Goal: Task Accomplishment & Management: Manage account settings

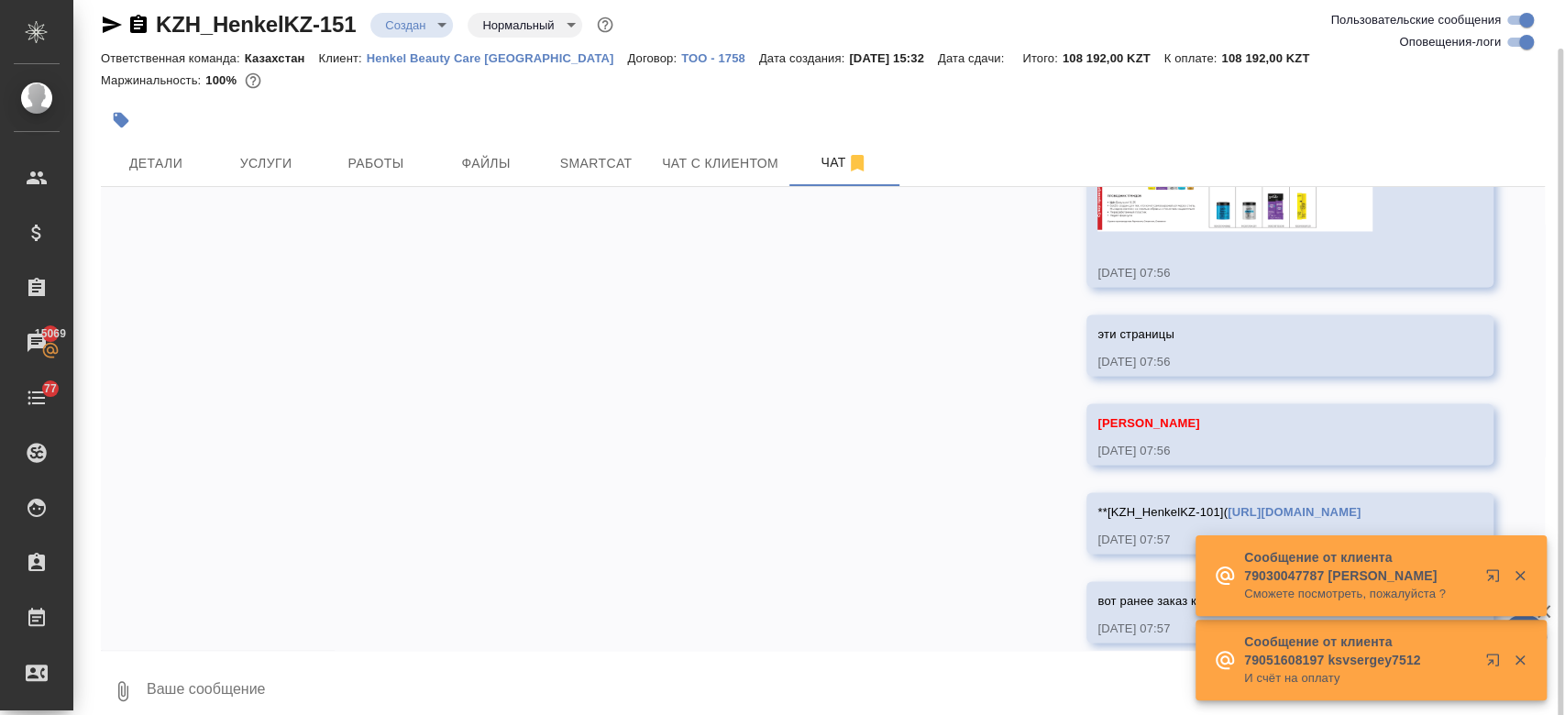
scroll to position [32, 0]
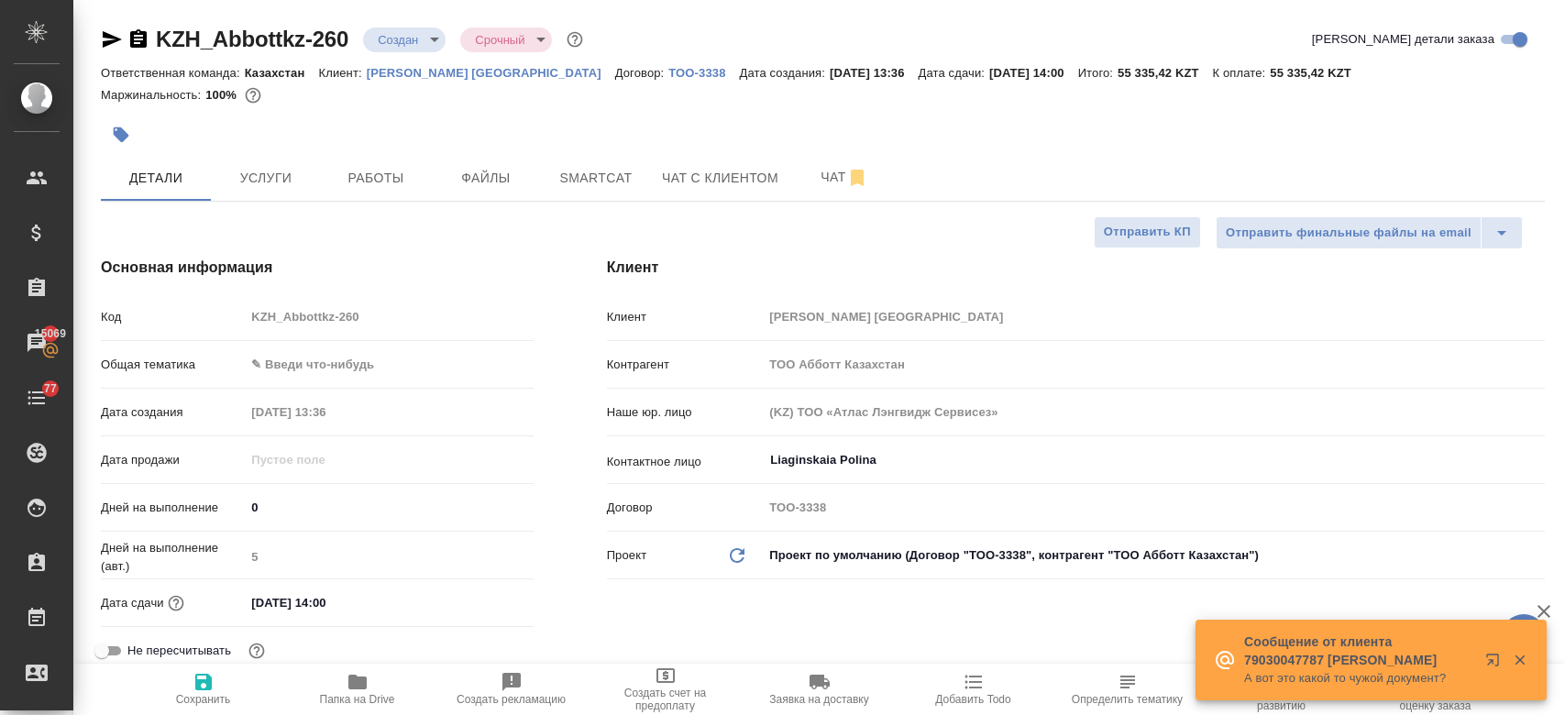
select select "RU"
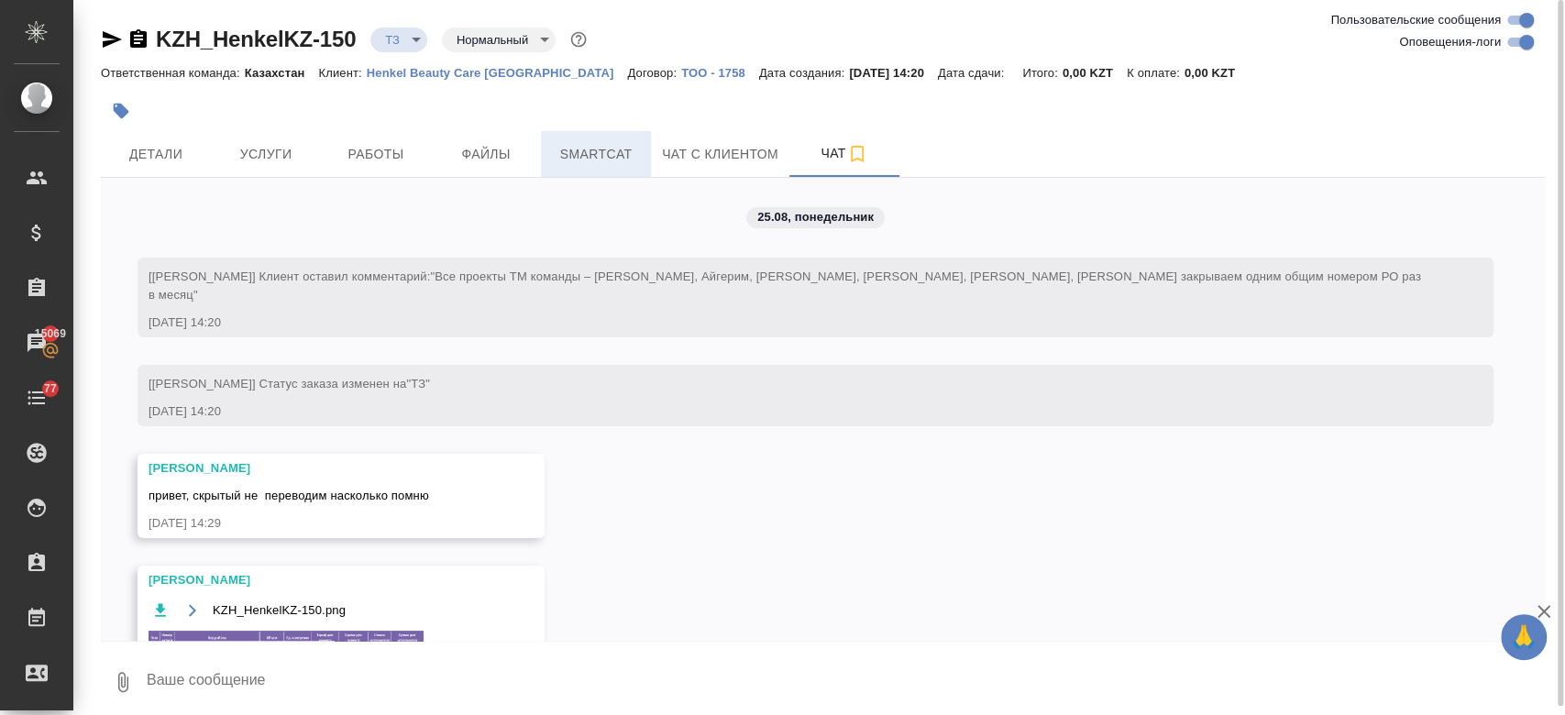
scroll to position [677, 0]
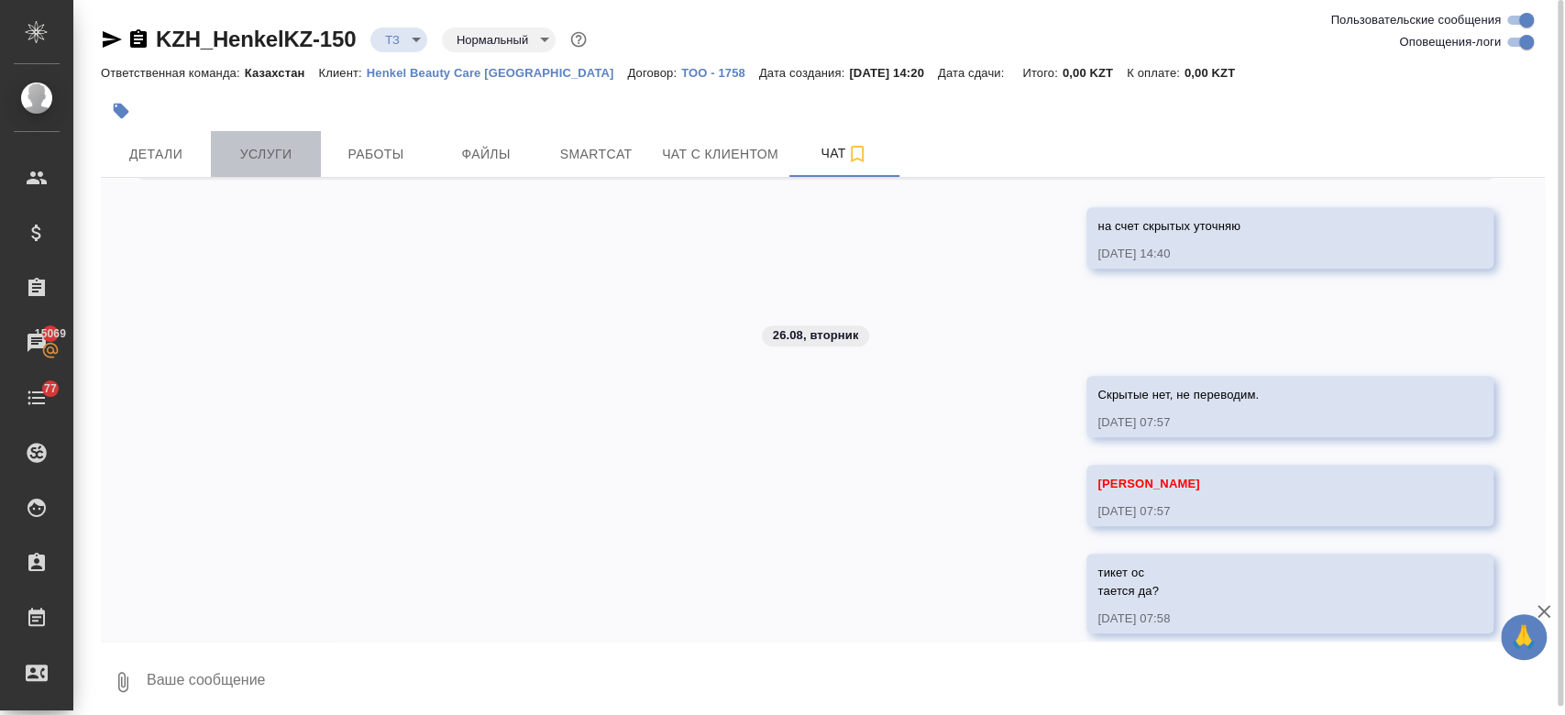
click at [271, 139] on button "Услуги" at bounding box center [266, 154] width 110 height 46
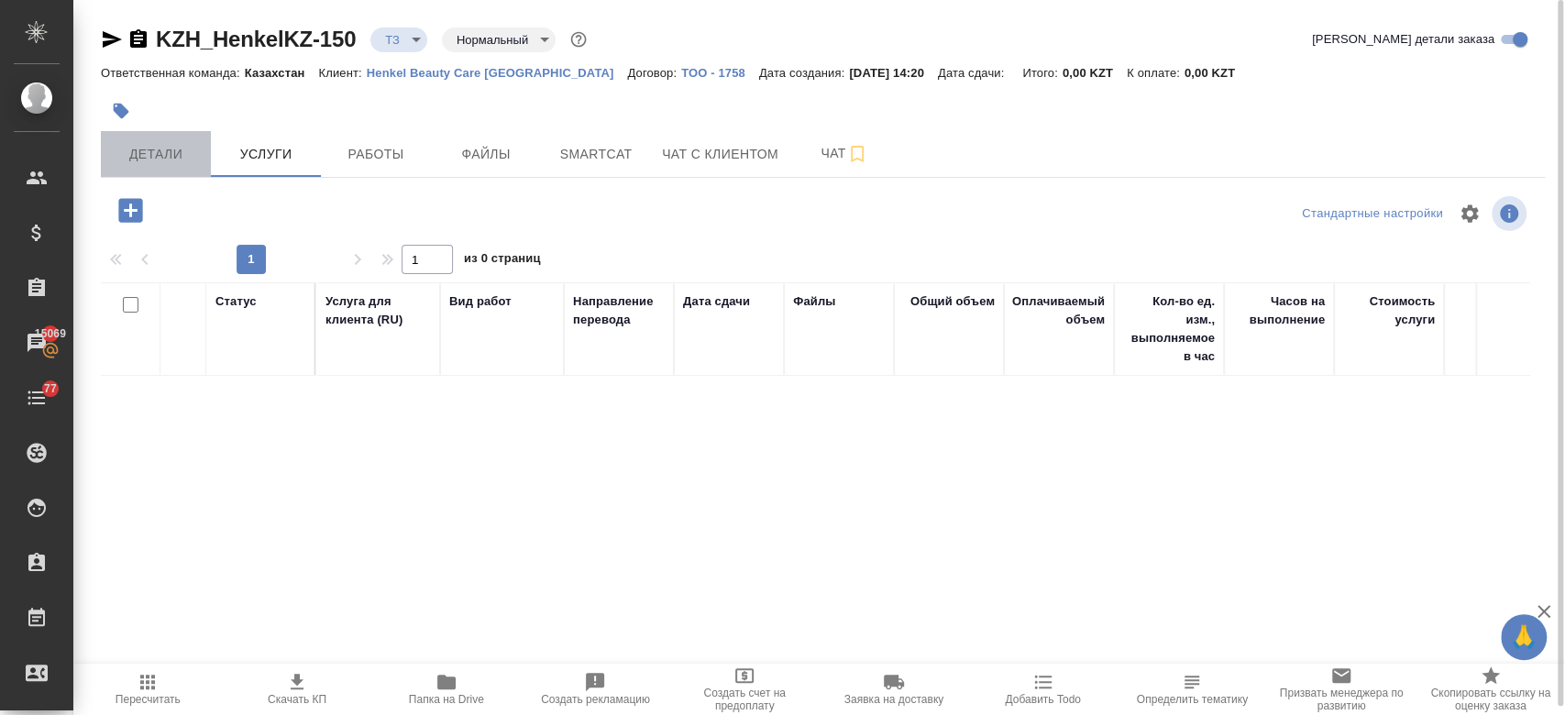
click at [145, 159] on span "Детали" at bounding box center [156, 154] width 88 height 23
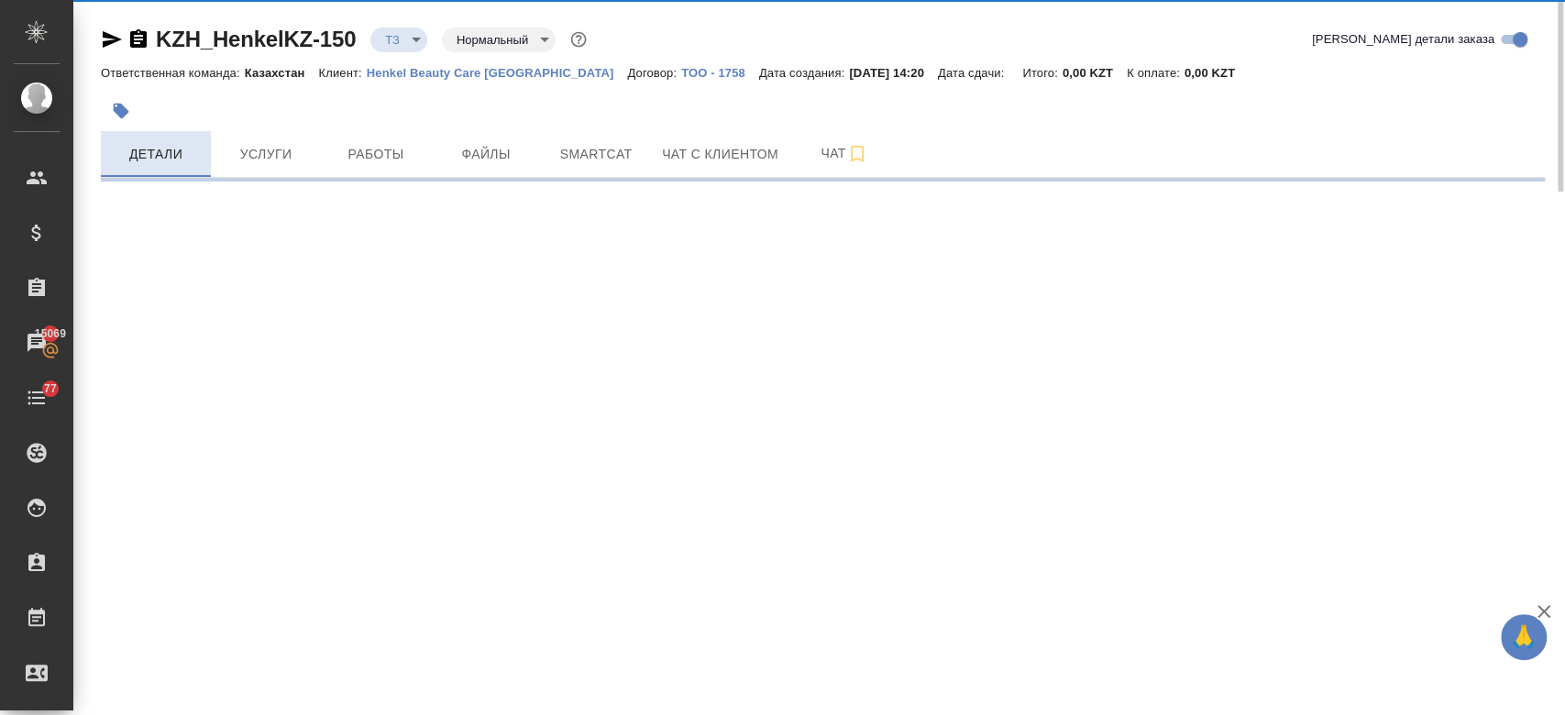
select select "RU"
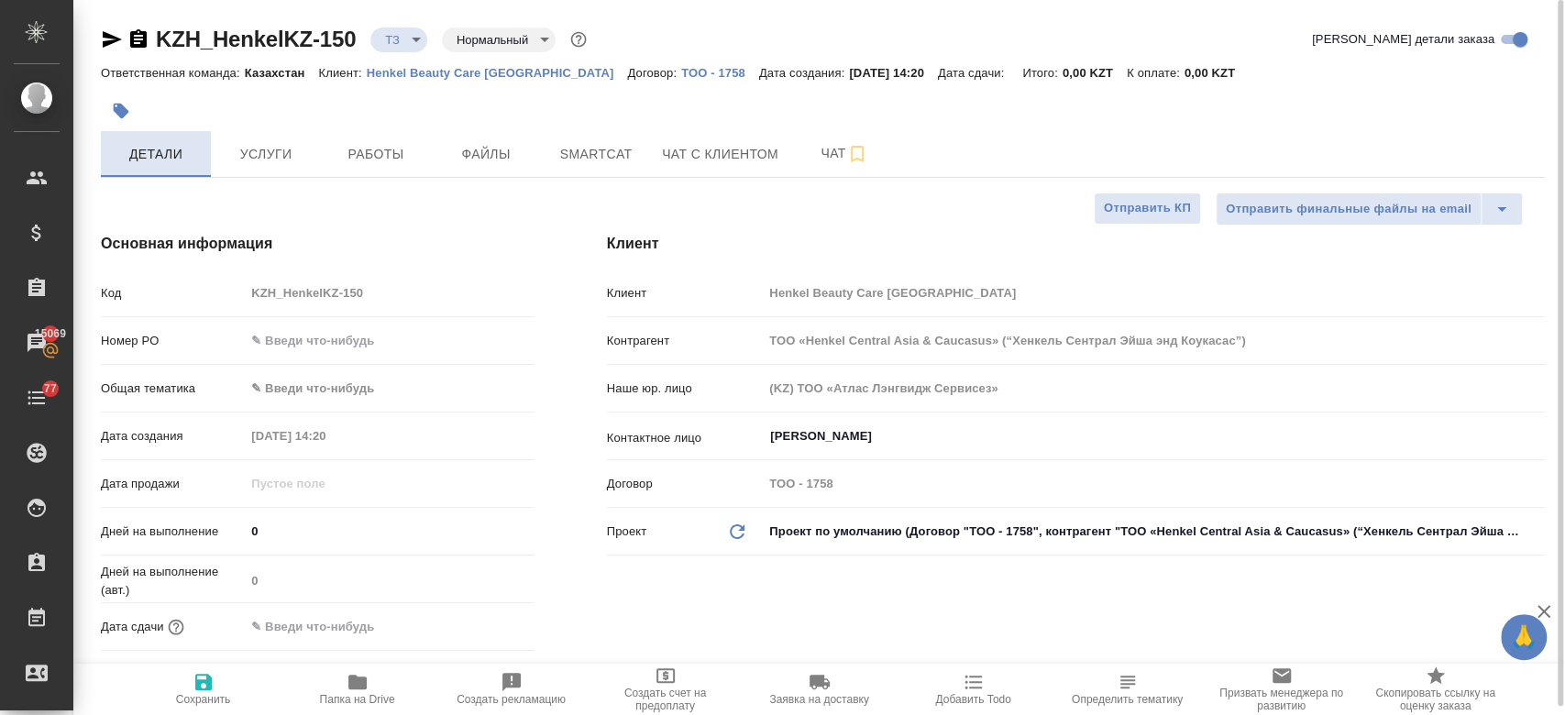
type textarea "x"
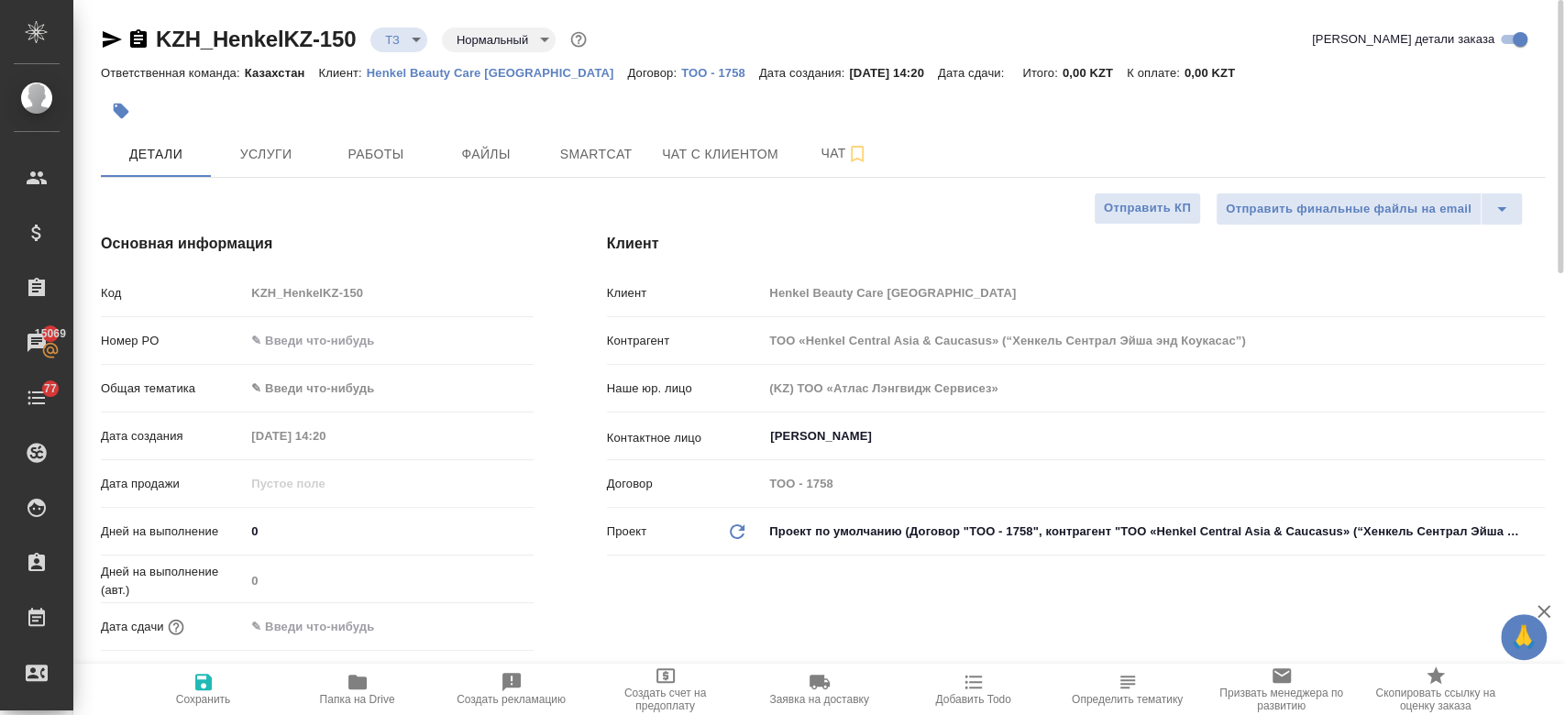
type textarea "x"
click at [254, 157] on span "Услуги" at bounding box center [266, 154] width 88 height 23
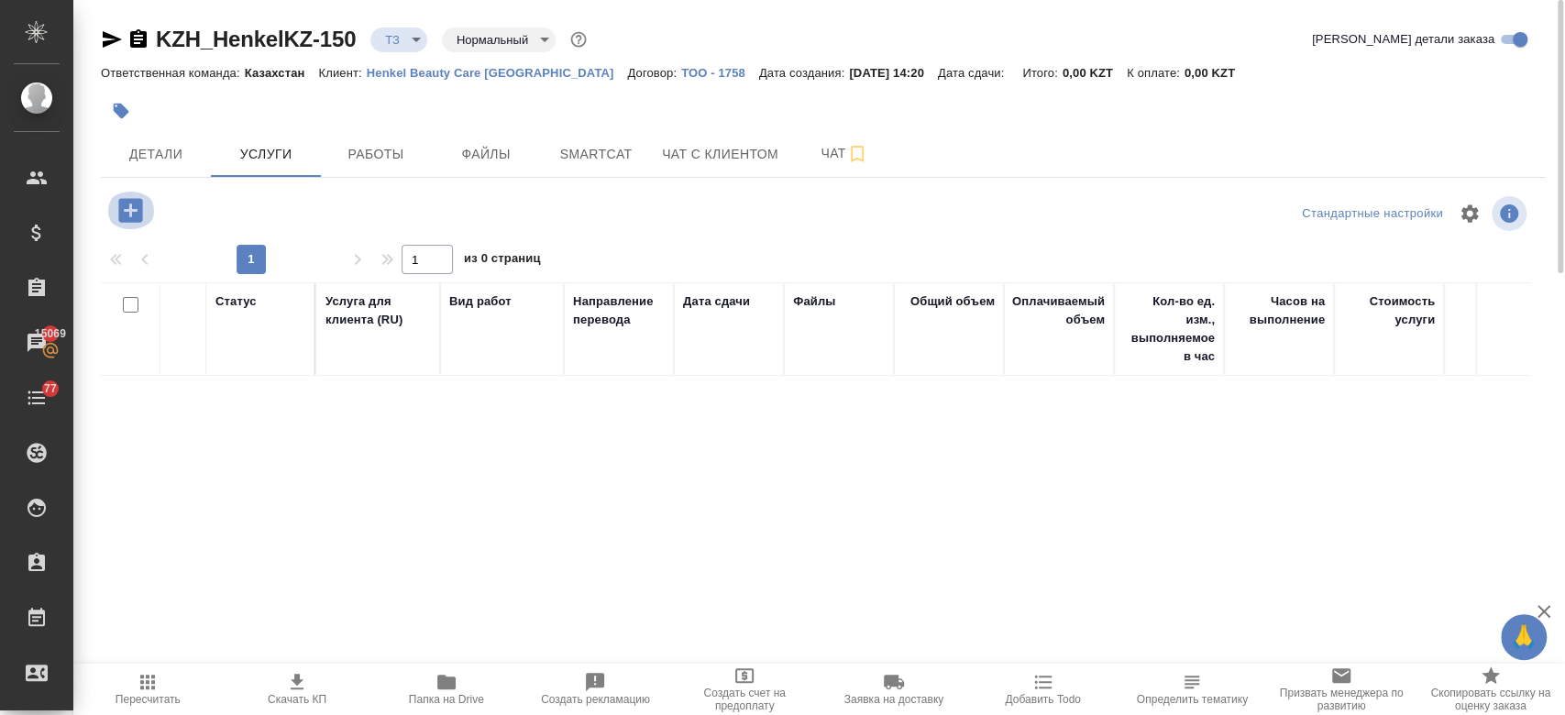
click at [126, 204] on icon "button" at bounding box center [130, 210] width 24 height 24
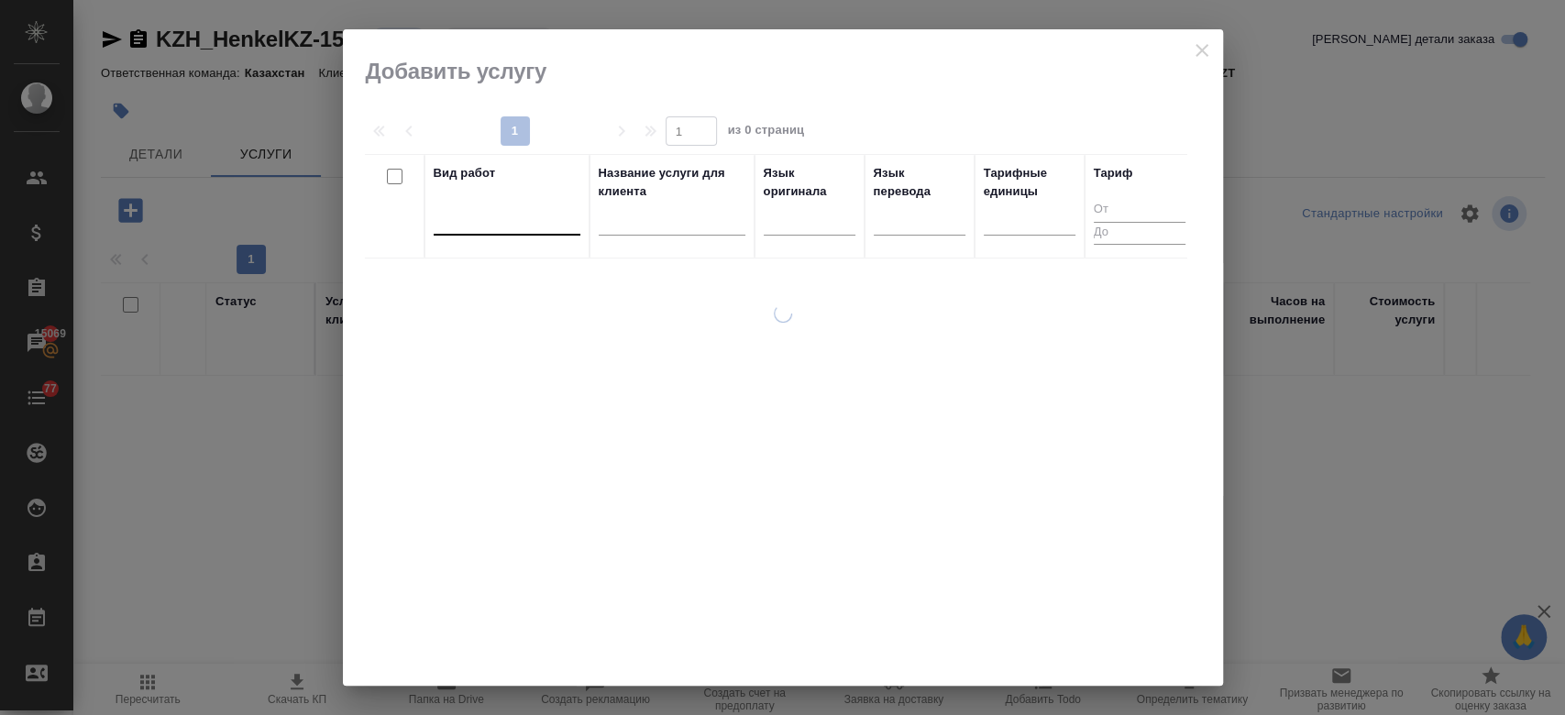
click at [476, 226] on div at bounding box center [507, 216] width 147 height 27
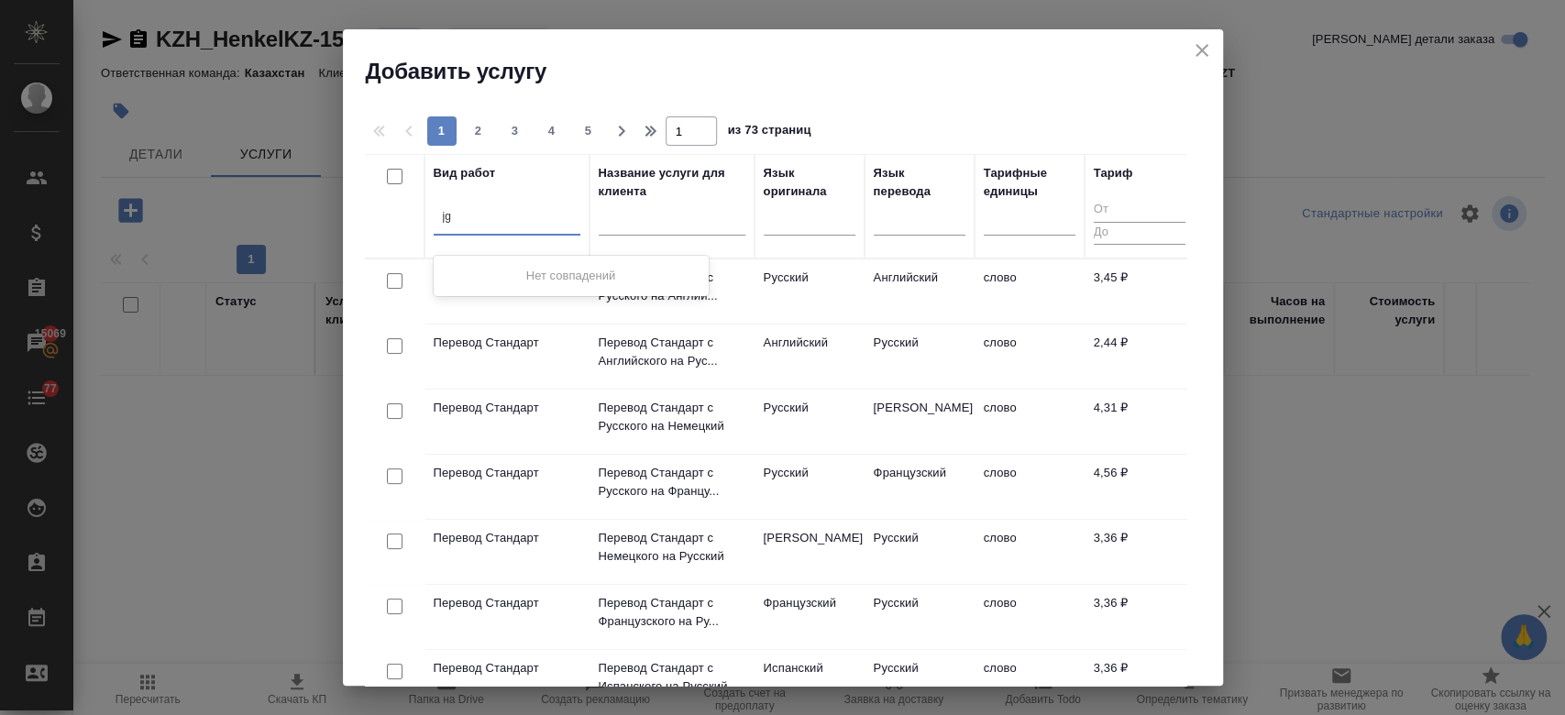
type input "j"
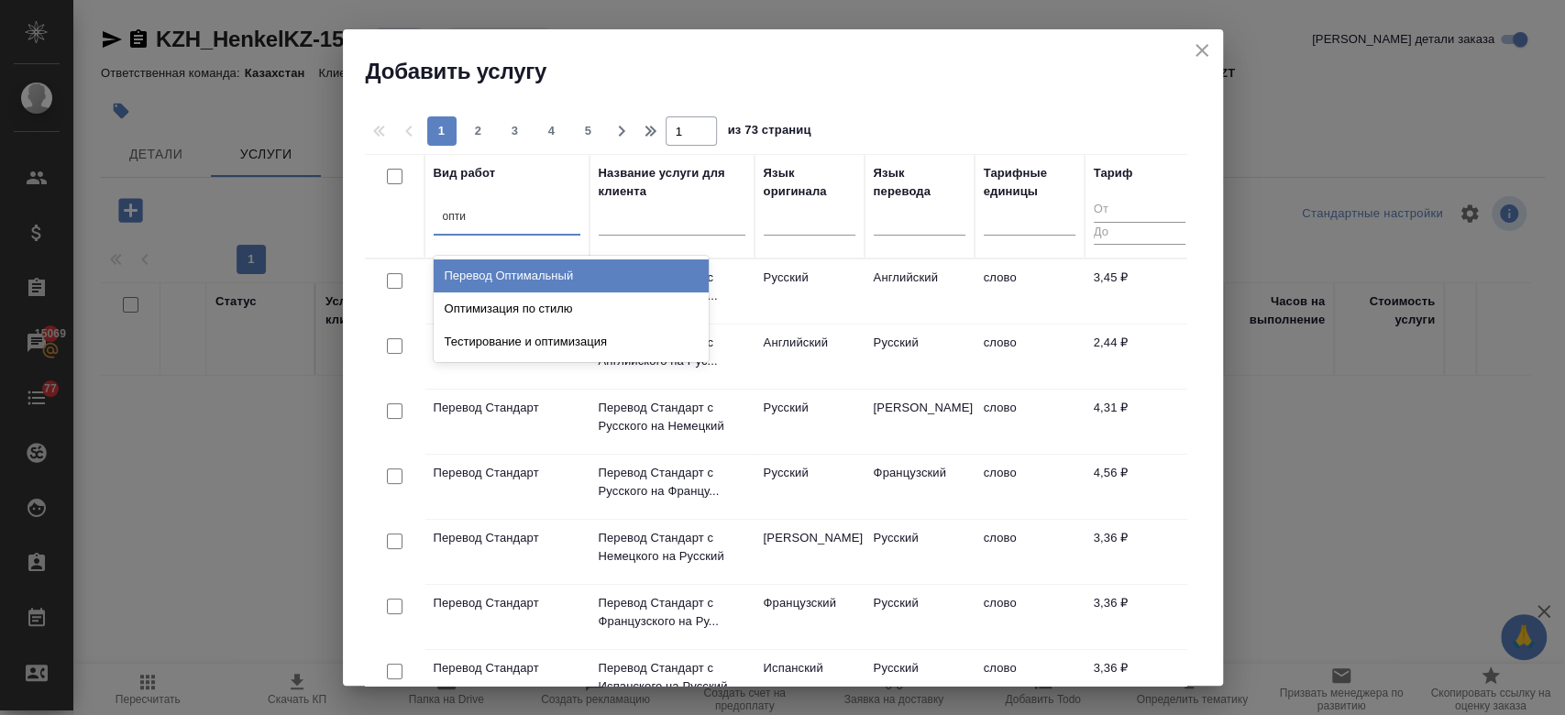
type input "оптим"
click at [513, 268] on div "Перевод Оптимальный" at bounding box center [571, 275] width 275 height 33
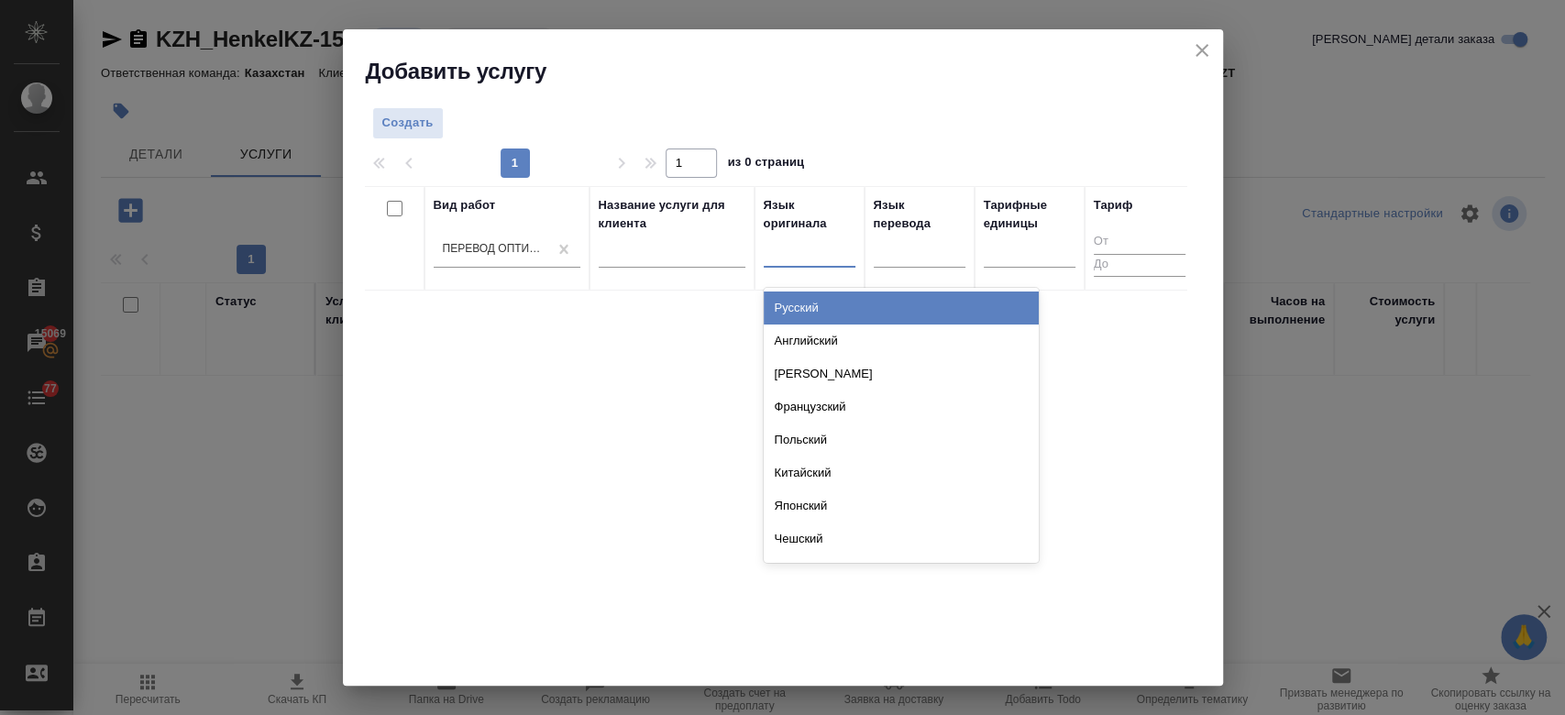
click at [791, 250] on div at bounding box center [809, 249] width 92 height 27
type input "анг"
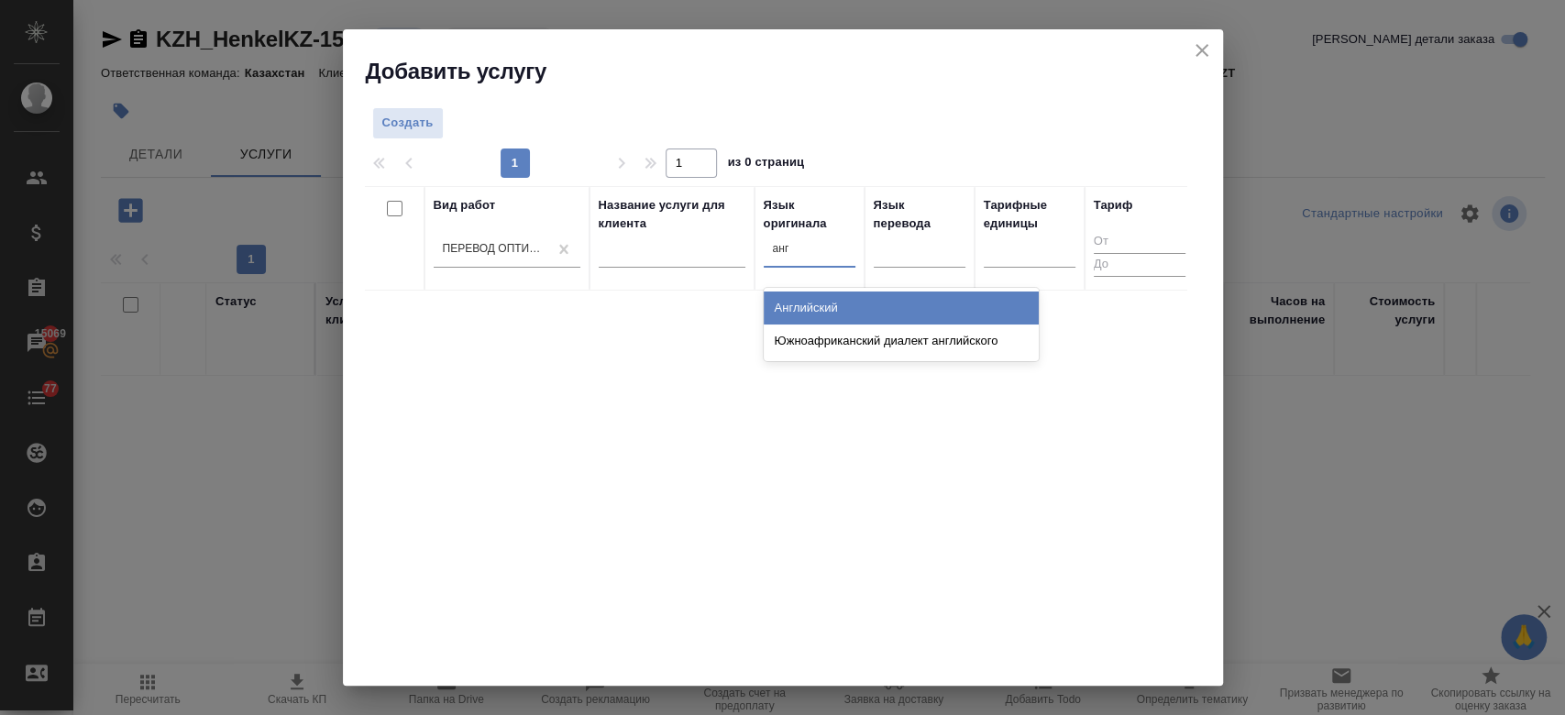
click at [826, 304] on div "Английский" at bounding box center [900, 307] width 275 height 33
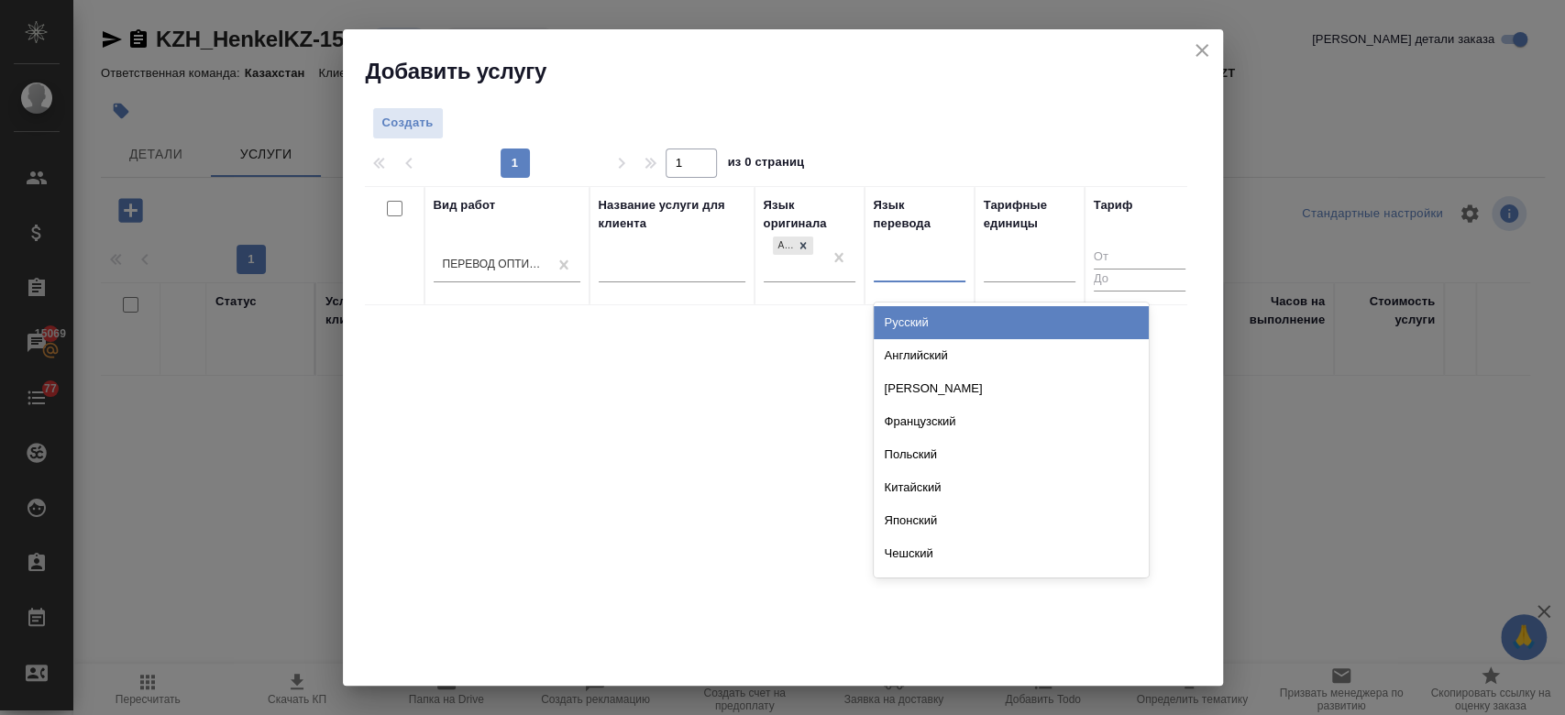
click at [909, 267] on div at bounding box center [919, 264] width 92 height 27
type input "русс"
click at [899, 327] on div "Русский" at bounding box center [1010, 322] width 275 height 33
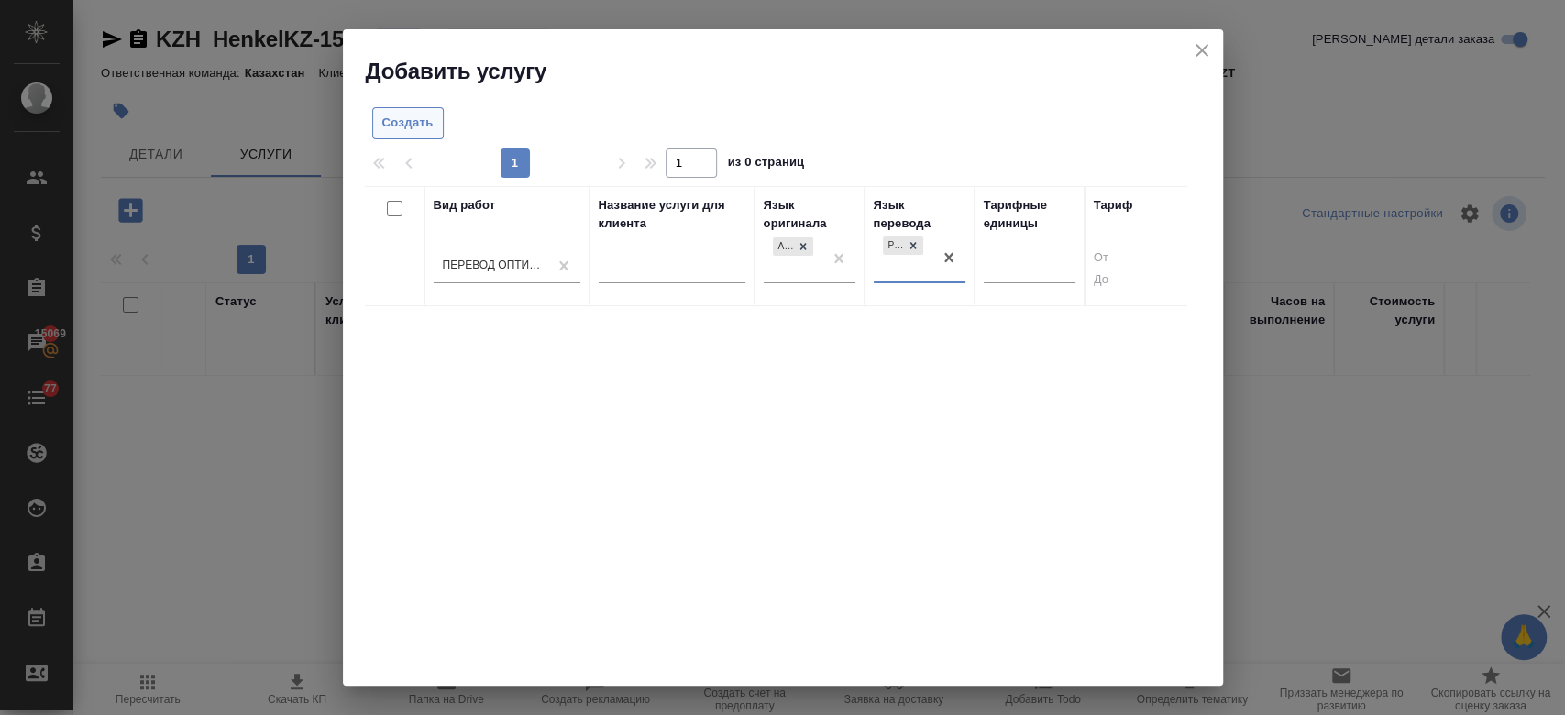
click at [403, 123] on span "Создать" at bounding box center [407, 123] width 51 height 21
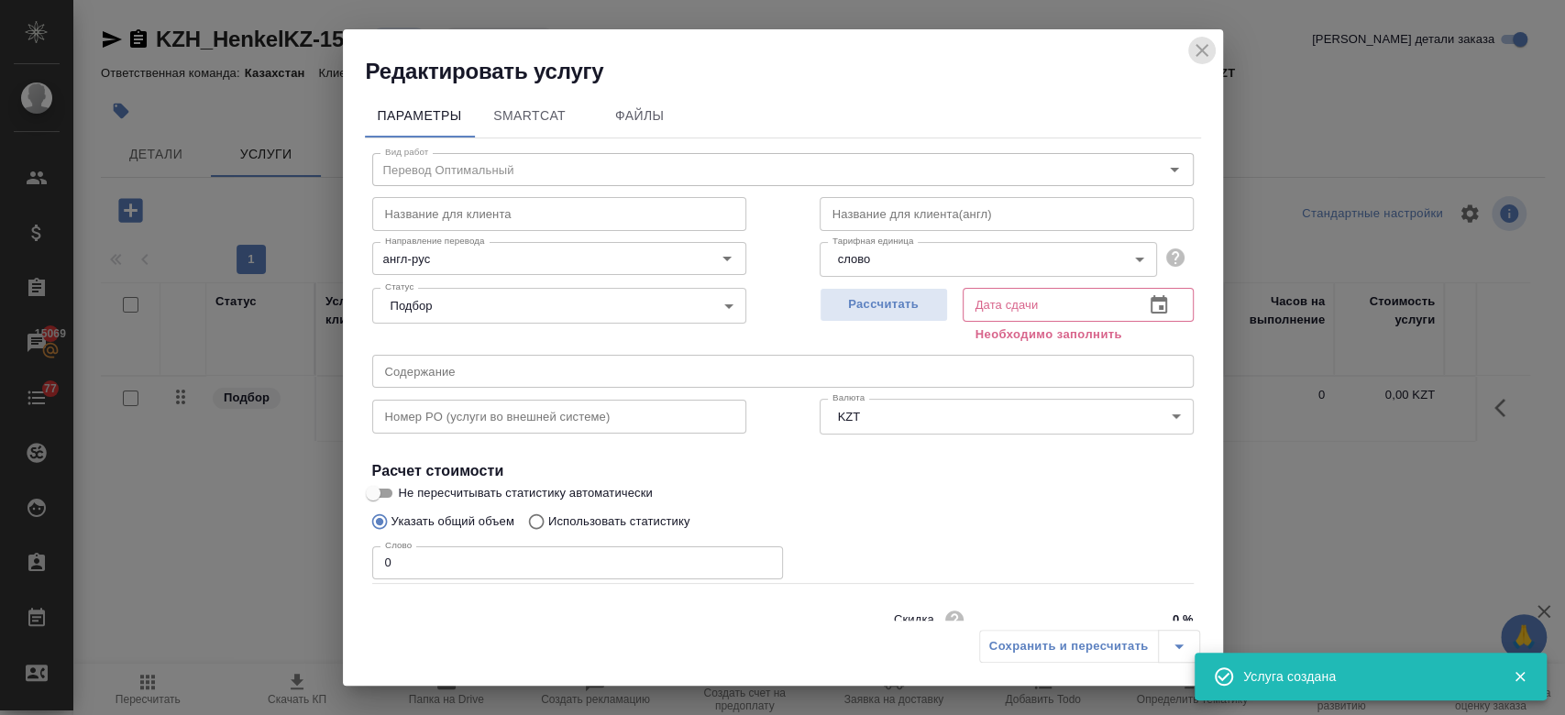
click at [1199, 49] on icon "close" at bounding box center [1201, 50] width 13 height 13
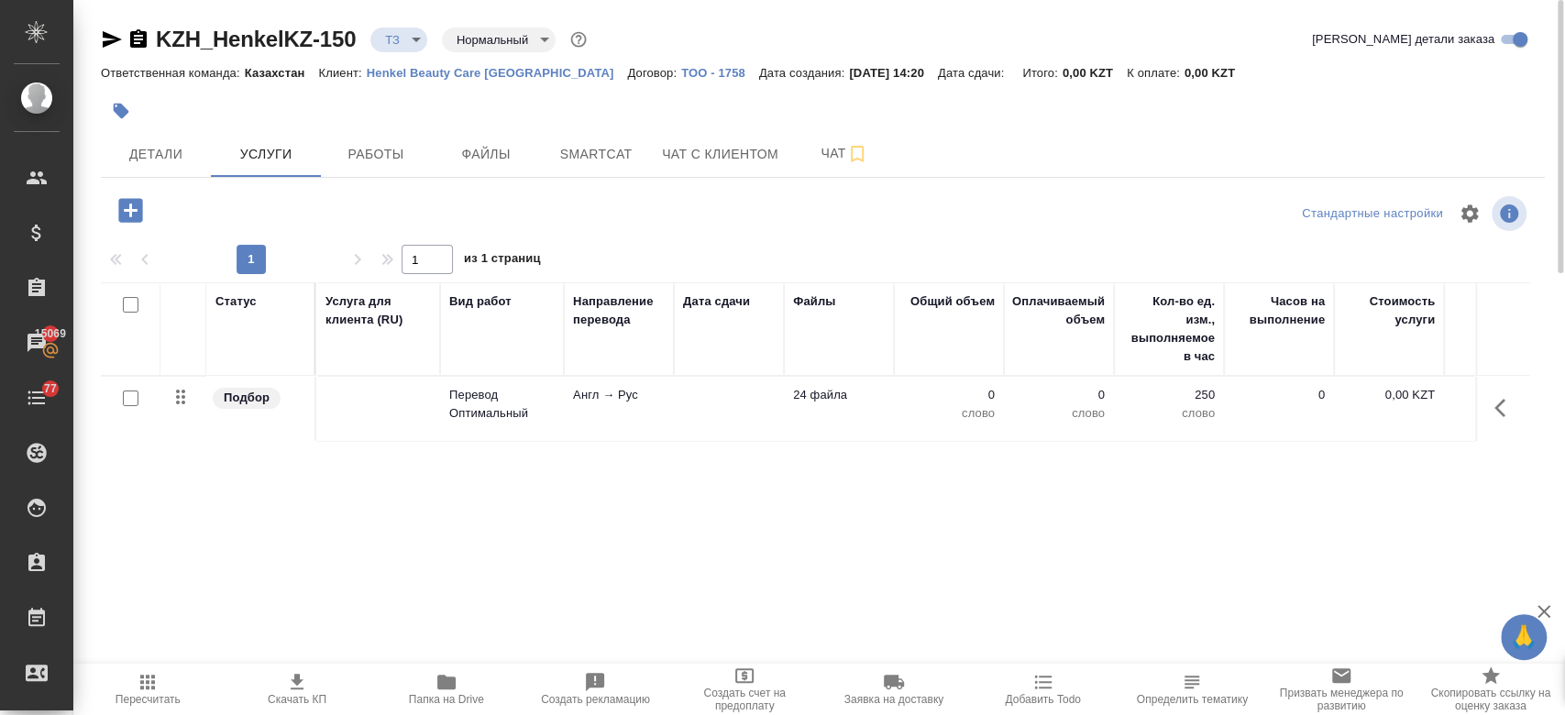
click at [124, 395] on input "checkbox" at bounding box center [131, 398] width 16 height 16
checkbox input "true"
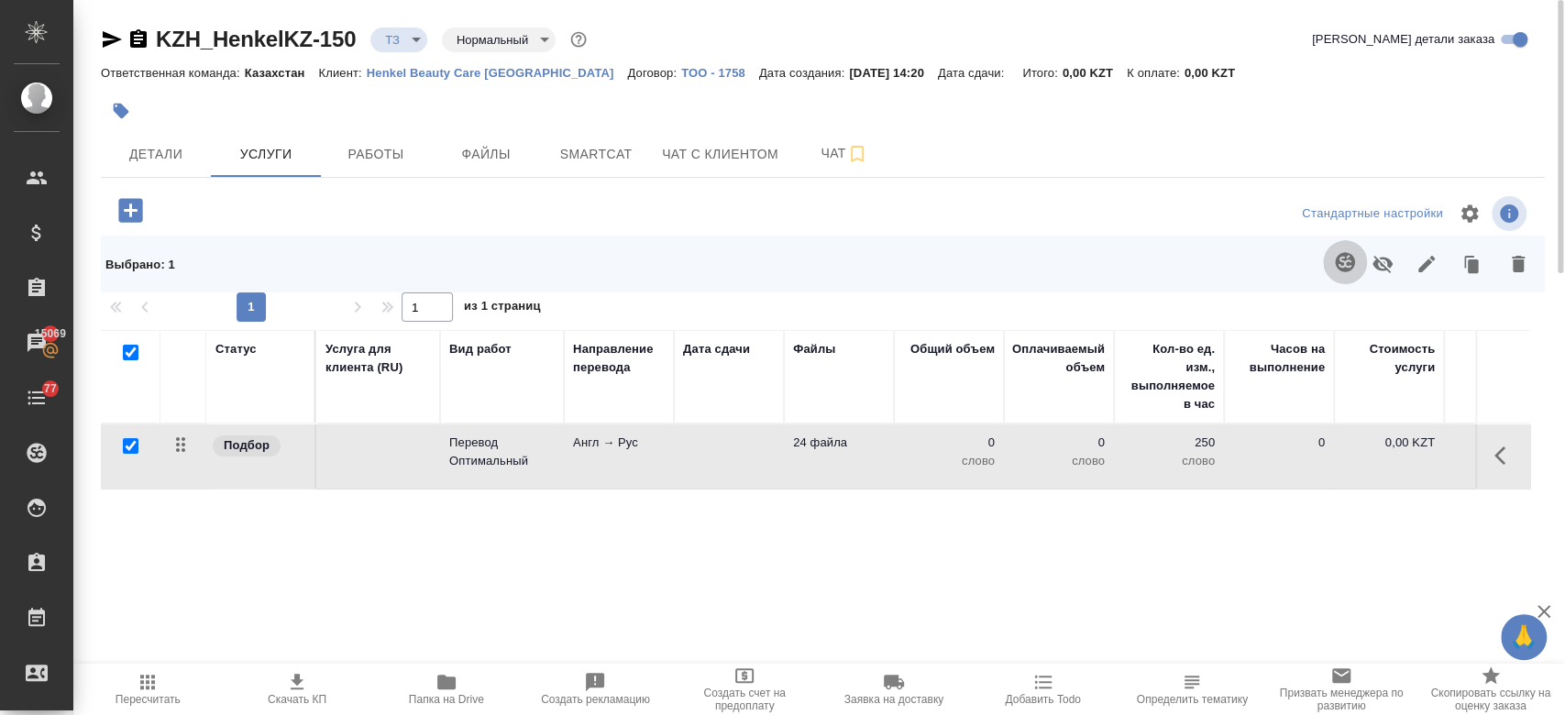
click at [1357, 261] on button "button" at bounding box center [1345, 262] width 44 height 44
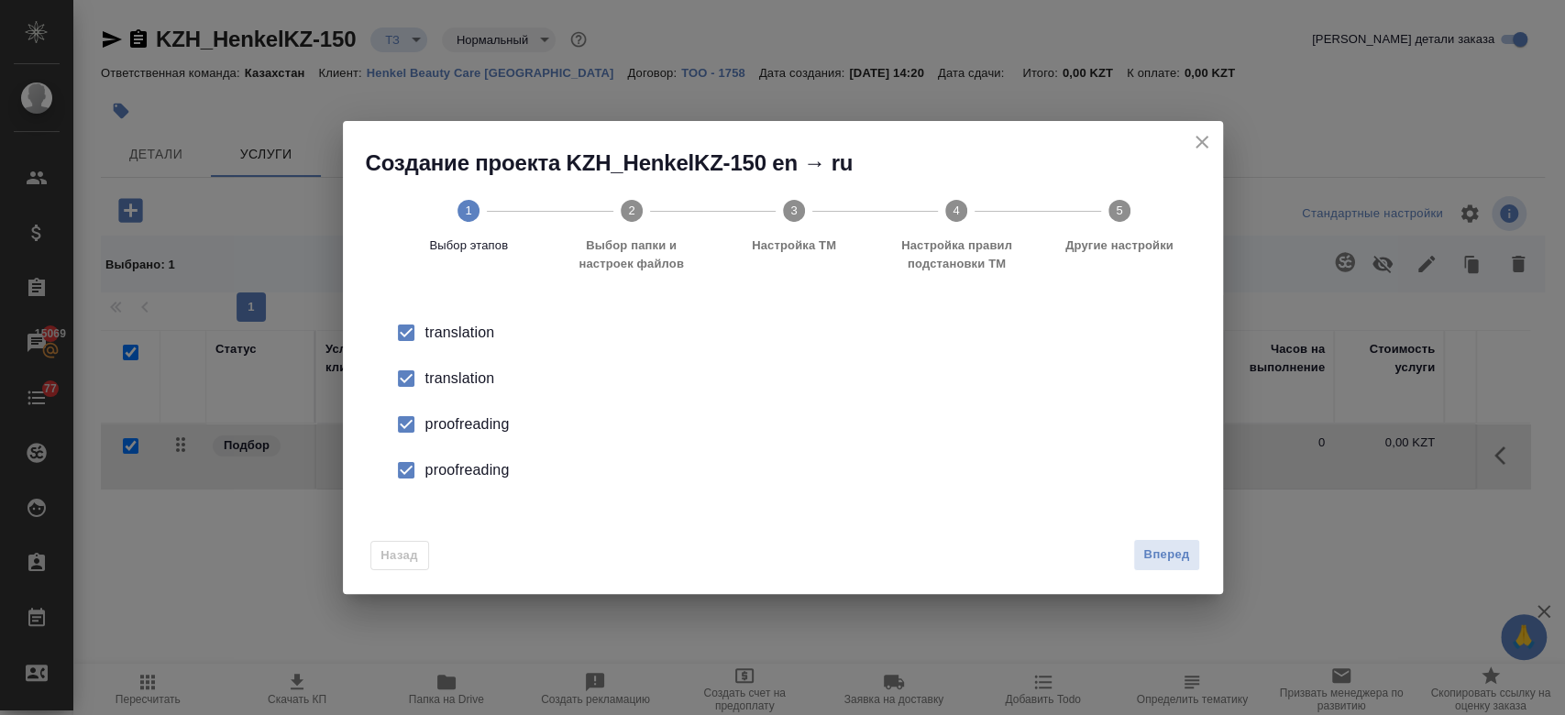
click at [436, 383] on div "translation" at bounding box center [801, 379] width 753 height 22
click at [477, 426] on div "proofreading" at bounding box center [801, 424] width 753 height 22
click at [460, 483] on li "proofreading" at bounding box center [782, 470] width 821 height 46
click at [1152, 535] on div "Назад Вперед" at bounding box center [783, 551] width 880 height 86
click at [1151, 550] on span "Вперед" at bounding box center [1166, 554] width 46 height 21
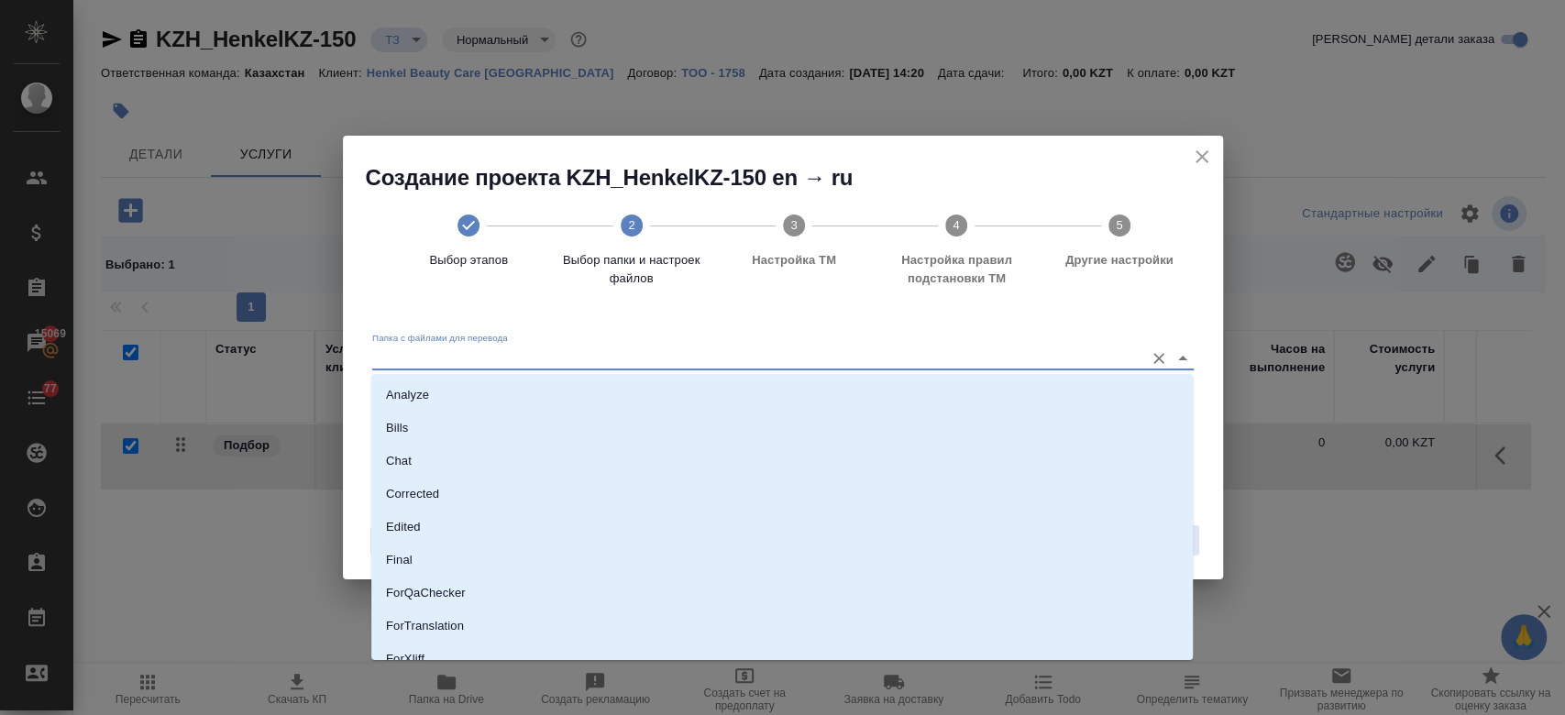
click at [966, 353] on input "Папка с файлами для перевода" at bounding box center [753, 357] width 763 height 22
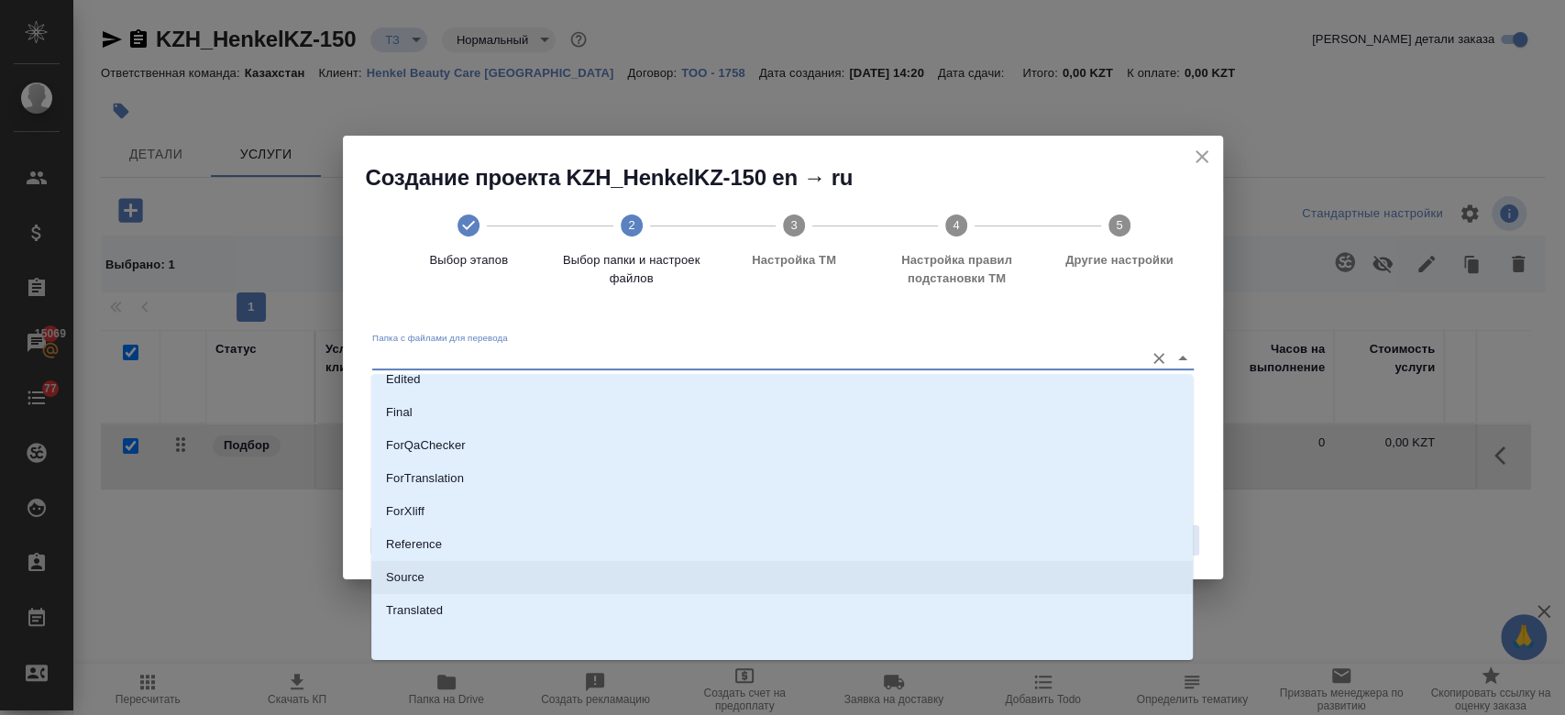
click at [653, 571] on li "Source" at bounding box center [781, 577] width 821 height 33
type input "Source"
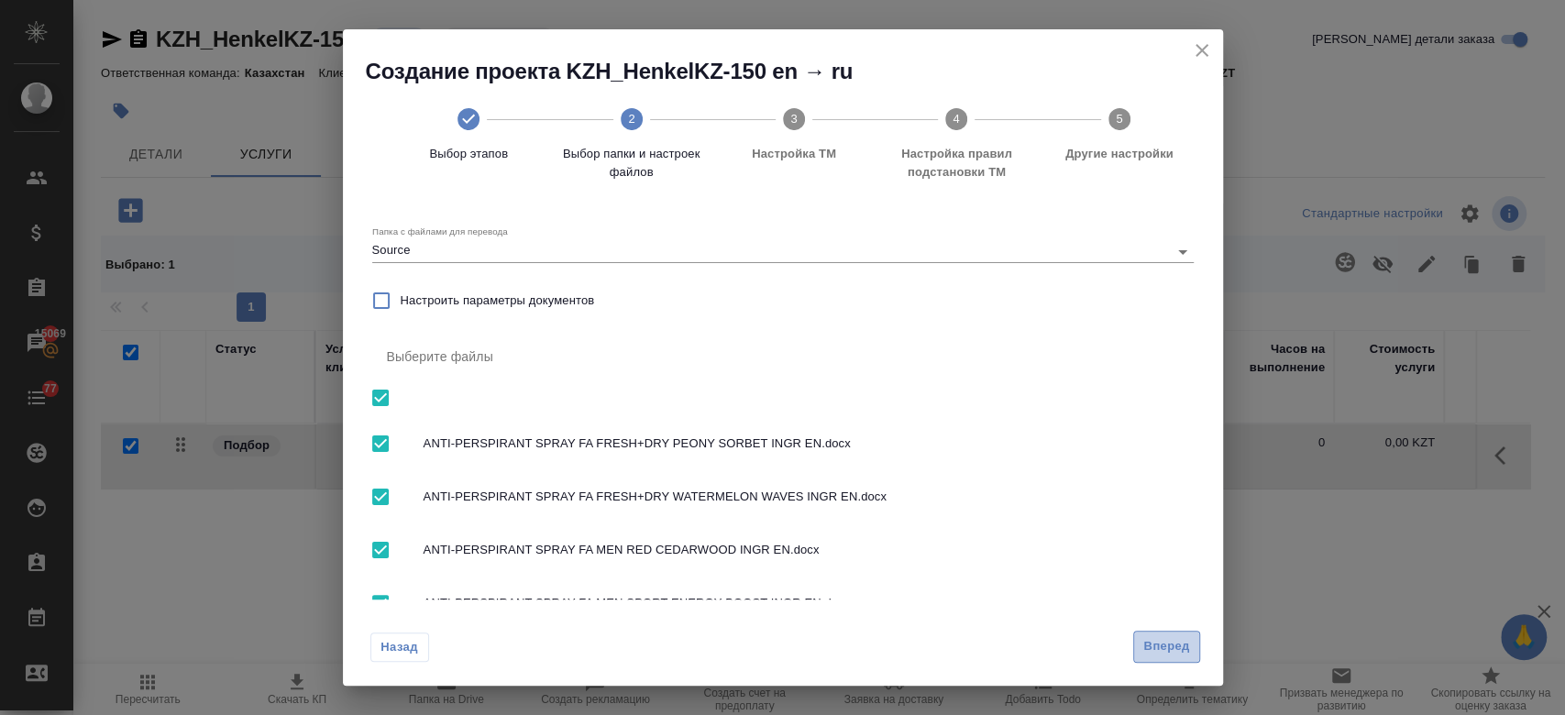
click at [1160, 643] on span "Вперед" at bounding box center [1166, 646] width 46 height 21
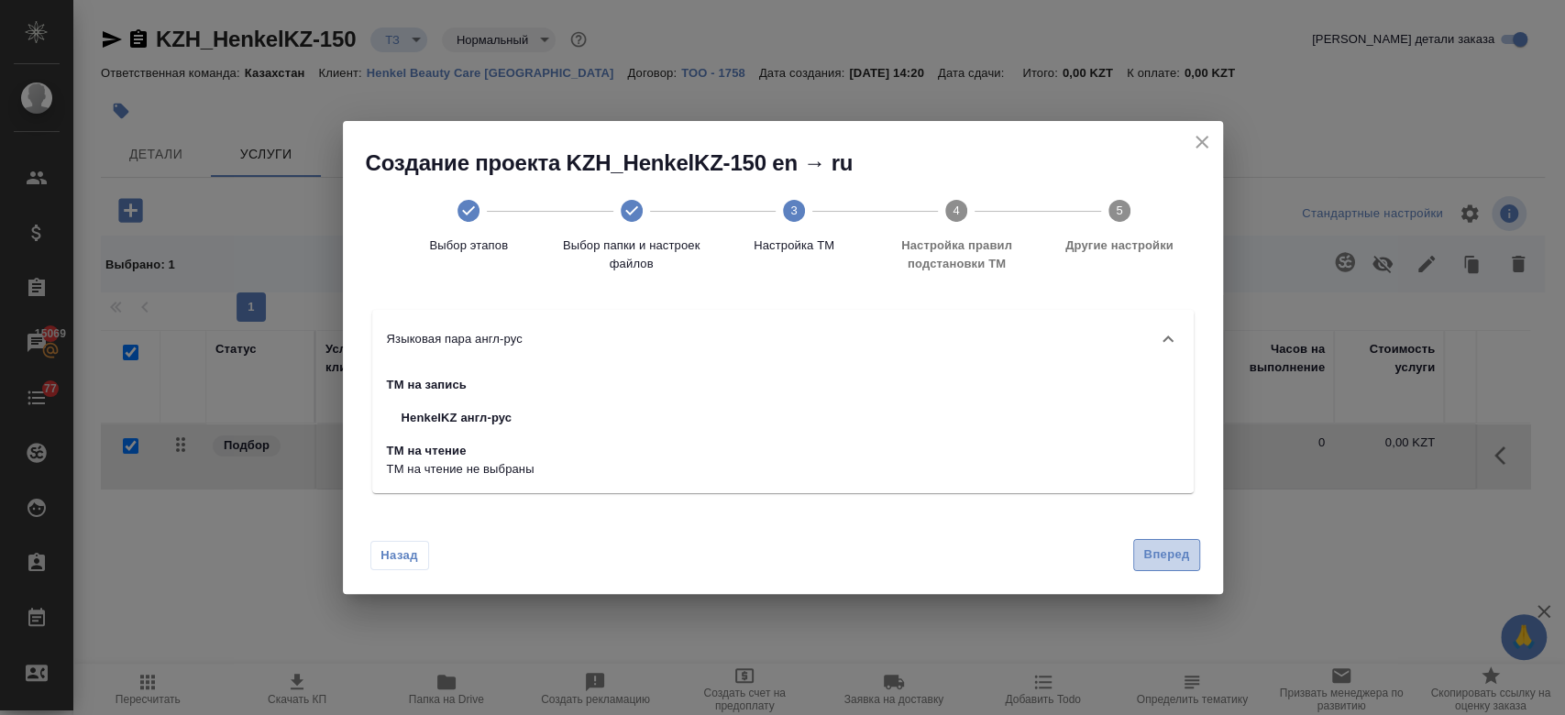
click at [1173, 557] on span "Вперед" at bounding box center [1166, 554] width 46 height 21
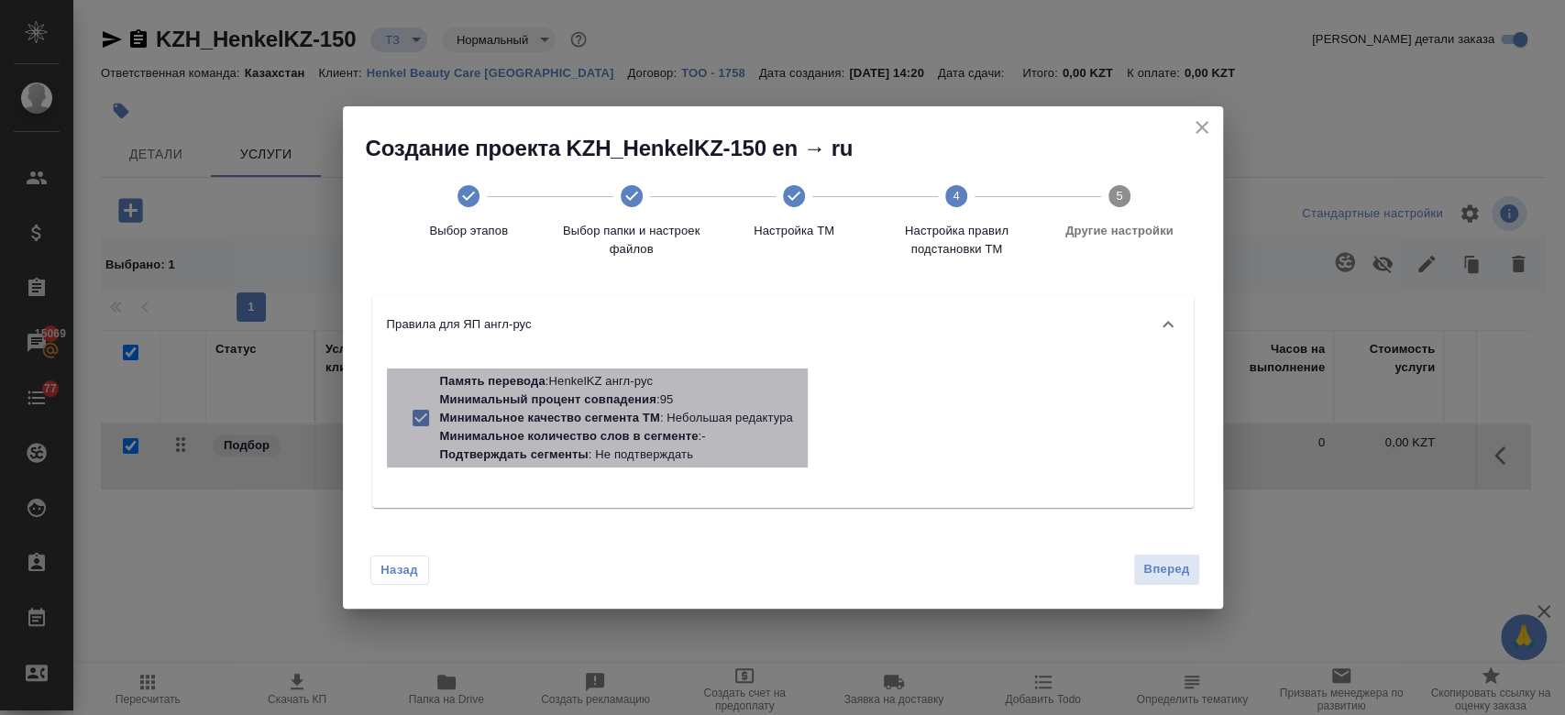
click at [682, 430] on p "Минимальное количество слов в сегменте" at bounding box center [569, 436] width 258 height 14
checkbox input "false"
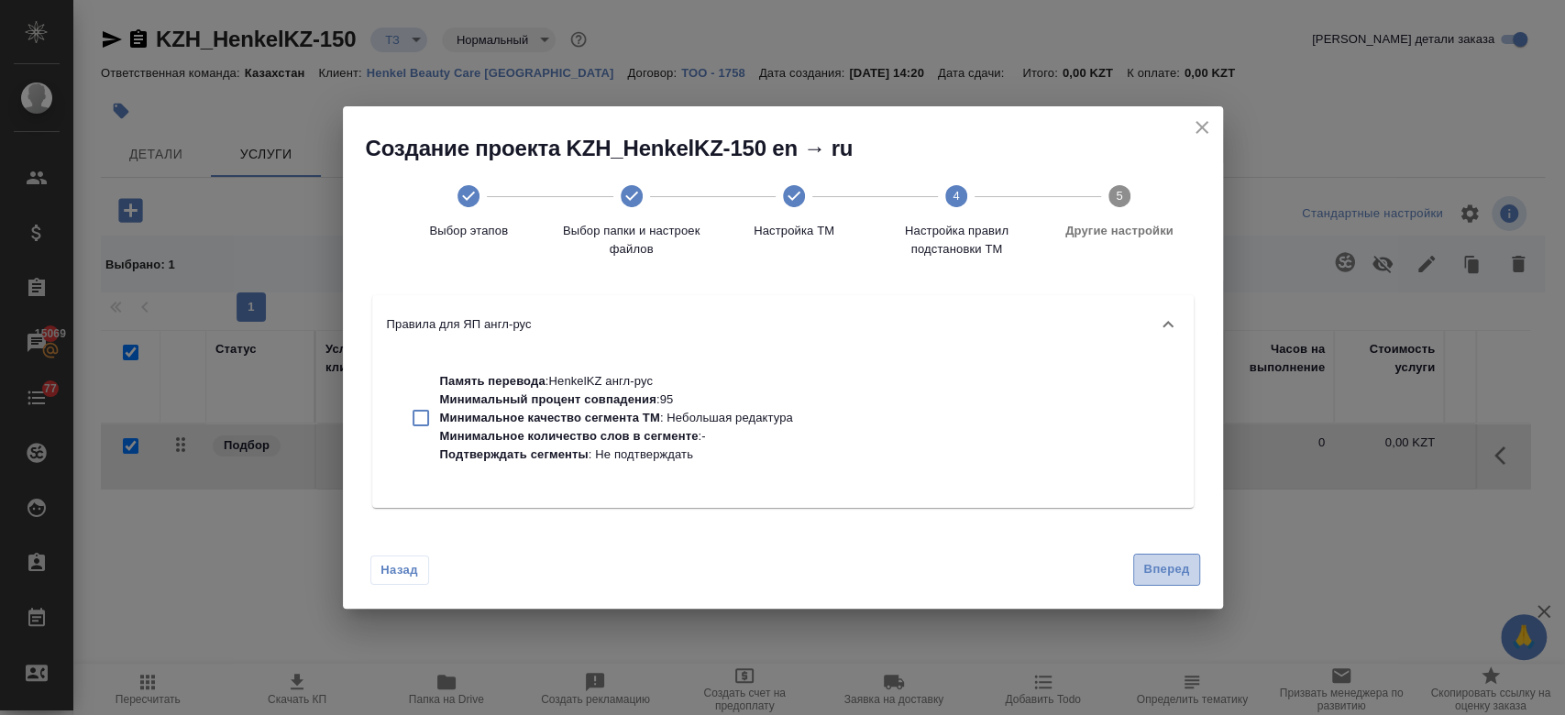
click at [1159, 569] on span "Вперед" at bounding box center [1166, 569] width 46 height 21
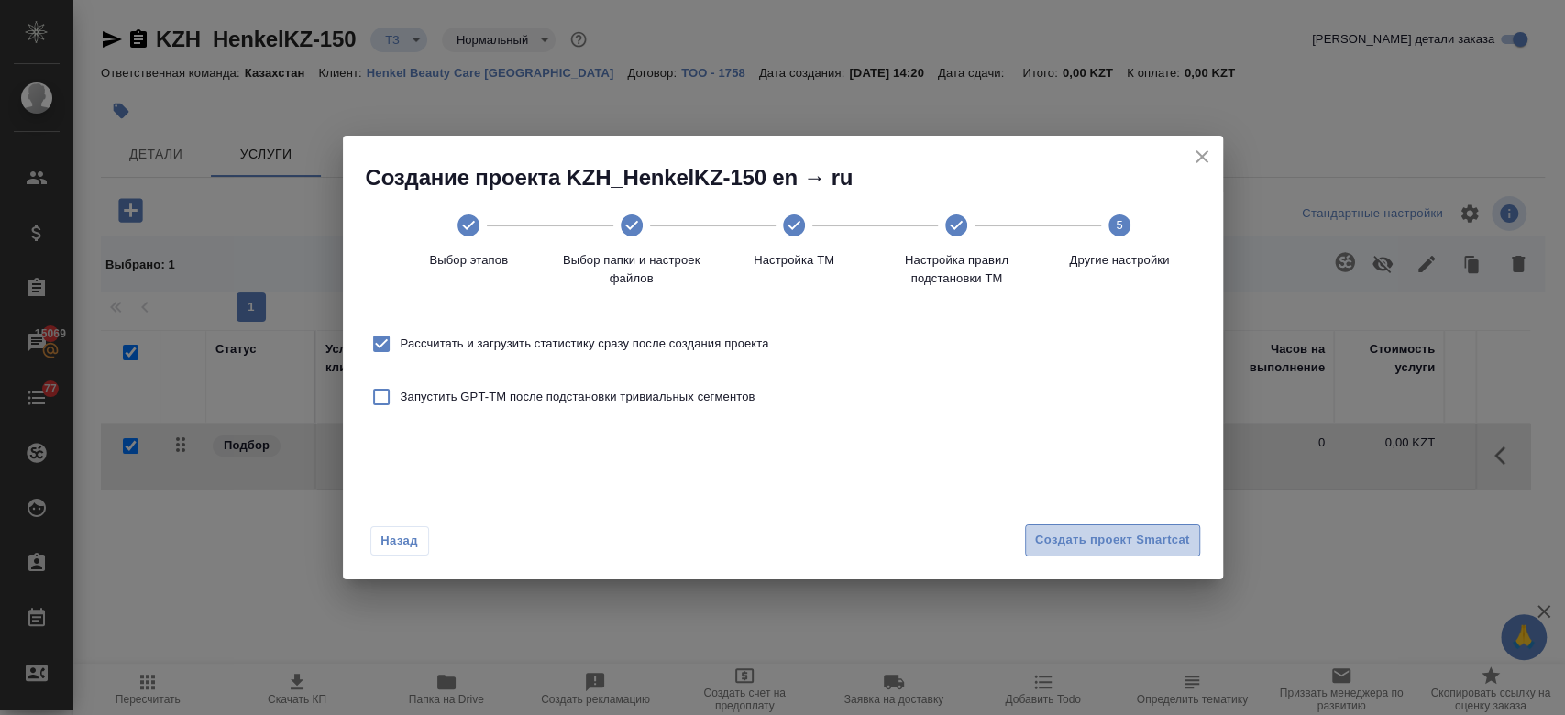
click at [1131, 545] on span "Создать проект Smartcat" at bounding box center [1112, 540] width 155 height 21
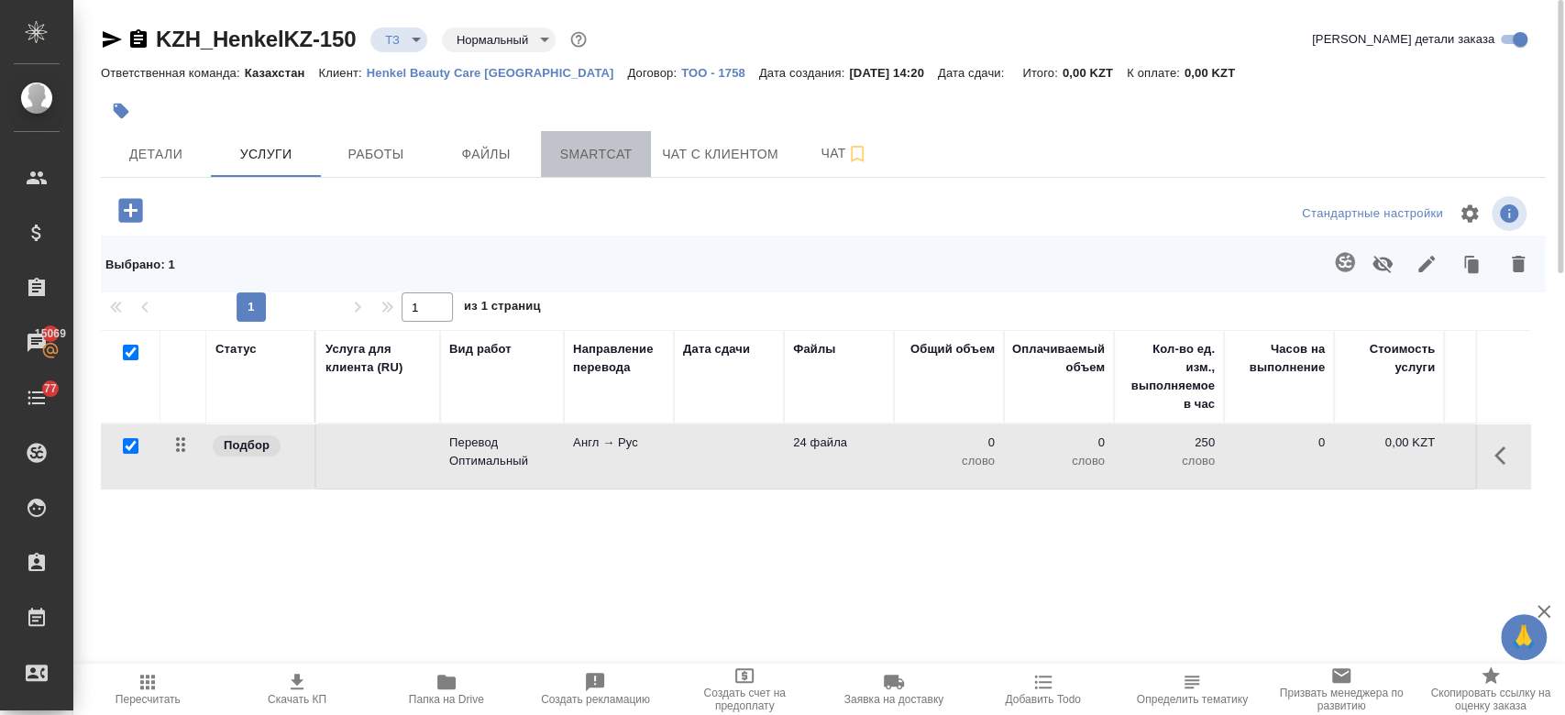
click at [609, 148] on span "Smartcat" at bounding box center [596, 154] width 88 height 23
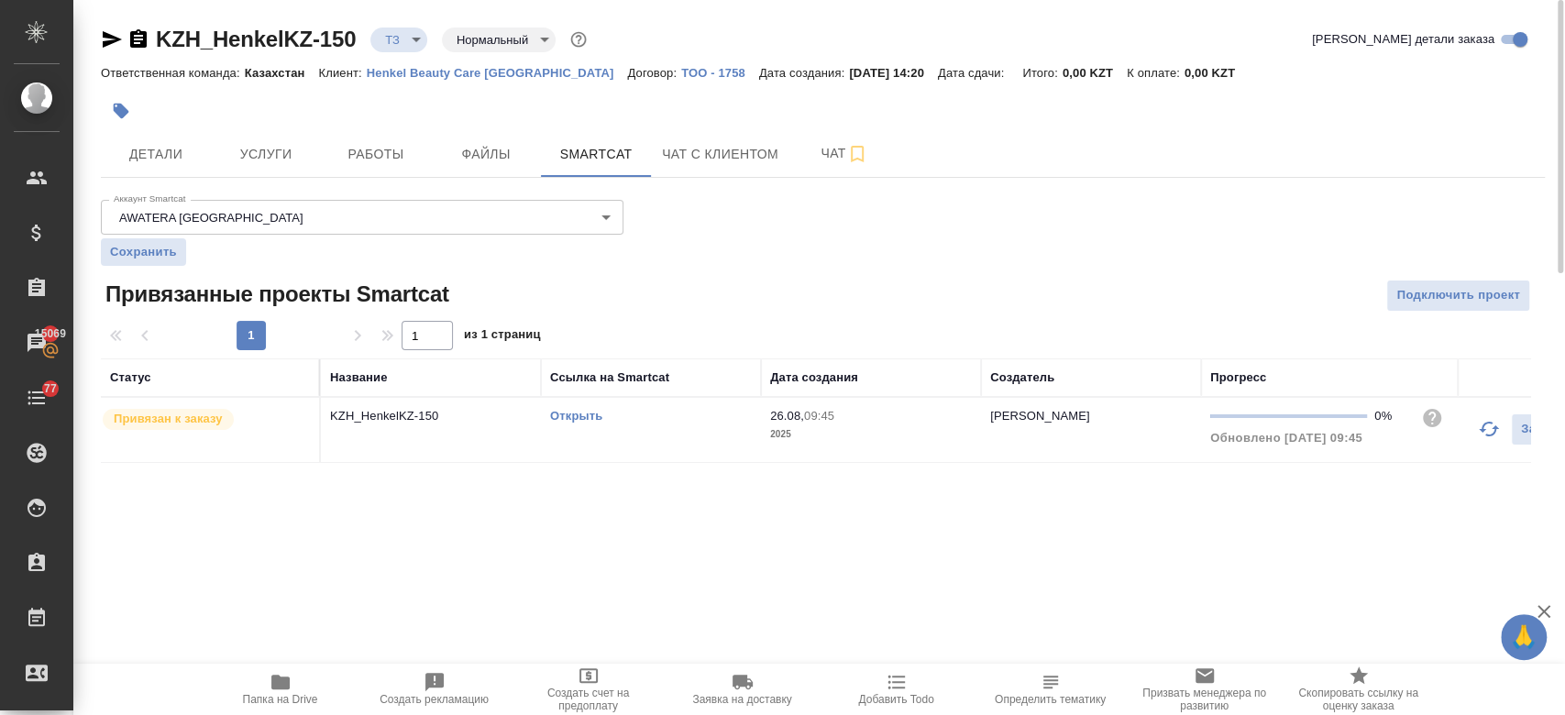
click at [570, 417] on link "Открыть" at bounding box center [576, 416] width 52 height 14
click at [258, 174] on button "Услуги" at bounding box center [266, 154] width 110 height 46
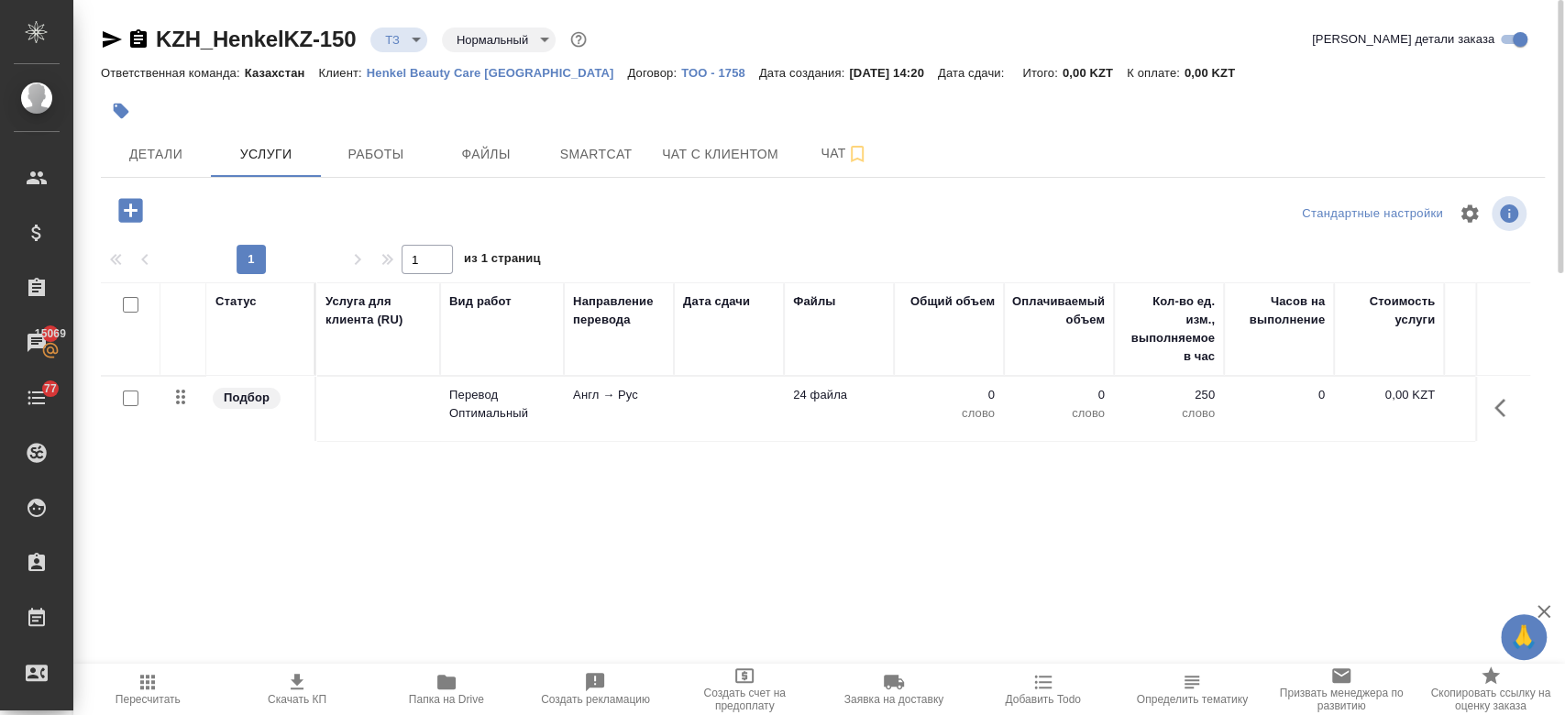
click at [325, 405] on td at bounding box center [378, 409] width 124 height 64
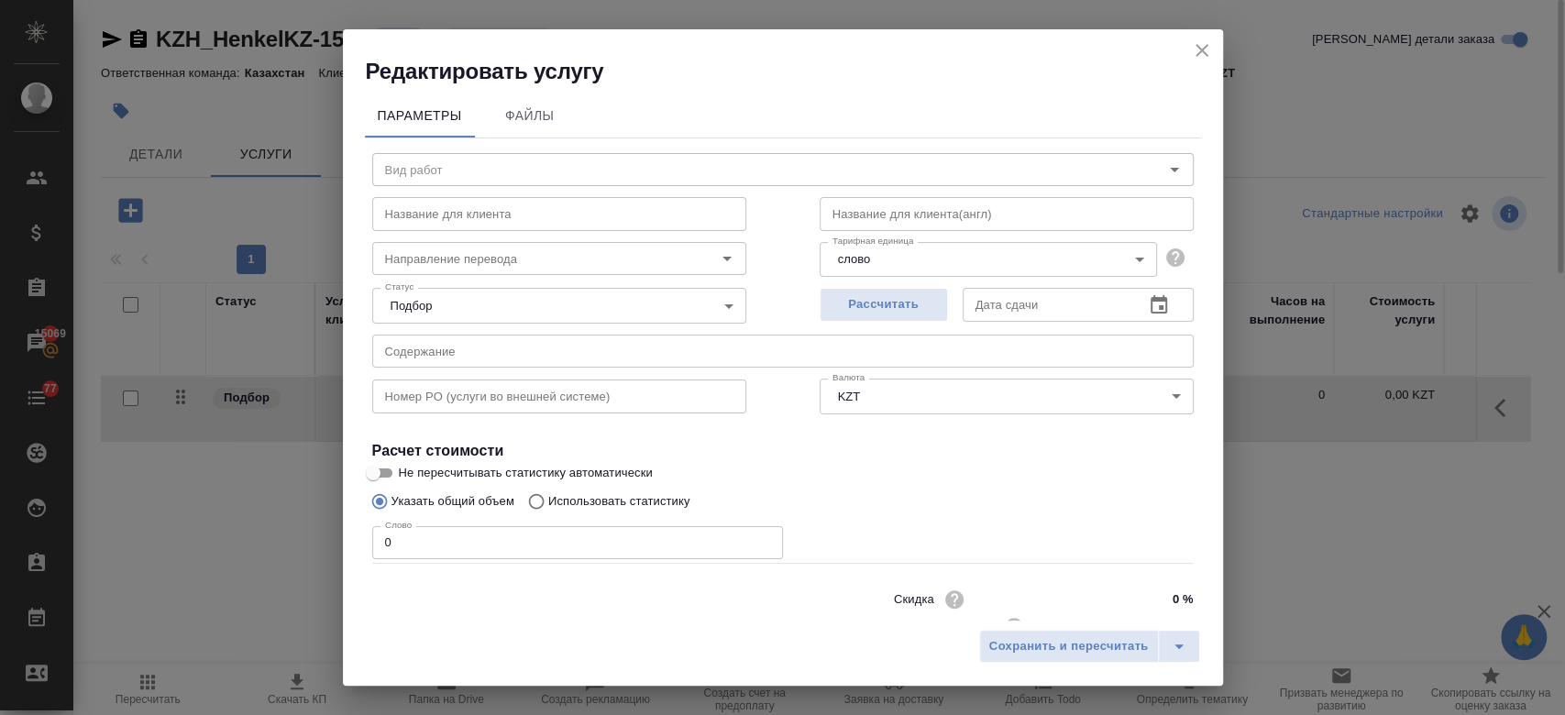
type input "Перевод Оптимальный"
type input "англ-рус"
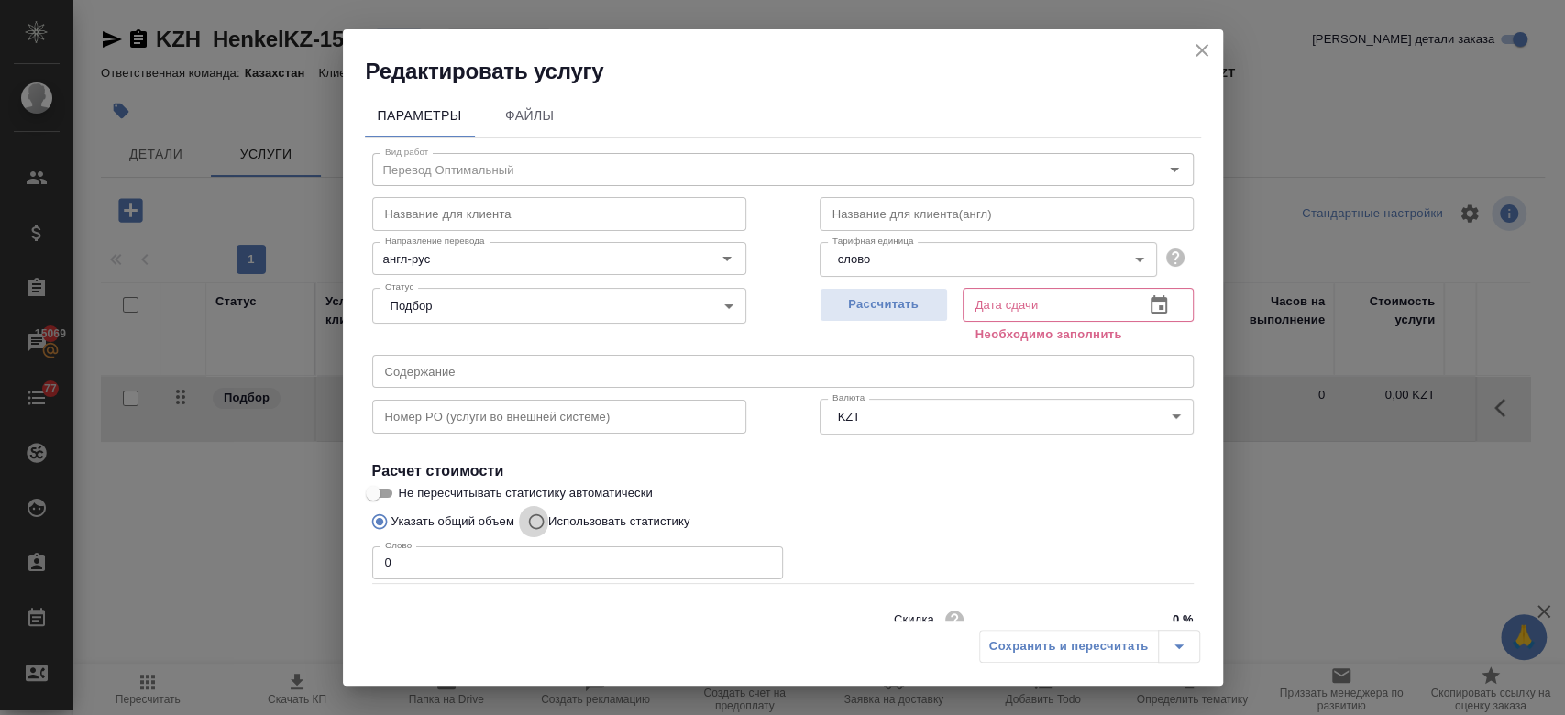
click at [533, 530] on input "Использовать статистику" at bounding box center [533, 521] width 29 height 35
radio input "true"
radio input "false"
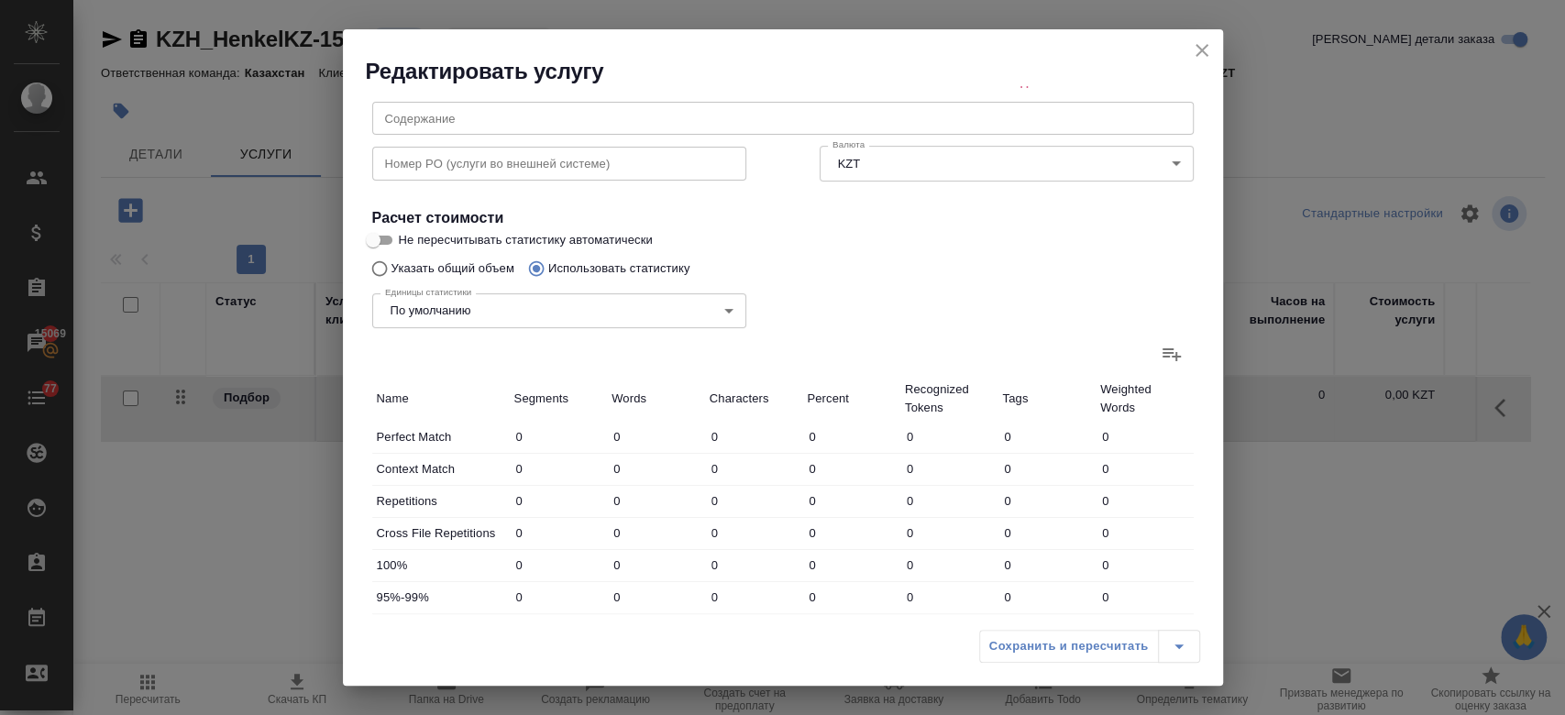
scroll to position [257, 0]
click at [1162, 346] on icon at bounding box center [1171, 351] width 18 height 13
click at [0, 0] on input "file" at bounding box center [0, 0] width 0 height 0
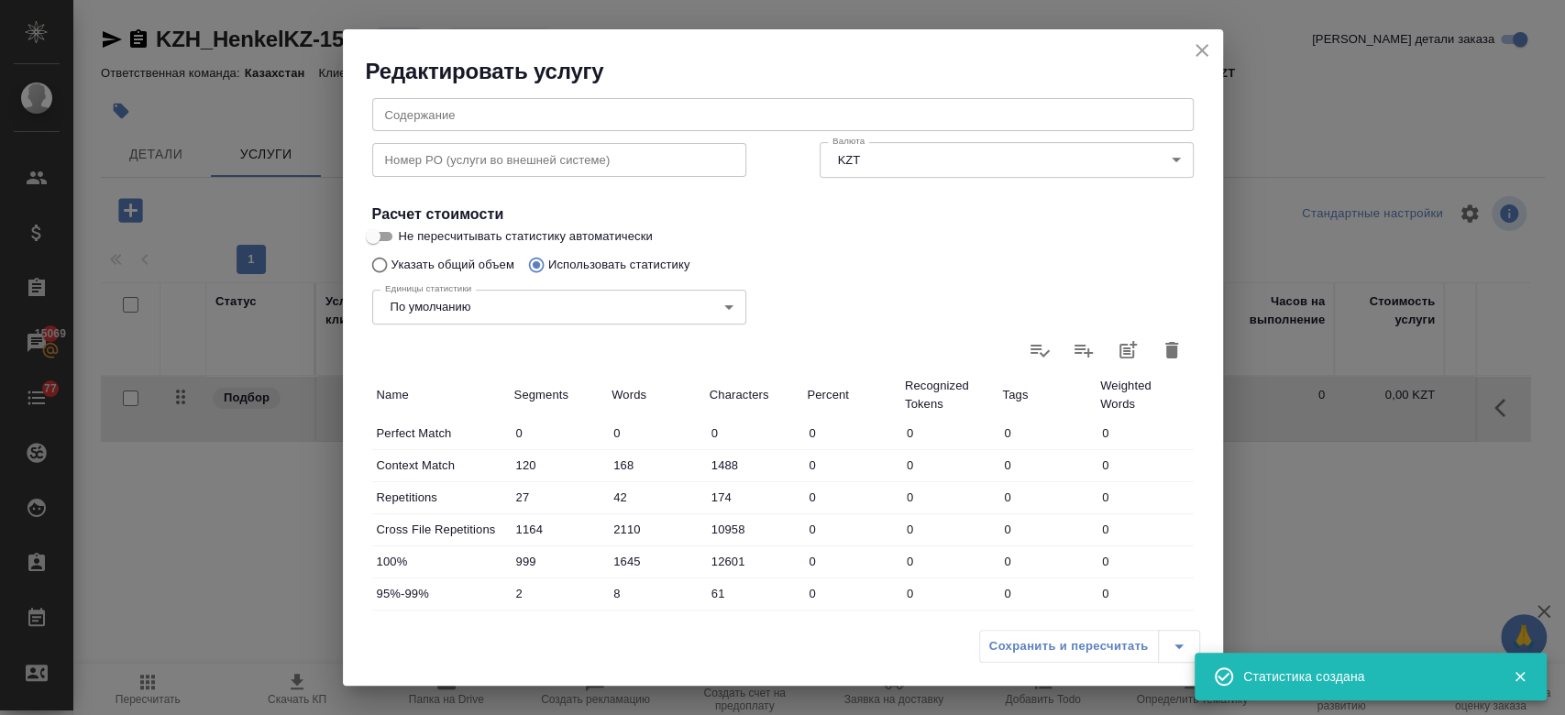
type input "120"
type input "168"
type input "1488"
type input "27"
type input "42"
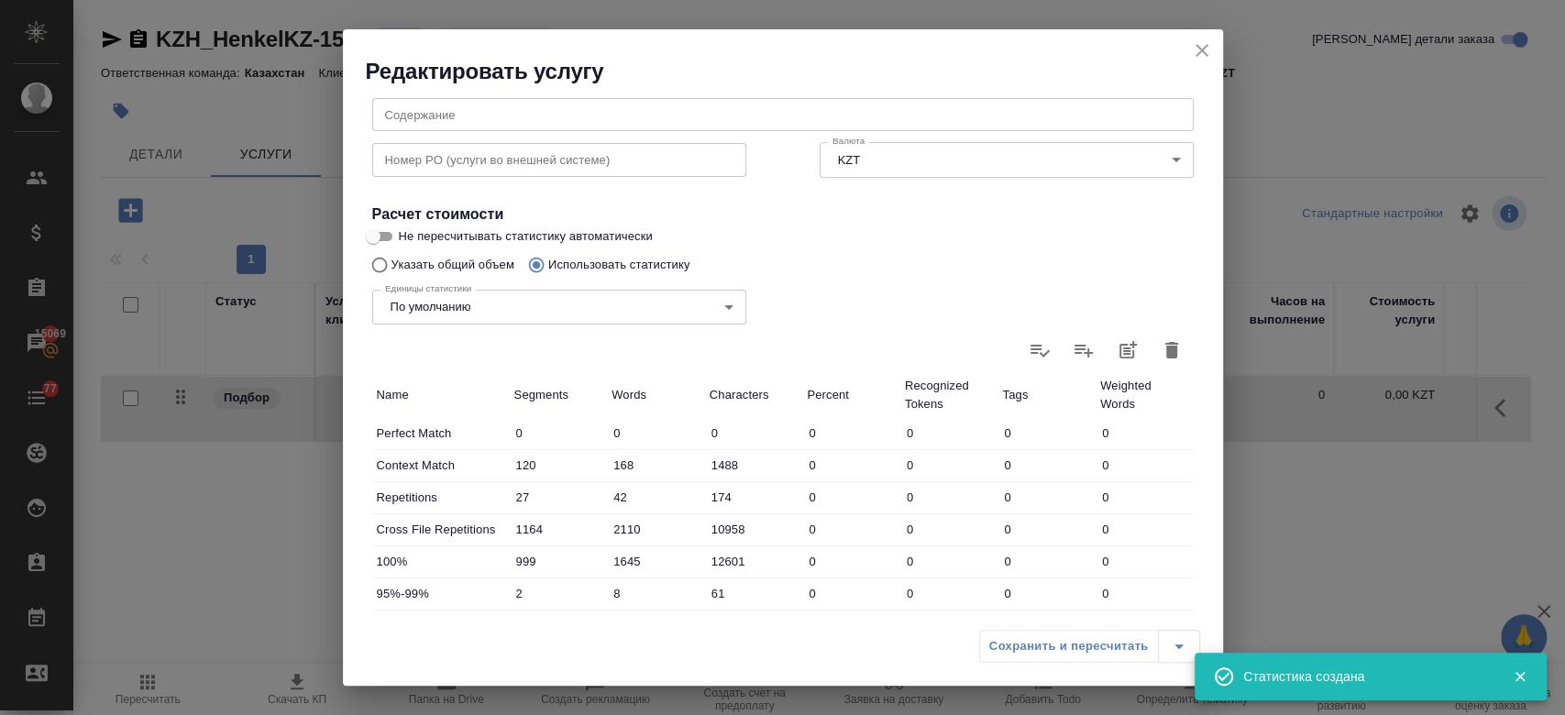
type input "174"
type input "1164"
type input "2110"
type input "10958"
type input "999"
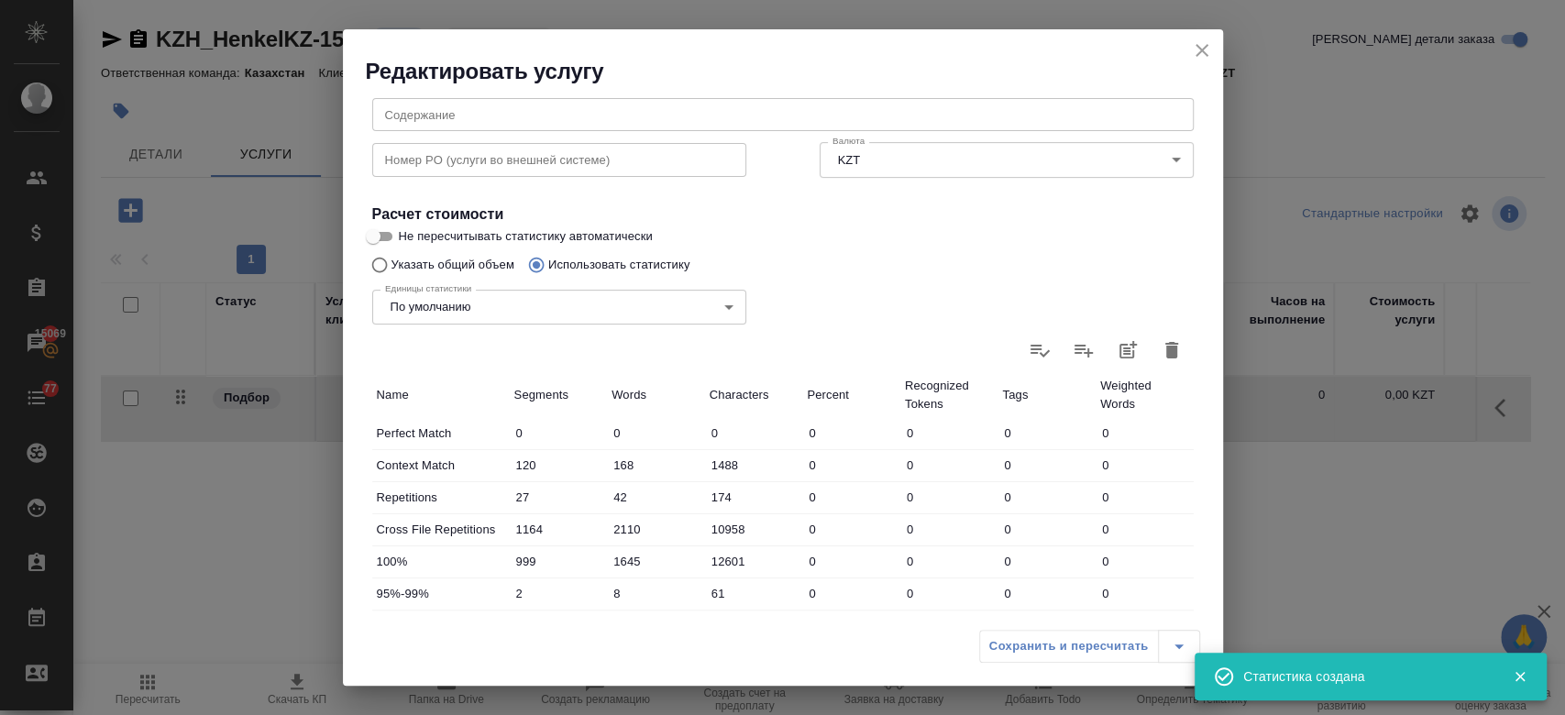
type input "1645"
type input "12601"
type input "2"
type input "8"
type input "61"
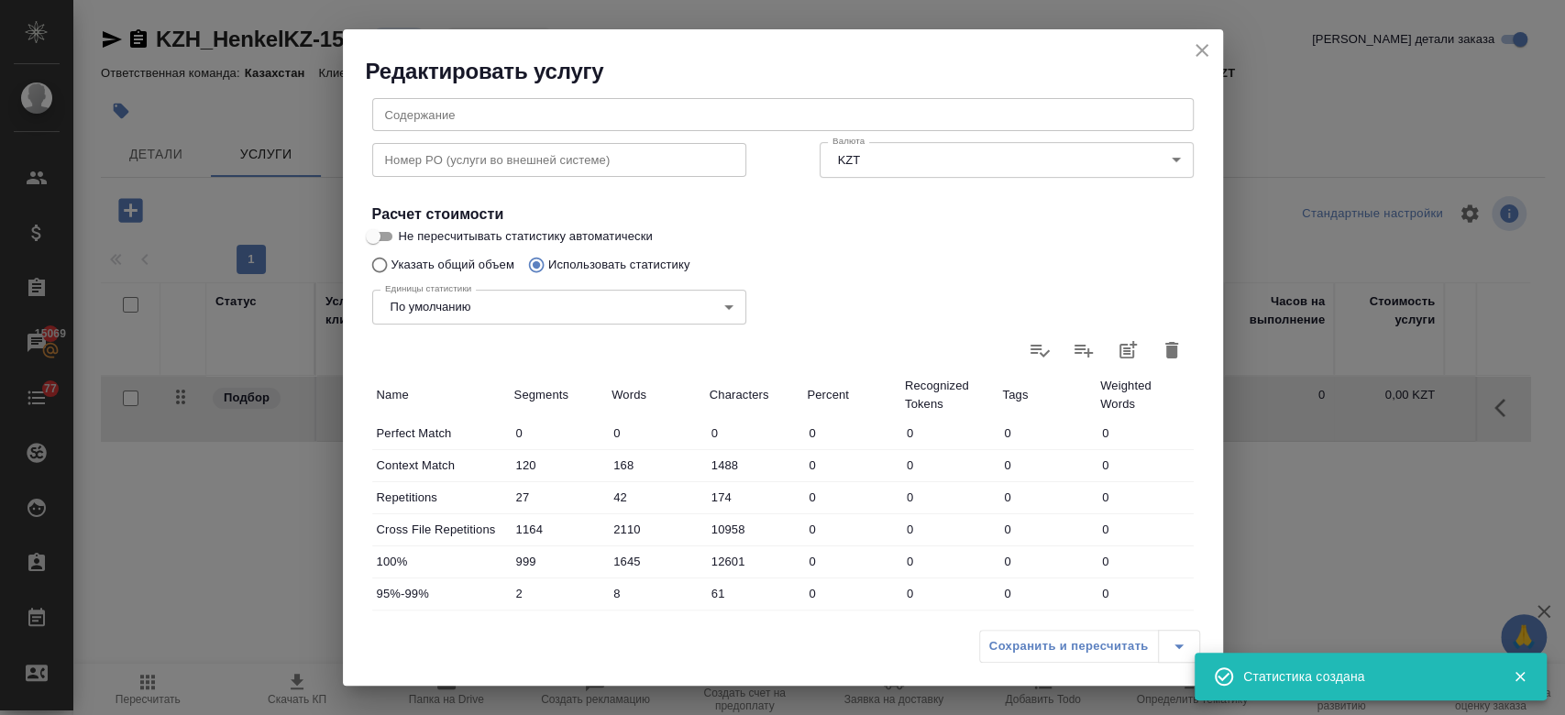
type input "3"
type input "6"
type input "51"
type input "3"
type input "5"
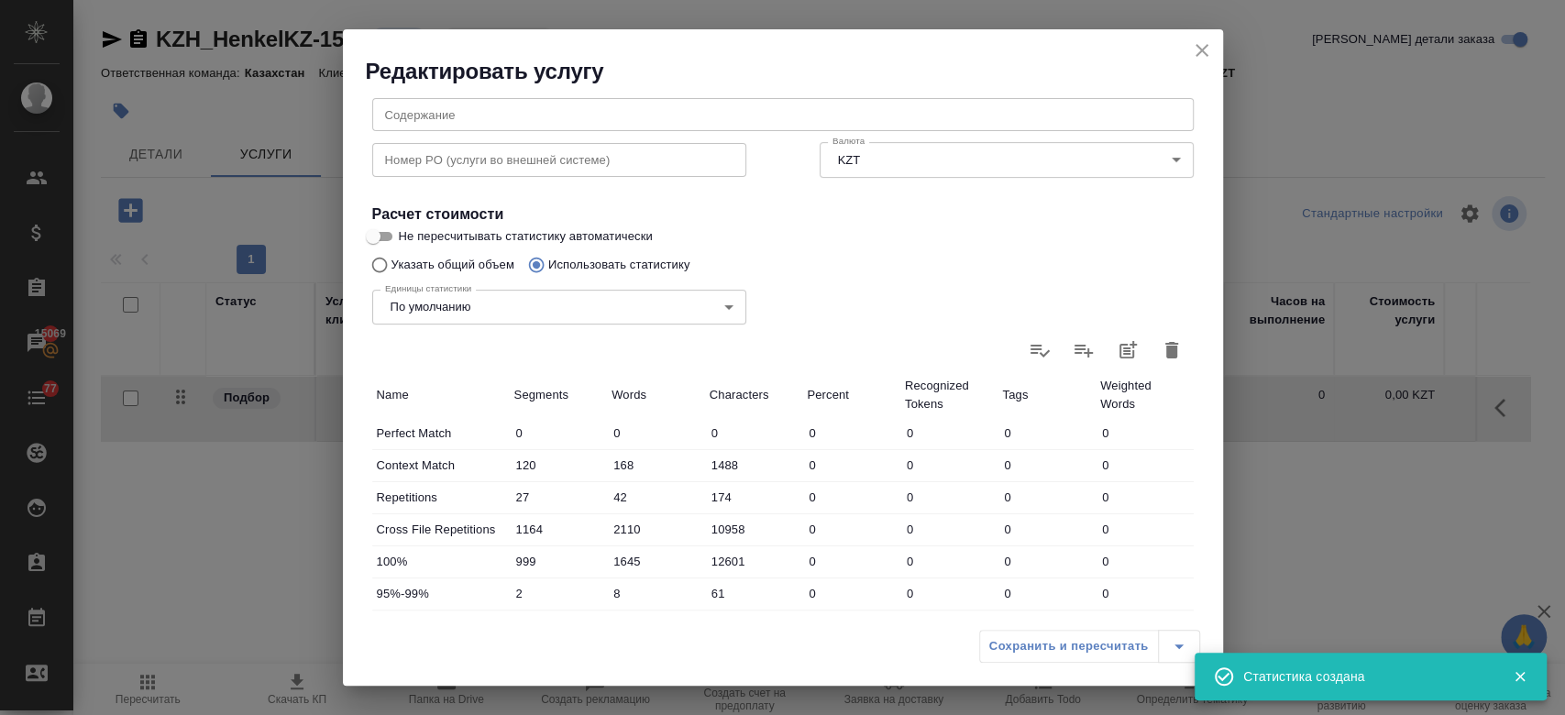
type input "35"
type input "94"
type input "298"
type input "2000"
type input "1221"
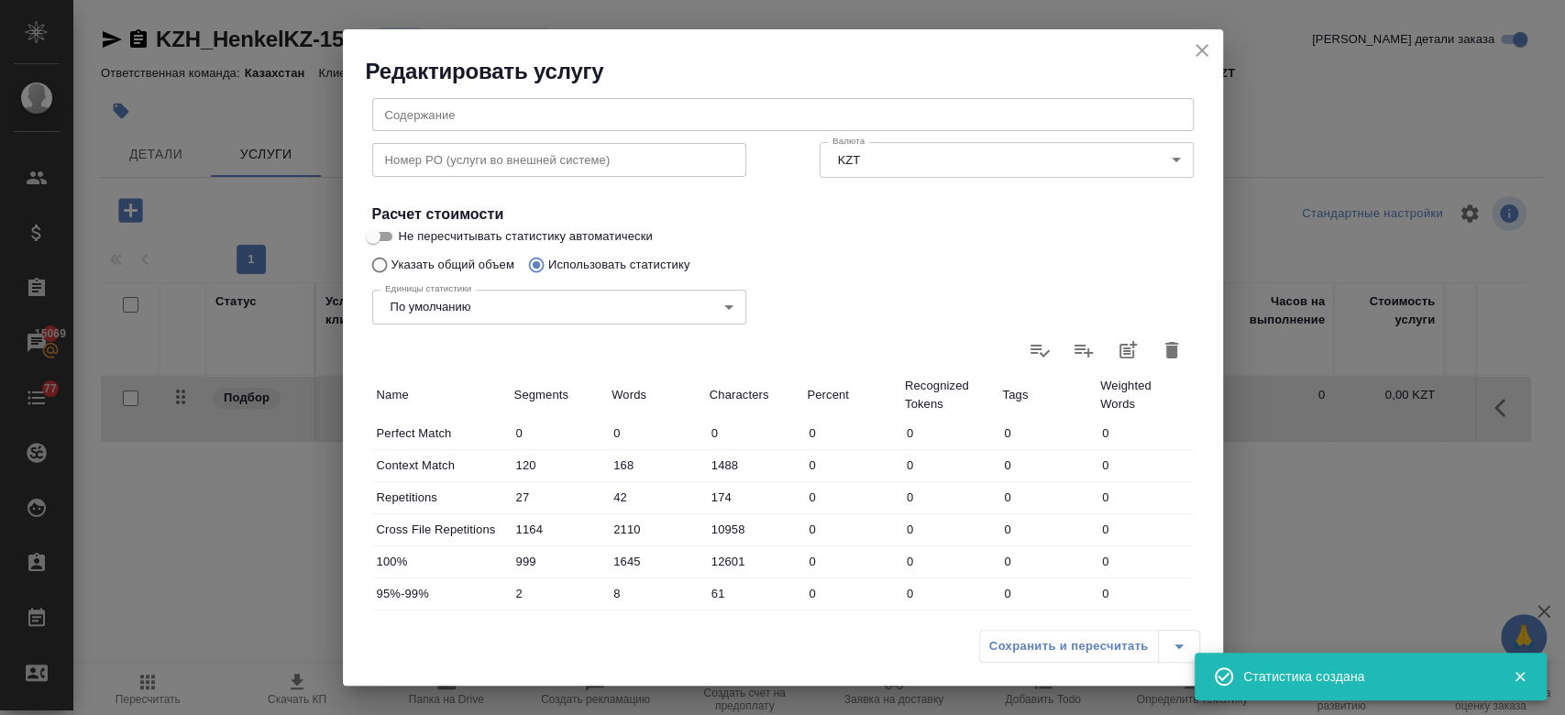
type input "2130"
type input "16236"
type input "2412"
type input "4282"
type input "27368"
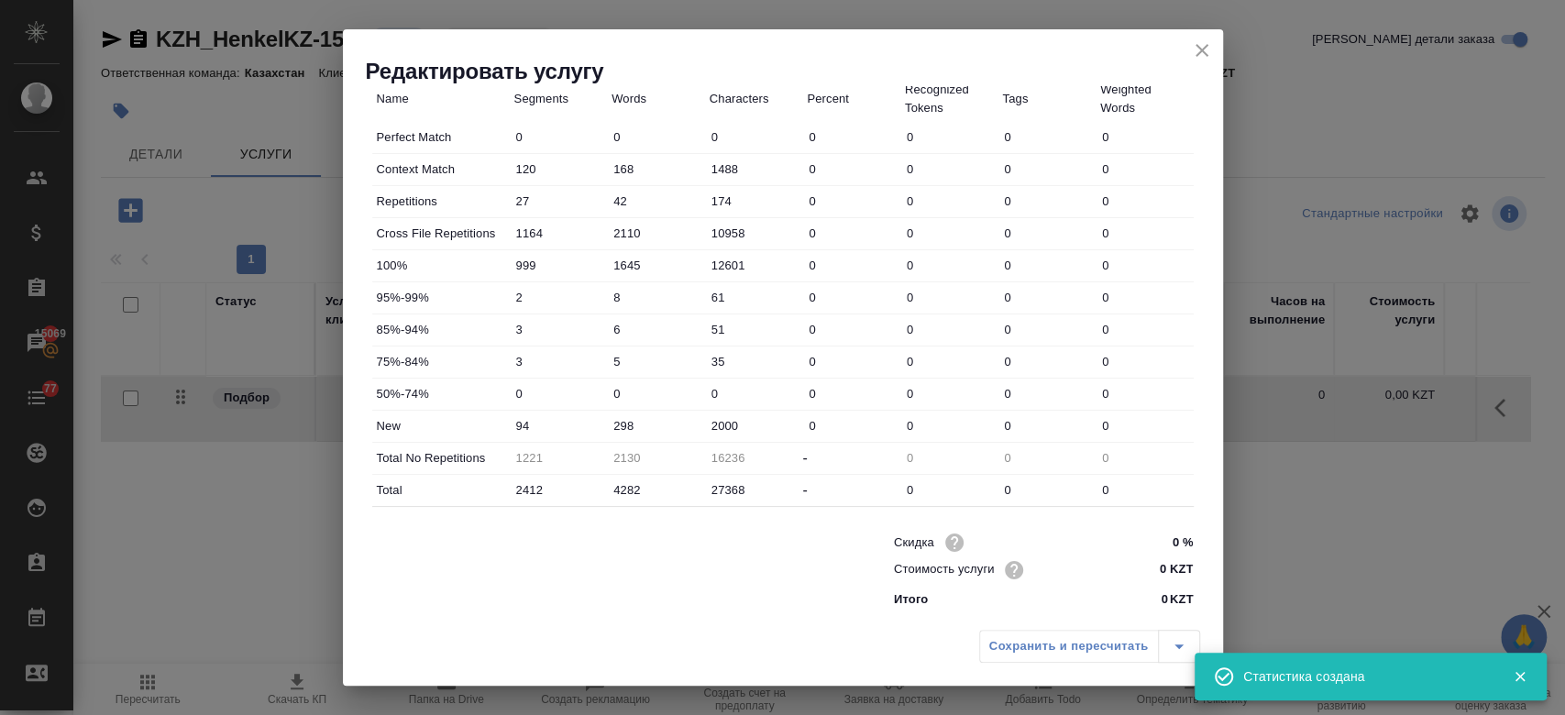
scroll to position [0, 0]
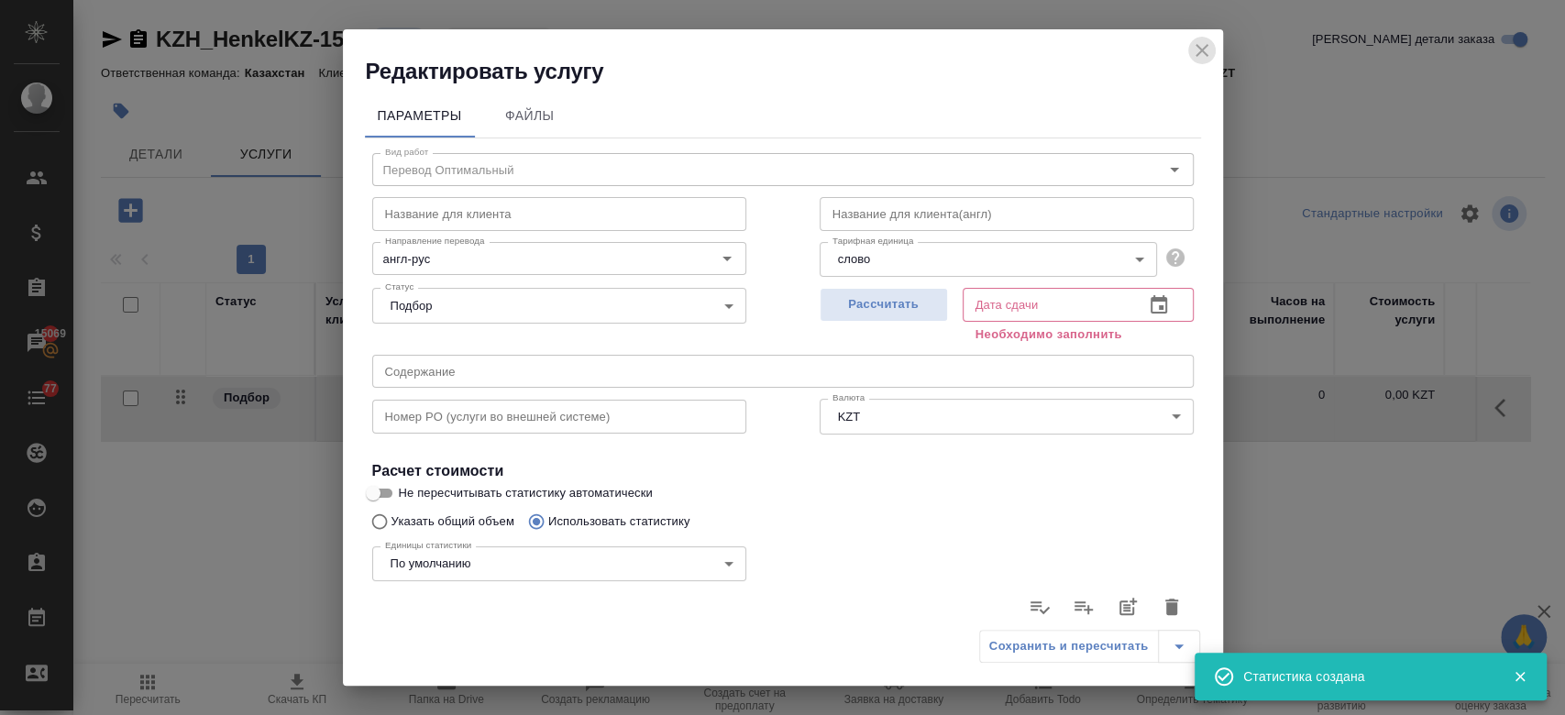
click at [1209, 51] on icon "close" at bounding box center [1202, 50] width 22 height 22
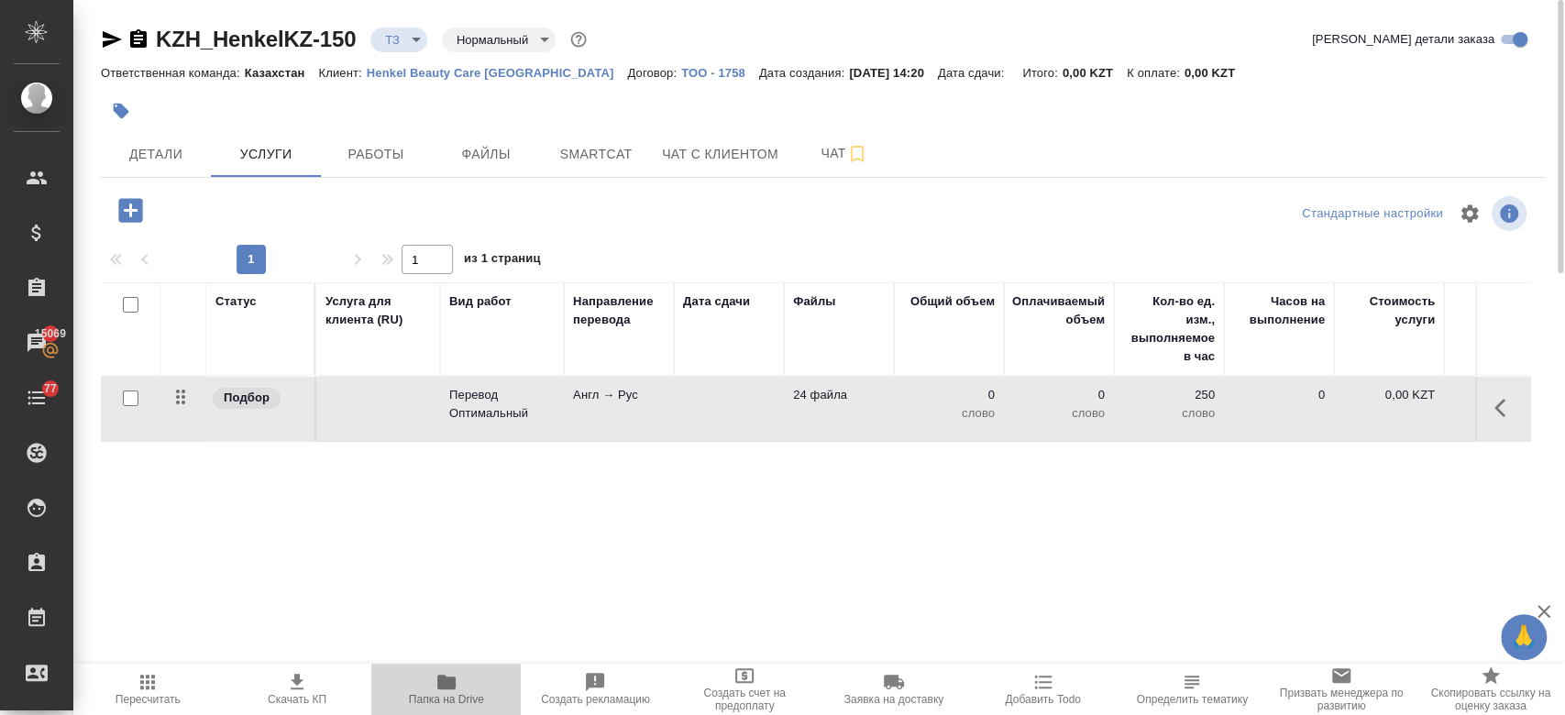
click at [445, 693] on span "Папка на Drive" at bounding box center [446, 699] width 75 height 13
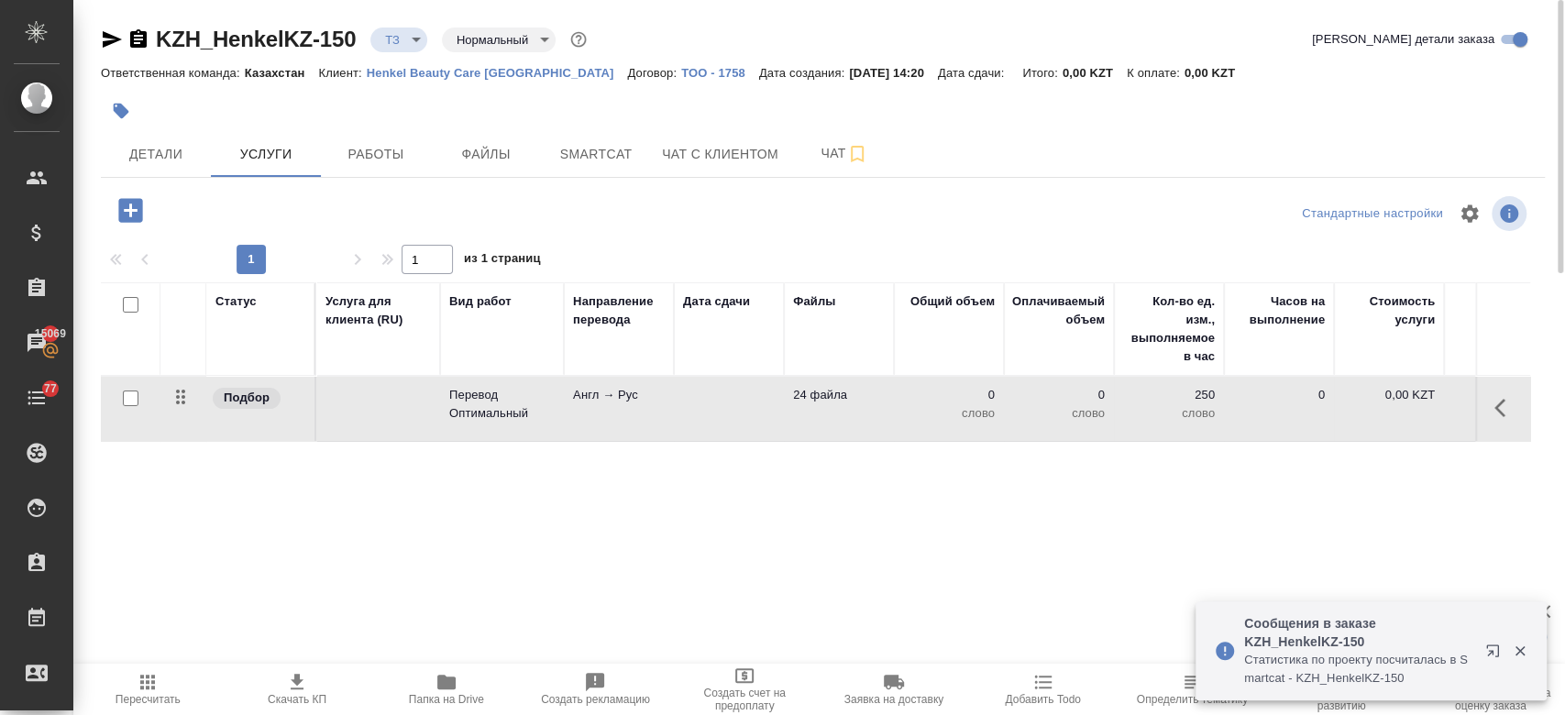
click at [596, 378] on td "Англ → Рус" at bounding box center [619, 409] width 110 height 64
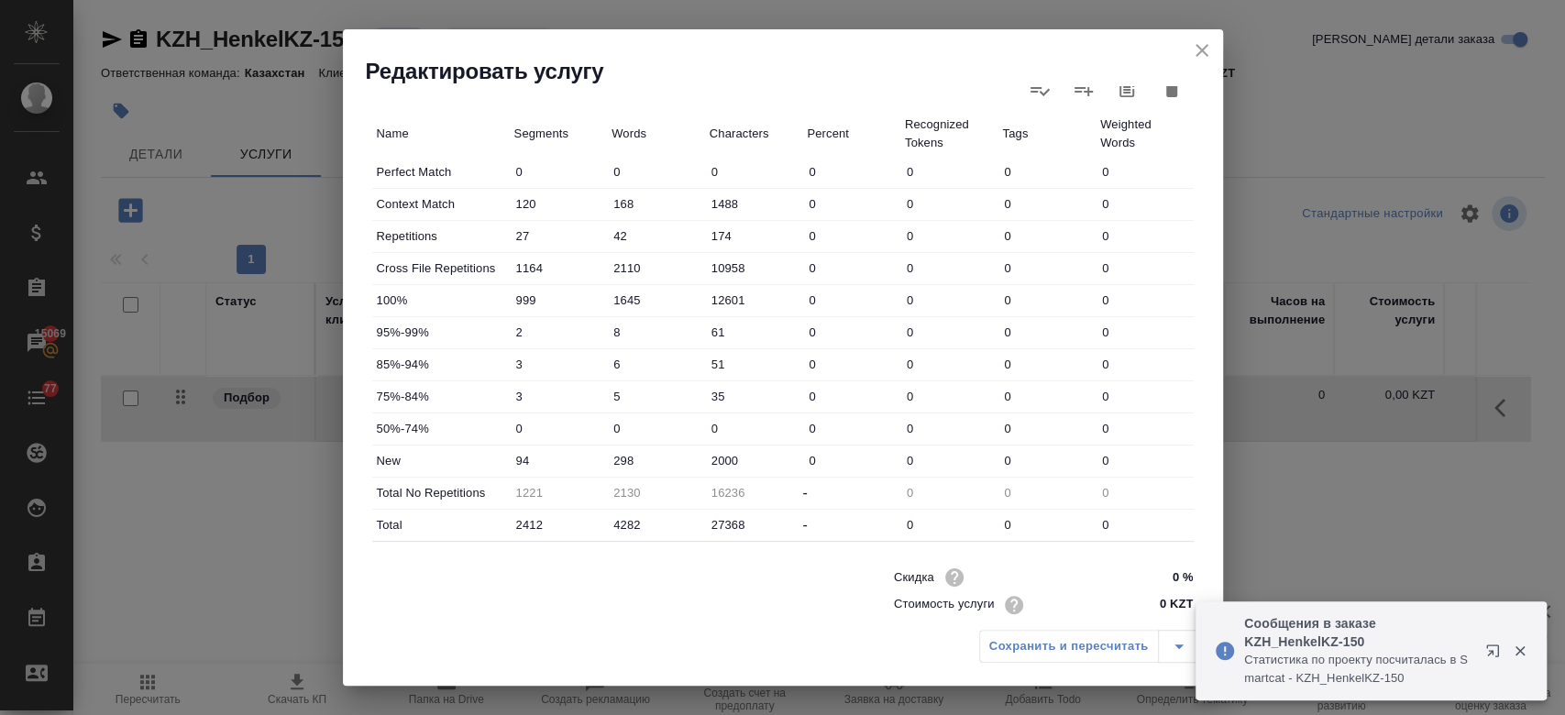
scroll to position [553, 0]
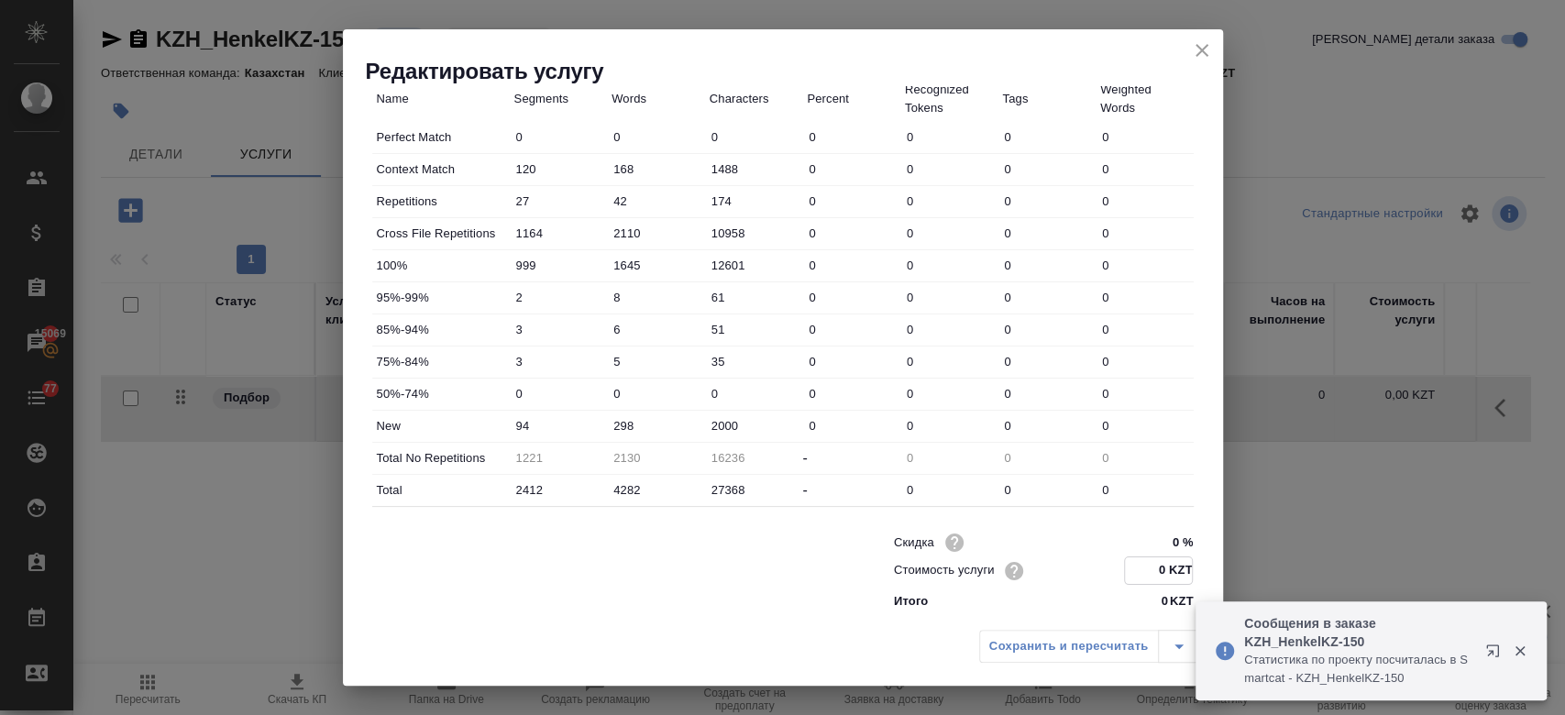
click at [1149, 562] on input "0 KZT" at bounding box center [1158, 570] width 67 height 27
type input "11 KZT"
click at [765, 622] on div "Сохранить и пересчитать" at bounding box center [783, 653] width 880 height 65
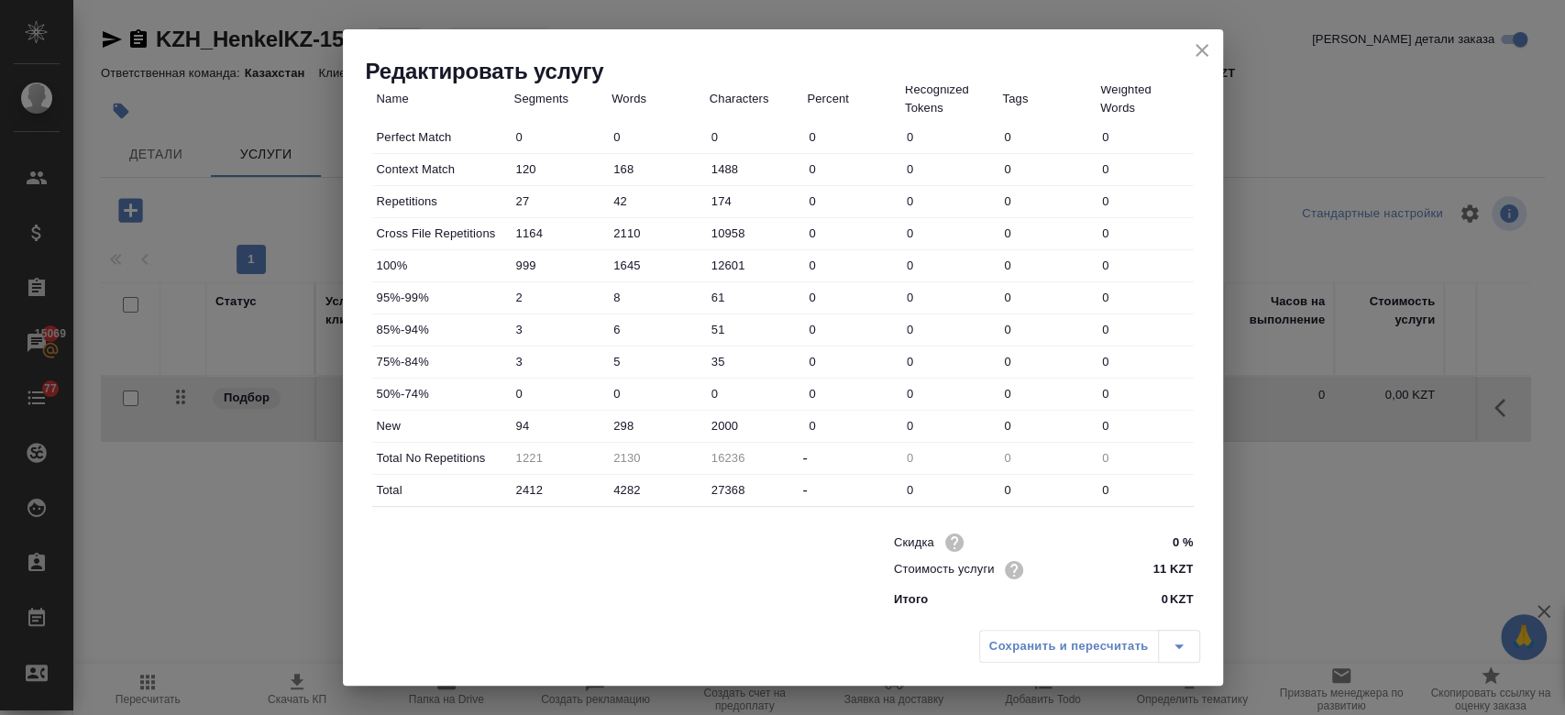
scroll to position [0, 0]
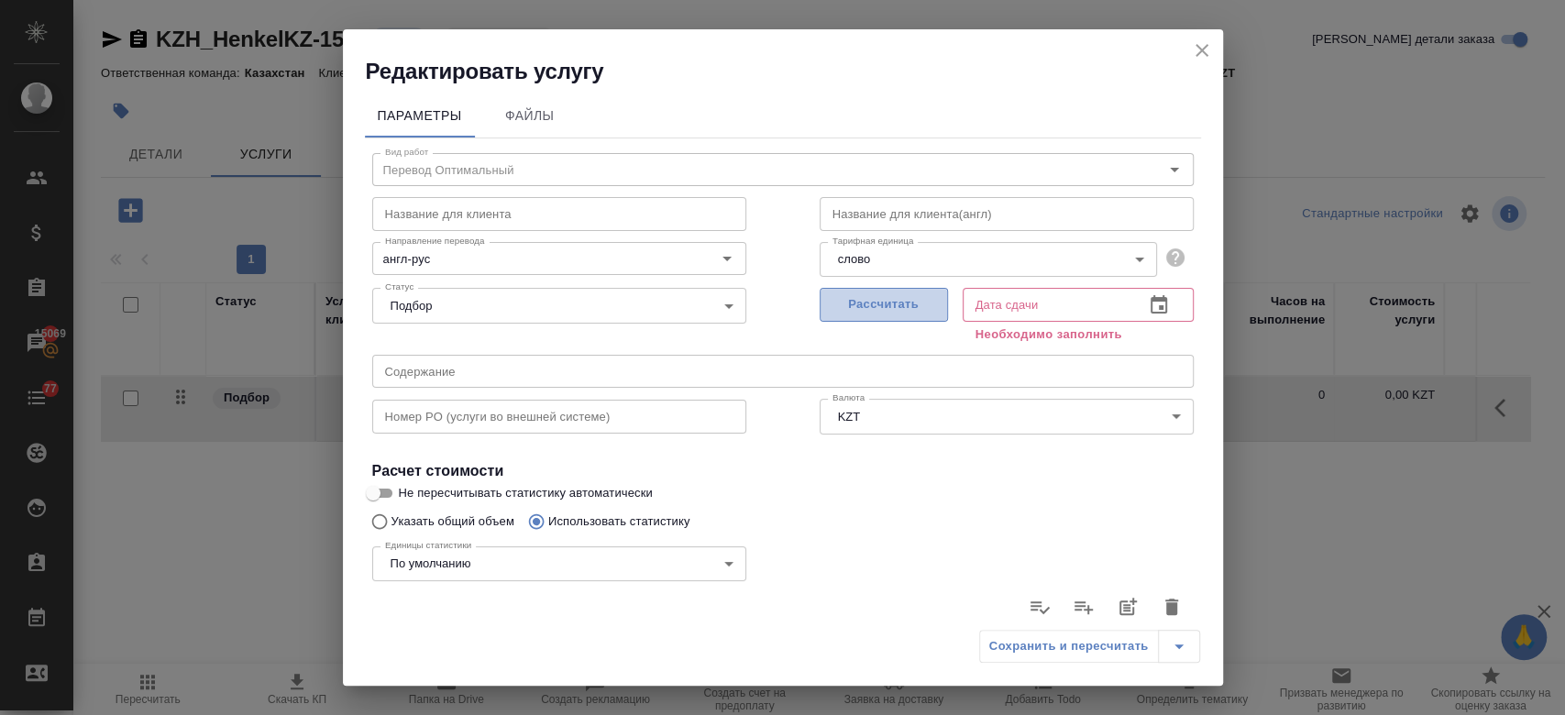
click at [889, 298] on span "Рассчитать" at bounding box center [883, 304] width 108 height 21
type input "26.08.2025 09:47"
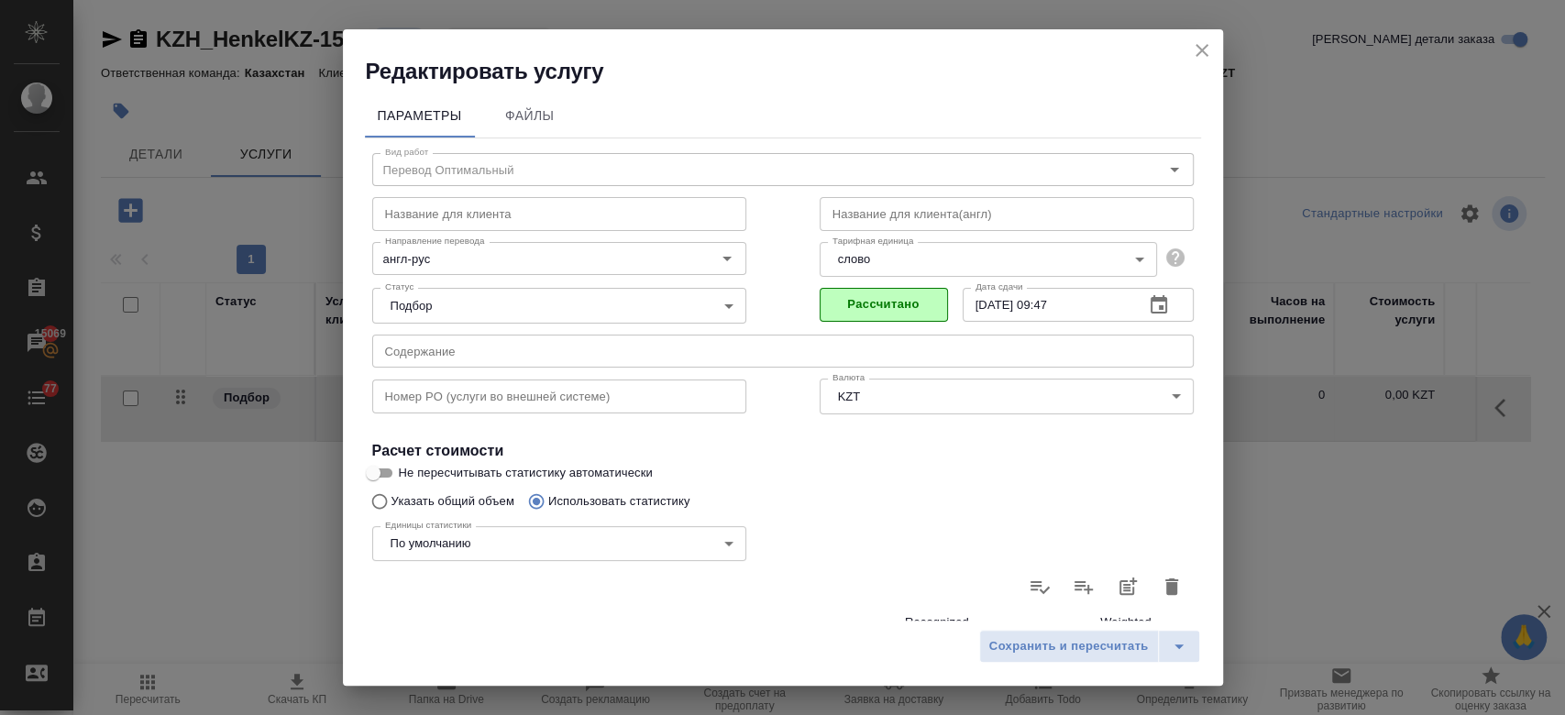
scroll to position [533, 0]
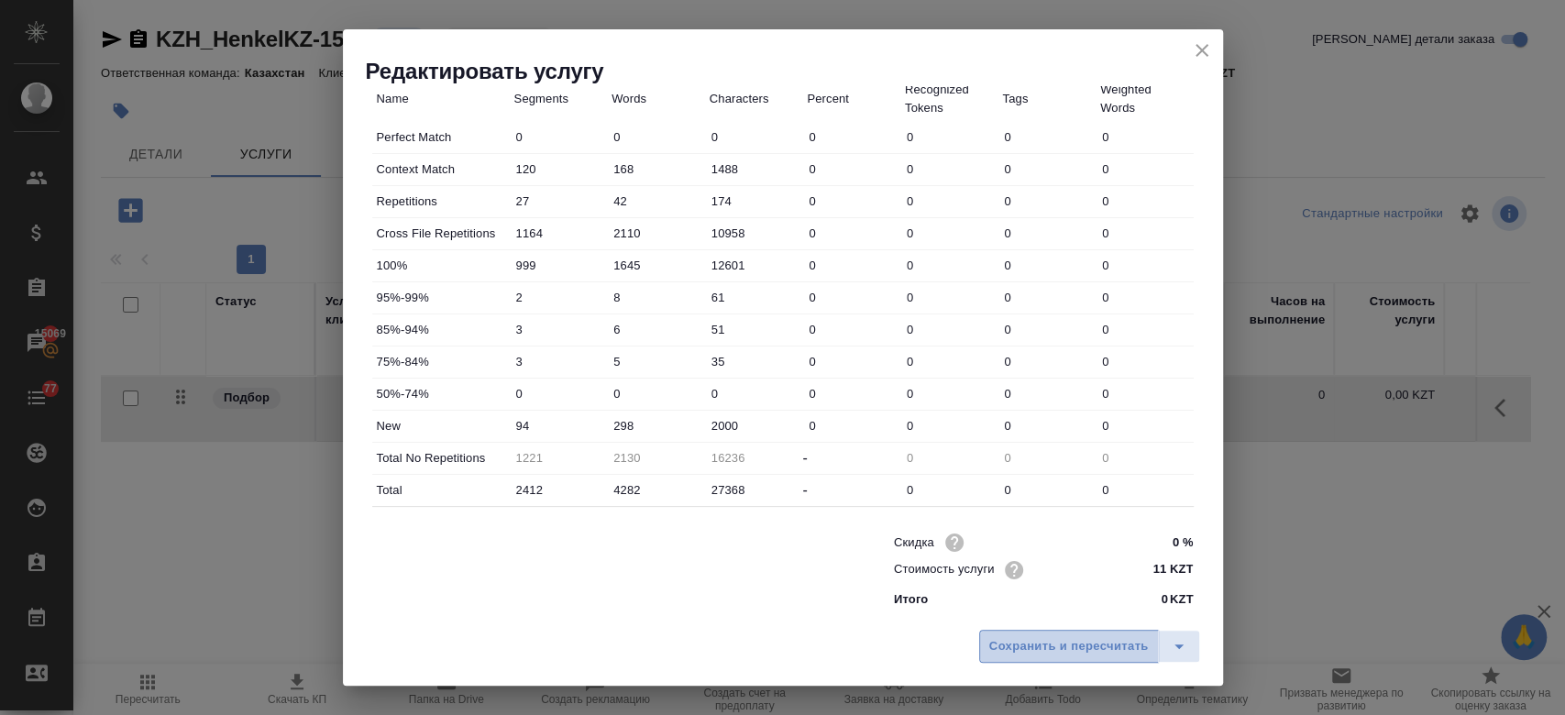
click at [1063, 642] on span "Сохранить и пересчитать" at bounding box center [1068, 646] width 159 height 21
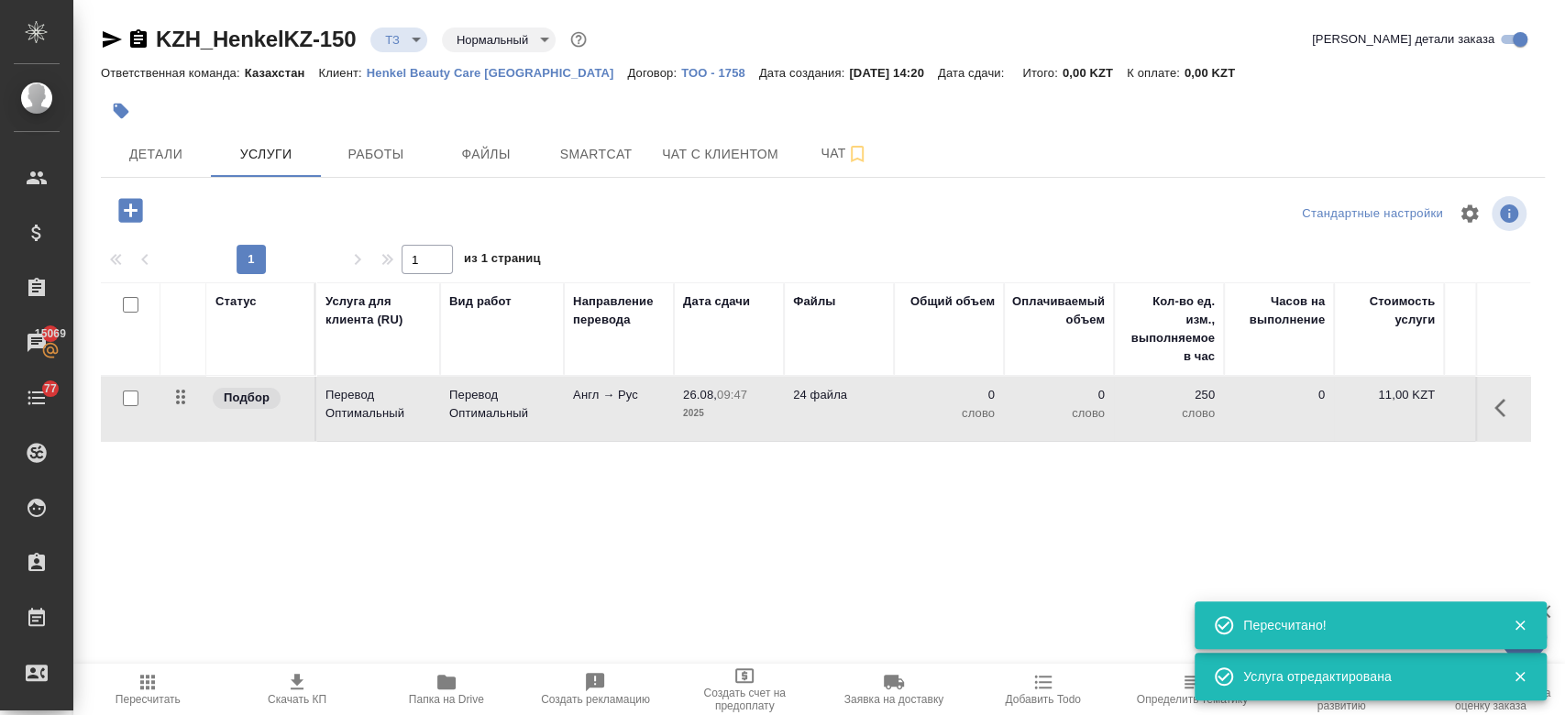
type input "new"
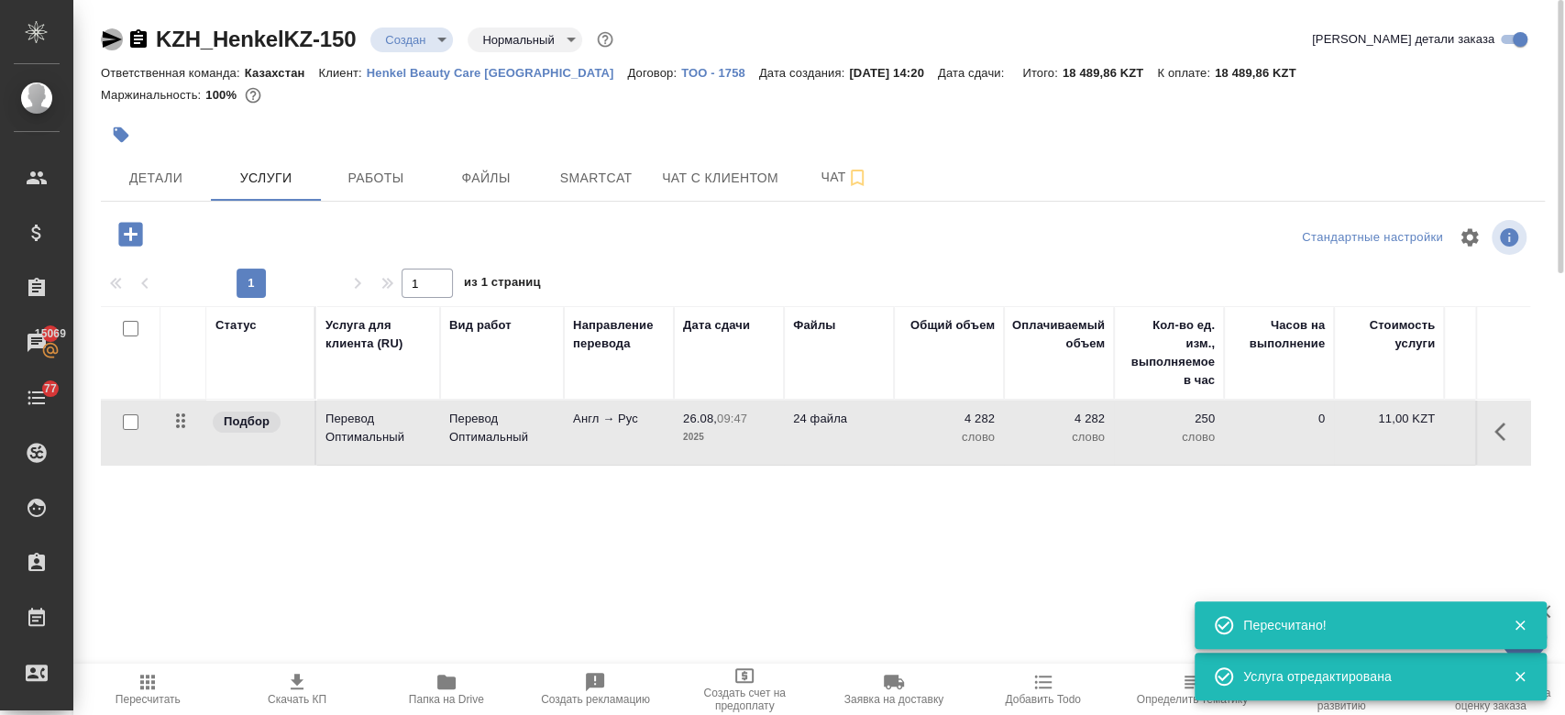
click at [104, 40] on icon "button" at bounding box center [112, 39] width 22 height 22
click at [814, 182] on span "Чат" at bounding box center [844, 177] width 88 height 23
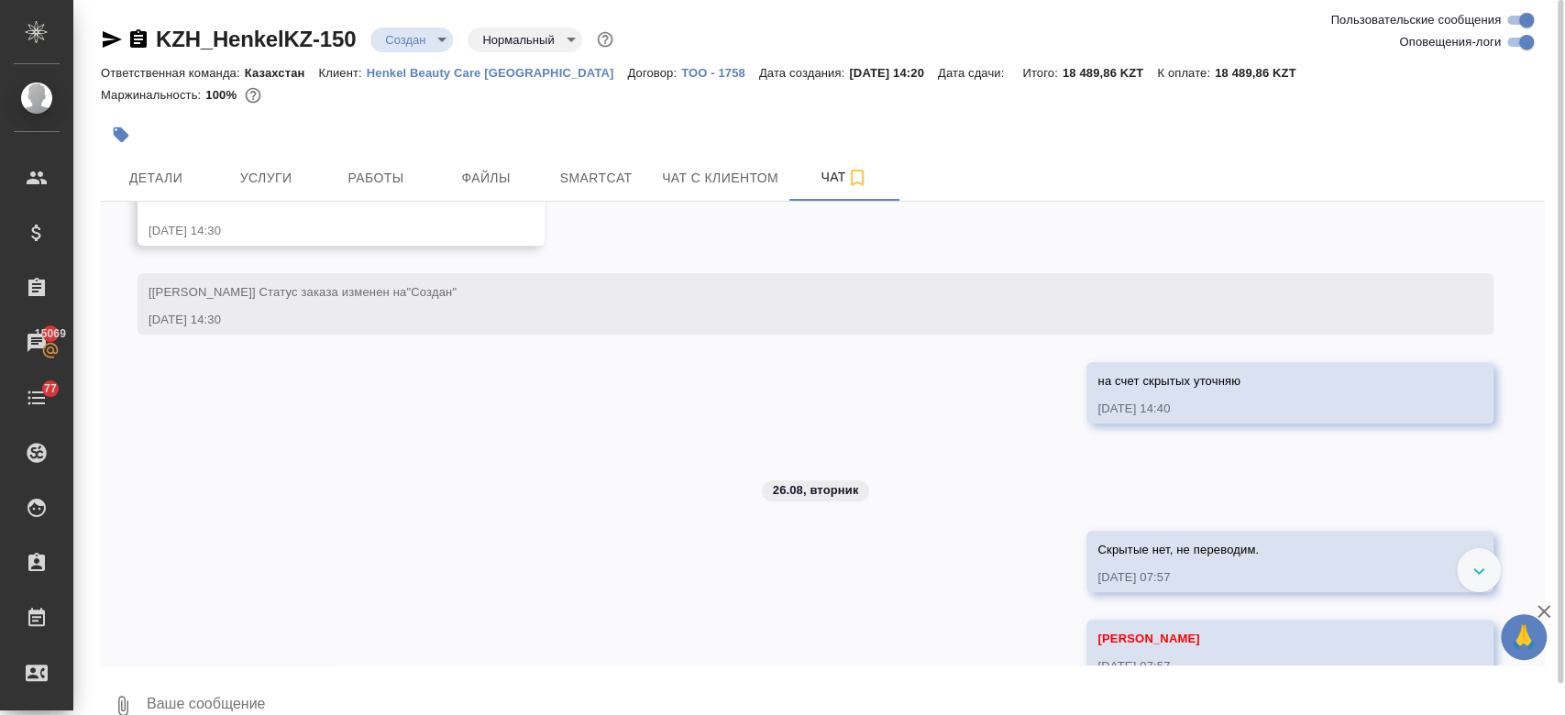
scroll to position [767, 0]
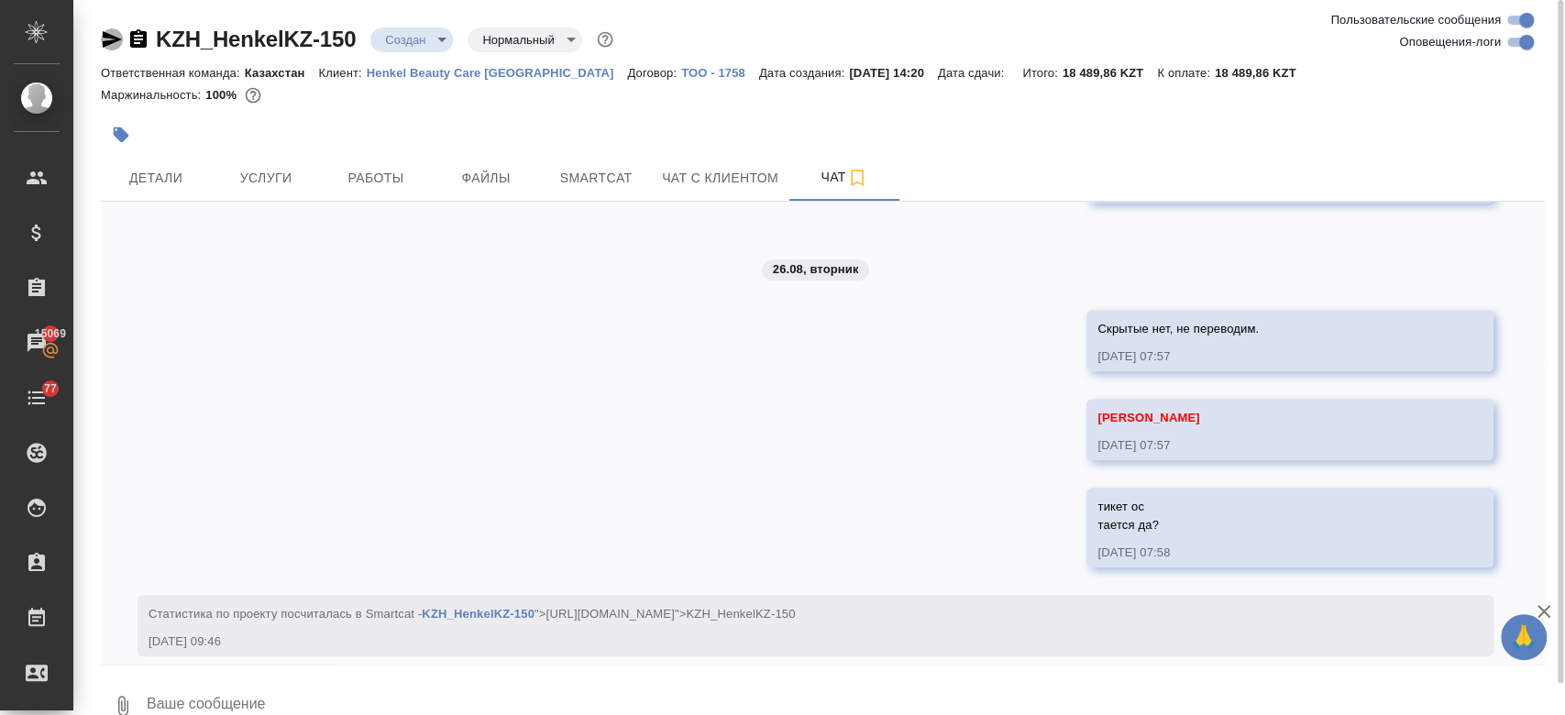
click at [111, 40] on icon "button" at bounding box center [112, 39] width 19 height 16
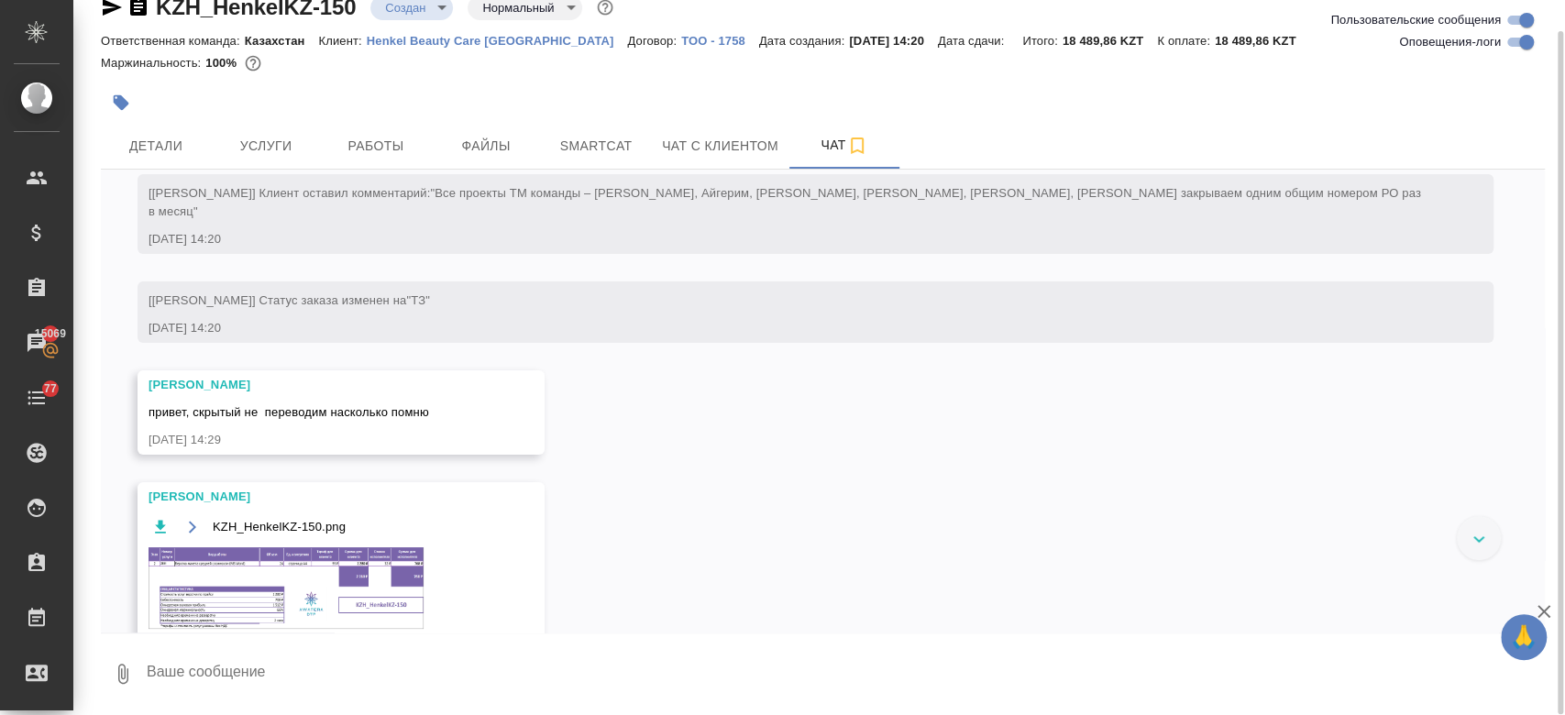
scroll to position [139, 0]
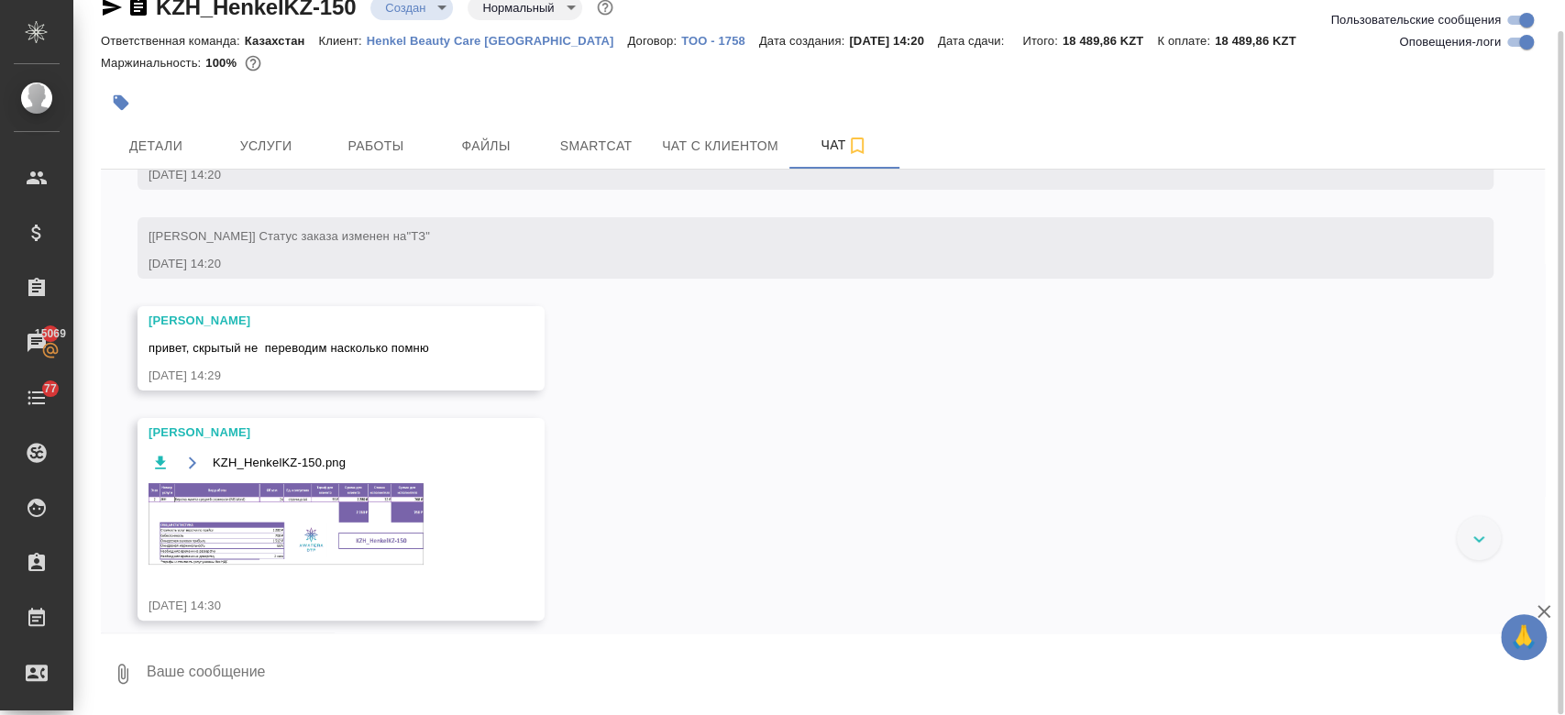
click at [282, 495] on img at bounding box center [285, 524] width 275 height 82
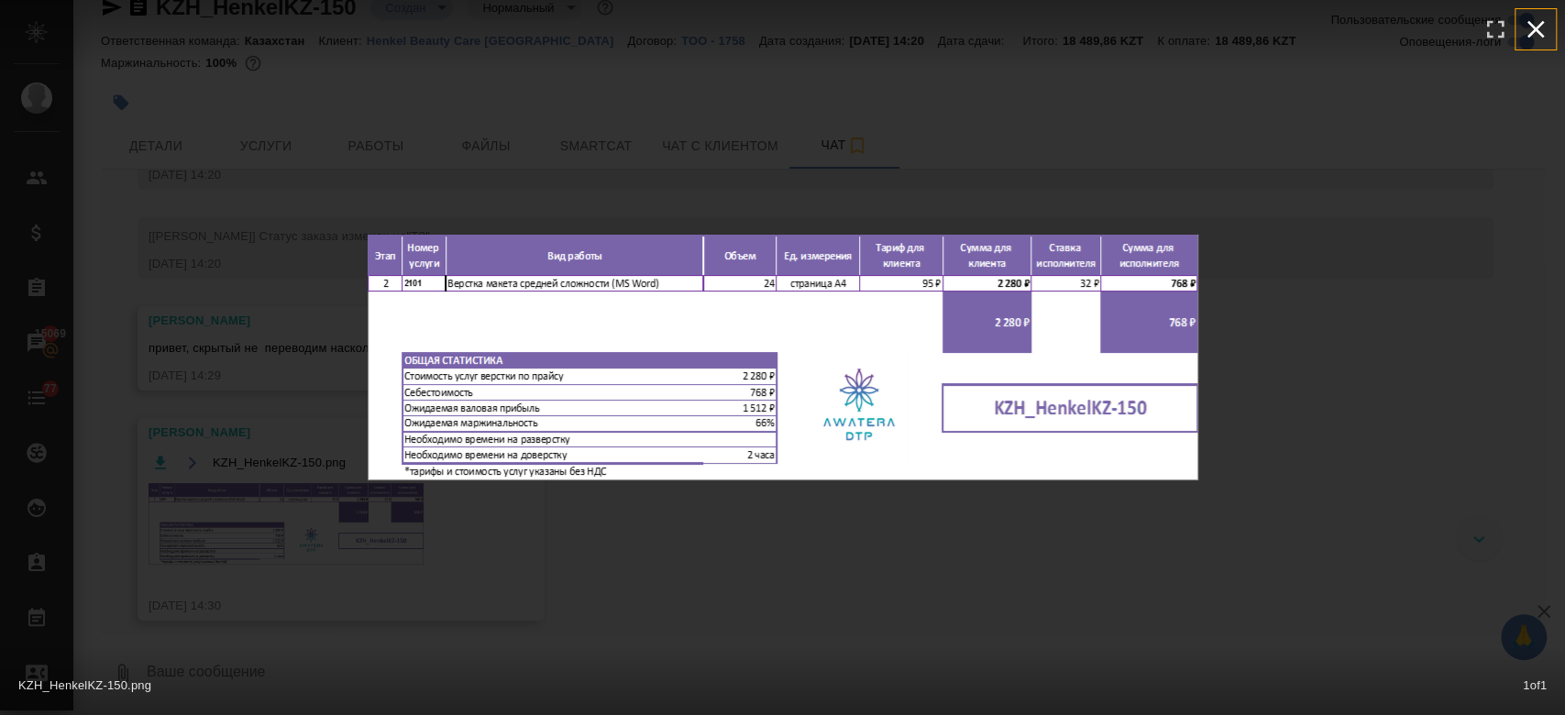
click at [1536, 33] on icon "button" at bounding box center [1535, 29] width 29 height 29
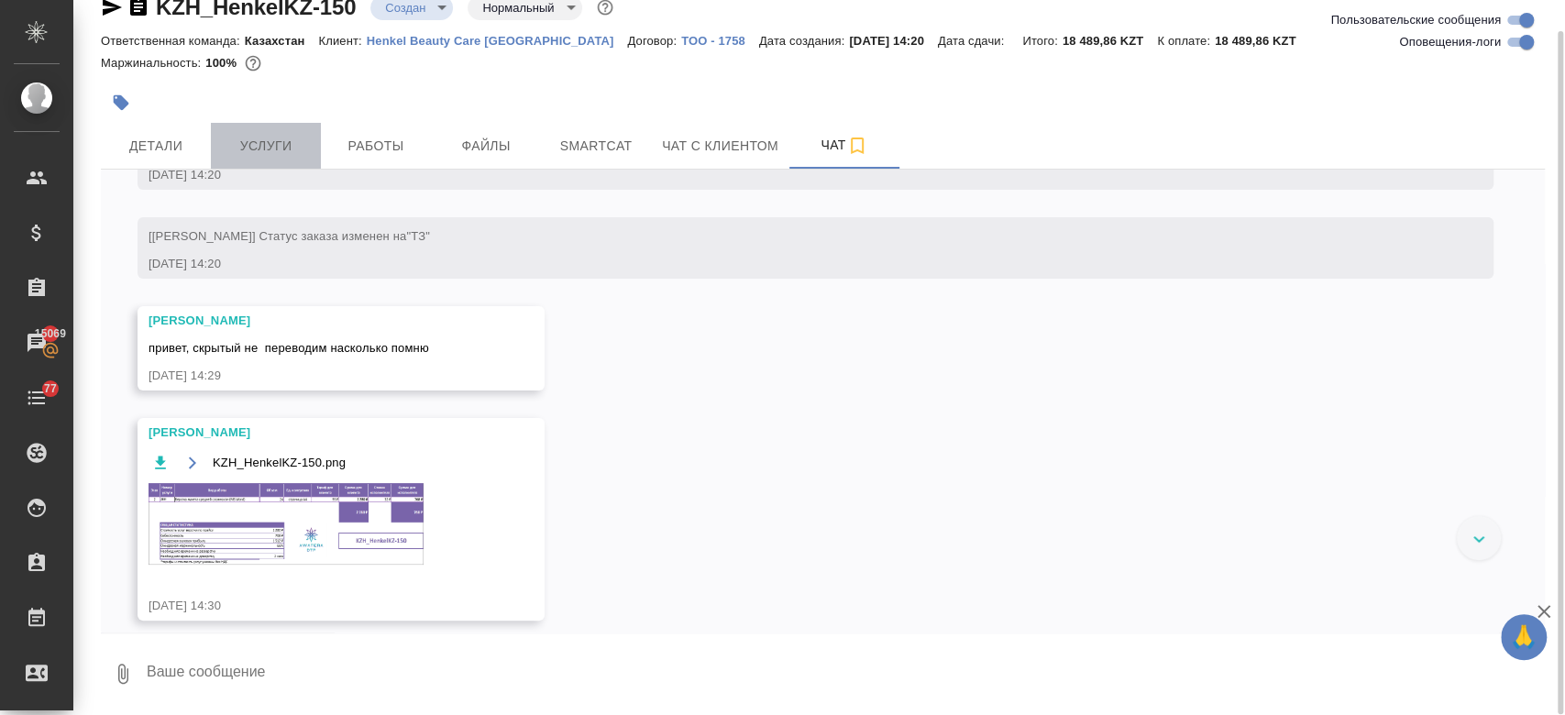
click at [296, 145] on span "Услуги" at bounding box center [266, 146] width 88 height 23
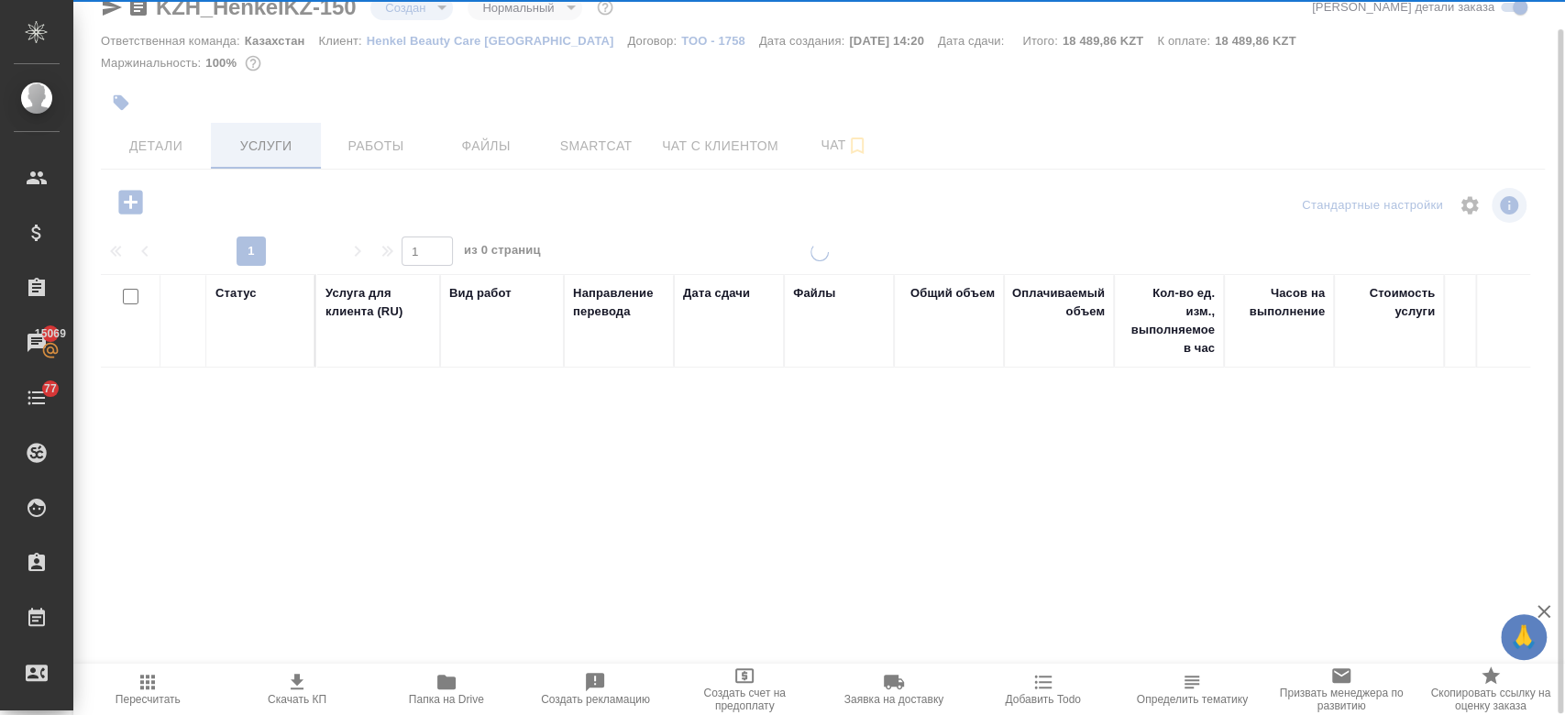
scroll to position [31, 0]
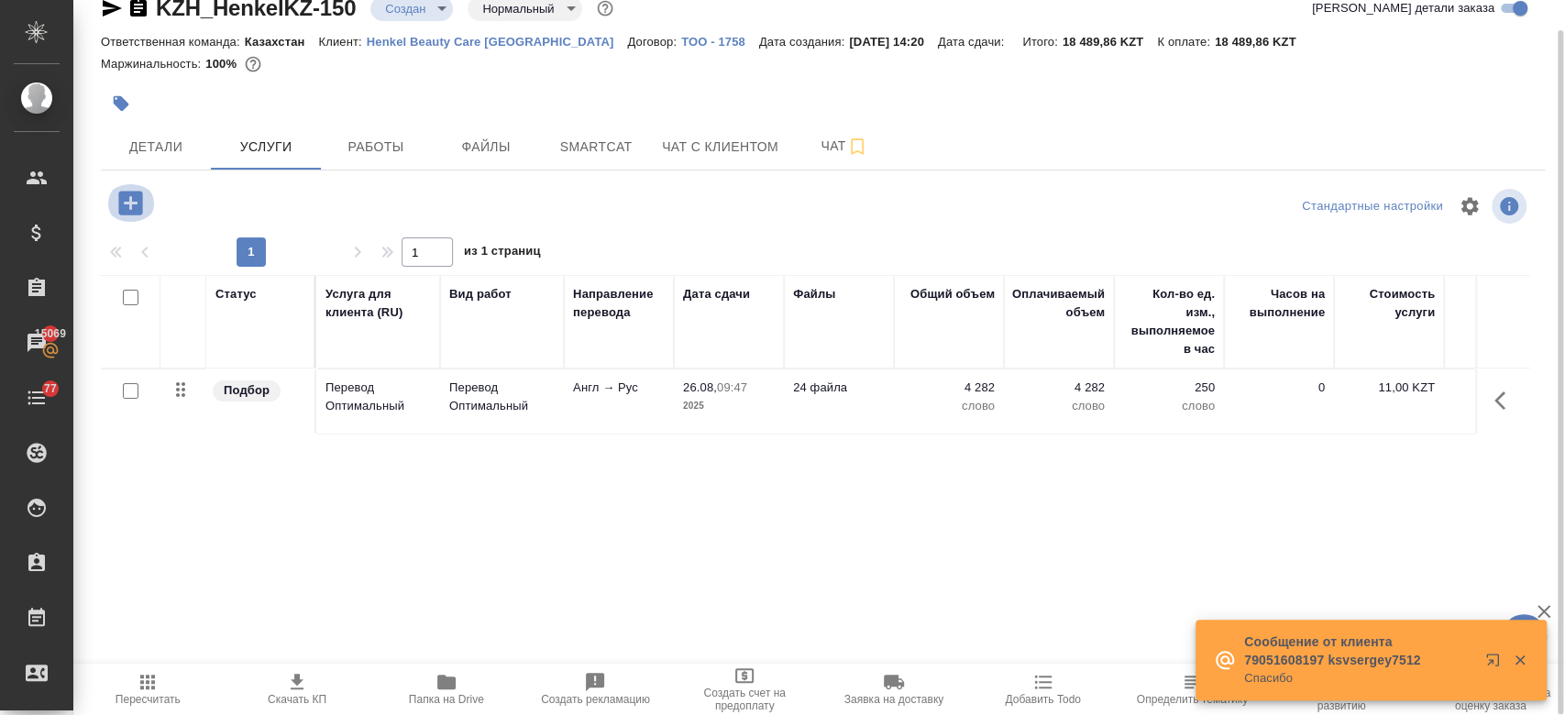
click at [137, 193] on icon "button" at bounding box center [130, 203] width 24 height 24
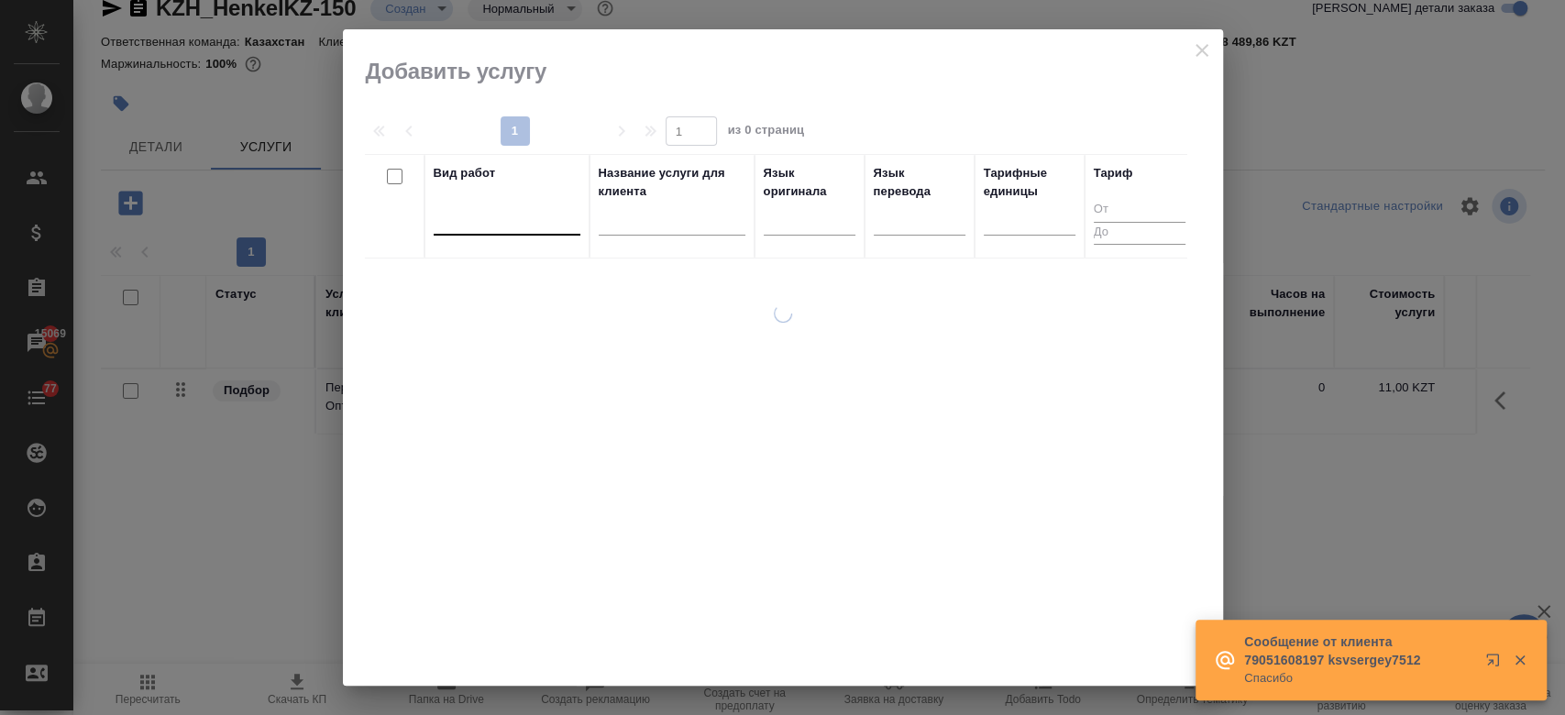
click at [506, 224] on div at bounding box center [507, 216] width 147 height 27
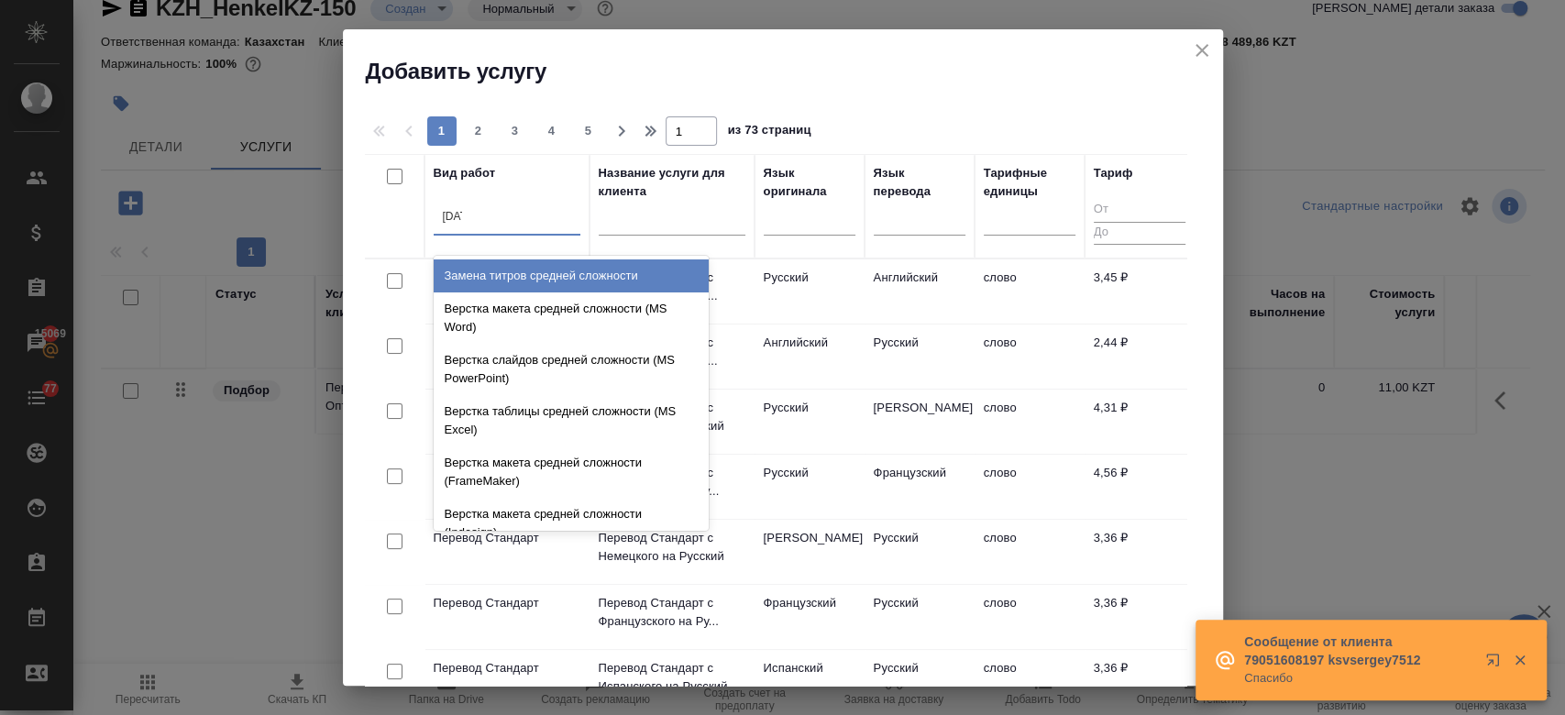
type input "средн"
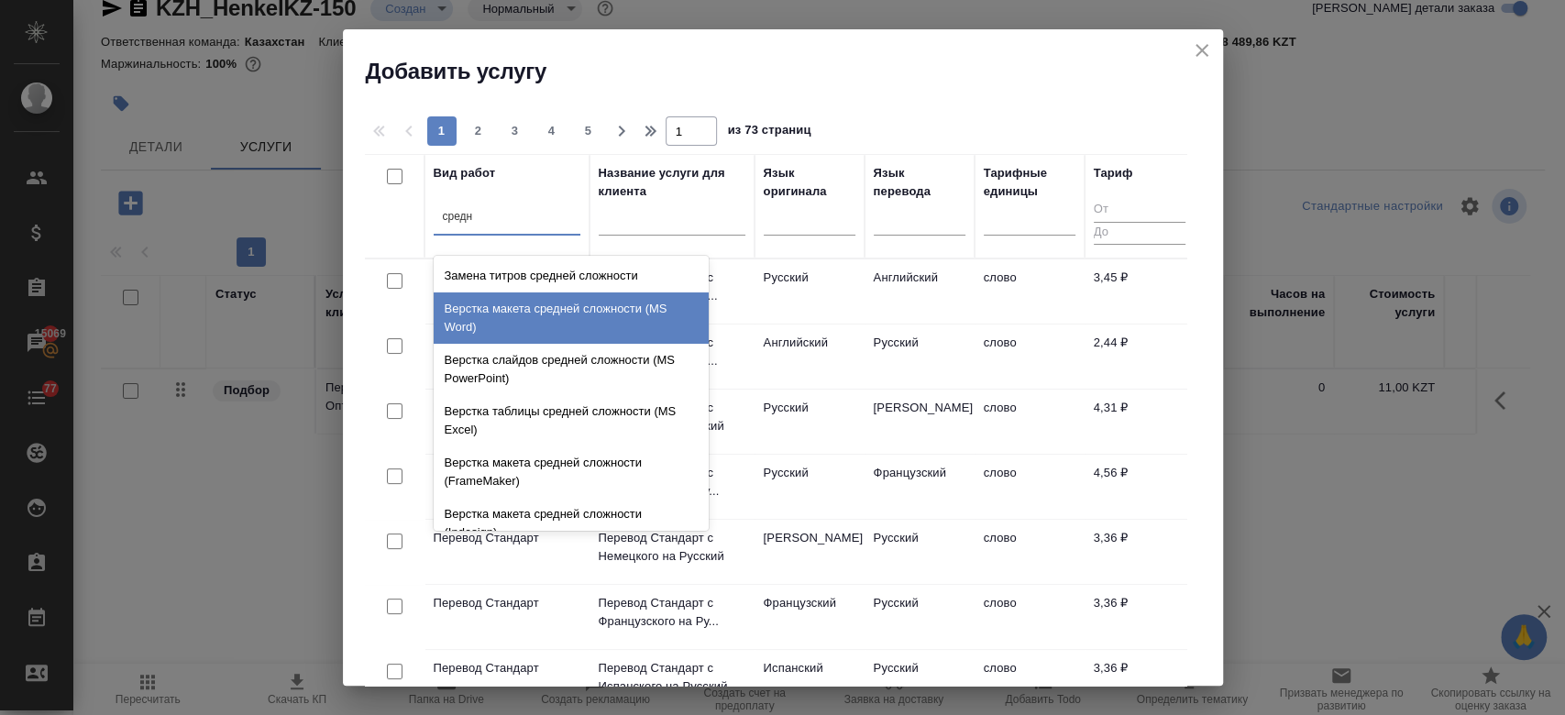
click at [539, 326] on div "Верстка макета средней сложности (MS Word)" at bounding box center [571, 317] width 275 height 51
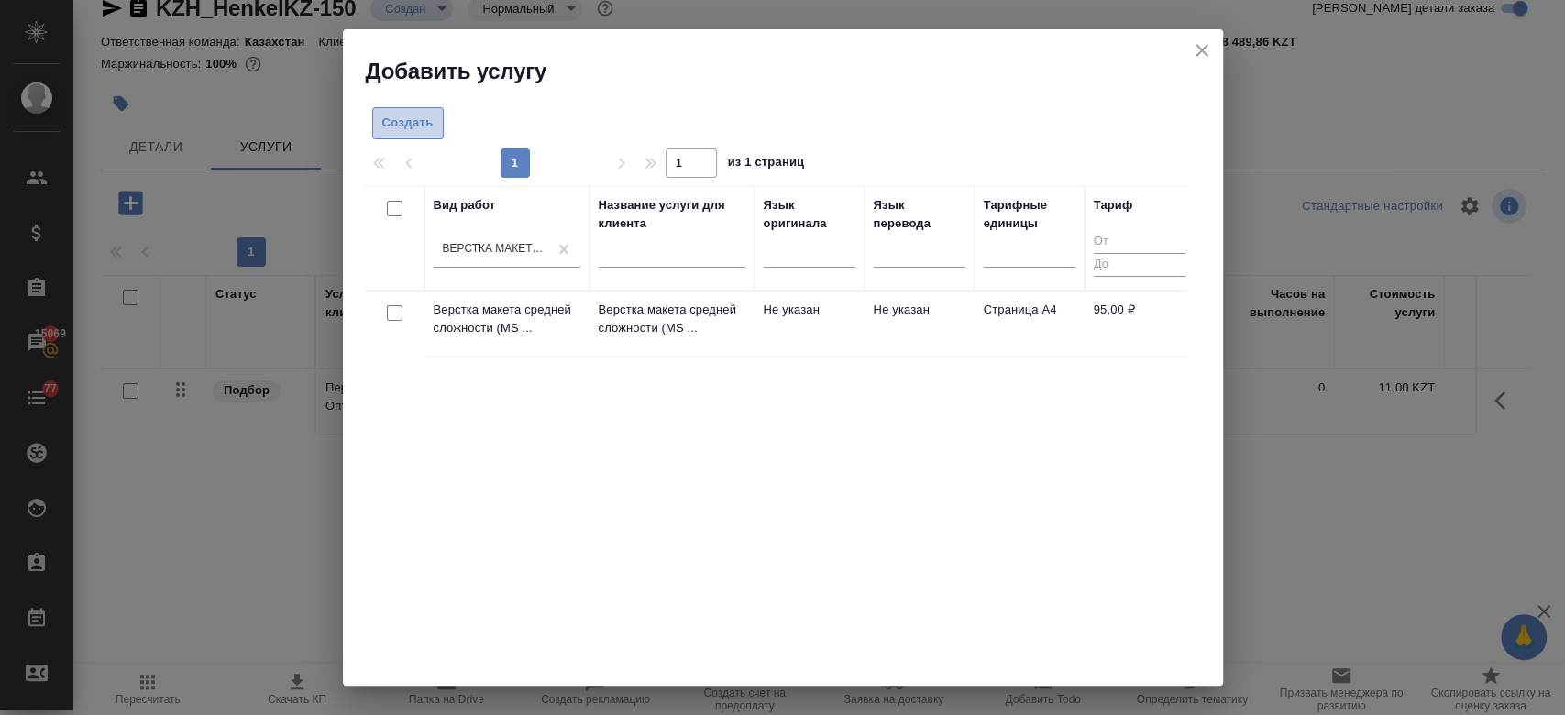
click at [419, 117] on span "Создать" at bounding box center [407, 123] width 51 height 21
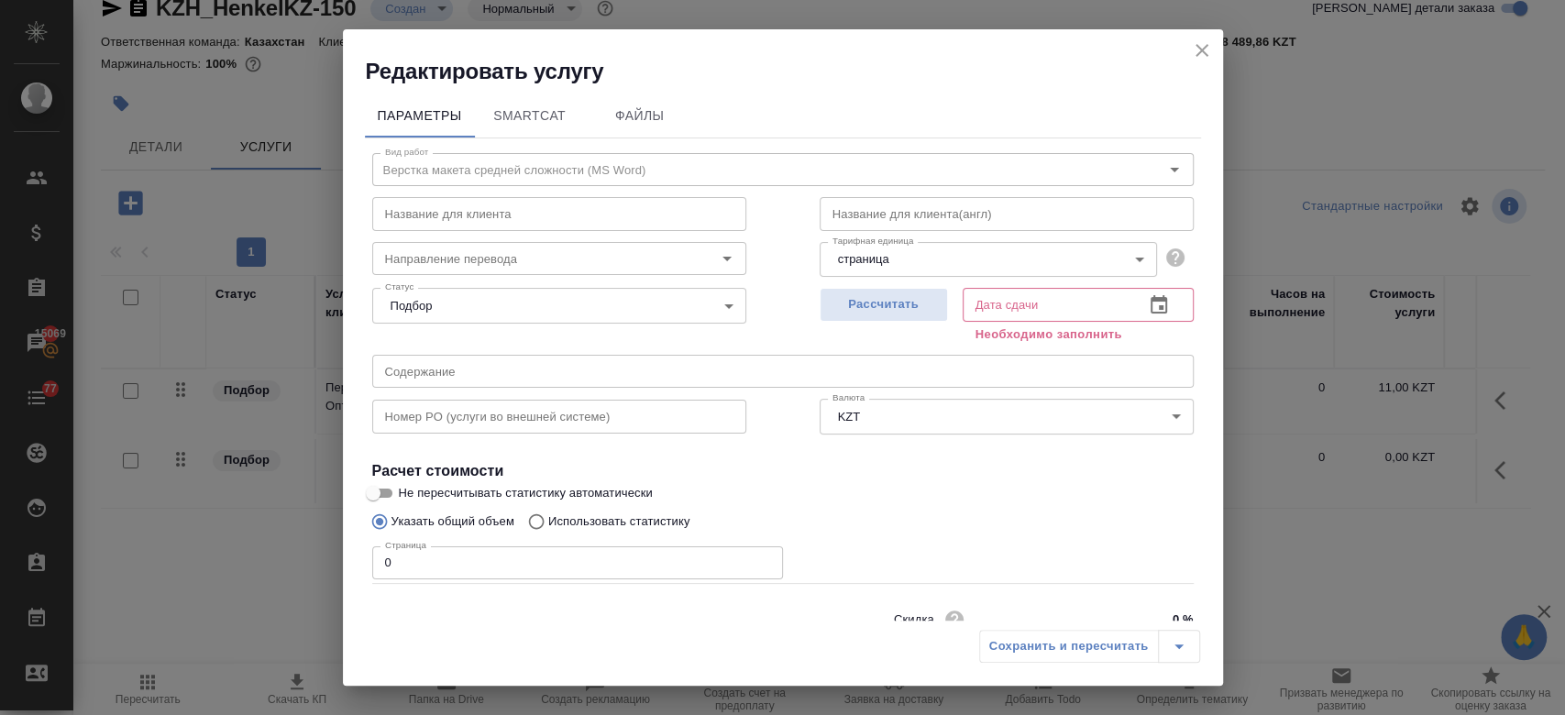
scroll to position [79, 0]
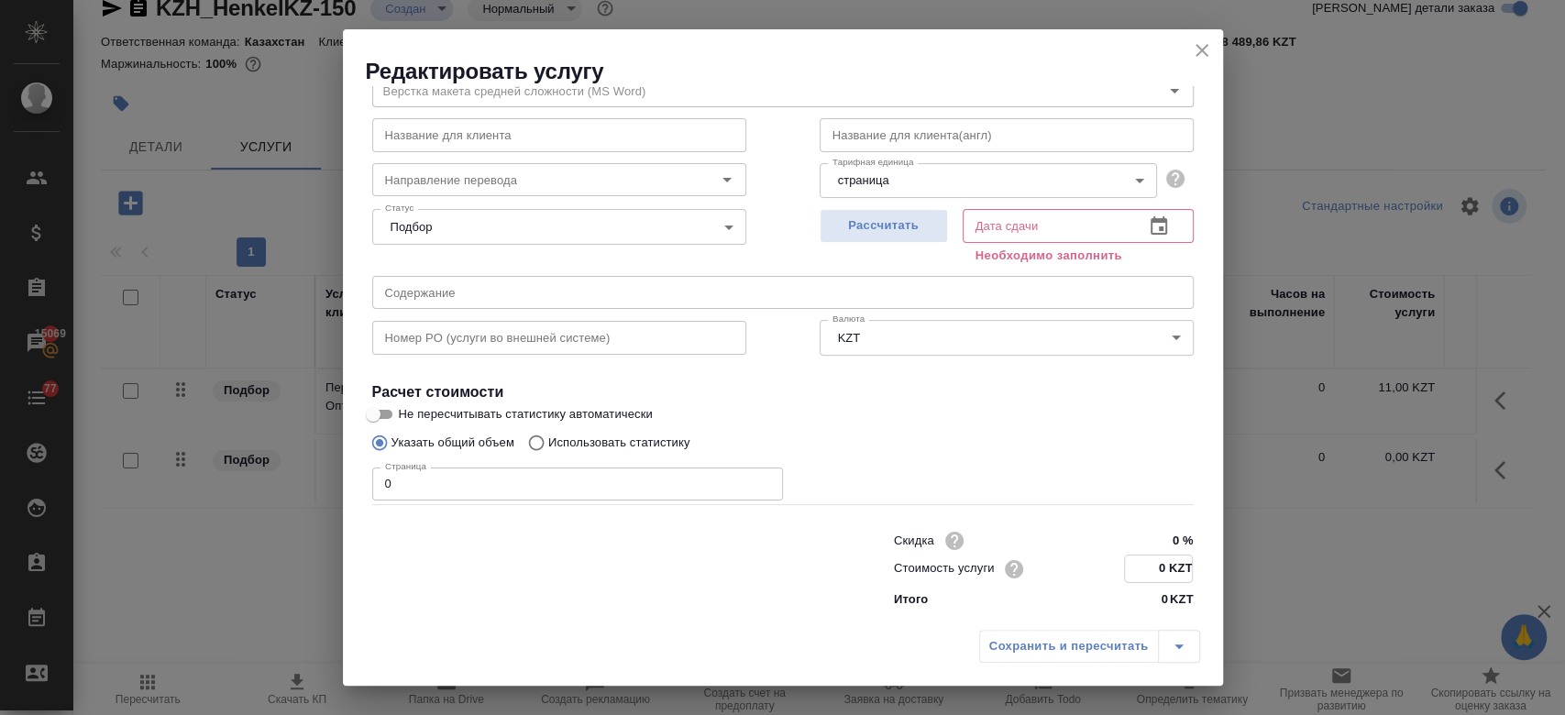
click at [1163, 566] on input "0 KZT" at bounding box center [1158, 568] width 67 height 27
type input "750 KZT"
click at [683, 480] on input "0" at bounding box center [577, 483] width 411 height 33
type input "24"
click at [862, 231] on span "Рассчитать" at bounding box center [883, 225] width 108 height 21
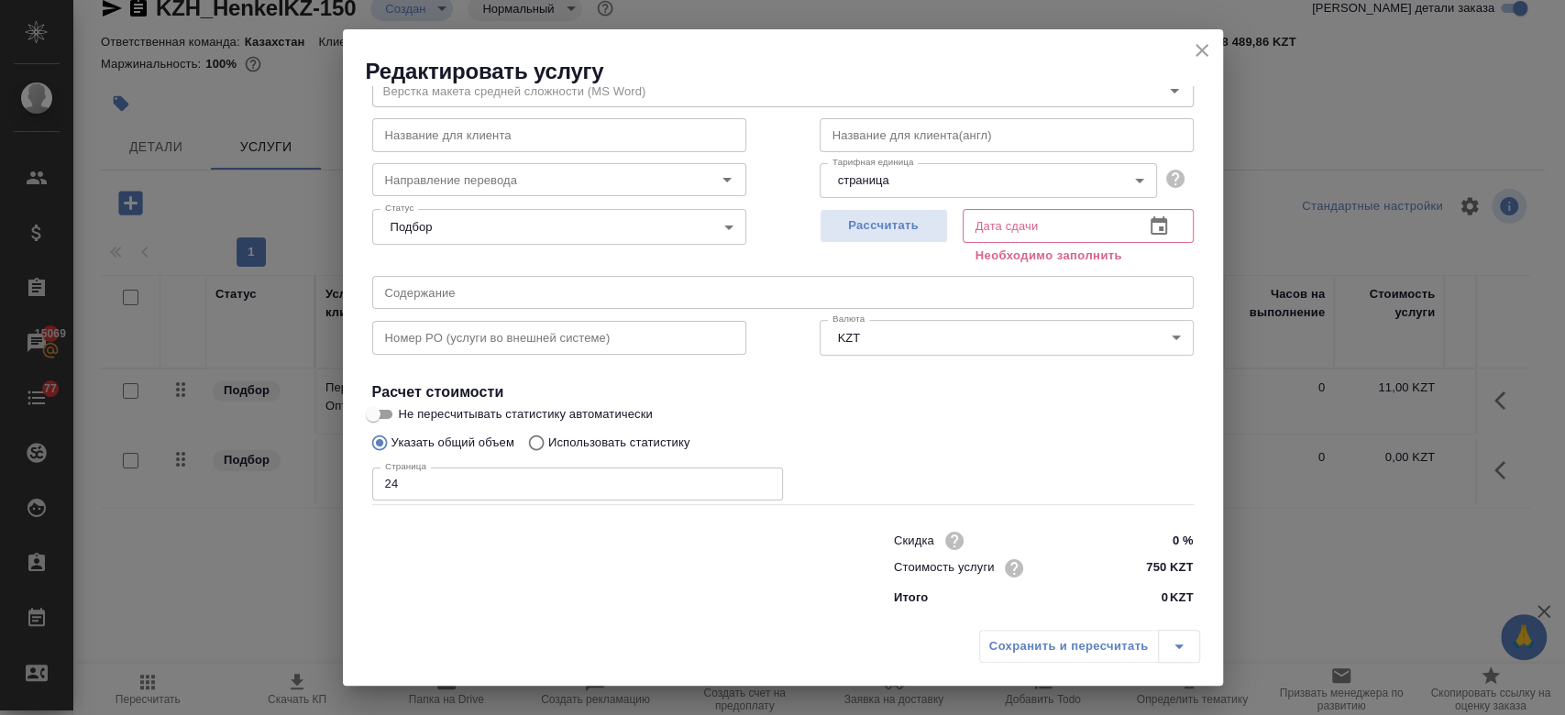
type input "26.08.2025 12:04"
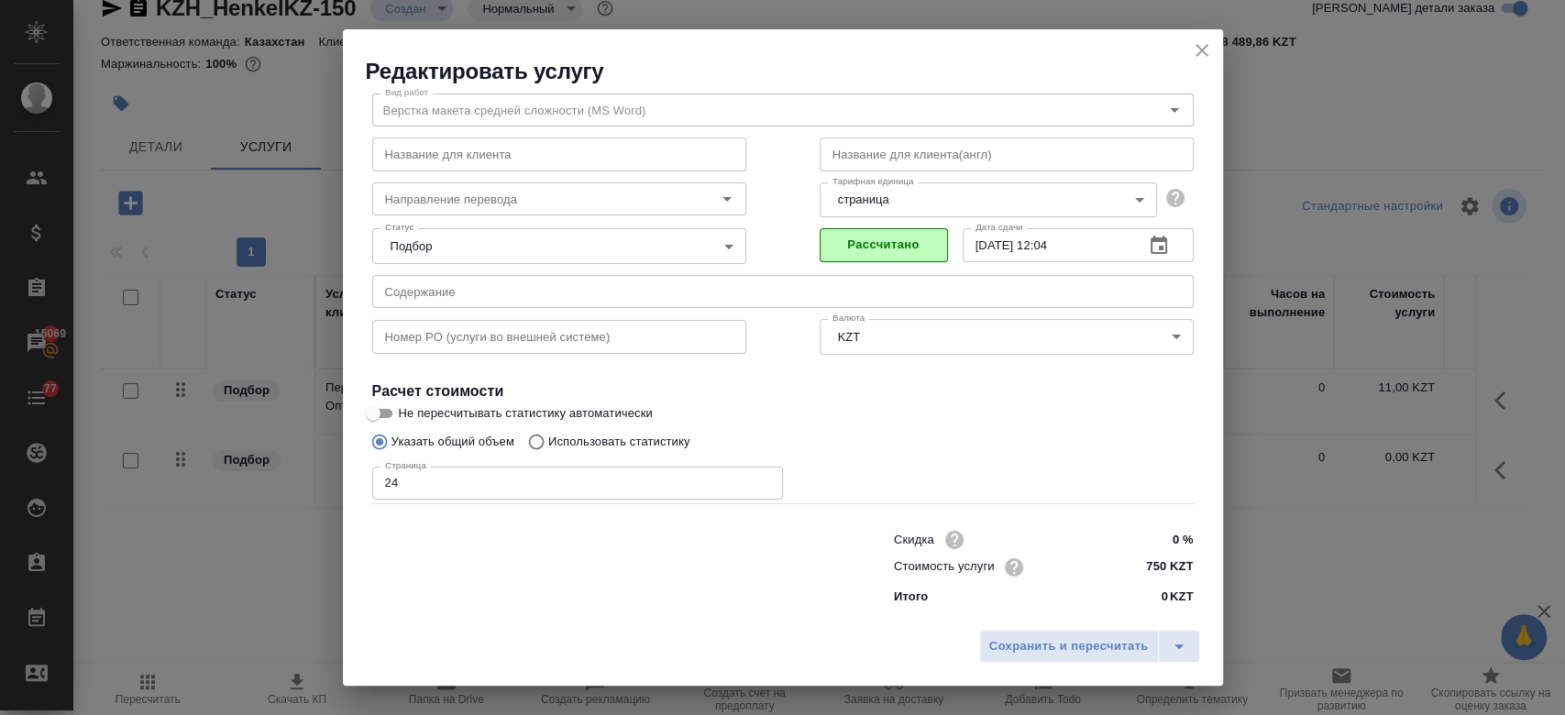
scroll to position [59, 0]
click at [1032, 661] on button "Сохранить и пересчитать" at bounding box center [1069, 646] width 180 height 33
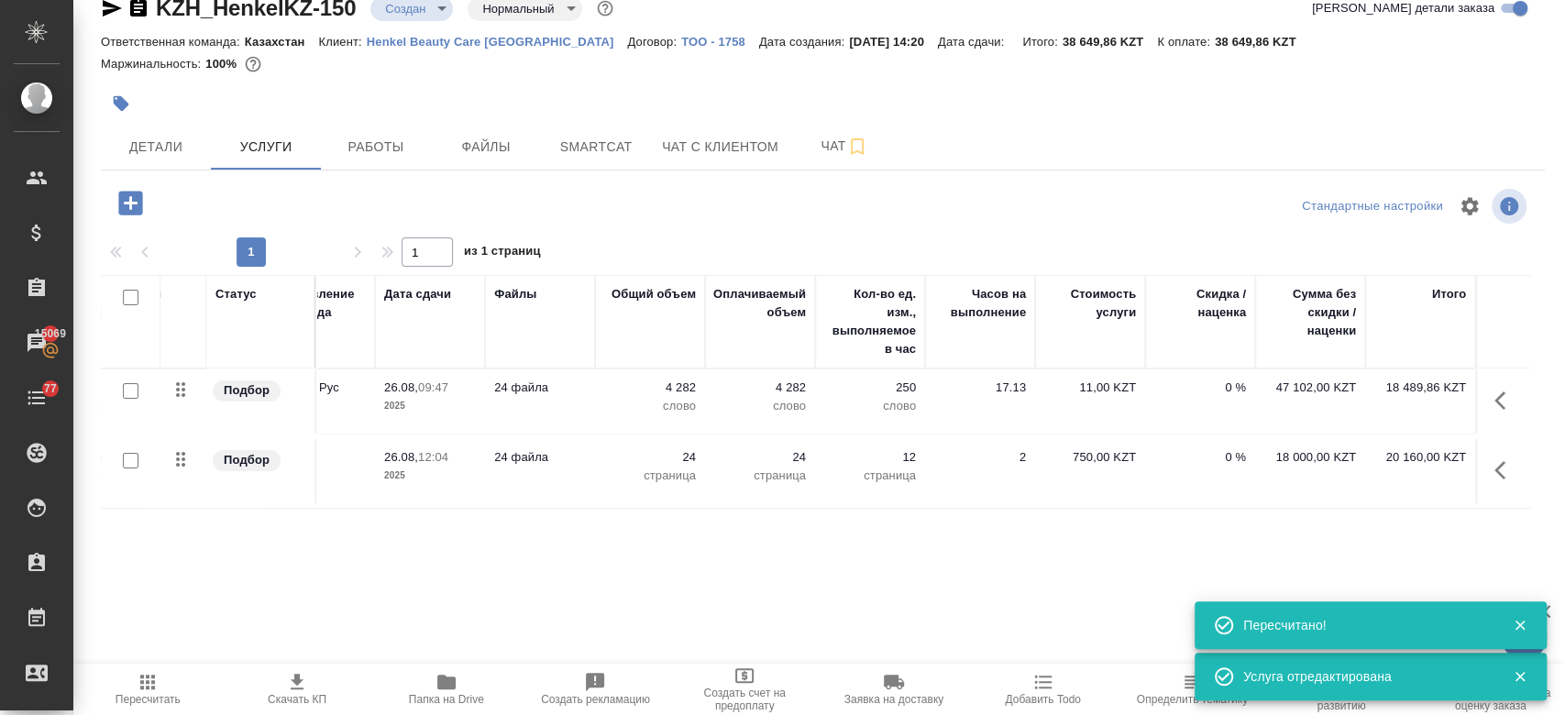
scroll to position [0, 0]
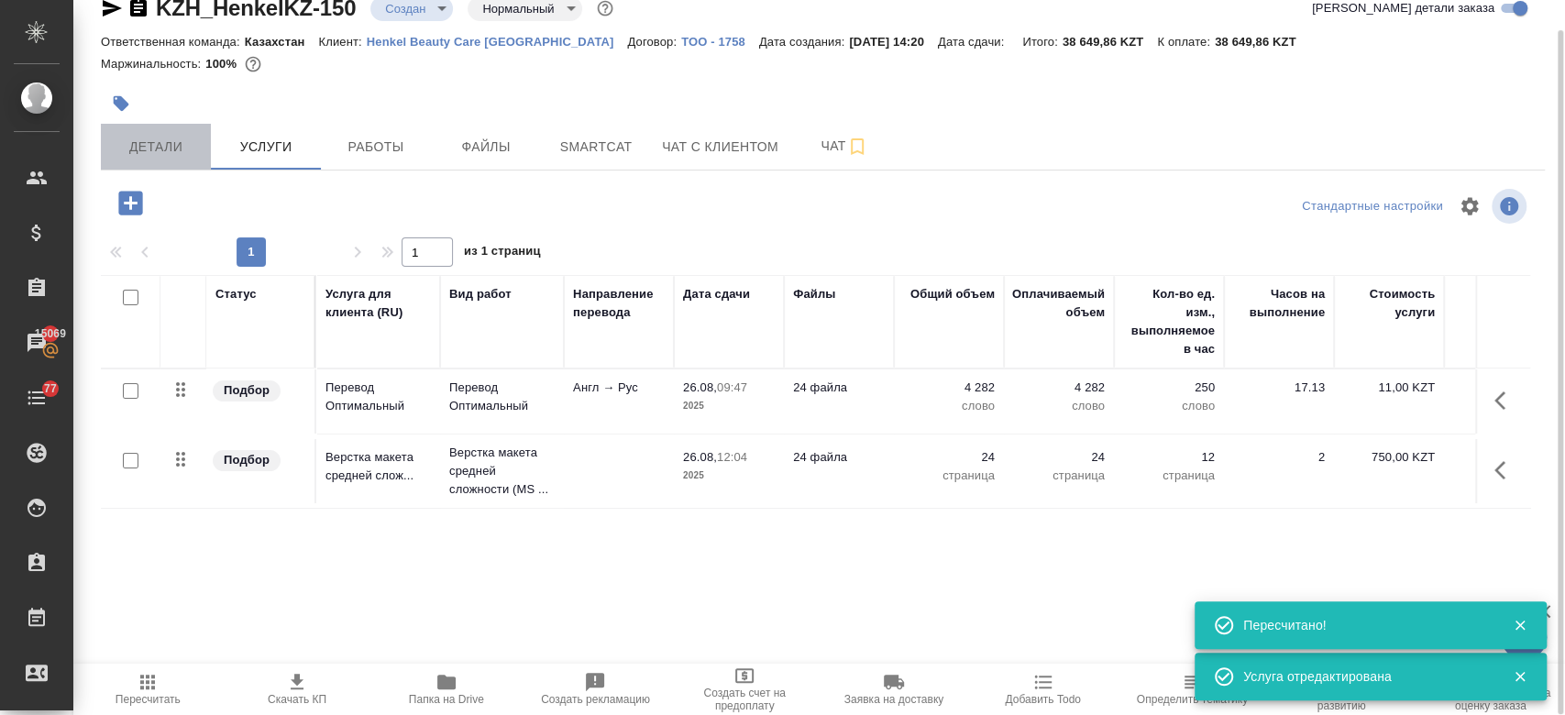
click at [167, 155] on span "Детали" at bounding box center [156, 147] width 88 height 23
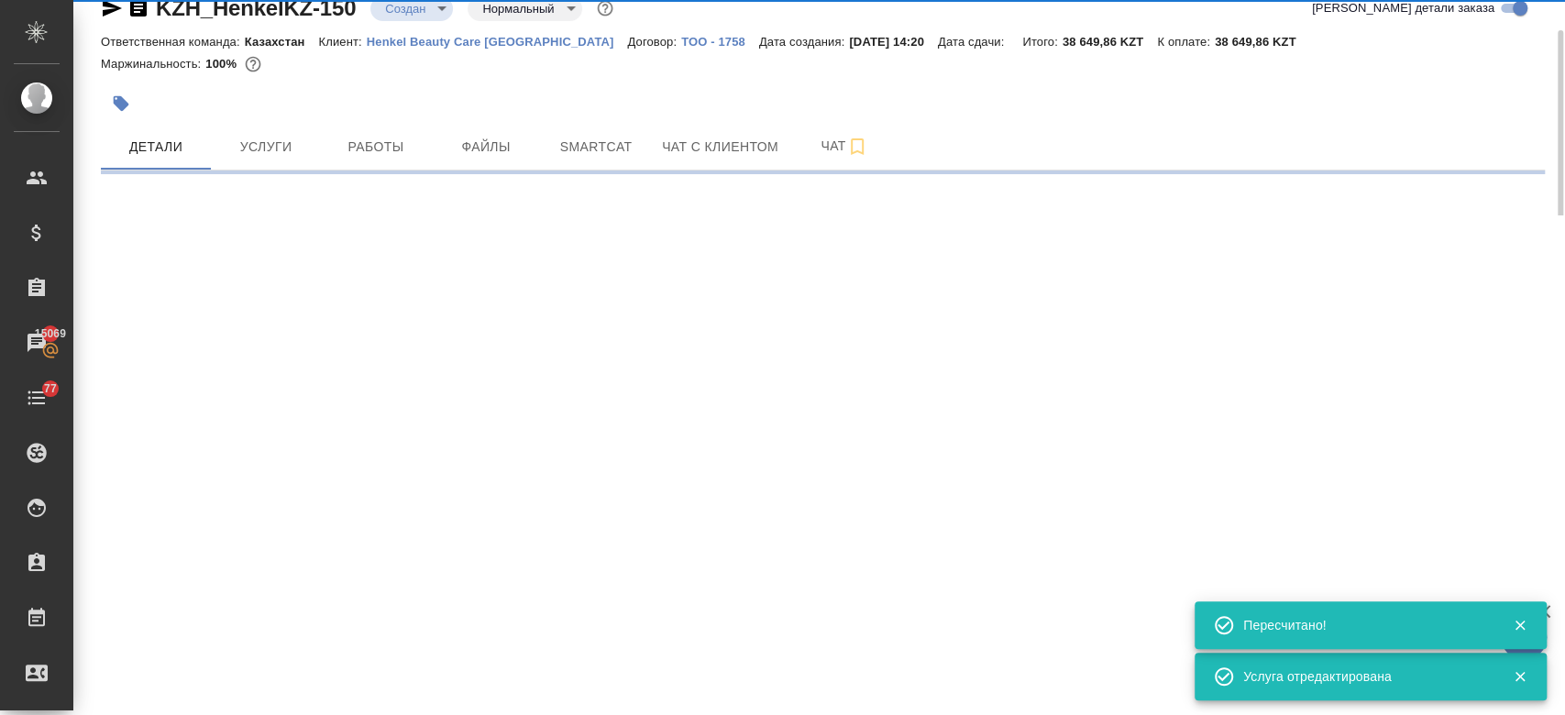
select select "RU"
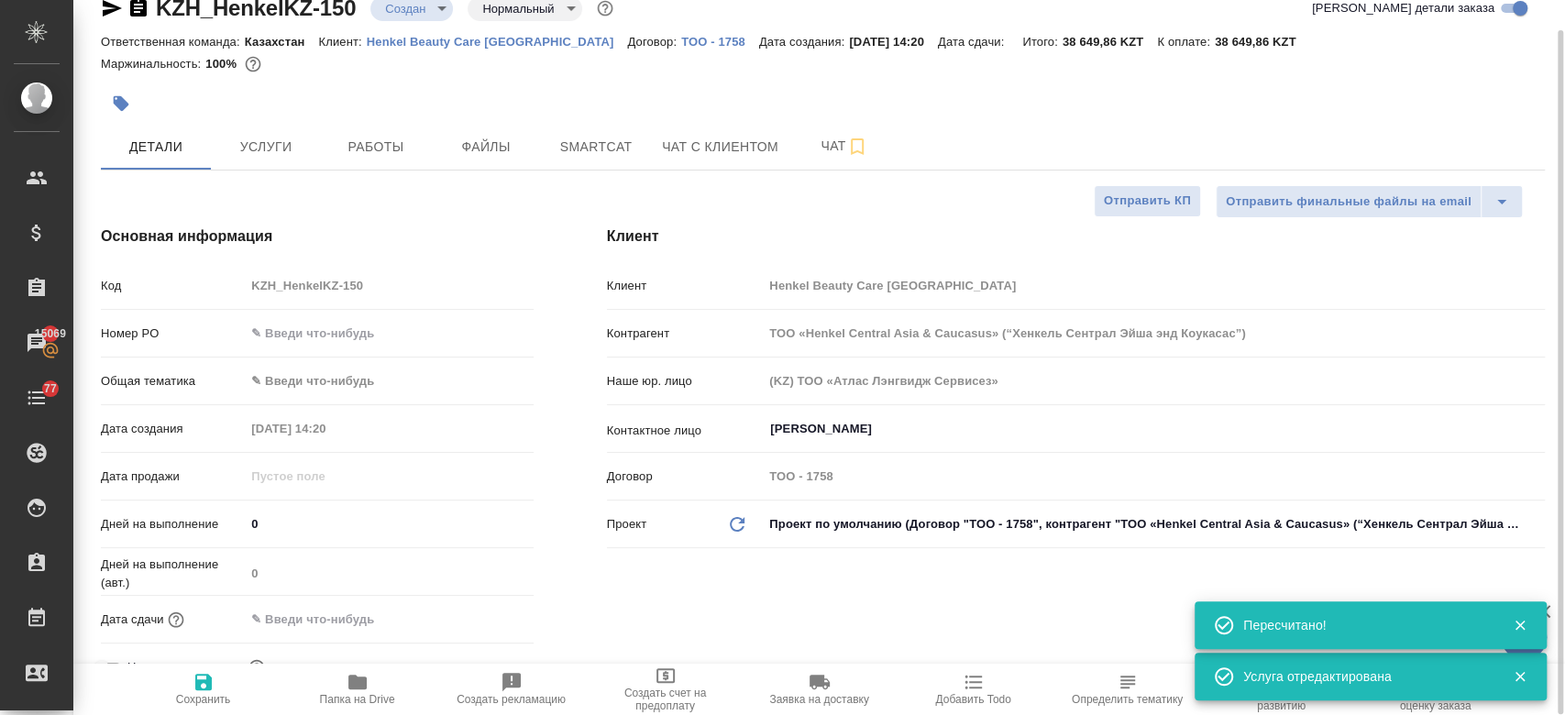
type input "[PERSON_NAME]"
type textarea "x"
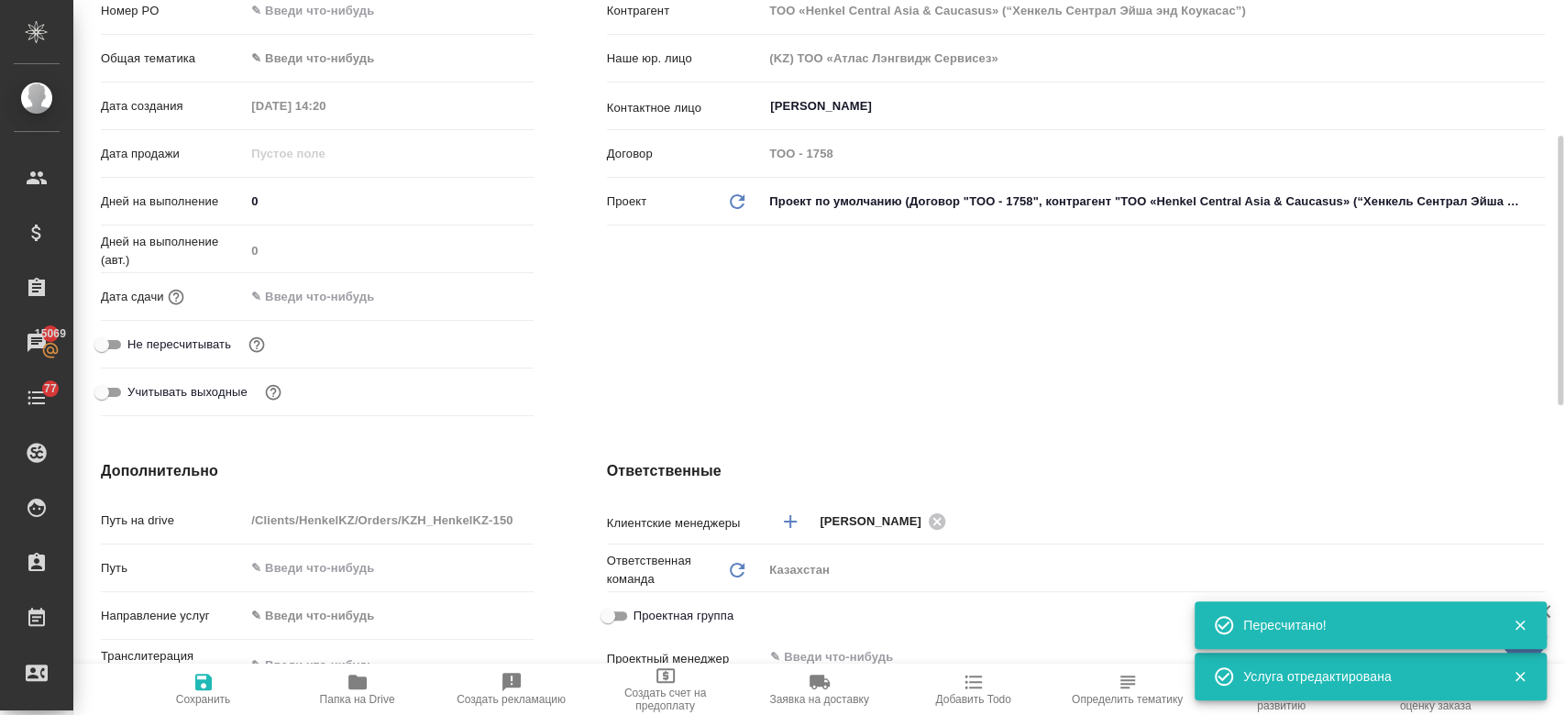
scroll to position [356, 0]
click at [301, 290] on input "text" at bounding box center [326, 294] width 160 height 27
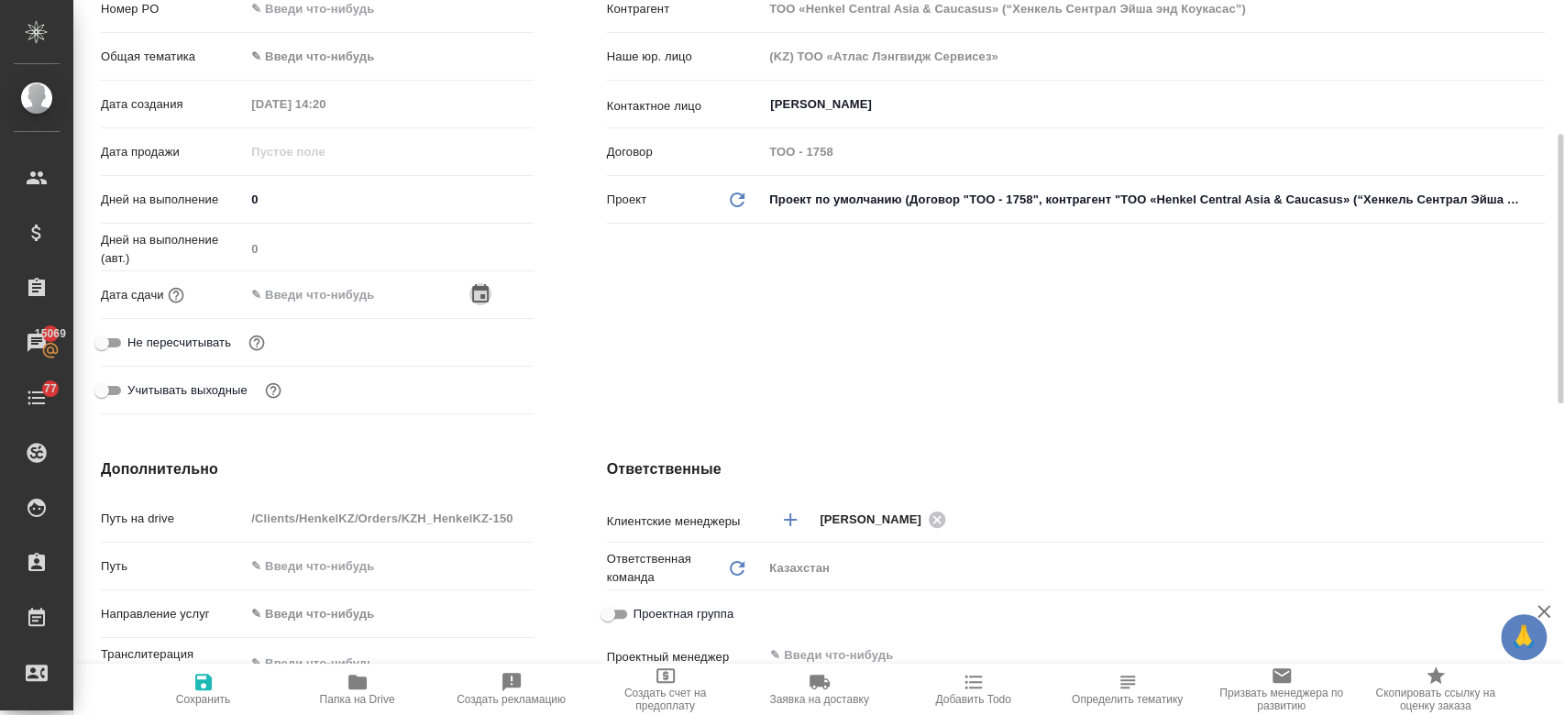
click at [475, 284] on icon "button" at bounding box center [480, 293] width 16 height 18
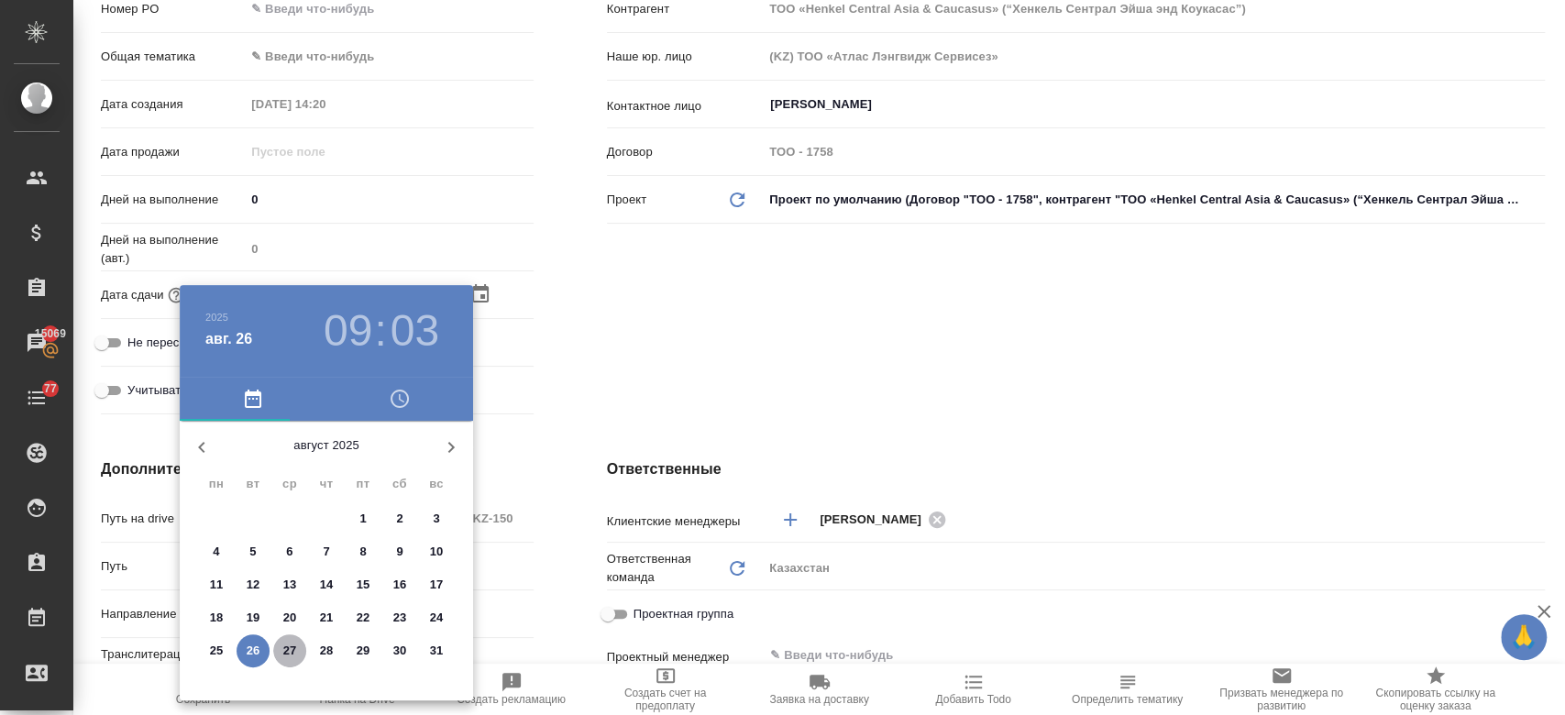
click at [301, 654] on span "27" at bounding box center [289, 651] width 33 height 18
type input "27.08.2025 09:03"
type textarea "x"
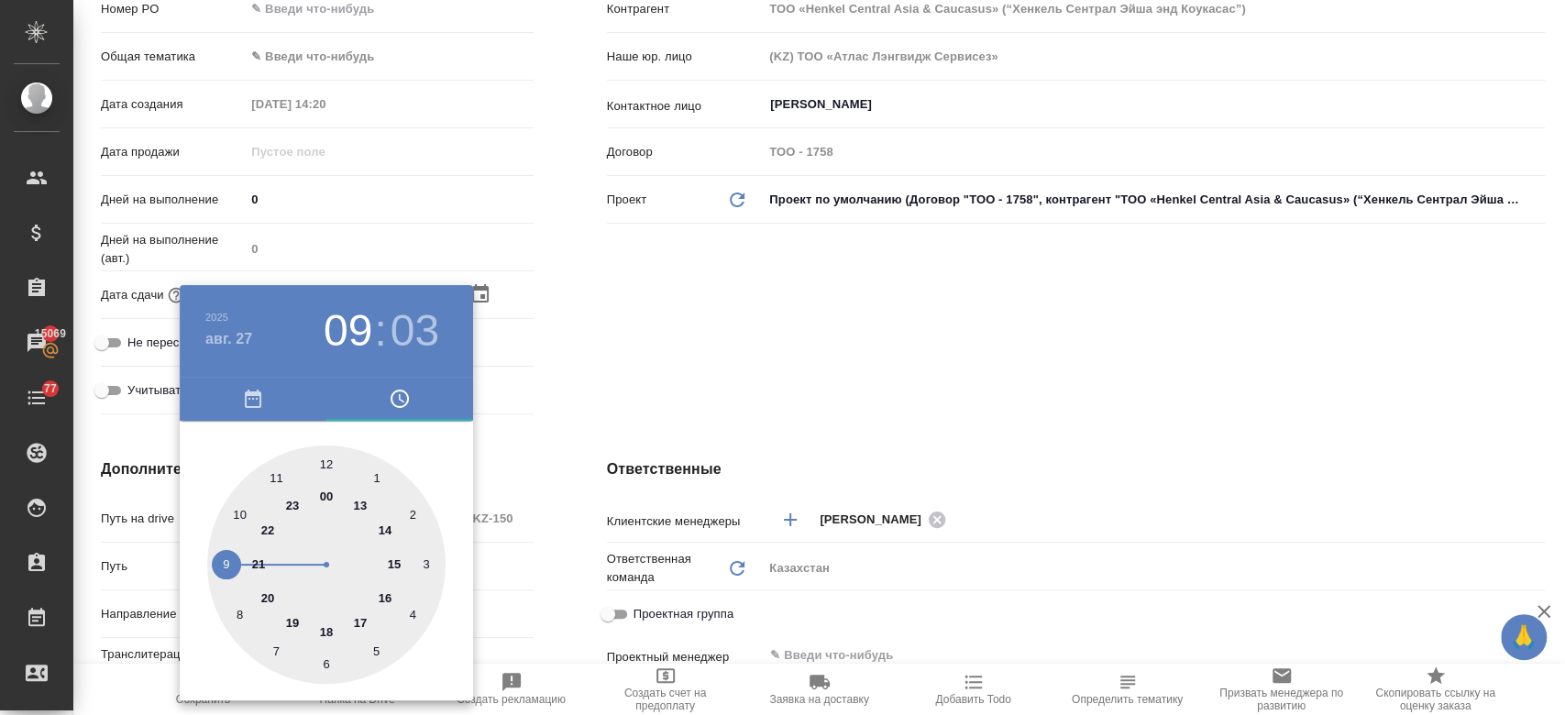
click at [323, 635] on div at bounding box center [326, 564] width 238 height 238
type input "27.08.2025 18:03"
type textarea "x"
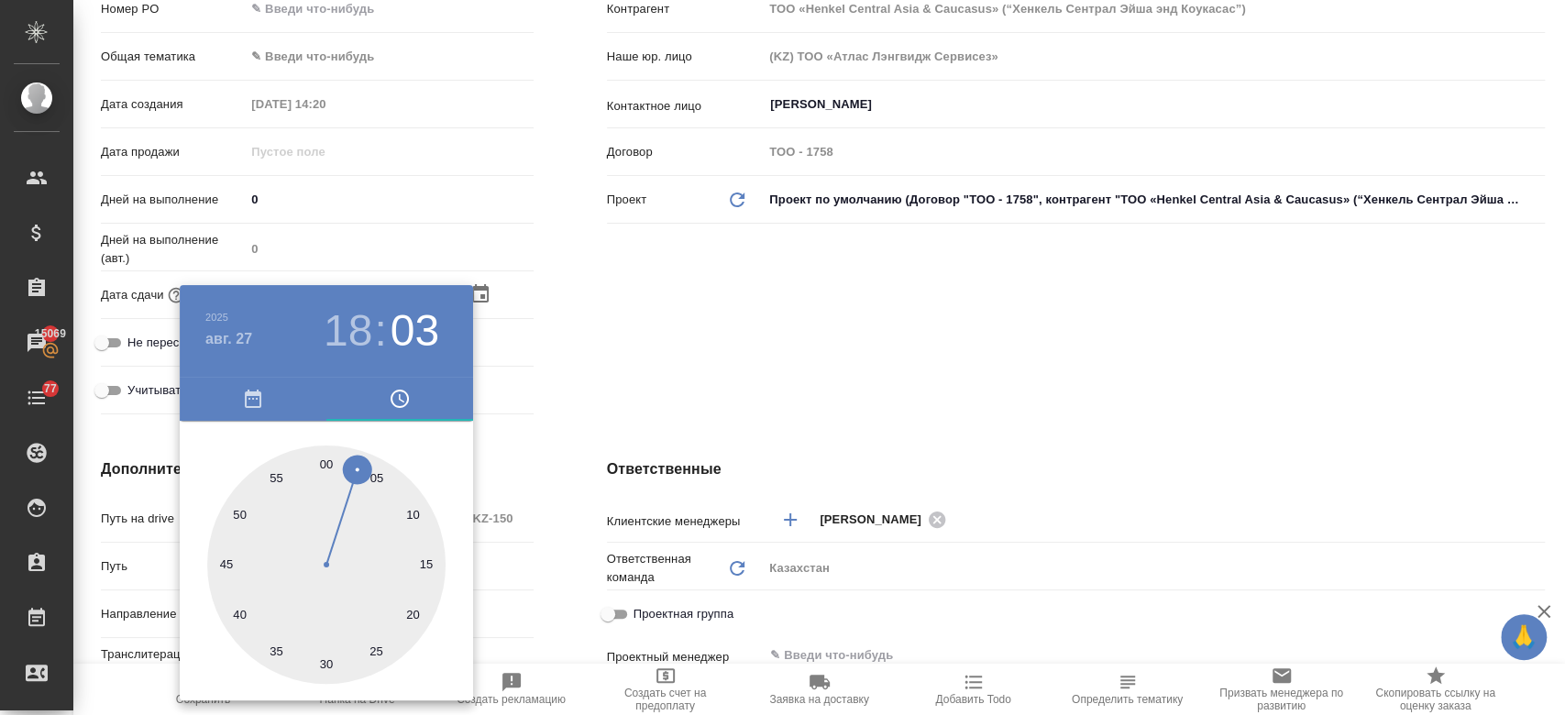
click at [323, 453] on div at bounding box center [326, 564] width 238 height 238
type input "27.08.2025 18:00"
type textarea "x"
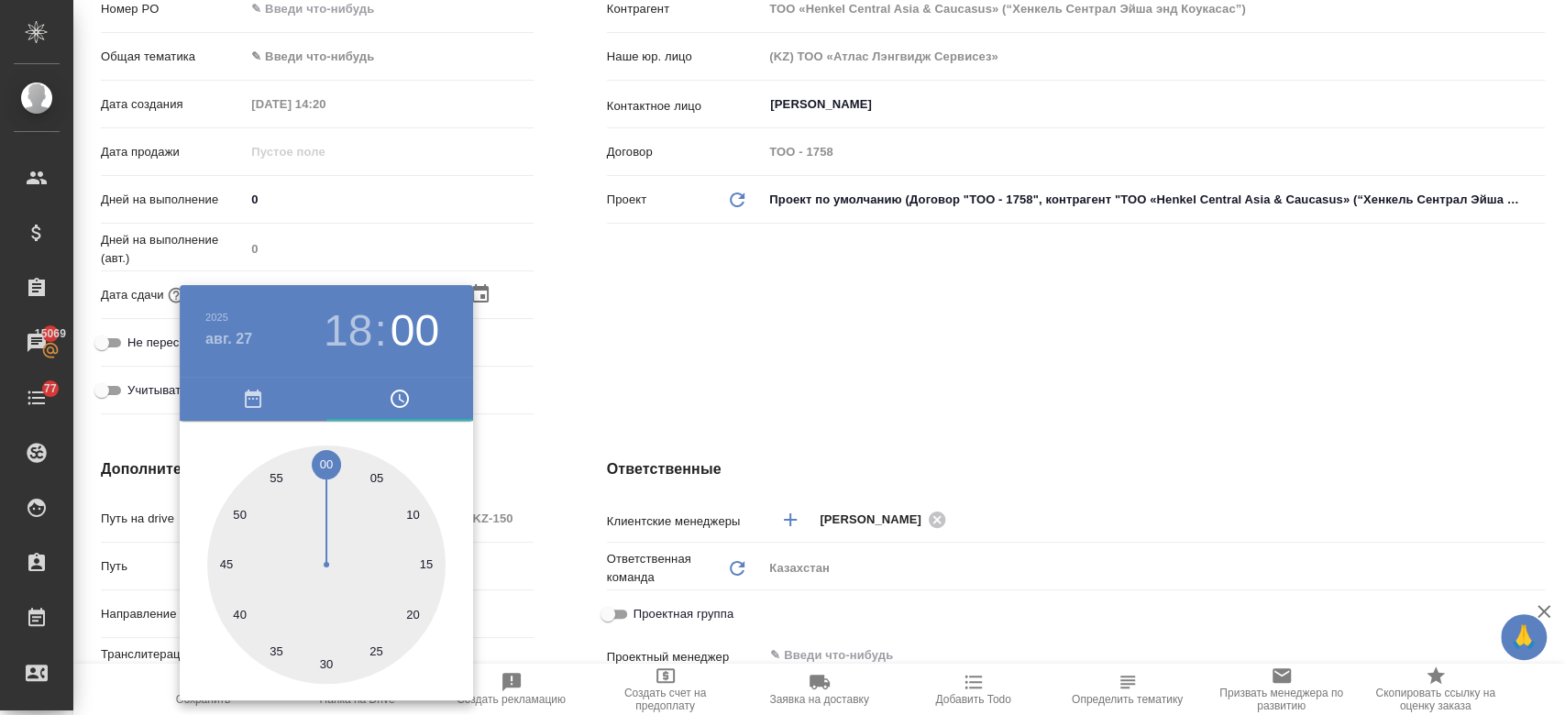
click at [607, 360] on div at bounding box center [782, 357] width 1565 height 715
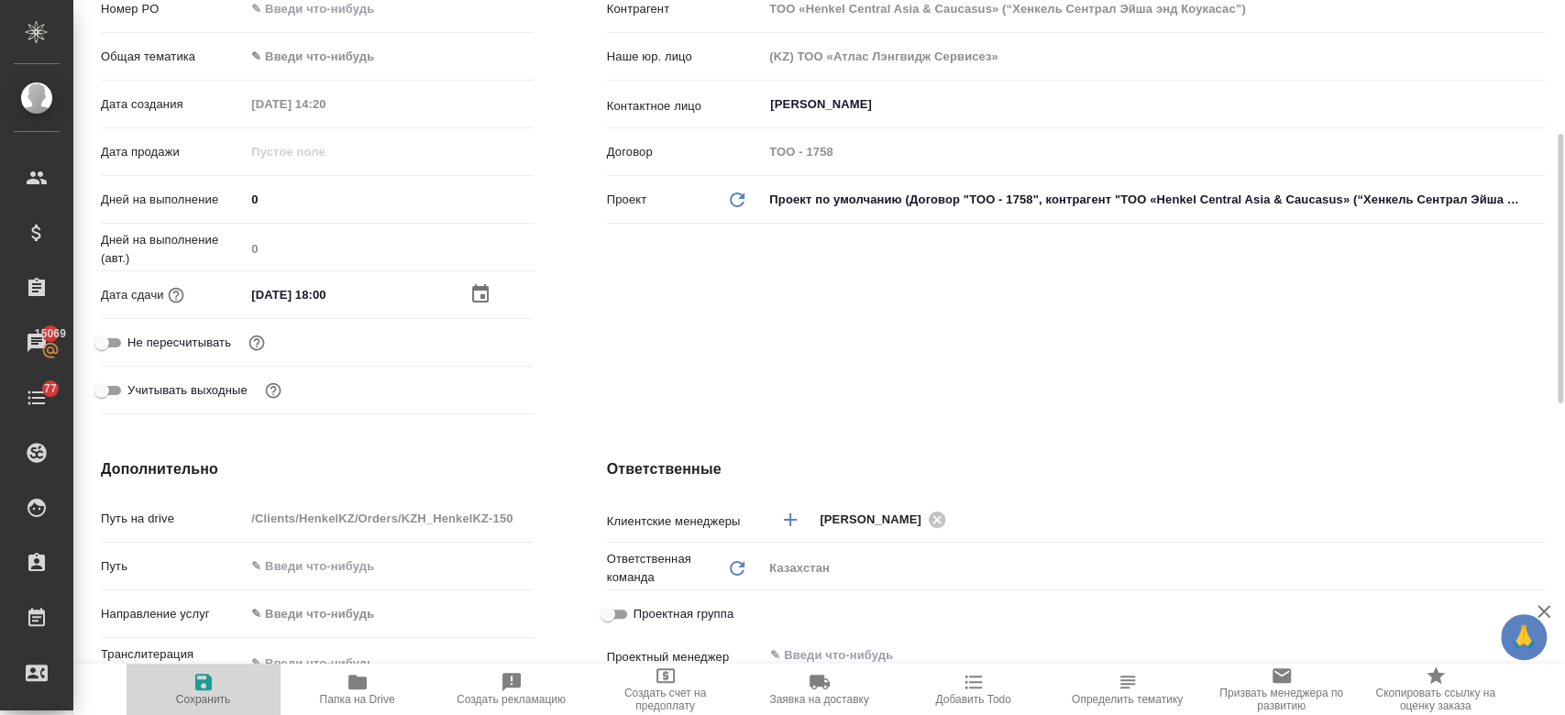
click at [215, 687] on span "Сохранить" at bounding box center [203, 688] width 132 height 35
type textarea "x"
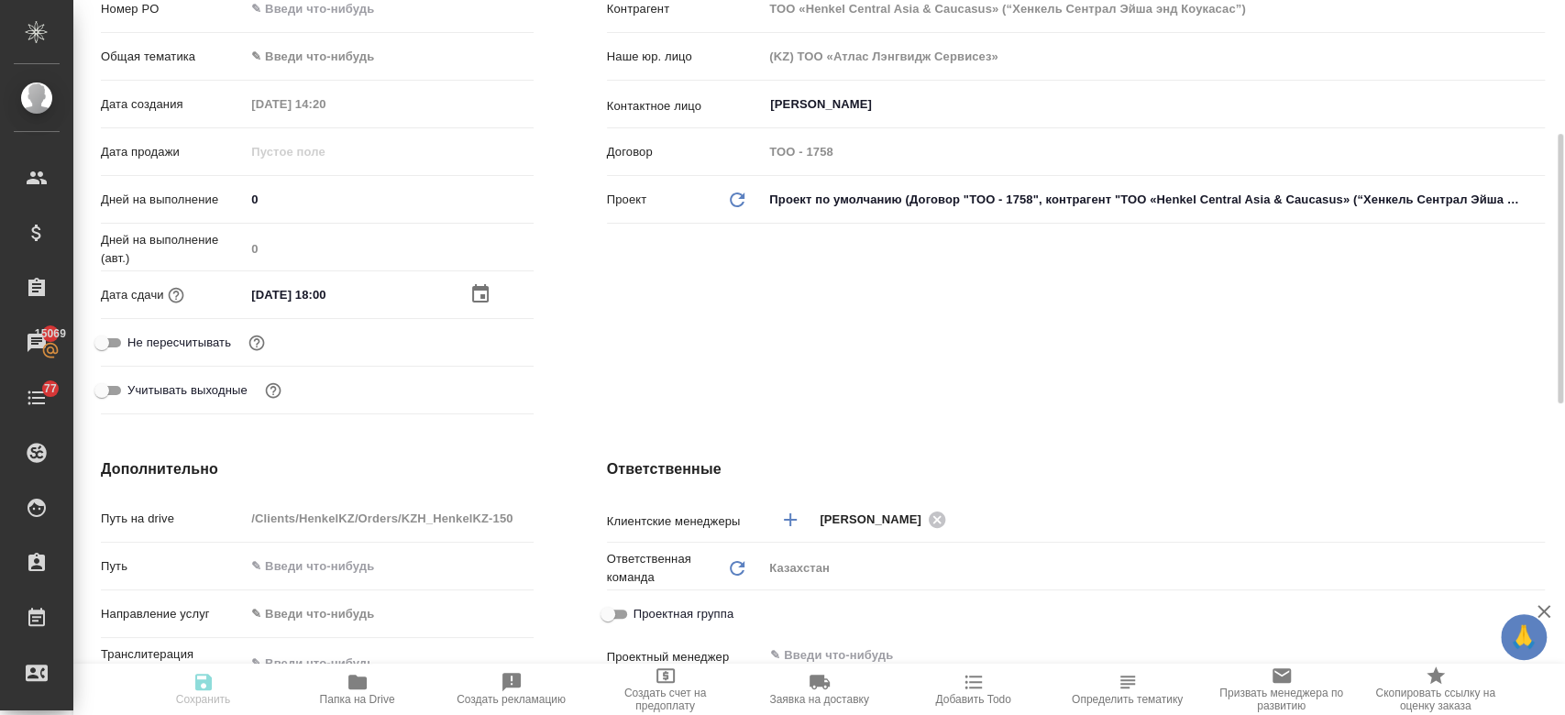
type textarea "x"
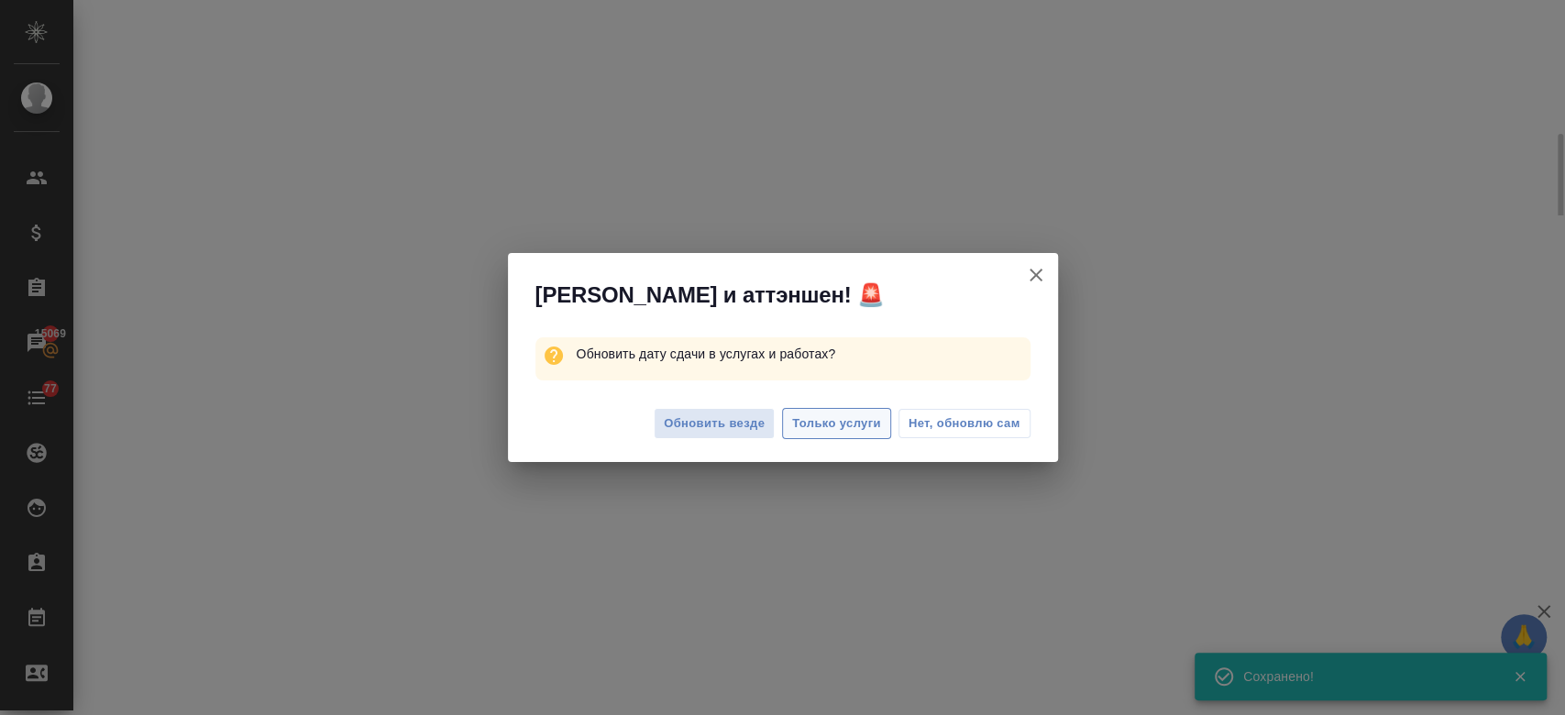
select select "RU"
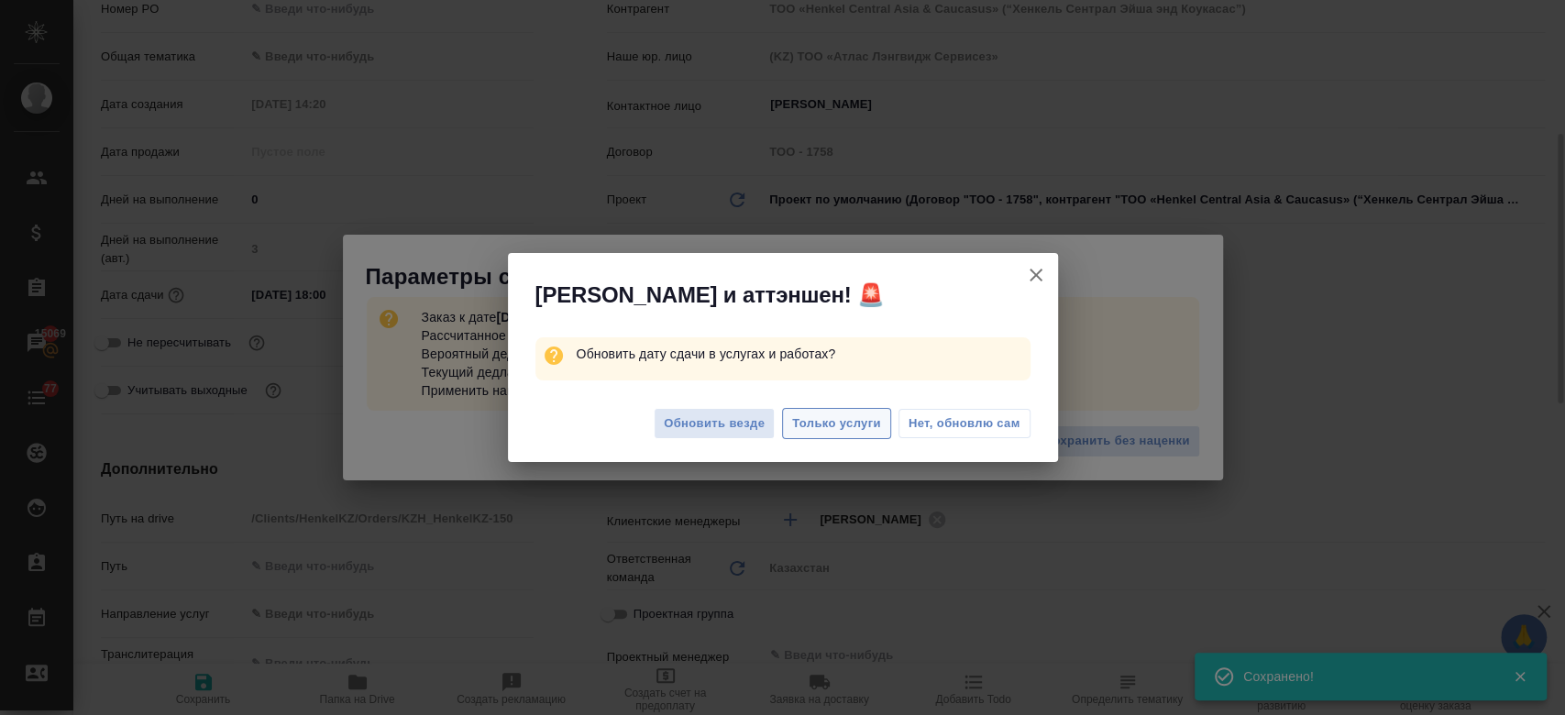
type textarea "x"
click at [842, 421] on span "Только услуги" at bounding box center [836, 423] width 89 height 21
type textarea "x"
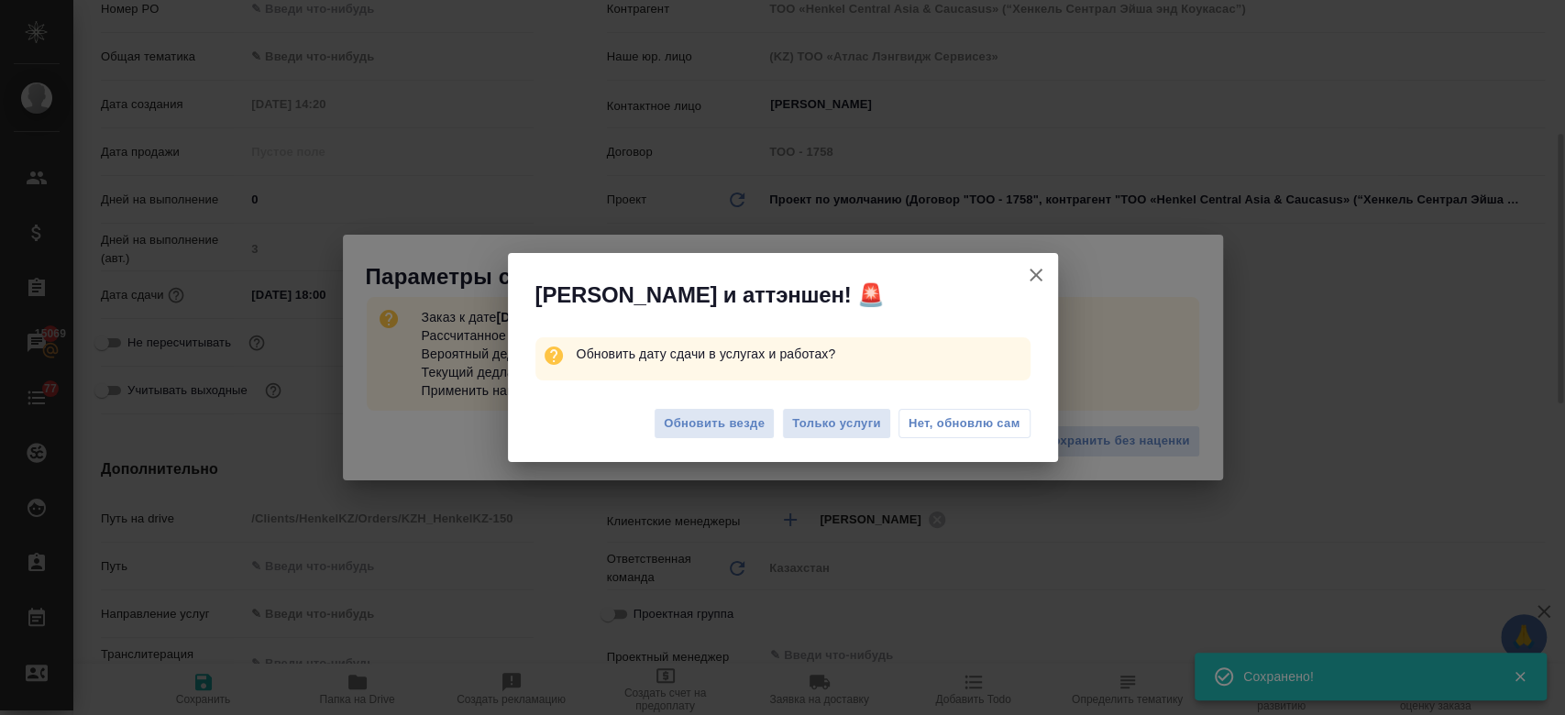
type textarea "x"
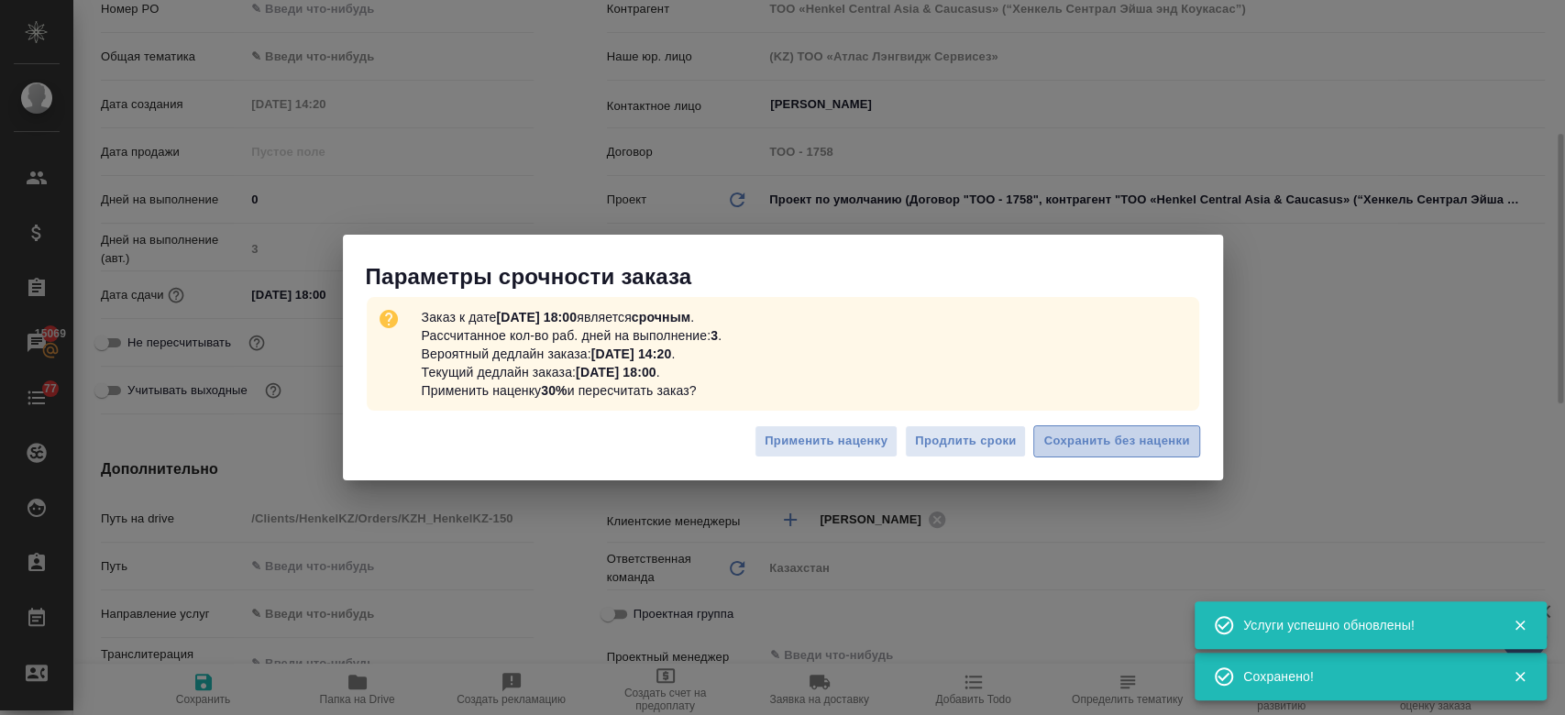
click at [1104, 446] on span "Сохранить без наценки" at bounding box center [1116, 441] width 146 height 21
type textarea "x"
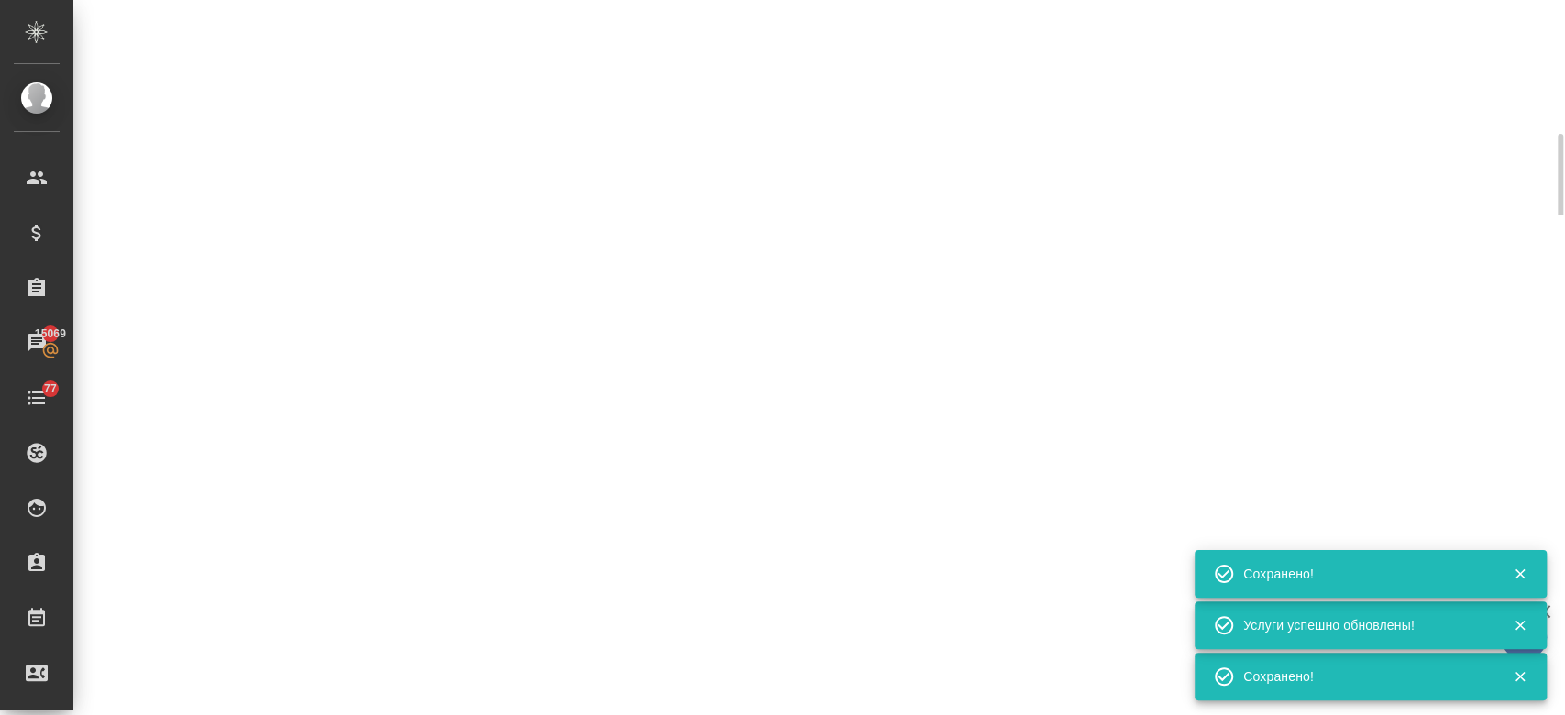
type input "urgent"
select select "RU"
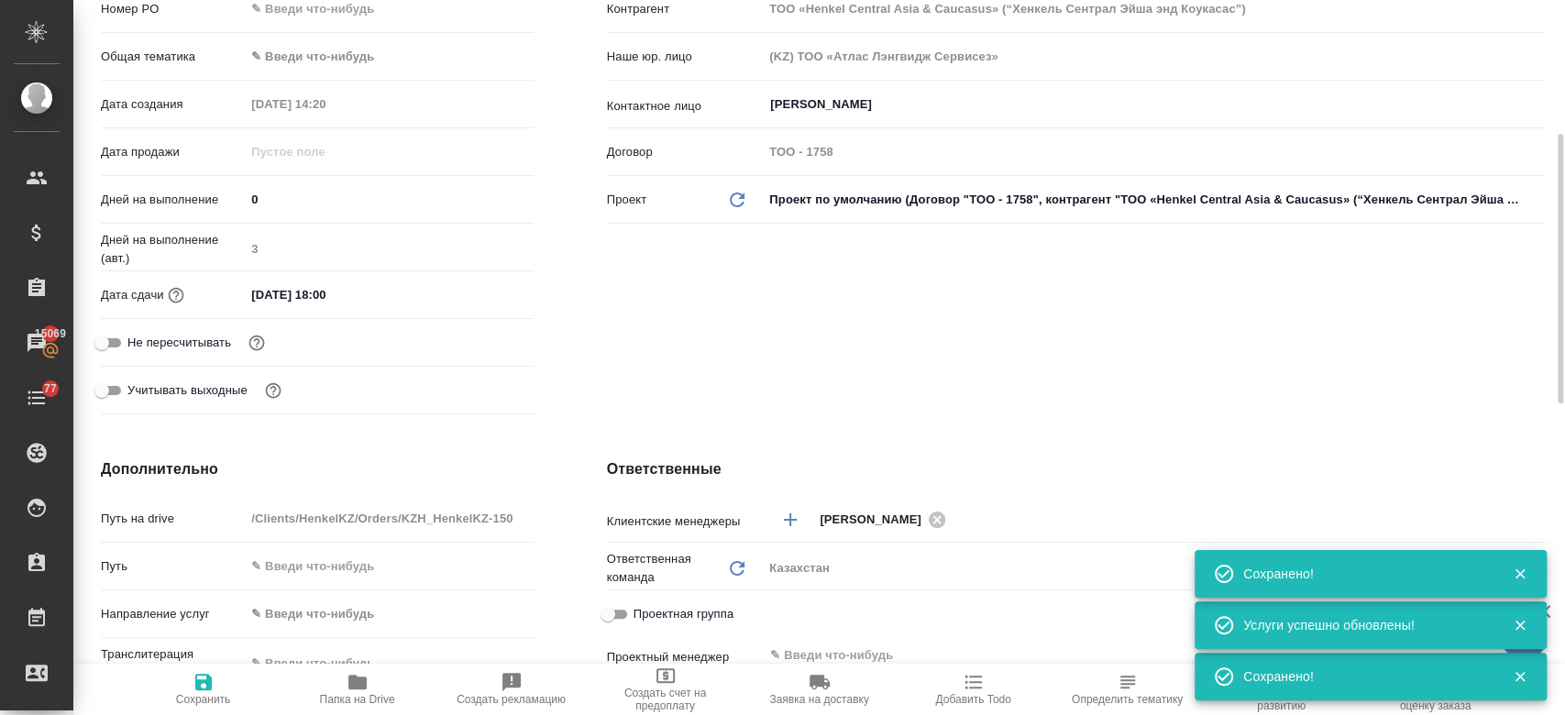
type textarea "x"
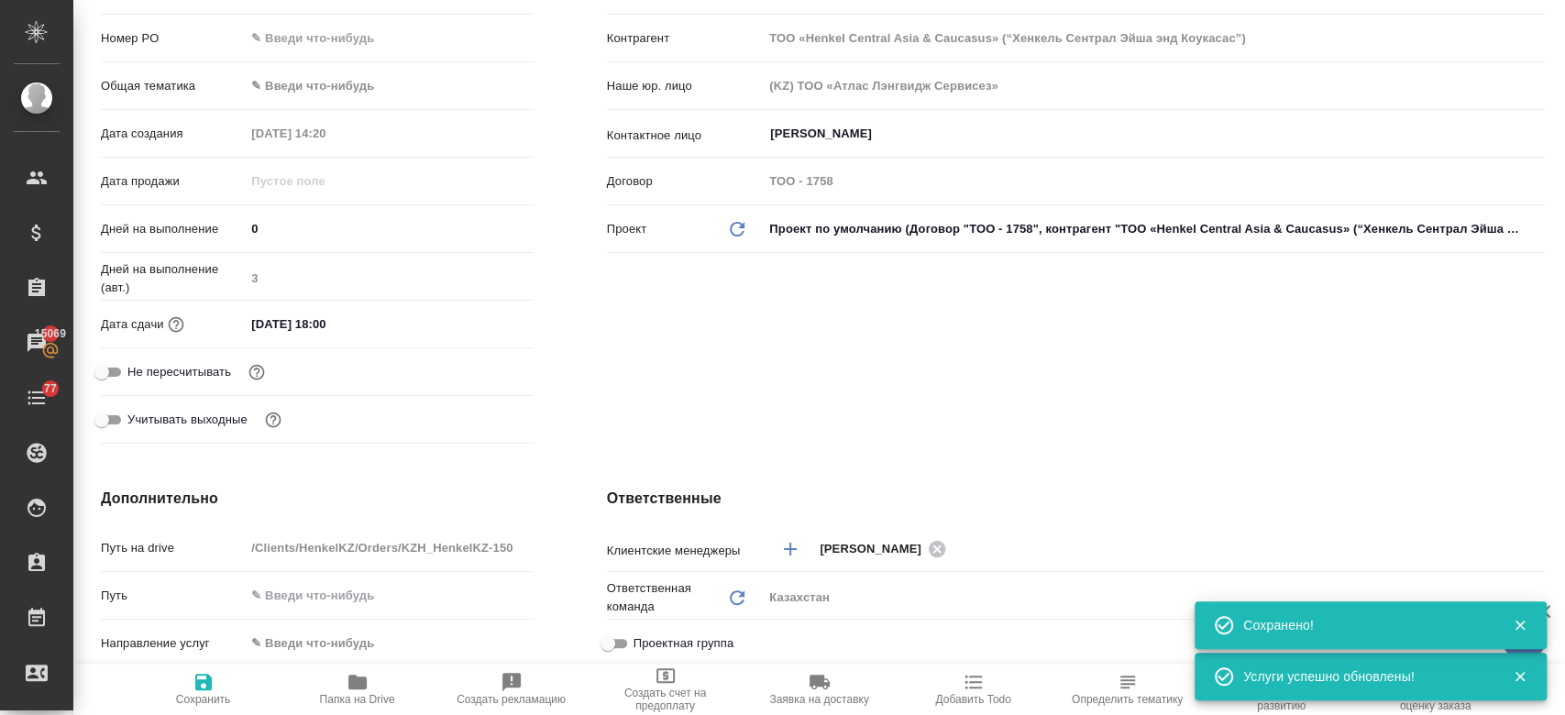
scroll to position [0, 0]
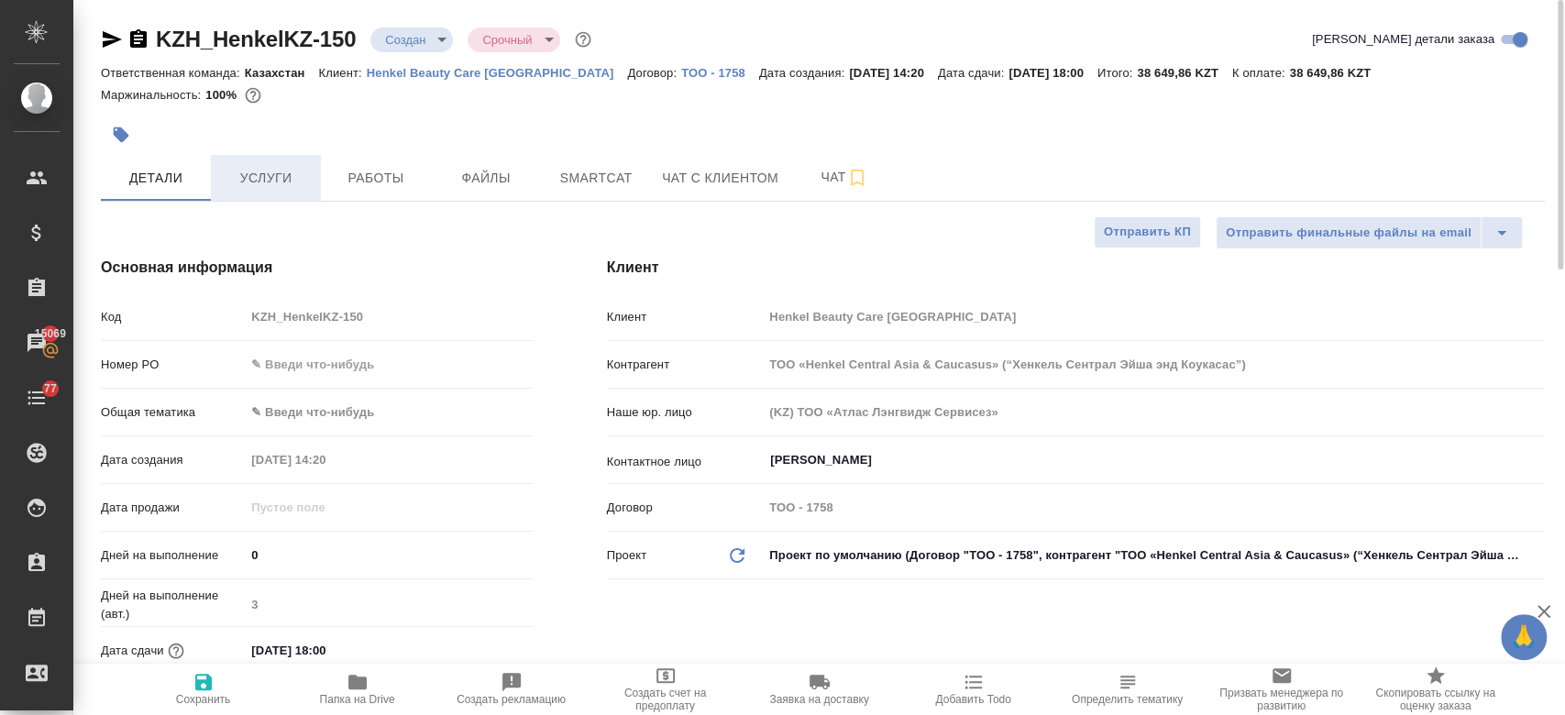
click at [289, 192] on button "Услуги" at bounding box center [266, 178] width 110 height 46
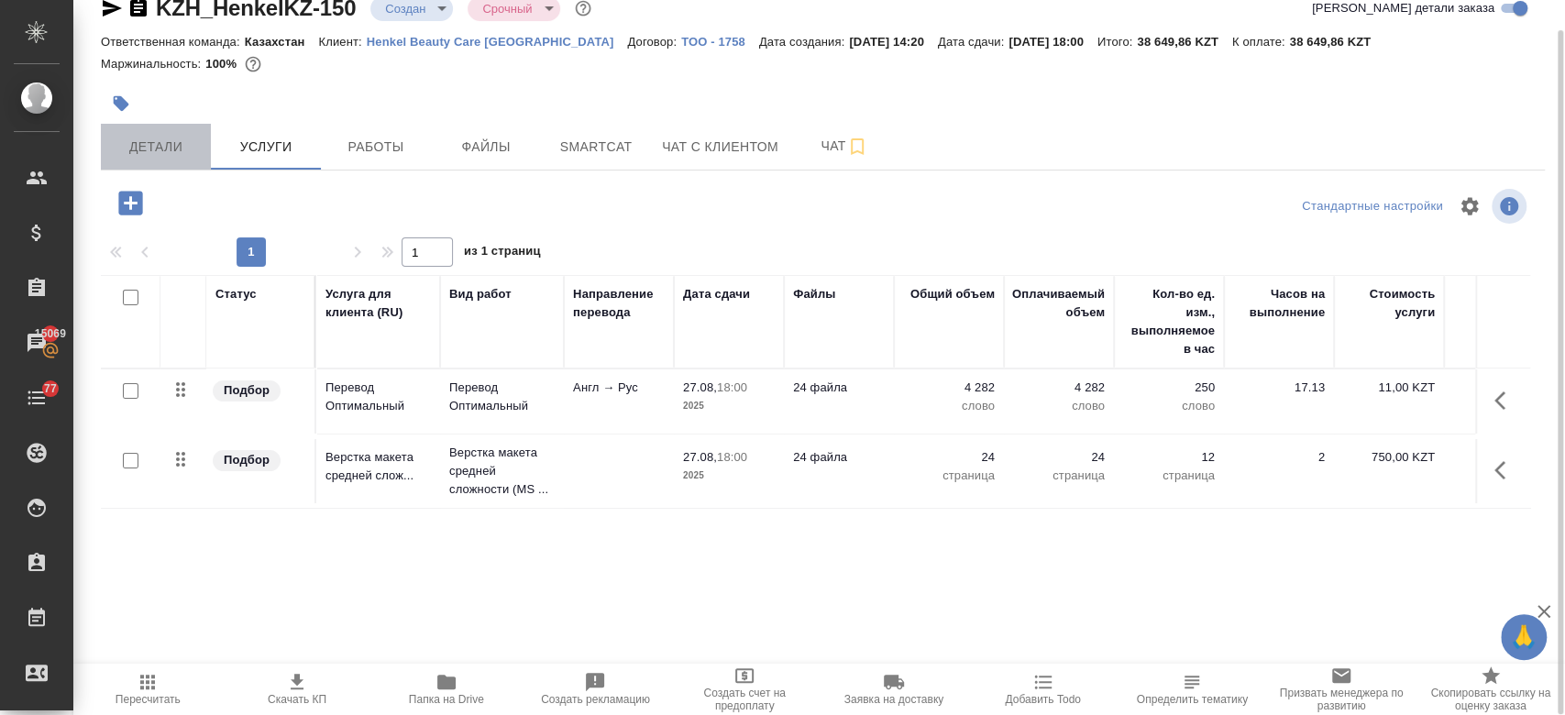
click at [190, 137] on span "Детали" at bounding box center [156, 147] width 88 height 23
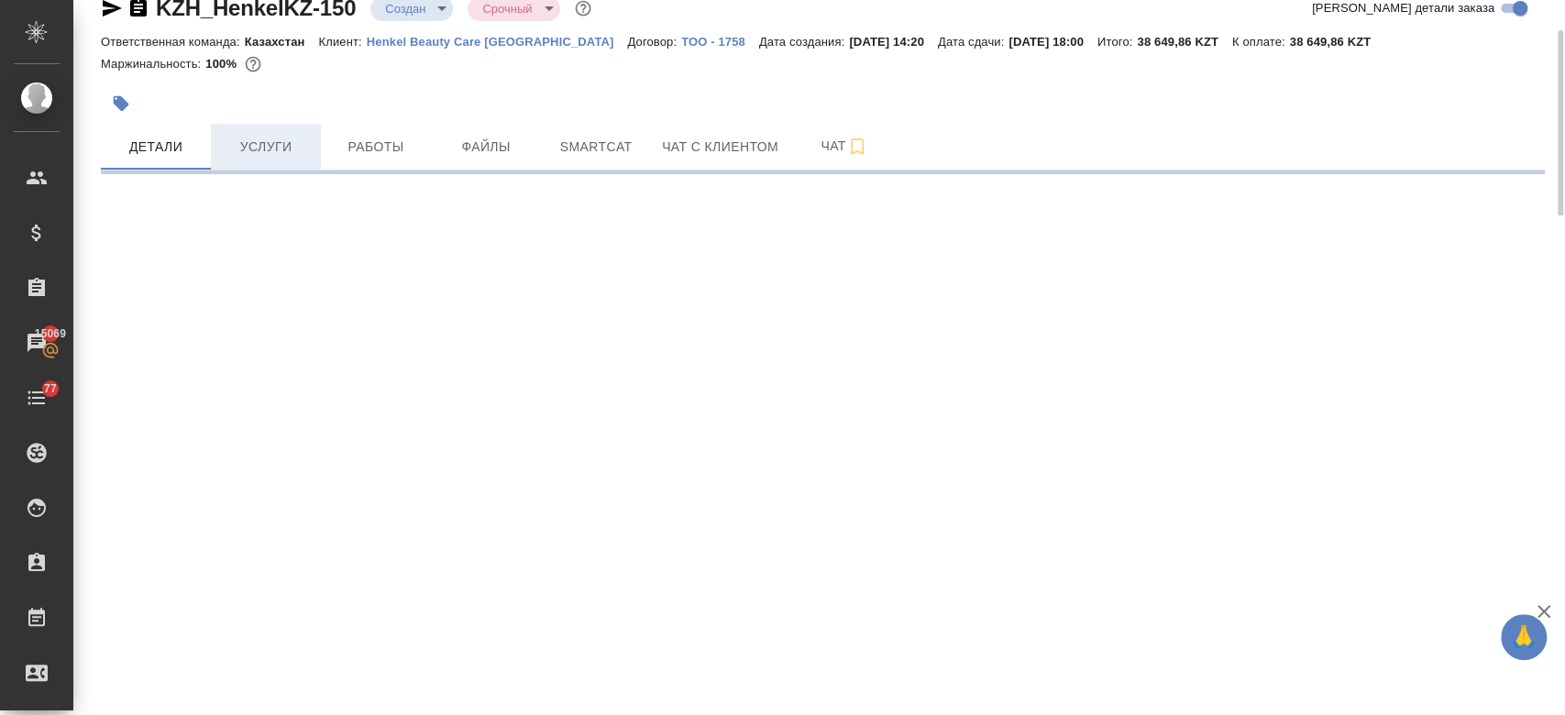
select select "RU"
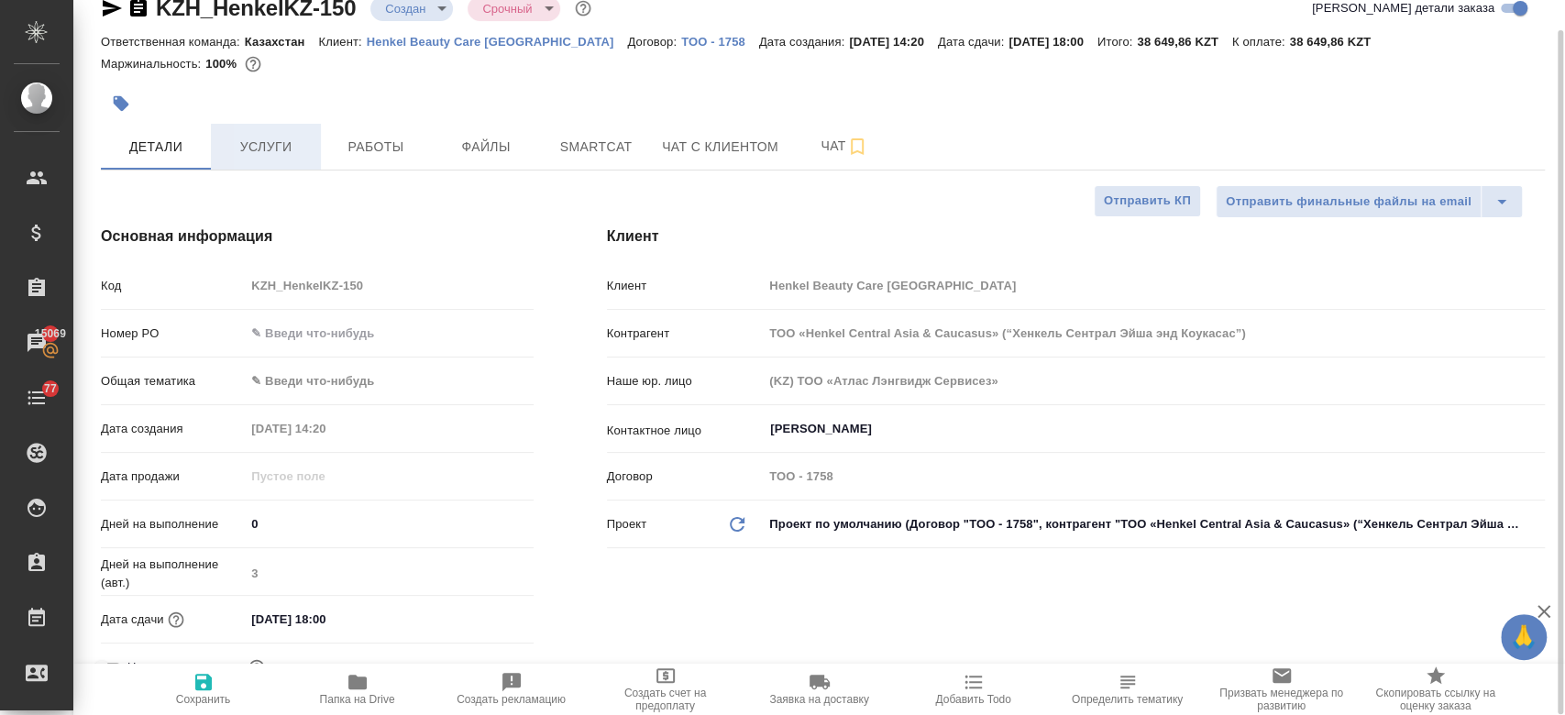
type textarea "x"
click at [286, 147] on span "Услуги" at bounding box center [266, 147] width 88 height 23
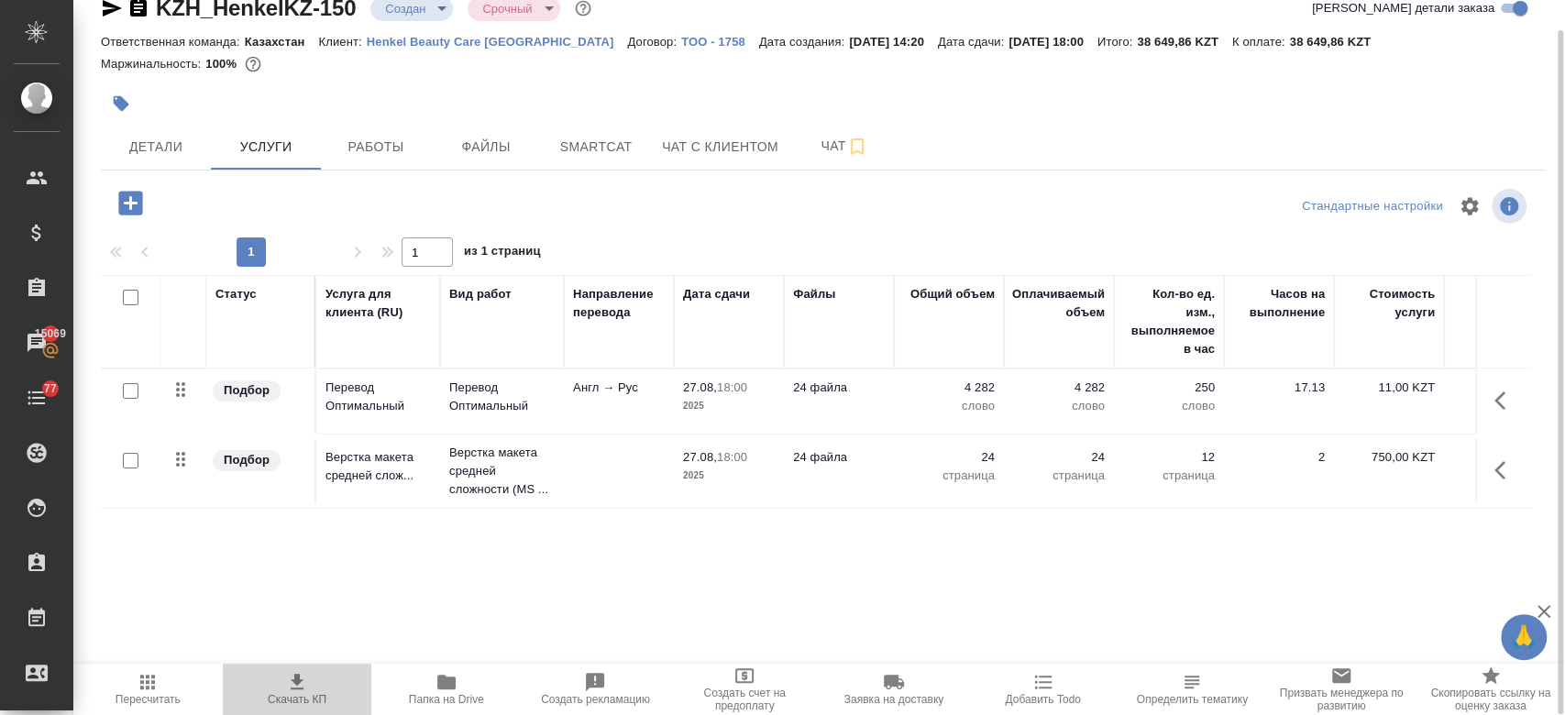
click at [286, 688] on icon "button" at bounding box center [297, 682] width 22 height 22
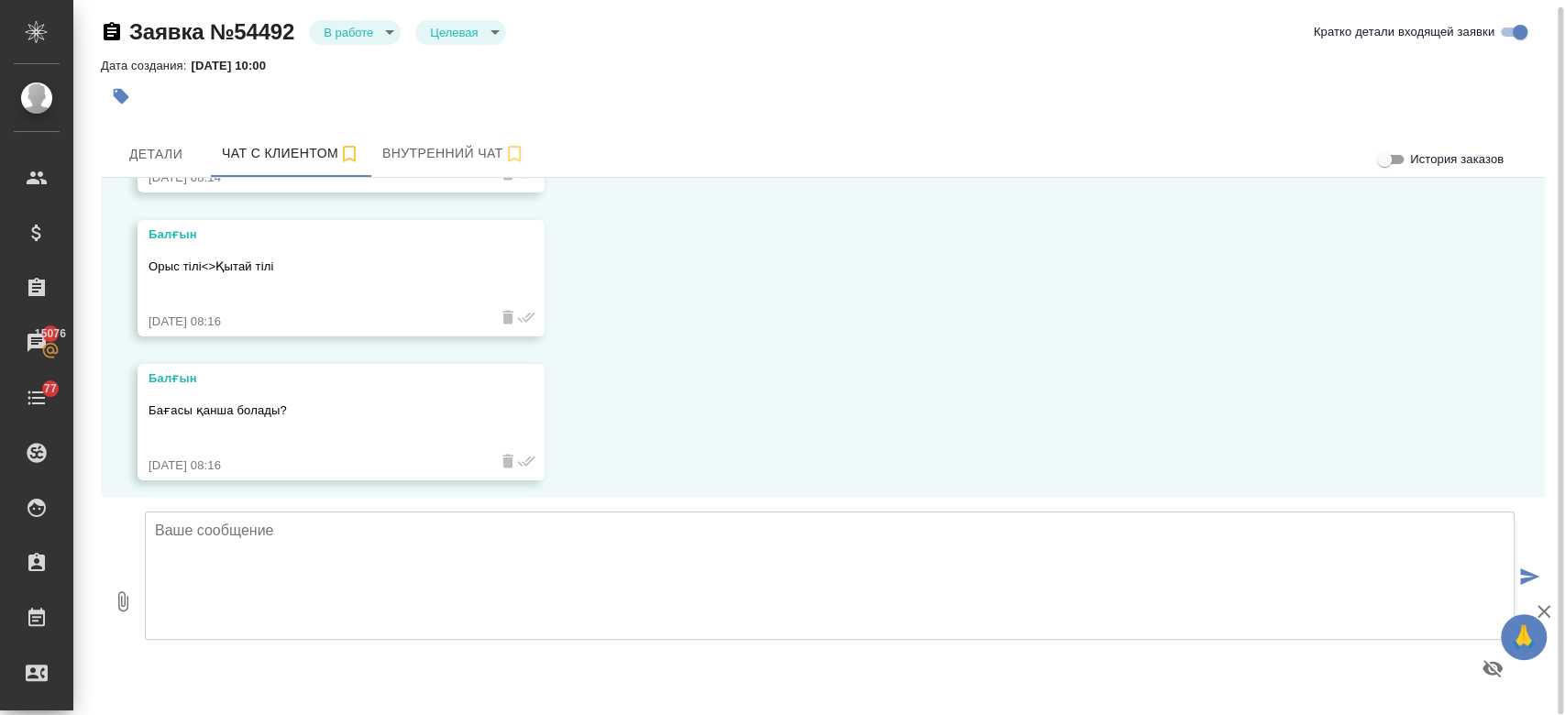
scroll to position [479, 0]
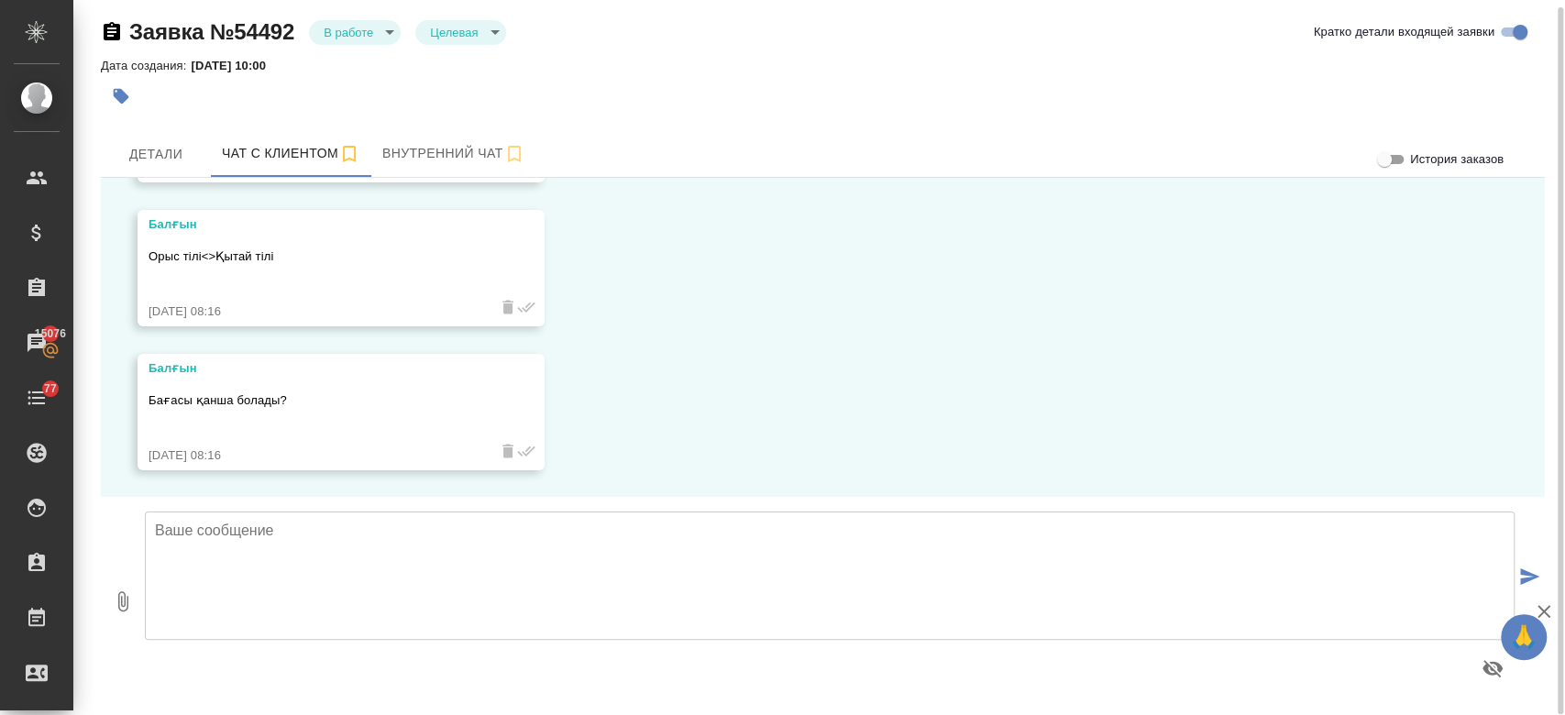
click at [799, 587] on textarea at bounding box center [829, 575] width 1369 height 128
click at [427, 571] on textarea at bounding box center [829, 575] width 1369 height 128
type textarea "Саламатсыз ба!"
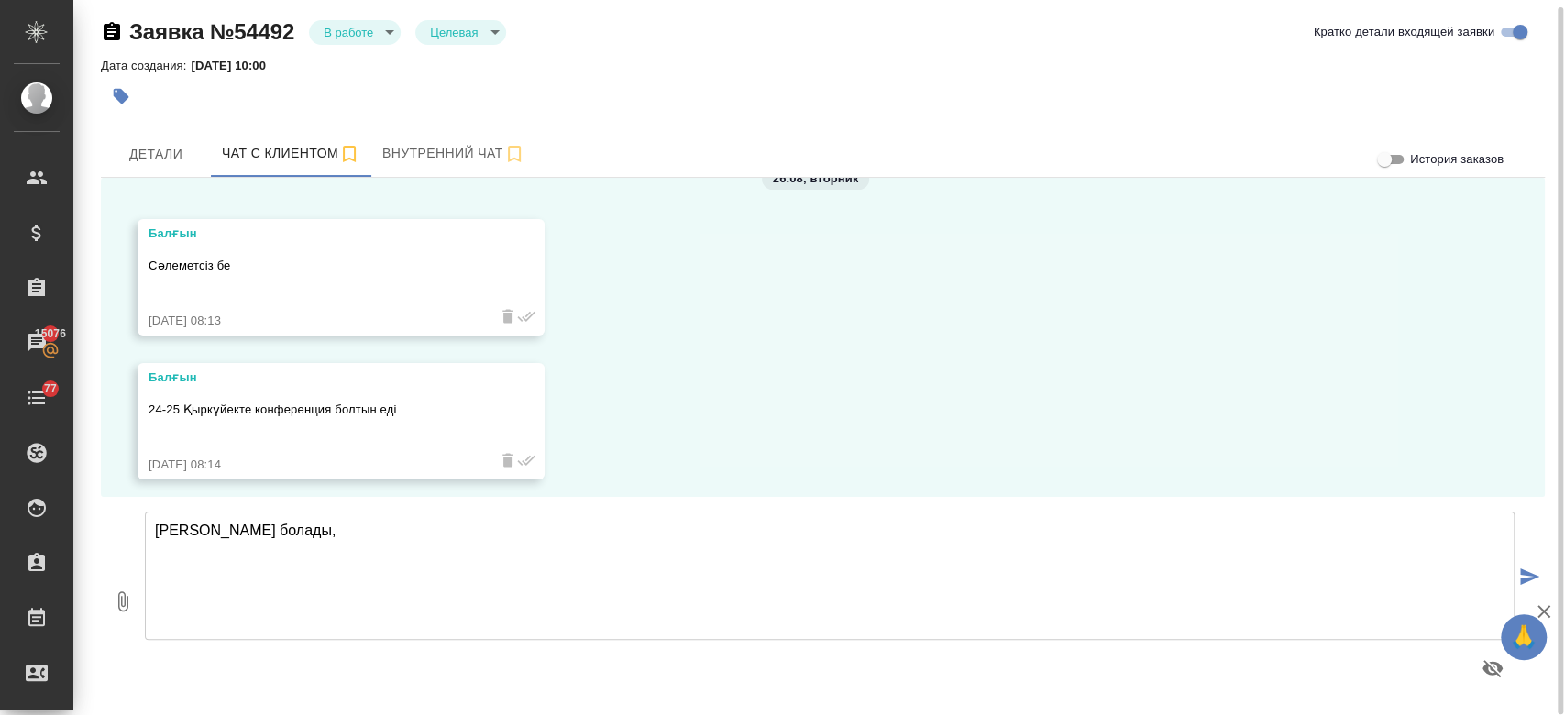
scroll to position [0, 0]
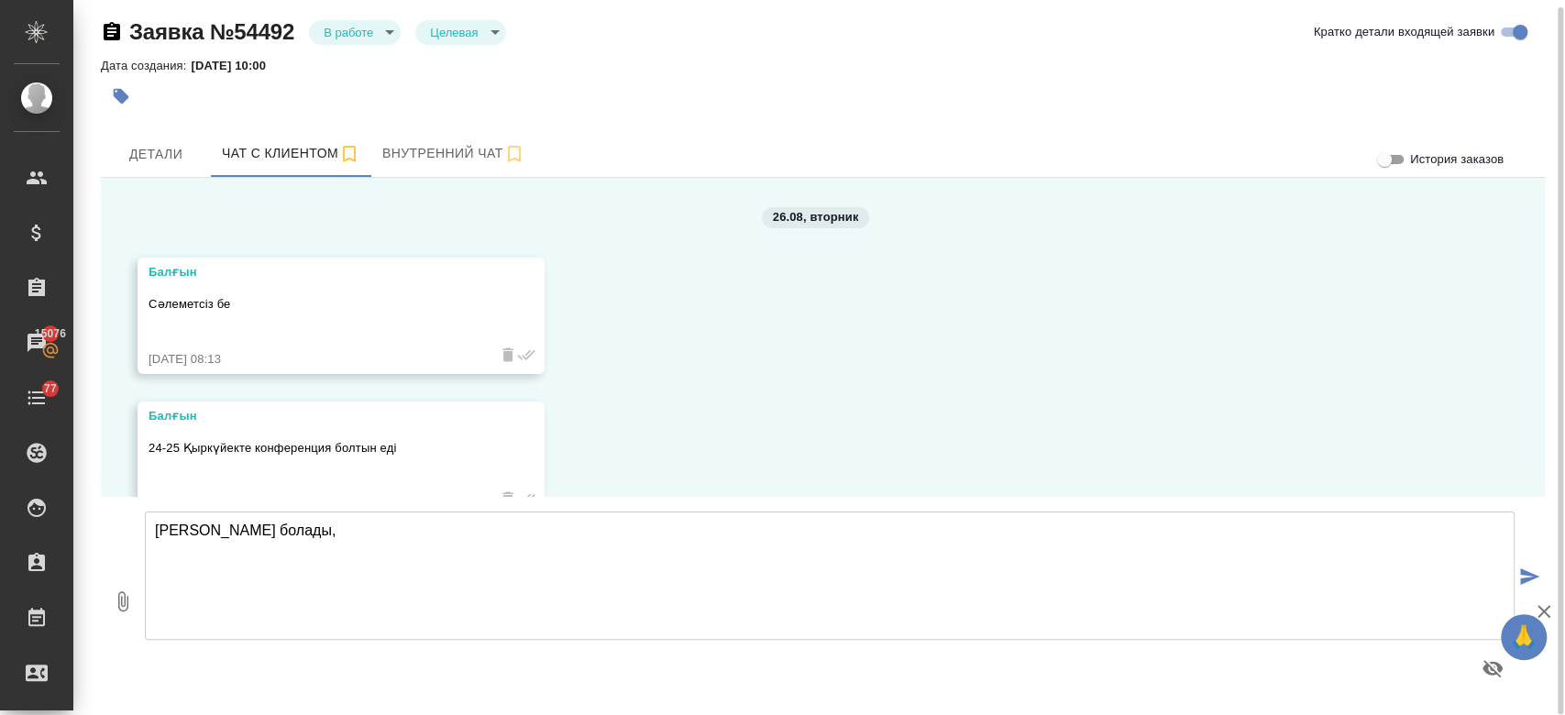
click at [382, 537] on textarea "Есимим Назерке болады," at bounding box center [829, 575] width 1369 height 128
type textarea "Есимим Назерке болады, менеджер"
click at [161, 161] on span "Детали" at bounding box center [156, 154] width 88 height 23
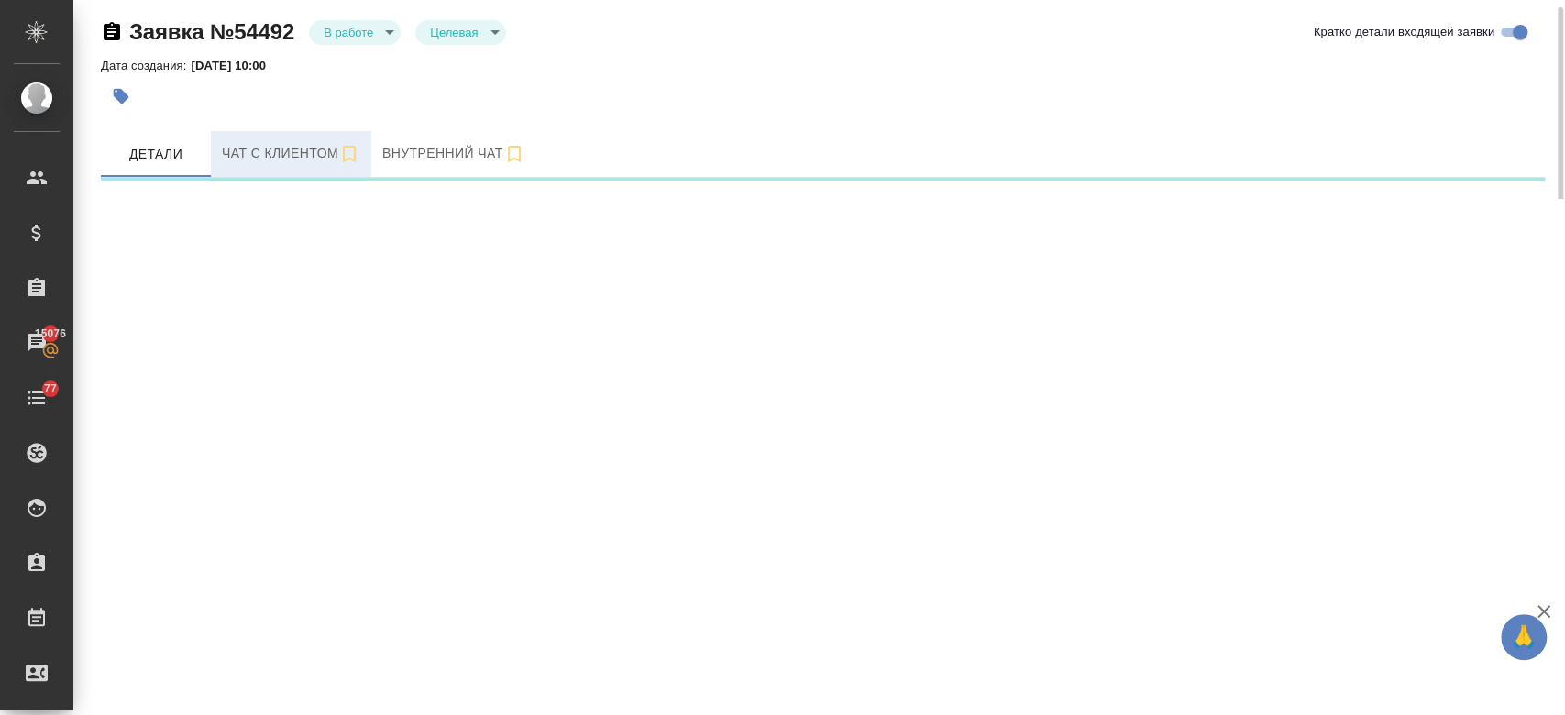
select select "RU"
select select "KZ"
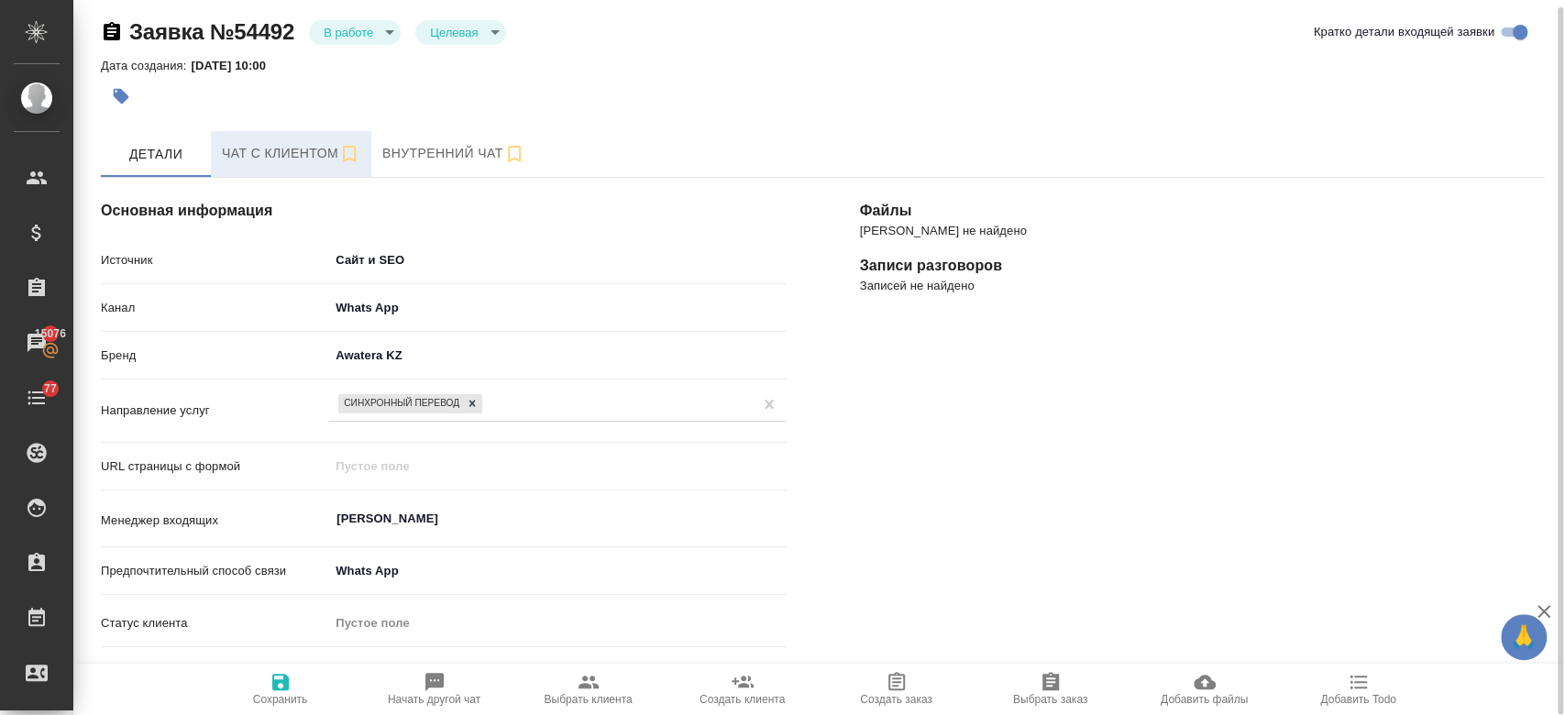
type textarea "x"
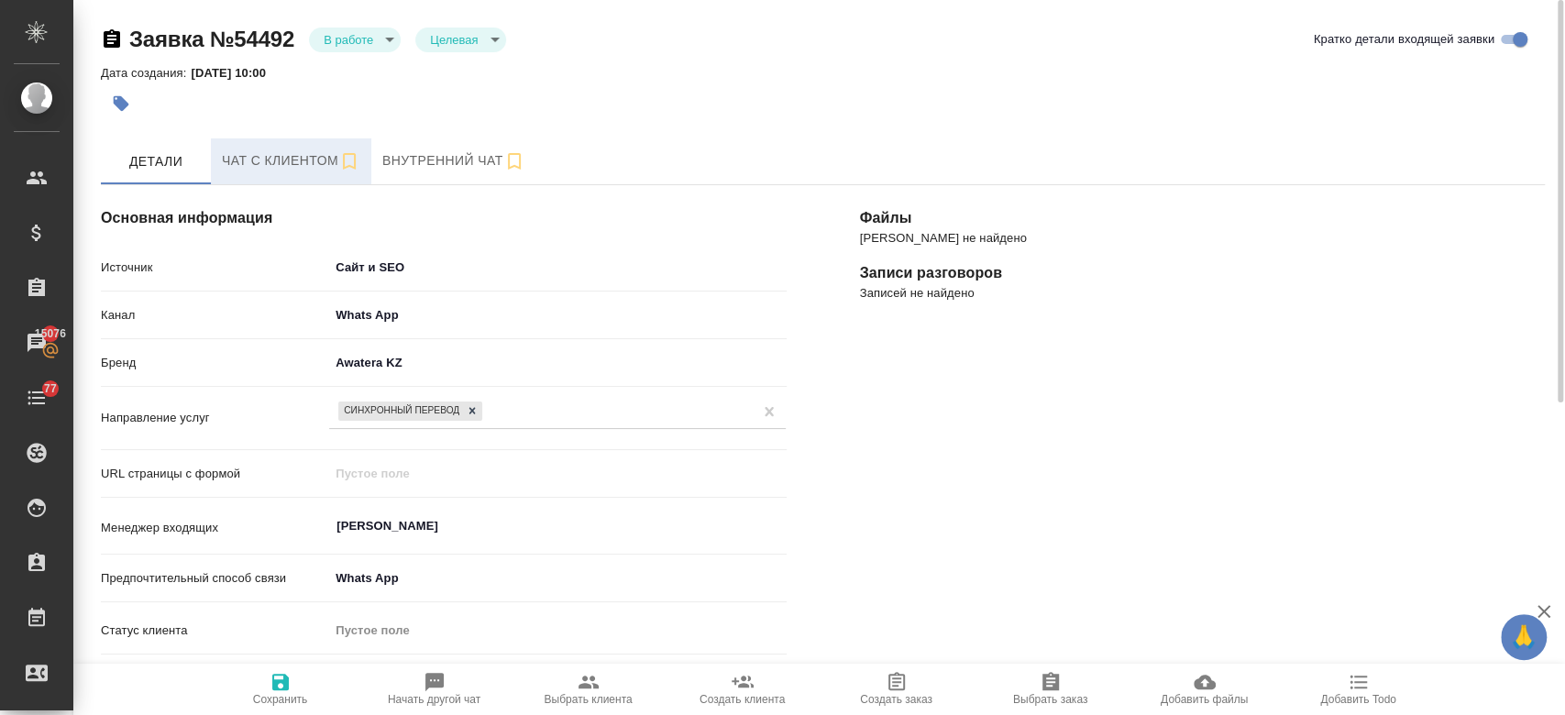
click at [280, 164] on span "Чат с клиентом" at bounding box center [291, 160] width 138 height 23
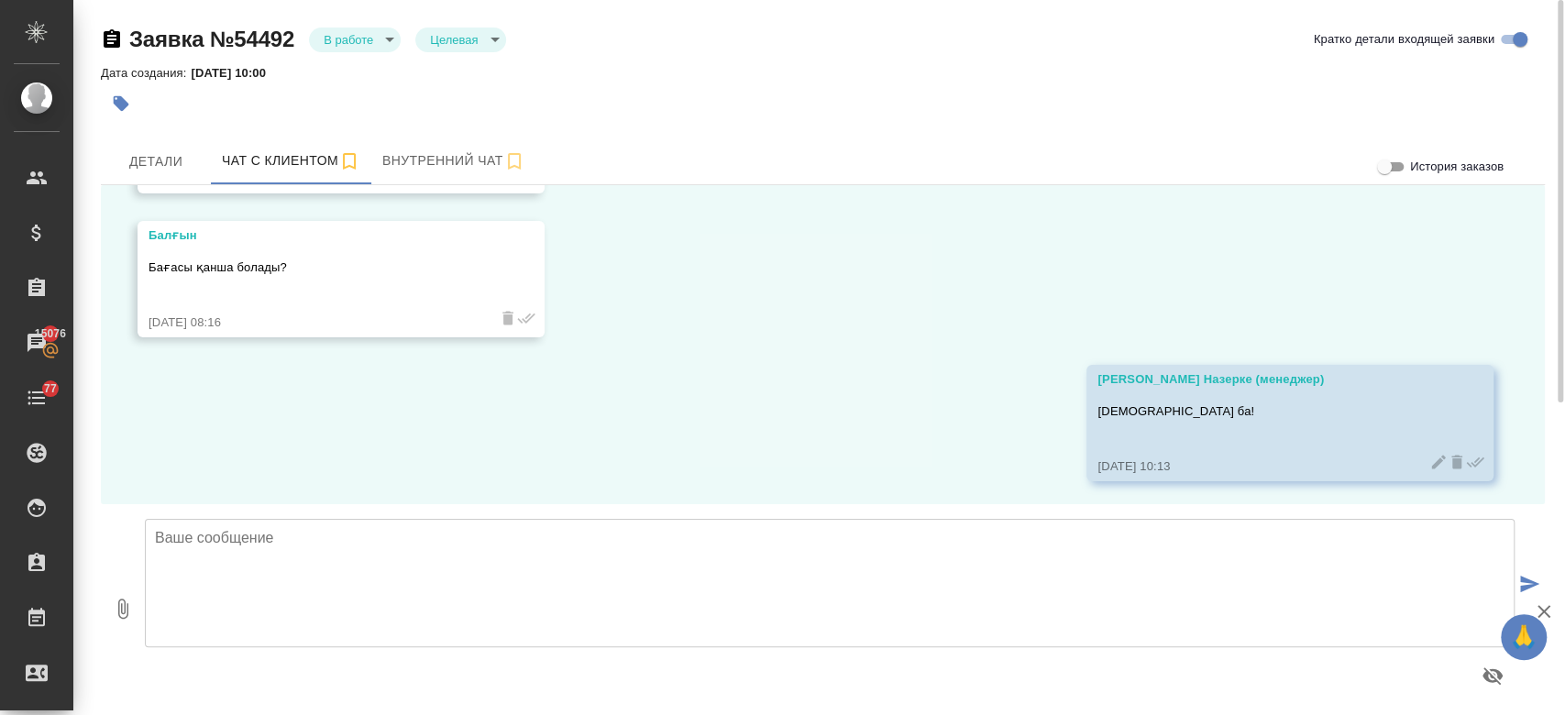
scroll to position [623, 0]
click at [367, 575] on textarea at bounding box center [829, 583] width 1369 height 128
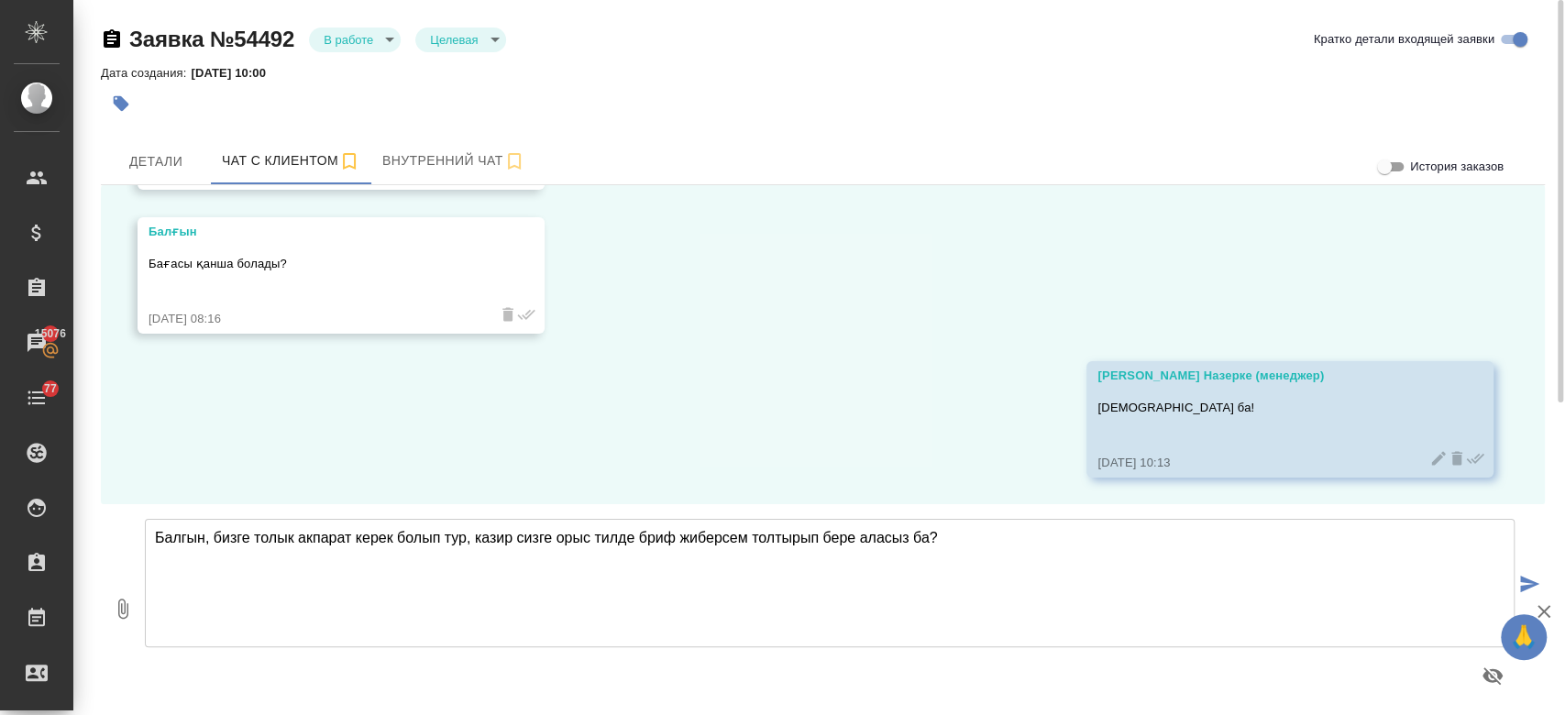
type textarea "Балгын, бизге толык акпарат керек болып тур, казир сизге орыс тилде бриф жиберс…"
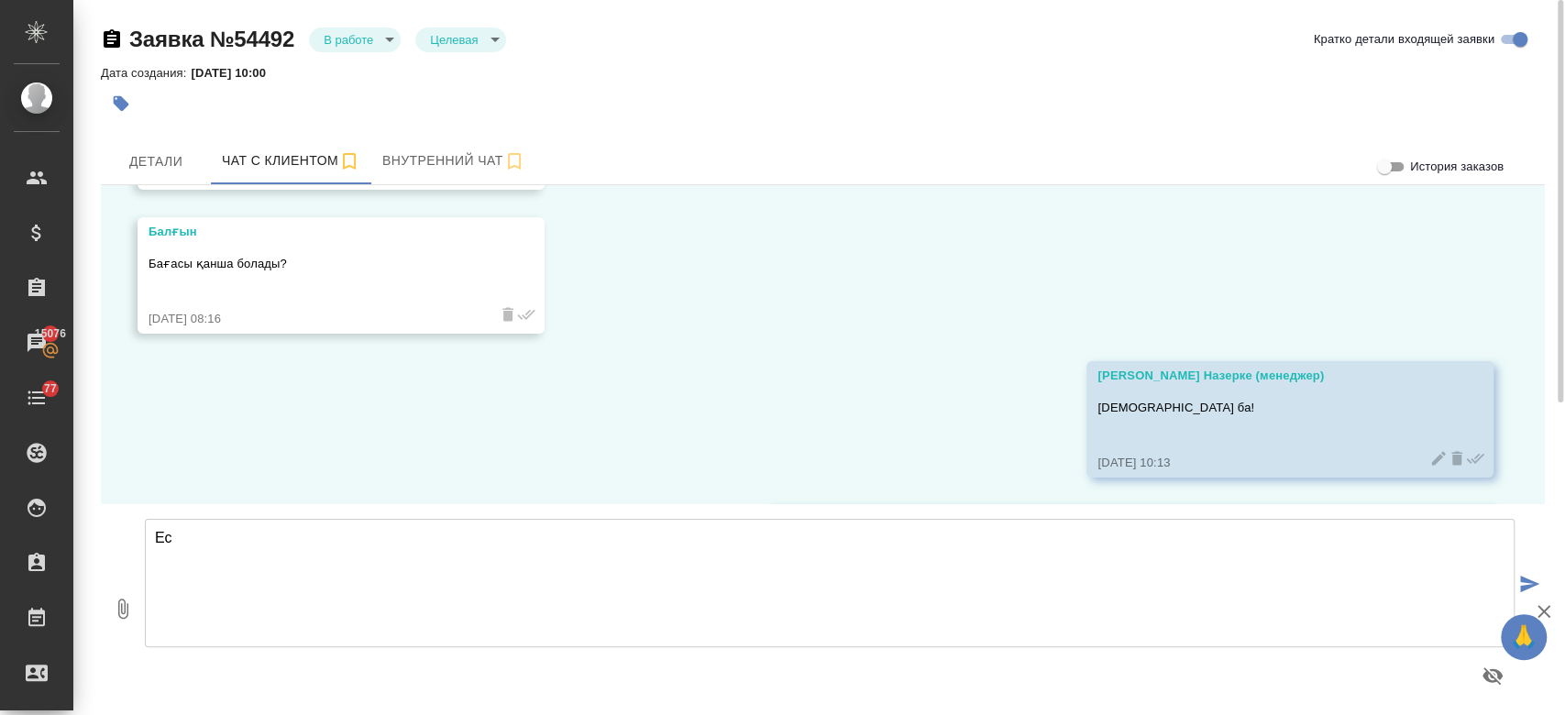
scroll to position [767, 0]
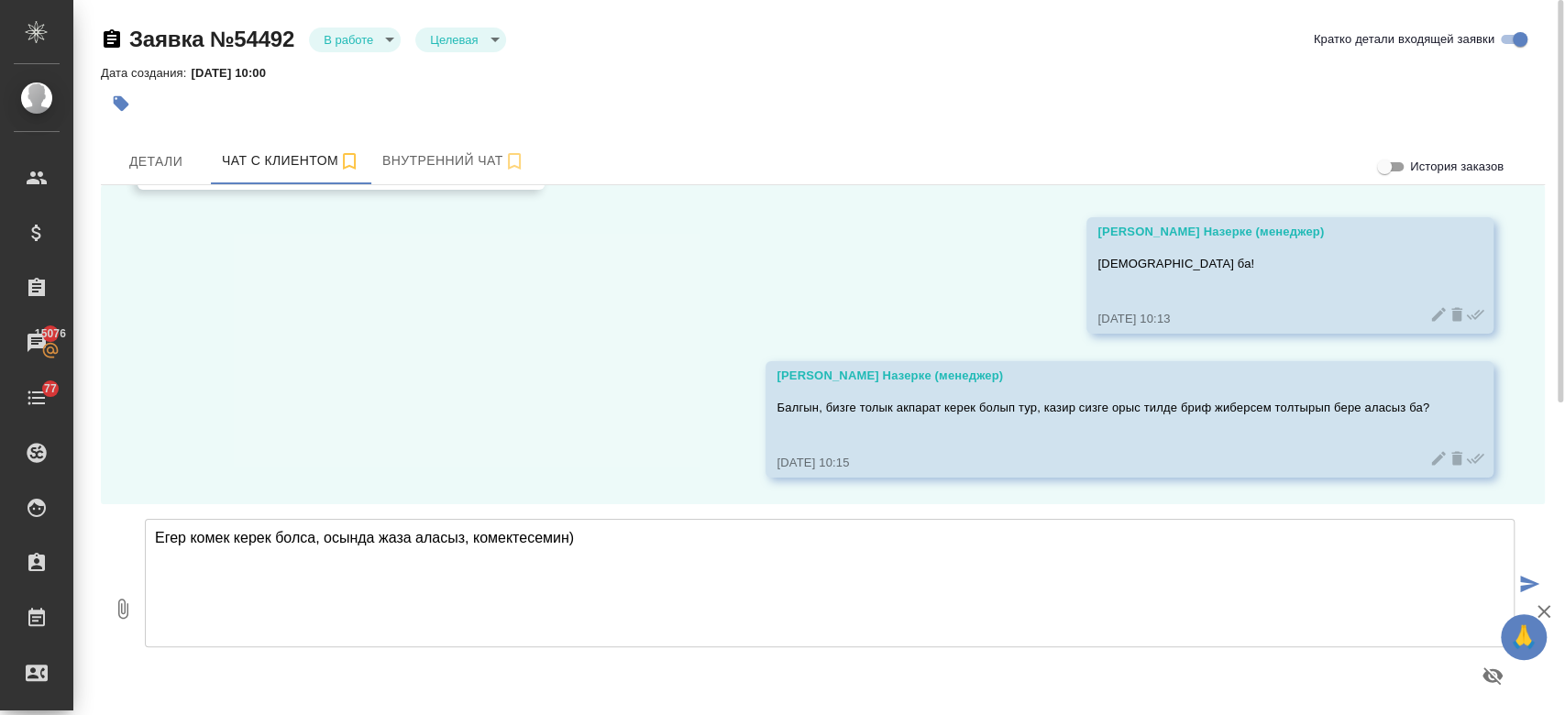
type textarea "Егер комек керек болса, осында жаза аласыз, комектесемин)"
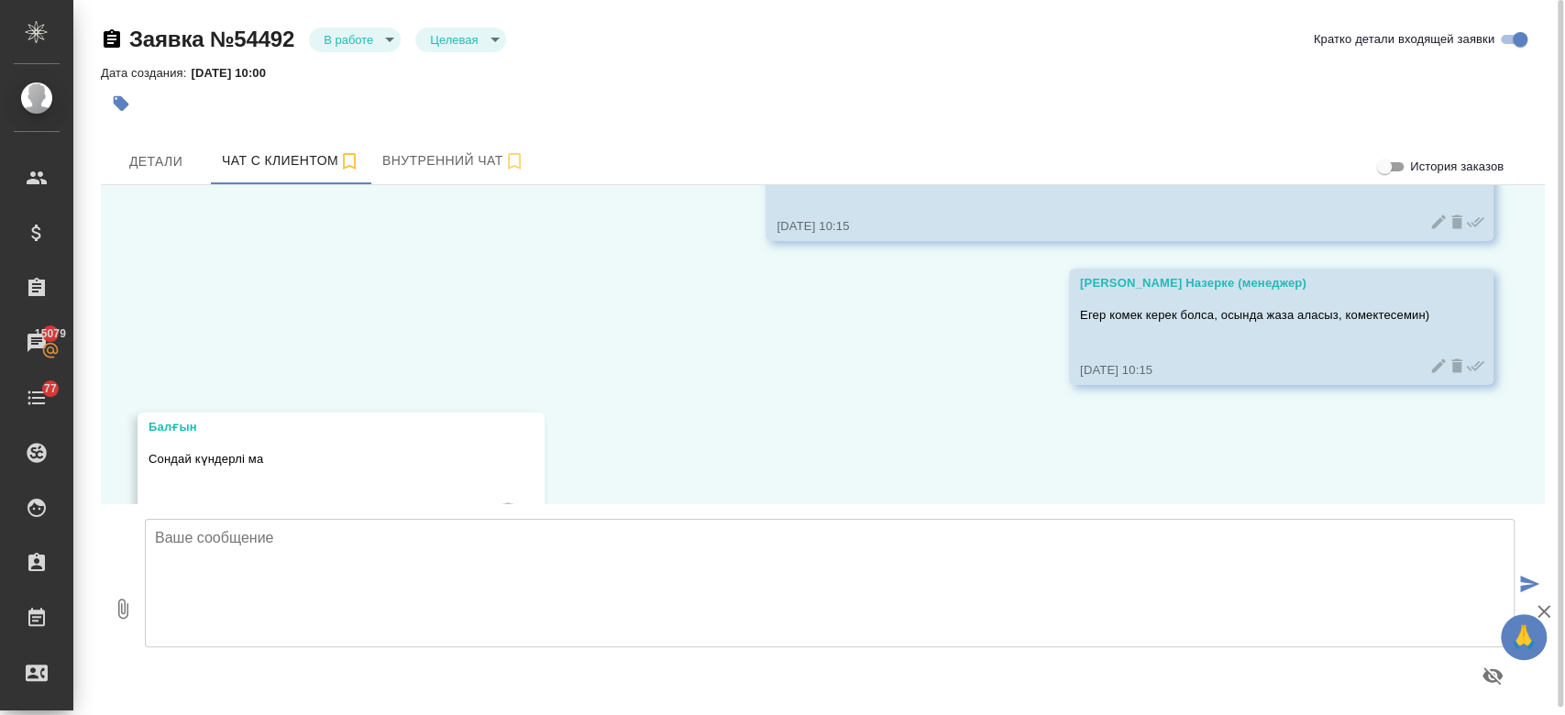
scroll to position [1343, 0]
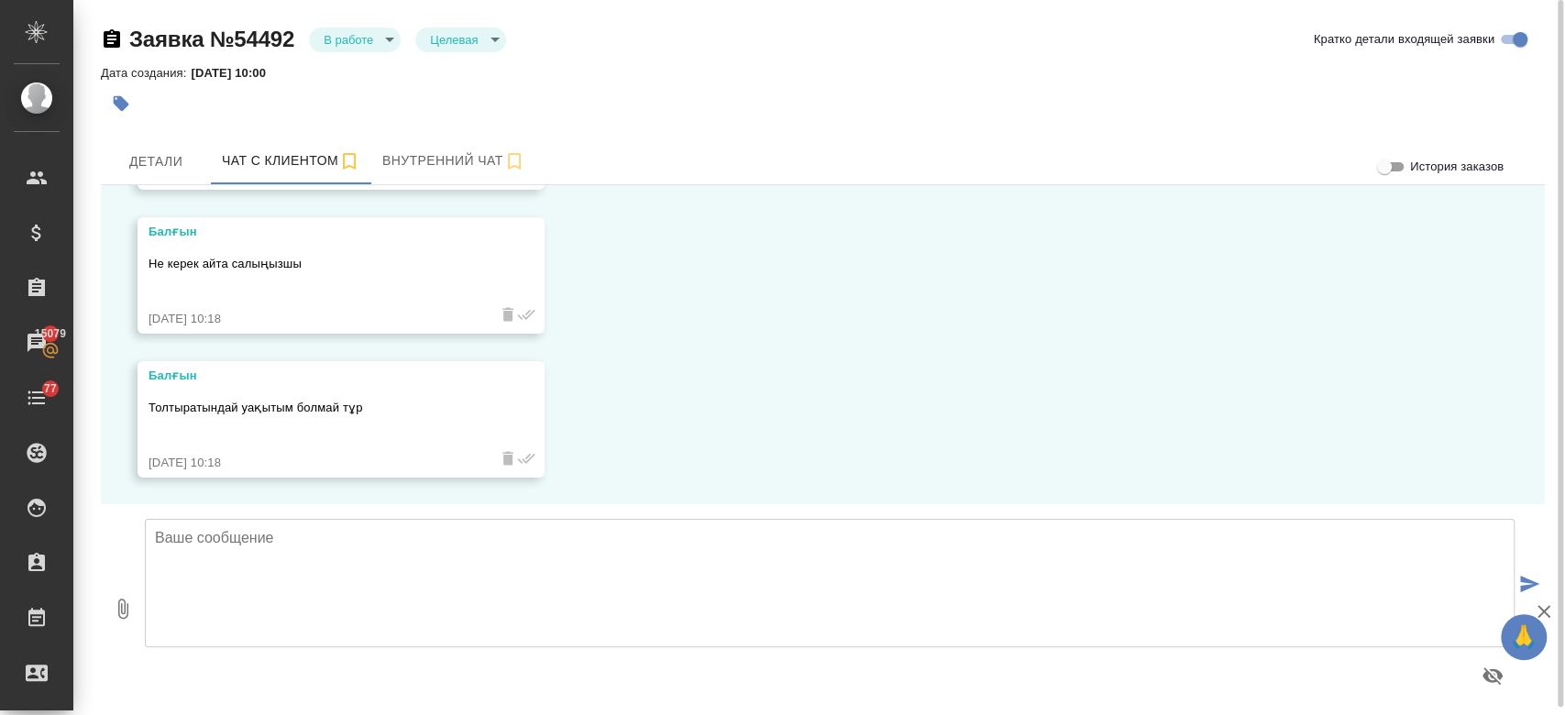
click at [328, 519] on textarea at bounding box center [829, 583] width 1369 height 128
type textarea "R"
click at [324, 523] on textarea at bounding box center [829, 583] width 1369 height 128
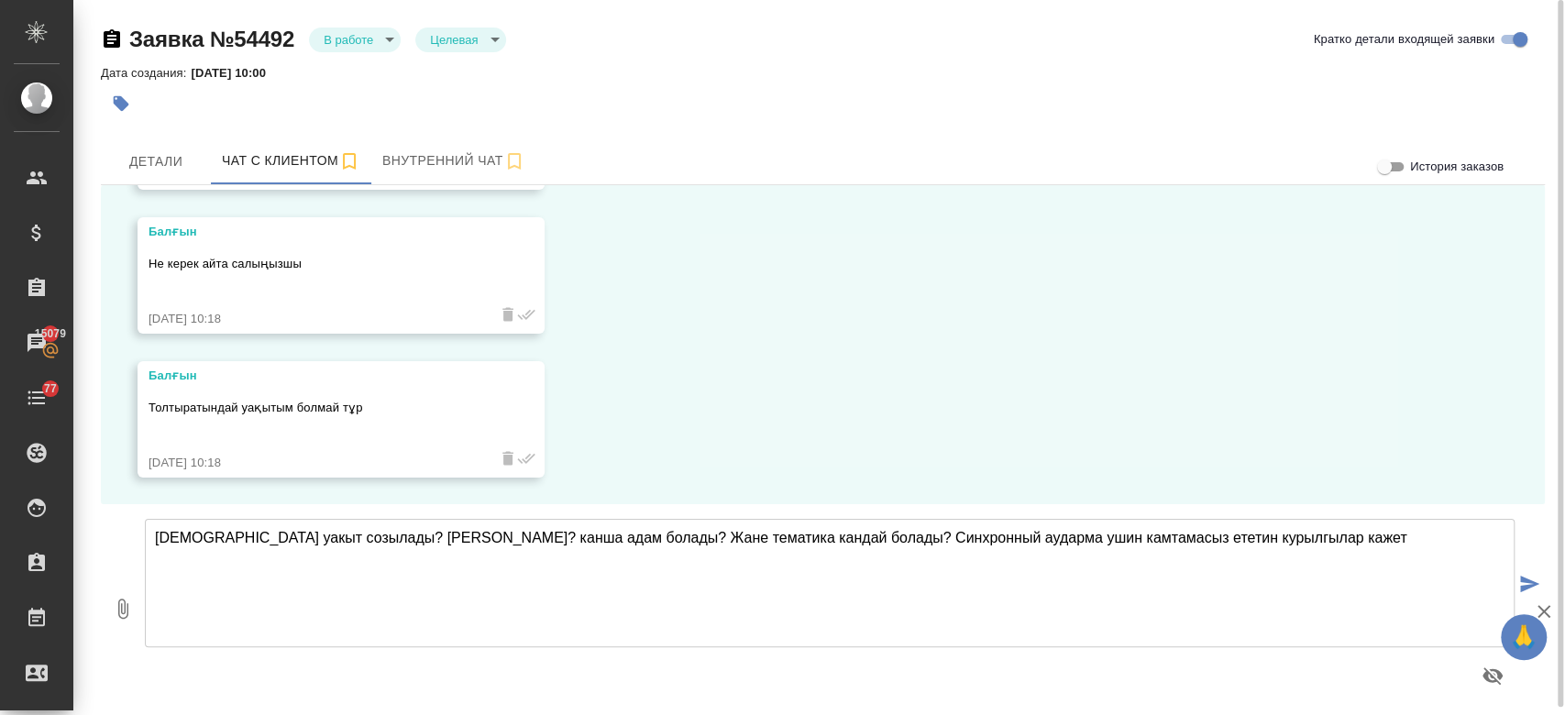
type textarea "Канша уакыт созылады? канша кунге? канша адам болады? Жане тематика кандай бола…"
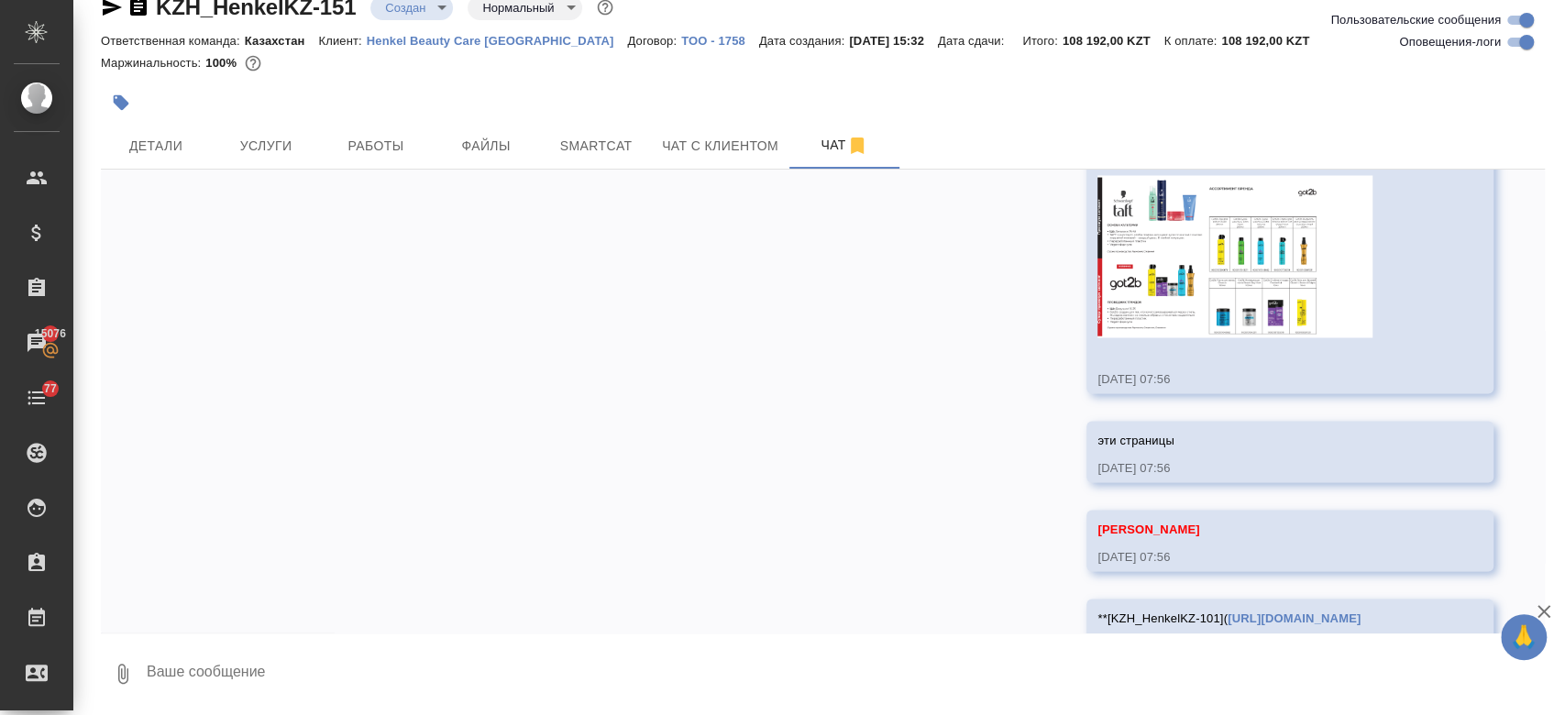
scroll to position [2291, 0]
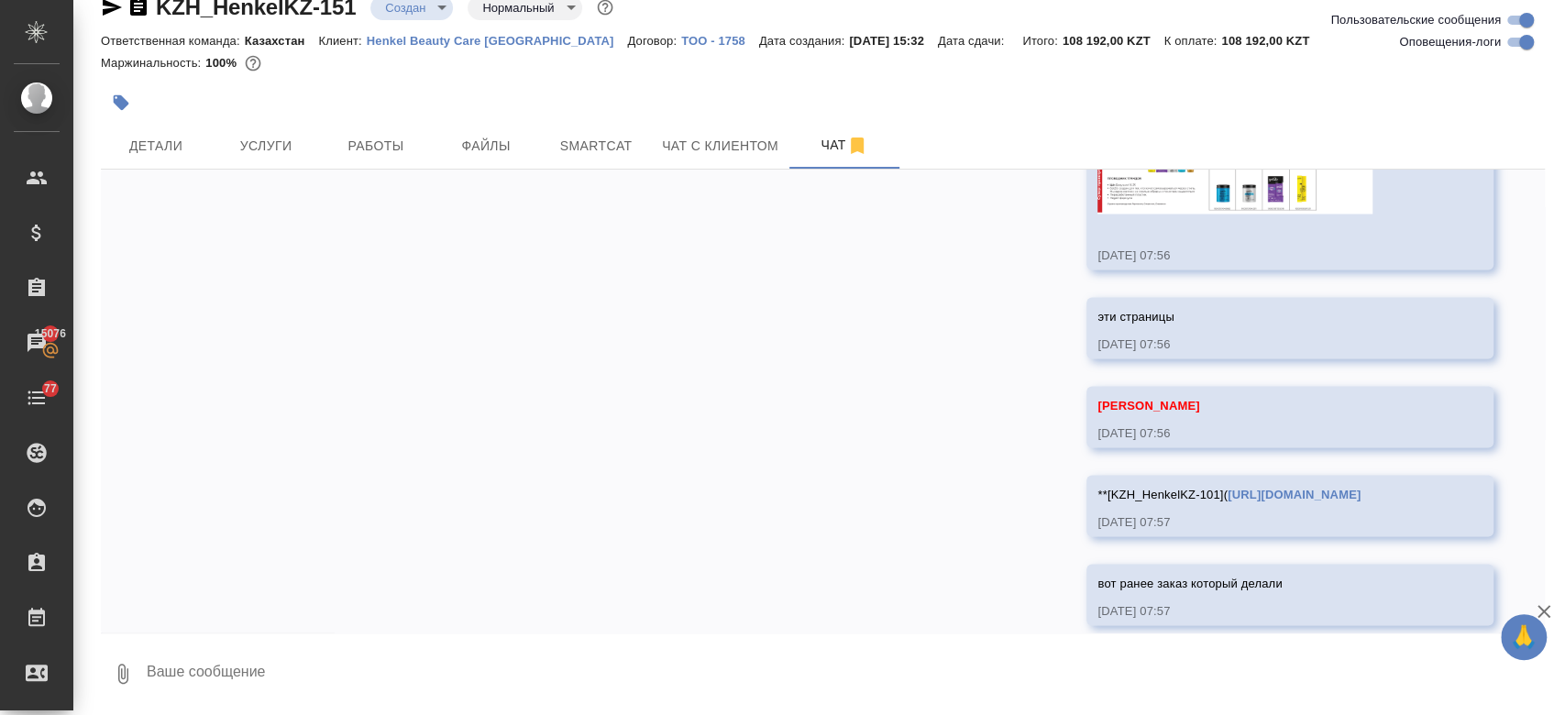
click at [318, 656] on textarea at bounding box center [845, 674] width 1400 height 62
type textarea "т"
type textarea "также отправь плиз текст только для расчета"
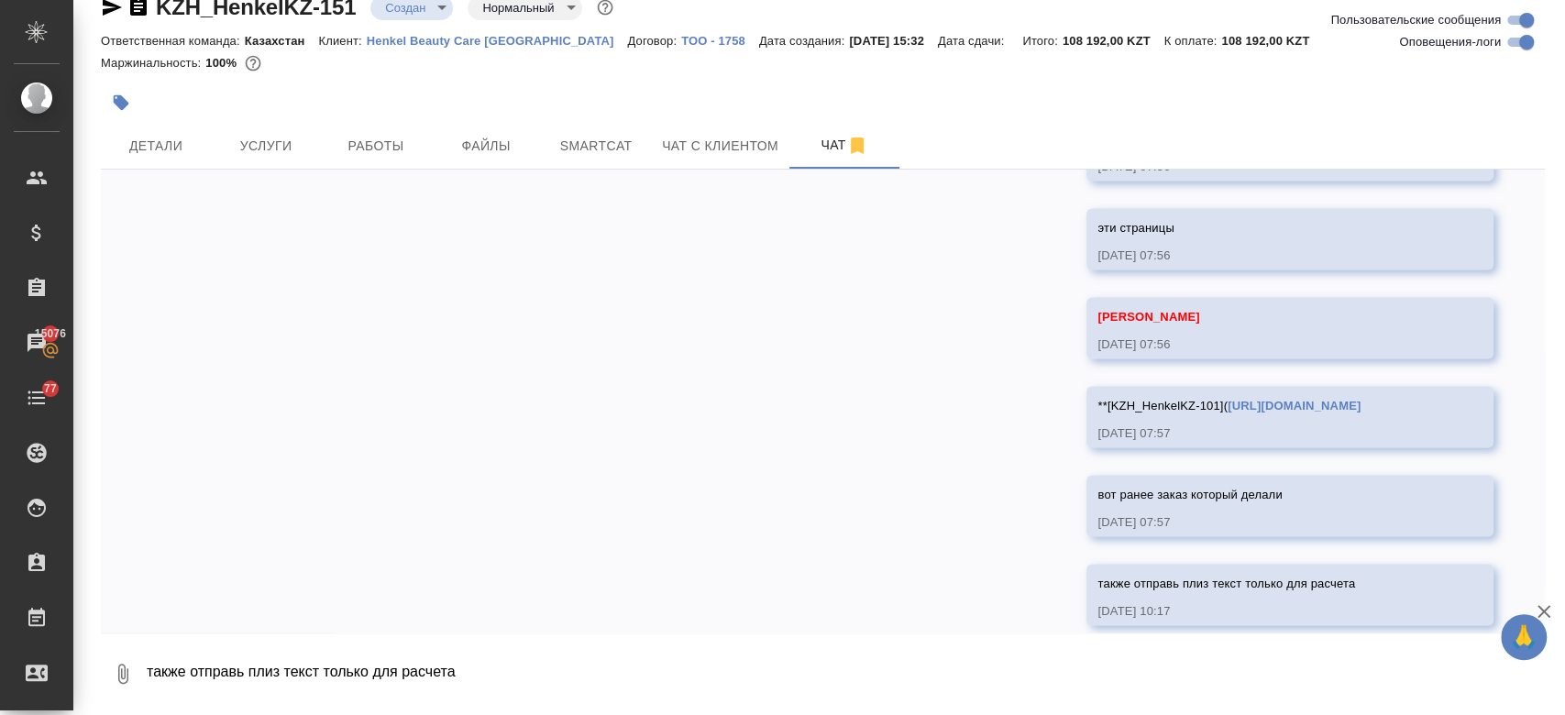
click at [447, 80] on div at bounding box center [823, 81] width 1444 height 4
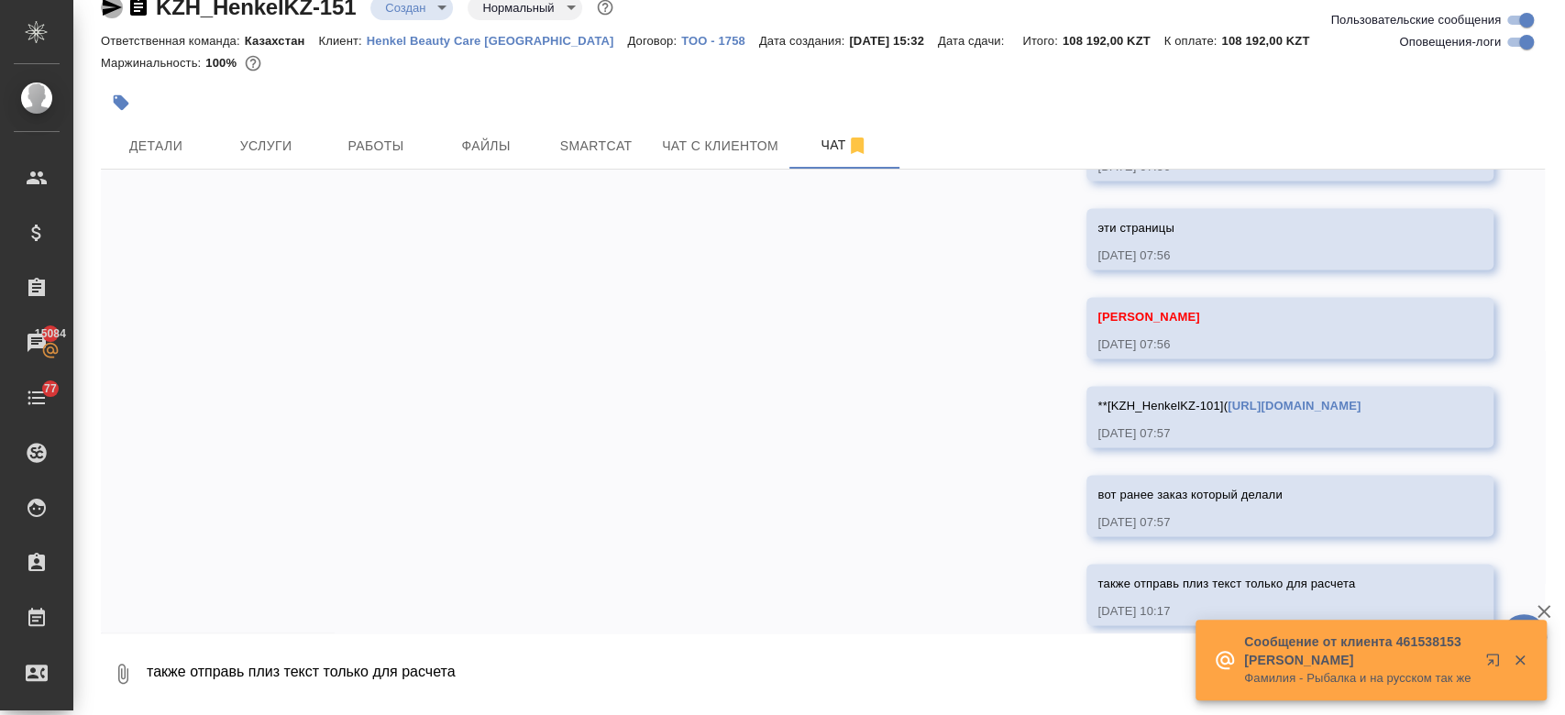
click at [103, 5] on icon "button" at bounding box center [112, 7] width 22 height 22
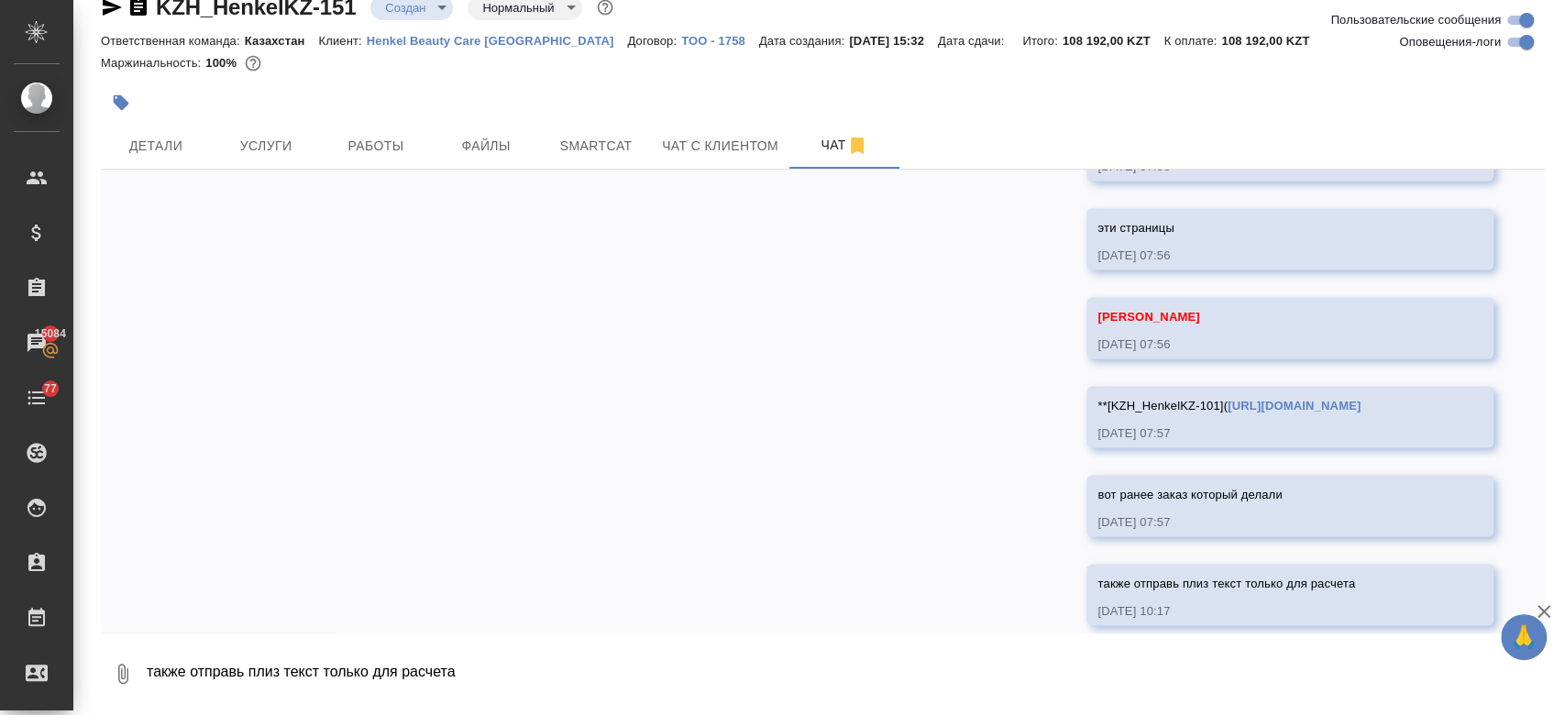
click at [636, 102] on div at bounding box center [582, 102] width 962 height 40
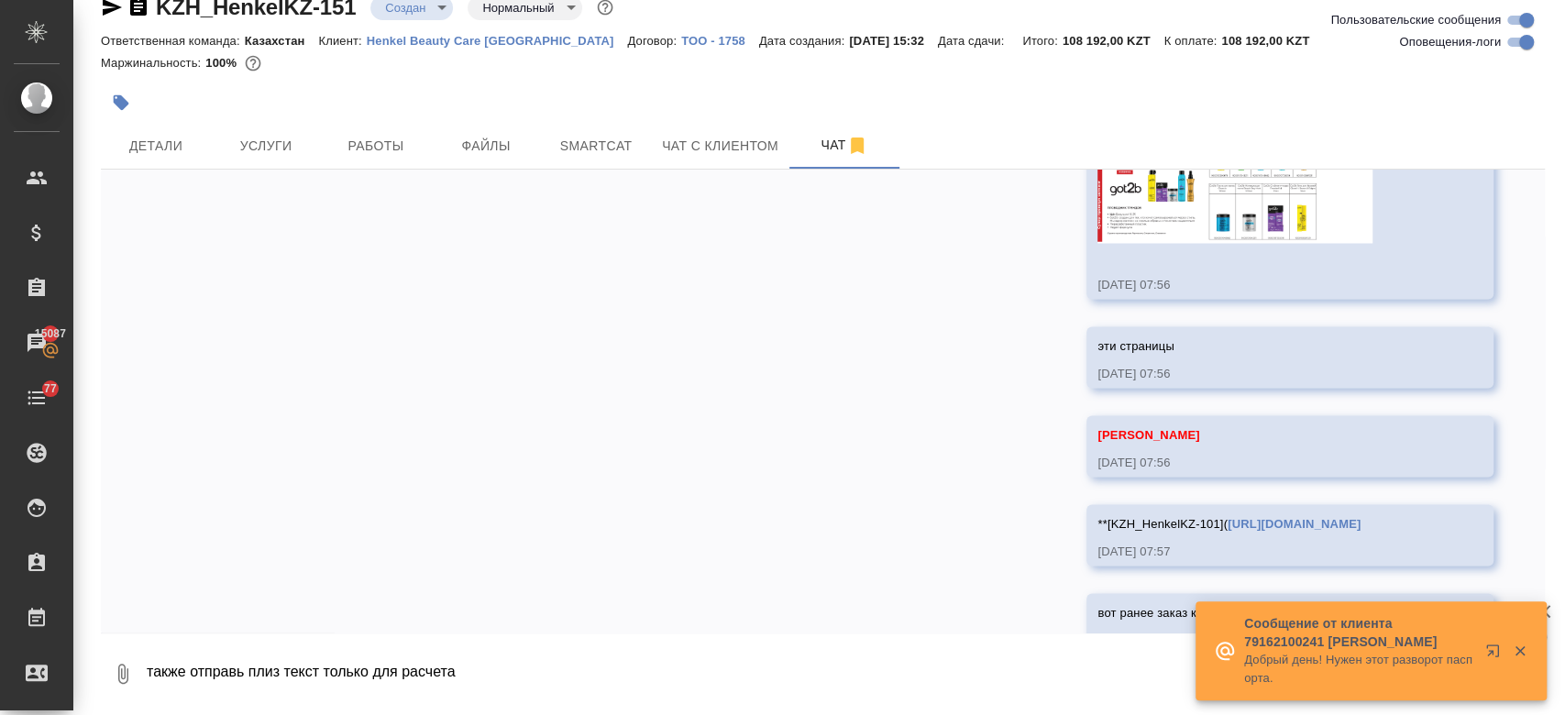
scroll to position [2470, 0]
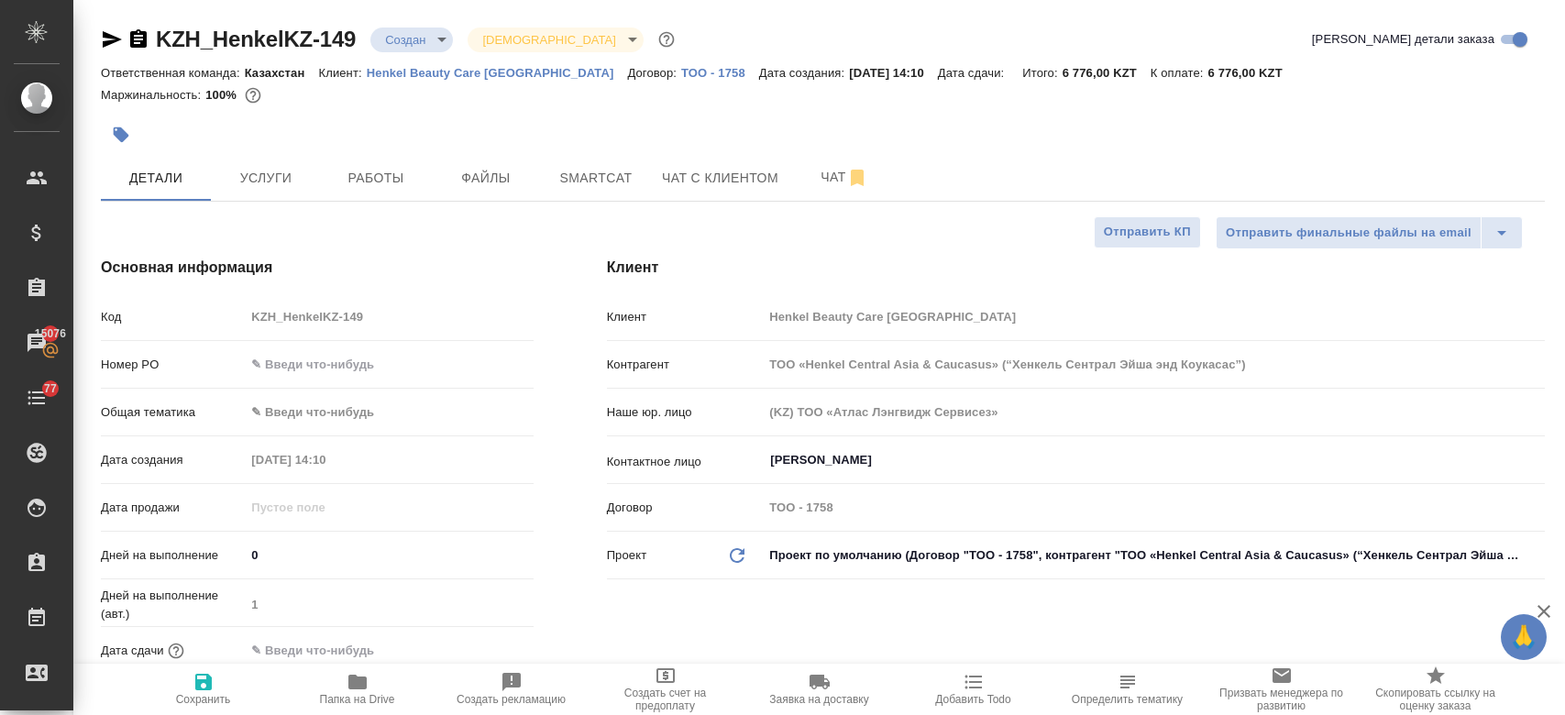
select select "RU"
click at [610, 107] on div at bounding box center [823, 109] width 1444 height 4
click at [731, 133] on div at bounding box center [582, 135] width 962 height 40
click at [674, 121] on div at bounding box center [582, 135] width 962 height 40
click at [269, 186] on span "Услуги" at bounding box center [266, 178] width 88 height 23
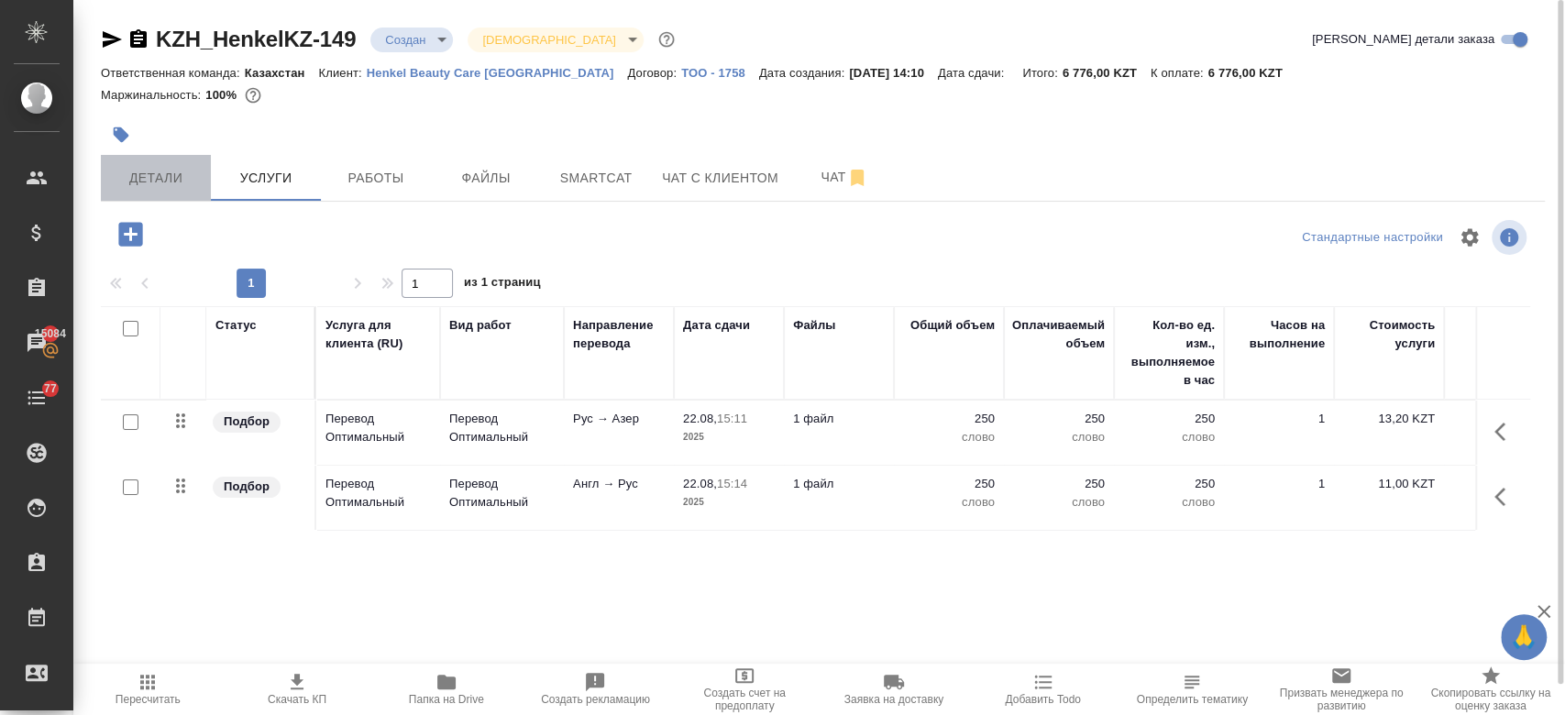
click at [137, 180] on span "Детали" at bounding box center [156, 178] width 88 height 23
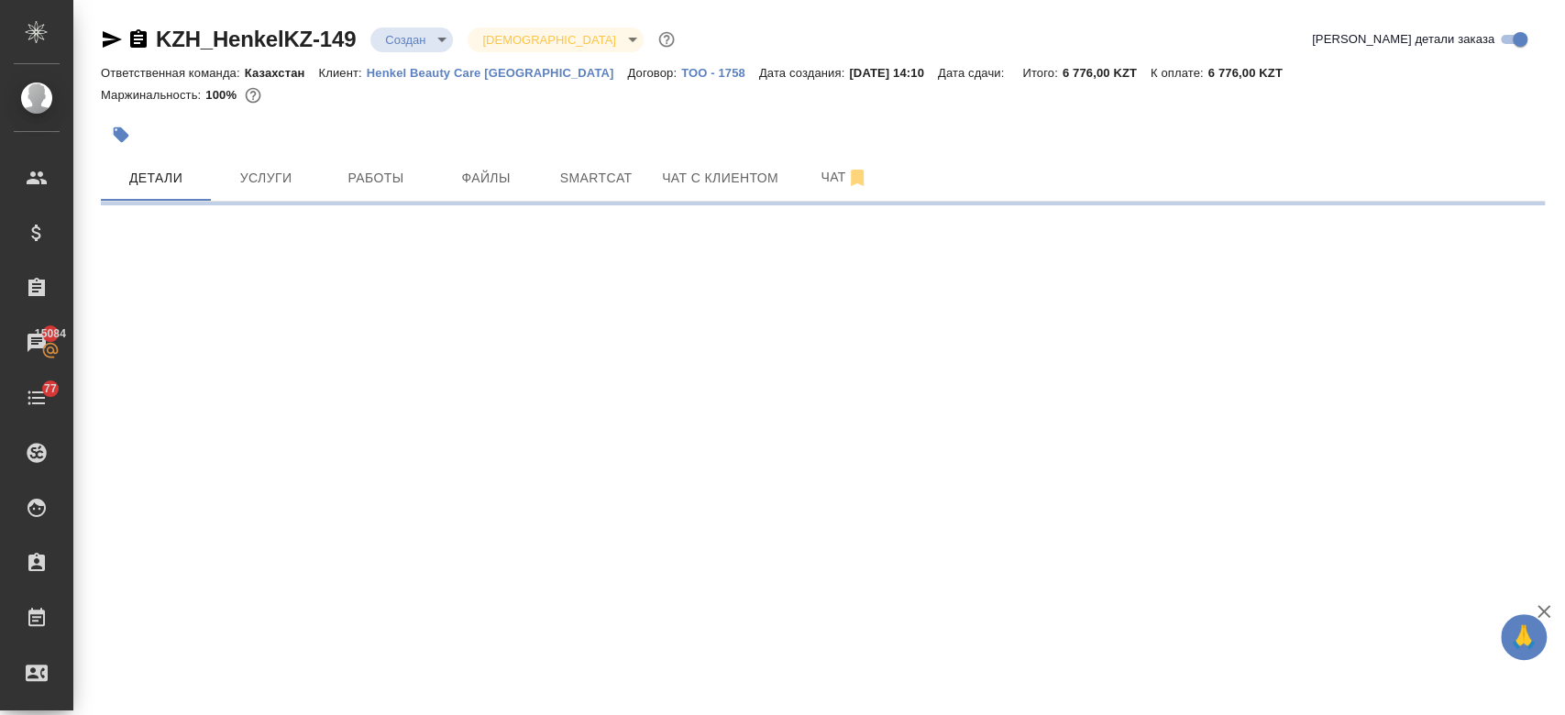
select select "RU"
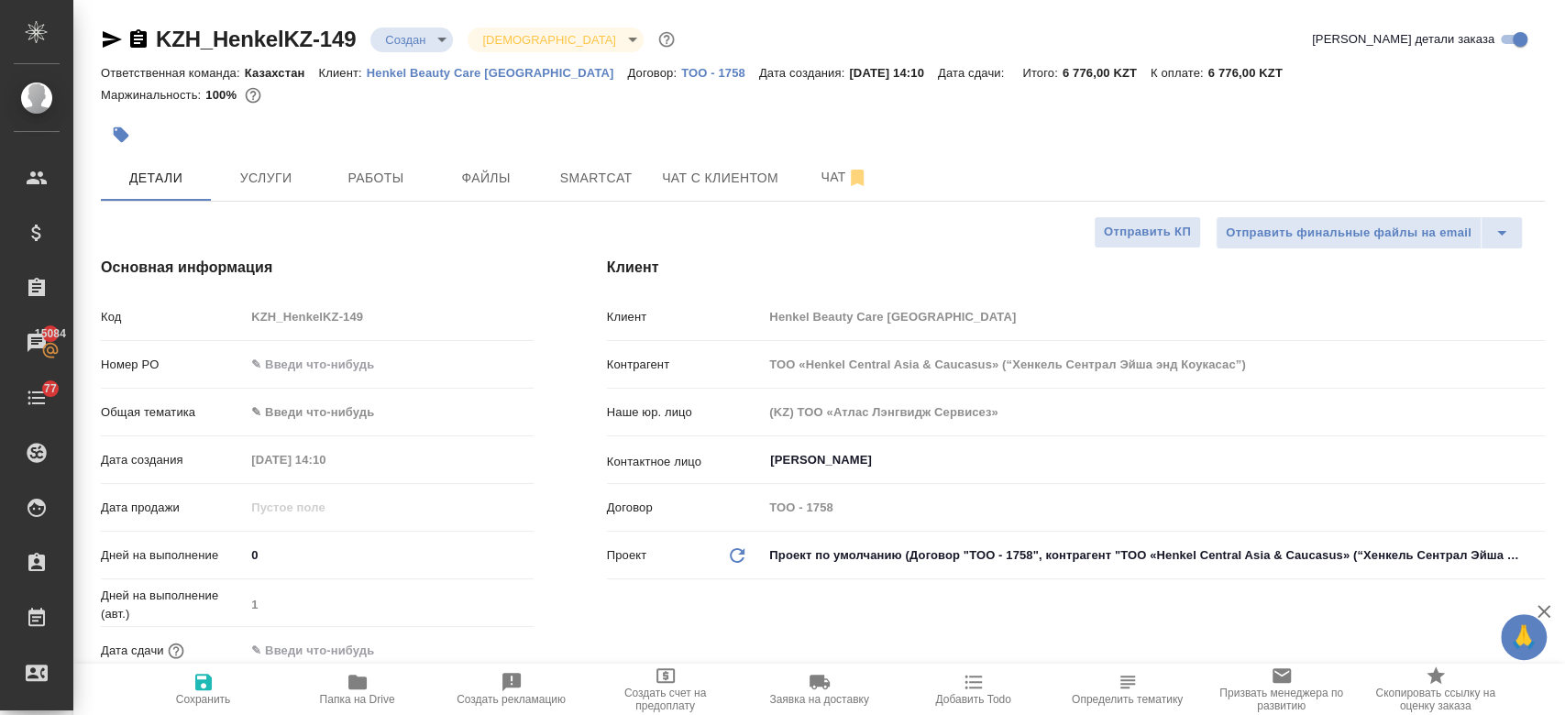
type textarea "x"
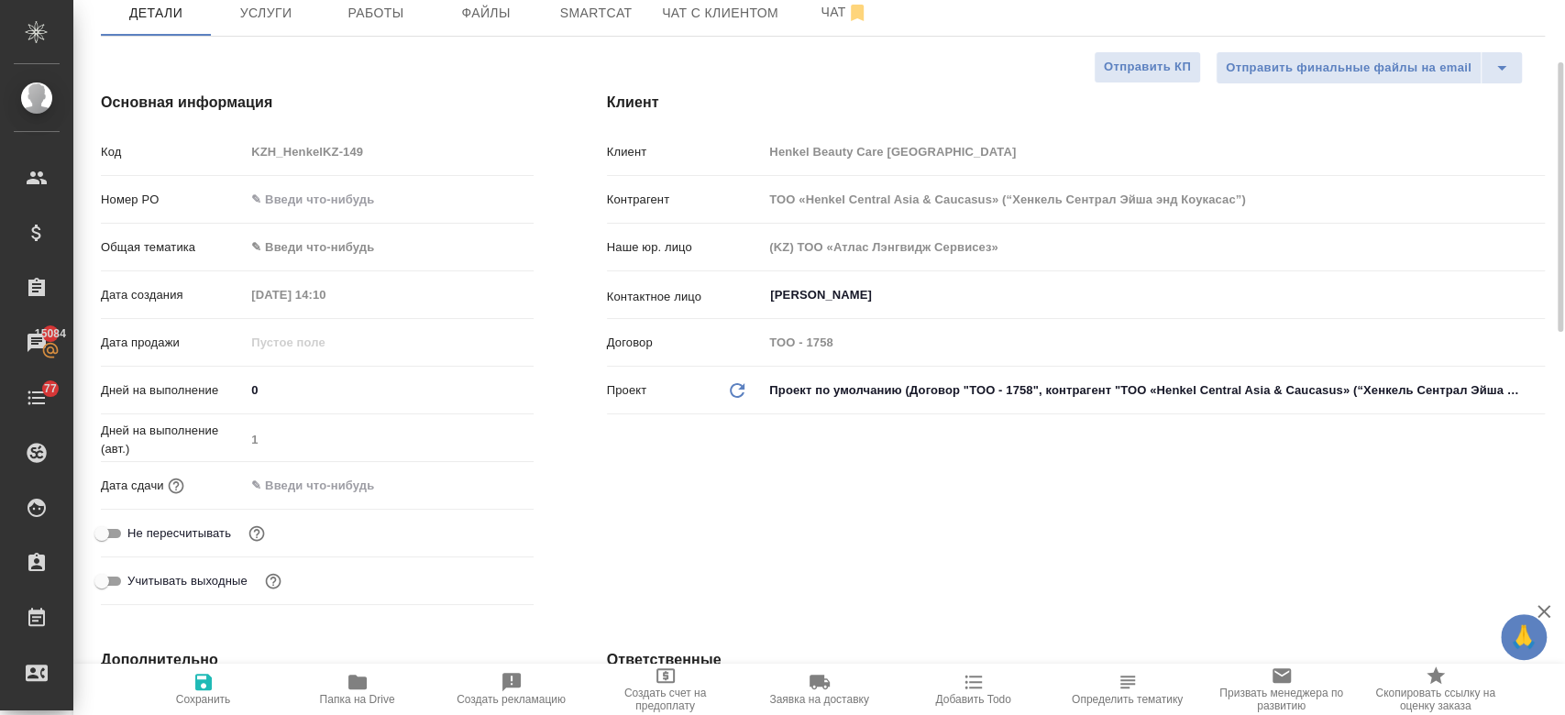
scroll to position [167, 0]
click at [315, 487] on input "text" at bounding box center [326, 483] width 160 height 27
click at [486, 479] on icon "button" at bounding box center [480, 481] width 16 height 18
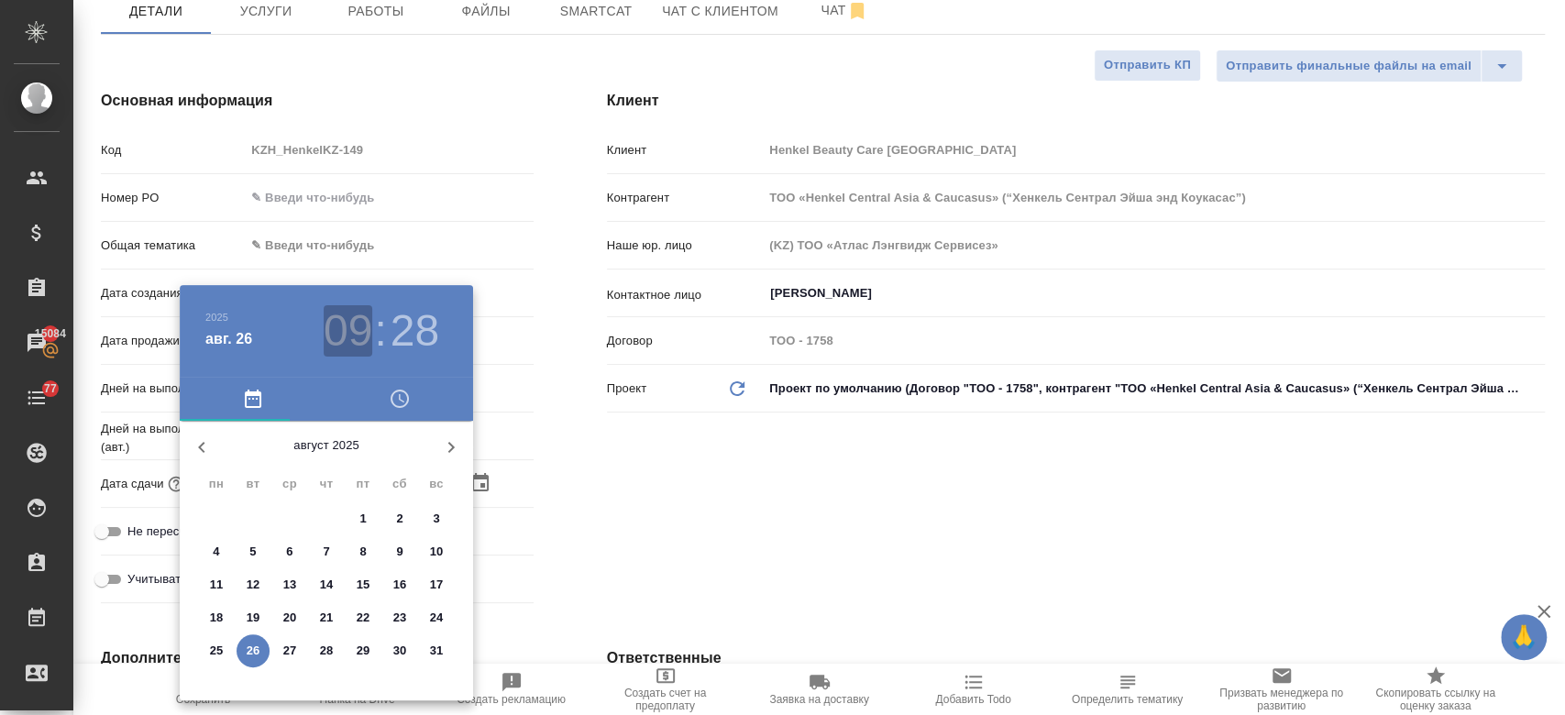
click at [343, 334] on h3 "09" at bounding box center [348, 330] width 49 height 51
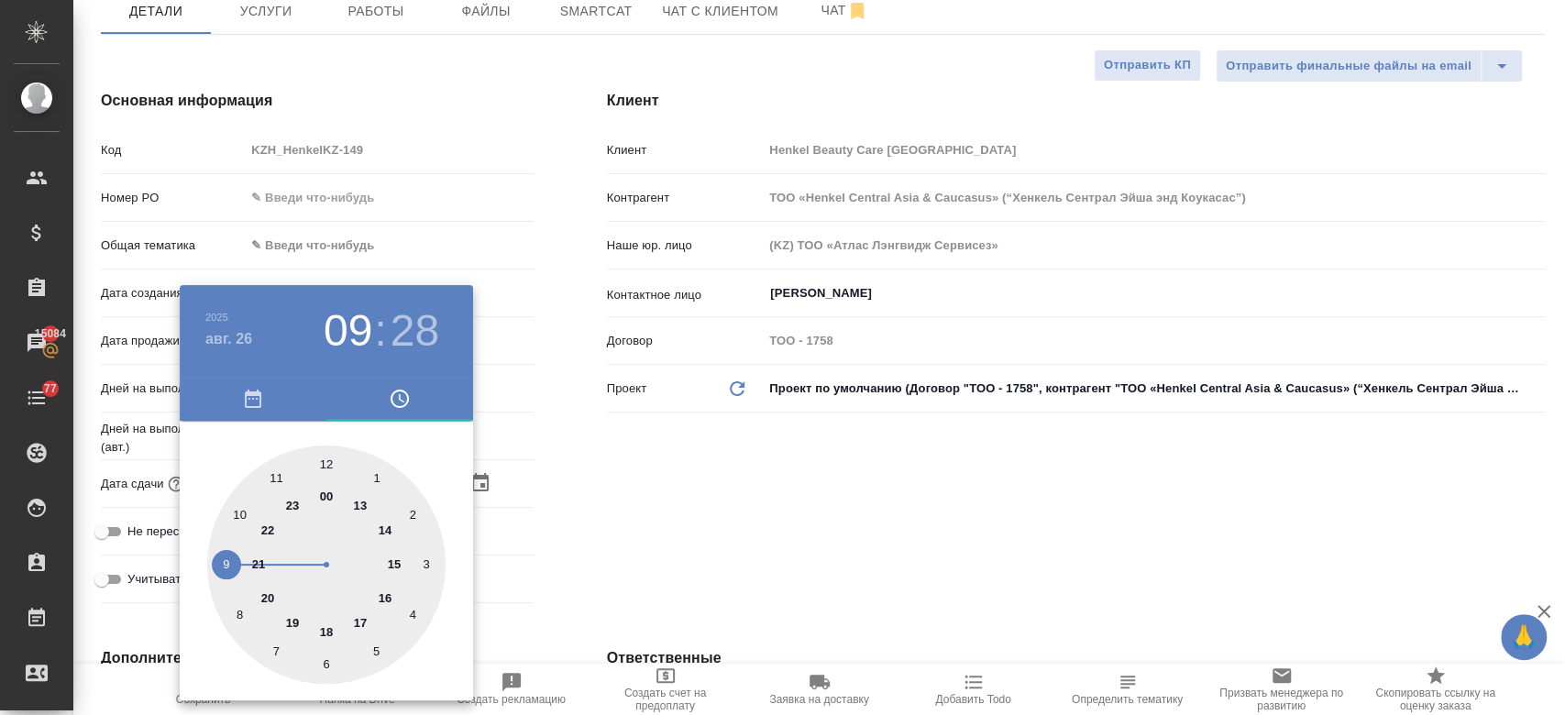
click at [352, 492] on div at bounding box center [326, 564] width 238 height 238
type input "26.08.2025 13:28"
type textarea "x"
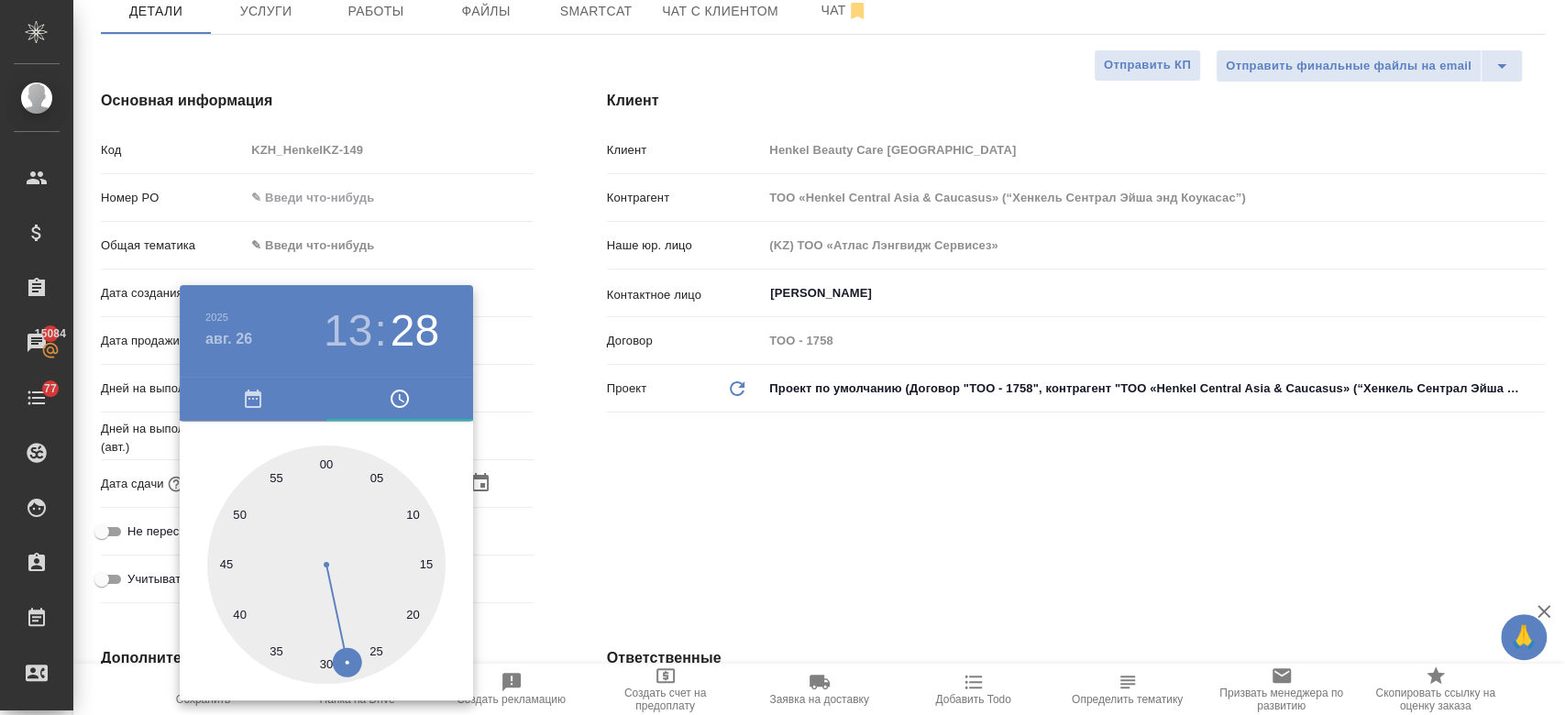
click at [322, 455] on div at bounding box center [326, 564] width 238 height 238
type input "26.08.2025 13:00"
type textarea "x"
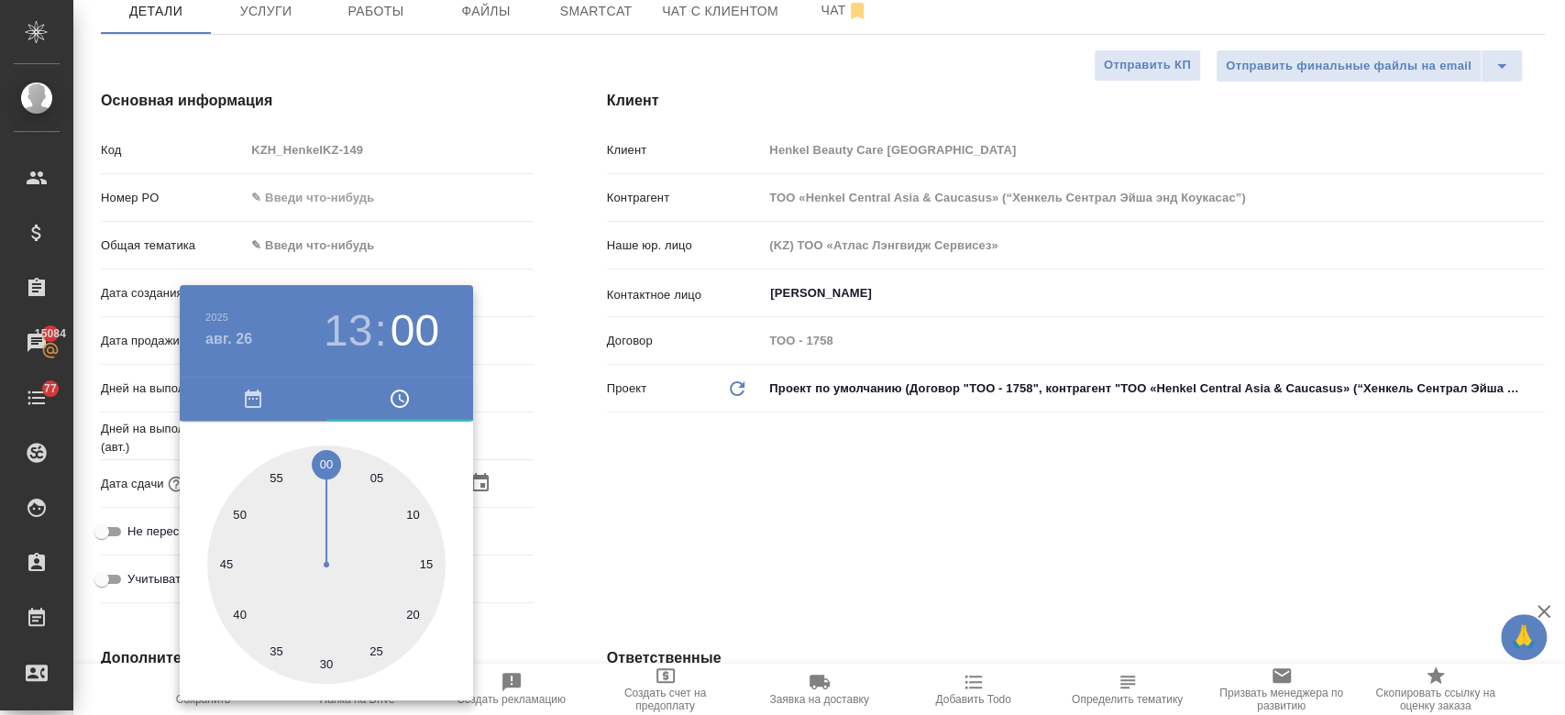
click at [720, 507] on div at bounding box center [782, 357] width 1565 height 715
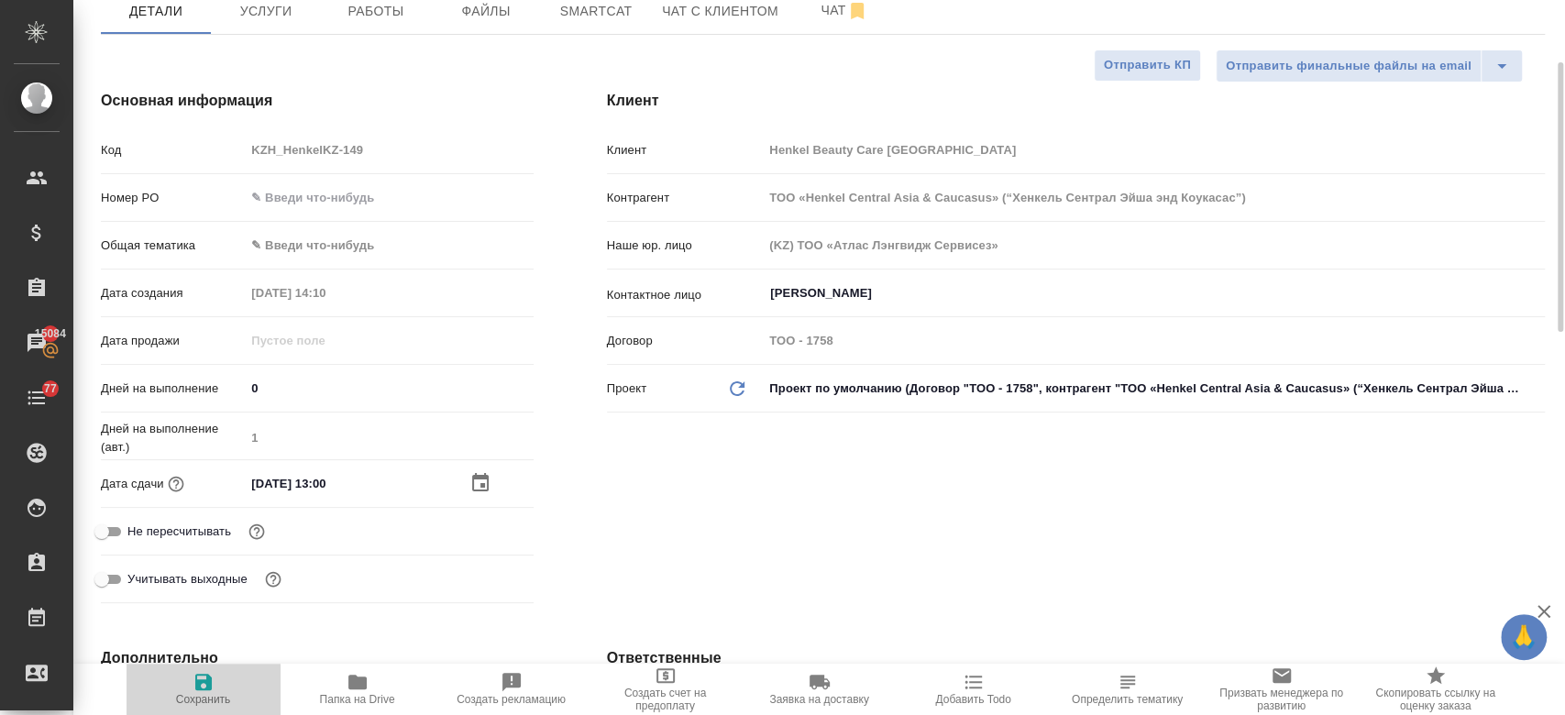
click at [191, 697] on span "Сохранить" at bounding box center [203, 699] width 55 height 13
type textarea "x"
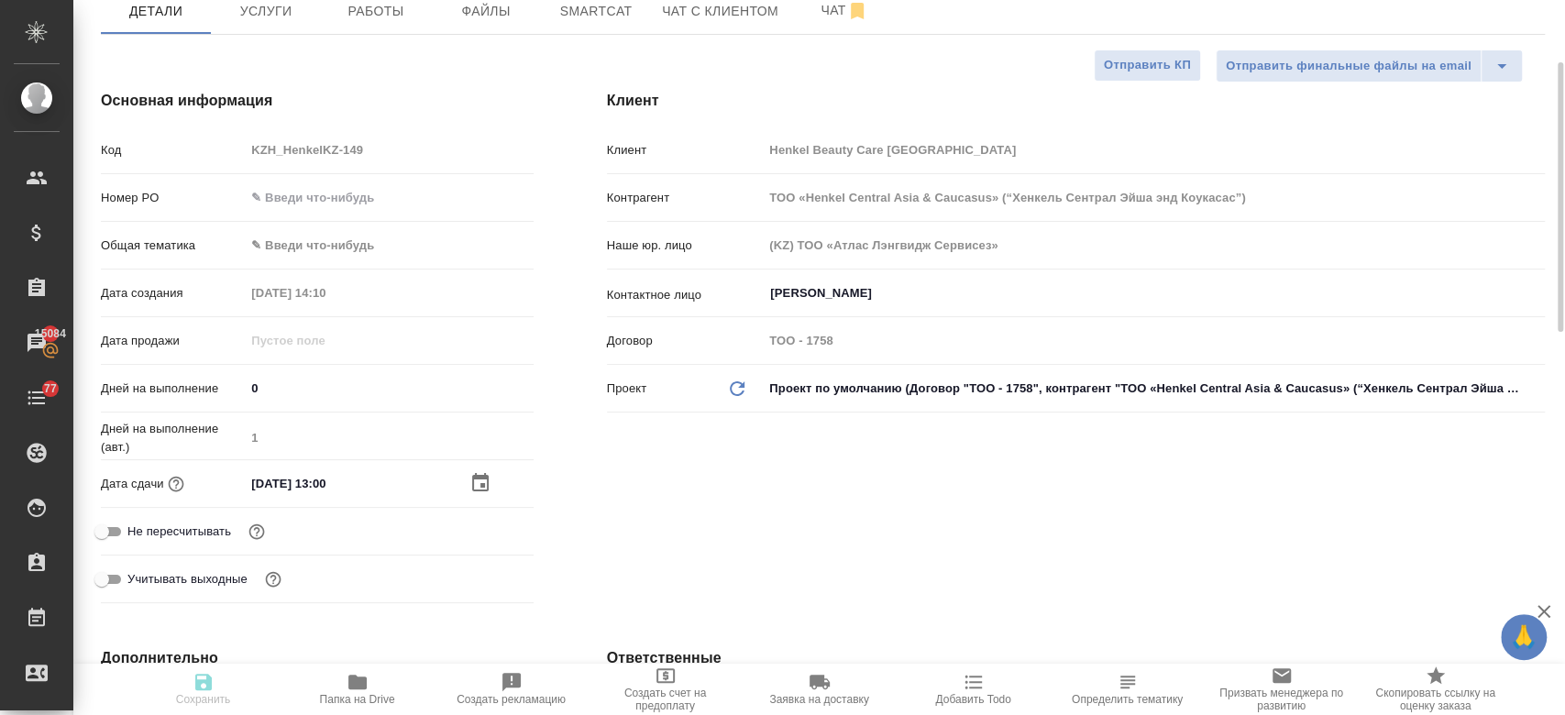
type textarea "x"
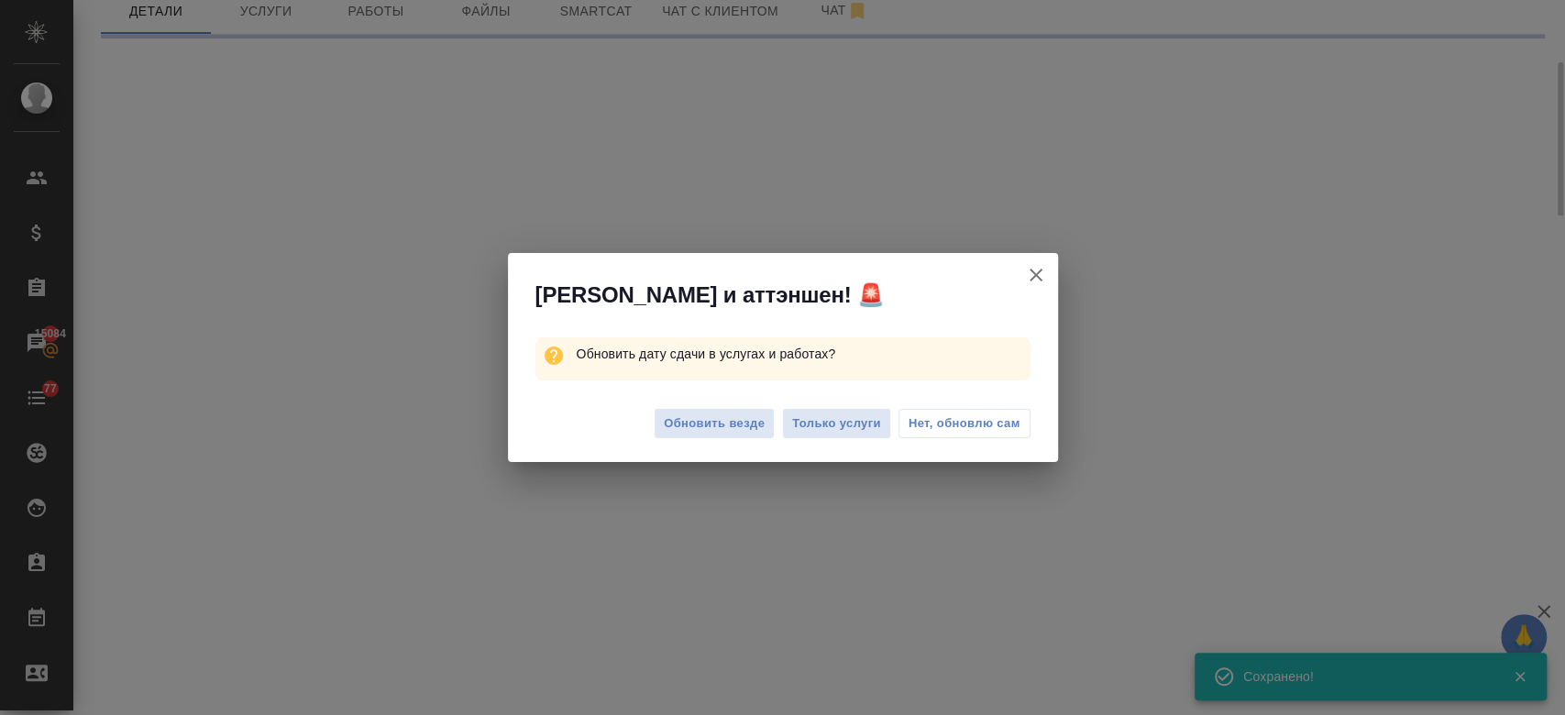
select select "RU"
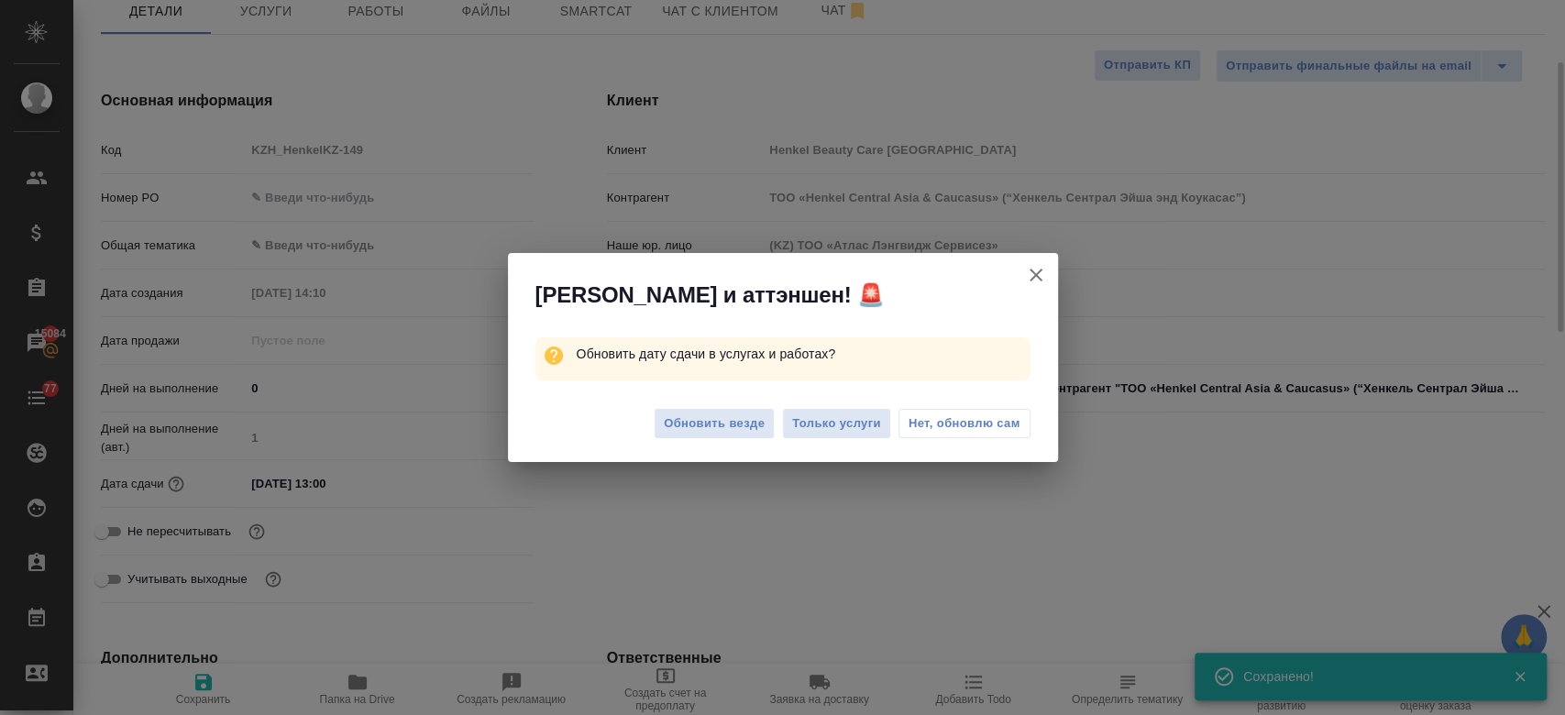
type textarea "x"
drag, startPoint x: 836, startPoint y: 445, endPoint x: 828, endPoint y: 440, distance: 9.9
click at [828, 440] on div "Обновить везде Только услуги Нет, обновлю сам" at bounding box center [783, 426] width 550 height 73
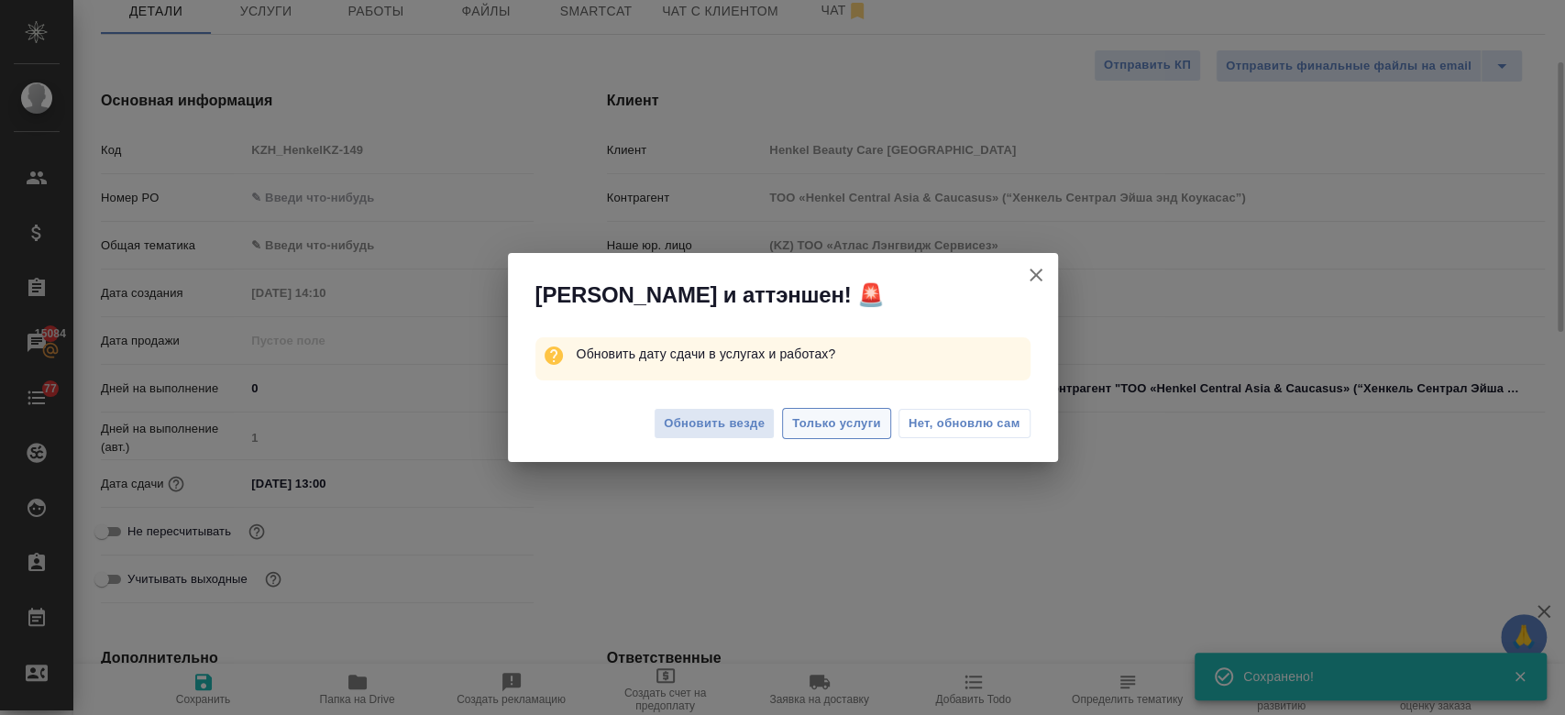
click at [822, 436] on div "Обновить везде Только услуги Нет, обновлю сам" at bounding box center [783, 426] width 550 height 73
click at [822, 436] on button "Только услуги" at bounding box center [836, 424] width 109 height 32
type textarea "x"
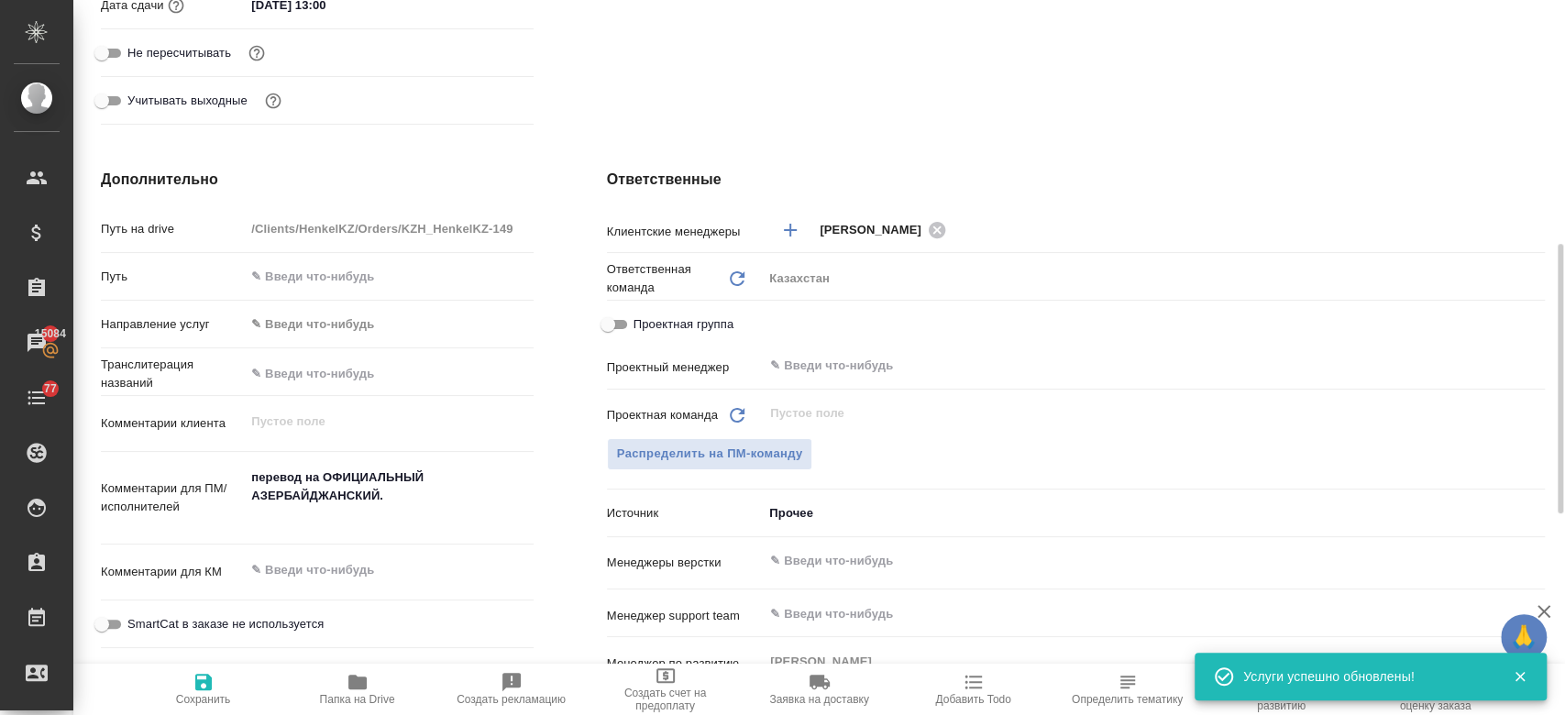
scroll to position [0, 0]
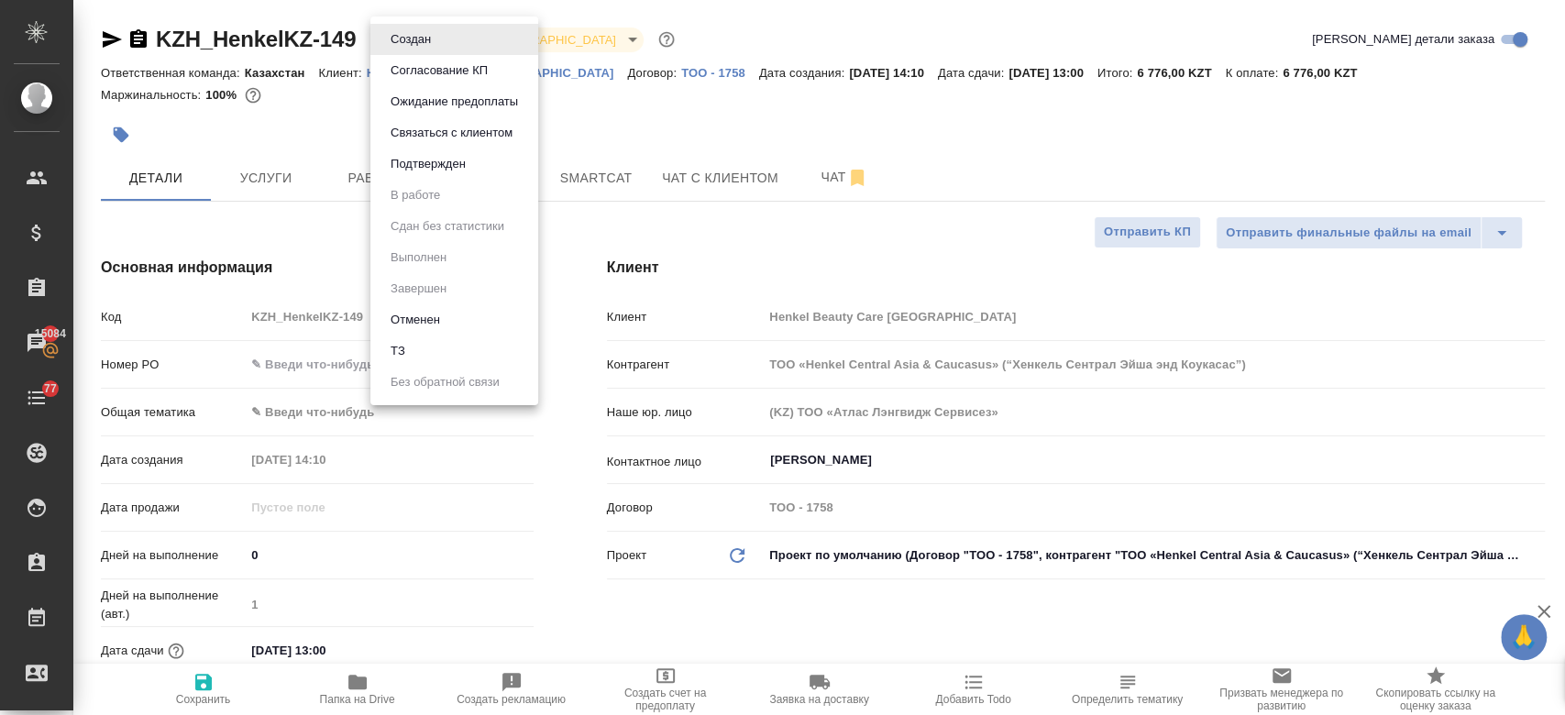
drag, startPoint x: 427, startPoint y: 45, endPoint x: 435, endPoint y: 159, distance: 114.0
click at [435, 159] on body "🙏 .cls-1 fill:#fff; AWATERA Kosherbayeva Nazerke Клиенты Спецификации Заказы 15…" at bounding box center [782, 357] width 1565 height 715
drag, startPoint x: 737, startPoint y: 104, endPoint x: 774, endPoint y: 437, distance: 334.7
click at [774, 437] on div at bounding box center [782, 357] width 1565 height 715
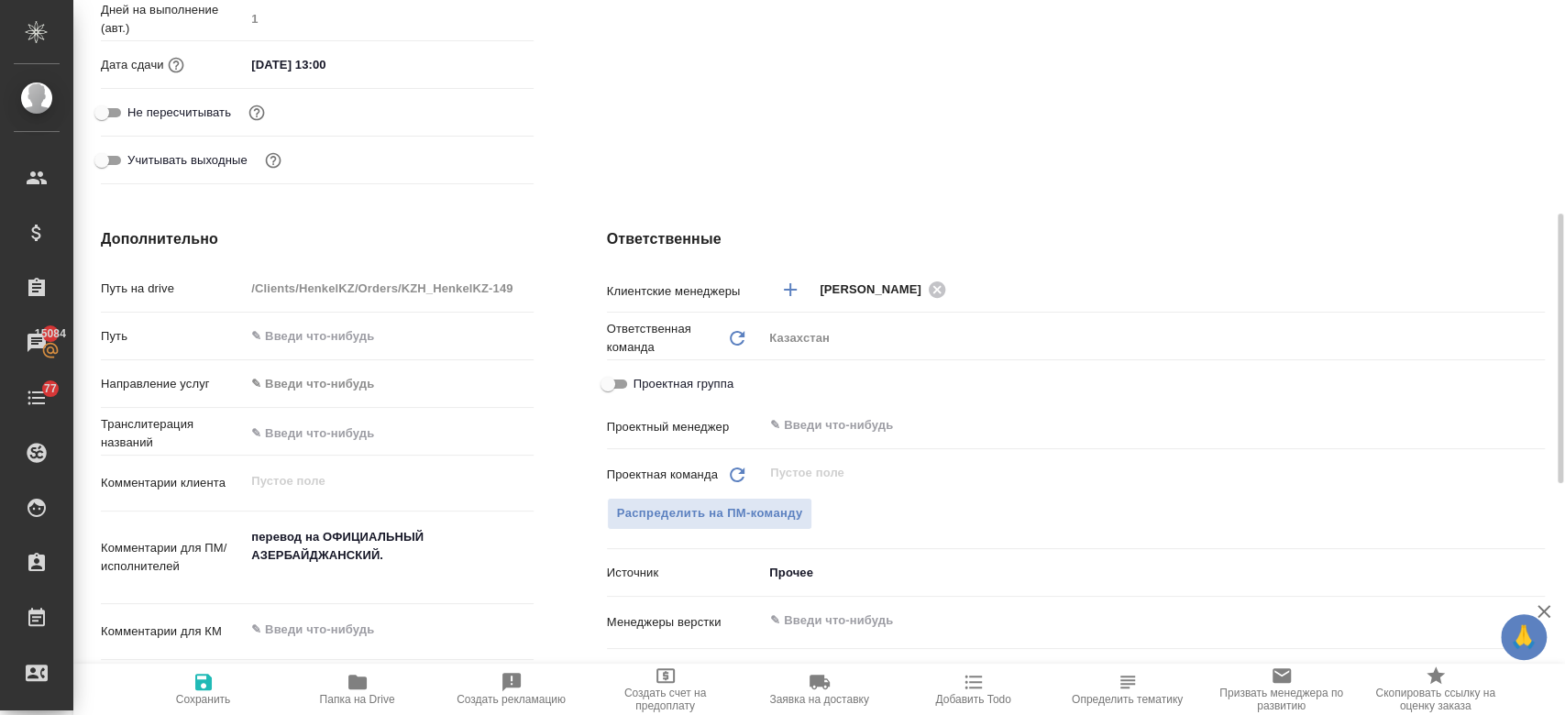
scroll to position [628, 0]
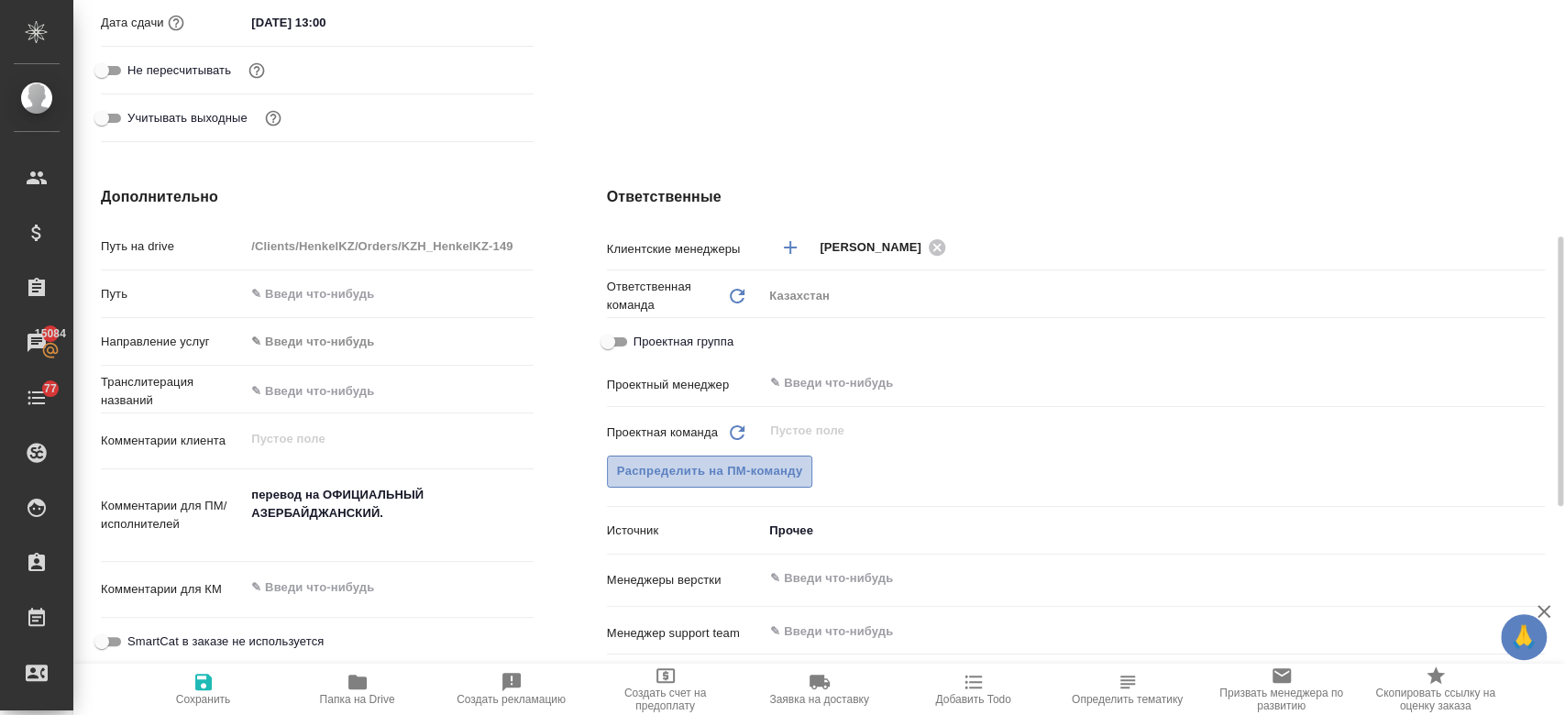
click at [752, 465] on span "Распределить на ПМ-команду" at bounding box center [710, 471] width 186 height 21
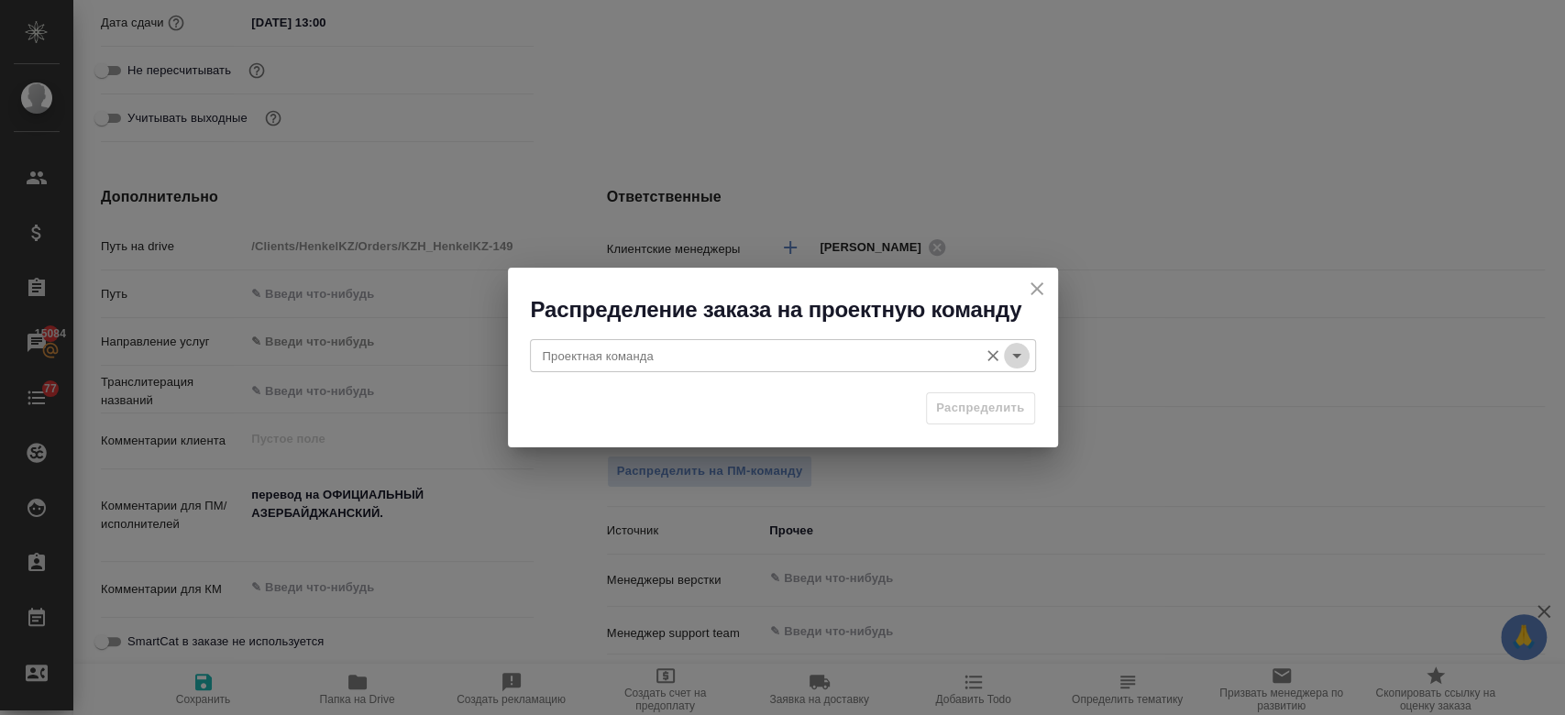
click at [1024, 355] on icon "Open" at bounding box center [1016, 356] width 22 height 22
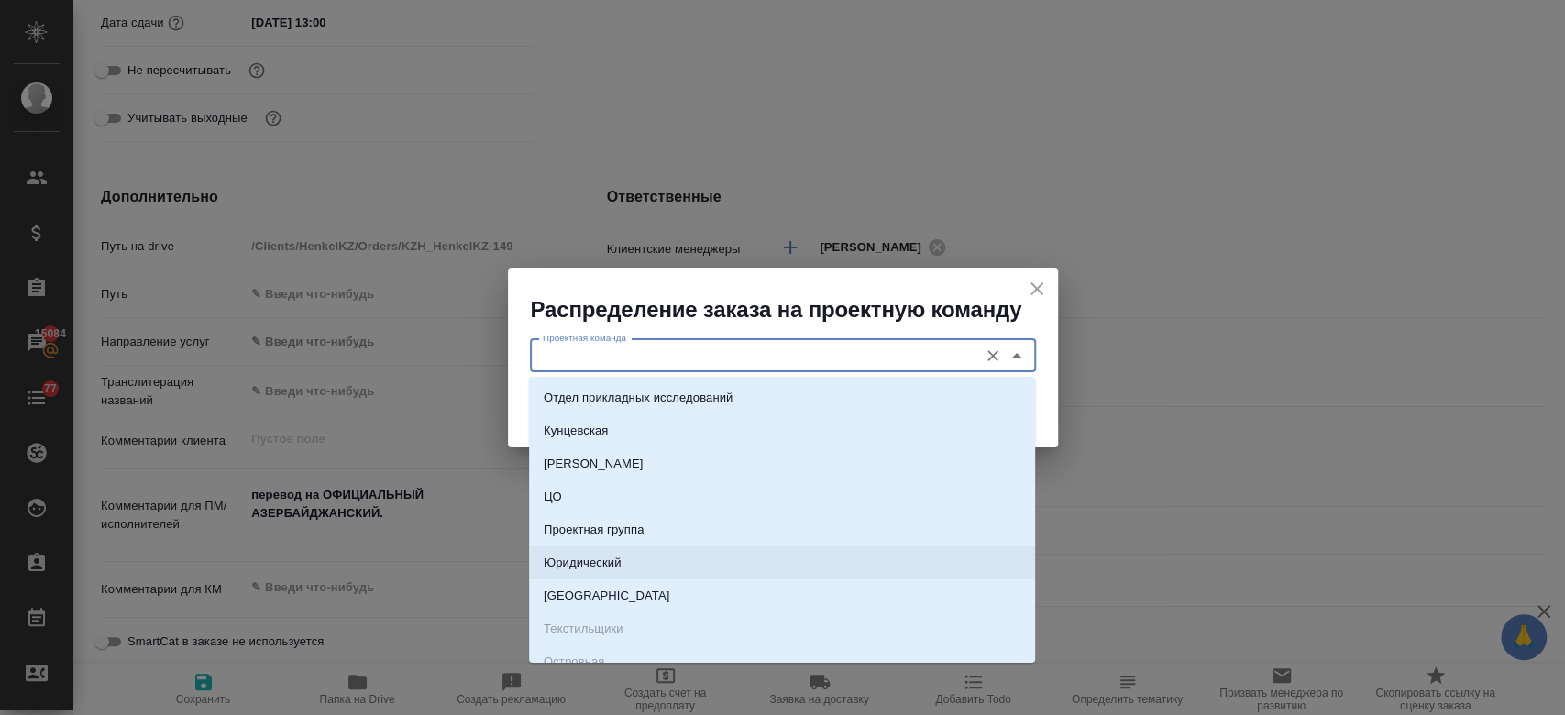
click at [720, 565] on li "Юридический" at bounding box center [782, 562] width 506 height 33
type input "Юридический"
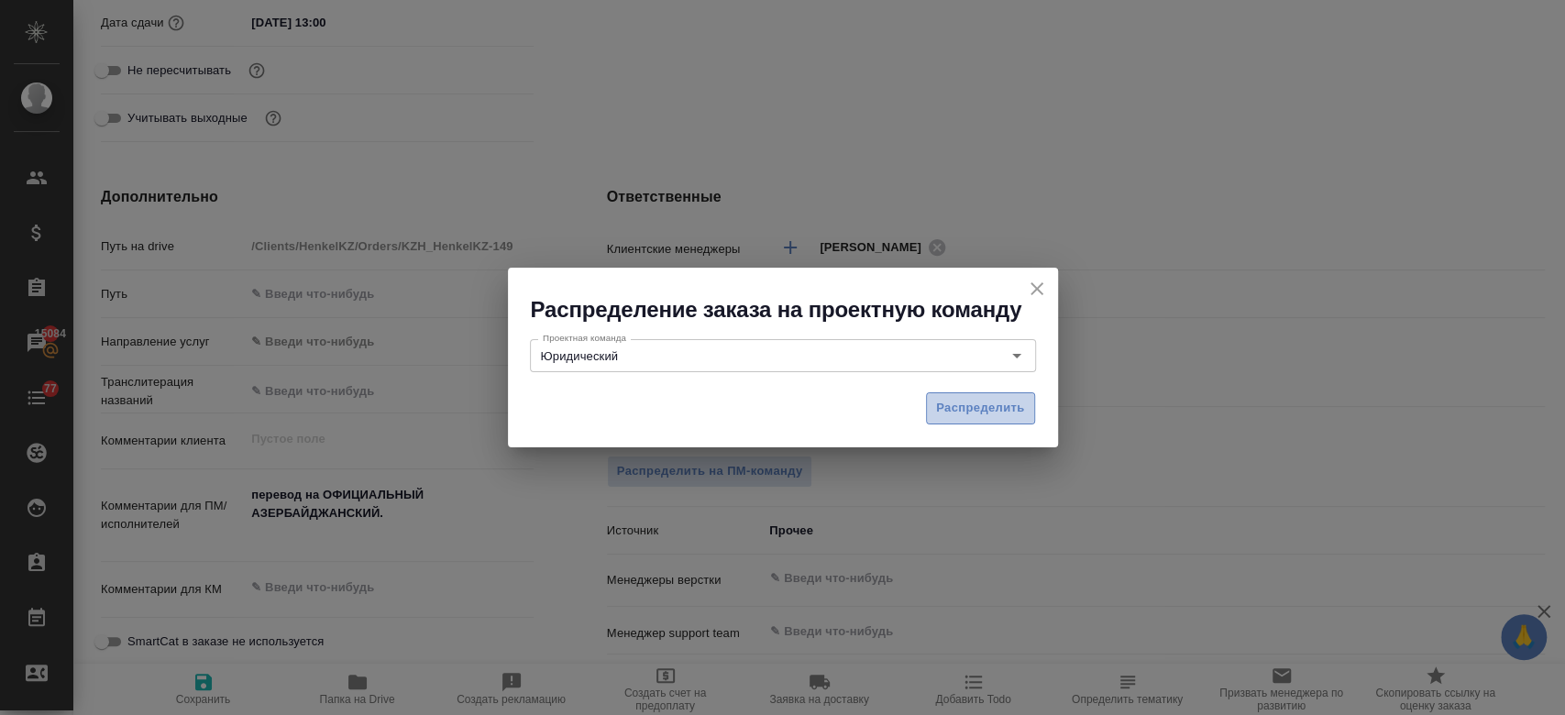
click at [946, 411] on span "Распределить" at bounding box center [980, 408] width 89 height 21
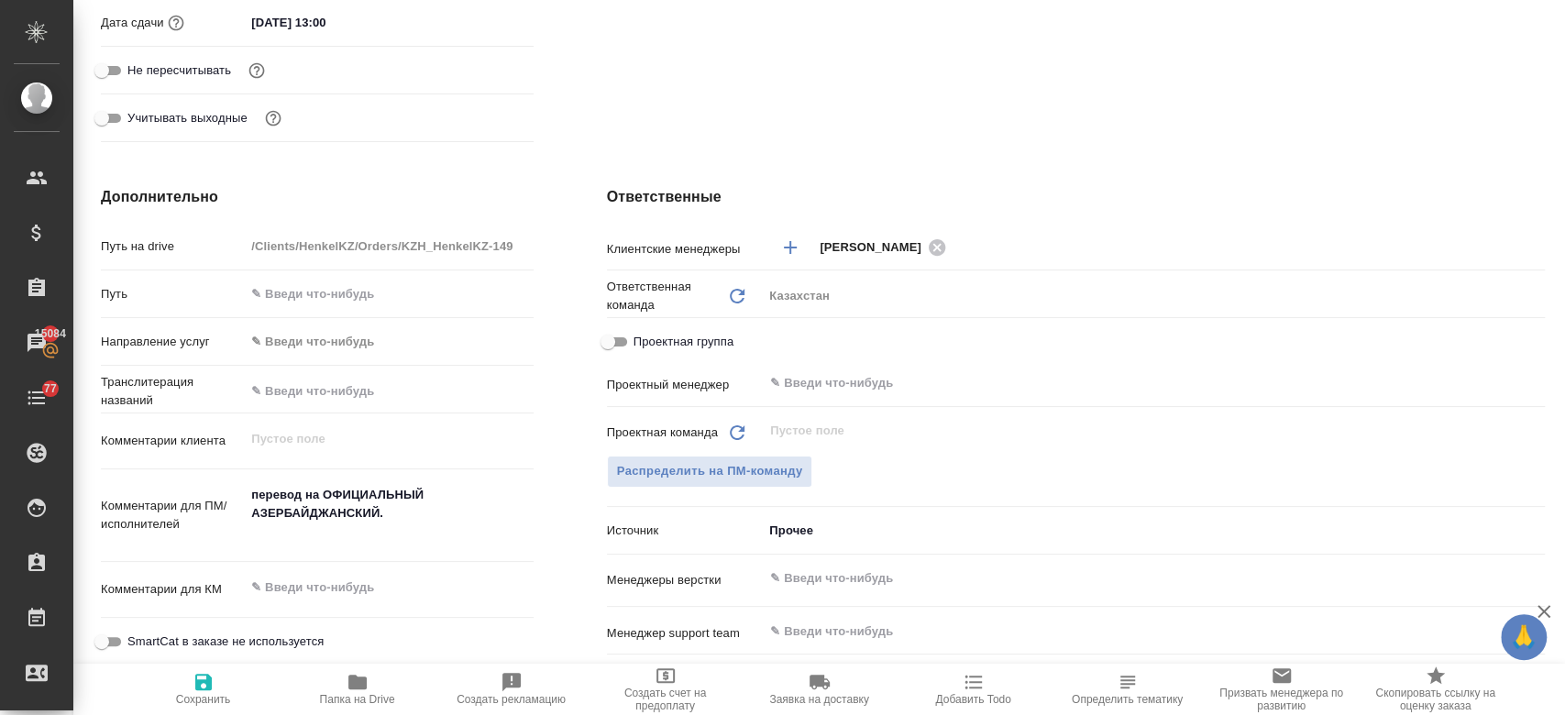
type textarea "x"
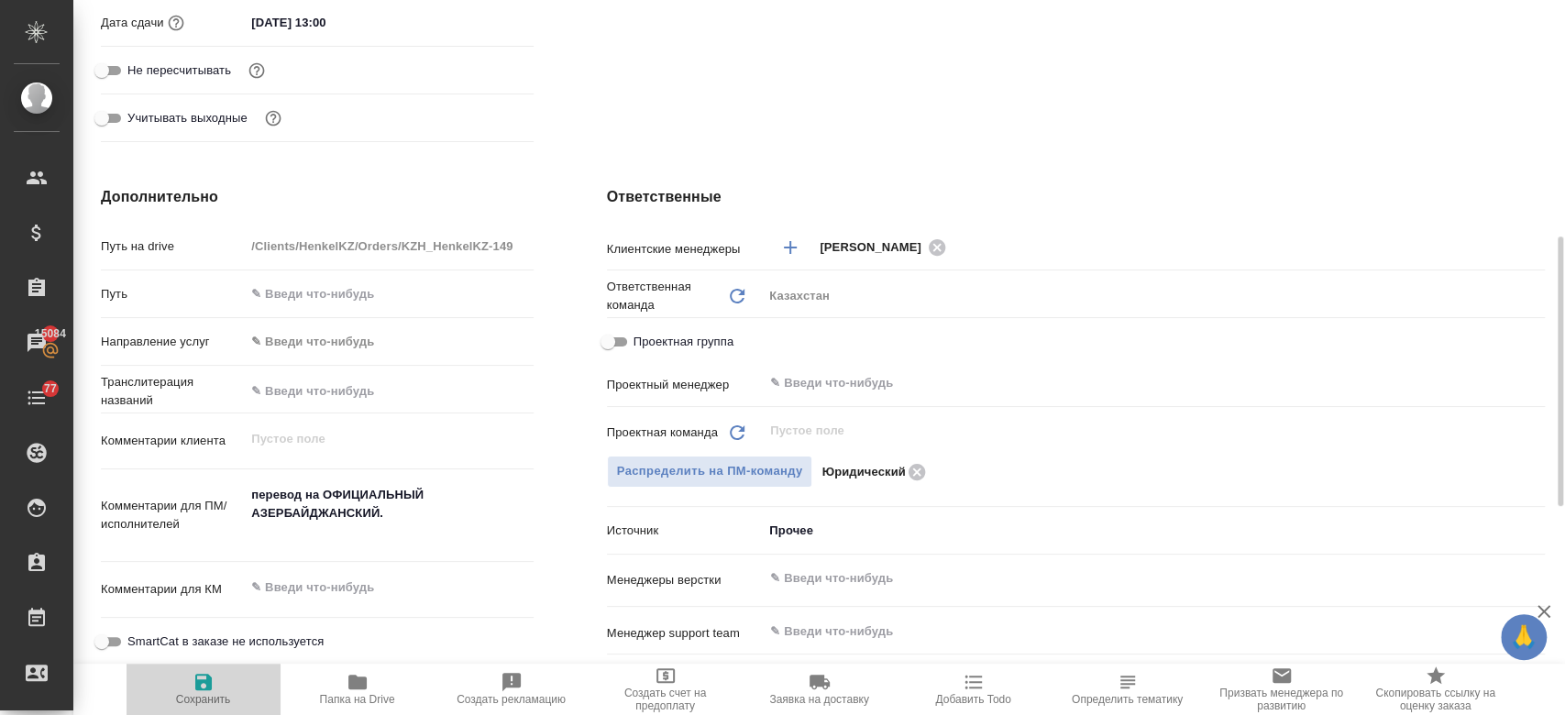
click at [197, 688] on icon "button" at bounding box center [203, 682] width 16 height 16
type textarea "x"
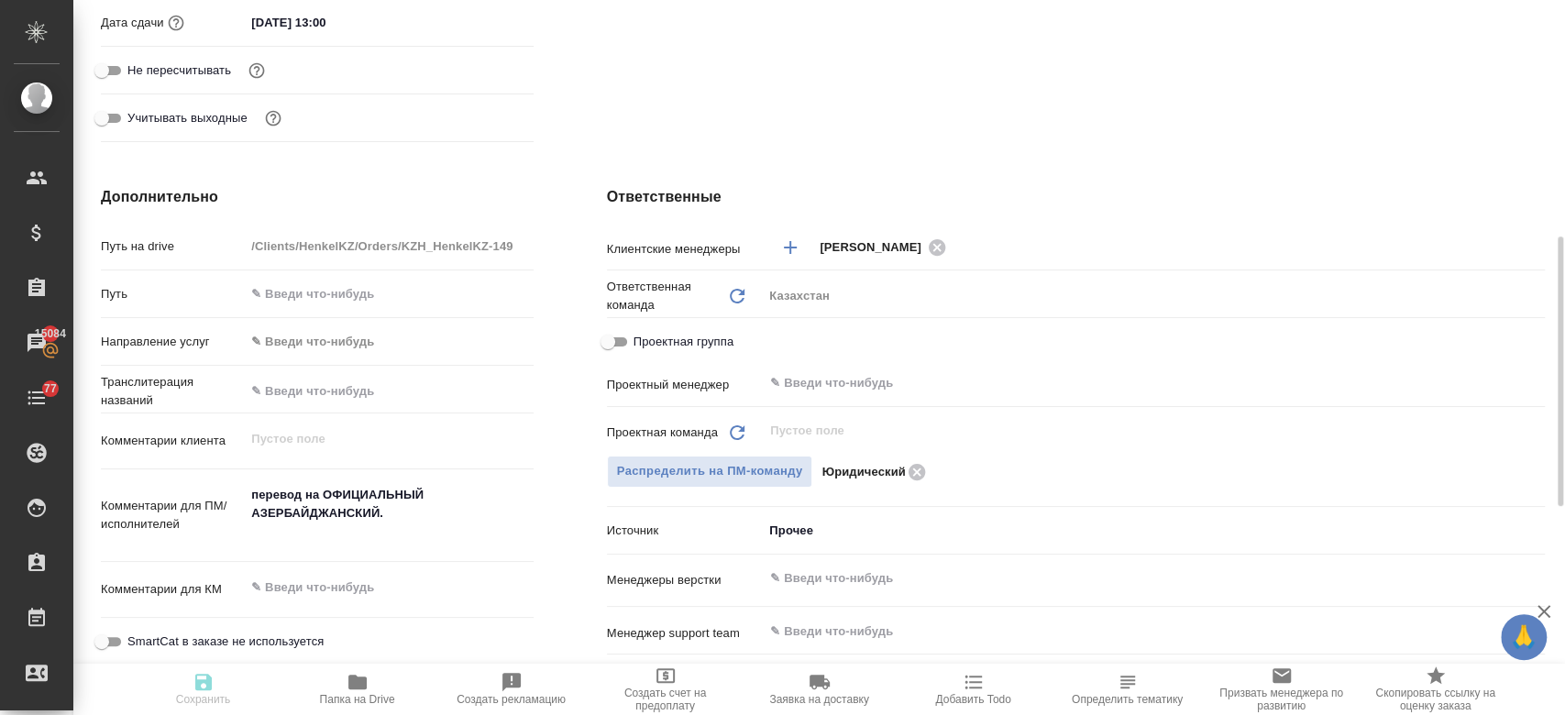
type textarea "x"
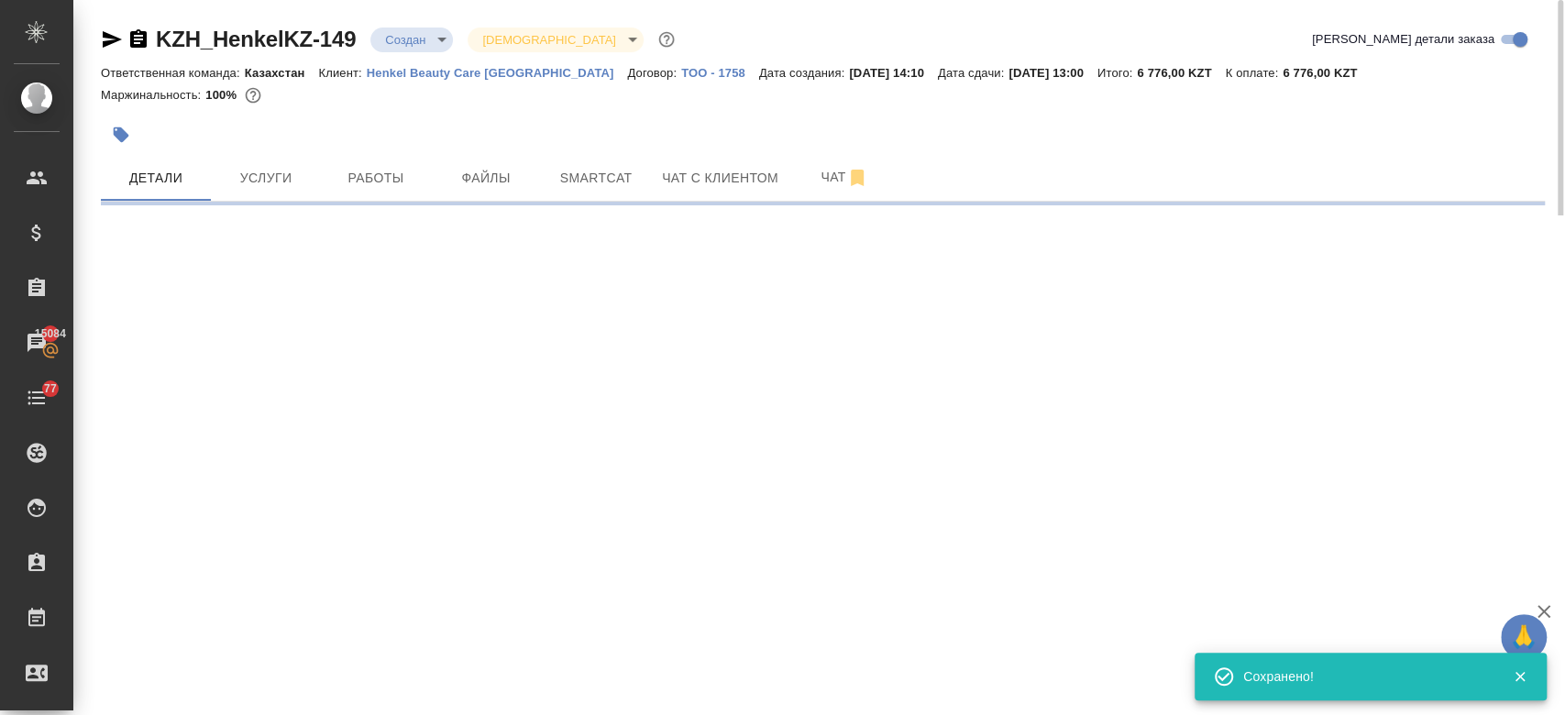
select select "RU"
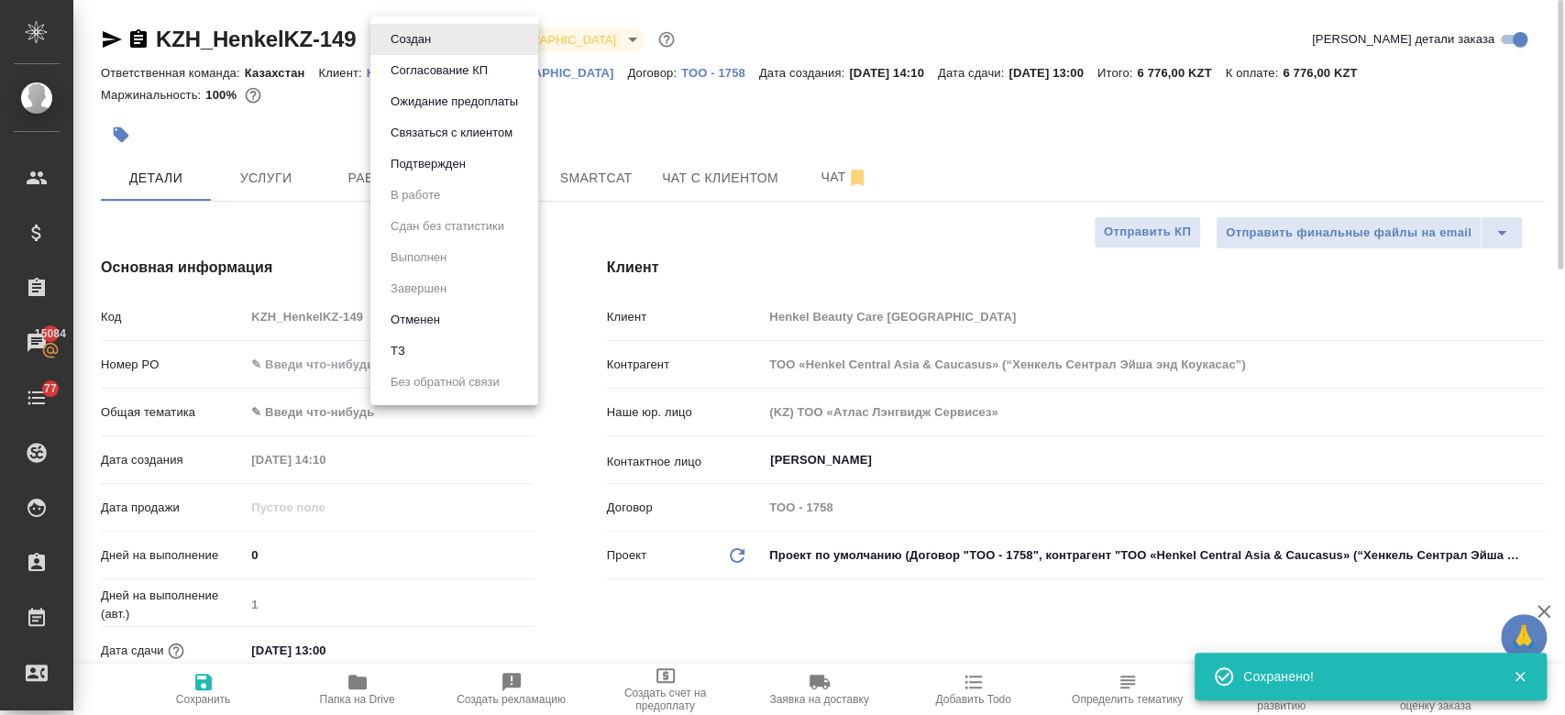
click at [415, 35] on body "🙏 .cls-1 fill:#fff; AWATERA Kosherbayeva Nazerke Клиенты Спецификации Заказы 15…" at bounding box center [782, 357] width 1565 height 715
type textarea "x"
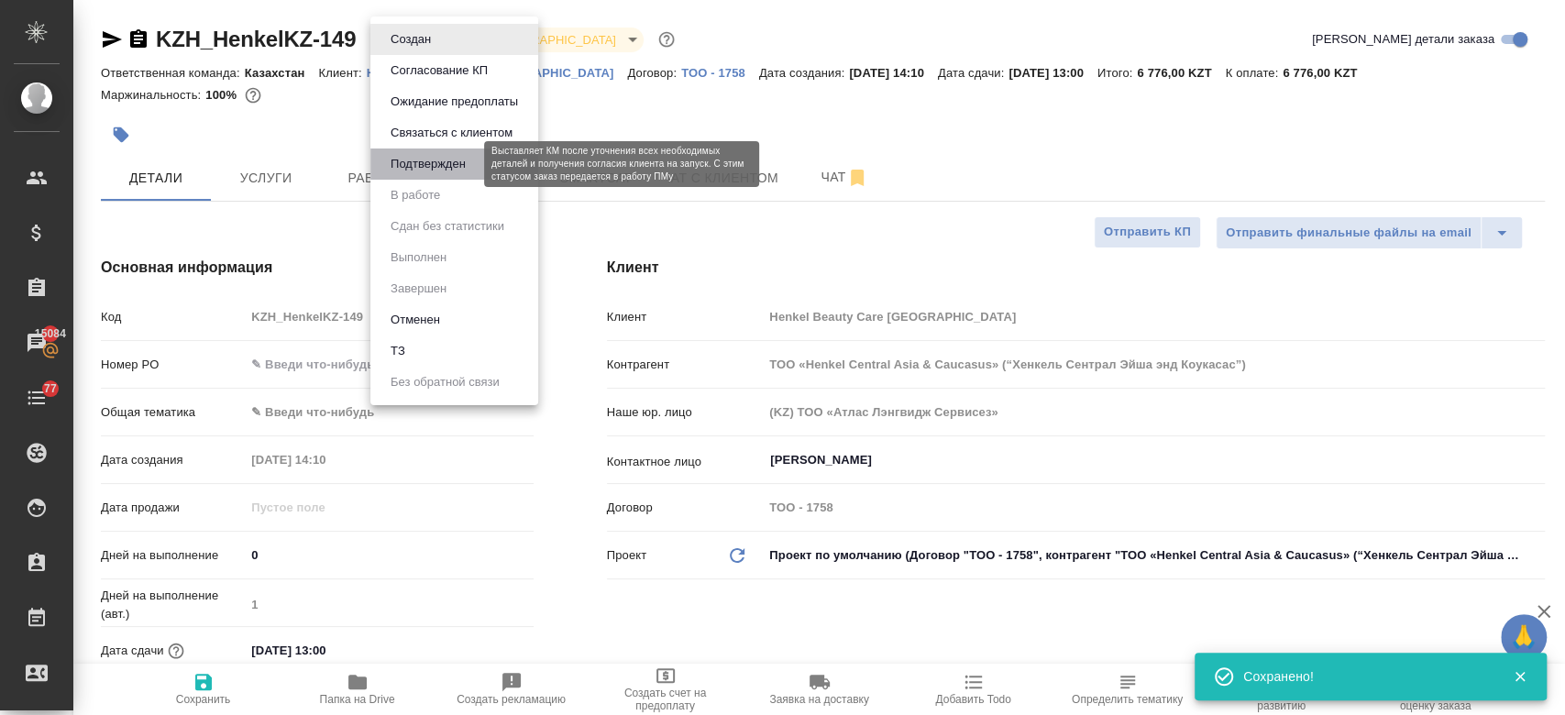
click at [426, 169] on button "Подтвержден" at bounding box center [428, 164] width 86 height 20
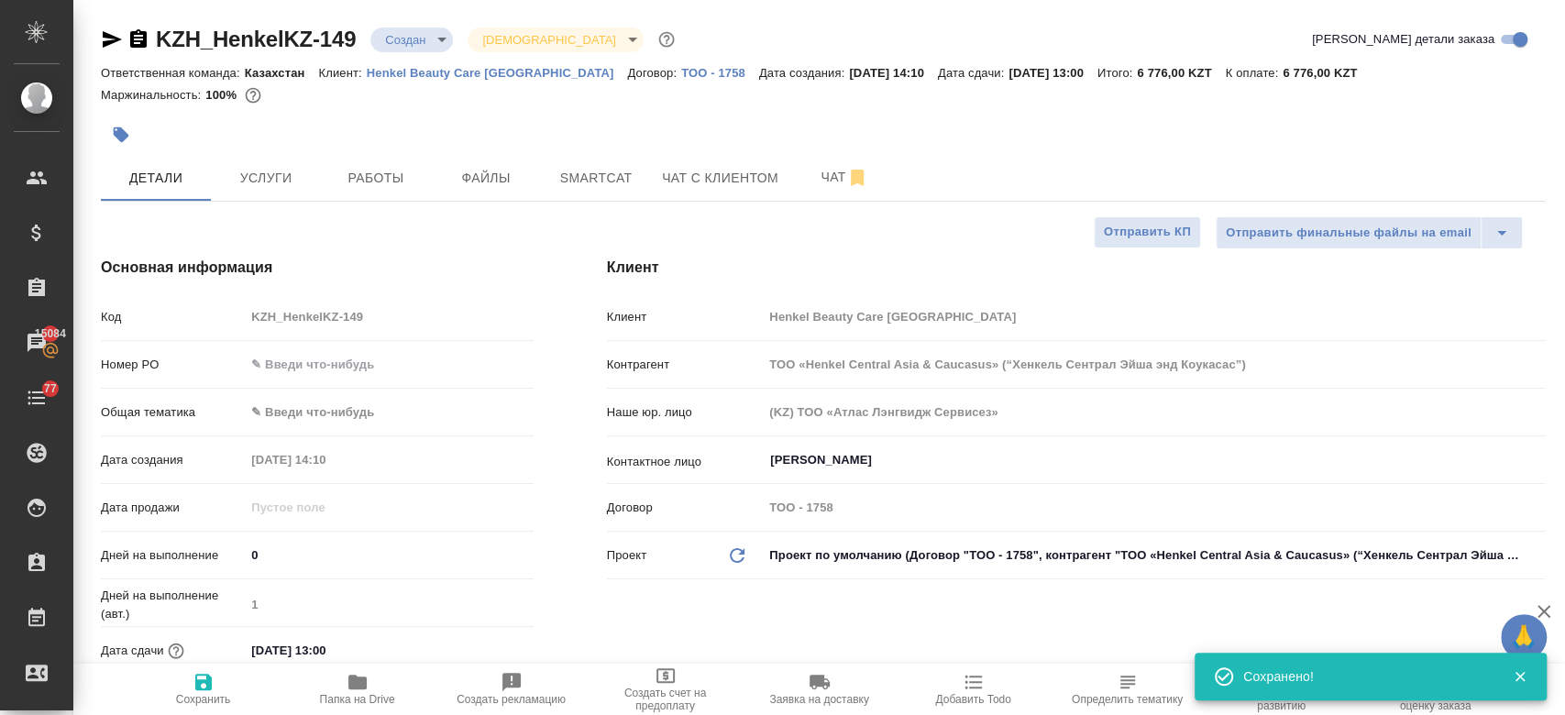
type textarea "x"
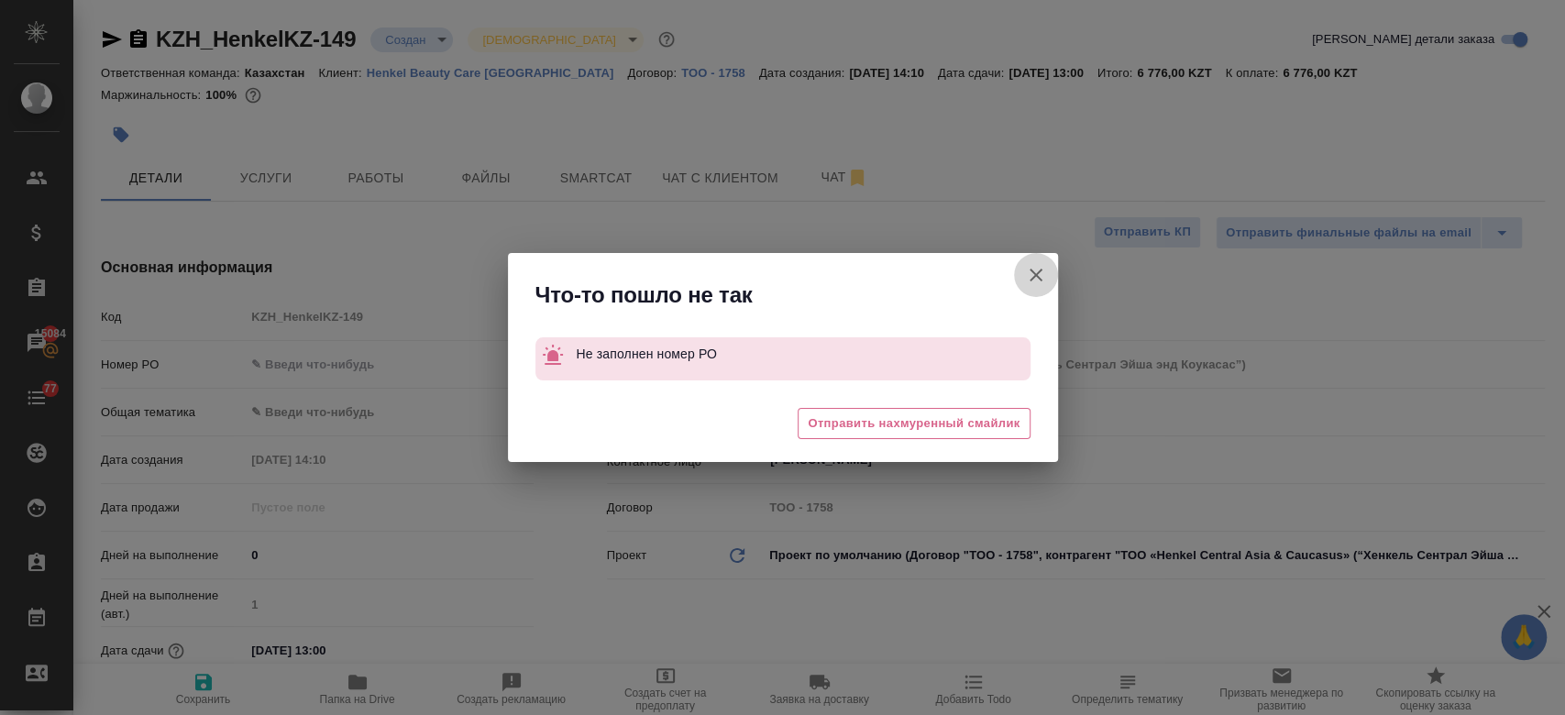
click at [1040, 281] on icon "button" at bounding box center [1036, 275] width 22 height 22
type textarea "x"
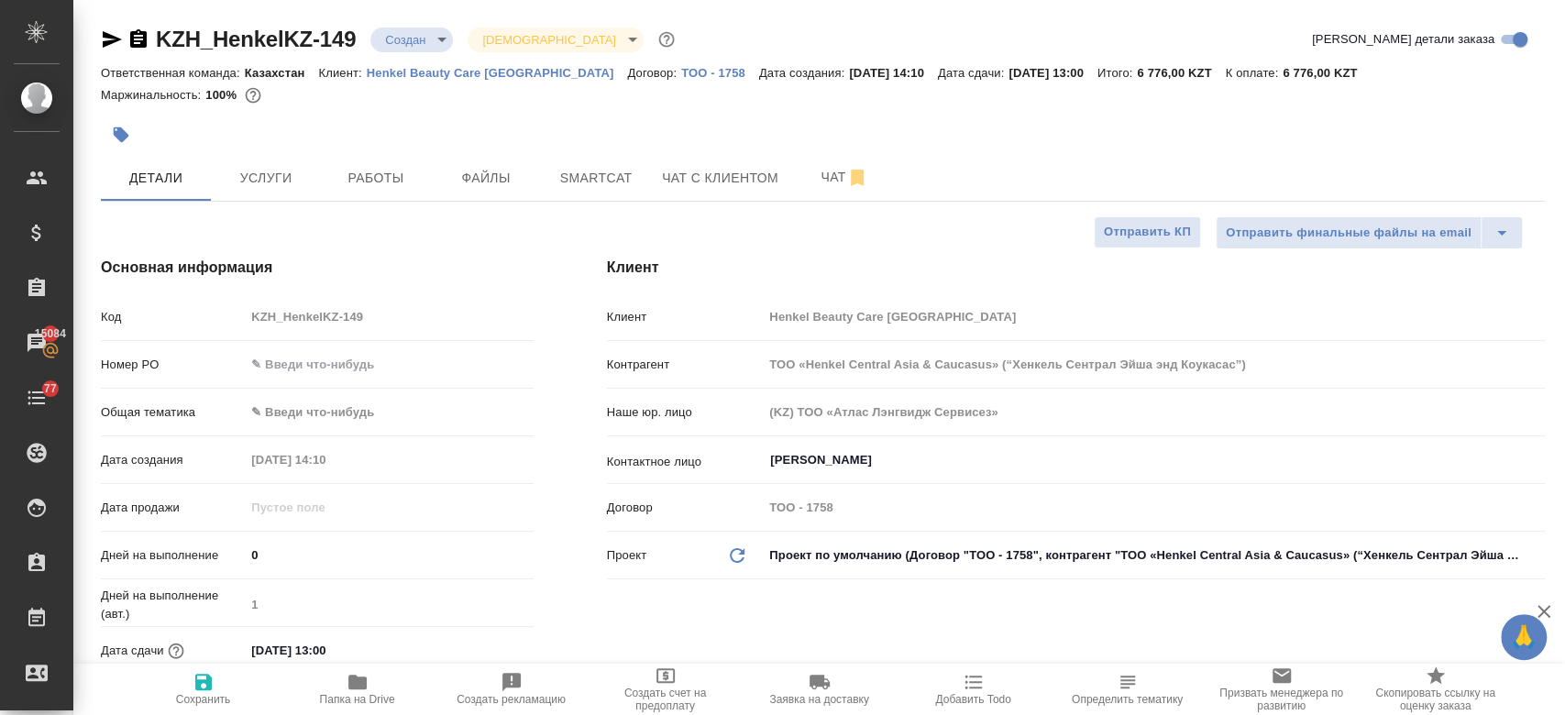
click at [347, 380] on div "Номер PO" at bounding box center [317, 372] width 433 height 48
click at [330, 367] on input "text" at bounding box center [389, 364] width 286 height 27
type input "-"
type textarea "x"
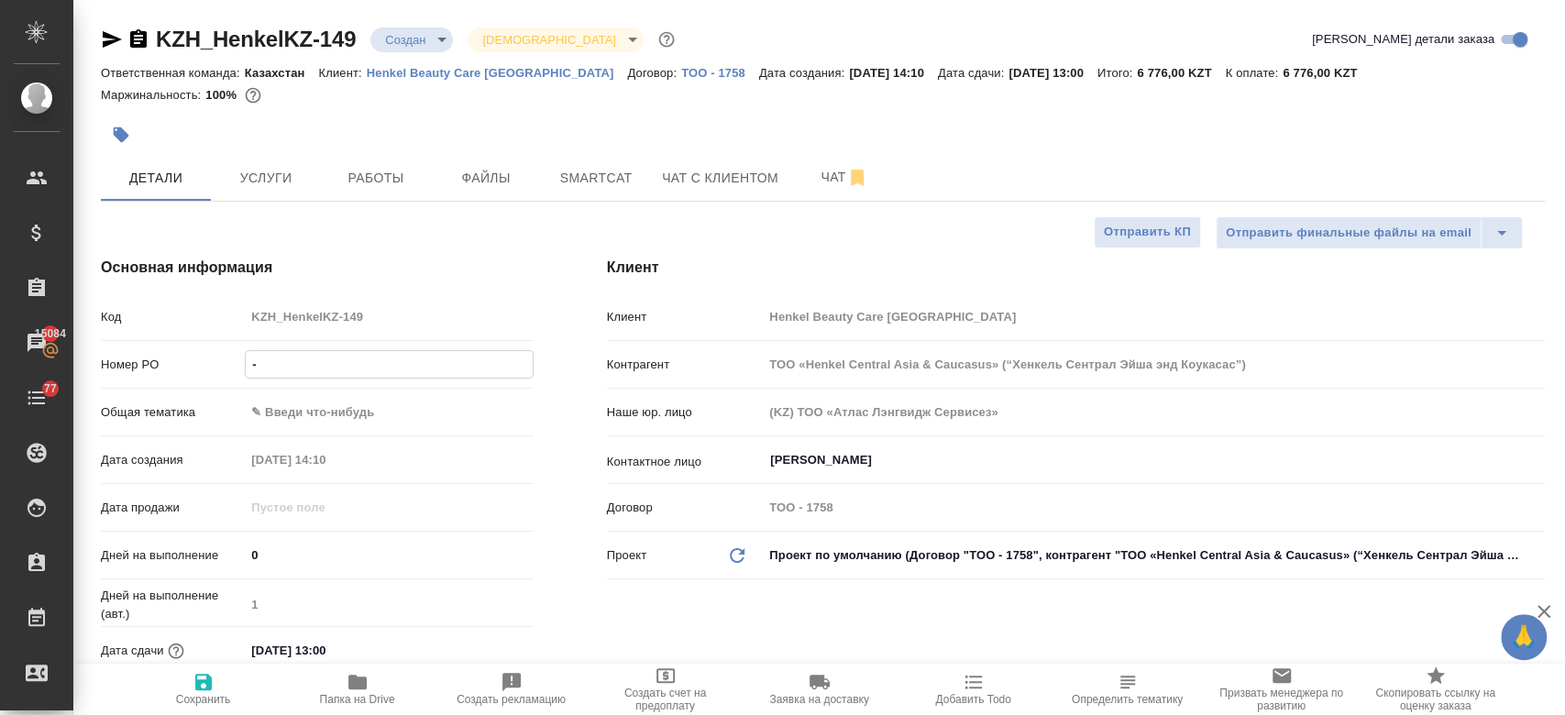
type textarea "x"
type input "-"
click at [198, 687] on icon "button" at bounding box center [203, 682] width 16 height 16
type textarea "x"
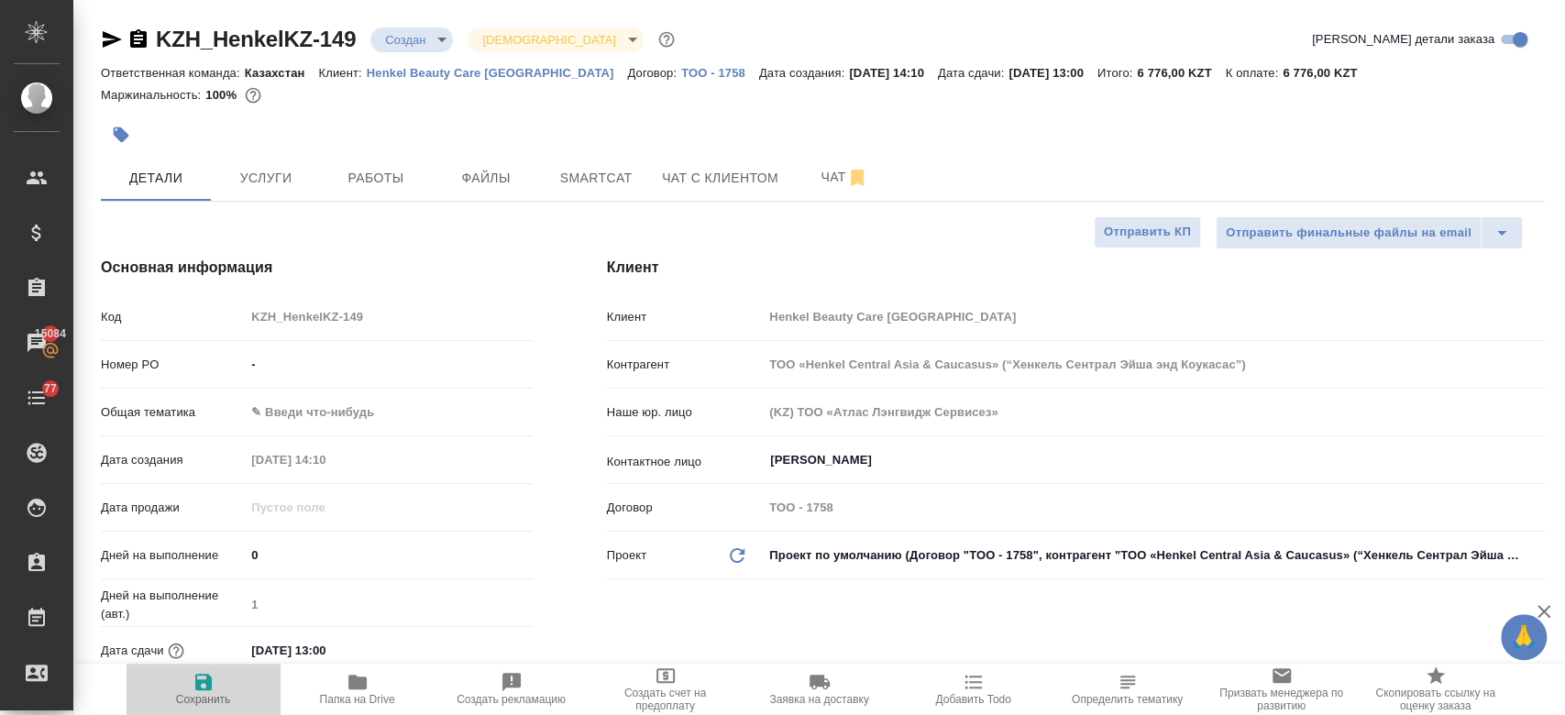
type textarea "x"
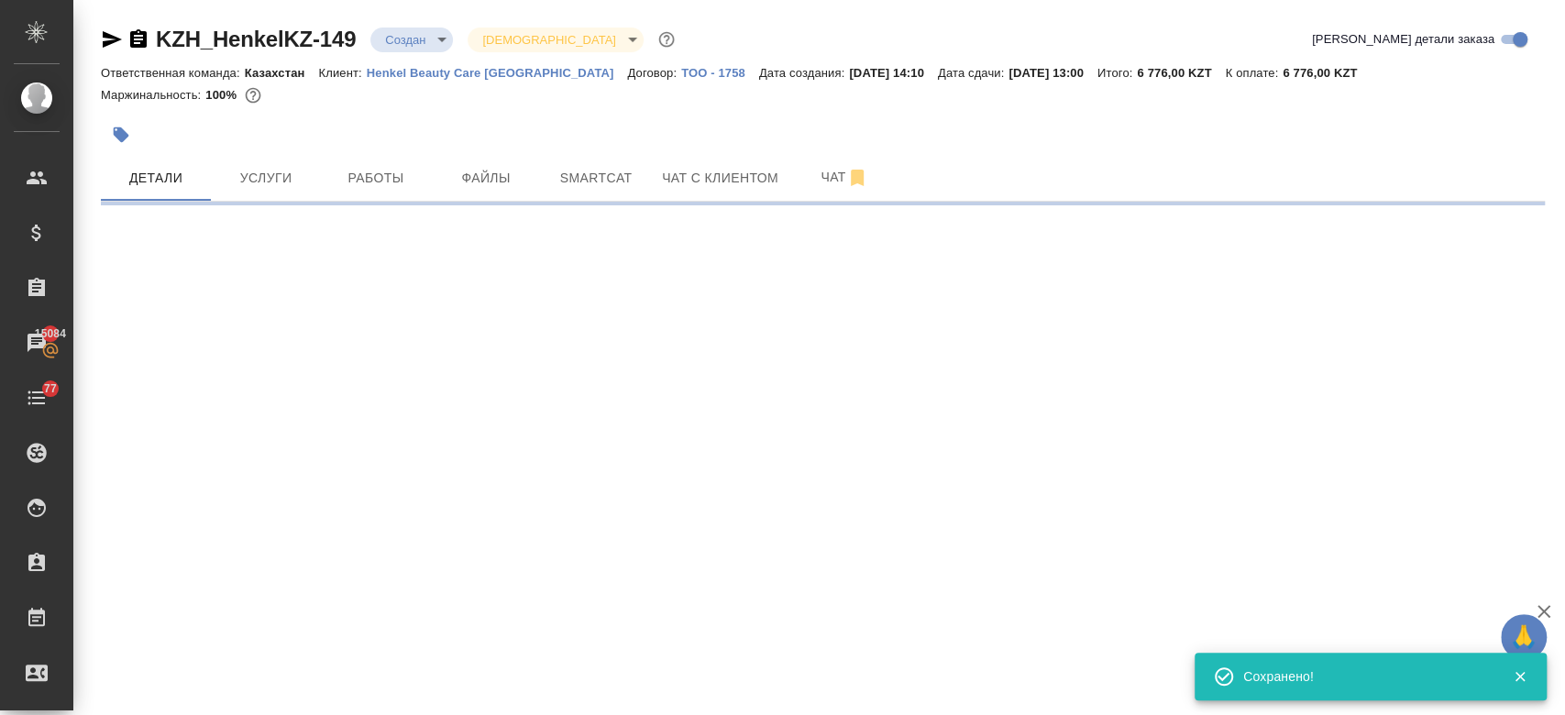
select select "RU"
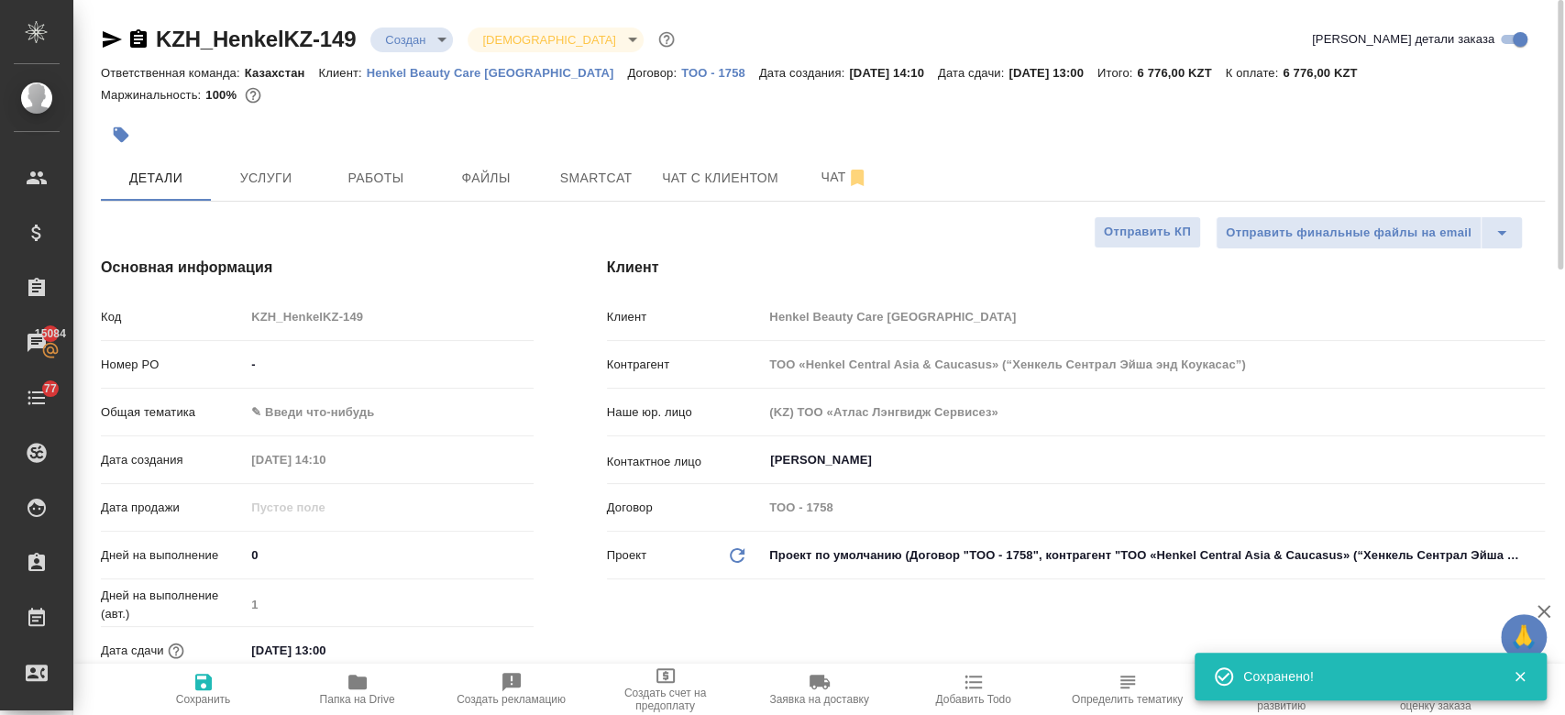
type textarea "x"
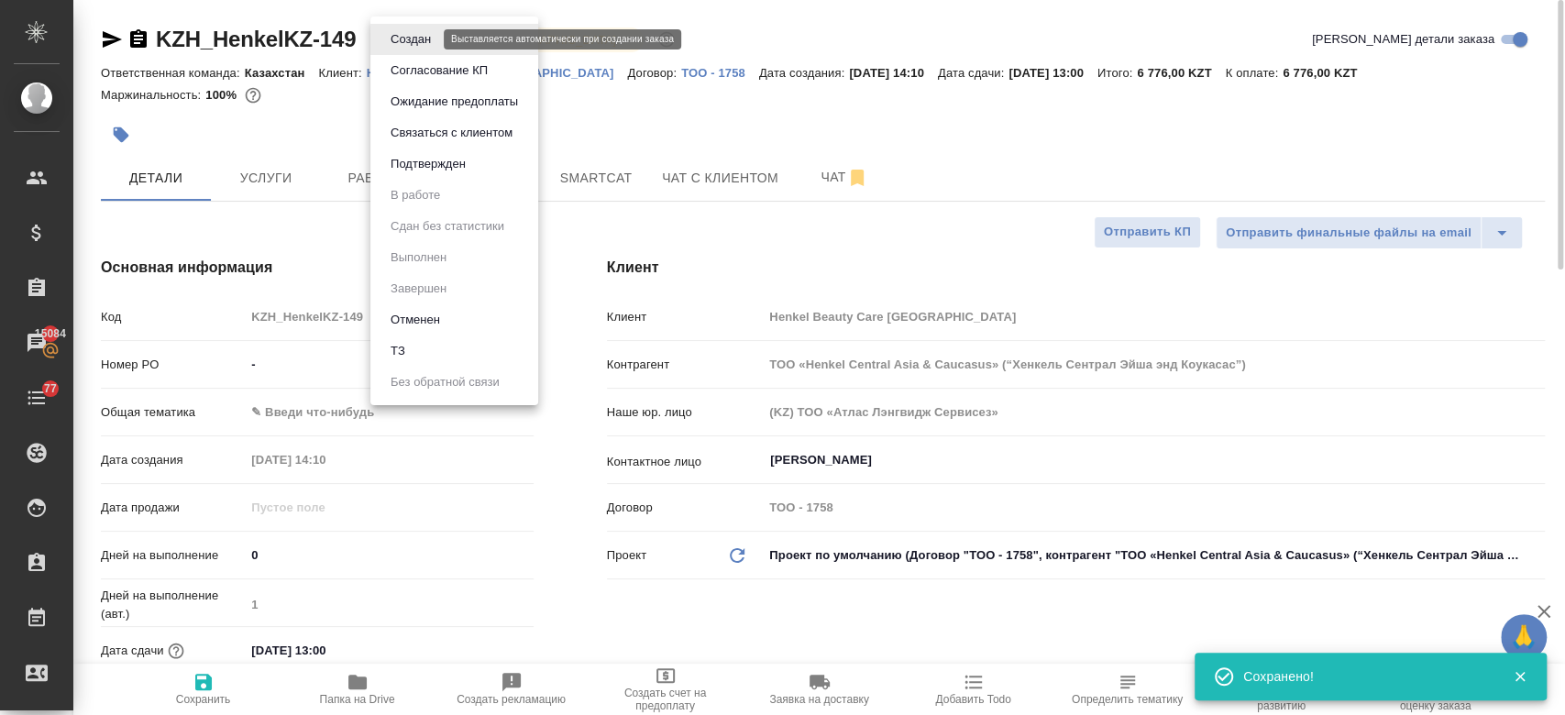
click at [401, 47] on body "🙏 .cls-1 fill:#fff; AWATERA Kosherbayeva Nazerke Клиенты Спецификации Заказы 15…" at bounding box center [782, 357] width 1565 height 715
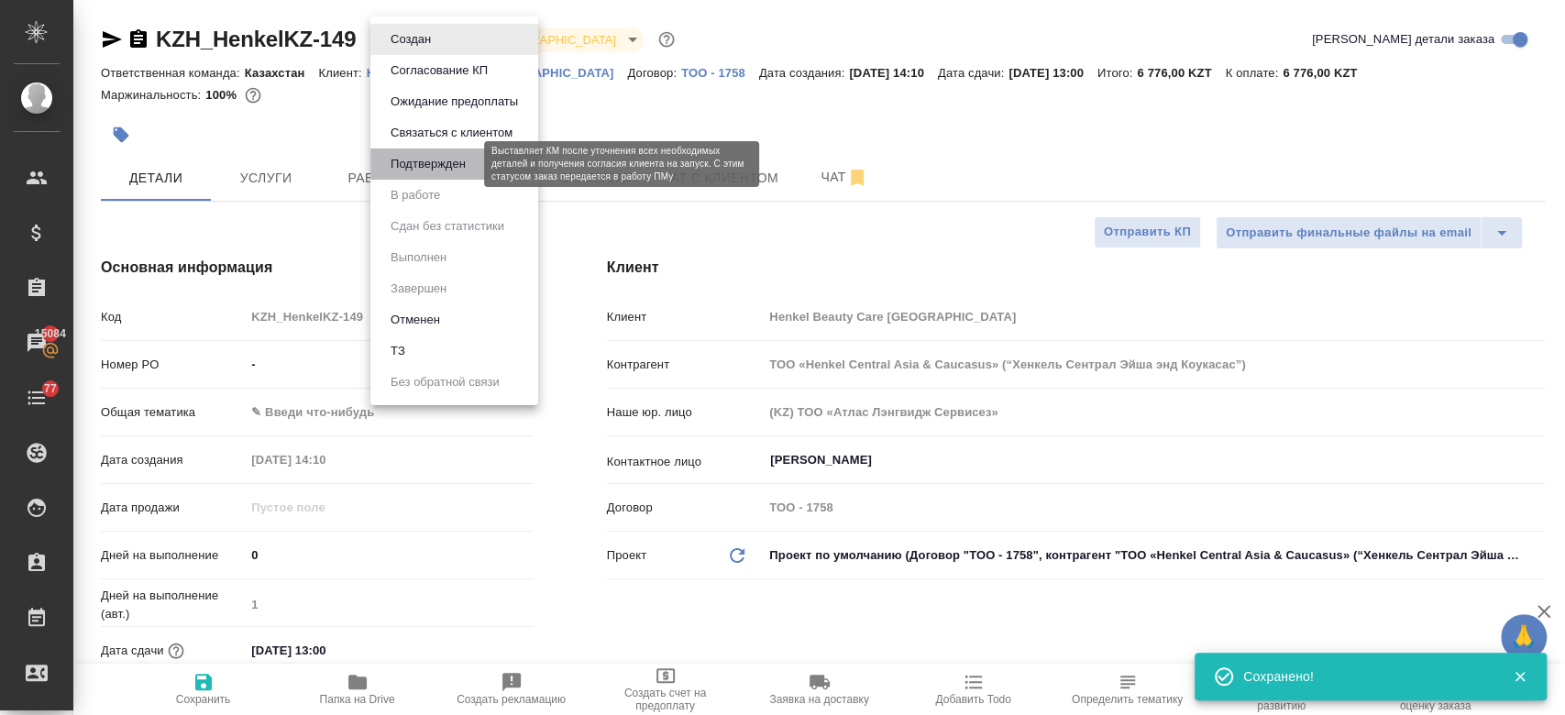
click at [401, 168] on button "Подтвержден" at bounding box center [428, 164] width 86 height 20
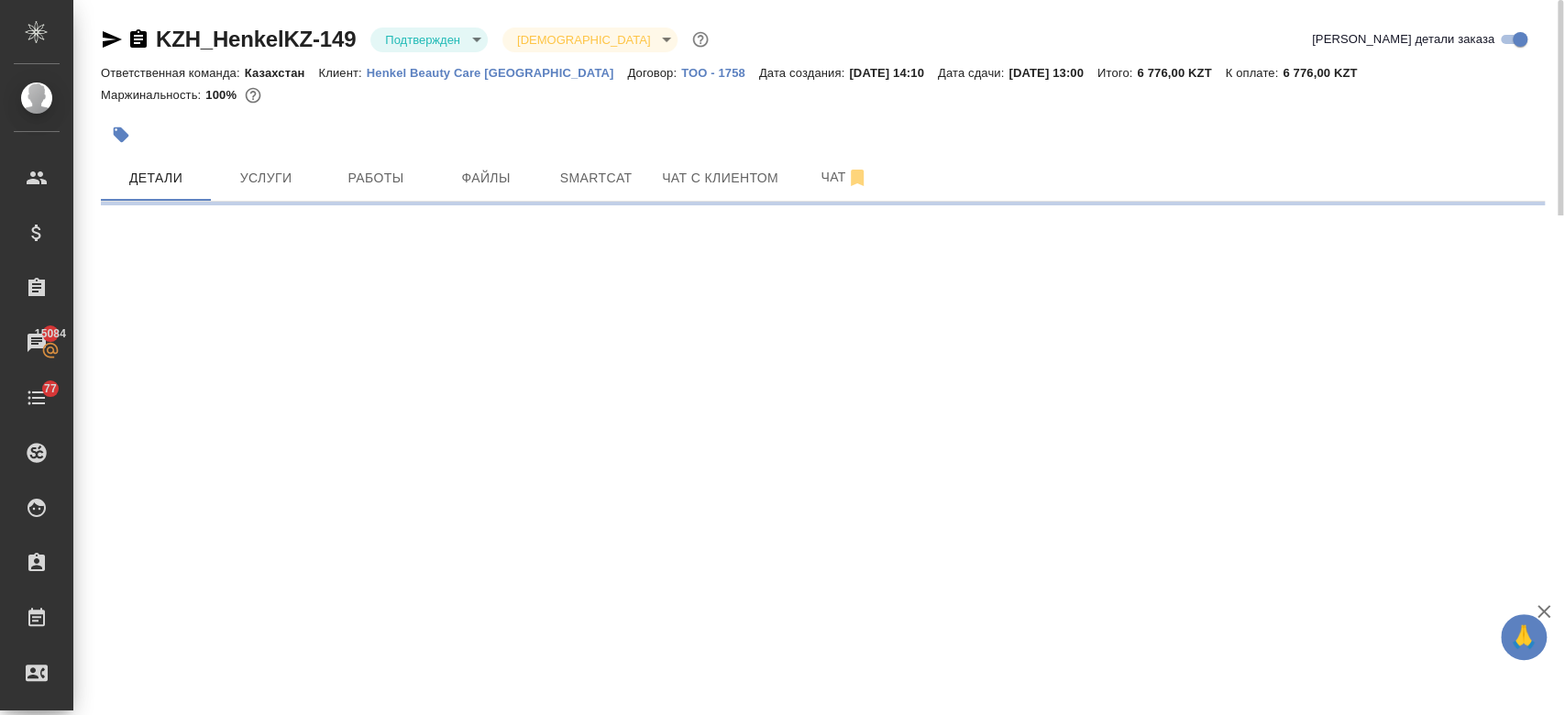
select select "RU"
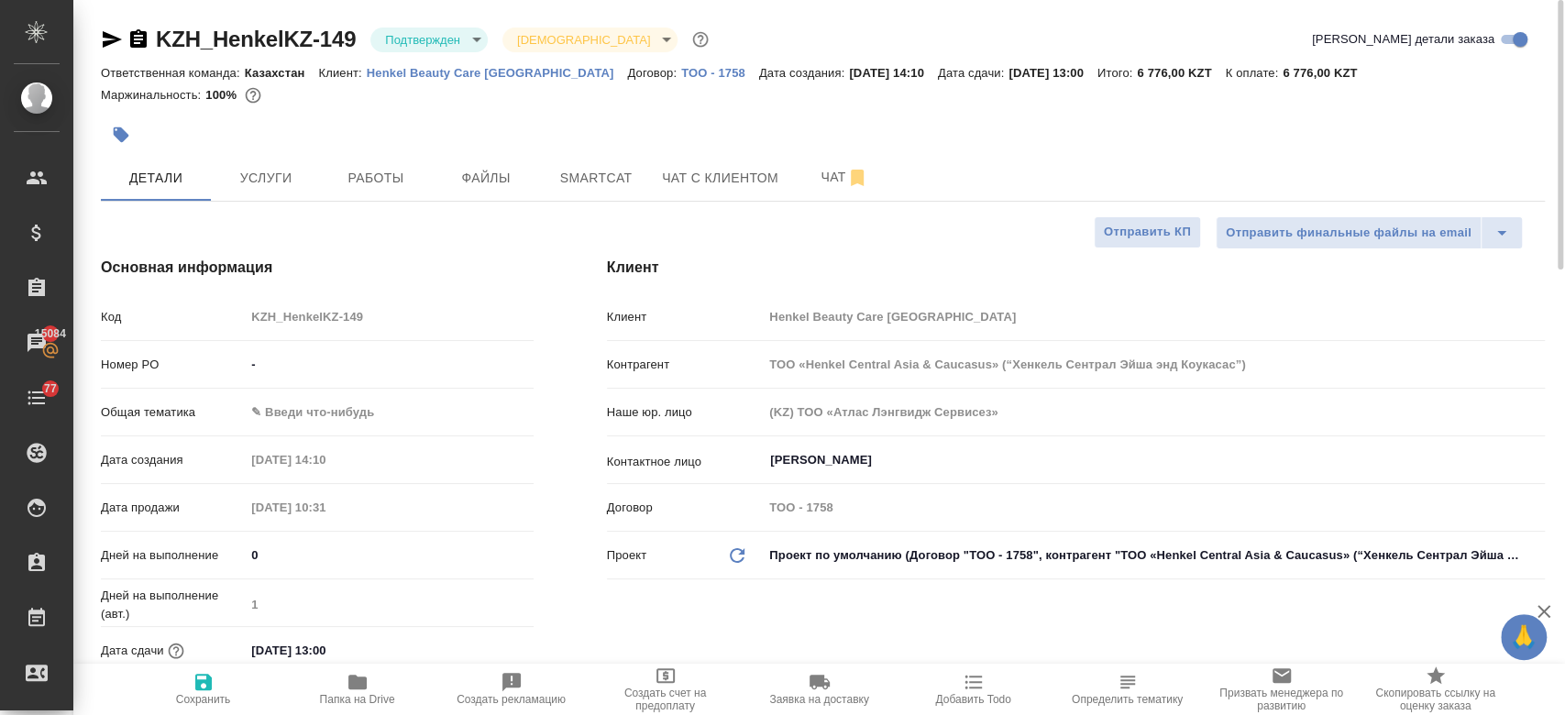
type textarea "x"
click at [103, 34] on icon "button" at bounding box center [112, 39] width 19 height 16
click at [102, 34] on icon "button" at bounding box center [112, 39] width 22 height 22
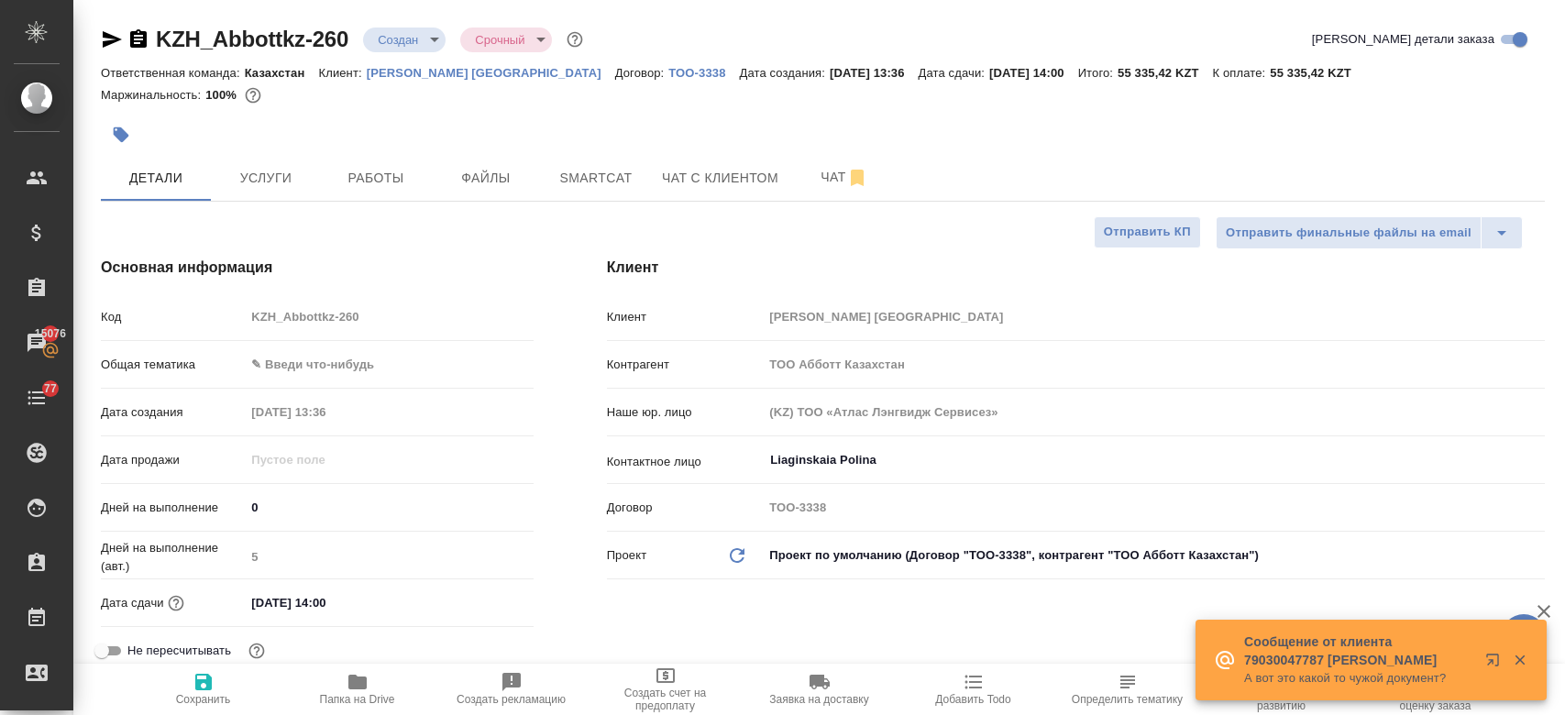
select select "RU"
click at [611, 148] on div at bounding box center [582, 135] width 962 height 40
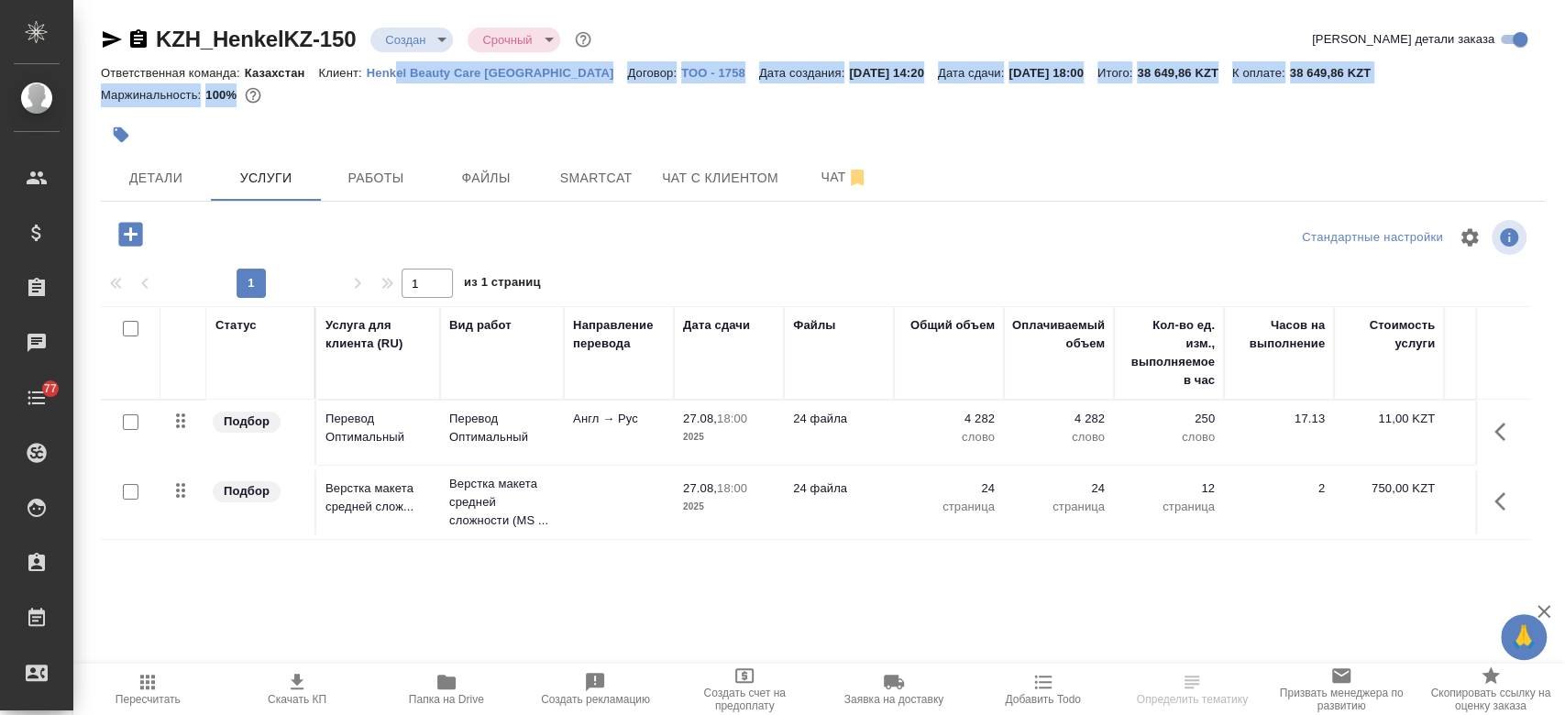
click at [393, 79] on div "KZH_HenkelKZ-150 Создан new Срочный urgent Кратко детали заказа Ответственная к…" at bounding box center [823, 70] width 1444 height 90
click at [393, 79] on link "Henkel Beauty Care [GEOGRAPHIC_DATA]" at bounding box center [497, 72] width 261 height 16
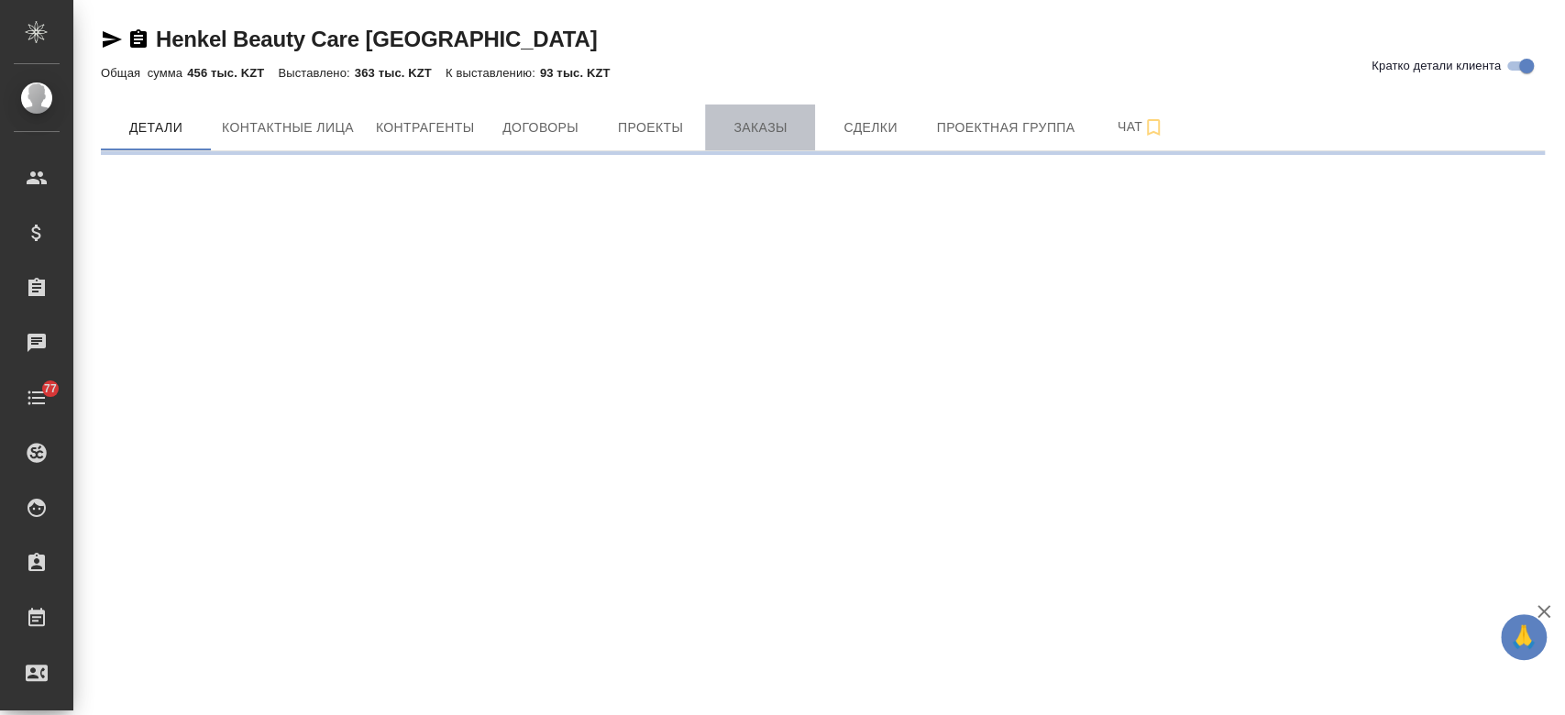
click at [747, 128] on span "Заказы" at bounding box center [760, 127] width 88 height 23
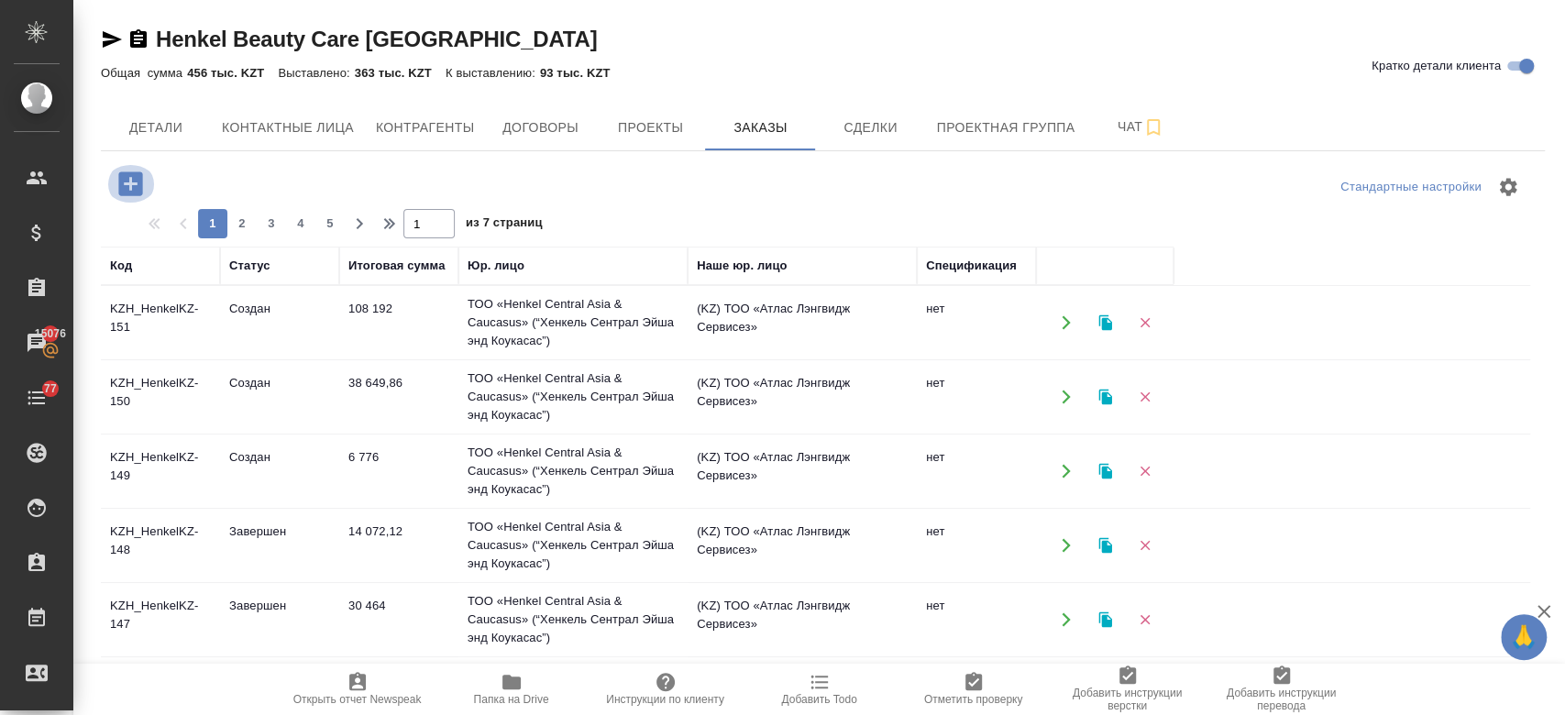
click at [127, 180] on icon "button" at bounding box center [130, 183] width 24 height 24
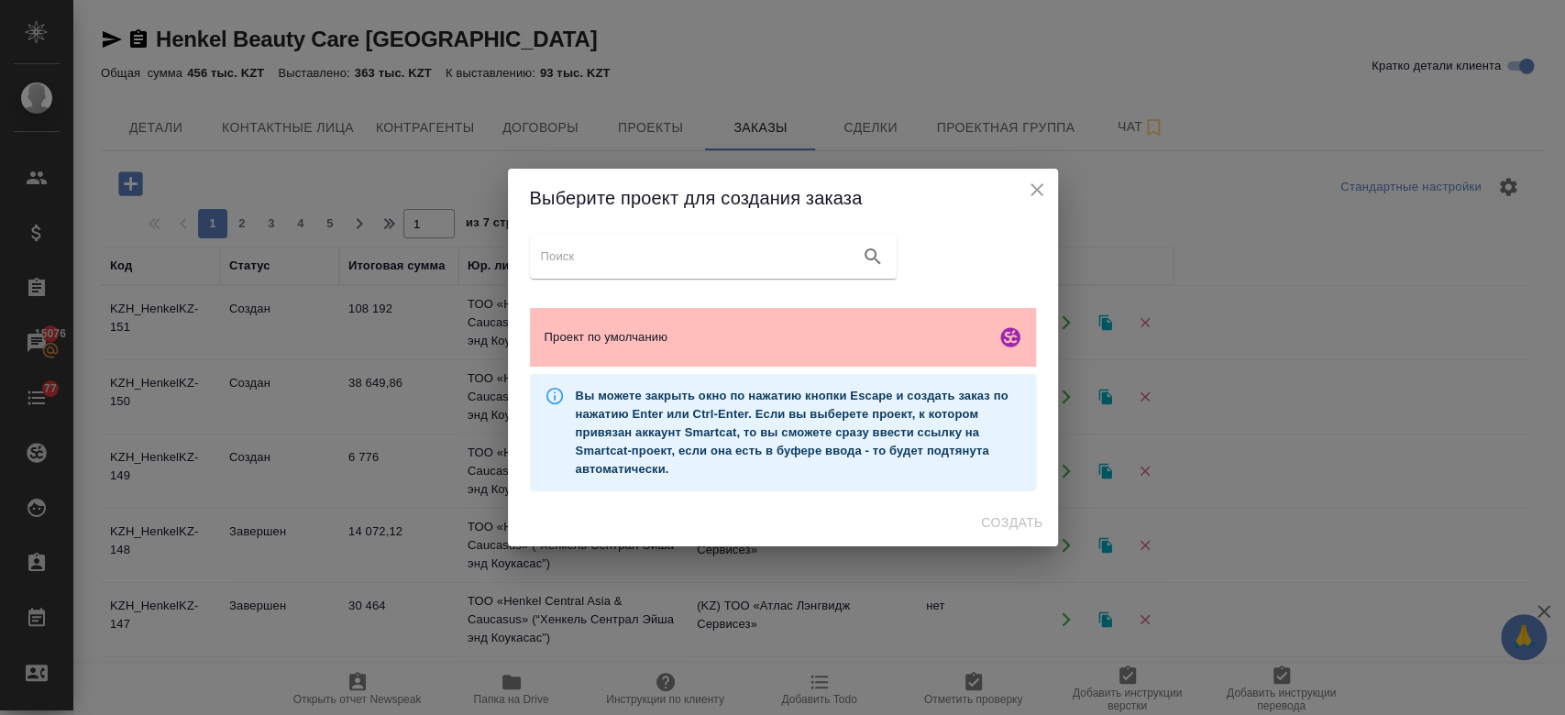
click at [638, 331] on span "Проект по умолчанию" at bounding box center [766, 337] width 444 height 18
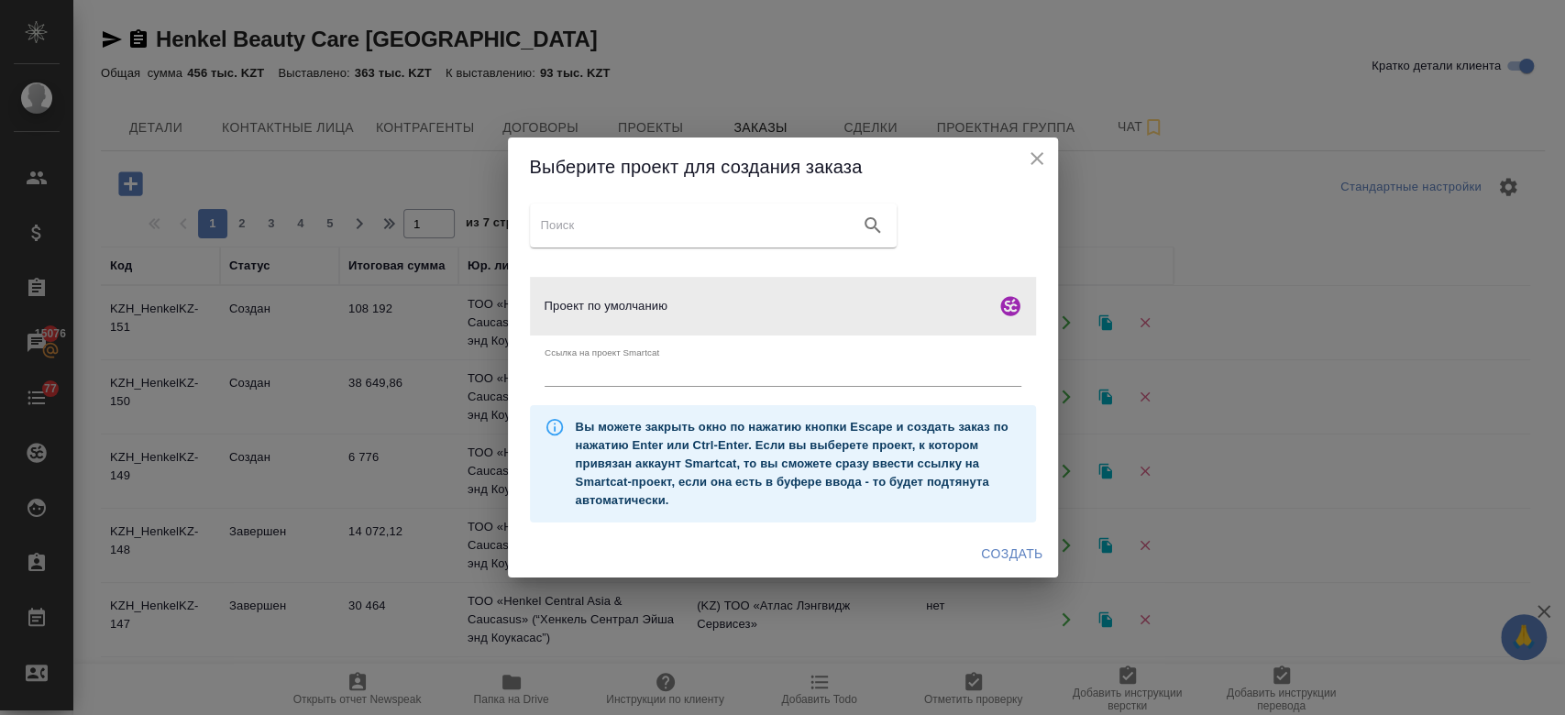
click at [1011, 543] on span "Создать" at bounding box center [1011, 554] width 61 height 23
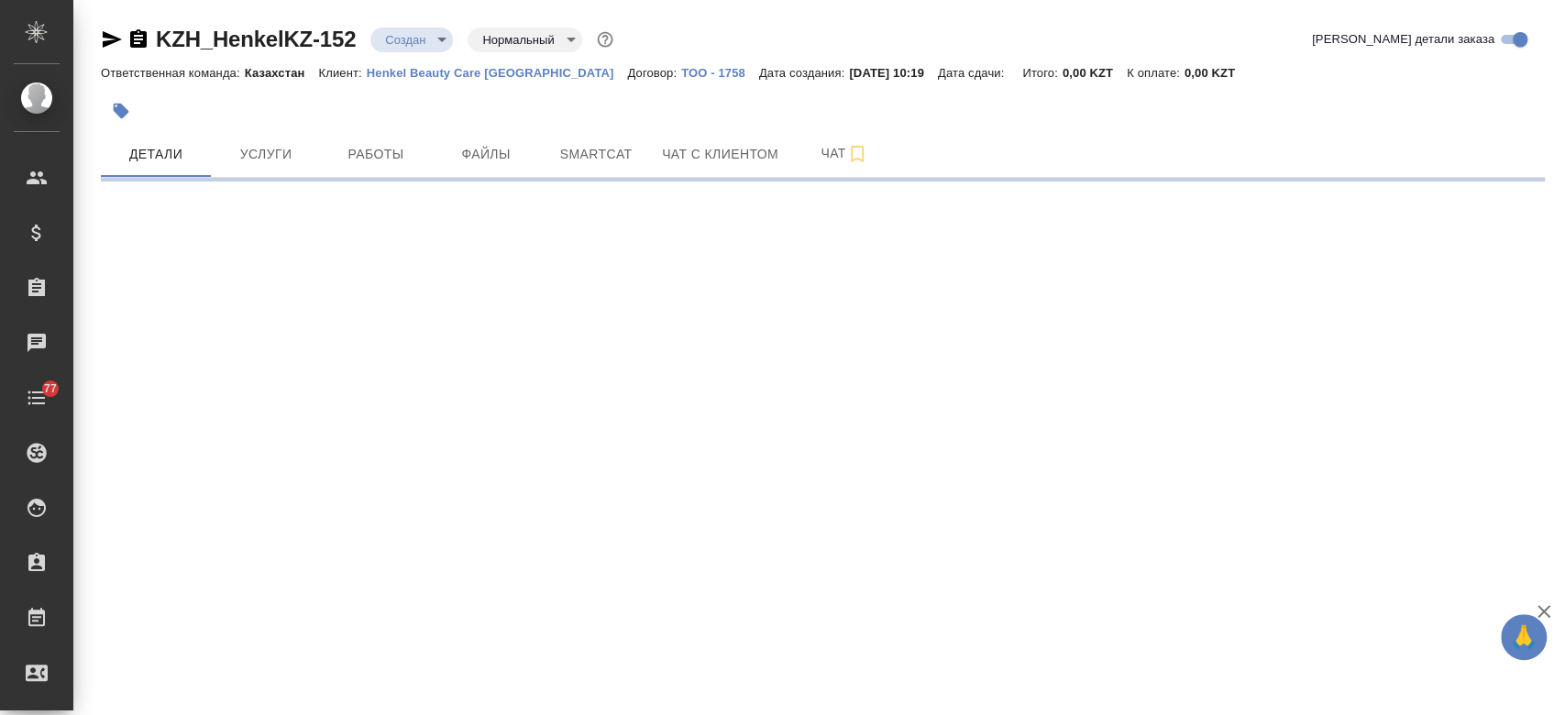
select select "RU"
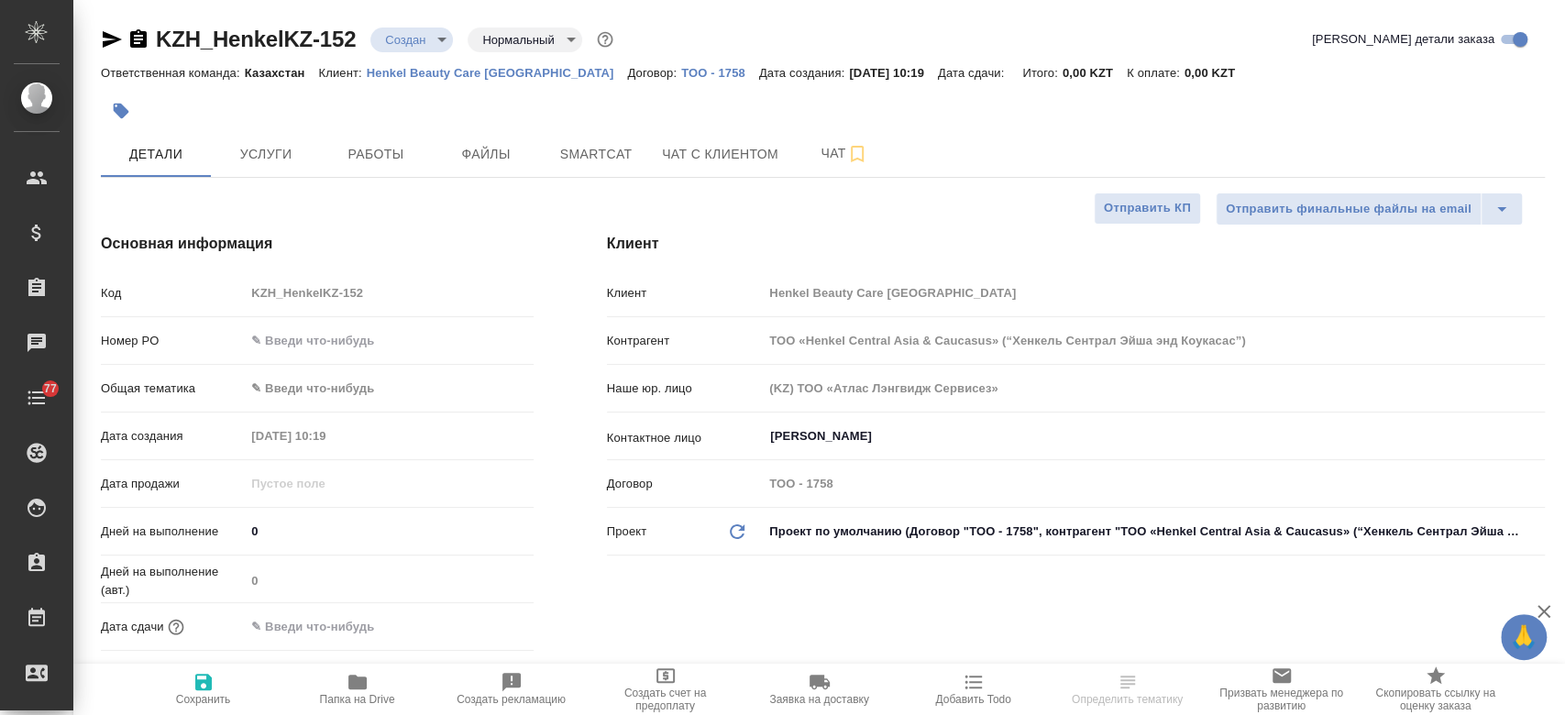
type textarea "x"
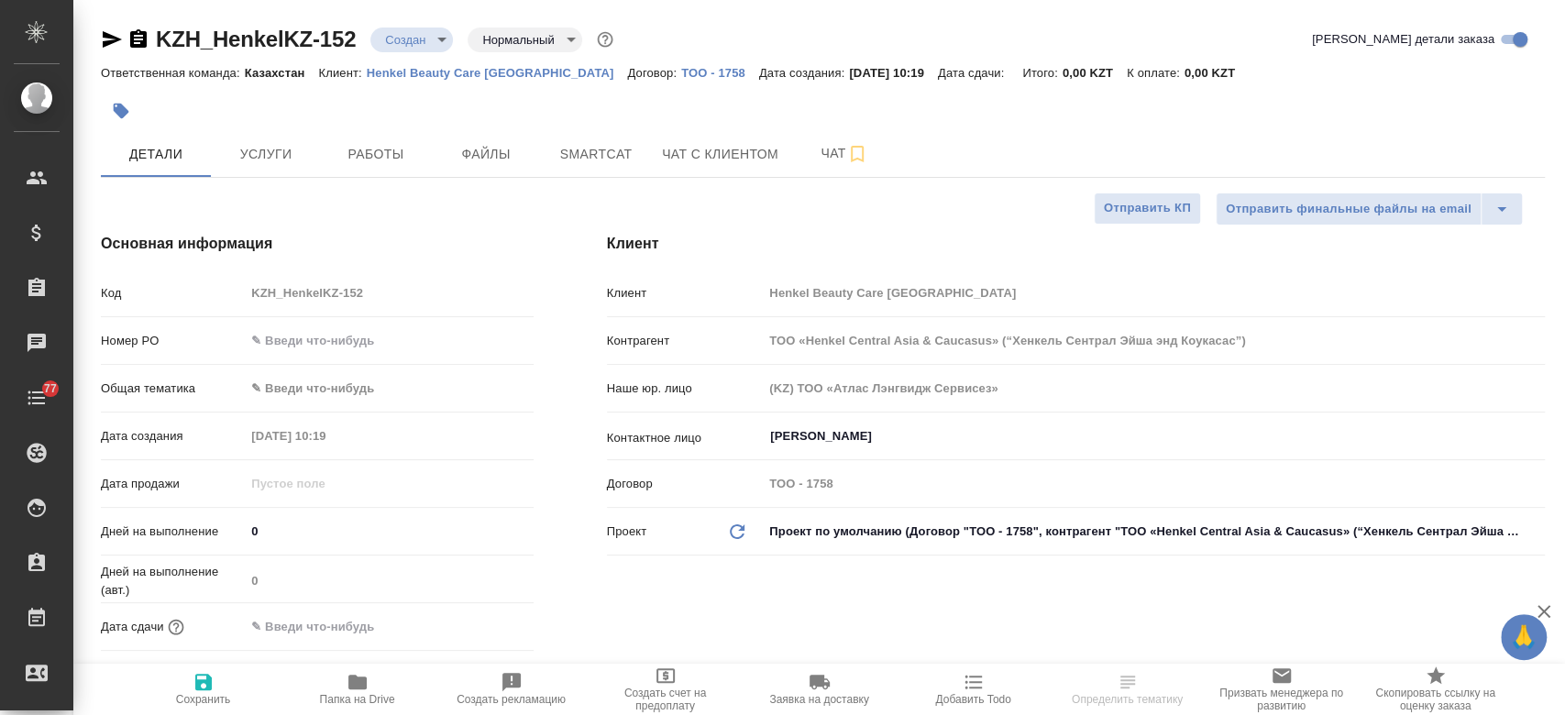
type textarea "x"
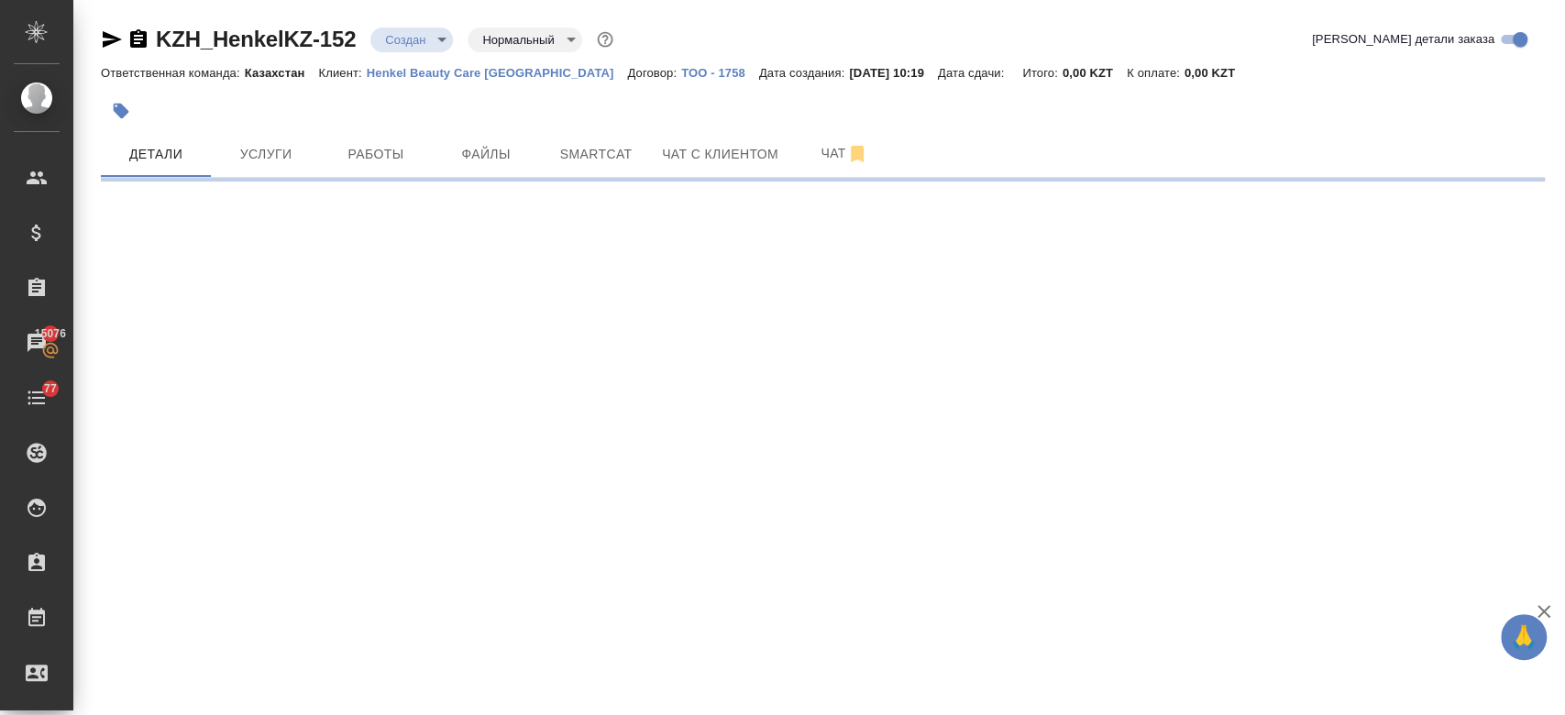
select select "RU"
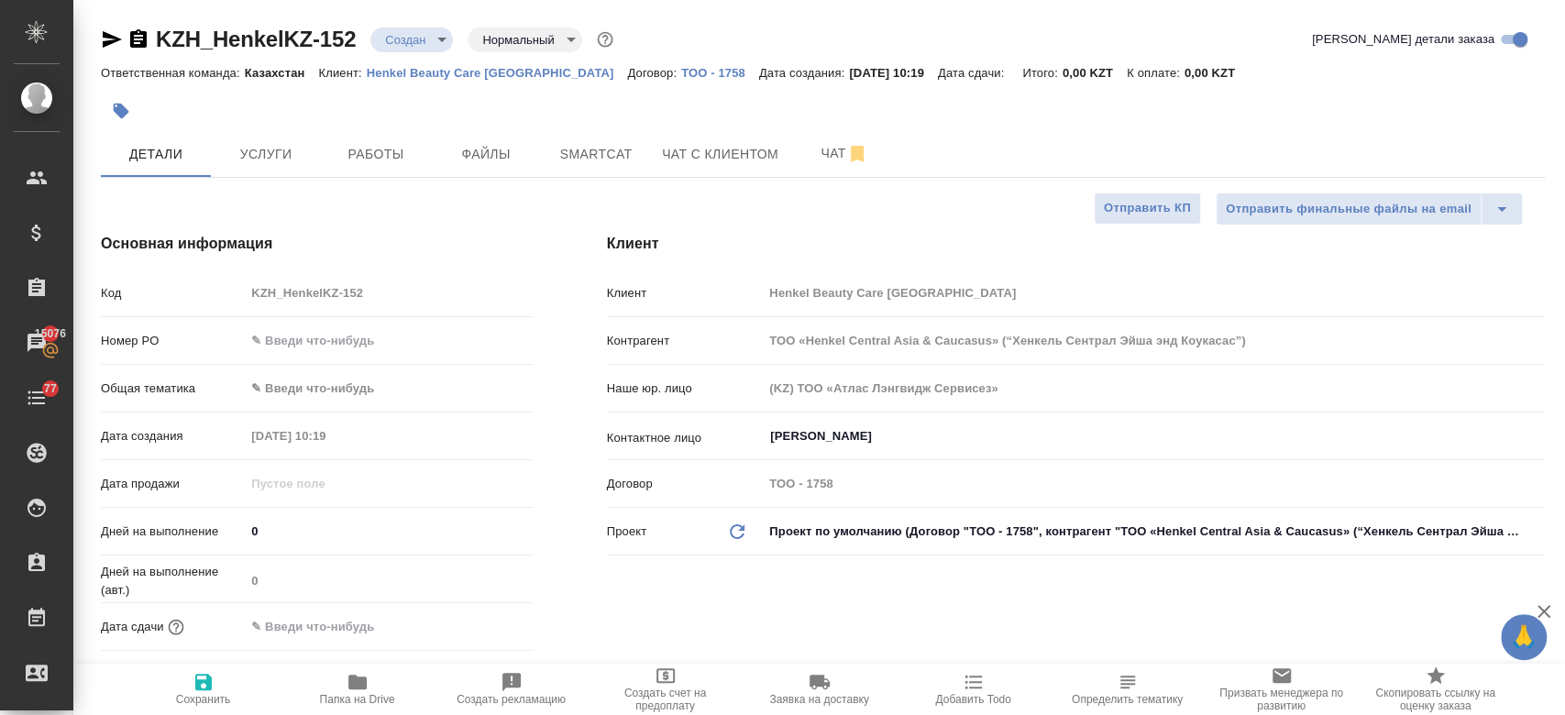
type textarea "x"
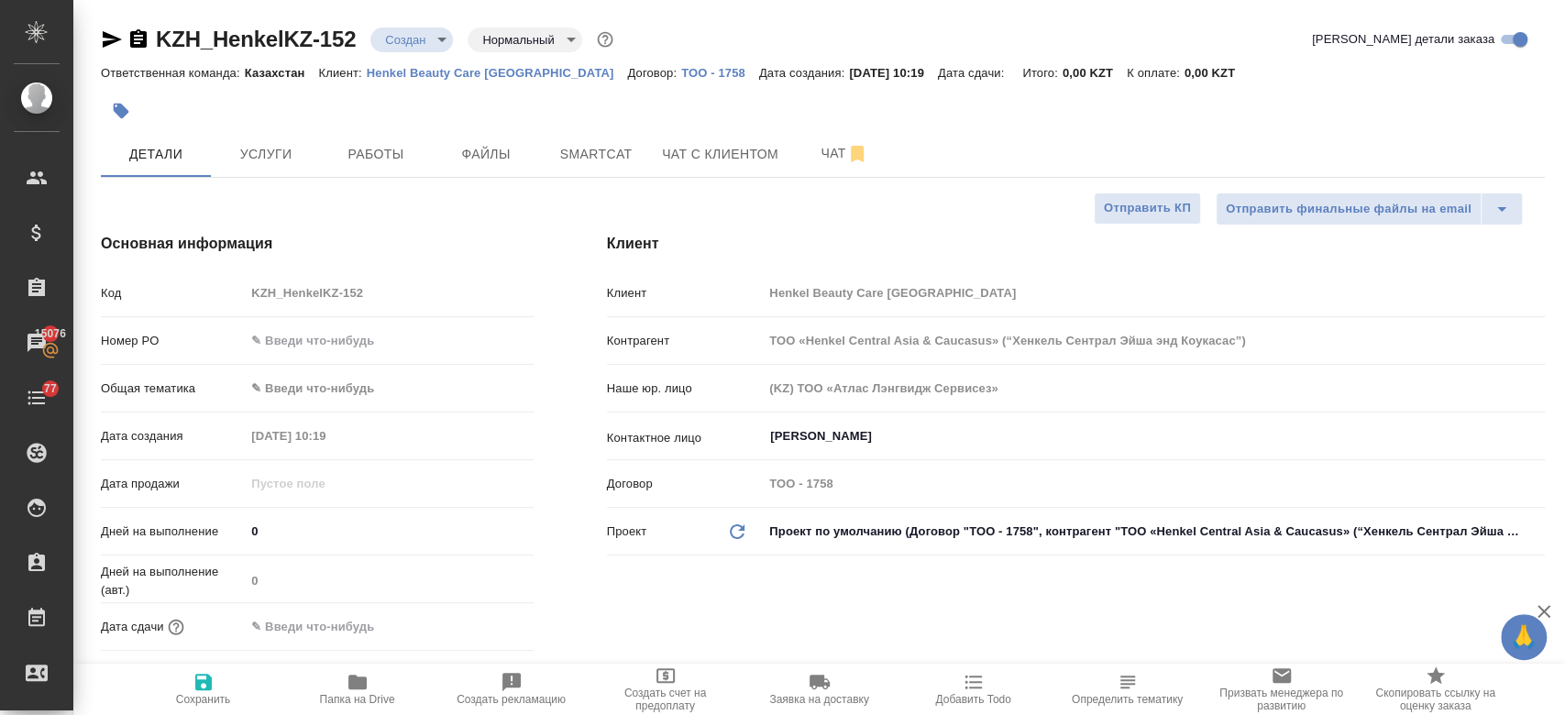
type textarea "x"
click at [480, 152] on span "Файлы" at bounding box center [486, 154] width 88 height 23
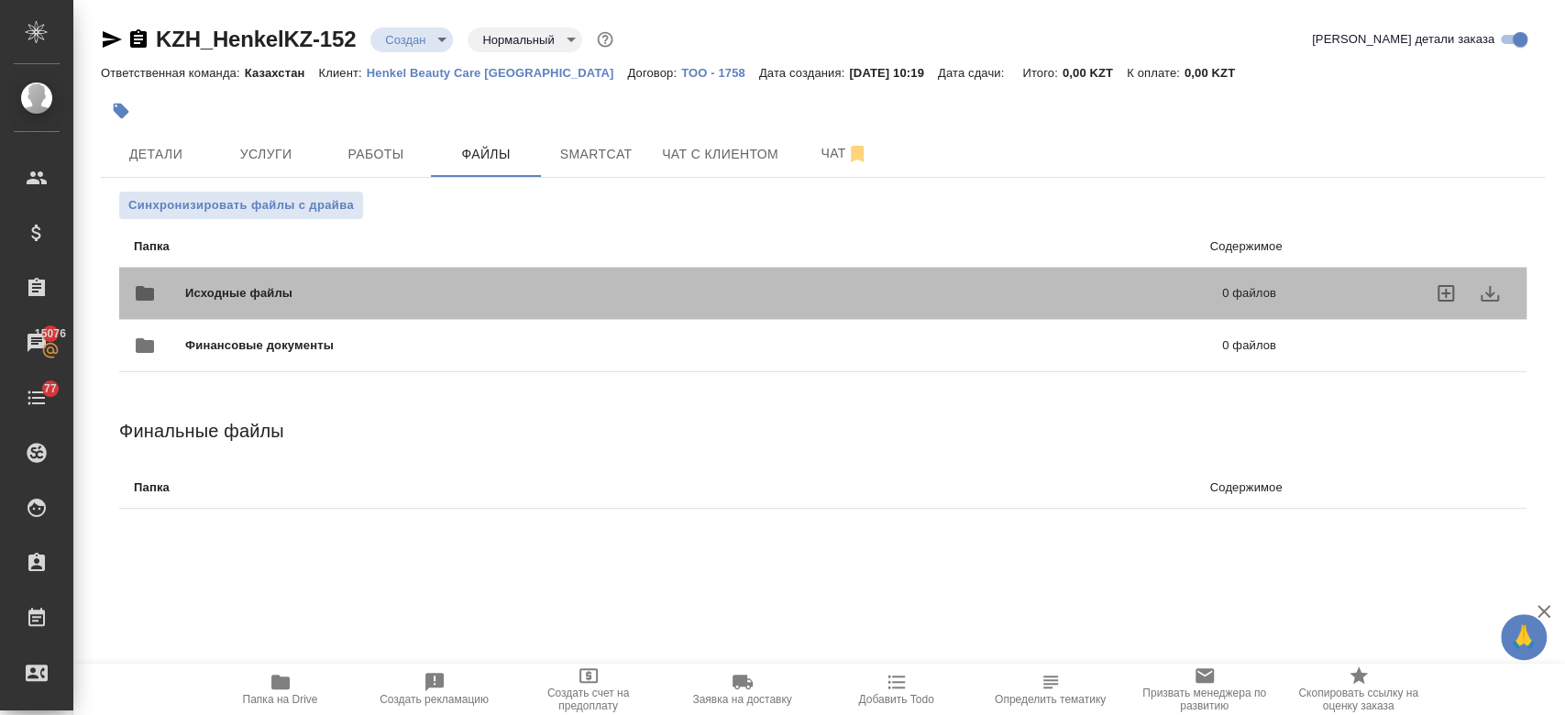
click at [410, 282] on div "Исходные файлы 0 файлов" at bounding box center [705, 293] width 1142 height 44
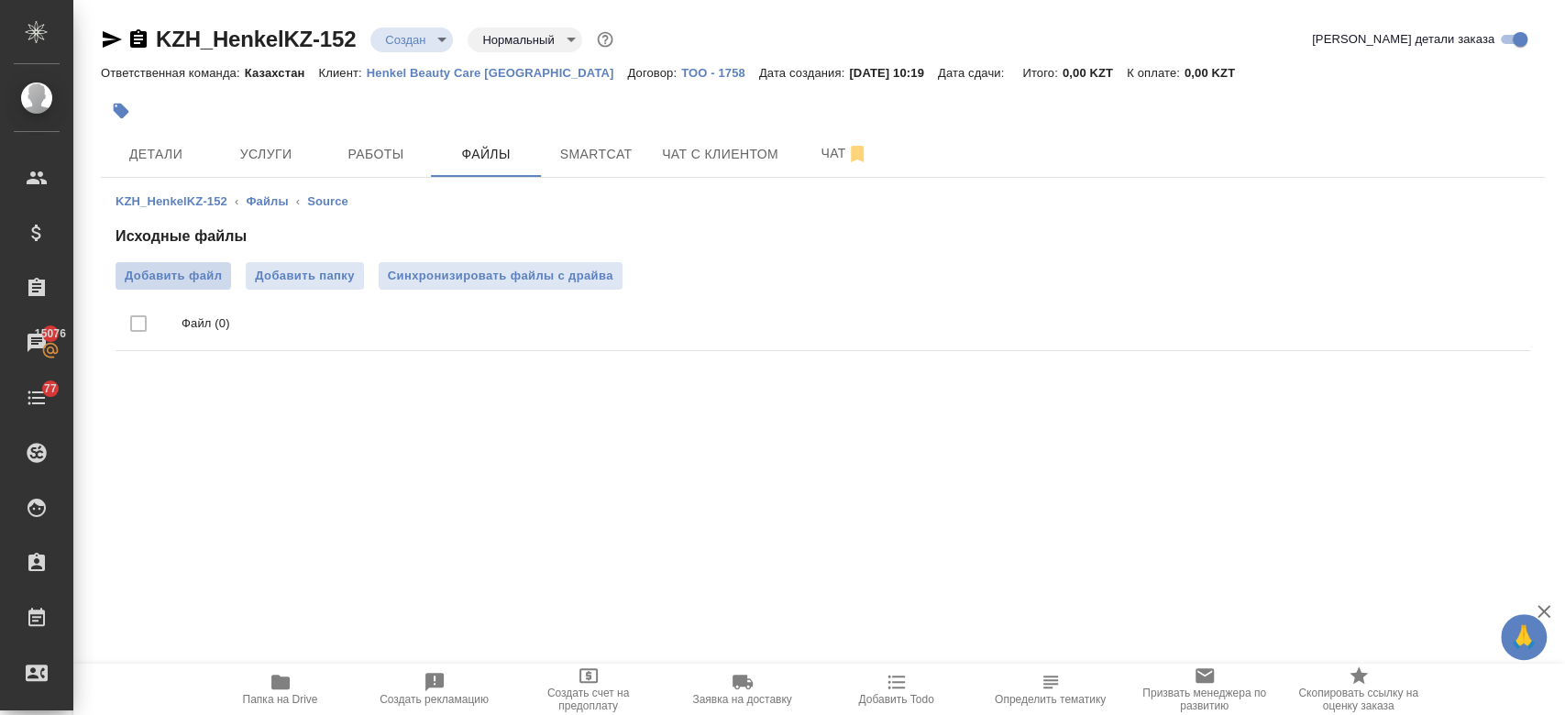
click at [194, 288] on label "Добавить файл" at bounding box center [172, 275] width 115 height 27
click at [0, 0] on input "Добавить файл" at bounding box center [0, 0] width 0 height 0
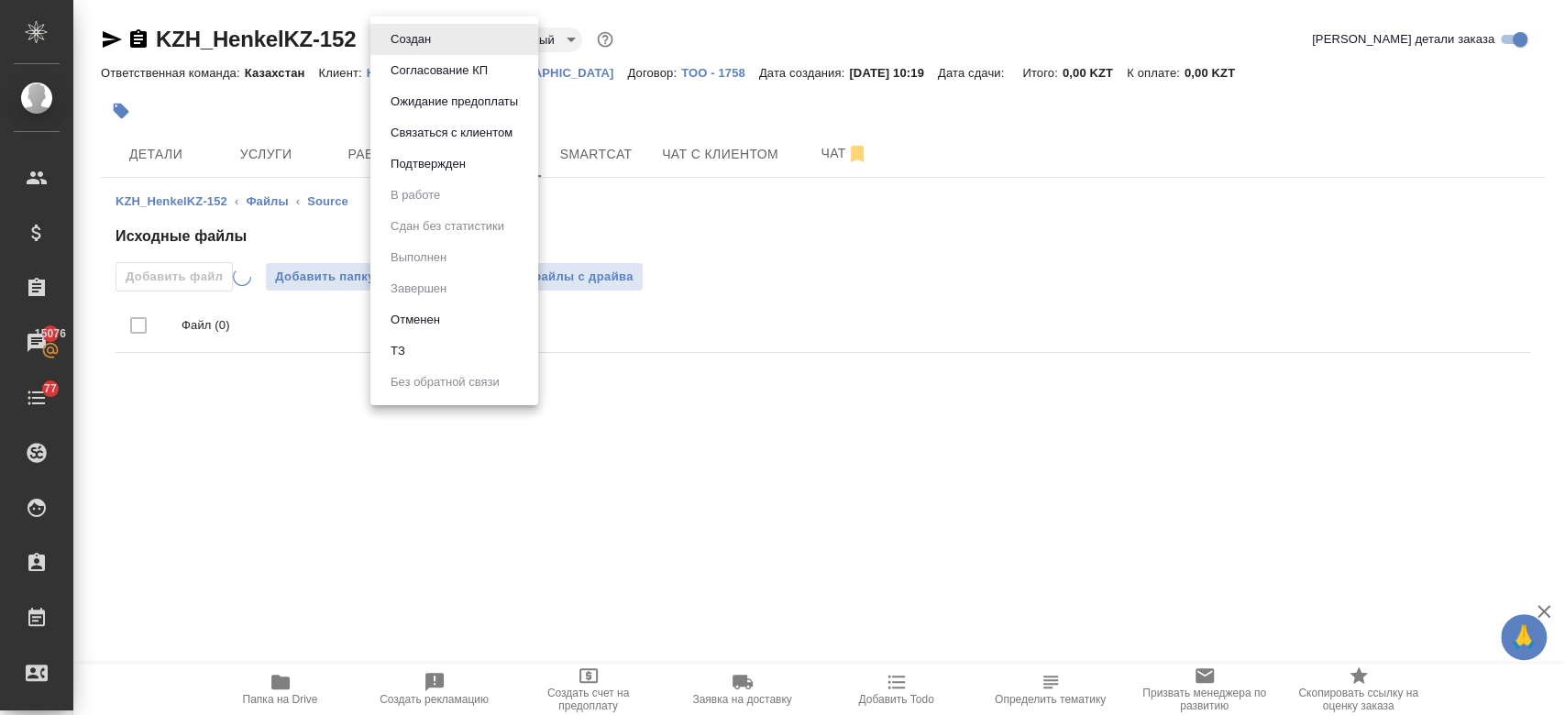
click at [429, 42] on body "🙏 .cls-1 fill:#fff; AWATERA Kosherbayeva Nazerke Клиенты Спецификации Заказы 15…" at bounding box center [782, 357] width 1565 height 715
click at [468, 360] on li "ТЗ" at bounding box center [454, 350] width 168 height 31
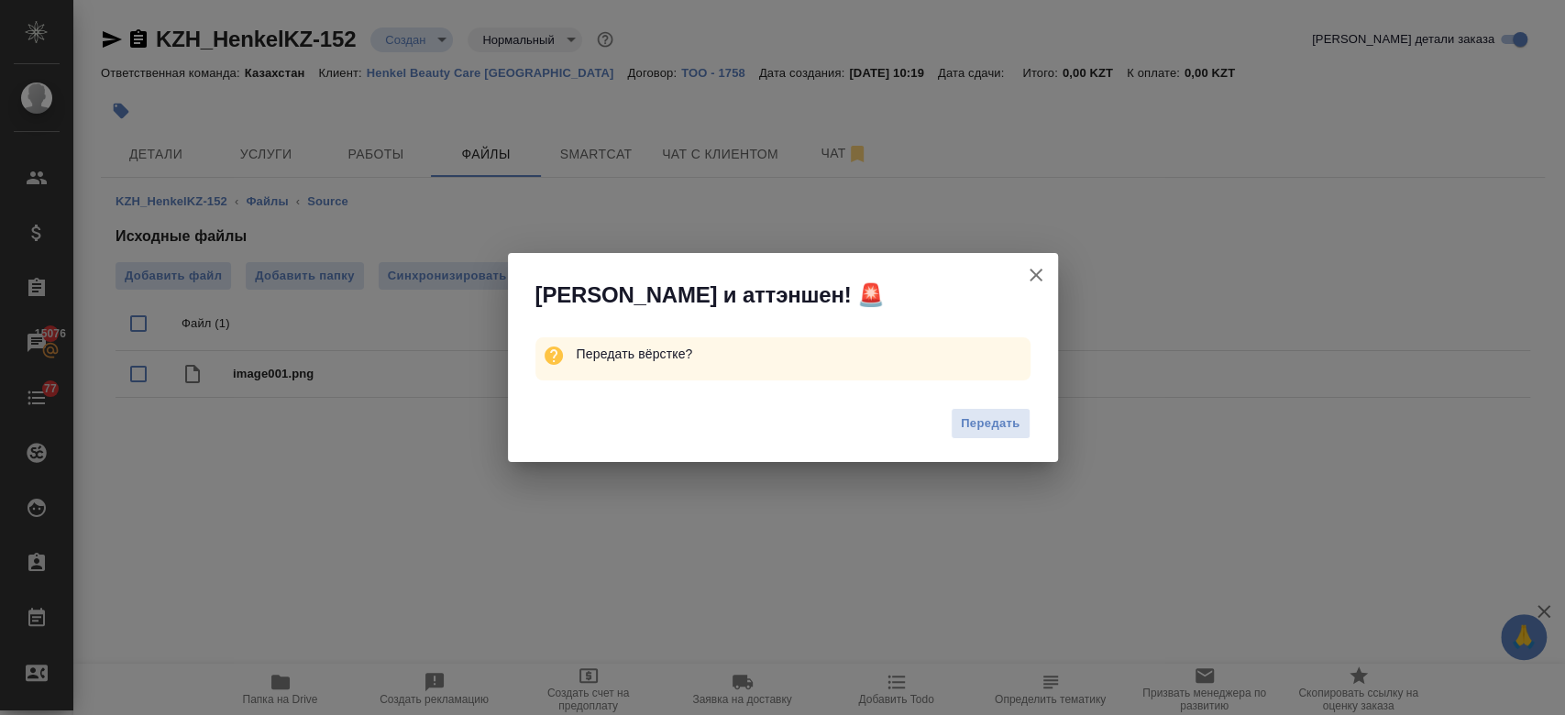
click at [982, 407] on div "Передать" at bounding box center [783, 426] width 550 height 73
click at [982, 417] on span "Передать" at bounding box center [991, 423] width 60 height 21
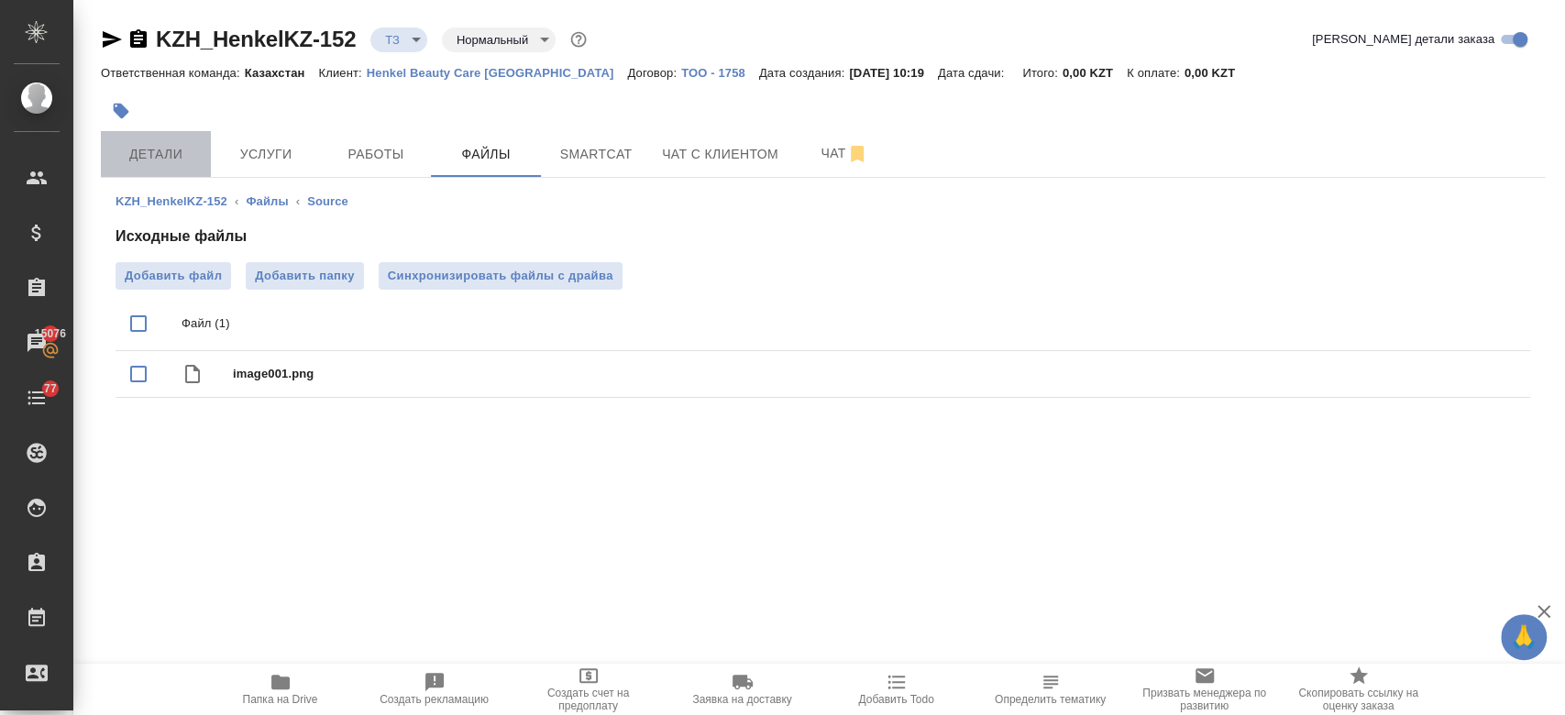
click at [176, 141] on button "Детали" at bounding box center [156, 154] width 110 height 46
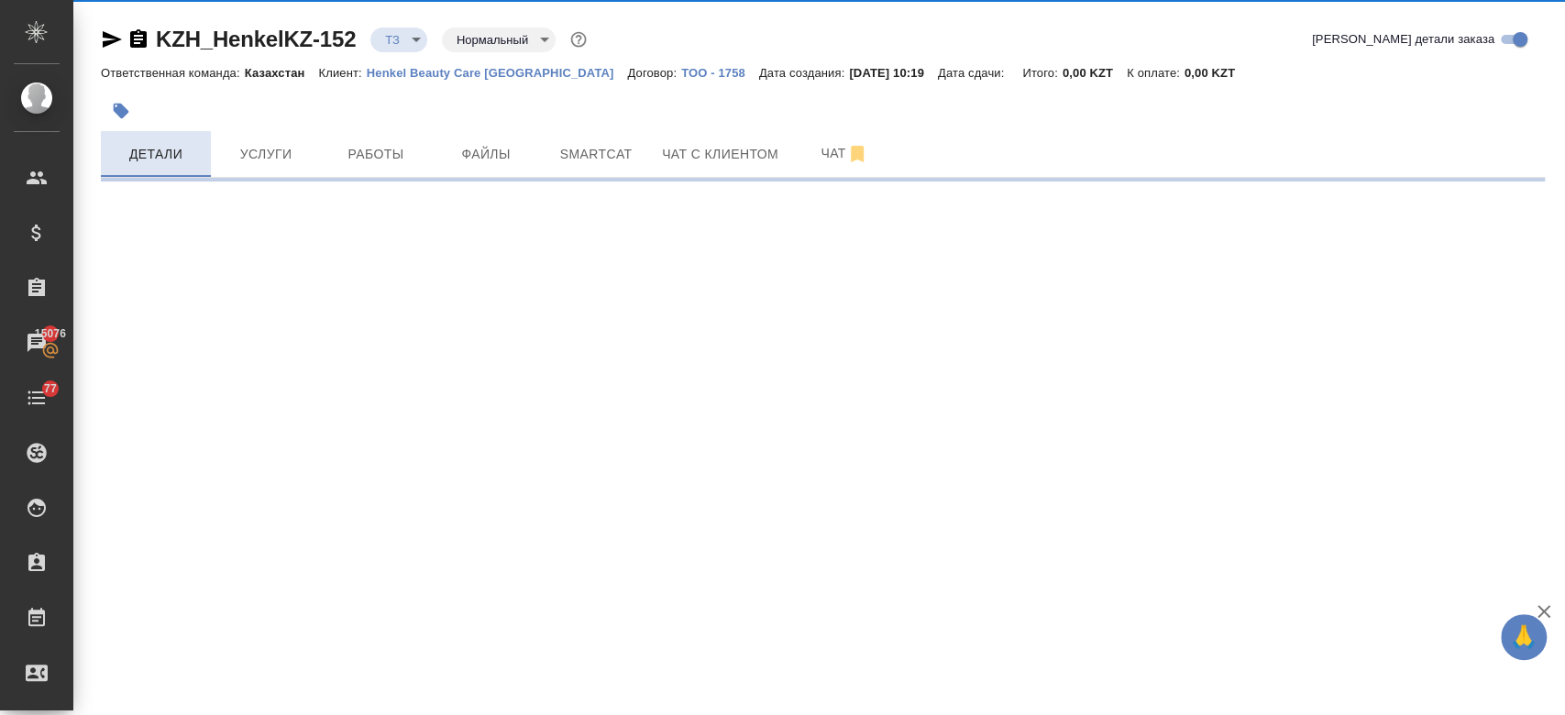
select select "RU"
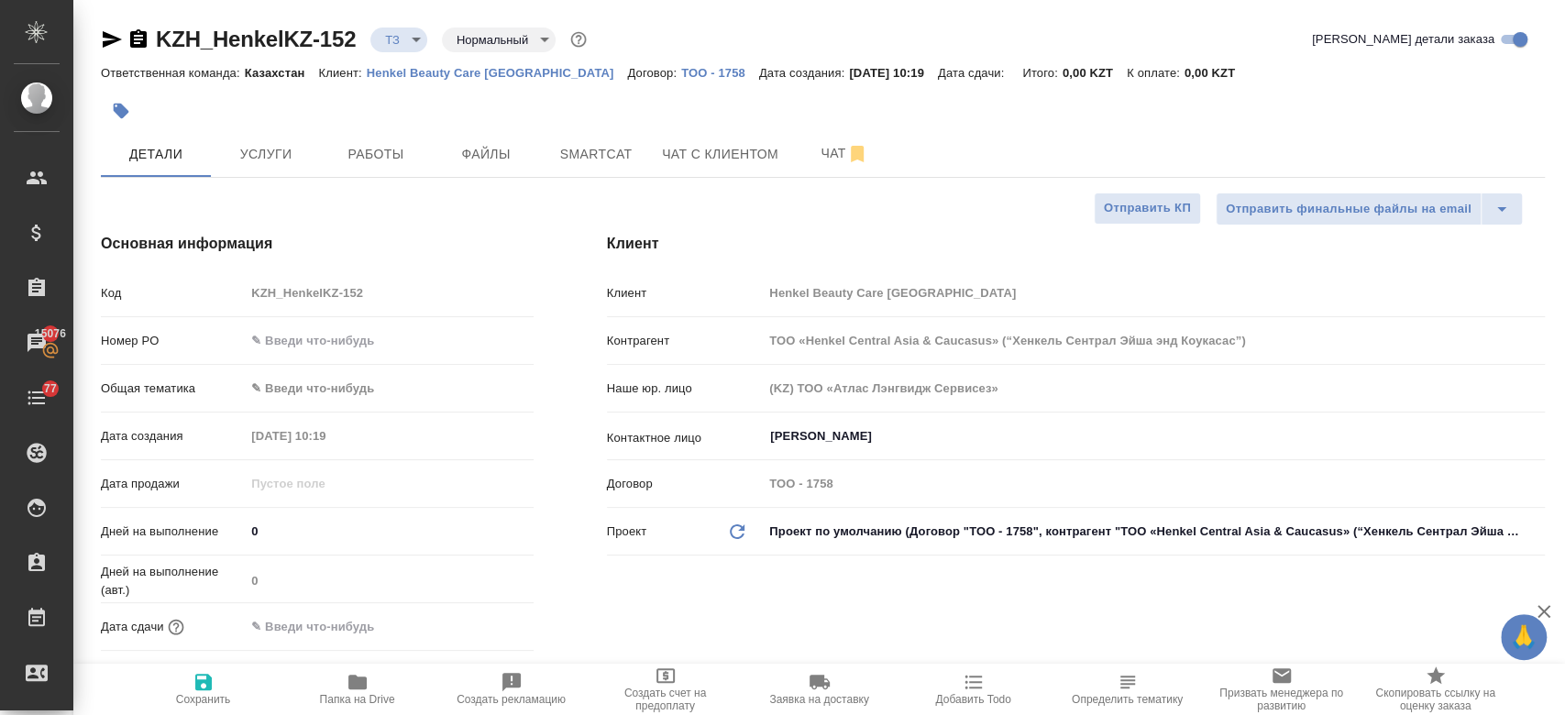
type textarea "x"
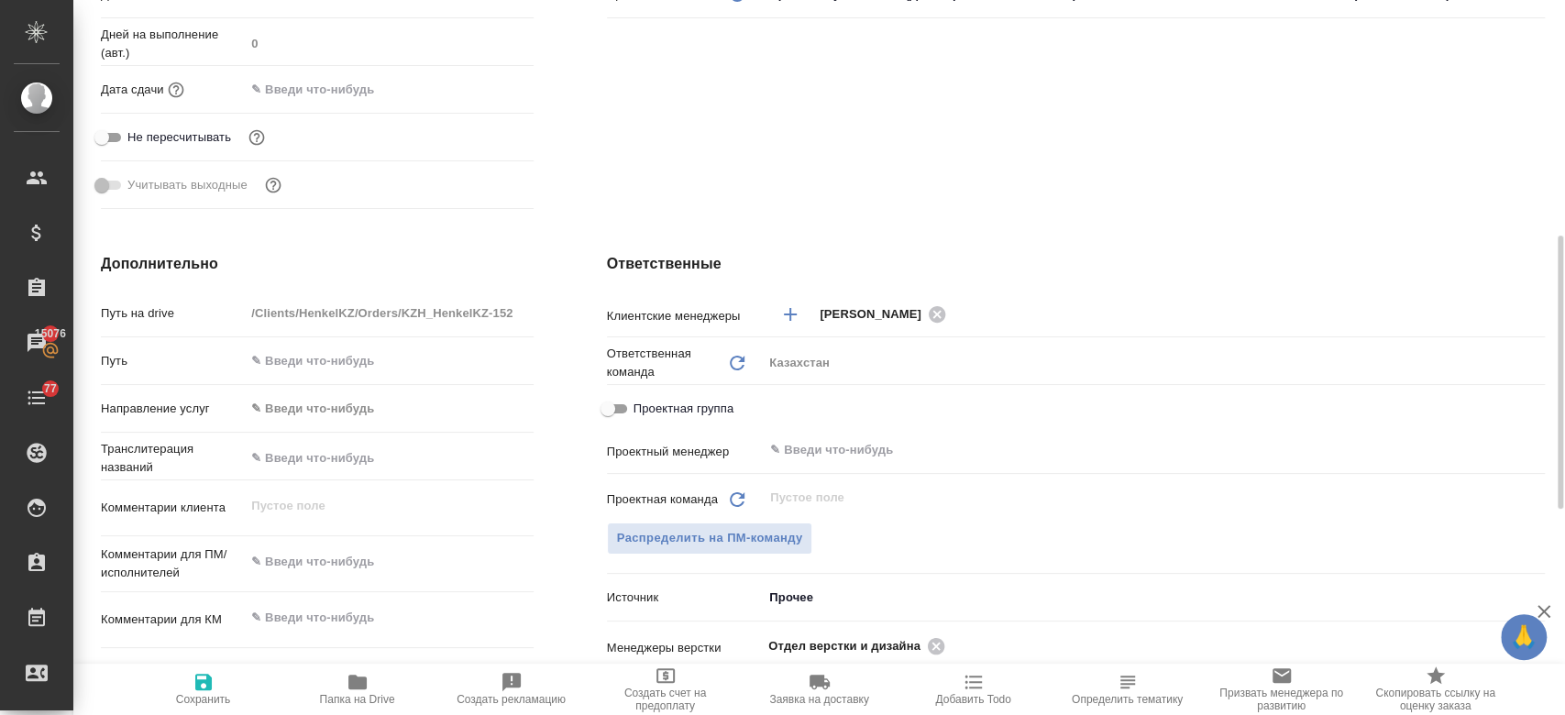
scroll to position [570, 0]
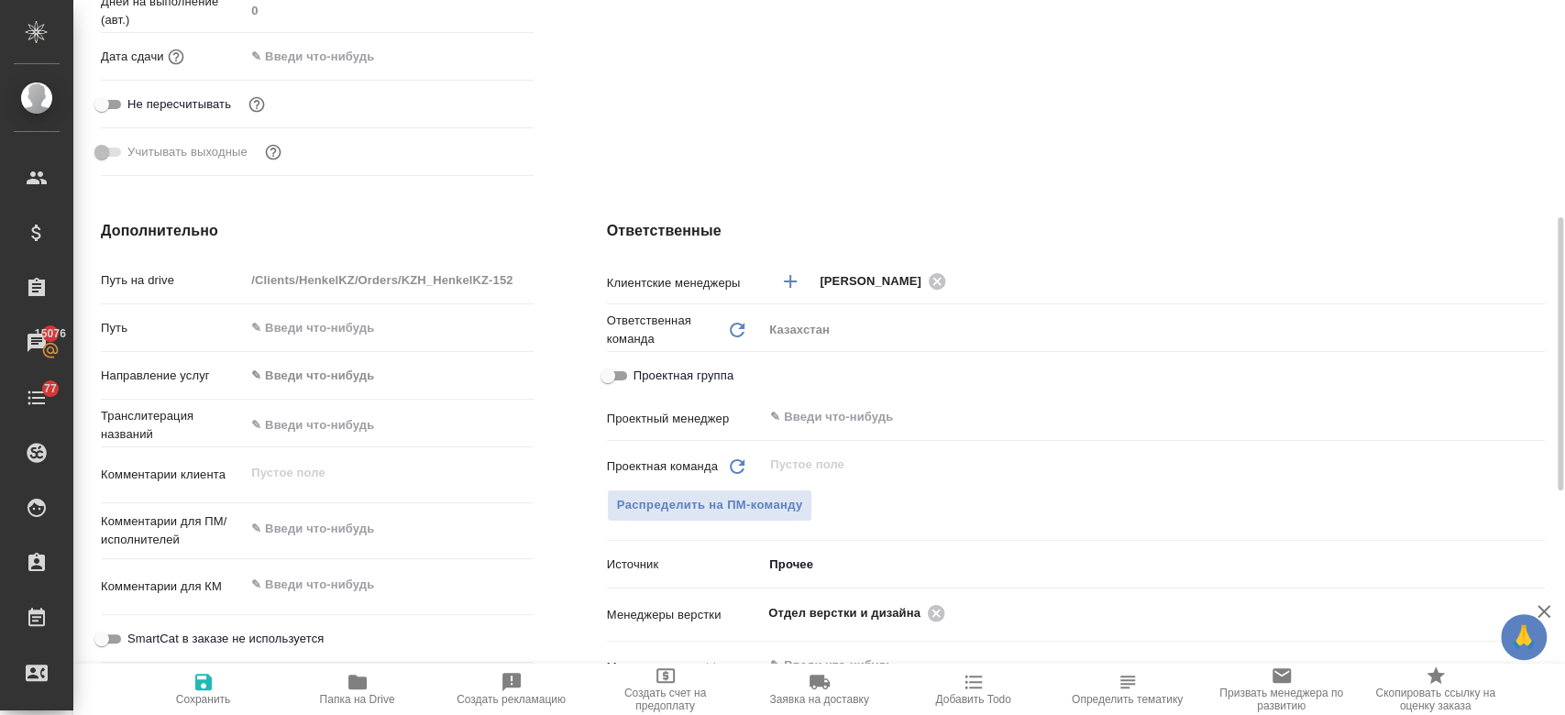
type textarea "x"
click at [330, 522] on textarea at bounding box center [389, 529] width 286 height 31
paste textarea "Прошу перевести текст с картинки на казахский, узбекский, кыргызский, монгольск…"
type textarea "Прошу перевести текст с картинки на казахский, узбекский, кыргызский, монгольск…"
type textarea "x"
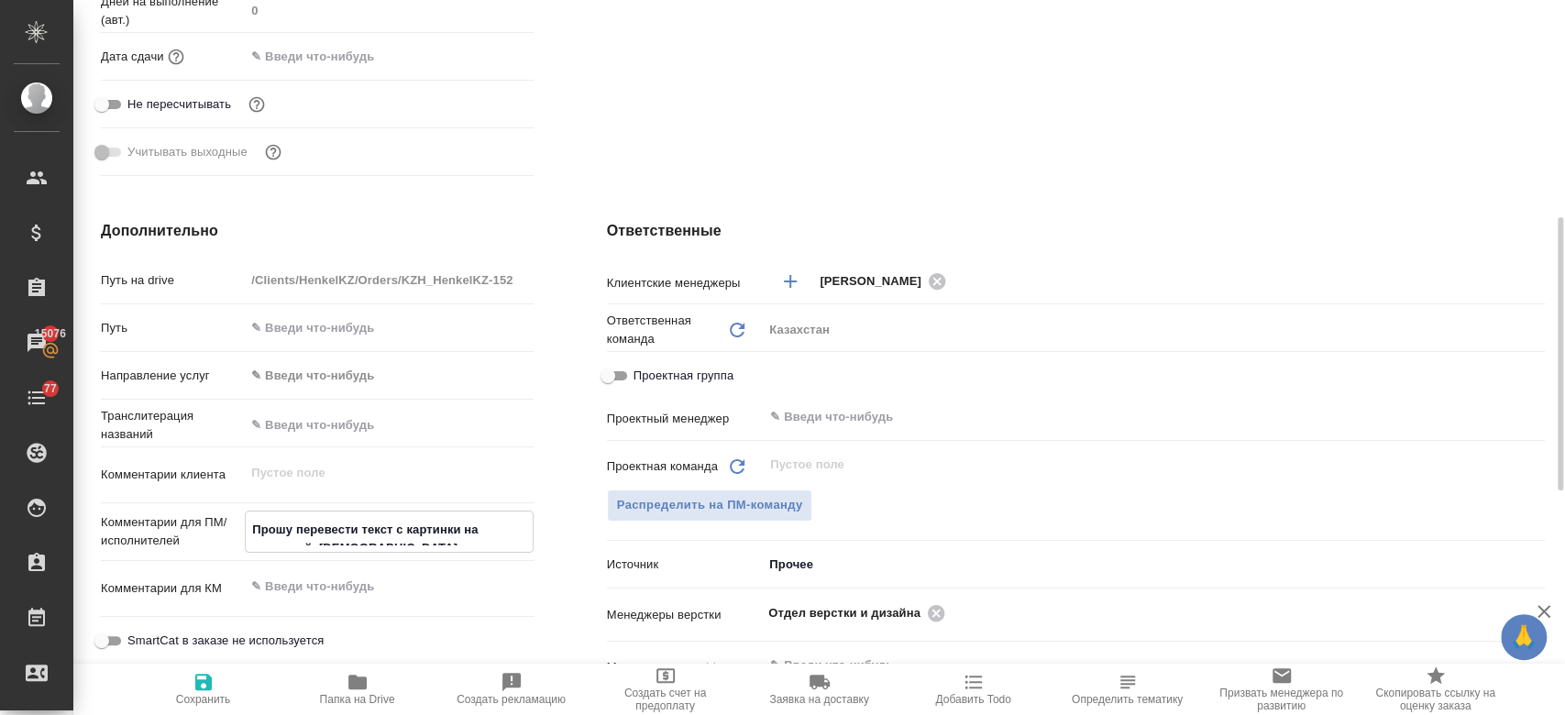
type textarea "x"
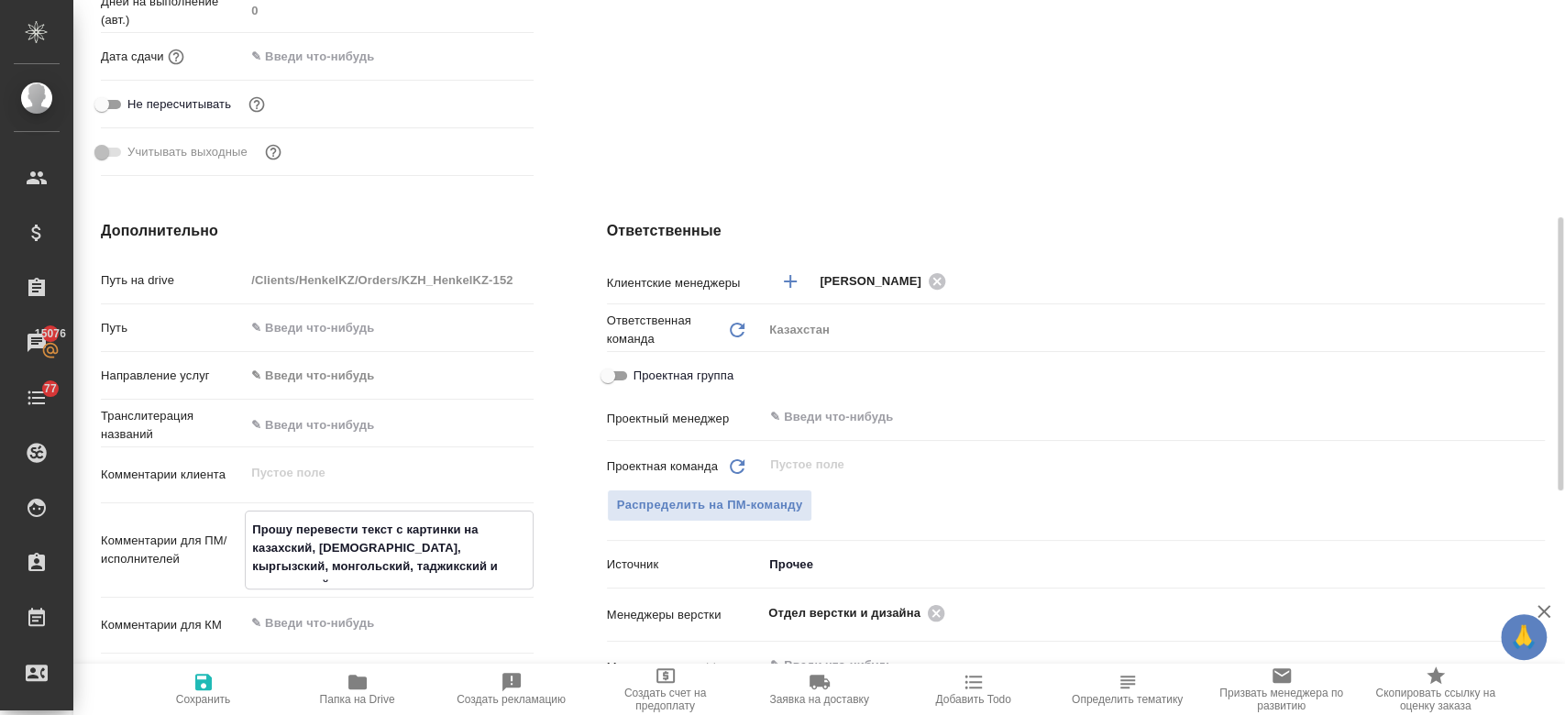
click at [292, 524] on textarea "Прошу перевести текст с картинки на казахский, узбекский, кыргызский, монгольск…" at bounding box center [389, 548] width 286 height 68
type textarea "x"
type textarea "Прош перевести текст с картинки на казахский, узбекский, кыргызский, монгольски…"
type textarea "x"
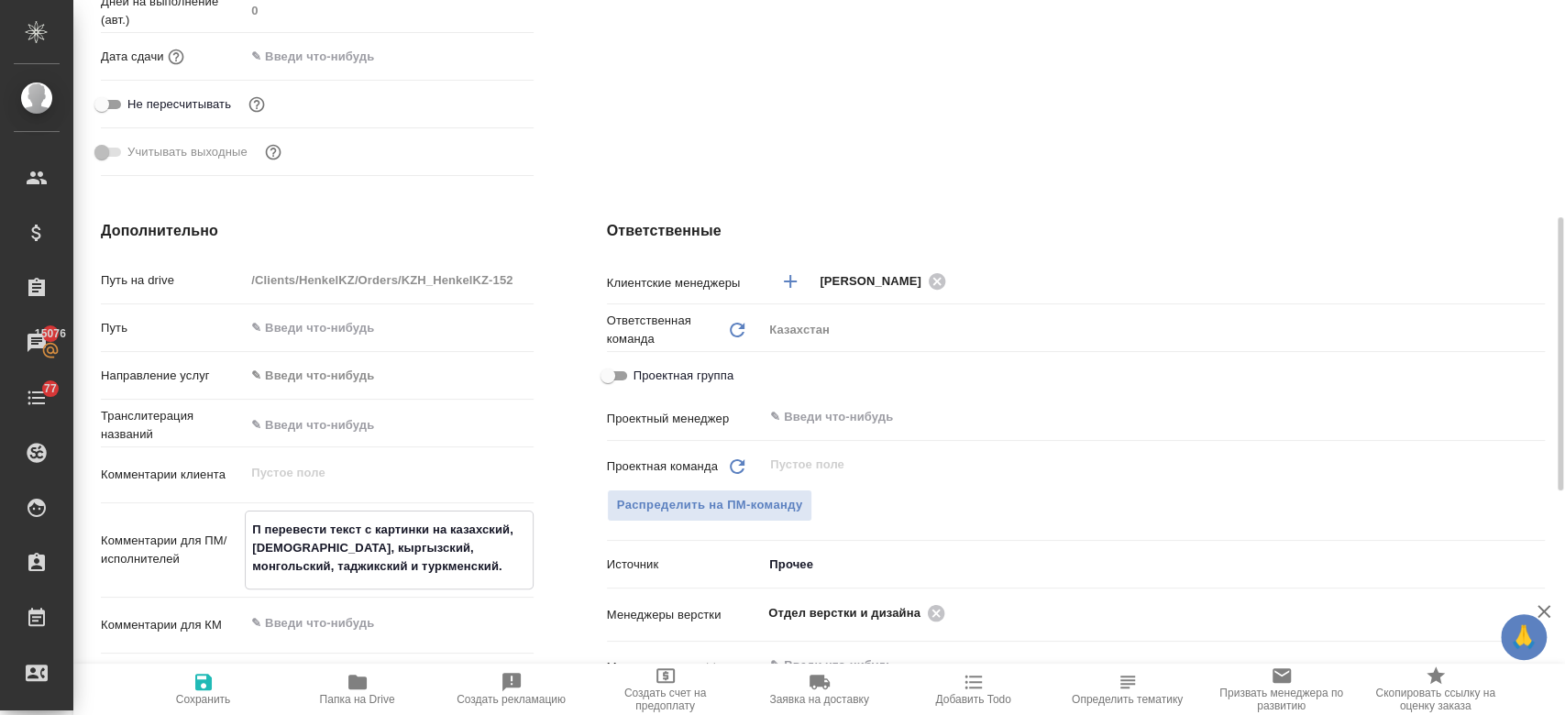
type textarea "перевести текст с картинки на казахский, узбекский, кыргызский, монгольский, та…"
type textarea "x"
type textarea "Н перевести текст с картинки на казахский, узбекский, кыргызский, монгольский, …"
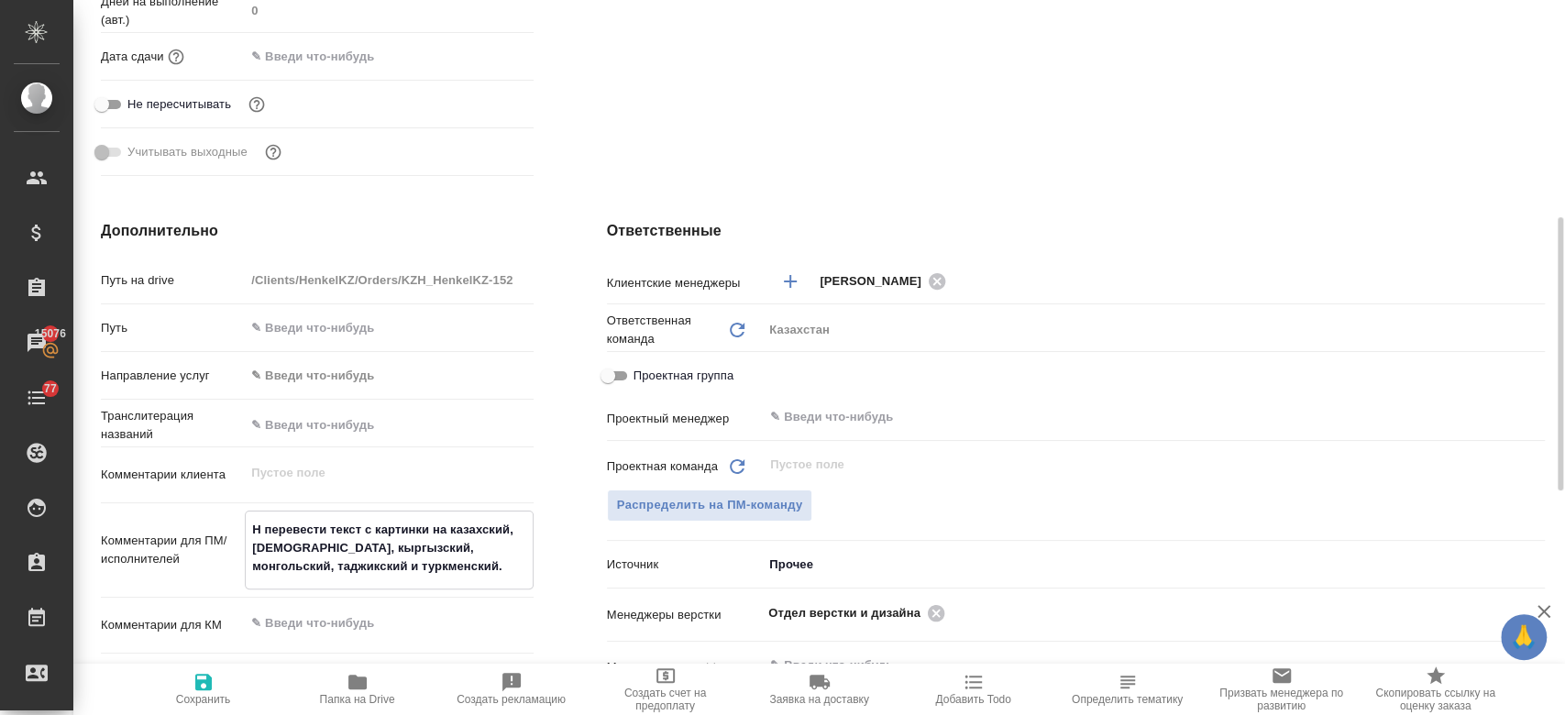
type textarea "x"
type textarea "Ну перевести текст с картинки на казахский, узбекский, кыргызский, монгольский,…"
type textarea "x"
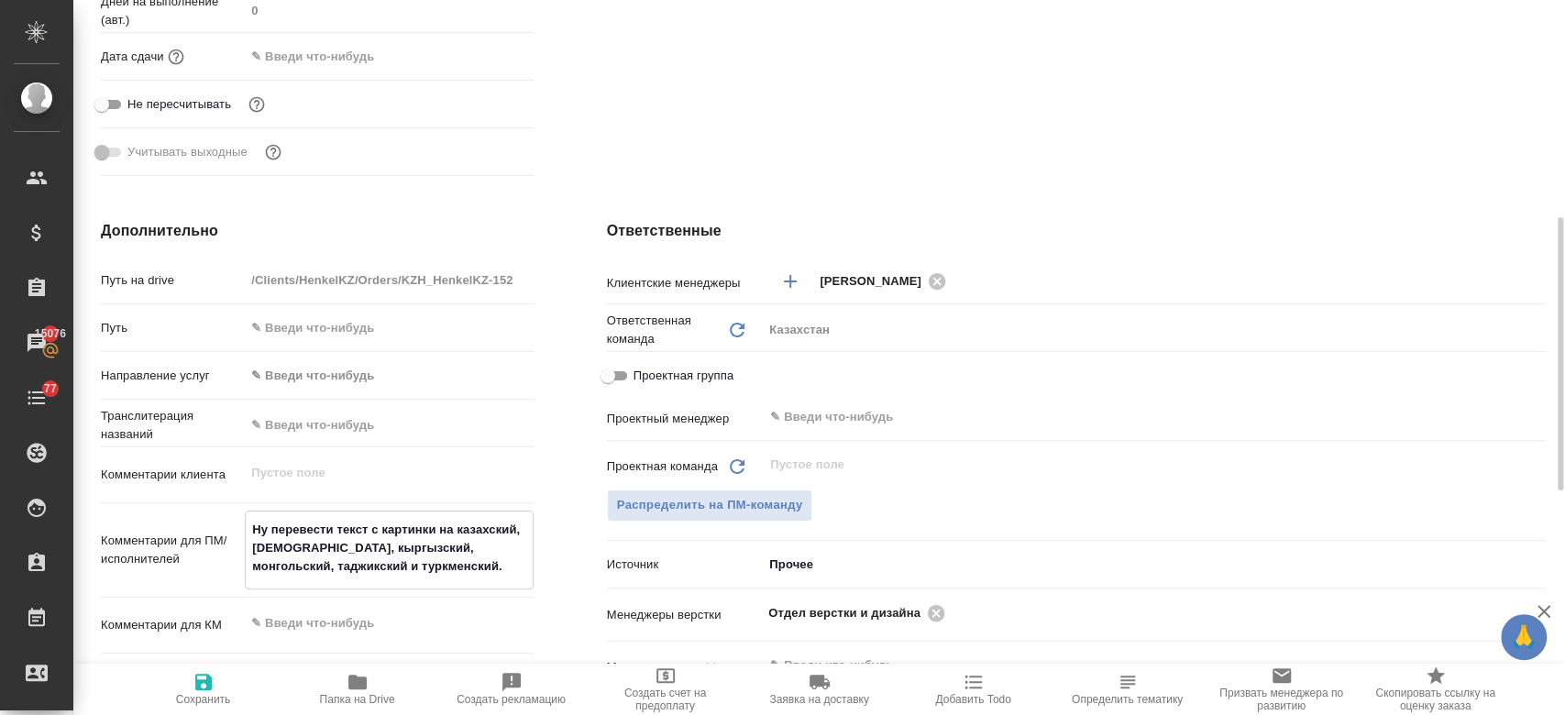
type textarea "x"
type textarea "Нуж перевести текст с картинки на казахский, узбекский, кыргызский, монгольский…"
type textarea "x"
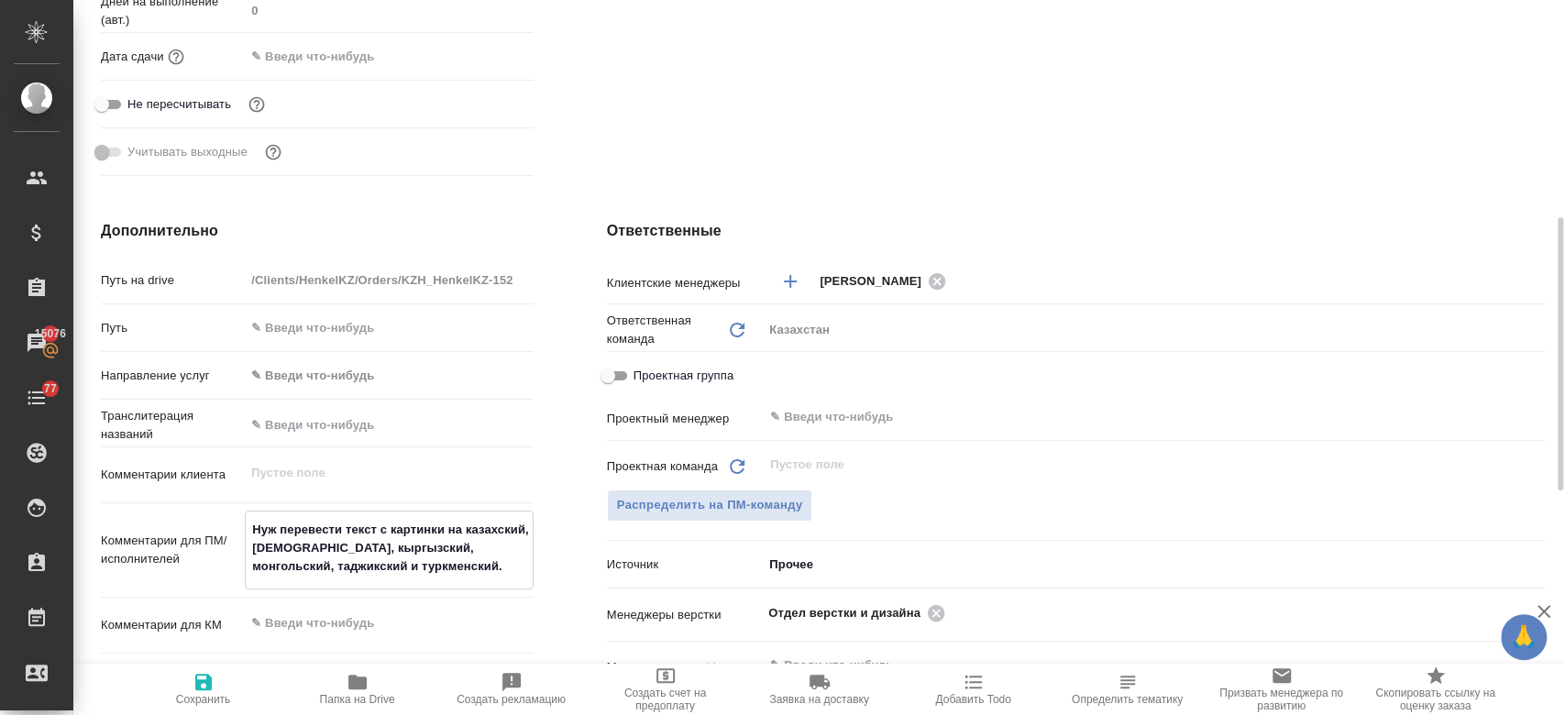
type textarea "x"
type textarea "Нужн перевести текст с картинки на казахский, узбекский, кыргызский, монгольски…"
type textarea "x"
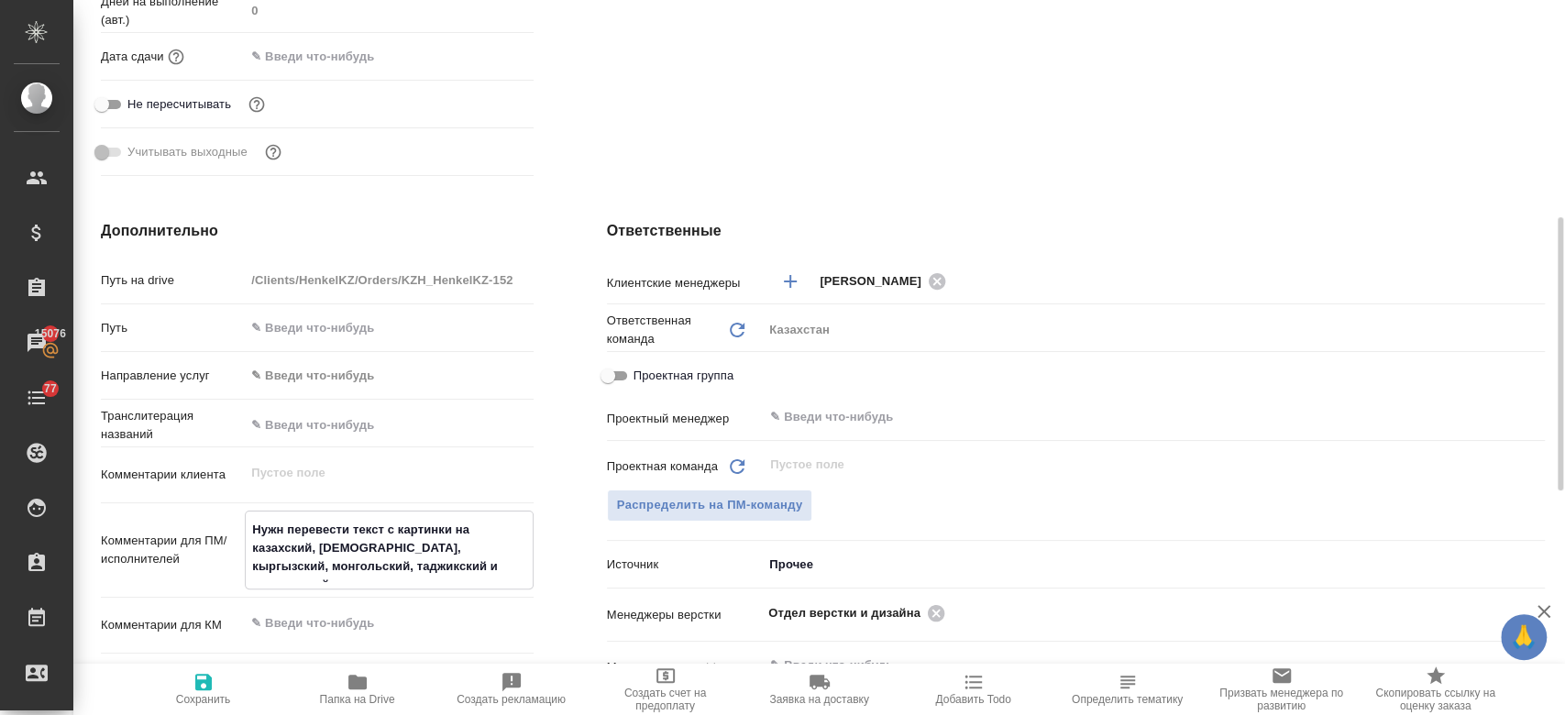
type textarea "Нужно перевести текст с картинки на казахский, узбекский, кыргызский, монгольск…"
type textarea "x"
click at [516, 568] on textarea "Нужно перевести текст с картинки на казахский, узбекский, кыргызский, монгольск…" at bounding box center [389, 548] width 286 height 68
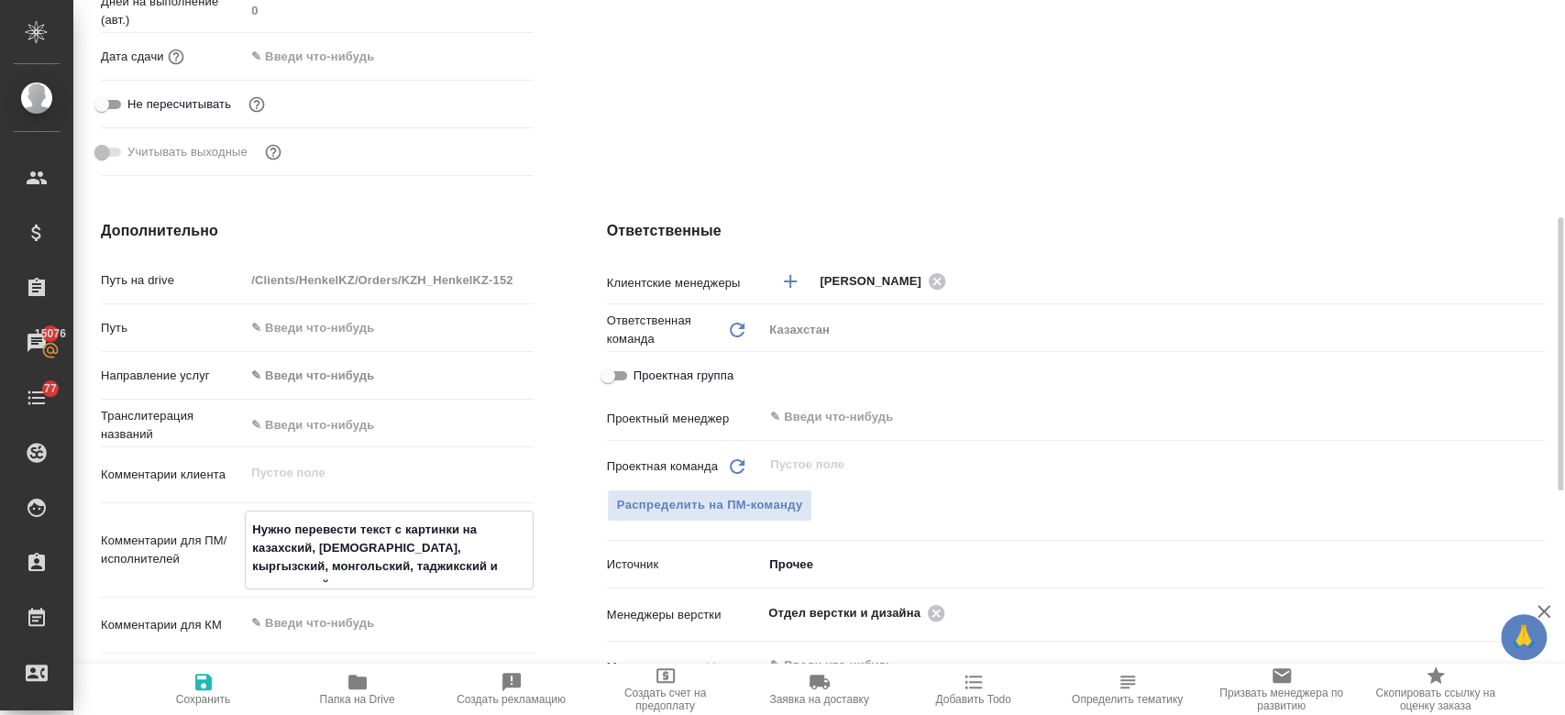
type textarea "Нужно перевести текст с картинки на казахский, узбекский, кыргызский, монгольск…"
type textarea "x"
type textarea "Нужно перевести текст с картинки на казахский, узбекский, кыргызский, монгольск…"
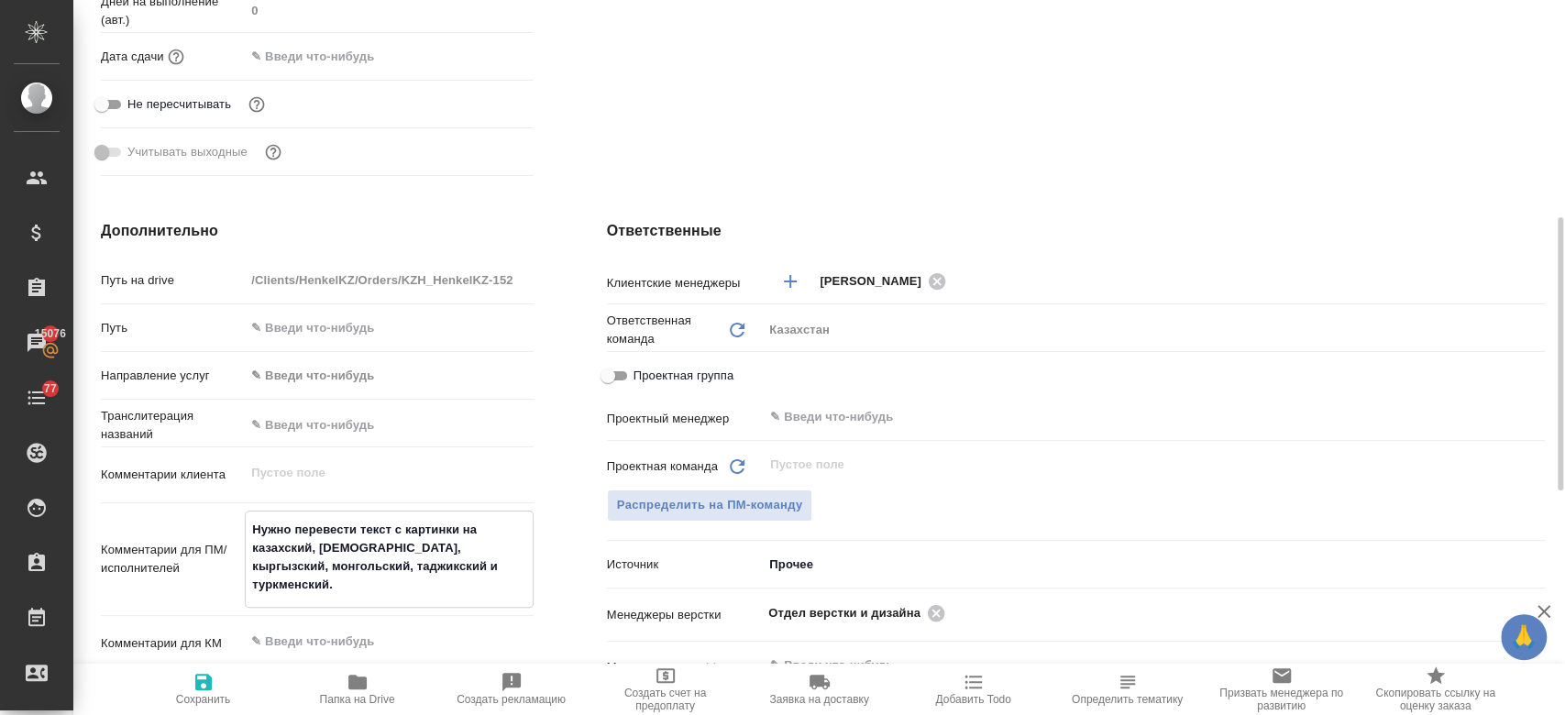
type textarea "x"
type textarea "Нужно перевести текст с картинки на казахский, узбекский, кыргызский, монгольск…"
type textarea "x"
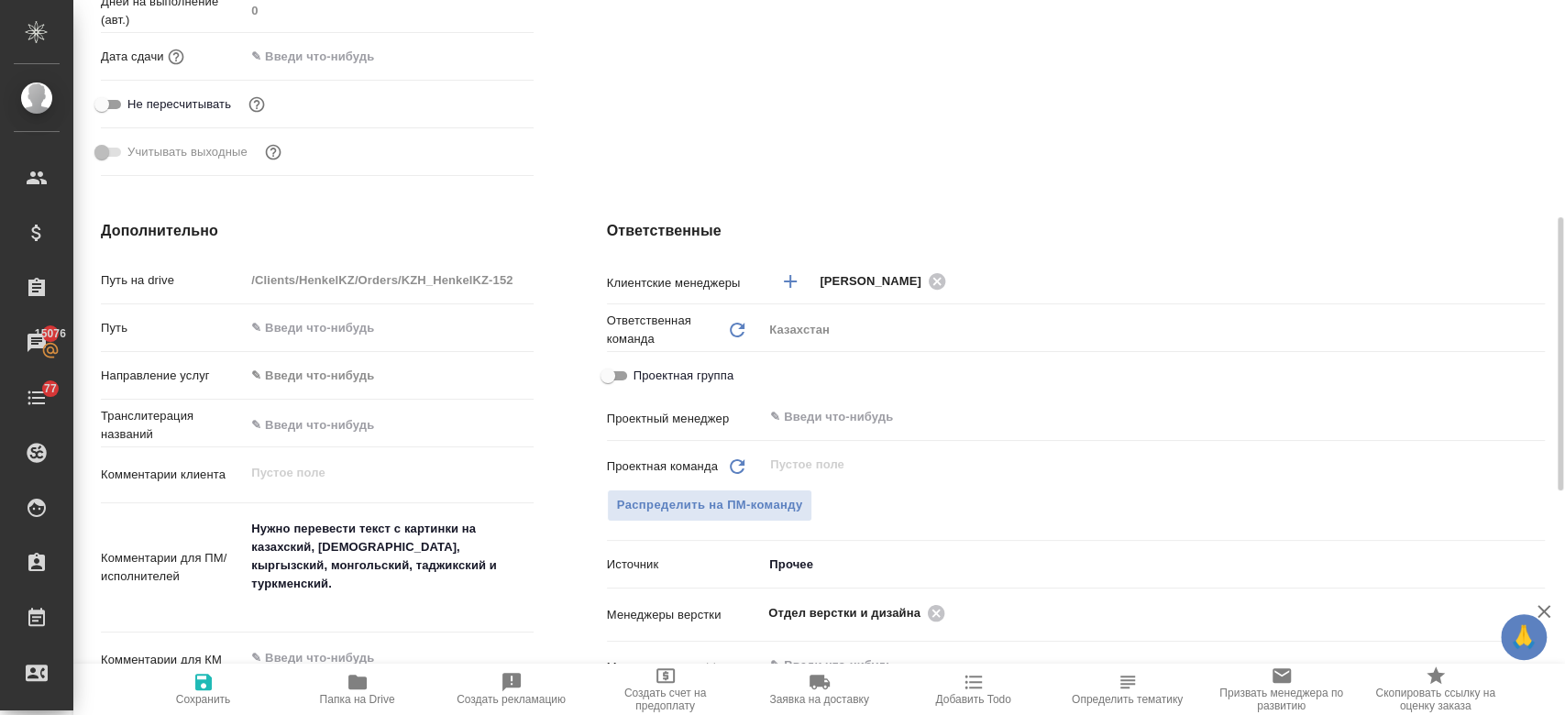
type textarea "x"
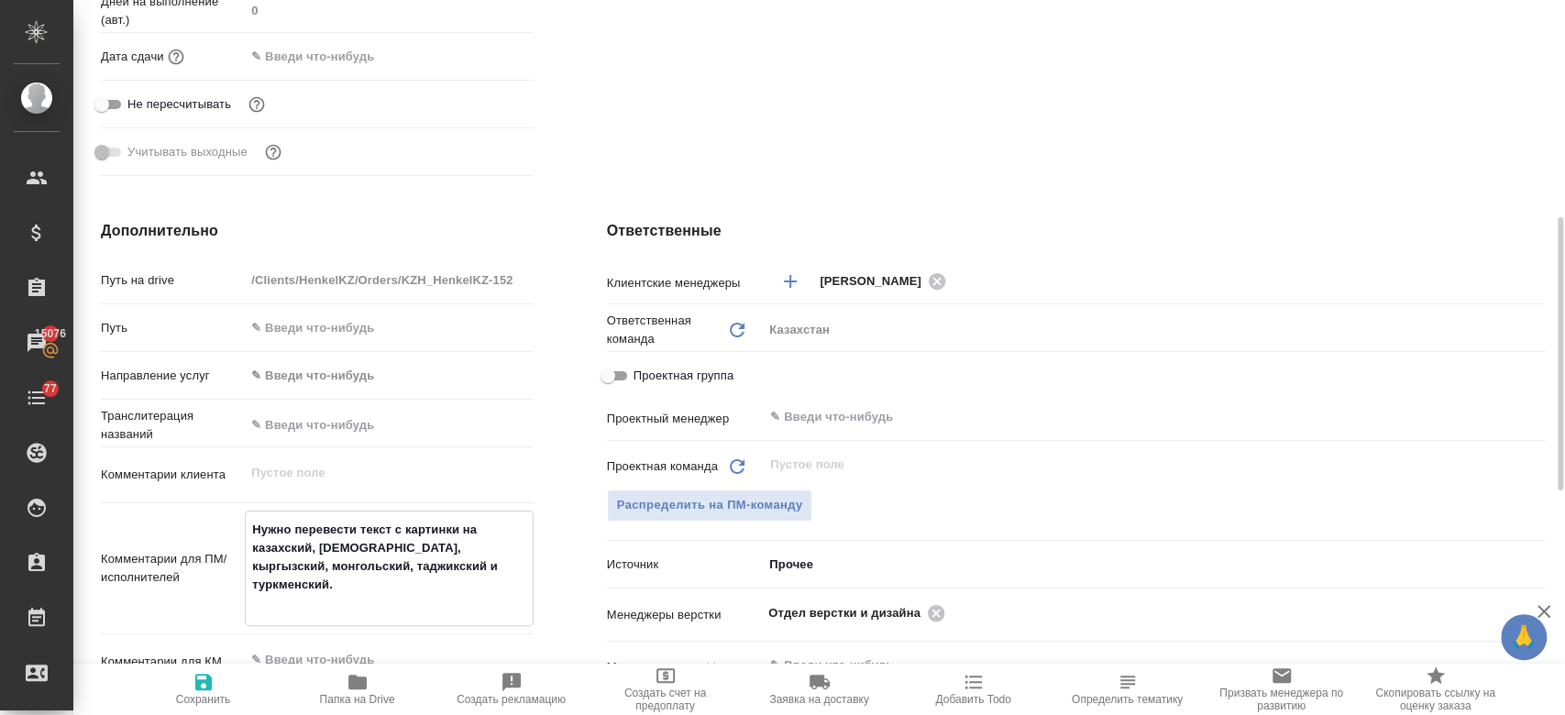
scroll to position [673, 0]
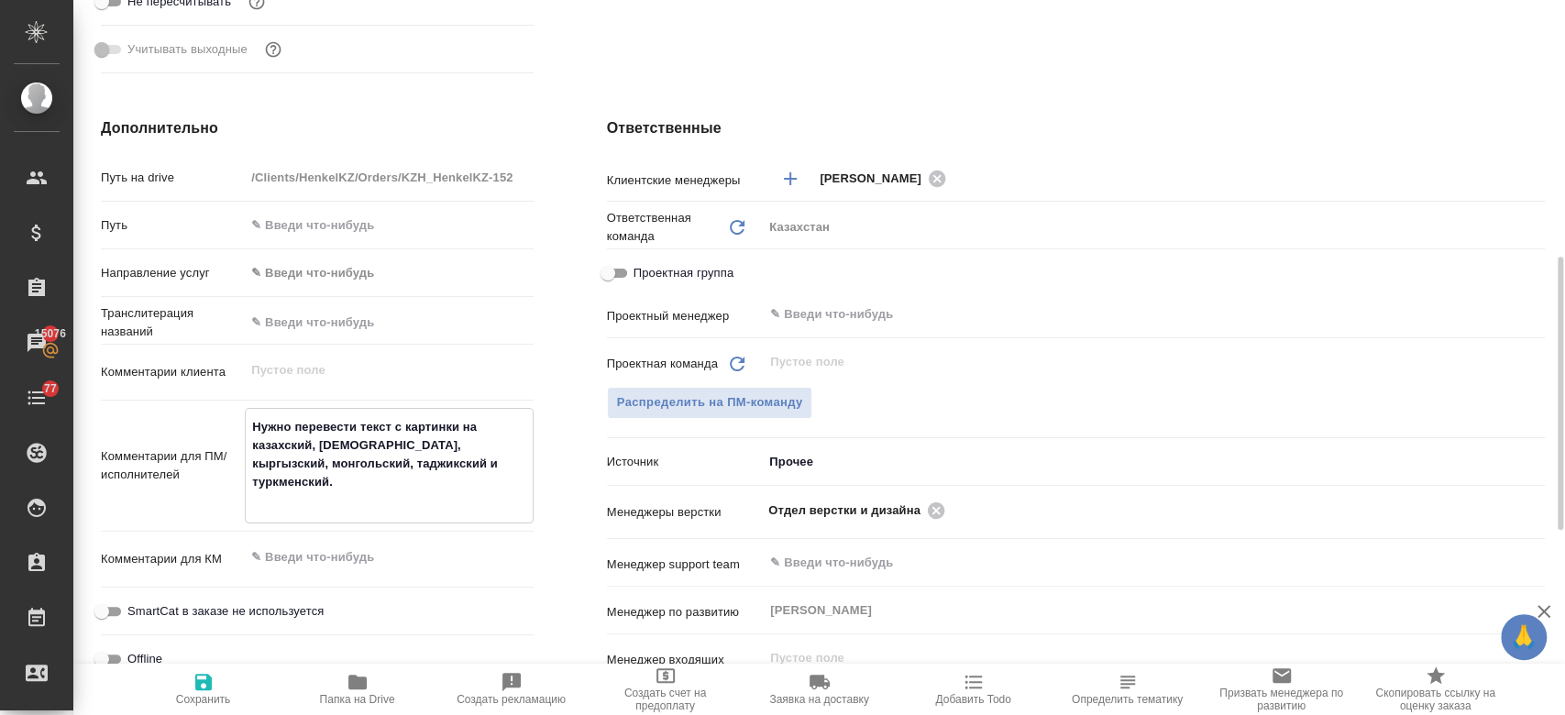
paste textarea "необходимо выписать текст и перевести в колонке рядом, как мы делали ранее."
type textarea "Нужно перевести текст с картинки на казахский, узбекский, кыргызский, монгольск…"
type textarea "x"
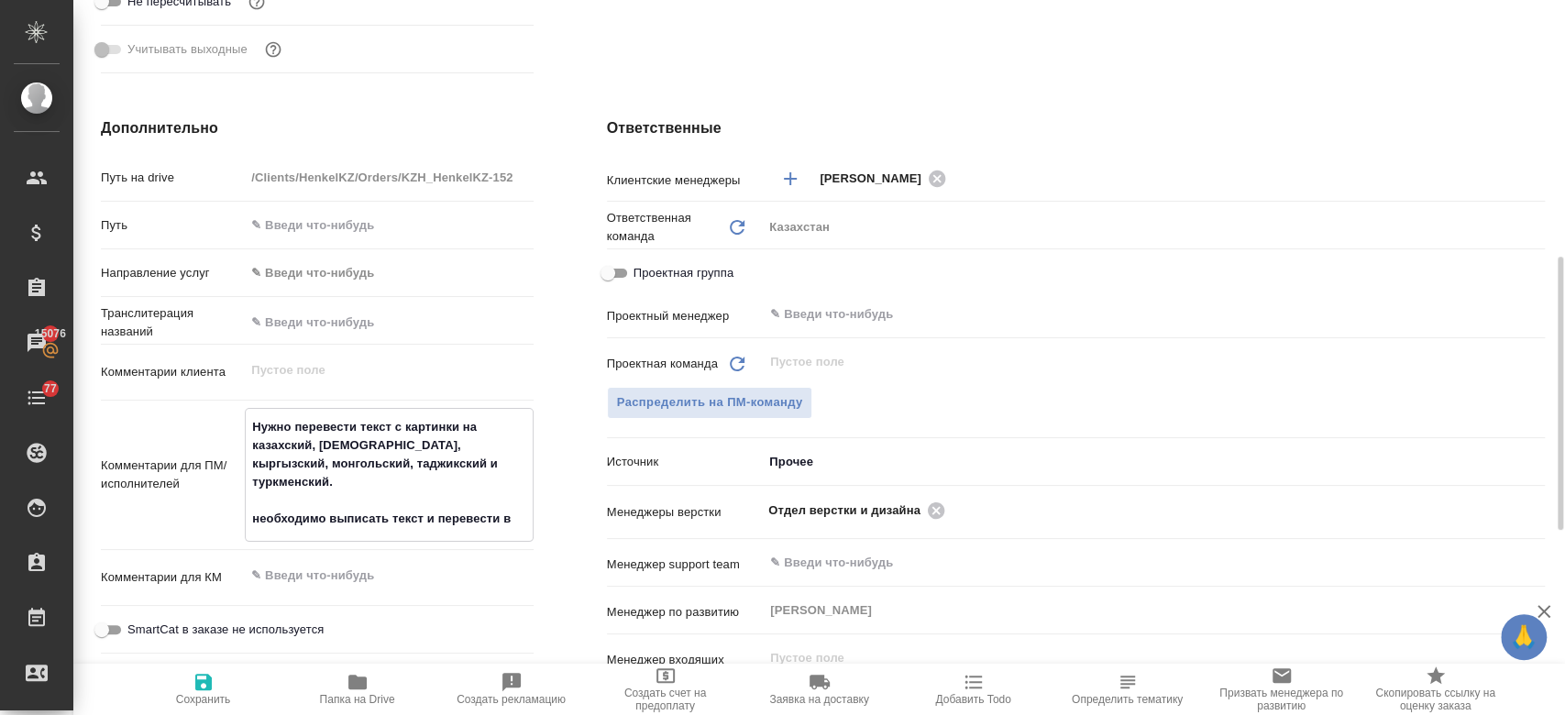
type textarea "Нужно перевести текст с картинки на казахский, узбекский, кыргызский, монгольск…"
type textarea "x"
click at [207, 683] on icon "button" at bounding box center [203, 682] width 16 height 16
type textarea "x"
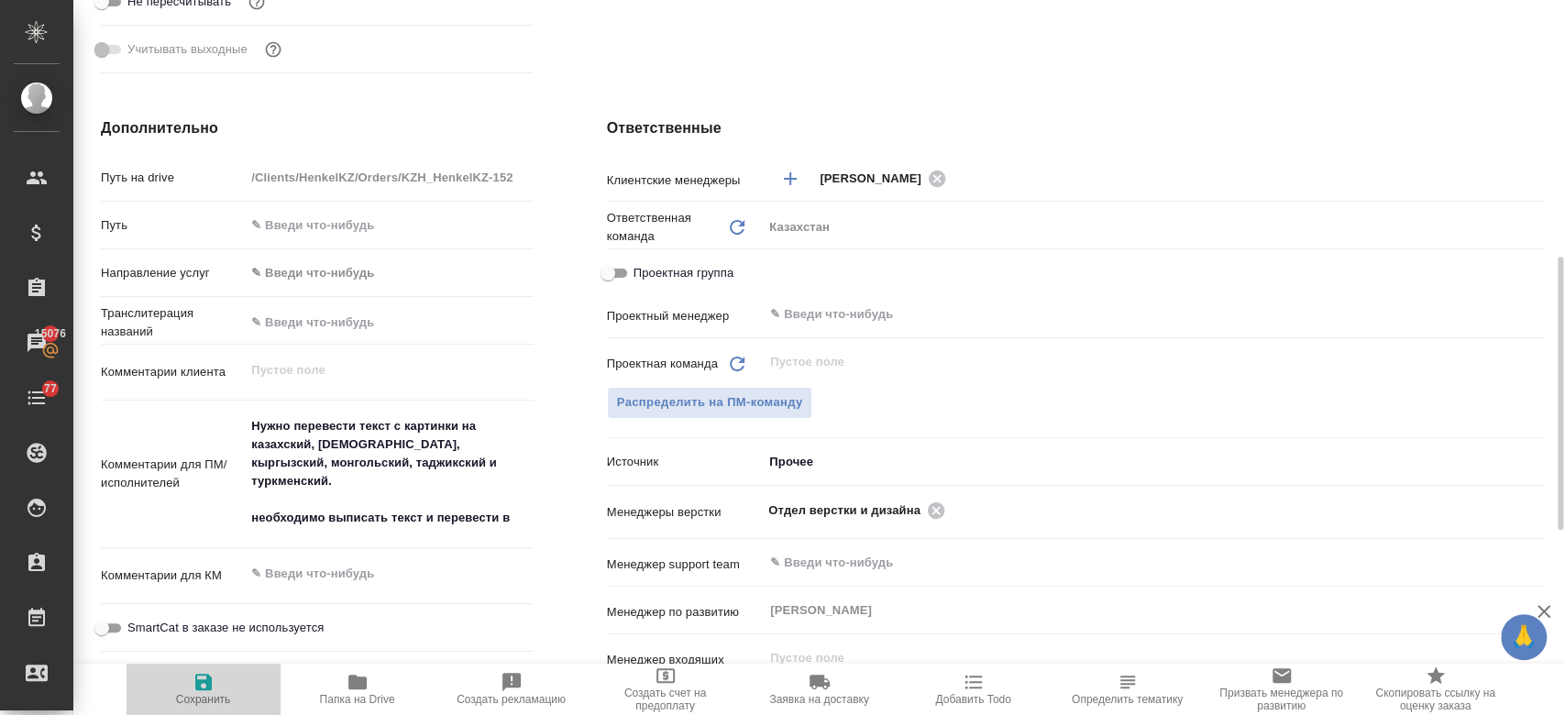
type textarea "x"
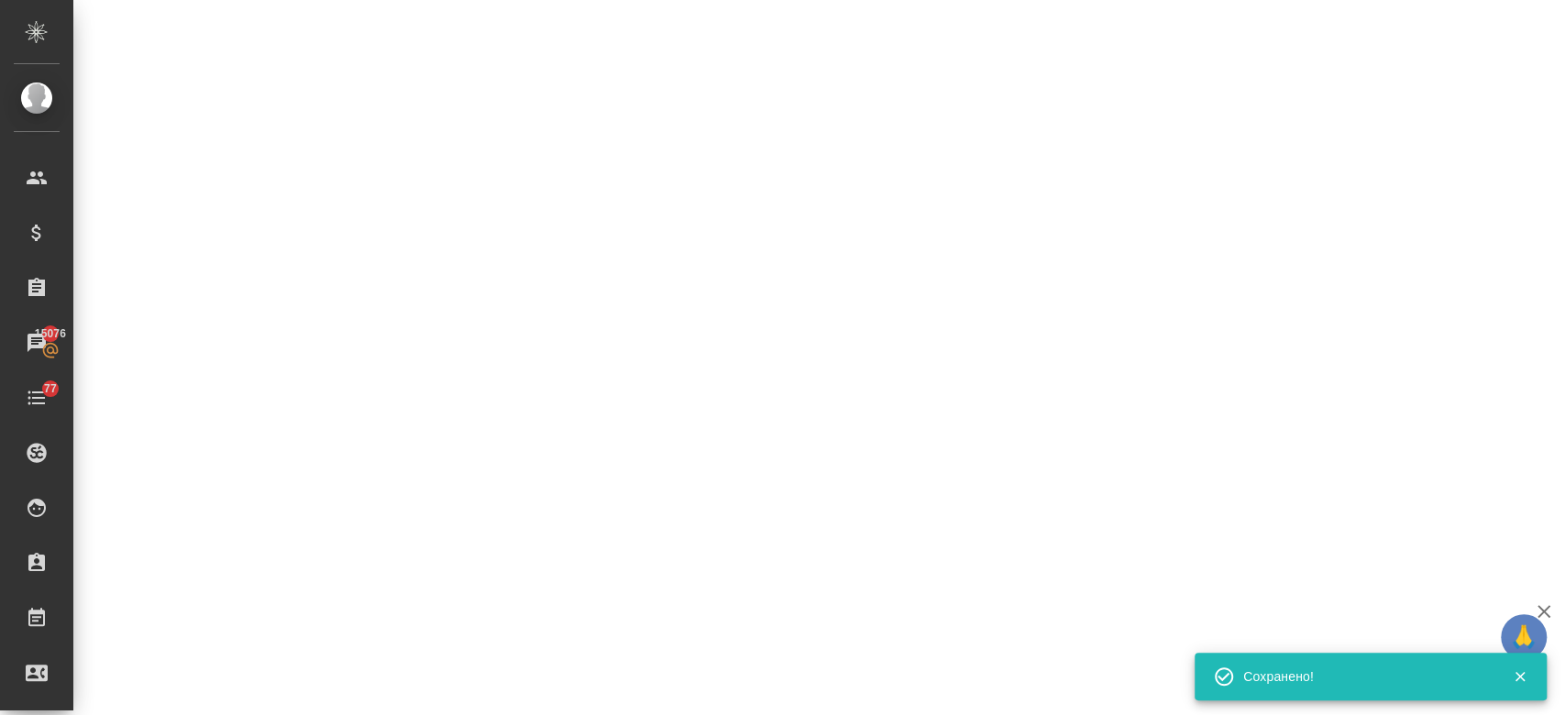
select select "RU"
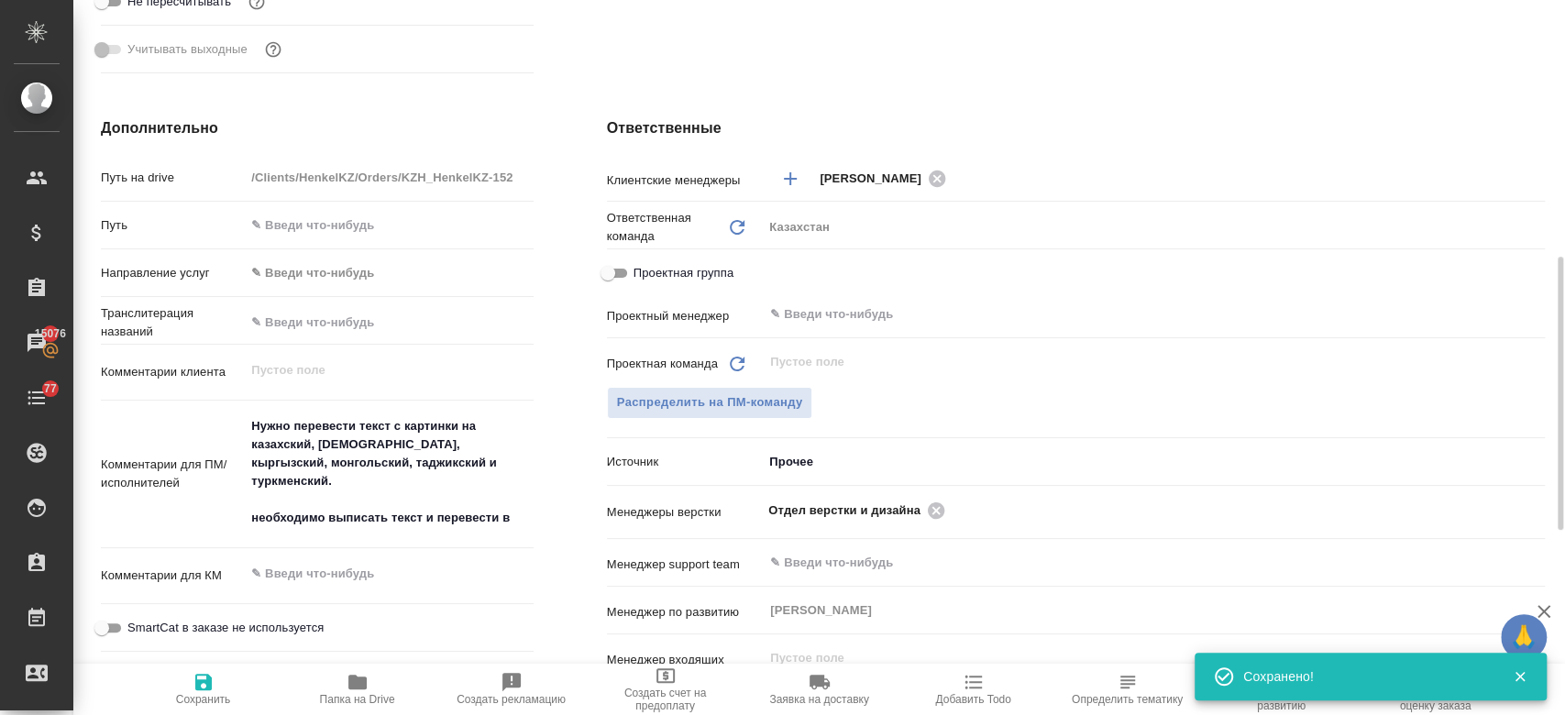
type textarea "x"
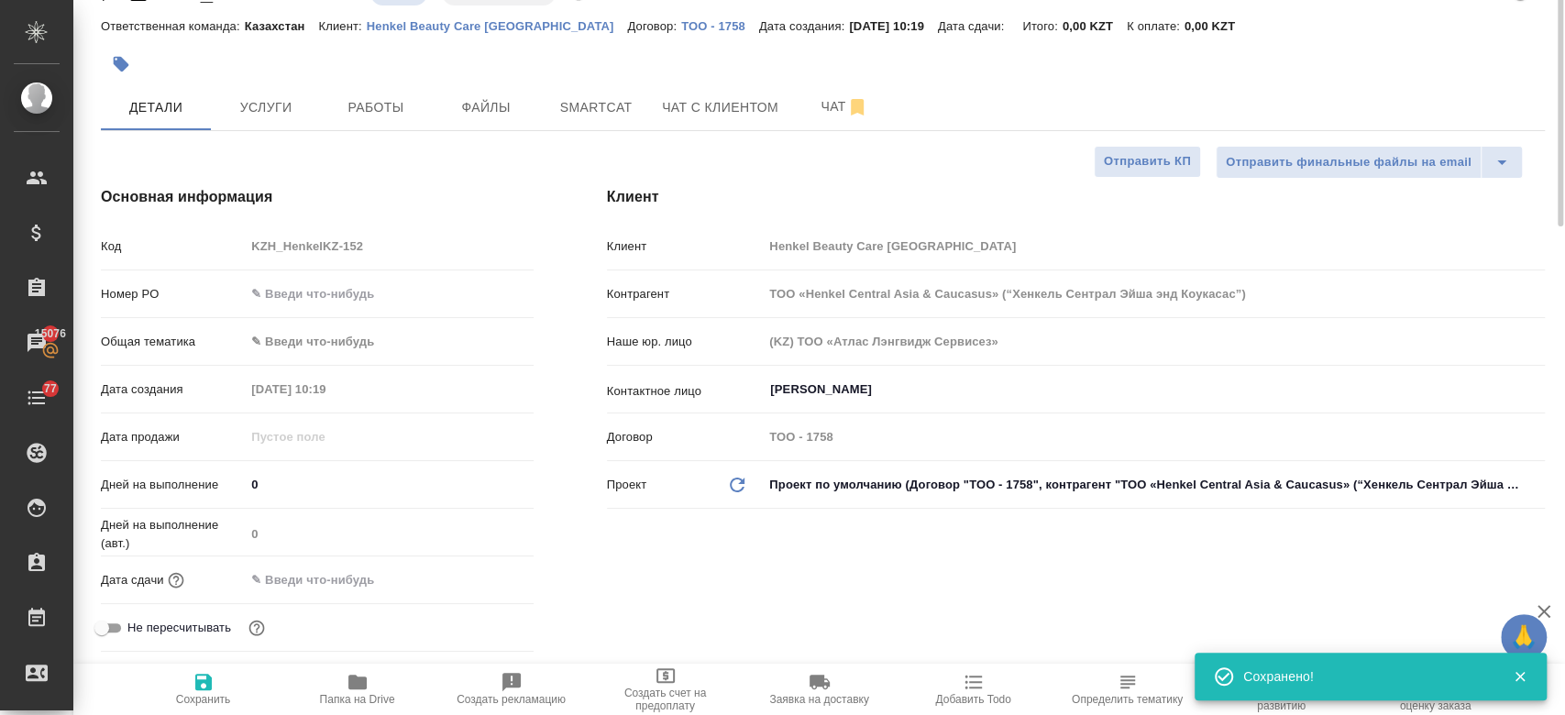
scroll to position [0, 0]
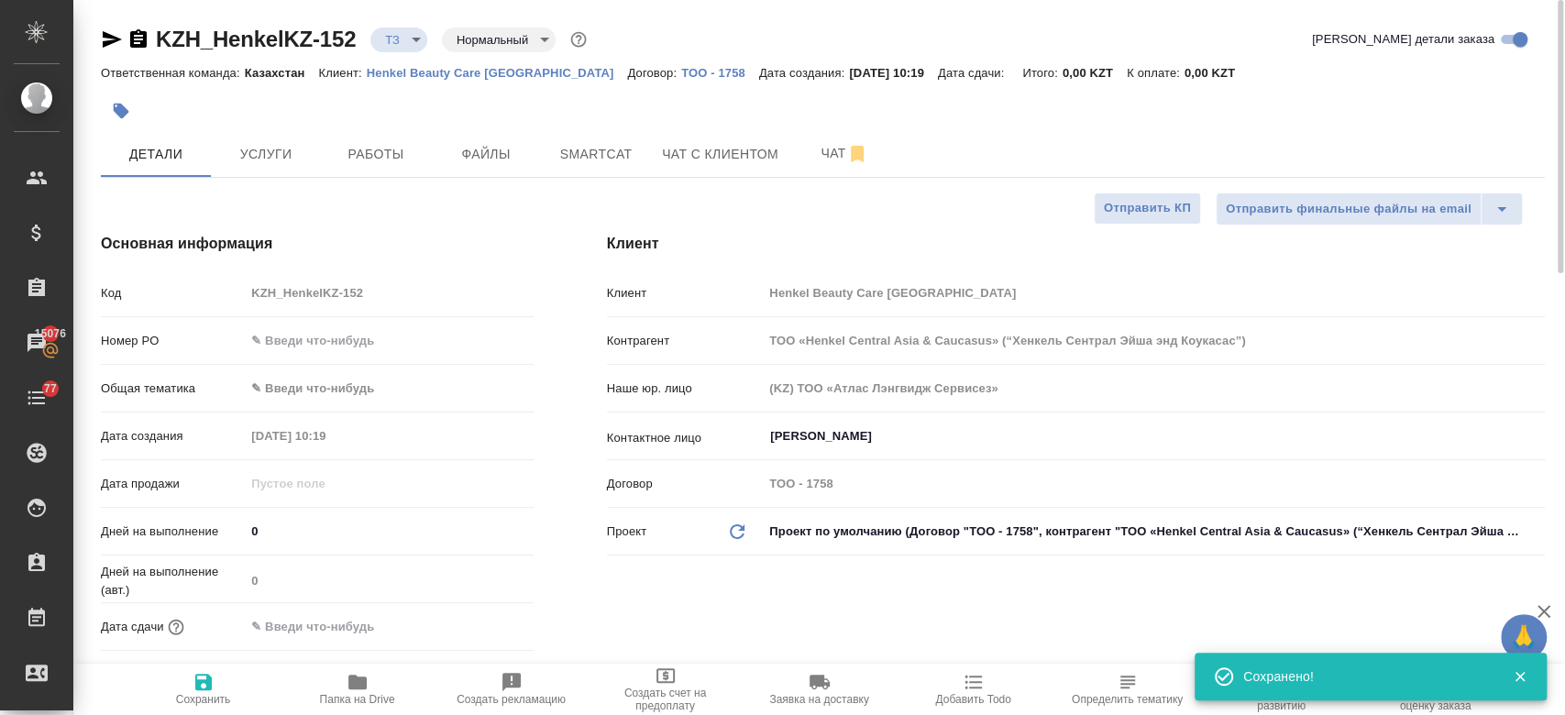
click at [447, 103] on div at bounding box center [582, 111] width 962 height 40
click at [827, 434] on input "Удербаева Рената" at bounding box center [1122, 436] width 709 height 22
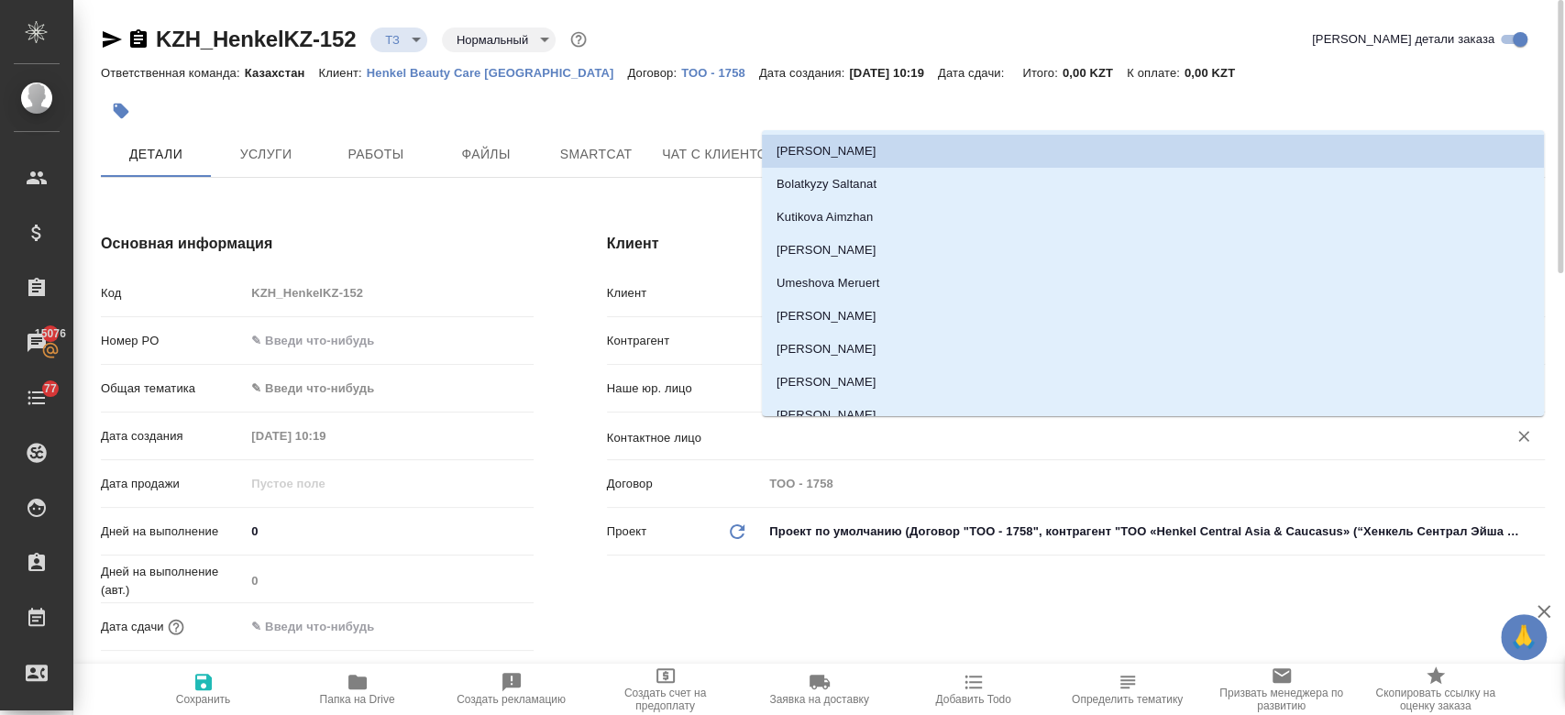
type textarea "x"
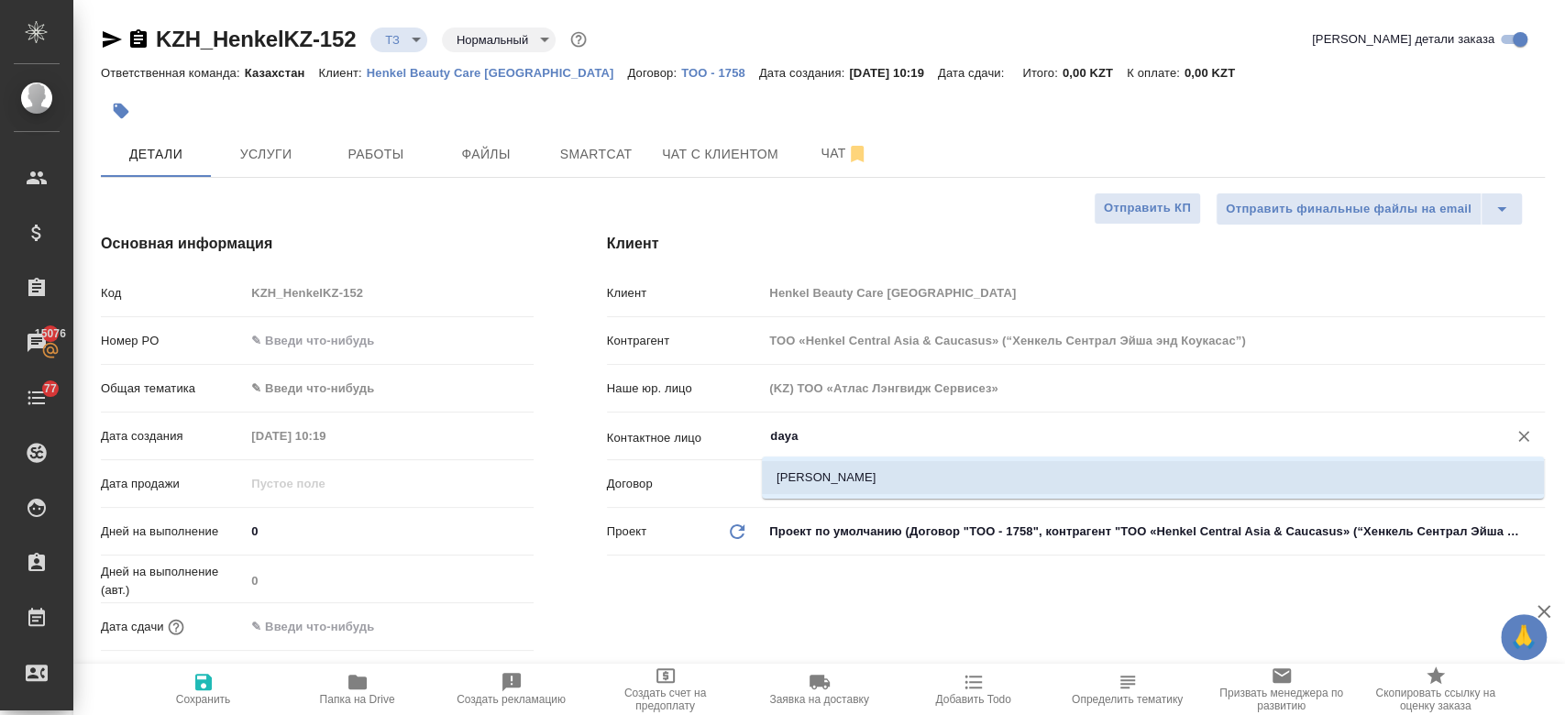
click at [813, 464] on li "Zhumanazar Dayana" at bounding box center [1153, 477] width 782 height 33
type input "Zhumanazar Dayana"
type textarea "x"
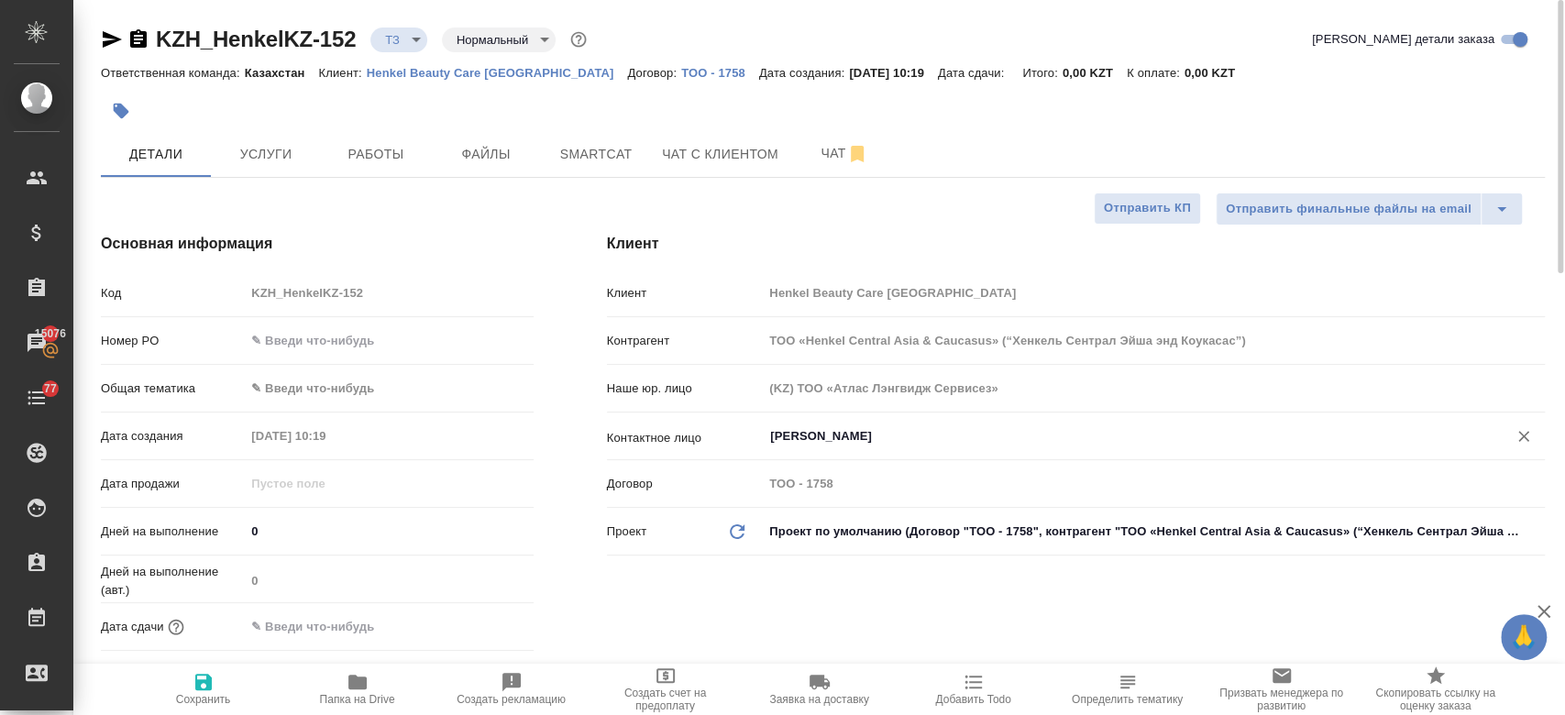
type input "Zhumanazar Dayana"
click at [213, 692] on icon "button" at bounding box center [203, 682] width 22 height 22
type textarea "x"
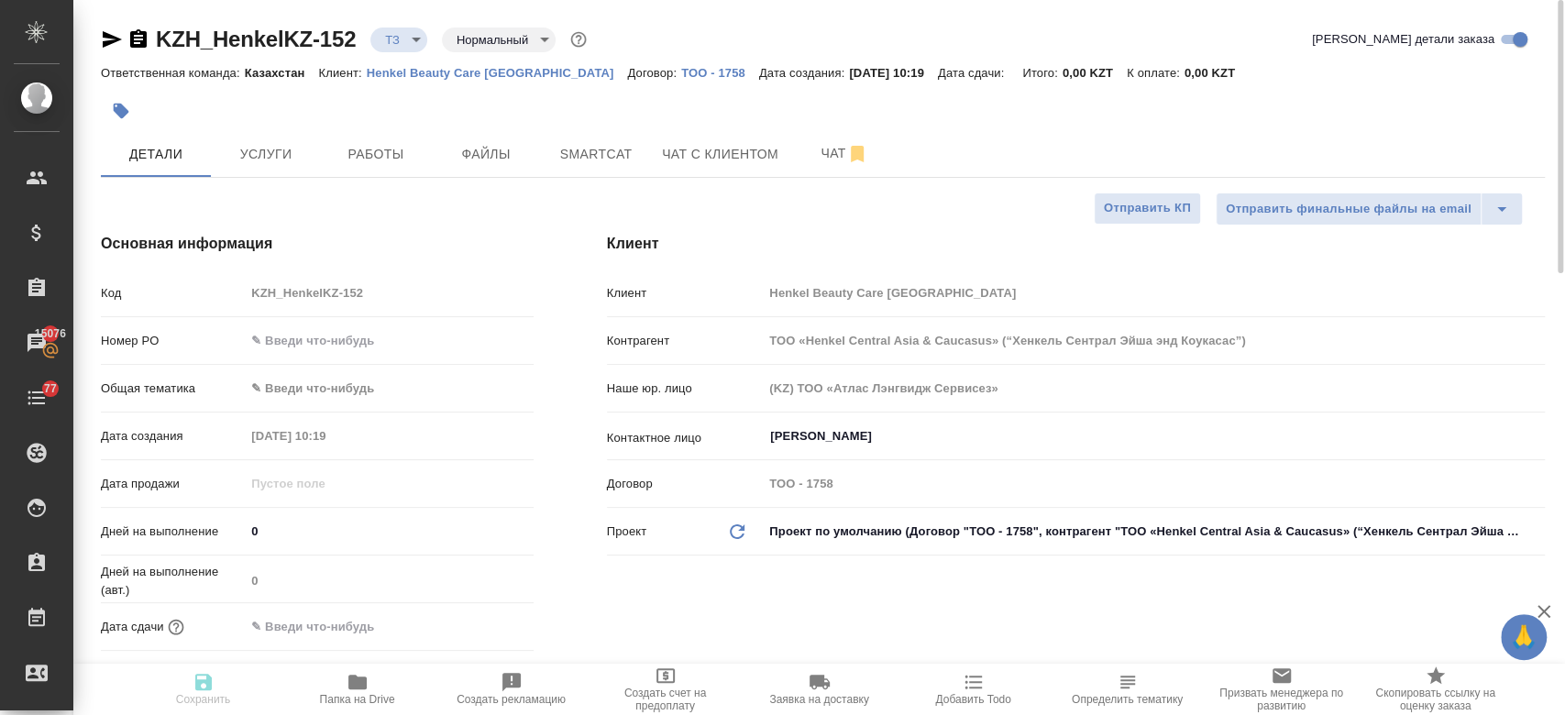
type textarea "x"
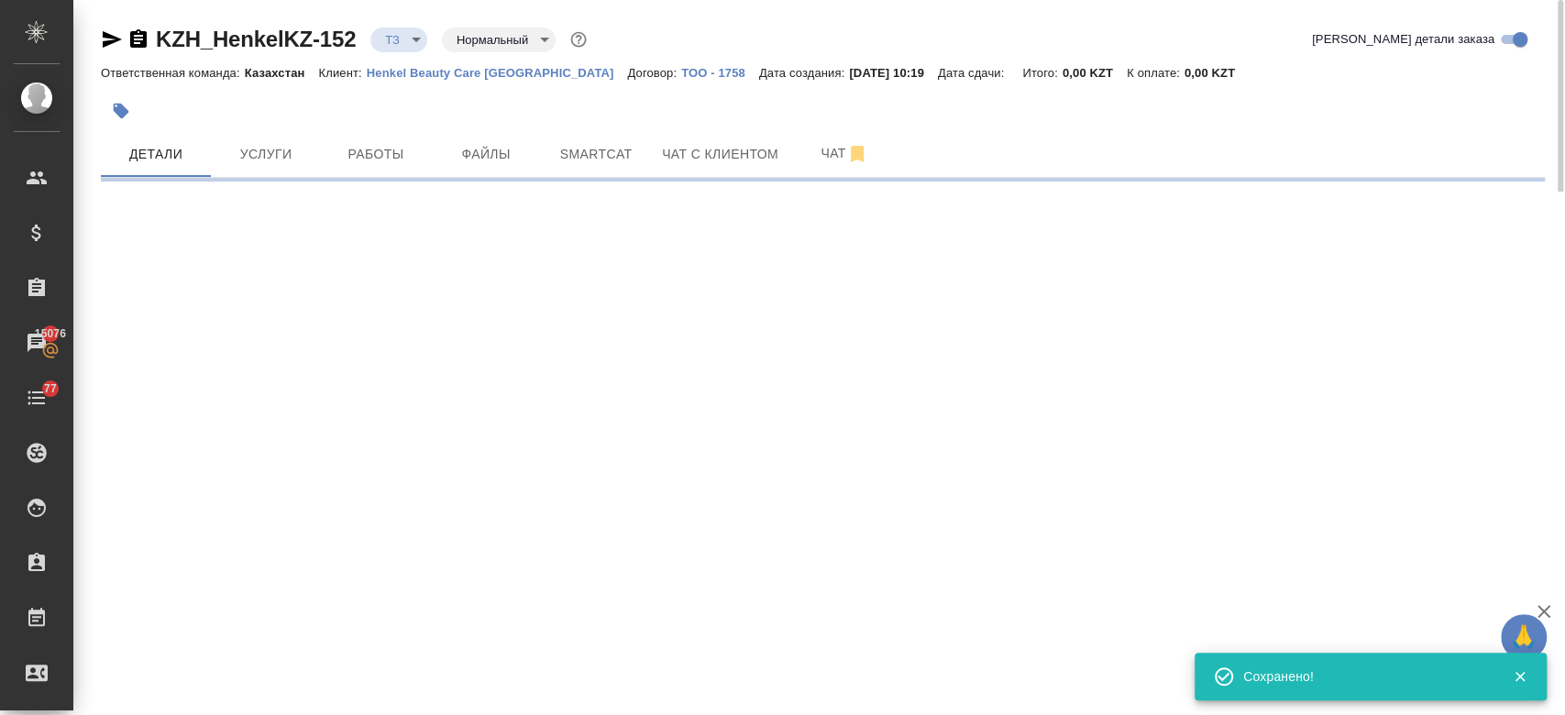
select select "RU"
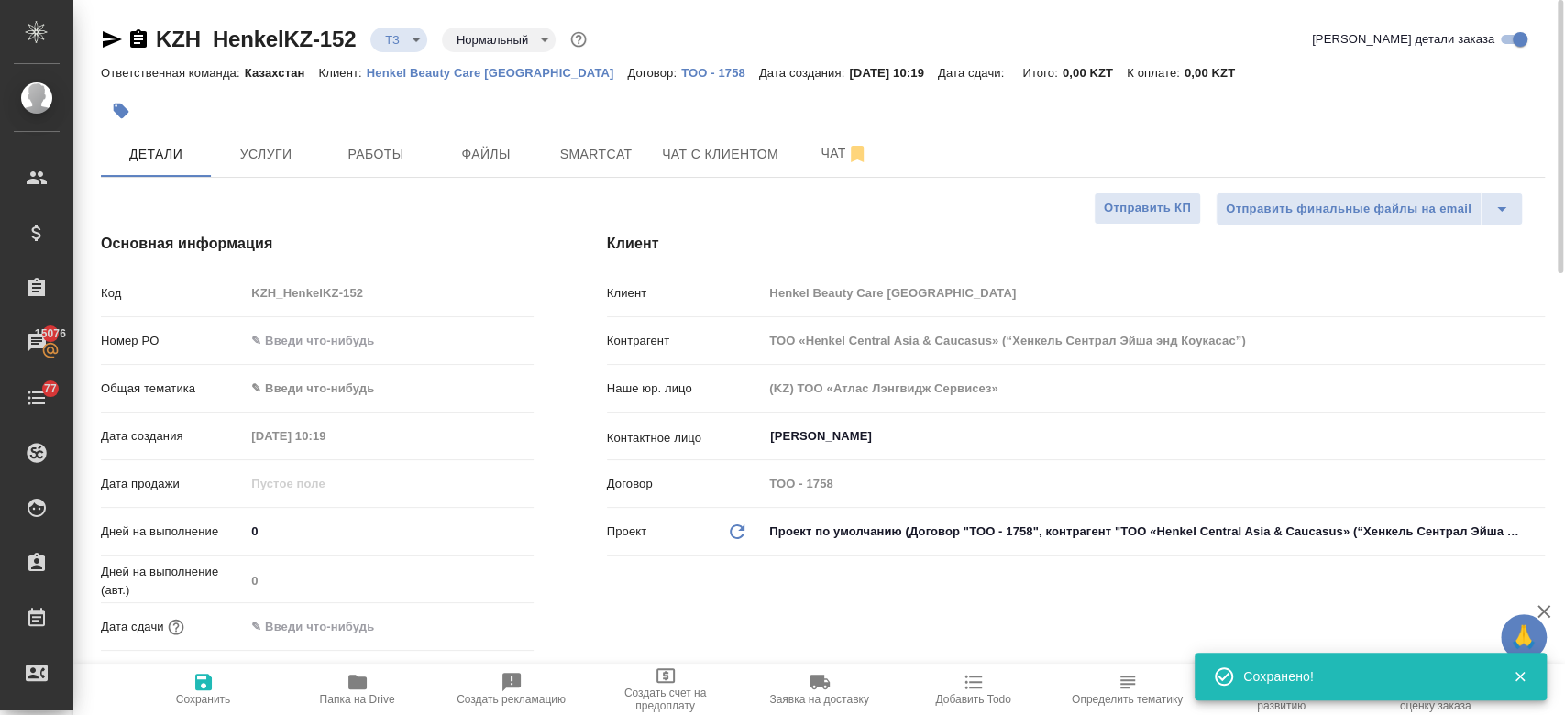
type textarea "x"
click at [715, 93] on div at bounding box center [582, 111] width 962 height 40
type textarea "x"
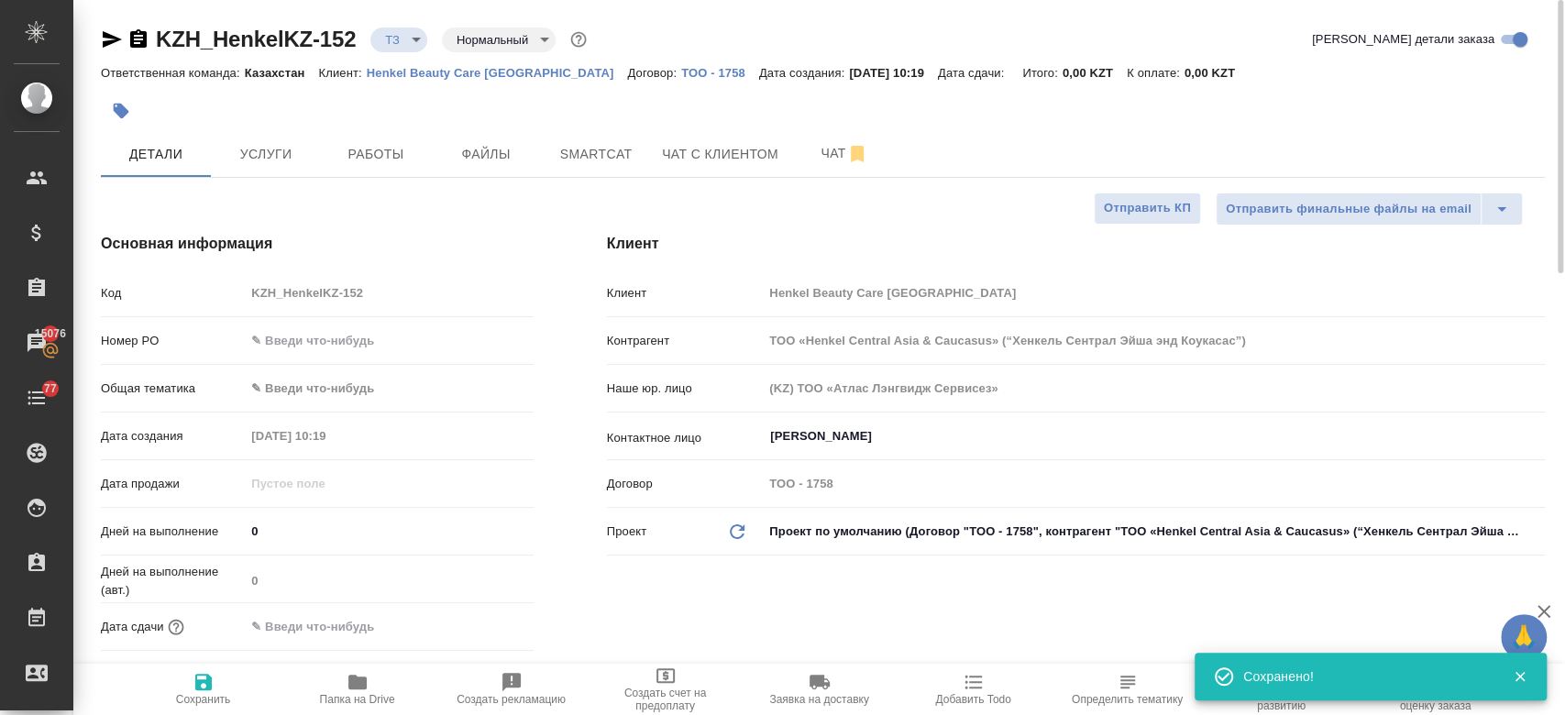
type textarea "x"
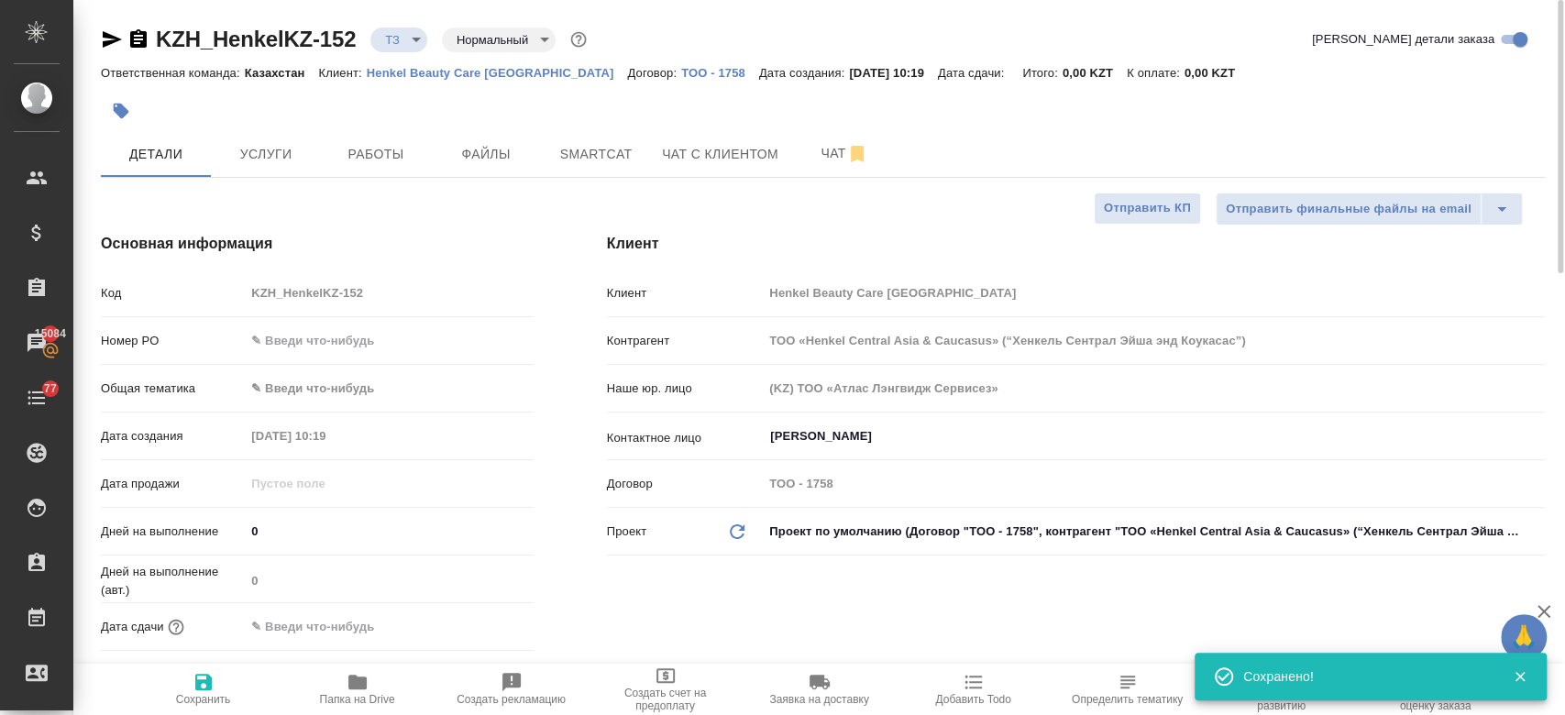
click at [465, 105] on div at bounding box center [582, 111] width 962 height 40
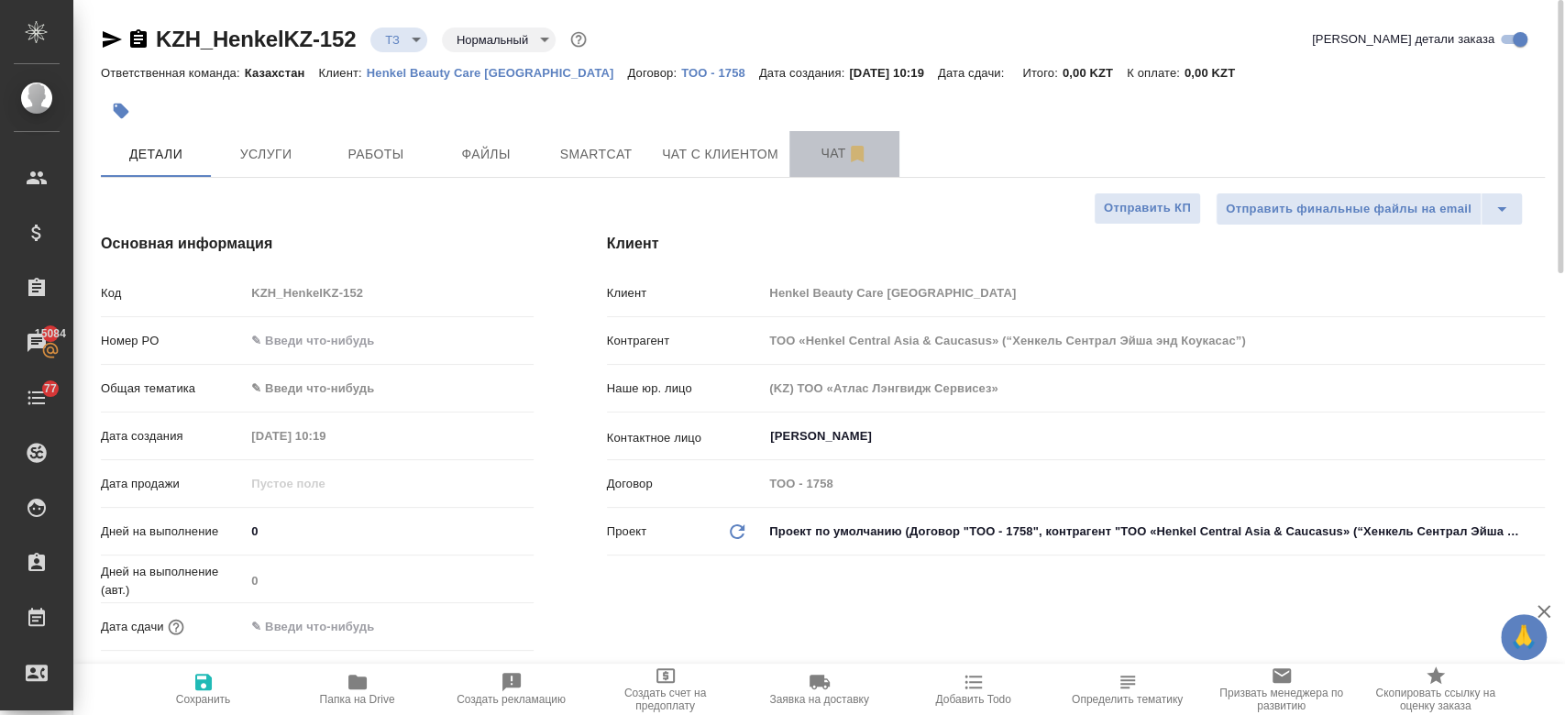
click at [800, 158] on span "Чат" at bounding box center [844, 153] width 88 height 23
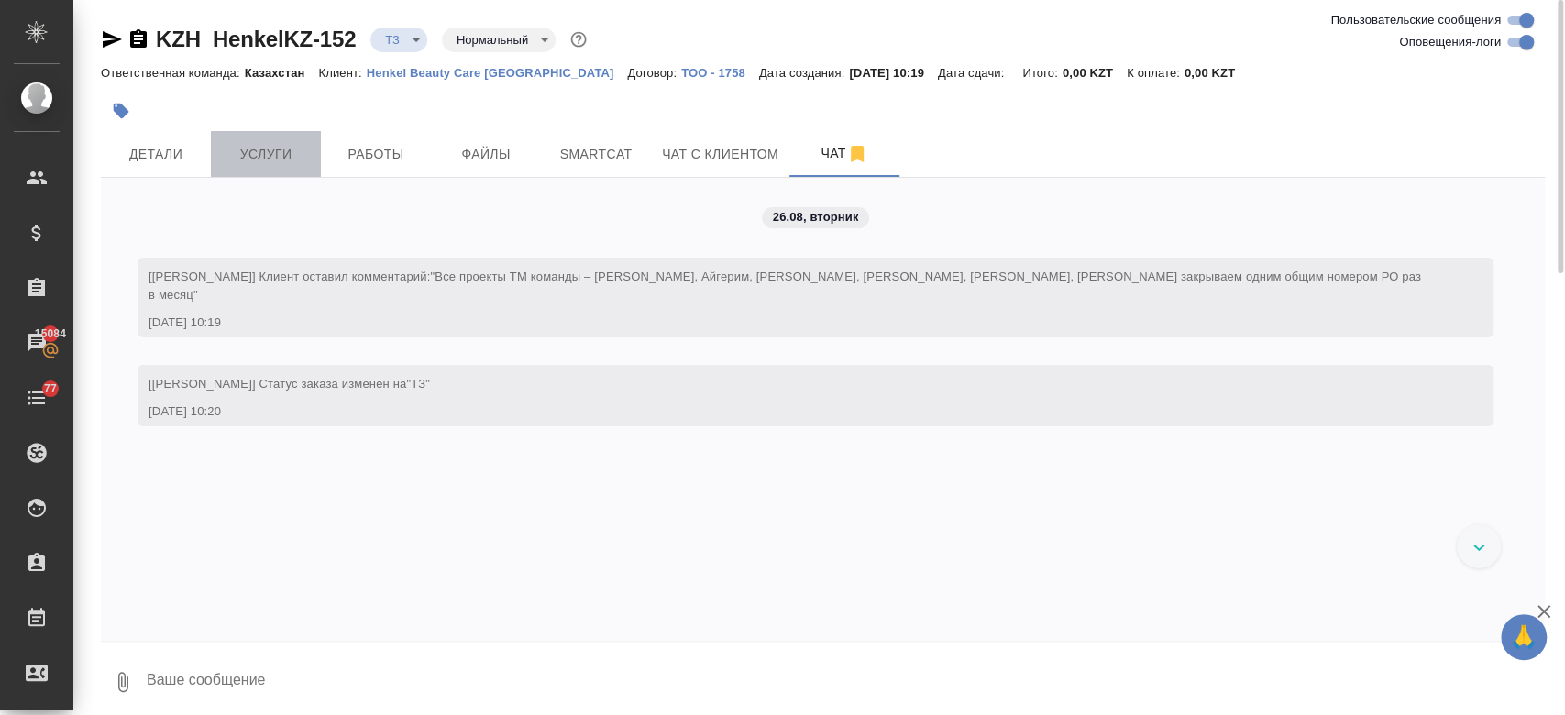
click at [269, 164] on span "Услуги" at bounding box center [266, 154] width 88 height 23
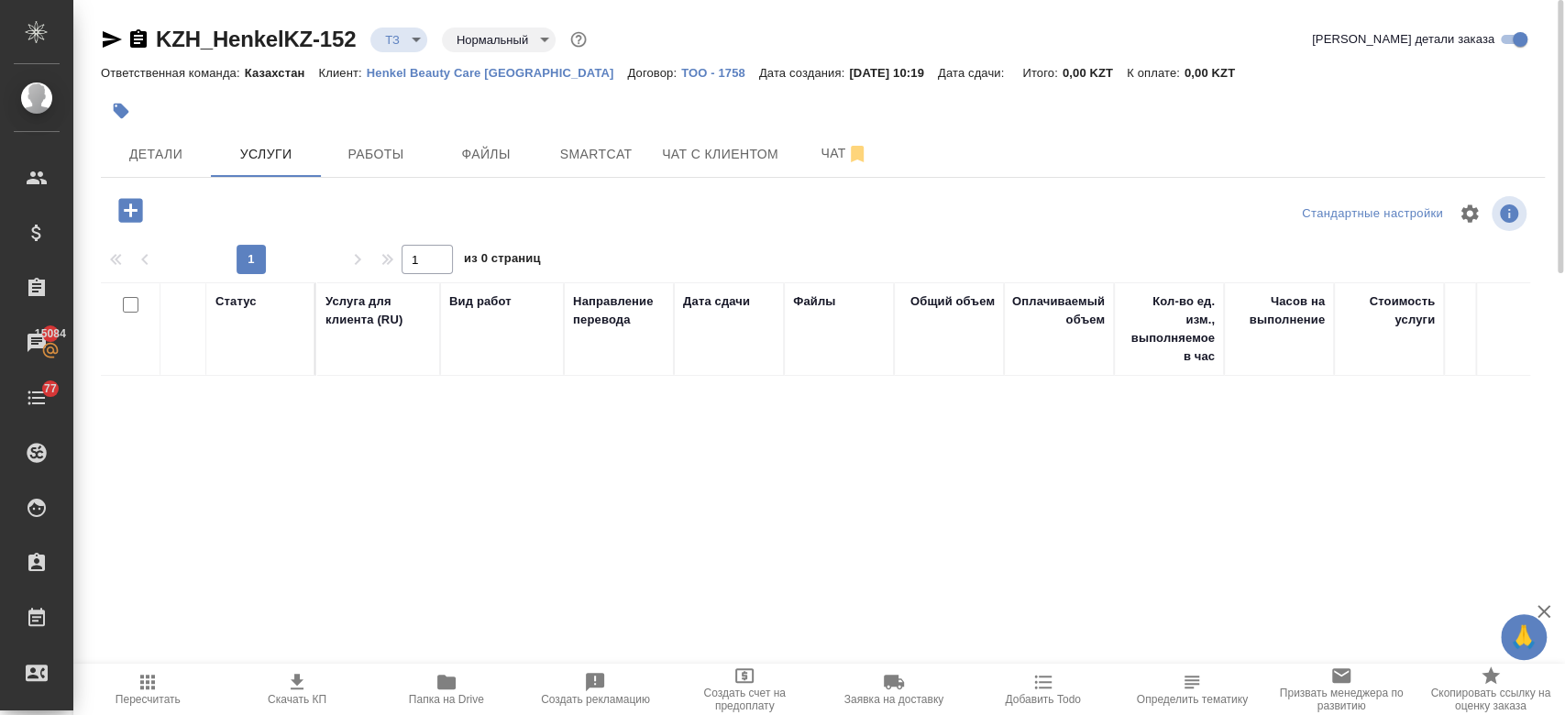
click at [354, 114] on div at bounding box center [582, 111] width 962 height 40
click at [489, 105] on div at bounding box center [582, 111] width 962 height 40
click at [810, 159] on span "Чат" at bounding box center [844, 153] width 88 height 23
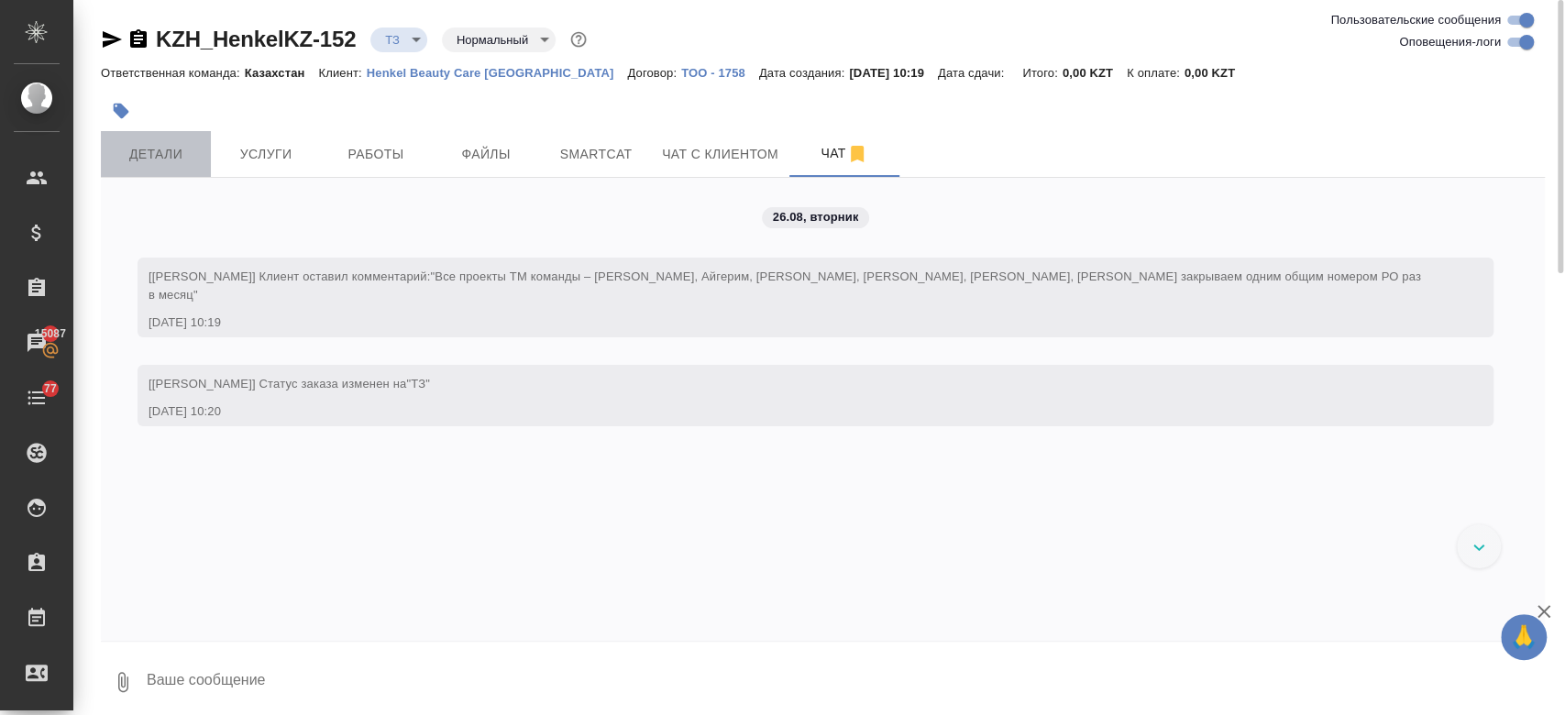
click at [192, 152] on span "Детали" at bounding box center [156, 154] width 88 height 23
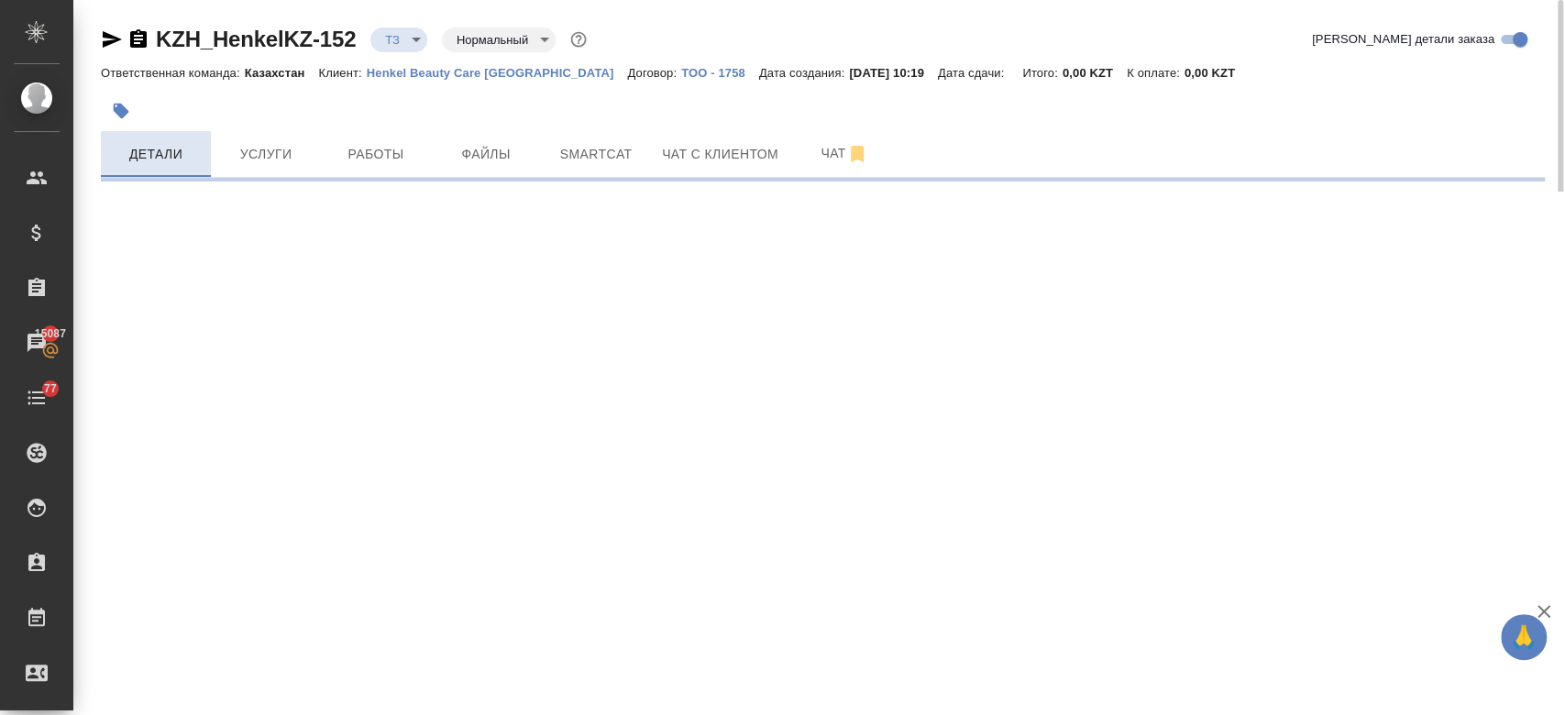
select select "RU"
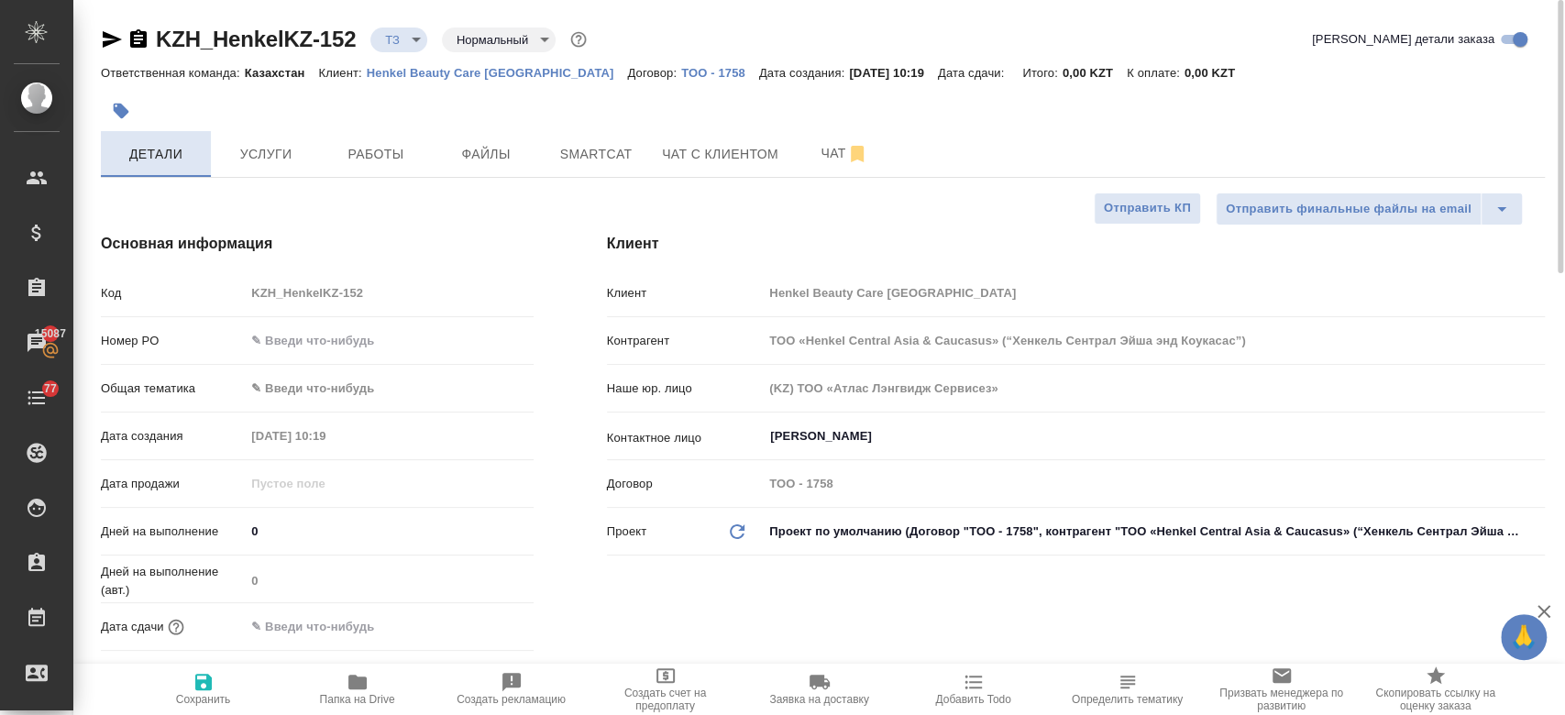
type textarea "x"
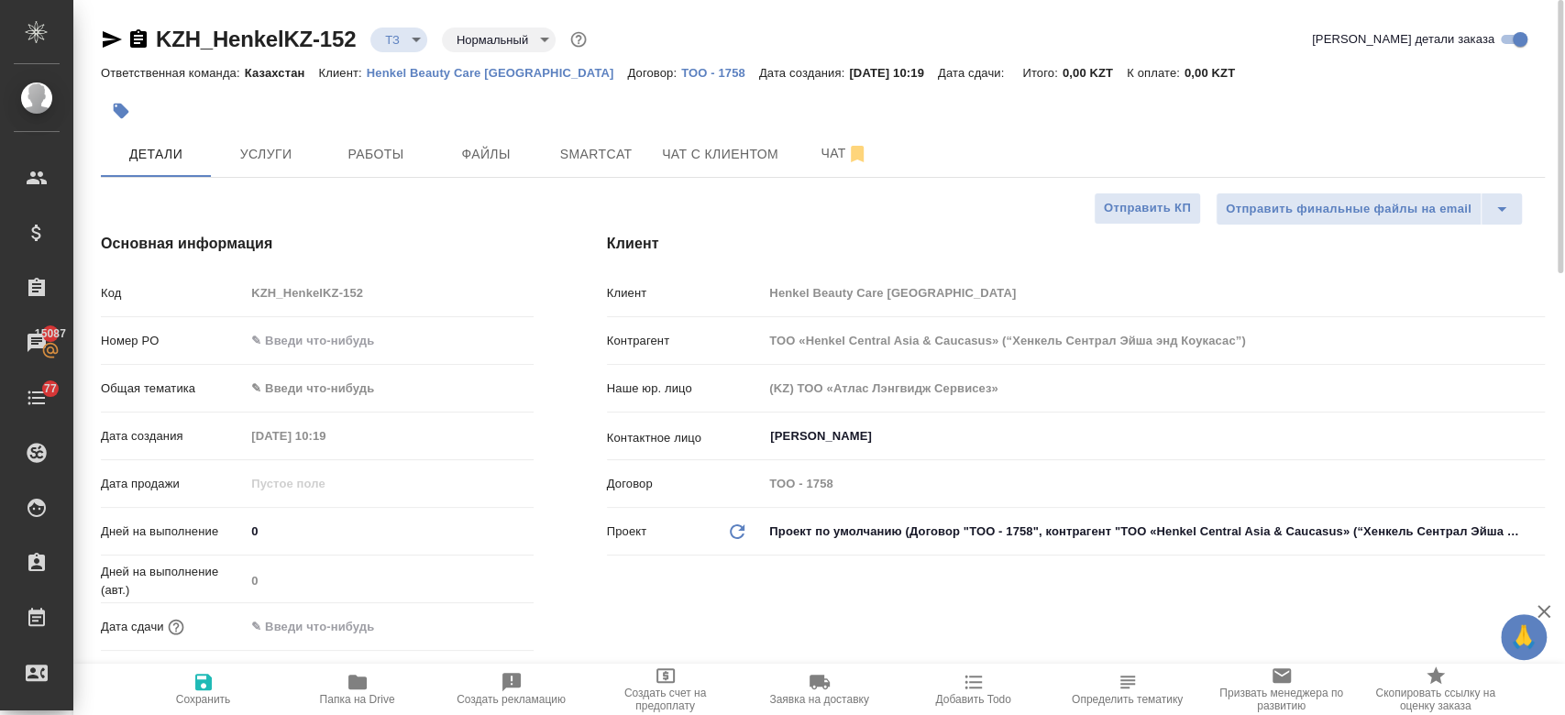
type textarea "x"
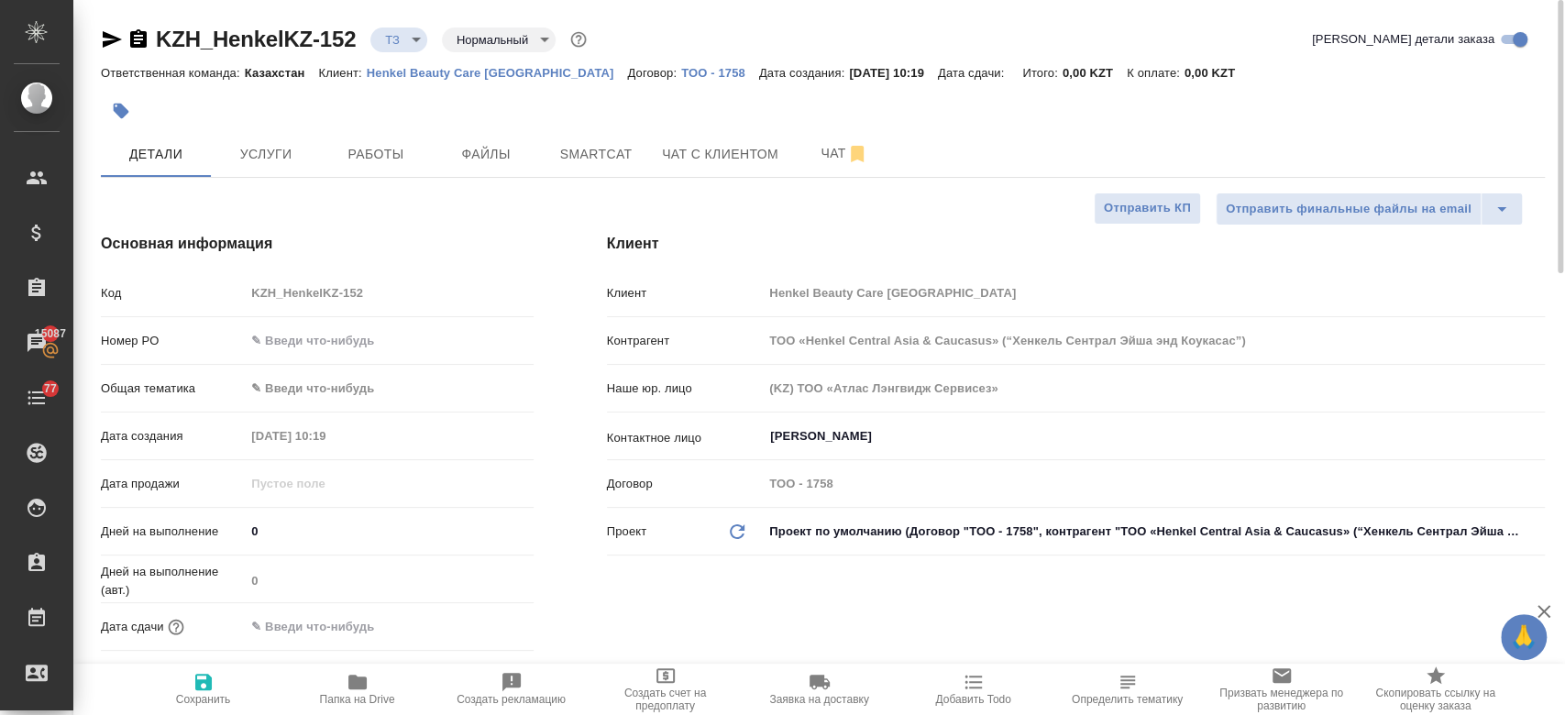
type textarea "x"
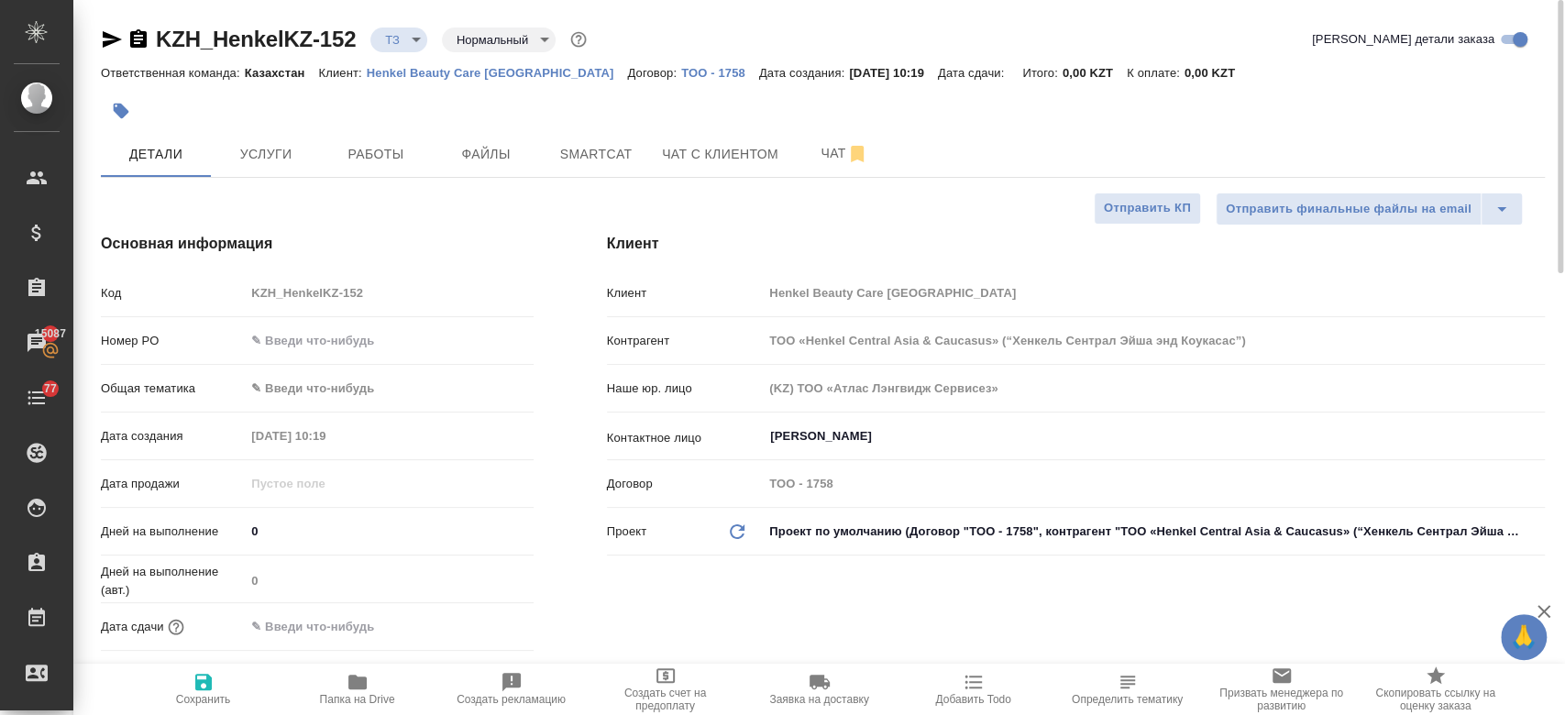
type textarea "x"
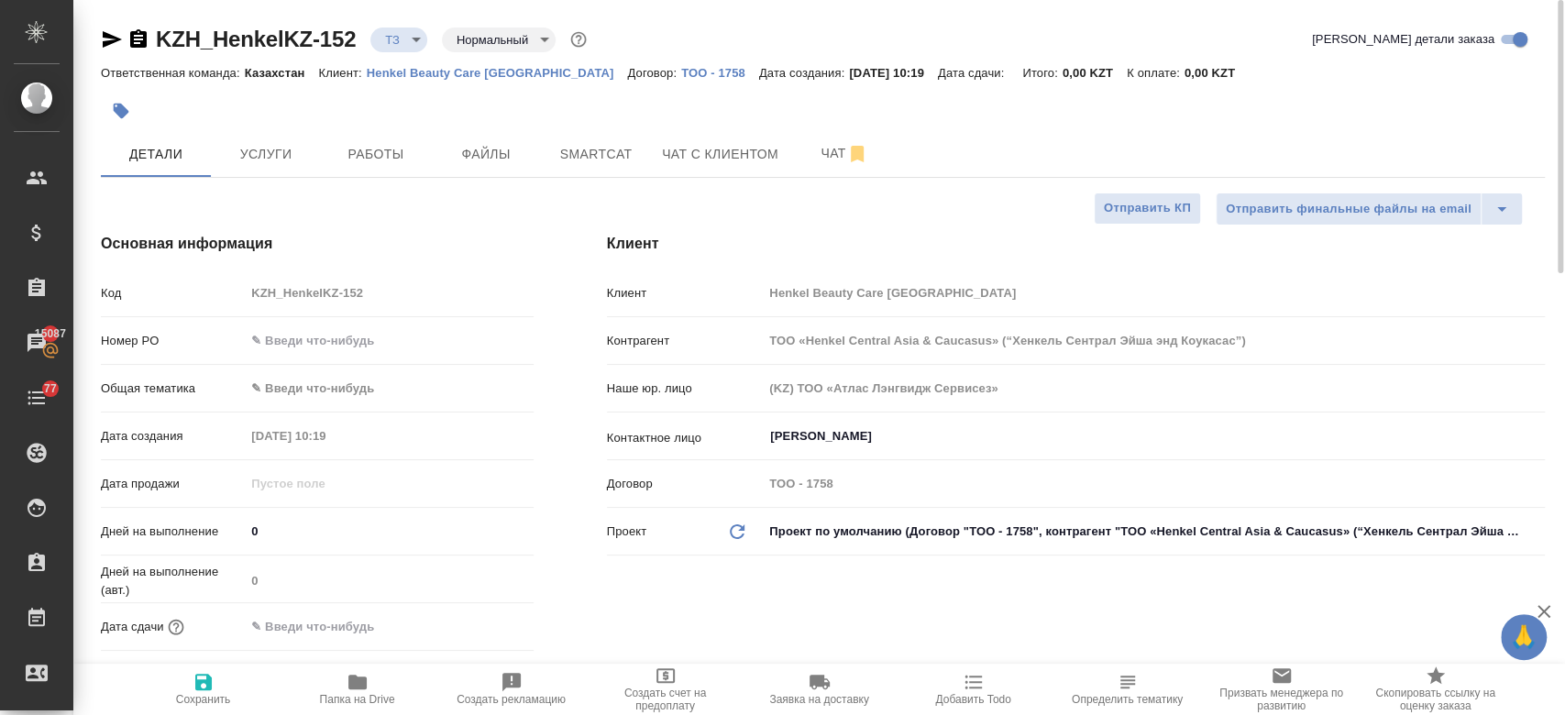
type textarea "x"
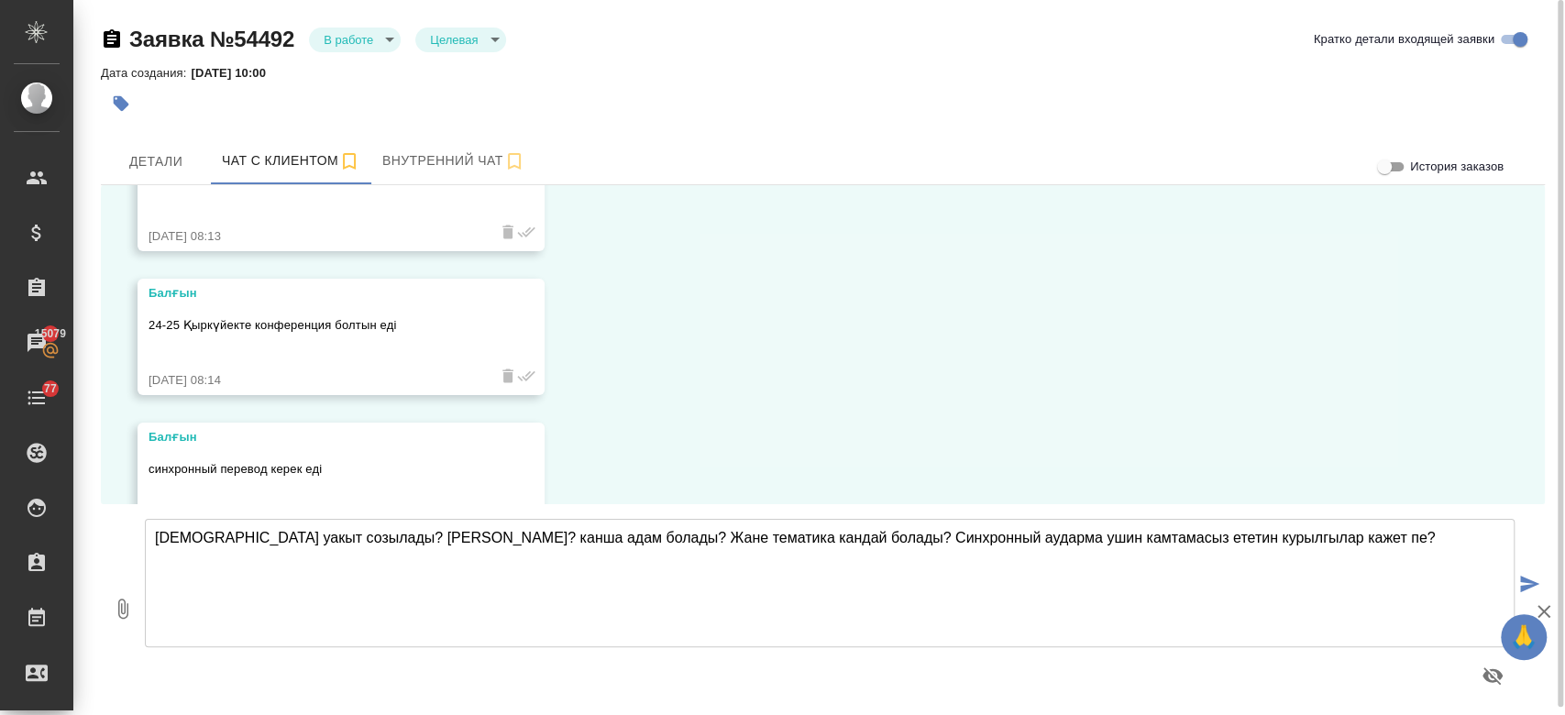
scroll to position [128, 0]
click at [418, 539] on textarea "[DEMOGRAPHIC_DATA] уакыт созылады? [PERSON_NAME]? канша адам болады? Жане темат…" at bounding box center [829, 583] width 1369 height 128
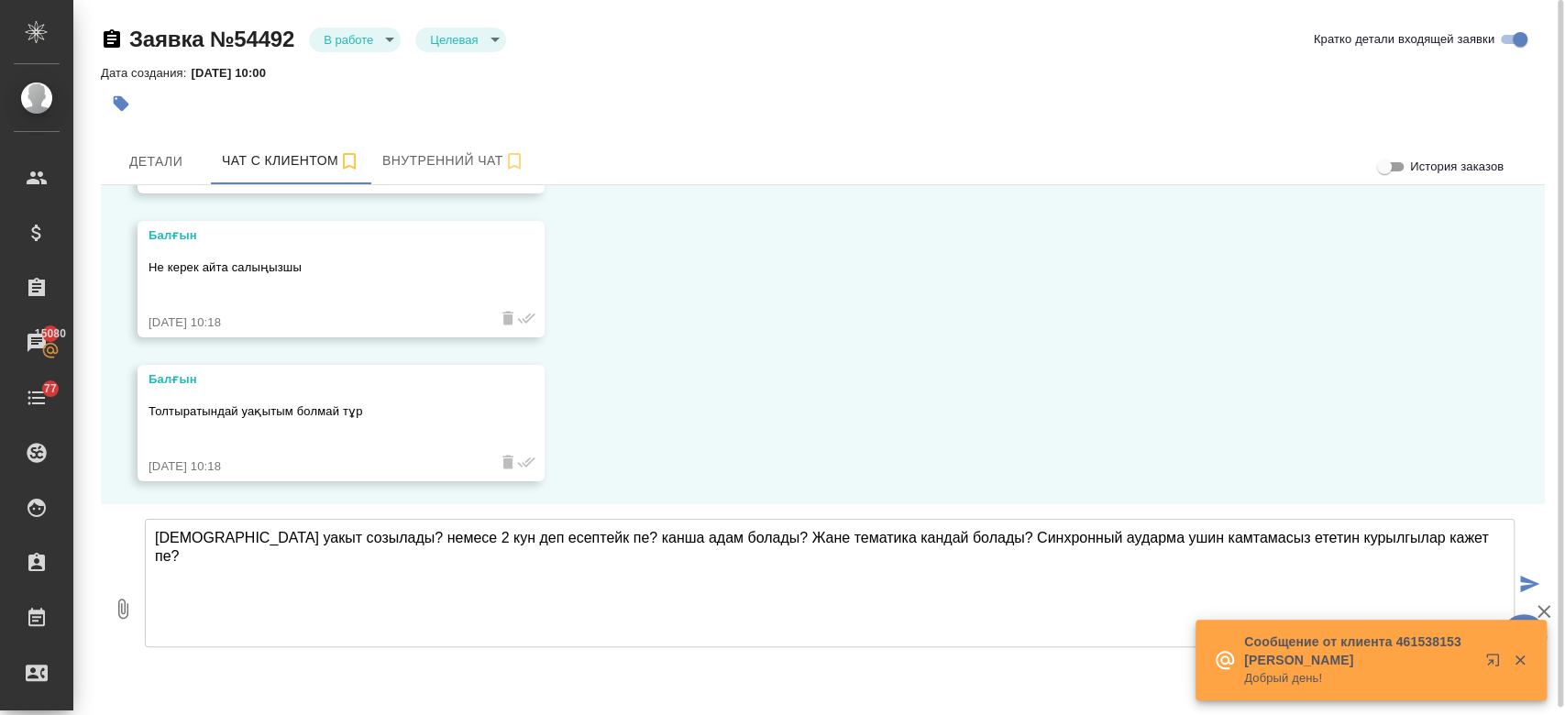
scroll to position [1343, 0]
type textarea "[DEMOGRAPHIC_DATA] уакыт созылады? немесе 2 кун деп есептейк пе? канша адам бол…"
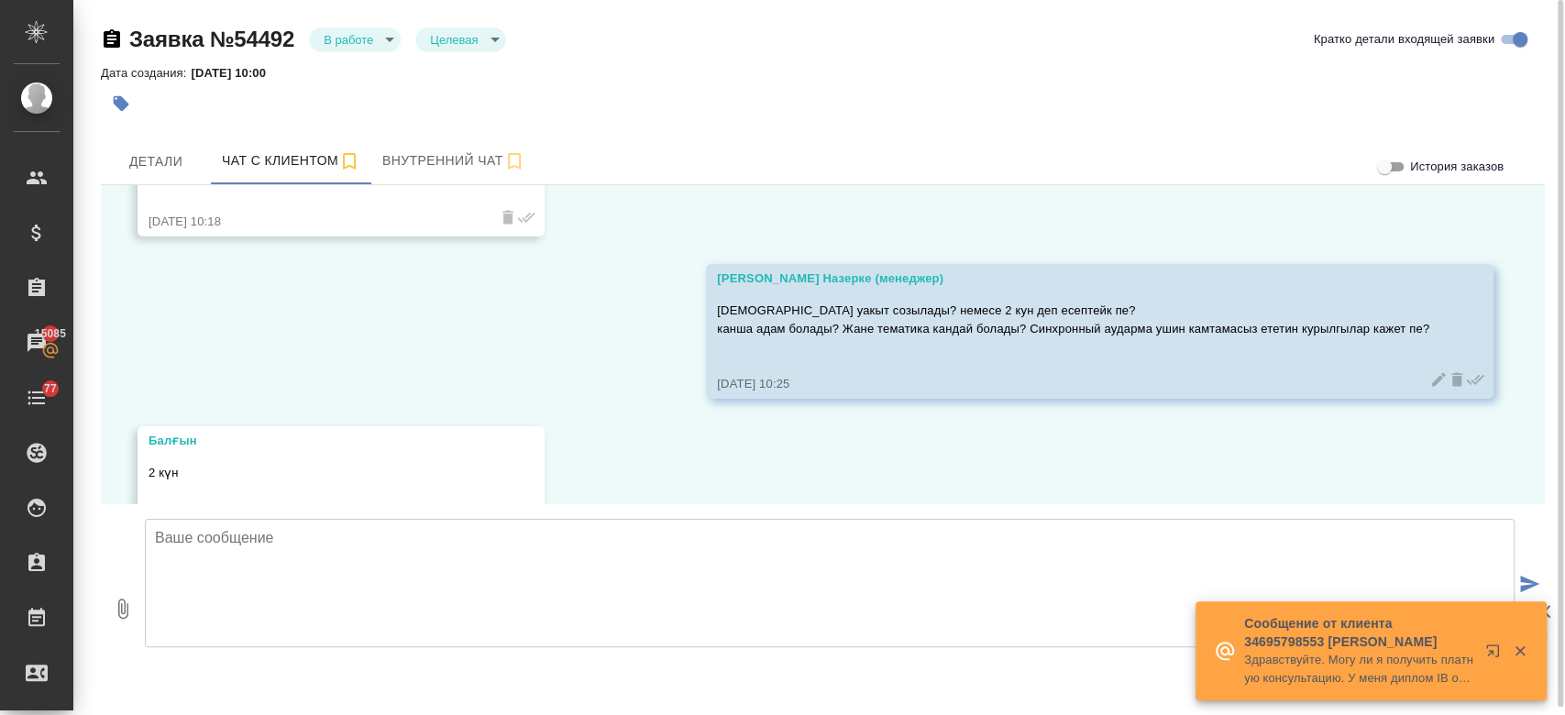
scroll to position [1650, 0]
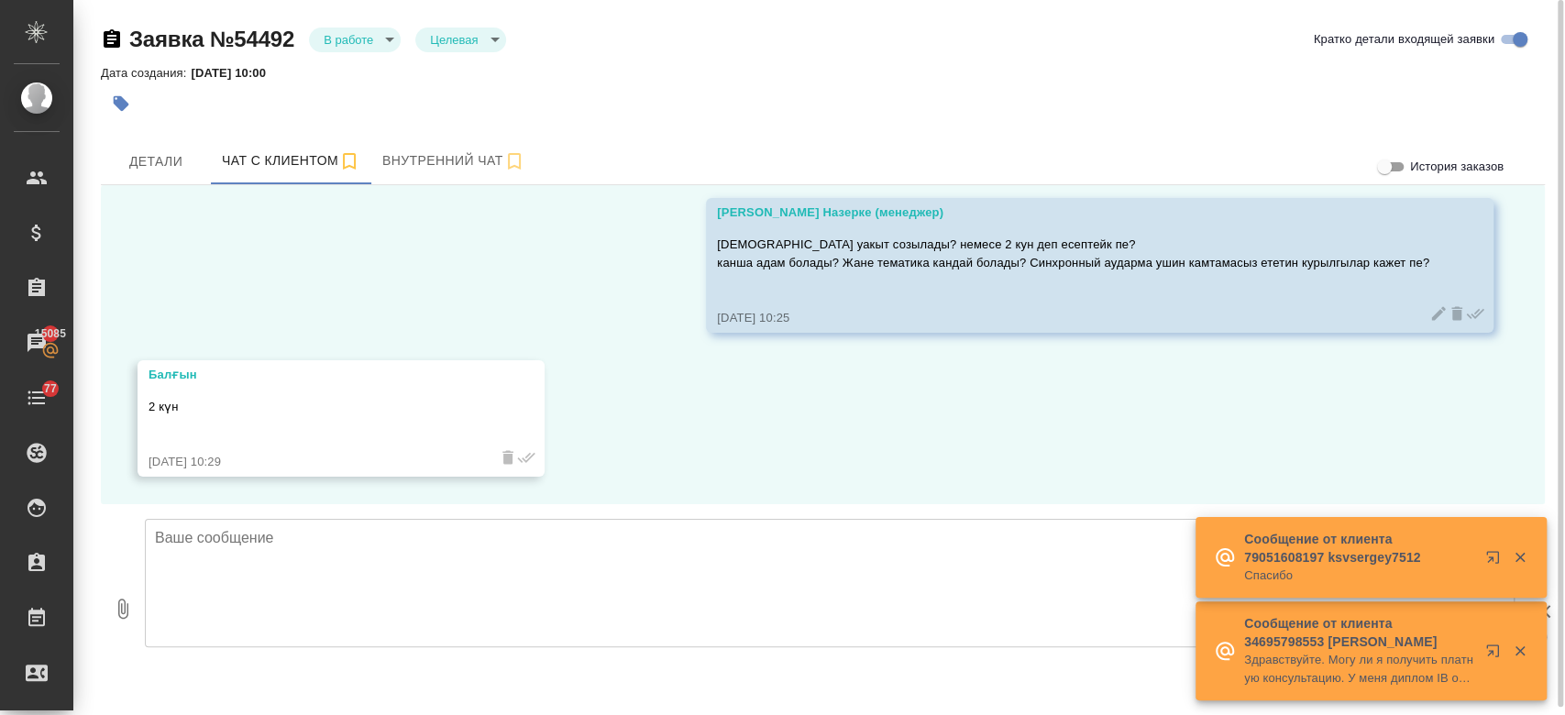
click at [523, 68] on div "Дата создания: [DATE] 10:00" at bounding box center [823, 72] width 1444 height 22
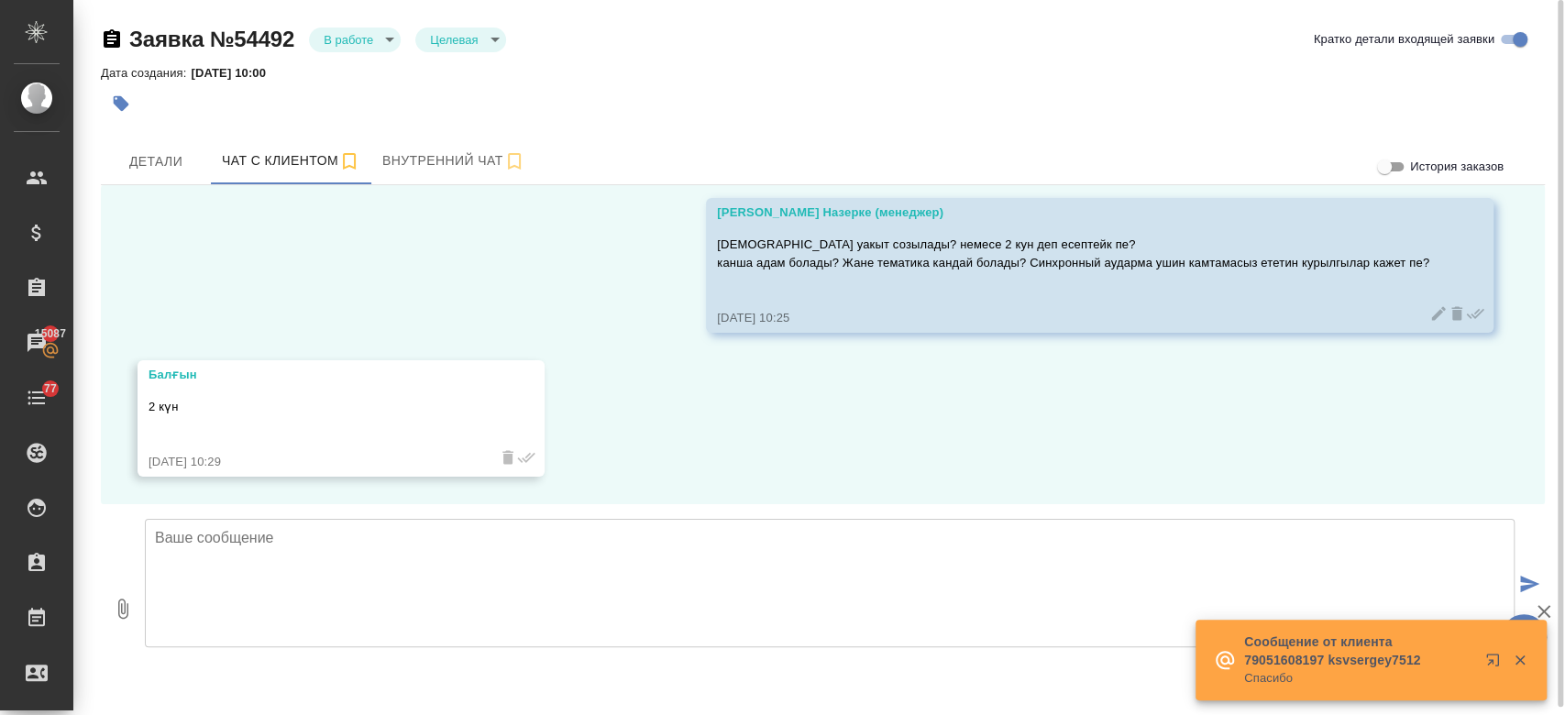
click at [397, 551] on textarea at bounding box center [829, 583] width 1369 height 128
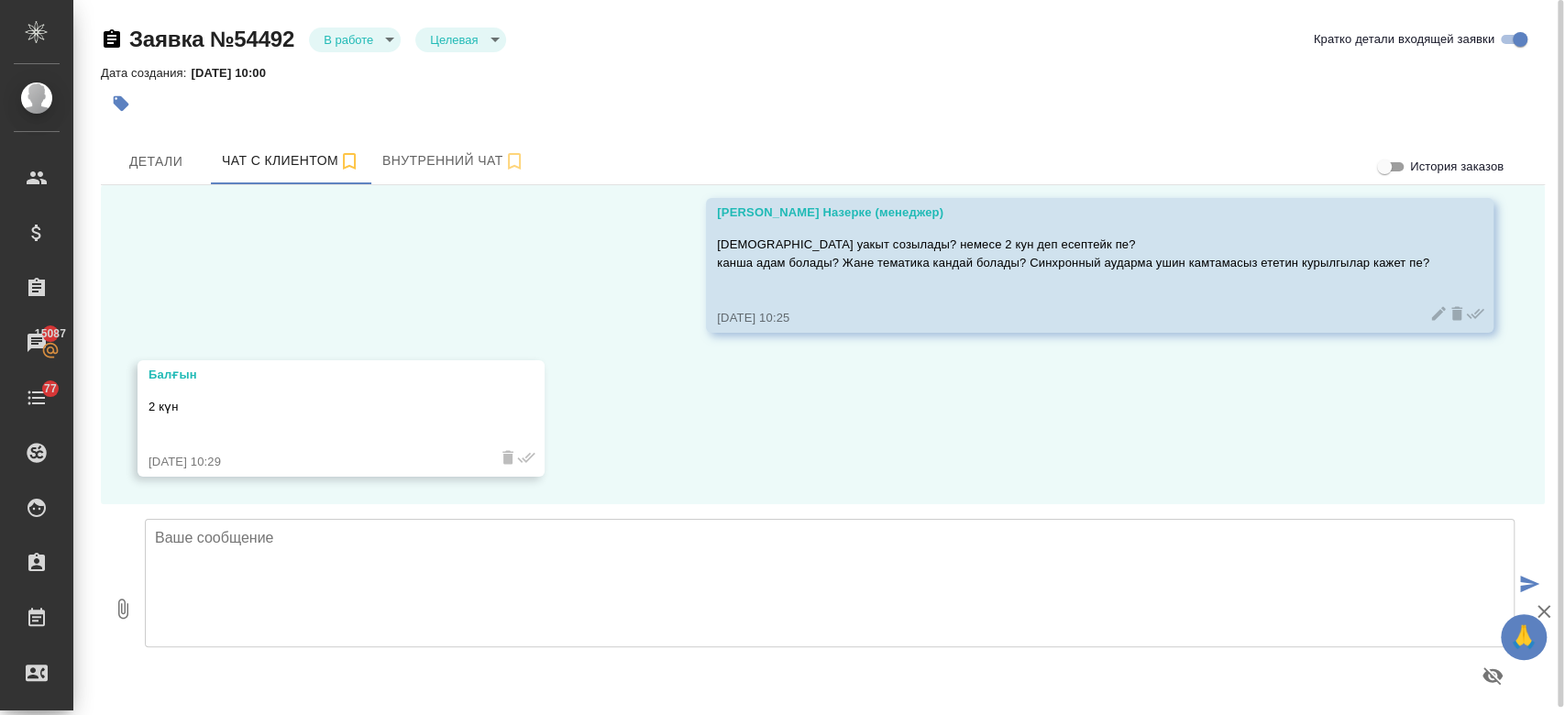
click at [397, 551] on textarea at bounding box center [829, 583] width 1369 height 128
type textarea "Тематика жане курылгылар жайлы айта аласыз ба?"
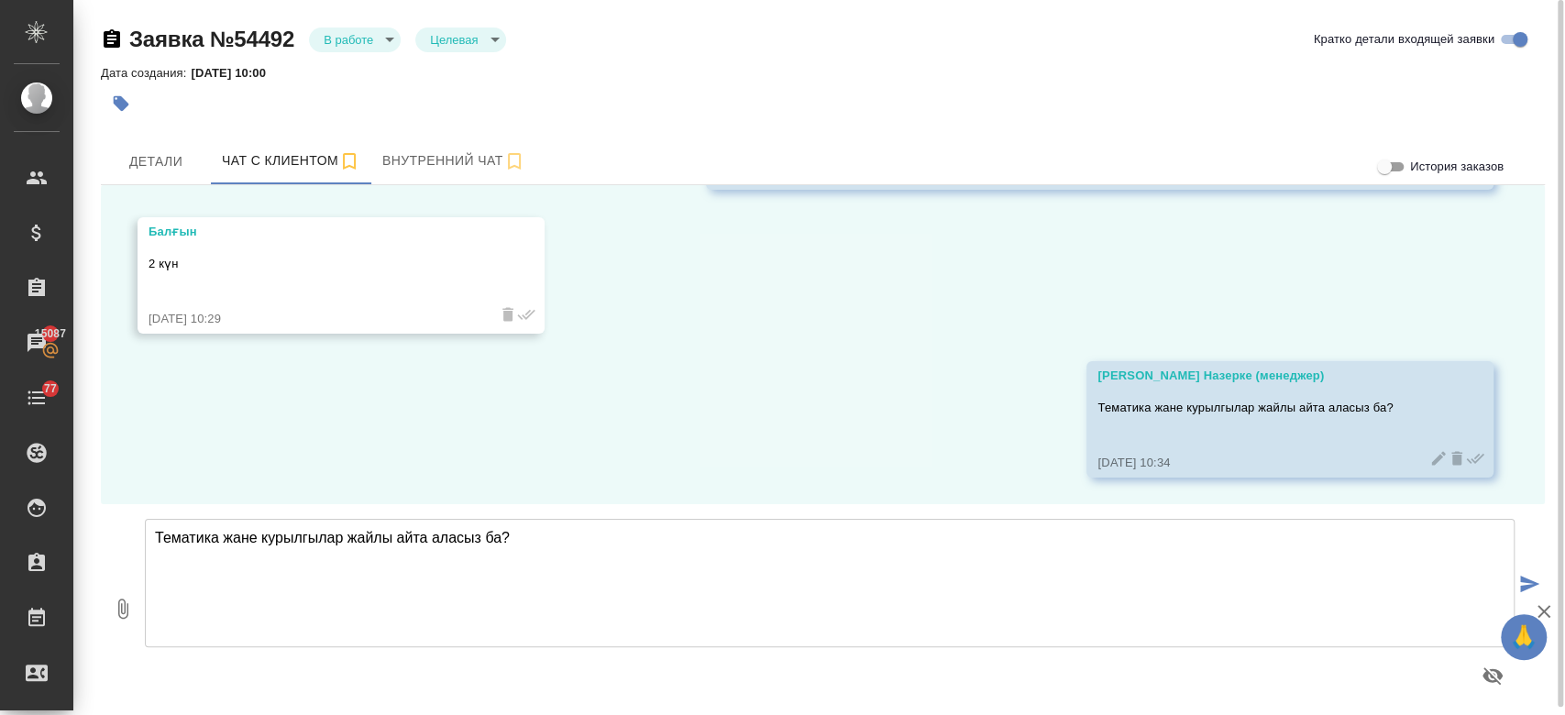
click at [386, 61] on div "Дата создания: [DATE] 10:00" at bounding box center [823, 72] width 1444 height 22
click at [658, 74] on div "Дата создания: [DATE] 10:00" at bounding box center [823, 72] width 1444 height 22
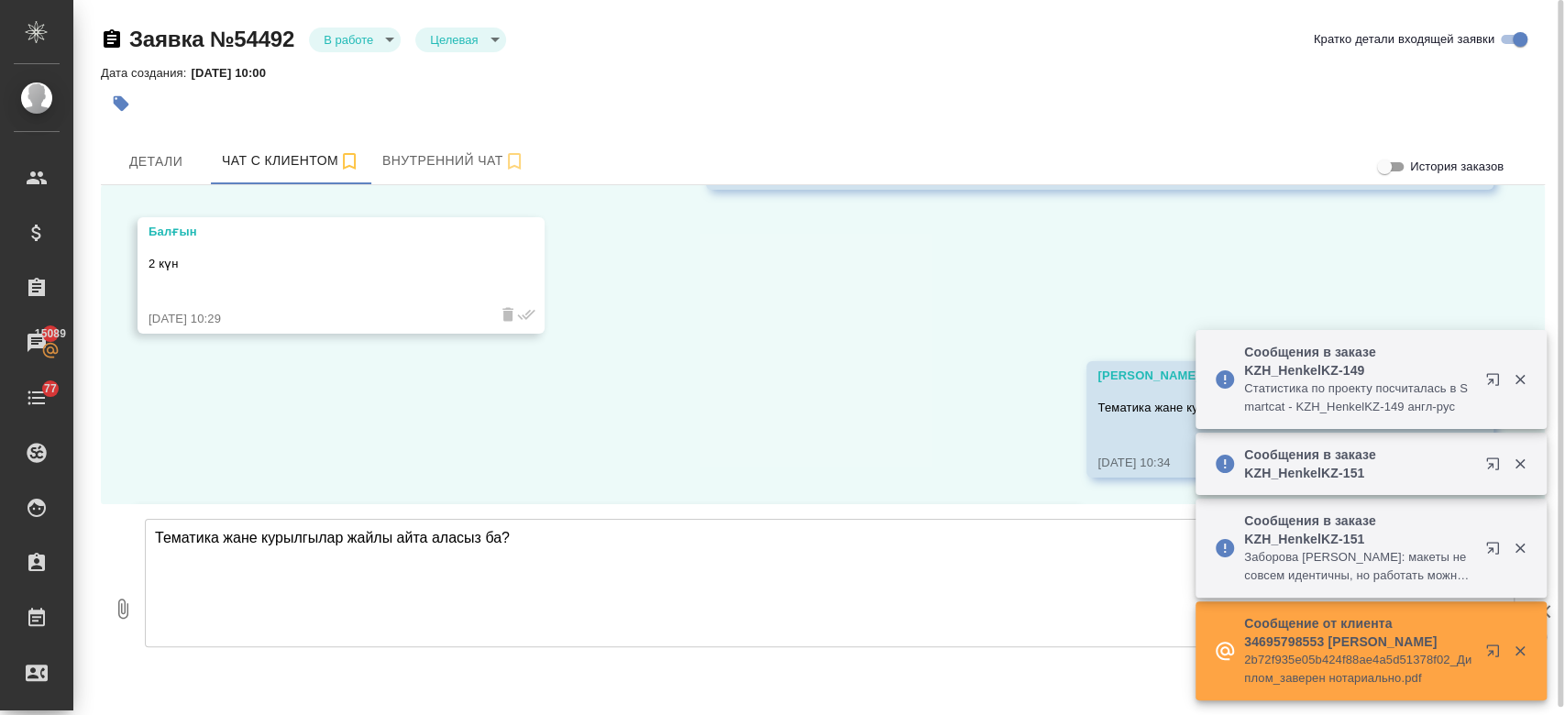
scroll to position [1955, 0]
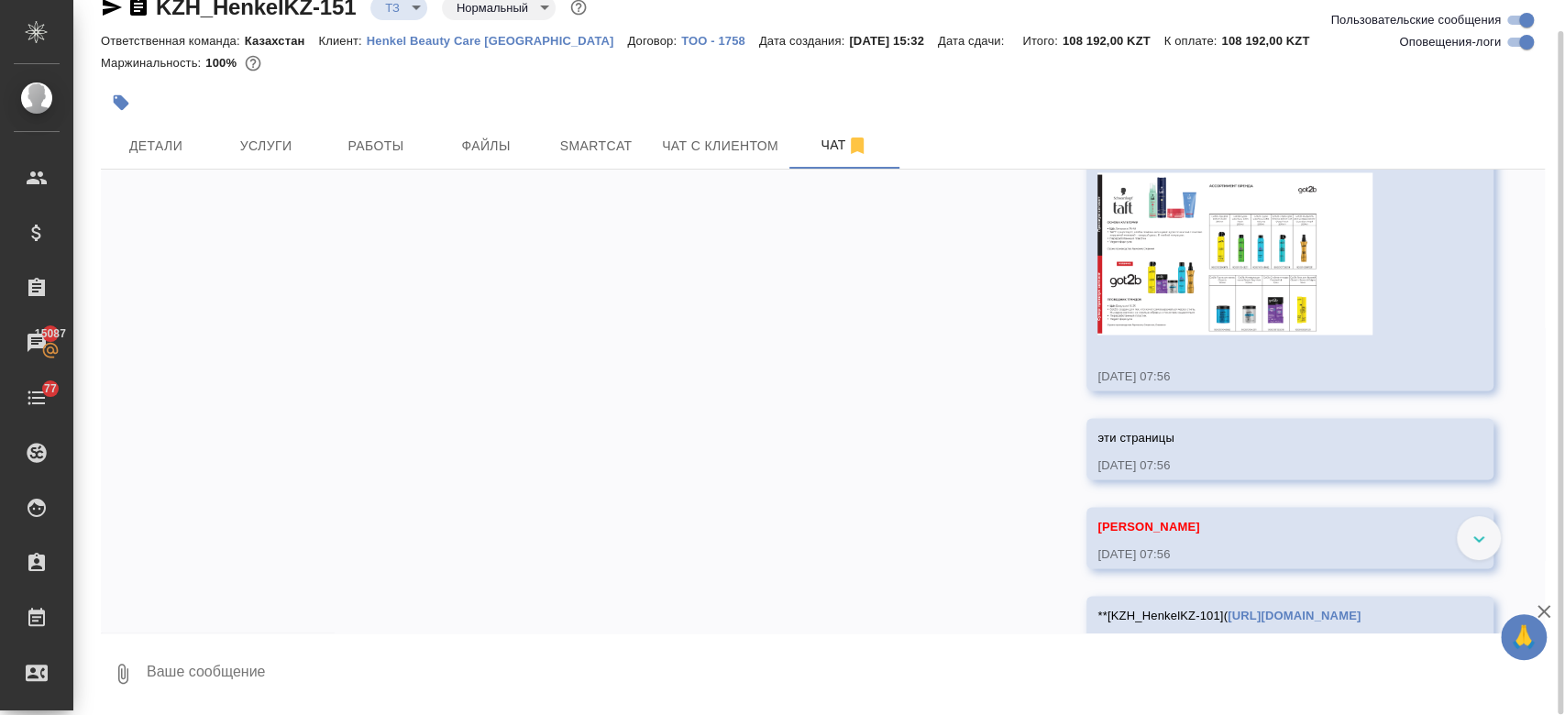
scroll to position [2470, 0]
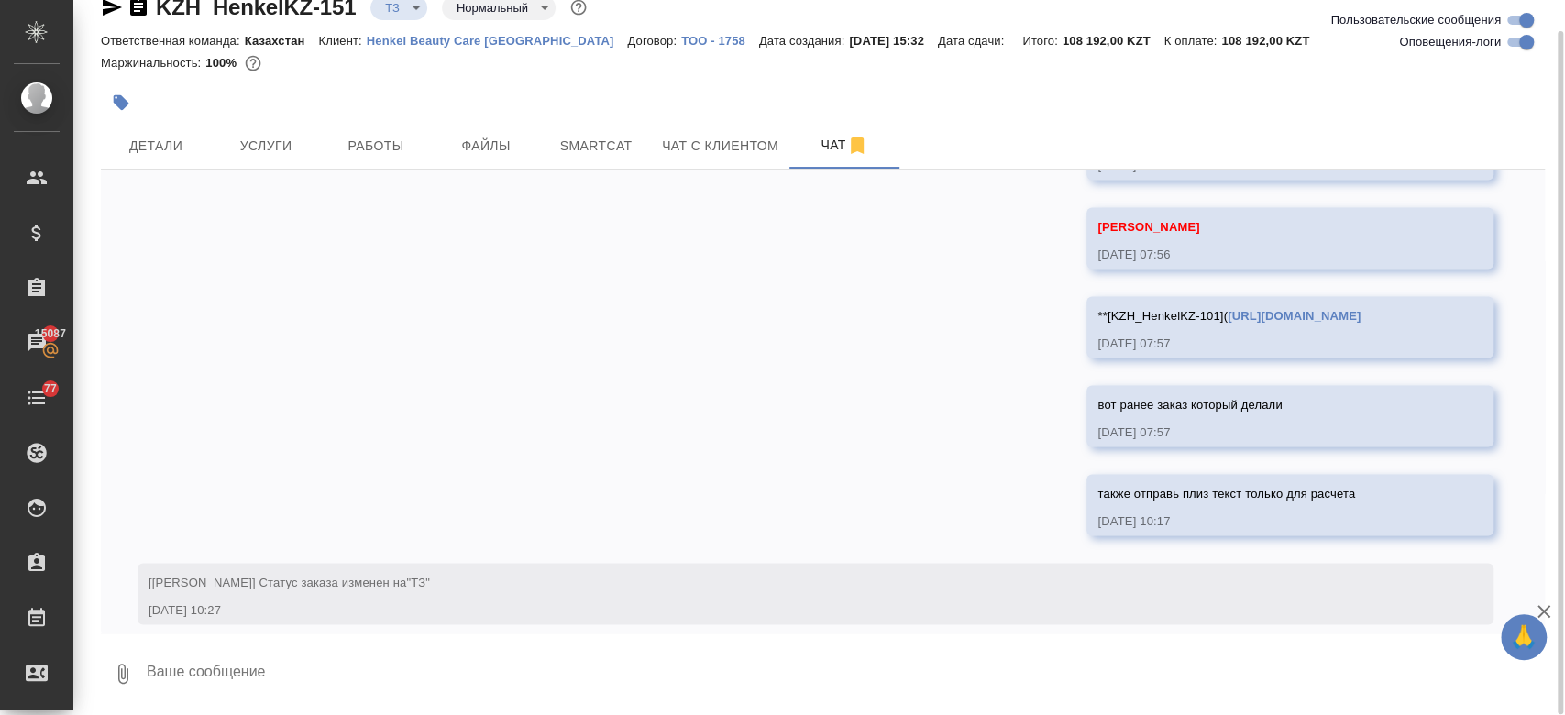
click at [499, 62] on div "Маржинальность: 100%" at bounding box center [823, 63] width 1444 height 24
click at [758, 79] on div at bounding box center [823, 81] width 1444 height 4
click at [624, 58] on div "Маржинальность: 100%" at bounding box center [823, 63] width 1444 height 24
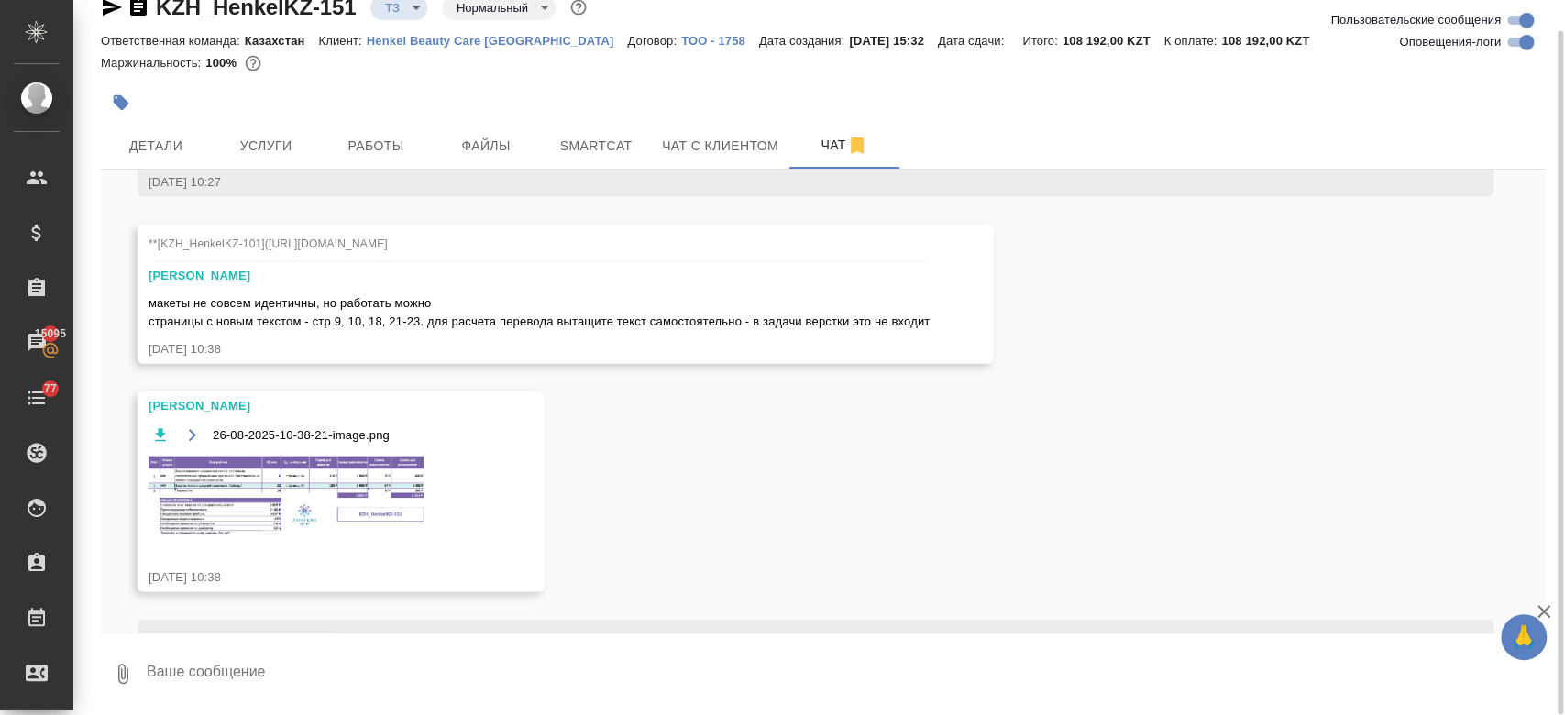
scroll to position [2954, 0]
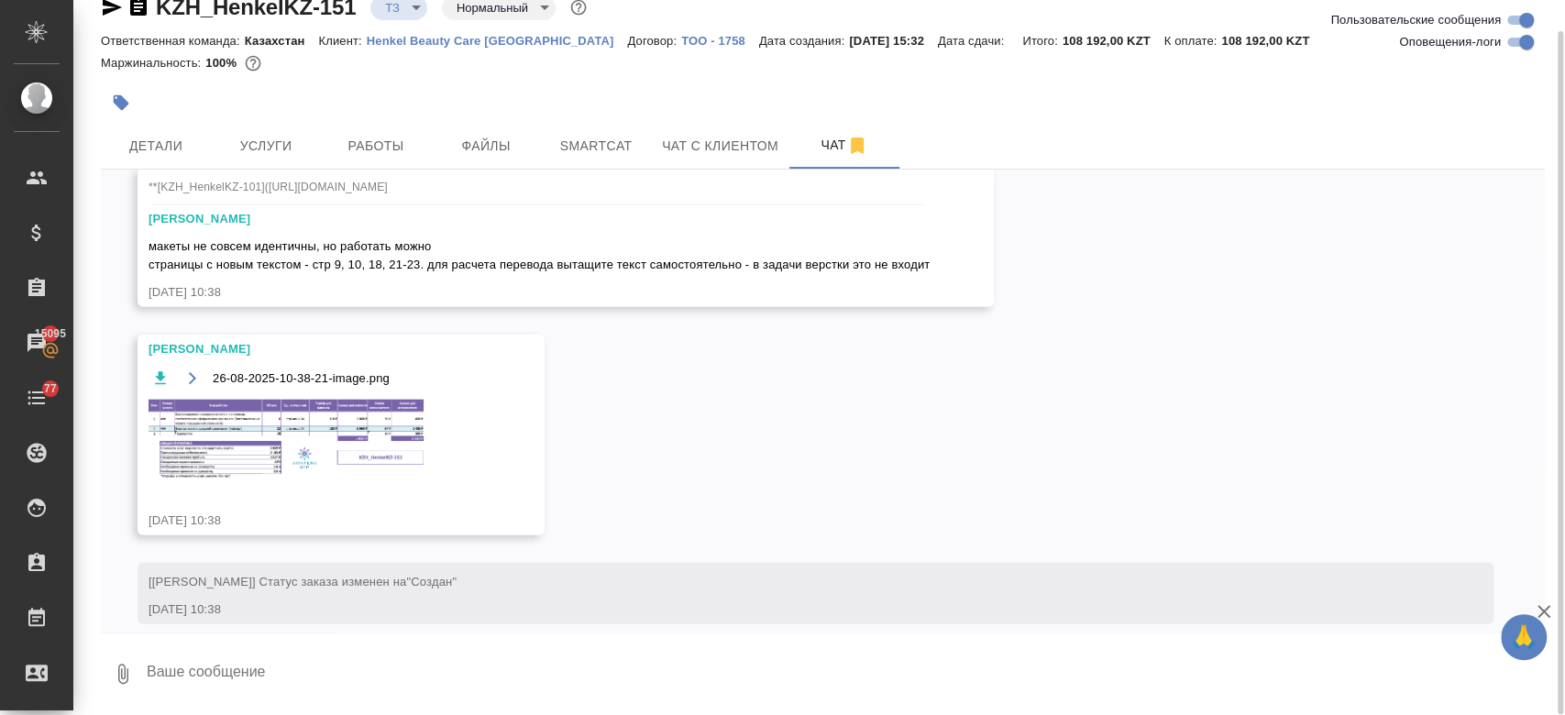
click at [297, 400] on img at bounding box center [285, 440] width 275 height 81
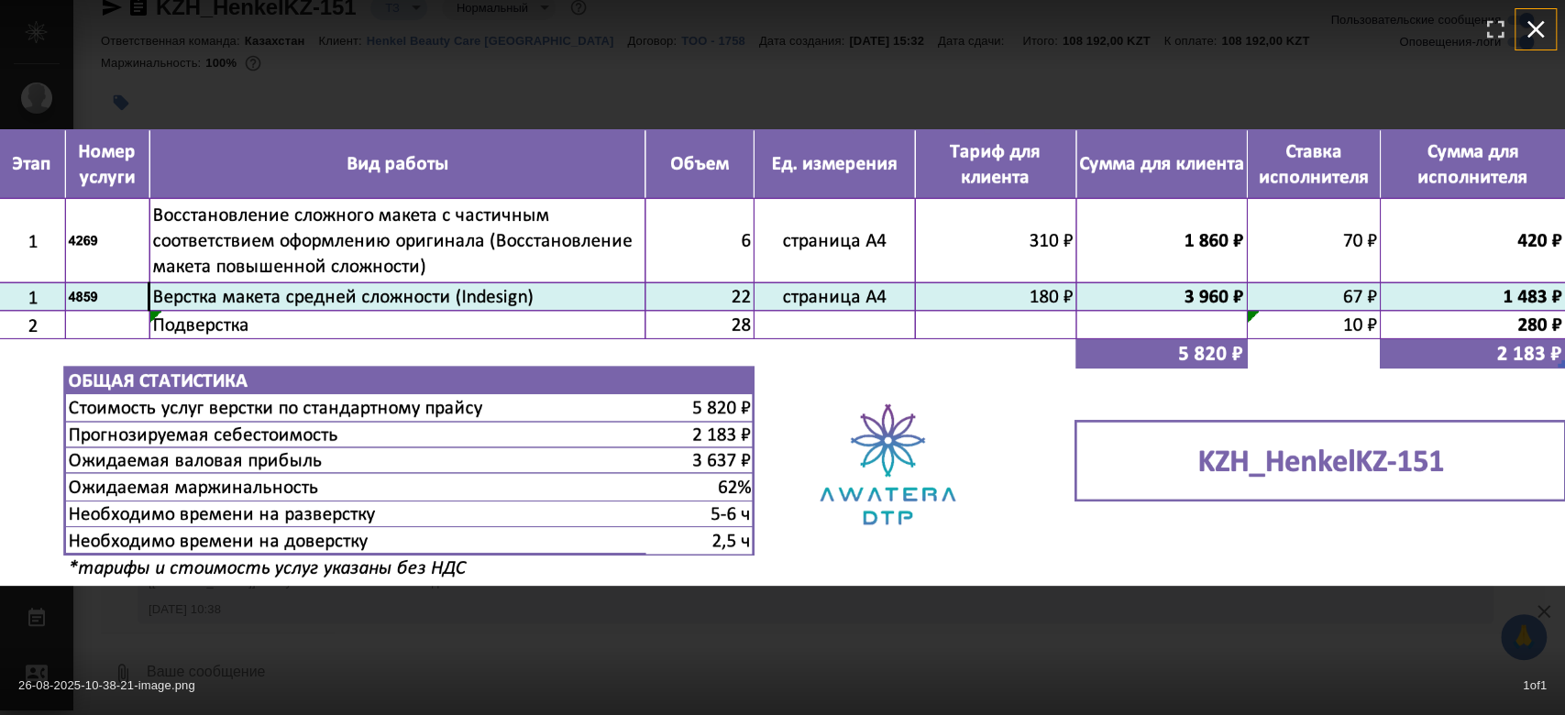
click at [1542, 24] on icon "button" at bounding box center [1535, 29] width 29 height 29
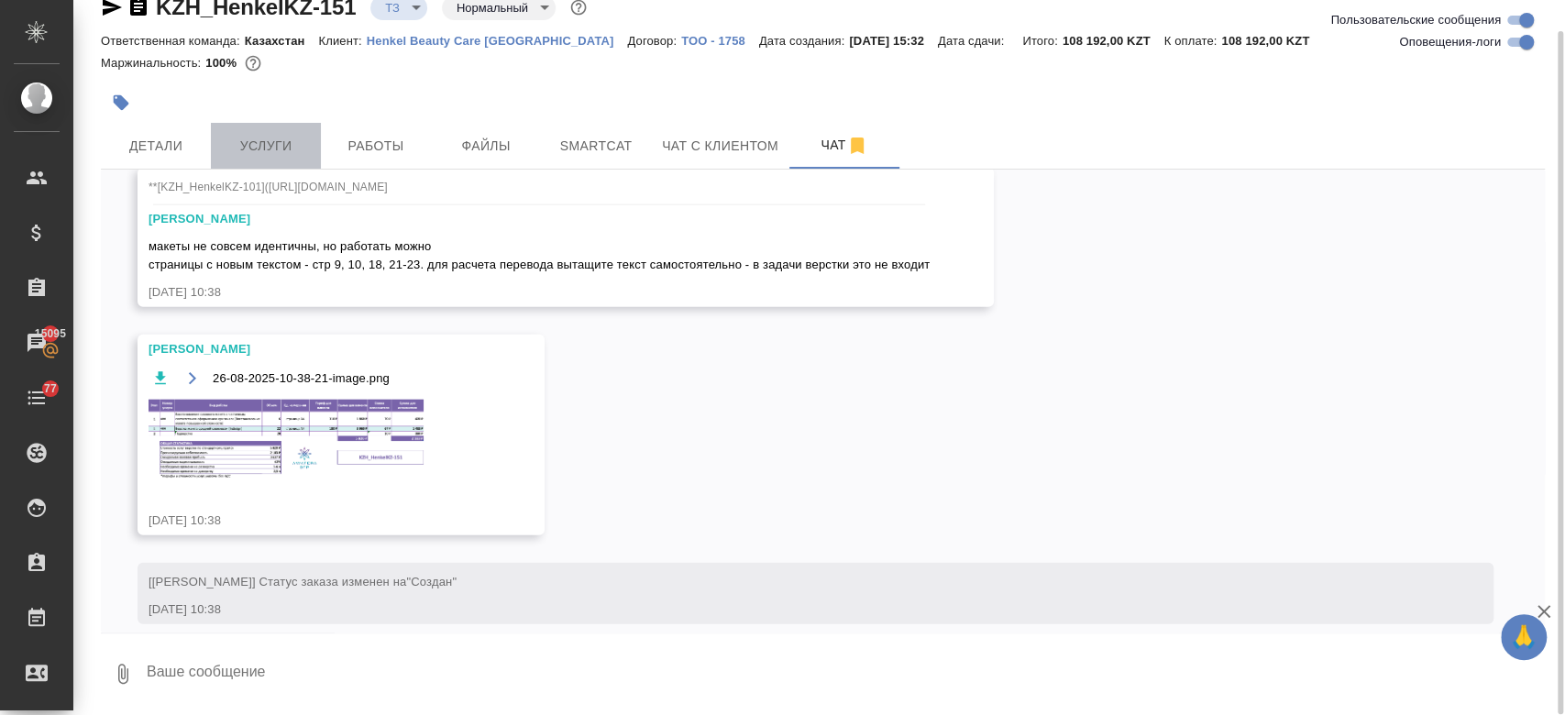
click at [260, 135] on span "Услуги" at bounding box center [266, 146] width 88 height 23
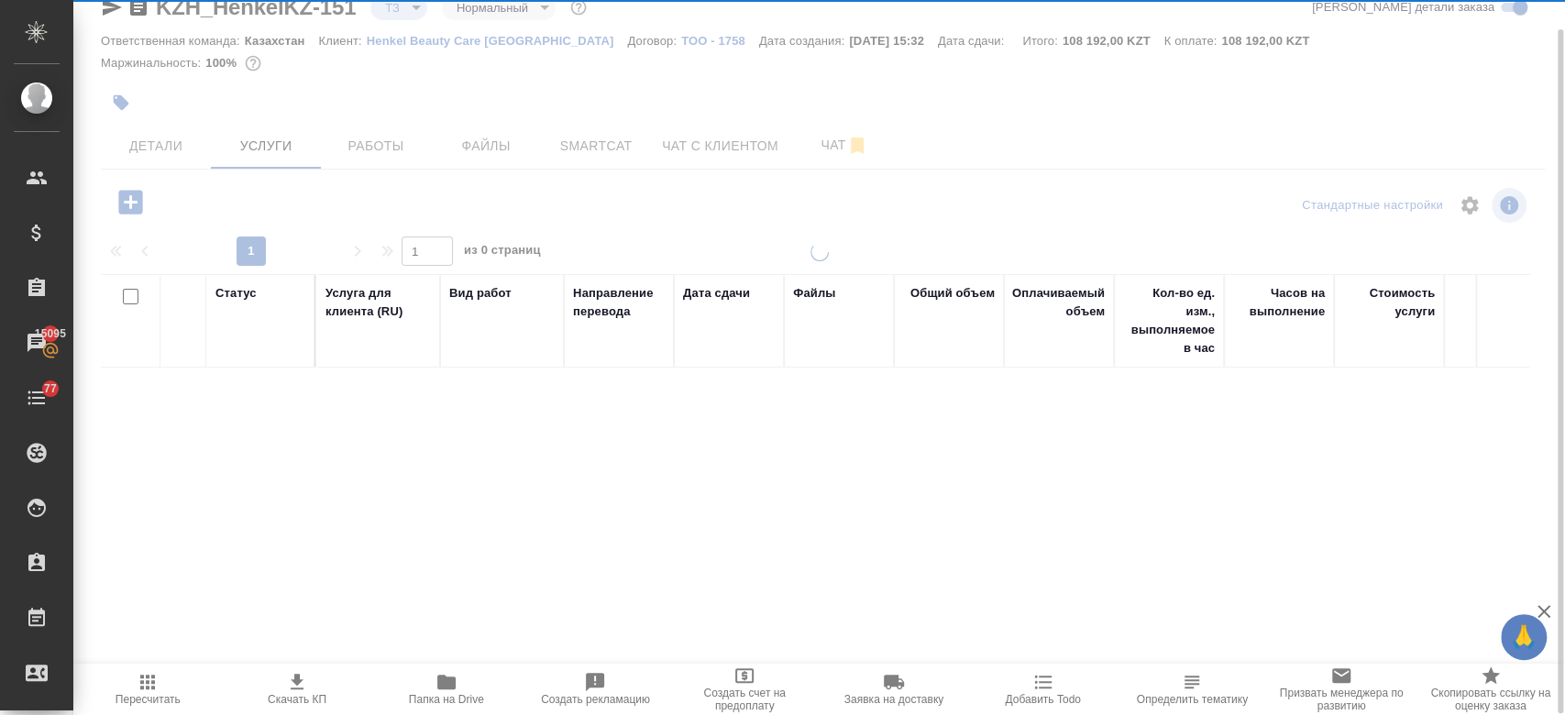
scroll to position [31, 0]
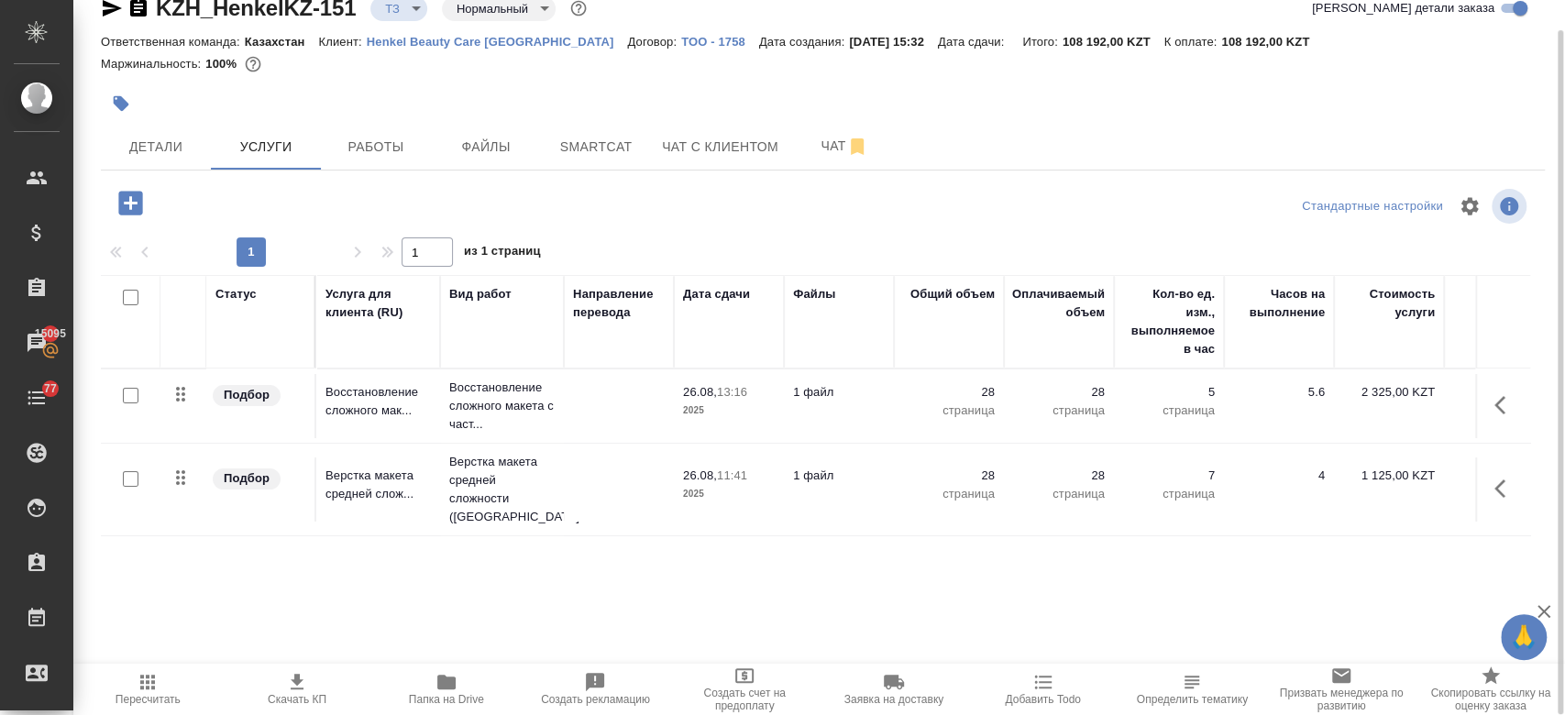
click at [616, 409] on td at bounding box center [619, 406] width 110 height 64
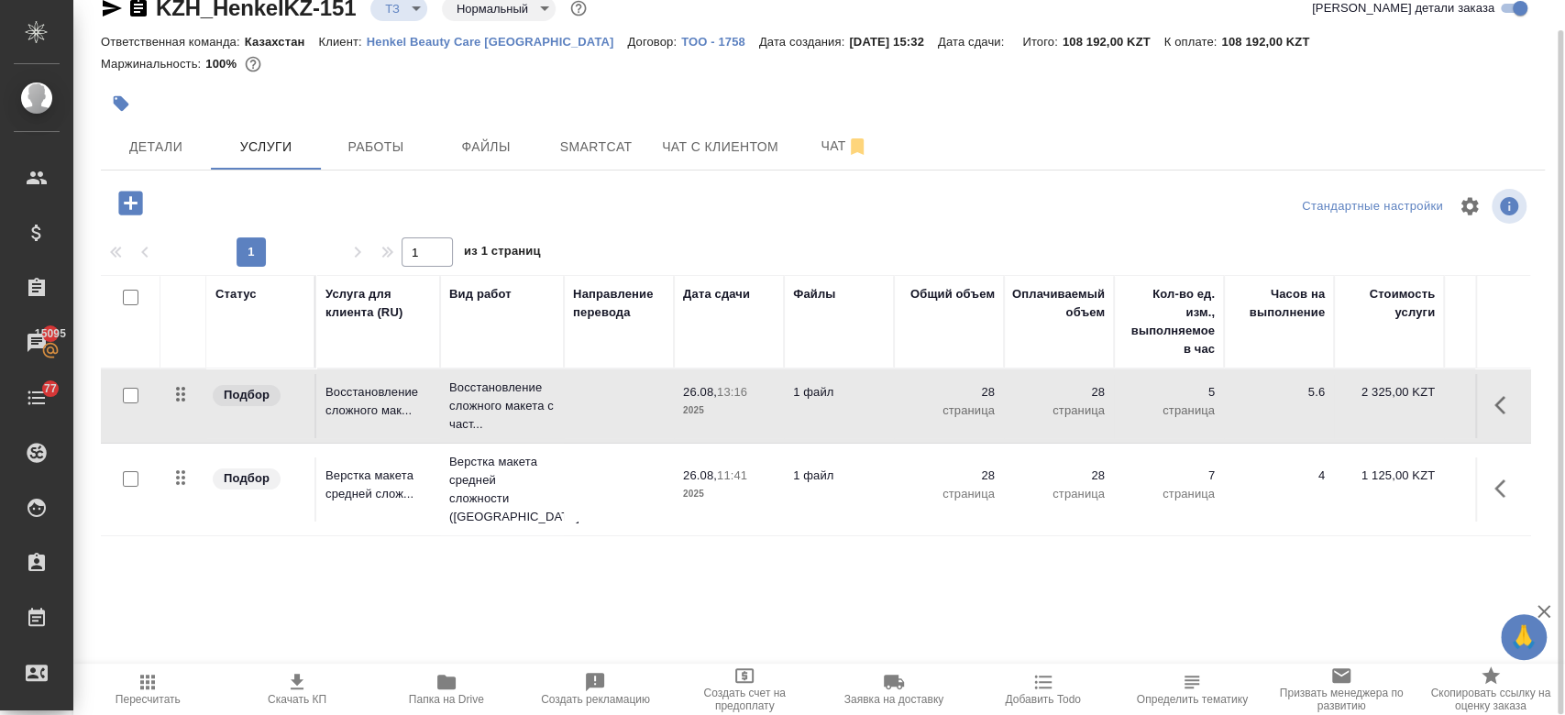
click at [616, 409] on td at bounding box center [619, 406] width 110 height 64
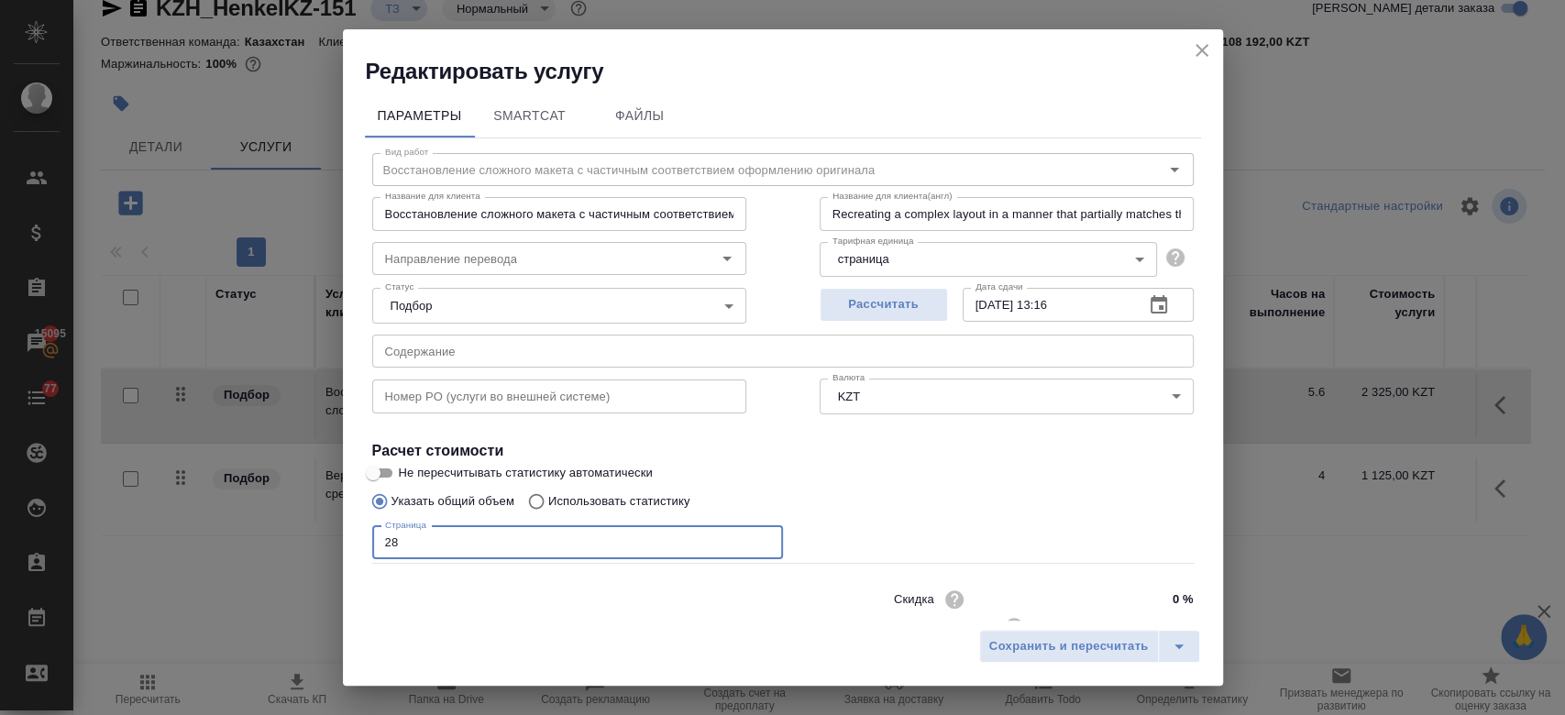
click at [491, 534] on input "28" at bounding box center [577, 542] width 411 height 33
type input "2"
type input "6"
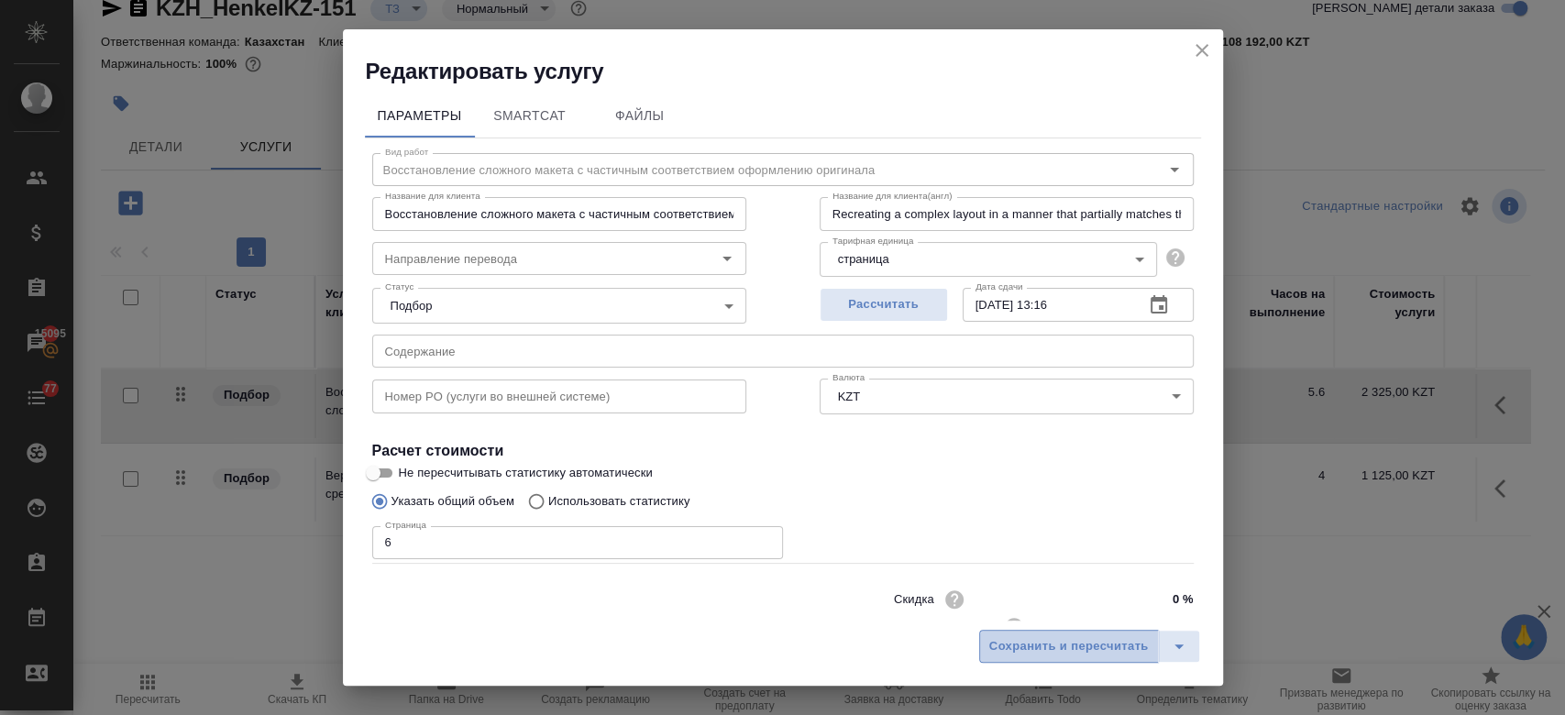
click at [1019, 632] on button "Сохранить и пересчитать" at bounding box center [1069, 646] width 180 height 33
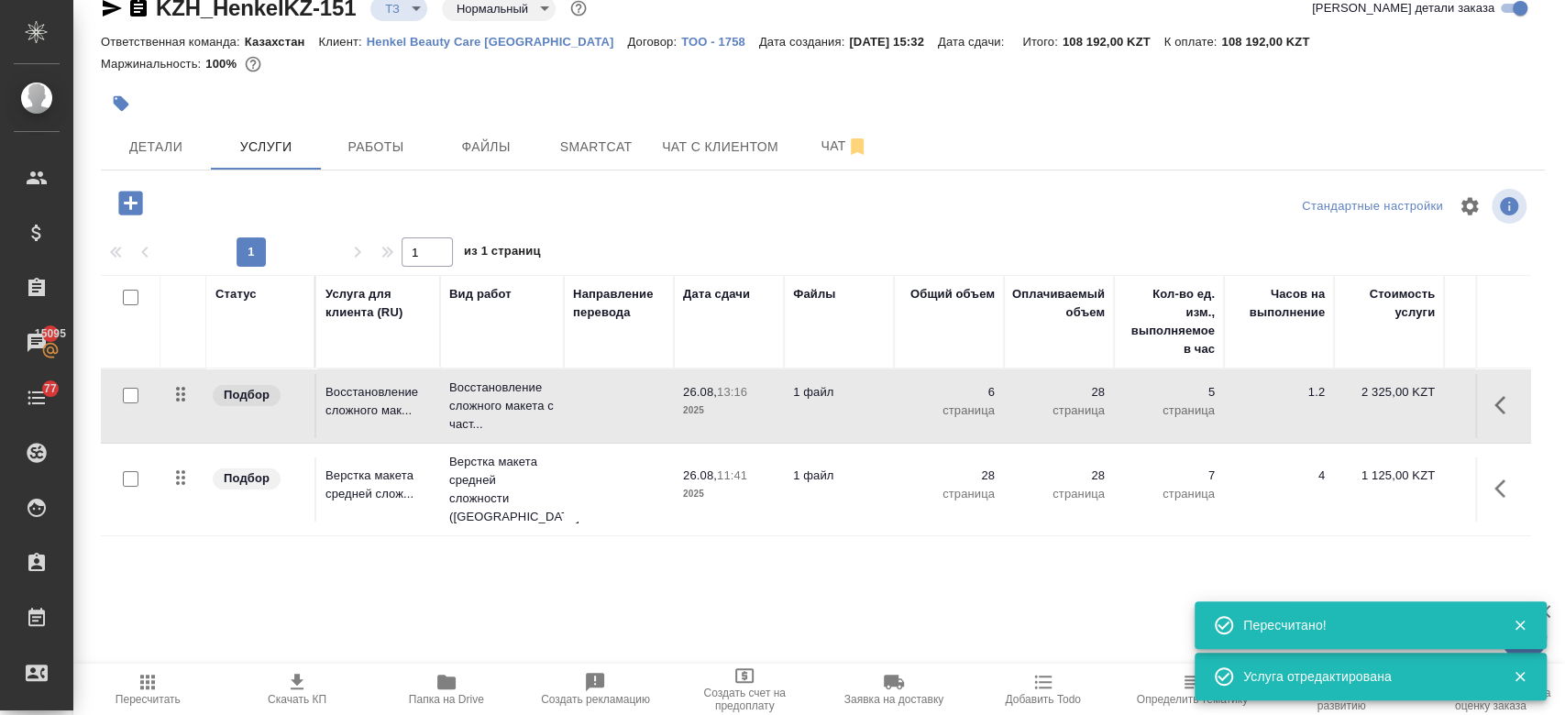
type input "new"
click at [770, 502] on td "26.08, 11:41 2025" at bounding box center [729, 489] width 110 height 64
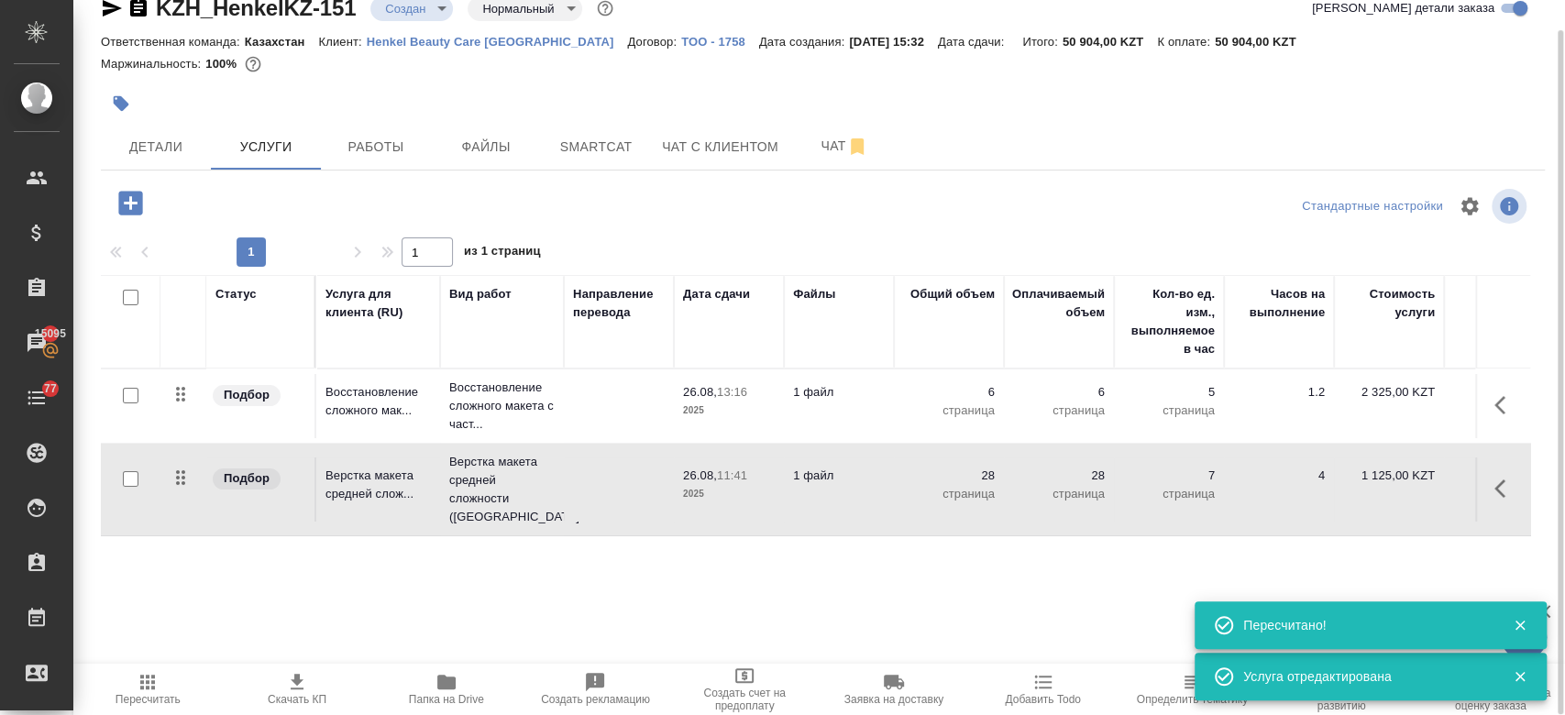
click at [770, 502] on td "26.08, 11:41 2025" at bounding box center [729, 489] width 110 height 64
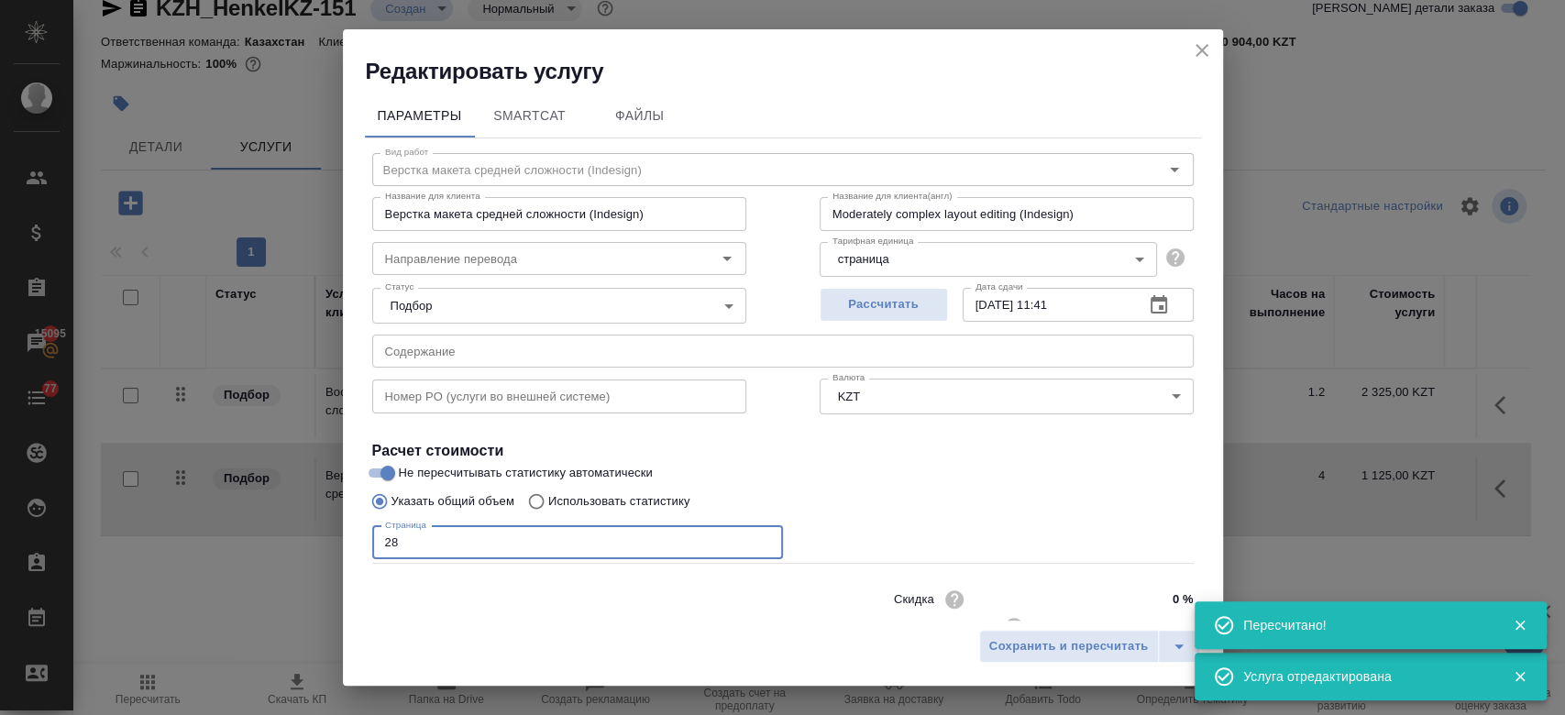
click at [565, 556] on input "28" at bounding box center [577, 542] width 411 height 33
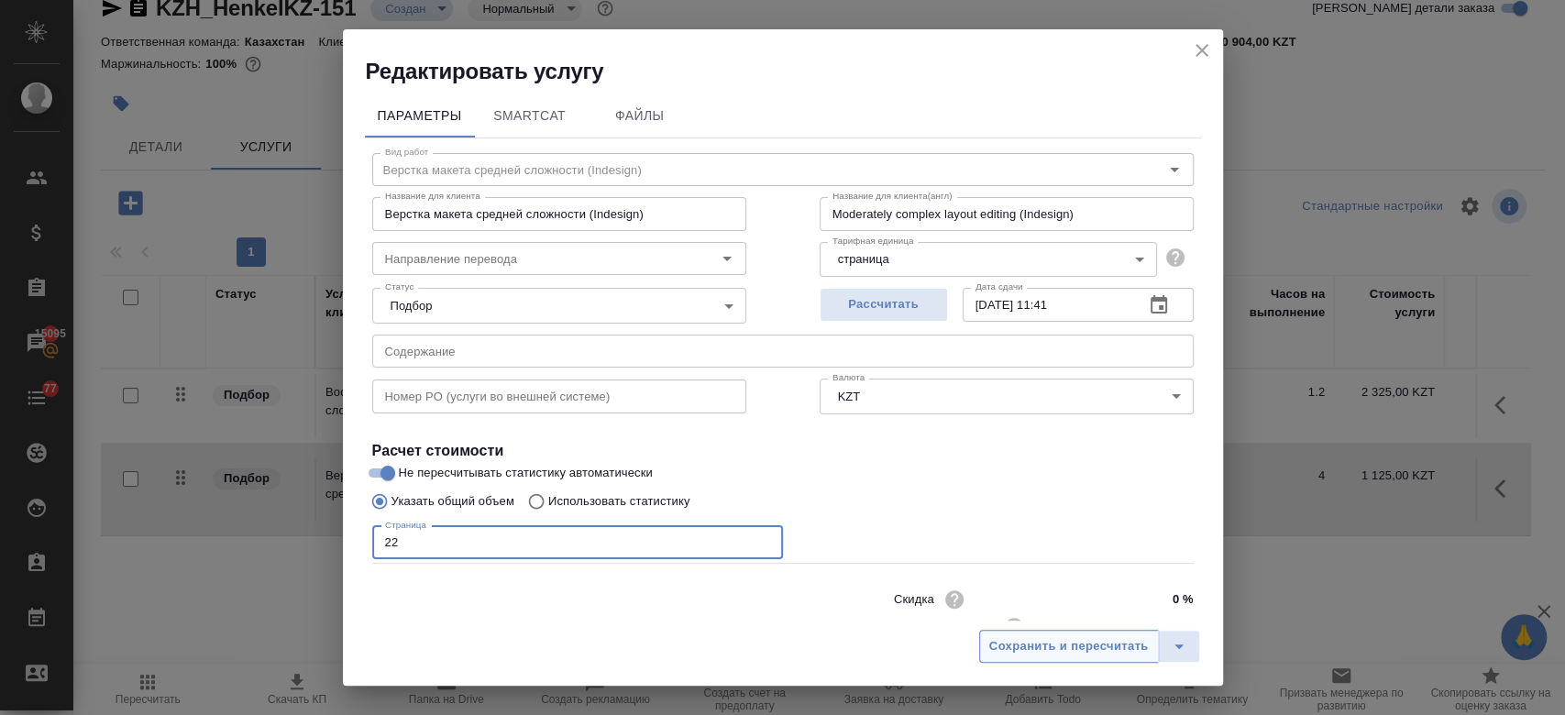
type input "22"
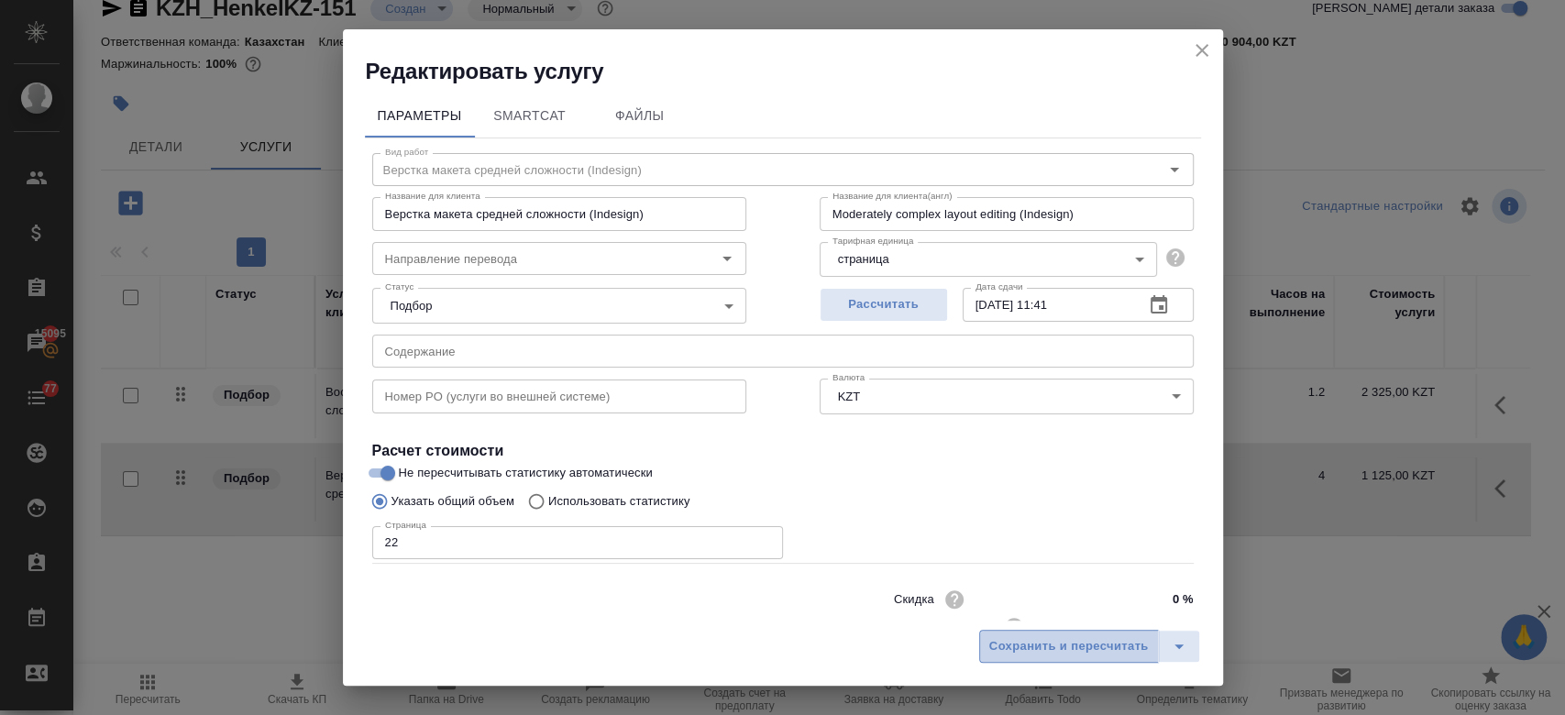
click at [994, 642] on span "Сохранить и пересчитать" at bounding box center [1068, 646] width 159 height 21
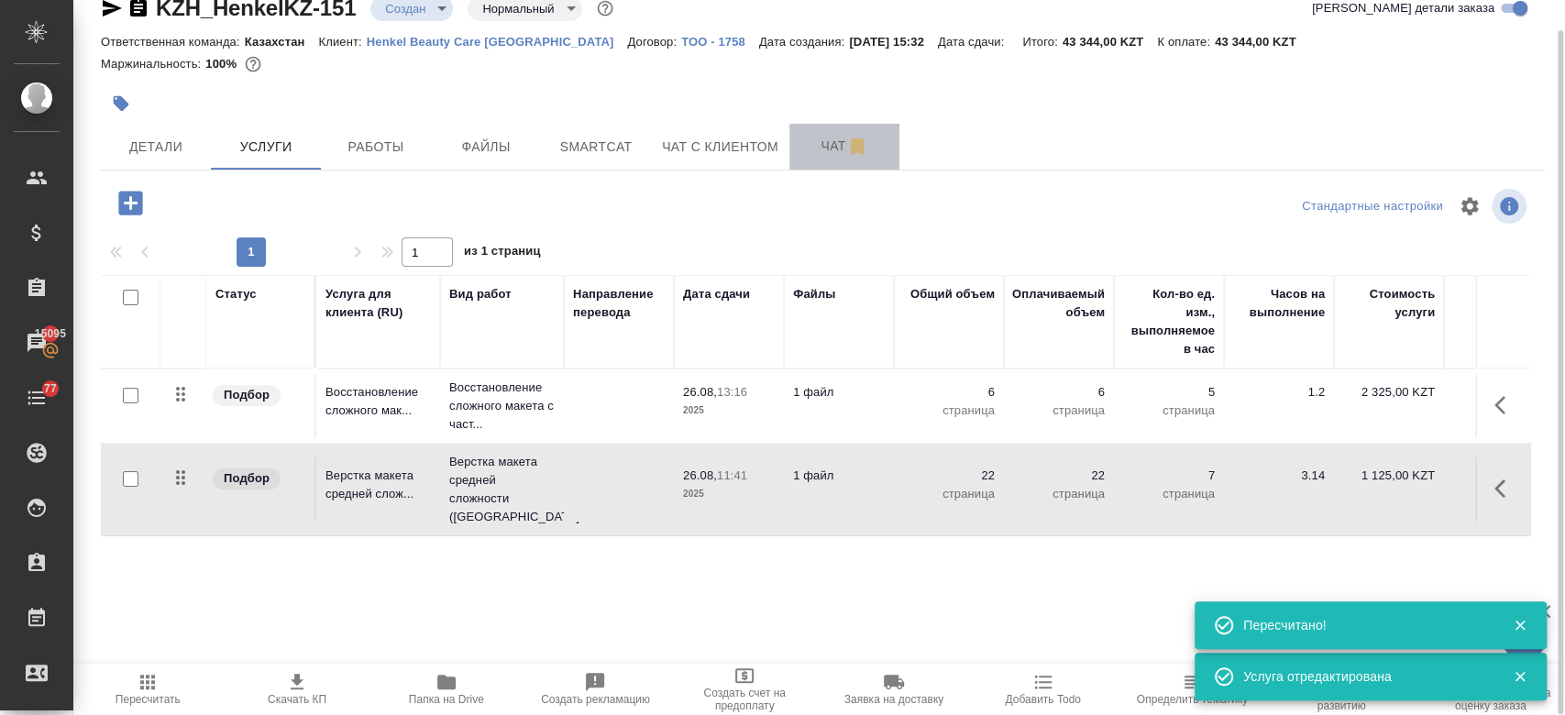
click at [814, 150] on span "Чат" at bounding box center [844, 146] width 88 height 23
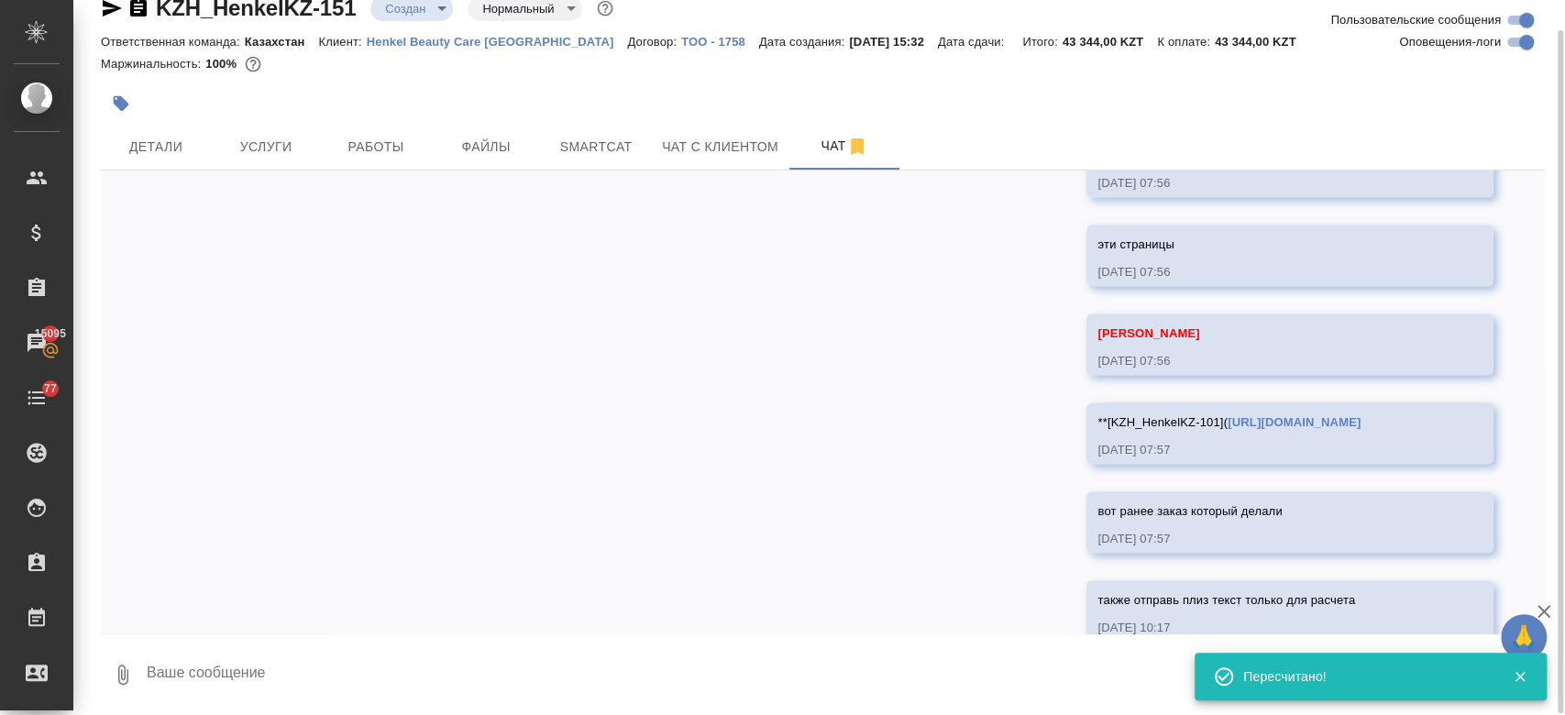
scroll to position [2954, 0]
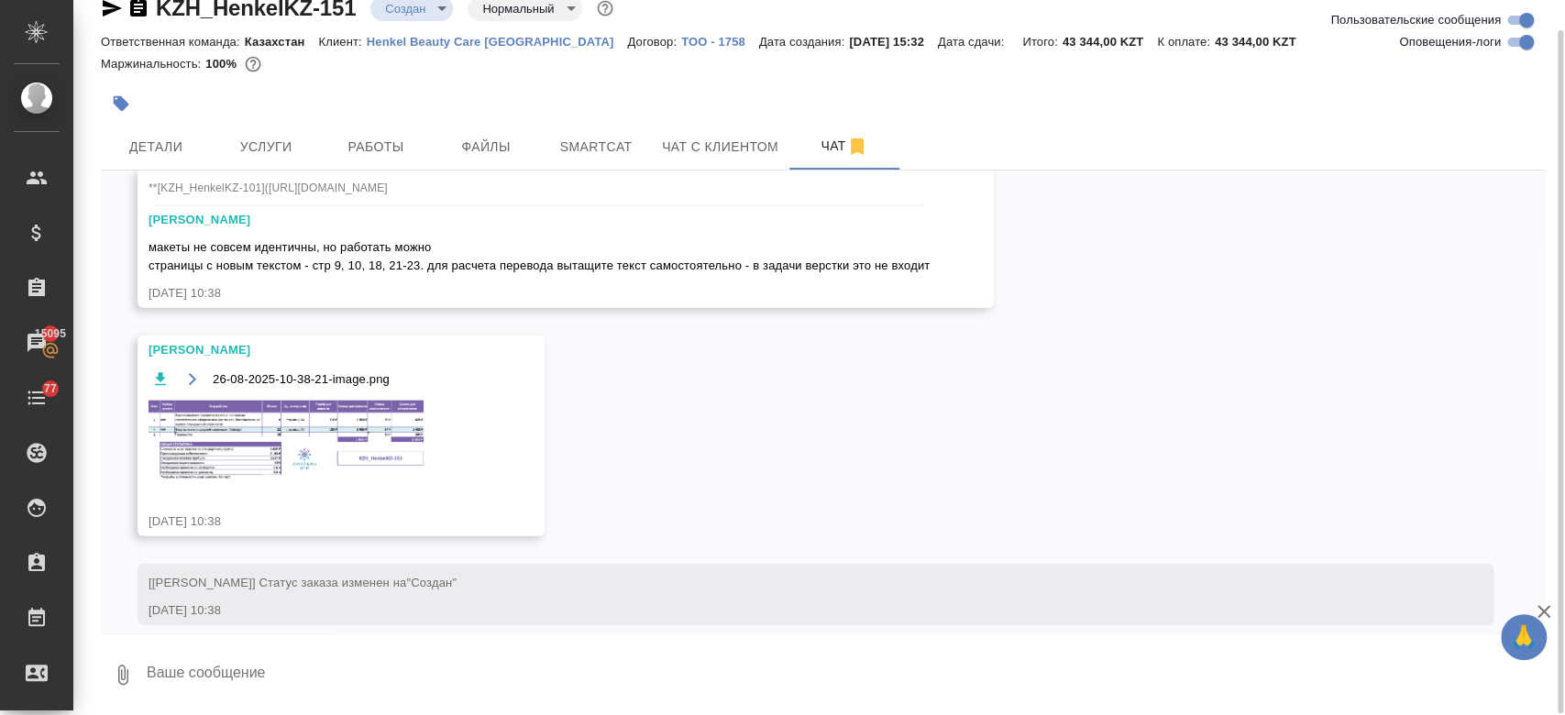
click at [379, 401] on img at bounding box center [285, 441] width 275 height 81
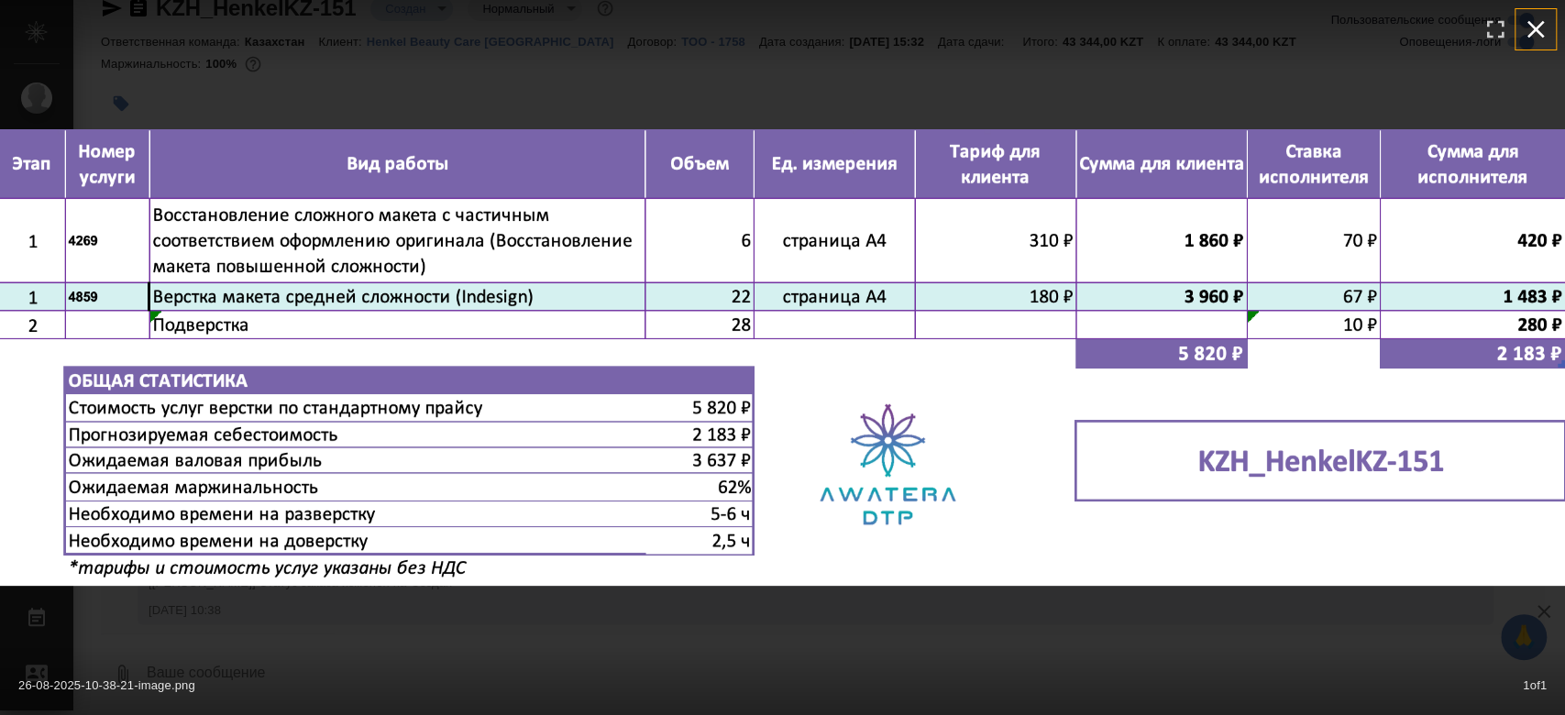
click at [1529, 22] on icon "button" at bounding box center [1535, 29] width 17 height 17
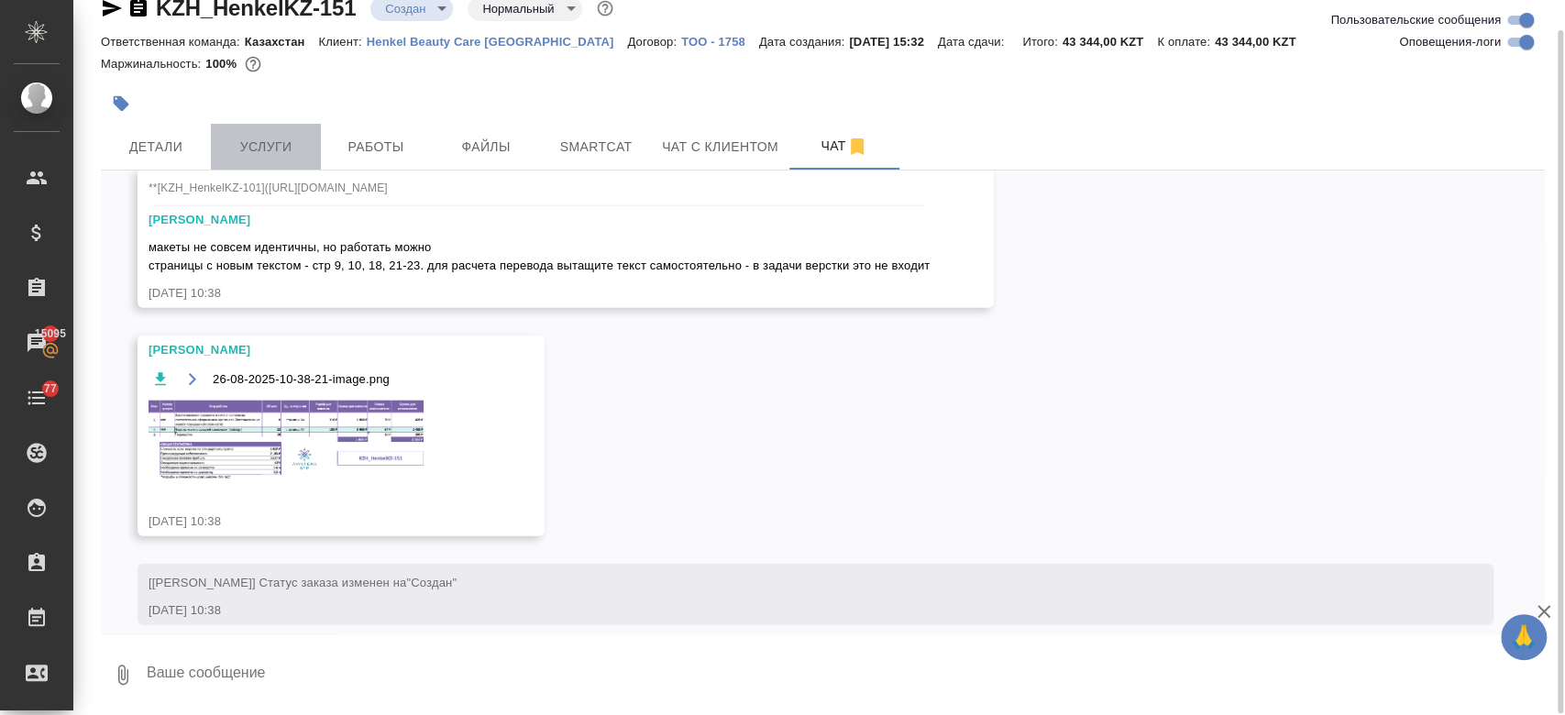
click at [269, 160] on button "Услуги" at bounding box center [266, 147] width 110 height 46
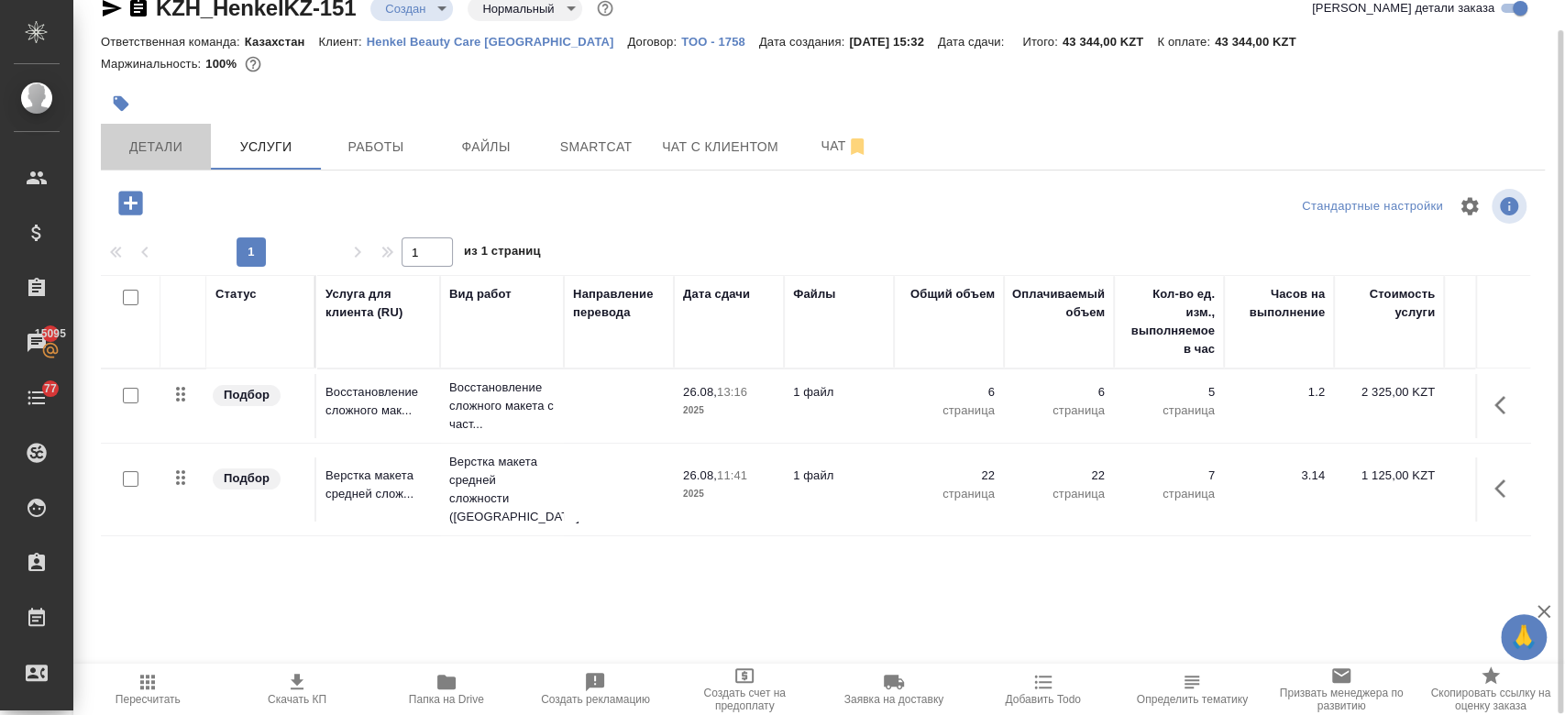
click at [150, 142] on span "Детали" at bounding box center [156, 147] width 88 height 23
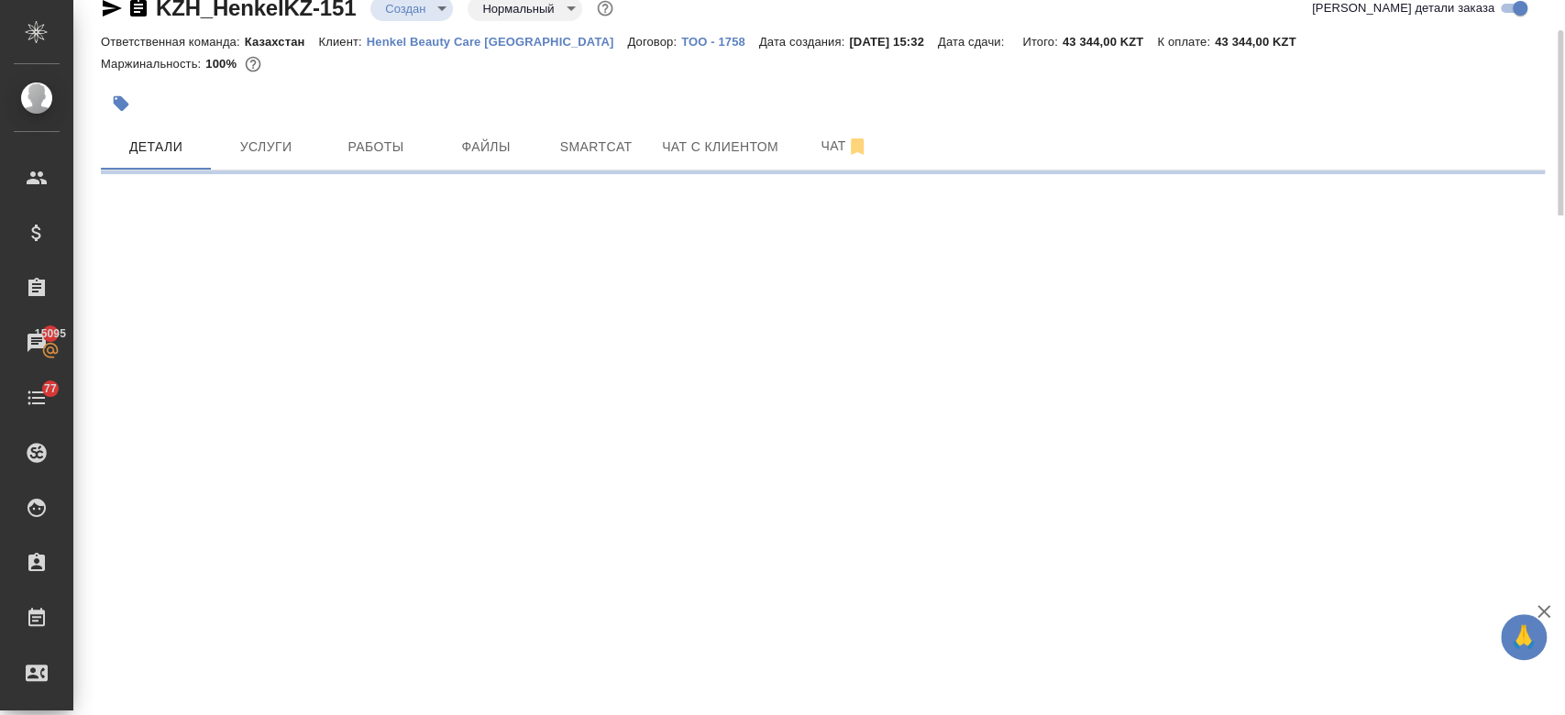
select select "RU"
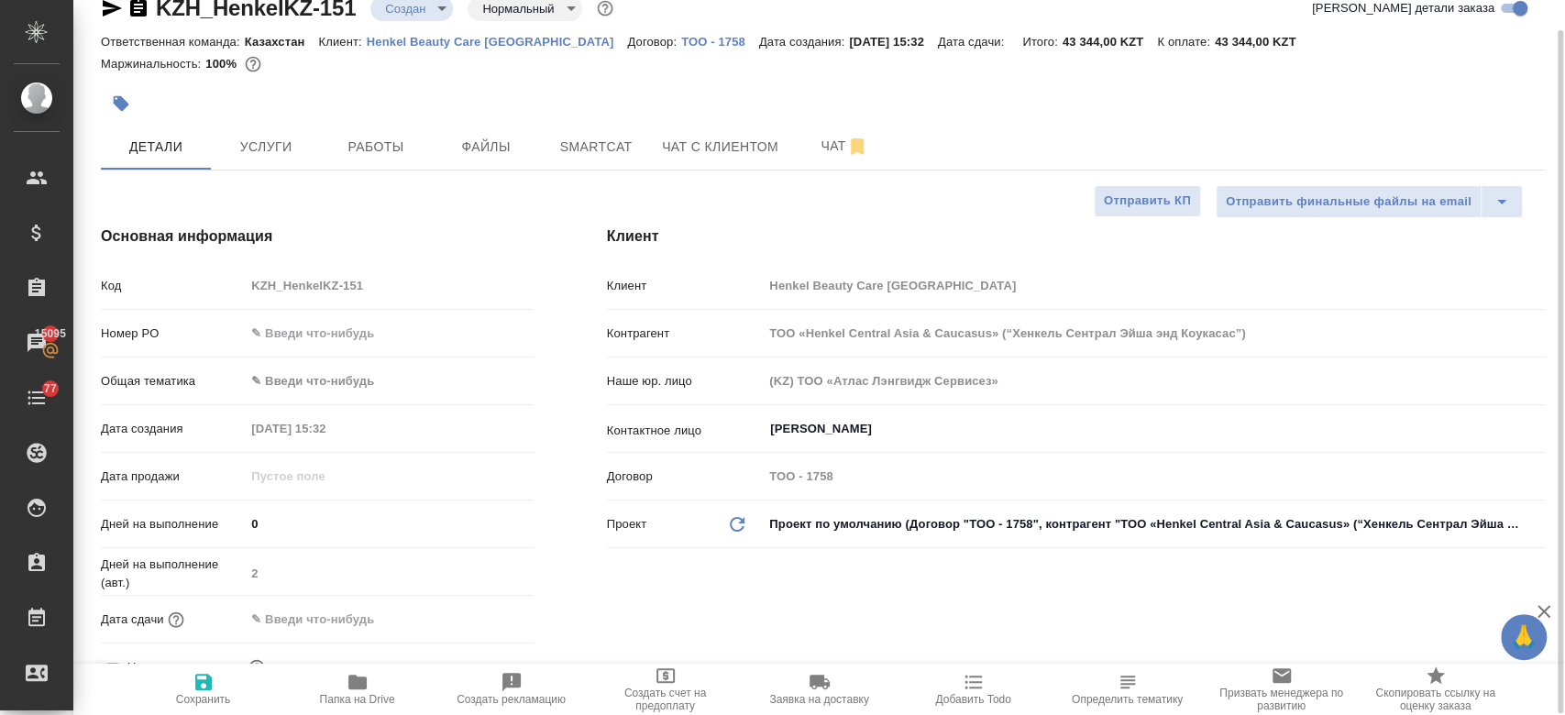
type textarea "x"
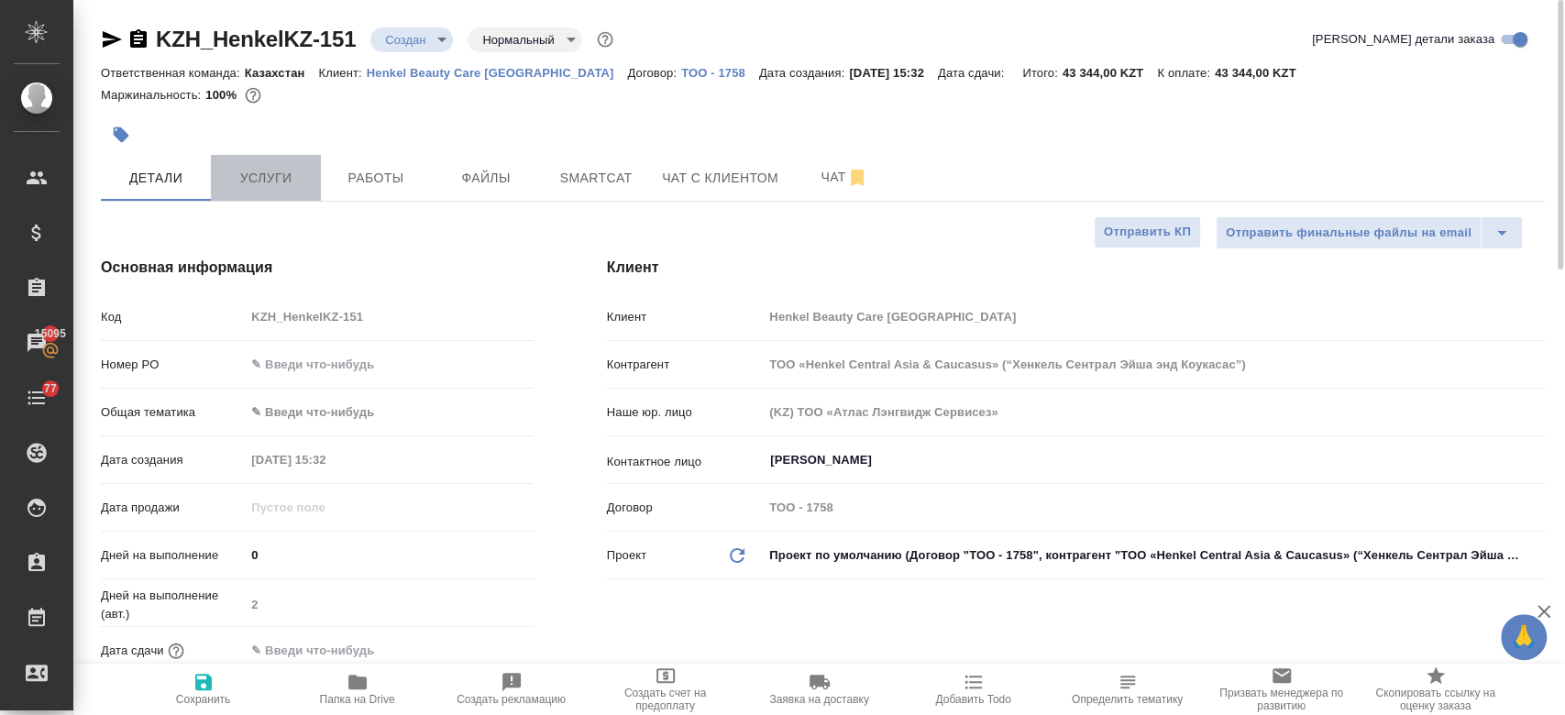
click at [254, 178] on span "Услуги" at bounding box center [266, 178] width 88 height 23
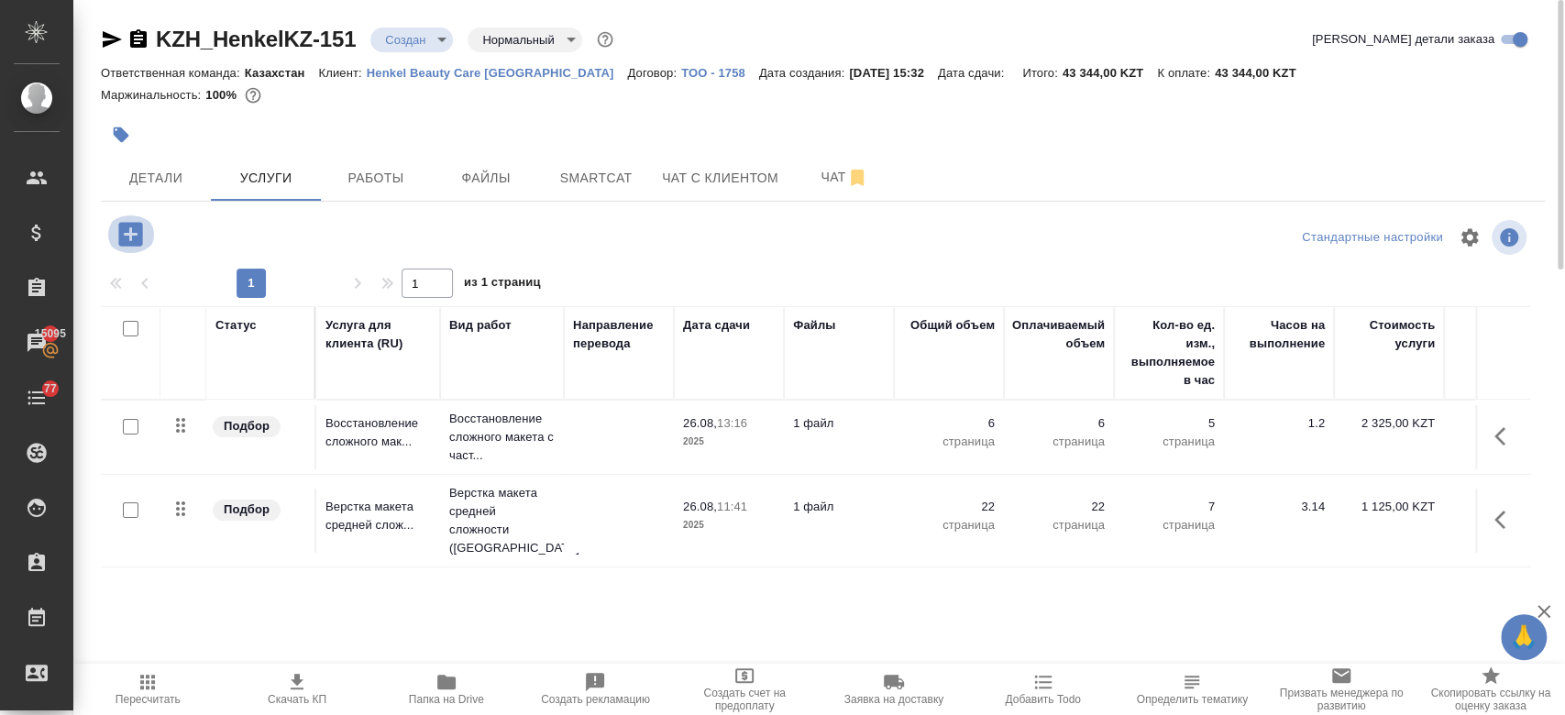
click at [126, 246] on icon "button" at bounding box center [130, 234] width 24 height 24
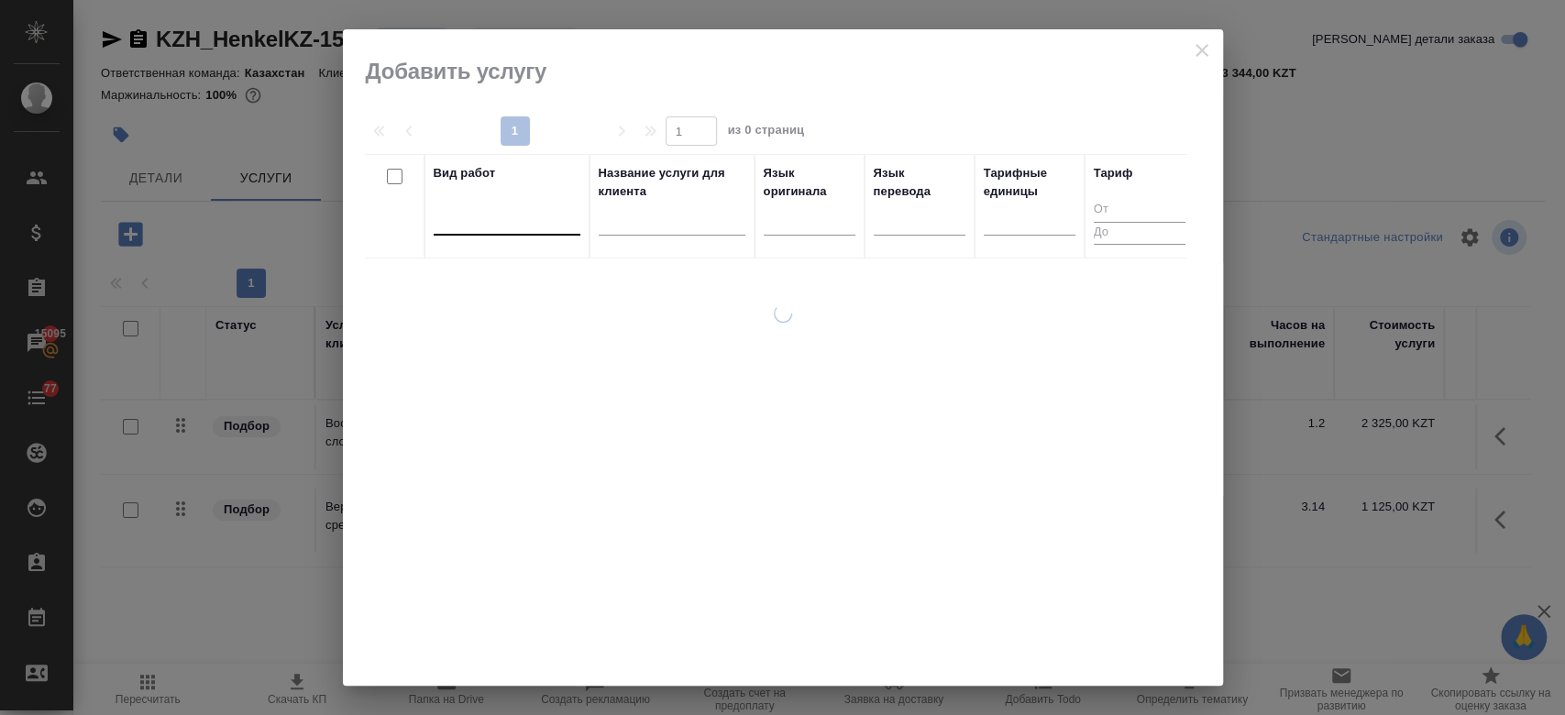
click at [519, 219] on div at bounding box center [507, 216] width 147 height 27
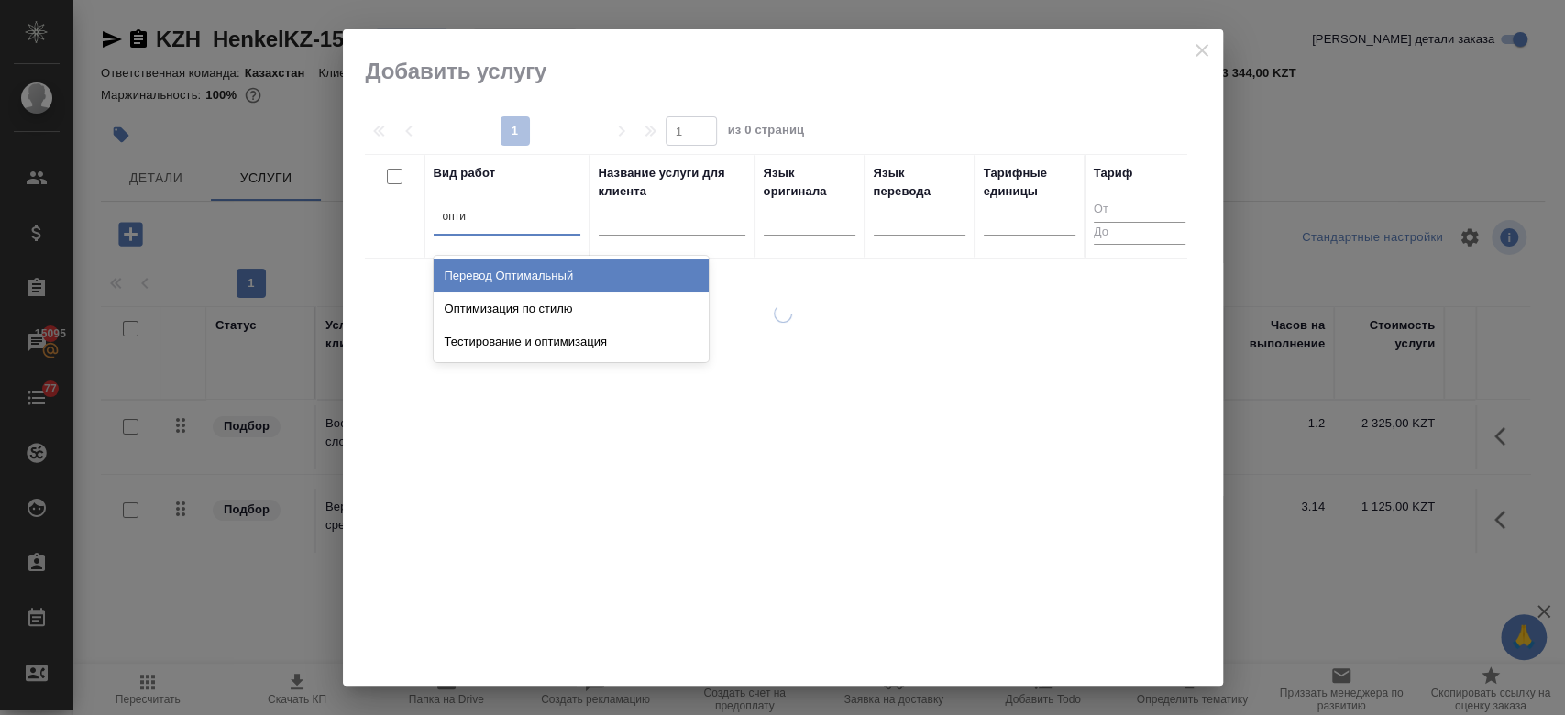
type input "оптим"
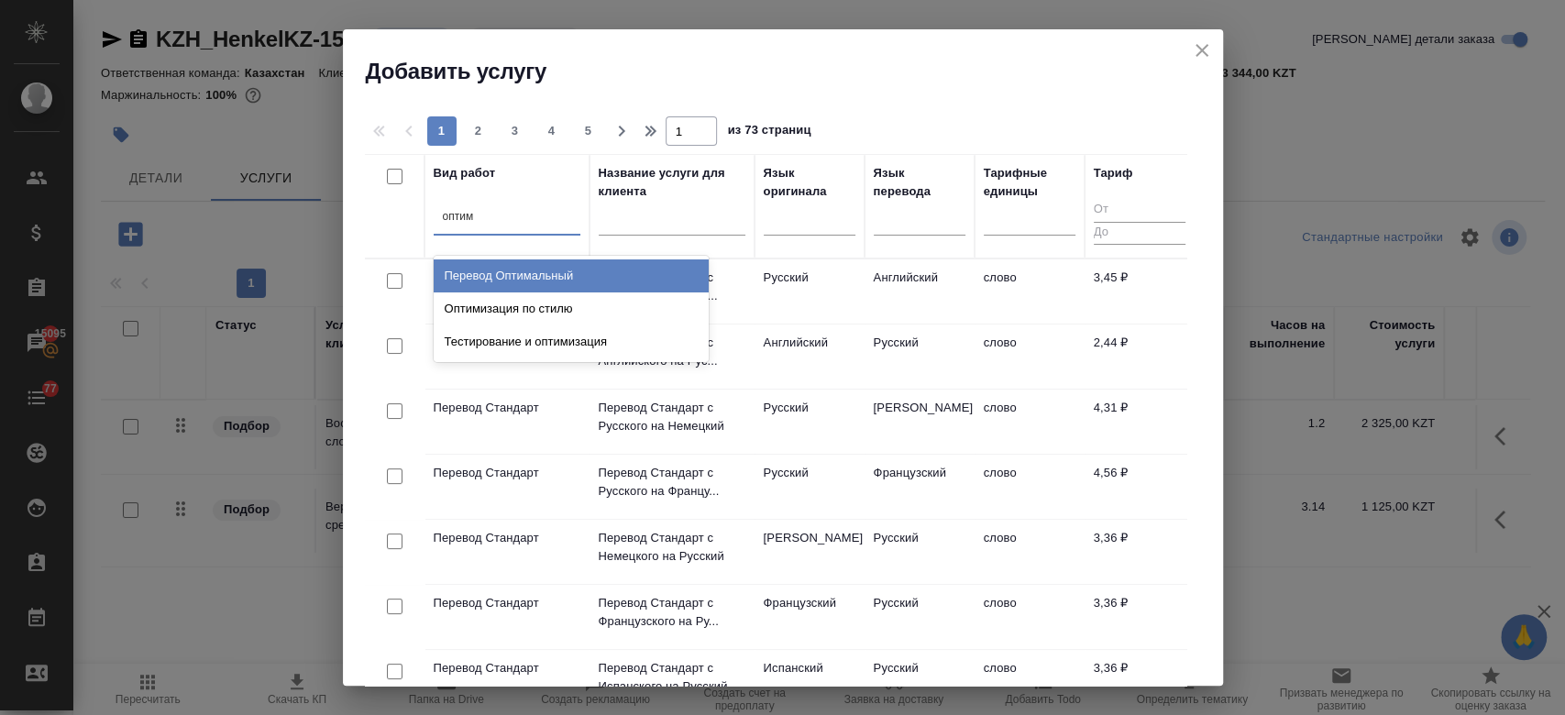
click at [511, 280] on div "Перевод Оптимальный" at bounding box center [571, 275] width 275 height 33
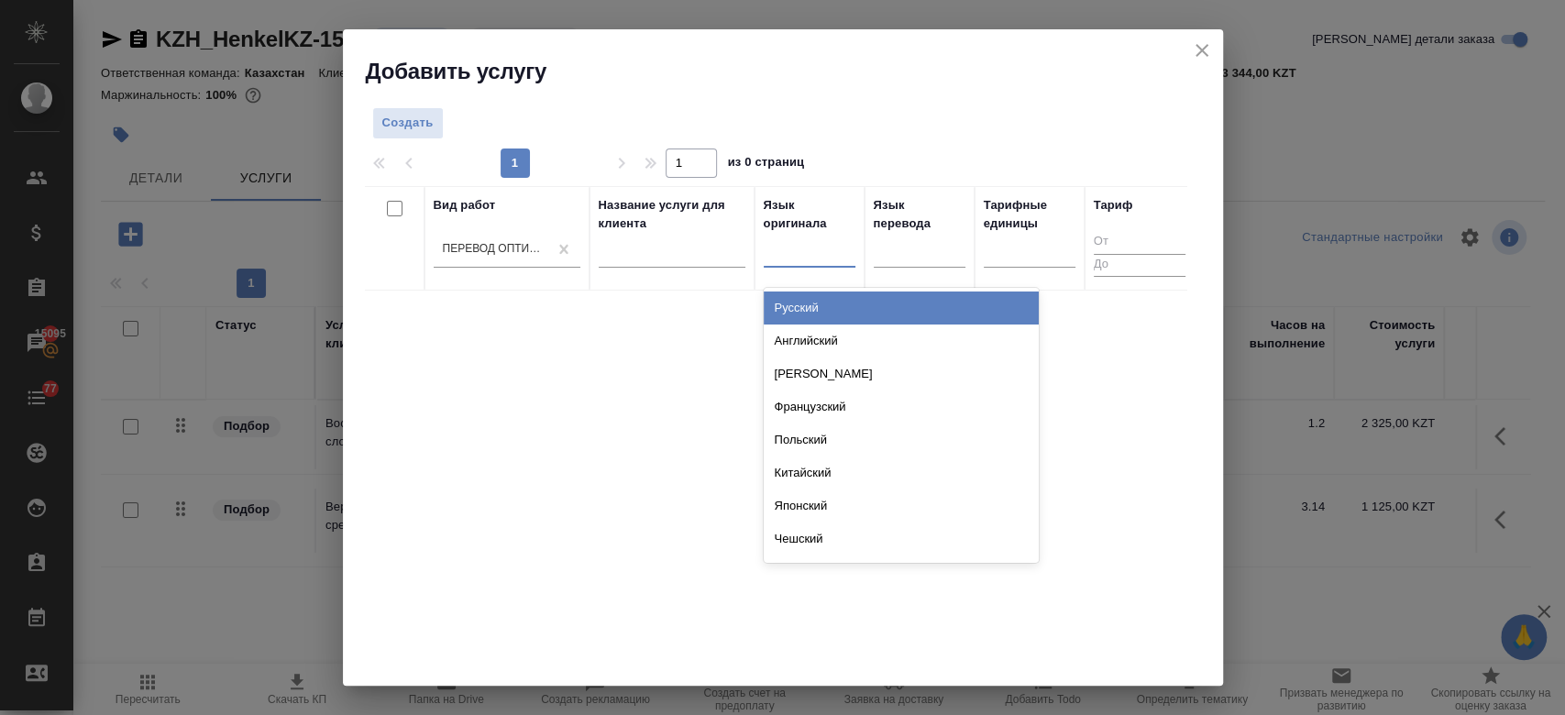
click at [788, 256] on div at bounding box center [809, 249] width 92 height 27
type input "рус"
click at [802, 302] on div "Русский" at bounding box center [900, 307] width 275 height 33
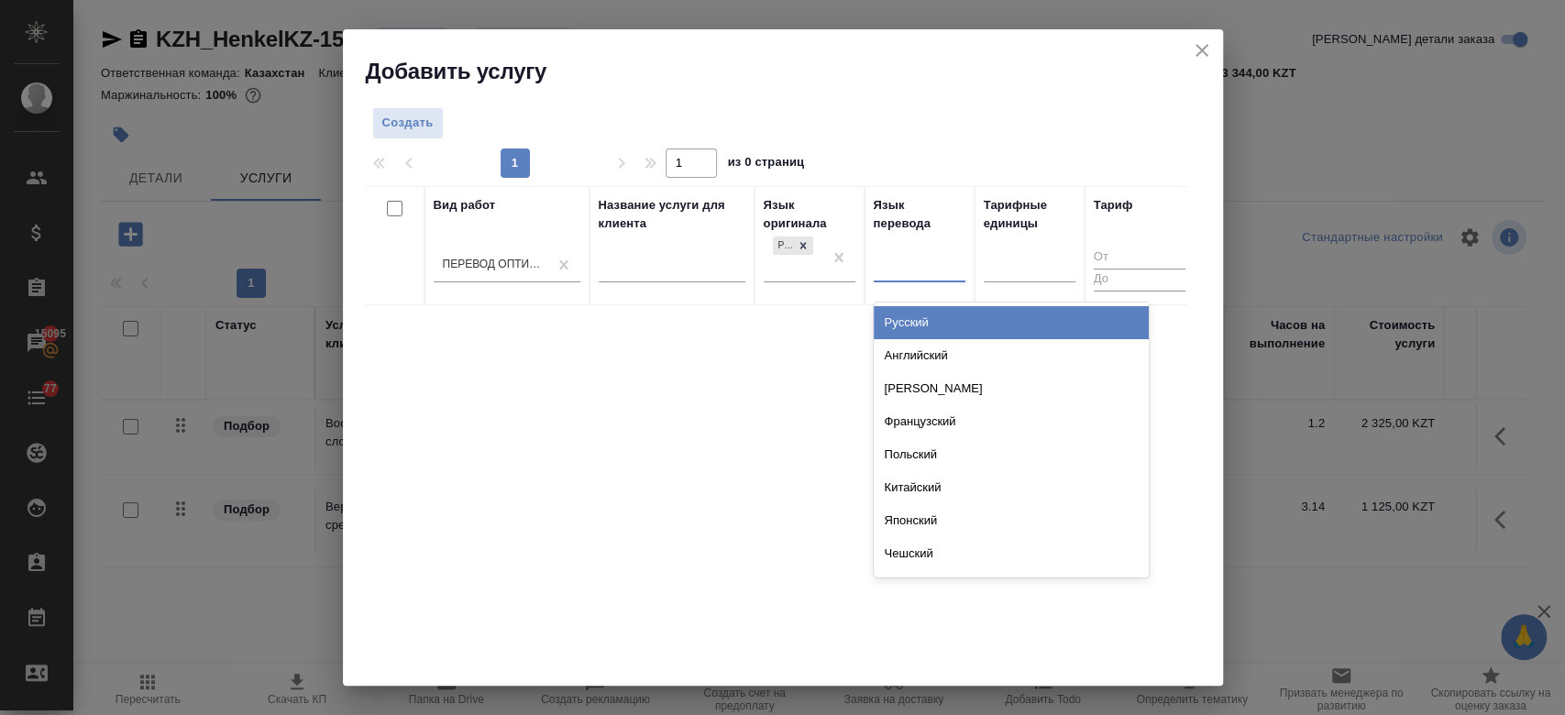
click at [920, 257] on div at bounding box center [919, 264] width 92 height 27
type input "груз"
click at [905, 322] on div "Грузинский" at bounding box center [1010, 322] width 275 height 33
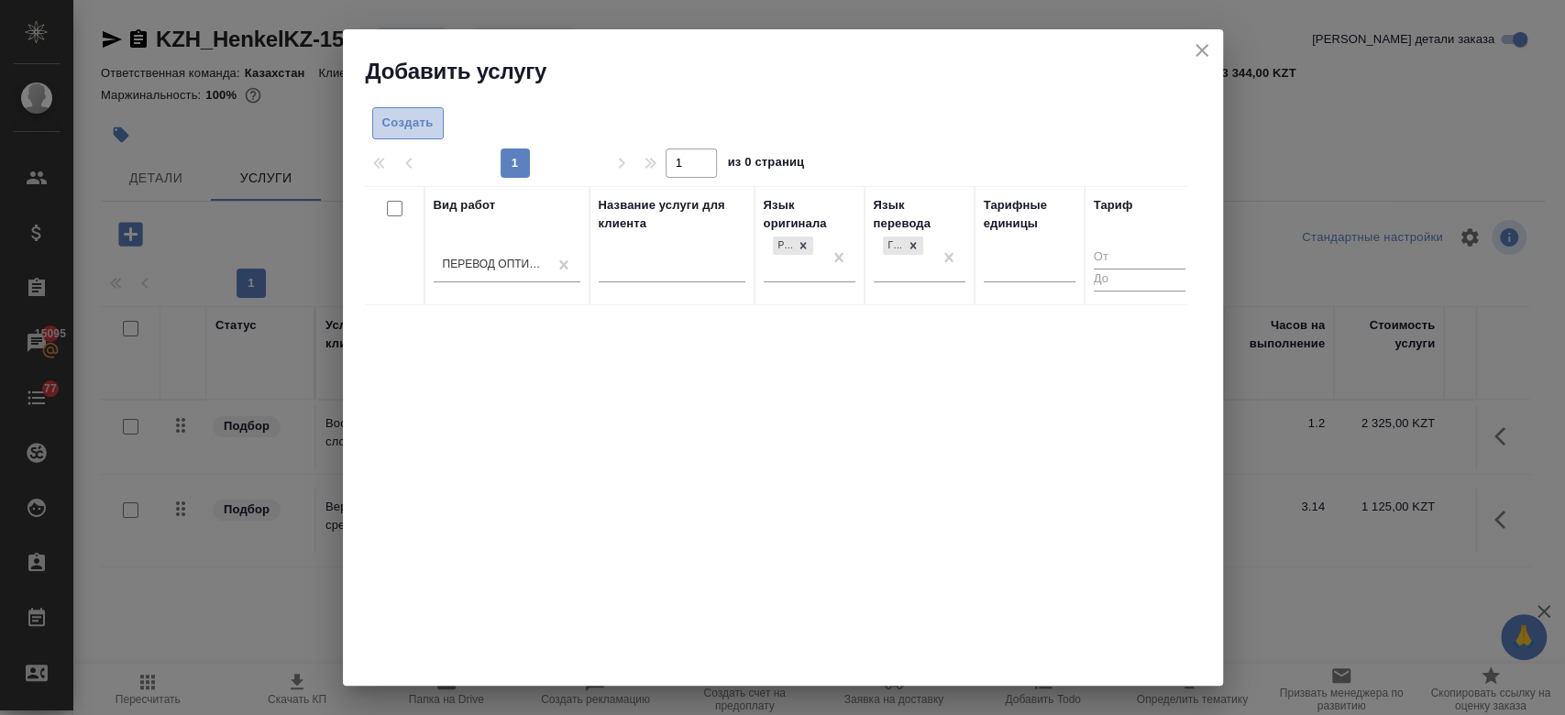
click at [413, 124] on span "Создать" at bounding box center [407, 123] width 51 height 21
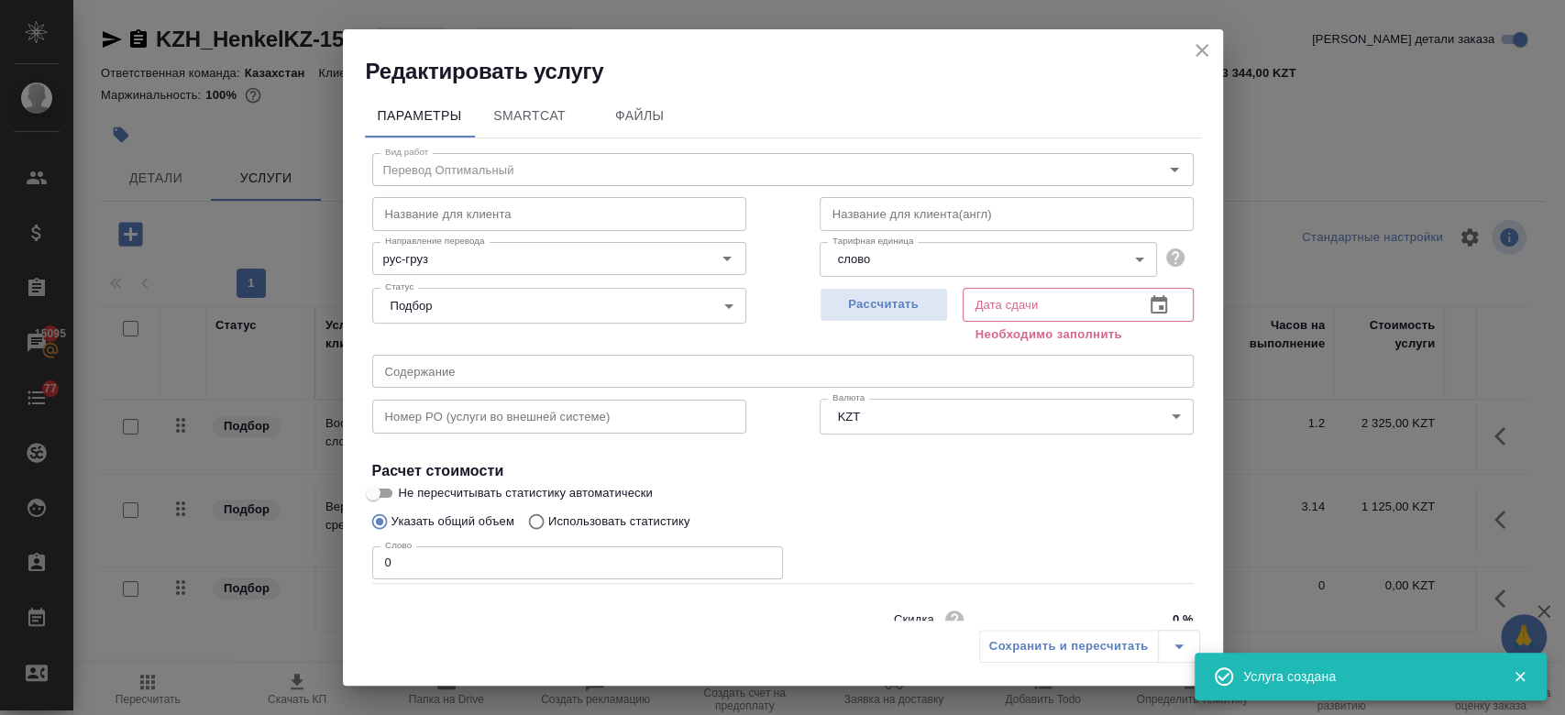
scroll to position [79, 0]
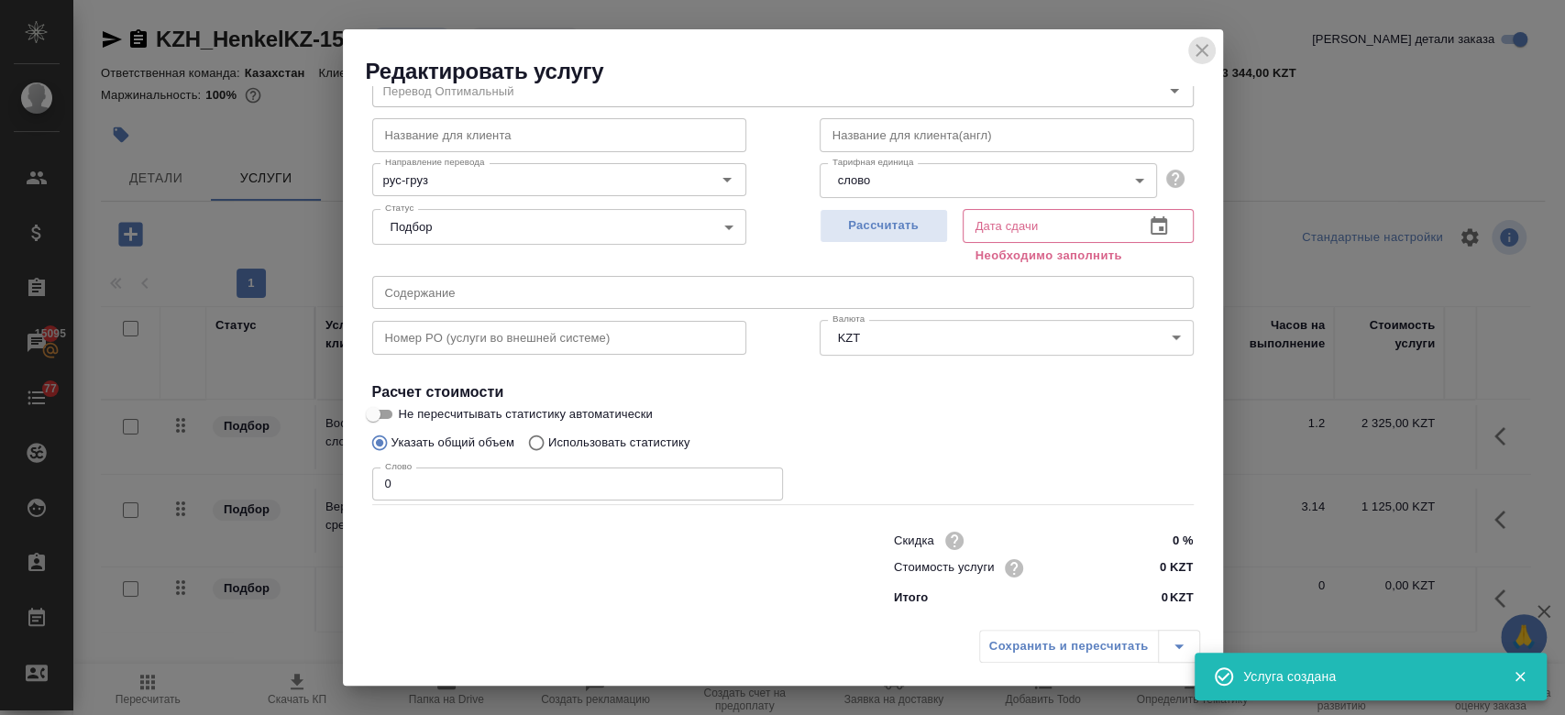
click at [1203, 50] on icon "close" at bounding box center [1202, 50] width 22 height 22
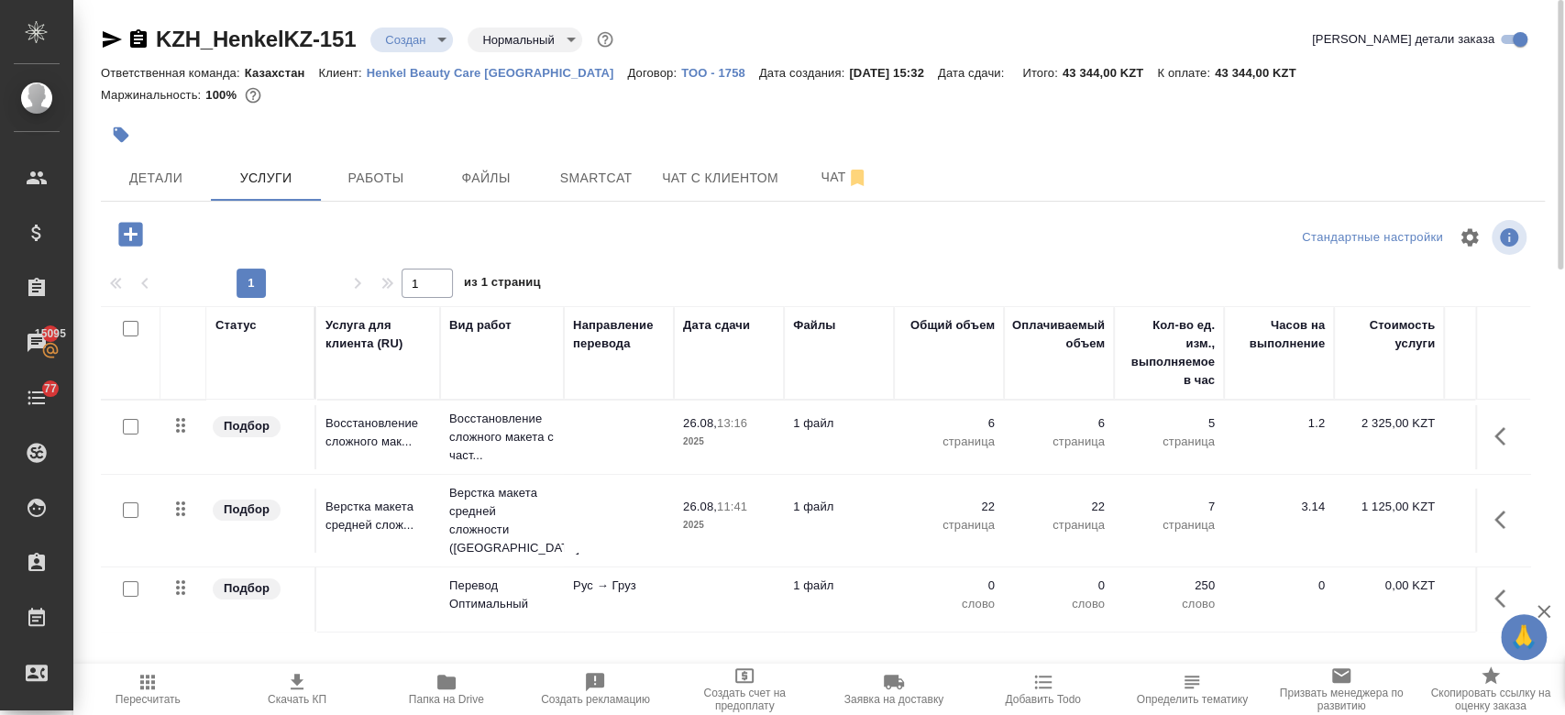
click at [132, 581] on input "checkbox" at bounding box center [131, 589] width 16 height 16
checkbox input "true"
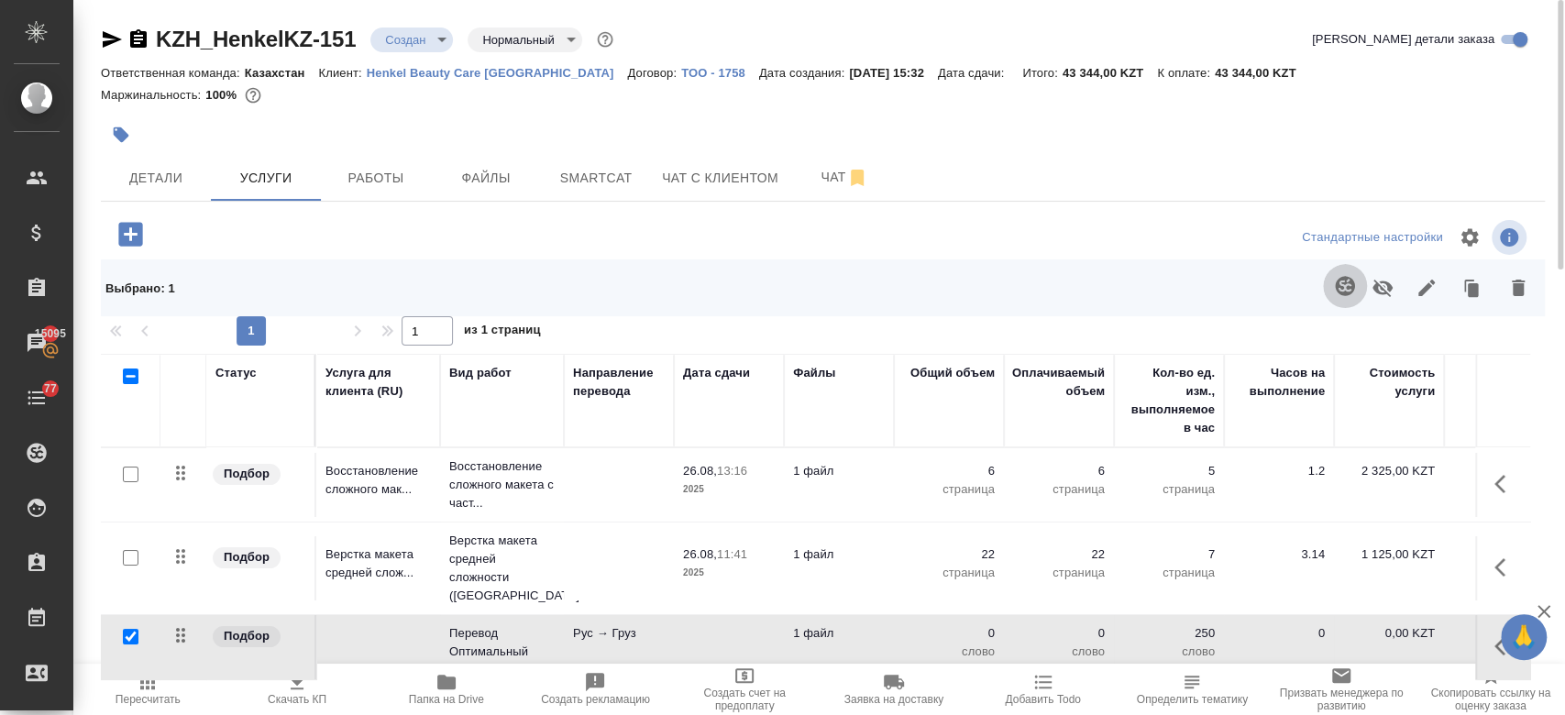
click at [1337, 284] on icon "button" at bounding box center [1344, 285] width 19 height 19
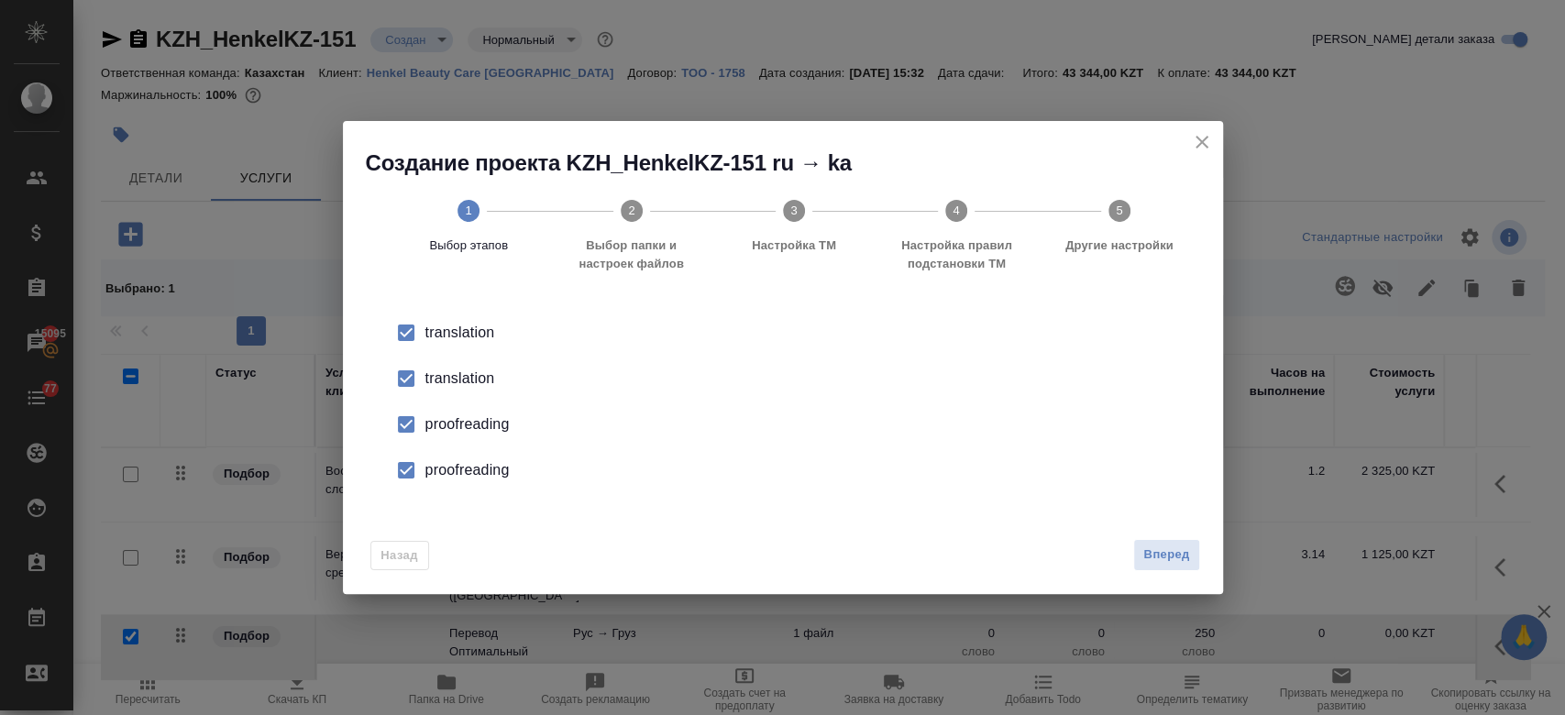
click at [433, 390] on li "translation" at bounding box center [782, 379] width 821 height 46
click at [435, 414] on div "proofreading" at bounding box center [801, 424] width 753 height 22
click at [445, 473] on div "proofreading" at bounding box center [801, 470] width 753 height 22
click at [1158, 569] on button "Вперед" at bounding box center [1166, 555] width 66 height 32
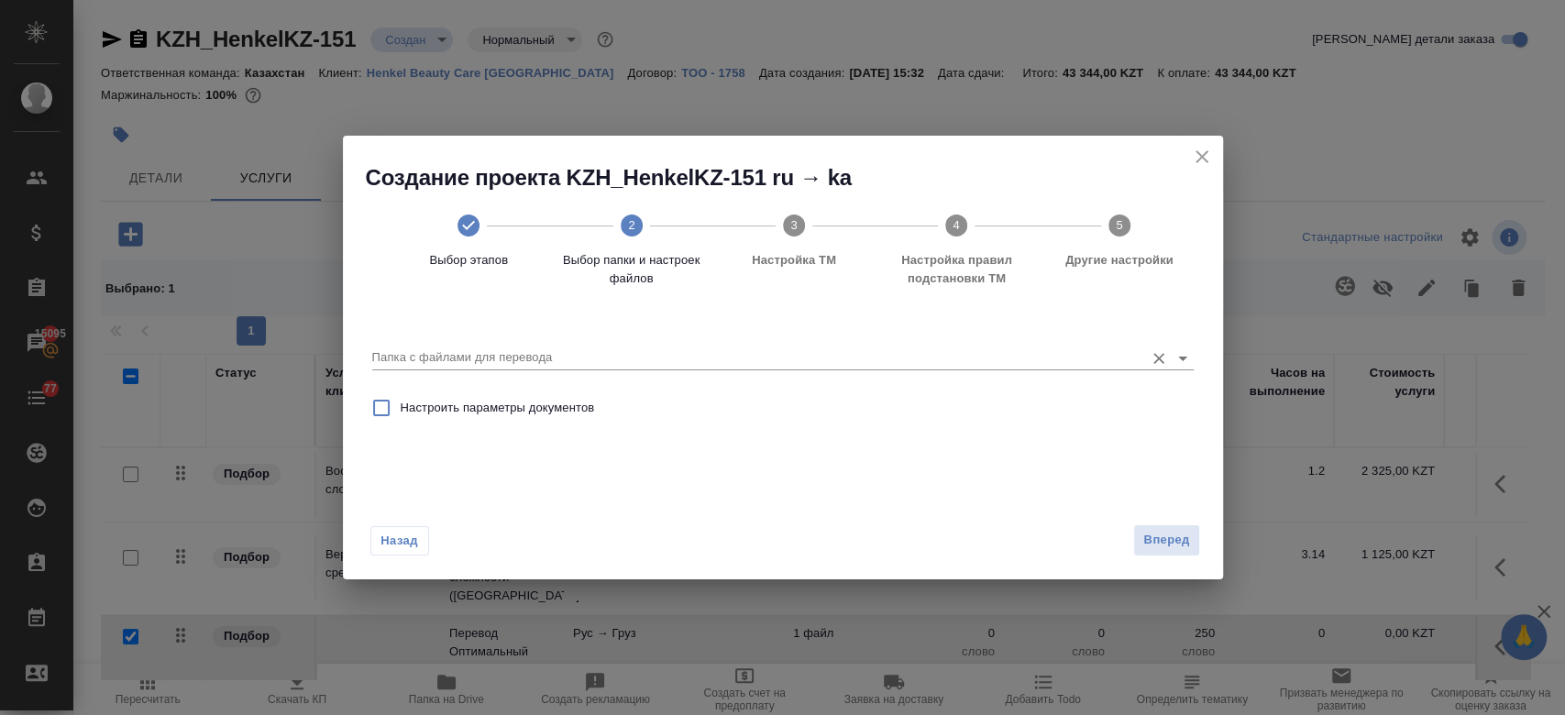
click at [780, 348] on input "Папка с файлами для перевода" at bounding box center [753, 357] width 763 height 22
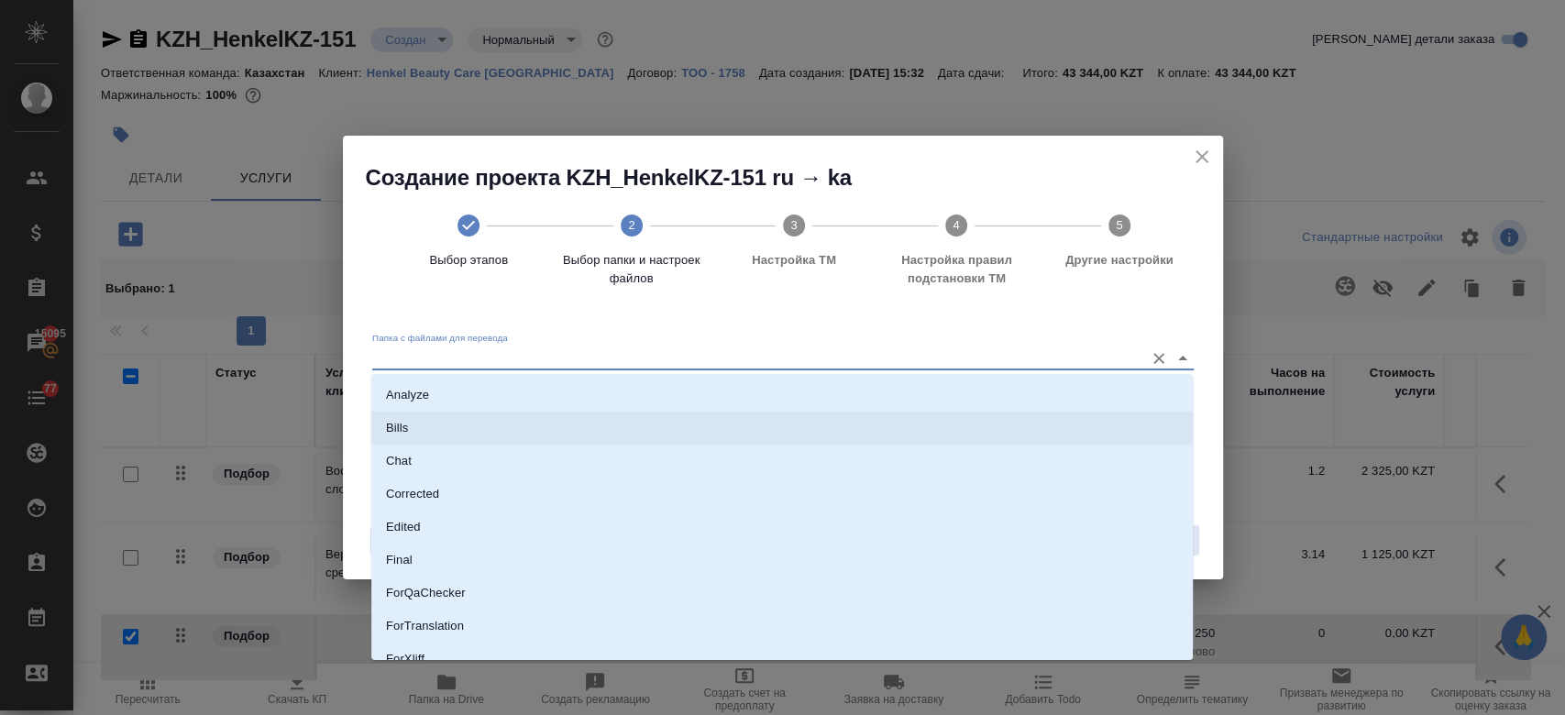
scroll to position [148, 0]
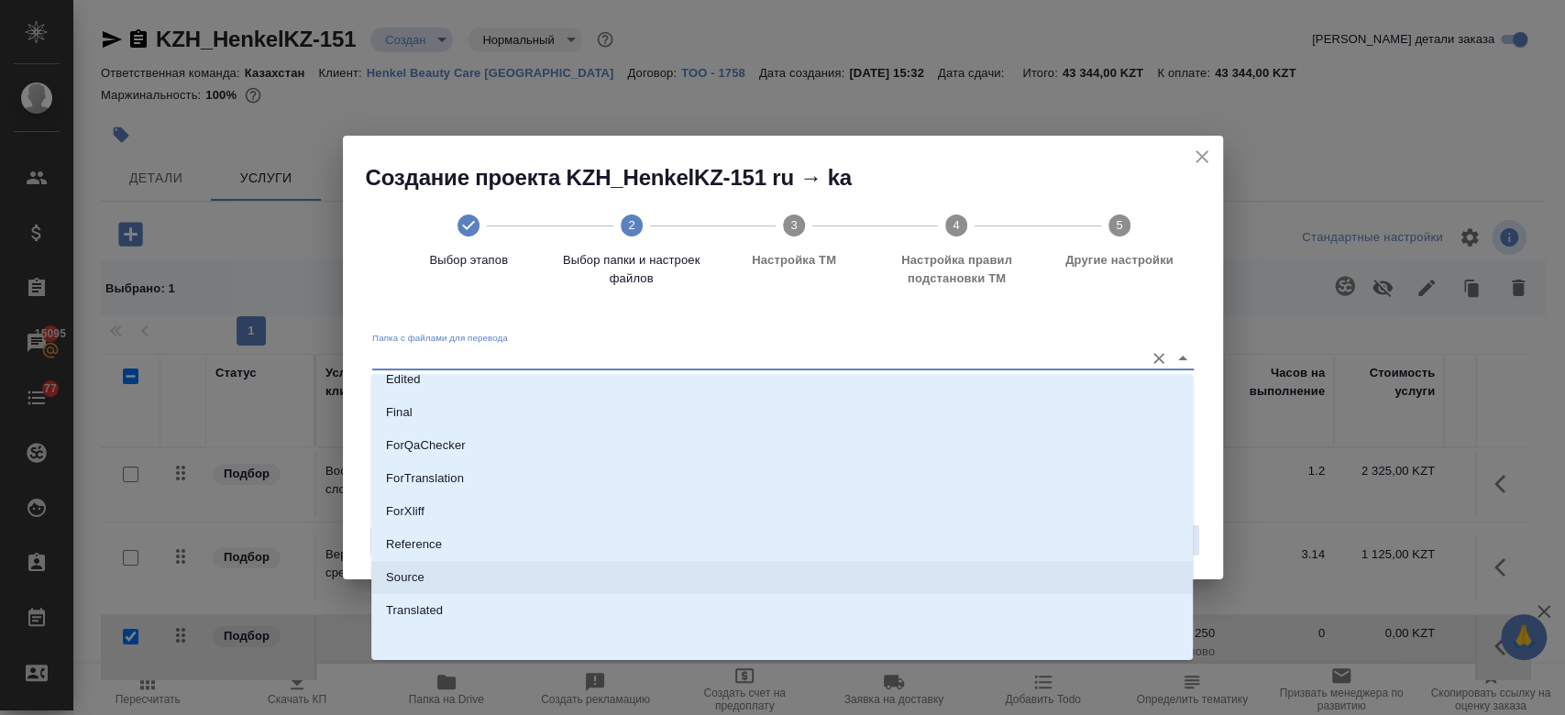
click at [579, 571] on li "Source" at bounding box center [781, 577] width 821 height 33
type input "Source"
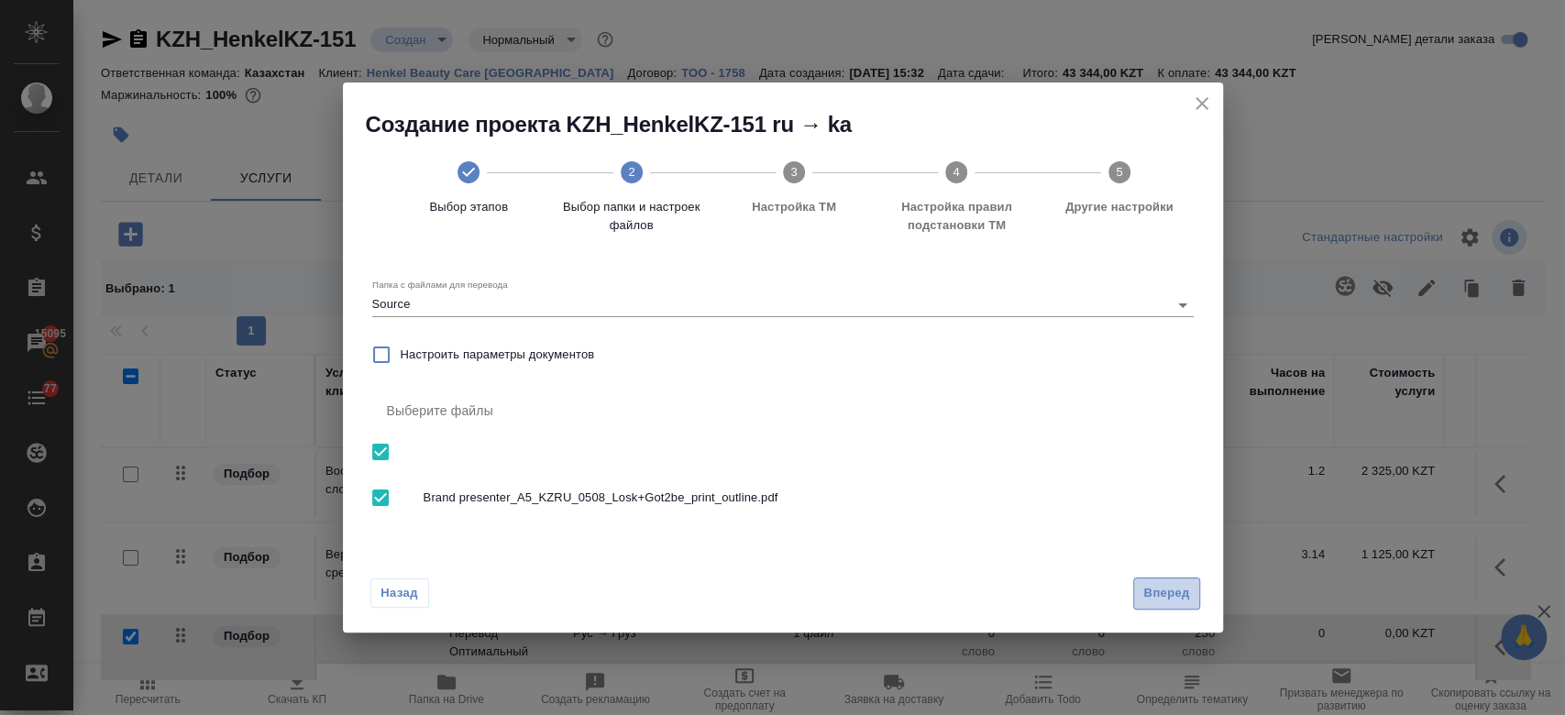
click at [1170, 603] on span "Вперед" at bounding box center [1166, 593] width 46 height 21
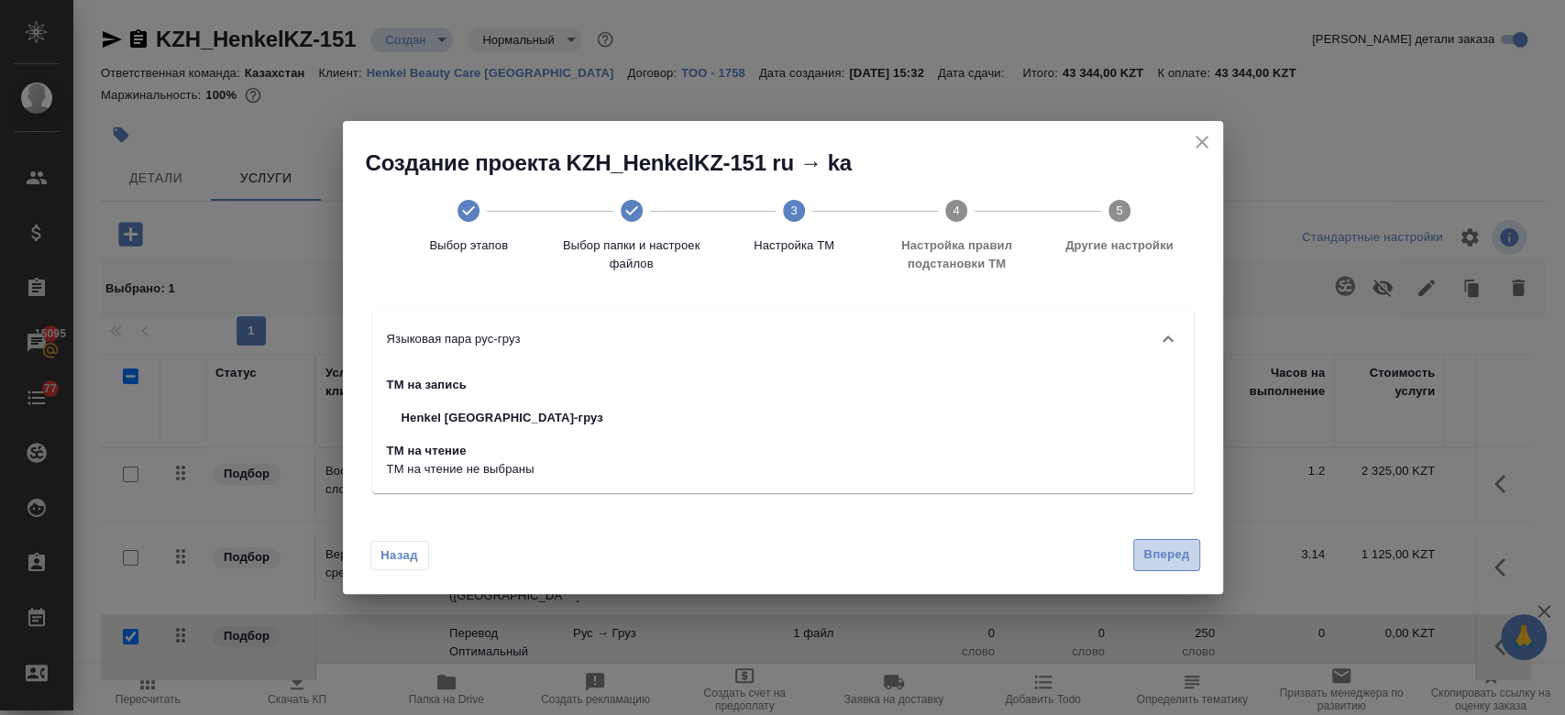
click at [1156, 558] on span "Вперед" at bounding box center [1166, 554] width 46 height 21
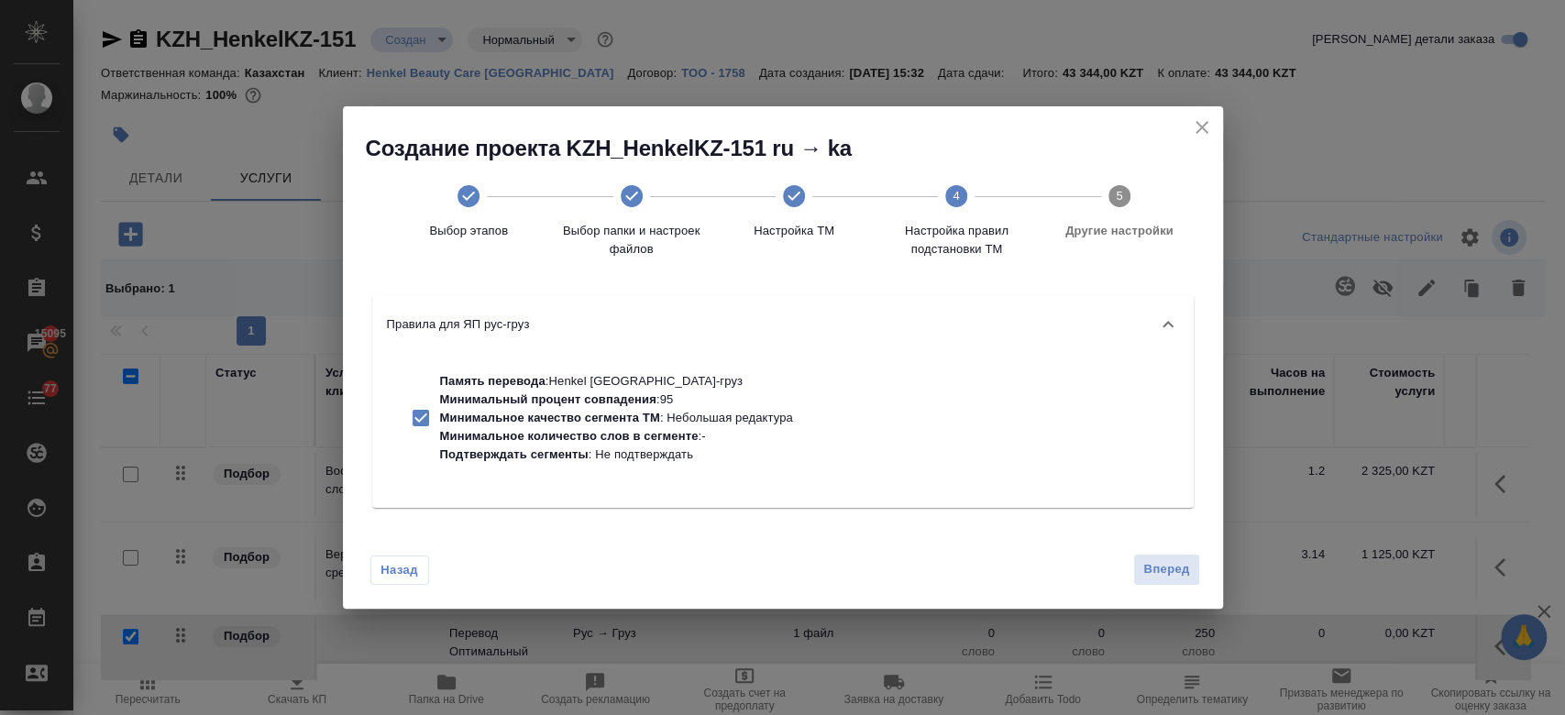
click at [723, 434] on p "Минимальное количество слов в сегменте : -" at bounding box center [616, 436] width 353 height 18
checkbox input "false"
click at [1159, 568] on span "Вперед" at bounding box center [1166, 569] width 46 height 21
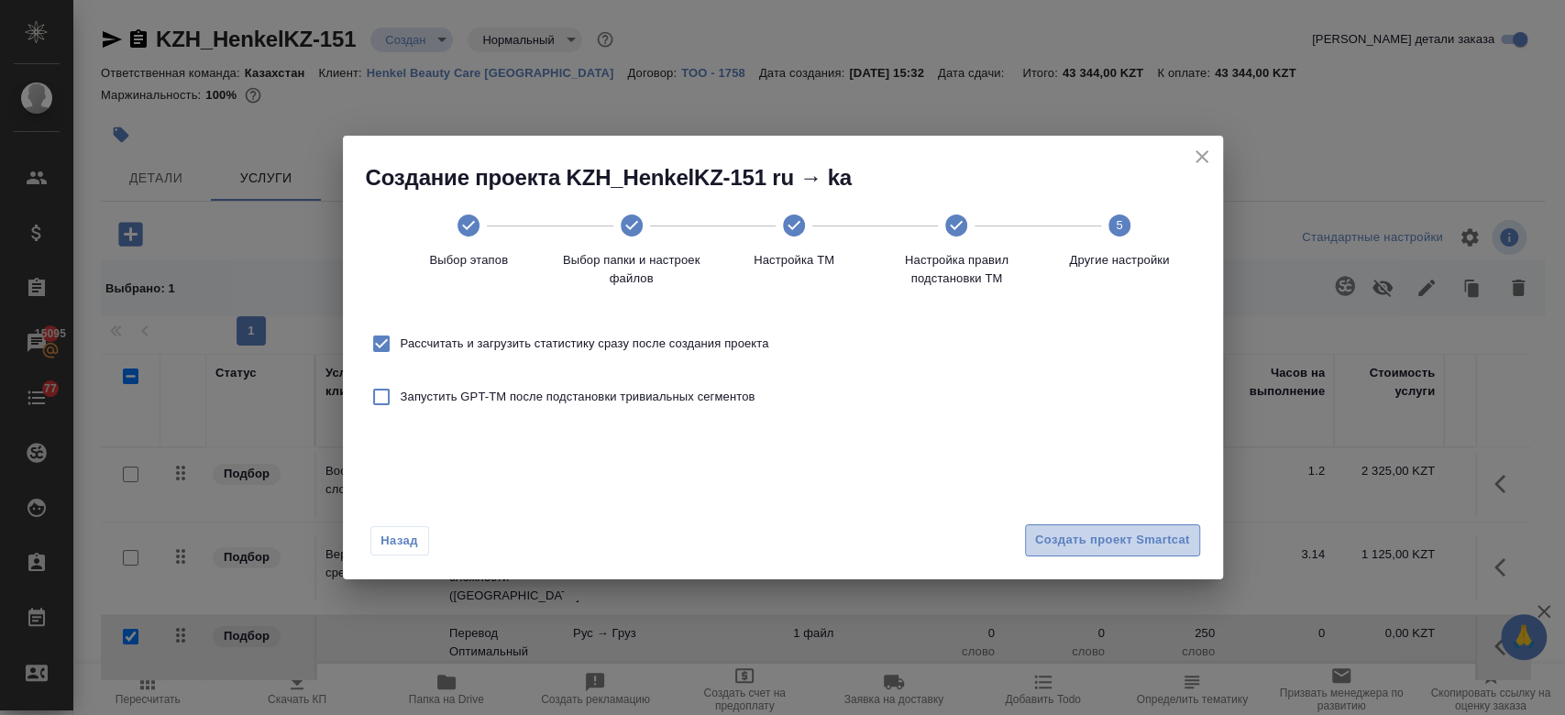
click at [1079, 549] on span "Создать проект Smartcat" at bounding box center [1112, 540] width 155 height 21
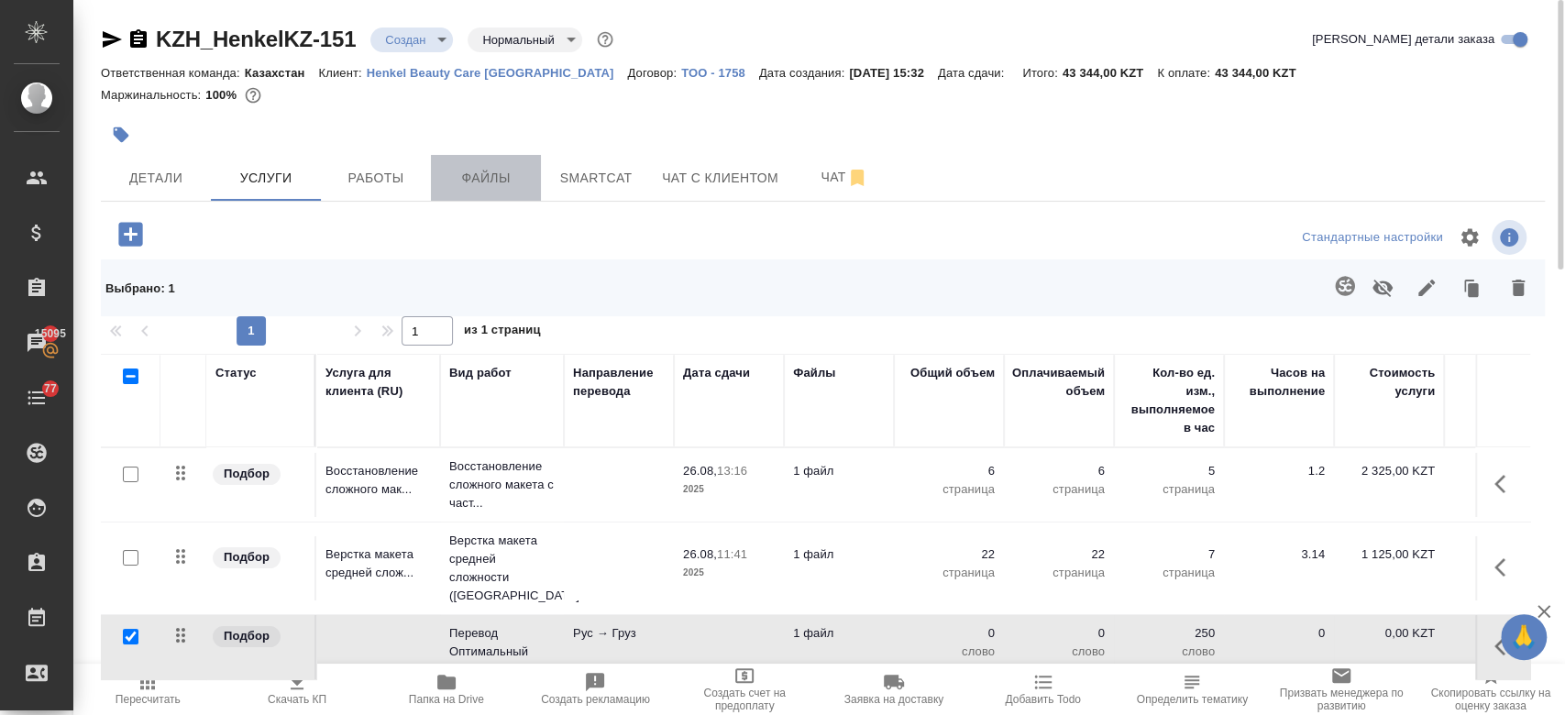
click at [484, 162] on button "Файлы" at bounding box center [486, 178] width 110 height 46
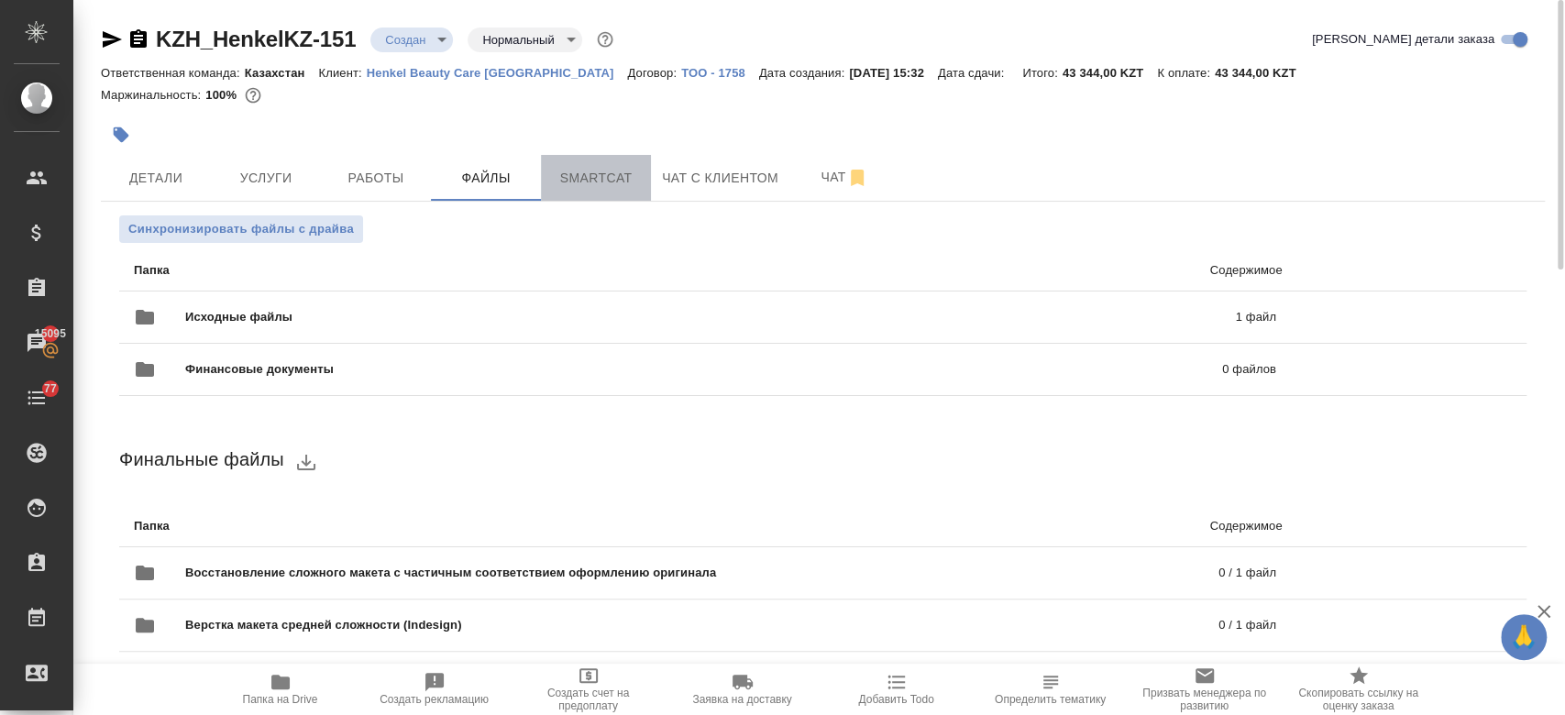
click at [588, 175] on span "Smartcat" at bounding box center [596, 178] width 88 height 23
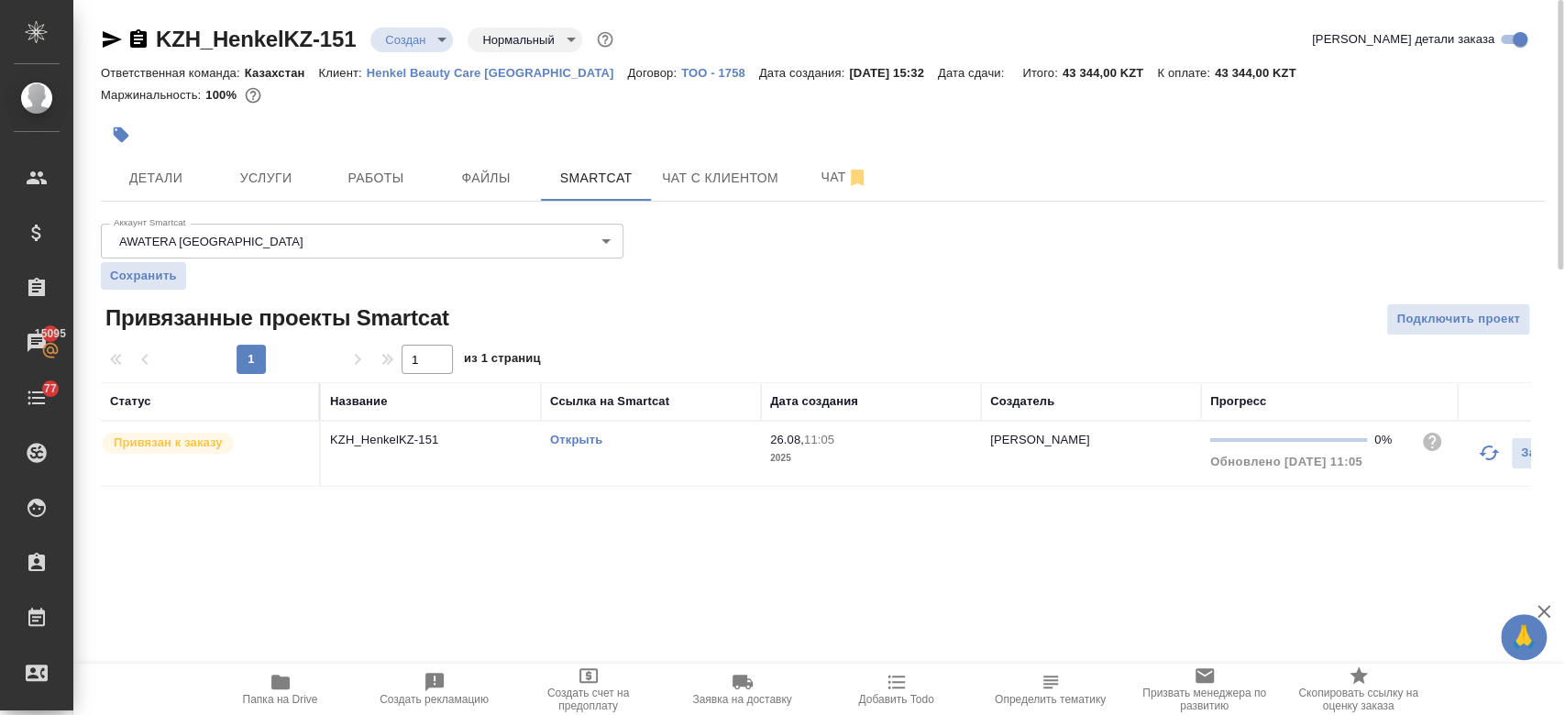
click at [581, 439] on link "Открыть" at bounding box center [576, 440] width 52 height 14
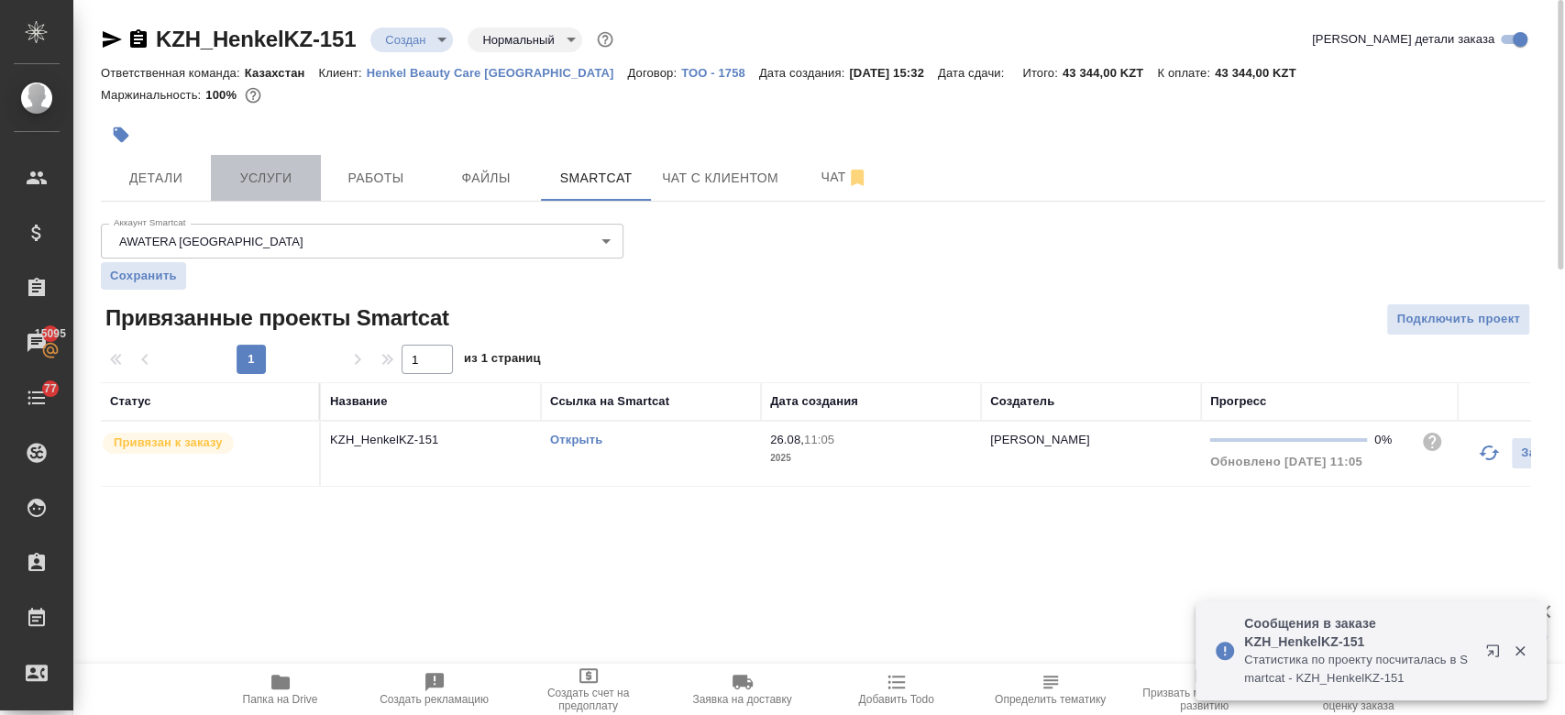
click at [236, 190] on button "Услуги" at bounding box center [266, 178] width 110 height 46
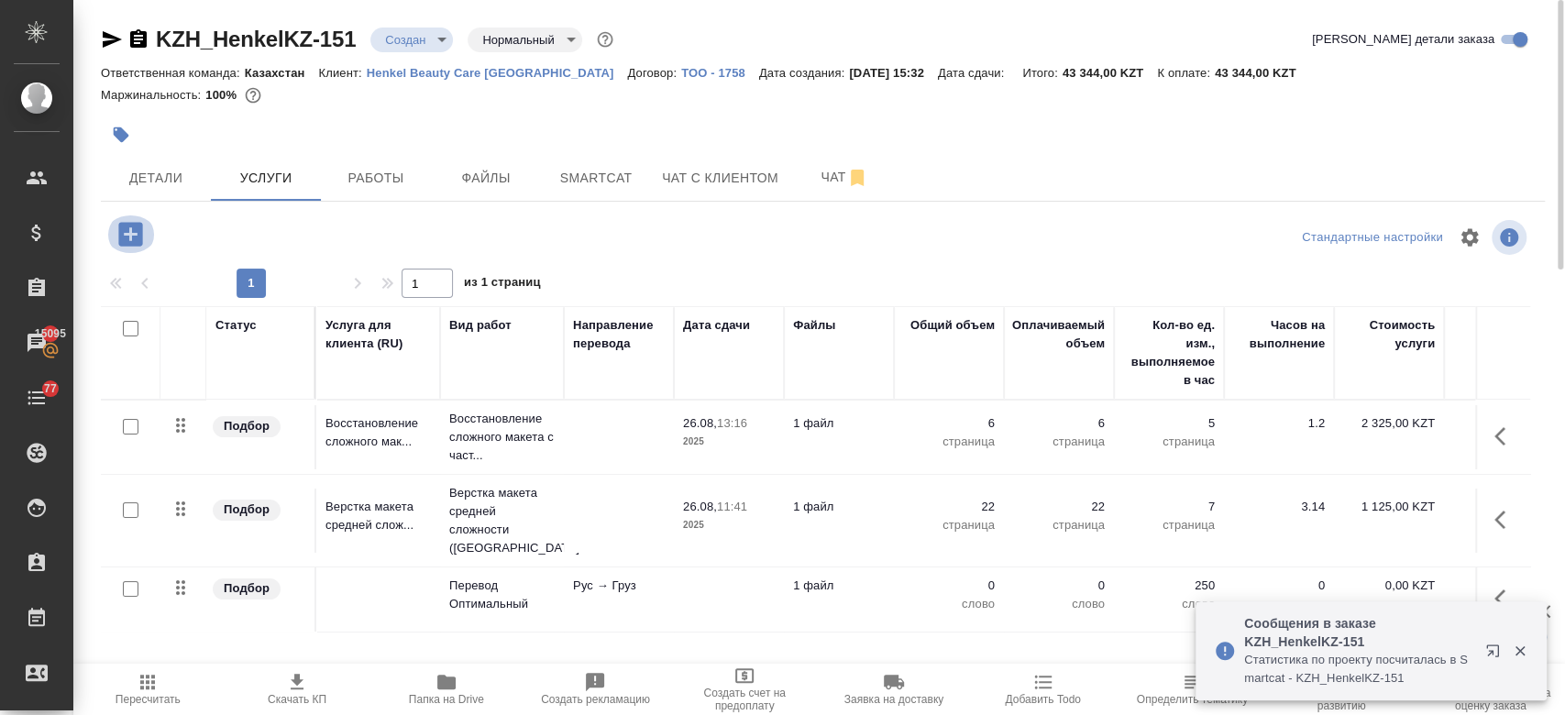
click at [131, 248] on icon "button" at bounding box center [131, 234] width 32 height 32
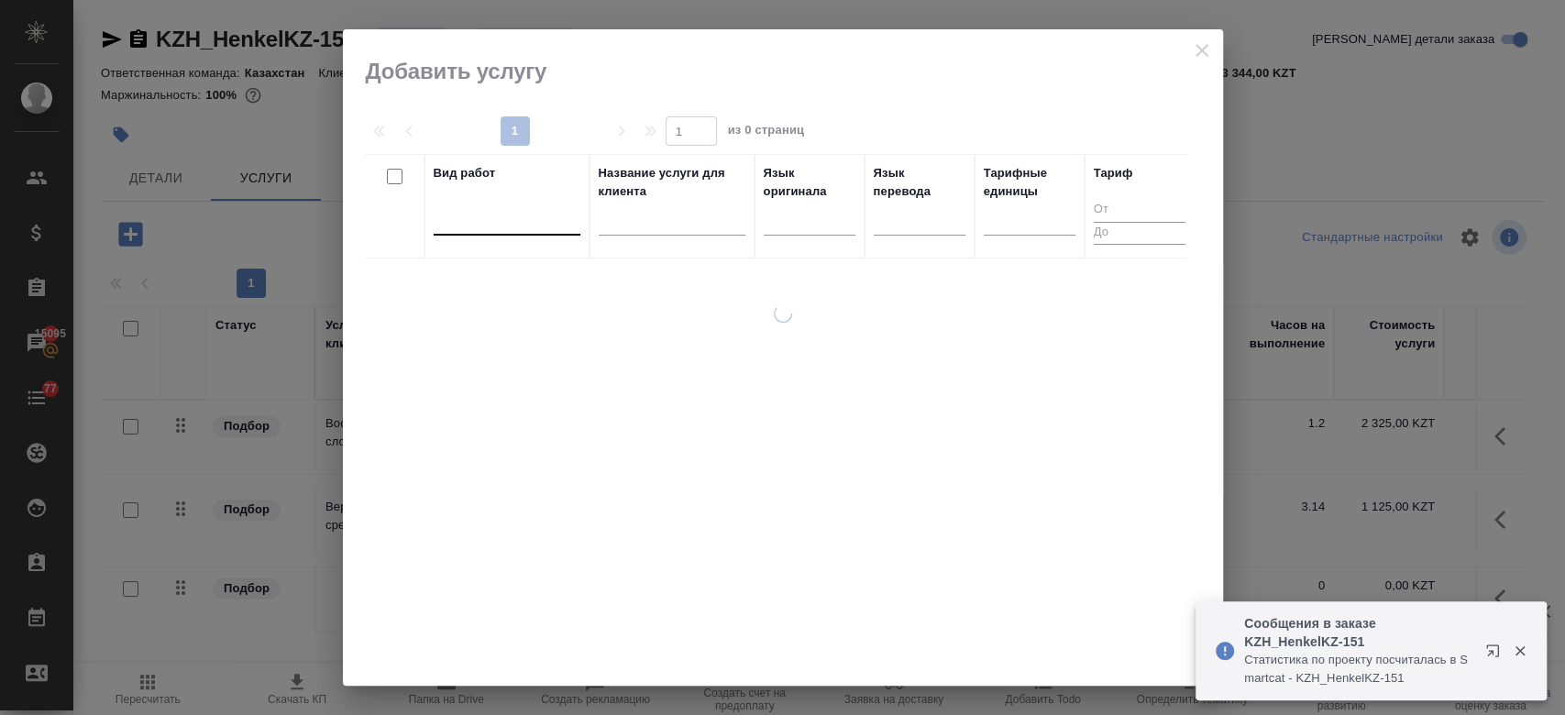
click at [539, 223] on div at bounding box center [507, 216] width 147 height 27
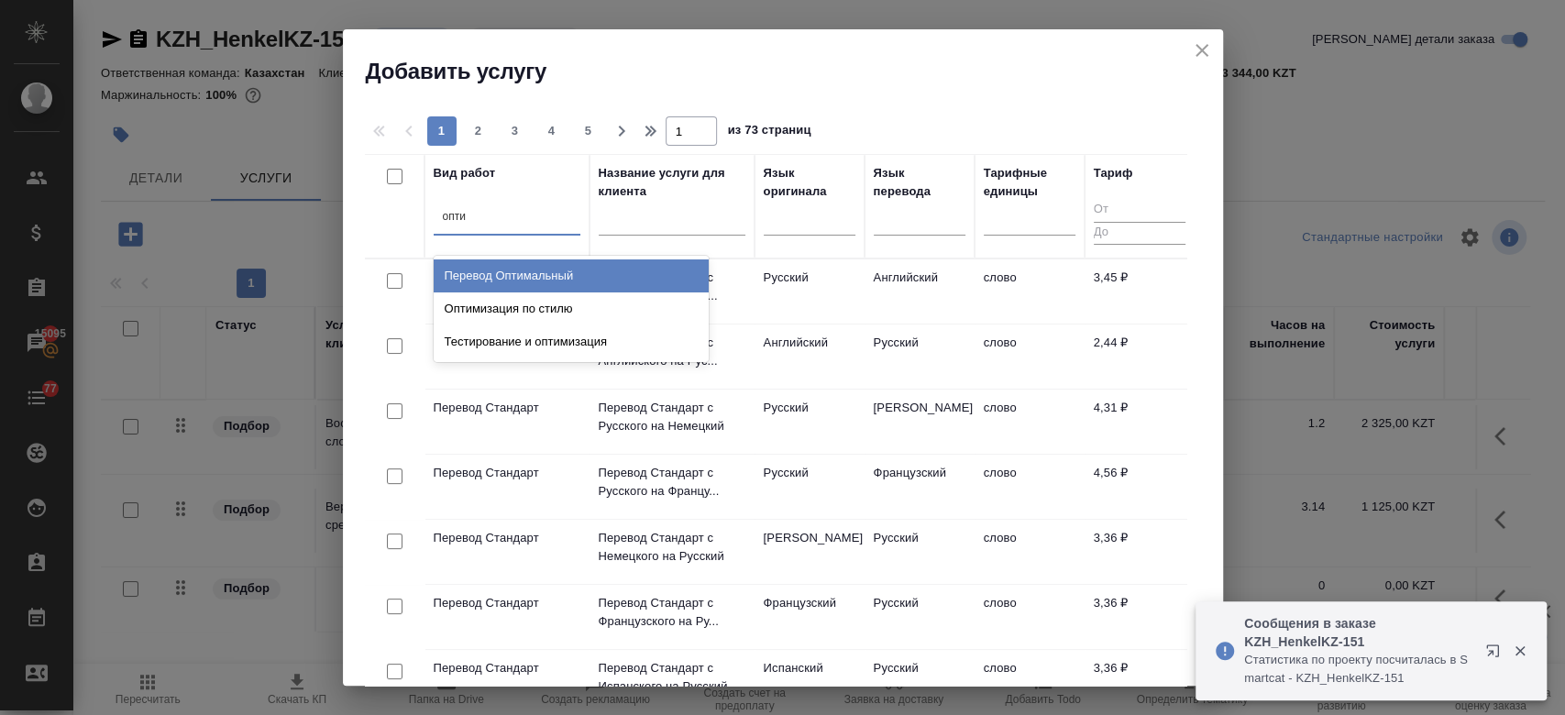
type input "оптим"
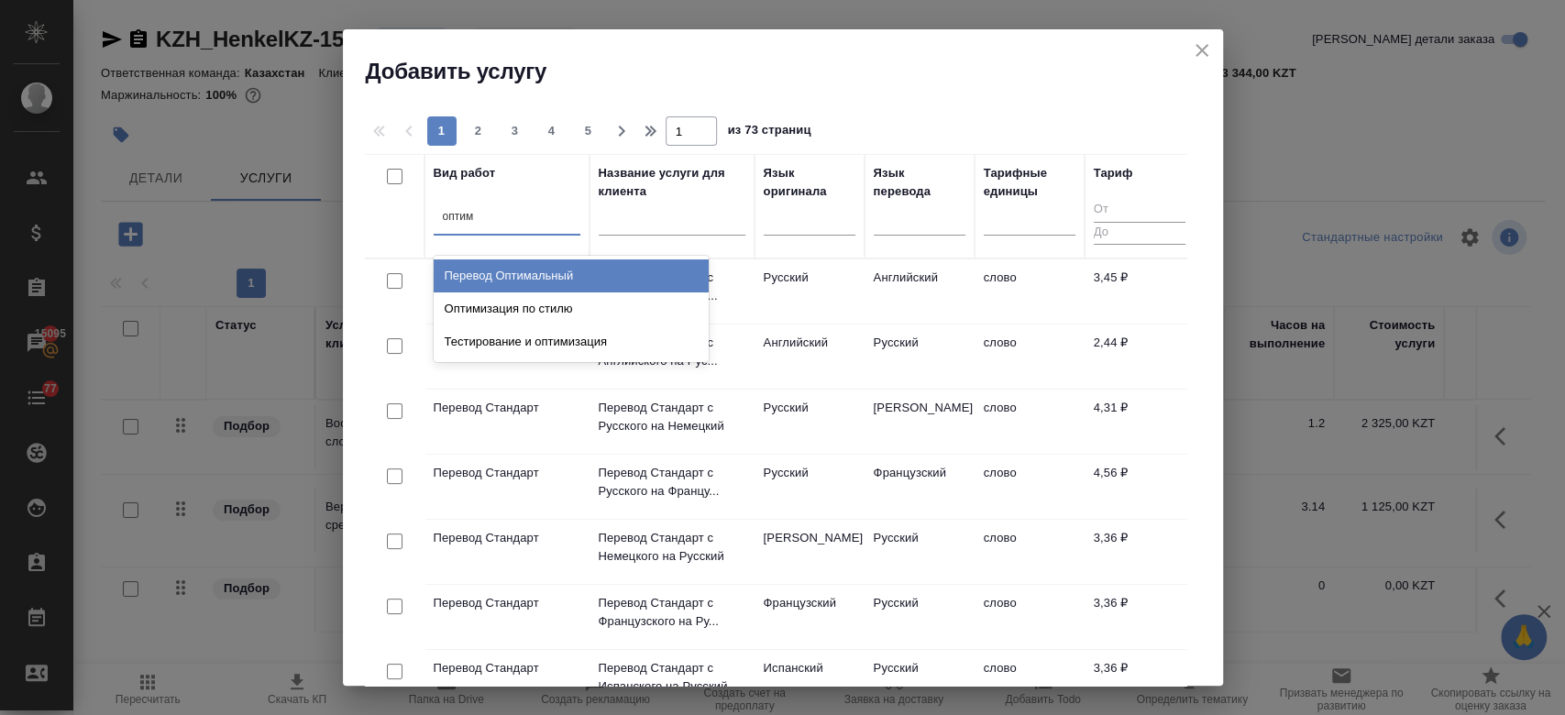
click at [535, 272] on div "Перевод Оптимальный" at bounding box center [571, 275] width 275 height 33
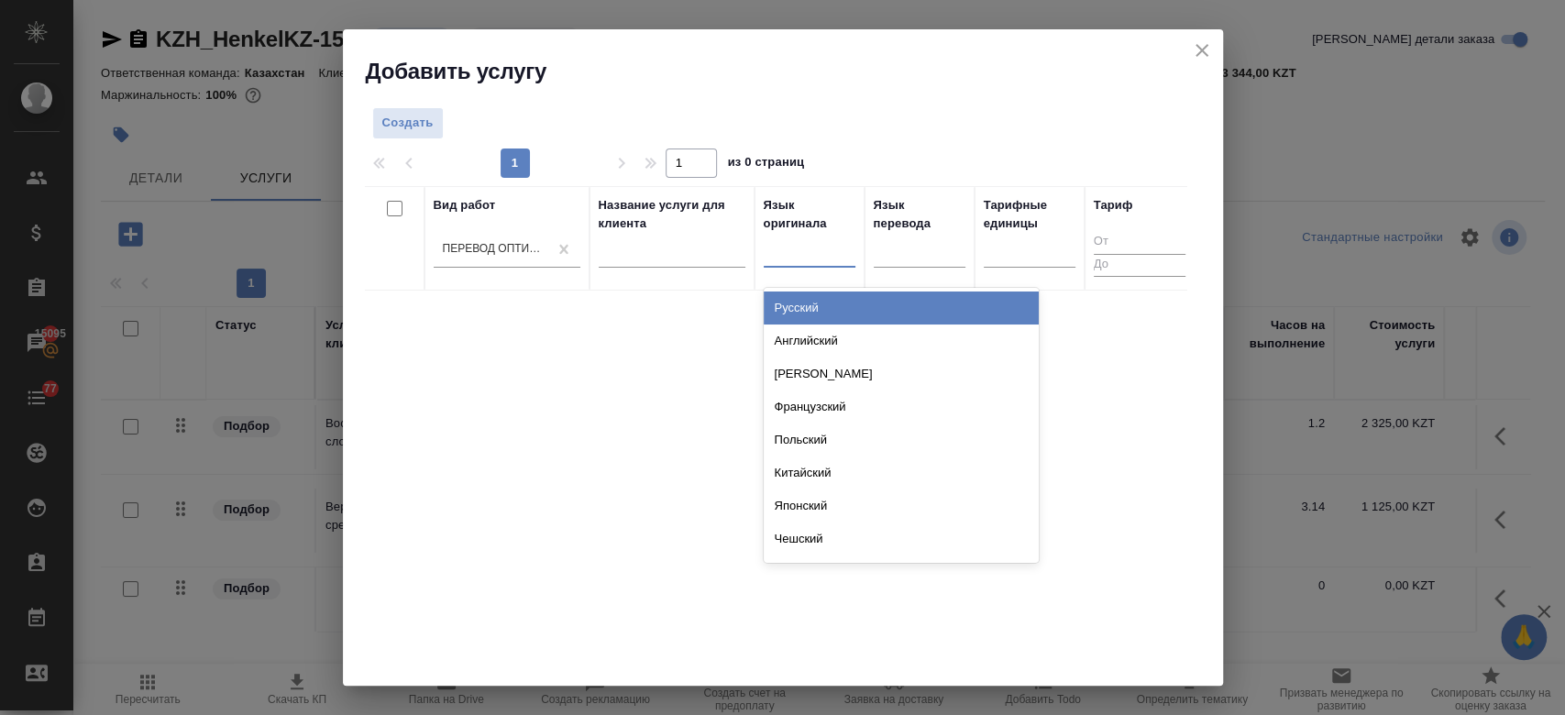
click at [806, 260] on div at bounding box center [809, 249] width 92 height 27
type input "рус"
click at [810, 302] on div "Русский" at bounding box center [900, 307] width 275 height 33
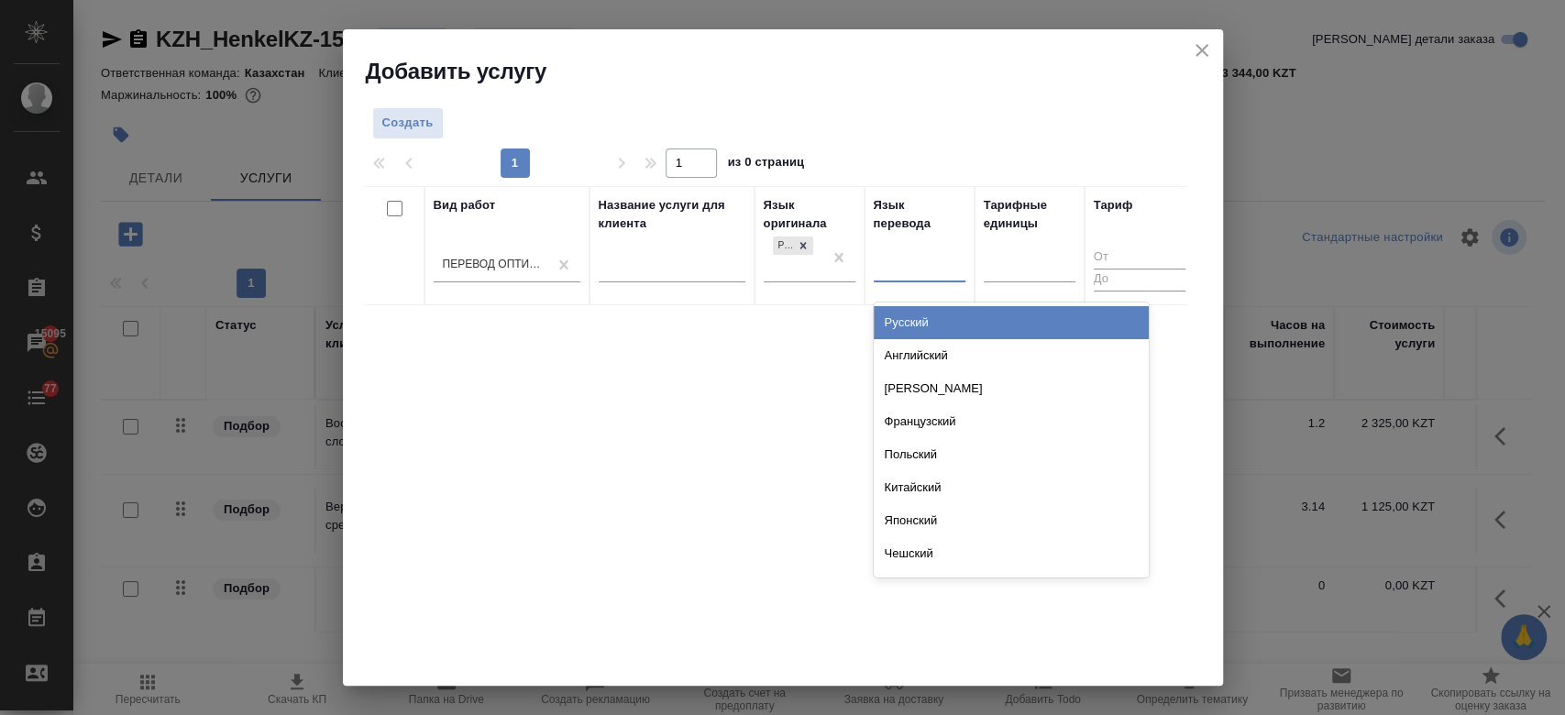
click at [912, 266] on div at bounding box center [919, 264] width 92 height 27
type input "арм"
click at [899, 338] on div "Армянский" at bounding box center [1010, 322] width 275 height 33
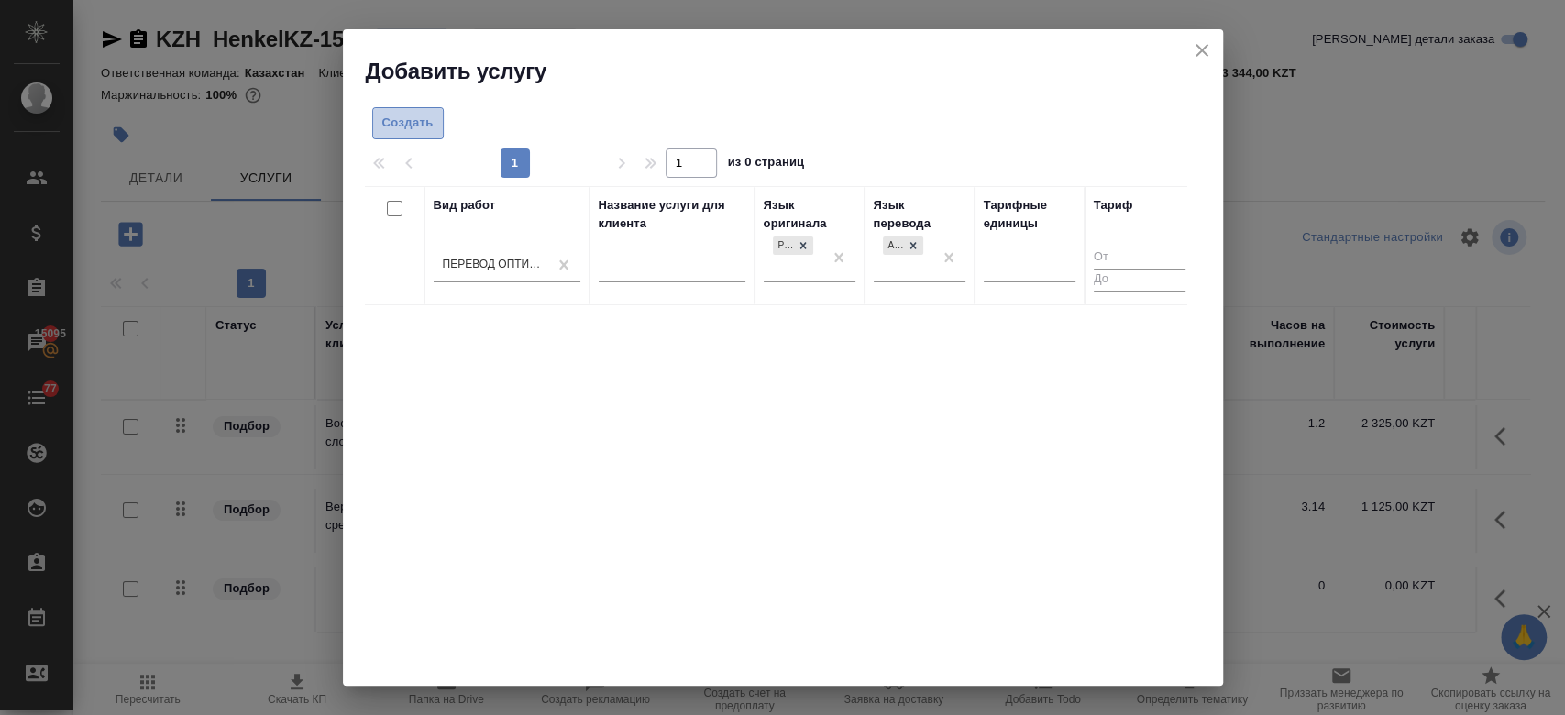
click at [413, 136] on button "Создать" at bounding box center [407, 123] width 71 height 32
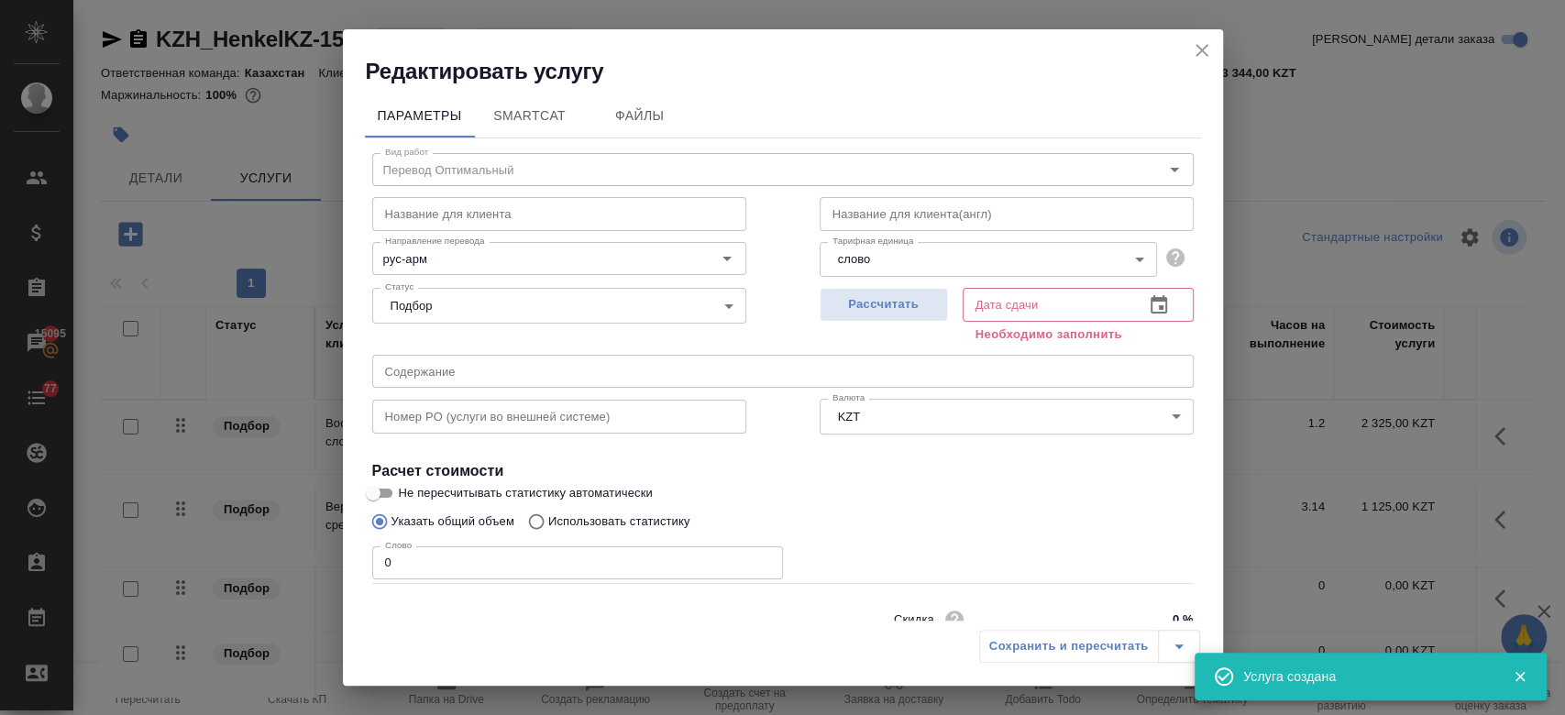
click at [603, 525] on p "Использовать статистику" at bounding box center [619, 521] width 142 height 18
click at [548, 525] on input "Использовать статистику" at bounding box center [533, 521] width 29 height 35
radio input "true"
radio input "false"
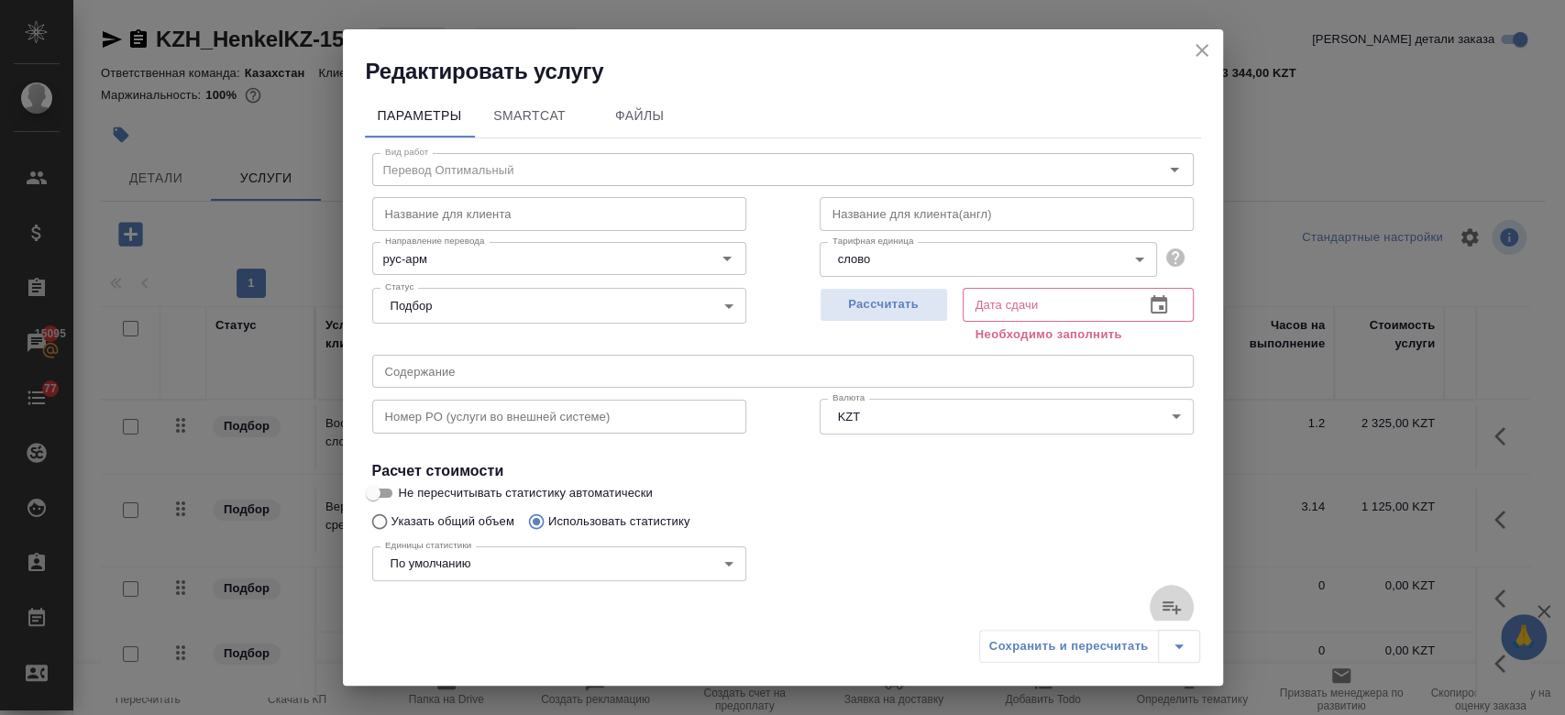
click at [1160, 616] on icon at bounding box center [1171, 607] width 22 height 22
click at [0, 0] on input "file" at bounding box center [0, 0] width 0 height 0
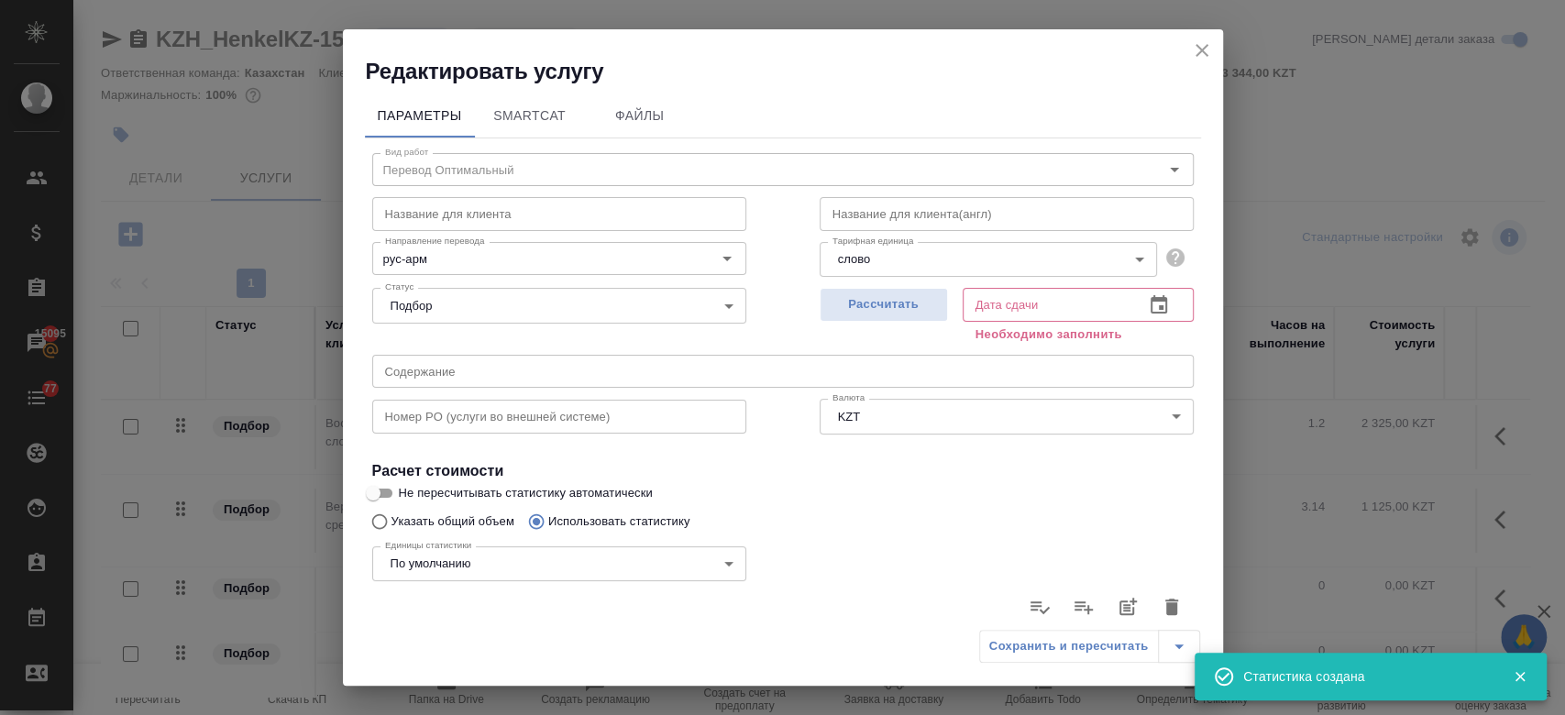
type input "185"
type input "532"
type input "3584"
type input "24"
type input "75"
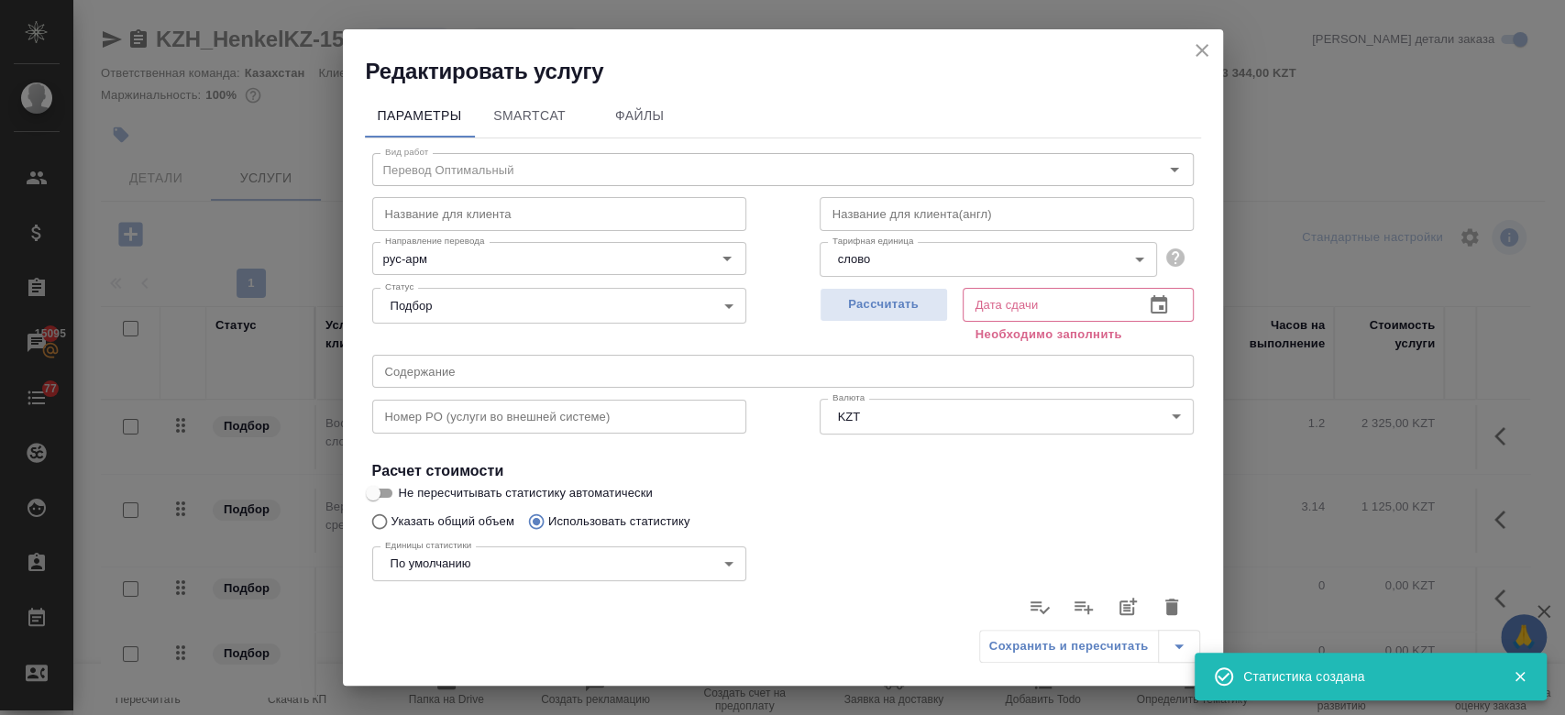
type input "377"
type input "49"
type input "142"
type input "904"
type input "91"
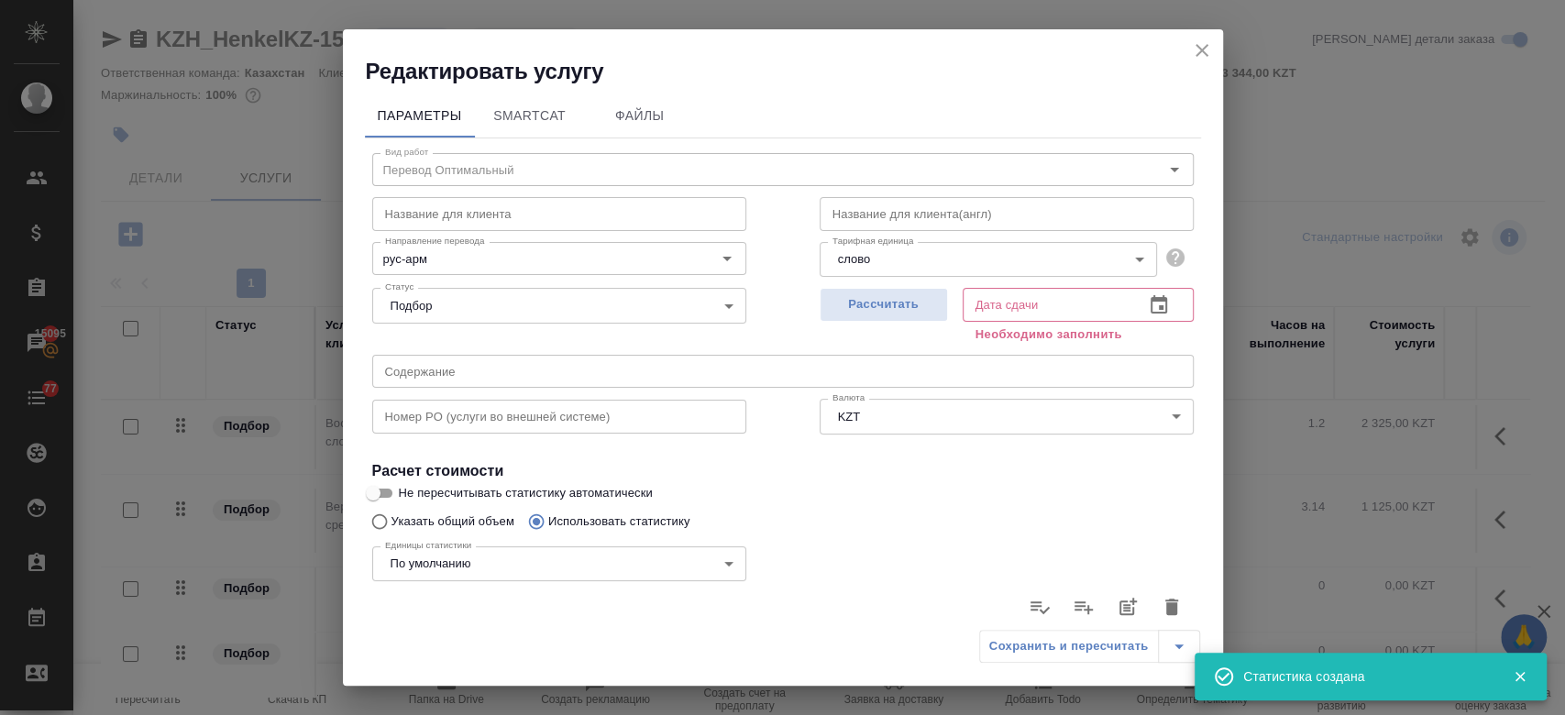
type input "439"
type input "2807"
type input "22"
type input "139"
type input "898"
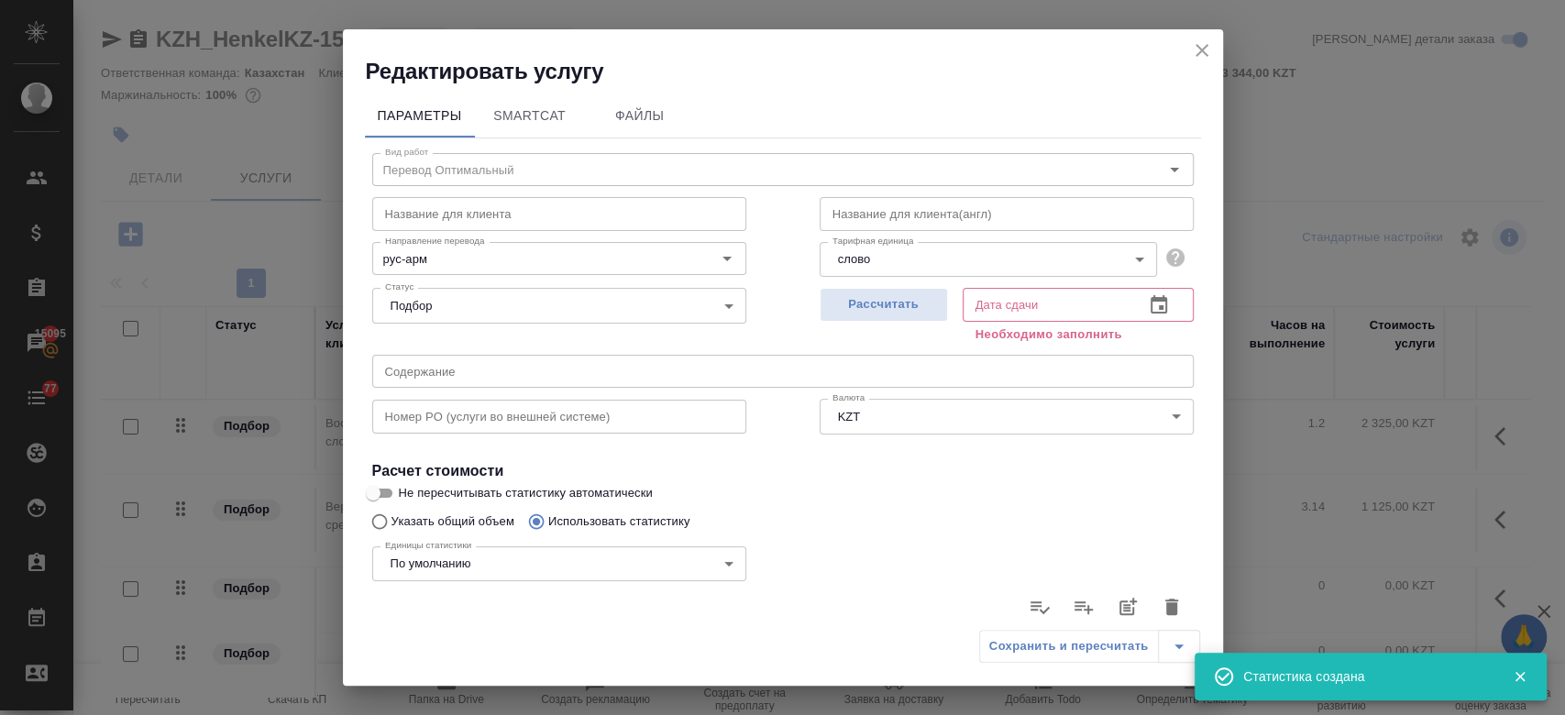
type input "28"
type input "107"
type input "667"
type input "46"
type input "220"
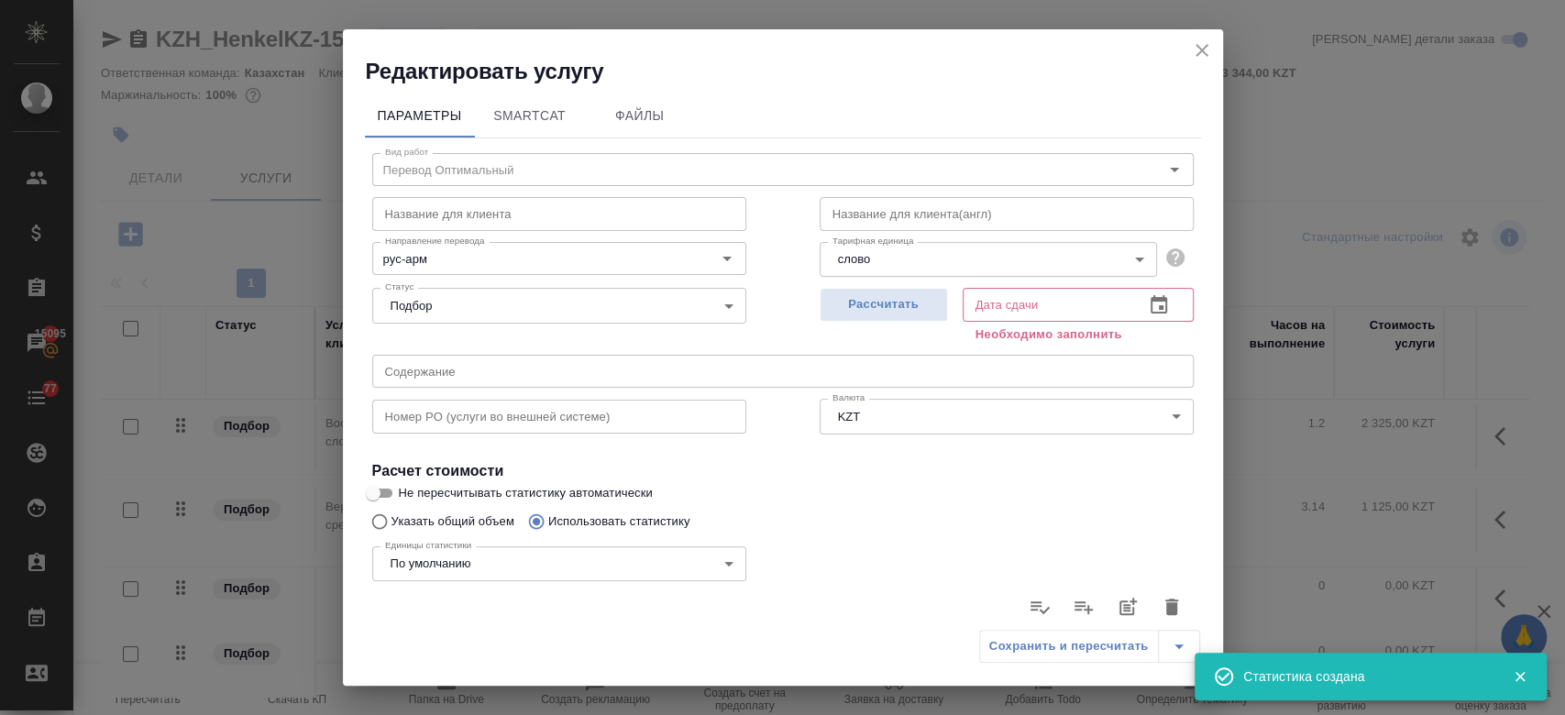
type input "1628"
type input "421"
type input "1579"
type input "10488"
type input "445"
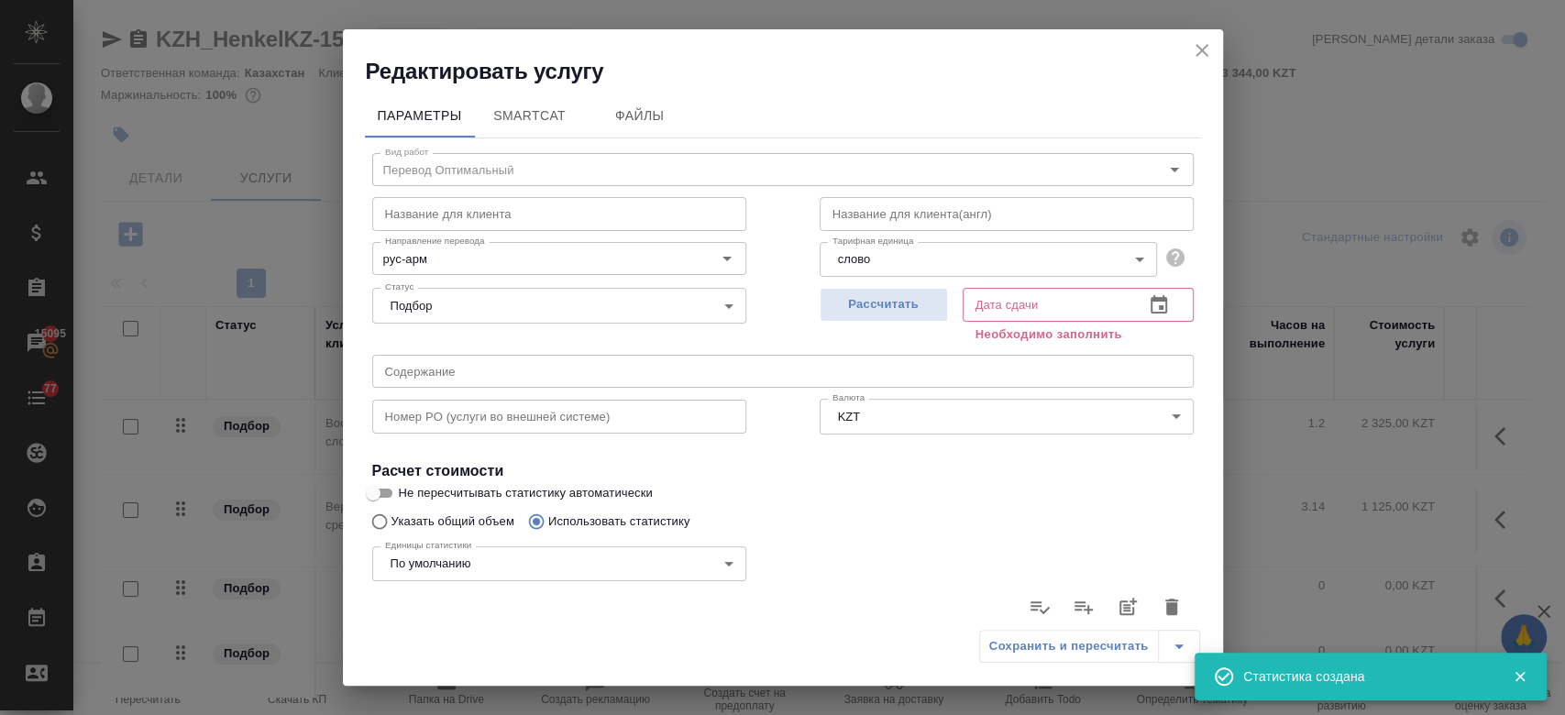
type input "1654"
type input "10865"
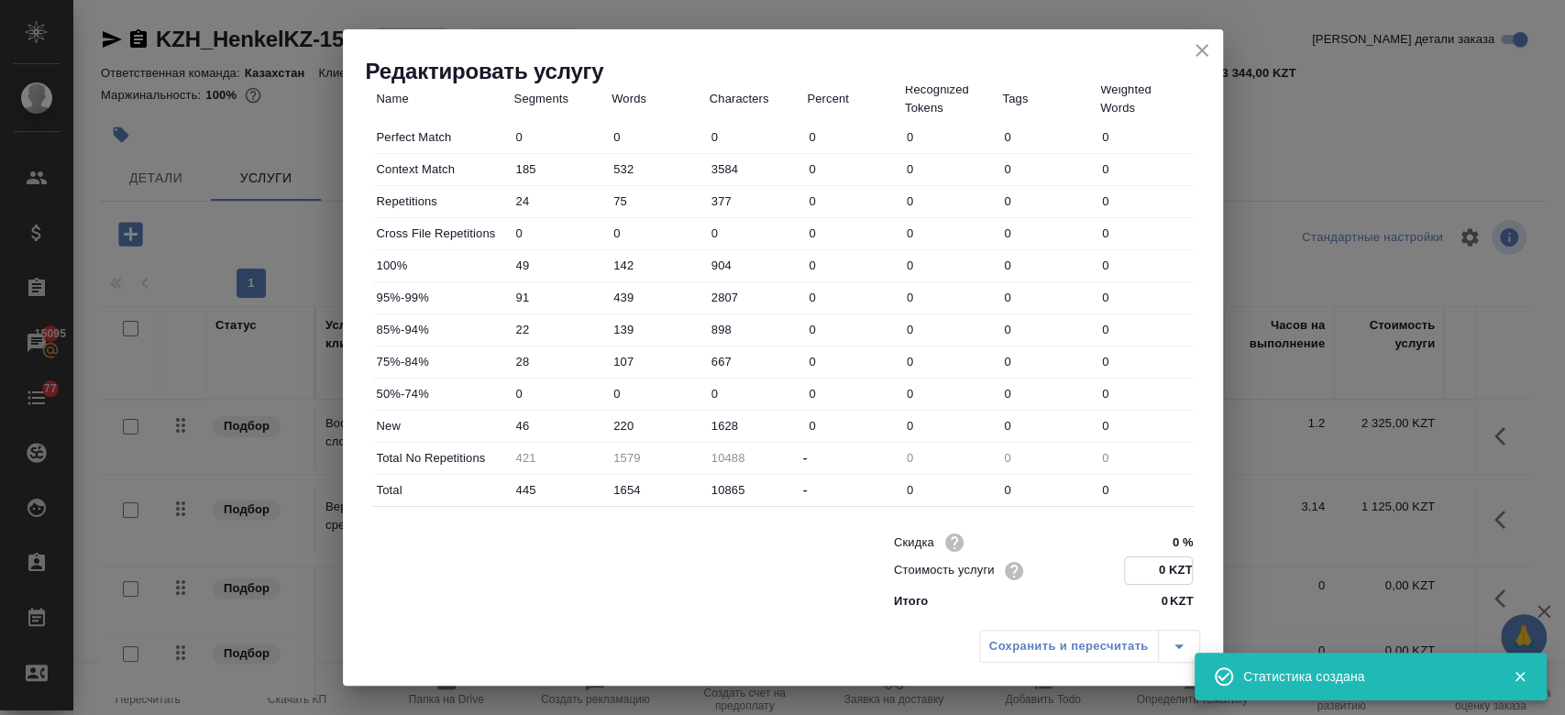
click at [1152, 569] on input "0 KZT" at bounding box center [1158, 570] width 67 height 27
type input "13.2 KZT"
click at [936, 606] on div "Итого 0 KZT" at bounding box center [1044, 599] width 300 height 18
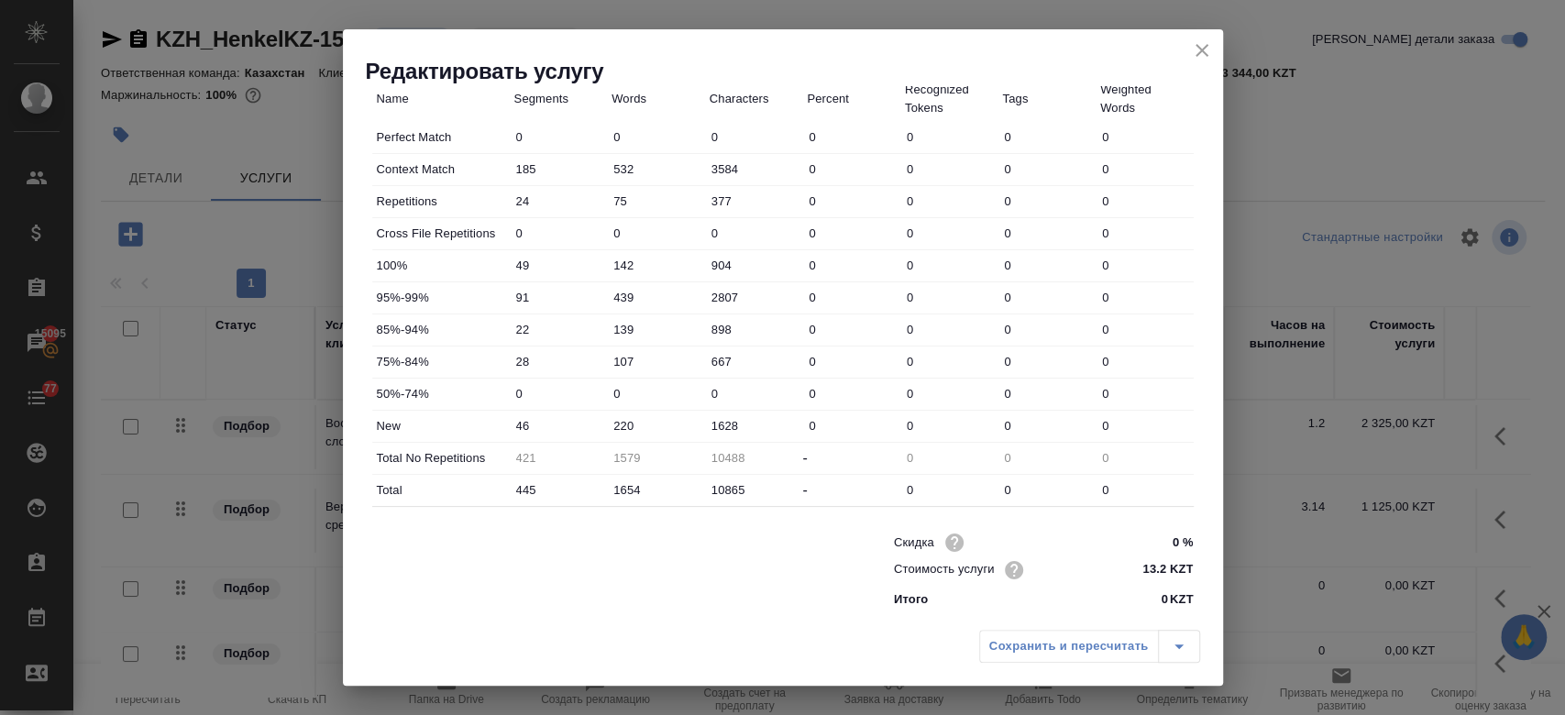
scroll to position [0, 0]
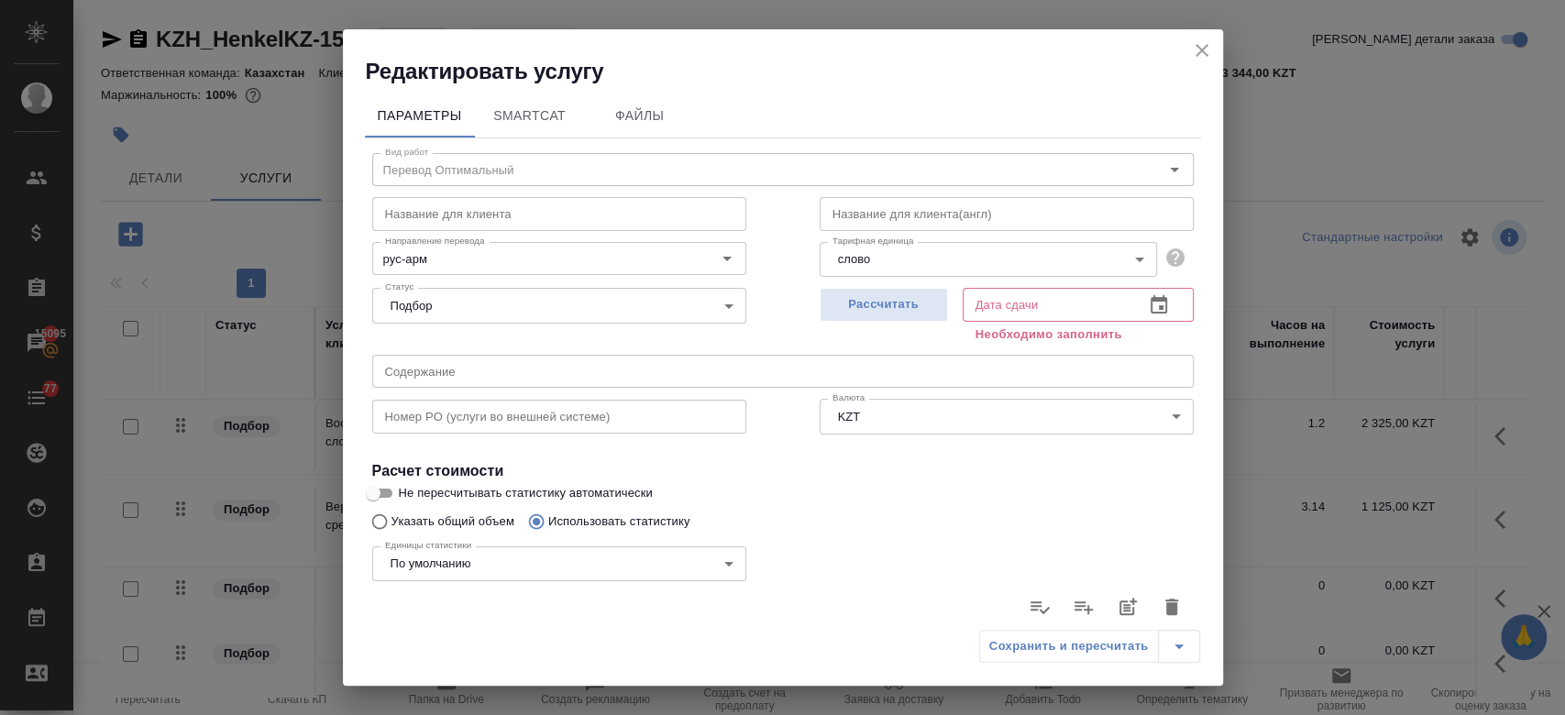
click at [874, 287] on div "Рассчитать" at bounding box center [883, 313] width 128 height 66
click at [872, 297] on span "Рассчитать" at bounding box center [883, 304] width 108 height 21
type input "26.08.2025 11:07"
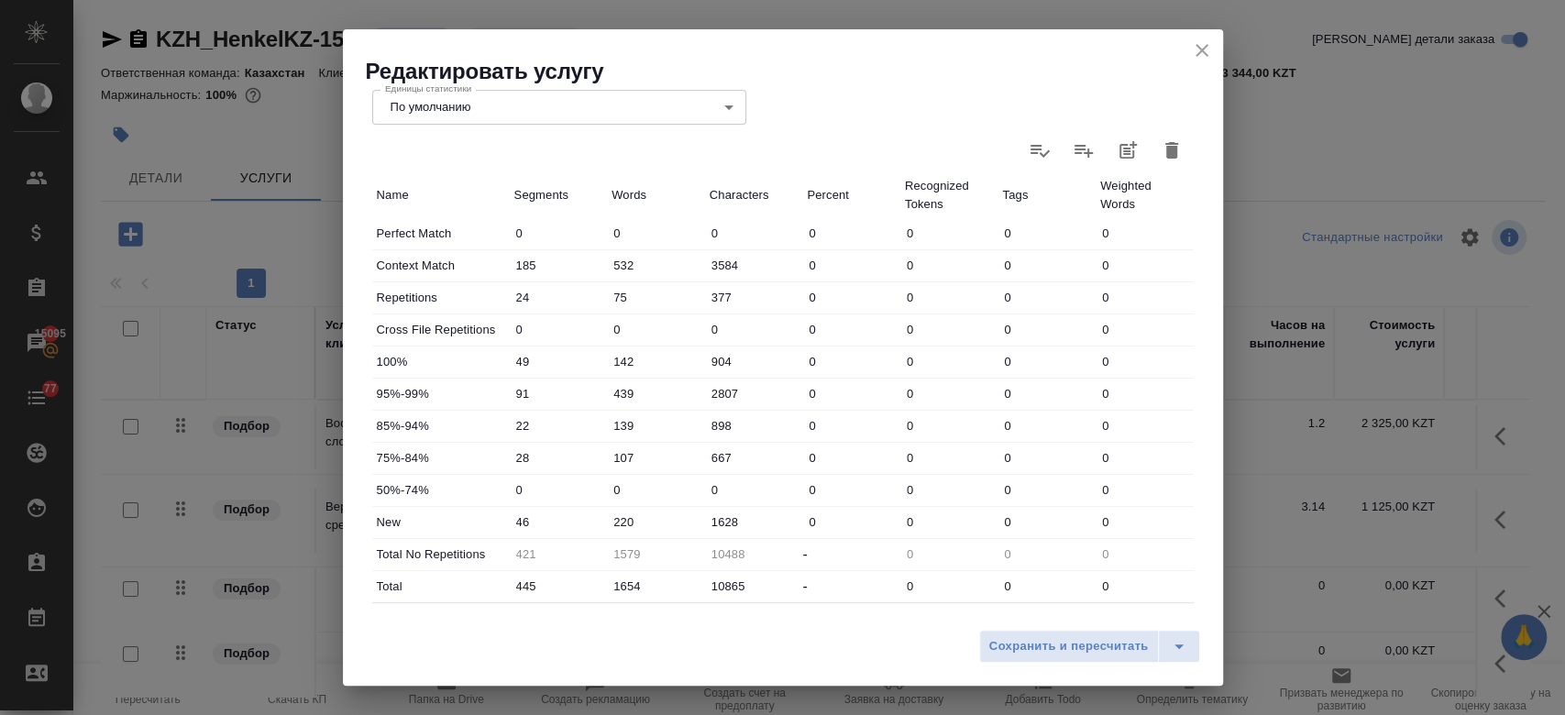
scroll to position [533, 0]
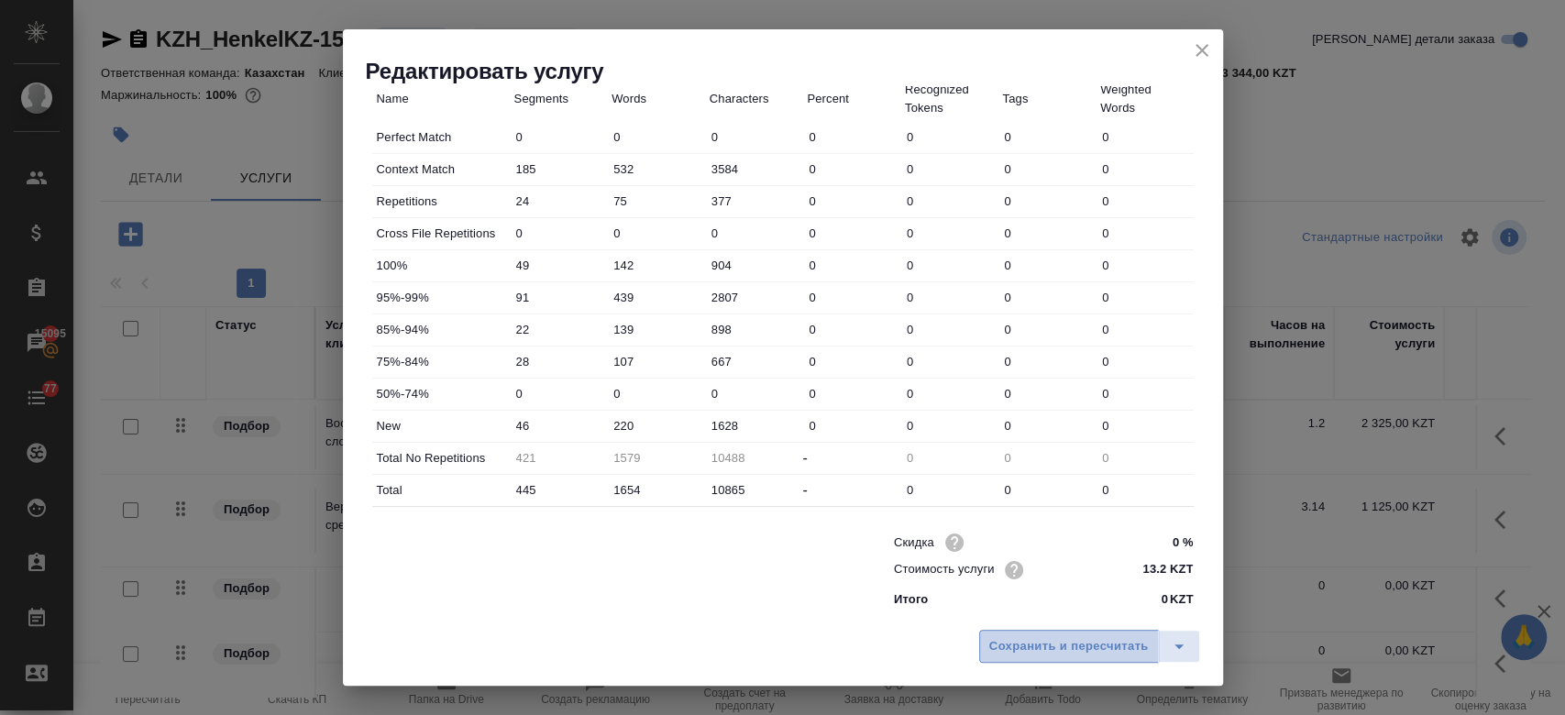
click at [998, 639] on span "Сохранить и пересчитать" at bounding box center [1068, 646] width 159 height 21
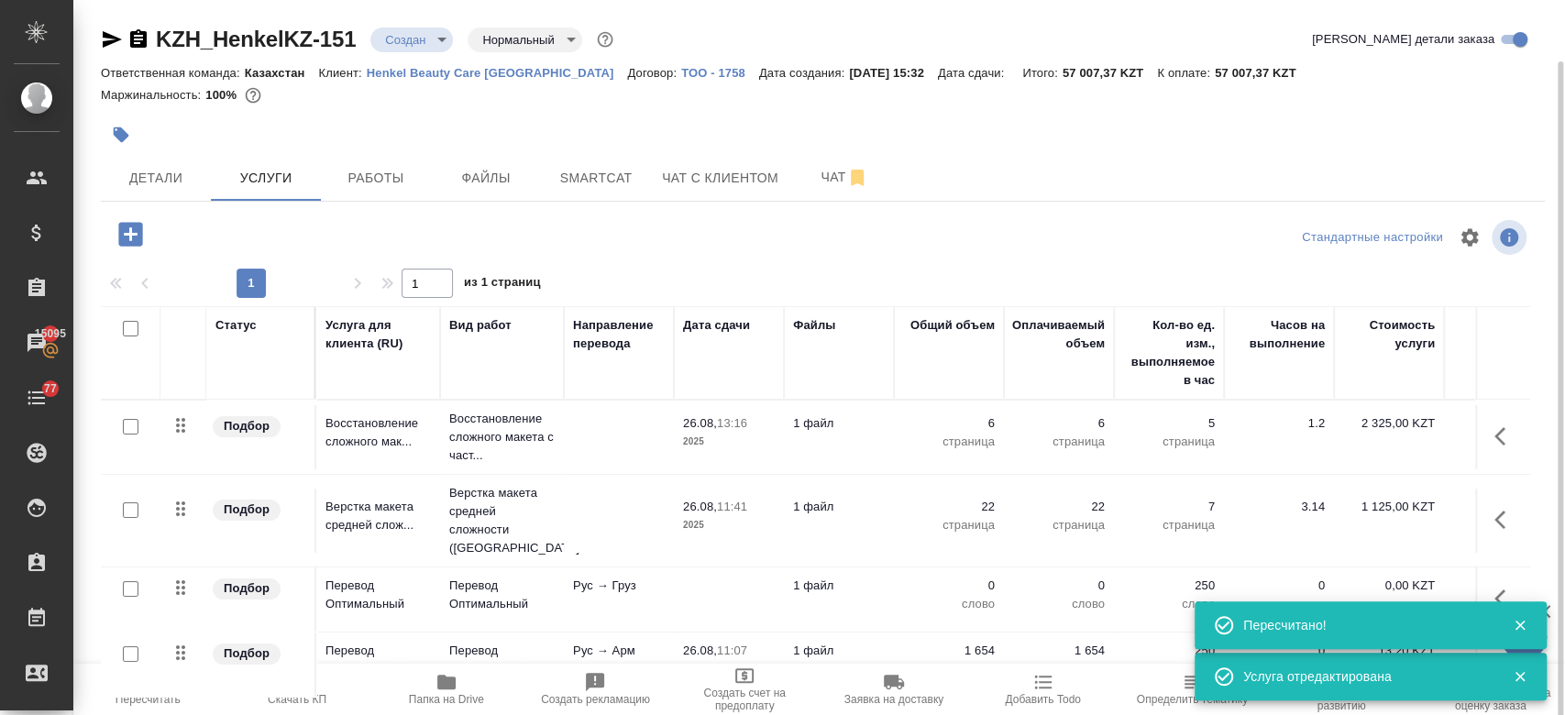
scroll to position [31, 0]
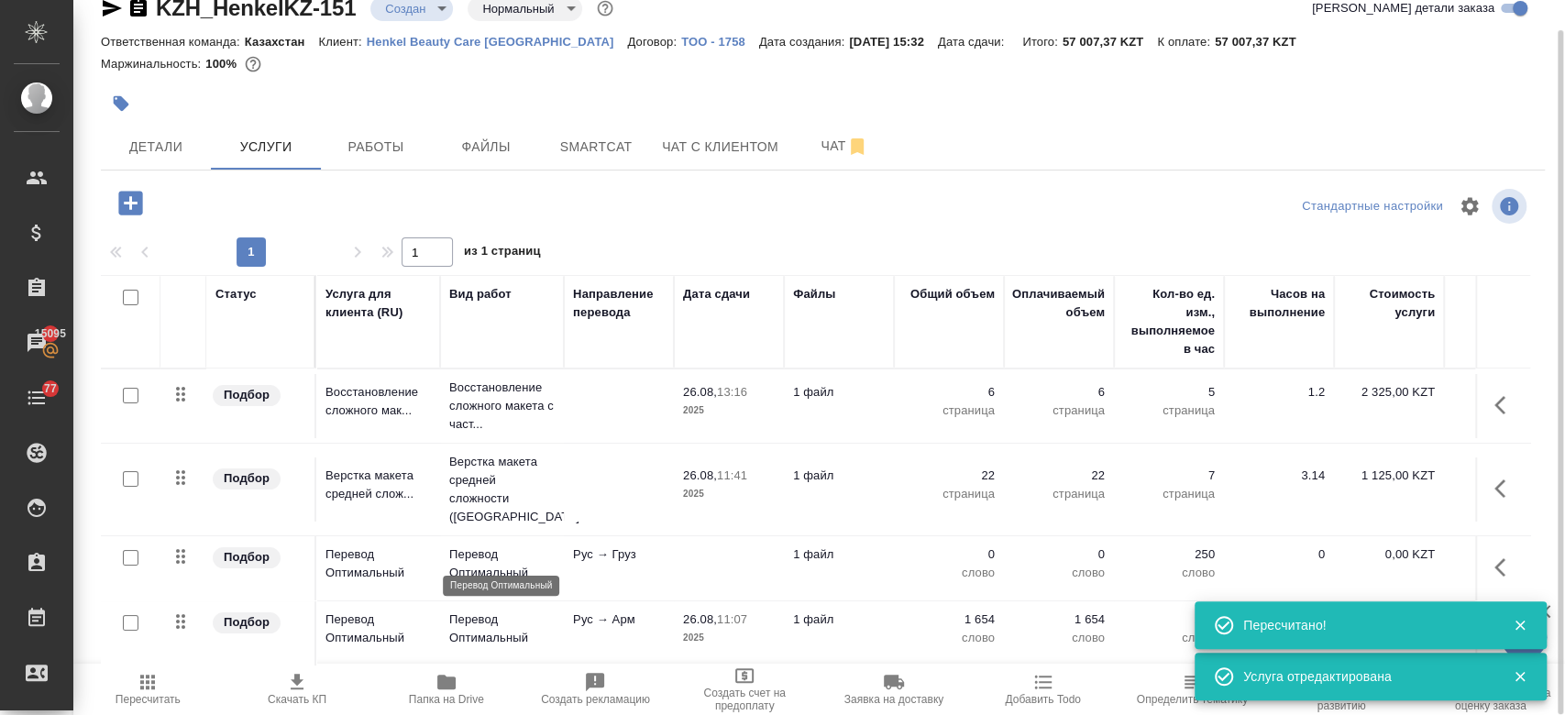
click at [477, 554] on p "Перевод Оптимальный" at bounding box center [501, 563] width 105 height 37
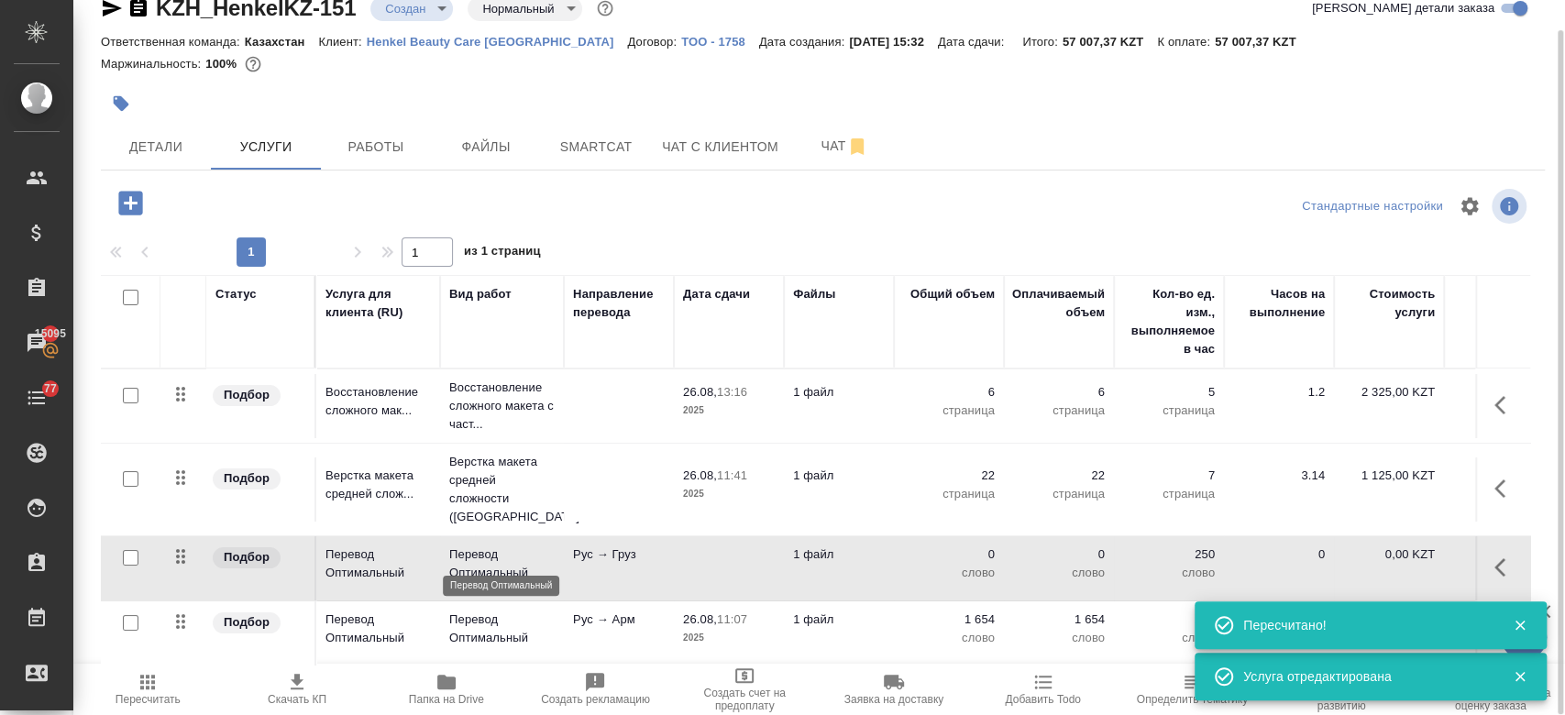
click at [477, 554] on p "Перевод Оптимальный" at bounding box center [501, 563] width 105 height 37
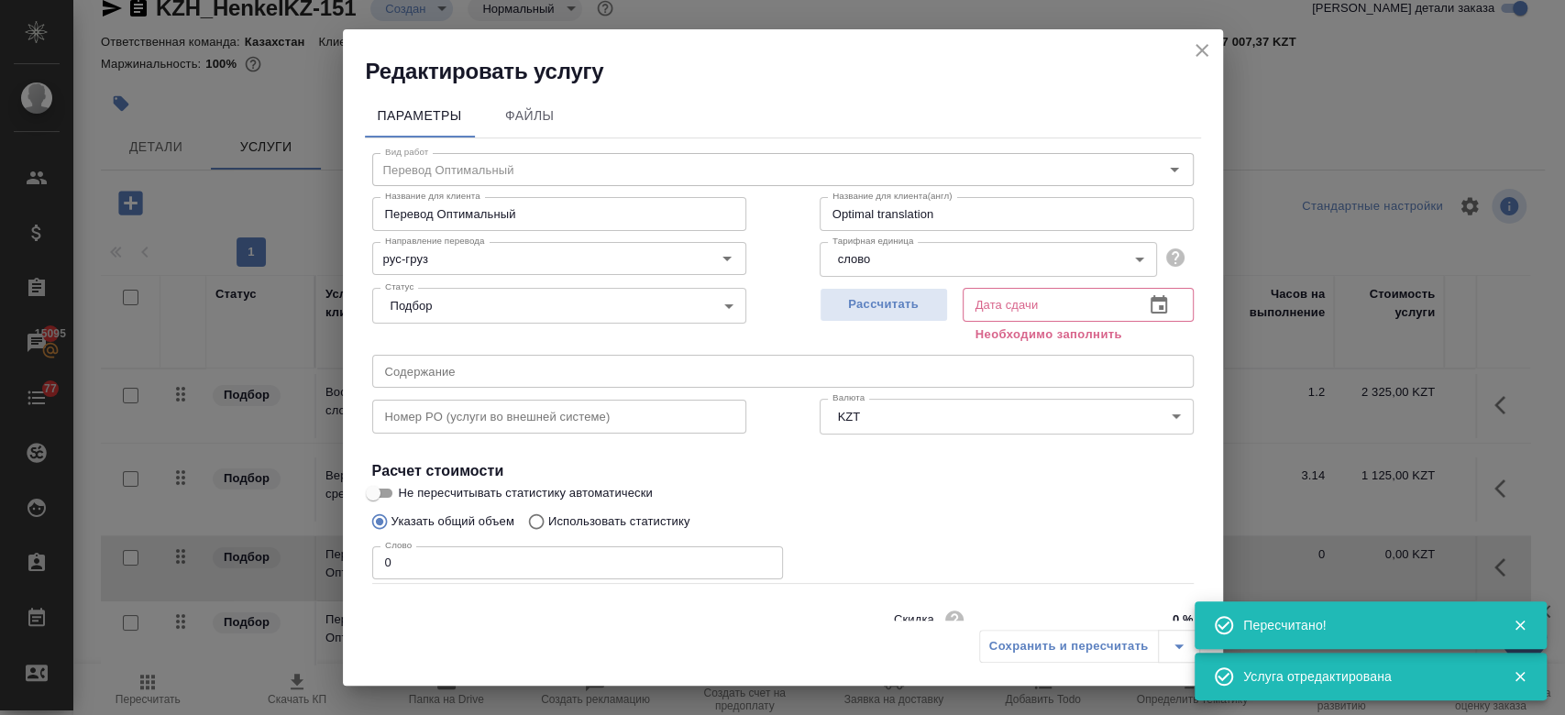
click at [567, 516] on p "Использовать статистику" at bounding box center [619, 521] width 142 height 18
click at [548, 516] on input "Использовать статистику" at bounding box center [533, 521] width 29 height 35
radio input "true"
radio input "false"
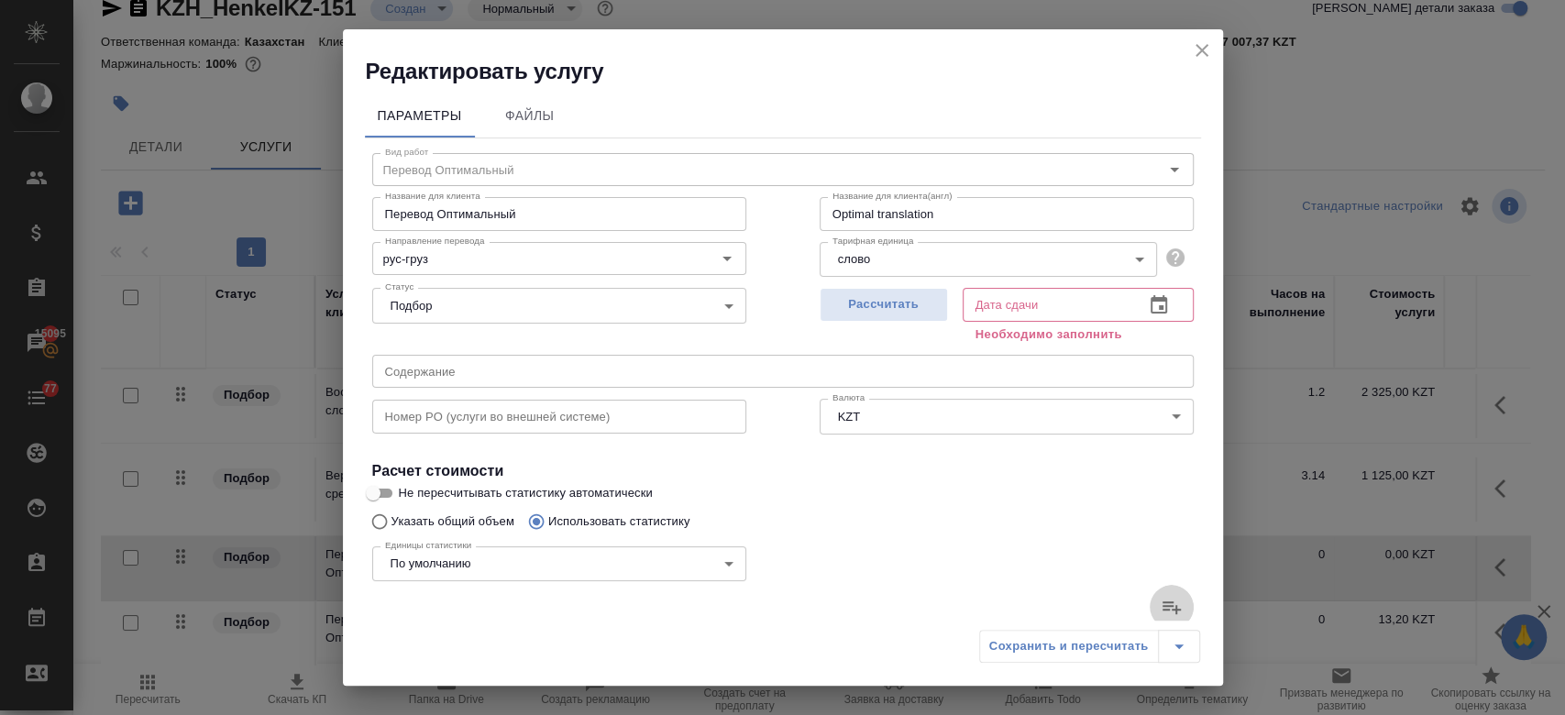
click at [1162, 606] on icon at bounding box center [1171, 607] width 18 height 13
click at [0, 0] on input "file" at bounding box center [0, 0] width 0 height 0
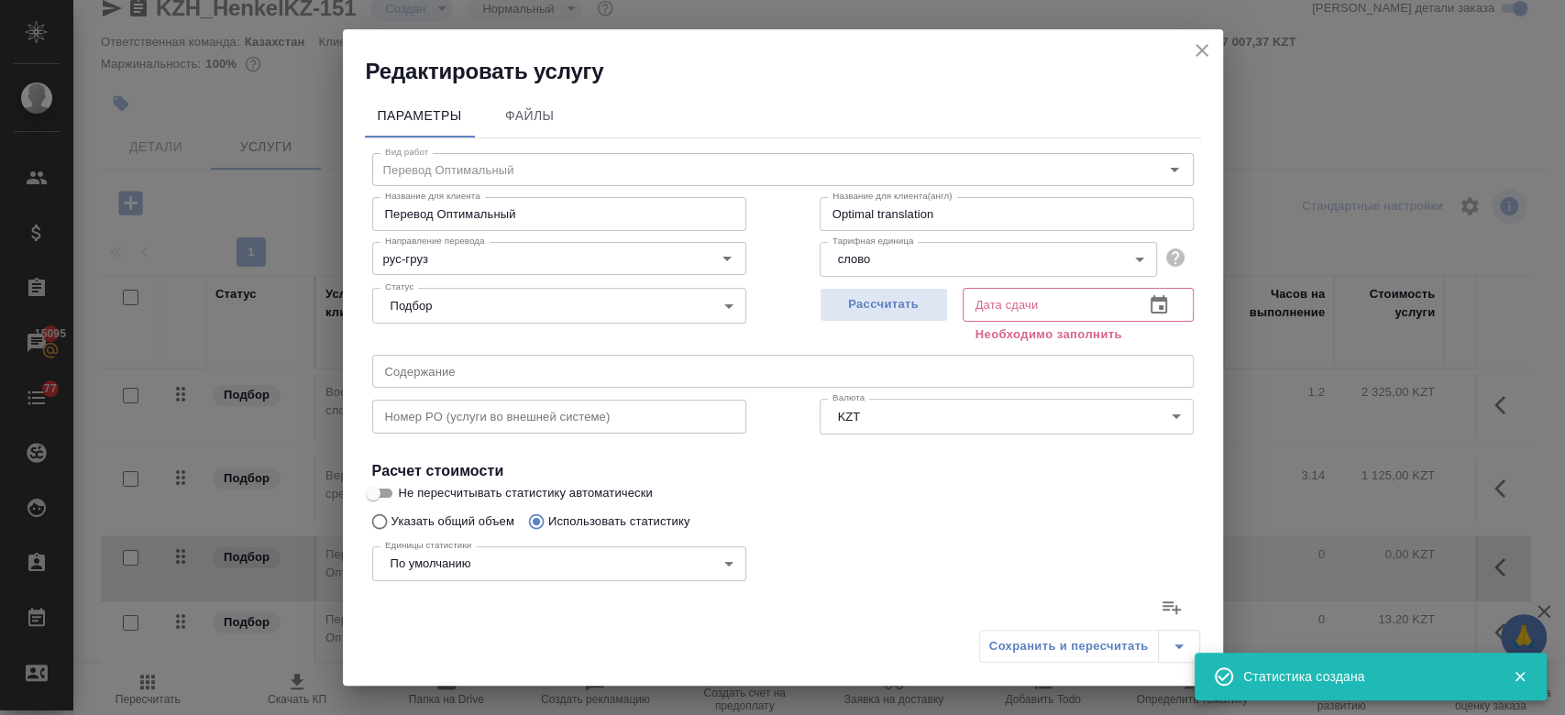
type input "185"
type input "532"
type input "3584"
type input "24"
type input "75"
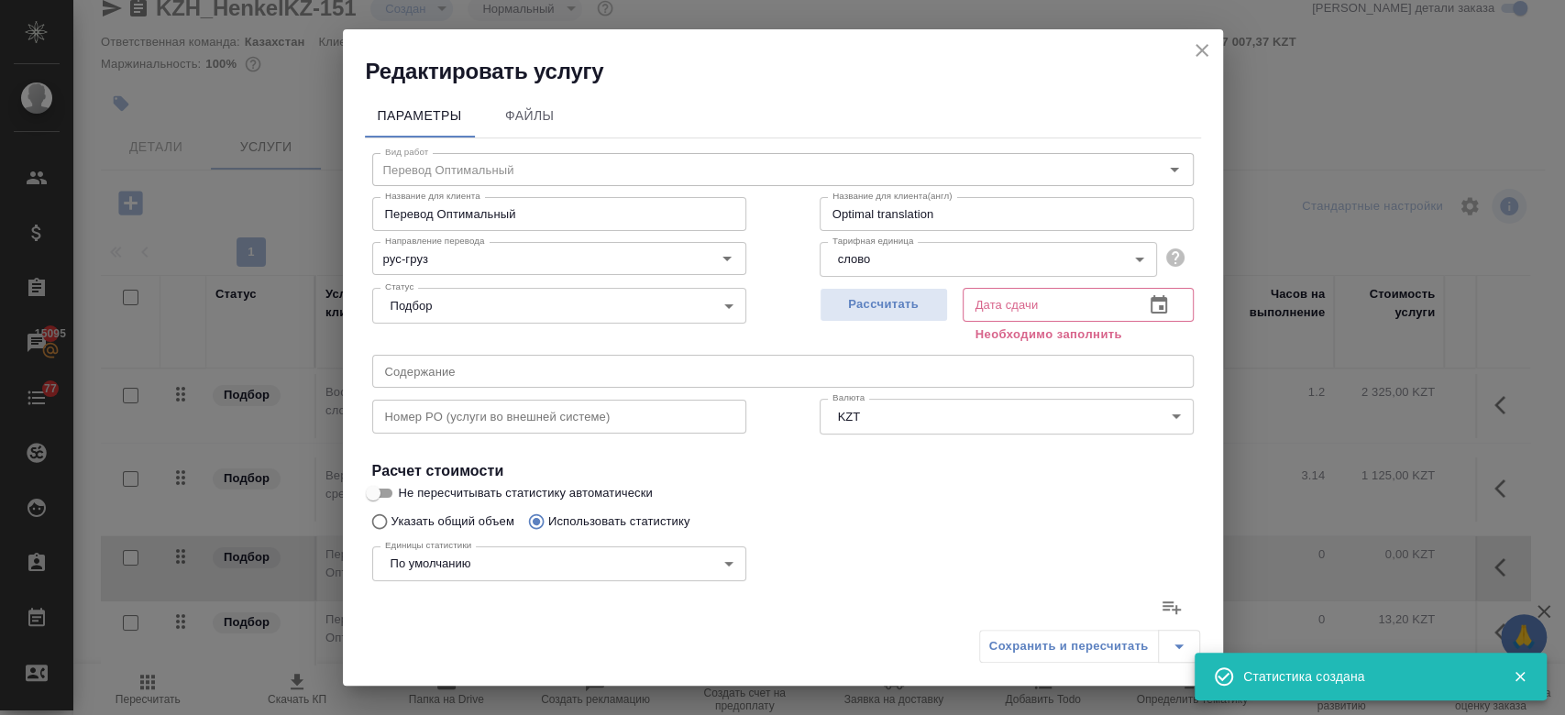
type input "377"
type input "49"
type input "142"
type input "904"
type input "91"
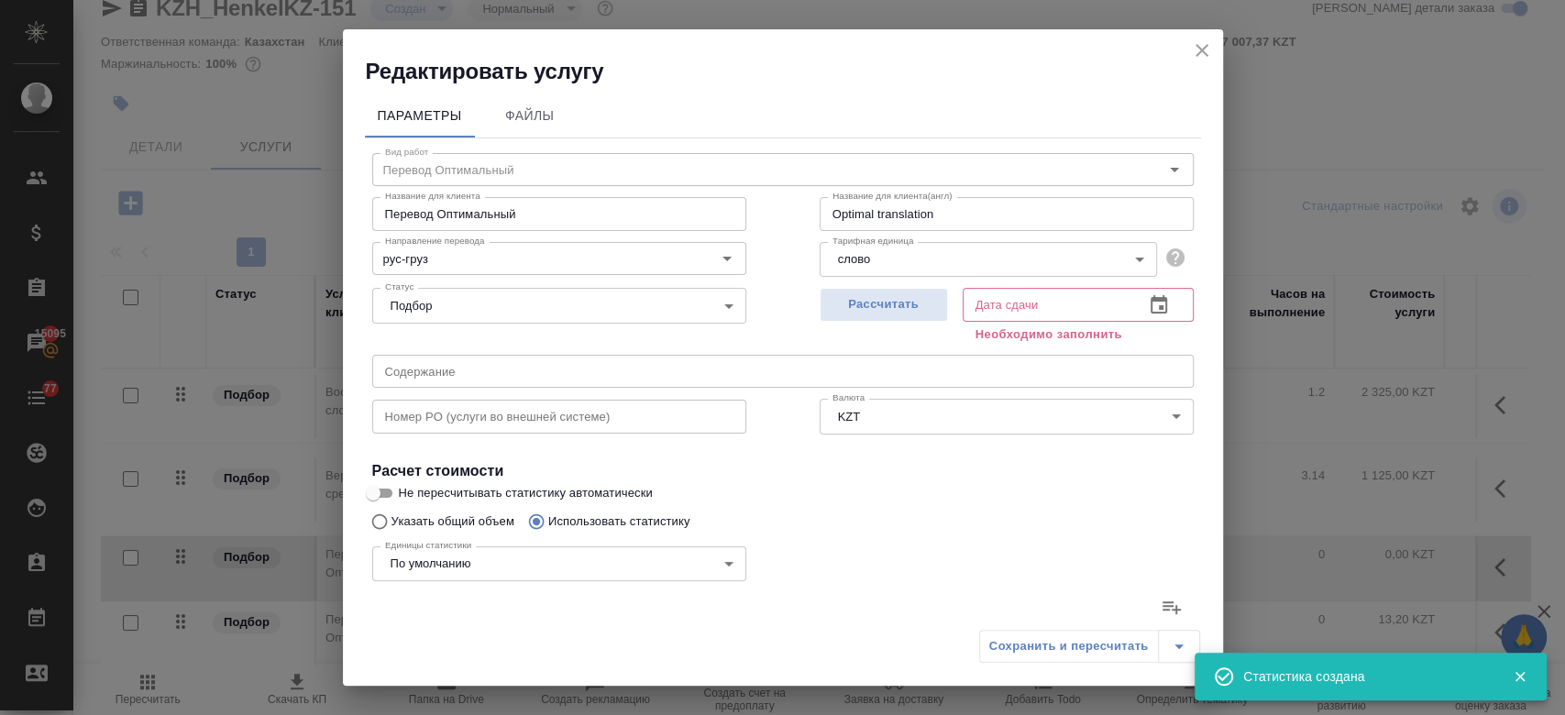
type input "439"
type input "2807"
type input "22"
type input "139"
type input "898"
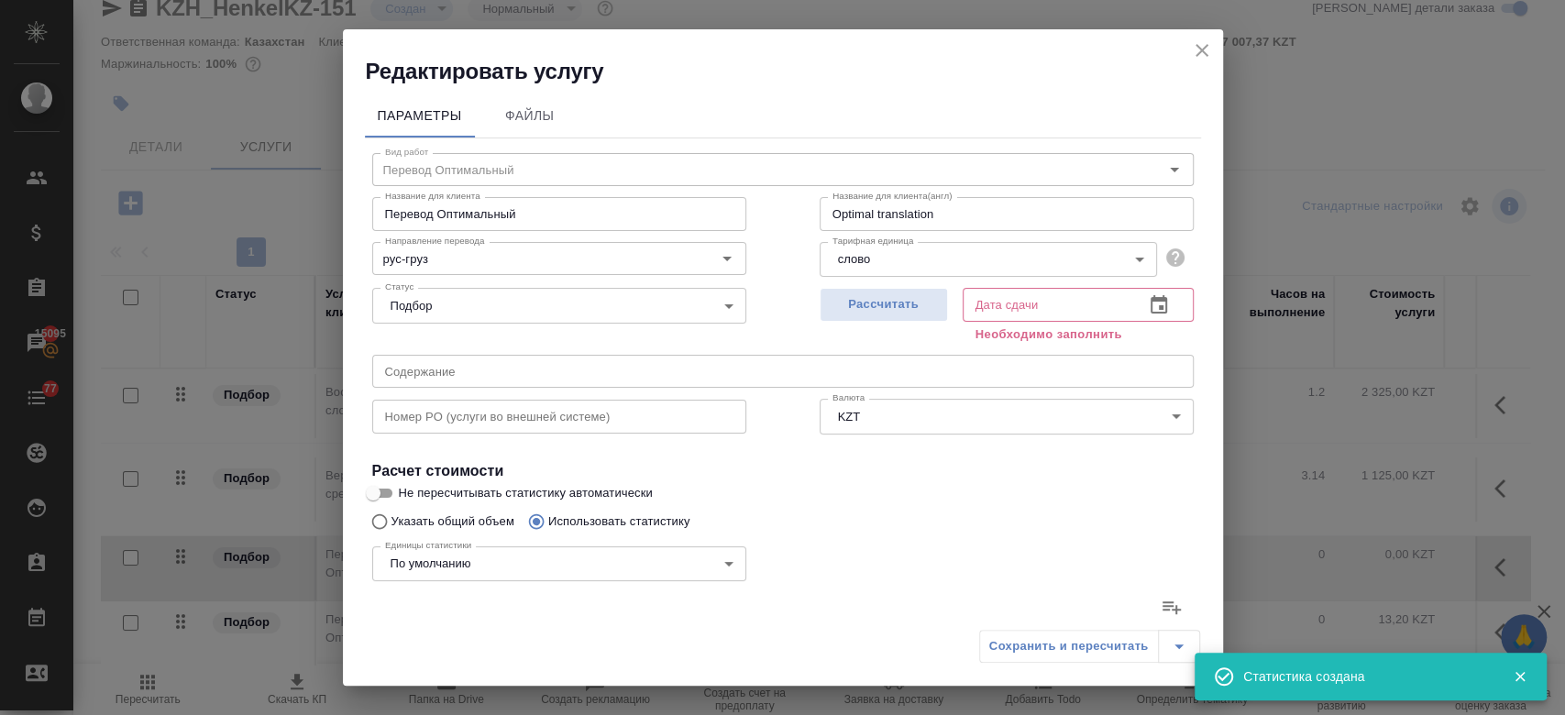
type input "28"
type input "107"
type input "667"
type input "46"
type input "220"
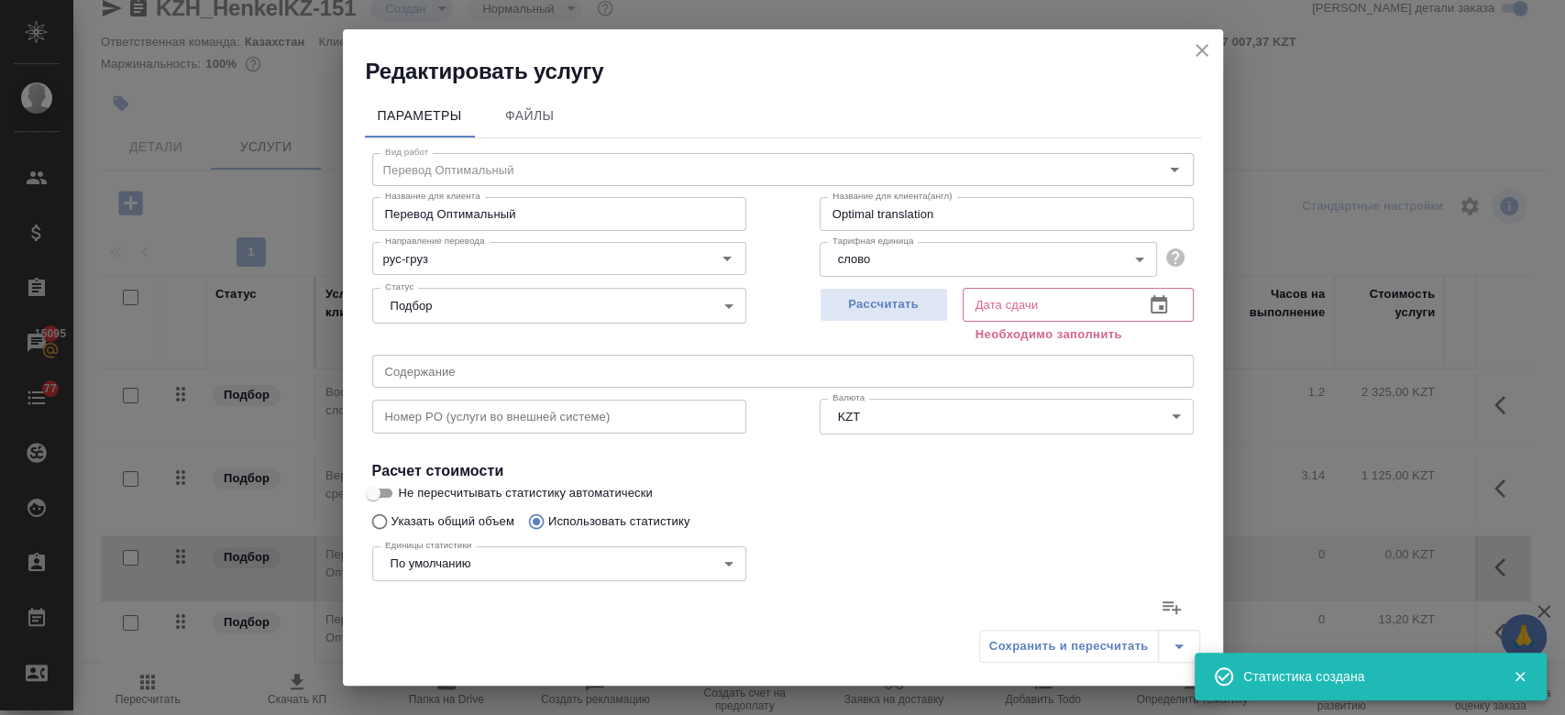
type input "1628"
type input "421"
type input "1579"
type input "10488"
type input "445"
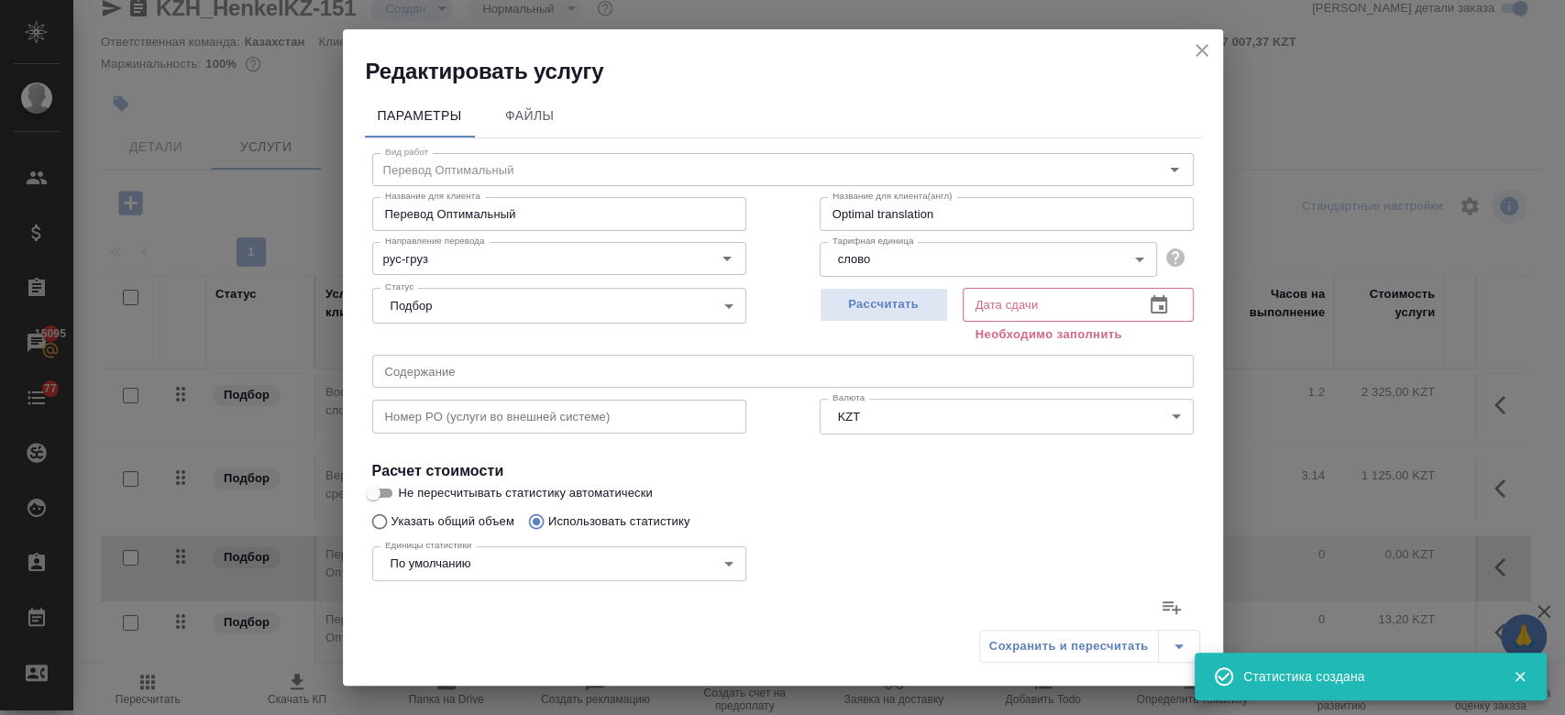
type input "1654"
type input "10865"
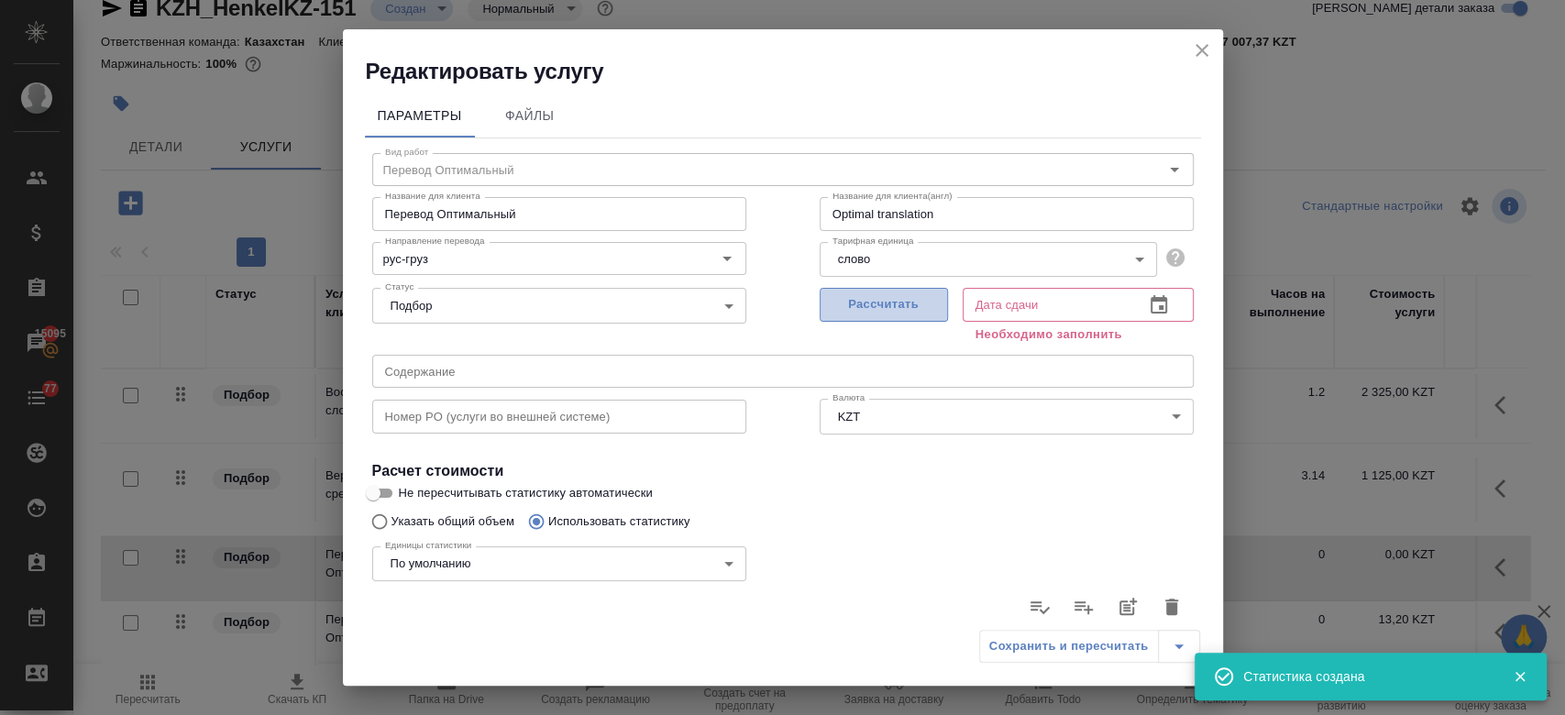
click at [869, 319] on button "Рассчитать" at bounding box center [883, 305] width 128 height 34
type input "26.08.2025 11:08"
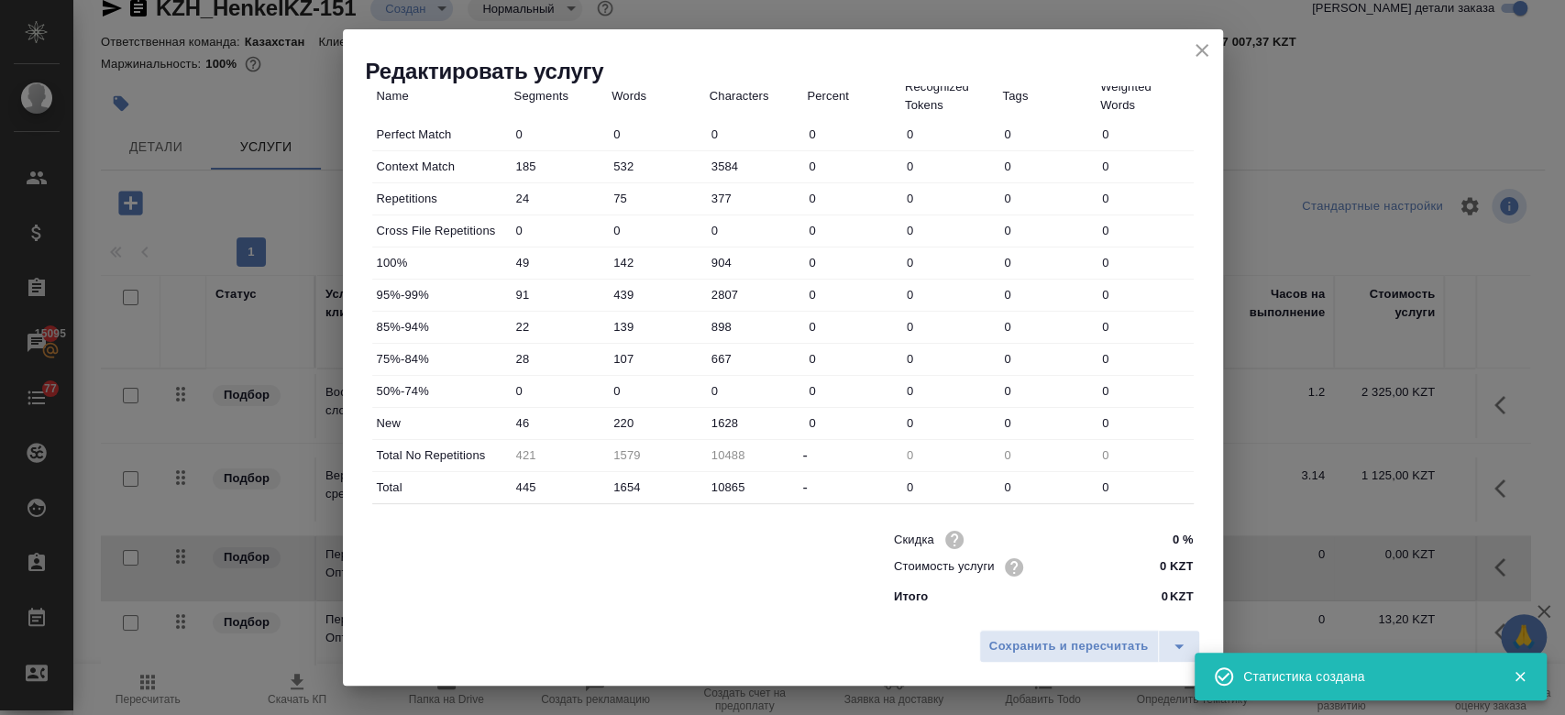
scroll to position [533, 0]
click at [1039, 659] on button "Сохранить и пересчитать" at bounding box center [1069, 646] width 180 height 33
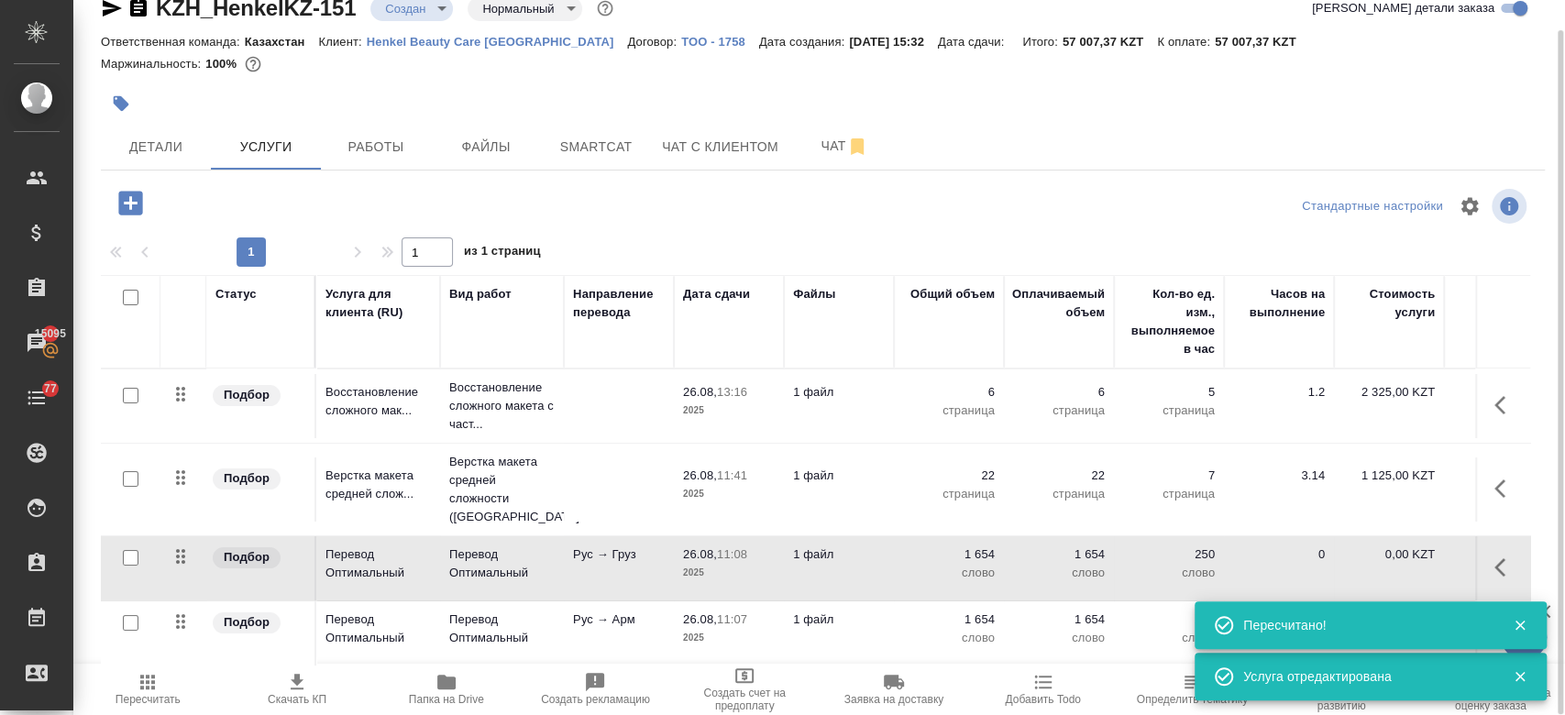
click at [848, 557] on td "1 файл" at bounding box center [839, 568] width 110 height 64
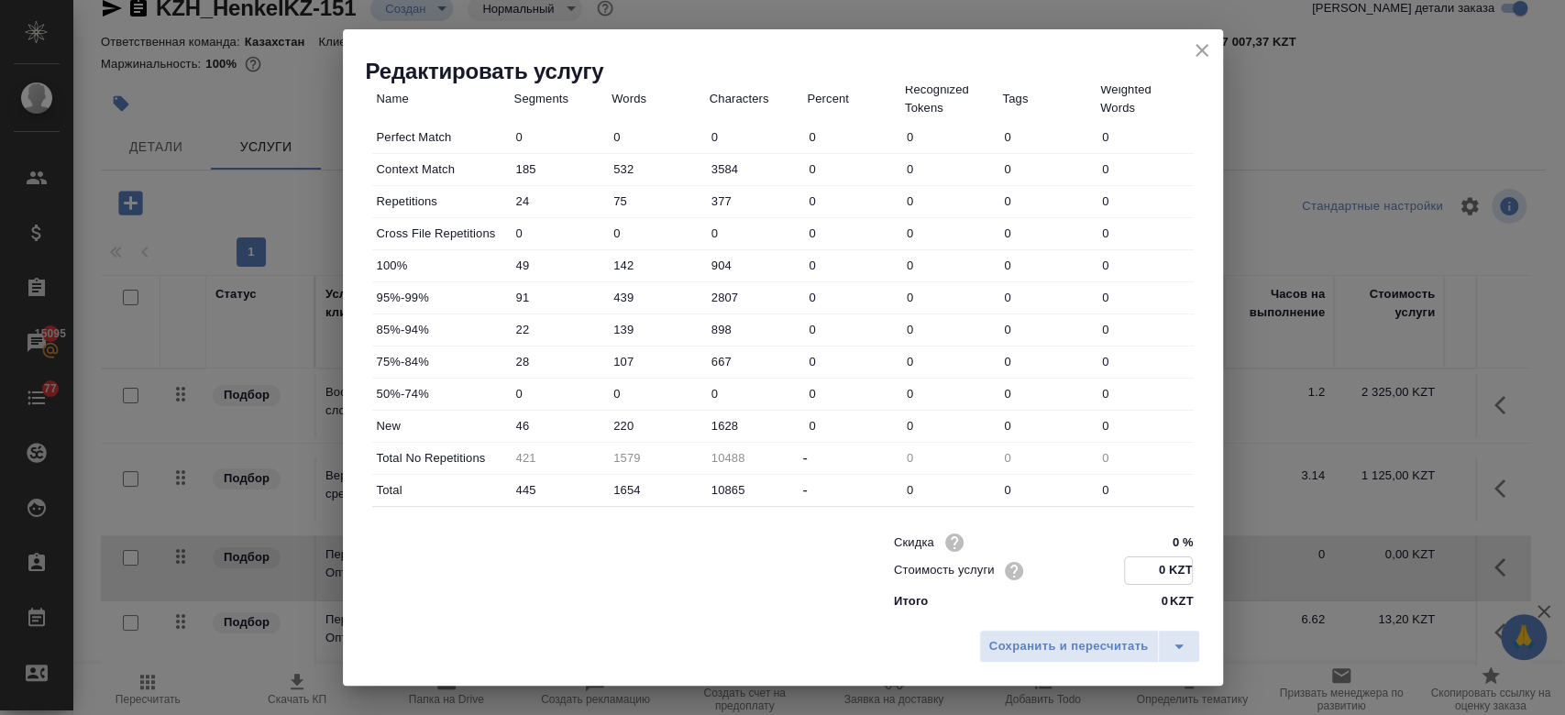
click at [1142, 572] on input "0 KZT" at bounding box center [1158, 570] width 67 height 27
type input "13.2 KZT"
click at [929, 628] on div "Сохранить и пересчитать" at bounding box center [783, 653] width 880 height 65
click at [1027, 648] on span "Сохранить и пересчитать" at bounding box center [1068, 646] width 159 height 21
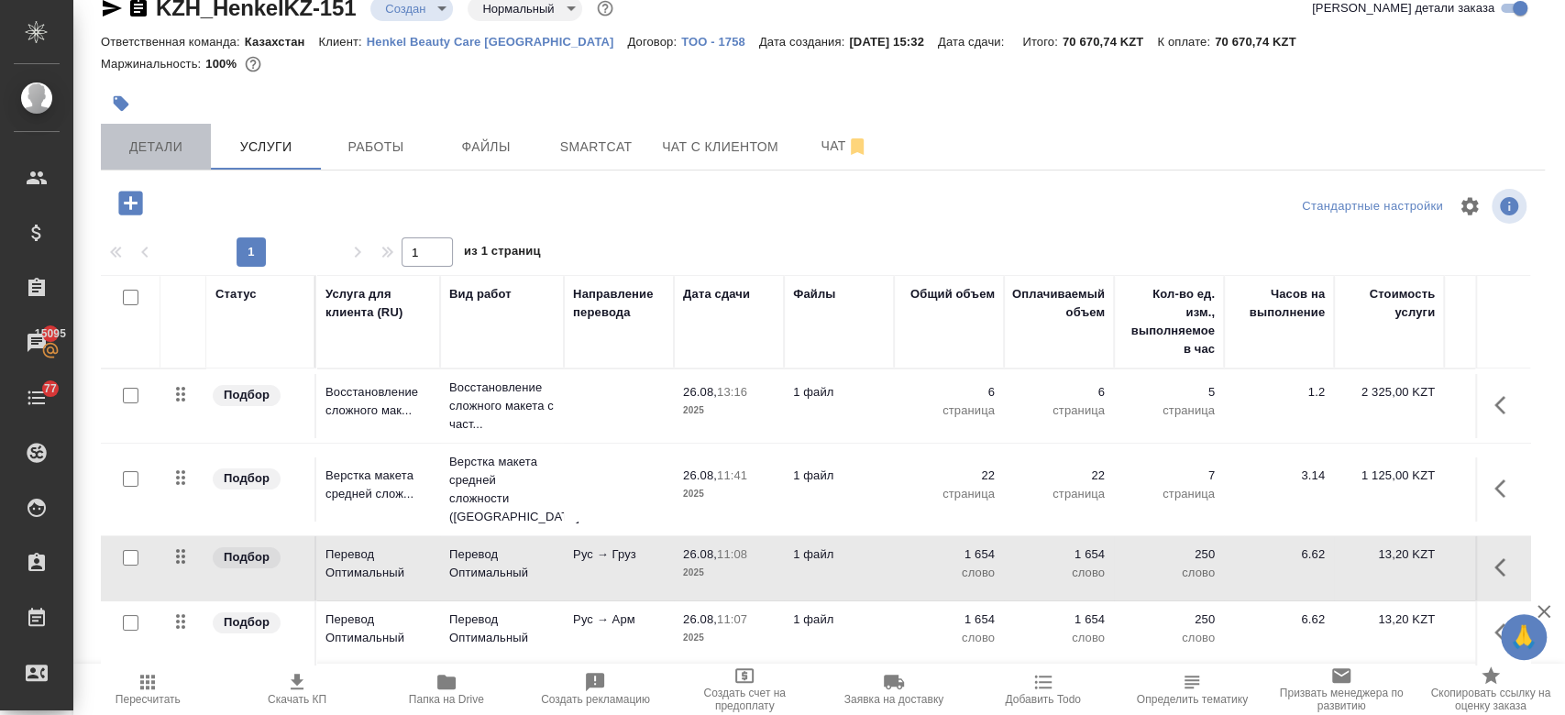
click at [163, 152] on span "Детали" at bounding box center [156, 147] width 88 height 23
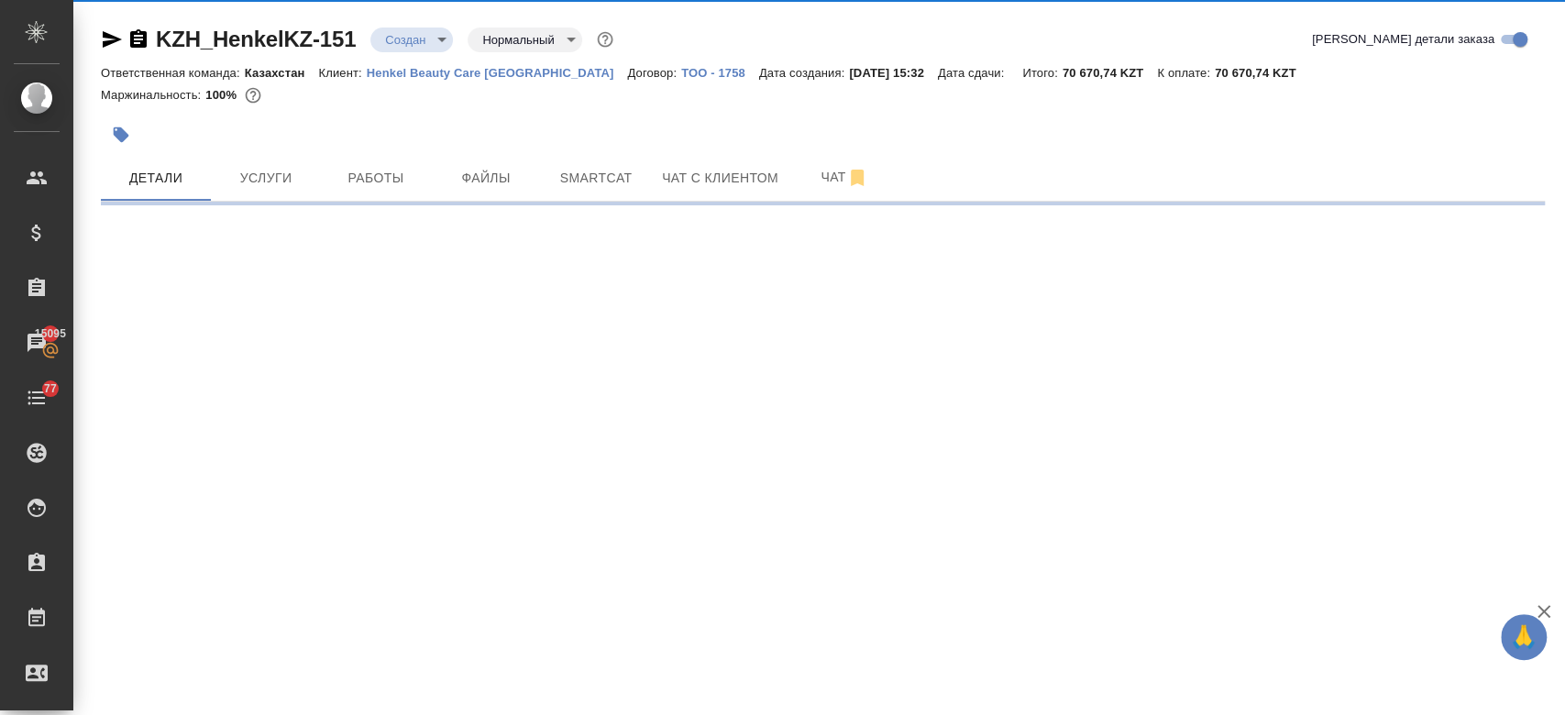
select select "RU"
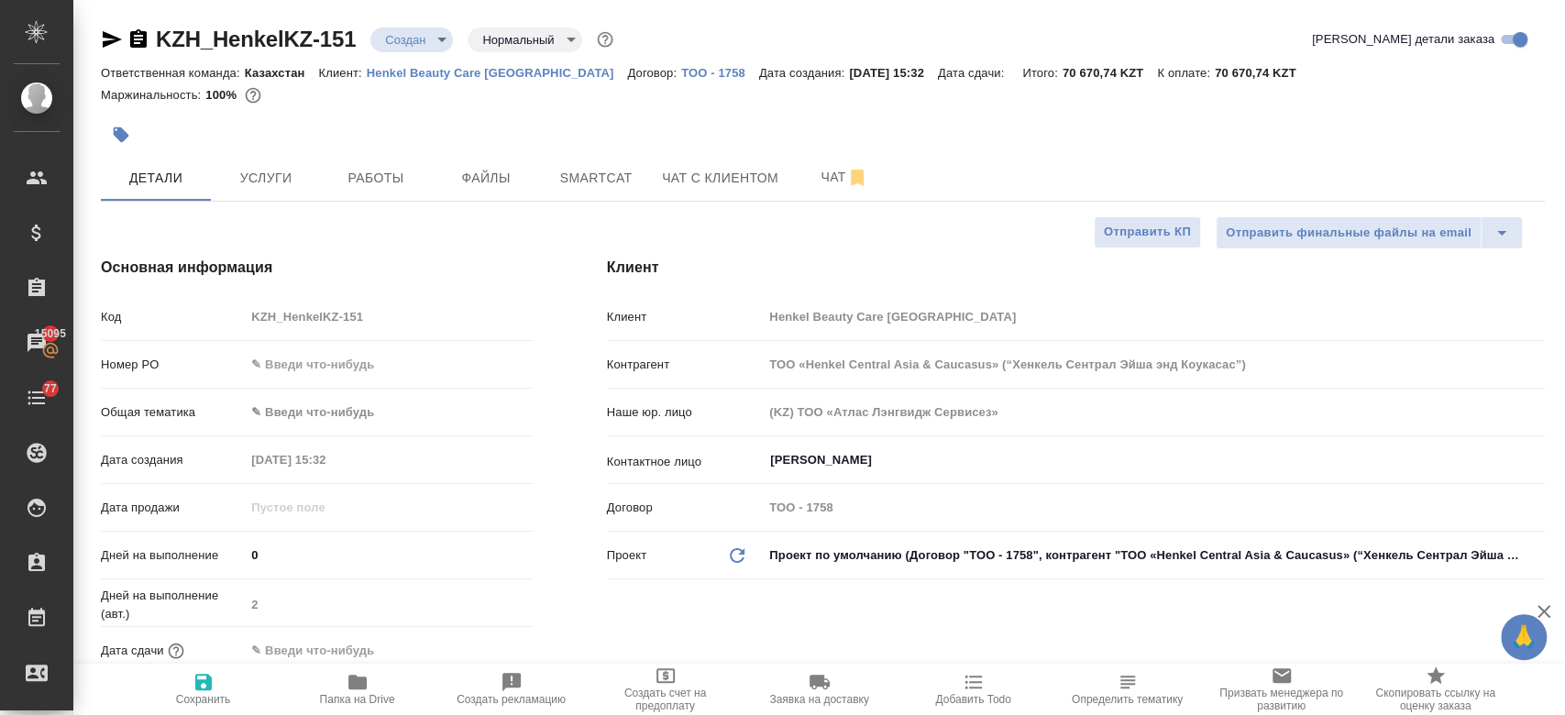
type textarea "x"
type input "Журавлев Денис"
type textarea "x"
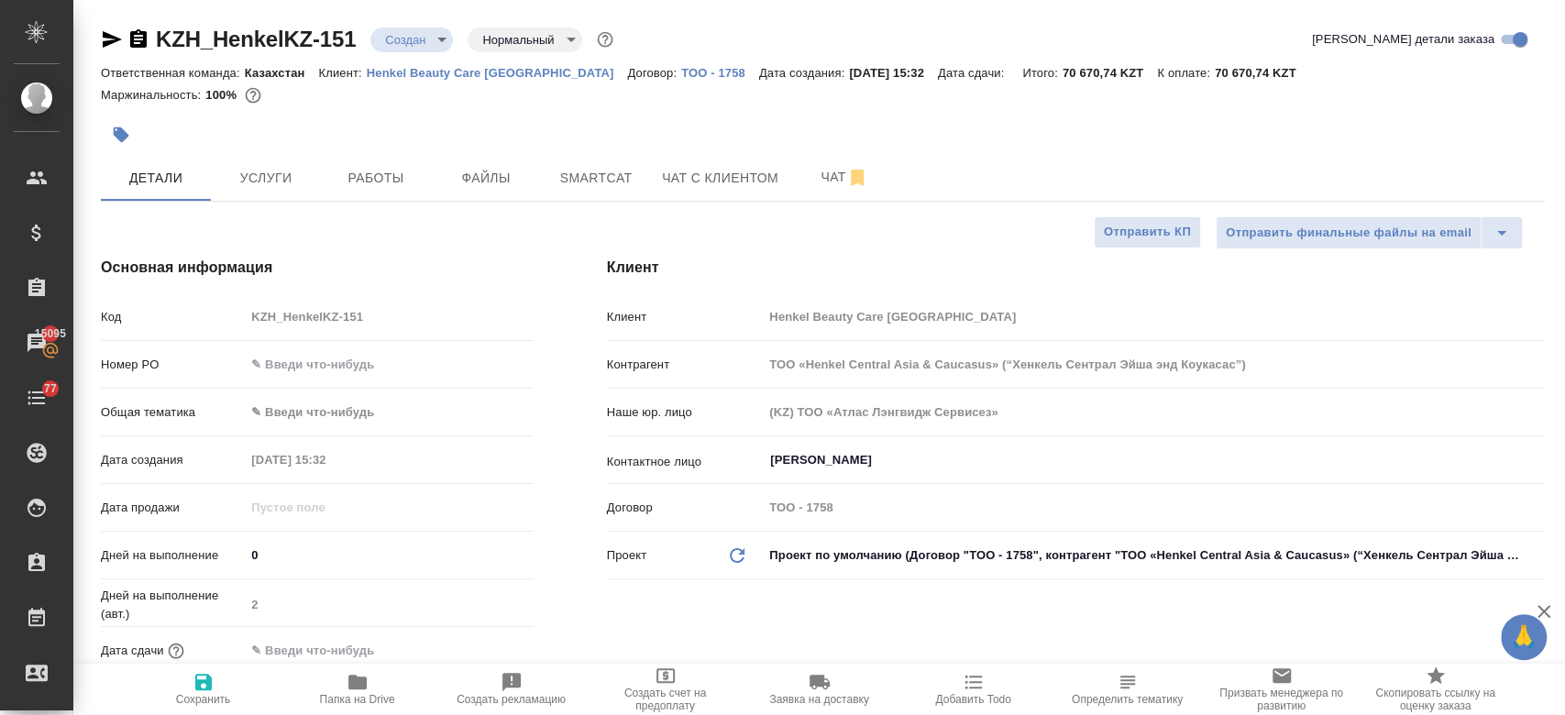
type textarea "x"
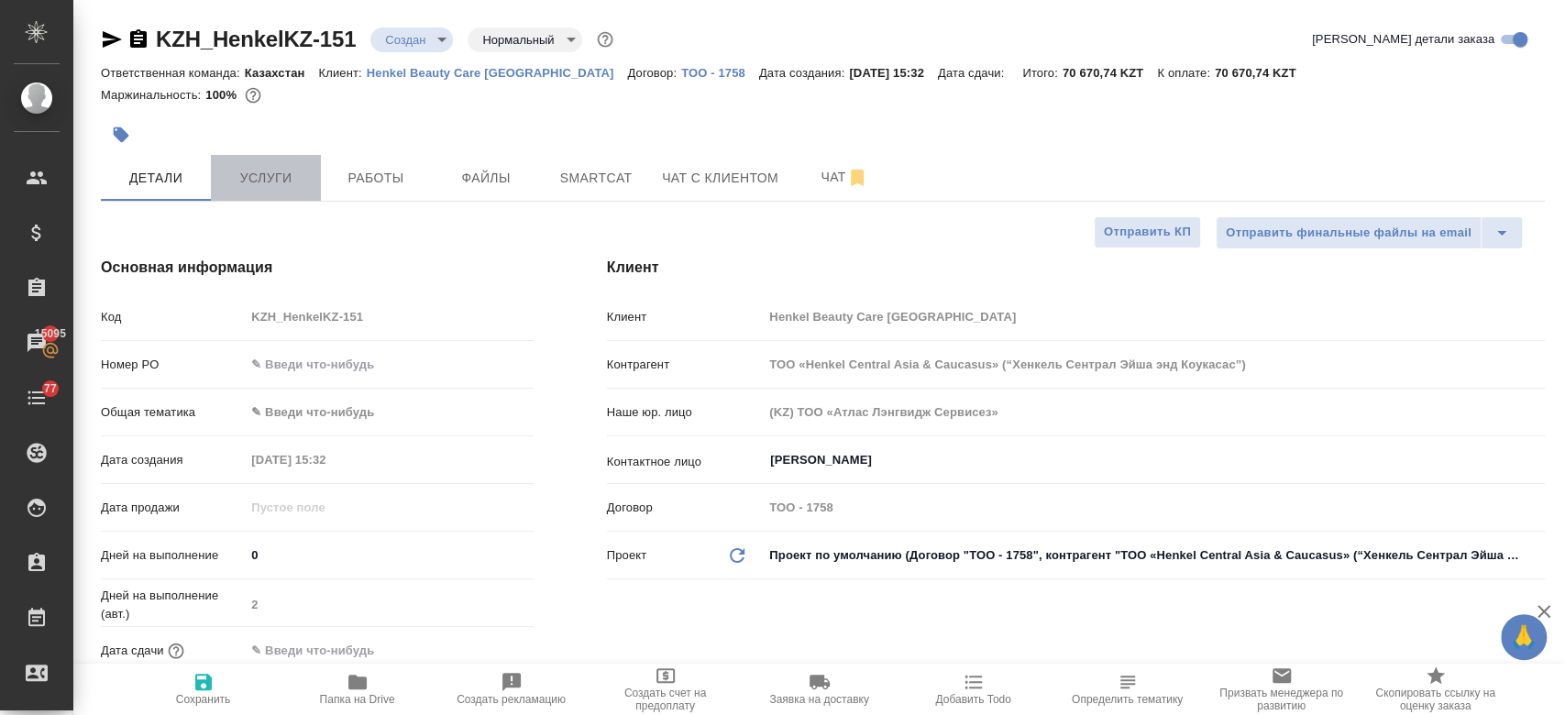
click at [247, 188] on span "Услуги" at bounding box center [266, 178] width 88 height 23
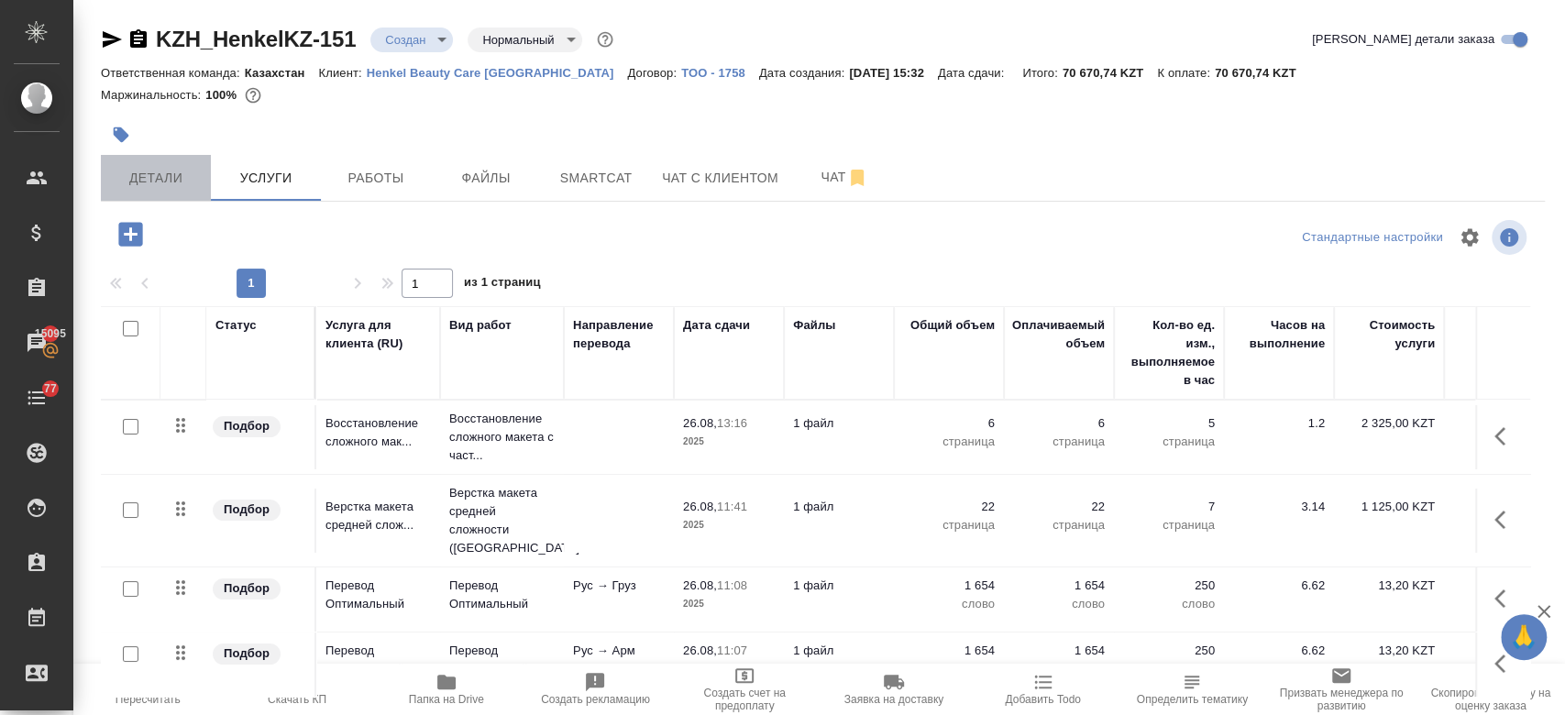
click at [172, 185] on span "Детали" at bounding box center [156, 178] width 88 height 23
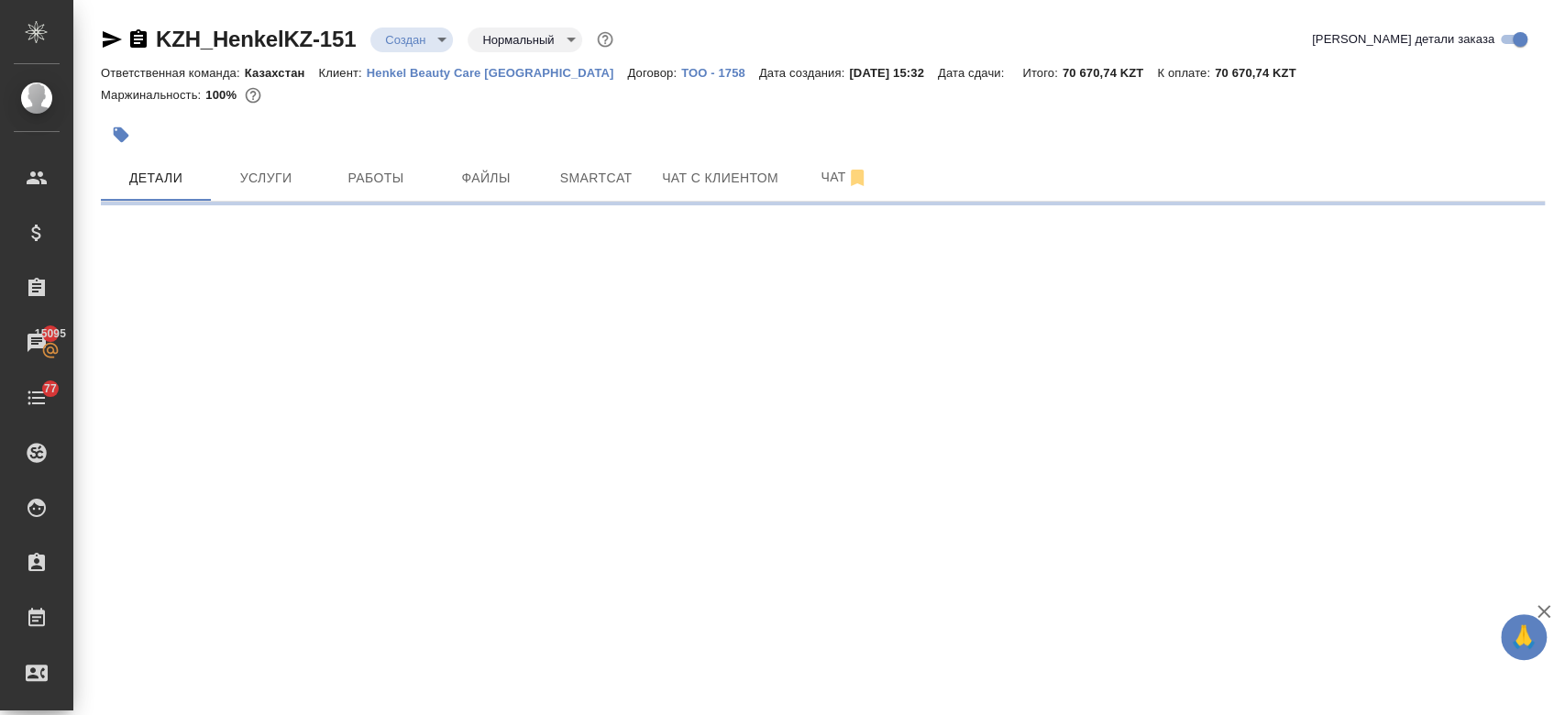
select select "RU"
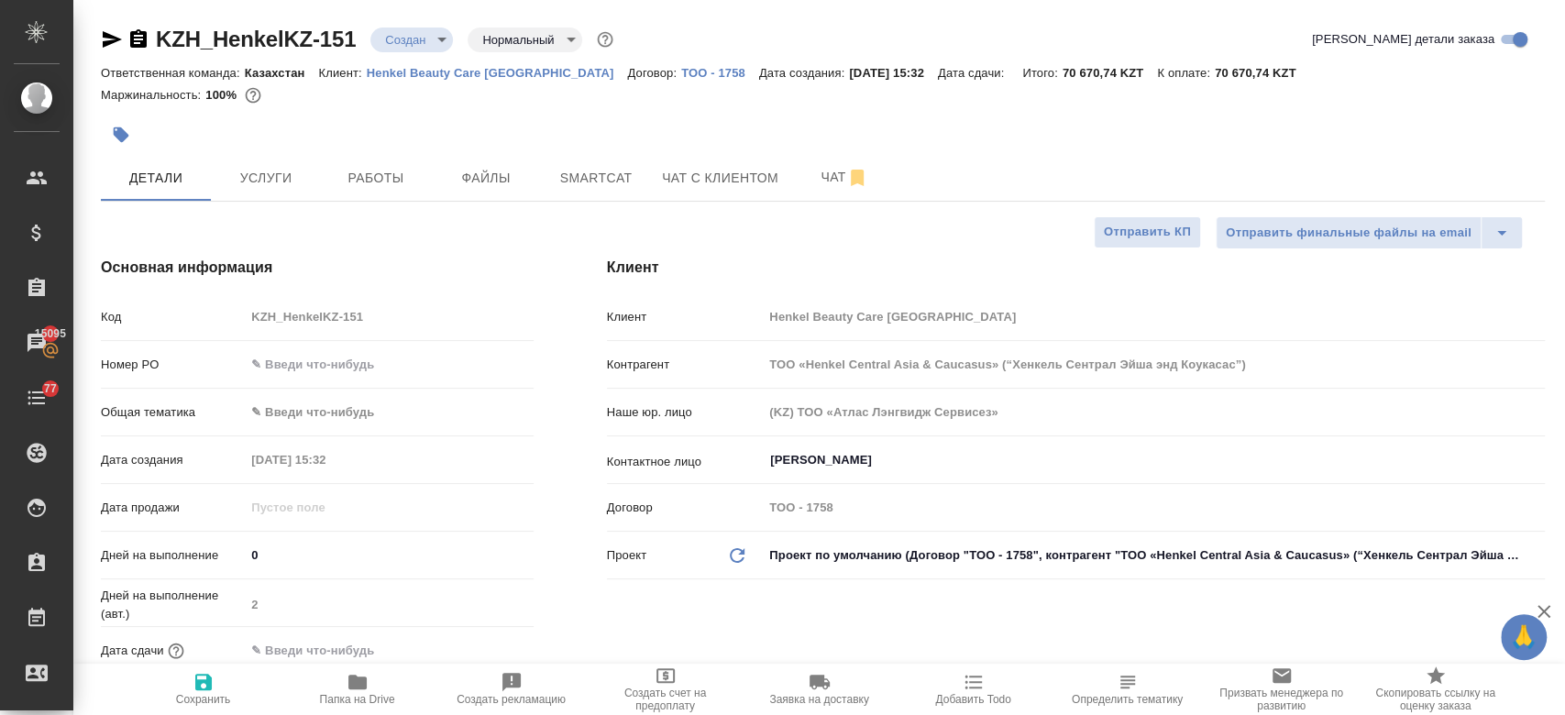
type textarea "x"
click at [335, 120] on div at bounding box center [582, 135] width 962 height 40
click at [818, 163] on button "Чат" at bounding box center [844, 178] width 110 height 46
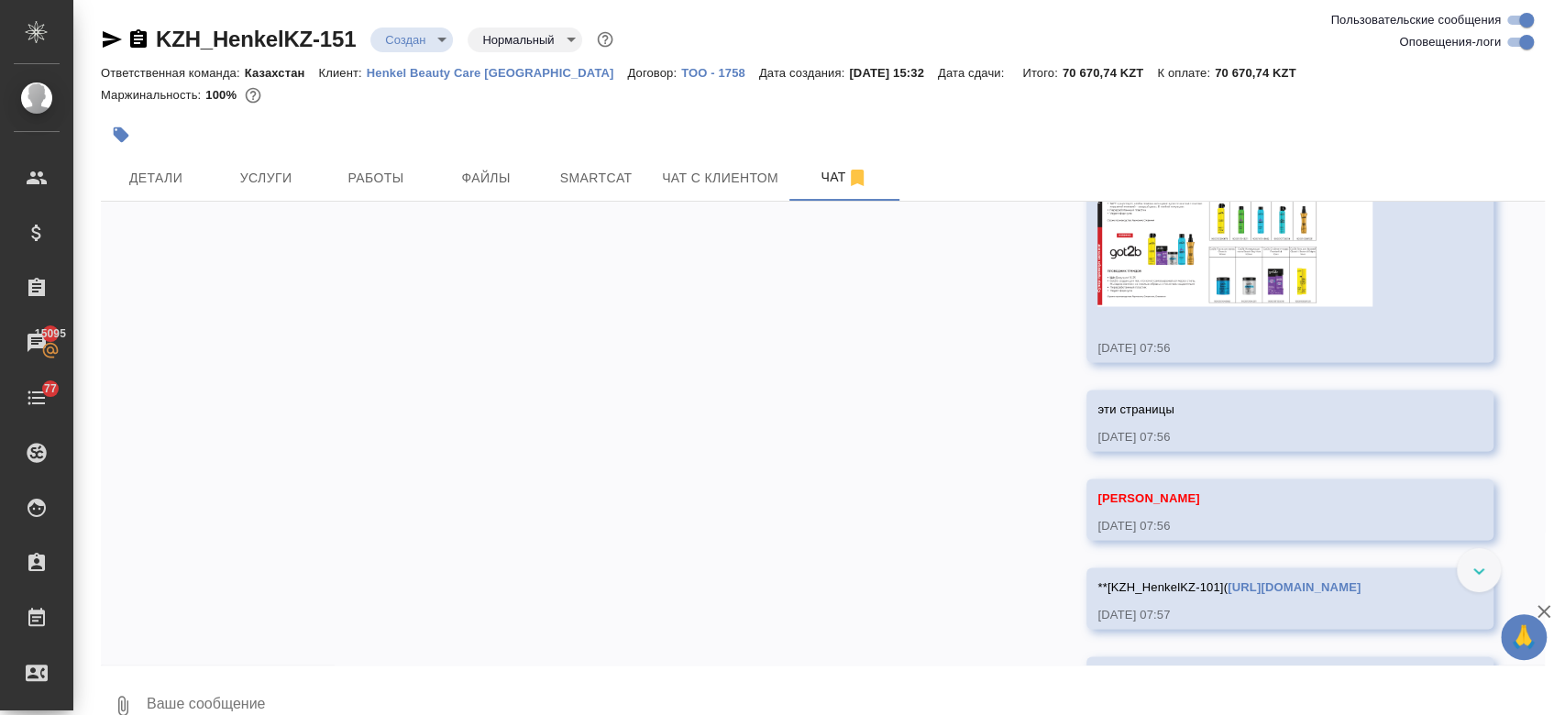
scroll to position [2084, 0]
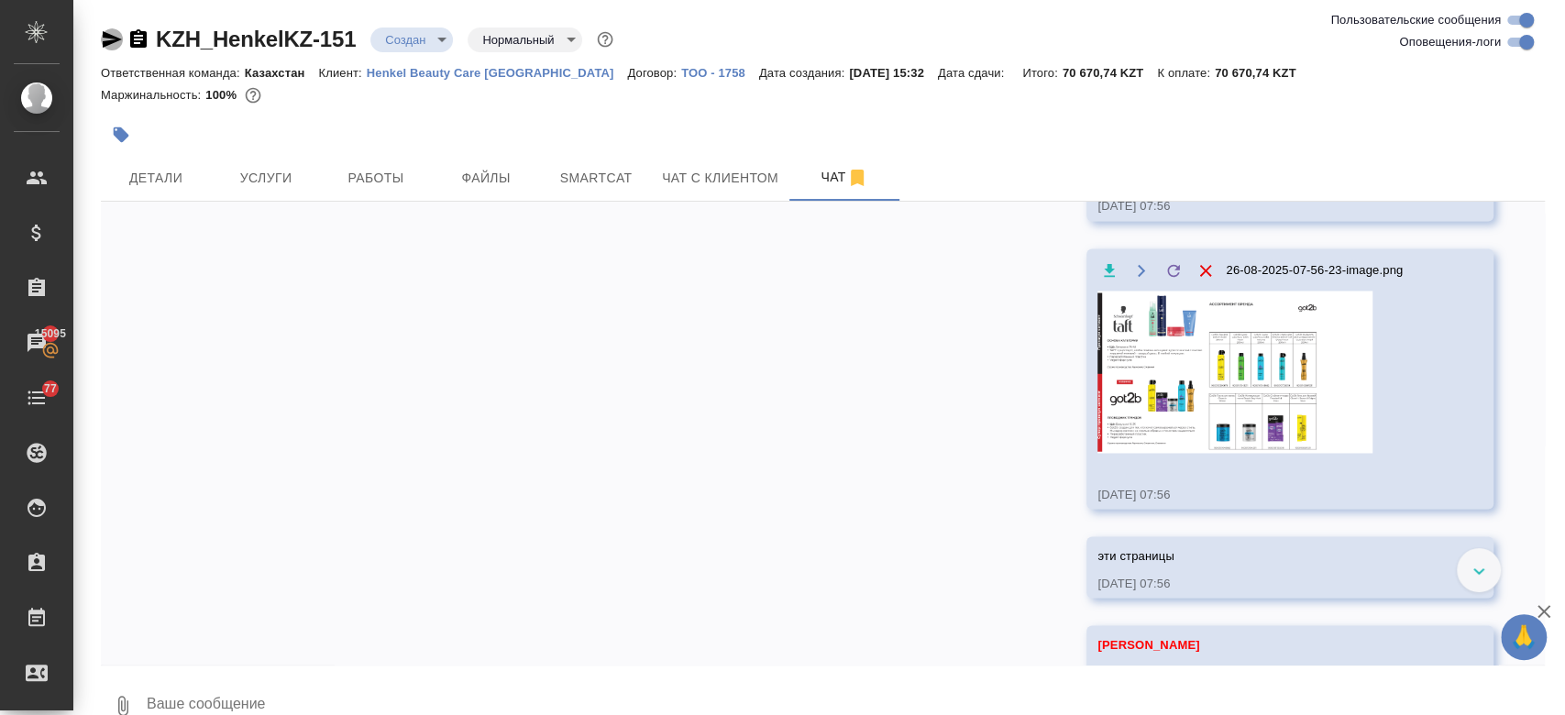
click at [101, 34] on icon "button" at bounding box center [112, 39] width 22 height 22
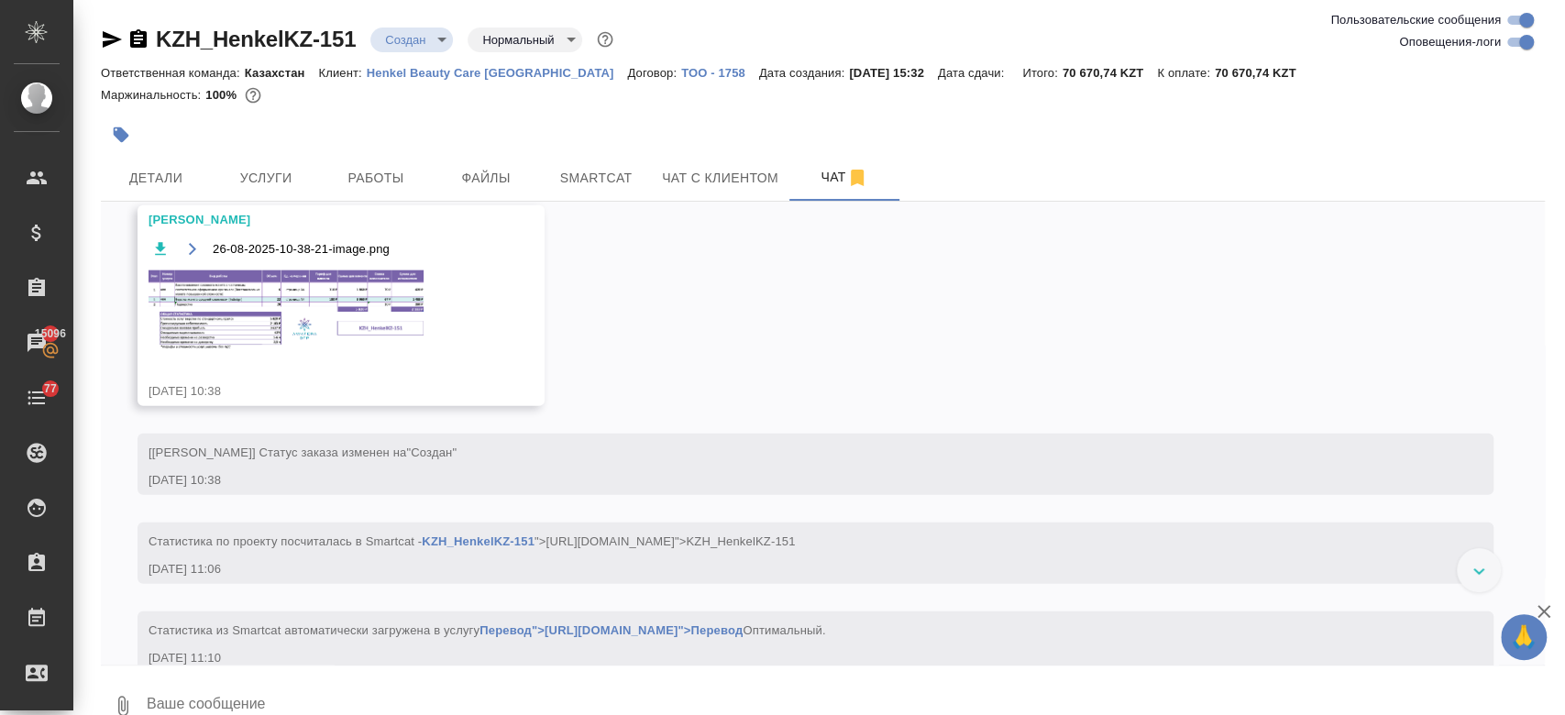
click at [729, 118] on div at bounding box center [582, 135] width 962 height 40
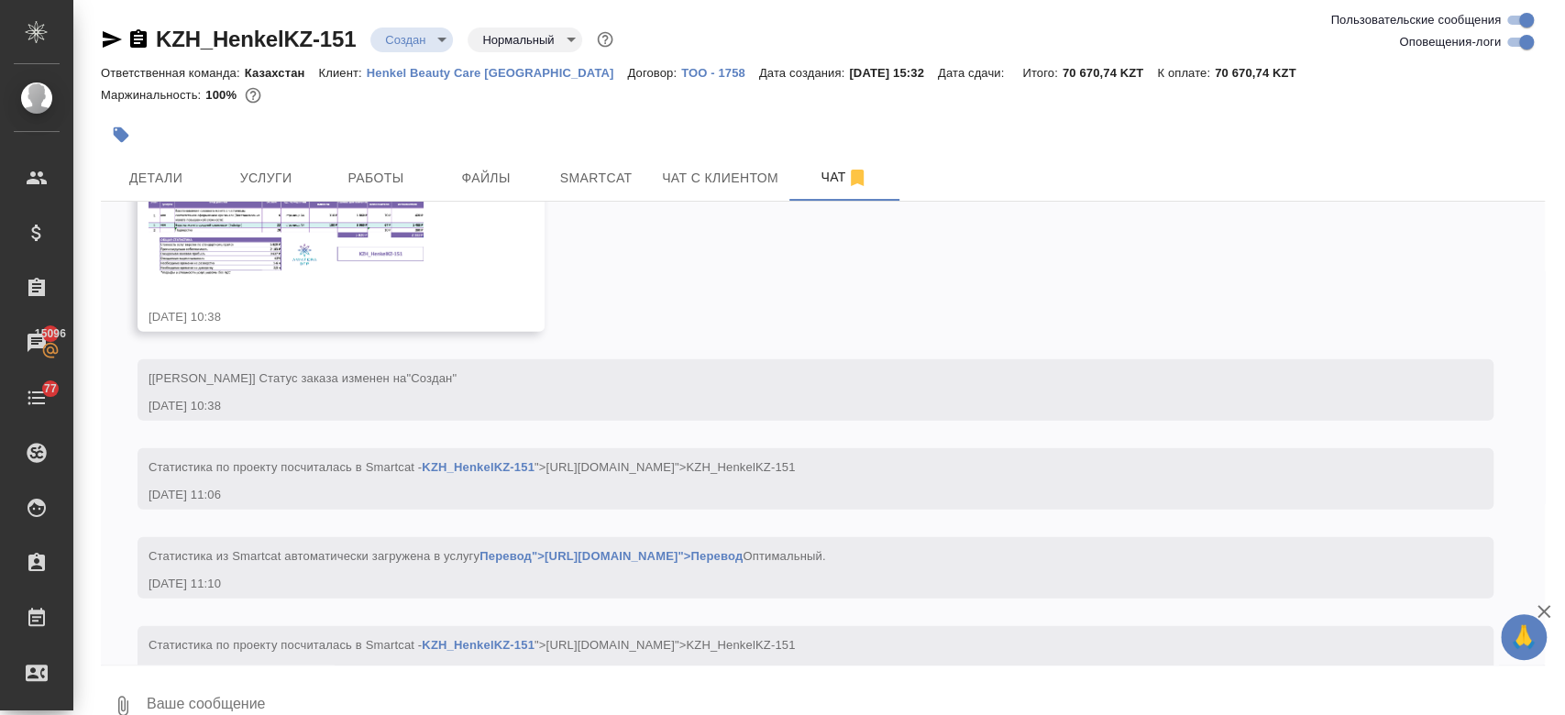
scroll to position [3220, 0]
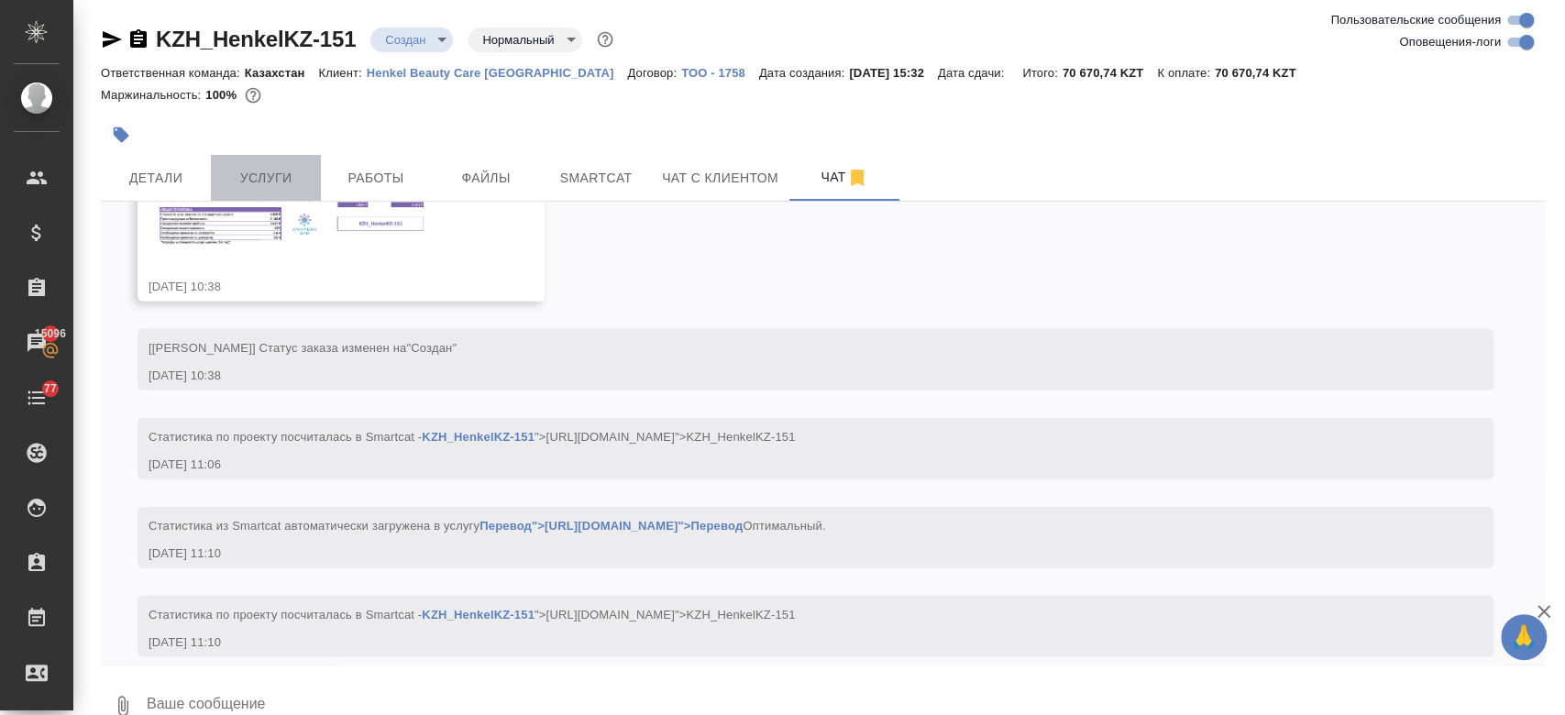
click at [306, 188] on span "Услуги" at bounding box center [266, 178] width 88 height 23
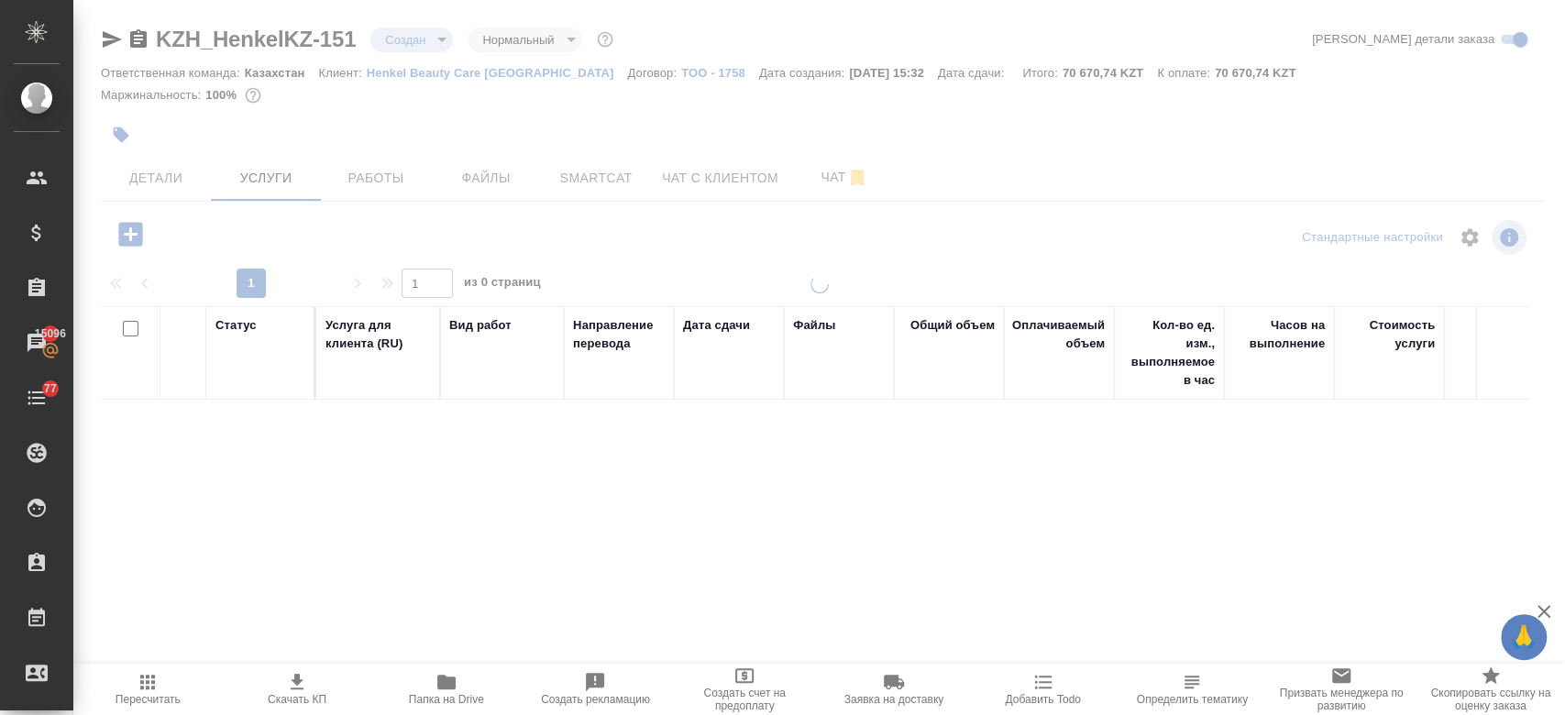
click at [354, 93] on div "Маржинальность: 100%" at bounding box center [823, 95] width 1444 height 24
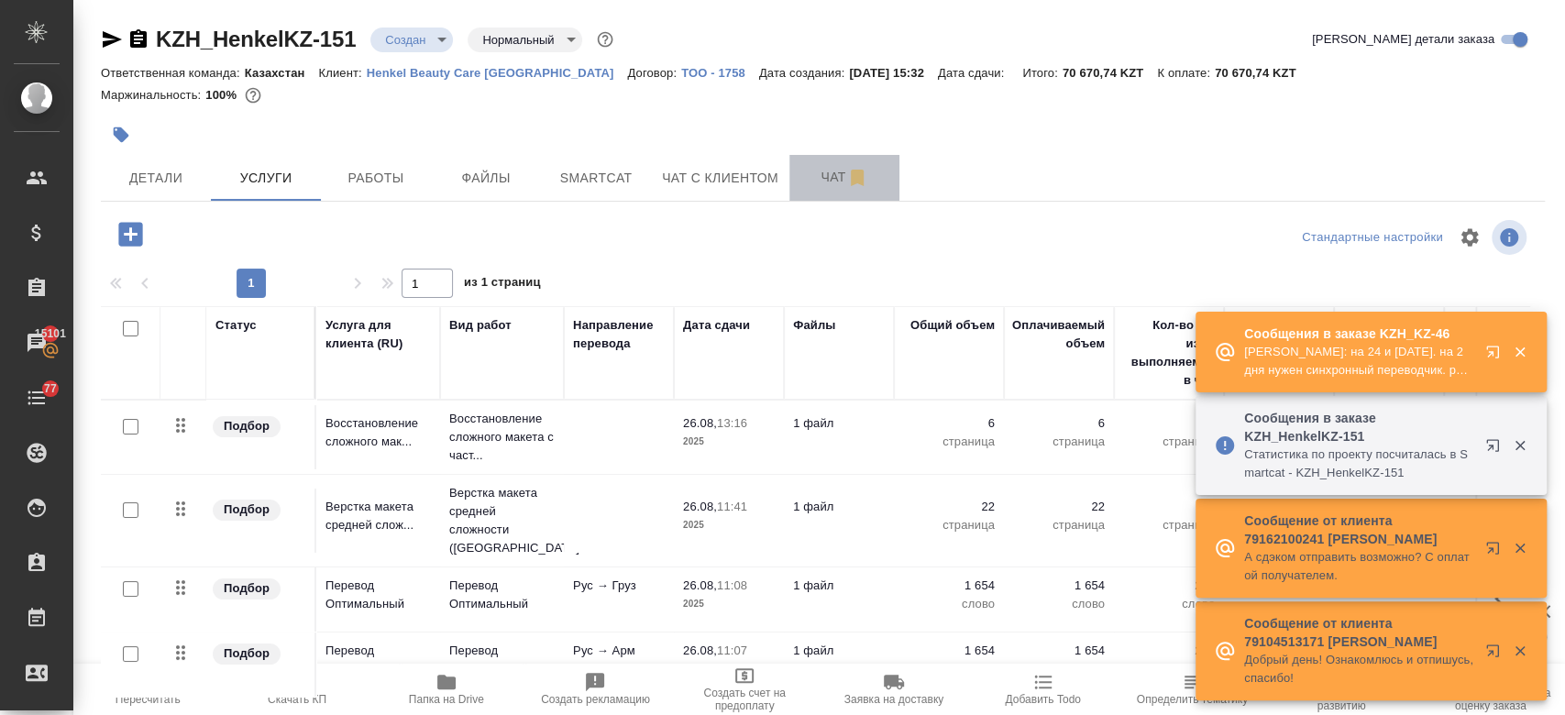
click at [829, 184] on span "Чат" at bounding box center [844, 177] width 88 height 23
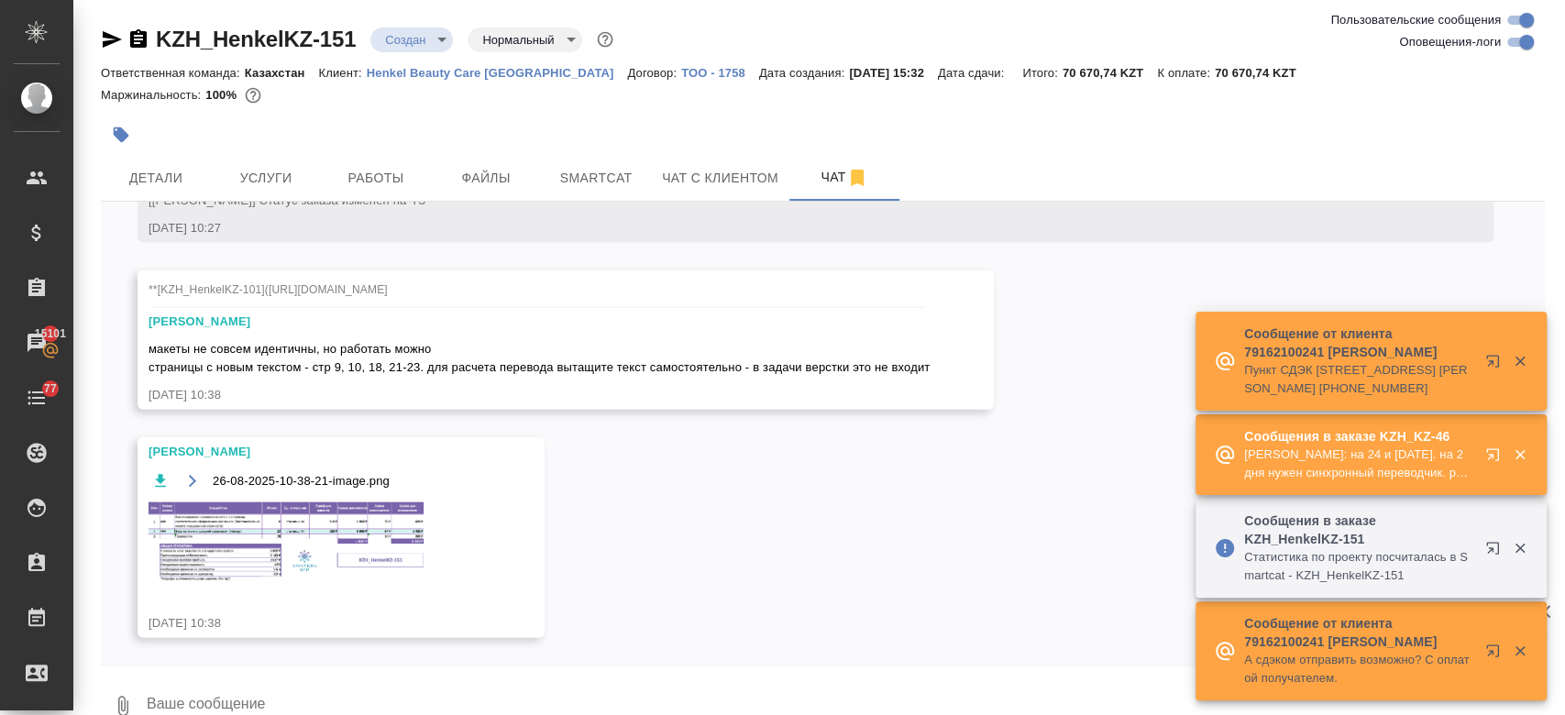
scroll to position [2874, 0]
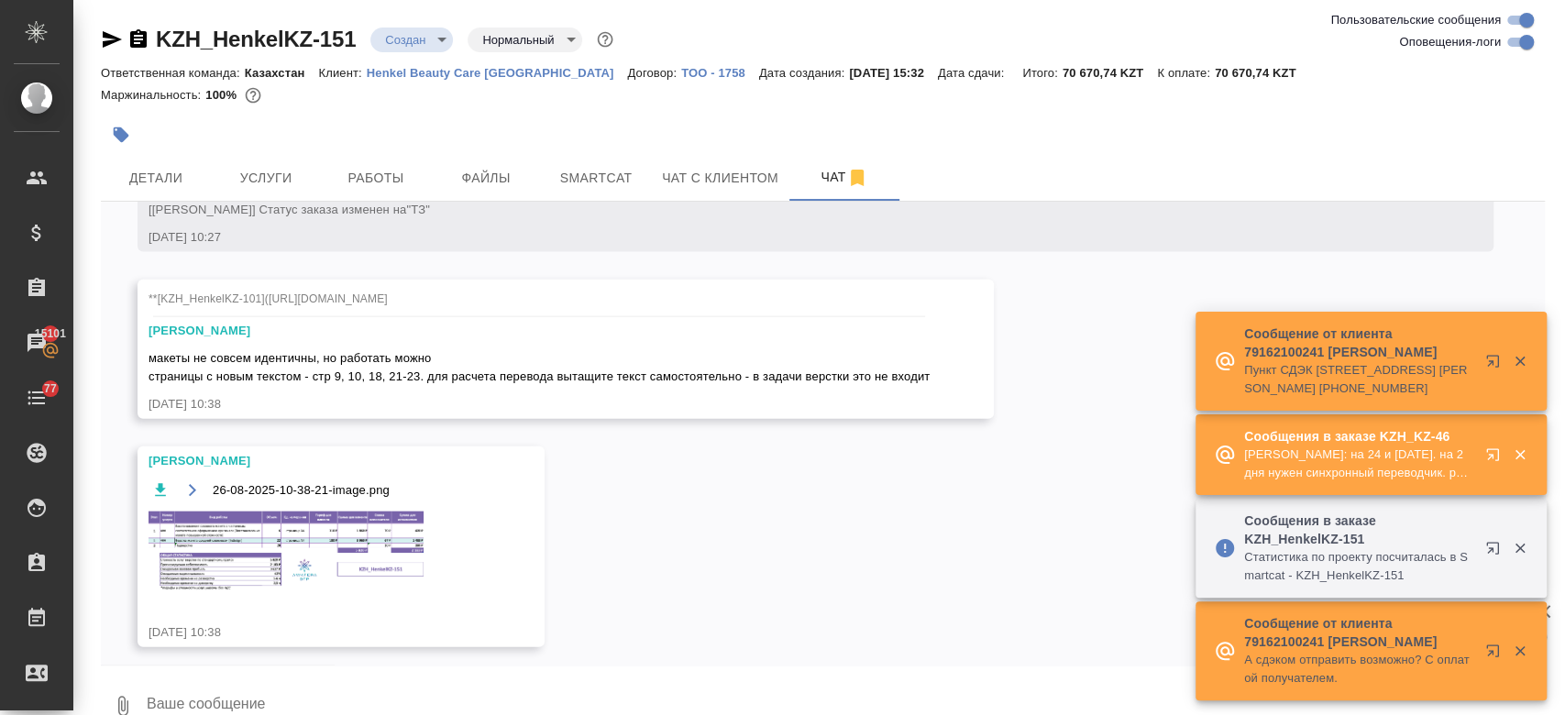
click at [340, 528] on img at bounding box center [285, 551] width 275 height 81
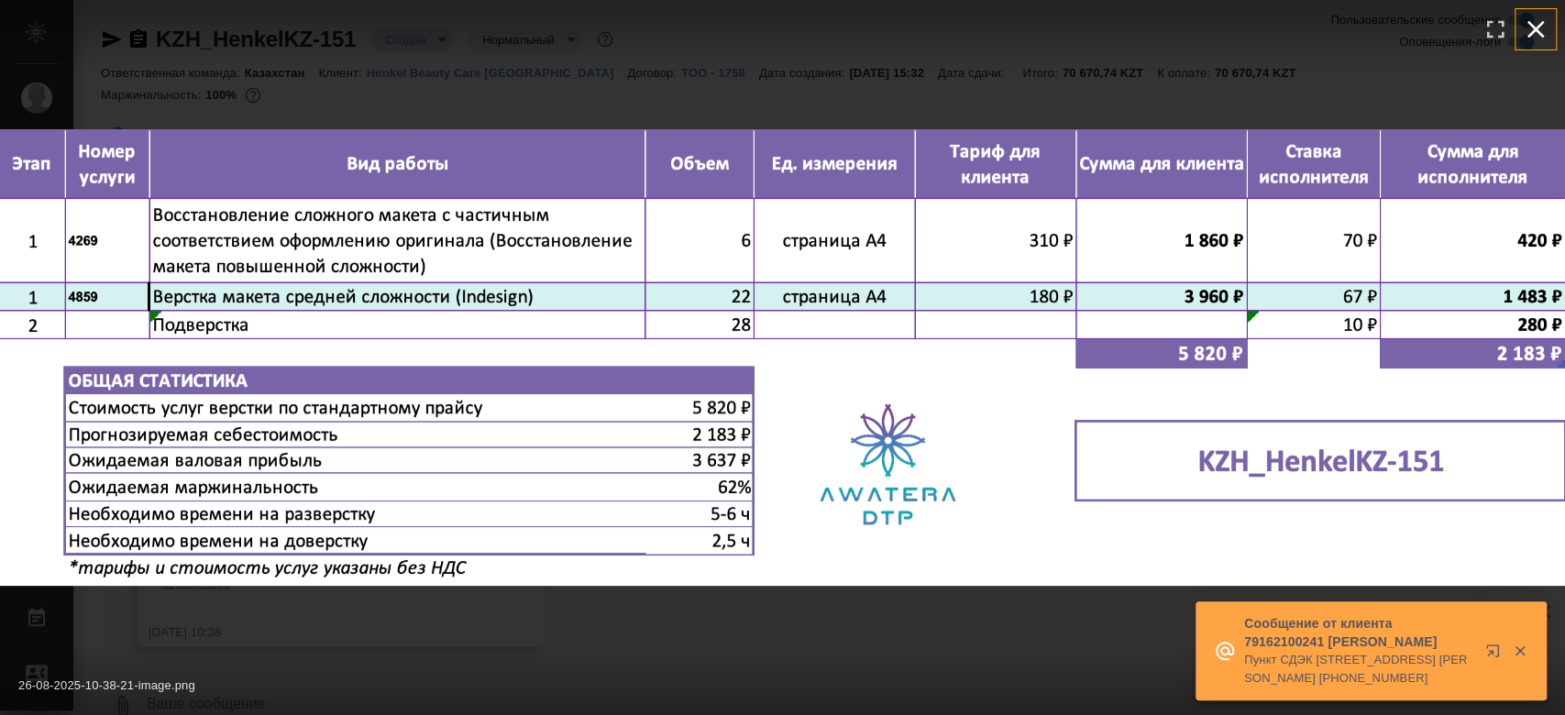
click at [1534, 26] on icon "button" at bounding box center [1535, 29] width 29 height 29
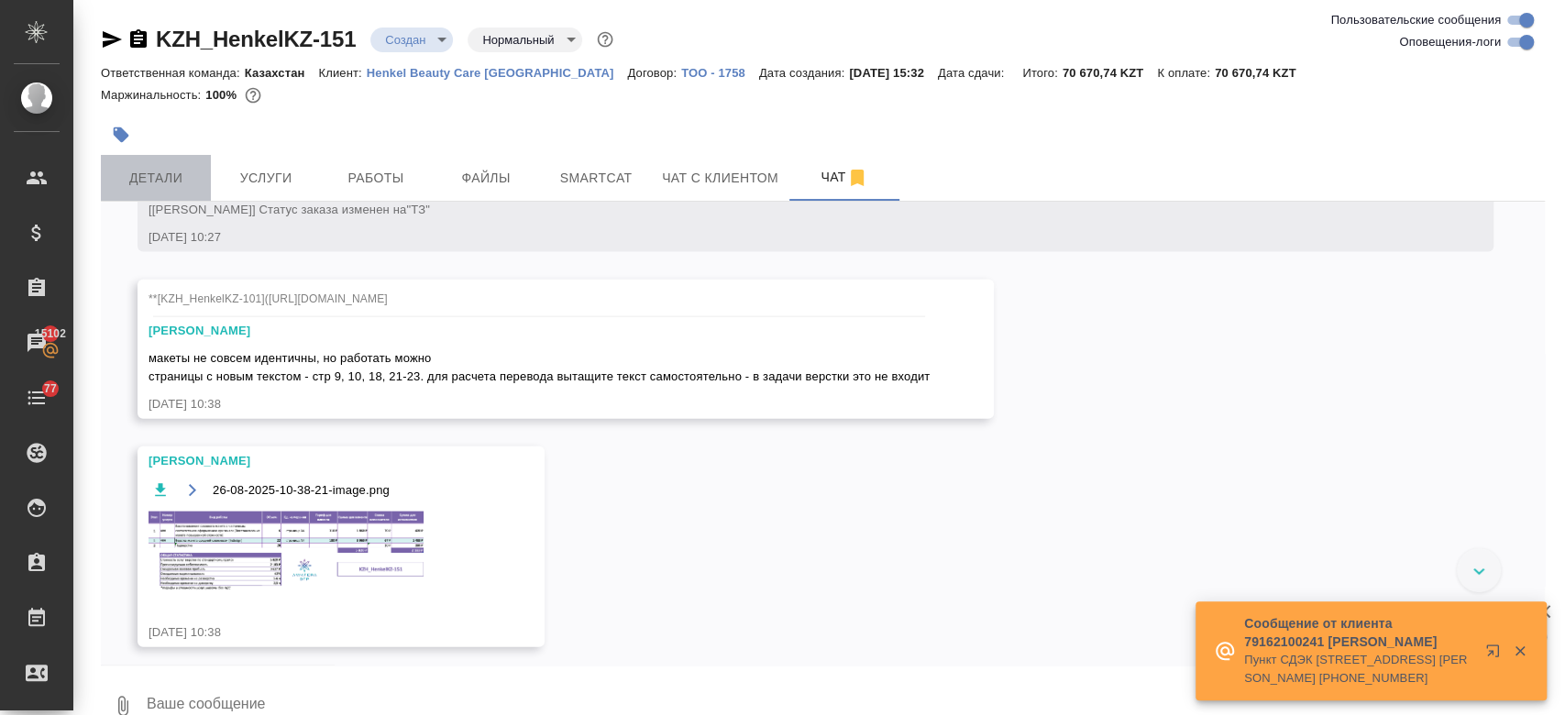
click at [197, 181] on span "Детали" at bounding box center [156, 178] width 88 height 23
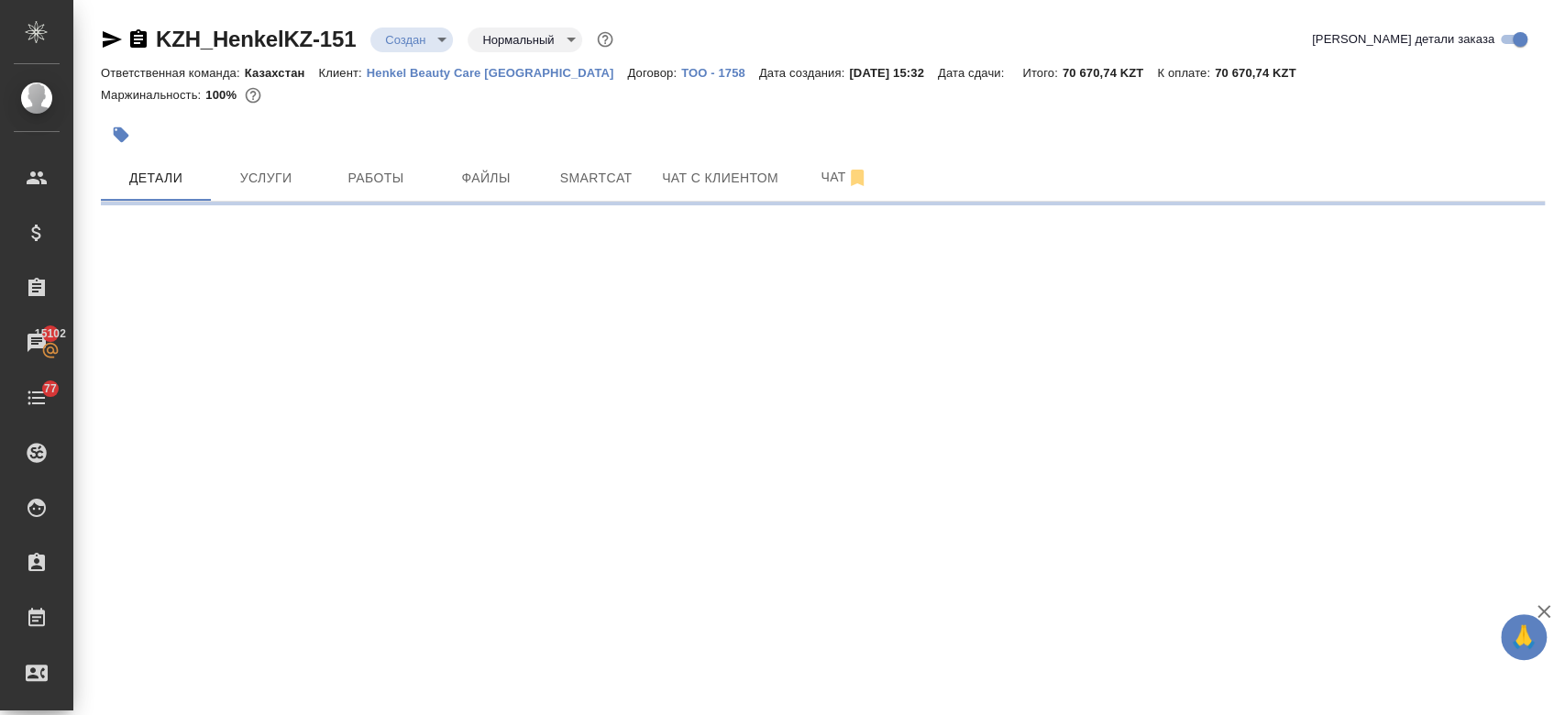
select select "RU"
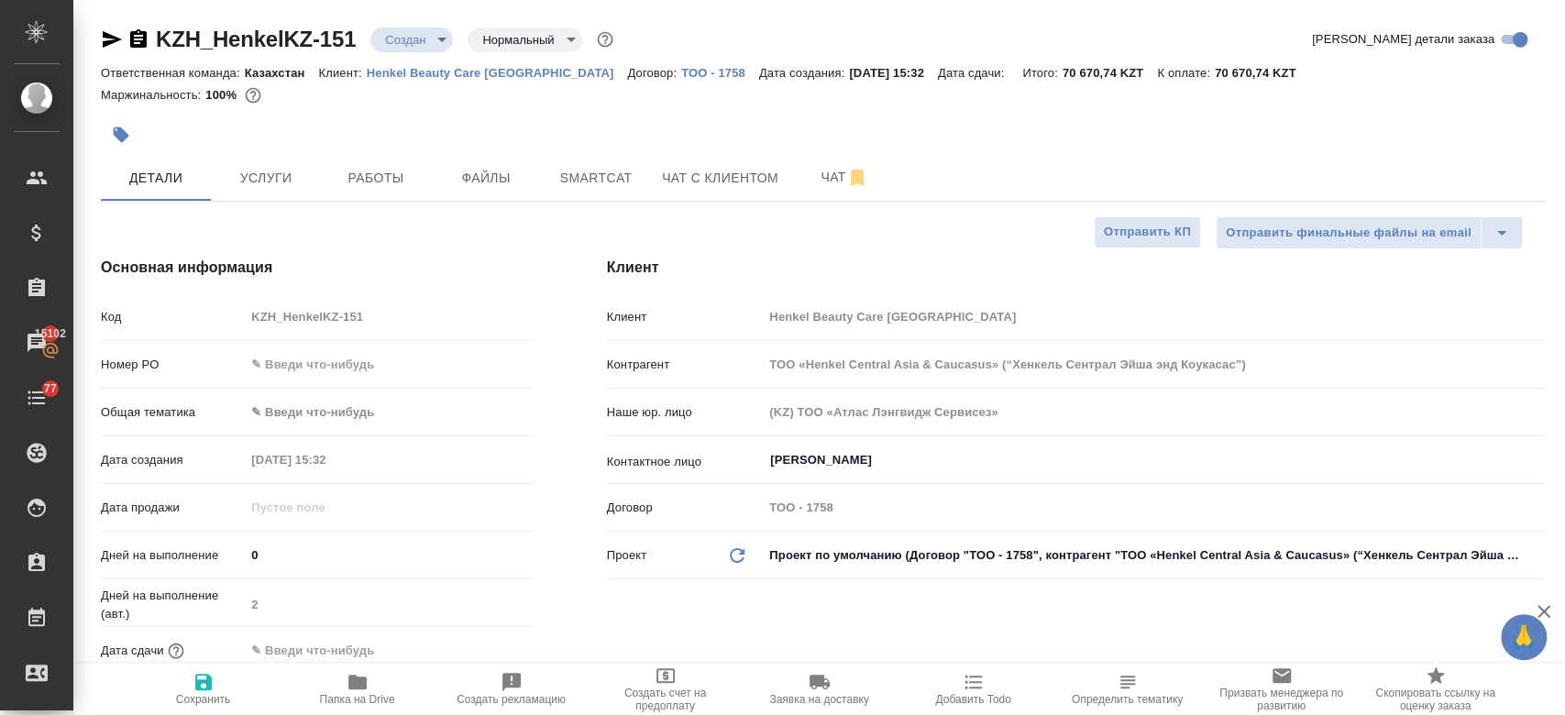
type textarea "x"
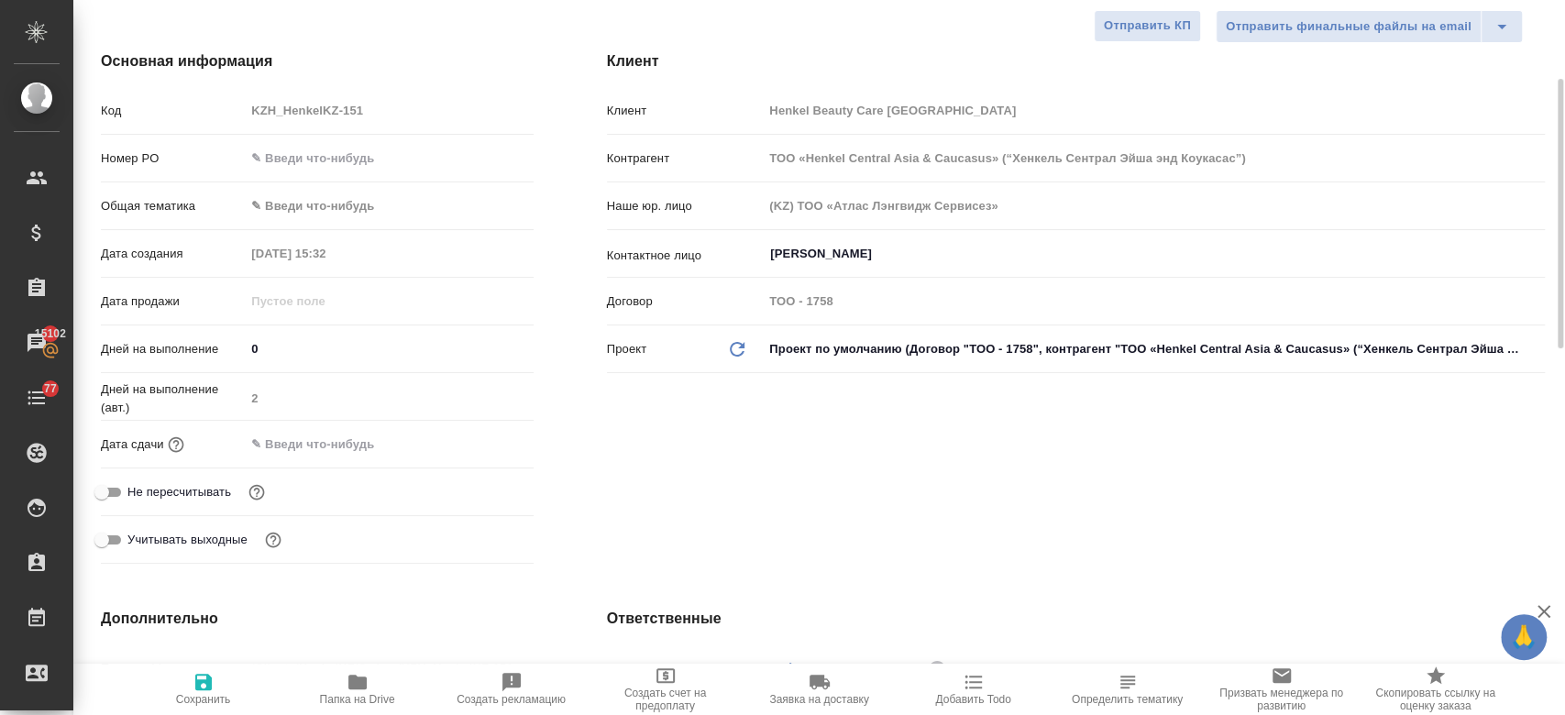
scroll to position [207, 0]
click at [332, 436] on input "text" at bounding box center [326, 443] width 160 height 27
click at [477, 430] on div at bounding box center [389, 443] width 288 height 27
click at [473, 444] on icon "button" at bounding box center [480, 443] width 22 height 22
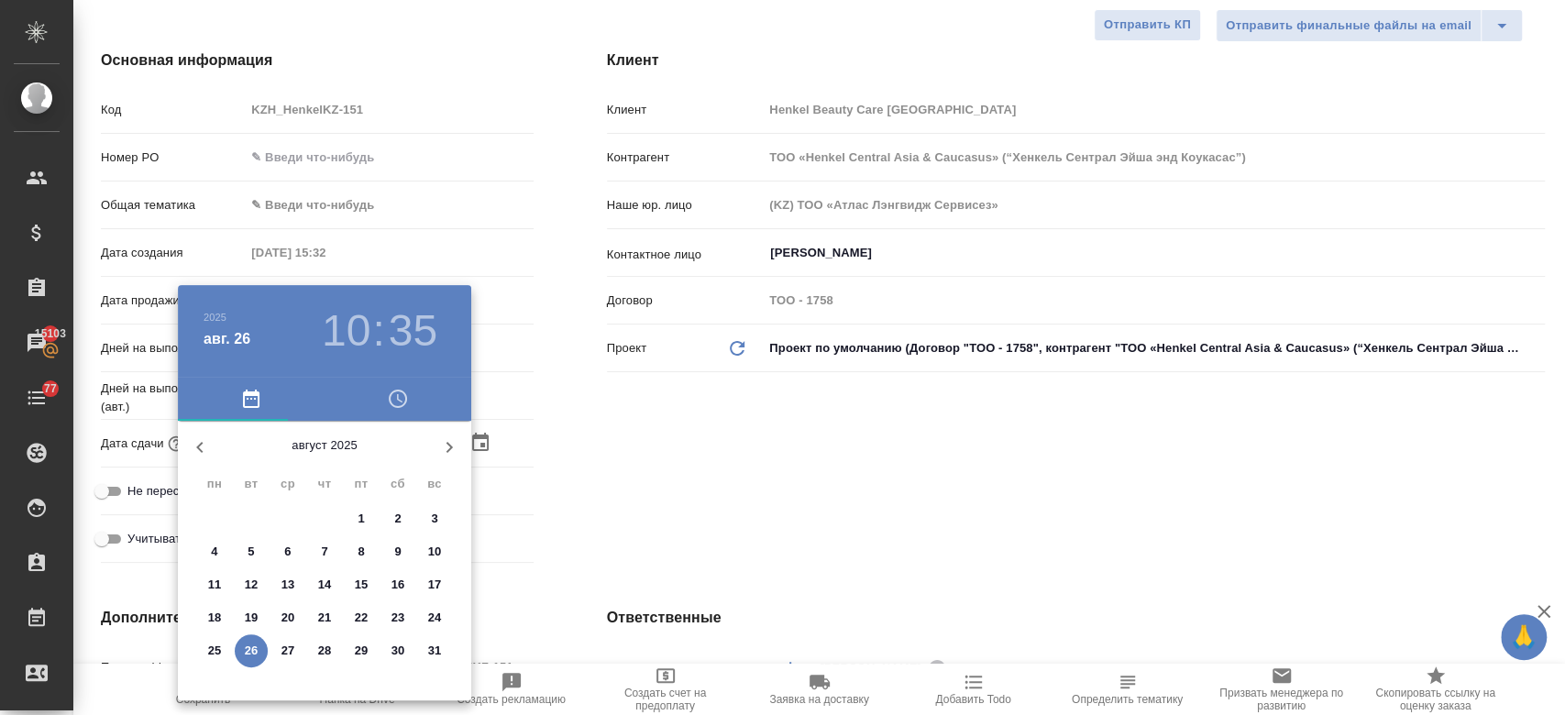
click at [880, 457] on div at bounding box center [782, 357] width 1565 height 715
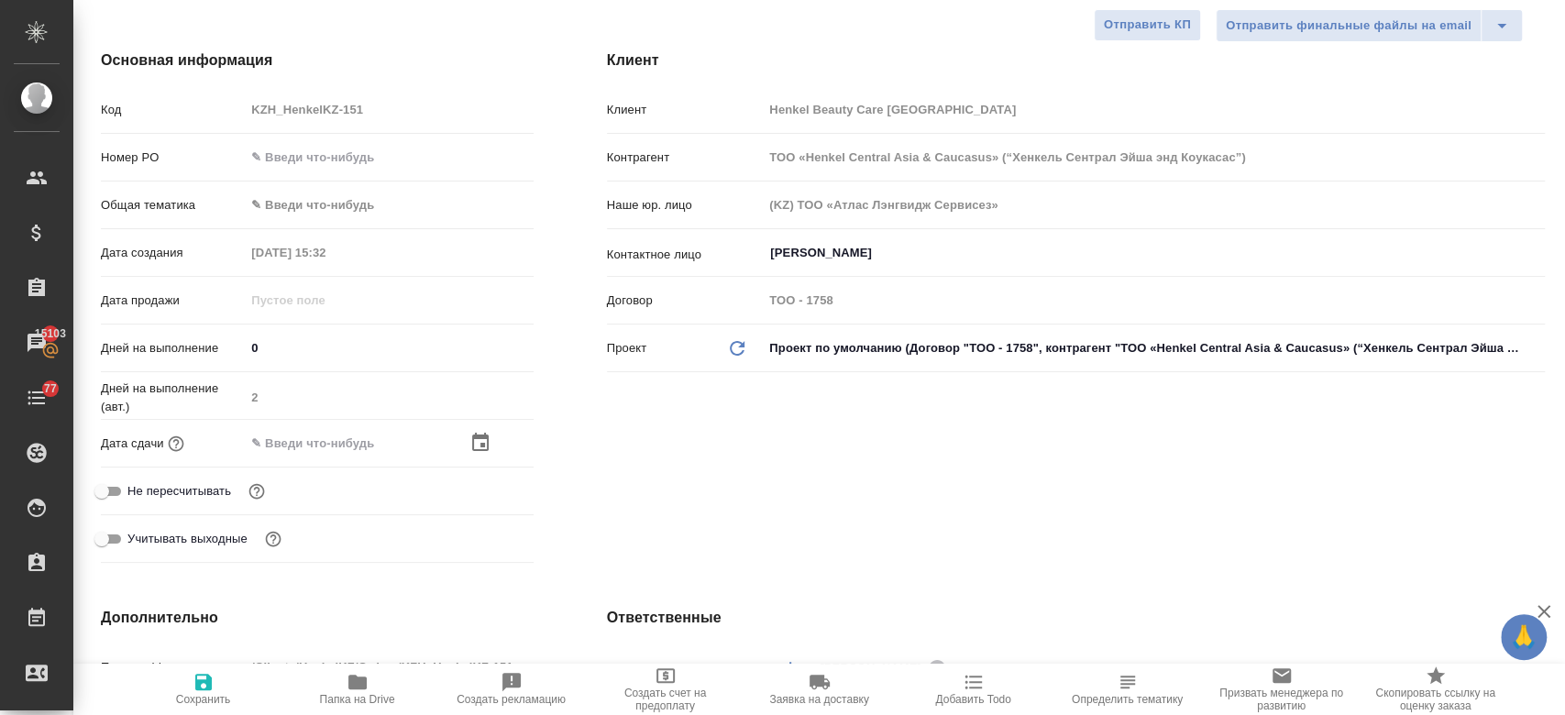
click at [472, 434] on icon "button" at bounding box center [480, 442] width 16 height 18
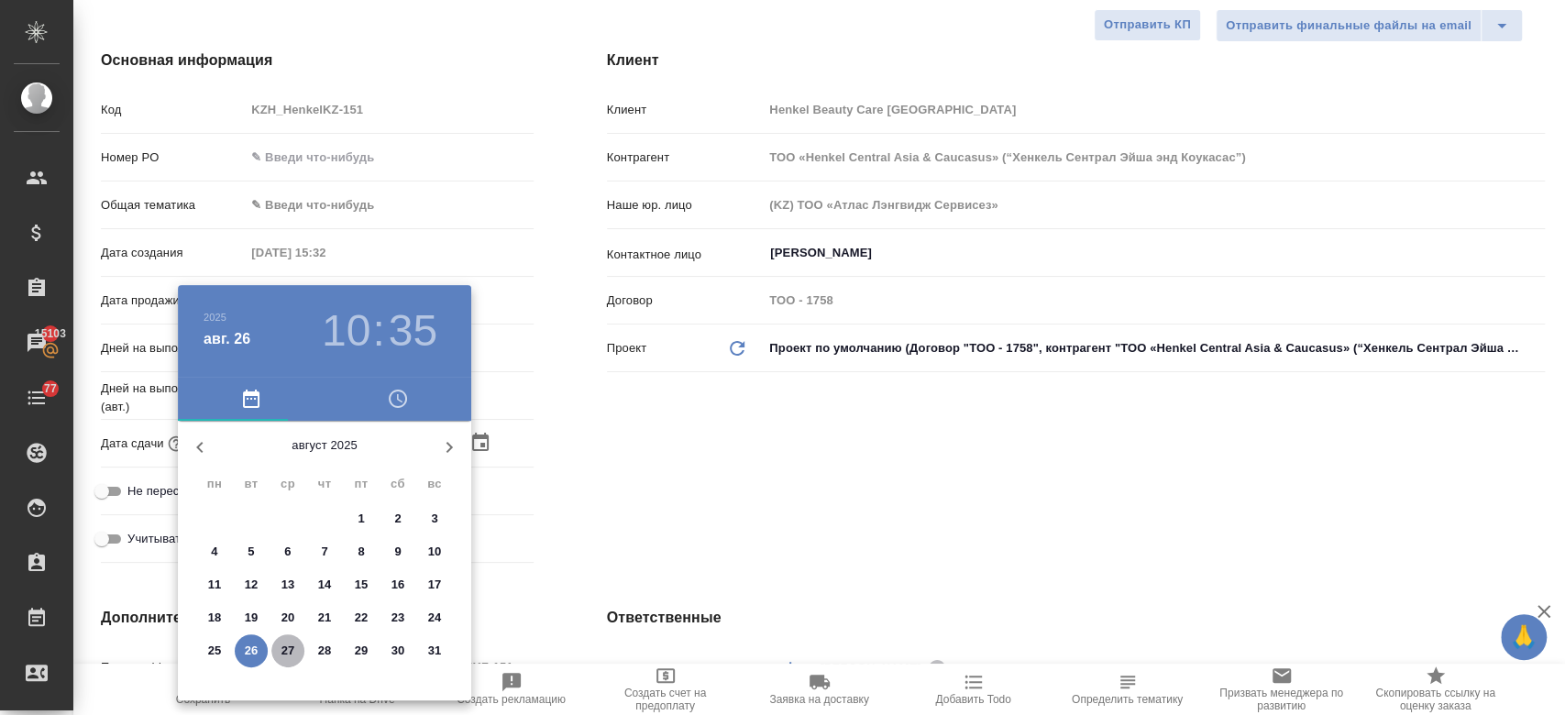
click at [292, 648] on p "27" at bounding box center [288, 651] width 14 height 18
type input "27.08.2025 10:35"
type textarea "x"
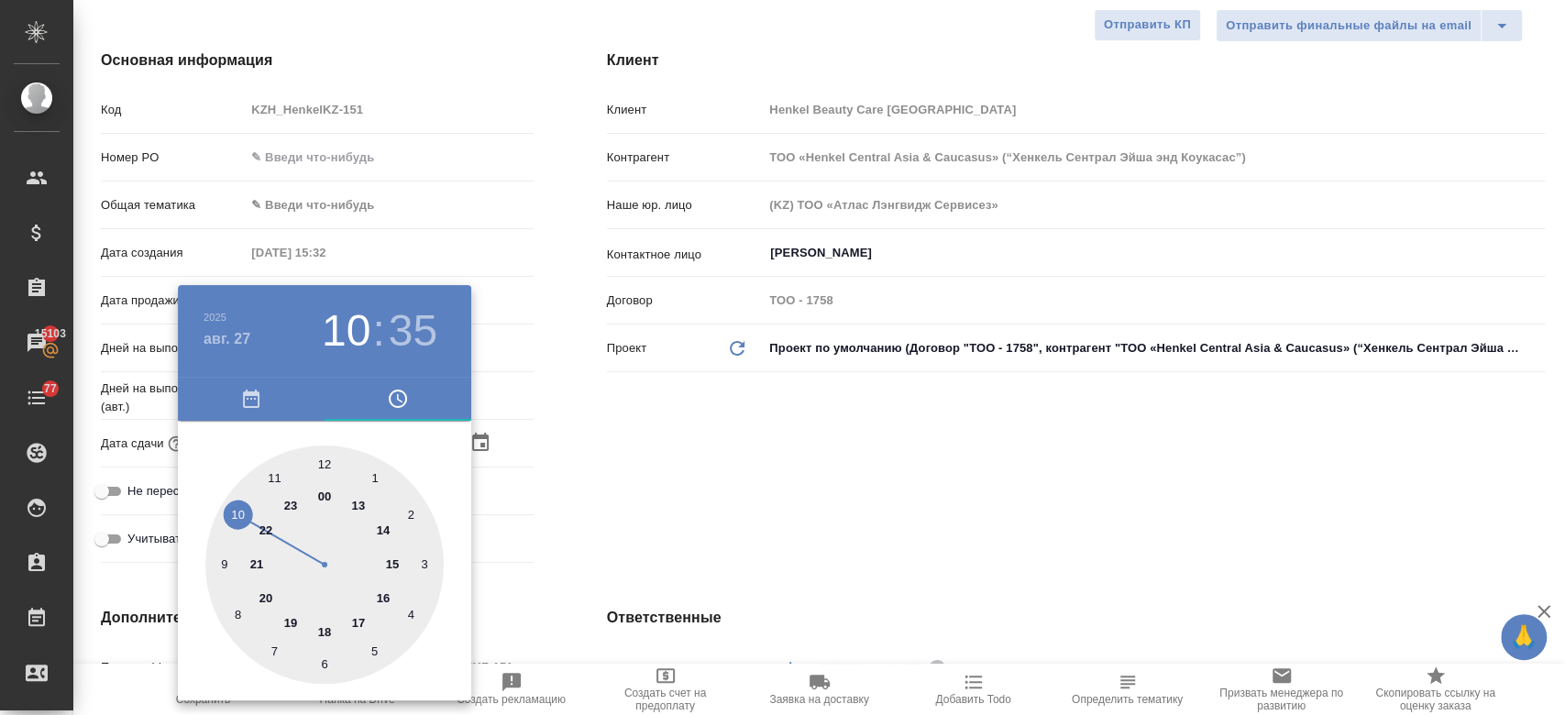
click at [322, 634] on div at bounding box center [324, 564] width 238 height 238
type input "27.08.2025 18:35"
type textarea "x"
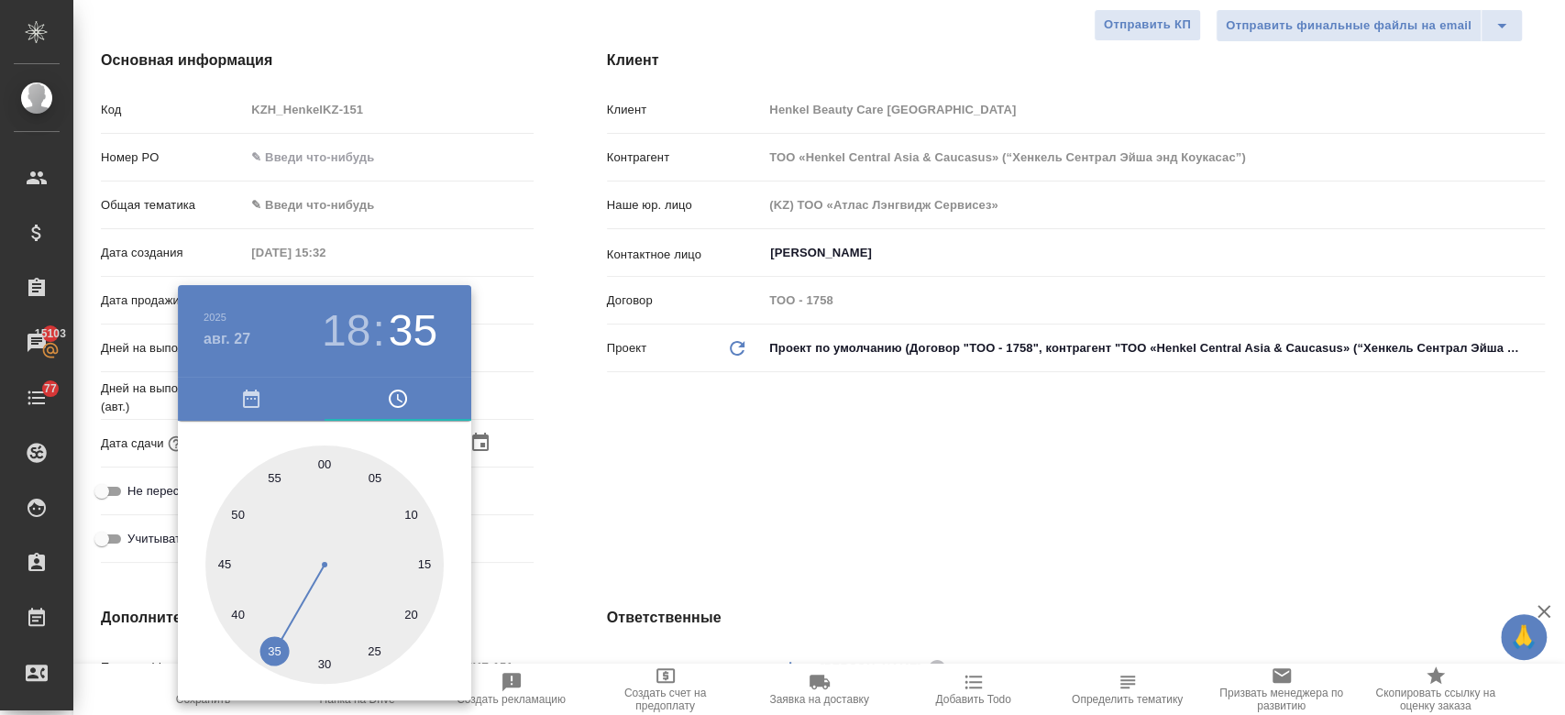
click at [323, 457] on div at bounding box center [324, 564] width 238 height 238
type input "27.08.2025 18:00"
type textarea "x"
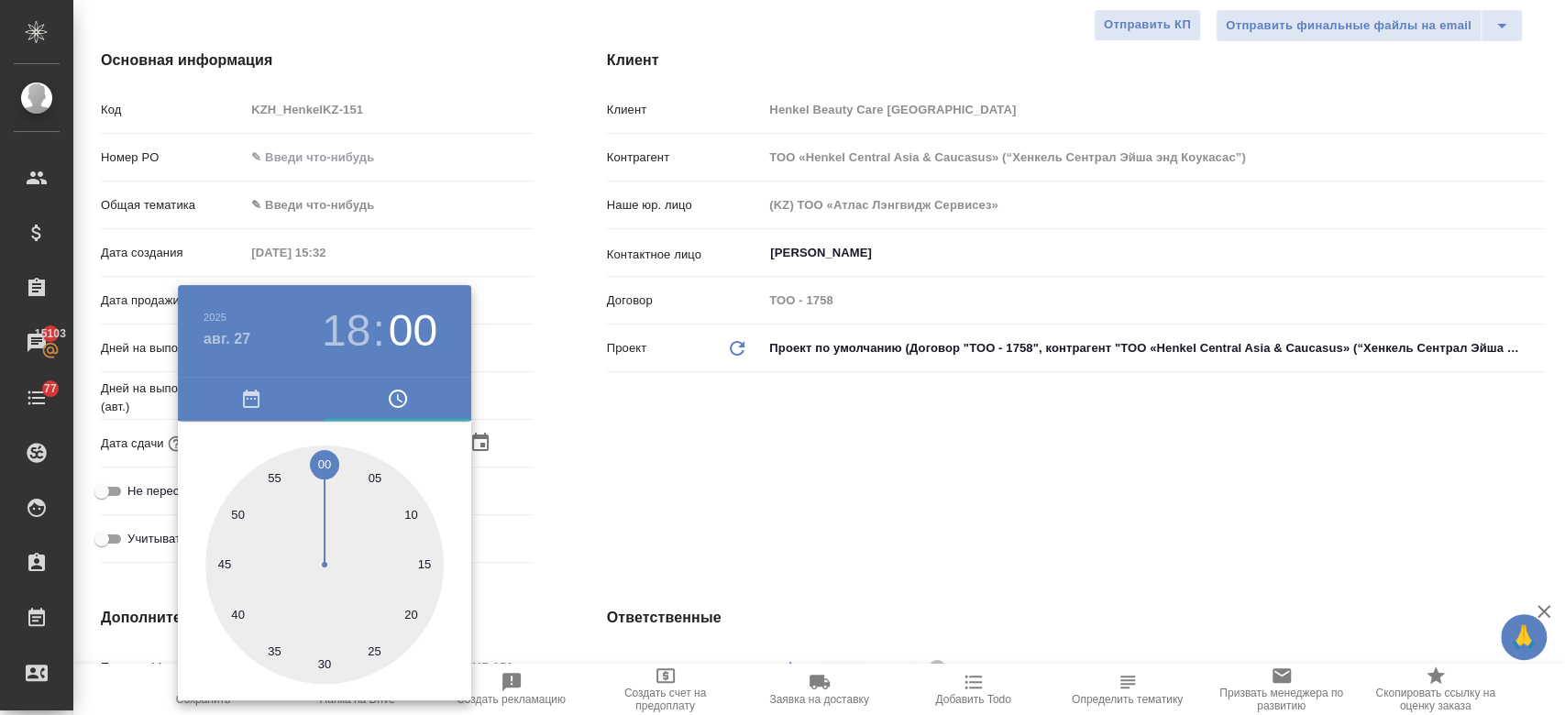
click at [606, 434] on div at bounding box center [782, 357] width 1565 height 715
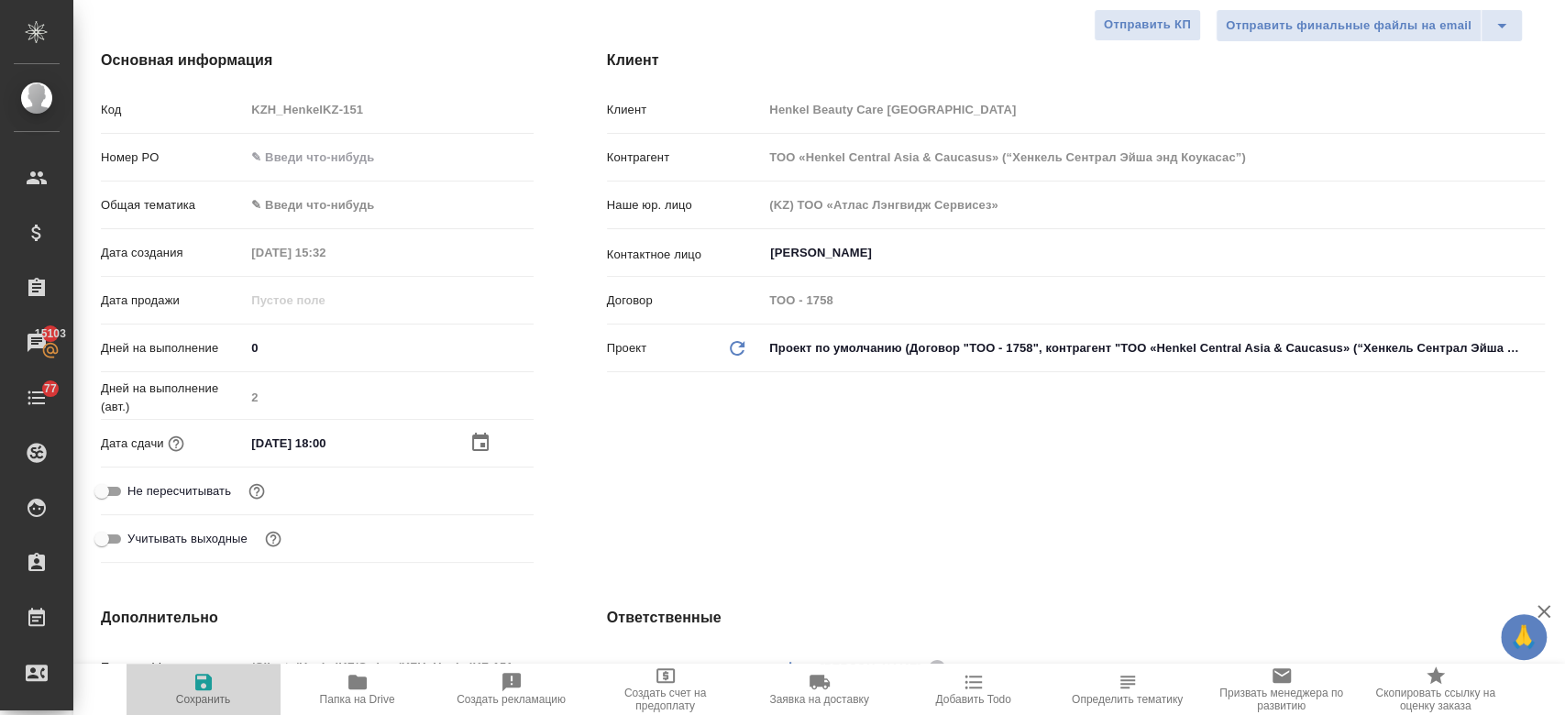
click at [202, 682] on icon "button" at bounding box center [203, 682] width 16 height 16
type textarea "x"
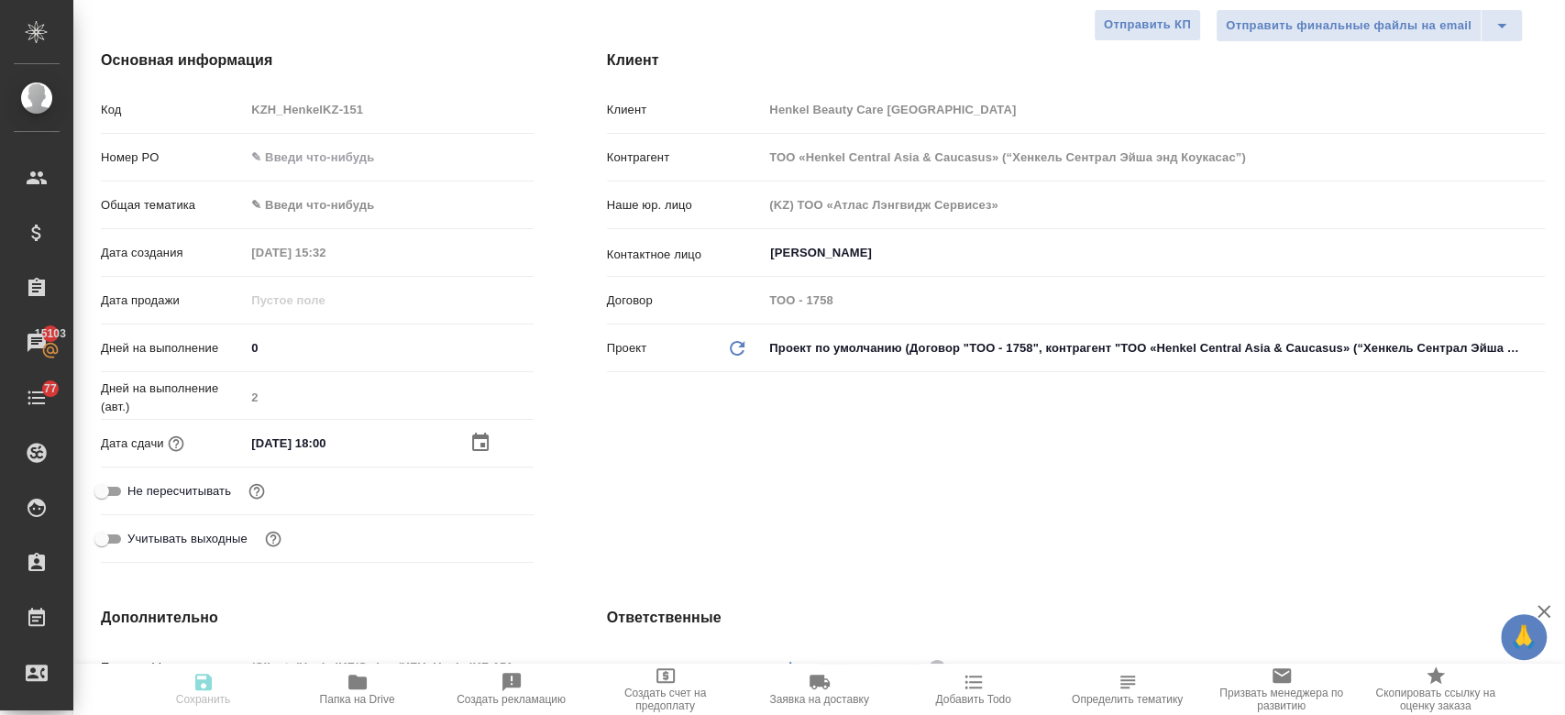
type textarea "x"
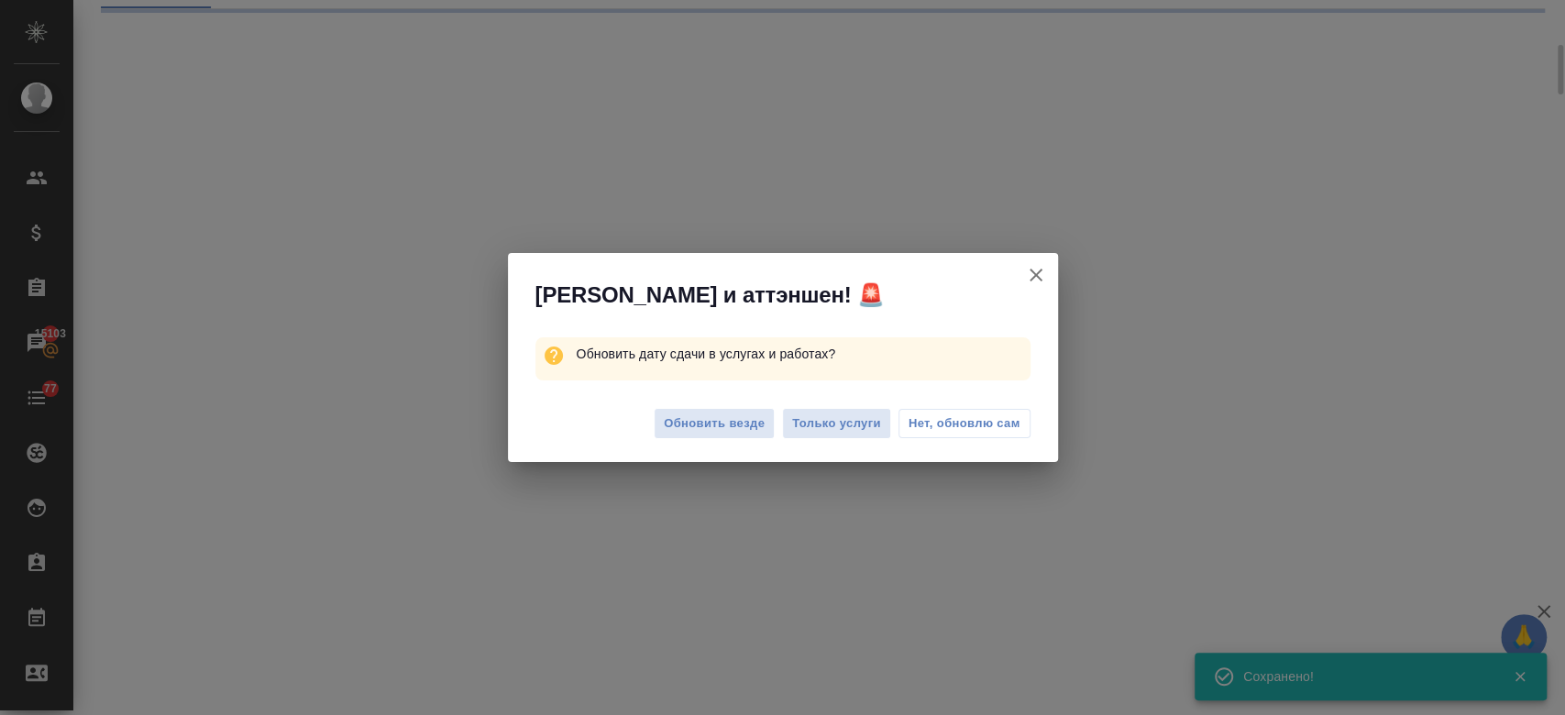
scroll to position [192, 0]
select select "RU"
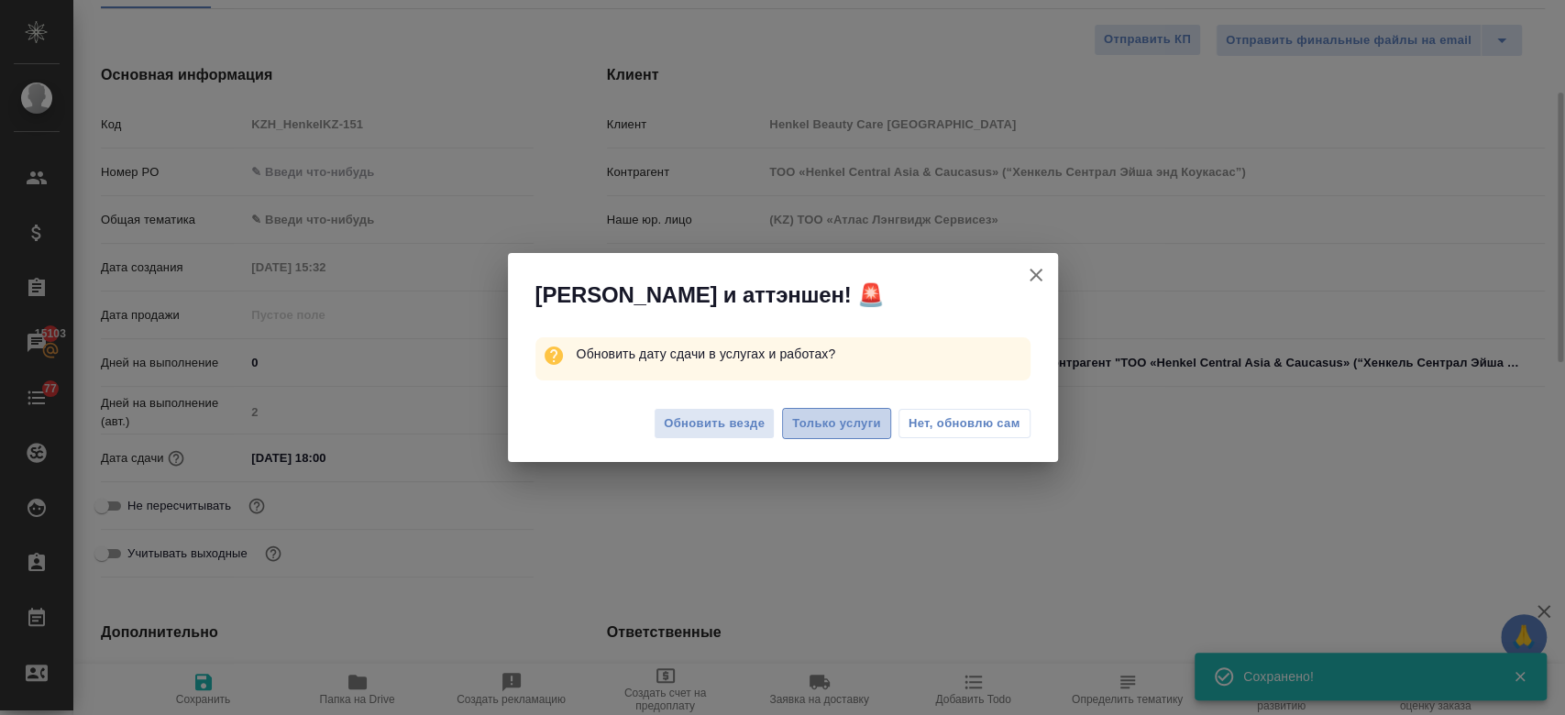
scroll to position [207, 0]
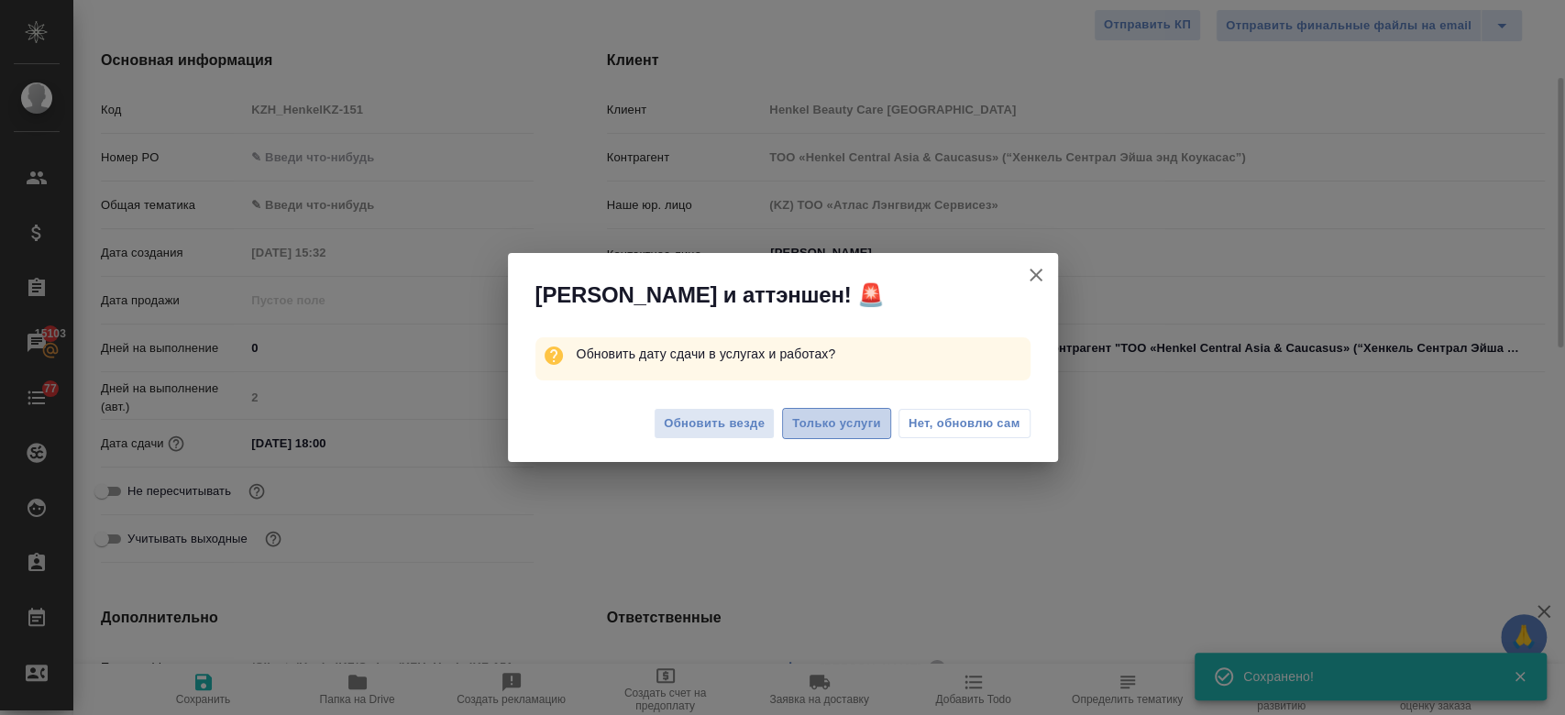
click at [827, 417] on span "Только услуги" at bounding box center [836, 423] width 89 height 21
type textarea "x"
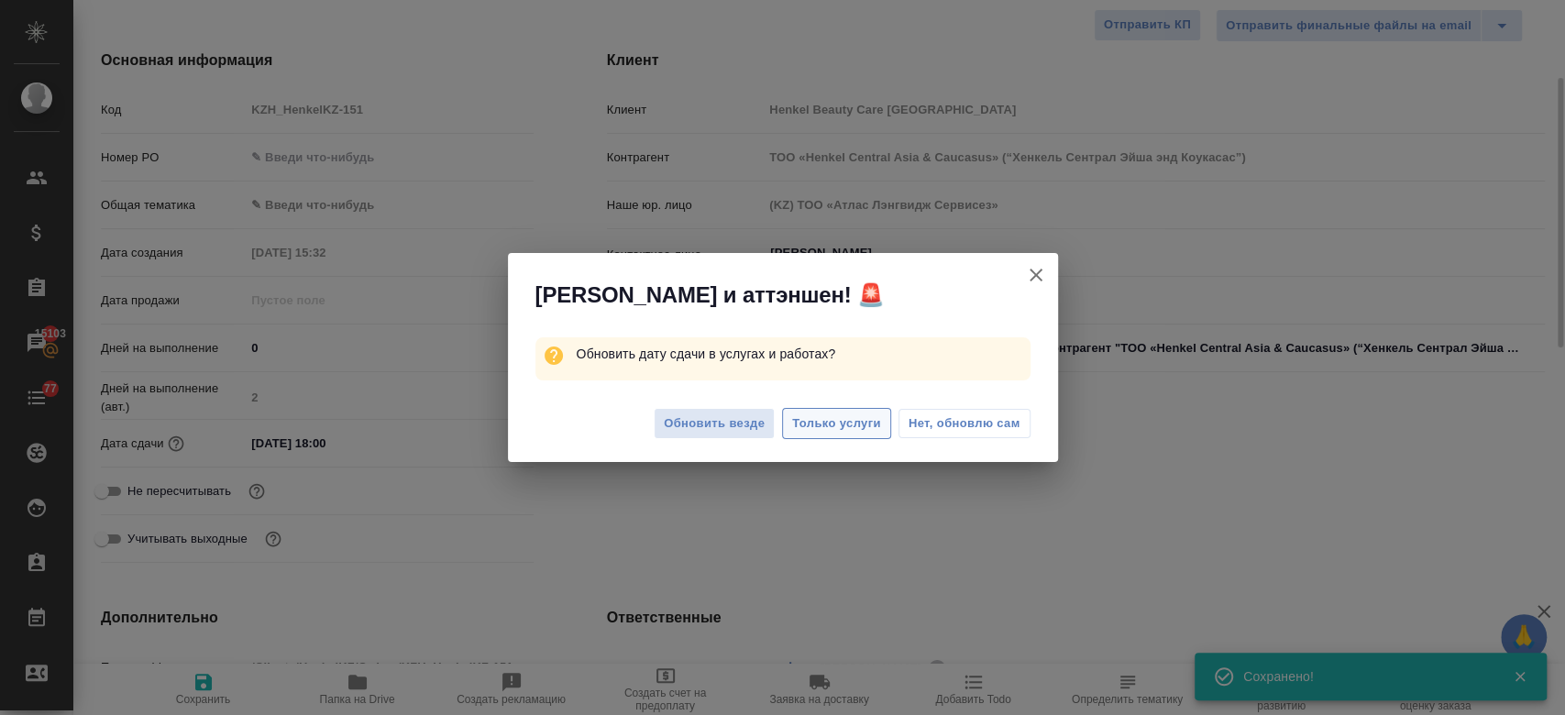
type textarea "x"
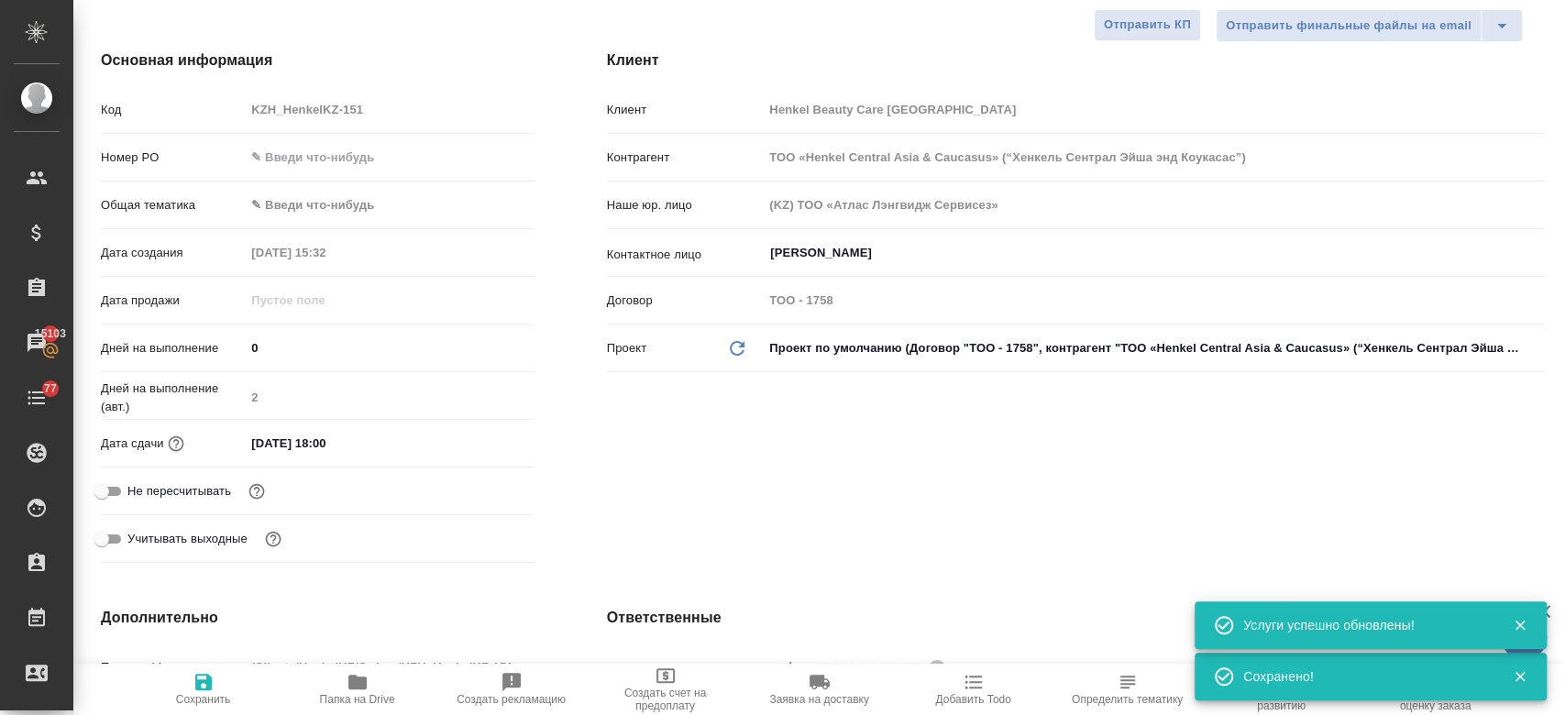
scroll to position [0, 0]
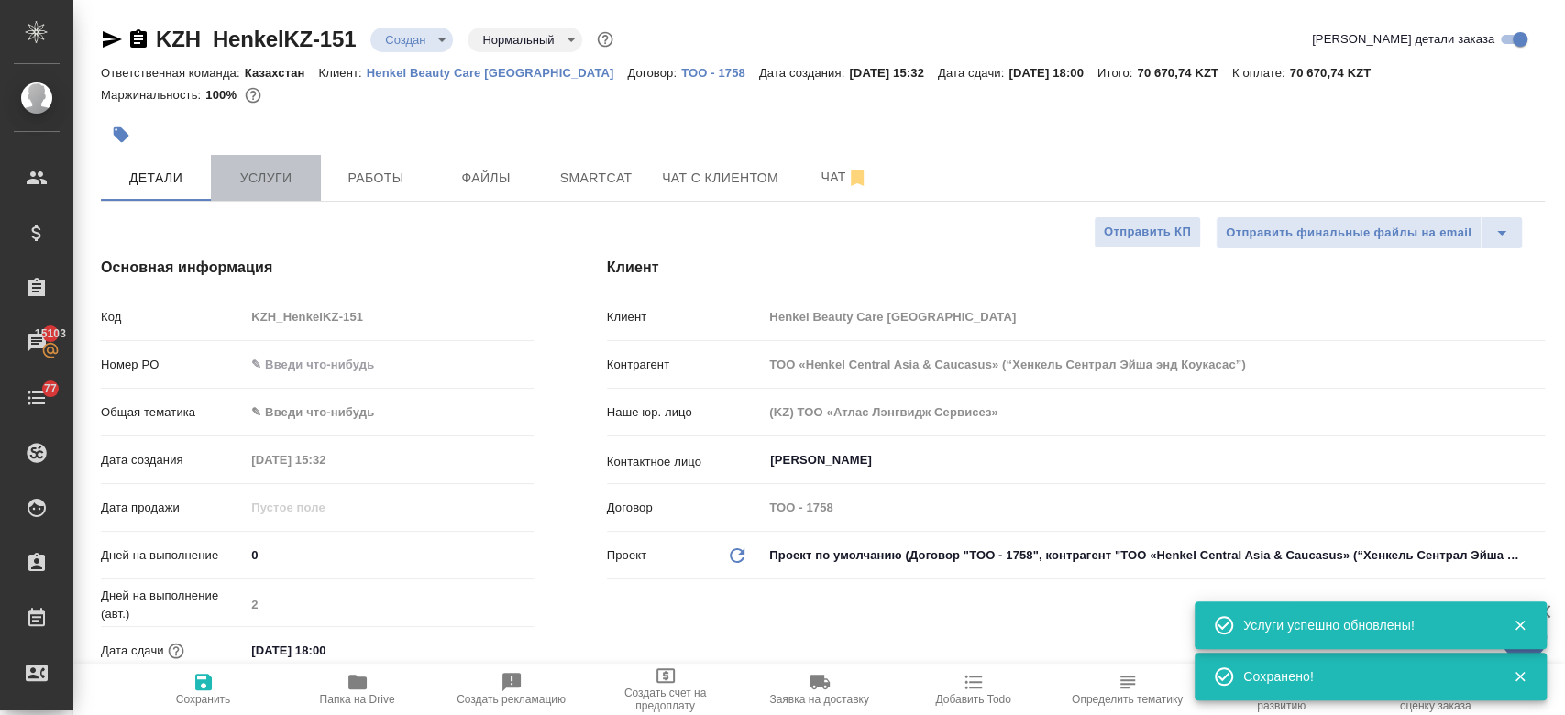
click at [286, 172] on span "Услуги" at bounding box center [266, 178] width 88 height 23
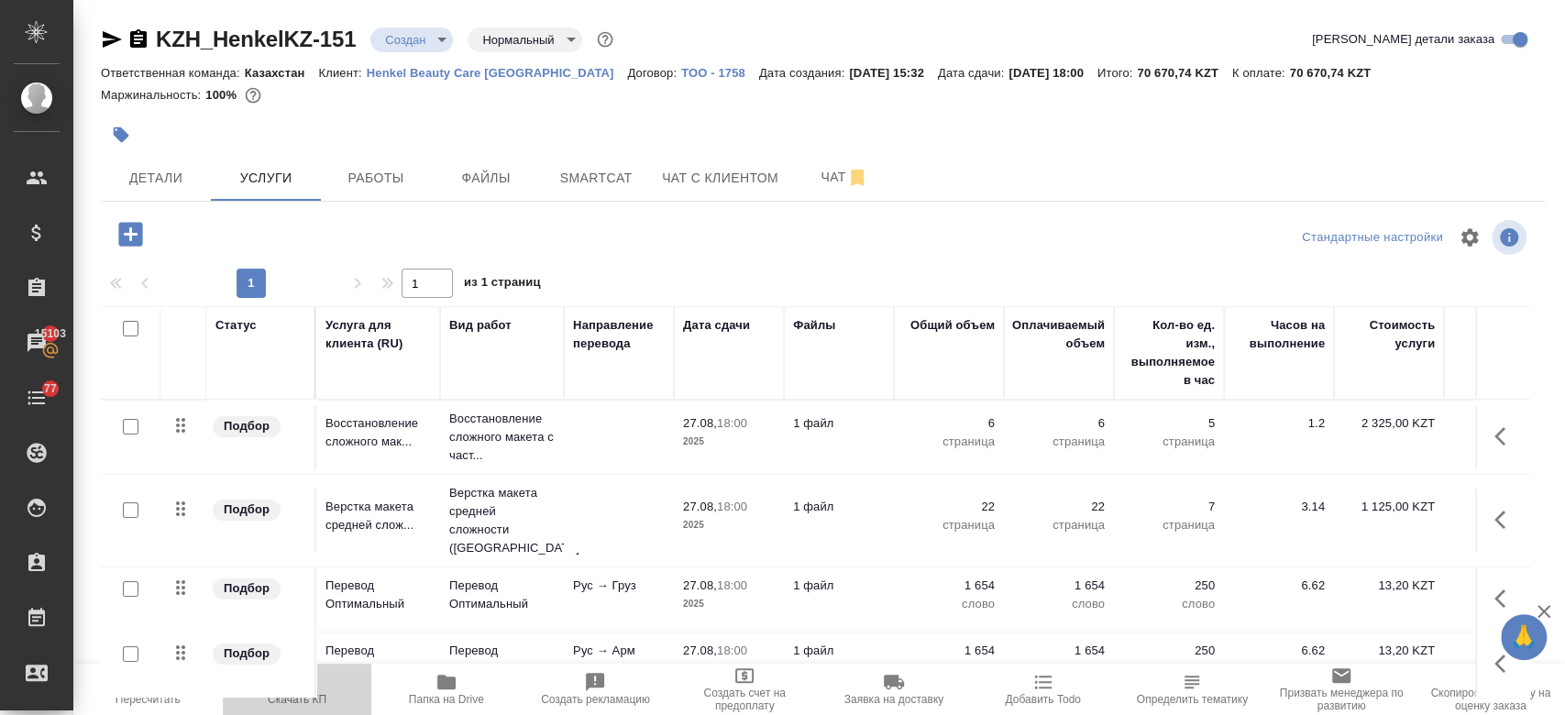
click at [303, 687] on icon "button" at bounding box center [297, 682] width 22 height 22
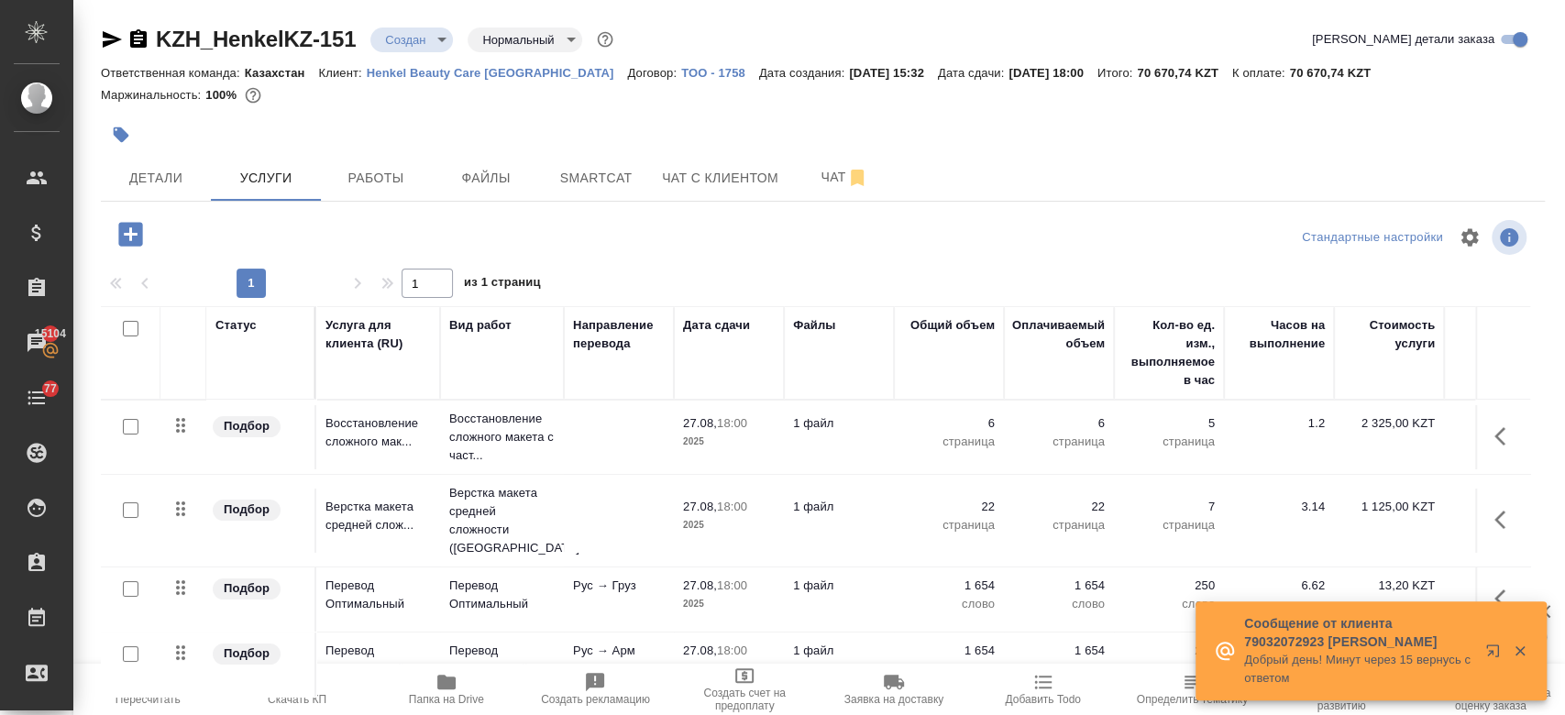
click at [793, 121] on div at bounding box center [582, 135] width 962 height 40
click at [888, 120] on div at bounding box center [582, 135] width 962 height 40
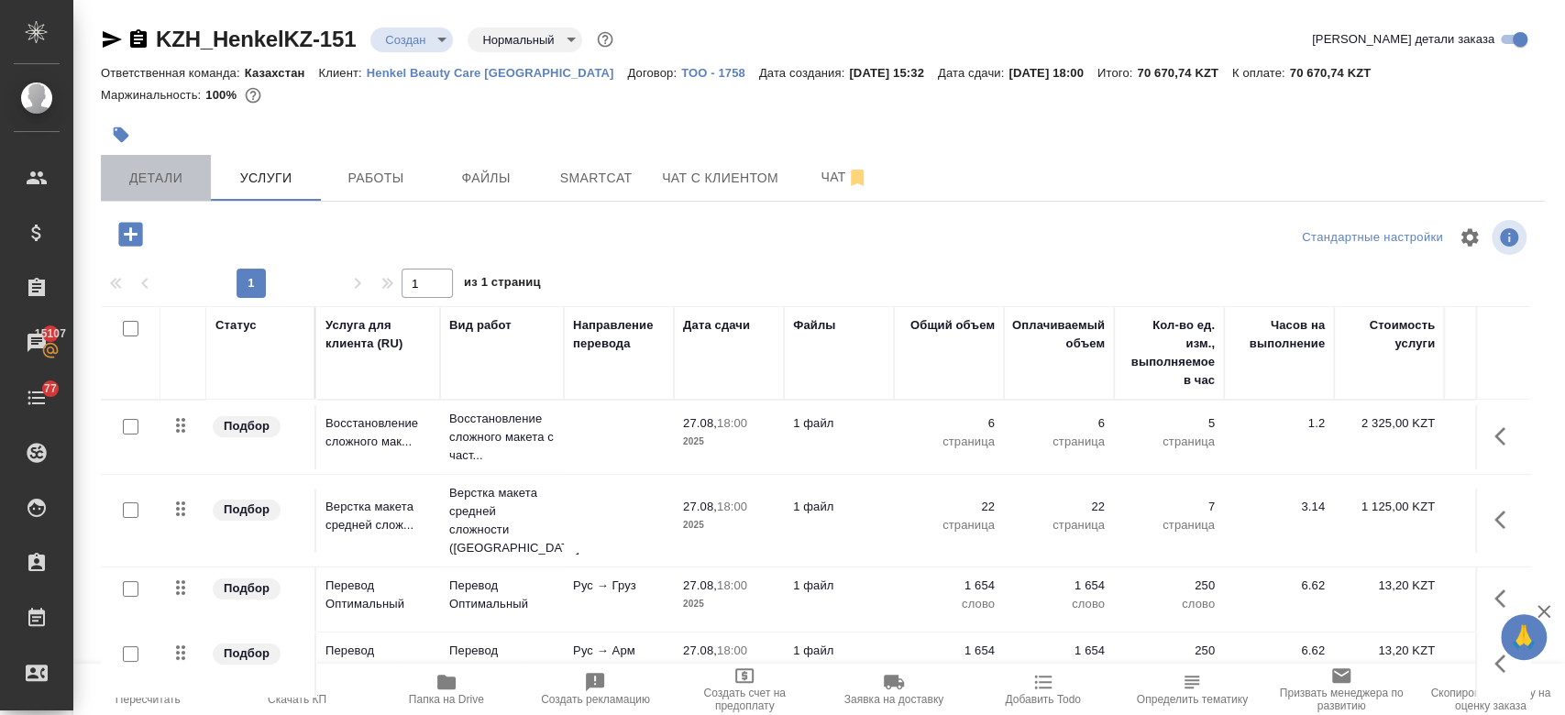
click at [145, 175] on span "Детали" at bounding box center [156, 178] width 88 height 23
click at [368, 113] on div at bounding box center [823, 113] width 1444 height 4
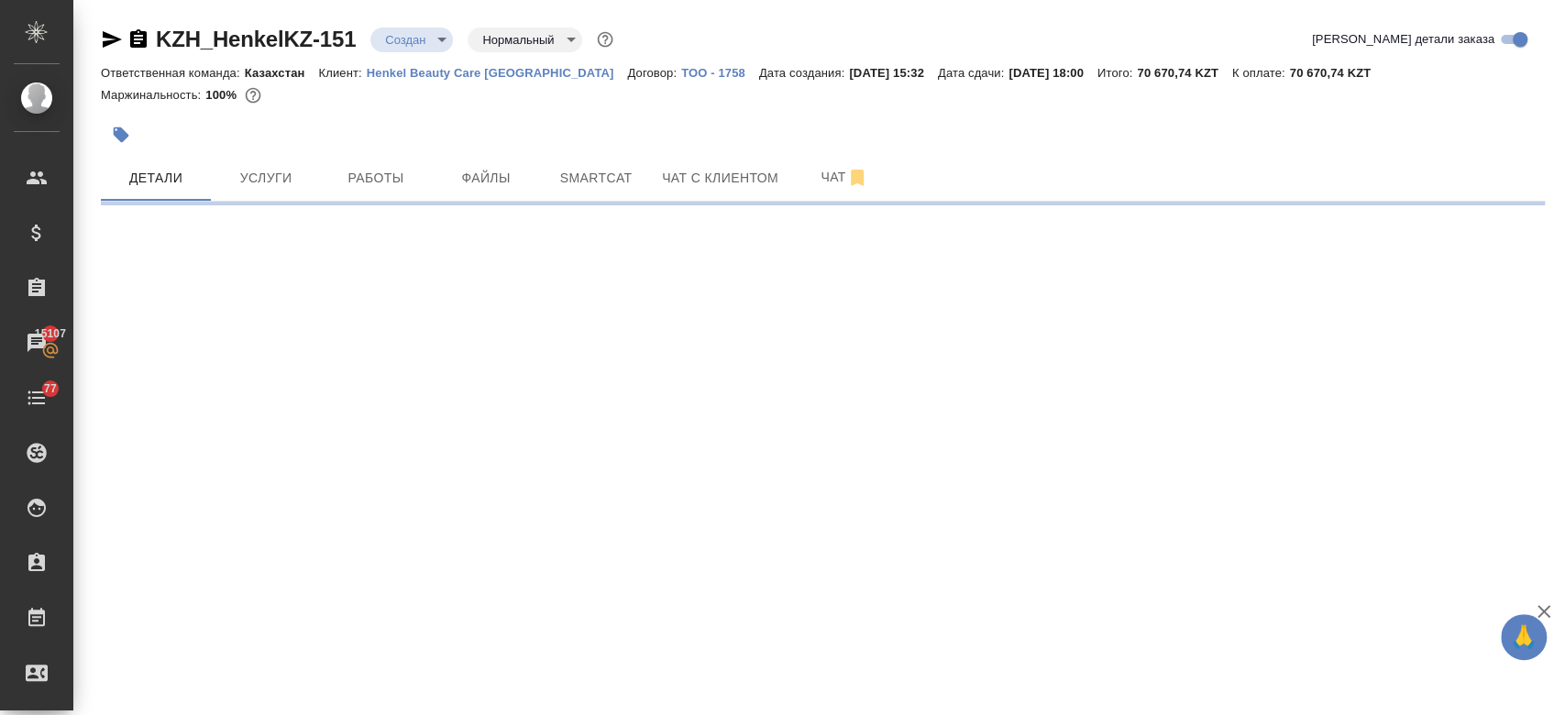
select select "RU"
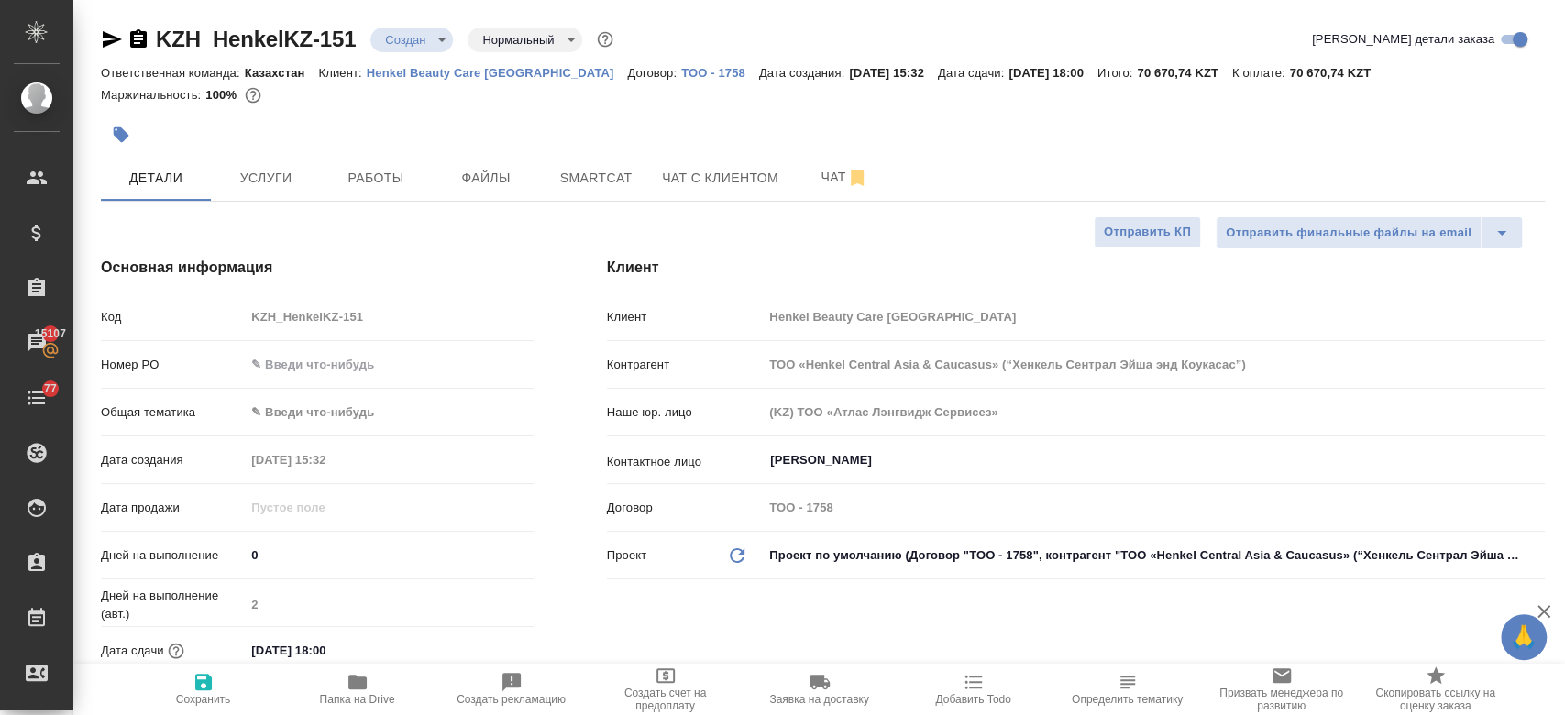
type textarea "x"
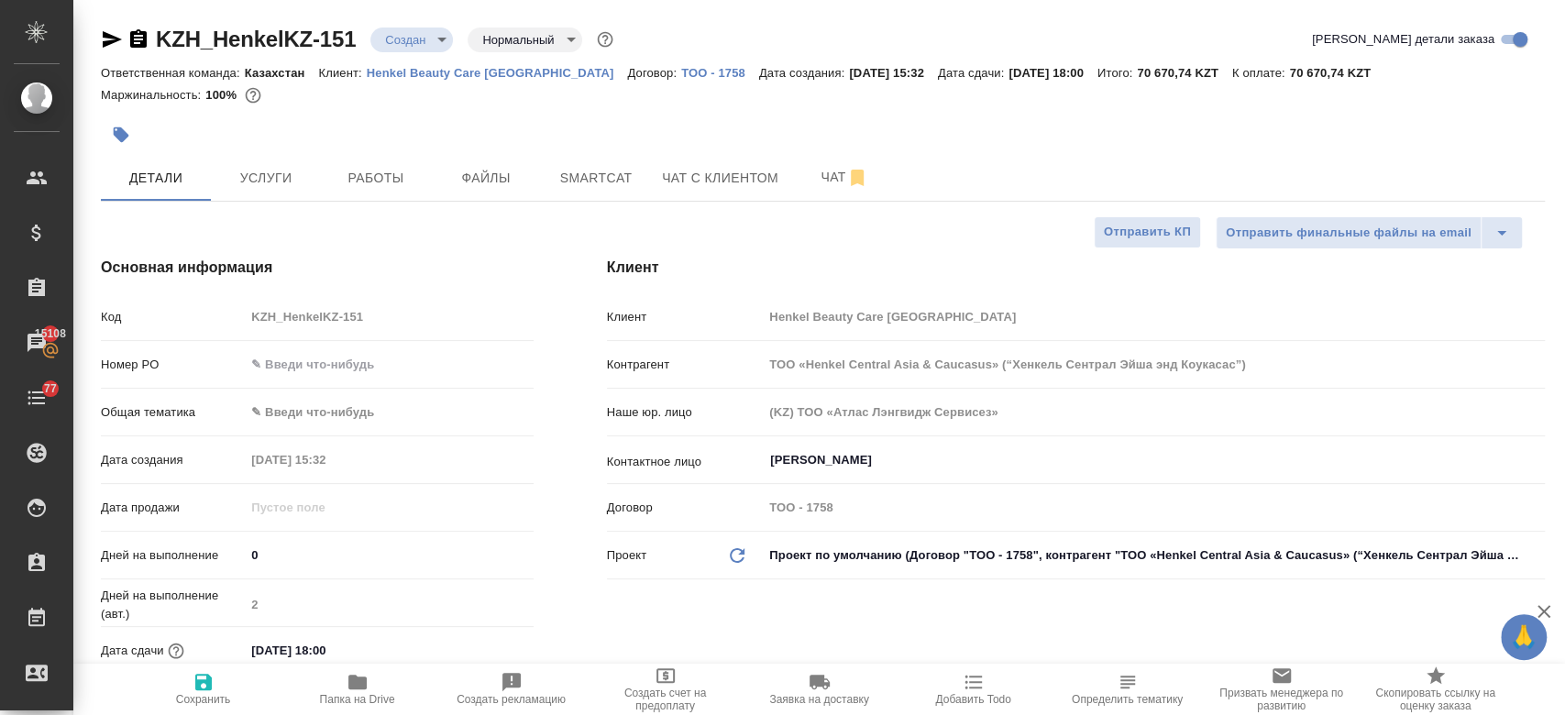
type textarea "x"
click at [362, 124] on div at bounding box center [582, 135] width 962 height 40
type textarea "x"
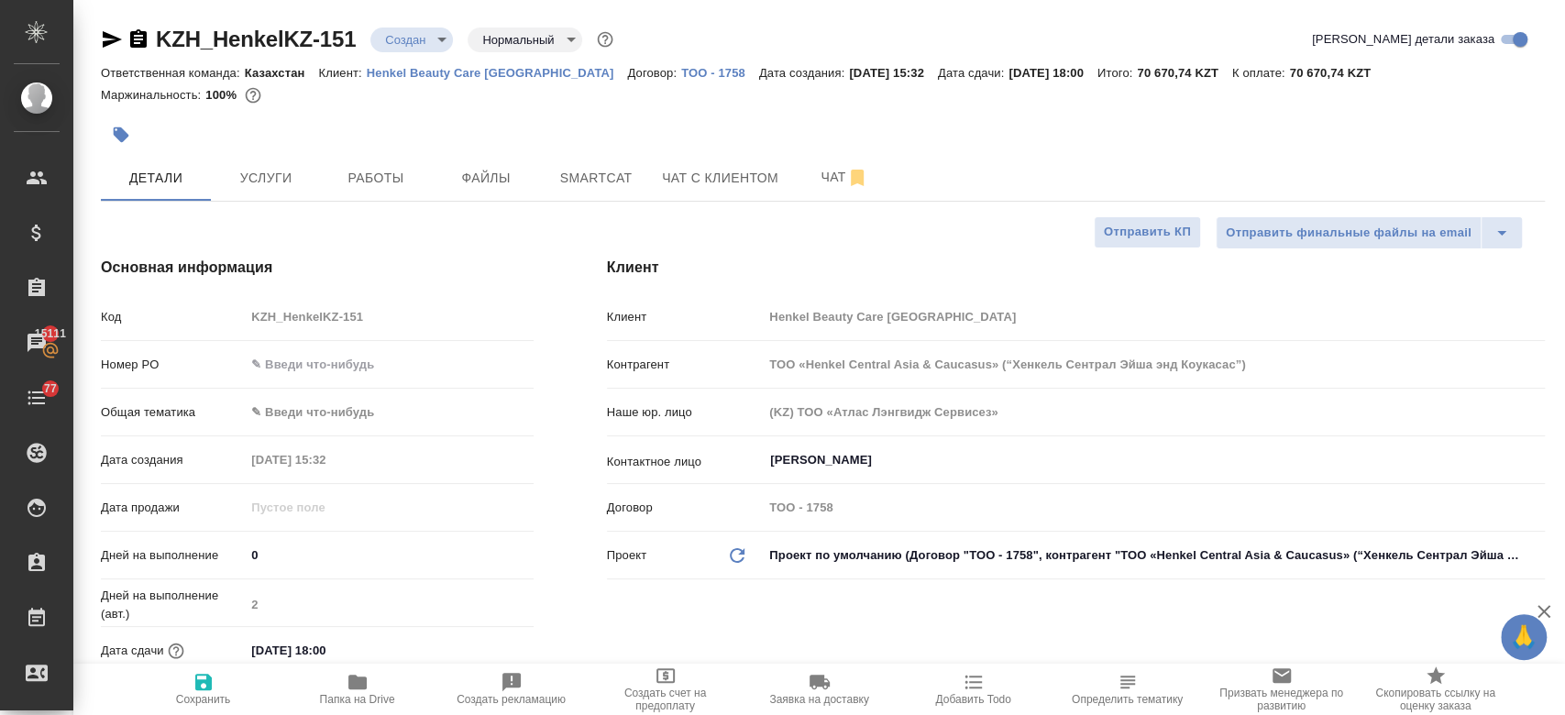
type textarea "x"
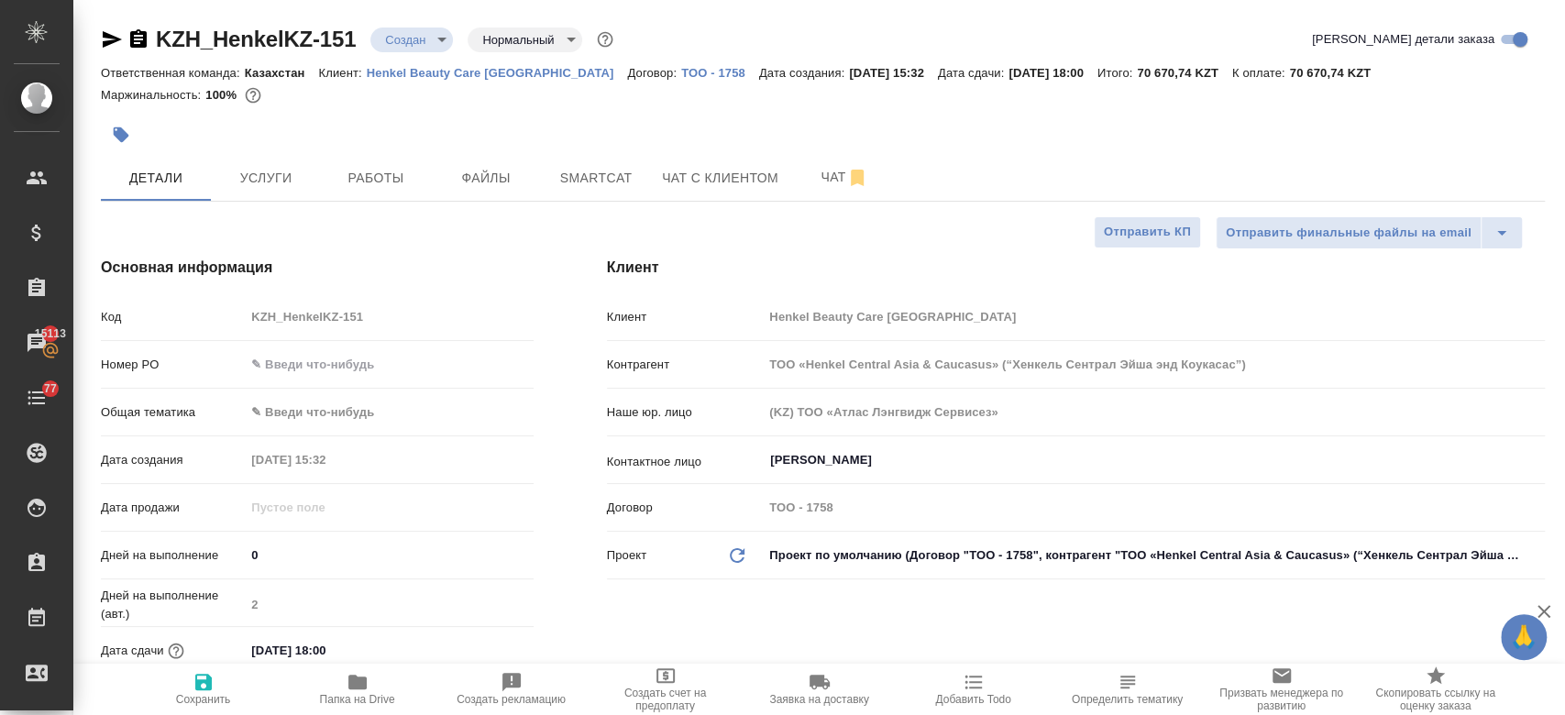
type textarea "x"
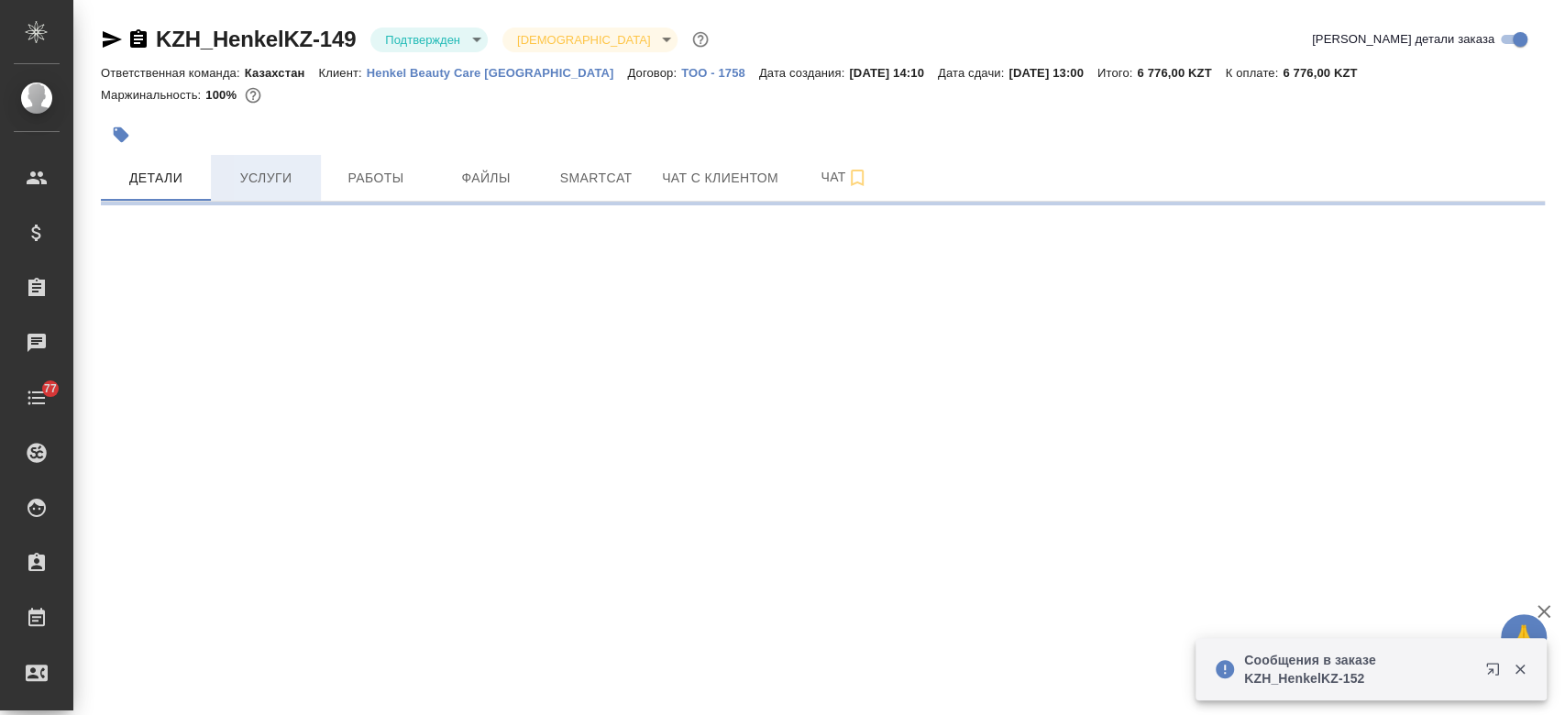
select select "RU"
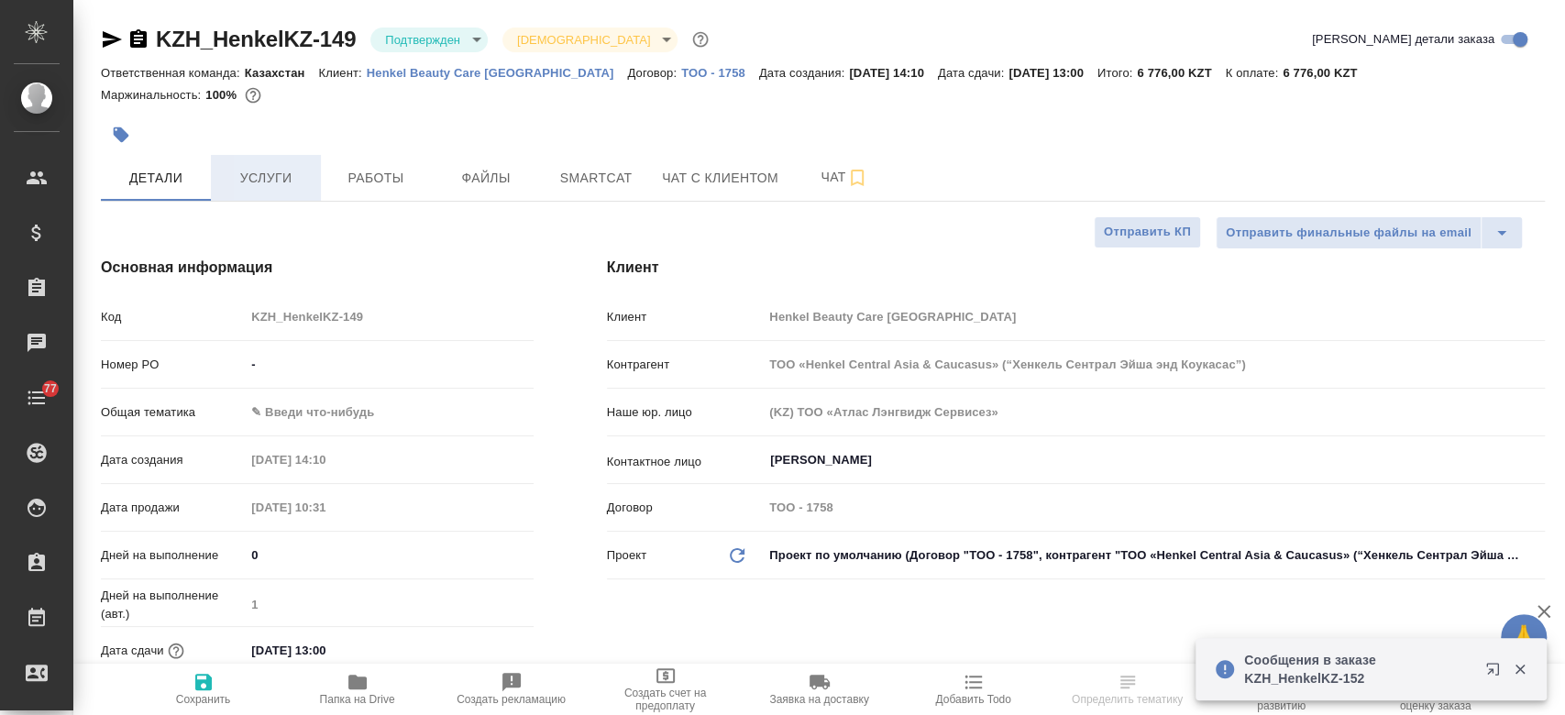
type textarea "x"
click at [280, 165] on button "Услуги" at bounding box center [266, 178] width 110 height 46
type textarea "x"
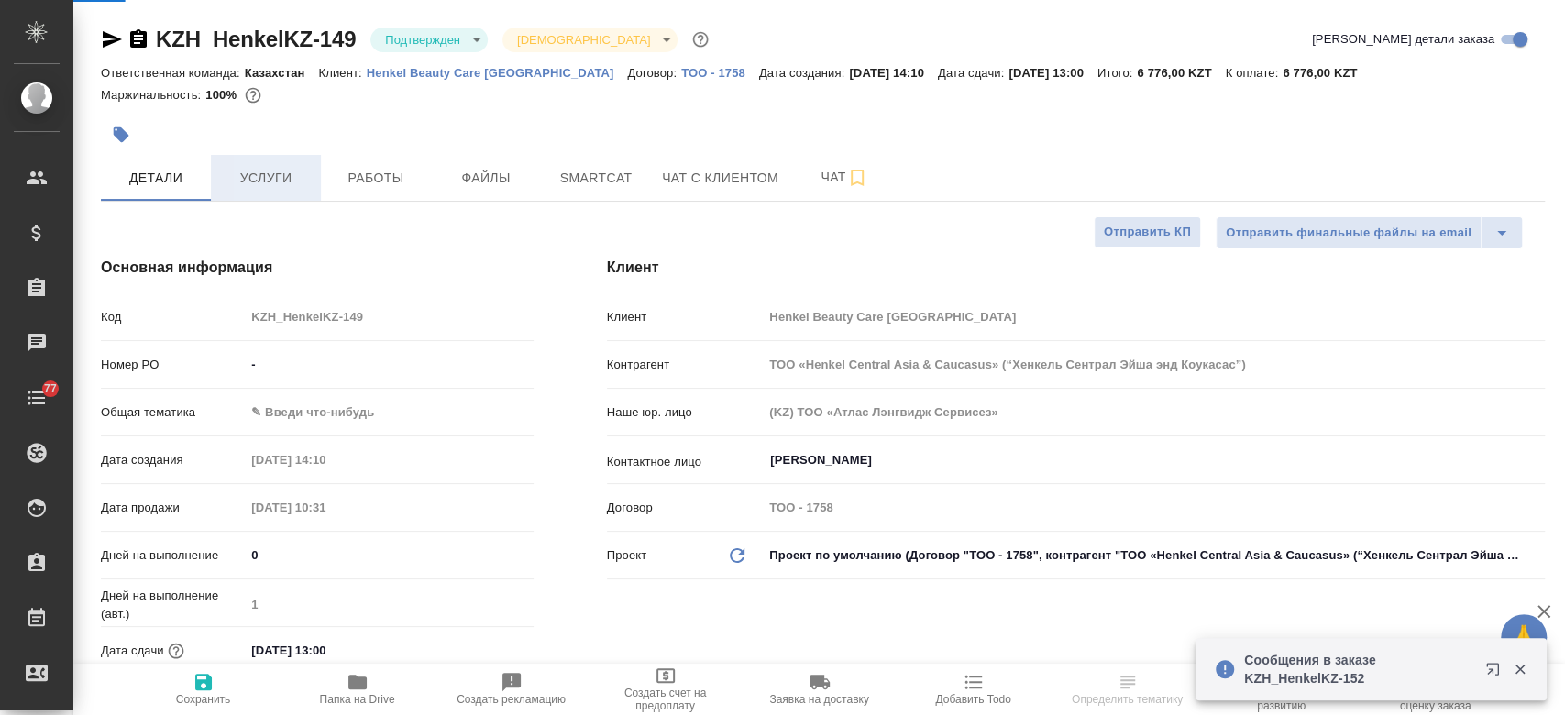
type textarea "x"
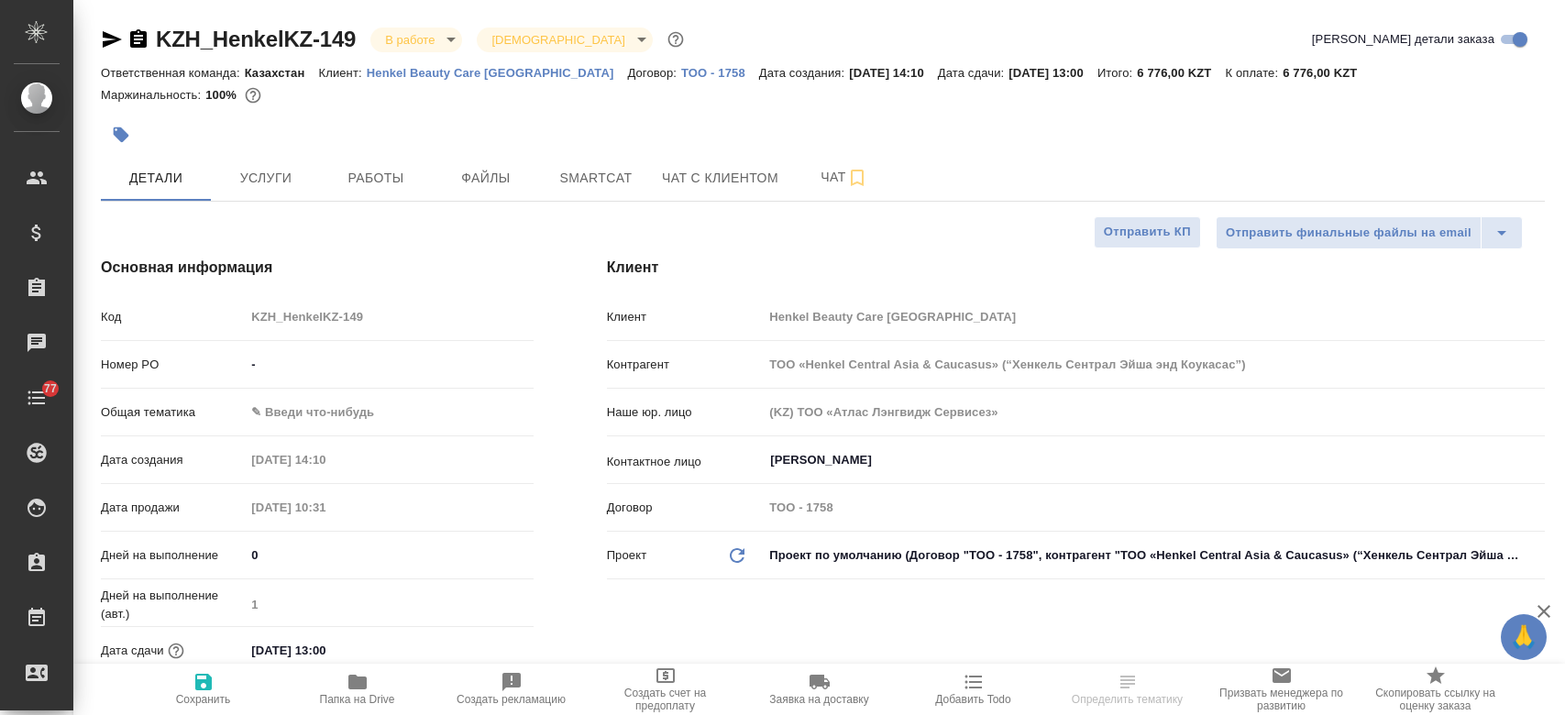
select select "RU"
click at [282, 197] on button "Услуги" at bounding box center [266, 178] width 110 height 46
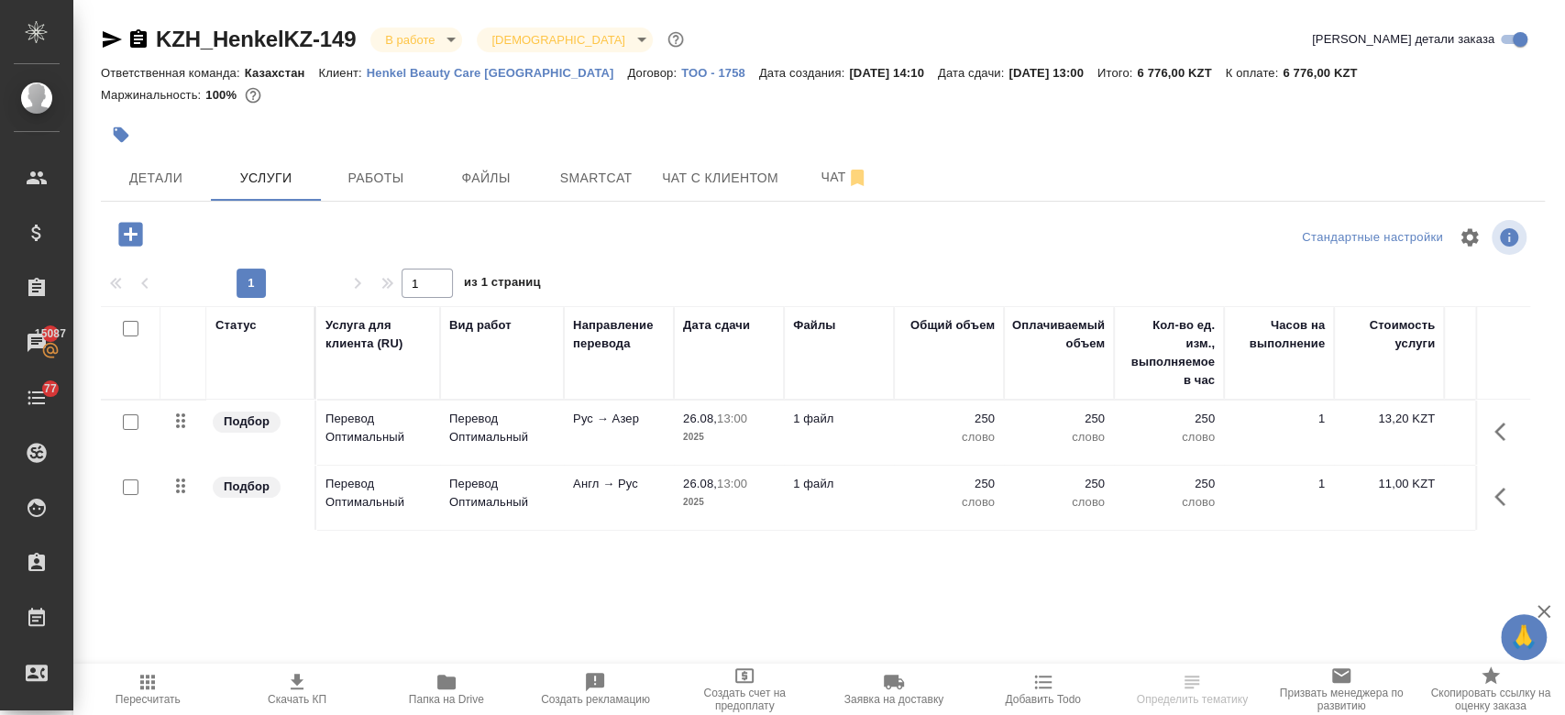
click at [411, 143] on div at bounding box center [582, 135] width 962 height 40
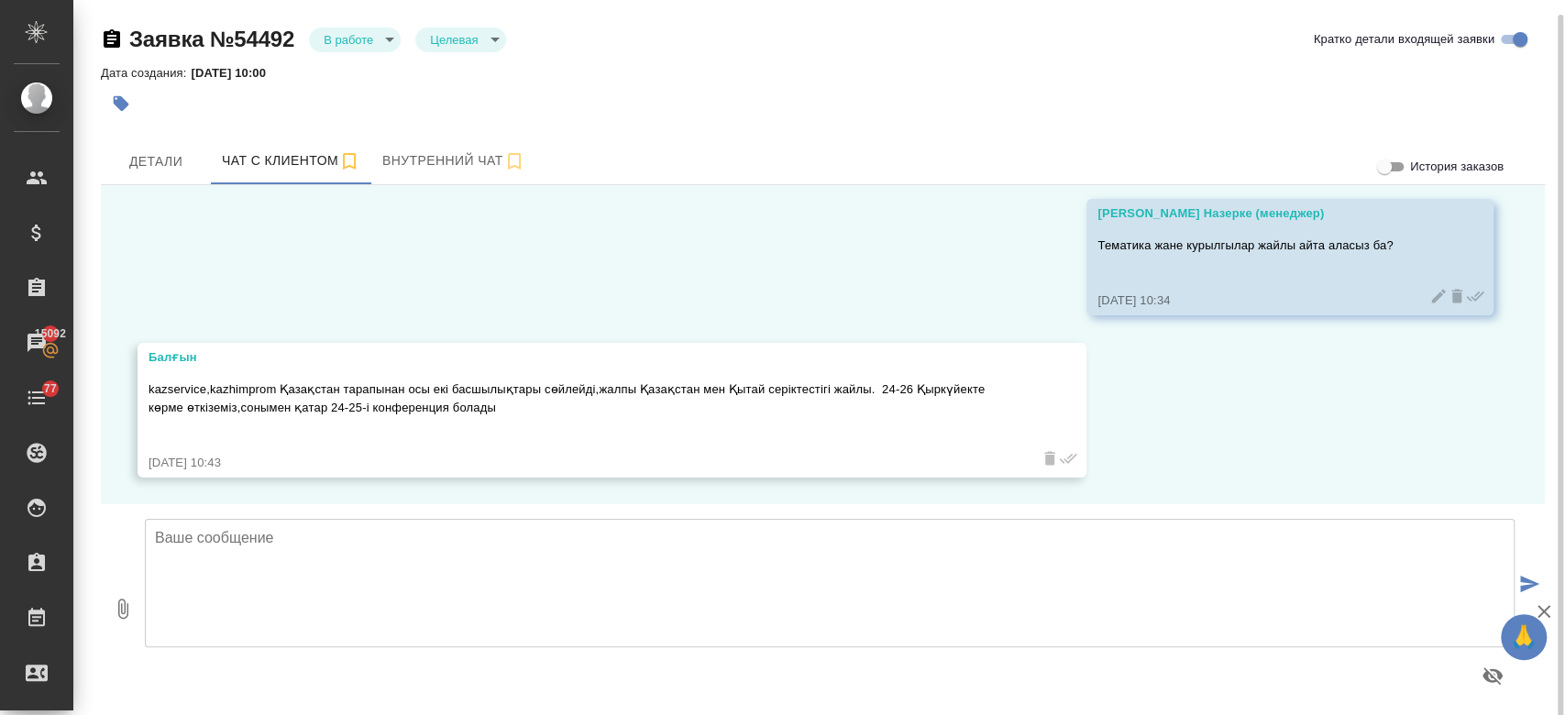
scroll to position [7, 0]
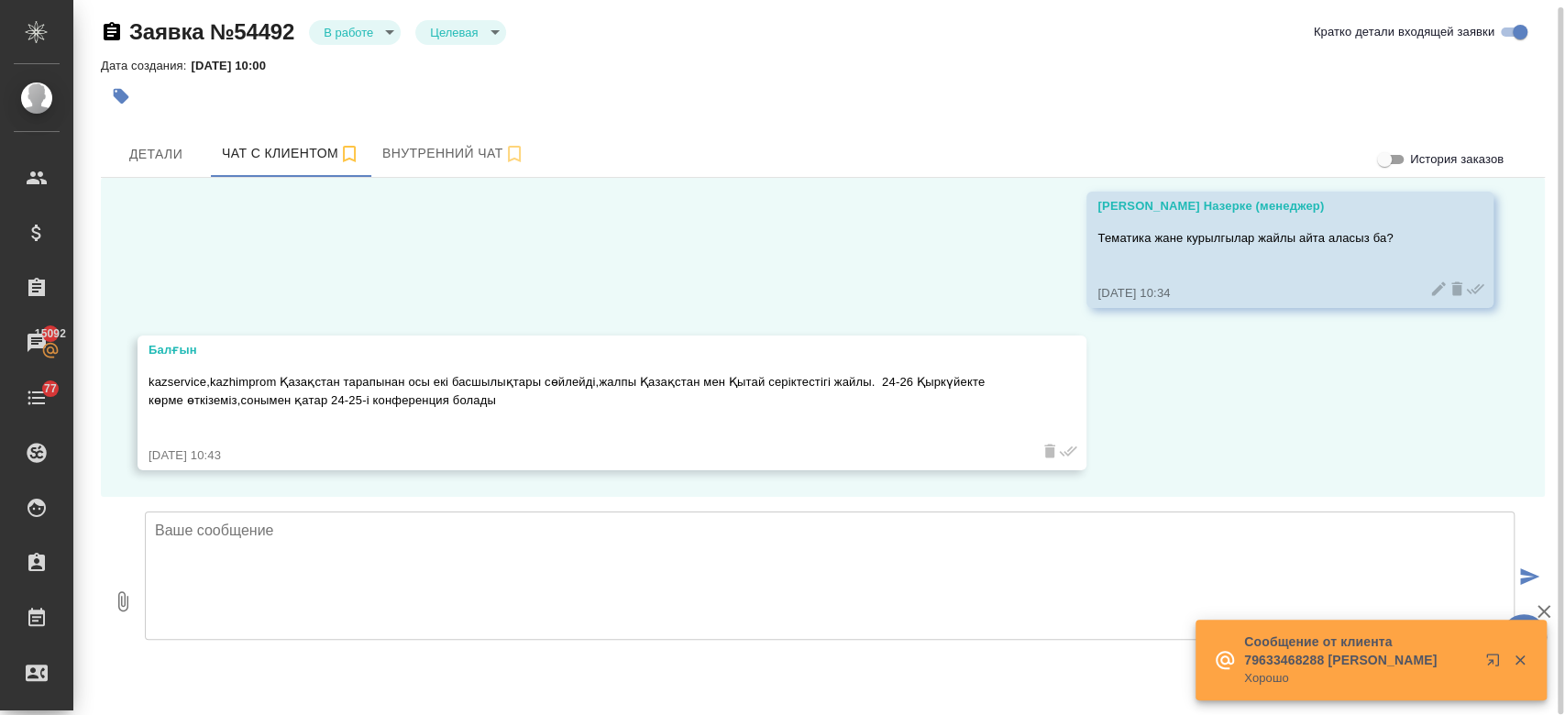
click at [621, 560] on textarea at bounding box center [829, 575] width 1369 height 128
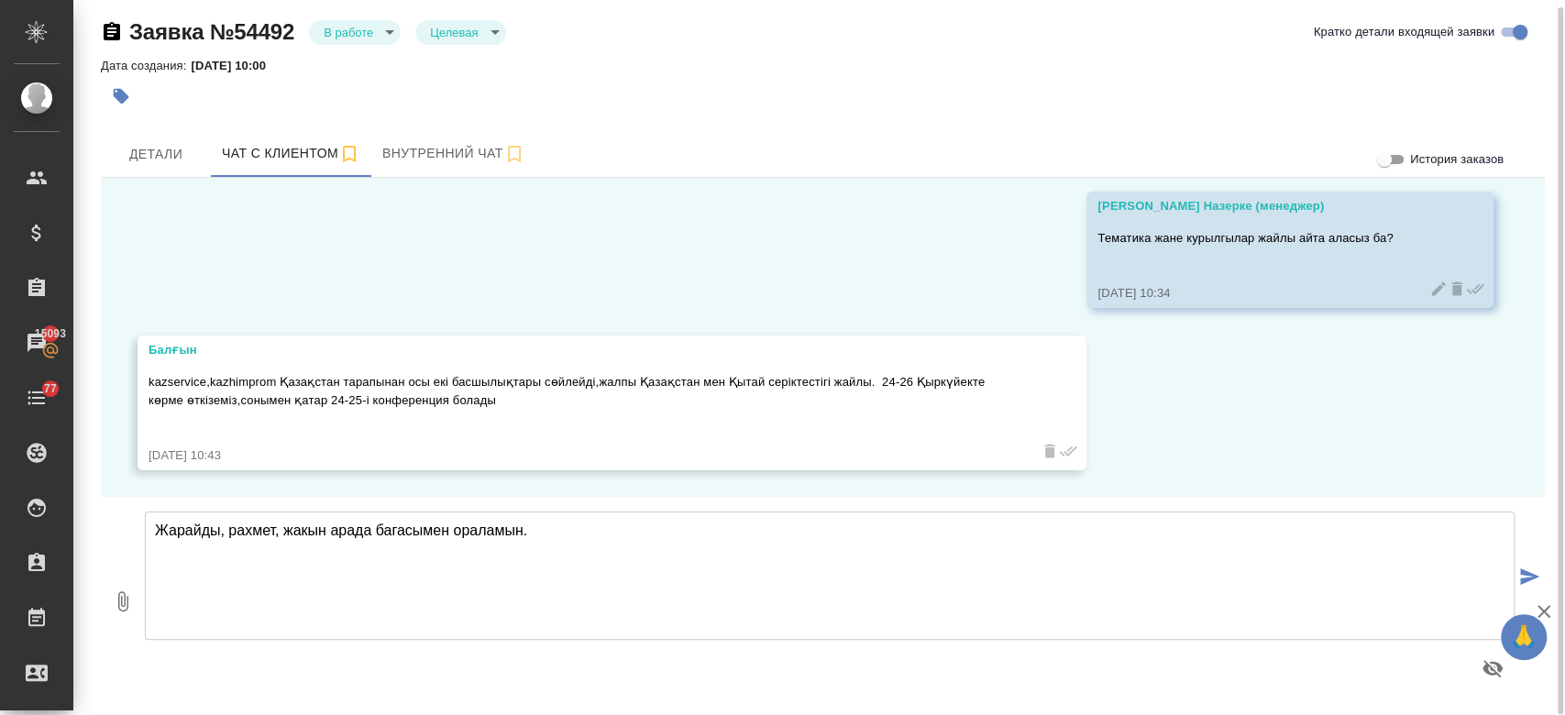
type textarea "Жарайды, рахмет, жакын арада багасымен ораламын."
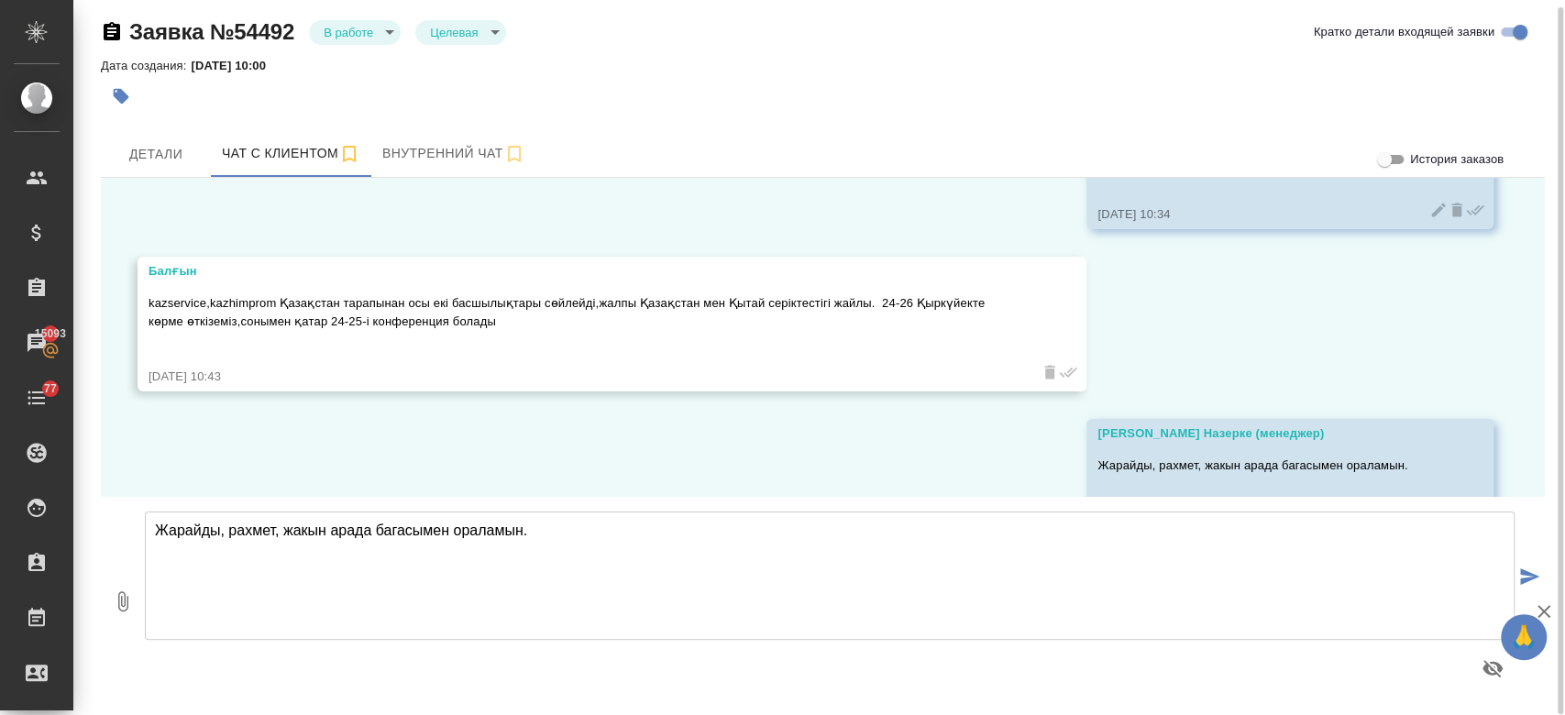
scroll to position [2099, 0]
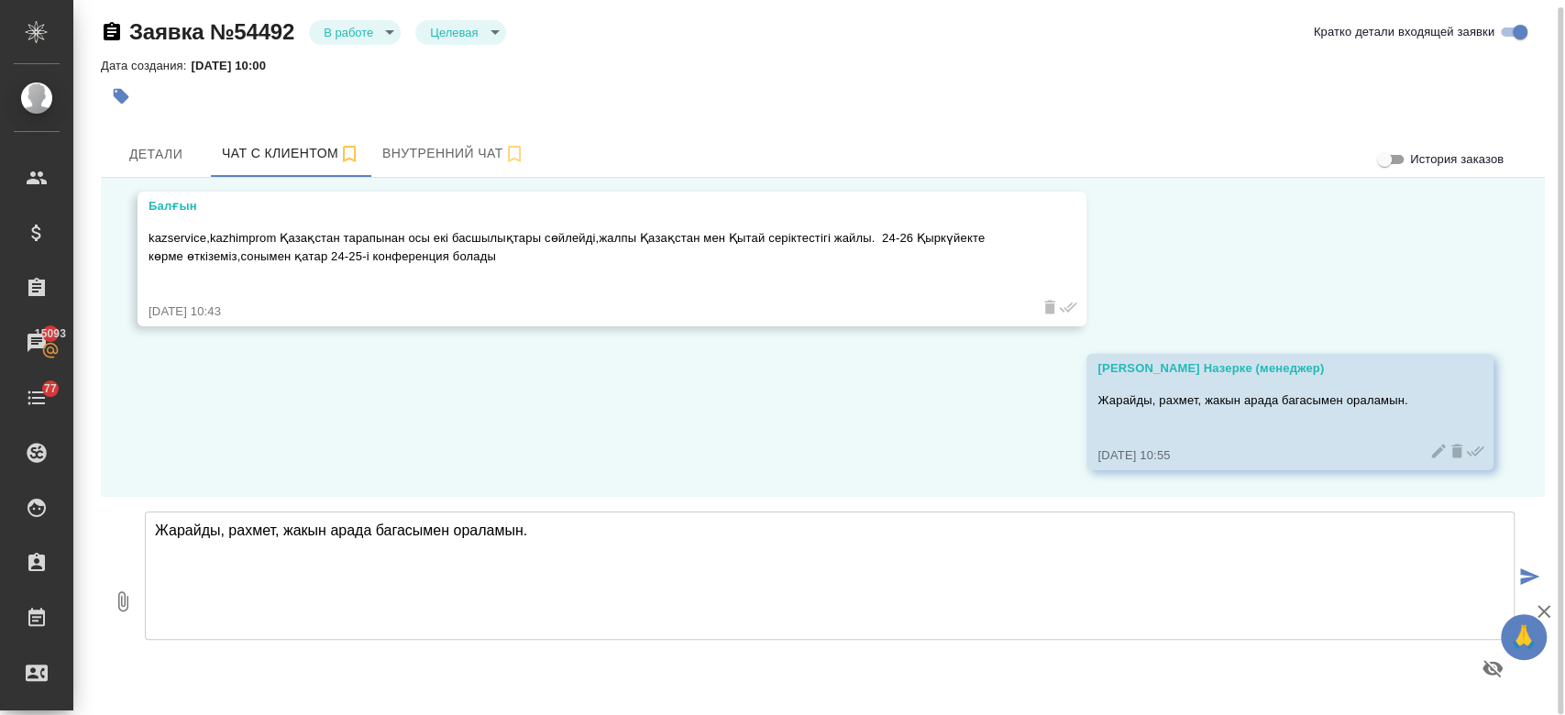
click at [566, 89] on div at bounding box center [582, 96] width 962 height 40
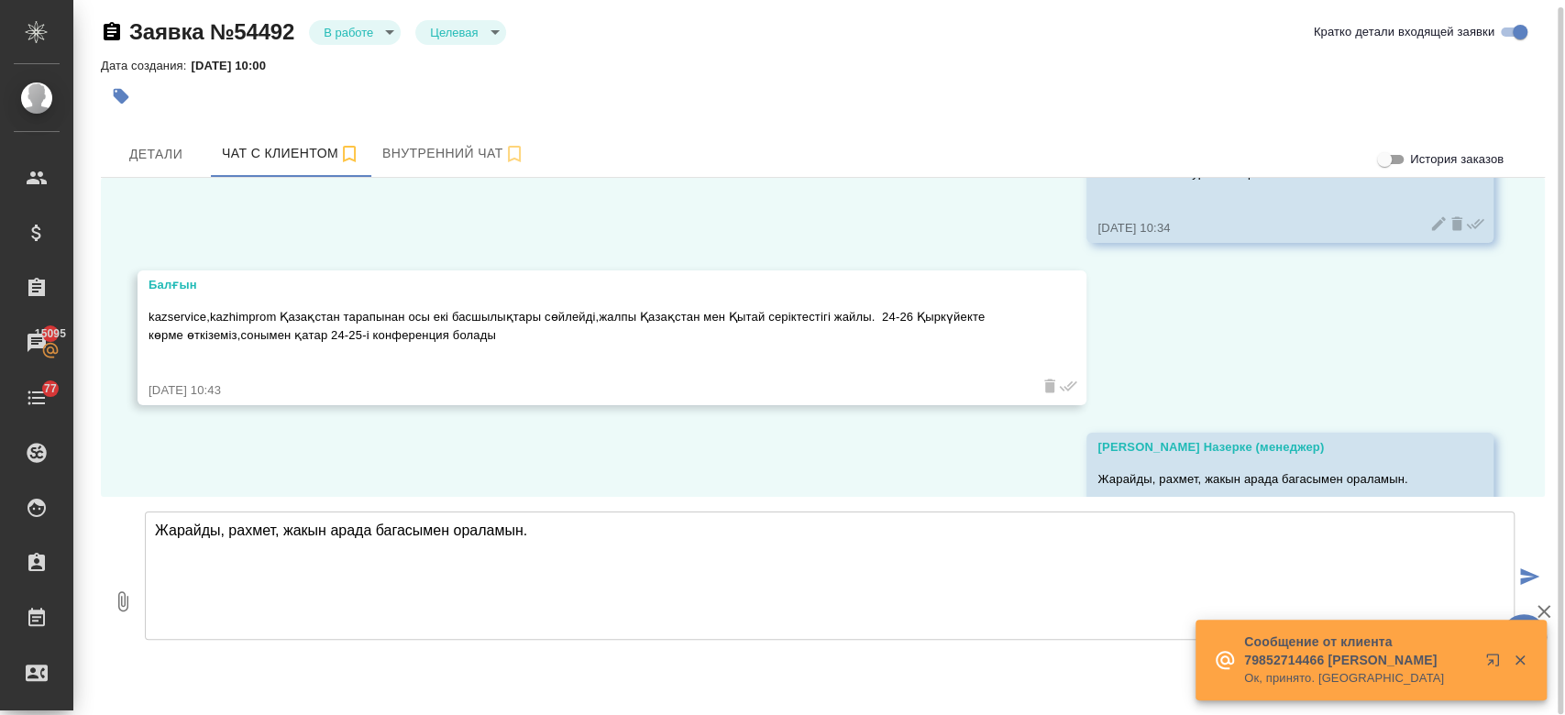
scroll to position [2031, 0]
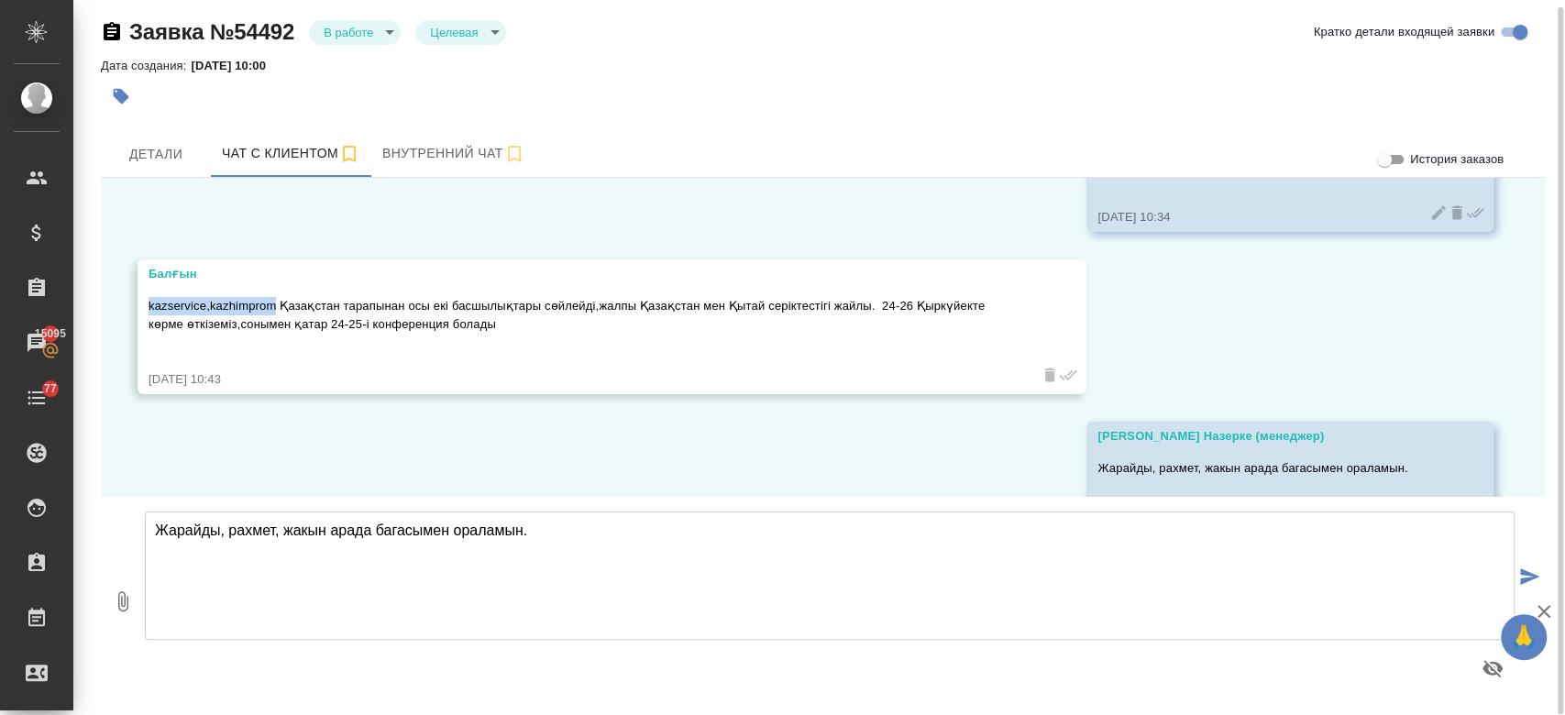
drag, startPoint x: 148, startPoint y: 304, endPoint x: 276, endPoint y: 304, distance: 128.3
click at [276, 304] on p "kazservice,kazhimprom Қазақстан тарапынан осы екі басшылықтары сөйлейді,жалпы Қ…" at bounding box center [584, 315] width 873 height 37
copy p "kazservice,kazhimprom"
click at [337, 426] on div "26.08, вторник Балғын Сәлеметсіз бе [DATE] 08:13 Балғын 24-25 Қыркүйекте конфер…" at bounding box center [823, 337] width 1444 height 319
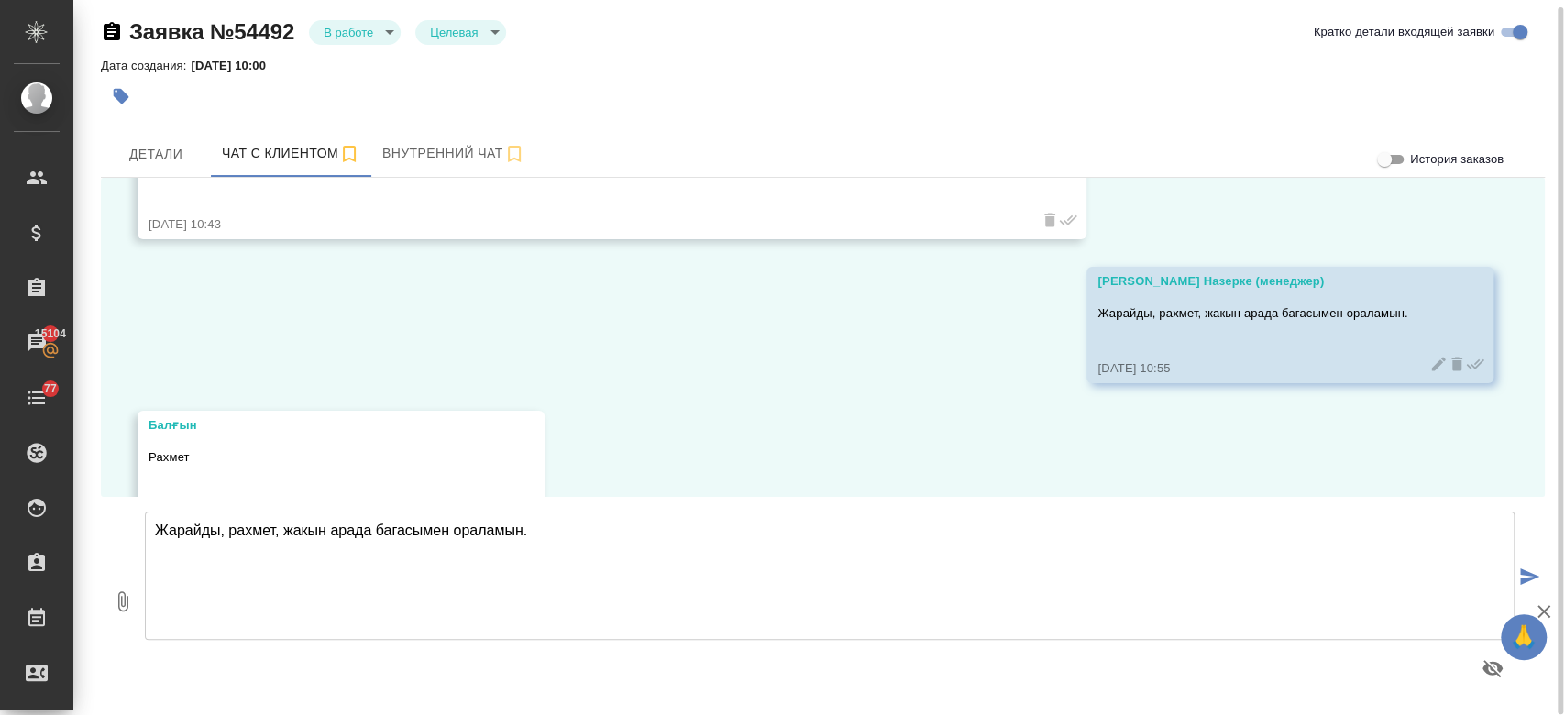
scroll to position [2244, 0]
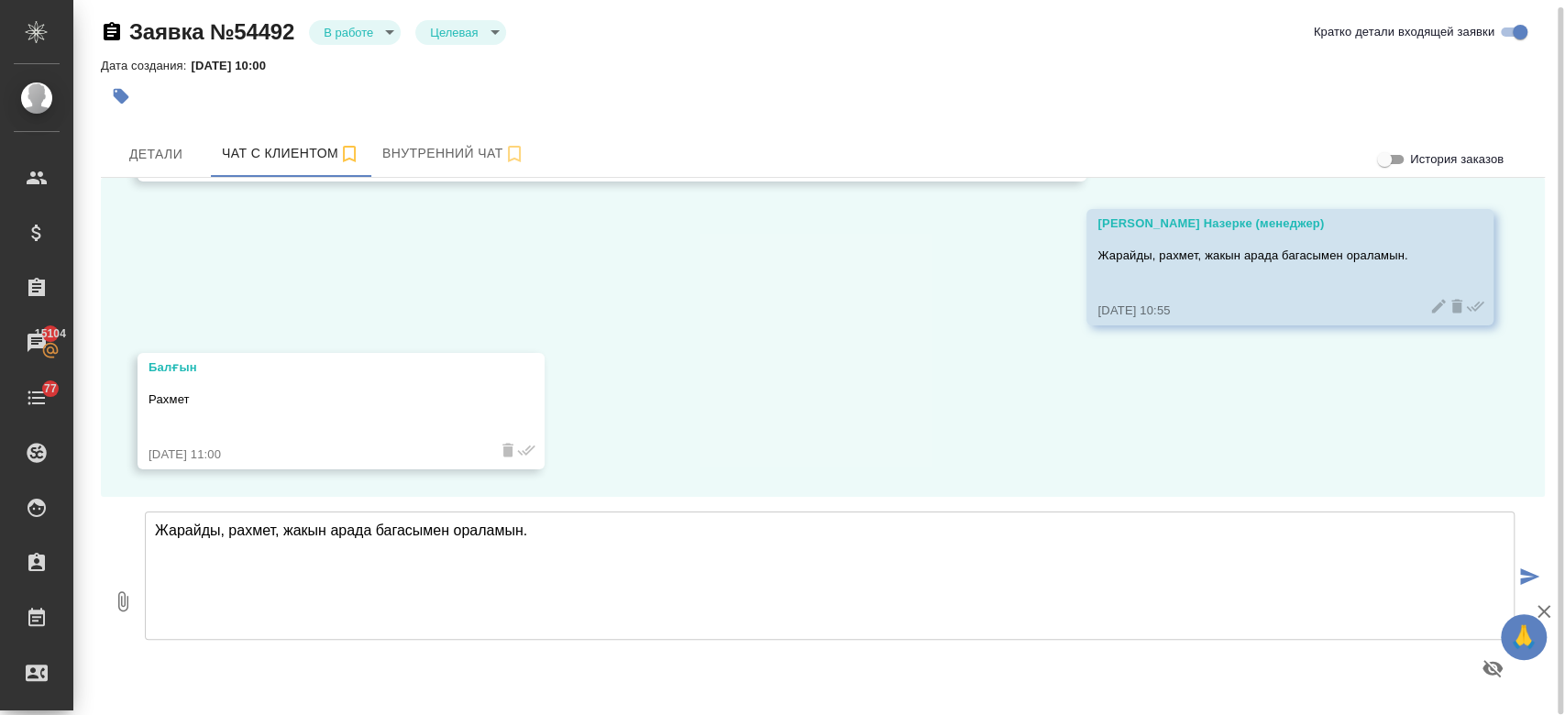
click at [690, 598] on textarea "Жарайды, рахмет, жакын арада багасымен ораламын." at bounding box center [829, 575] width 1369 height 128
type textarea "Жане кай калада болады?"
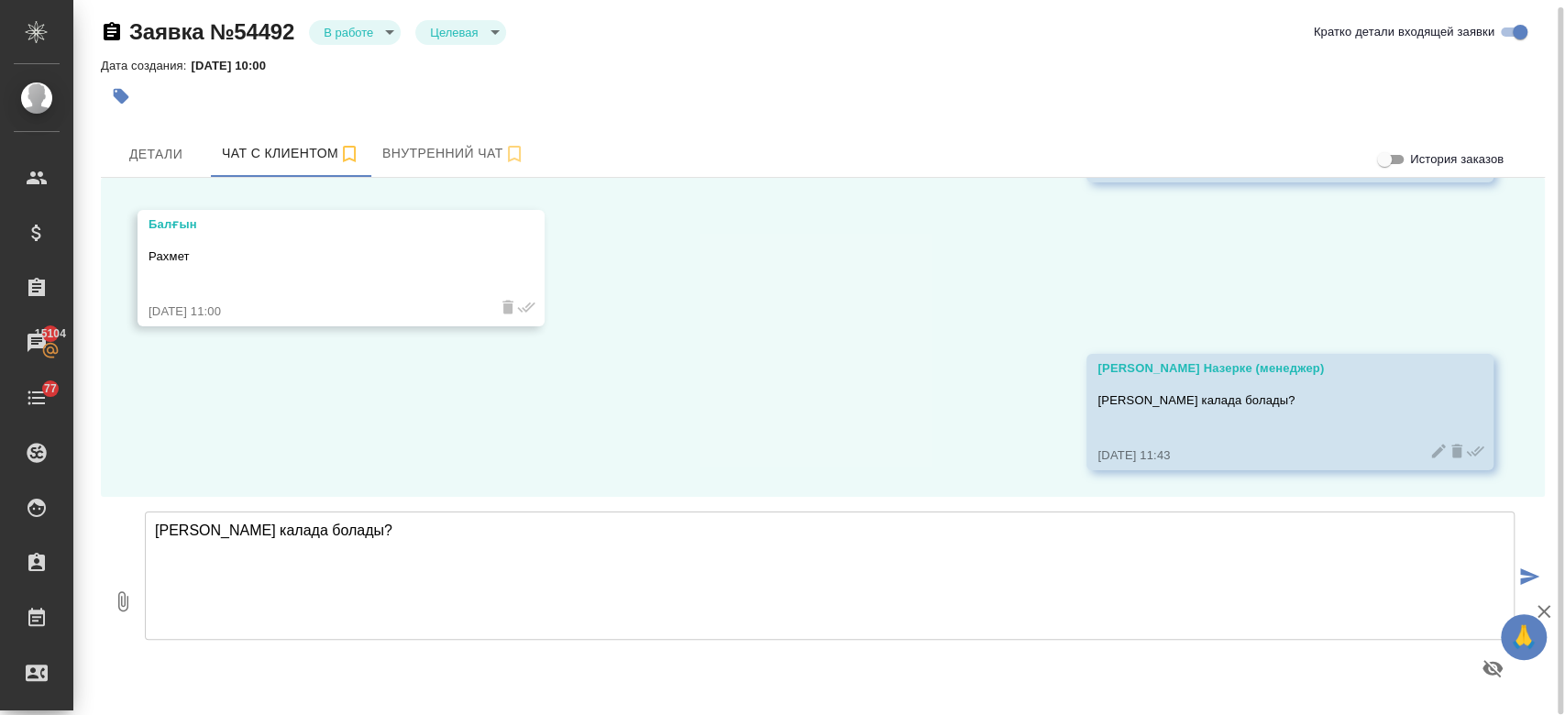
click at [818, 65] on div "Дата создания: 26.08.2025, 10:00" at bounding box center [823, 65] width 1444 height 22
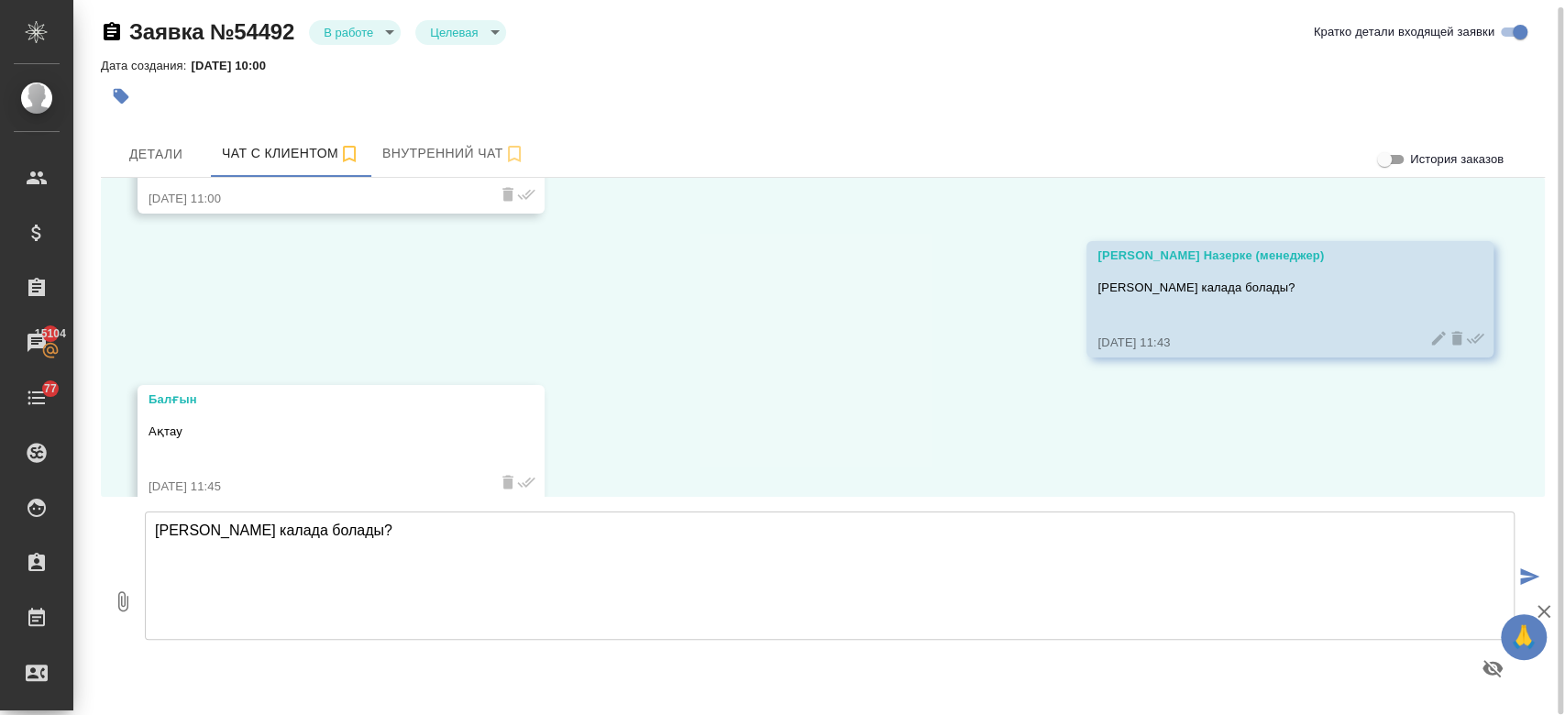
scroll to position [2531, 0]
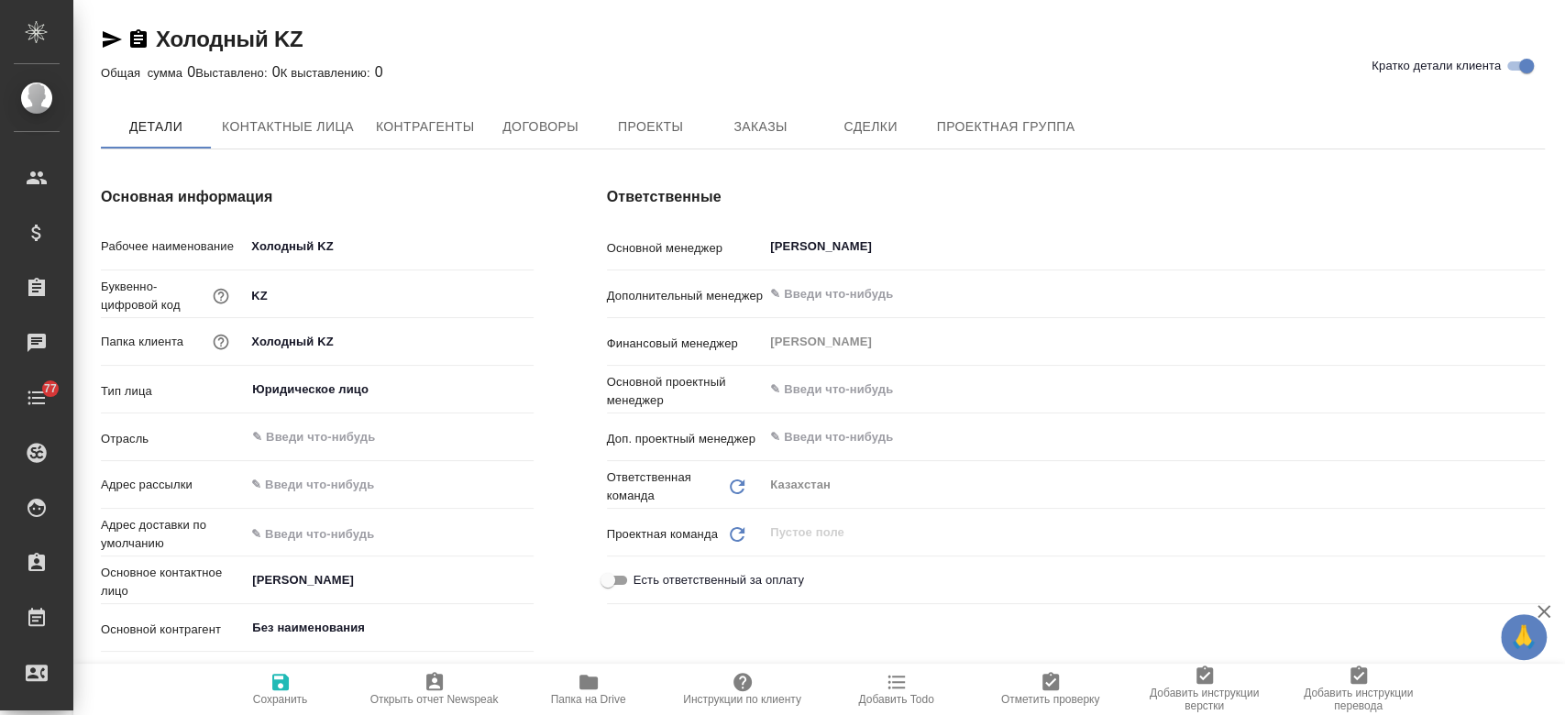
type textarea "x"
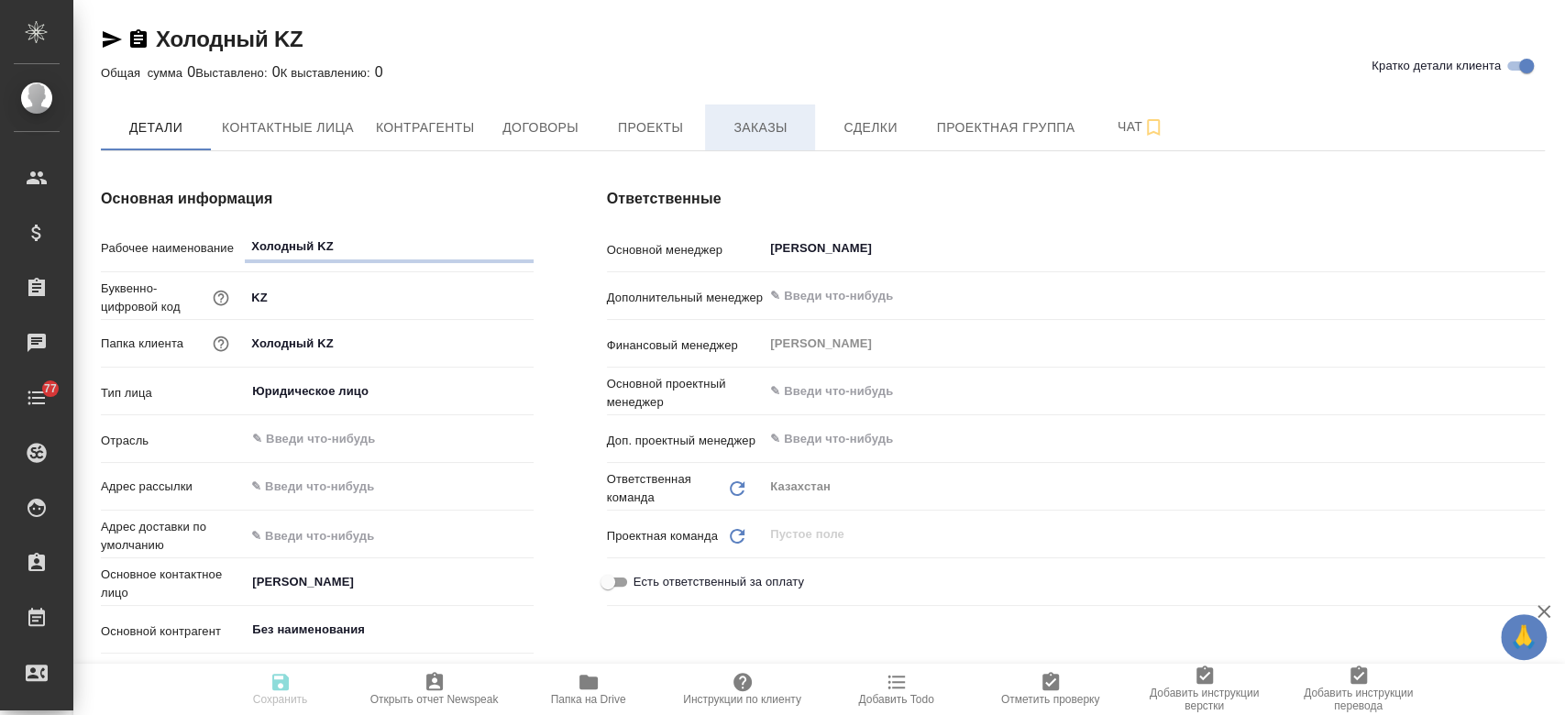
type textarea "x"
click at [753, 124] on span "Заказы" at bounding box center [760, 127] width 88 height 23
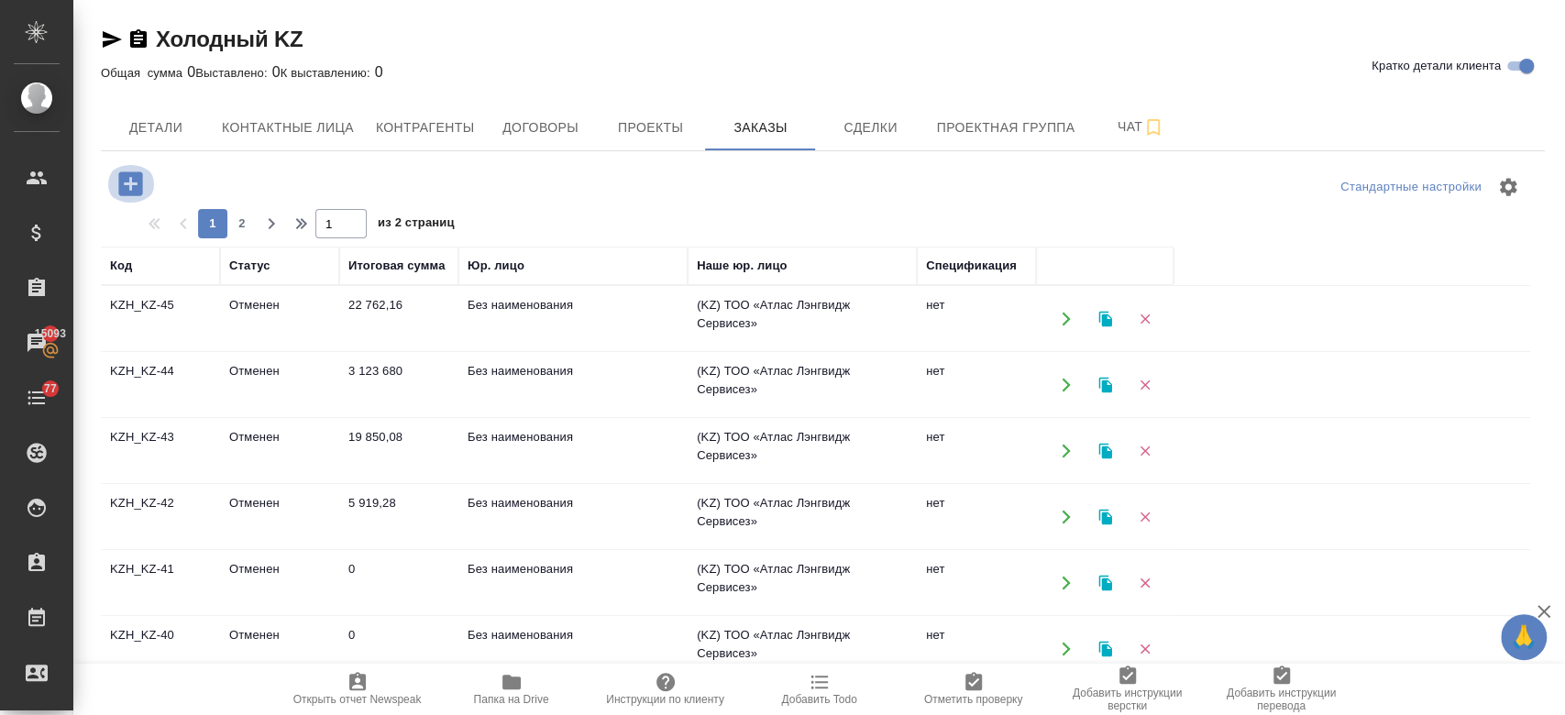
click at [126, 187] on icon "button" at bounding box center [130, 183] width 24 height 24
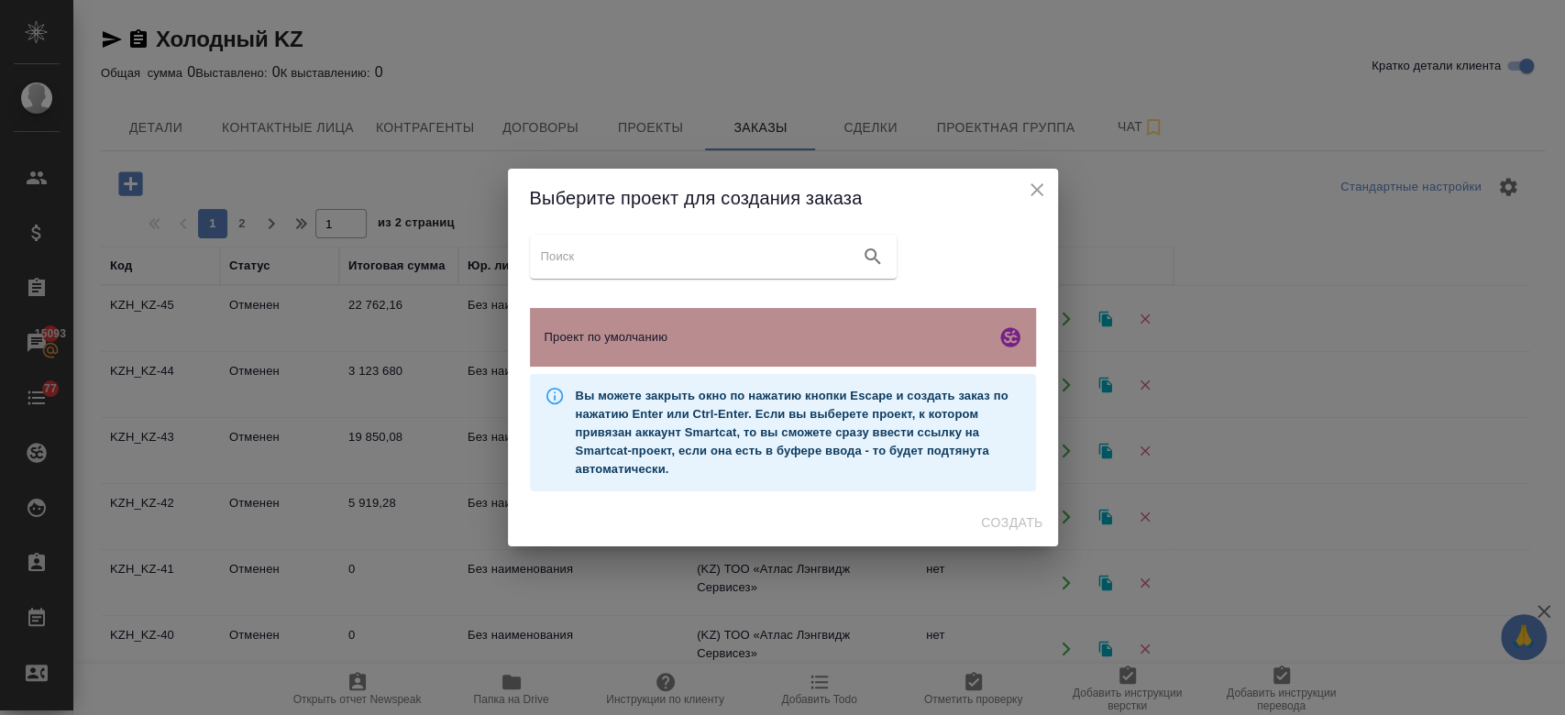
click at [610, 340] on span "Проект по умолчанию" at bounding box center [766, 337] width 444 height 18
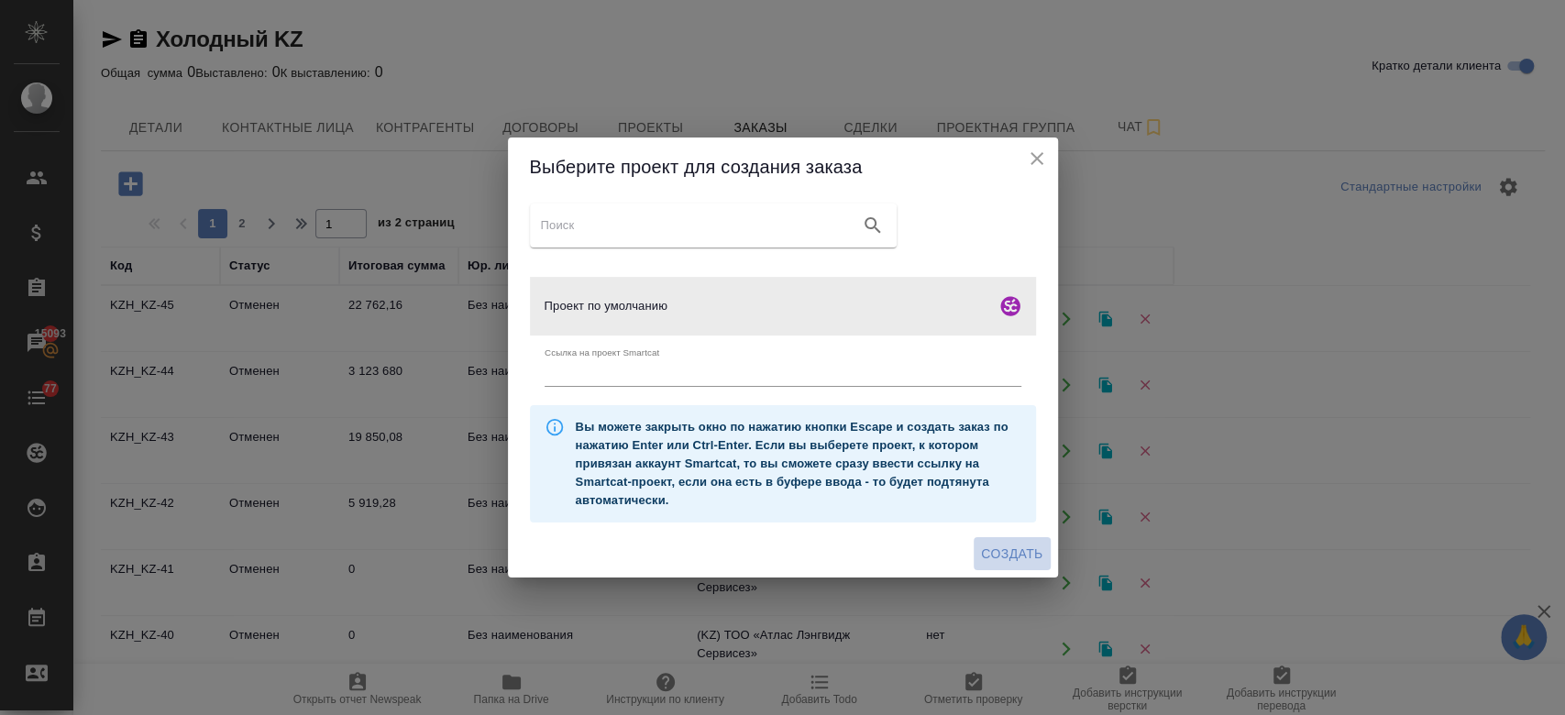
click at [991, 554] on span "Создать" at bounding box center [1011, 554] width 61 height 23
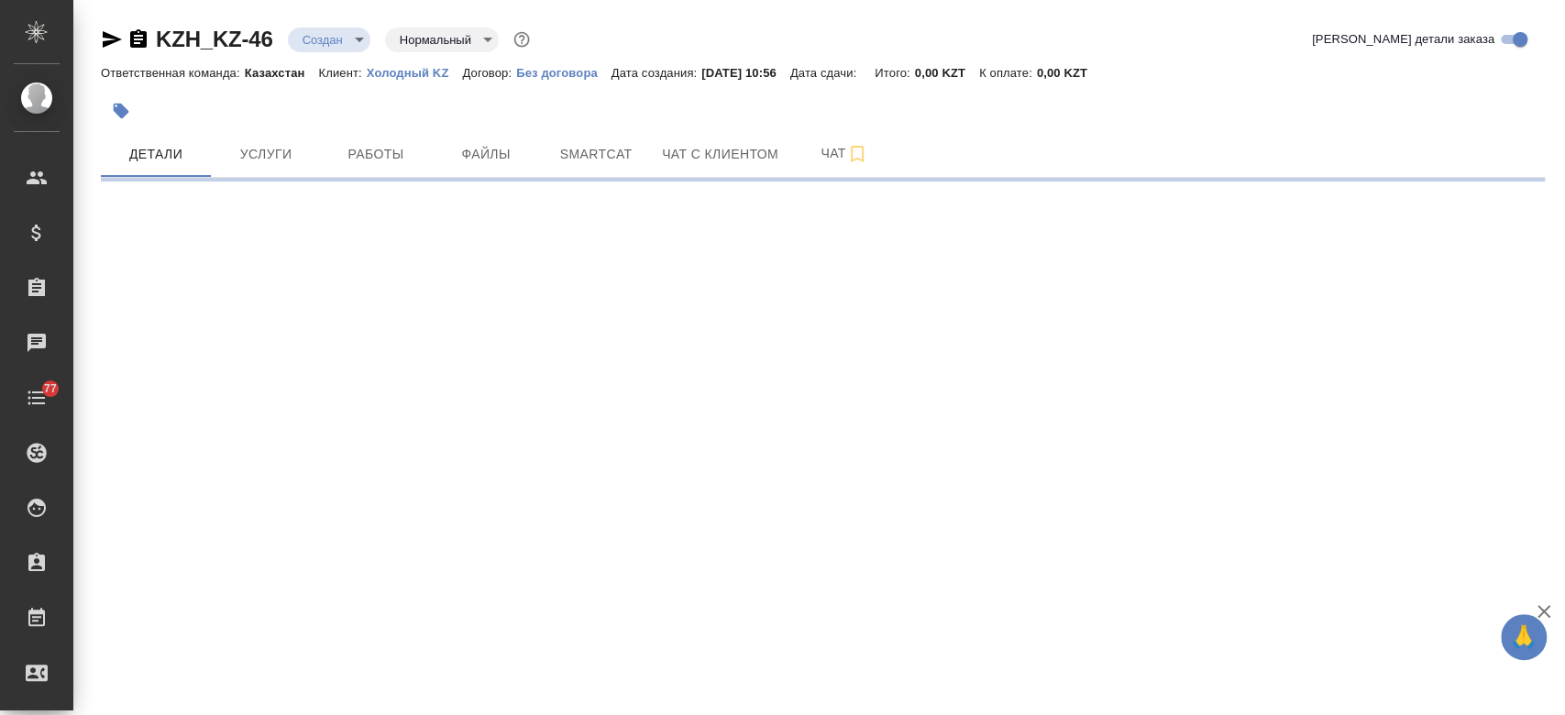
select select "RU"
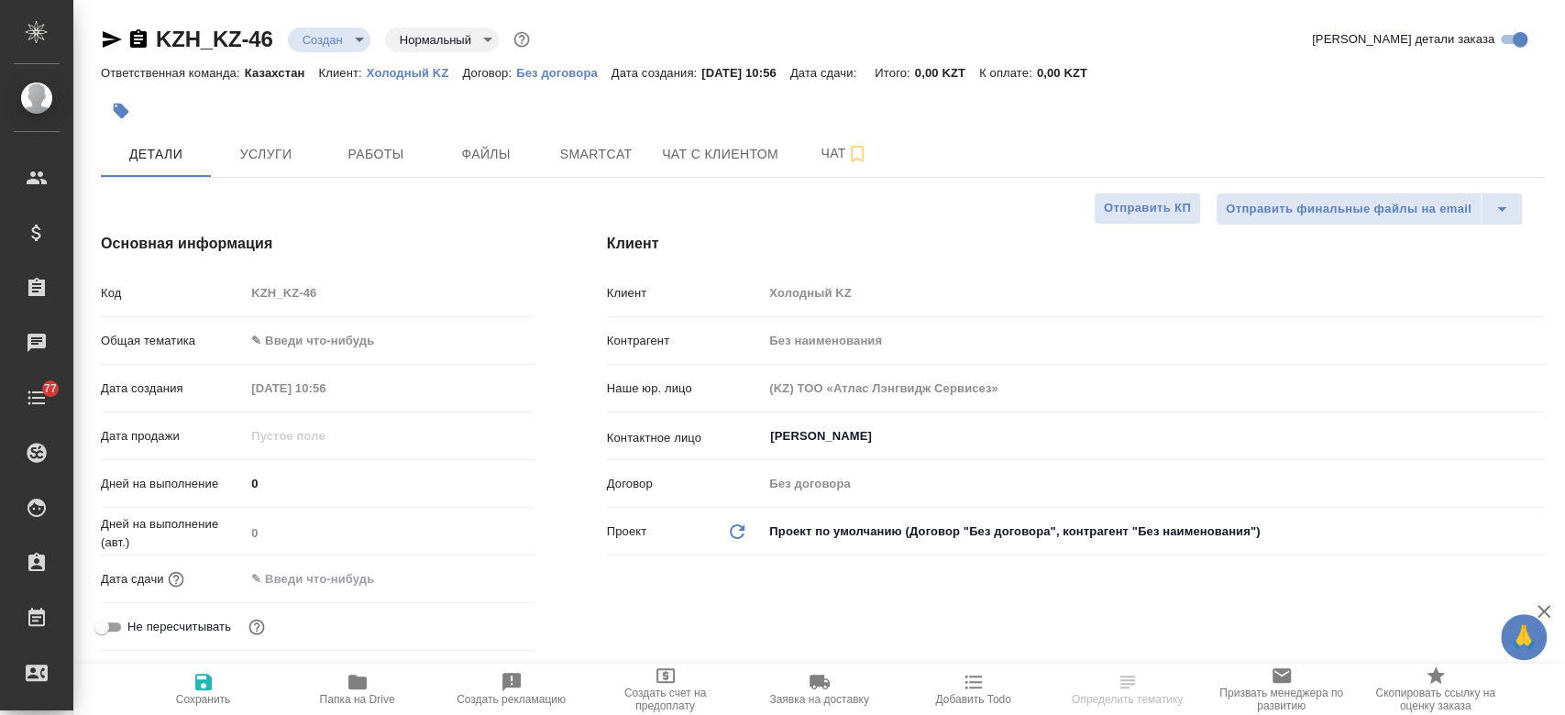
type textarea "x"
click at [814, 165] on button "Чат" at bounding box center [844, 154] width 110 height 46
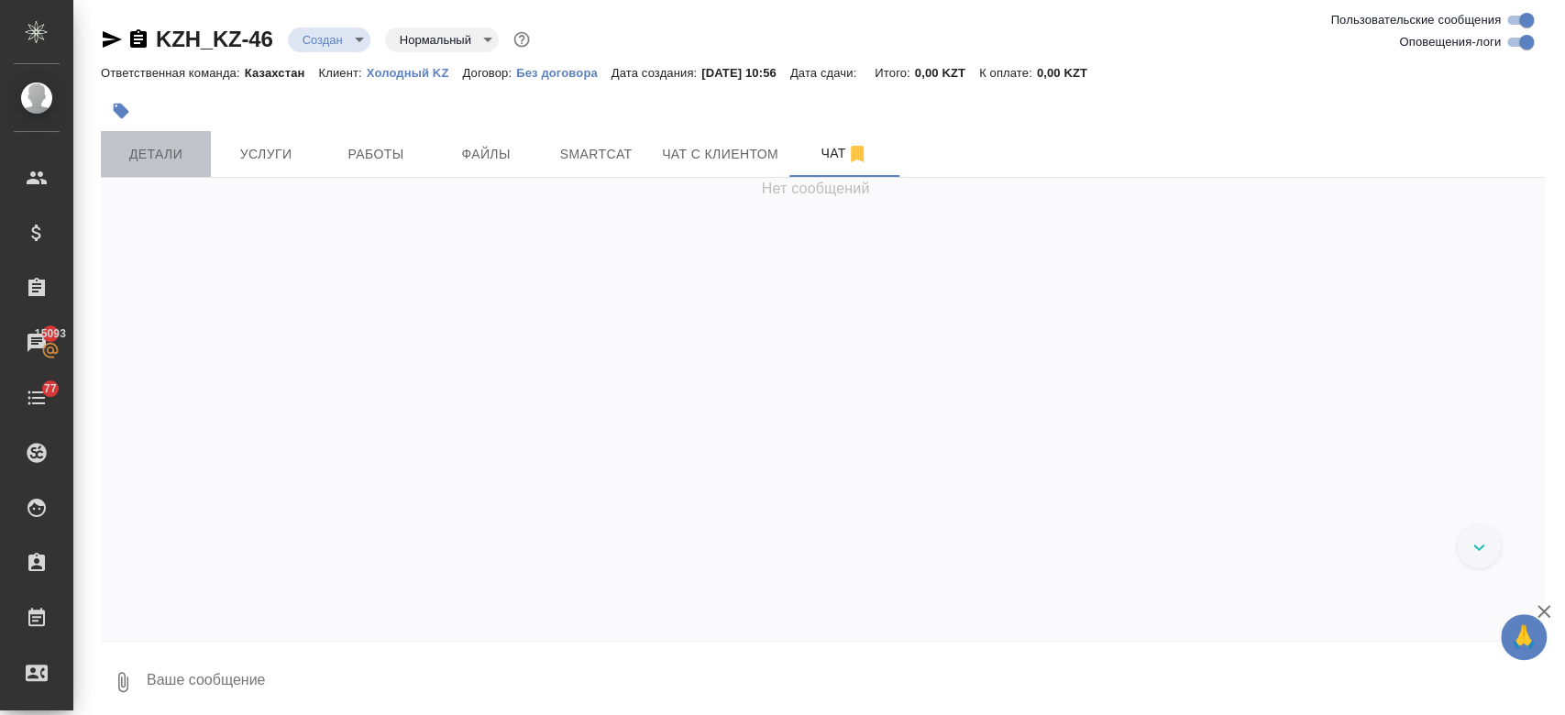
click at [173, 159] on span "Детали" at bounding box center [156, 154] width 88 height 23
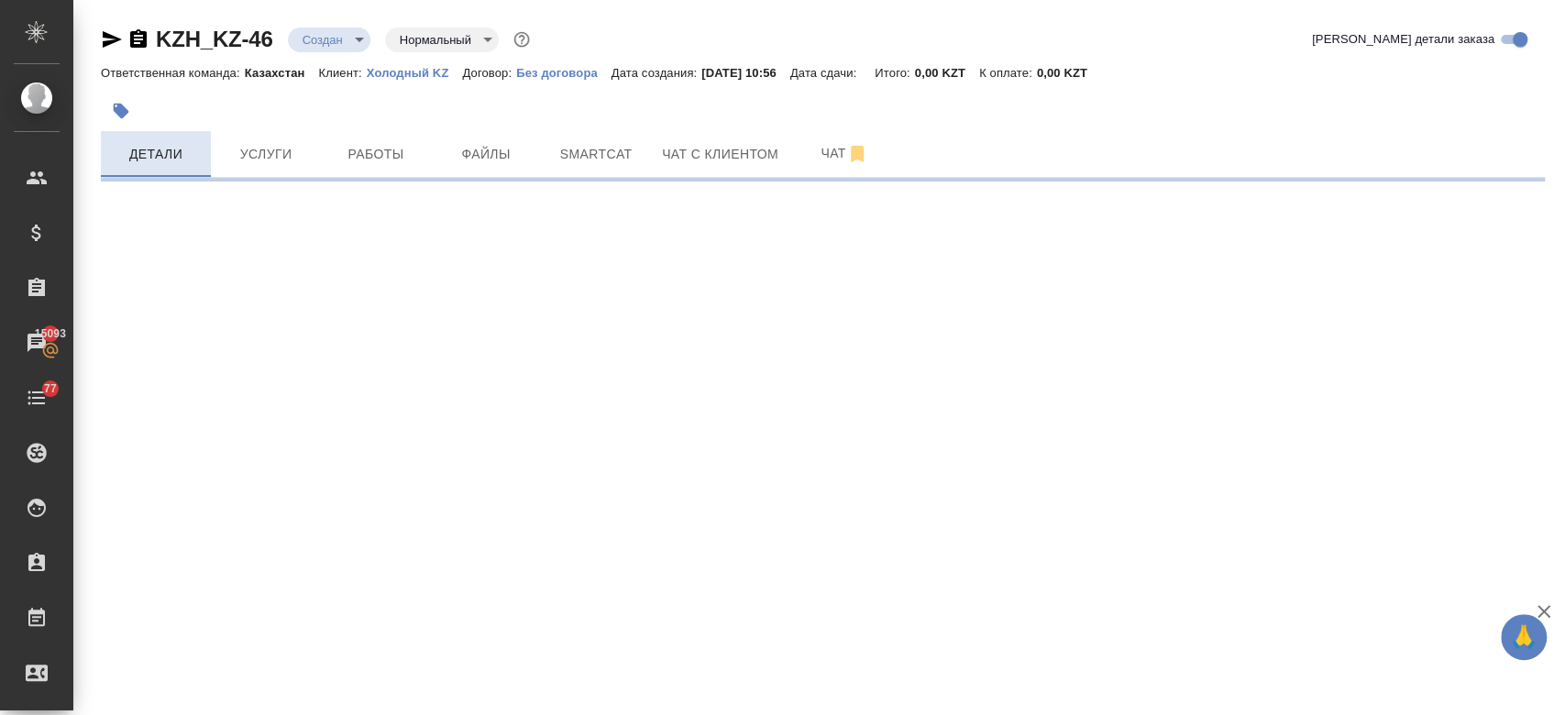
select select "RU"
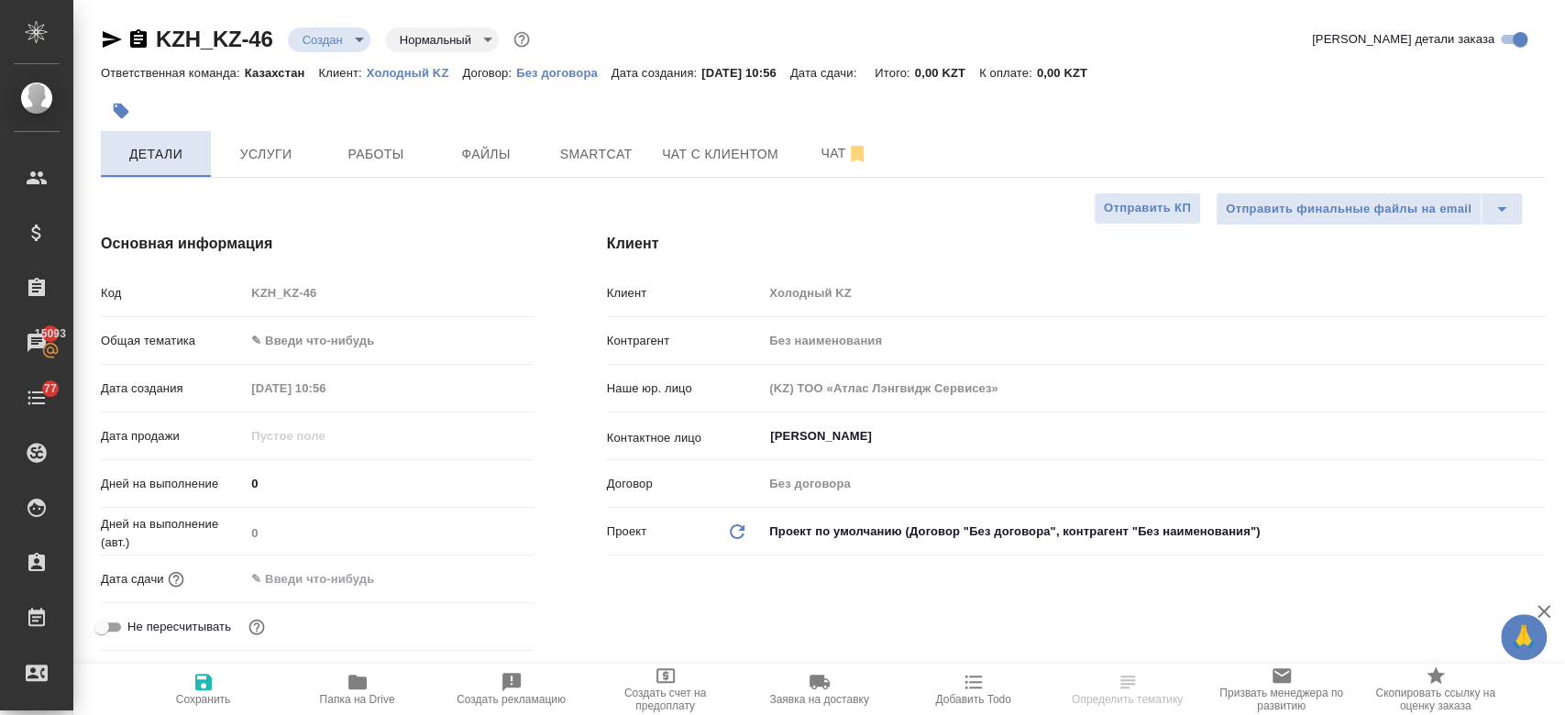
type textarea "x"
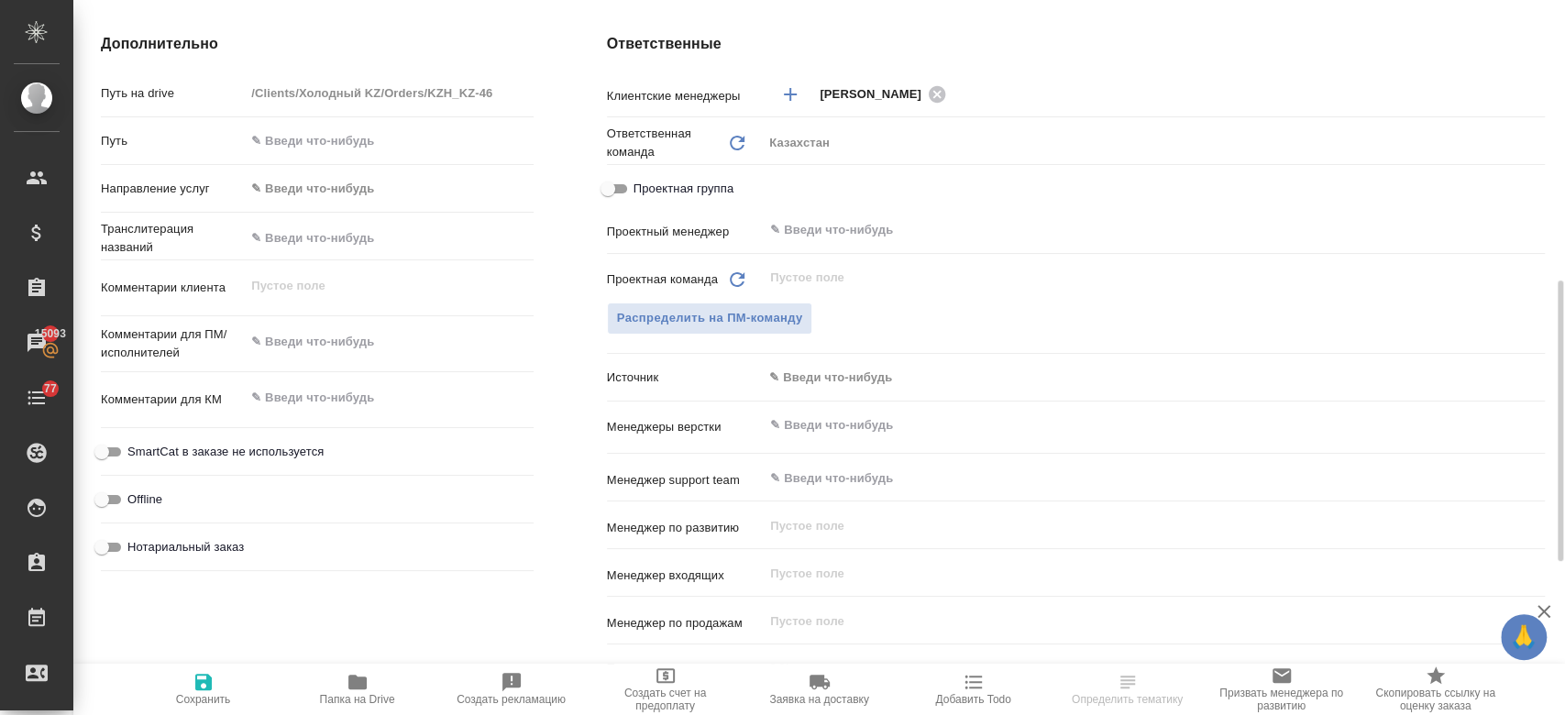
scroll to position [711, 0]
click at [334, 324] on div ".cls-1 fill:#fff; AWATERA Kosherbayeva Nazerke Клиенты Спецификации Заказы 1509…" at bounding box center [782, 357] width 1565 height 715
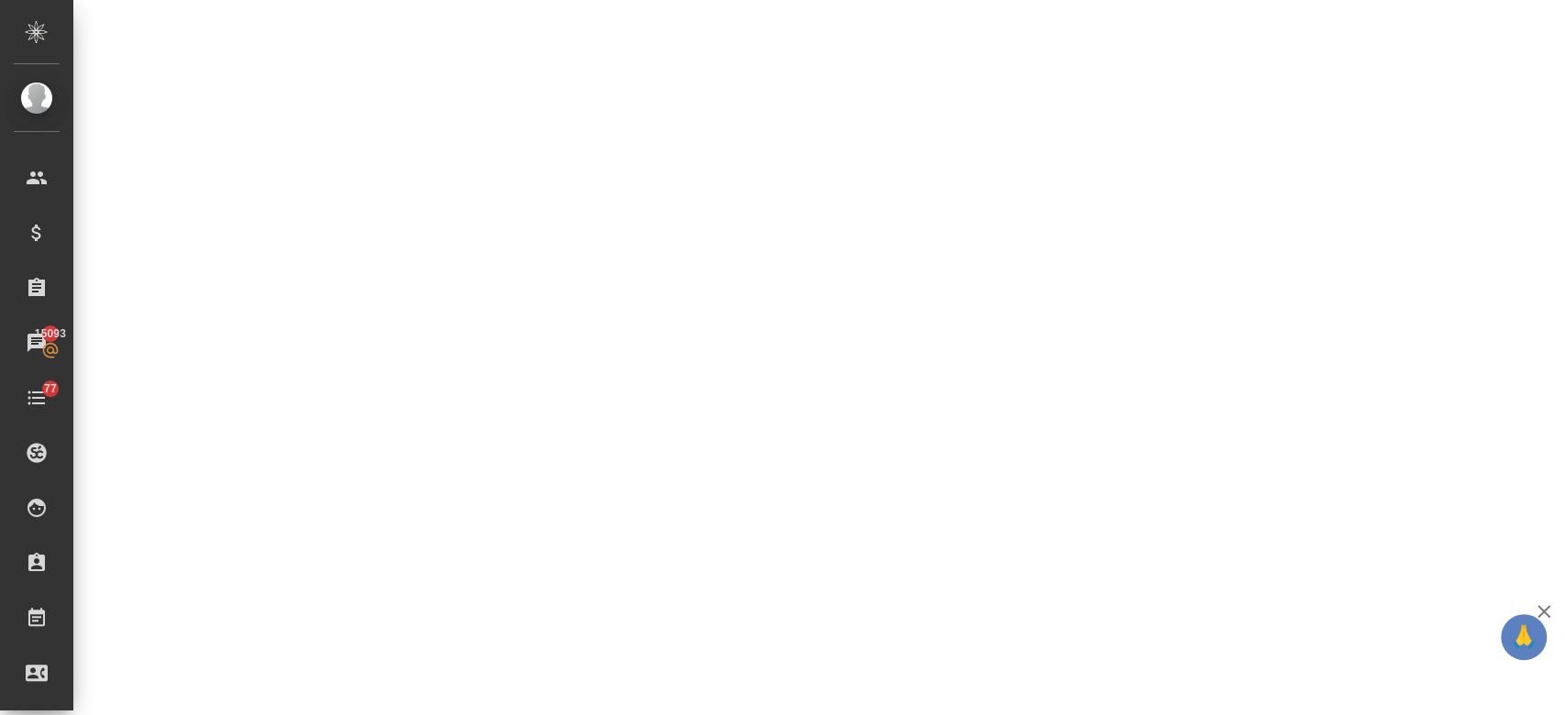
select select "RU"
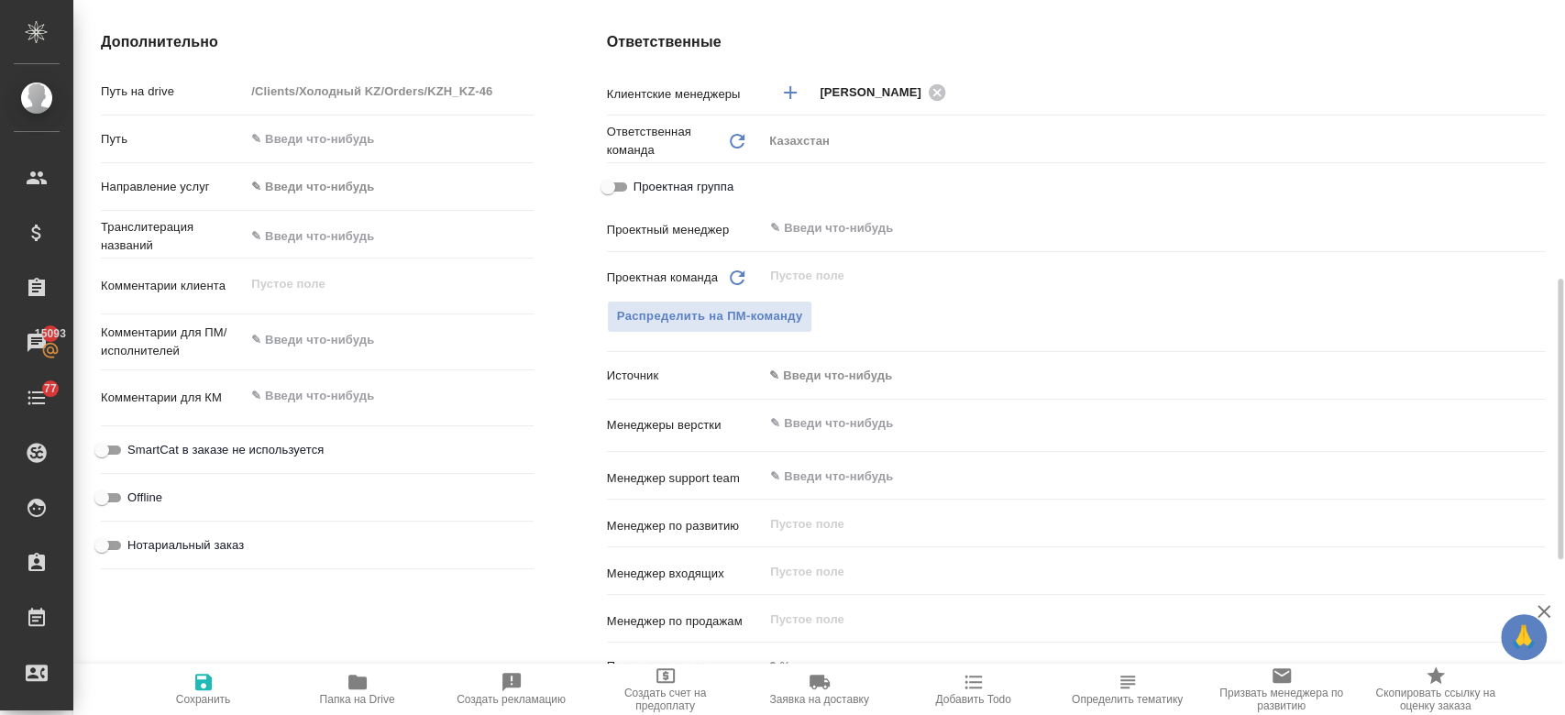
type textarea "x"
click at [335, 353] on textarea at bounding box center [389, 340] width 286 height 31
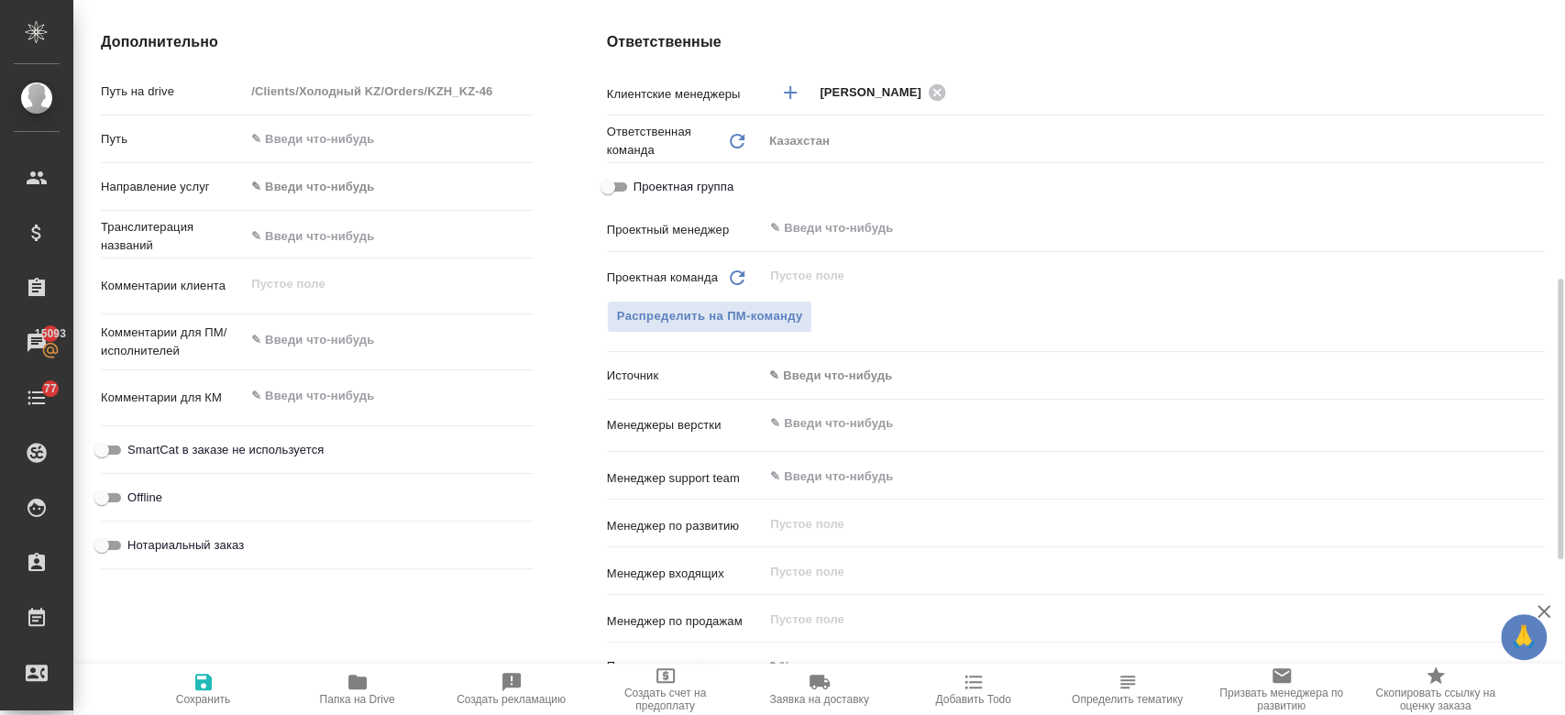
type textarea "x"
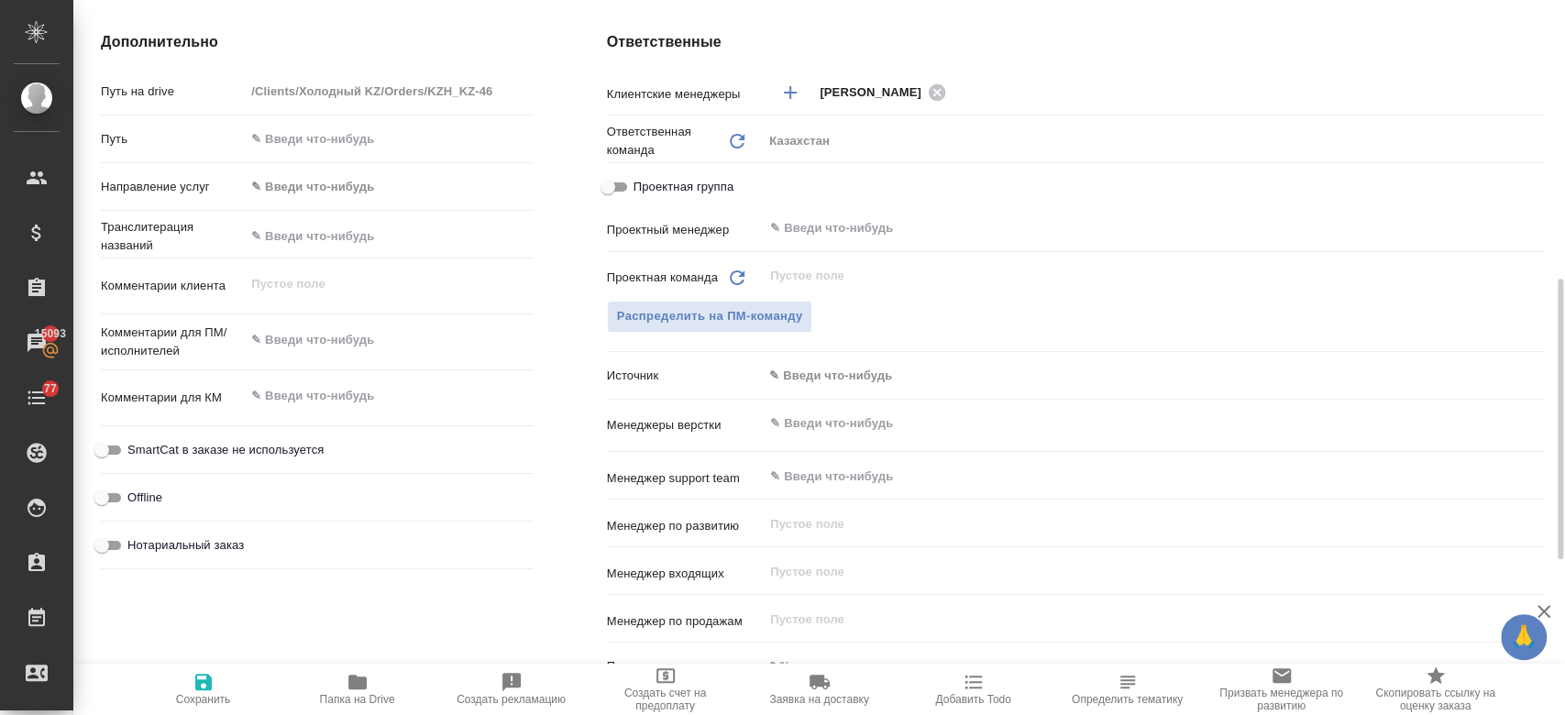
type textarea "x"
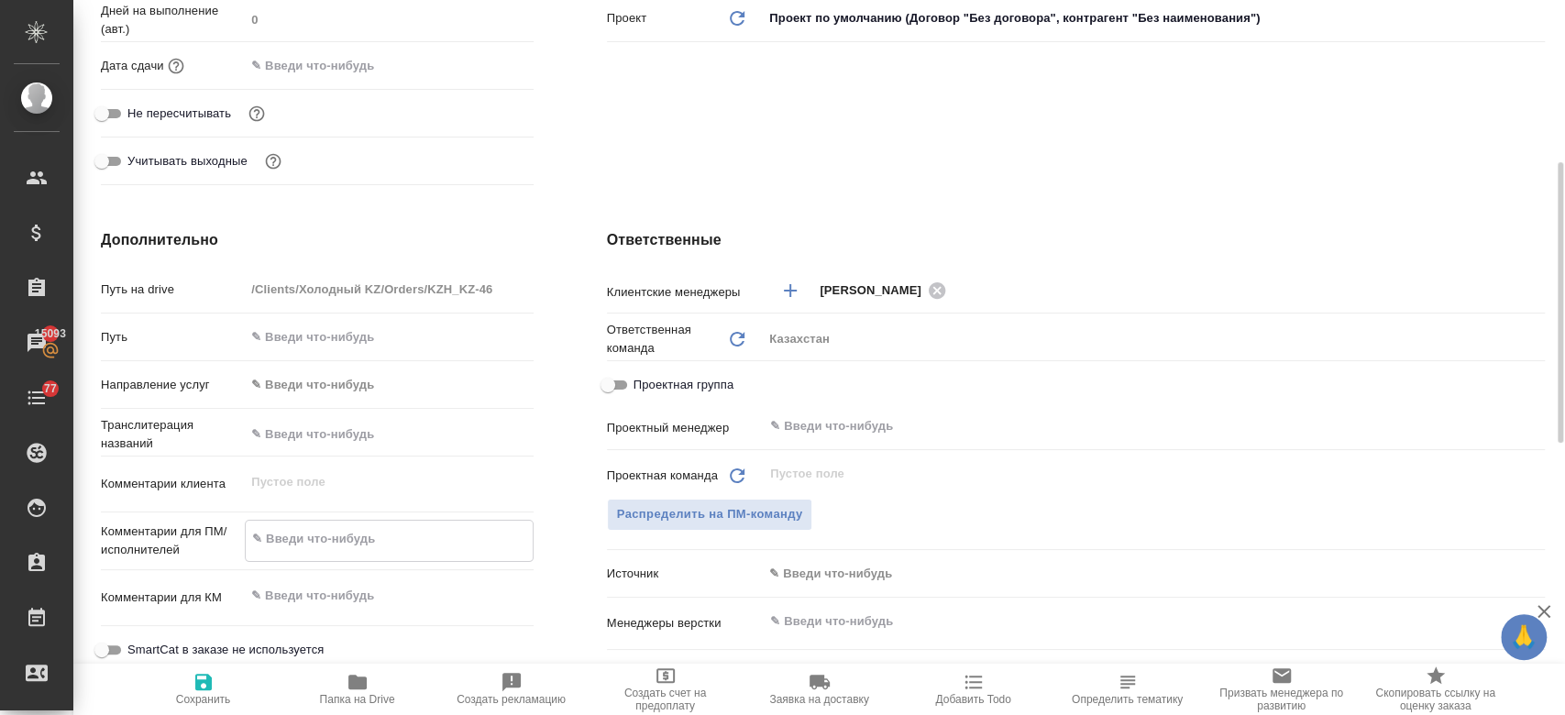
scroll to position [519, 0]
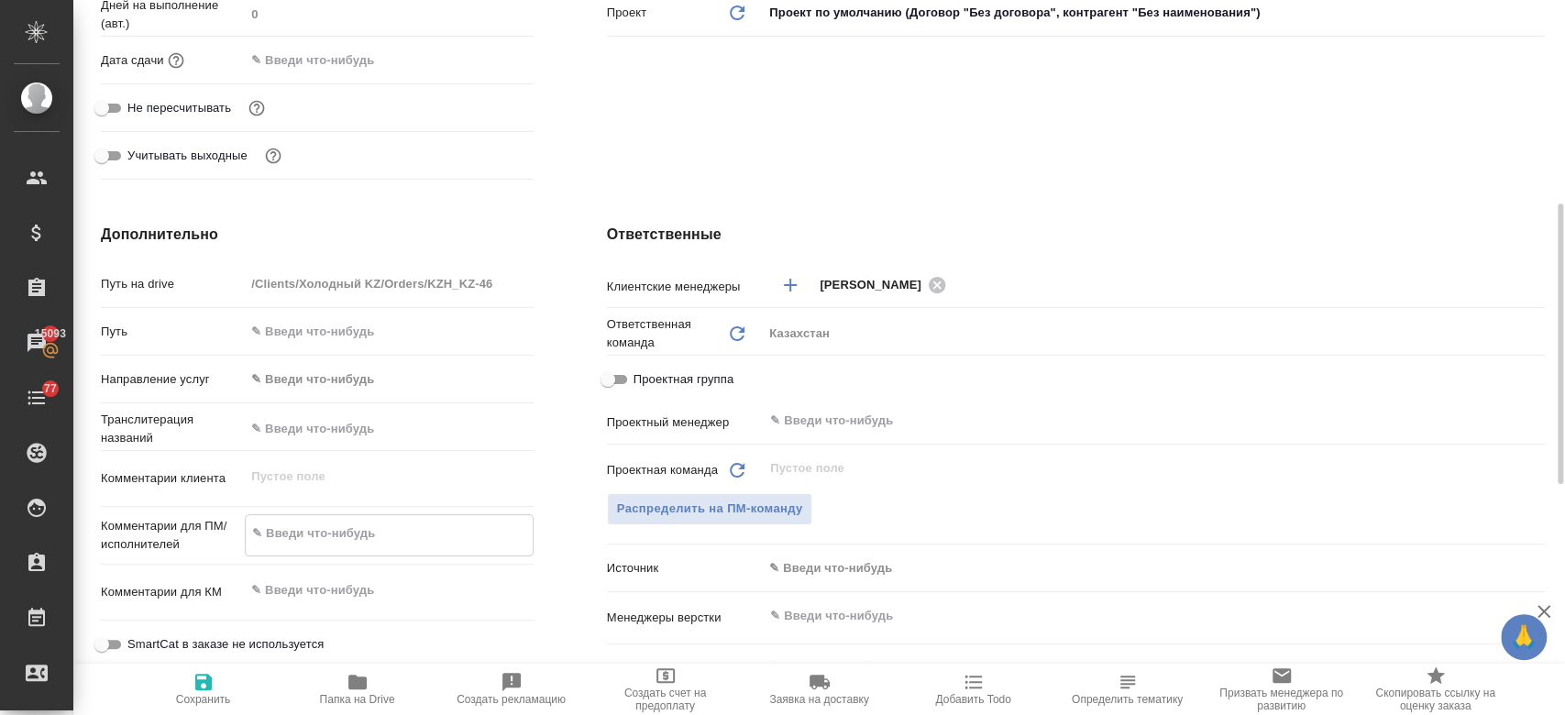
click at [337, 527] on textarea at bounding box center [389, 533] width 286 height 31
type textarea "н"
type textarea "x"
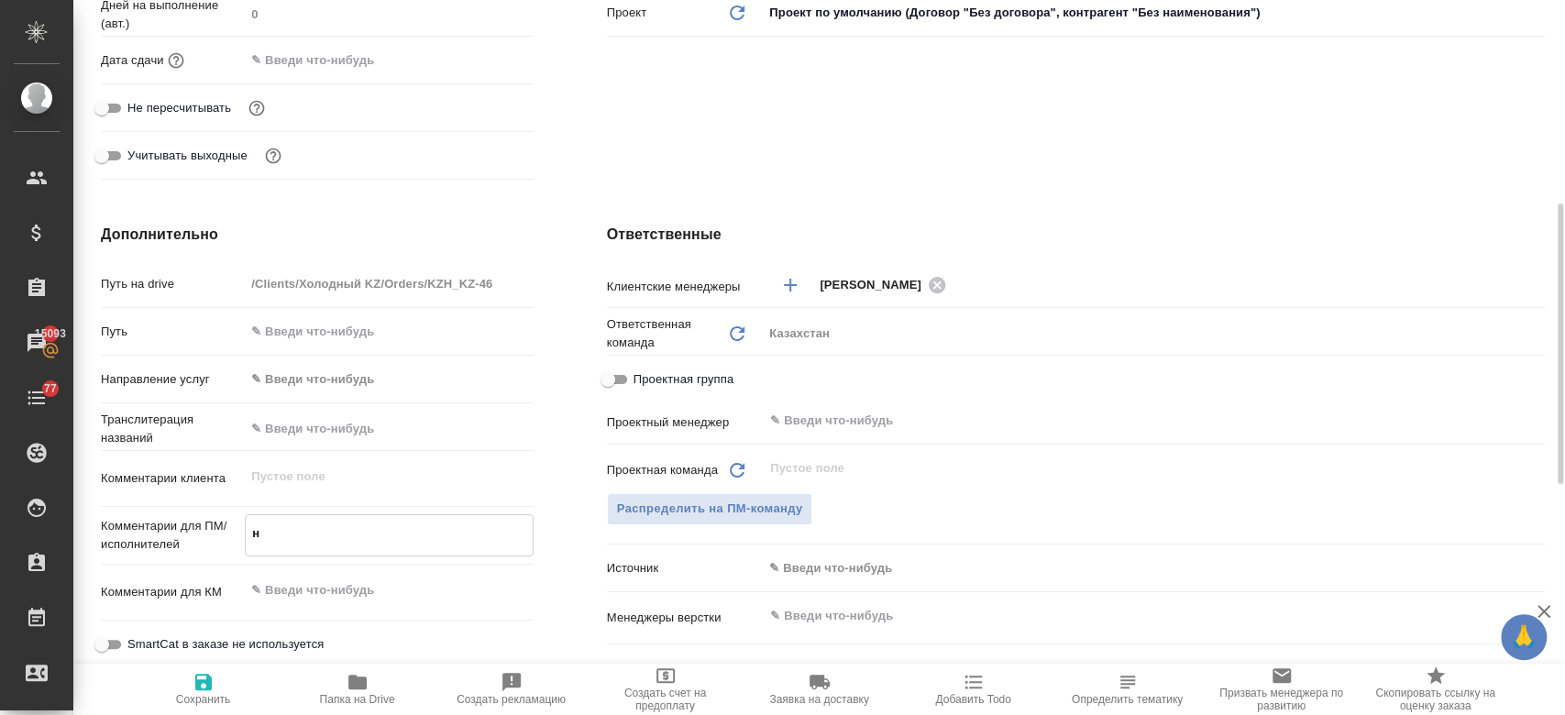
type textarea "на"
type textarea "x"
type textarea "на"
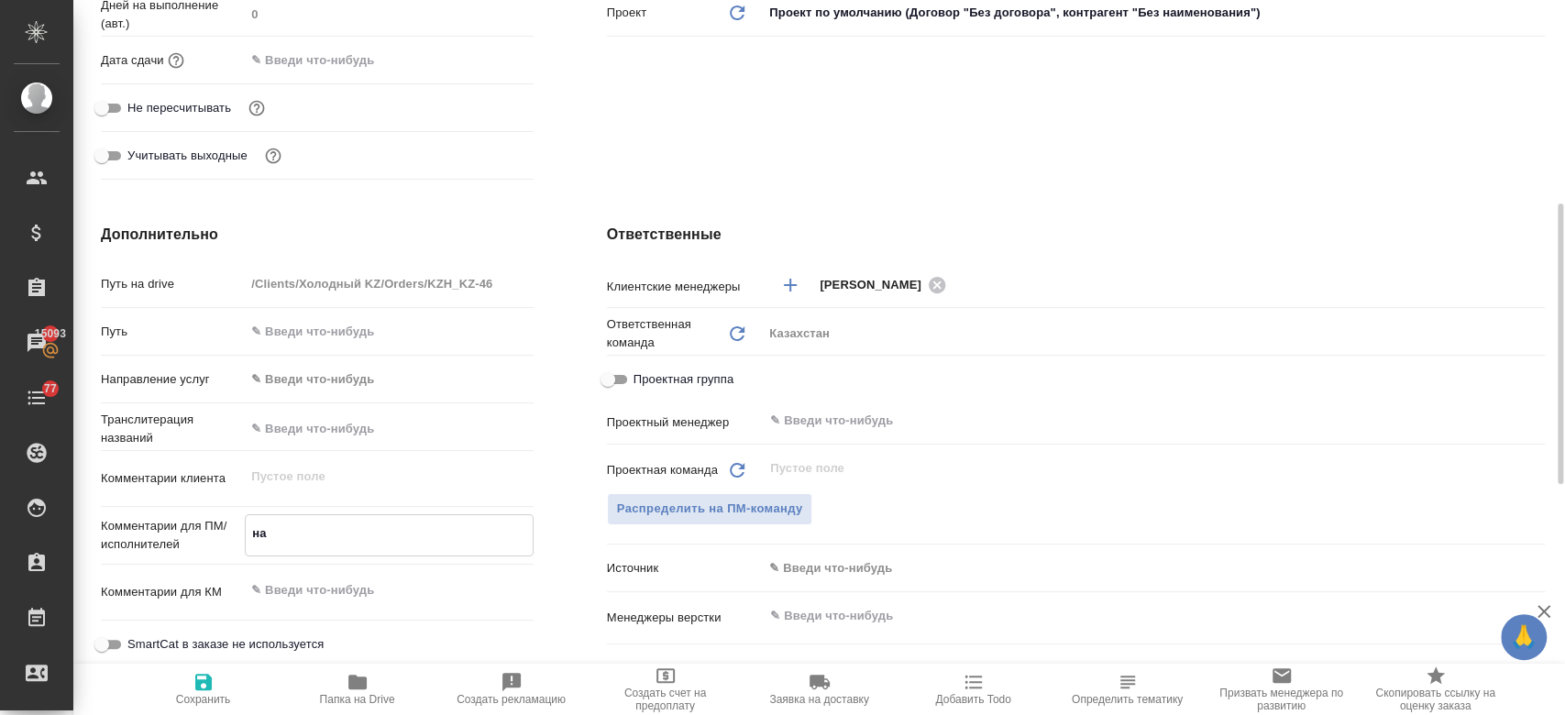
type textarea "x"
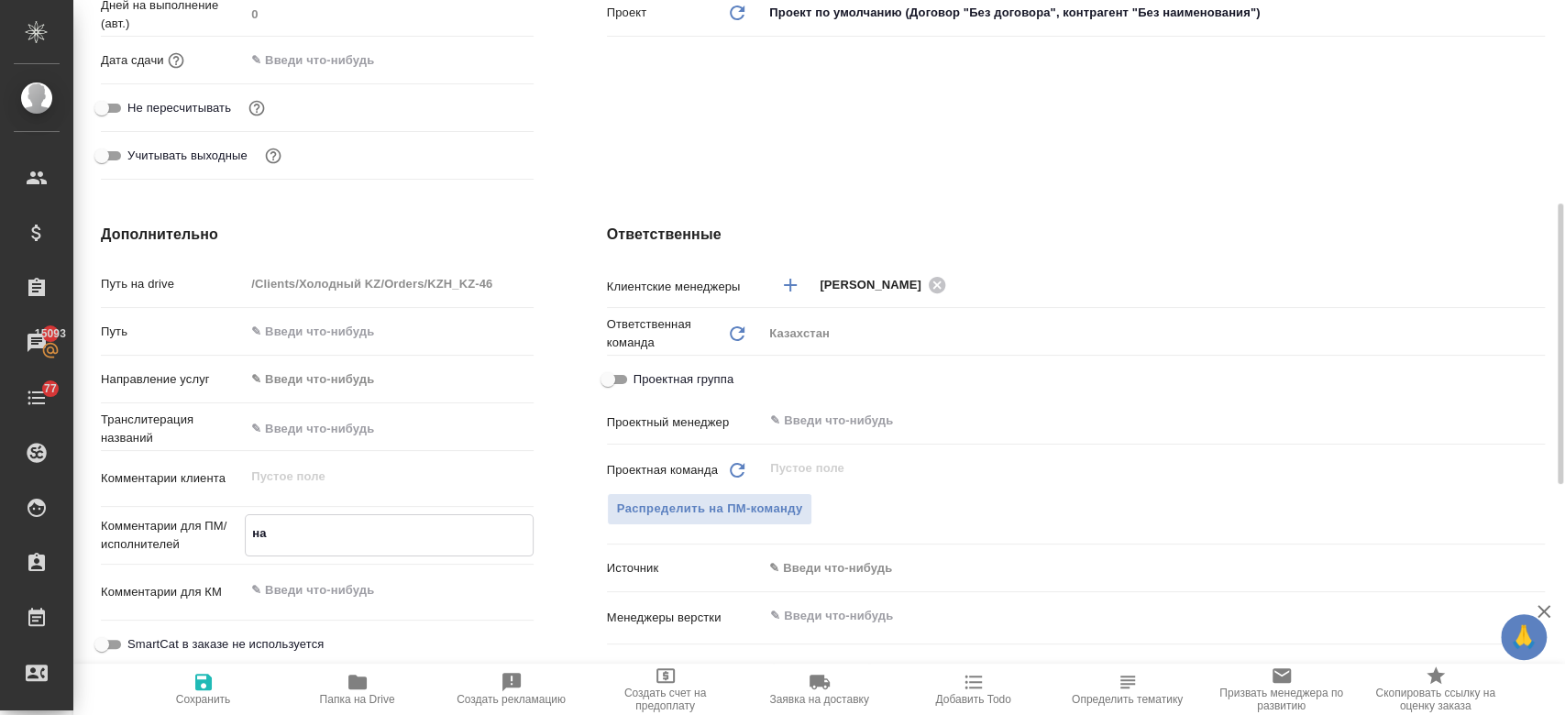
type textarea "x"
type textarea "на"
type textarea "x"
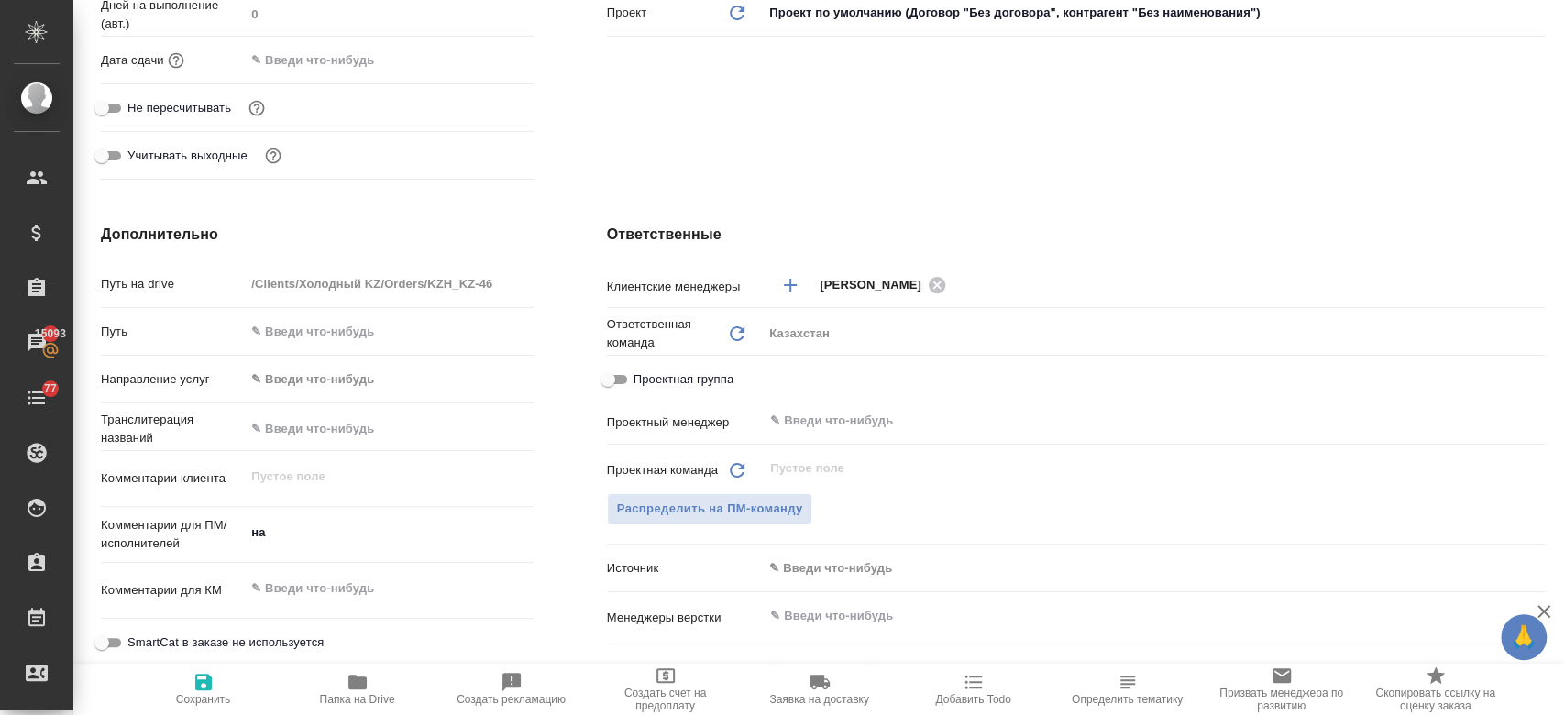
type textarea "x"
type textarea "на 2"
type textarea "x"
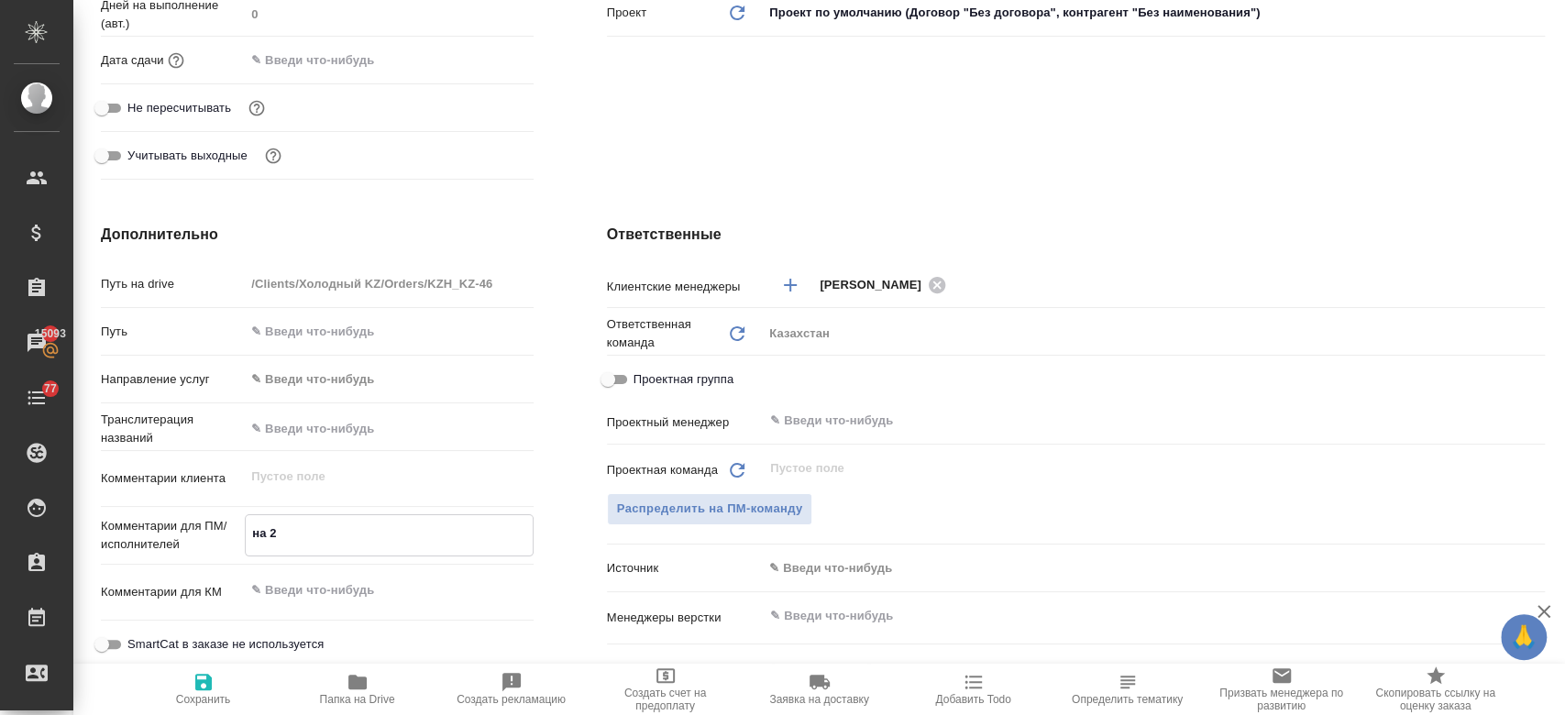
type textarea "на 24"
type textarea "x"
type textarea "на 24"
type textarea "x"
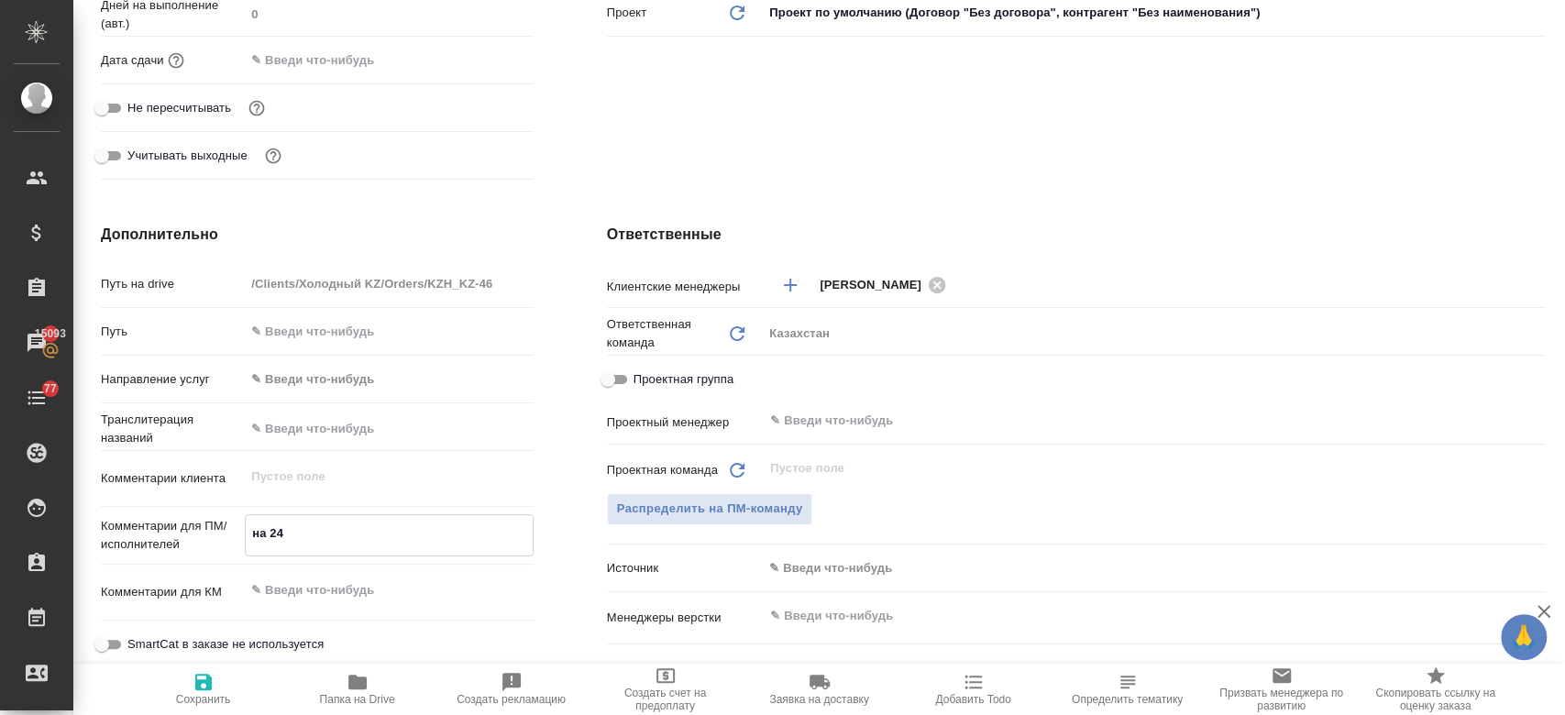
type textarea "x"
type textarea "на 24 и"
type textarea "x"
type textarea "на 24 и"
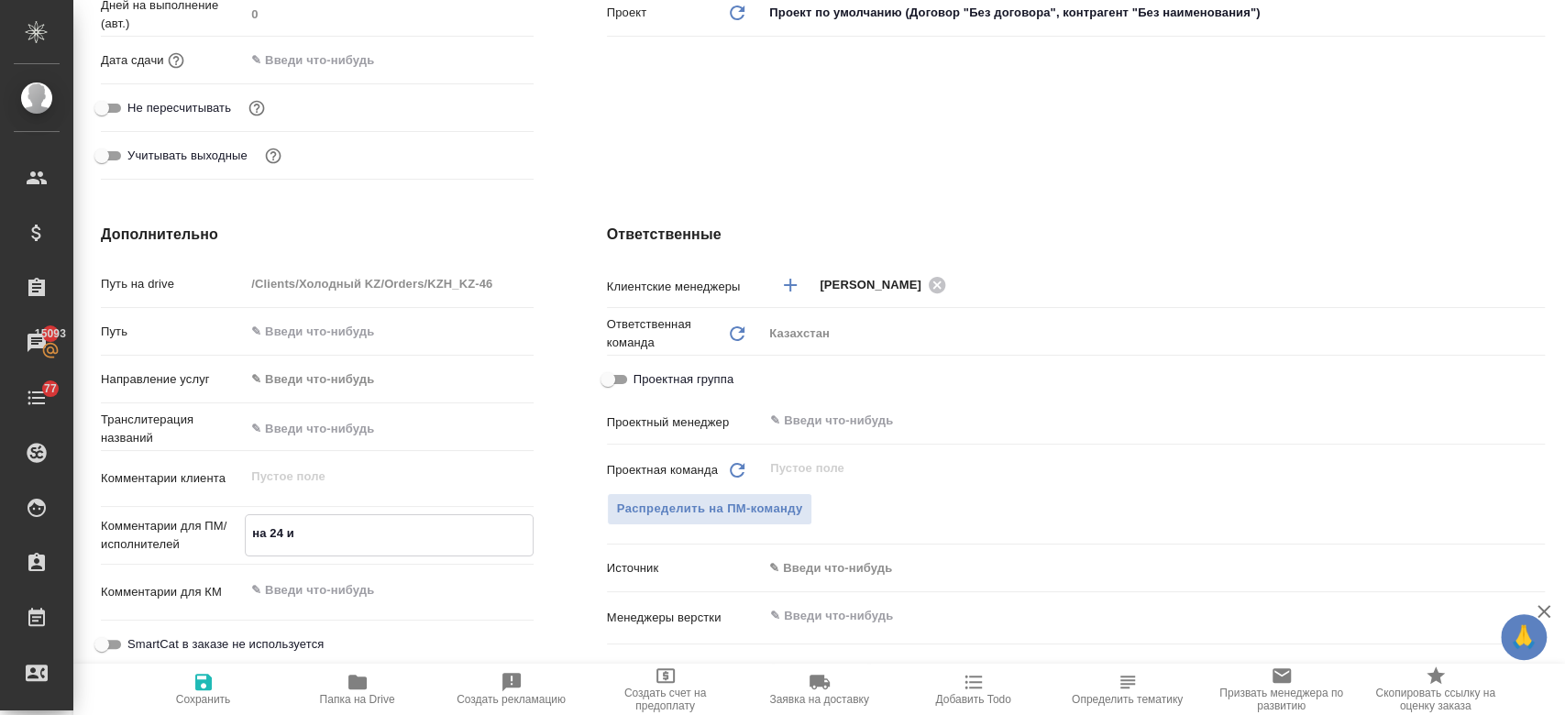
type textarea "x"
type textarea "на 24 и 2"
type textarea "x"
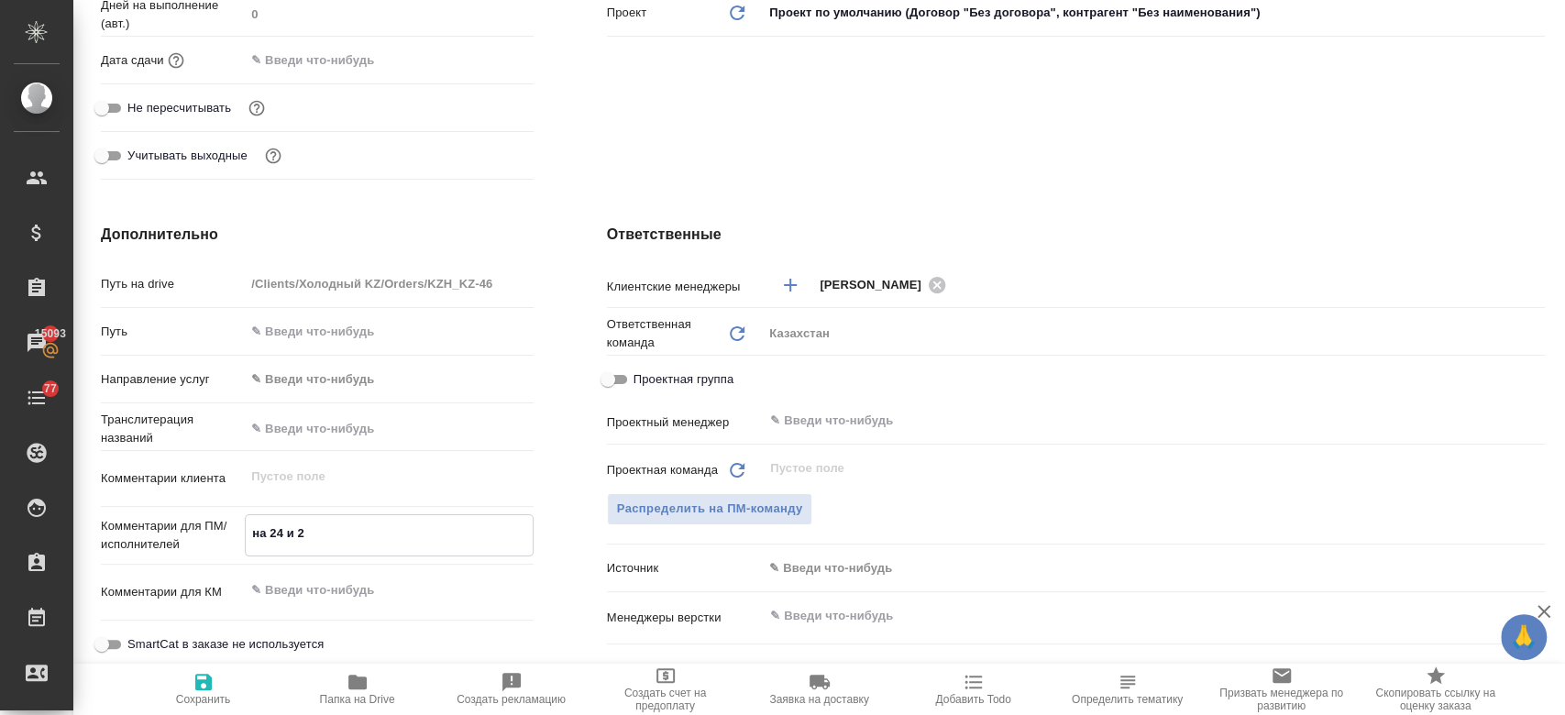
type textarea "x"
type textarea "на 24 и 25"
type textarea "x"
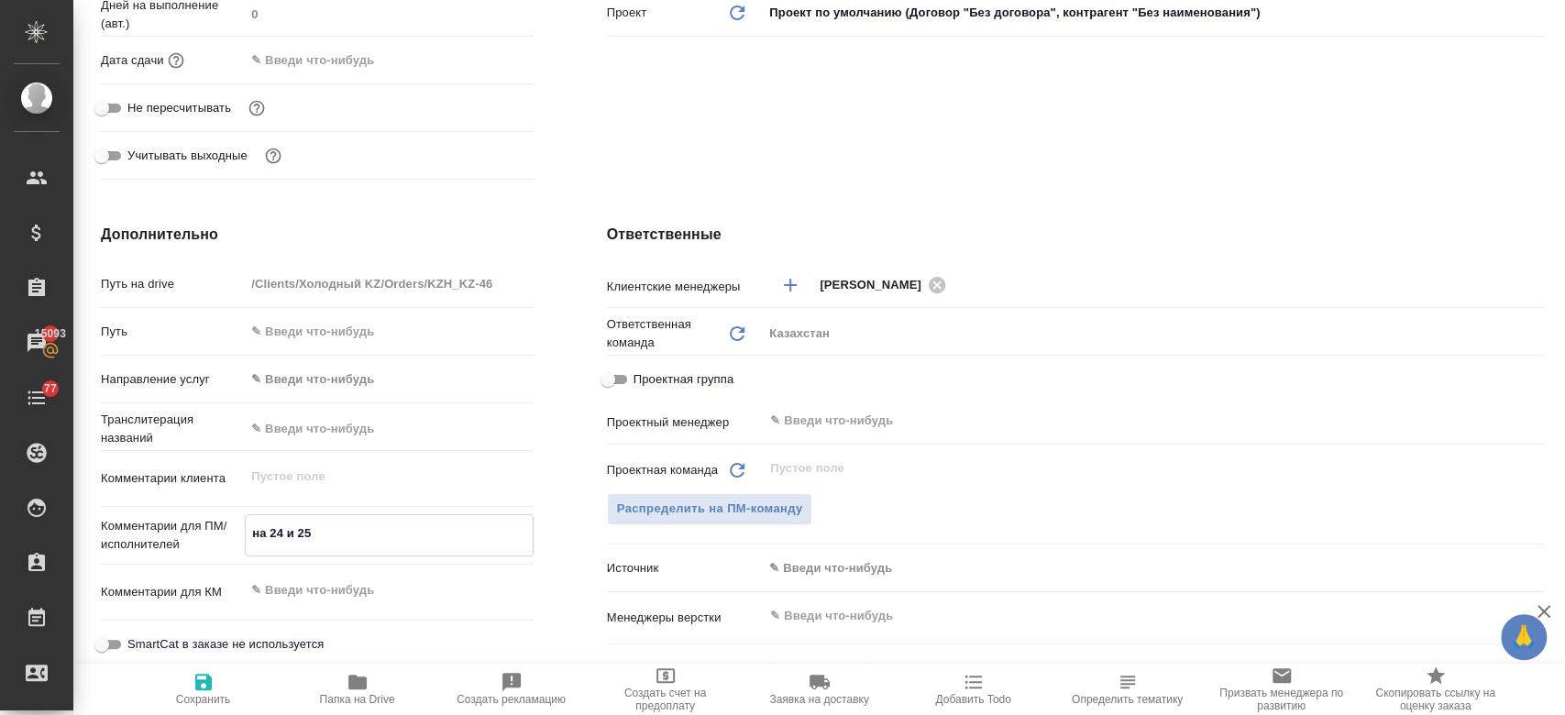
type textarea "на 24 и 25"
type textarea "x"
type textarea "на 24 и 25 с"
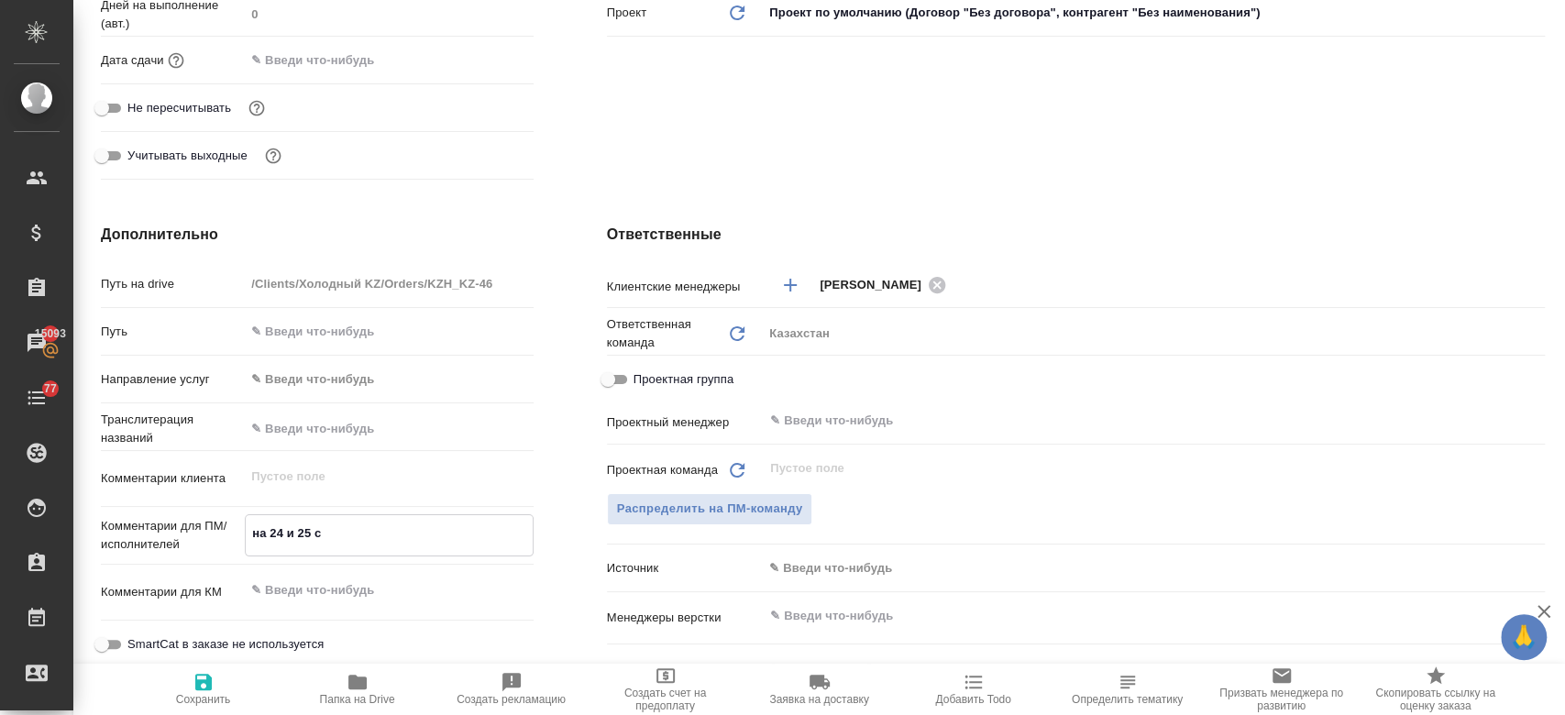
type textarea "x"
type textarea "на 24 и 25 се"
type textarea "x"
type textarea "на 24 и 25 сен"
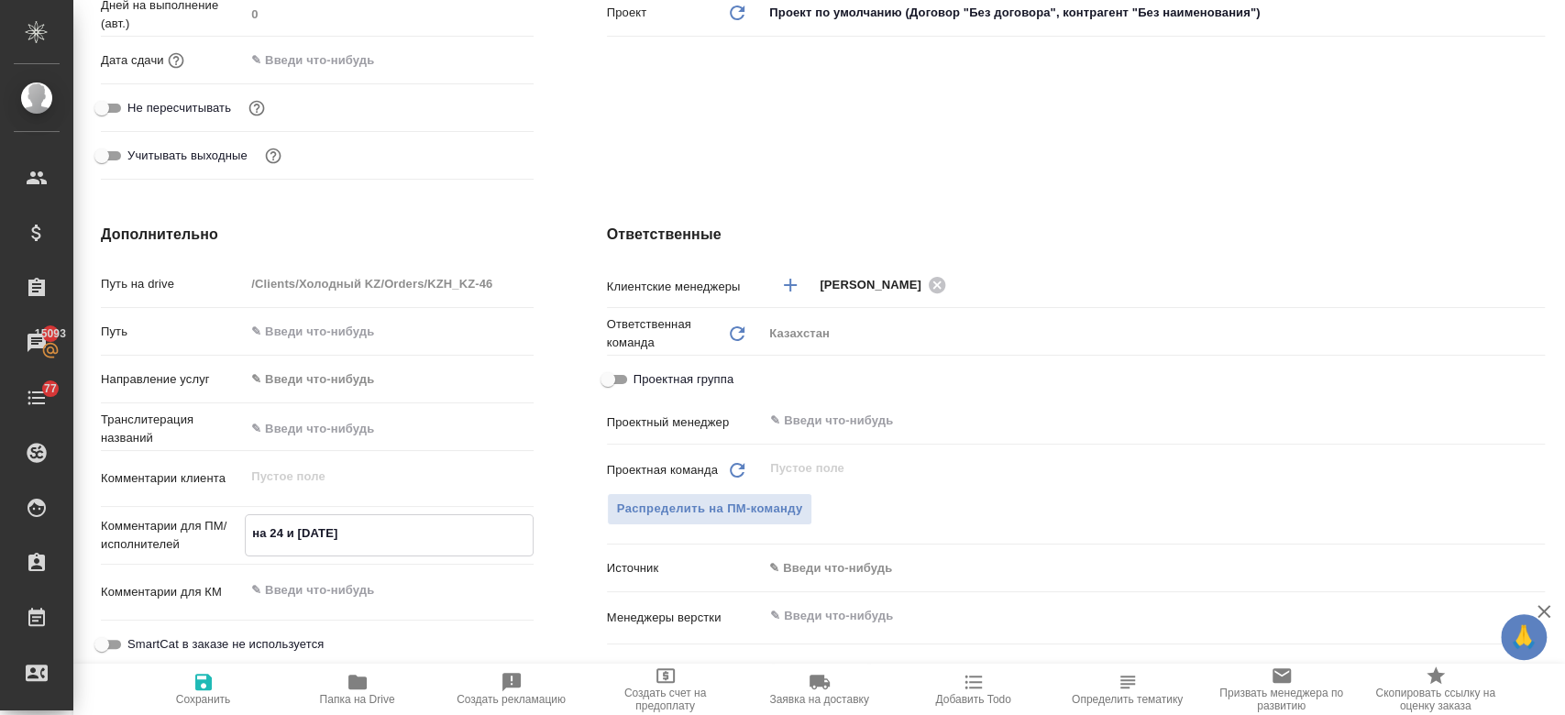
type textarea "x"
type textarea "на 24 и 25 сень"
type textarea "x"
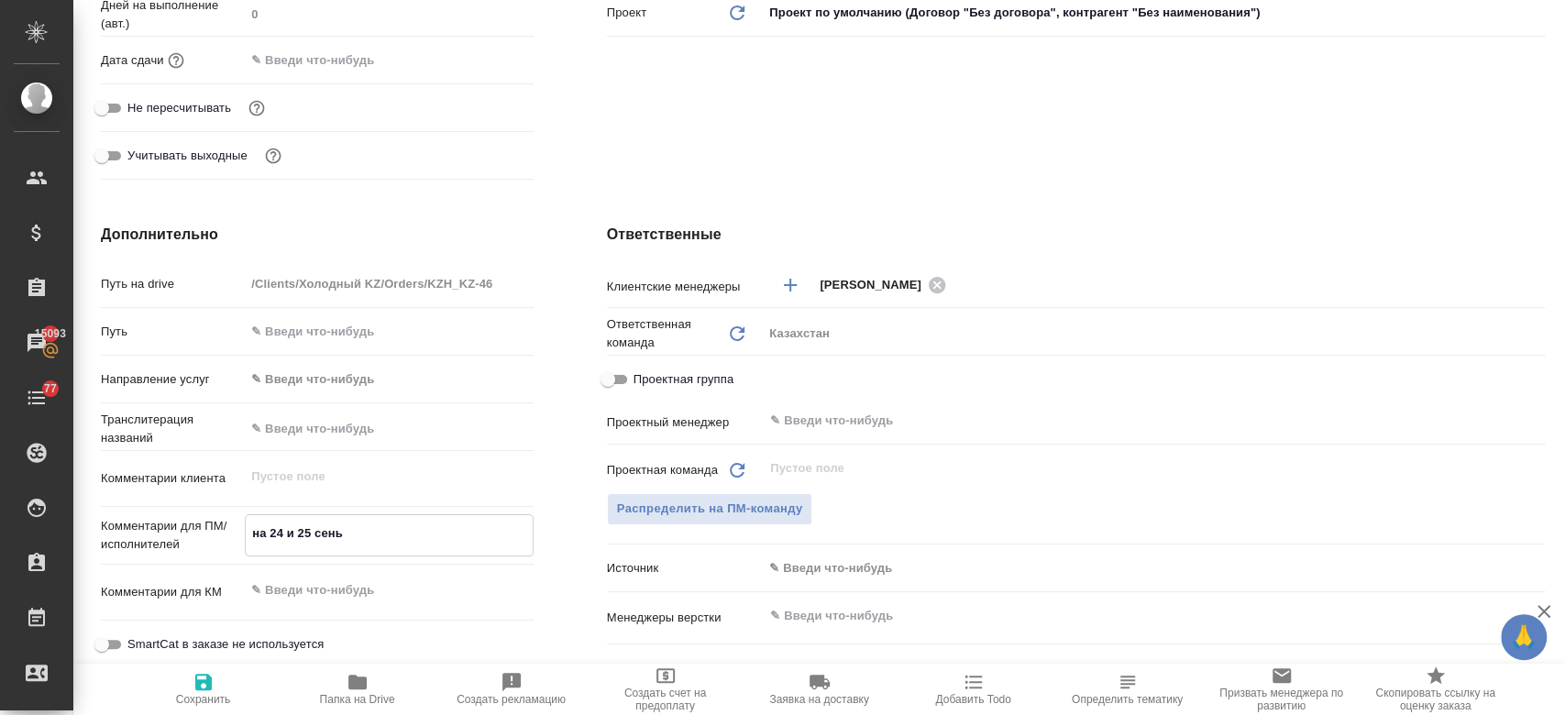
type textarea "x"
type textarea "на 24 и 25 сен"
type textarea "x"
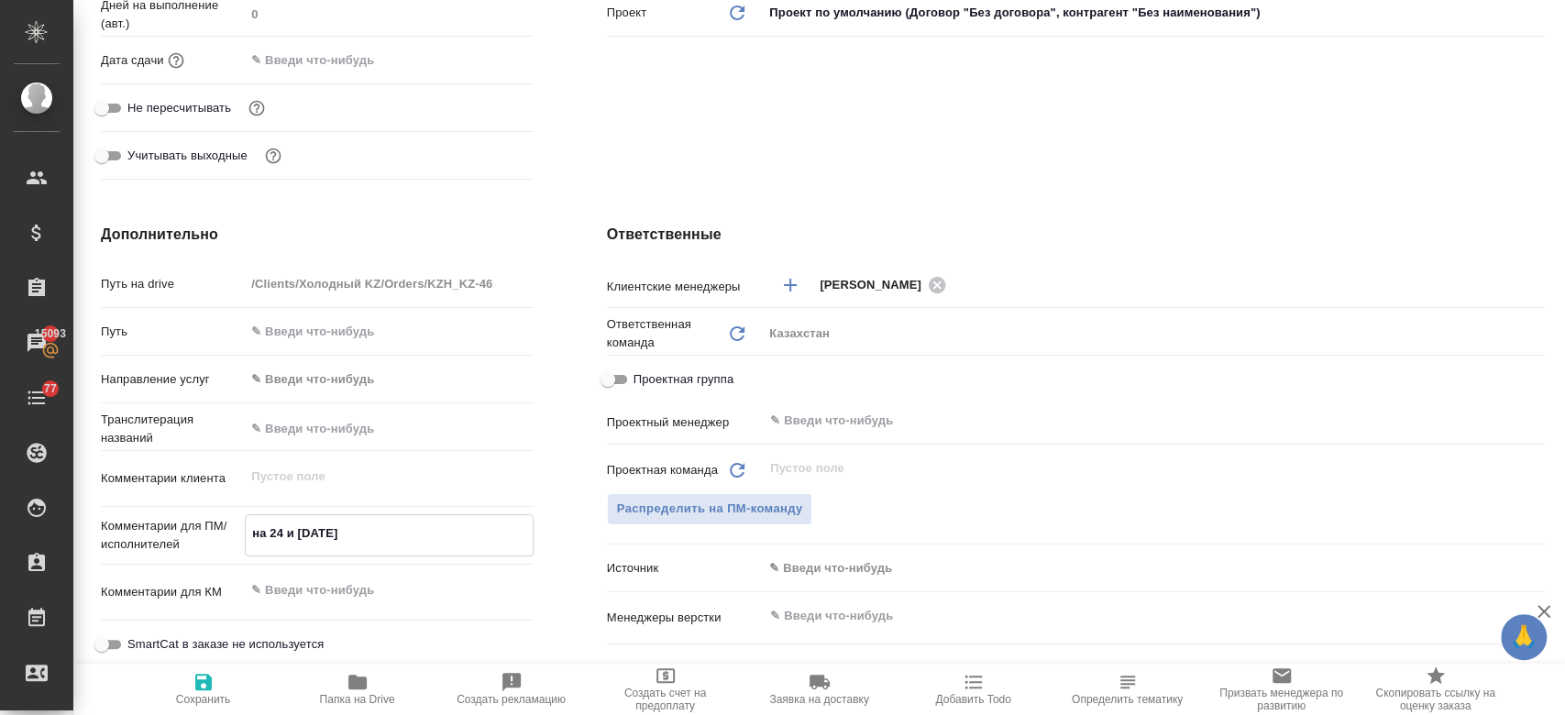
type textarea "x"
type textarea "на 24 и 25 сент"
type textarea "x"
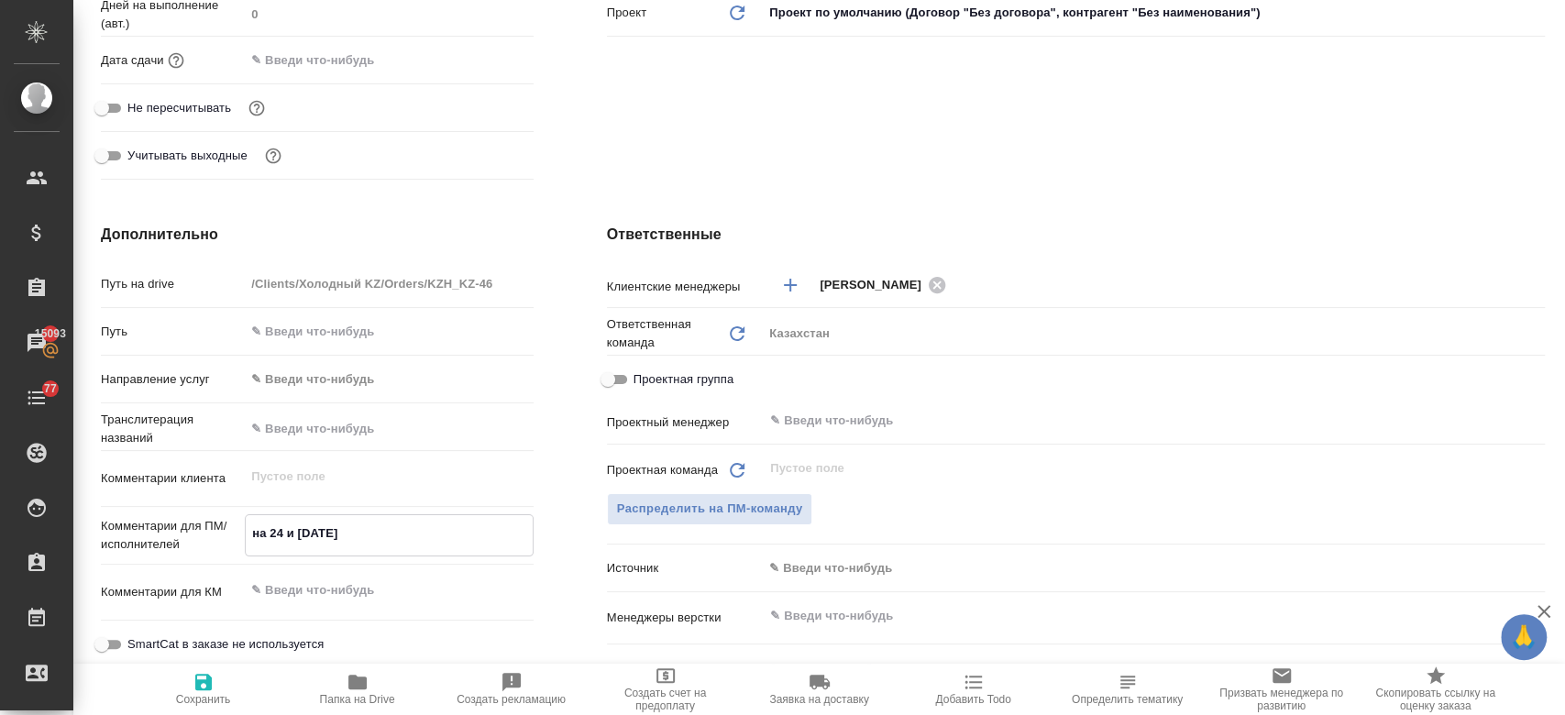
type textarea "на 24 и 25 сентя"
type textarea "x"
type textarea "на 24 и 25 сентяб"
type textarea "x"
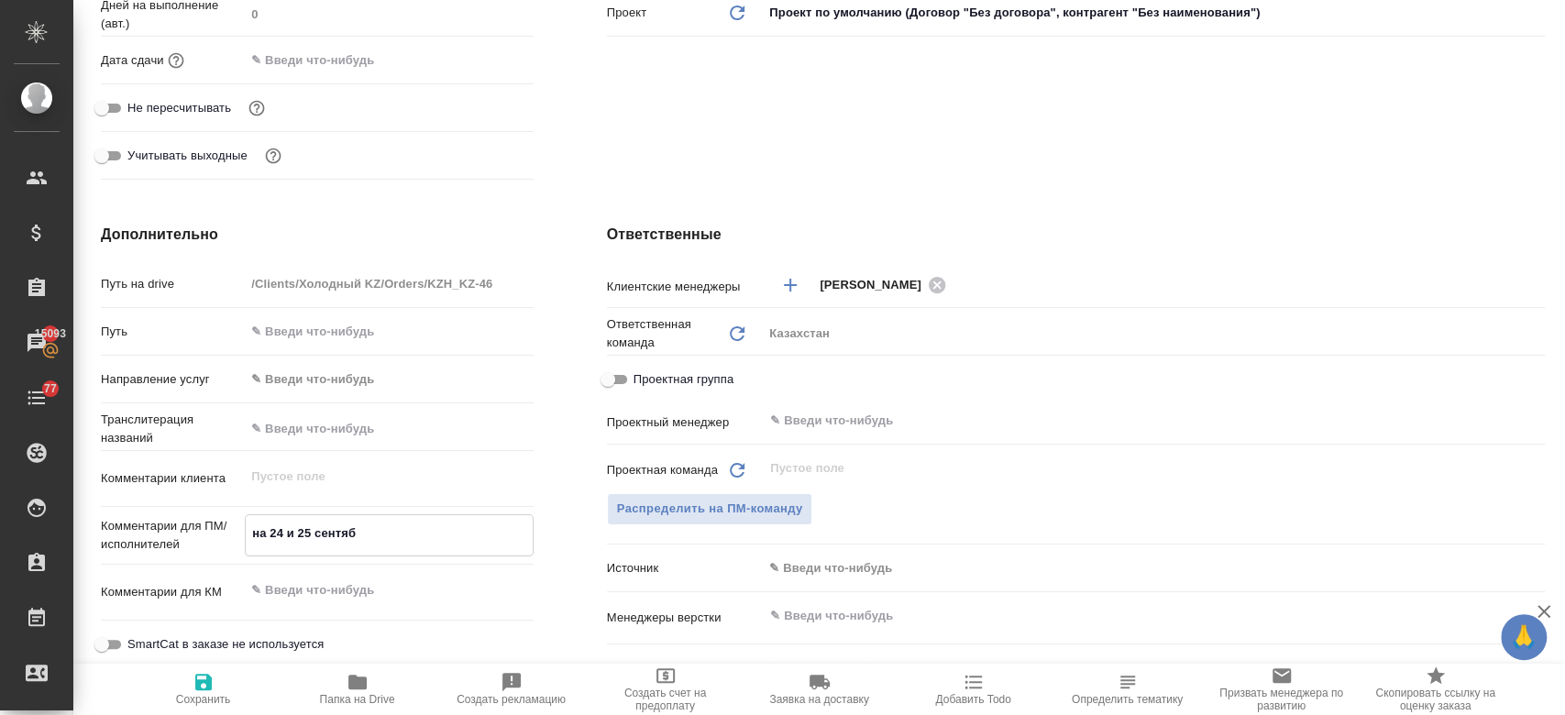
type textarea "на 24 и 25 сентябр"
type textarea "x"
type textarea "на 24 и 25 сентября"
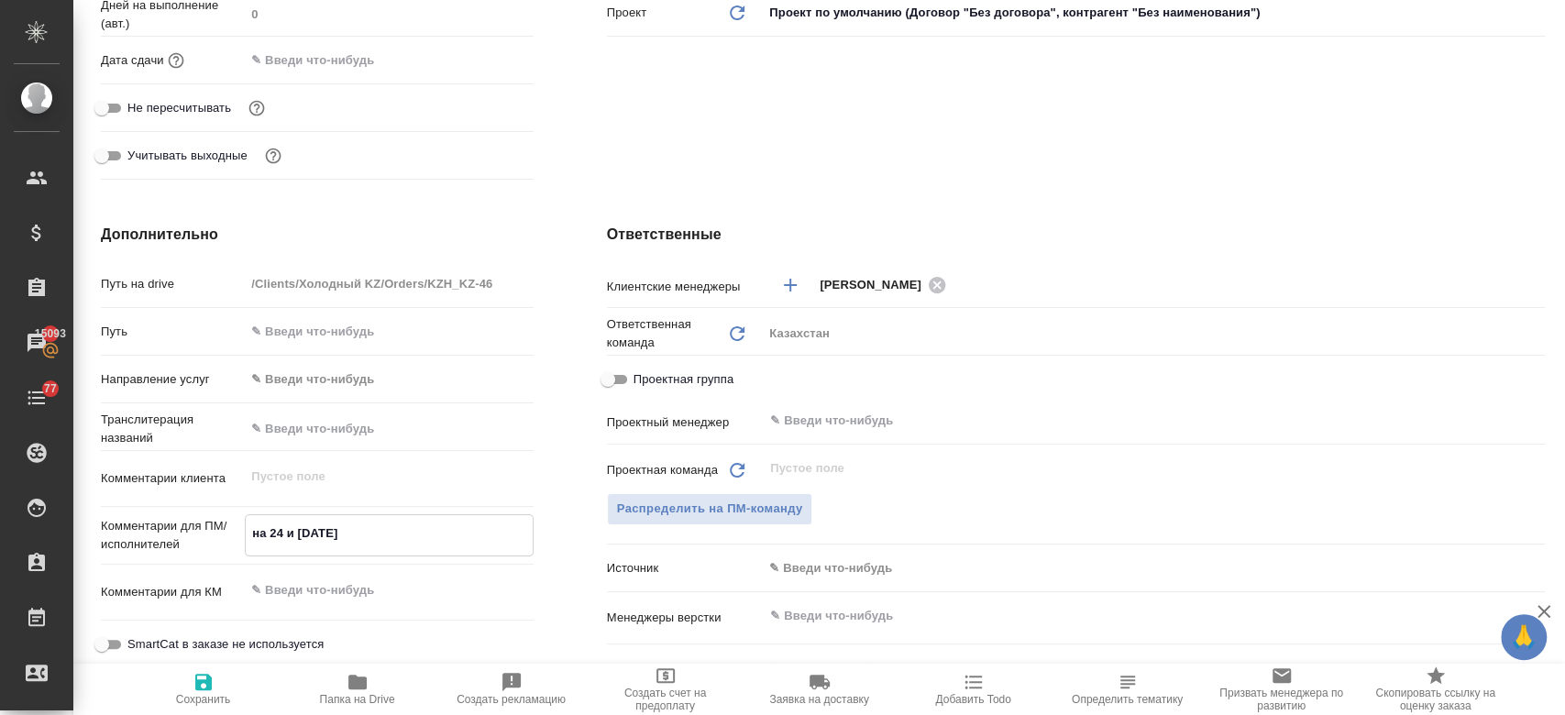
type textarea "x"
type textarea "на 24 и 25 сентября."
type textarea "x"
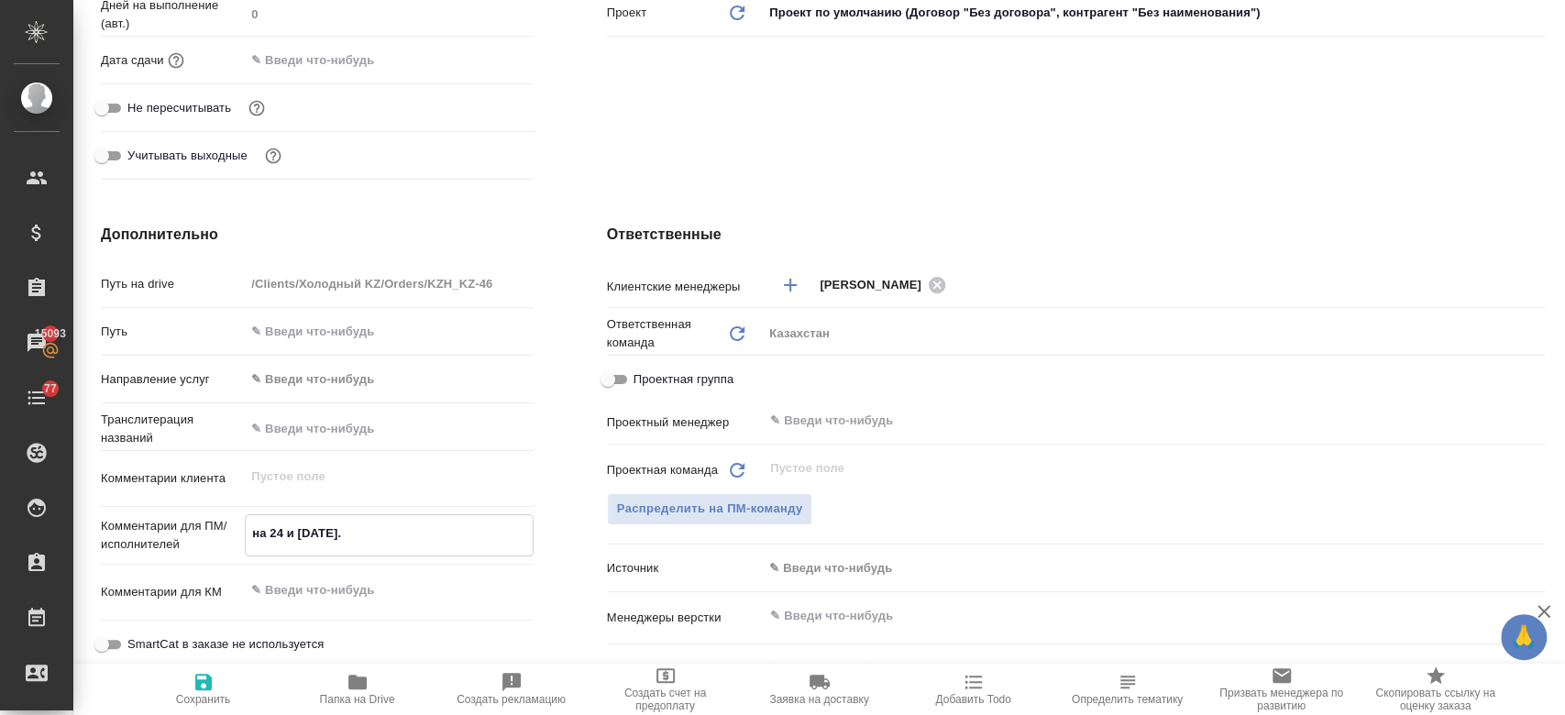
type textarea "x"
type textarea "на 24 и 25 сентября."
type textarea "x"
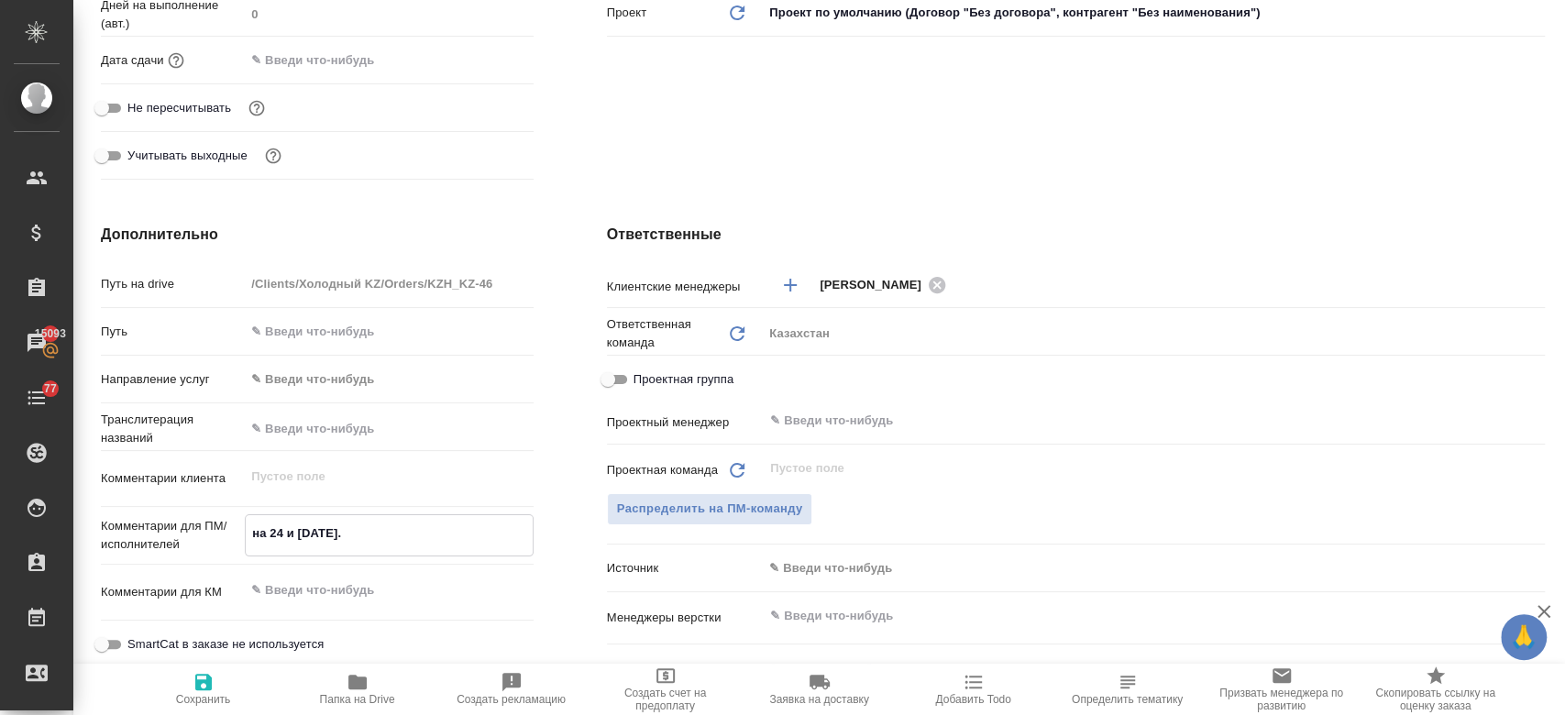
type textarea "x"
type textarea "на 24 и 25 сентября. н"
type textarea "x"
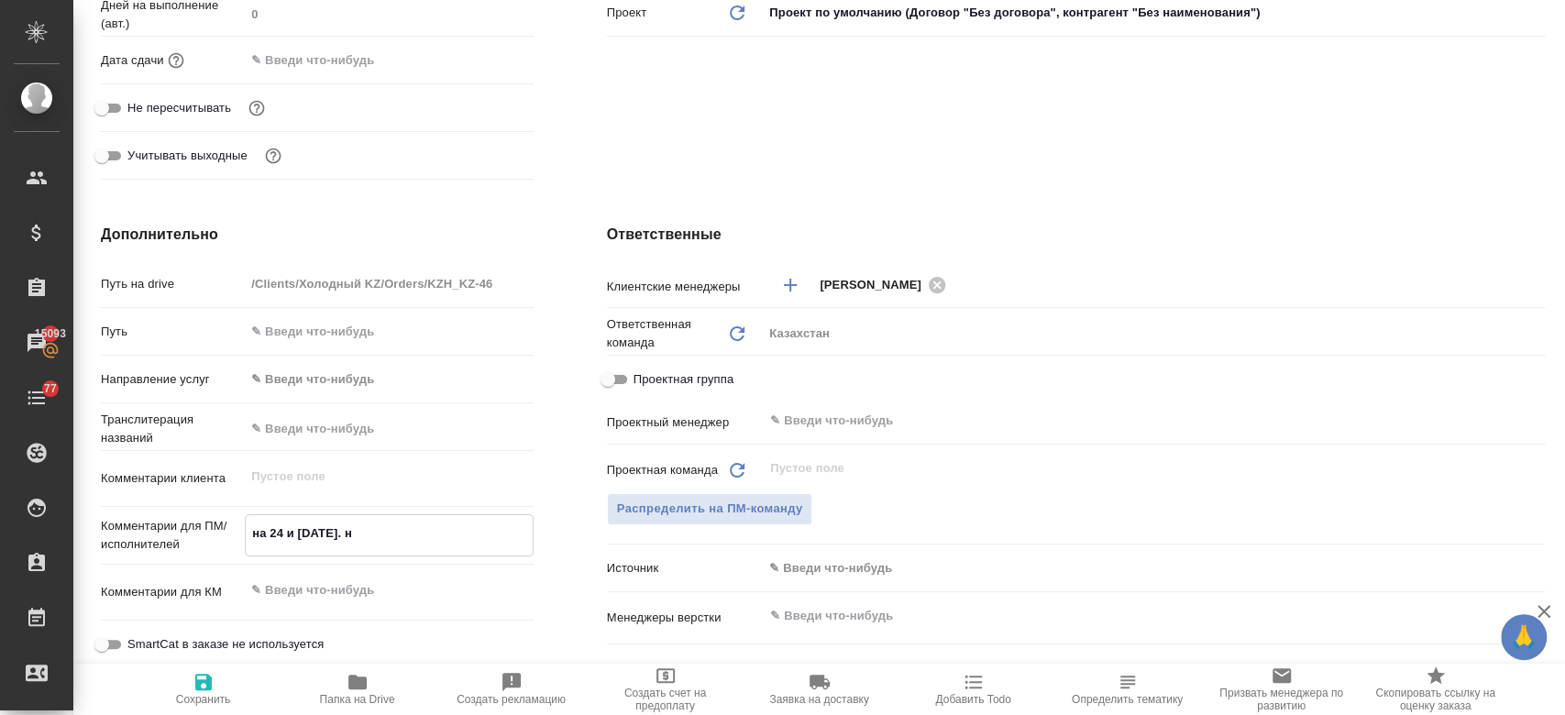
type textarea "на 24 и 25 сентября. на"
type textarea "x"
type textarea "на 24 и 25 сентября. на"
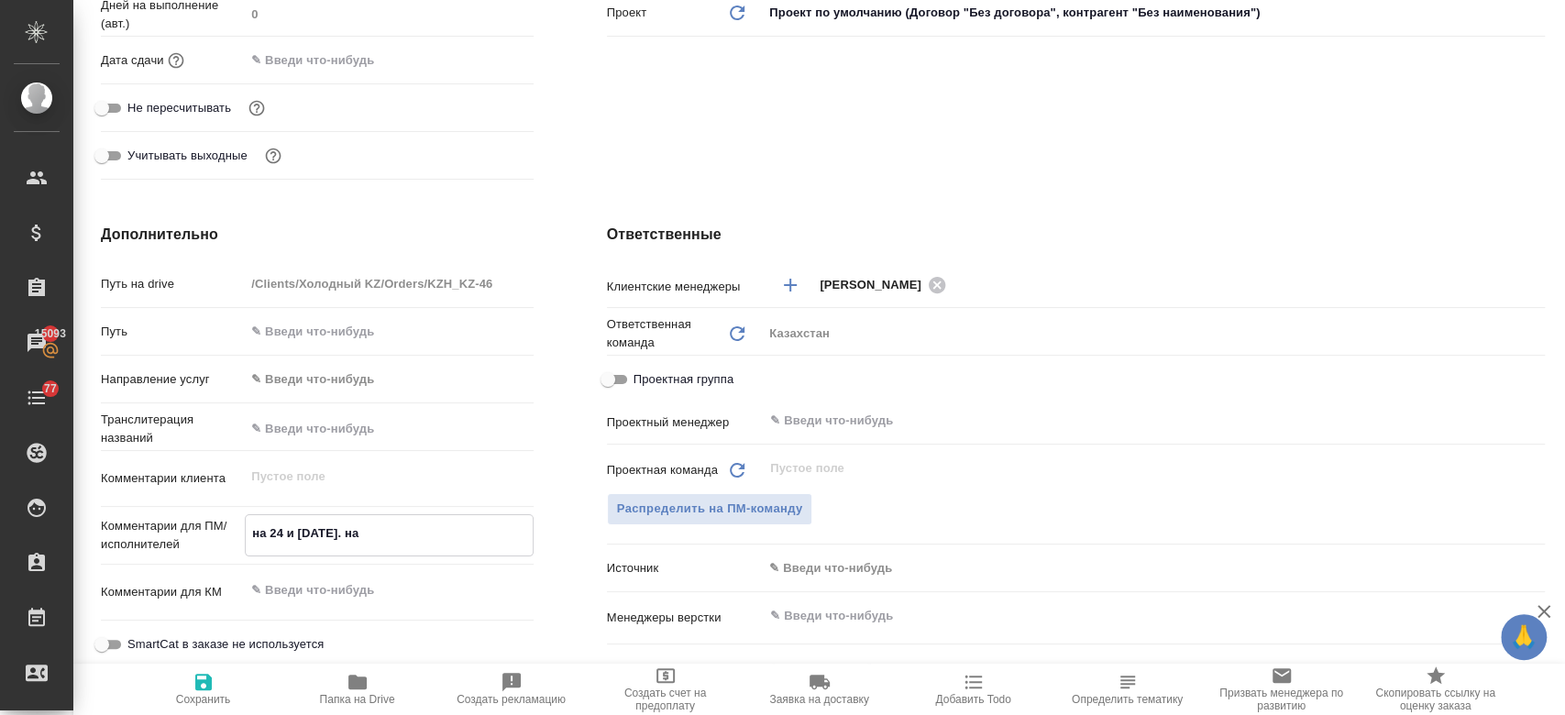
type textarea "x"
type textarea "на 24 и 25 сентября. на 2"
type textarea "x"
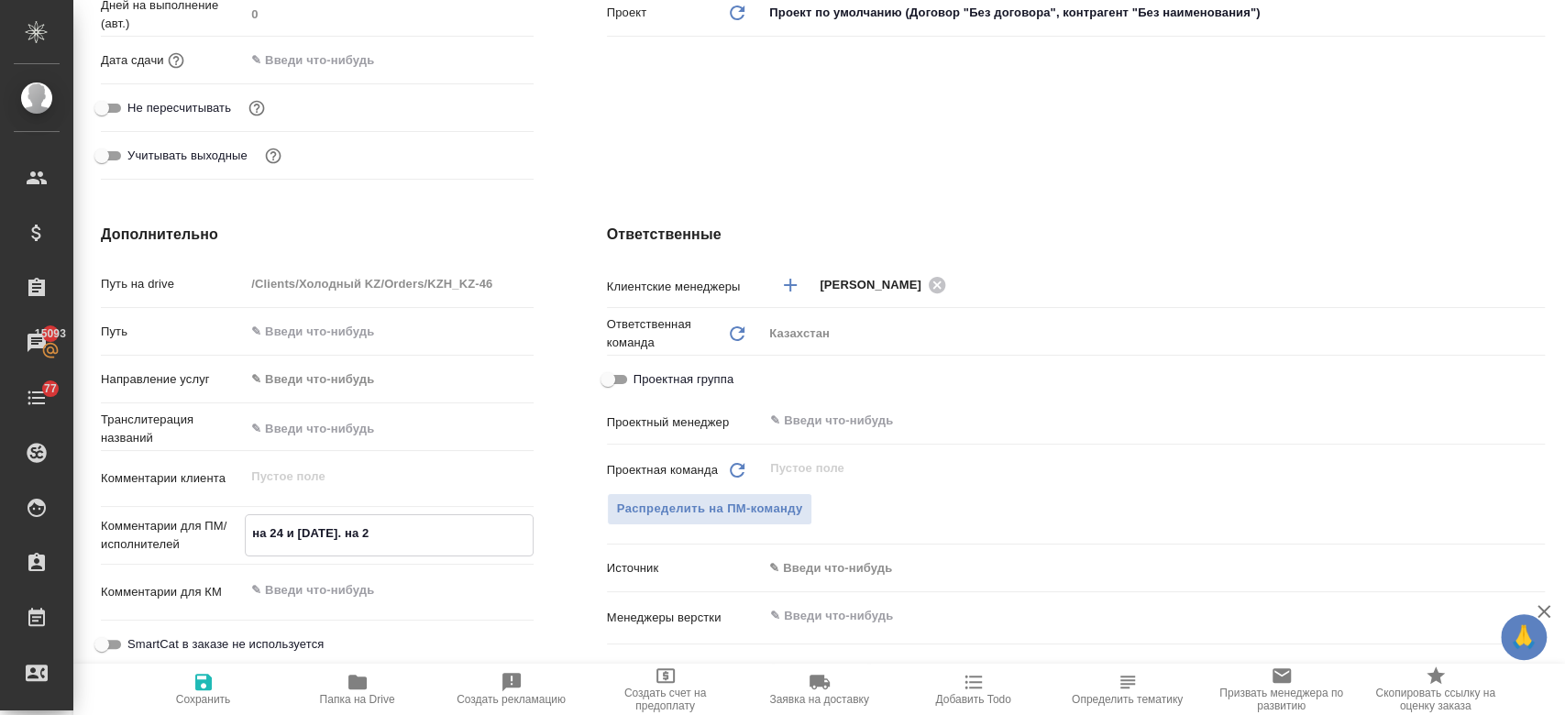
type textarea "на 24 и 25 сентября. на 2"
type textarea "x"
type textarea "на 24 и 25 сентября. на 2 д"
type textarea "x"
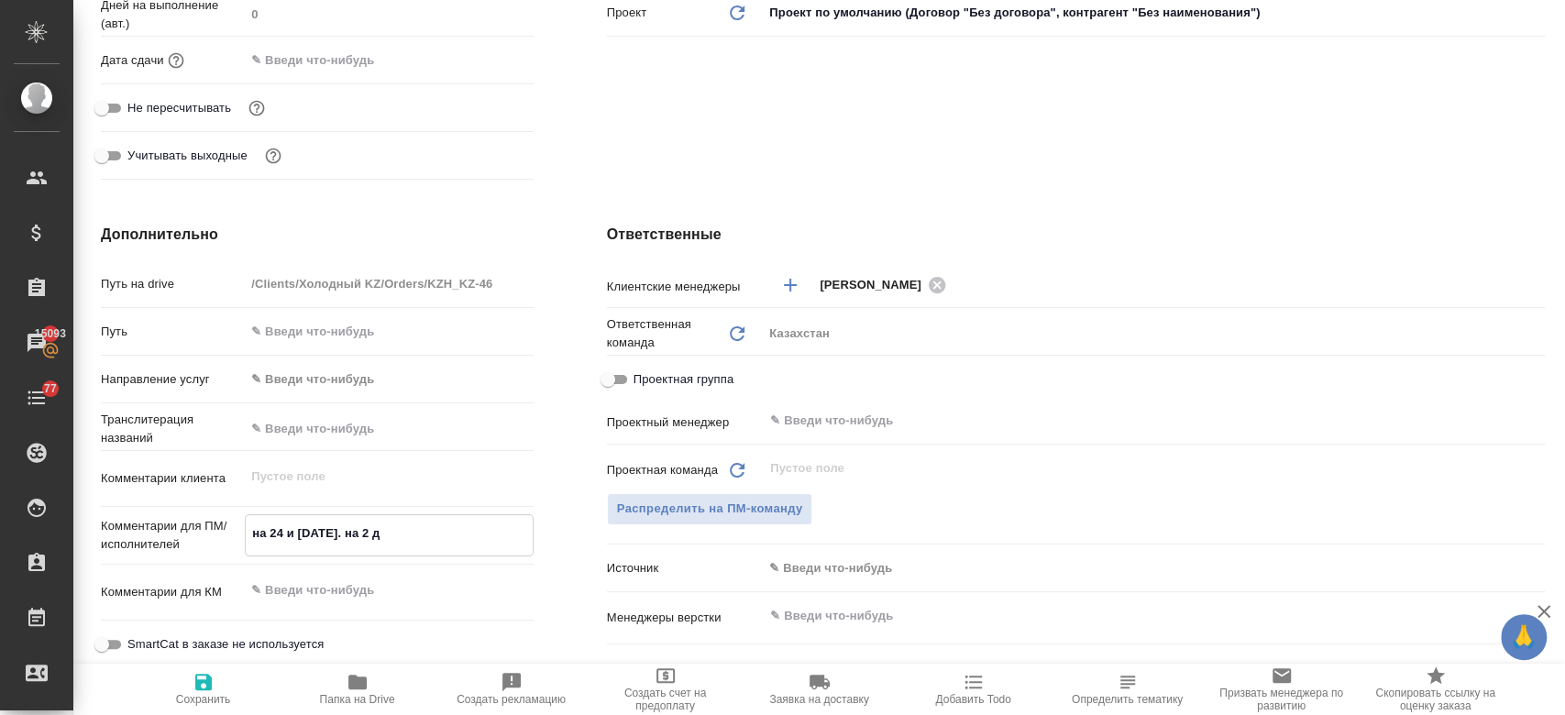
type textarea "x"
type textarea "на 24 и 25 сентября. на 2 дн"
type textarea "x"
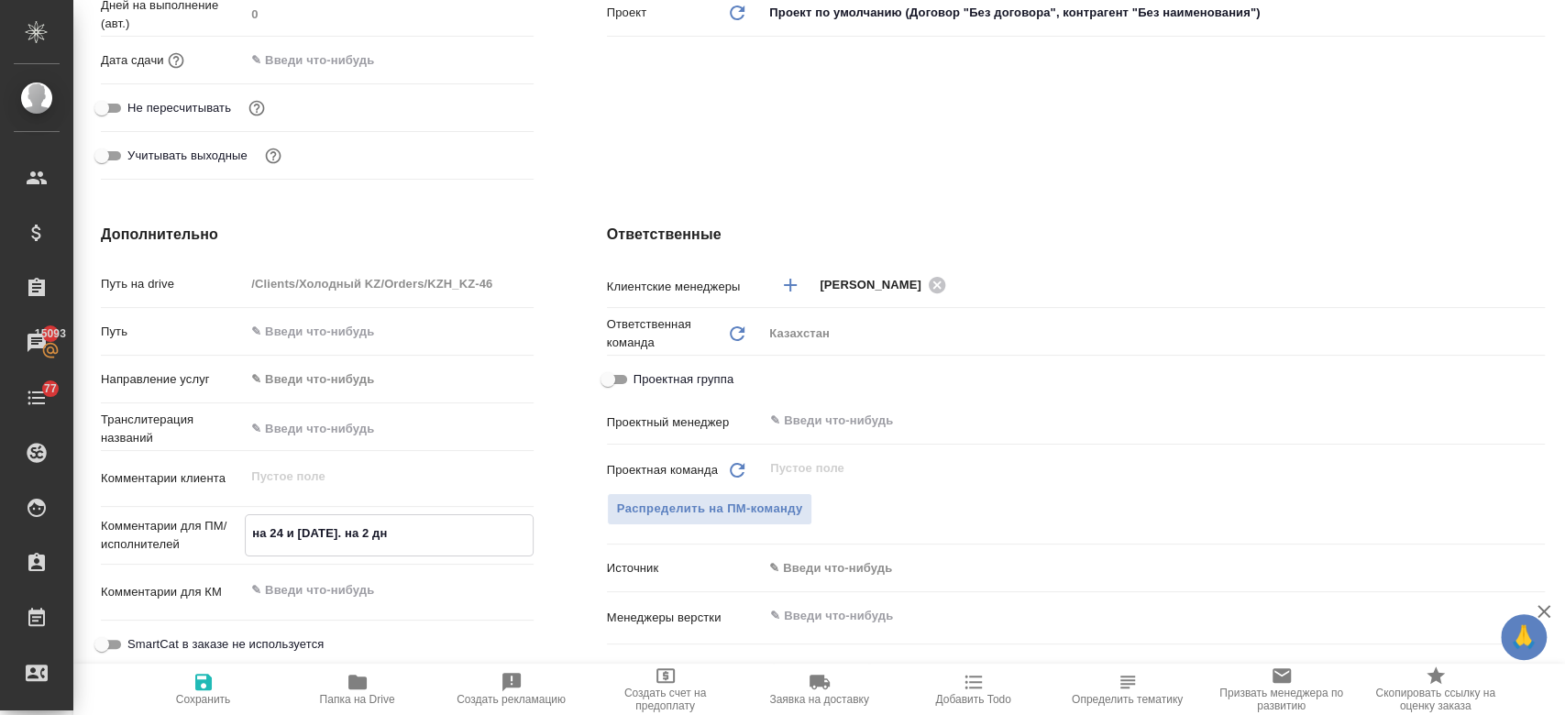
type textarea "x"
type textarea "на 24 и 25 сентября. на 2 дня"
type textarea "x"
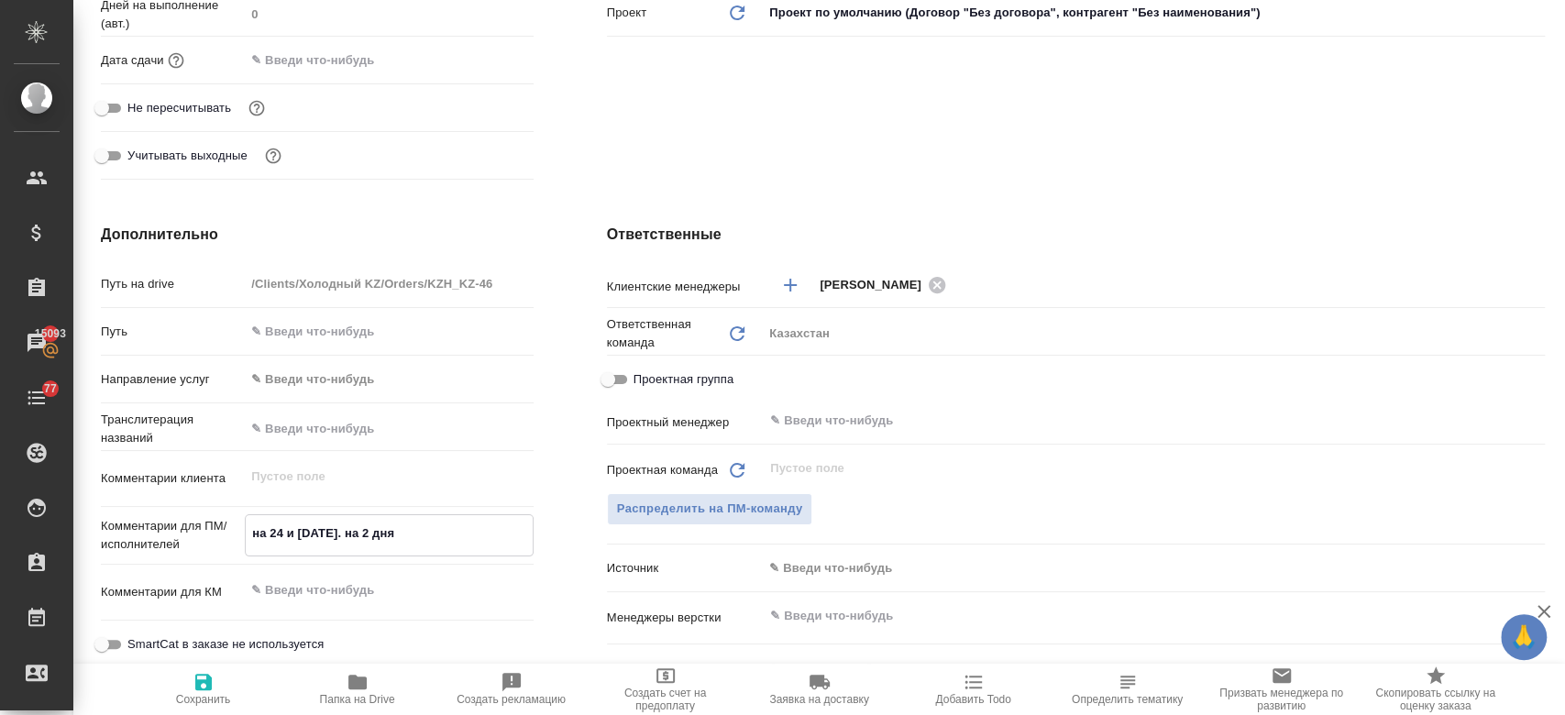
type textarea "на 24 и 25 сентября. на 2 дня"
type textarea "x"
type textarea "на 24 и 25 сентября. на 2 дня ."
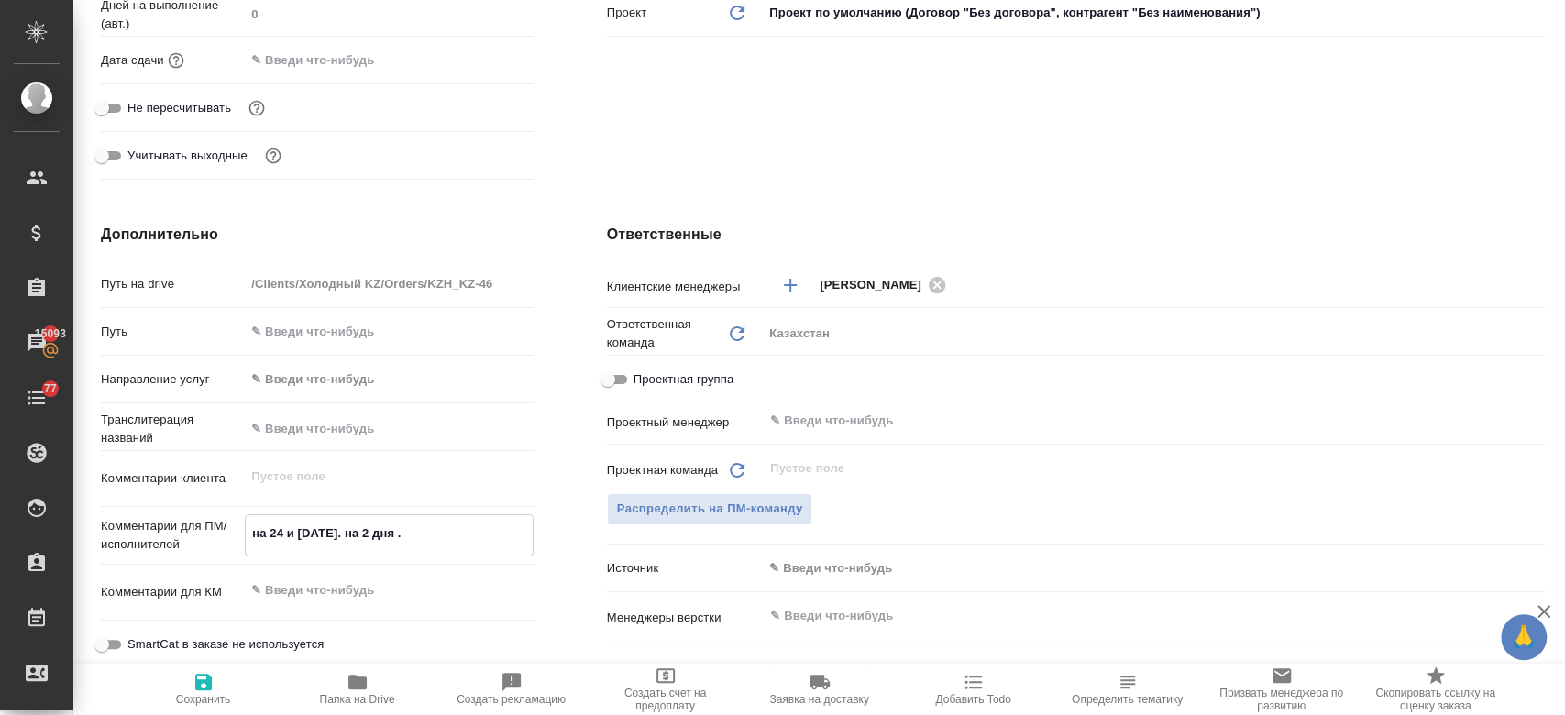
type textarea "x"
type textarea "на 24 и 25 сентября. на 2 дня"
type textarea "x"
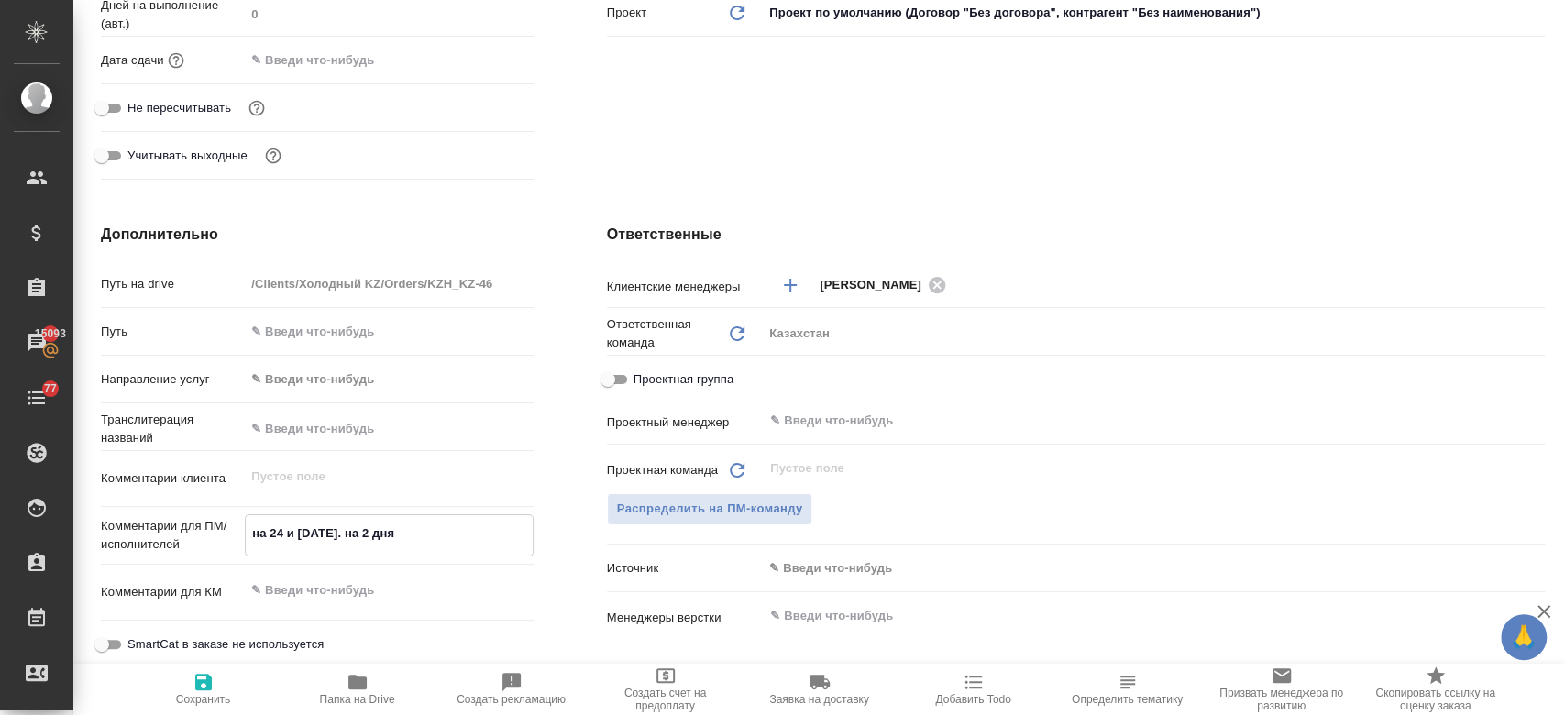
type textarea "x"
type textarea "на 24 и 25 сентября. на 2 дня"
type textarea "x"
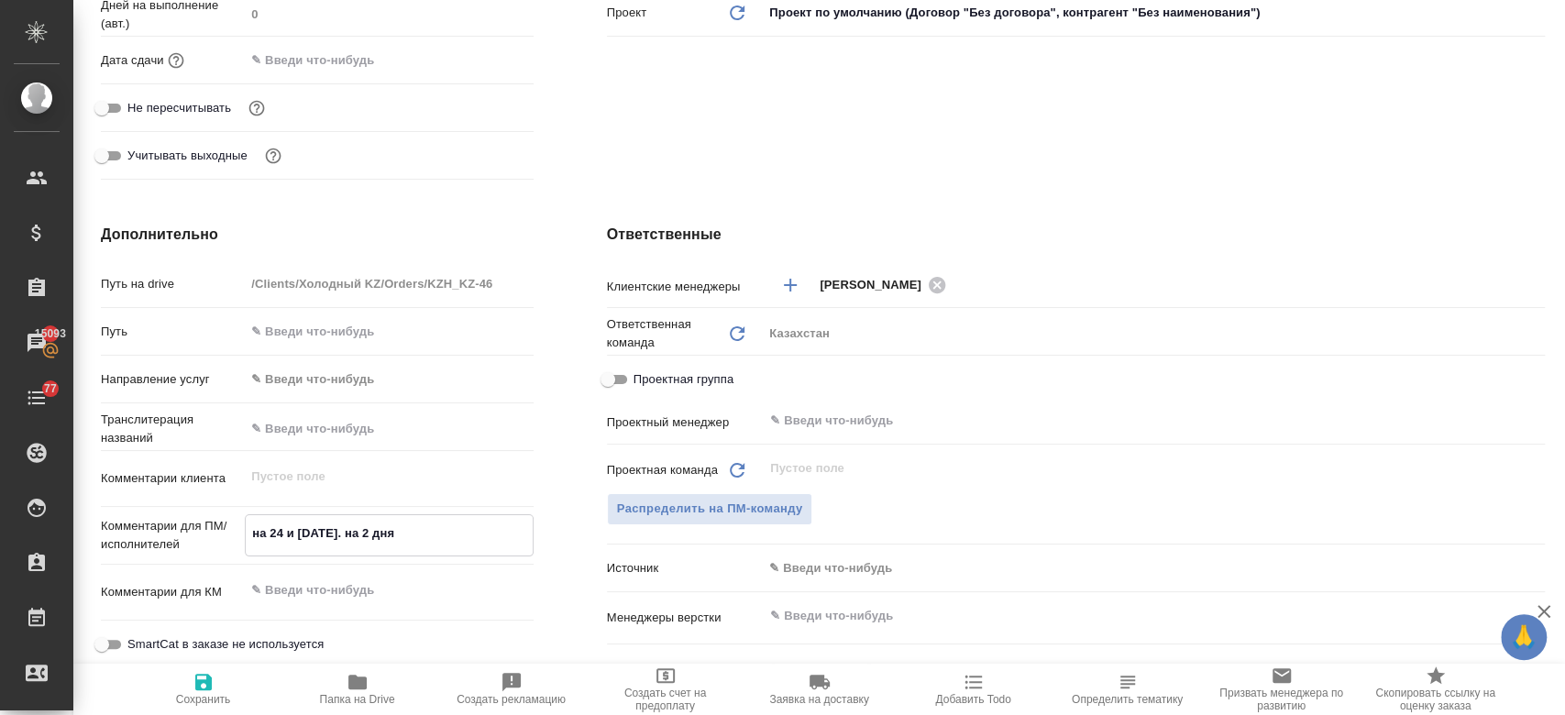
type textarea "x"
type textarea "на 24 и 25 сентября. на 2 дня н"
type textarea "x"
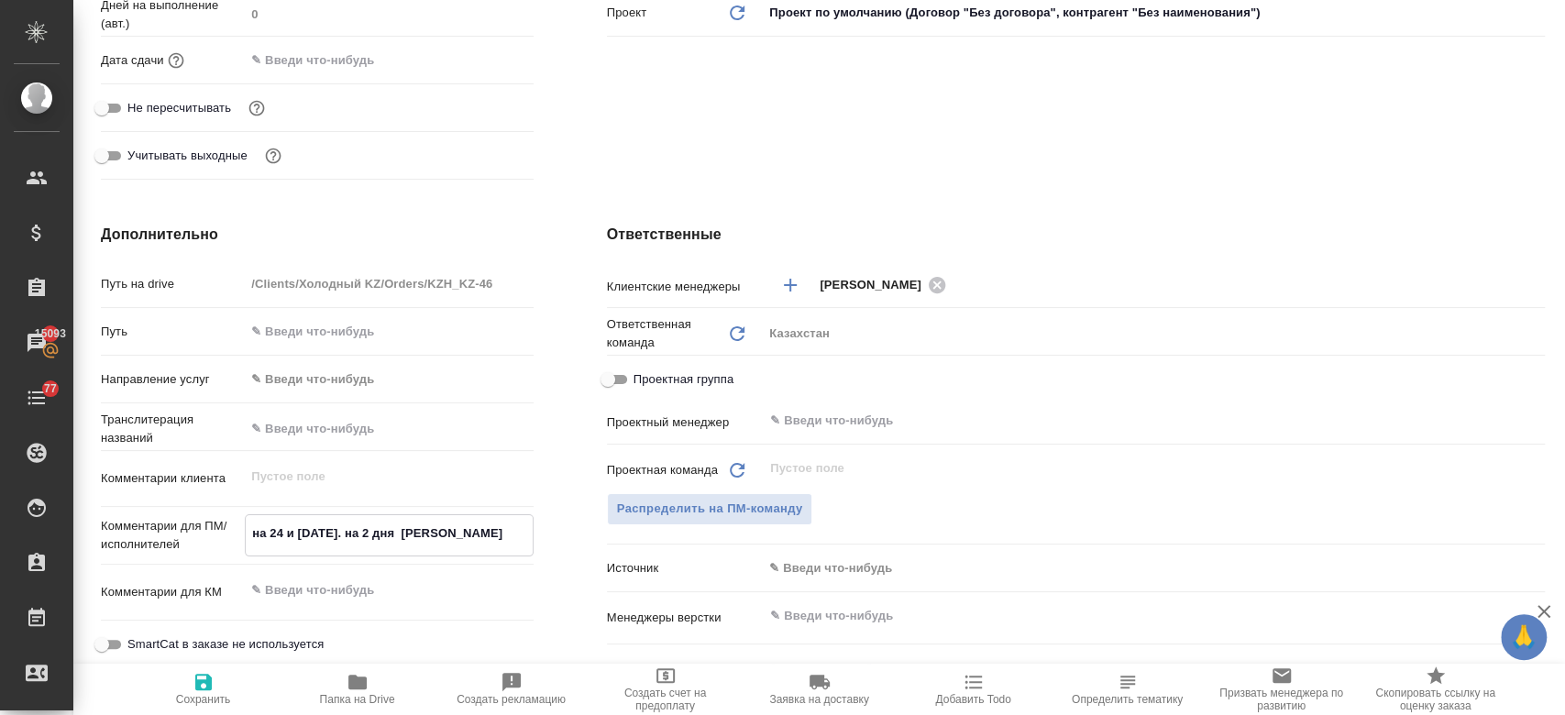
type textarea "на 24 и 25 сентября. на 2 дня ну"
type textarea "x"
type textarea "на 24 и 25 сентября. на 2 дня нуж"
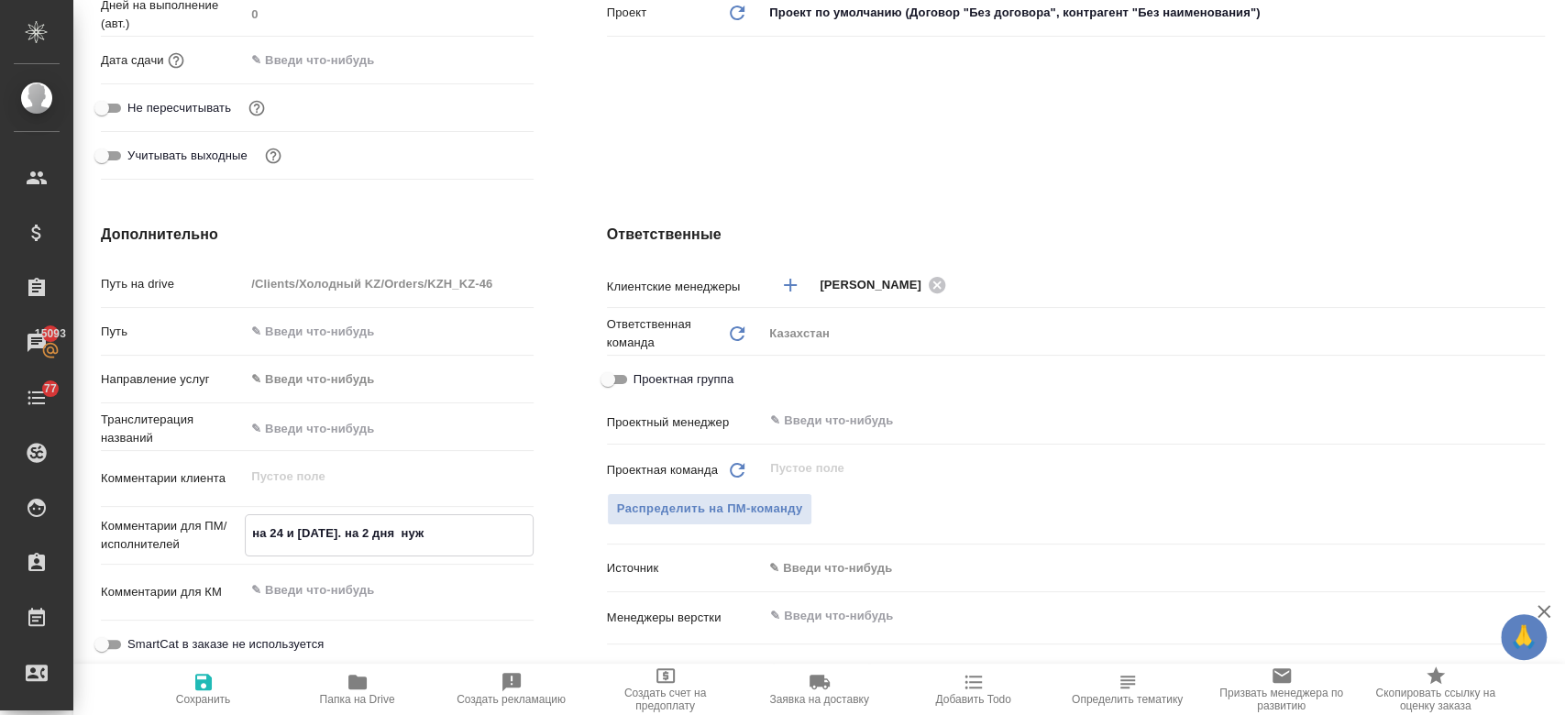
type textarea "x"
type textarea "на 24 и 25 сентября. на 2 дня нуже"
type textarea "x"
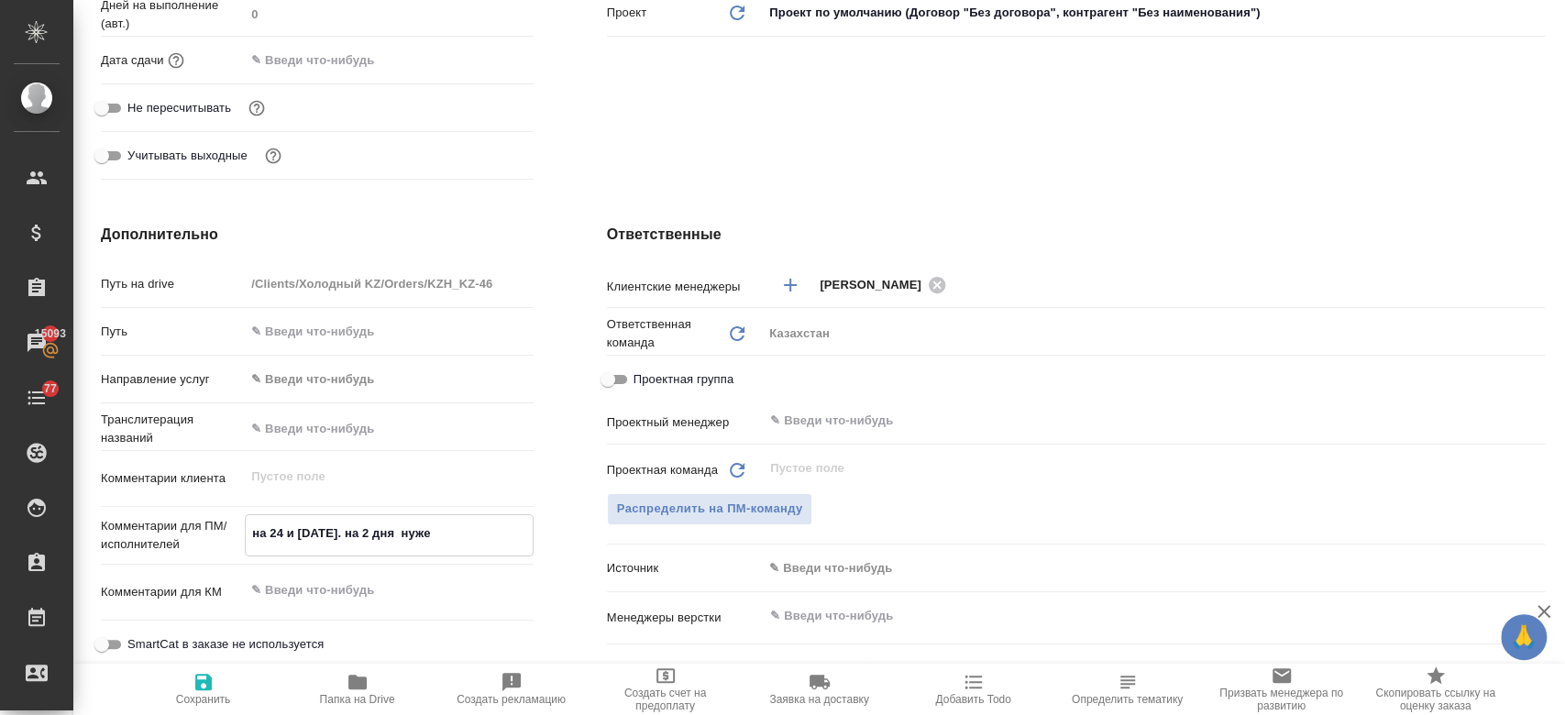
type textarea "x"
type textarea "на 24 и 25 сентября. на 2 дня нужен"
type textarea "x"
type textarea "на 24 и 25 сентября. на 2 дня нужен"
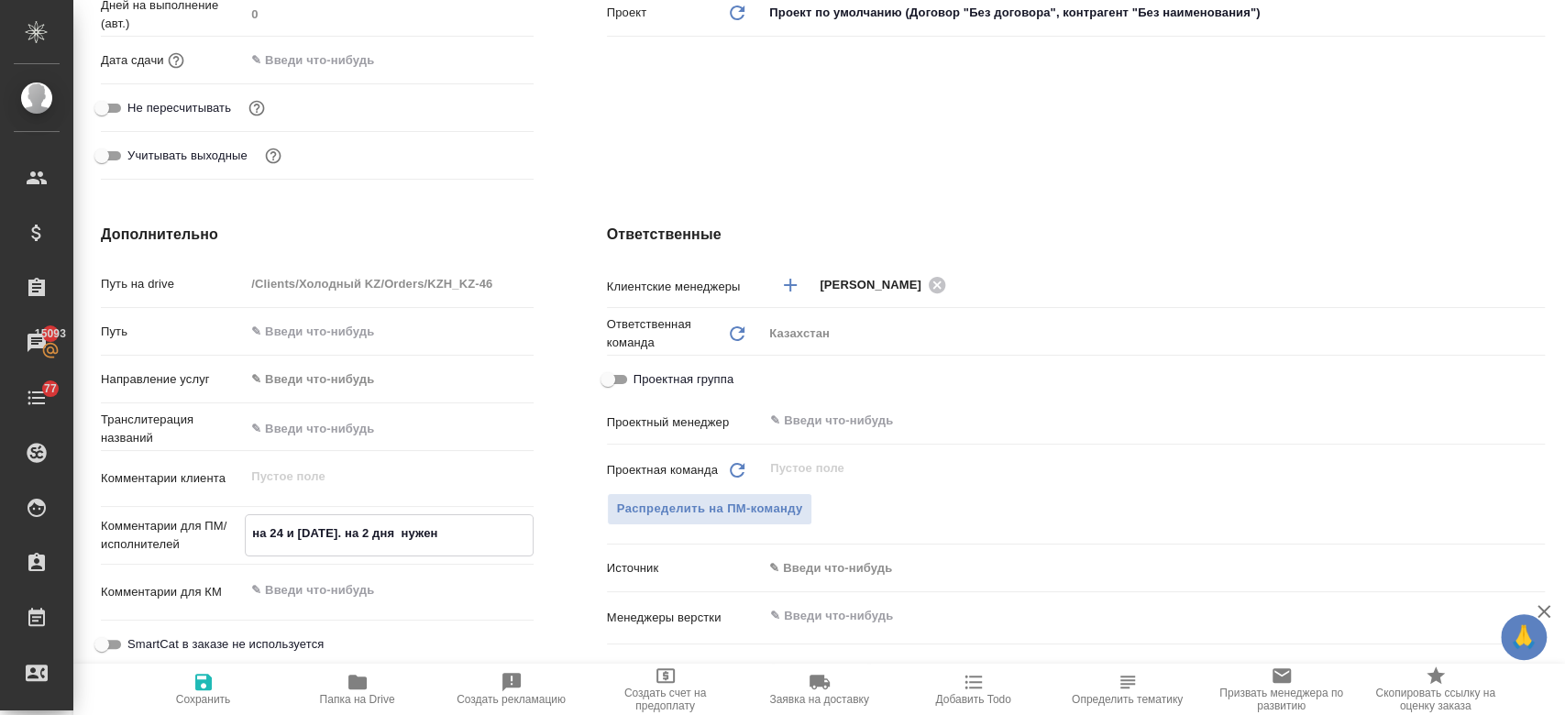
type textarea "x"
type textarea "на 24 и 25 сентября. на 2 дня нужен"
type textarea "x"
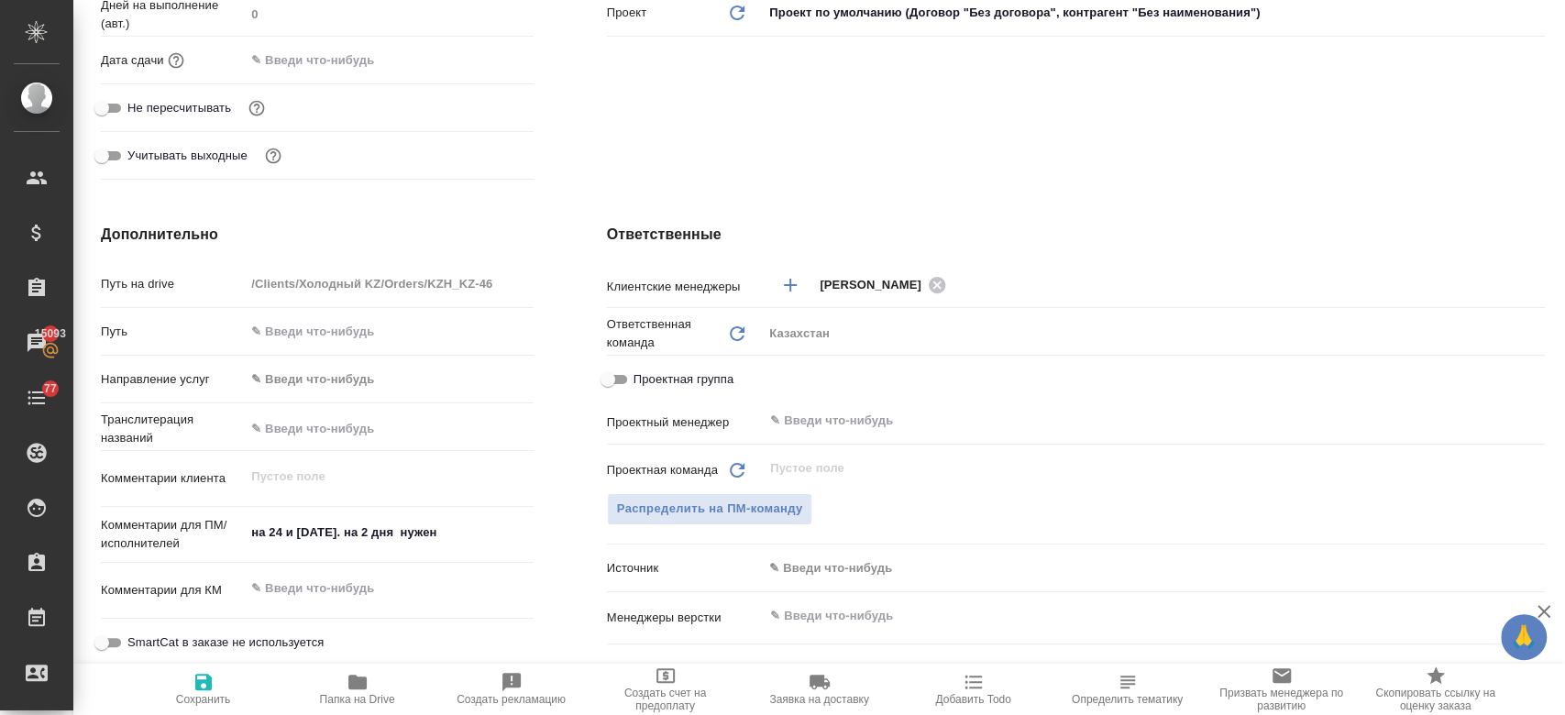
type textarea "x"
type textarea "на 24 и 25 сентября. на 2 дня нужен с"
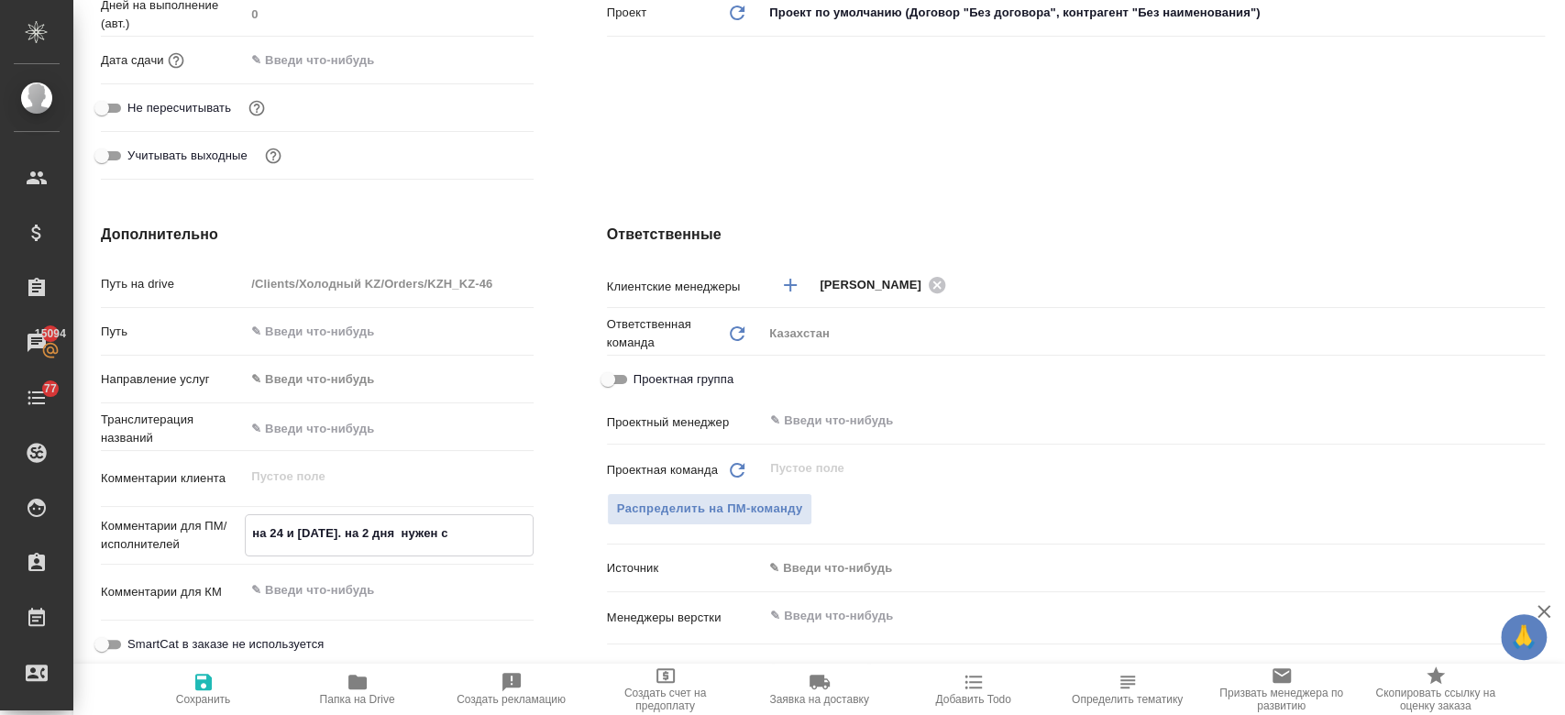
type textarea "x"
type textarea "на 24 и 25 сентября. на 2 дня нужен си"
type textarea "x"
type textarea "на 24 и 25 сентября. на 2 дня нужен син"
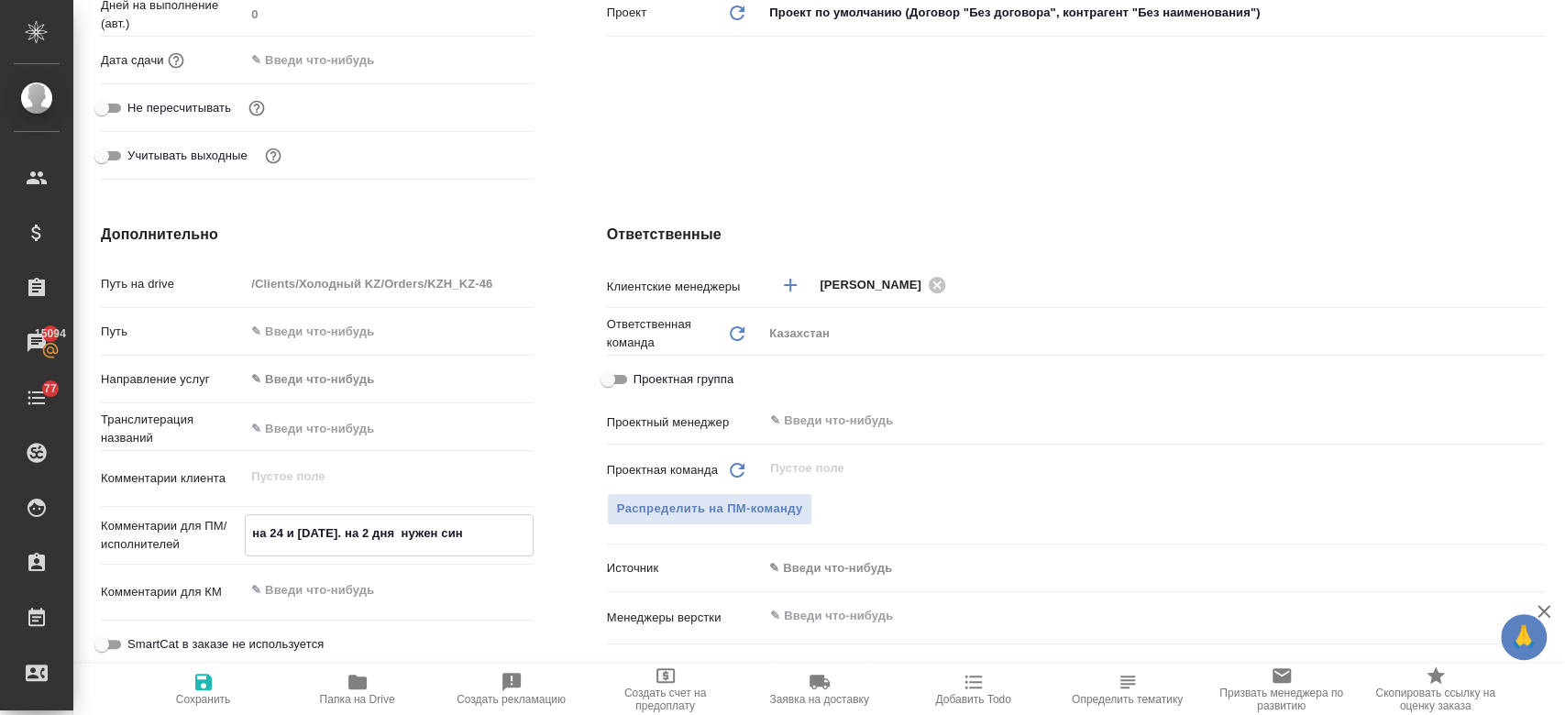
type textarea "x"
type textarea "на 24 и 25 сентября. на 2 дня нужен синх"
type textarea "x"
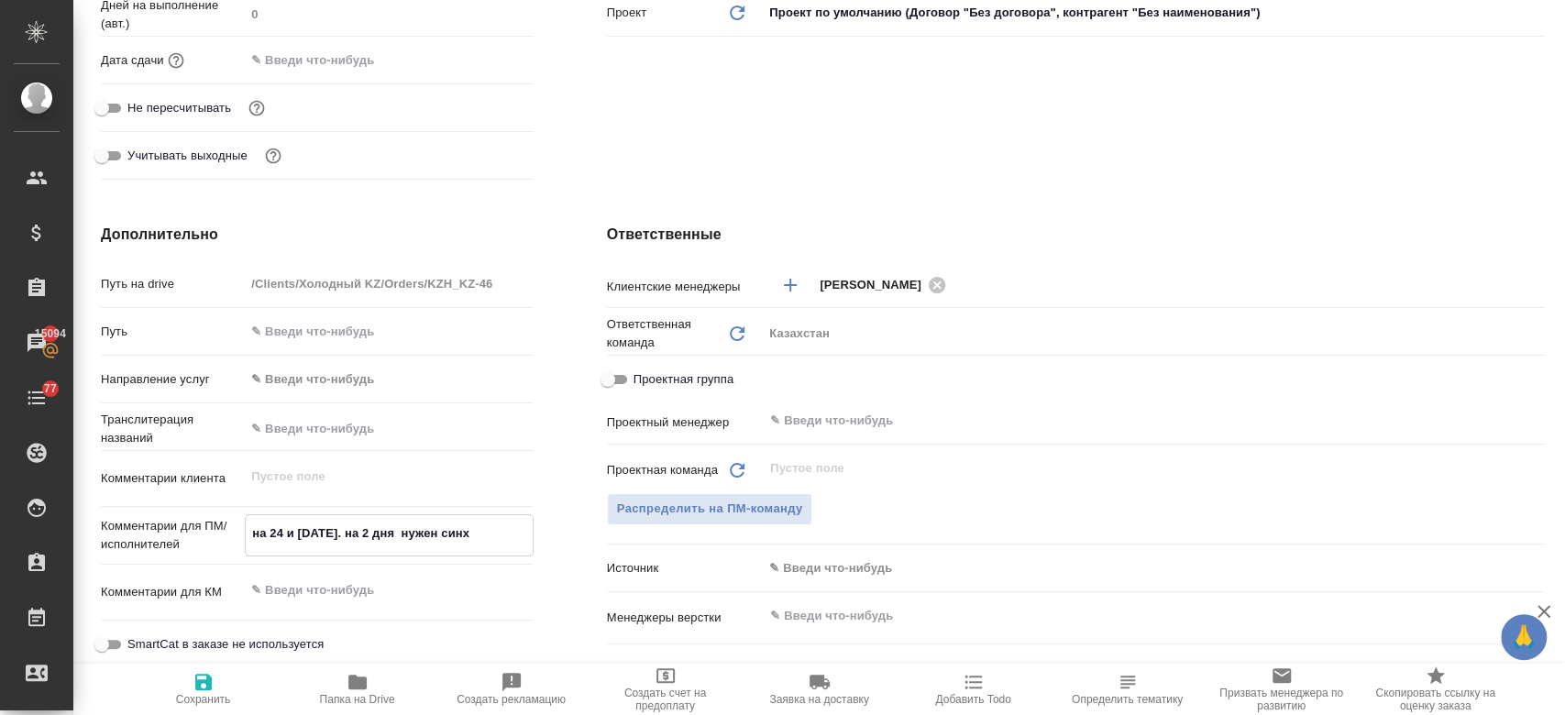
type textarea "x"
type textarea "на 24 и 25 сентября. на 2 дня нужен синхр"
type textarea "x"
type textarea "на 24 и 25 сентября. на 2 дня нужен синхро"
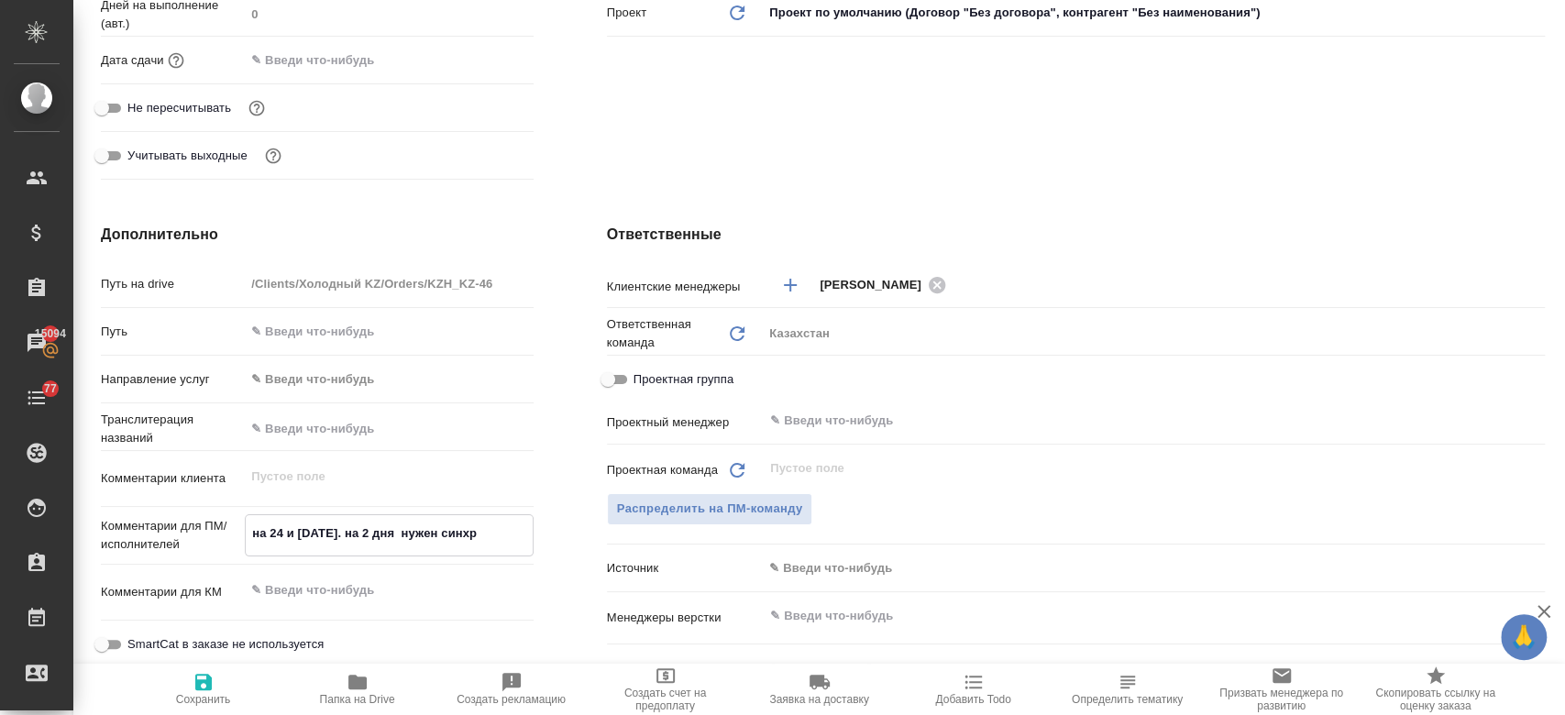
type textarea "x"
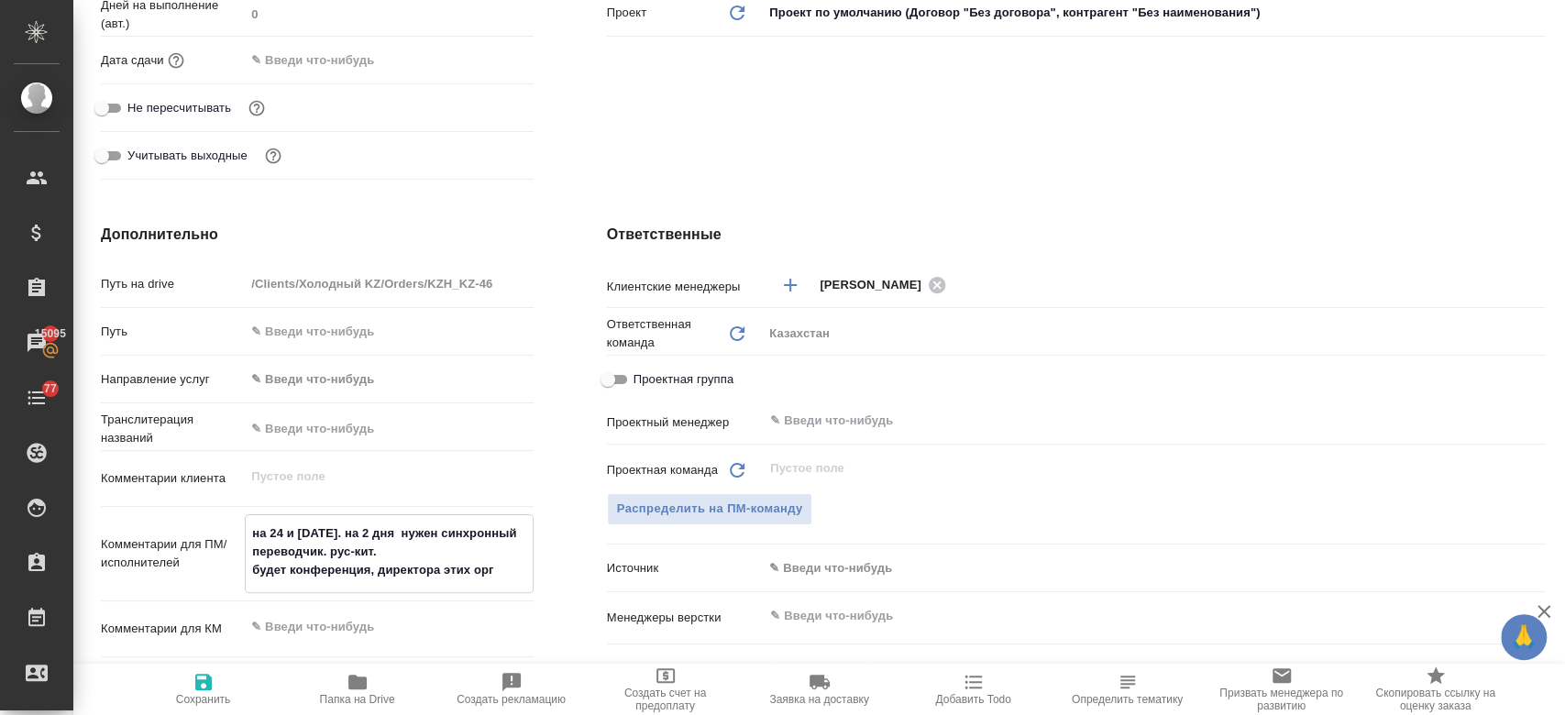
paste textarea "kazservice,kazhimprom"
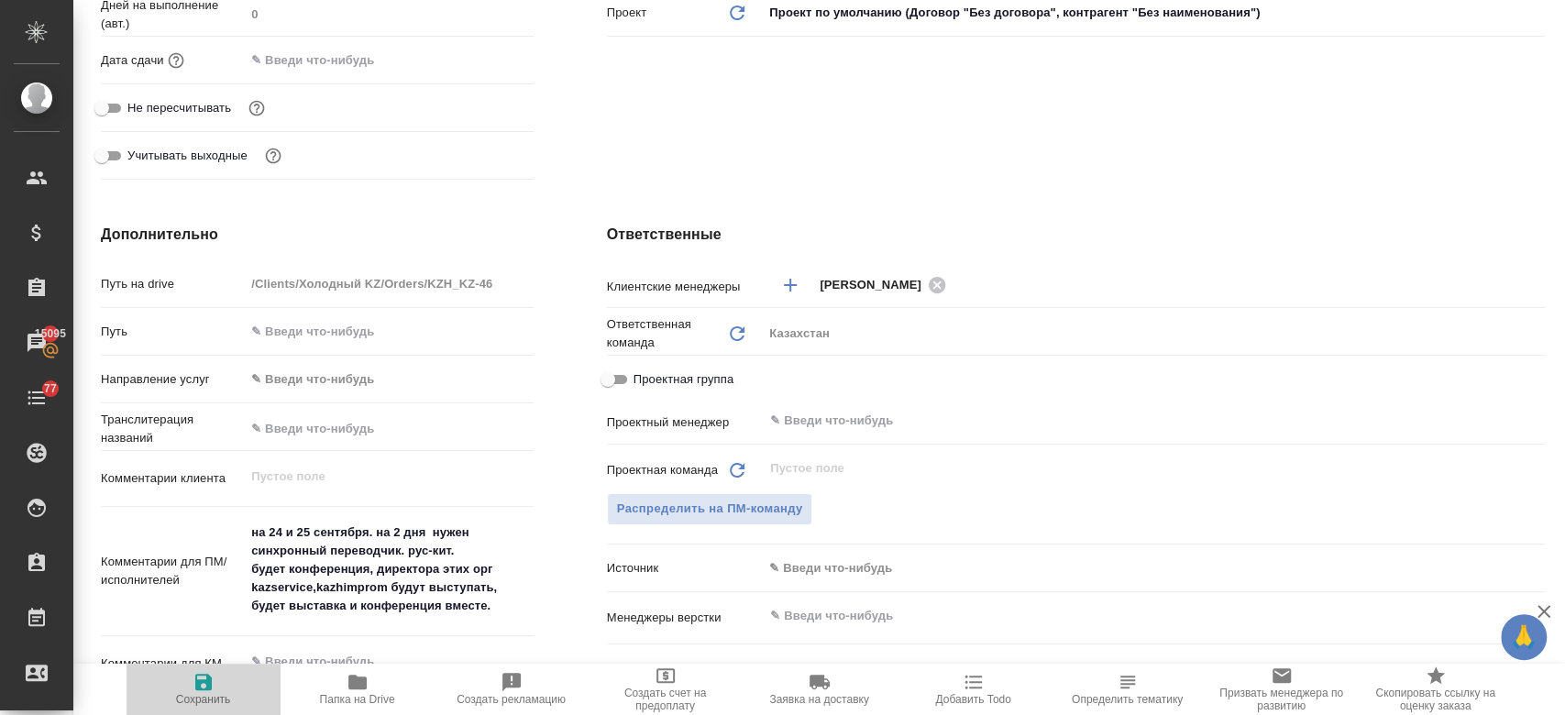
click at [226, 697] on span "Сохранить" at bounding box center [203, 699] width 55 height 13
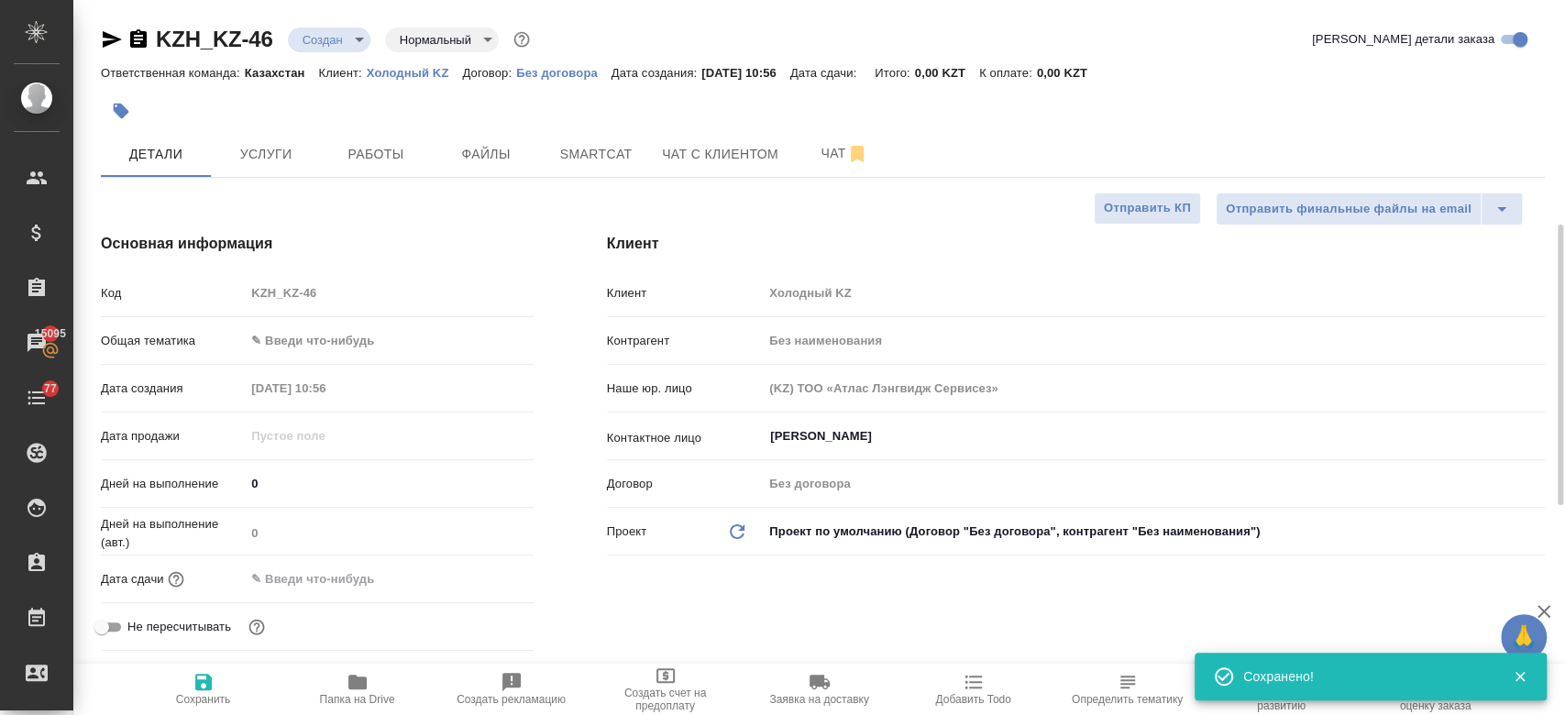
scroll to position [0, 0]
click at [829, 159] on span "Чат" at bounding box center [844, 153] width 88 height 23
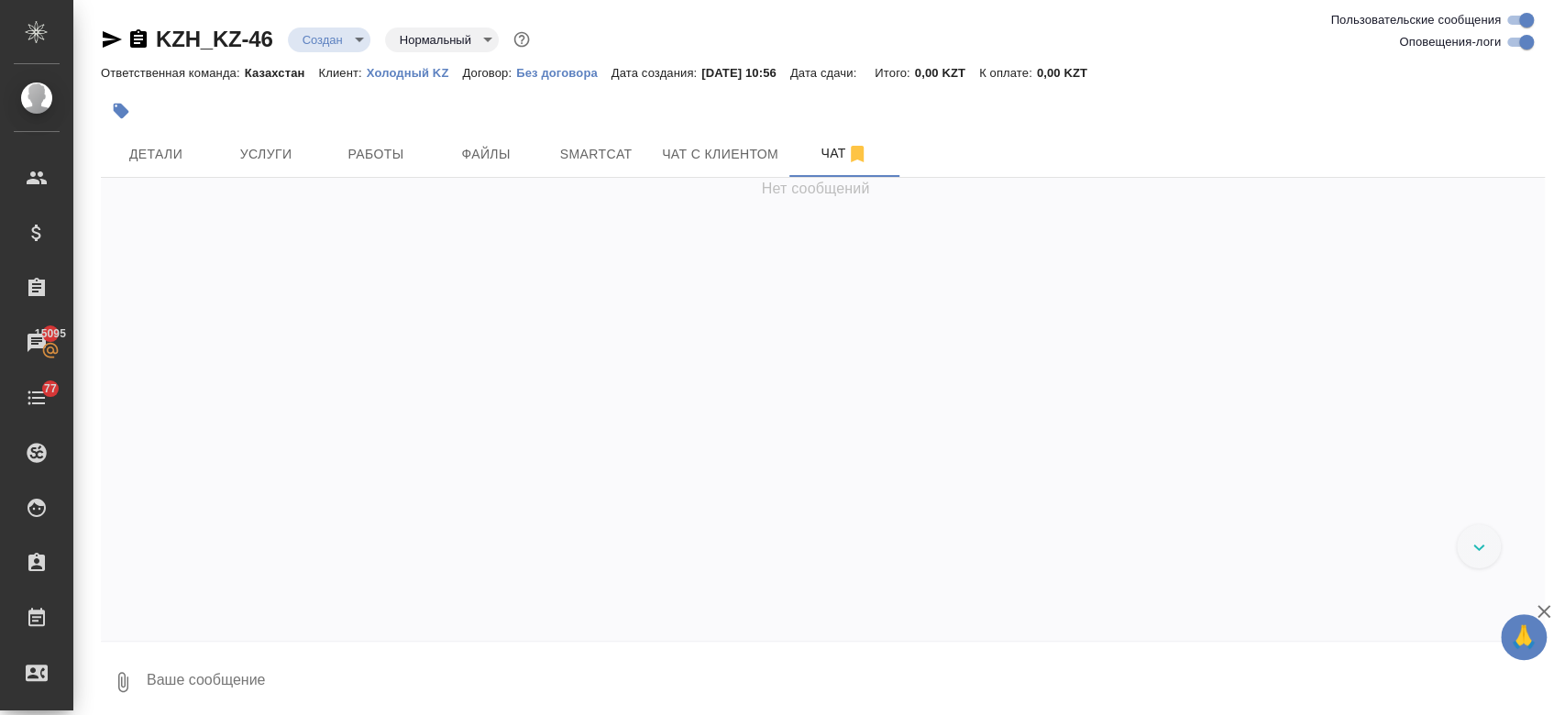
click at [315, 674] on textarea at bounding box center [845, 682] width 1400 height 62
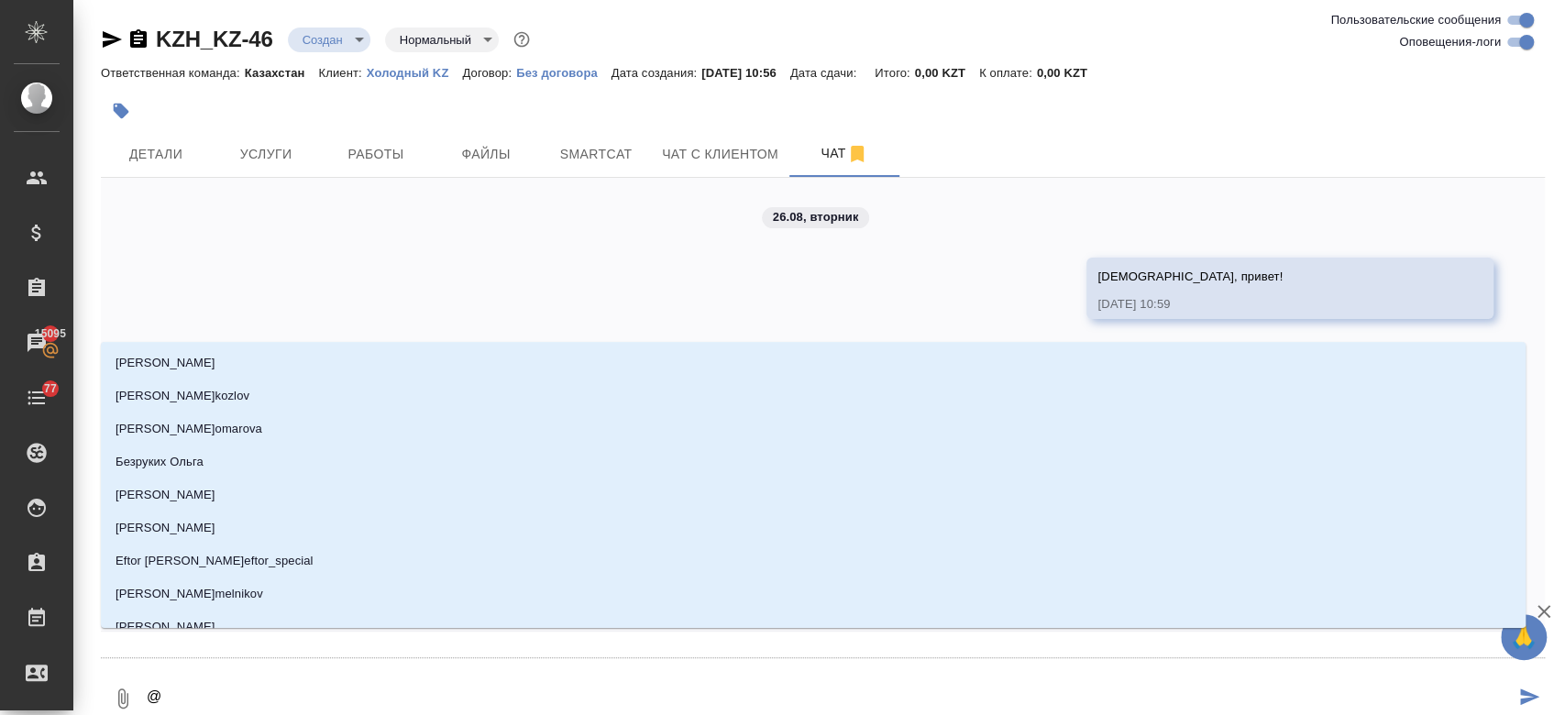
click at [238, 688] on textarea "@" at bounding box center [829, 698] width 1369 height 62
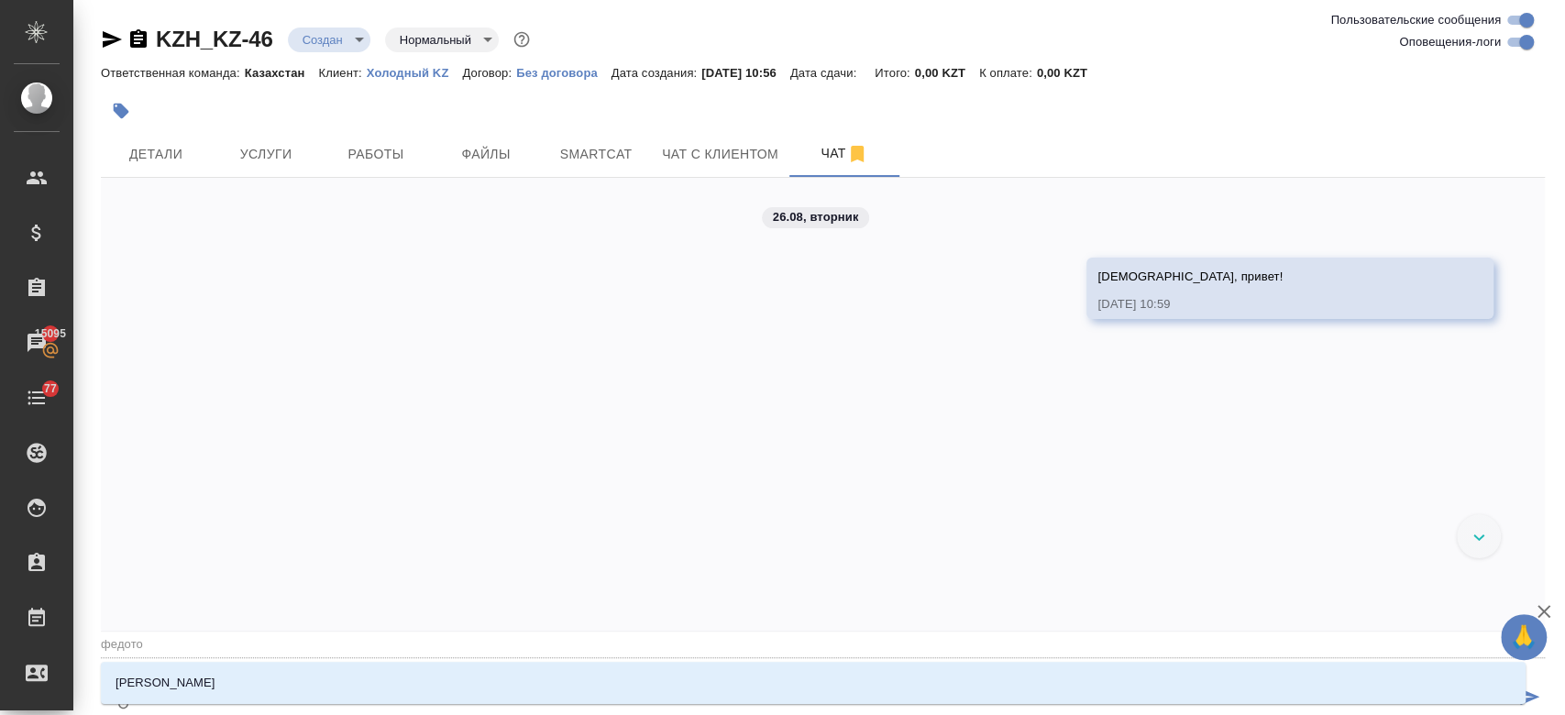
click at [213, 673] on li "Федотова Ирина" at bounding box center [813, 682] width 1424 height 33
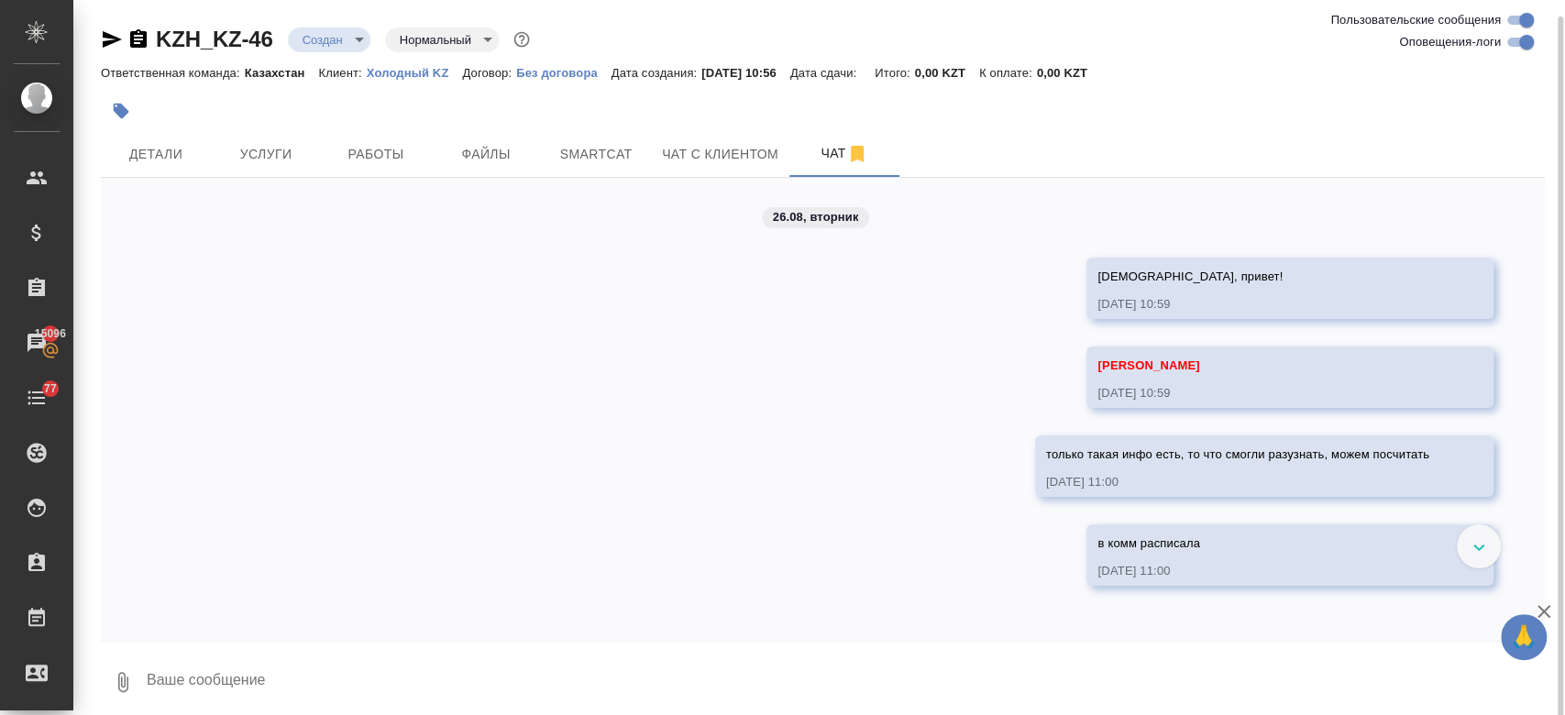
scroll to position [8, 0]
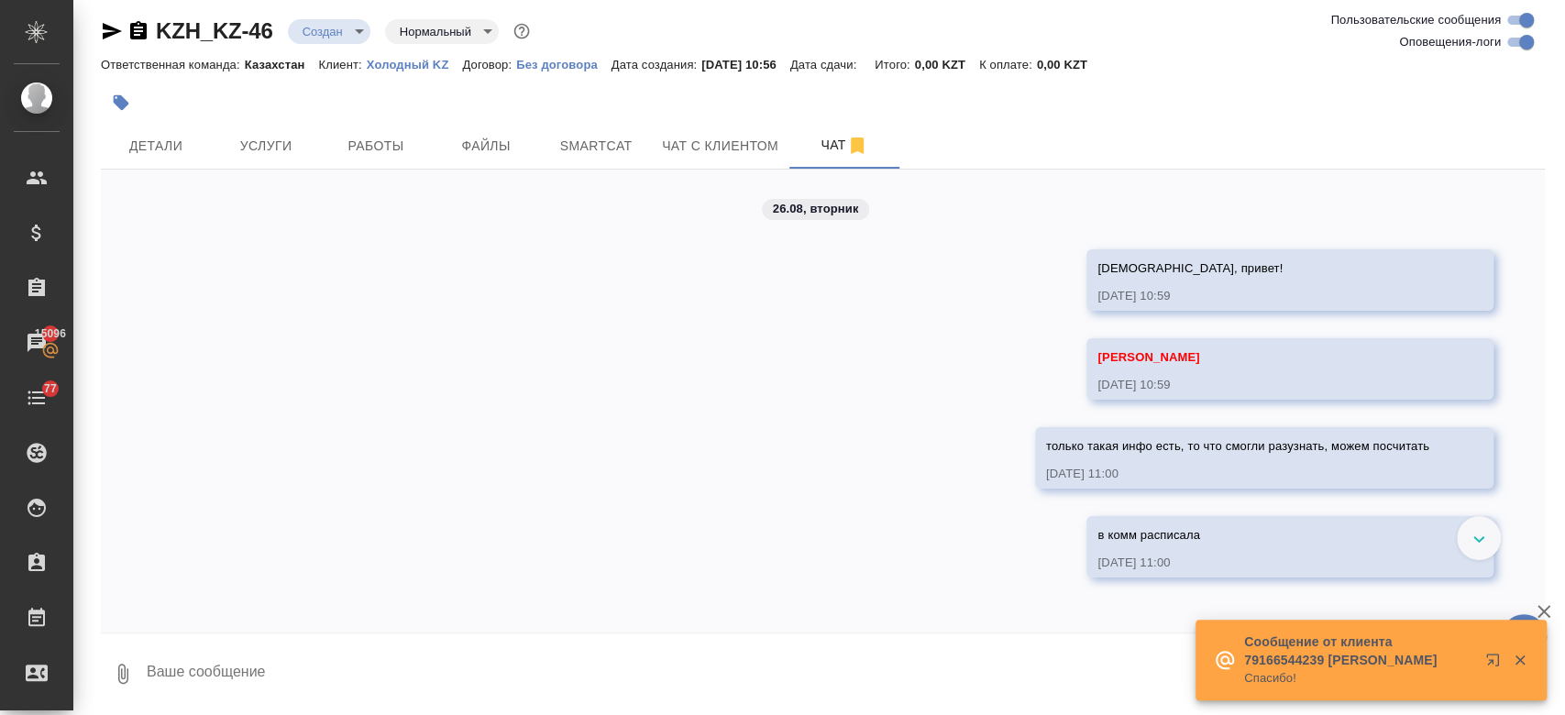
click at [252, 79] on div at bounding box center [823, 81] width 1444 height 4
click at [439, 92] on div at bounding box center [582, 102] width 962 height 40
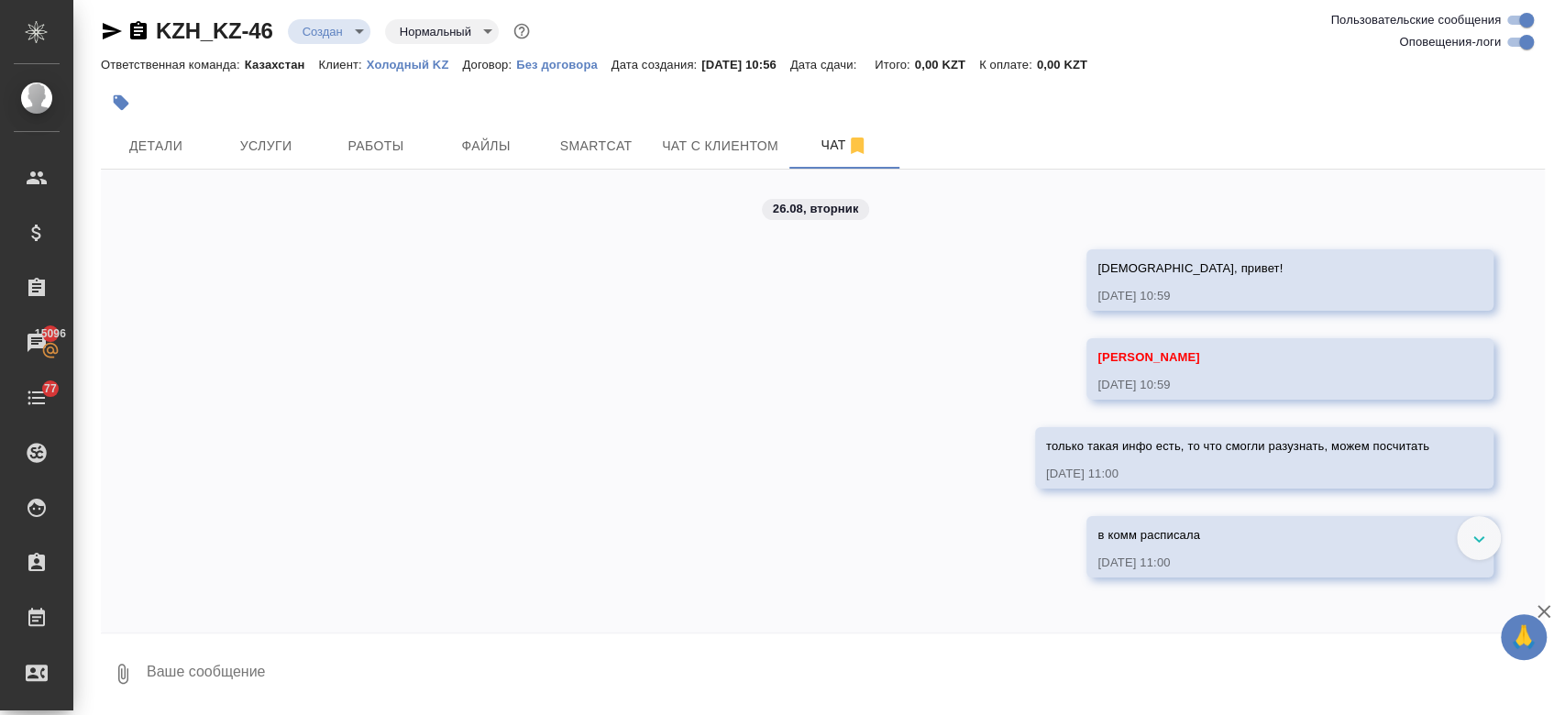
click at [627, 82] on div at bounding box center [582, 102] width 962 height 40
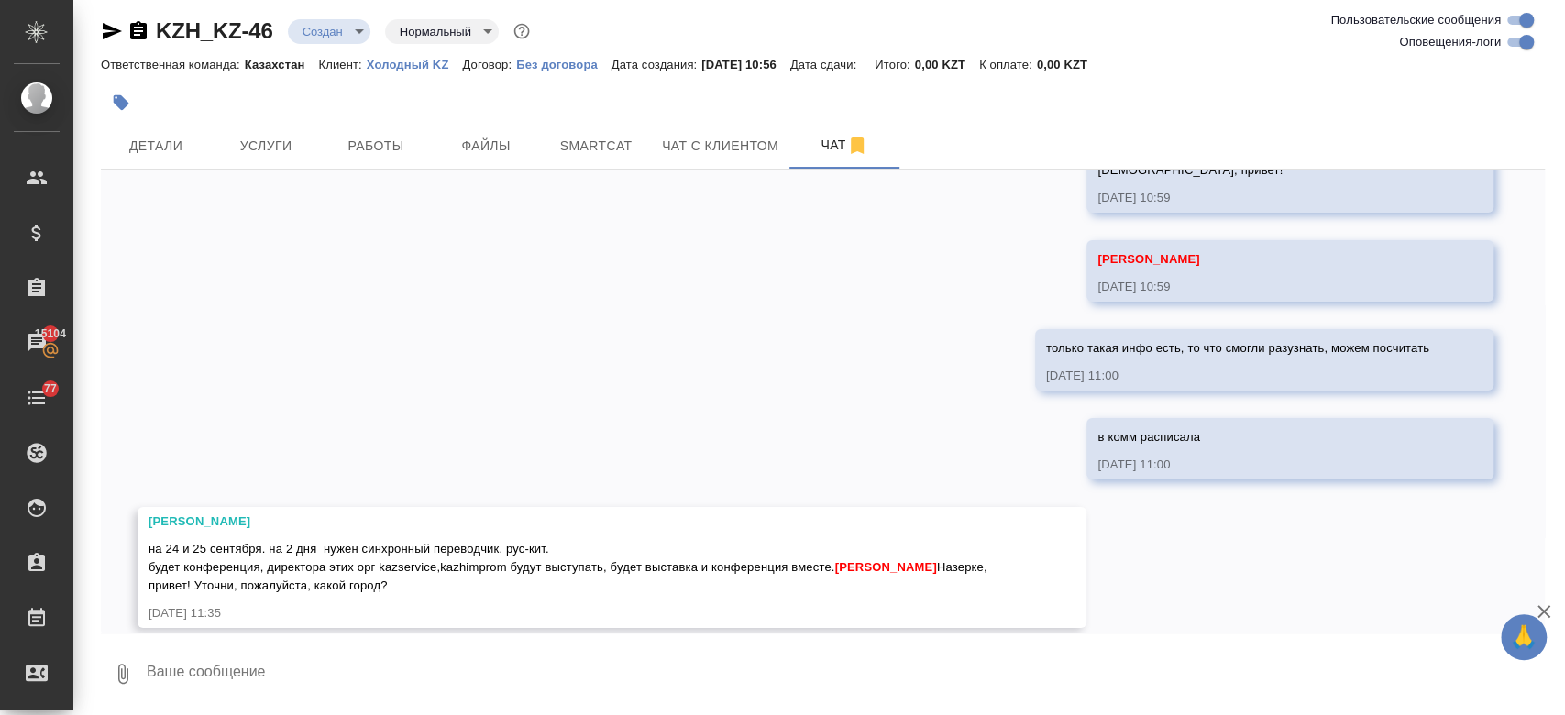
scroll to position [157, 0]
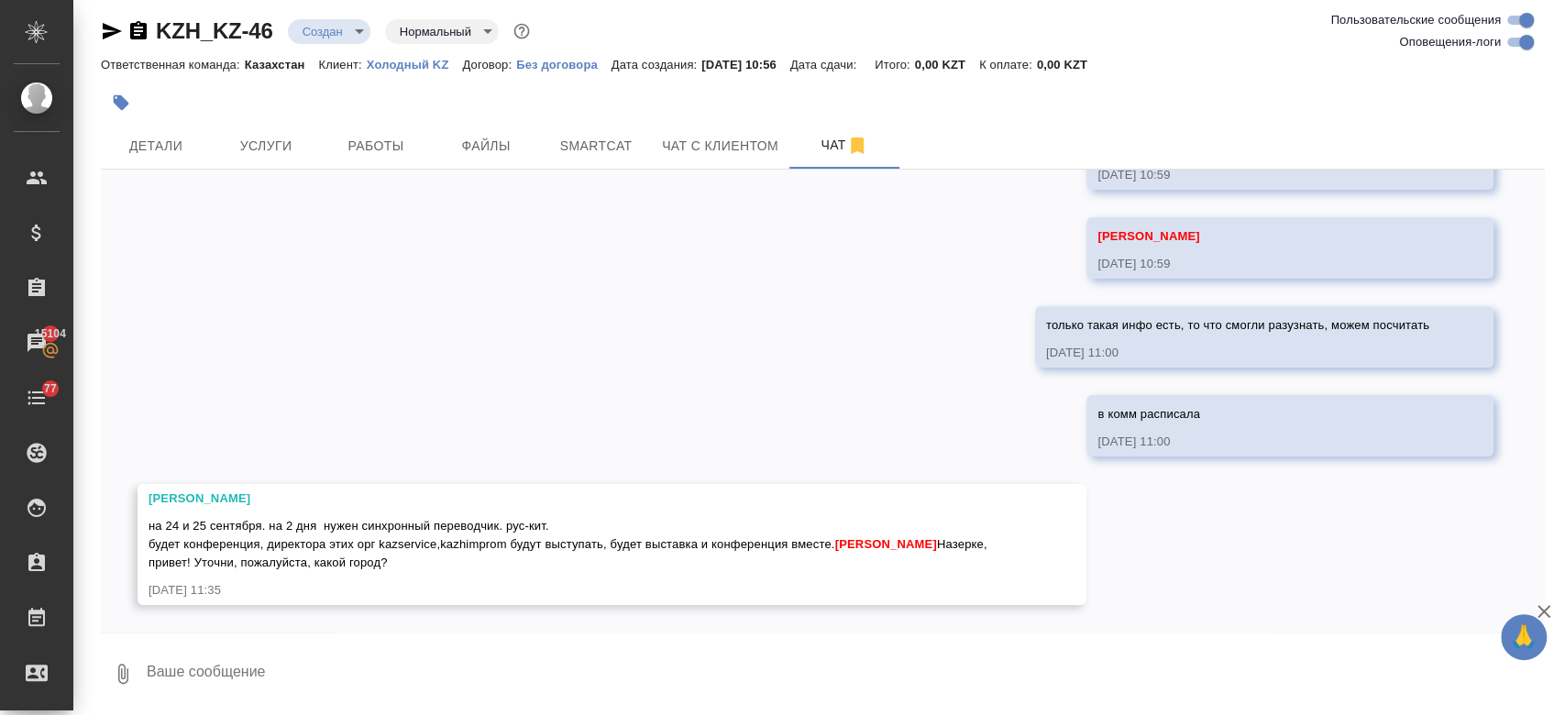
click at [415, 671] on textarea at bounding box center [845, 674] width 1400 height 62
click at [176, 150] on span "Детали" at bounding box center [156, 146] width 88 height 23
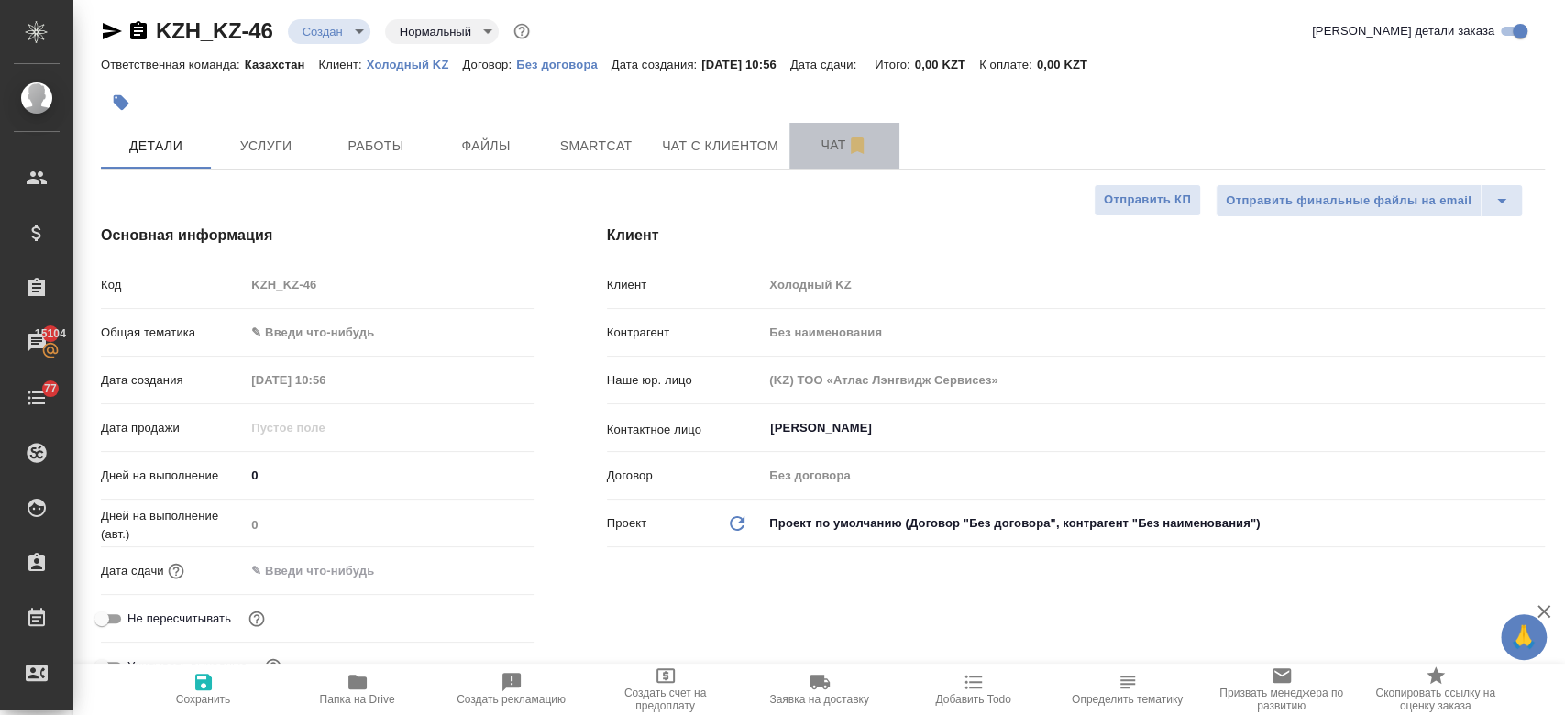
click at [835, 159] on button "Чат" at bounding box center [844, 146] width 110 height 46
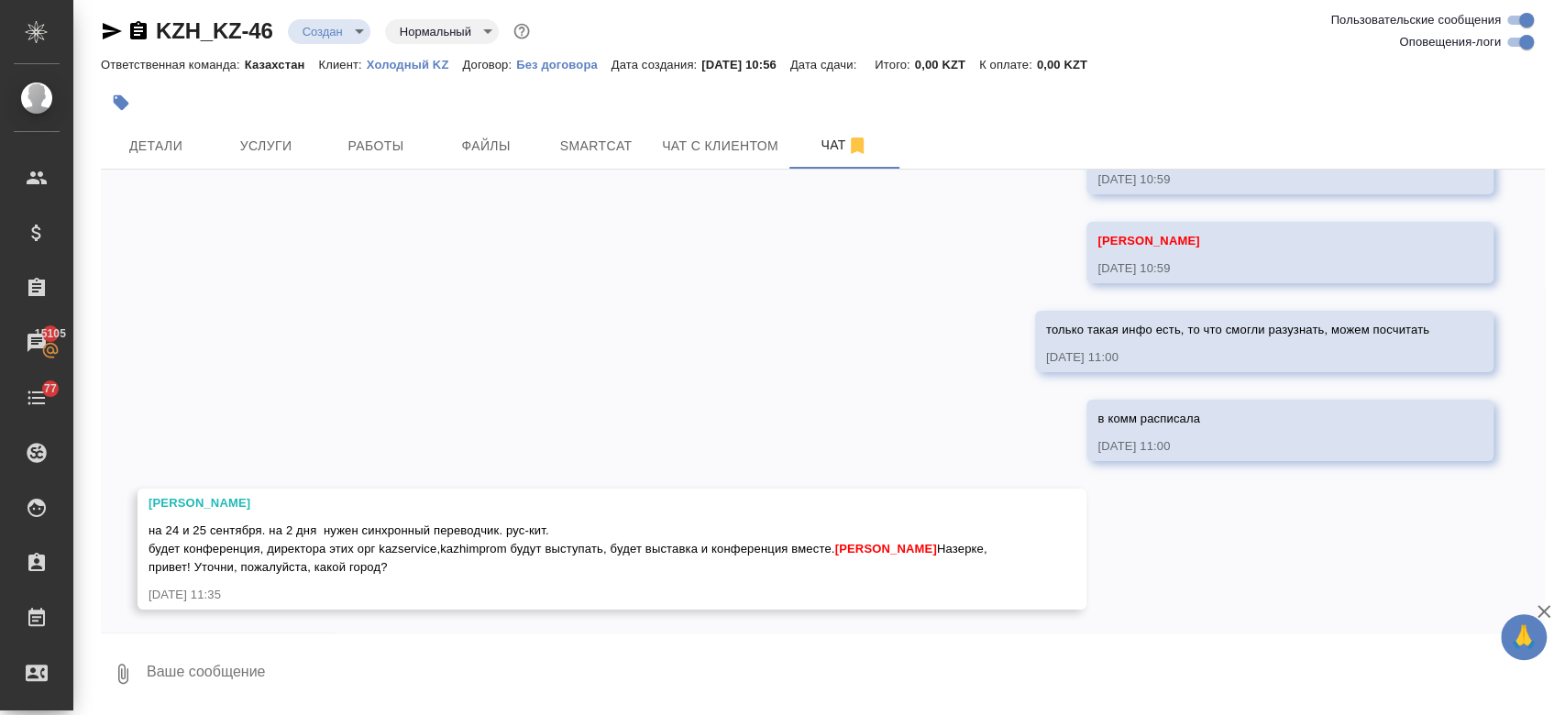
scroll to position [157, 0]
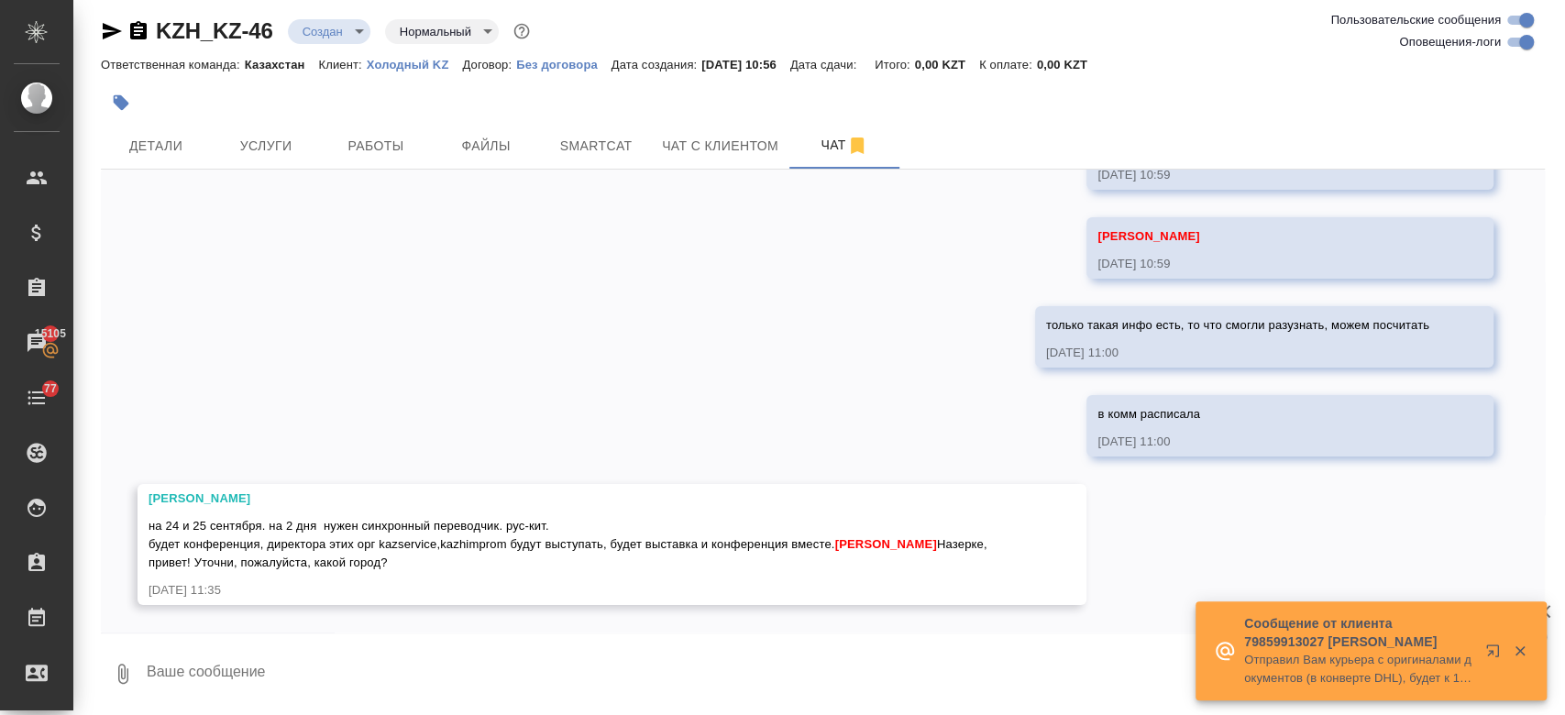
click at [351, 700] on textarea at bounding box center [845, 674] width 1400 height 62
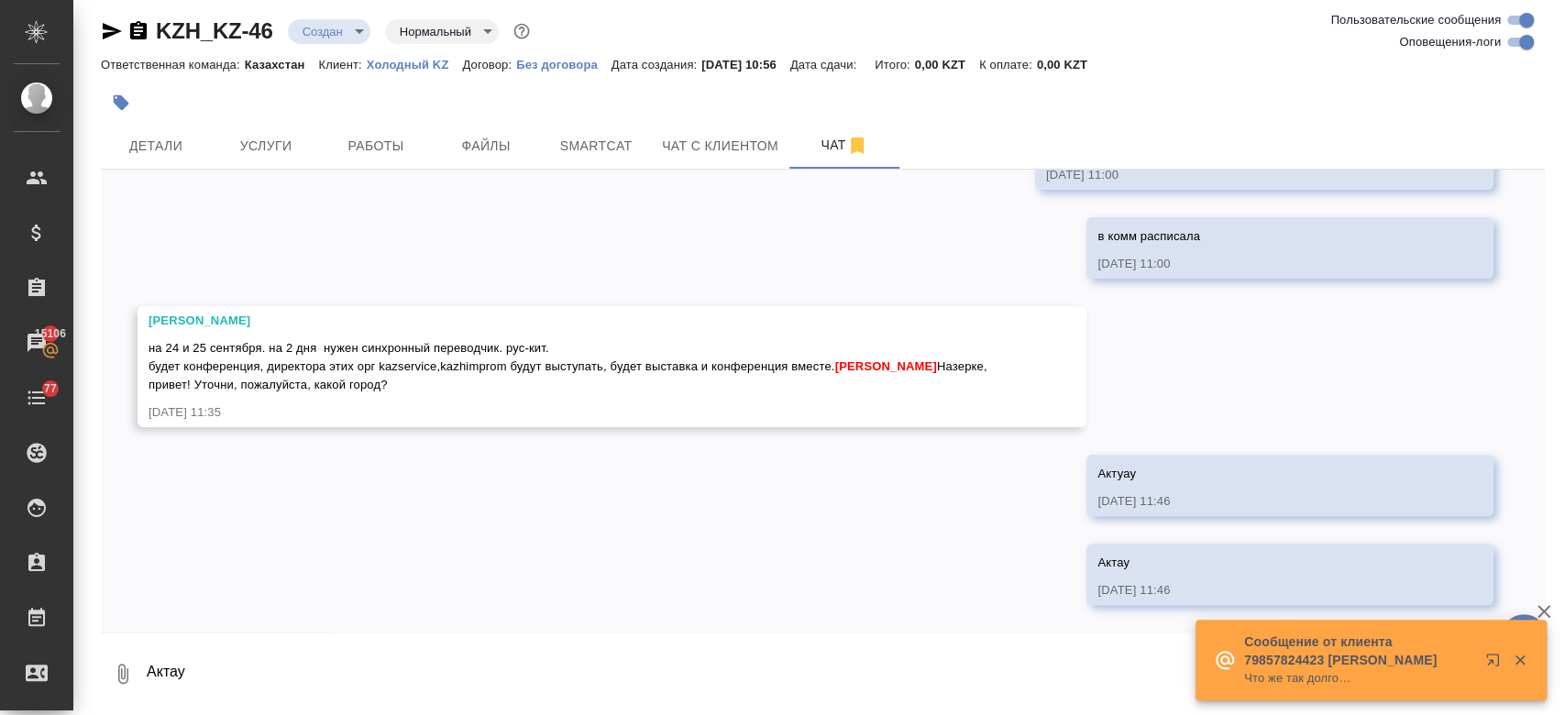
scroll to position [335, 0]
click at [498, 236] on div "26.08, вторник Ира, привет! 26.08.25, 10:59 Федотова Ирина 26.08.25, 10:59 толь…" at bounding box center [823, 401] width 1444 height 463
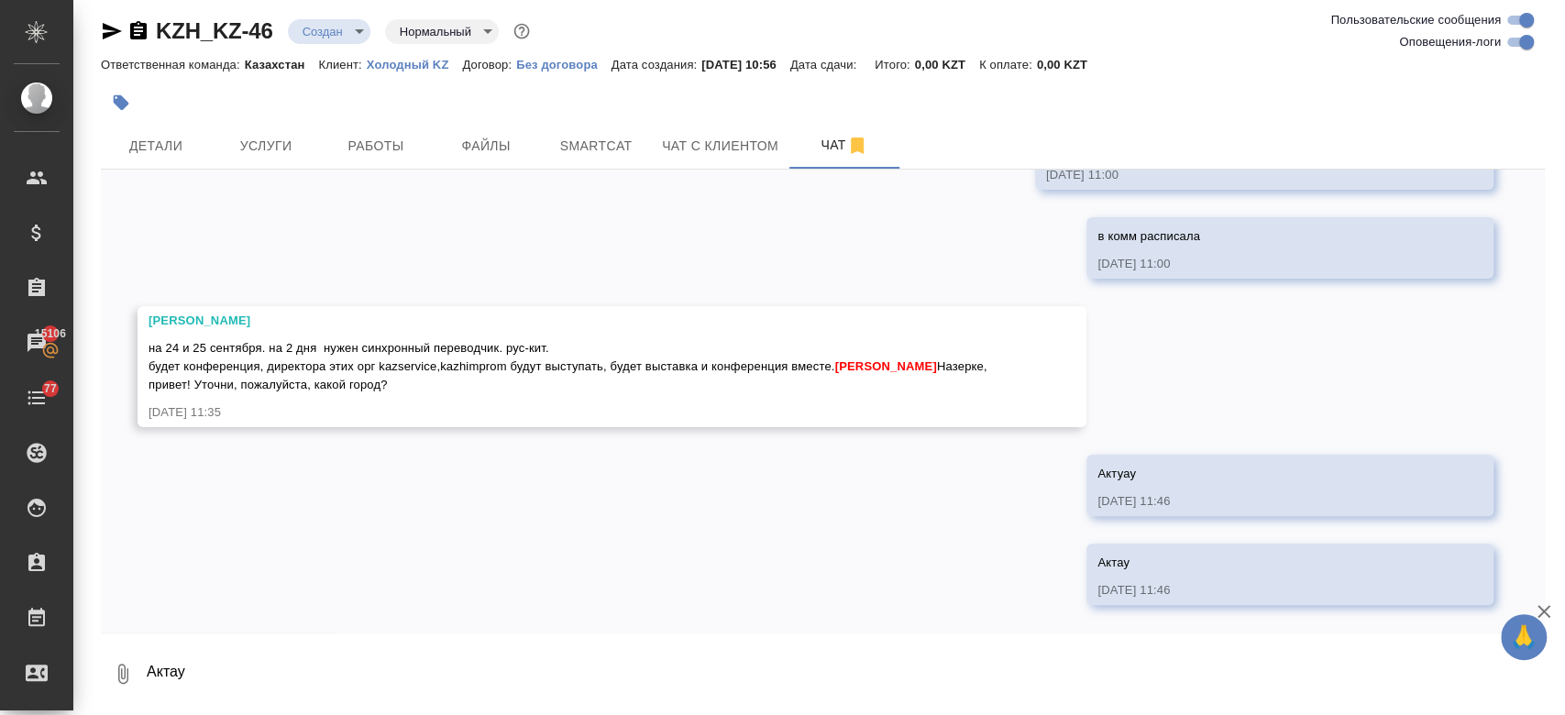
click at [306, 93] on div at bounding box center [582, 102] width 962 height 40
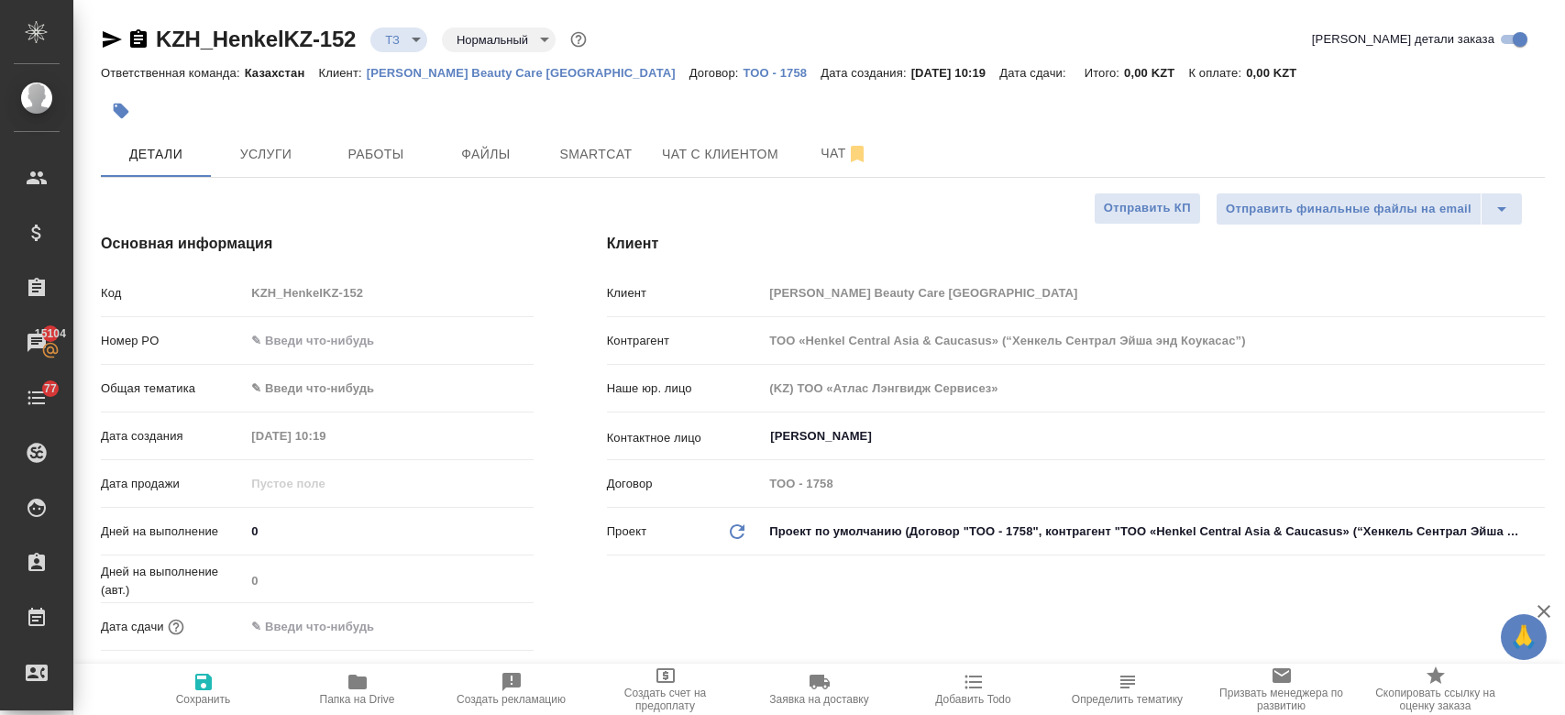
select select "RU"
click at [651, 94] on div at bounding box center [582, 111] width 962 height 40
click at [826, 148] on span "Чат" at bounding box center [844, 153] width 88 height 23
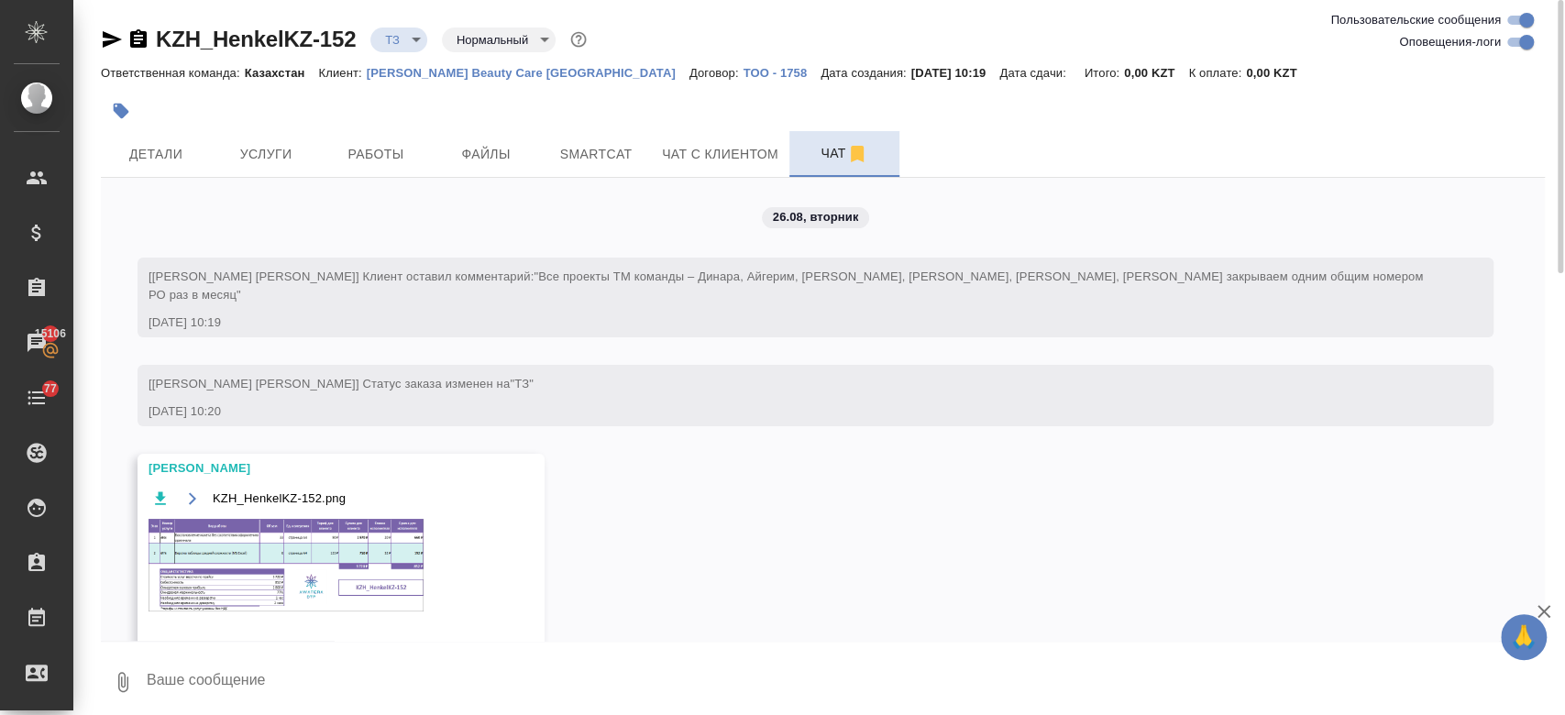
scroll to position [31, 0]
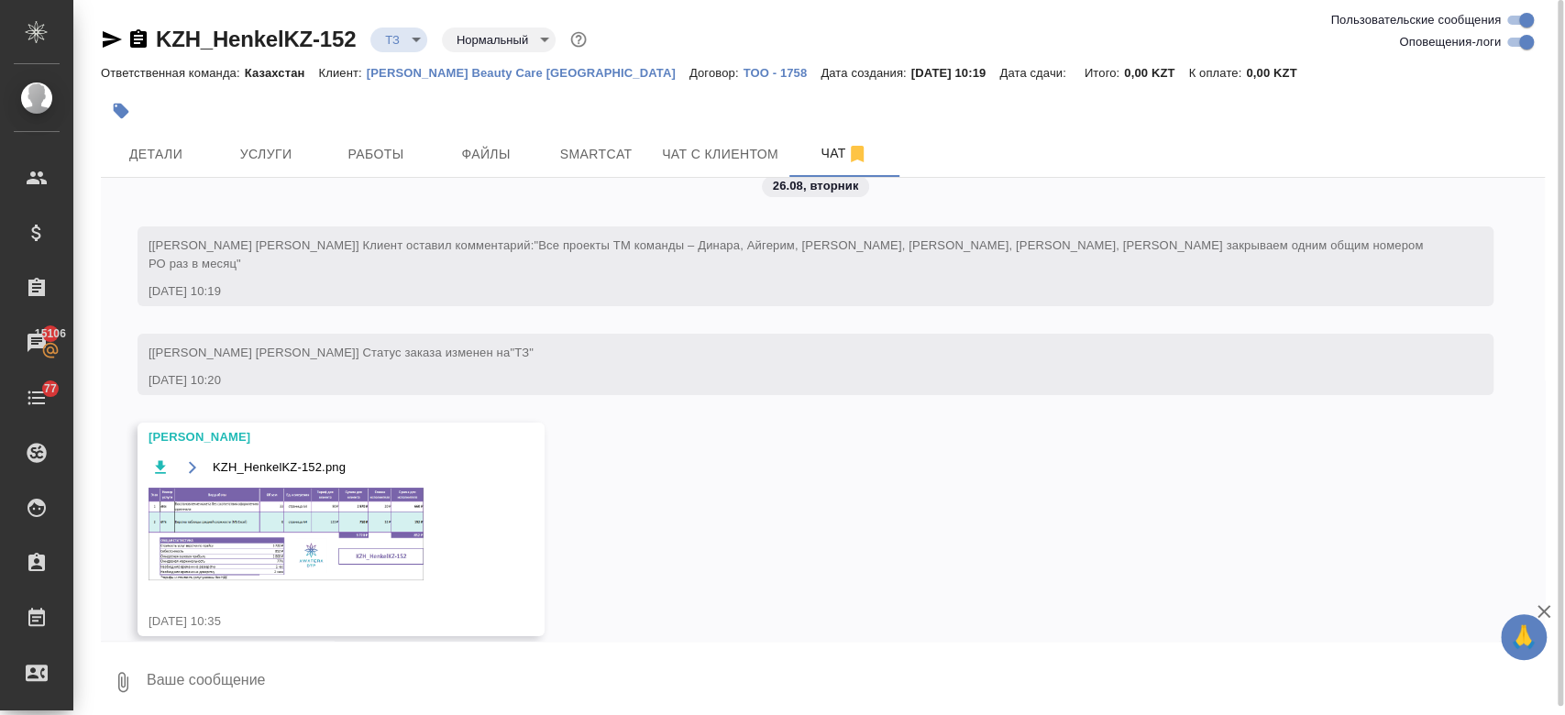
click at [354, 489] on img at bounding box center [285, 534] width 275 height 93
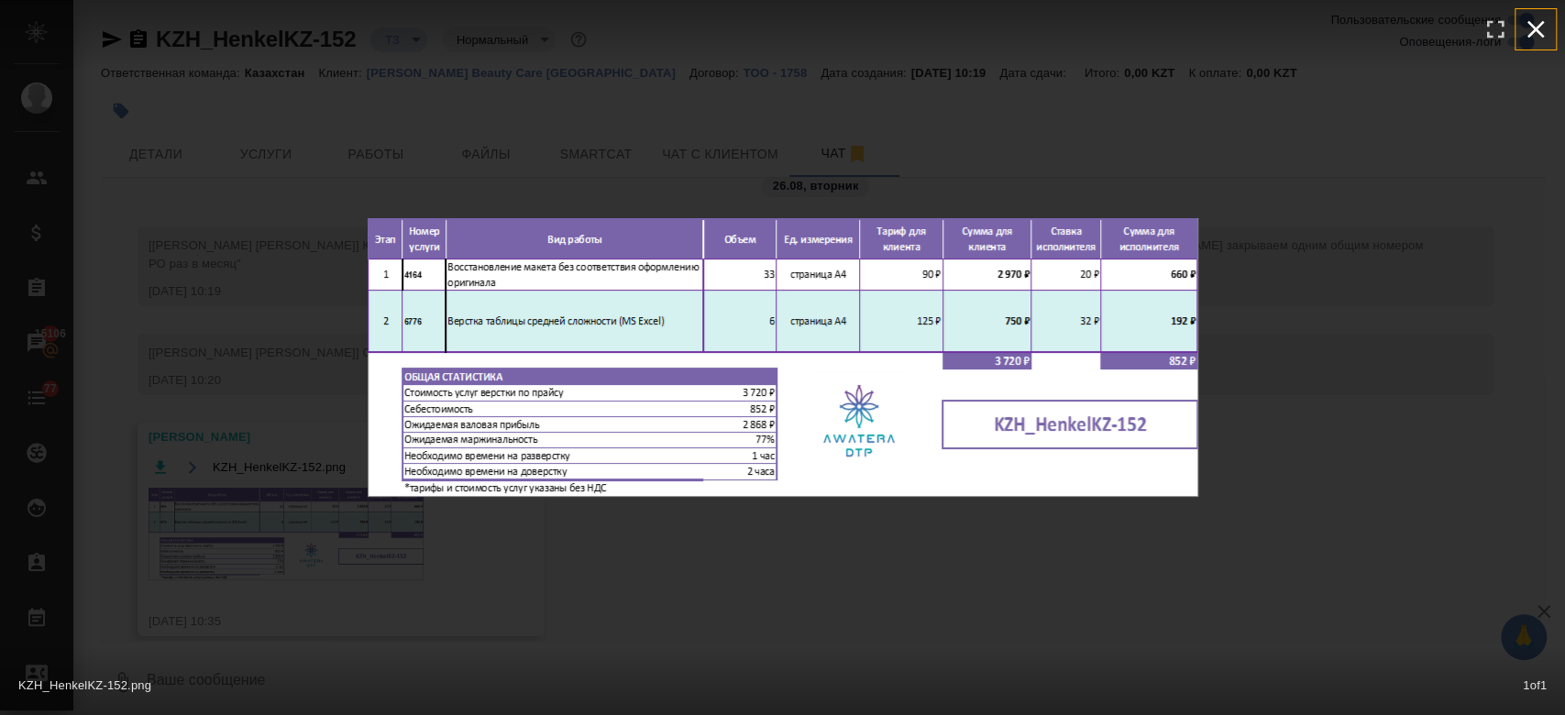
click at [1541, 35] on icon "button" at bounding box center [1535, 29] width 17 height 17
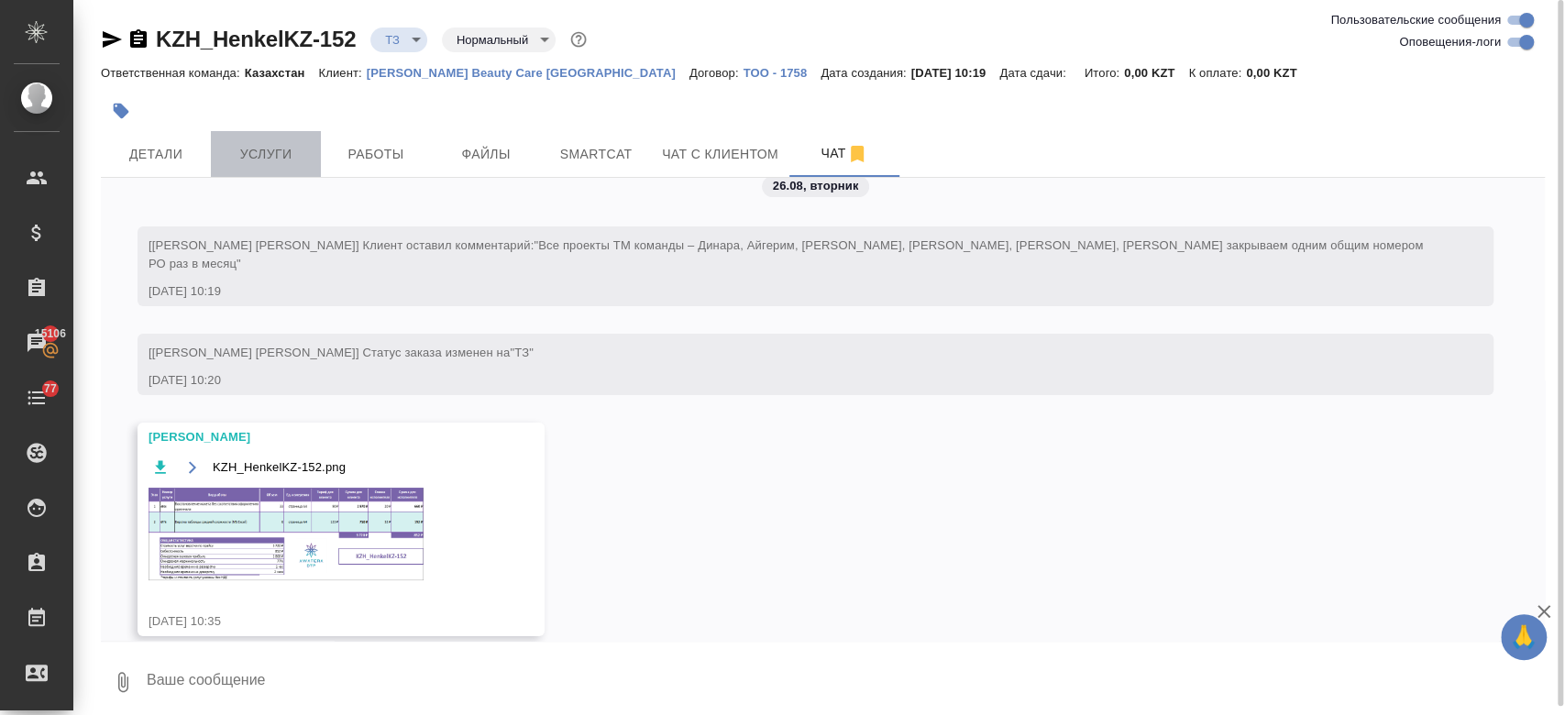
click at [288, 165] on span "Услуги" at bounding box center [266, 154] width 88 height 23
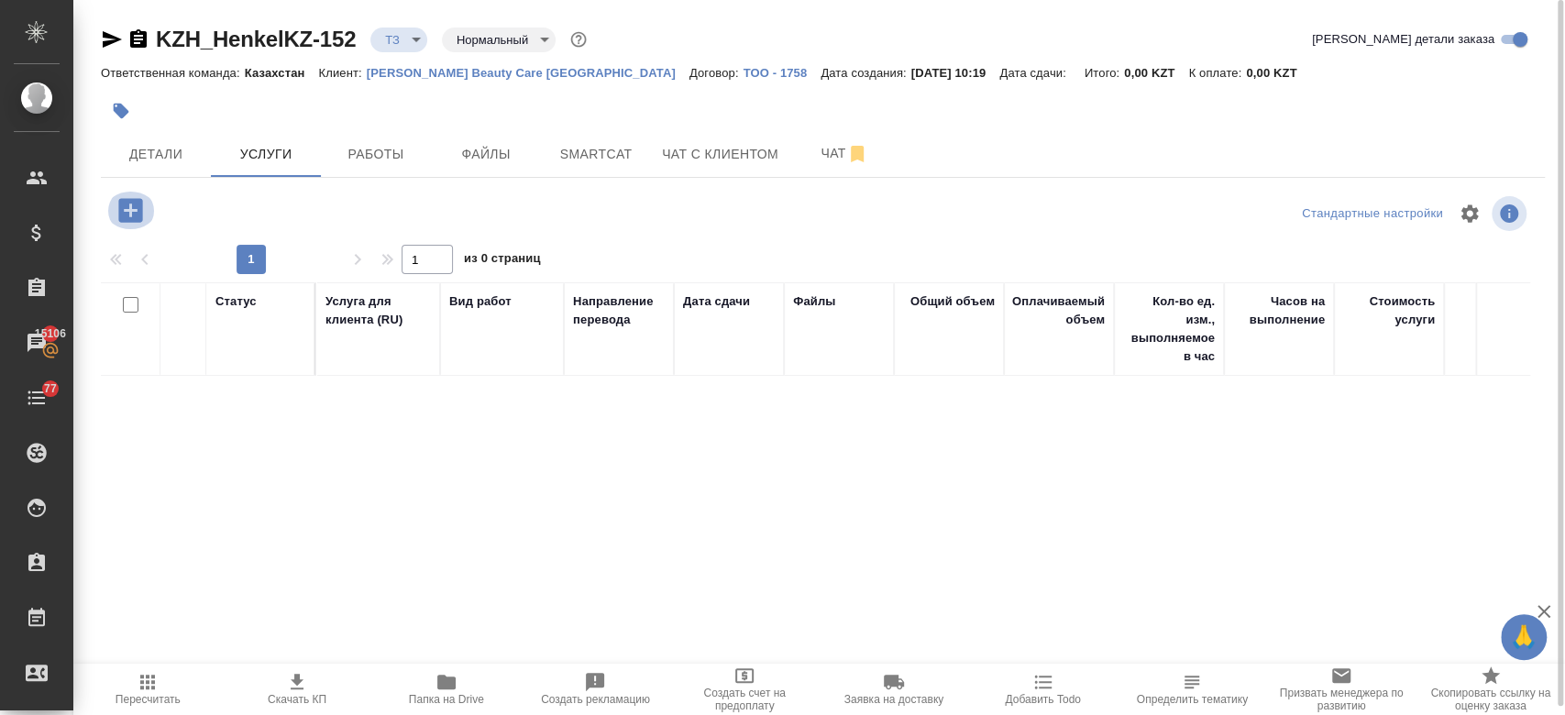
click at [129, 223] on icon "button" at bounding box center [131, 210] width 32 height 32
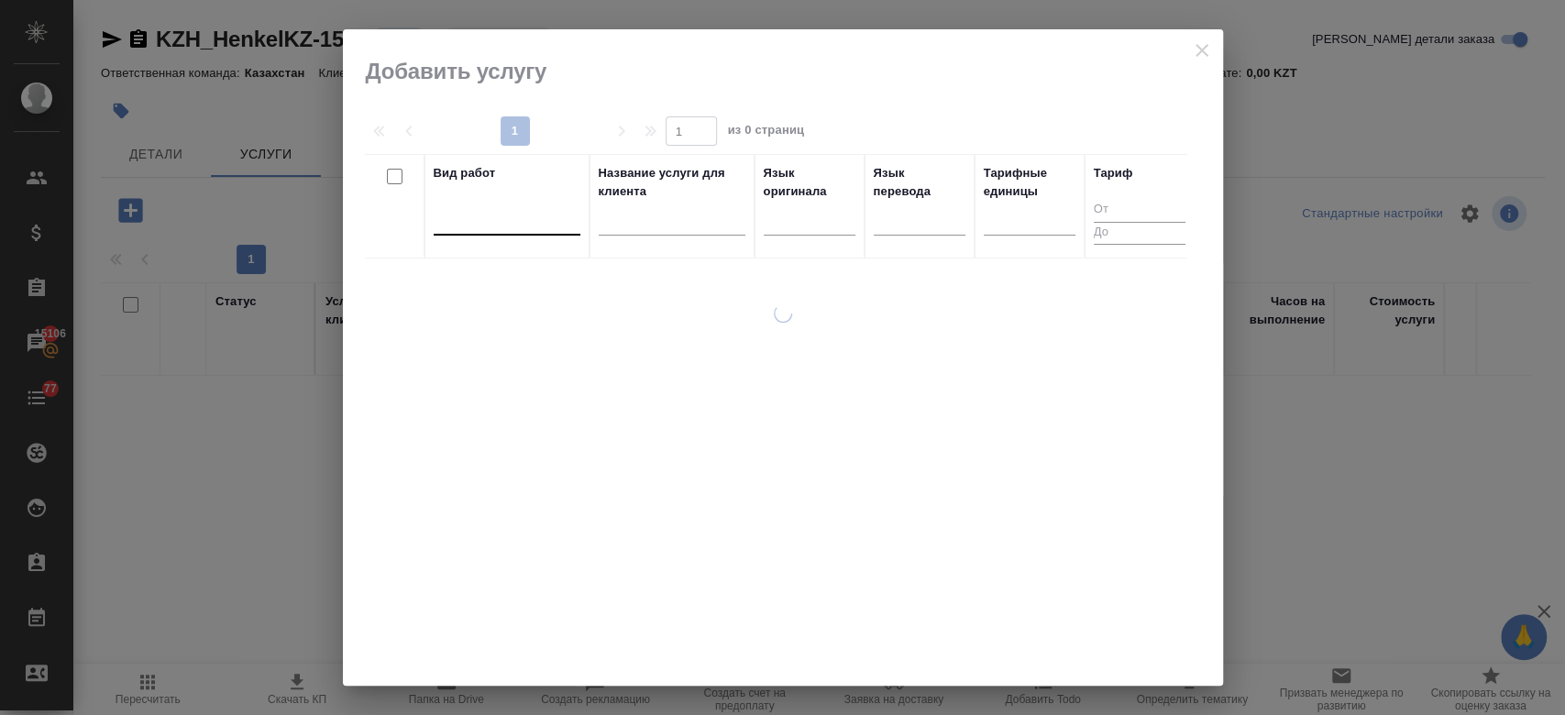
click at [477, 224] on div at bounding box center [507, 216] width 147 height 27
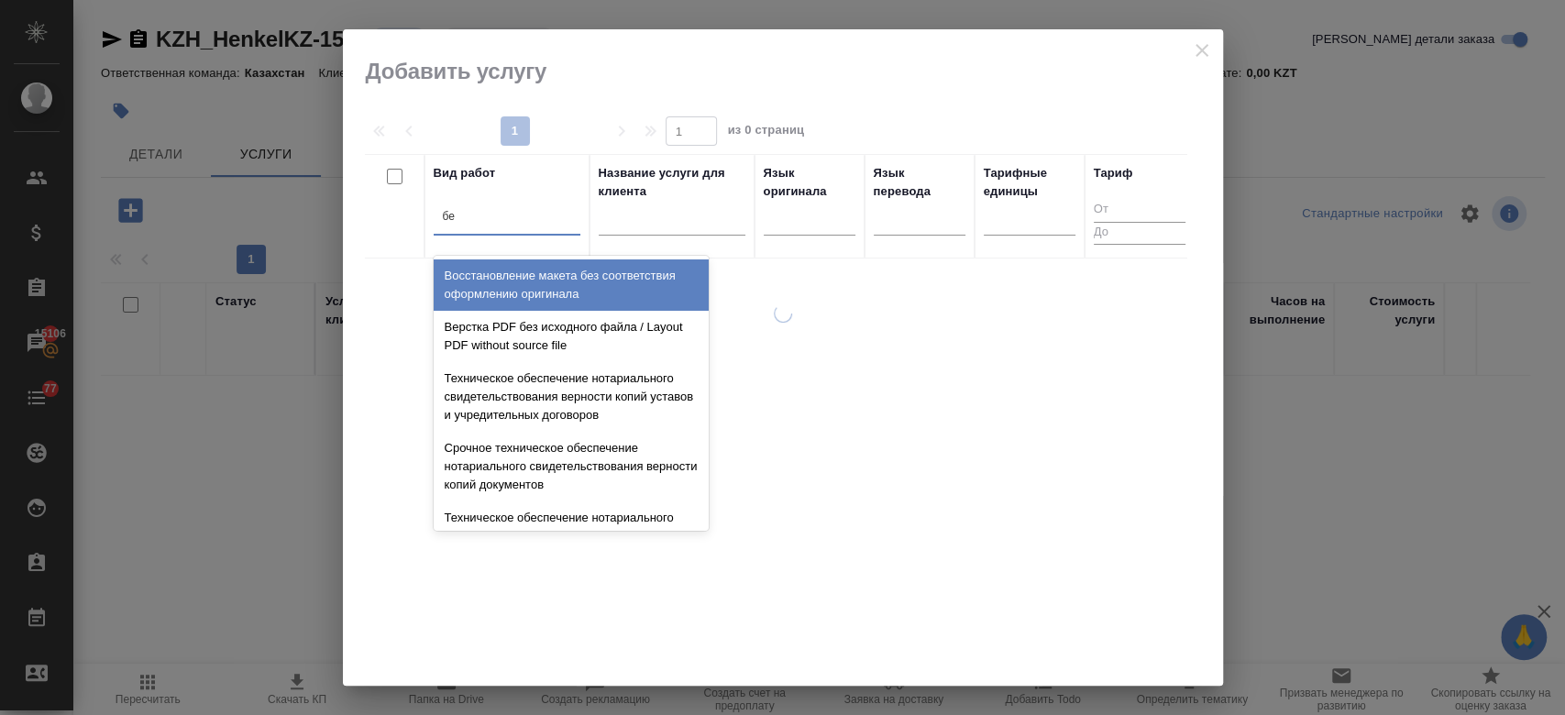
type input "без"
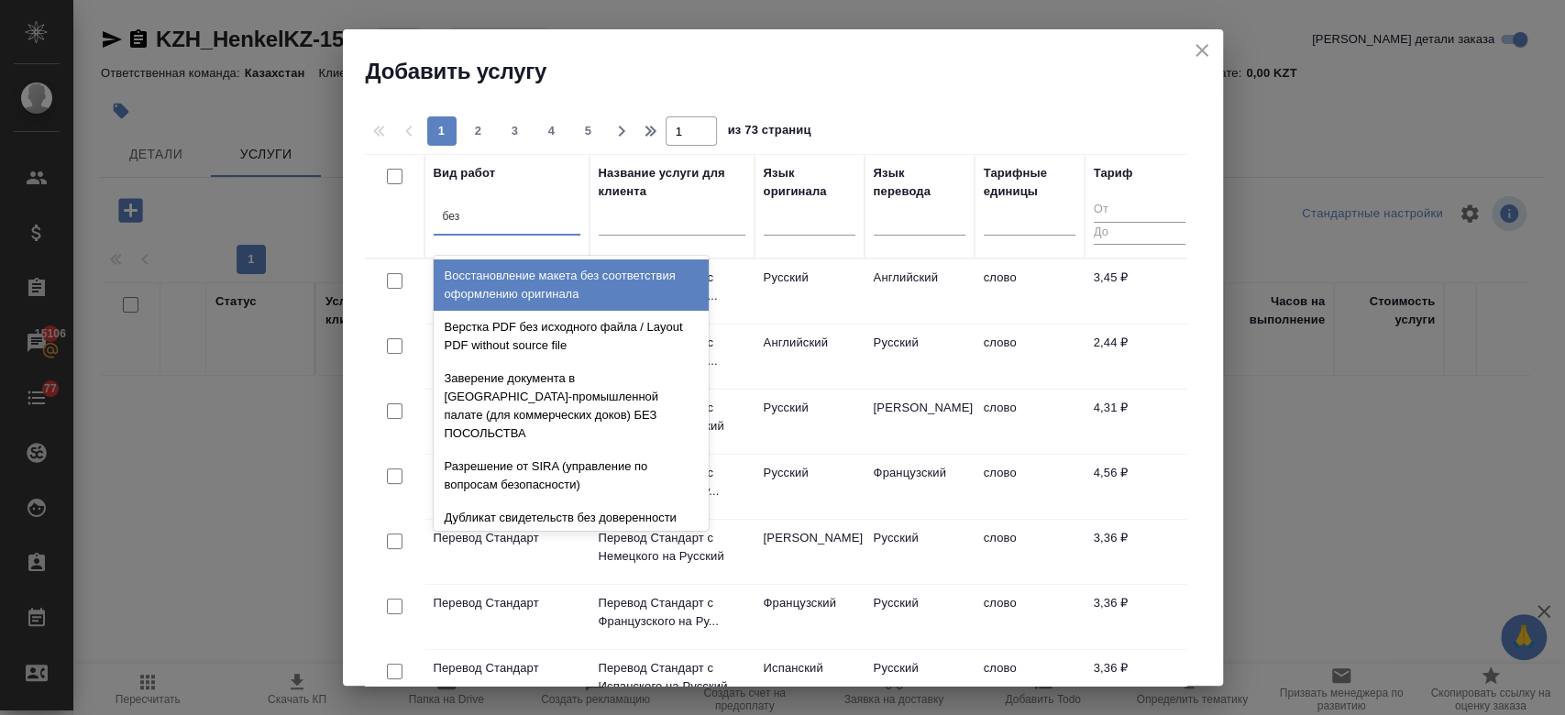
click at [509, 278] on div "Восстановление макета без соответствия оформлению оригинала" at bounding box center [571, 284] width 275 height 51
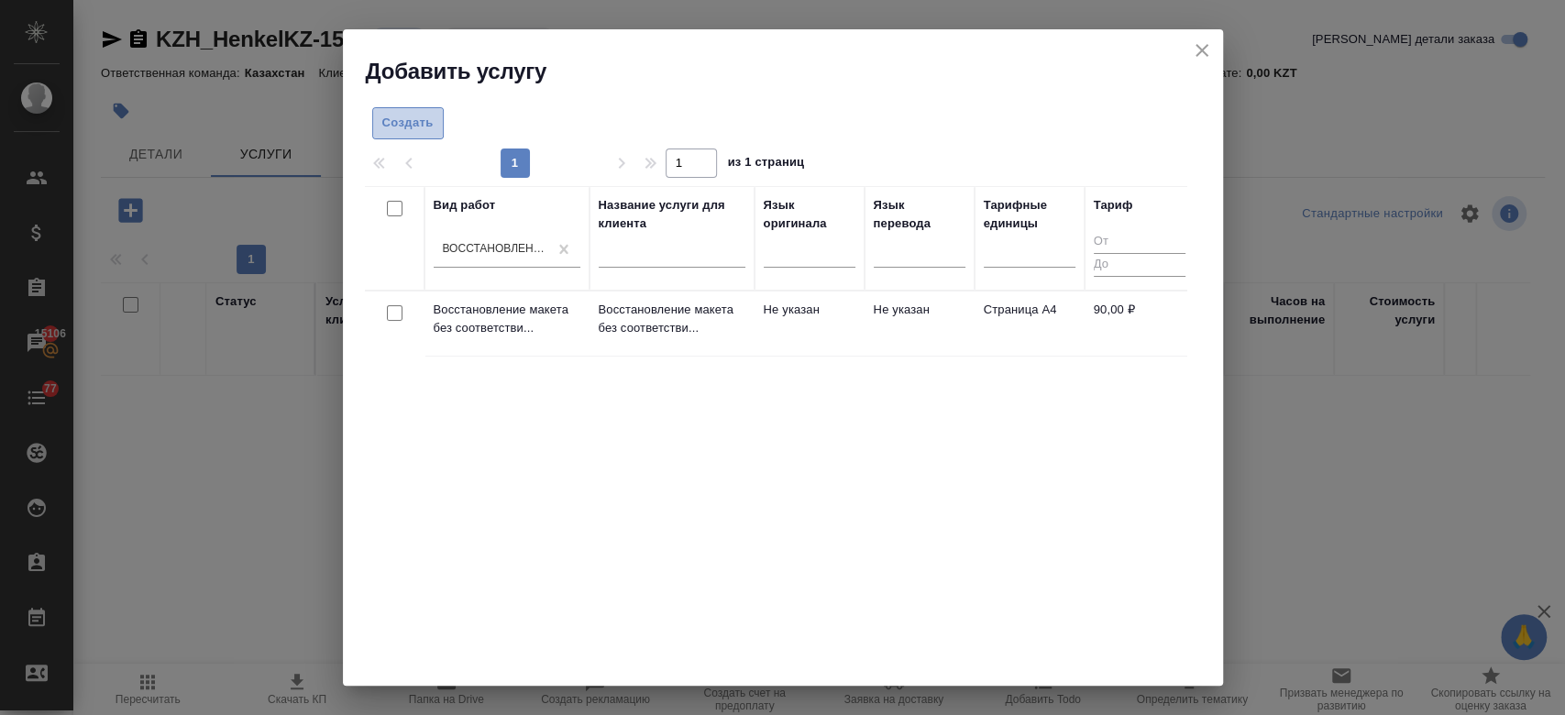
click at [406, 130] on span "Создать" at bounding box center [407, 123] width 51 height 21
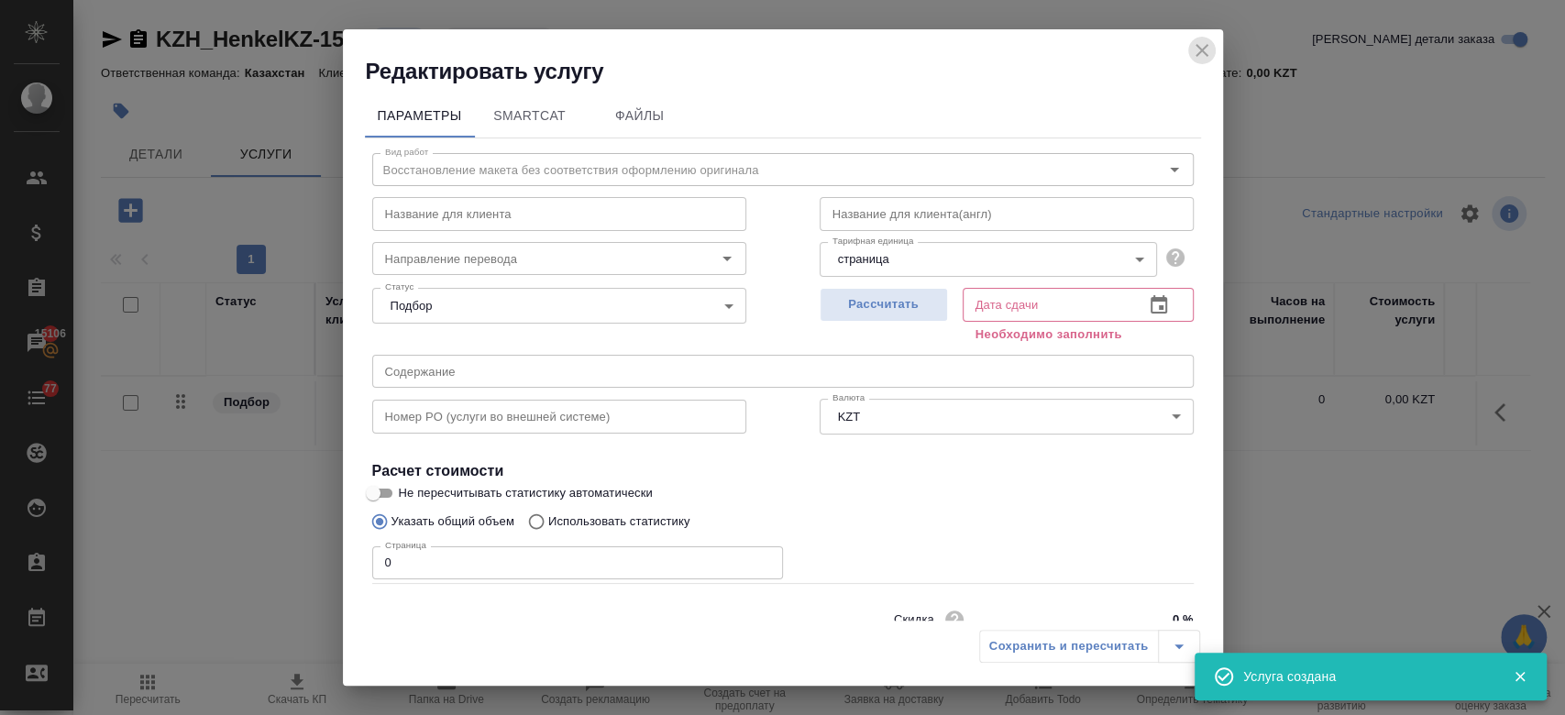
click at [1196, 43] on icon "close" at bounding box center [1202, 50] width 22 height 22
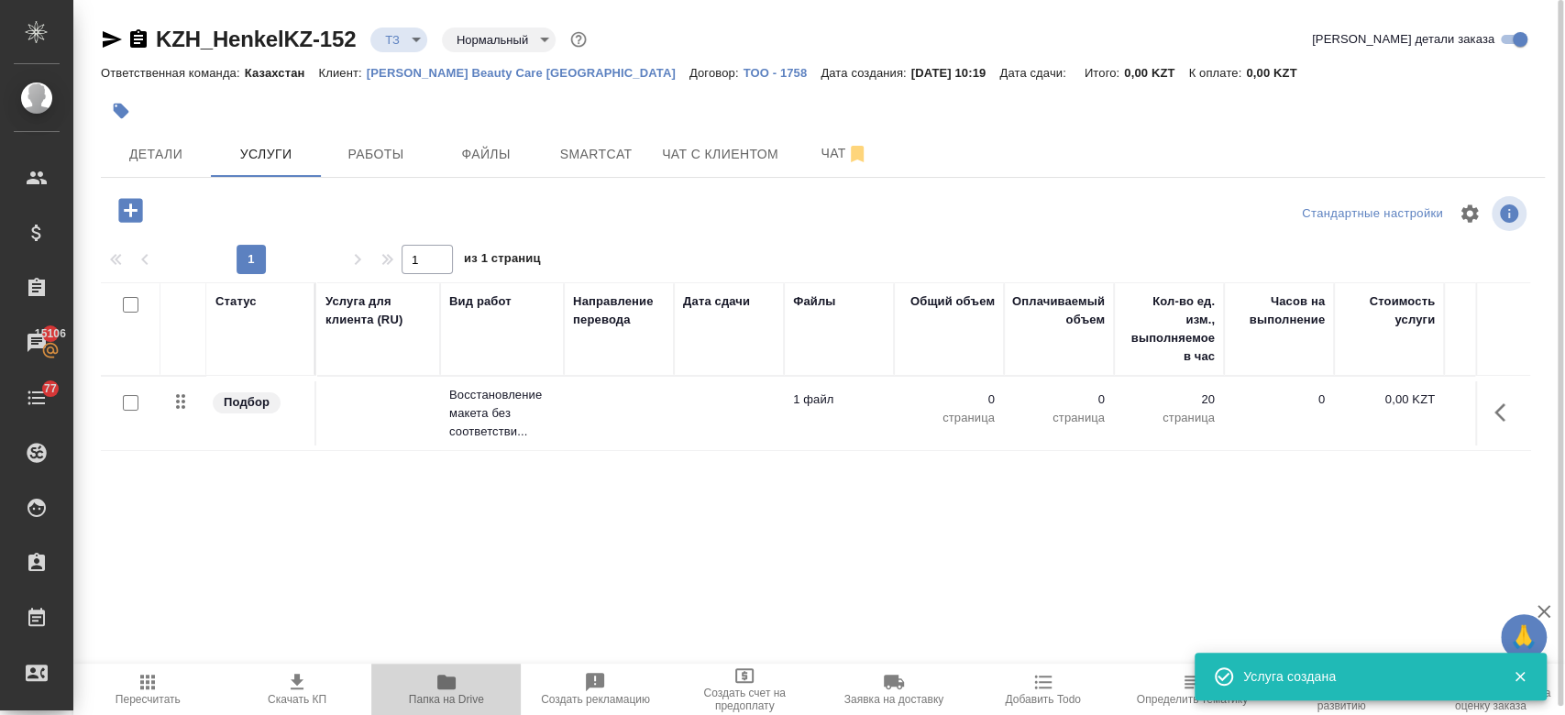
click at [467, 686] on span "Папка на Drive" at bounding box center [445, 688] width 127 height 35
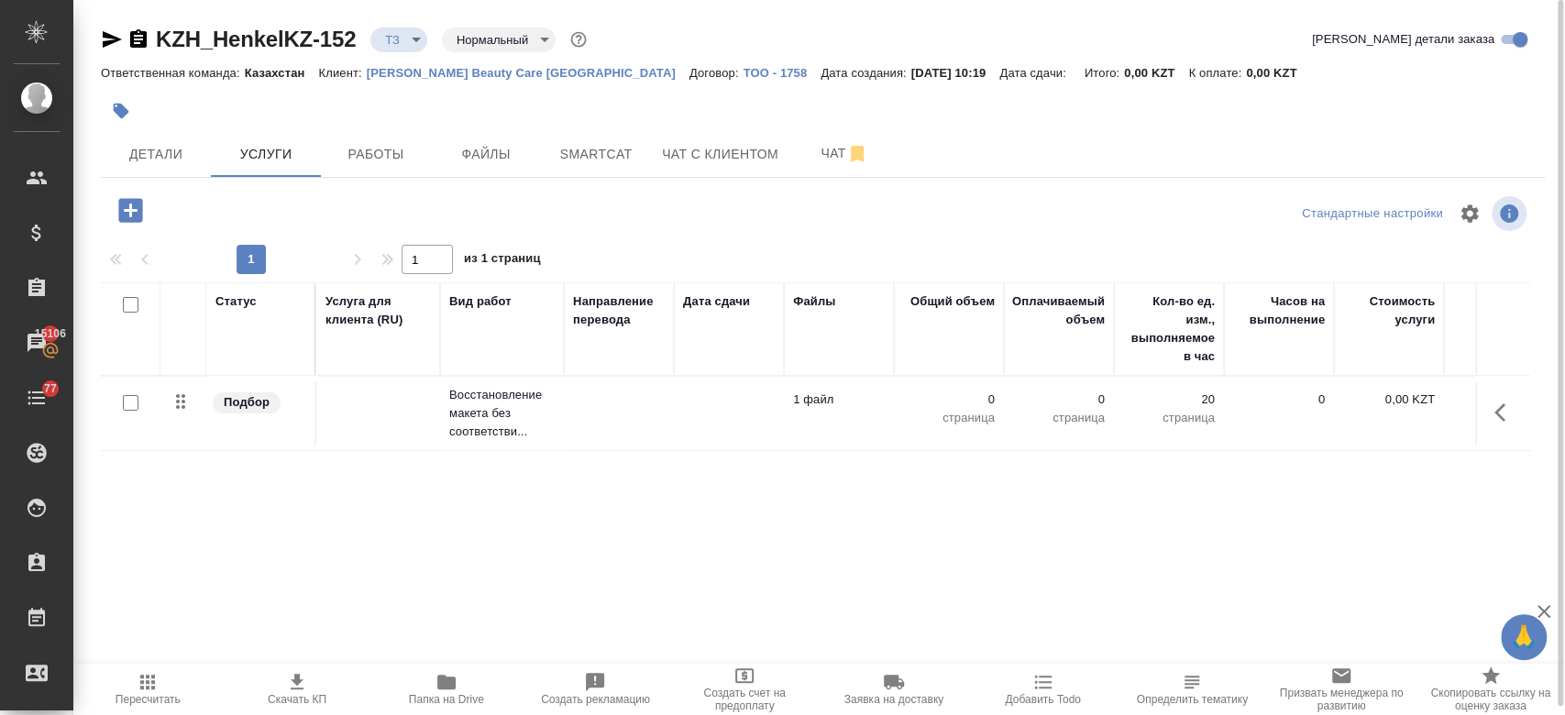
click at [572, 412] on td at bounding box center [619, 413] width 110 height 64
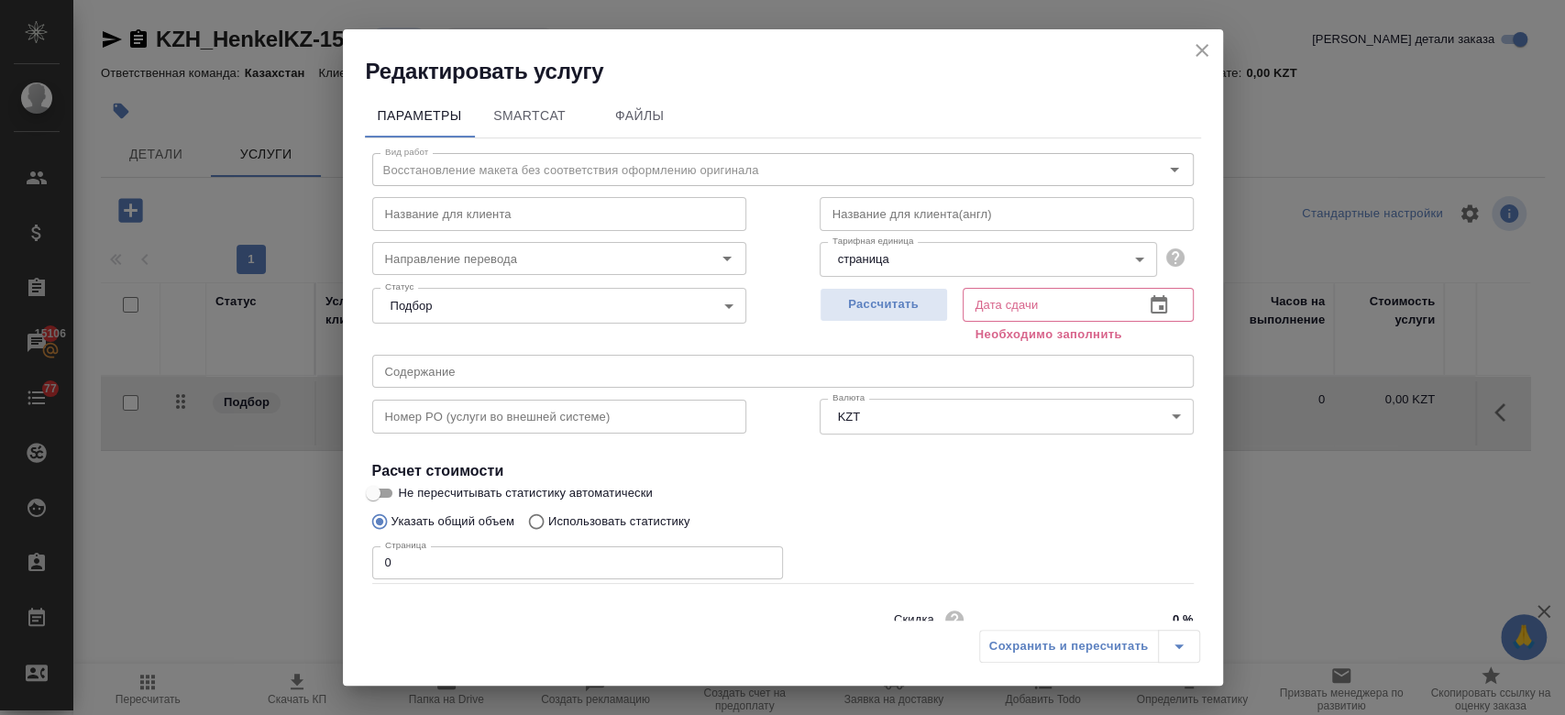
scroll to position [79, 0]
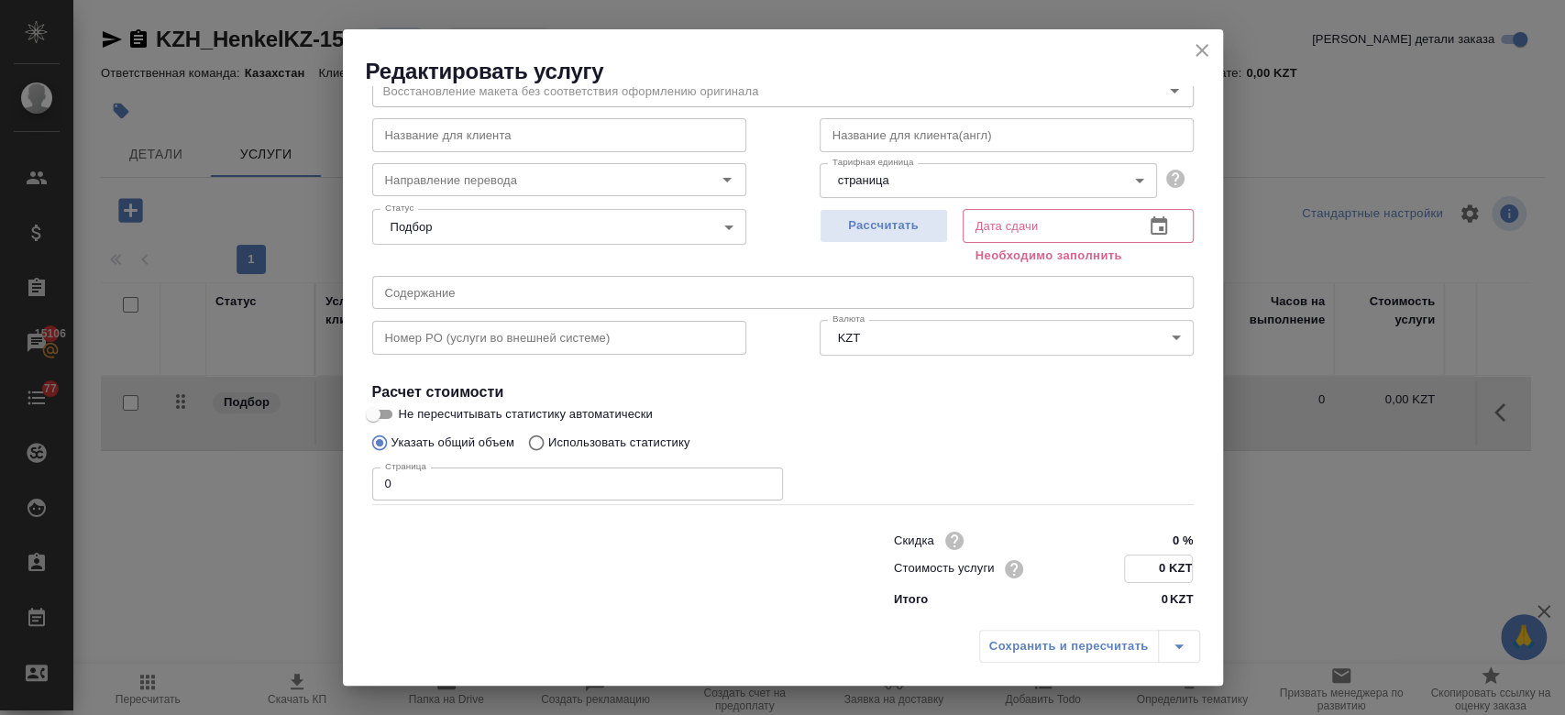
click at [1148, 572] on input "0 KZT" at bounding box center [1158, 568] width 67 height 27
type input "675 KZT"
click at [1042, 385] on h4 "Расчет стоимости" at bounding box center [782, 392] width 821 height 22
click at [873, 231] on span "Рассчитать" at bounding box center [883, 225] width 108 height 21
type input "26.08.2025 11:48"
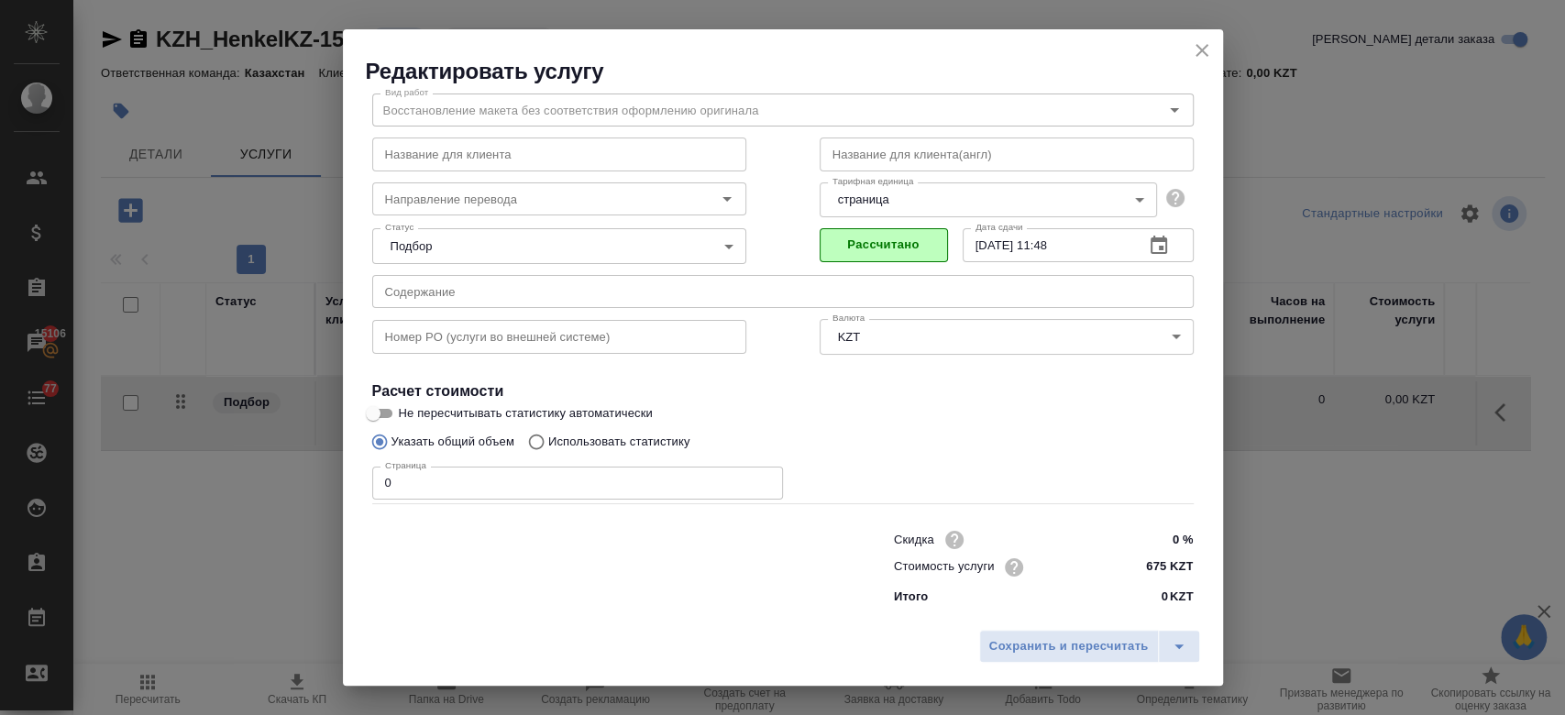
scroll to position [59, 0]
click at [1203, 56] on icon "close" at bounding box center [1202, 50] width 22 height 22
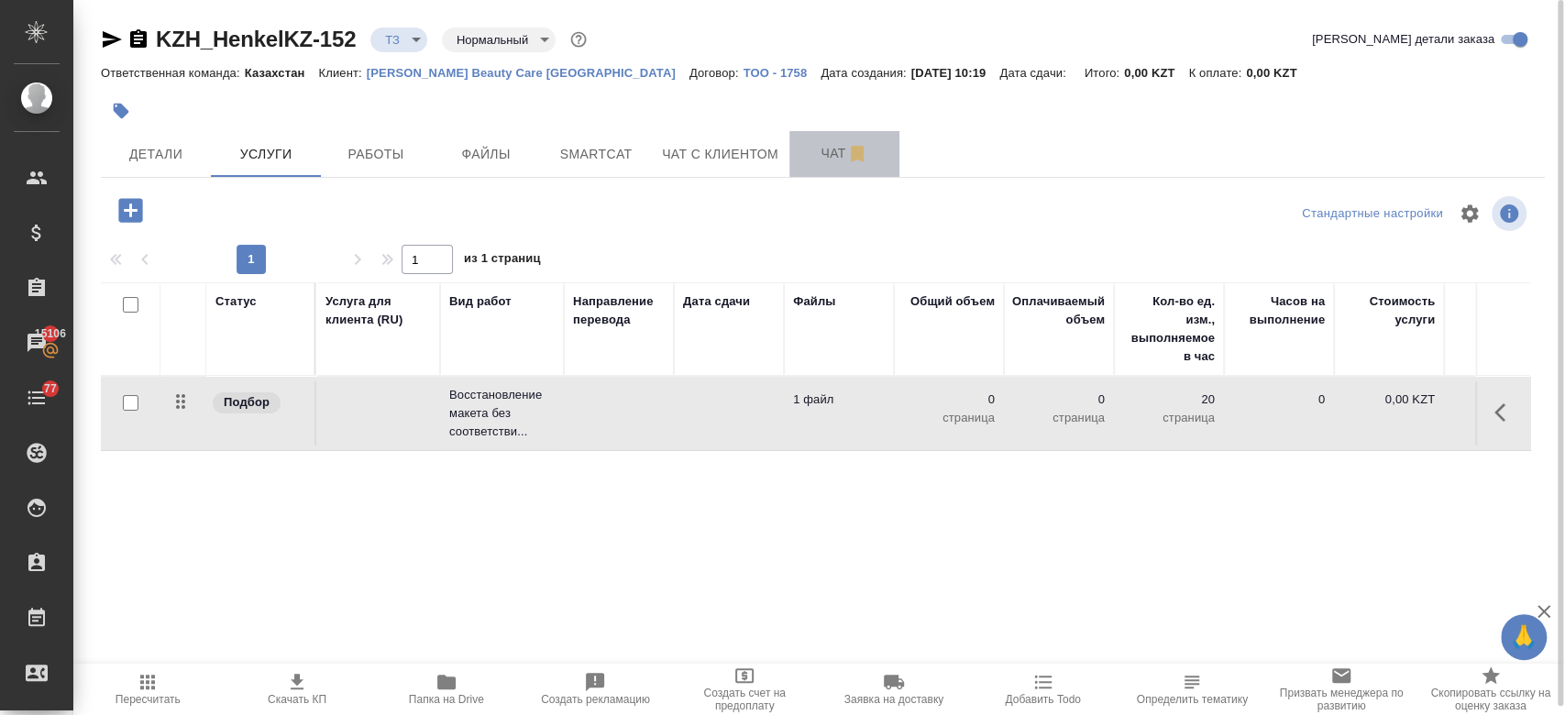
click at [818, 161] on span "Чат" at bounding box center [844, 153] width 88 height 23
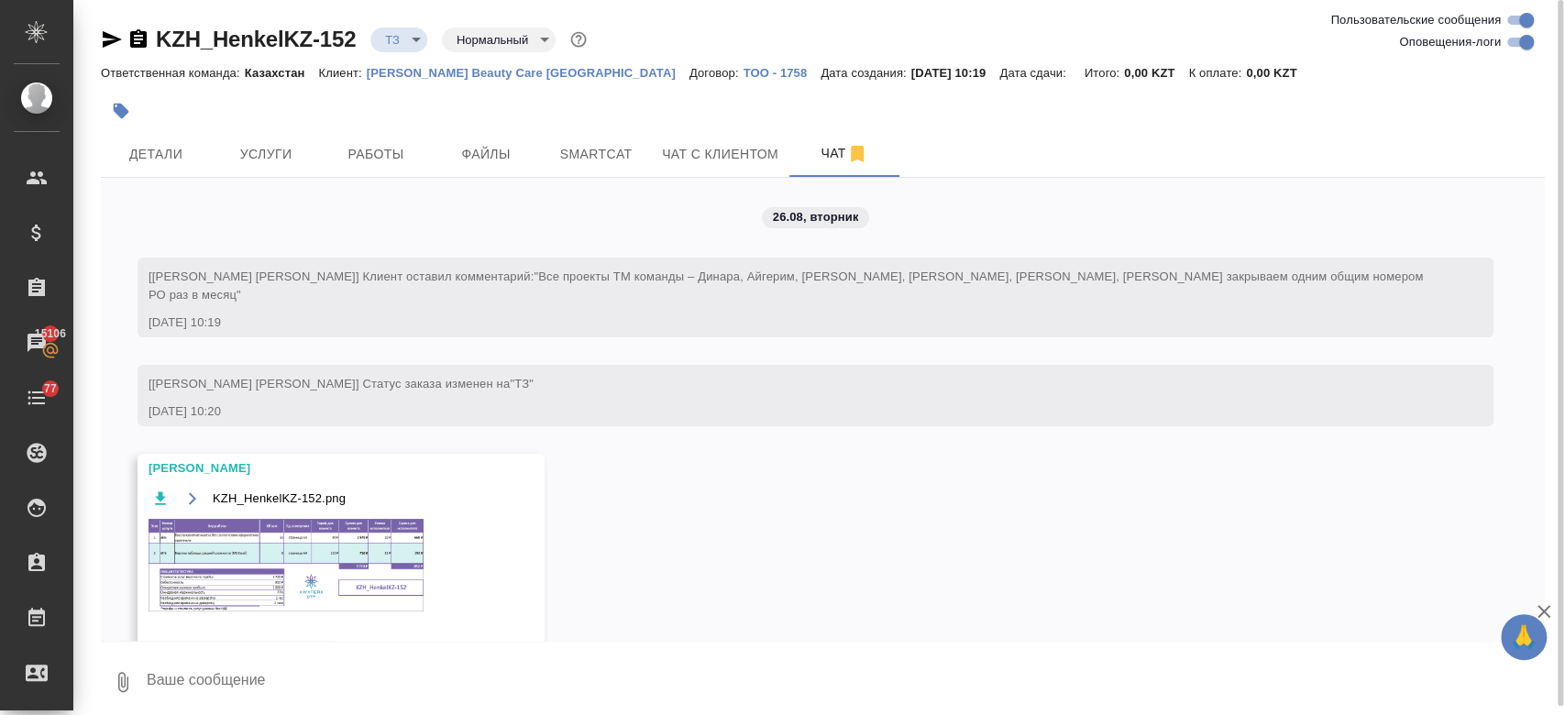
scroll to position [31, 0]
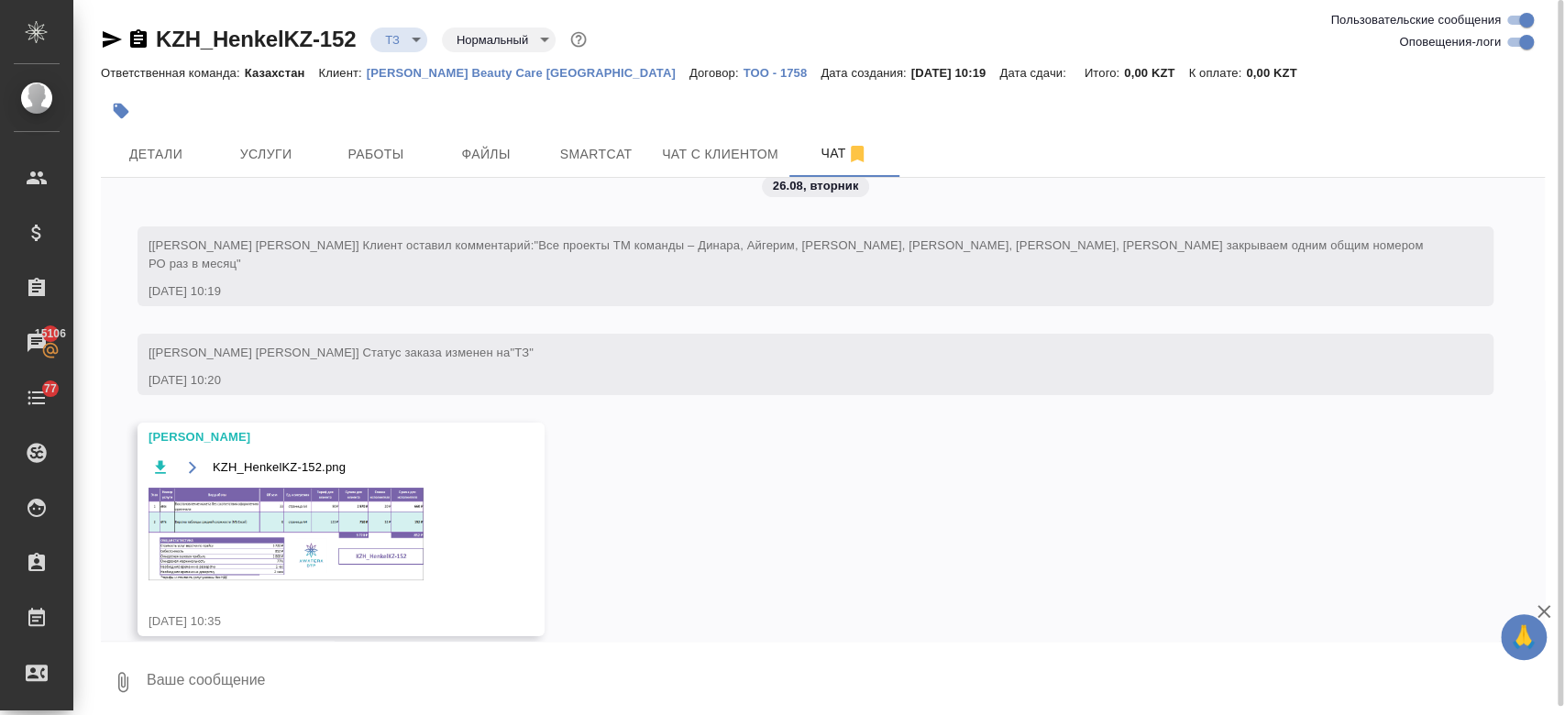
click at [389, 490] on img at bounding box center [285, 534] width 275 height 93
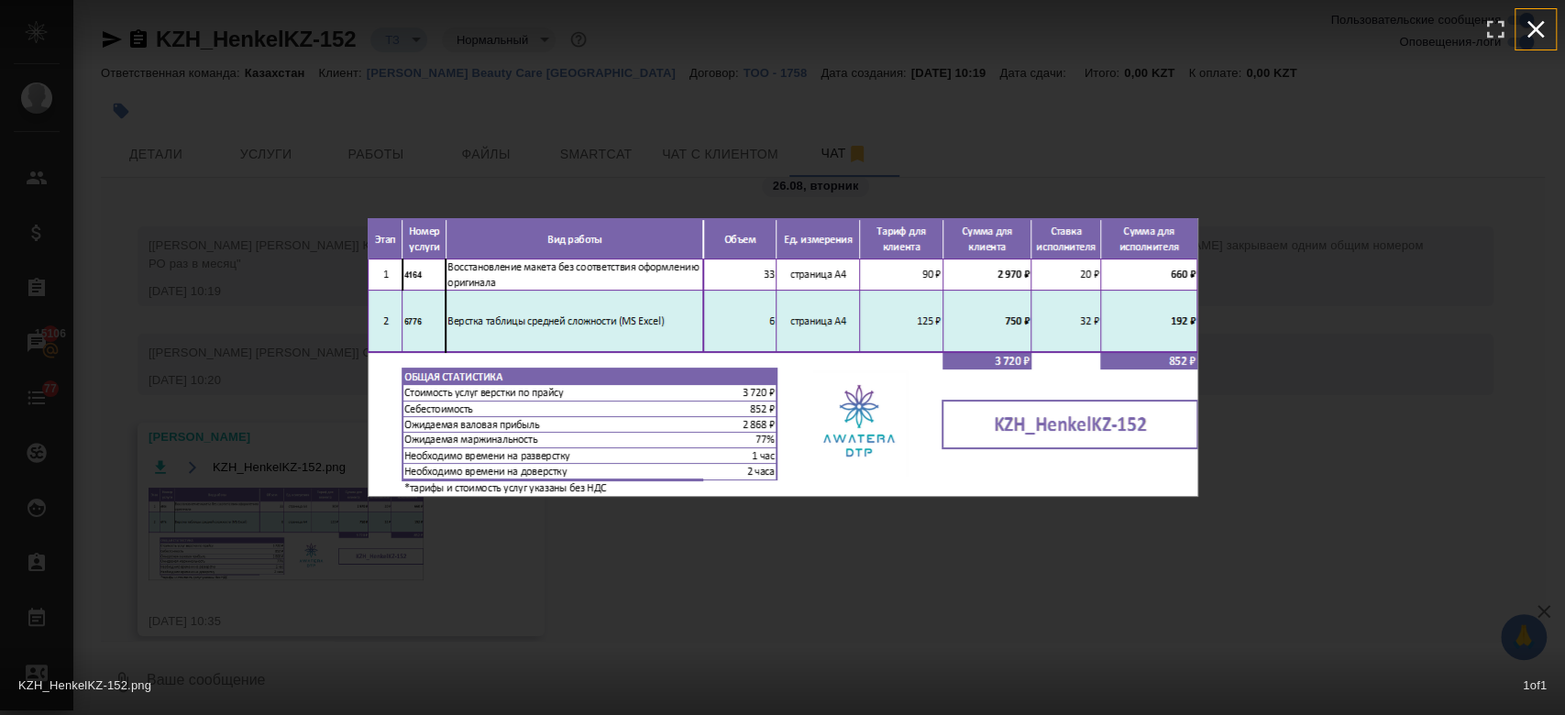
click at [1537, 23] on icon "button" at bounding box center [1535, 29] width 29 height 29
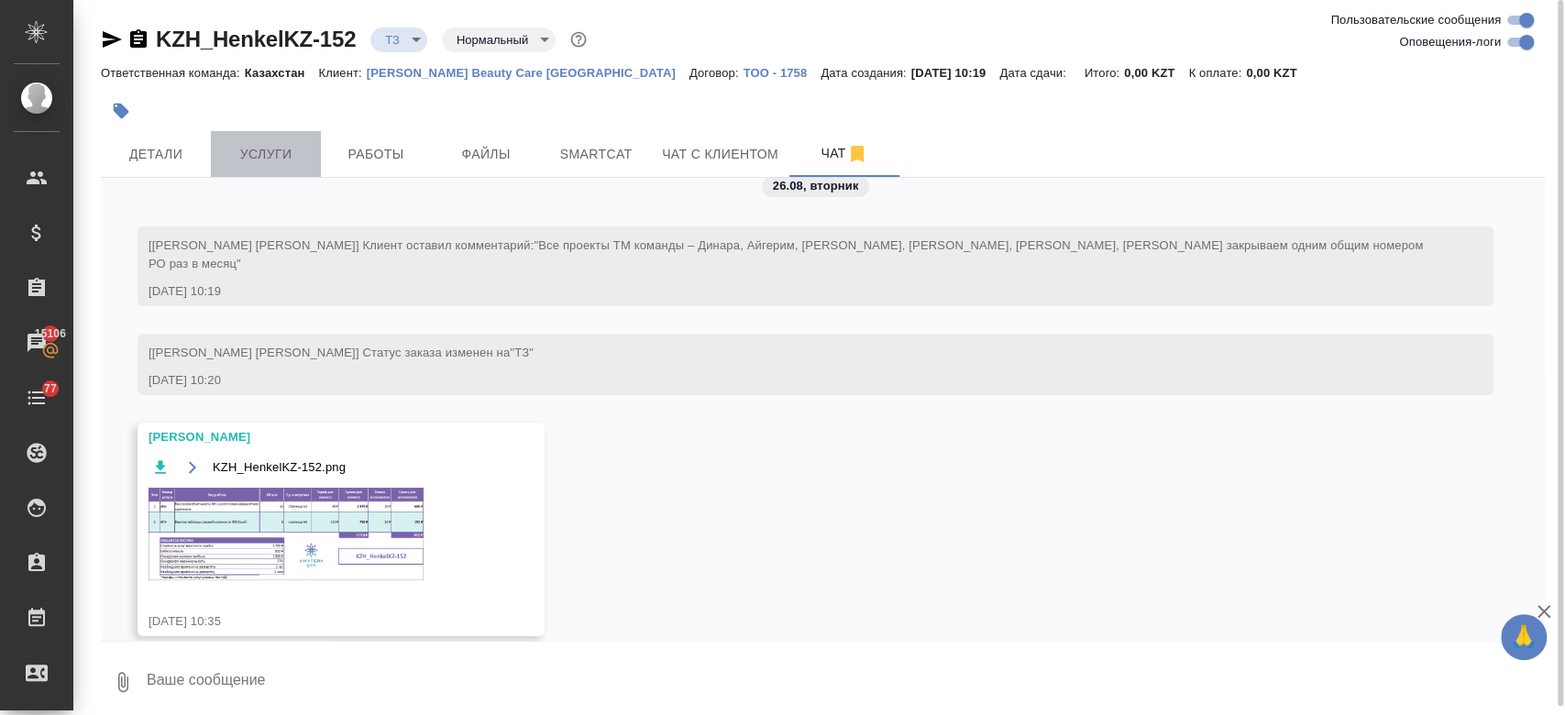
click at [278, 167] on button "Услуги" at bounding box center [266, 154] width 110 height 46
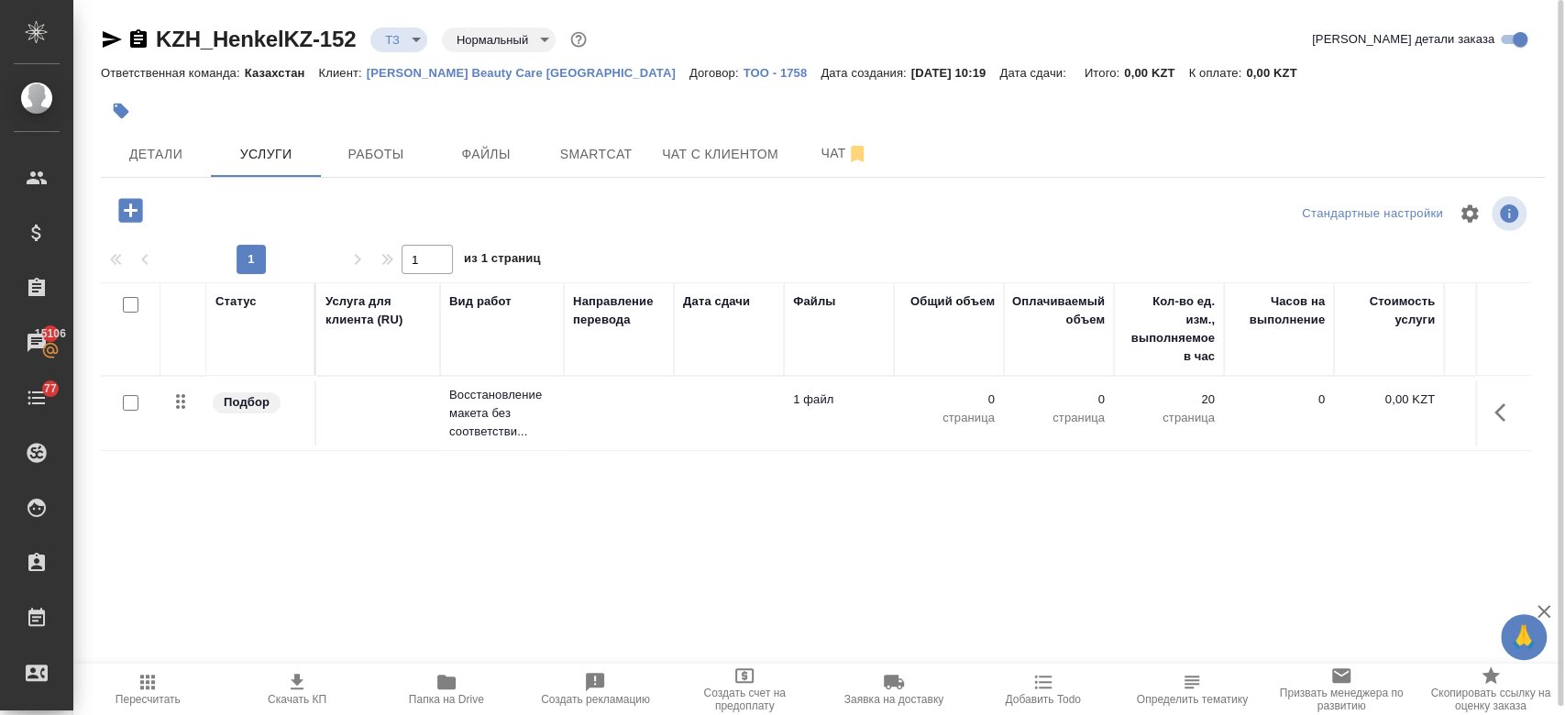
click at [372, 417] on td at bounding box center [378, 413] width 124 height 64
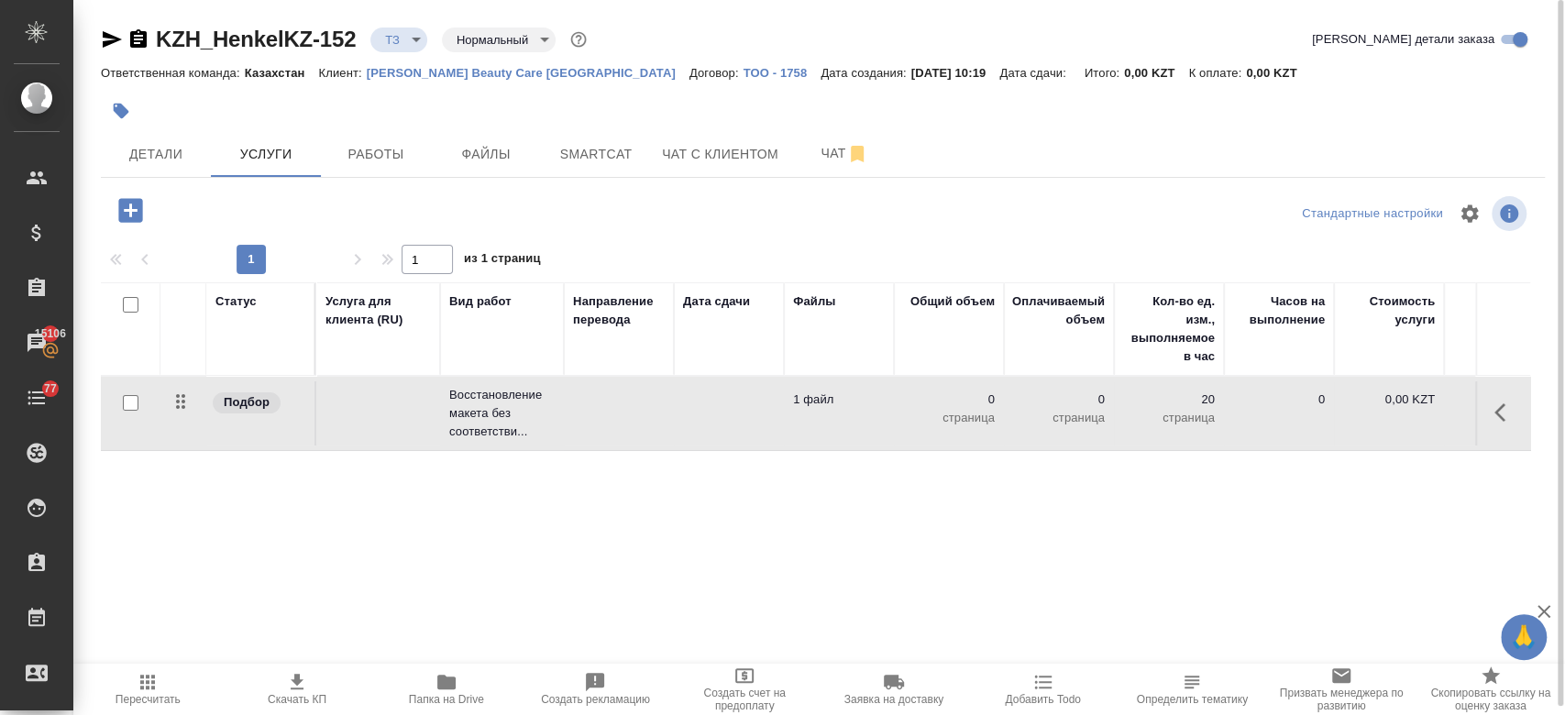
click at [372, 417] on td at bounding box center [378, 413] width 124 height 64
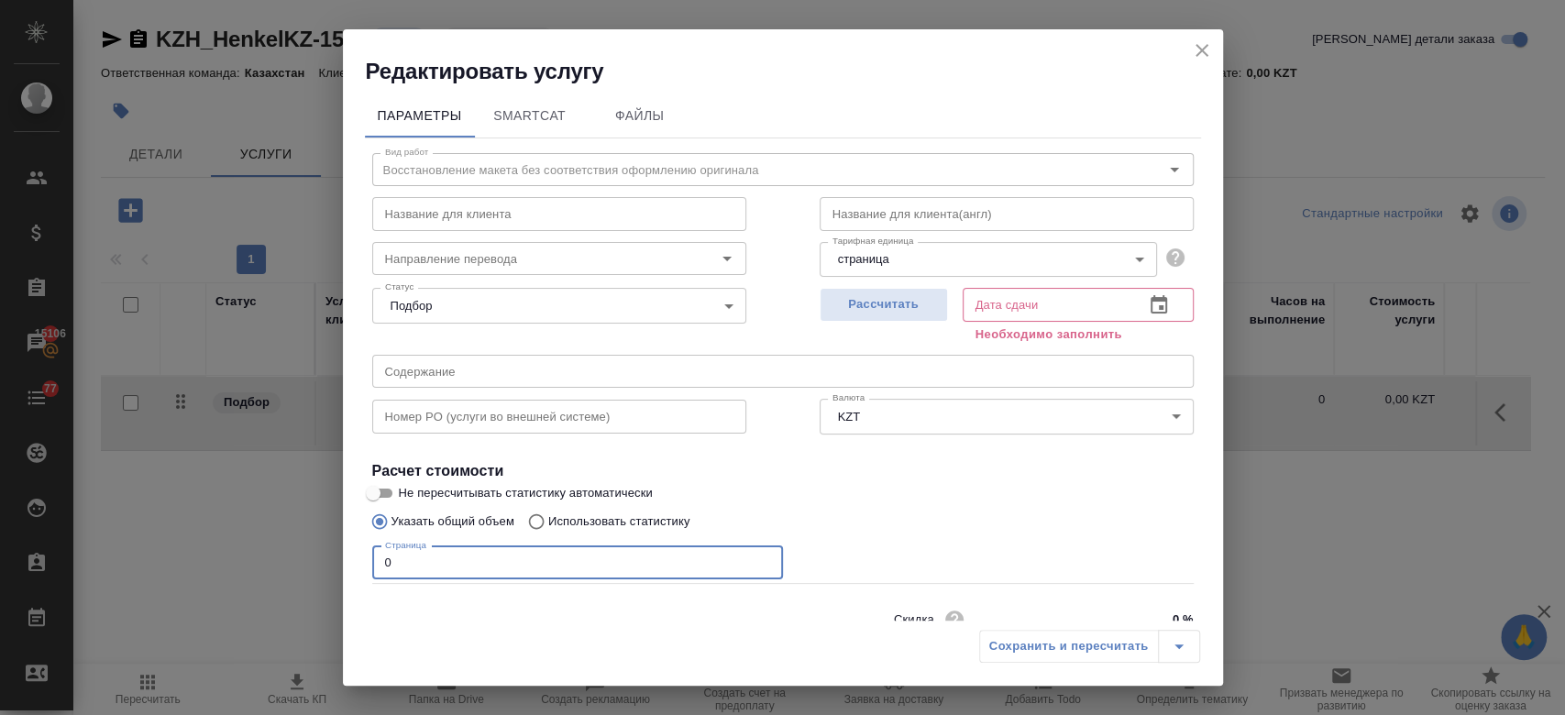
click at [470, 556] on input "0" at bounding box center [577, 562] width 411 height 33
type input "33"
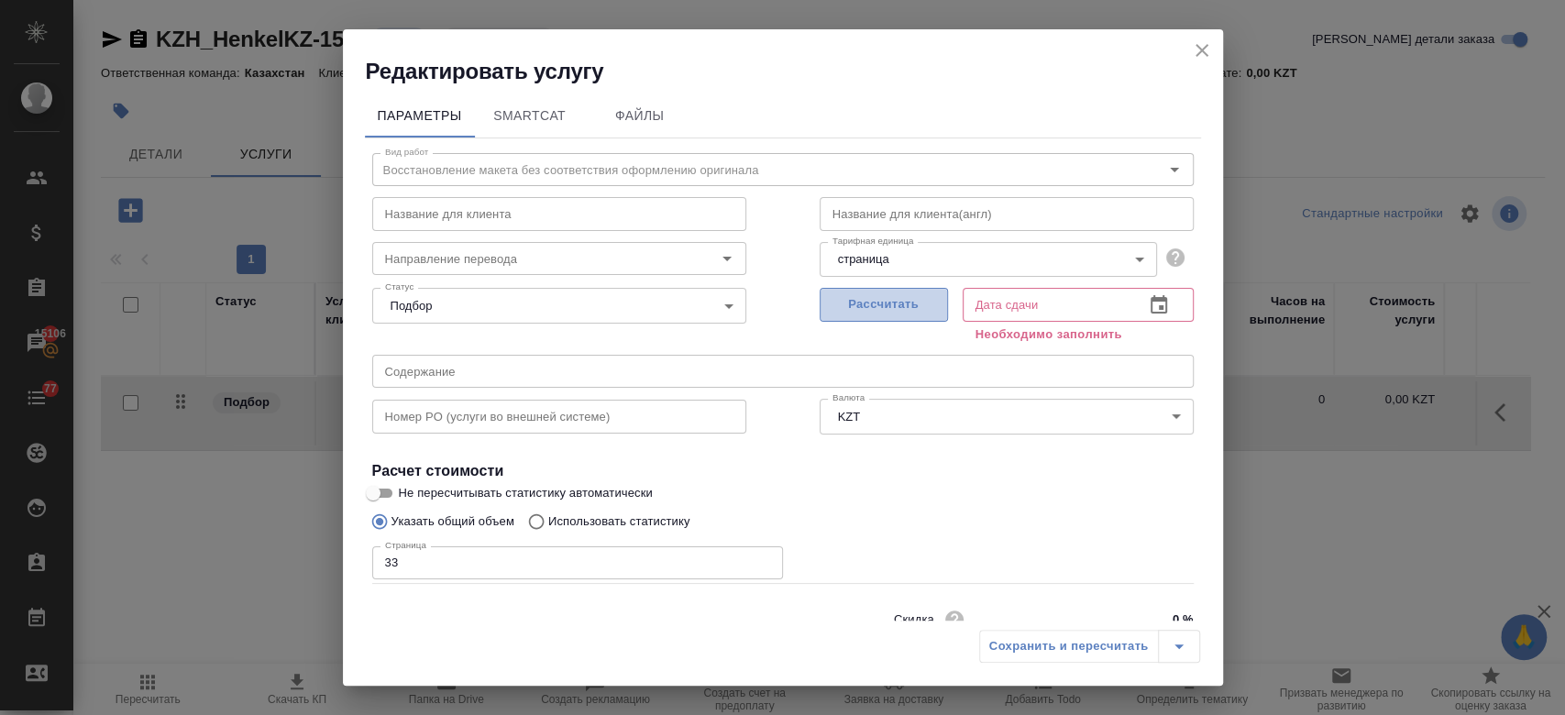
click at [853, 302] on span "Рассчитать" at bounding box center [883, 304] width 108 height 21
type input "26.08.2025 13:27"
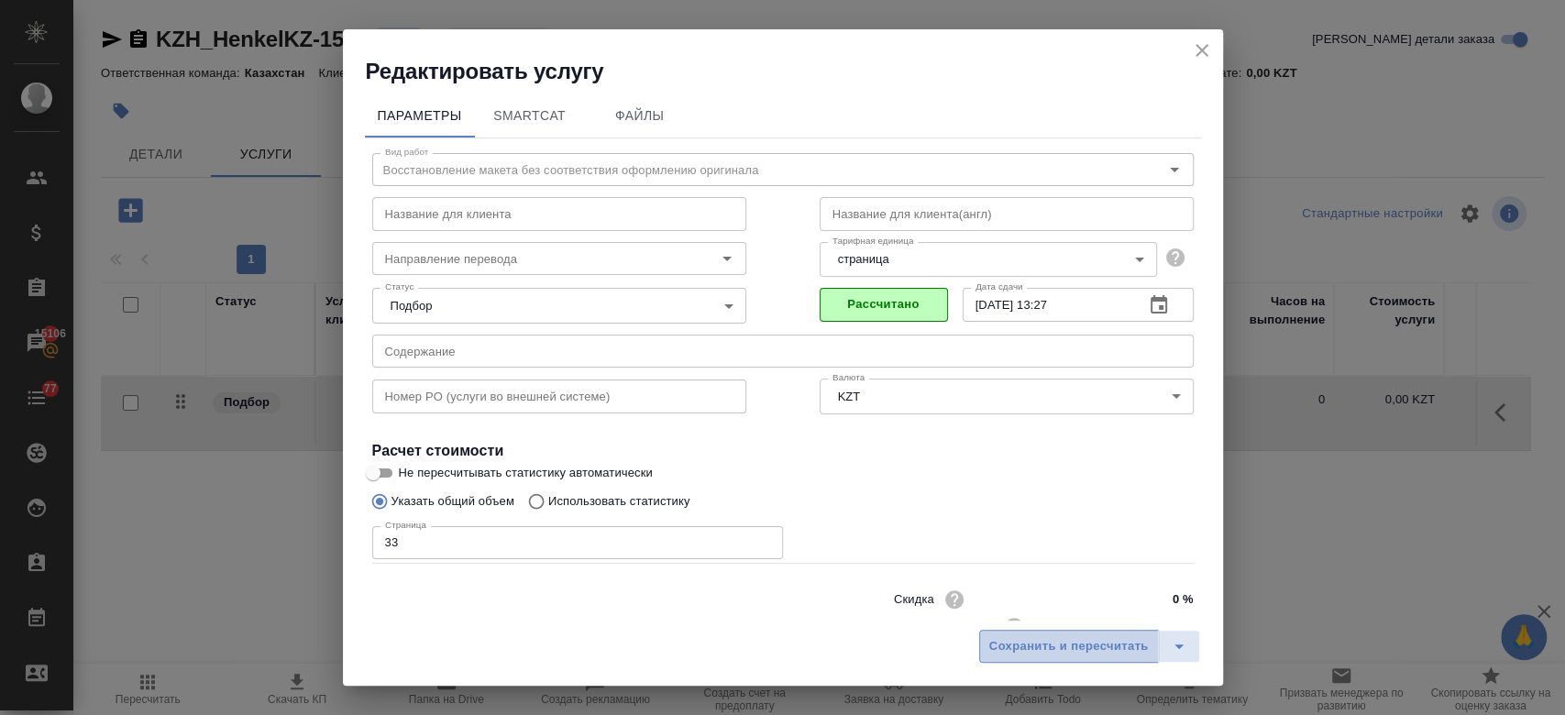
click at [1018, 637] on span "Сохранить и пересчитать" at bounding box center [1068, 646] width 159 height 21
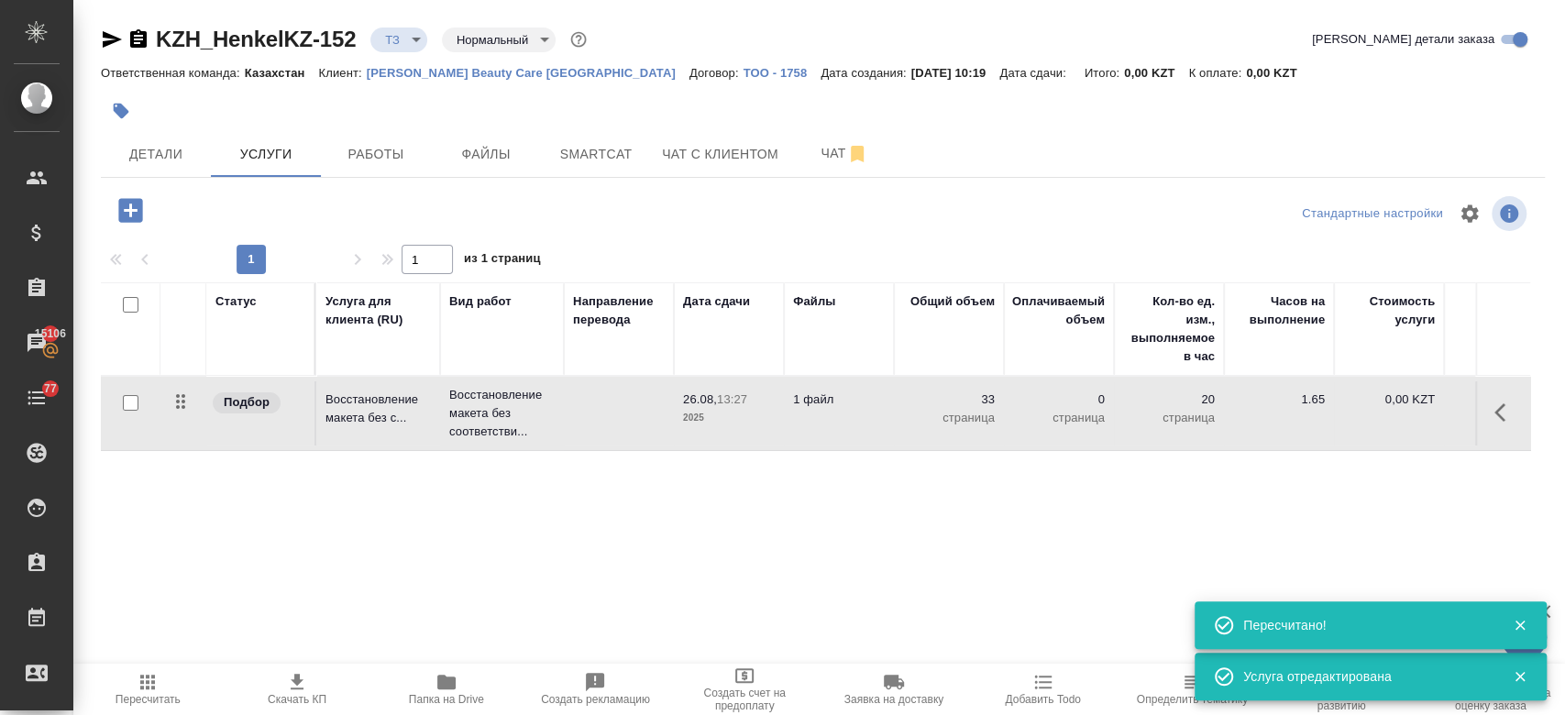
type input "new"
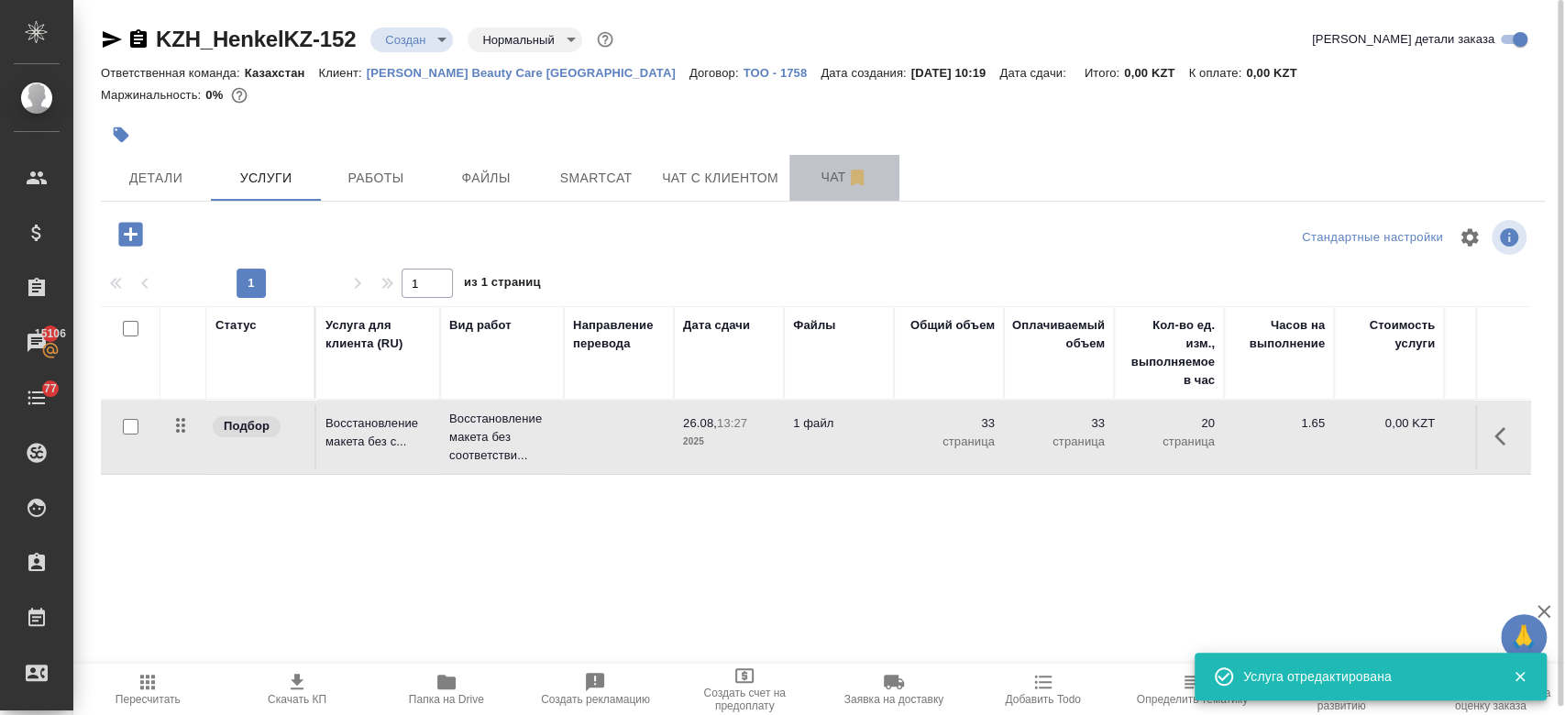
click at [820, 158] on button "Чат" at bounding box center [844, 178] width 110 height 46
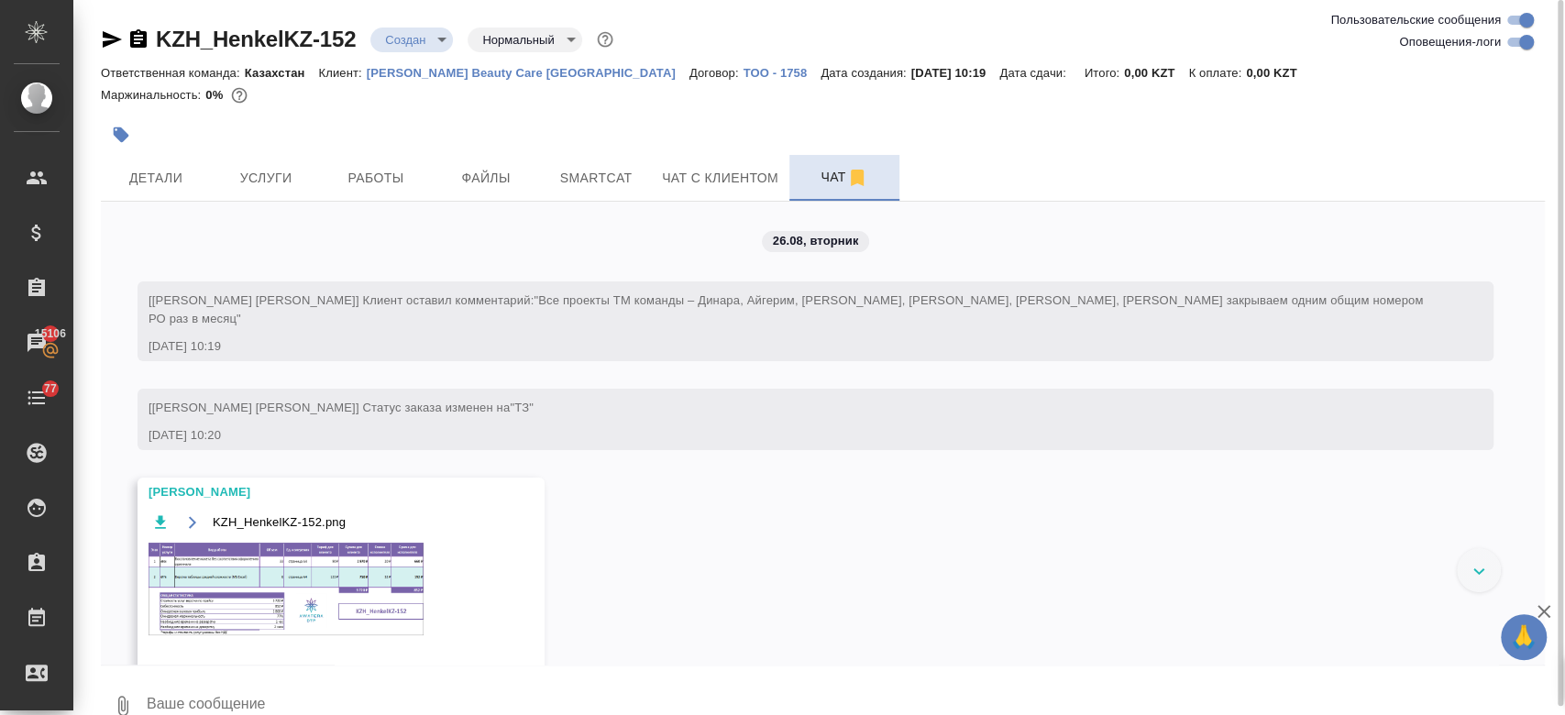
scroll to position [124, 0]
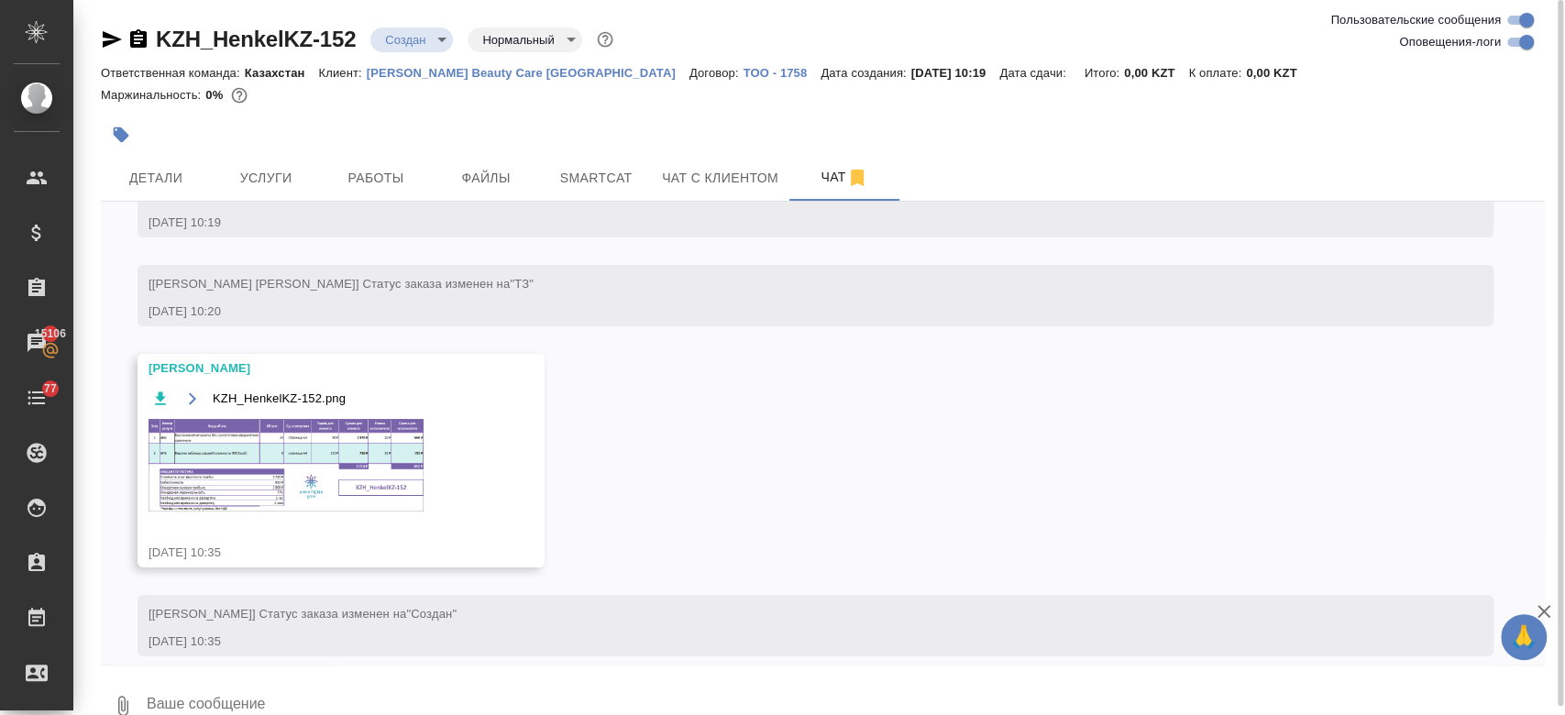
click at [380, 421] on img at bounding box center [285, 465] width 275 height 93
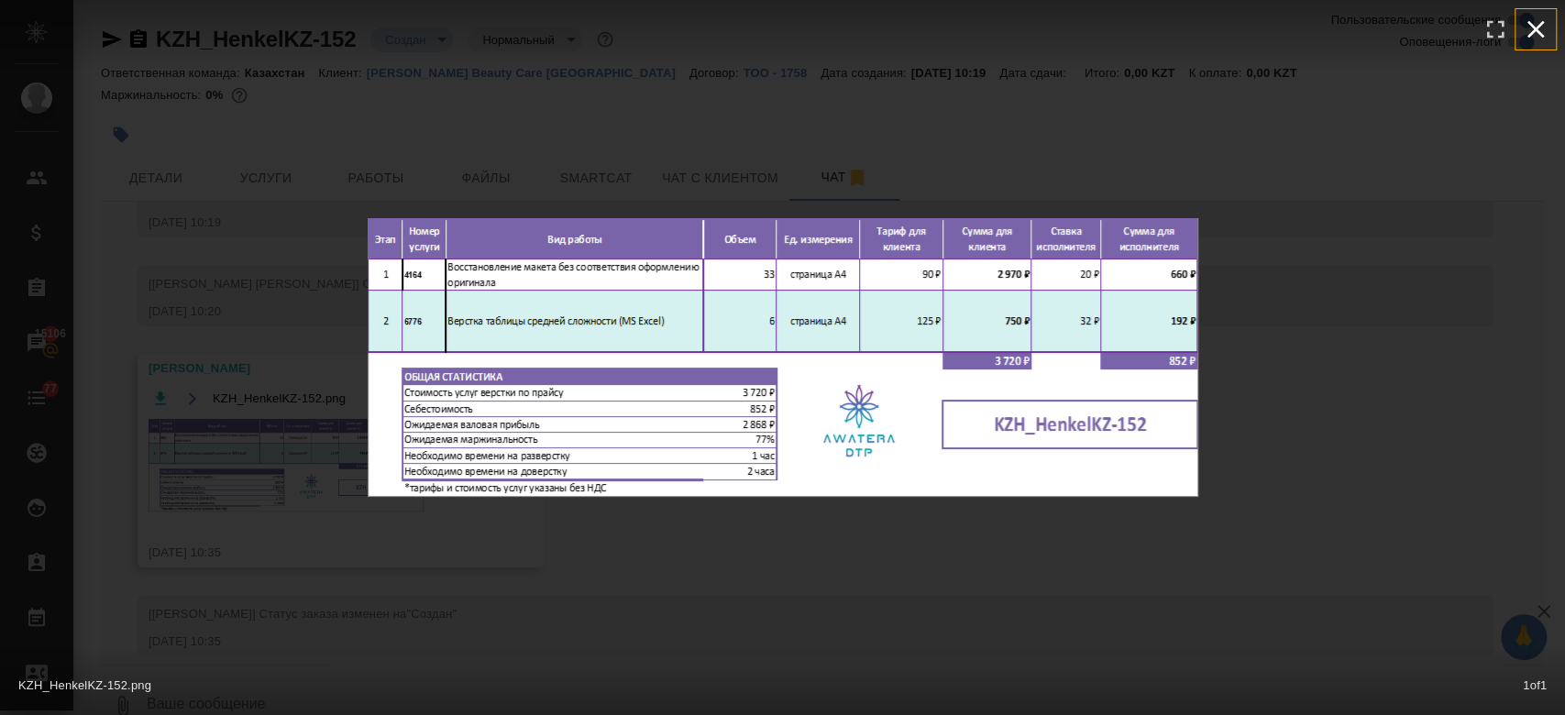
click at [1533, 22] on icon "button" at bounding box center [1535, 29] width 29 height 29
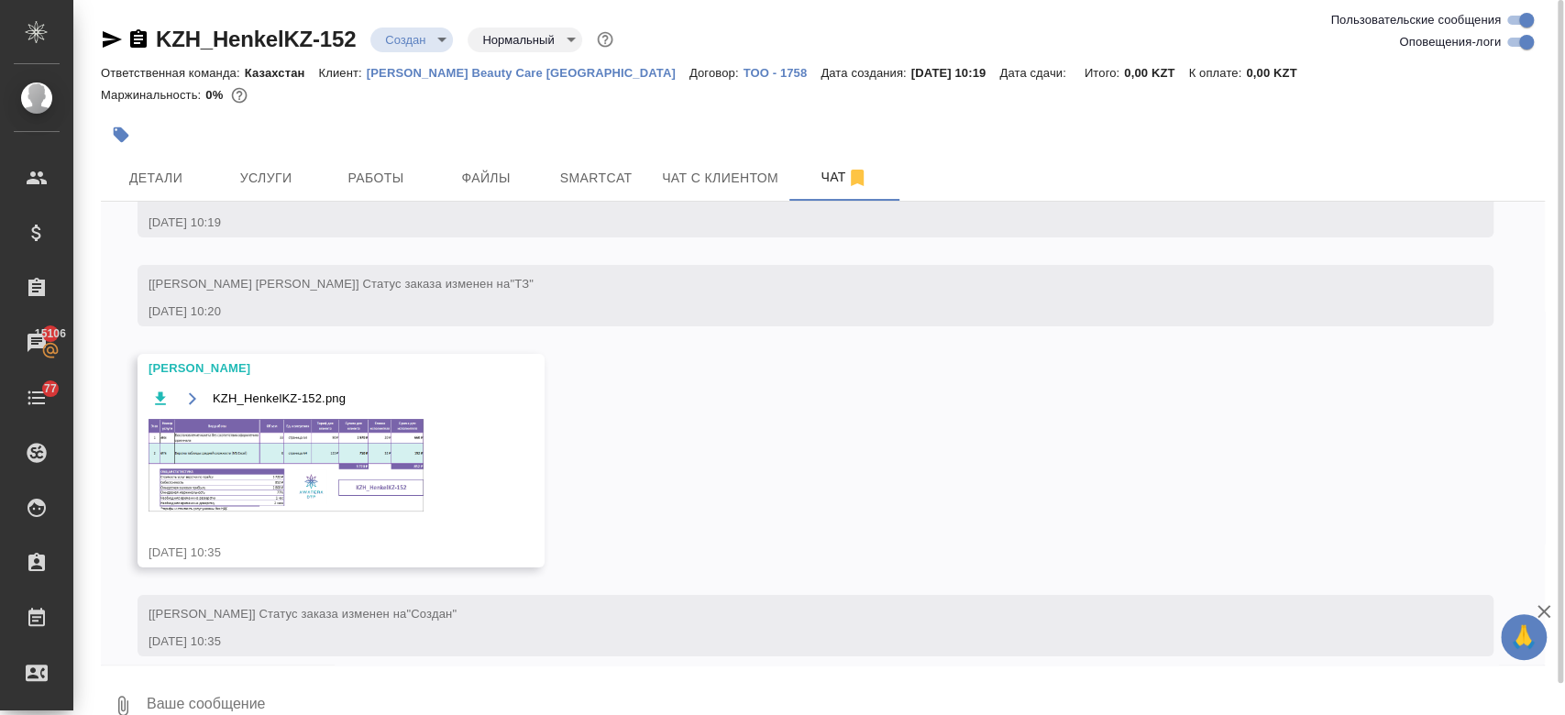
click at [251, 679] on textarea at bounding box center [845, 706] width 1400 height 62
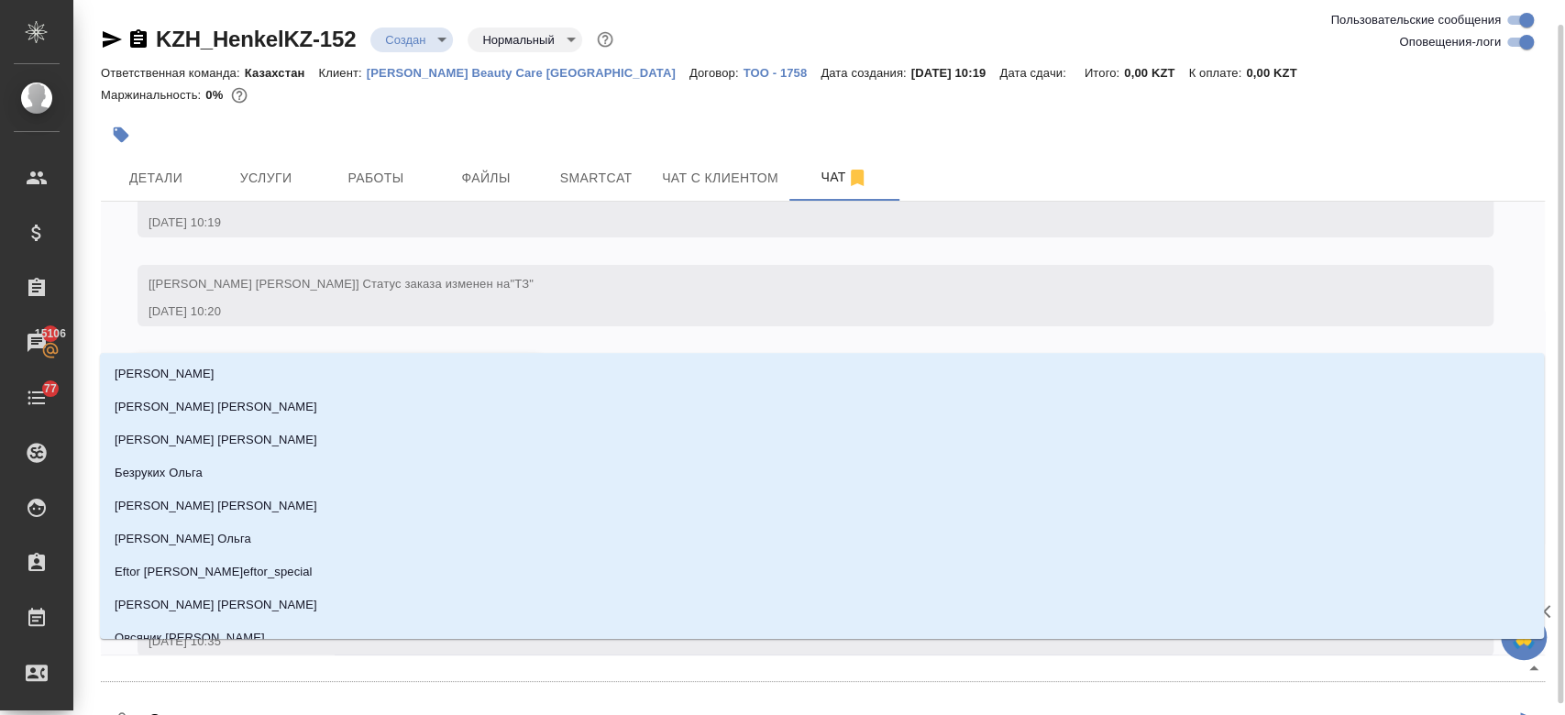
scroll to position [13, 0]
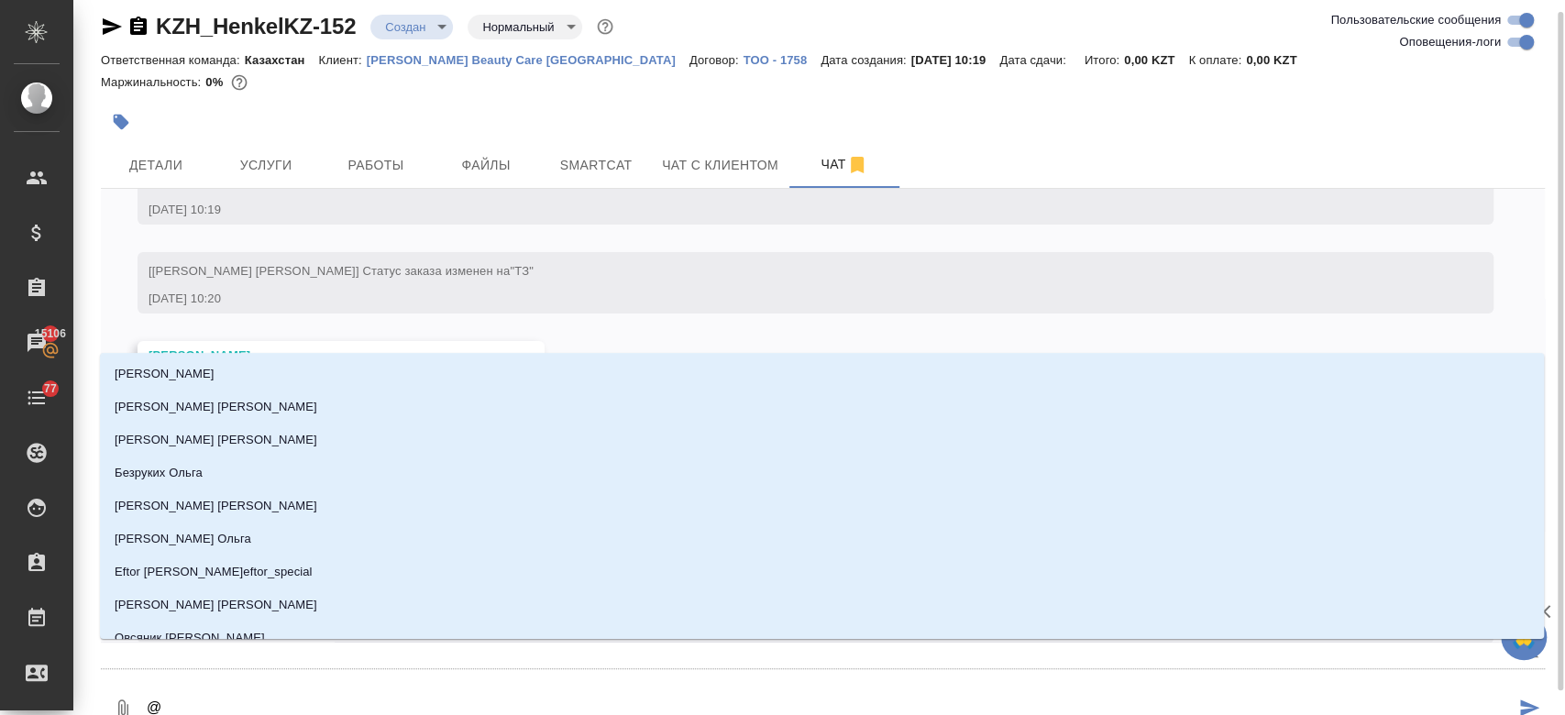
type textarea "@п"
type input "п"
type textarea "@пе"
type input "пе"
type textarea "@пет"
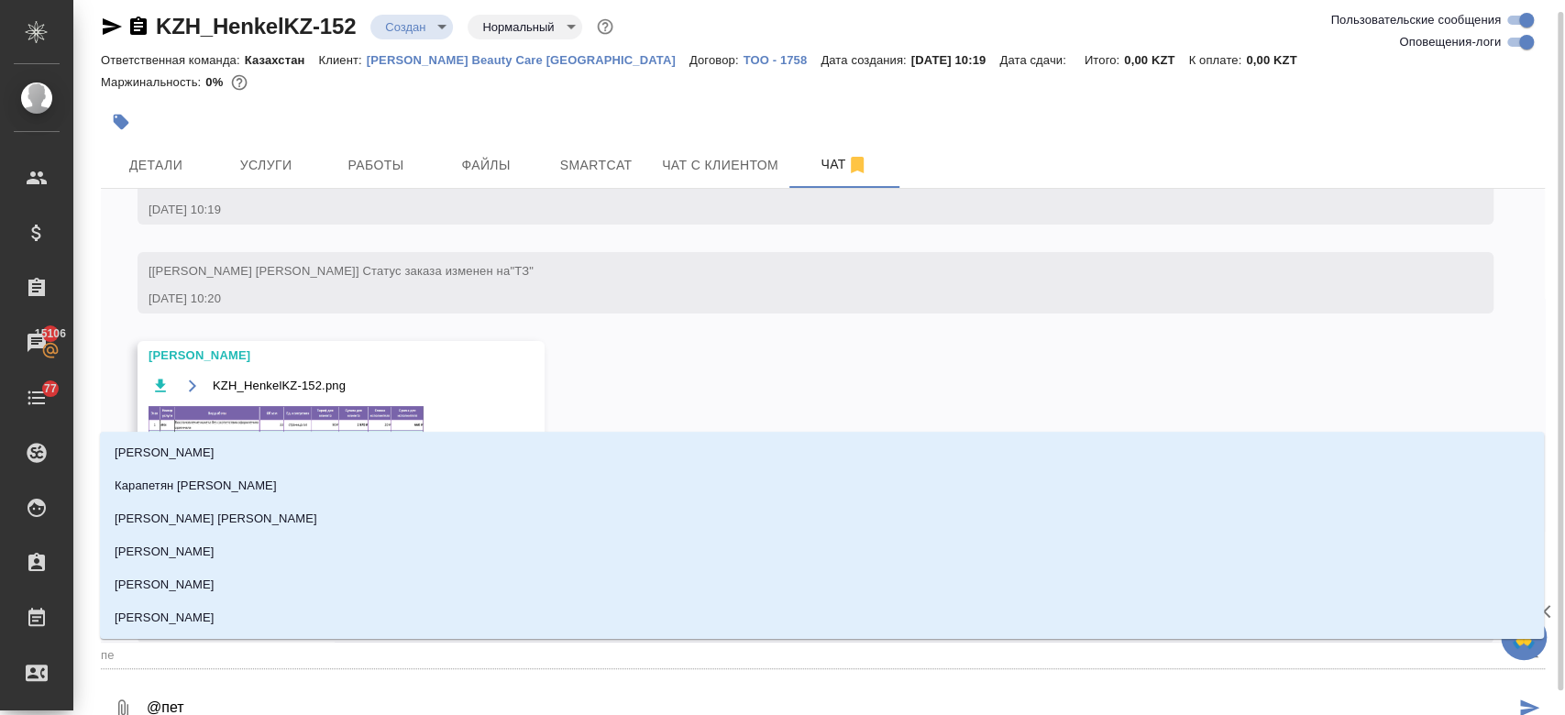
type input "пет"
type textarea "@петр"
type input "петр"
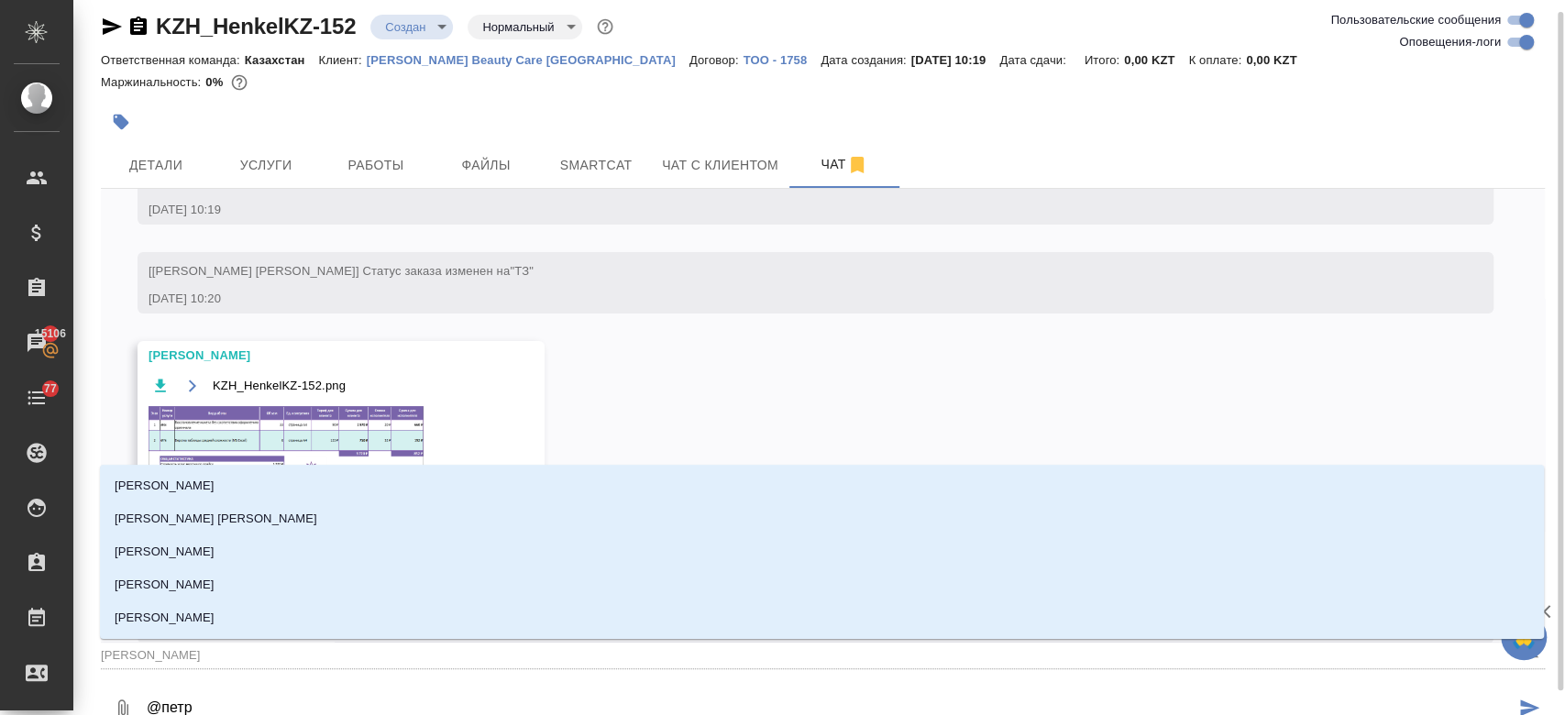
type textarea "@петро"
type input "петро"
type textarea "@петров"
type input "петров"
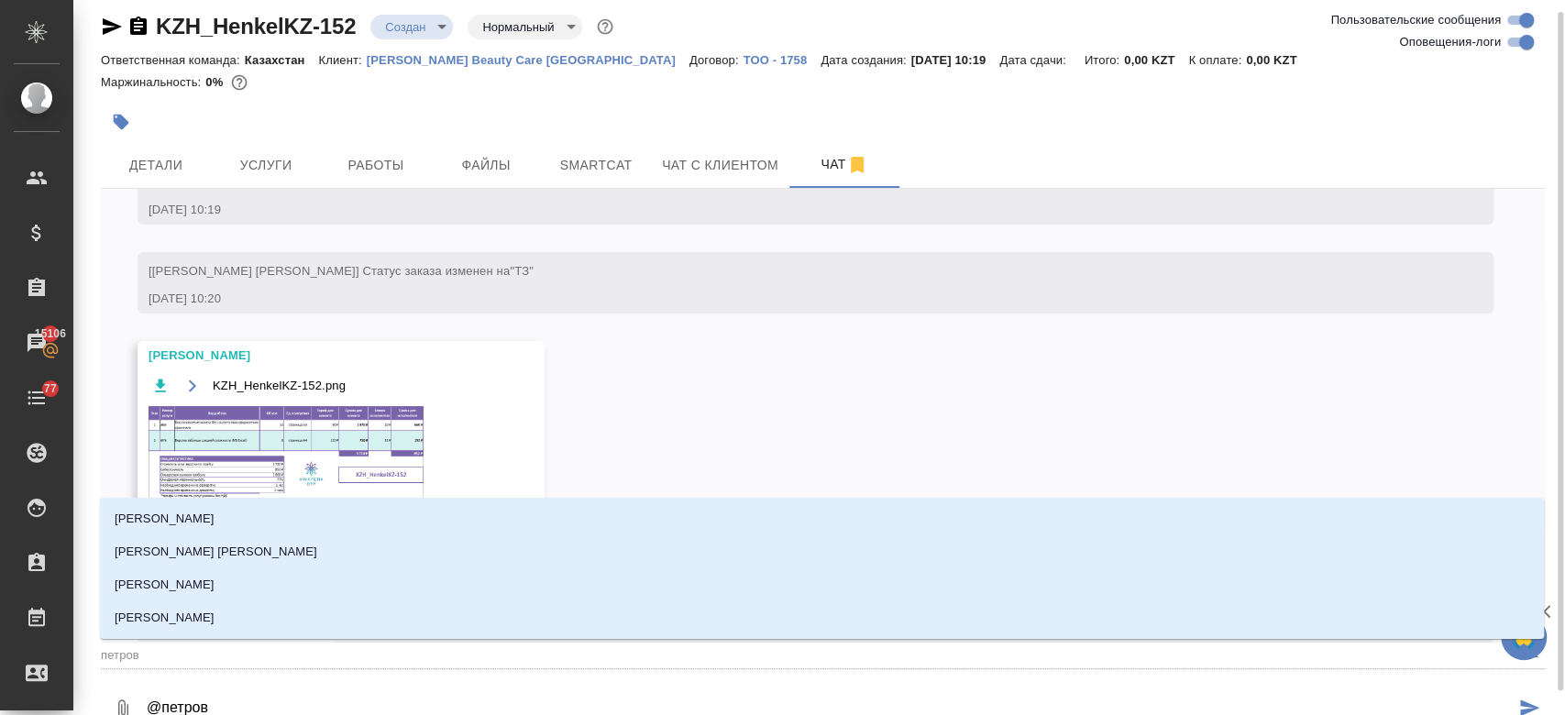
type textarea "@петрова"
type input "петрова"
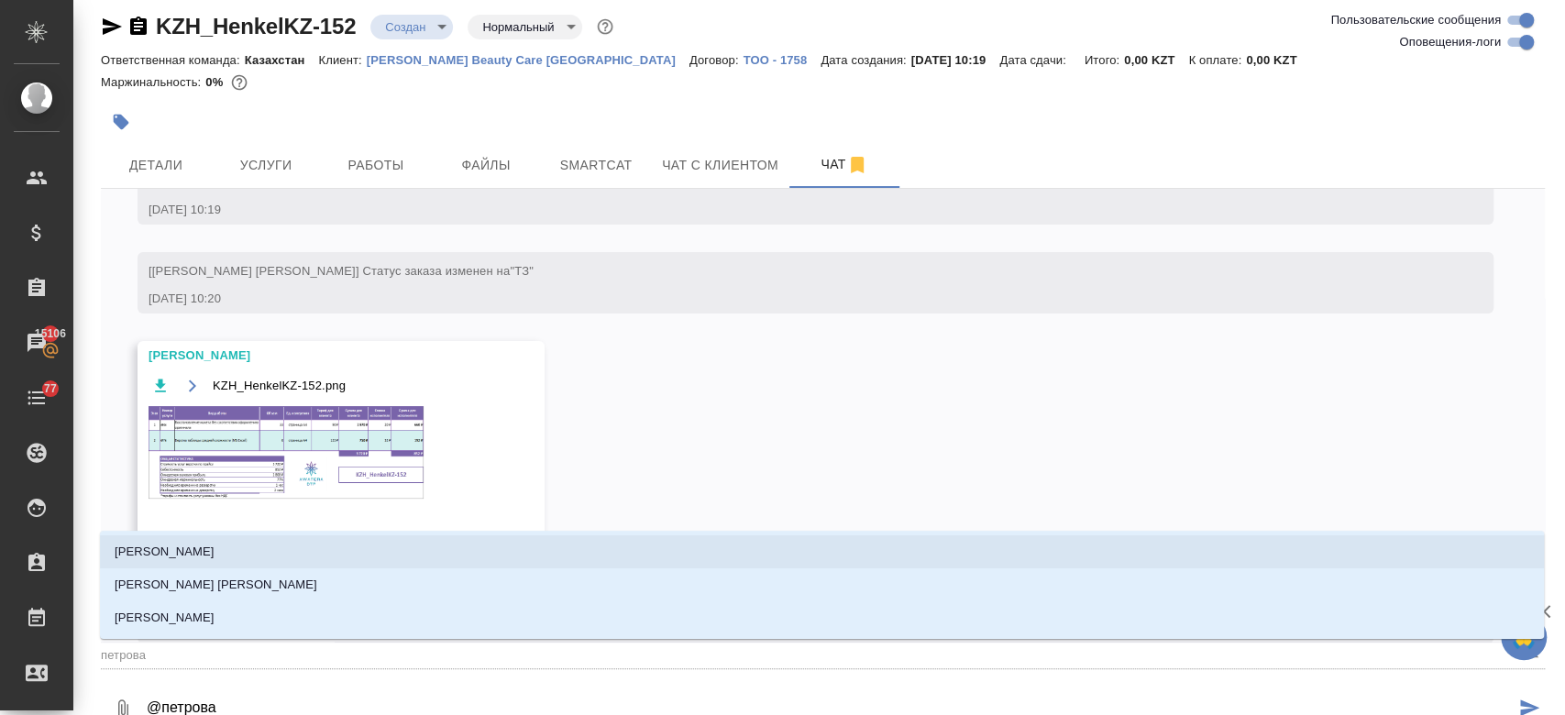
click at [206, 555] on p "Петрова Валерия" at bounding box center [165, 552] width 100 height 18
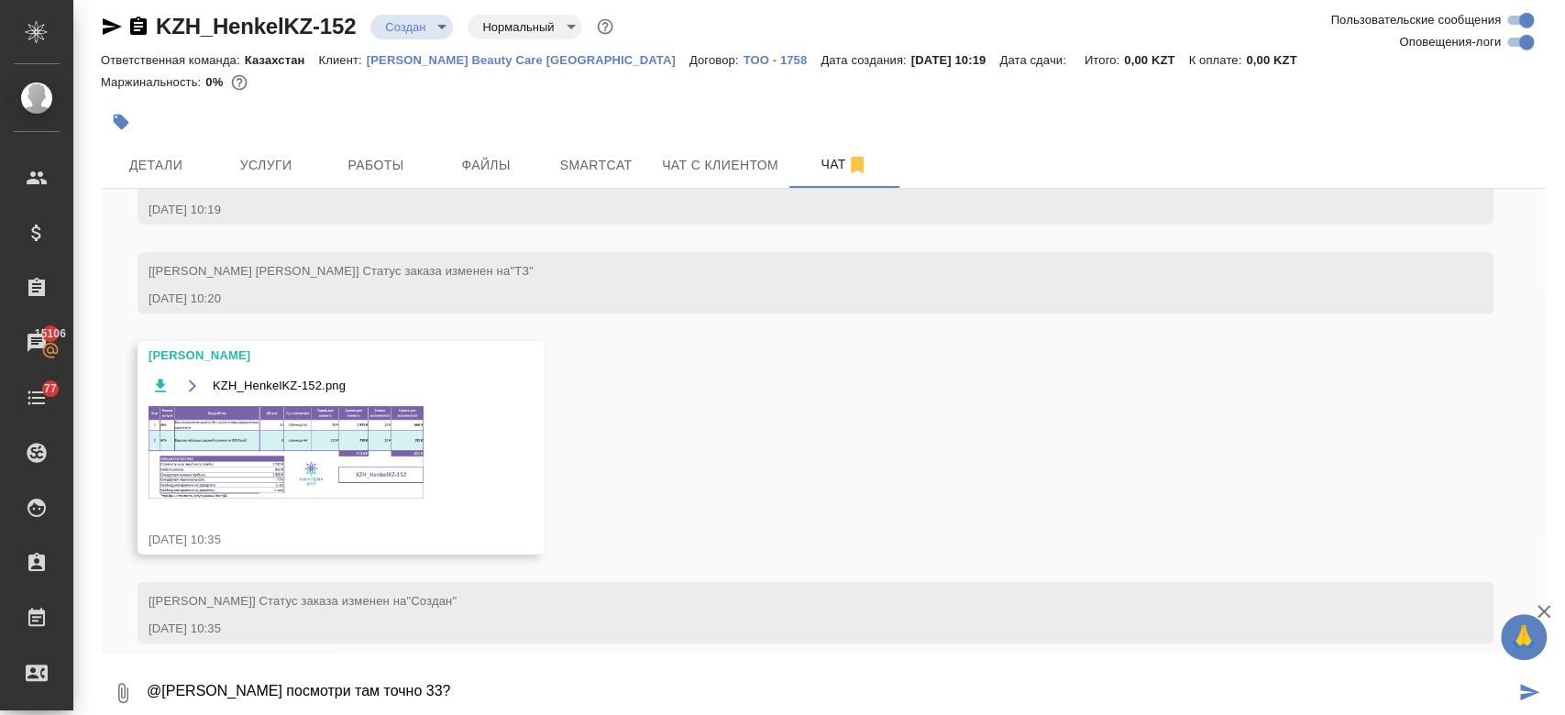
type textarea "@Петрова Валерия посмотри там точно 33?"
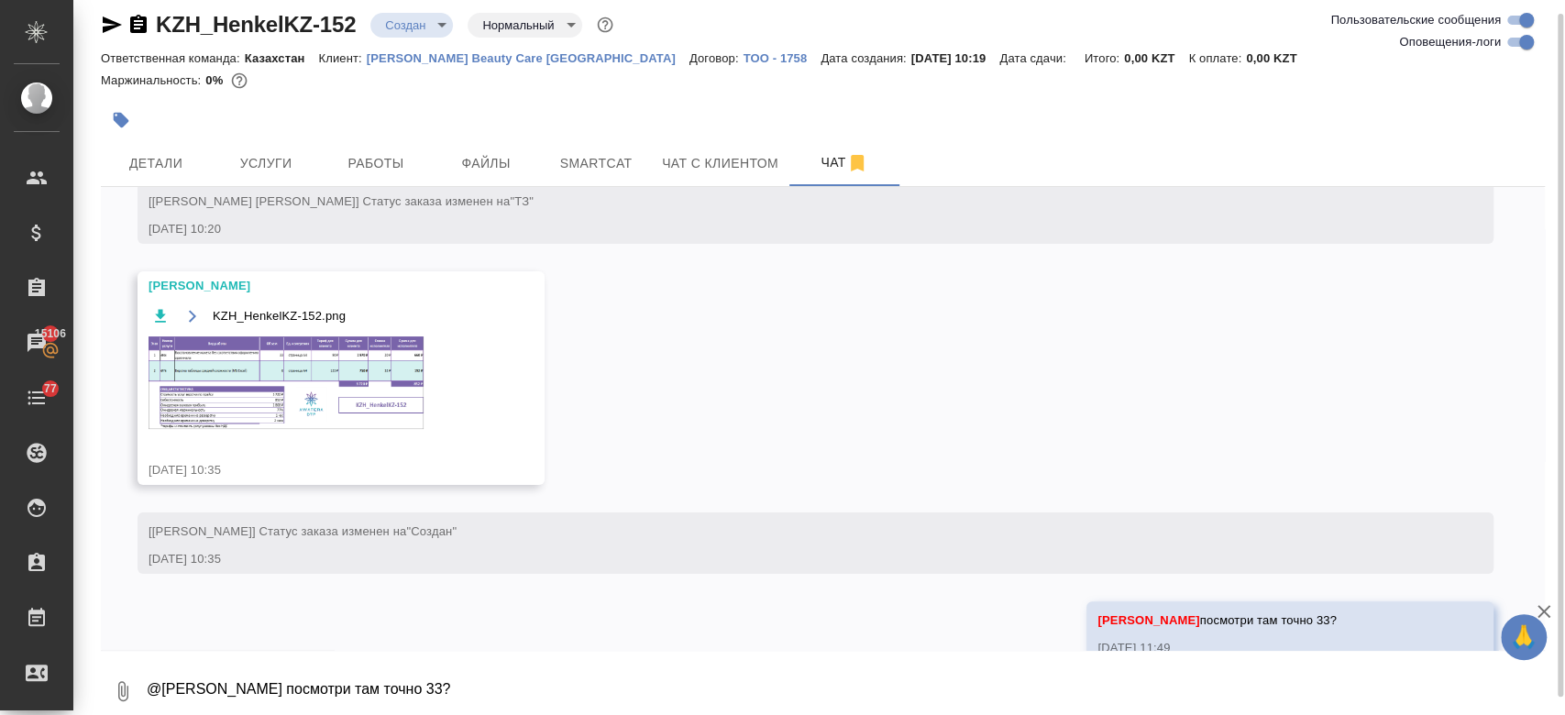
scroll to position [213, 0]
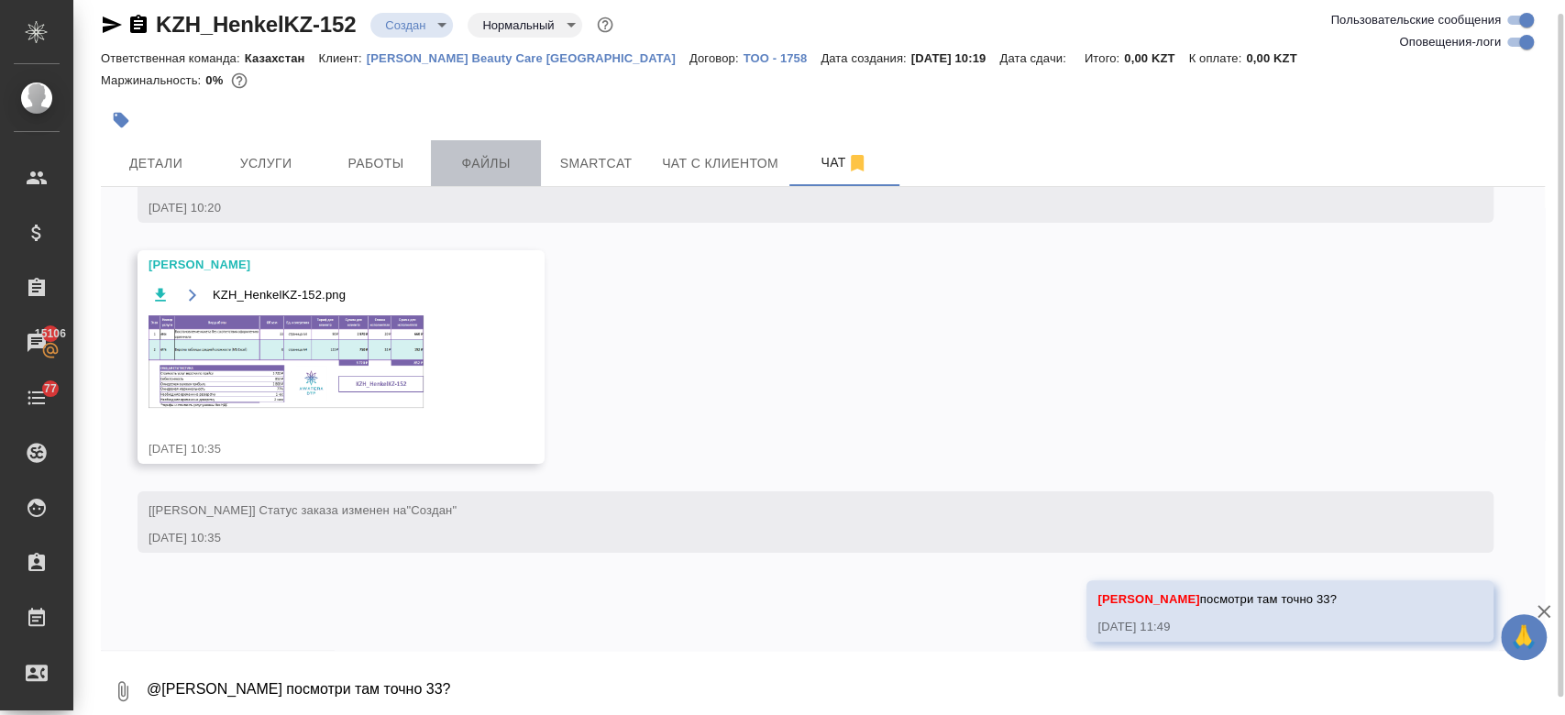
click at [535, 150] on button "Файлы" at bounding box center [486, 163] width 110 height 46
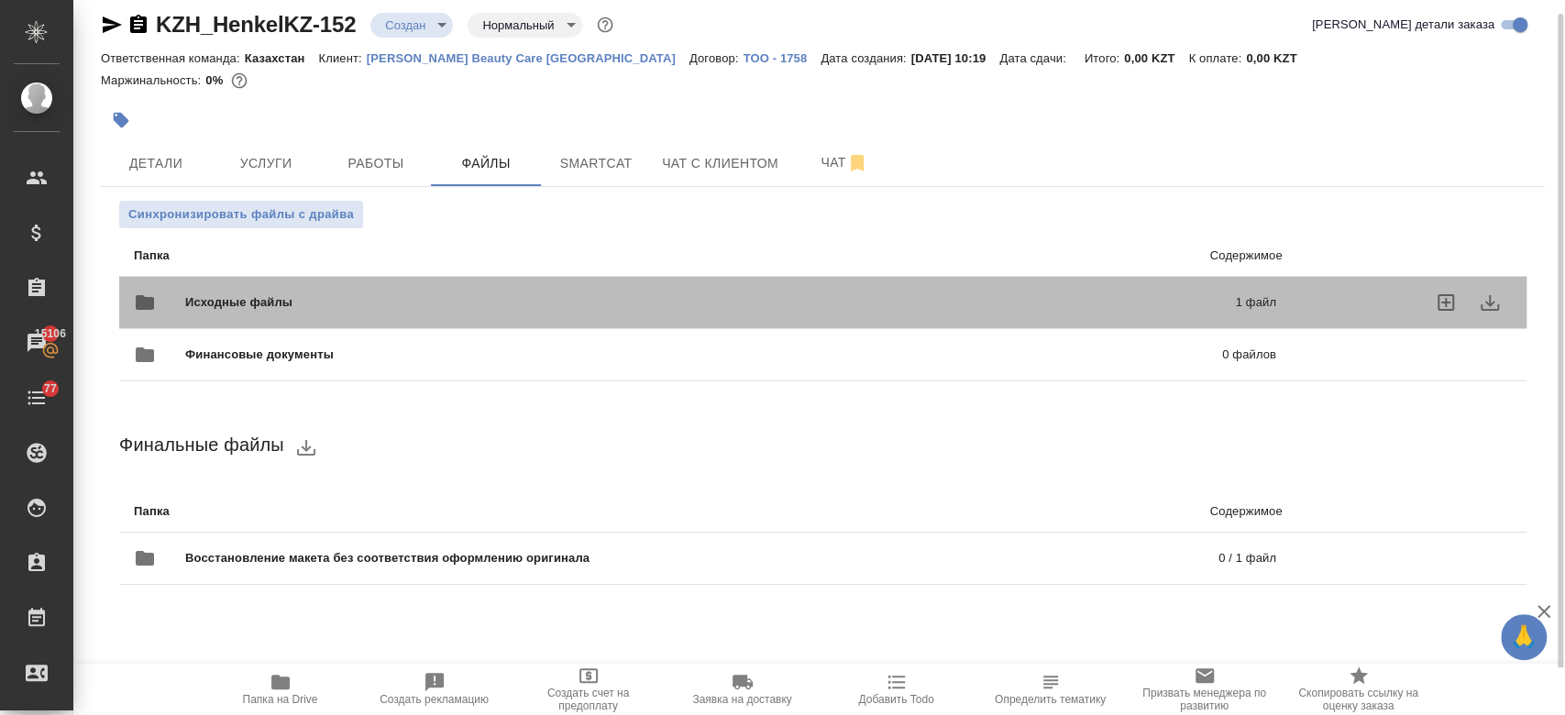
click at [444, 293] on span "Исходные файлы" at bounding box center [474, 302] width 578 height 18
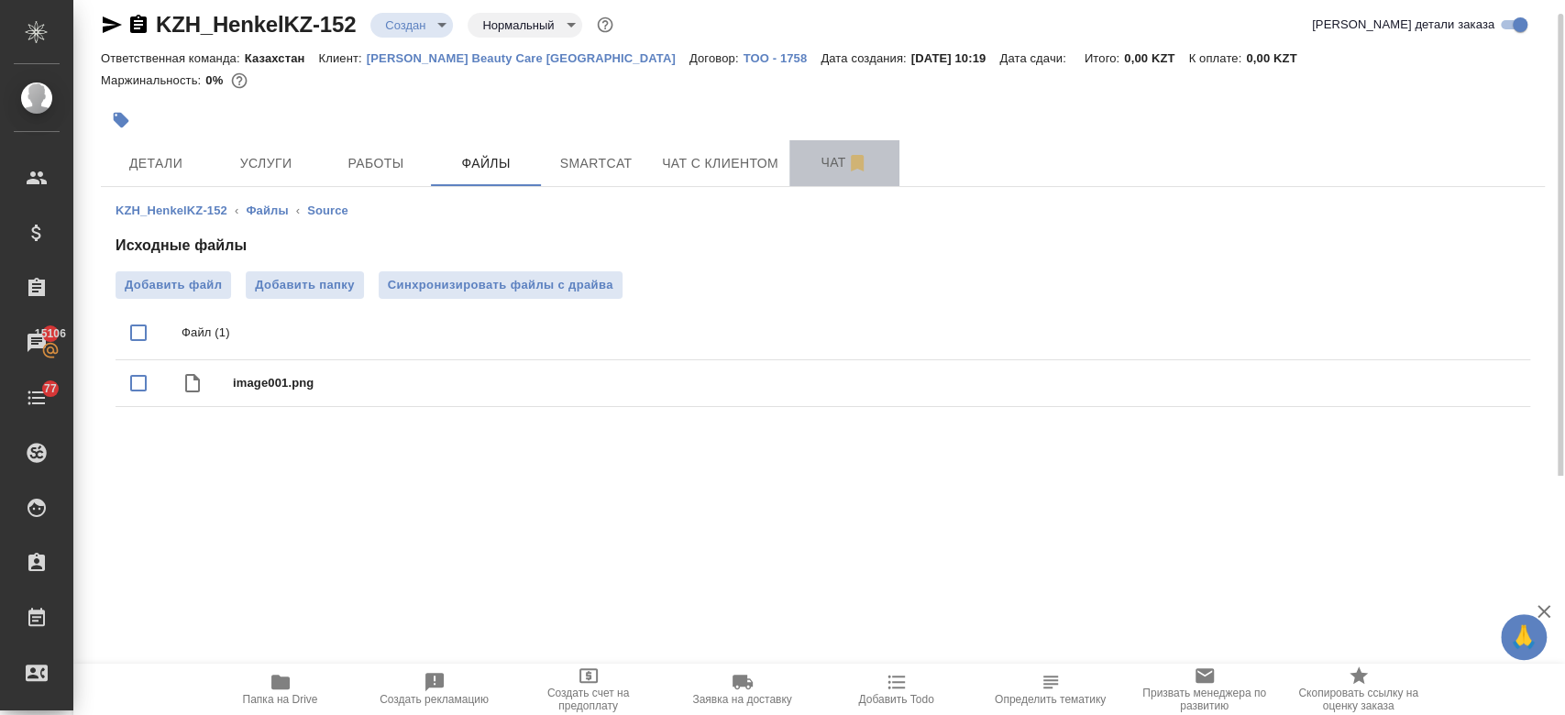
click at [811, 158] on span "Чат" at bounding box center [844, 162] width 88 height 23
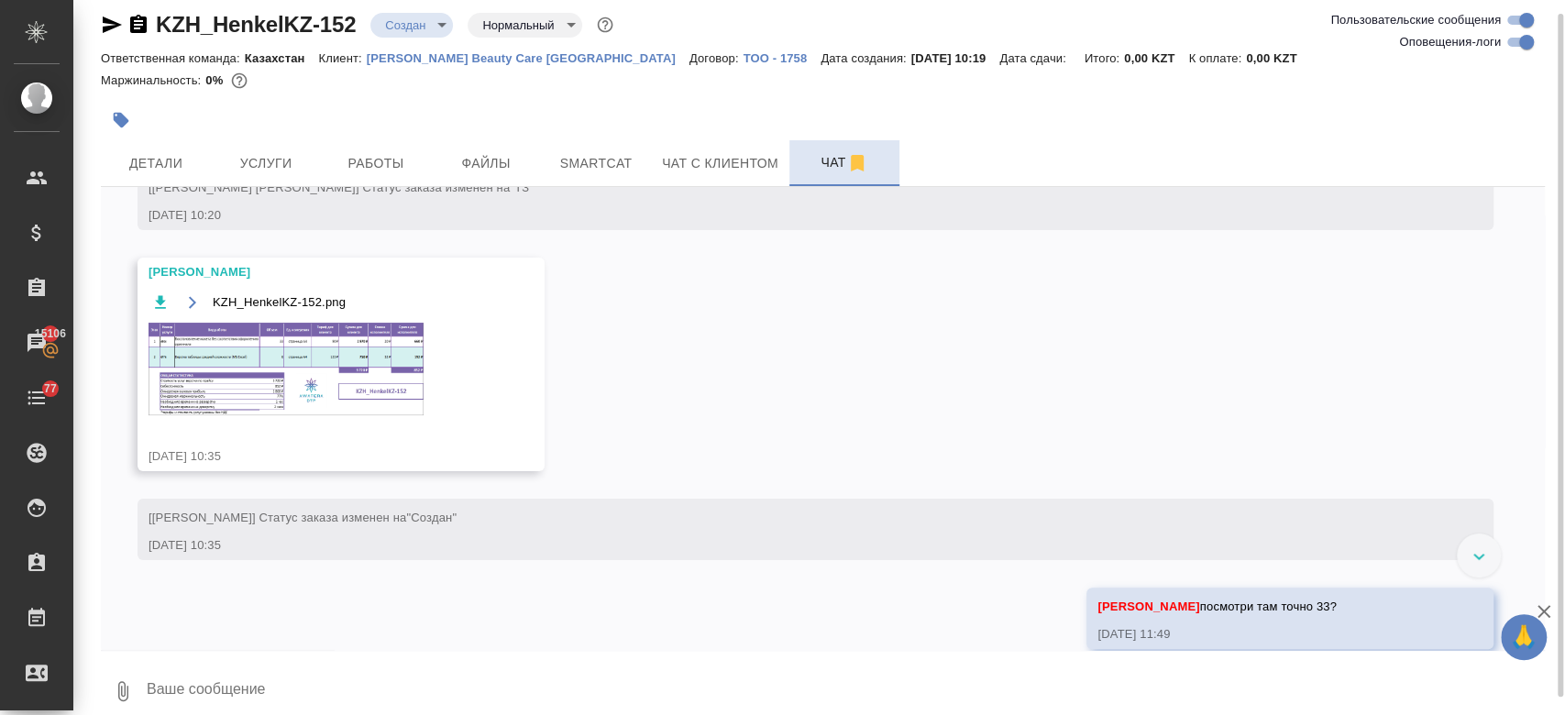
scroll to position [213, 0]
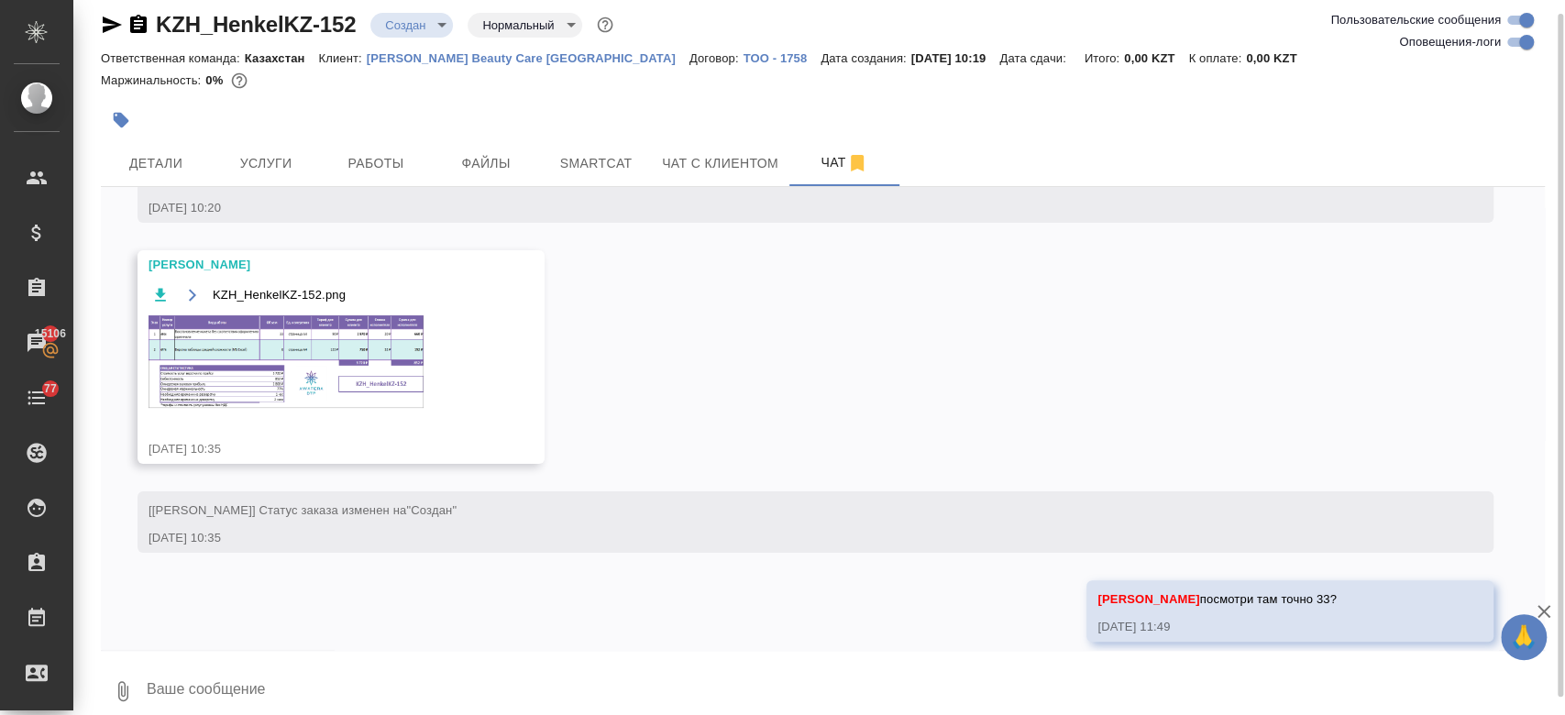
click at [367, 350] on img at bounding box center [285, 361] width 275 height 93
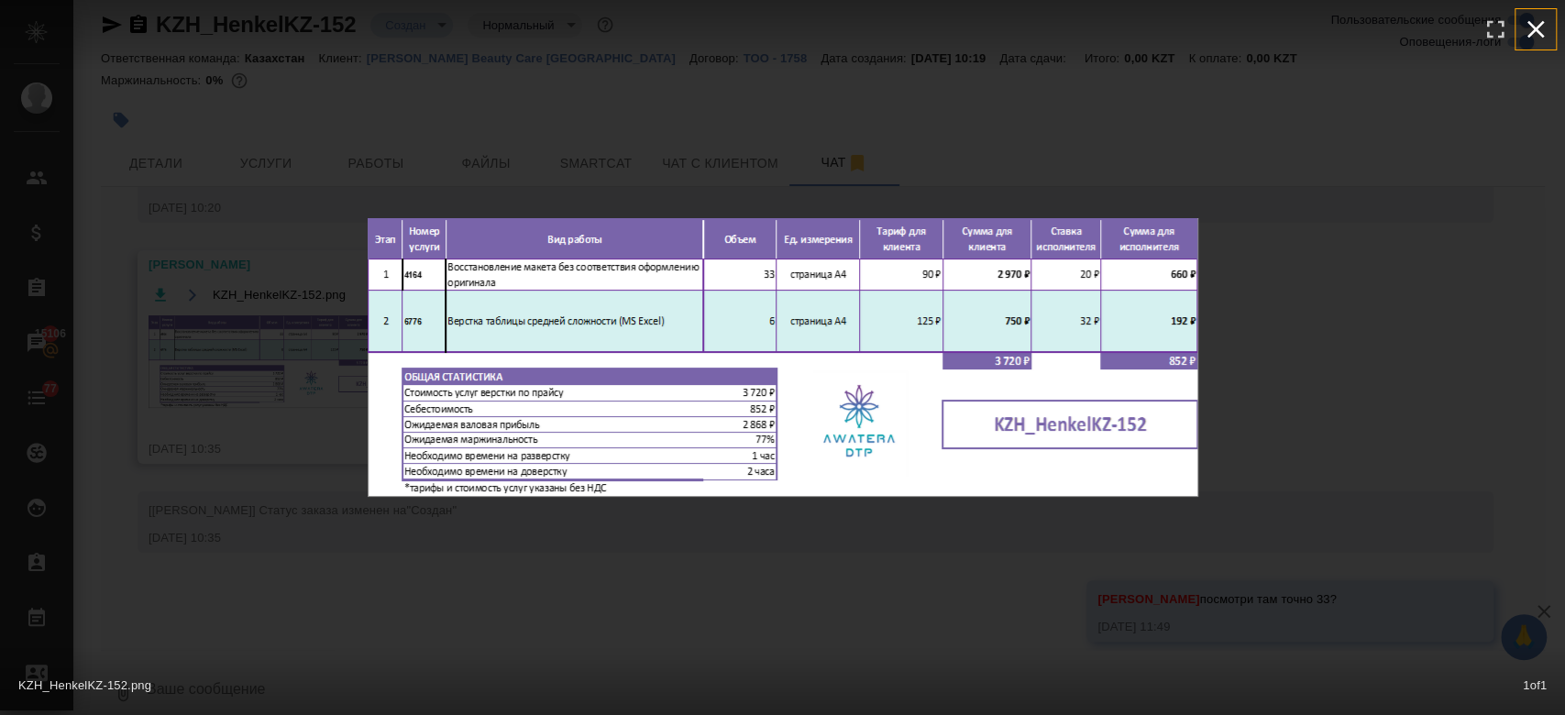
click at [1545, 27] on icon "button" at bounding box center [1535, 29] width 29 height 29
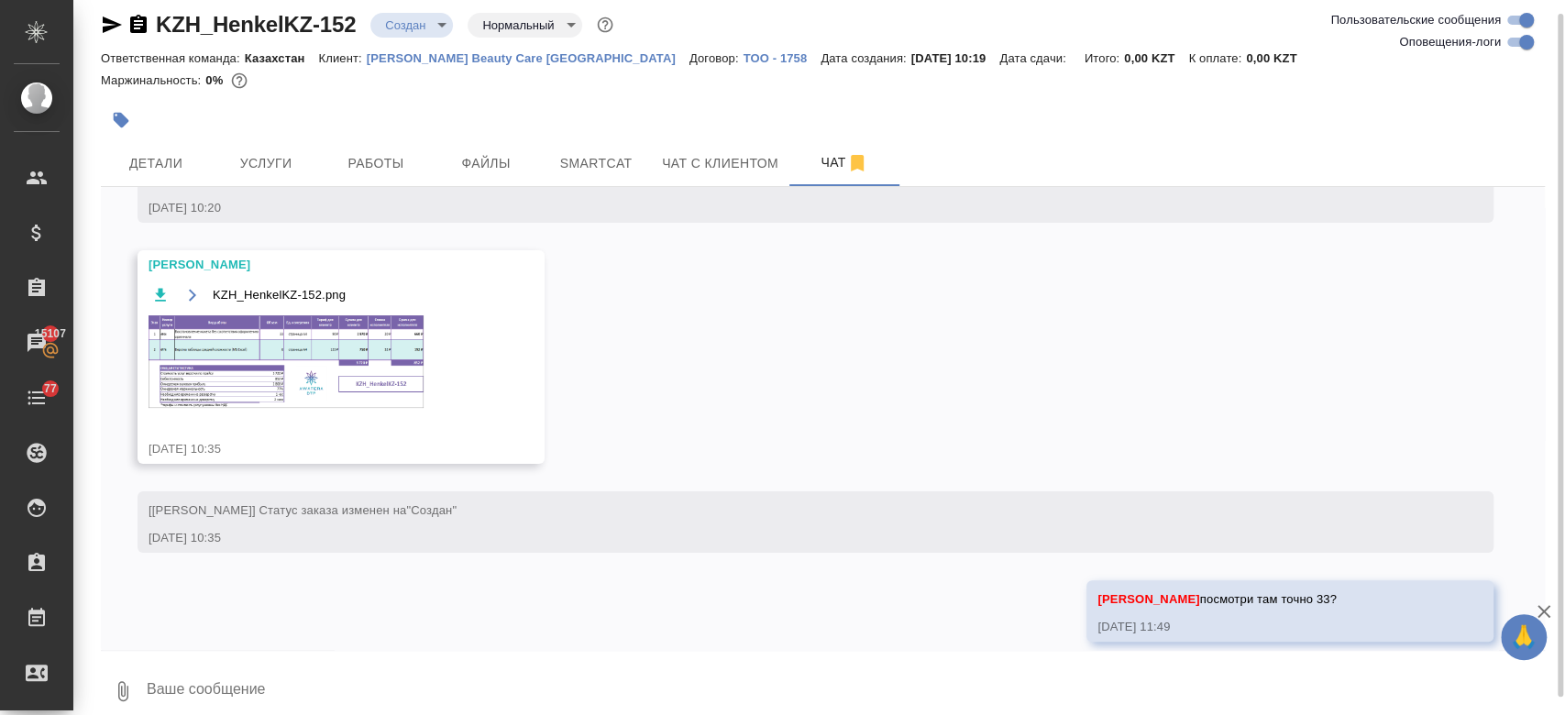
click at [818, 93] on div at bounding box center [823, 95] width 1444 height 4
click at [410, 26] on body "🙏 .cls-1 fill:#fff; AWATERA Kosherbayeva Nazerke Клиенты Спецификации Заказы 15…" at bounding box center [782, 357] width 1565 height 715
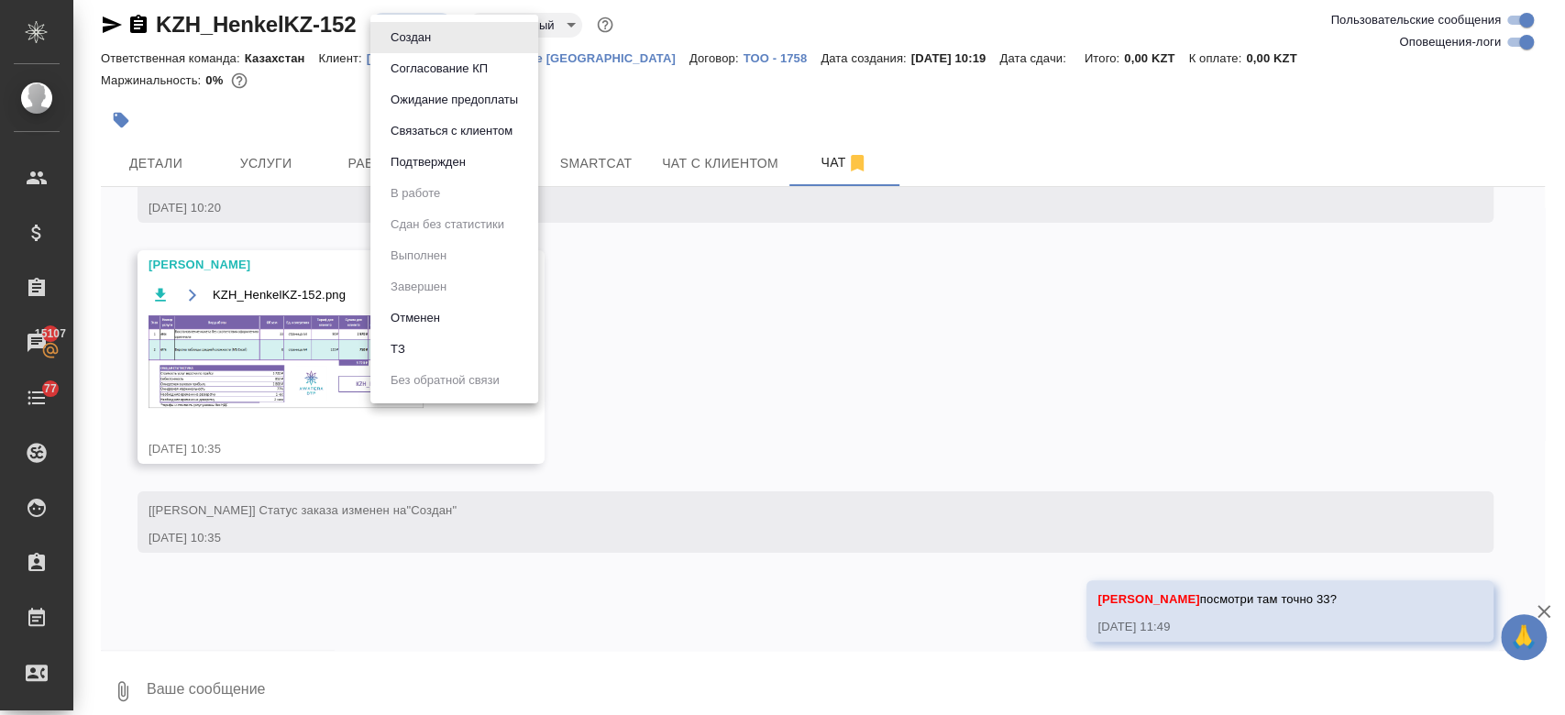
click at [720, 338] on div at bounding box center [782, 357] width 1565 height 715
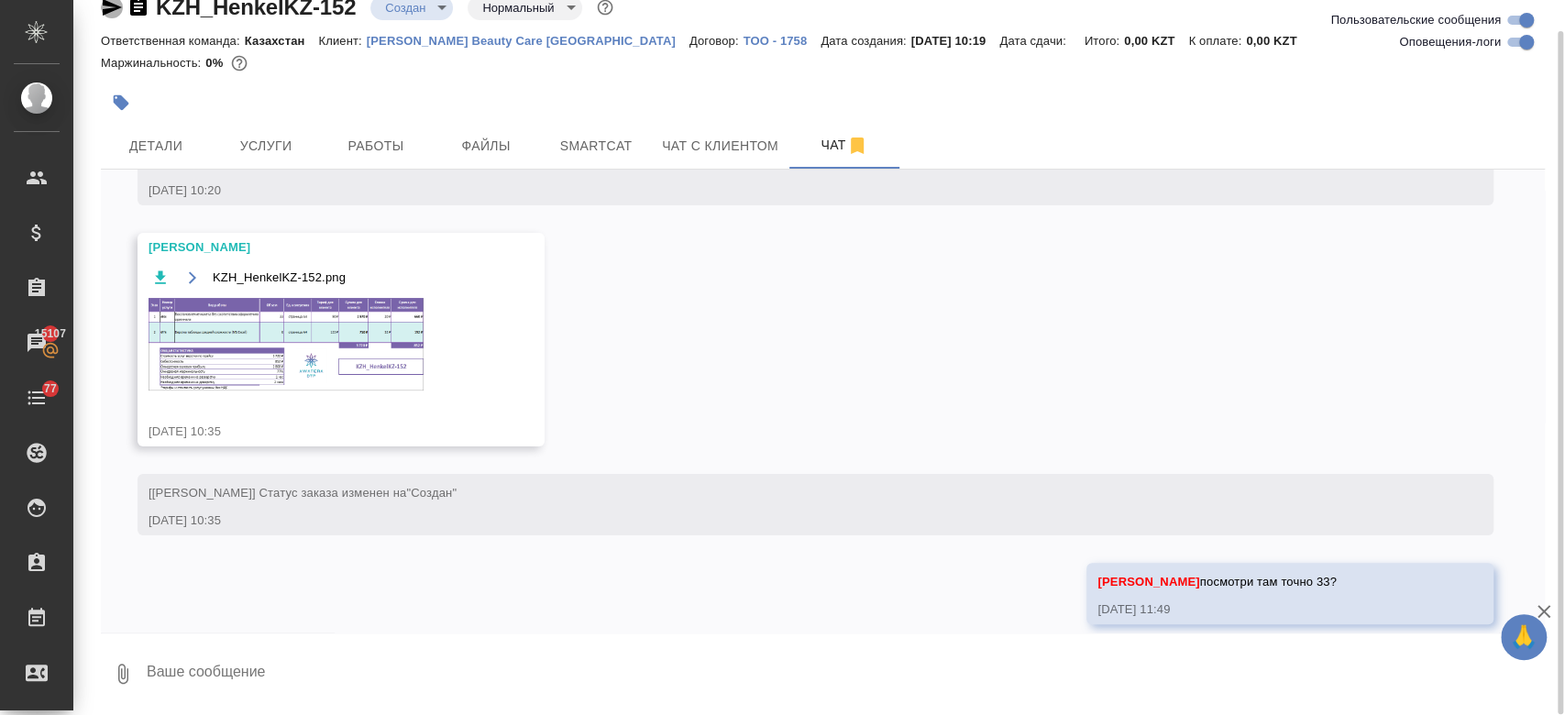
click at [110, 6] on icon "button" at bounding box center [112, 7] width 22 height 22
click at [594, 91] on div at bounding box center [582, 102] width 962 height 40
click at [547, 68] on div "Маржинальность: 0%" at bounding box center [823, 63] width 1444 height 24
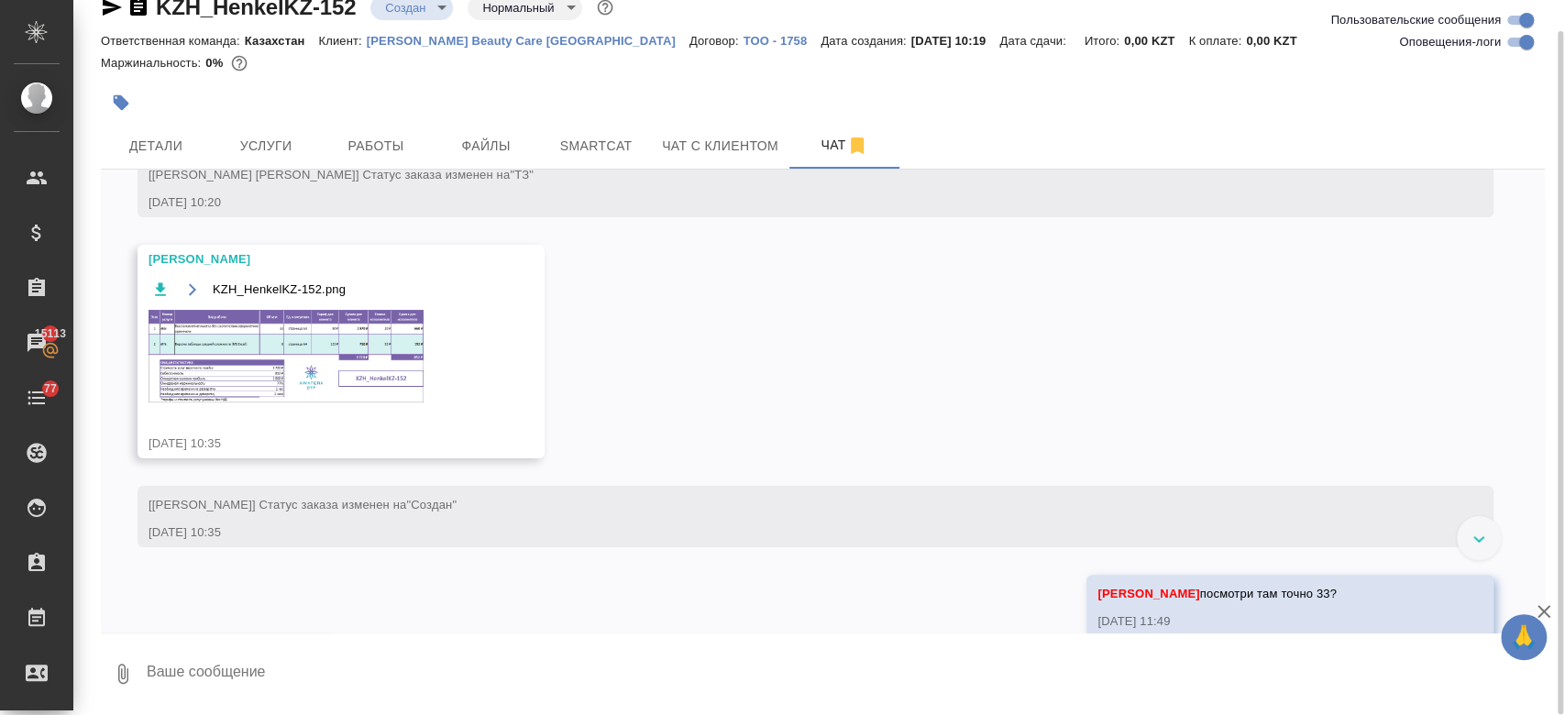
scroll to position [200, 0]
click at [334, 311] on img at bounding box center [285, 357] width 275 height 93
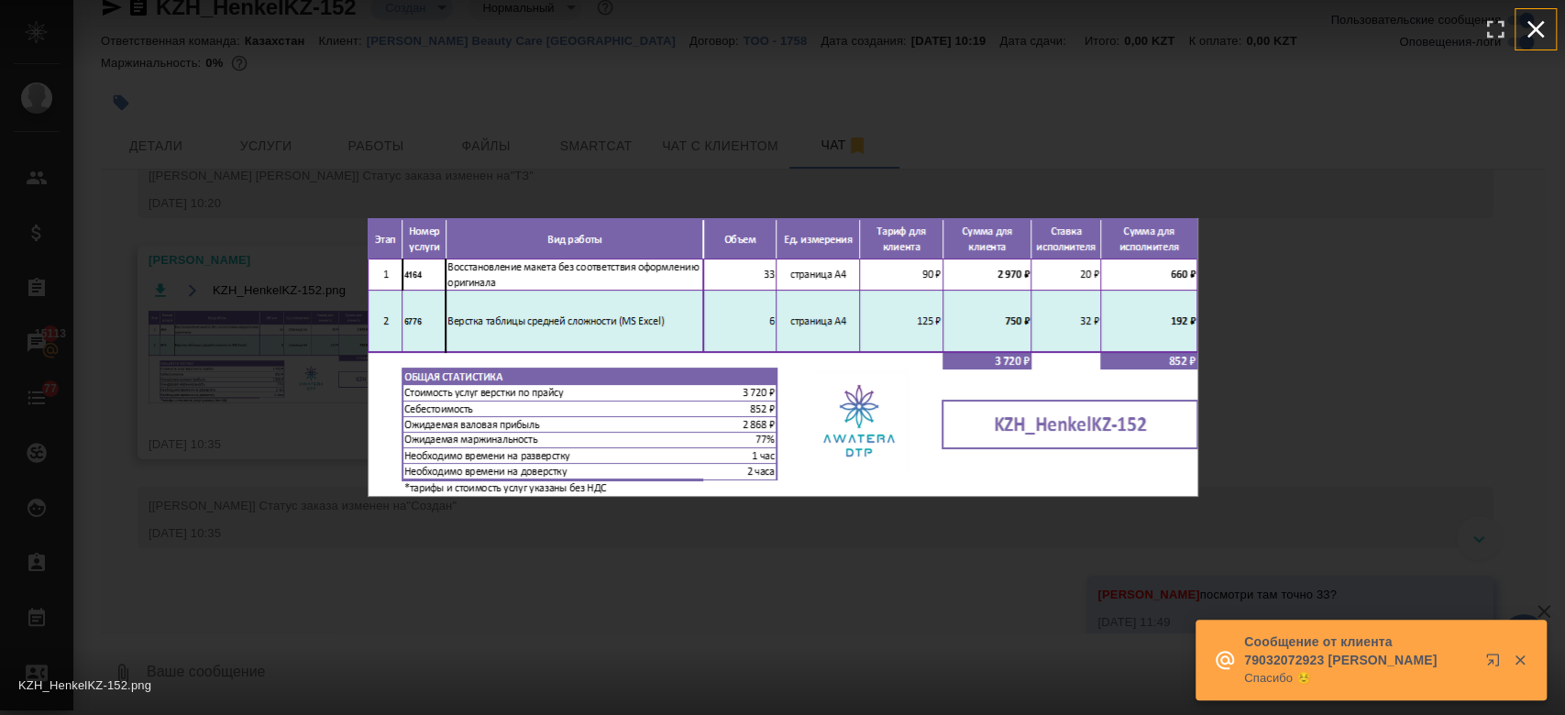
click at [1531, 43] on icon "button" at bounding box center [1535, 29] width 29 height 29
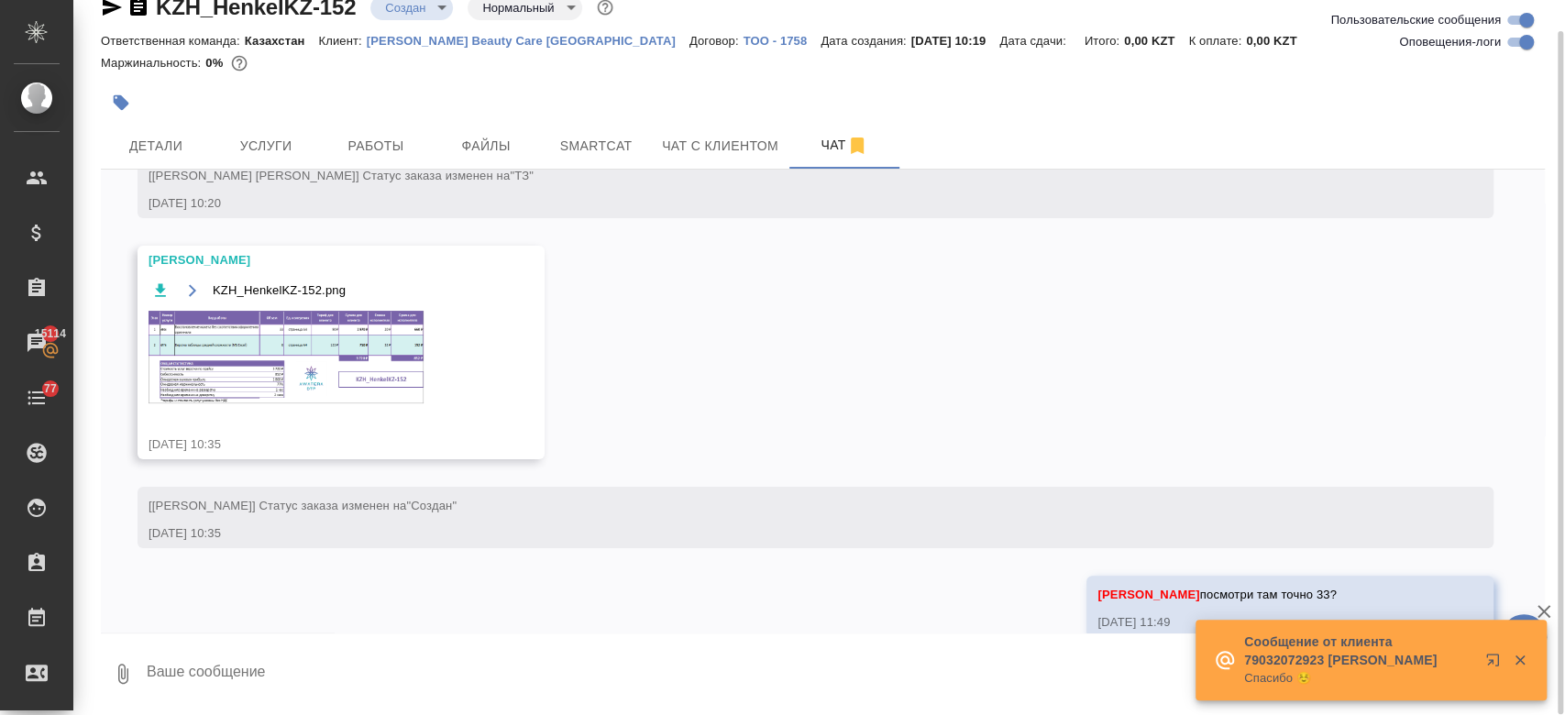
scroll to position [435, 0]
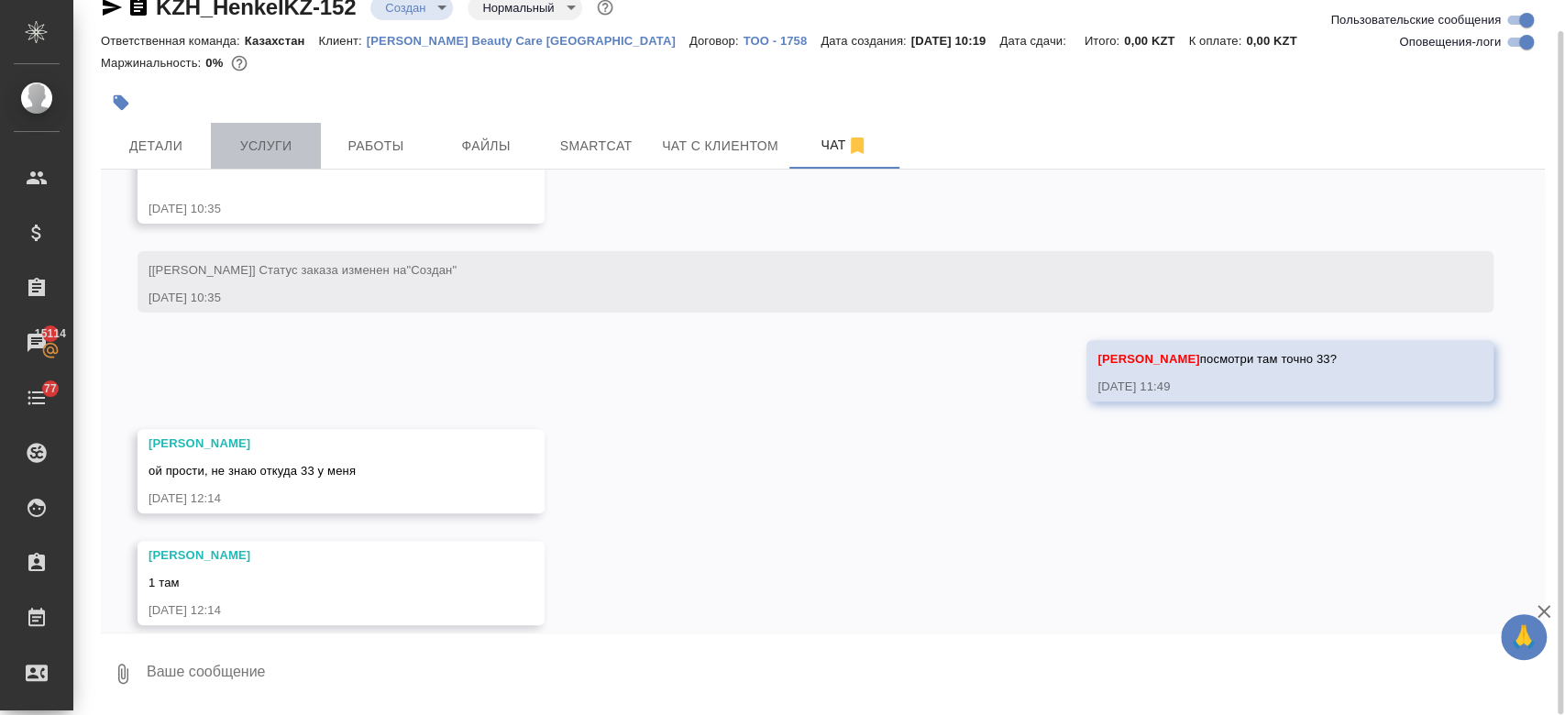
click at [279, 139] on span "Услуги" at bounding box center [266, 146] width 88 height 23
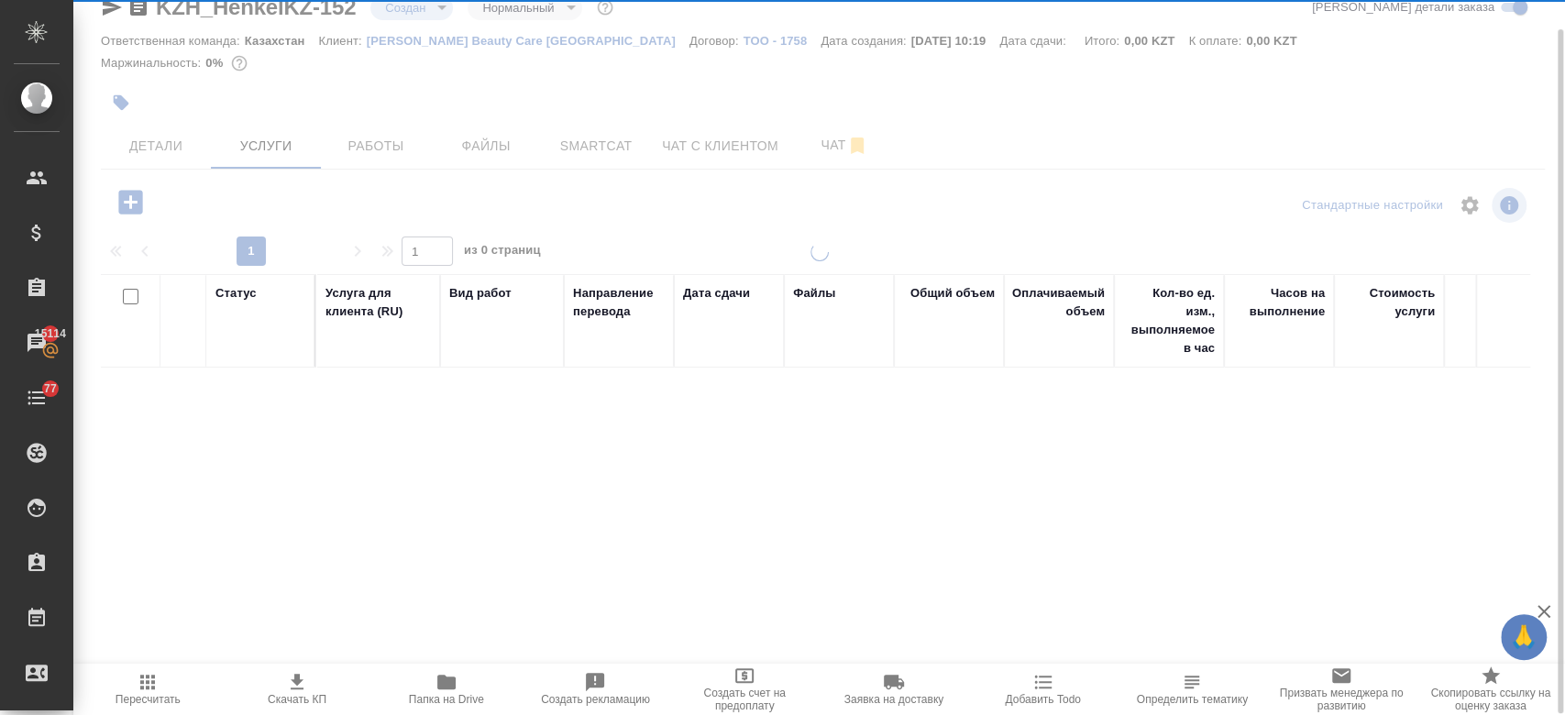
scroll to position [31, 0]
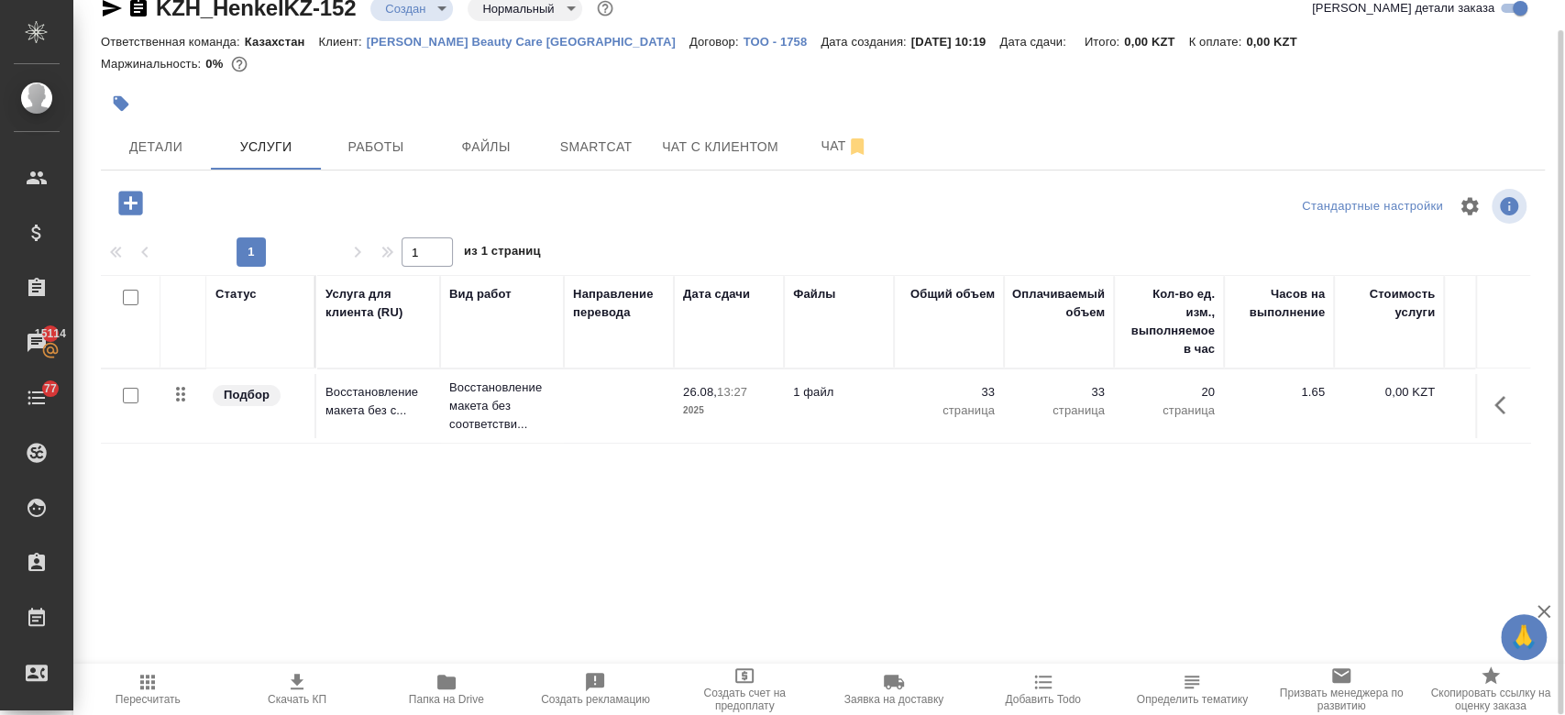
click at [413, 423] on td "Восстановление макета без с..." at bounding box center [378, 406] width 124 height 64
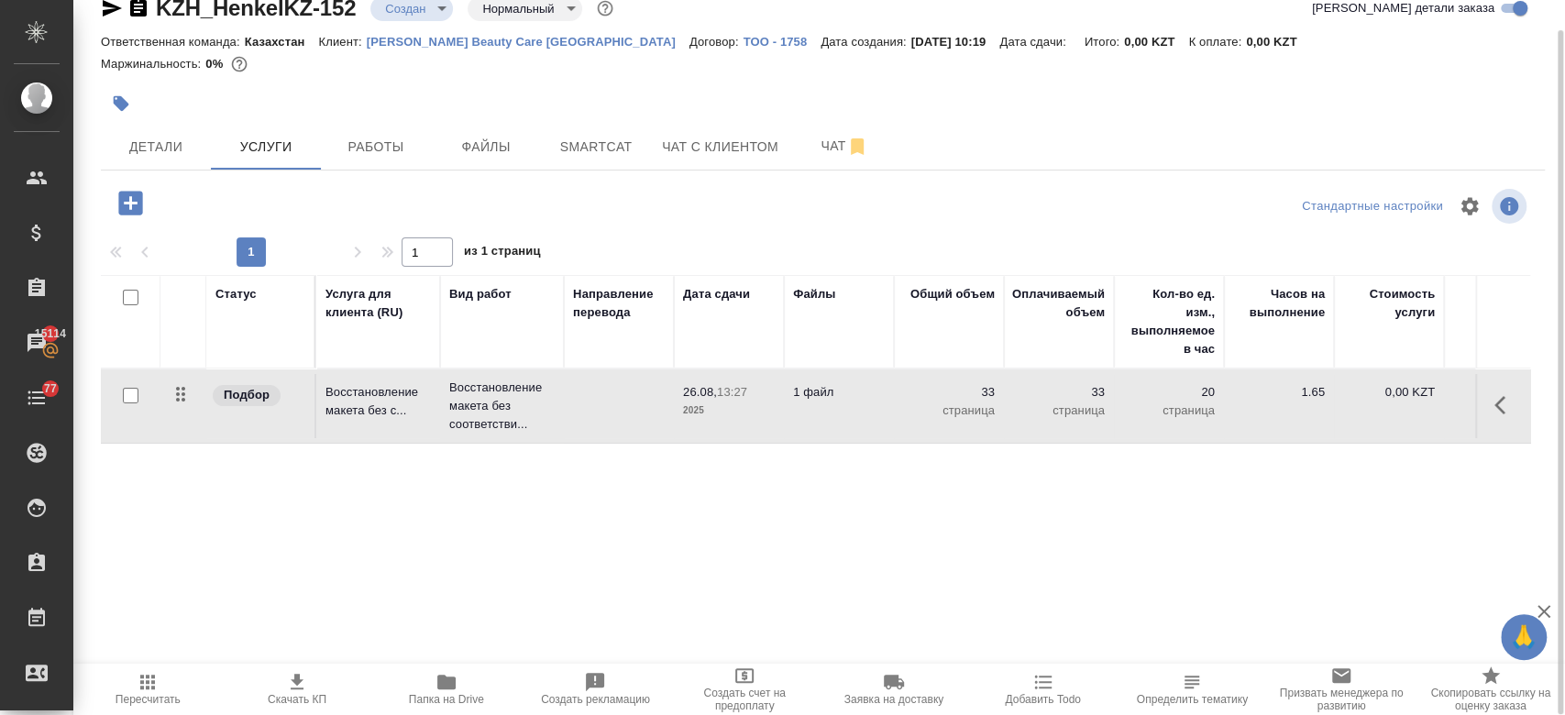
click at [413, 423] on td "Восстановление макета без с..." at bounding box center [378, 406] width 124 height 64
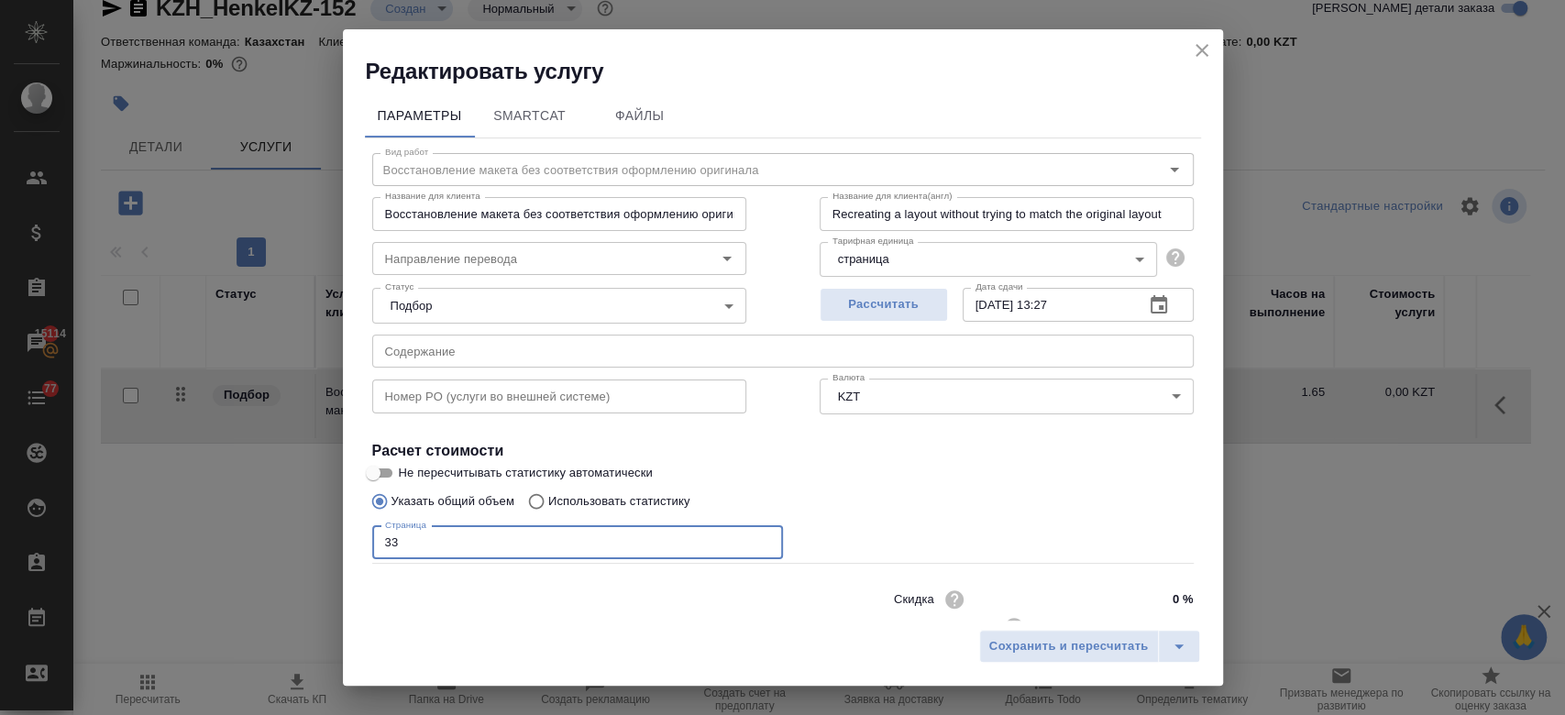
click at [425, 551] on input "33" at bounding box center [577, 542] width 411 height 33
type input "3"
type input "1"
click at [827, 538] on div "Страница 1 Страница" at bounding box center [782, 541] width 821 height 44
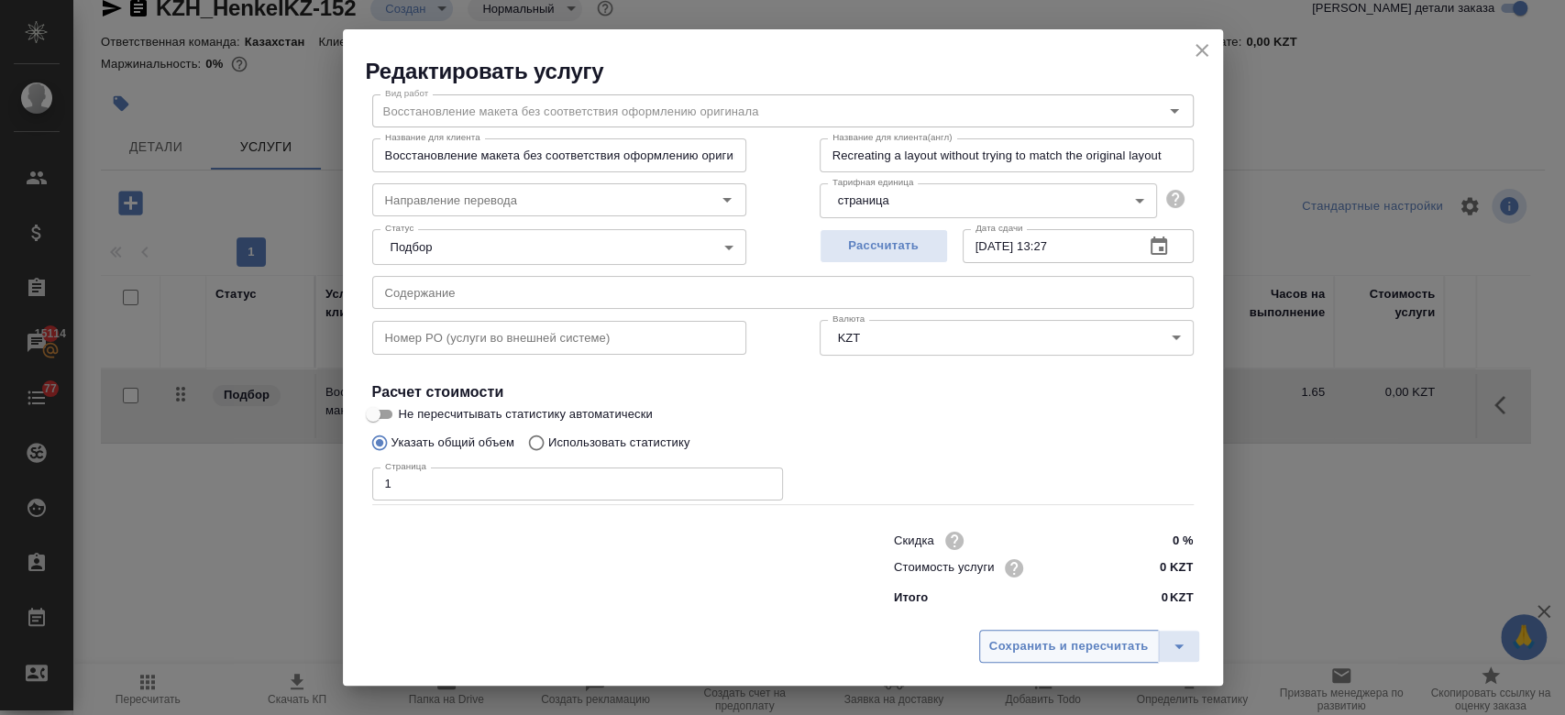
click at [1032, 640] on span "Сохранить и пересчитать" at bounding box center [1068, 646] width 159 height 21
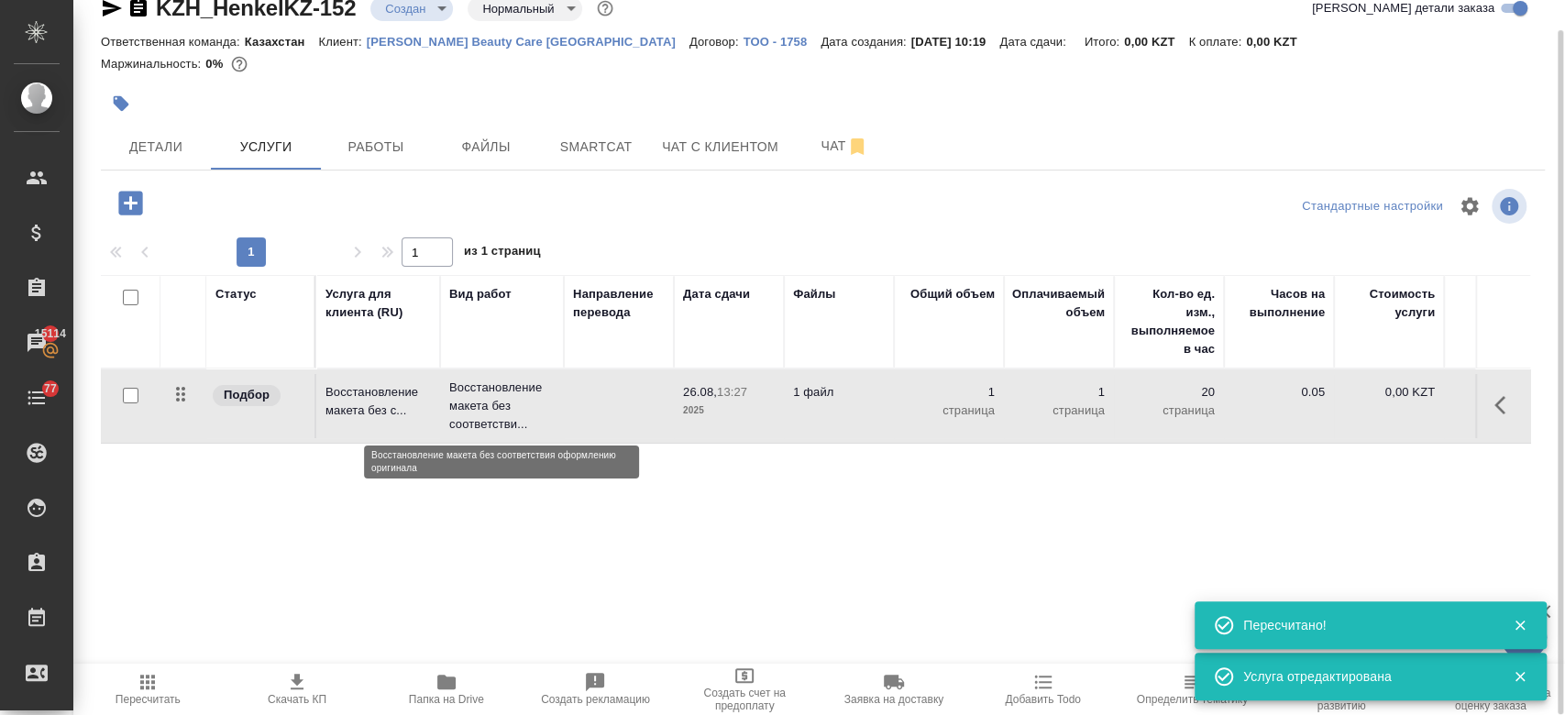
click at [510, 417] on p "Восстановление макета без соответстви..." at bounding box center [501, 406] width 105 height 55
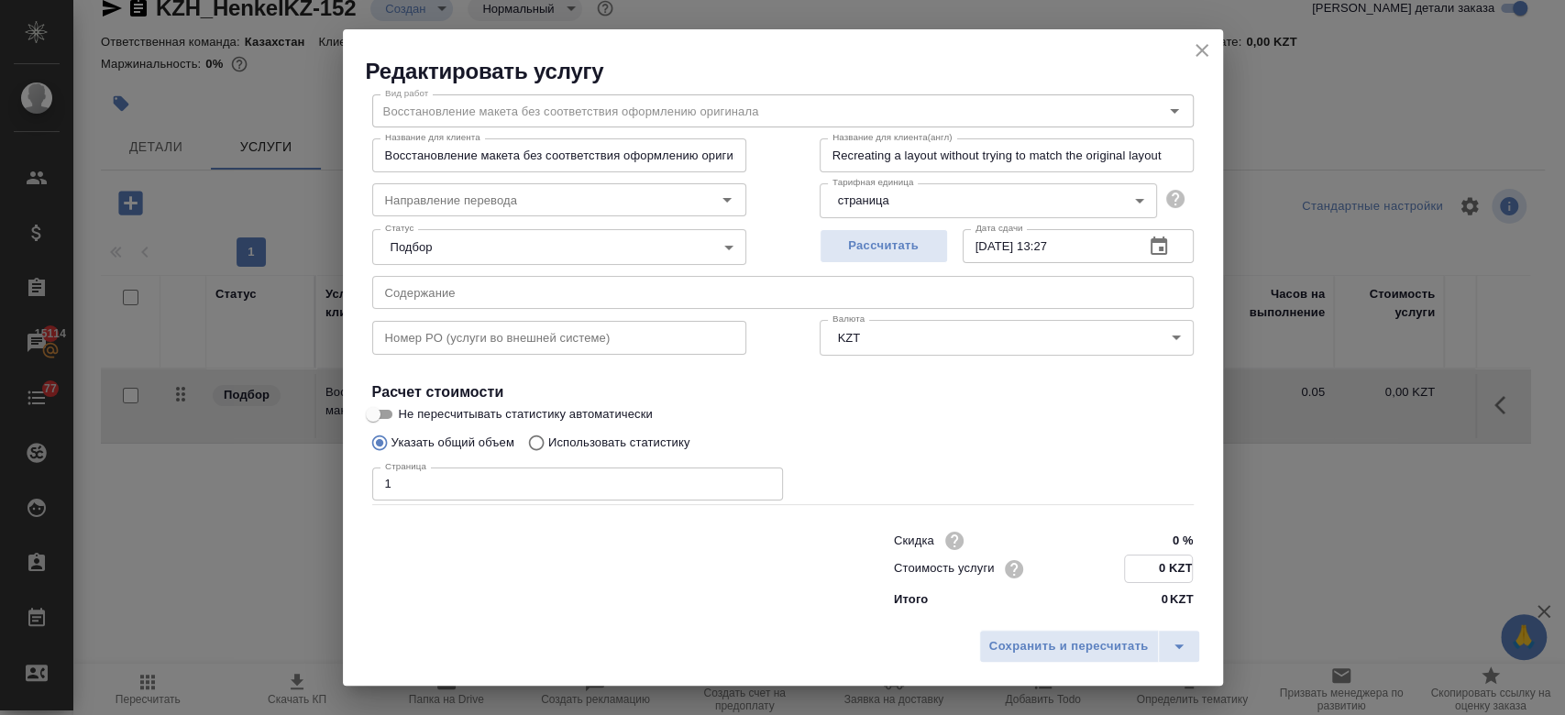
click at [1143, 563] on input "0 KZT" at bounding box center [1158, 568] width 67 height 27
type input "675 KZT"
click at [966, 451] on div "Указать общий объем Использовать статистику" at bounding box center [782, 442] width 821 height 35
click at [1006, 649] on span "Сохранить и пересчитать" at bounding box center [1068, 646] width 159 height 21
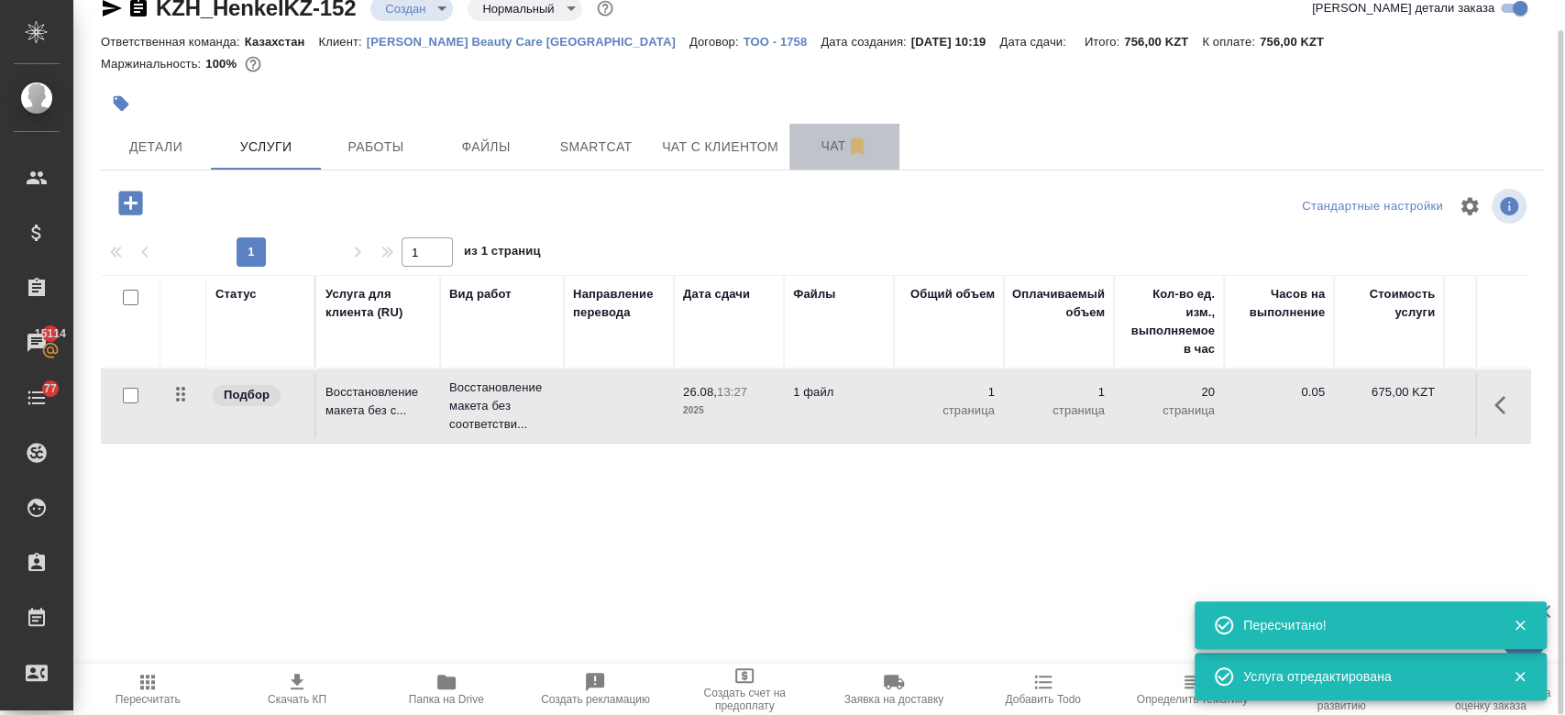
click at [814, 154] on span "Чат" at bounding box center [844, 146] width 88 height 23
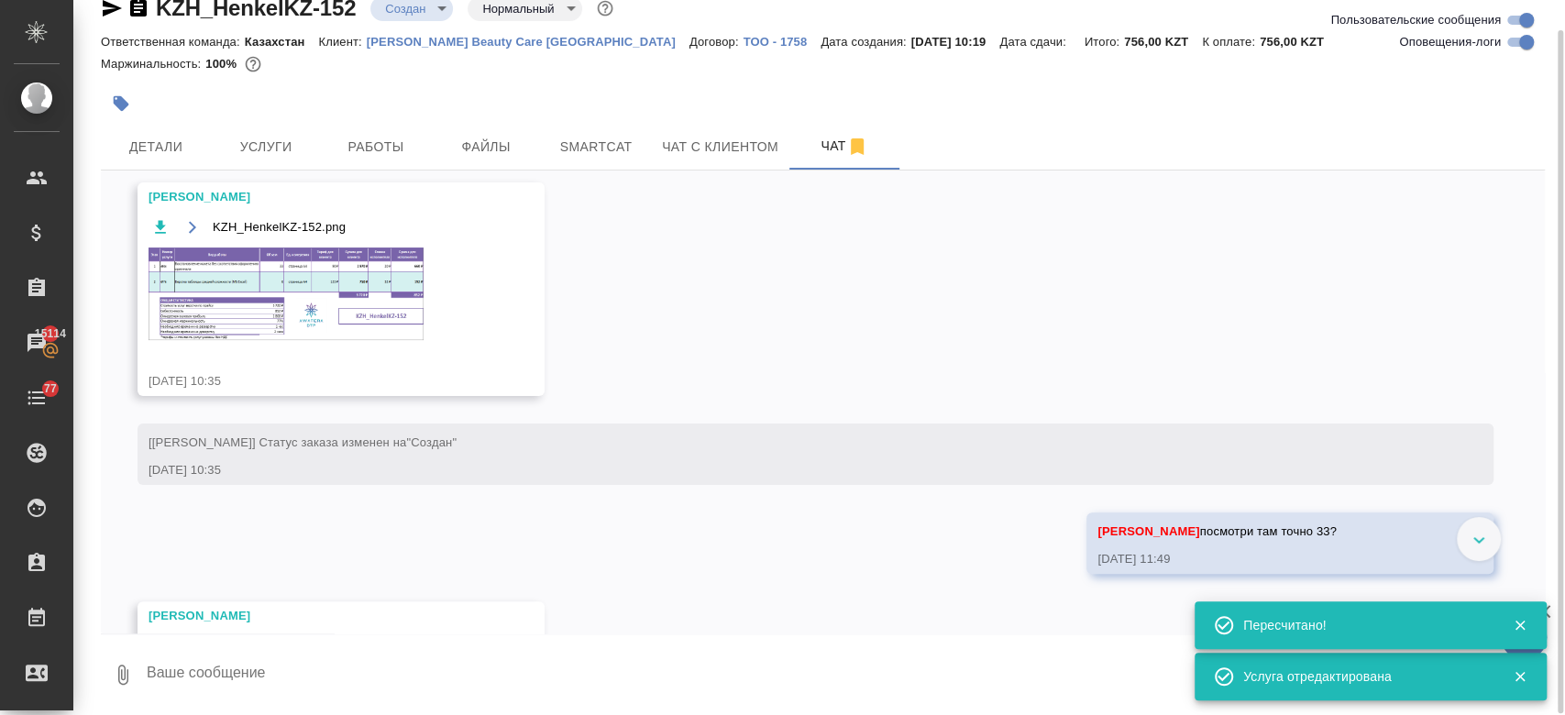
scroll to position [262, 0]
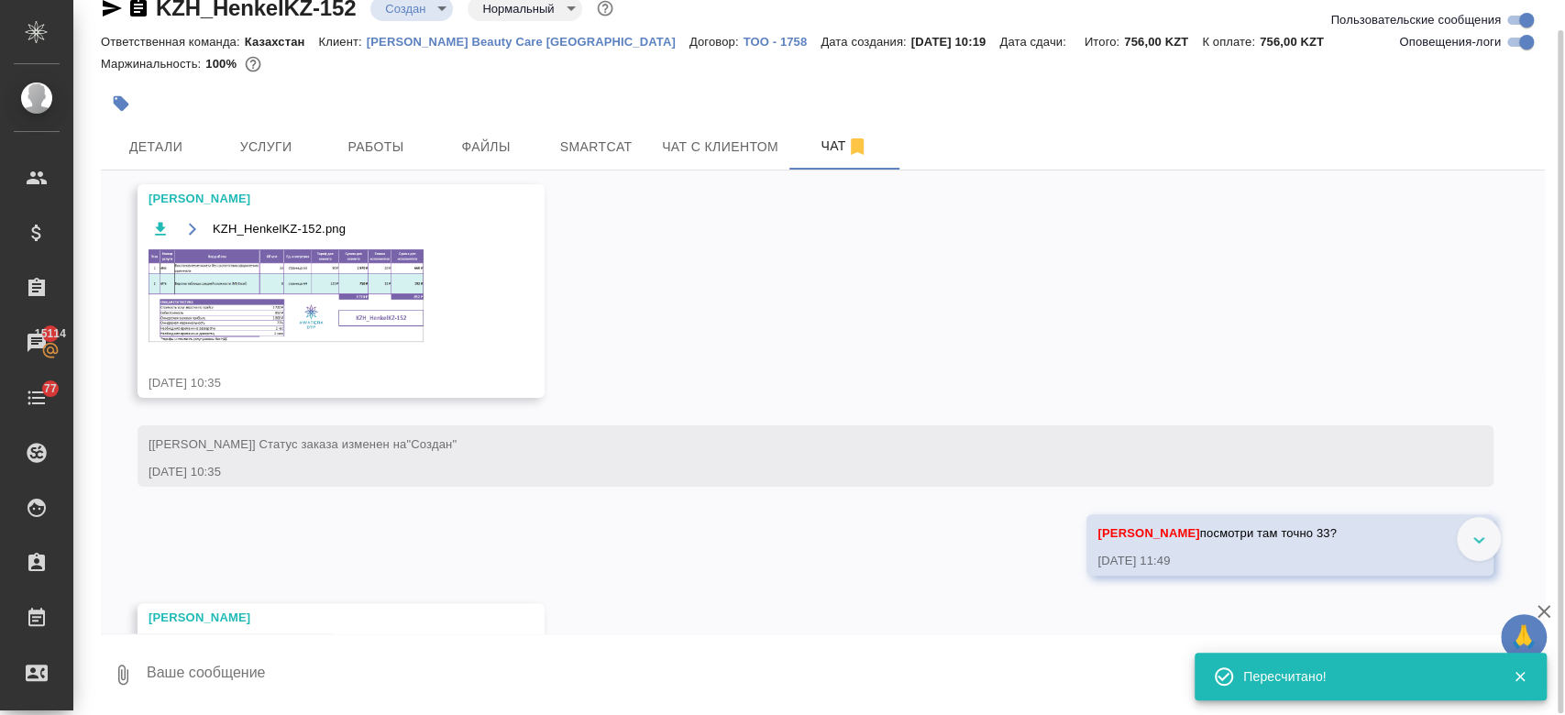
click at [337, 313] on img at bounding box center [285, 295] width 275 height 93
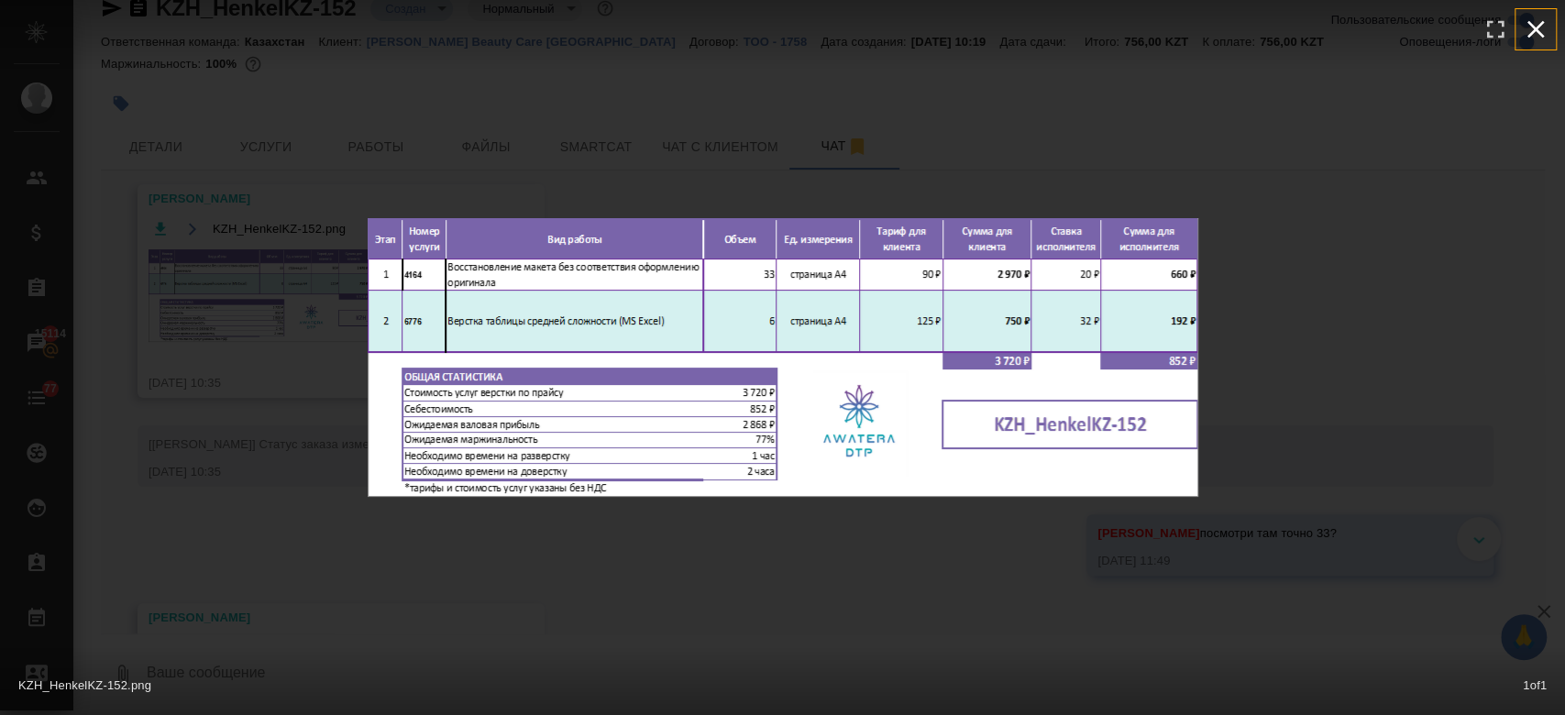
click at [1538, 27] on icon "button" at bounding box center [1535, 29] width 17 height 17
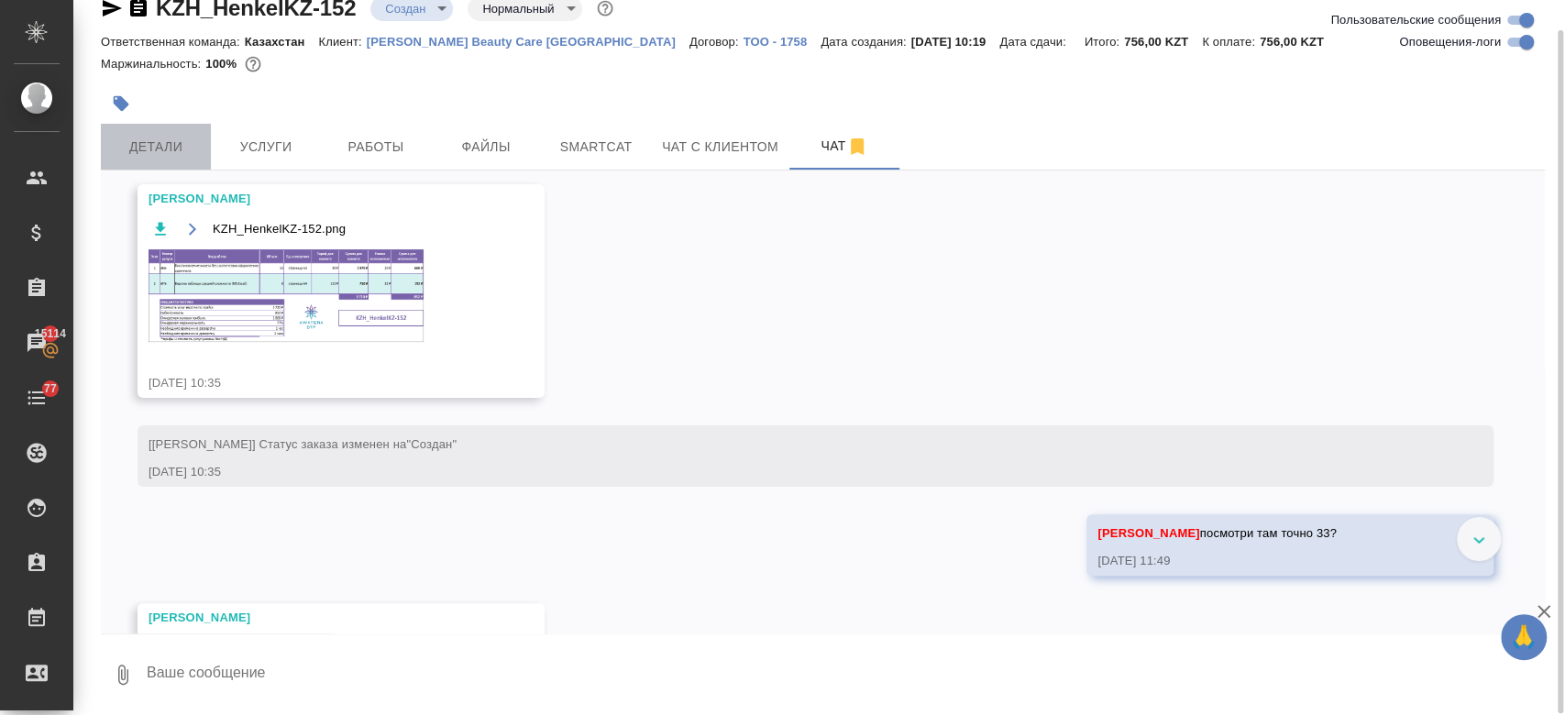
click at [160, 136] on span "Детали" at bounding box center [156, 147] width 88 height 23
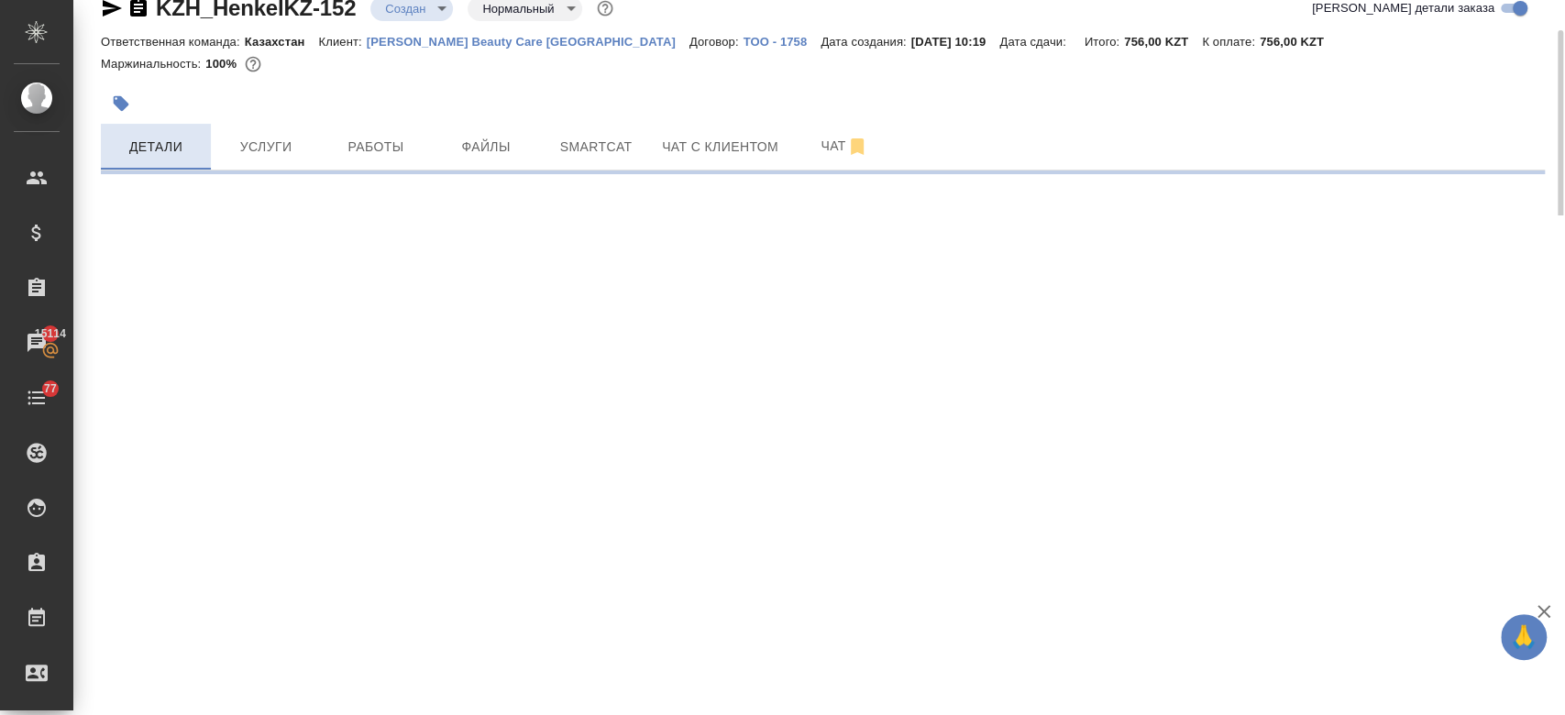
select select "RU"
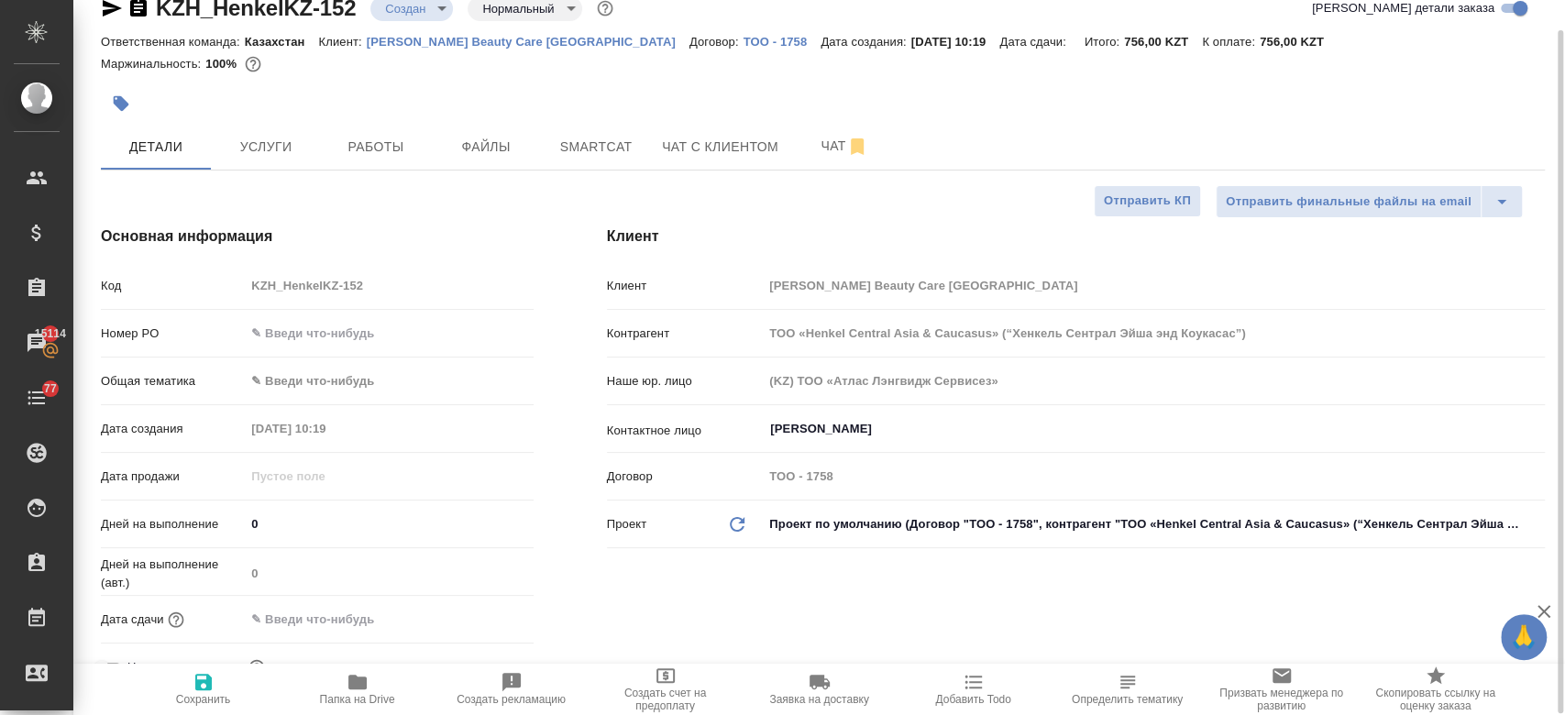
type textarea "x"
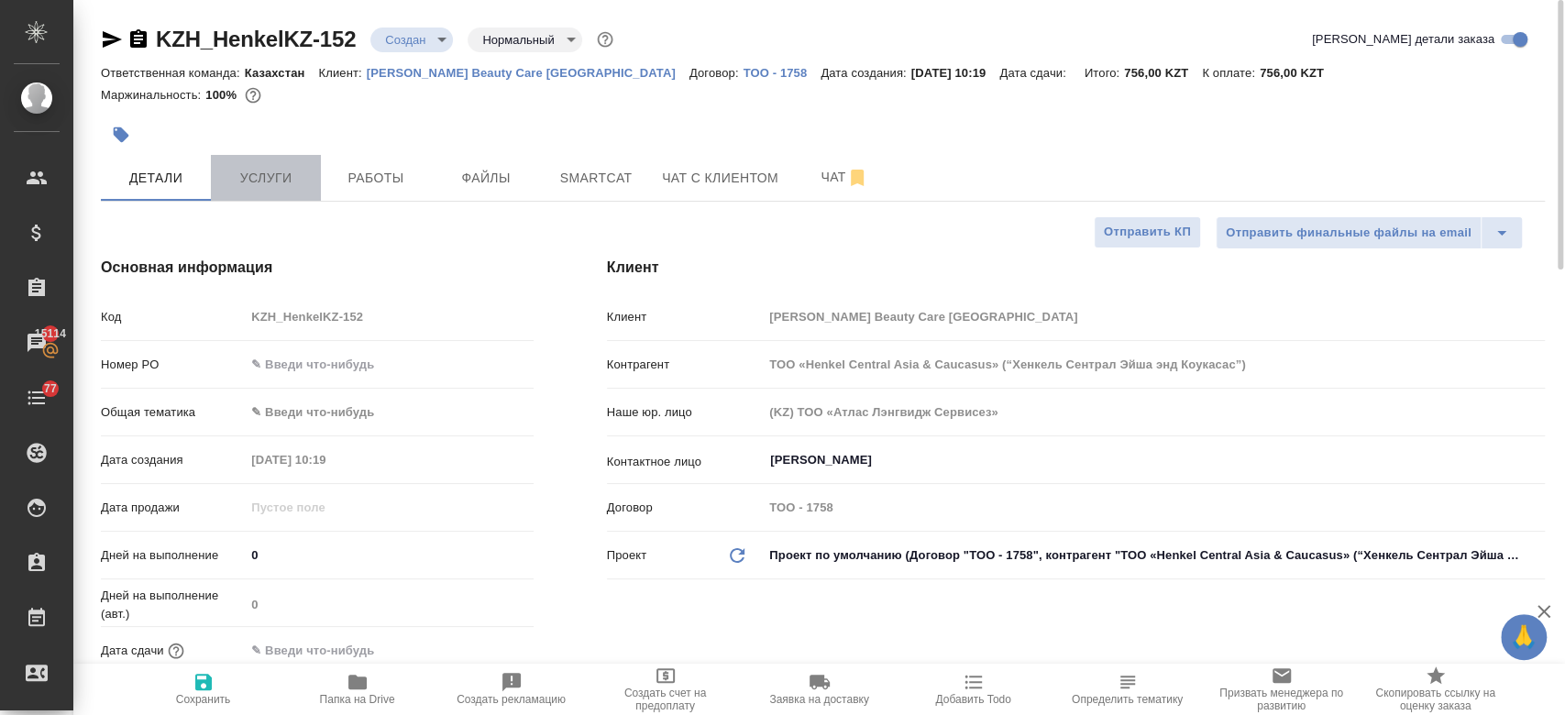
click at [283, 177] on span "Услуги" at bounding box center [266, 178] width 88 height 23
click at [810, 172] on span "Чат" at bounding box center [844, 177] width 88 height 23
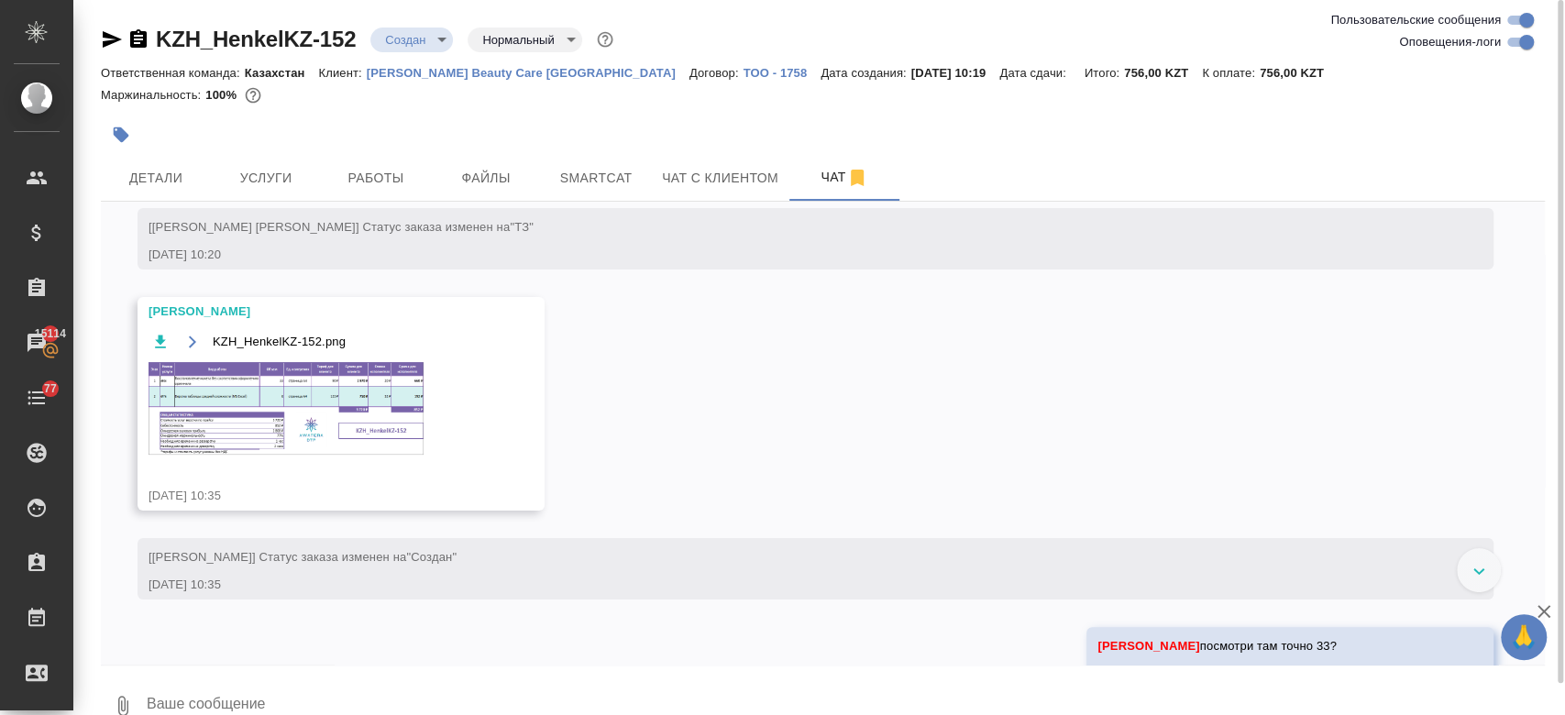
scroll to position [179, 0]
click at [354, 379] on img at bounding box center [285, 410] width 275 height 93
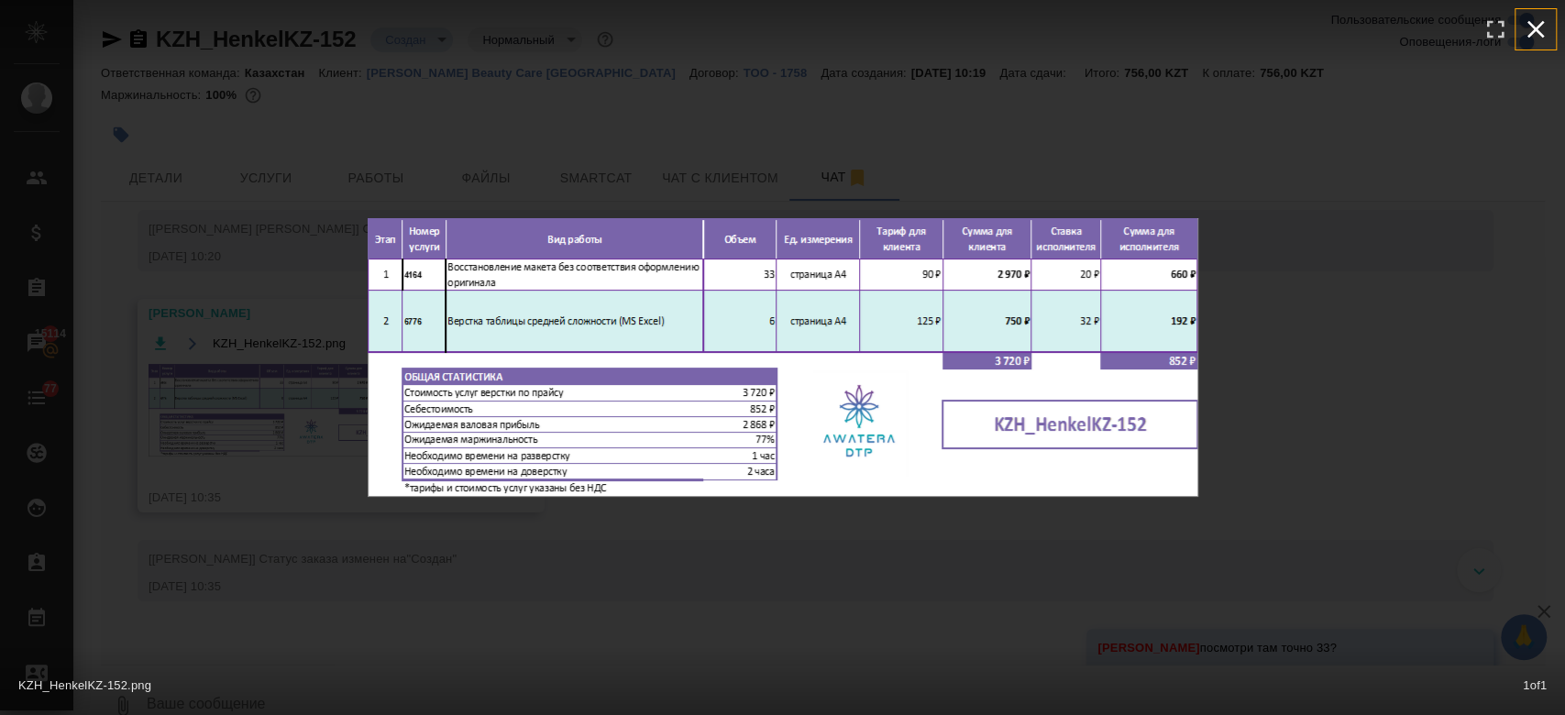
click at [1533, 37] on icon "button" at bounding box center [1535, 29] width 29 height 29
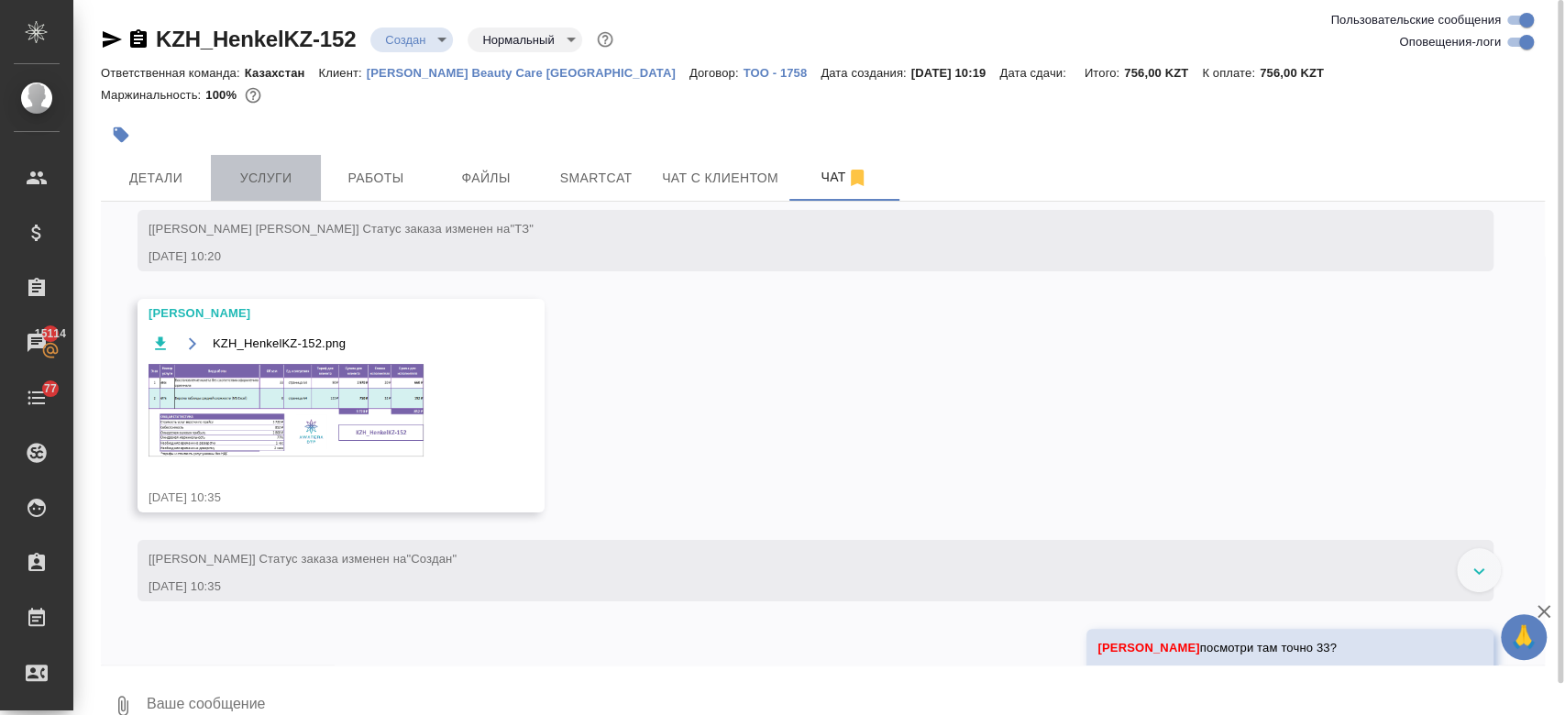
click at [246, 194] on button "Услуги" at bounding box center [266, 178] width 110 height 46
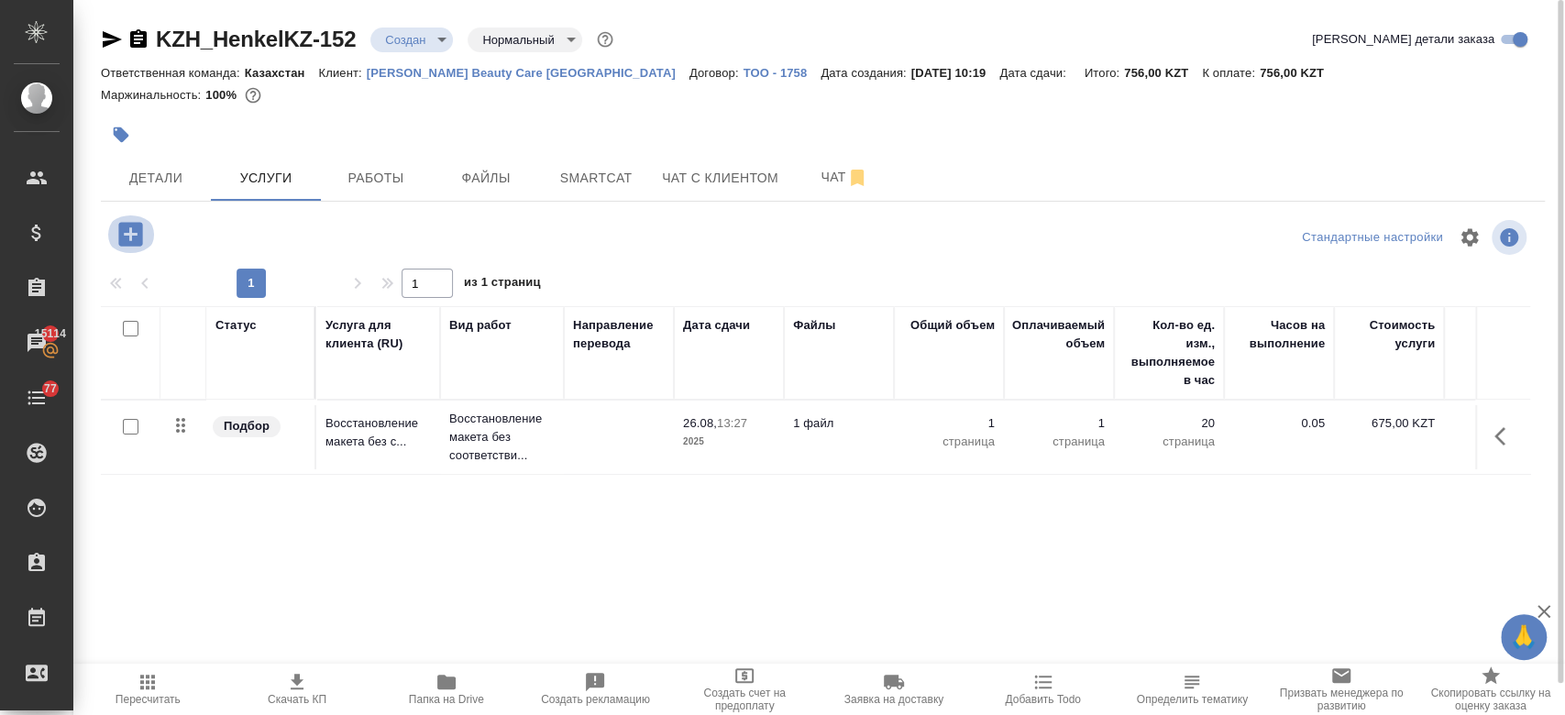
click at [132, 244] on icon "button" at bounding box center [130, 234] width 24 height 24
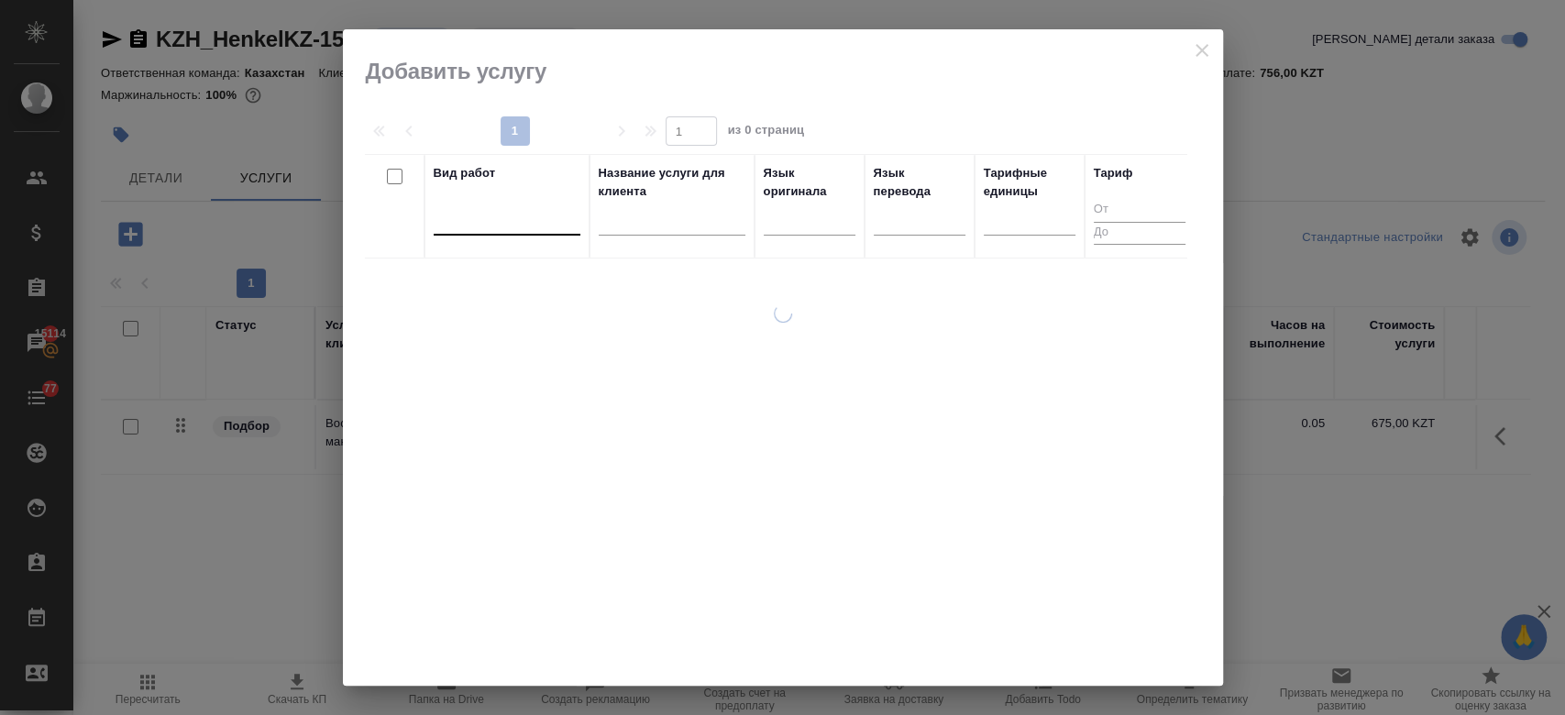
click at [493, 223] on div at bounding box center [507, 216] width 147 height 27
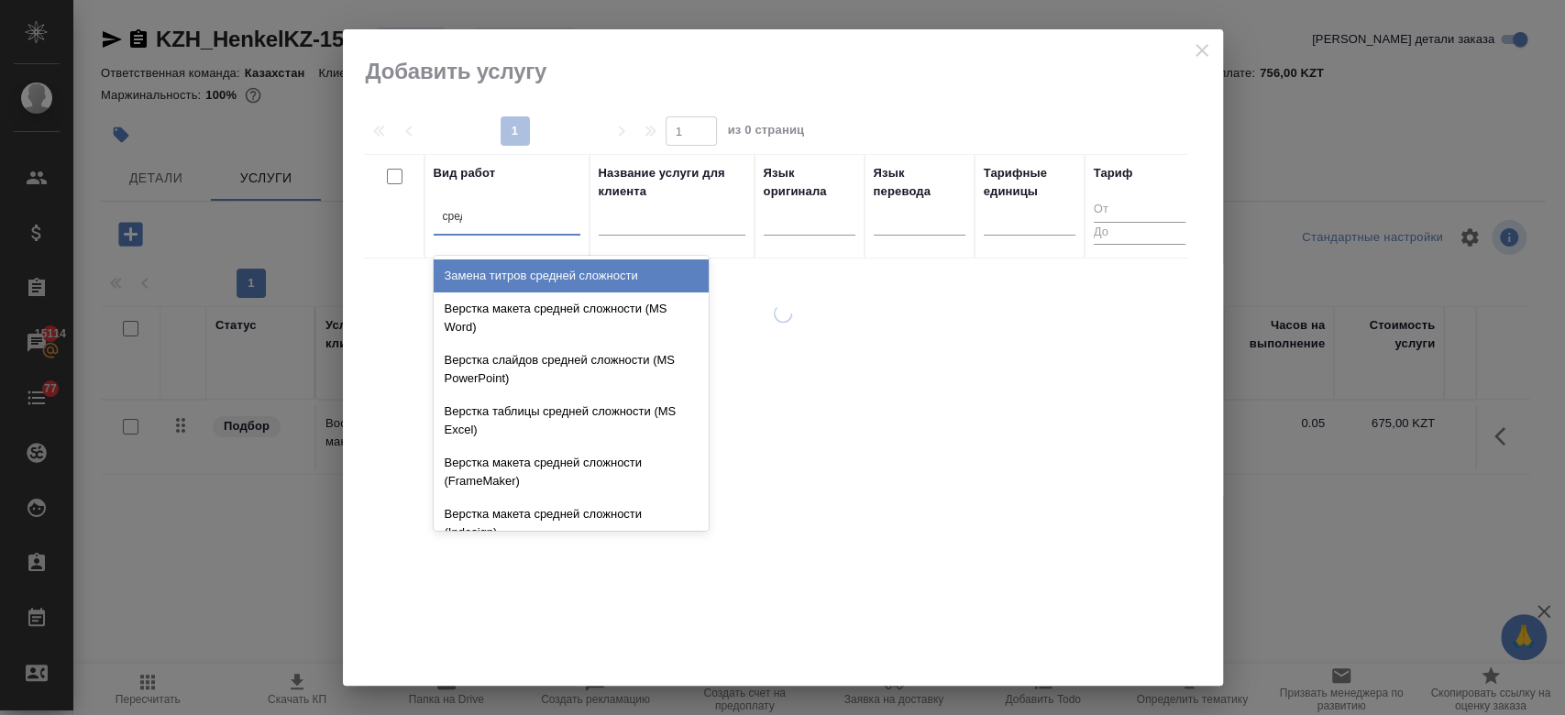
type input "средн"
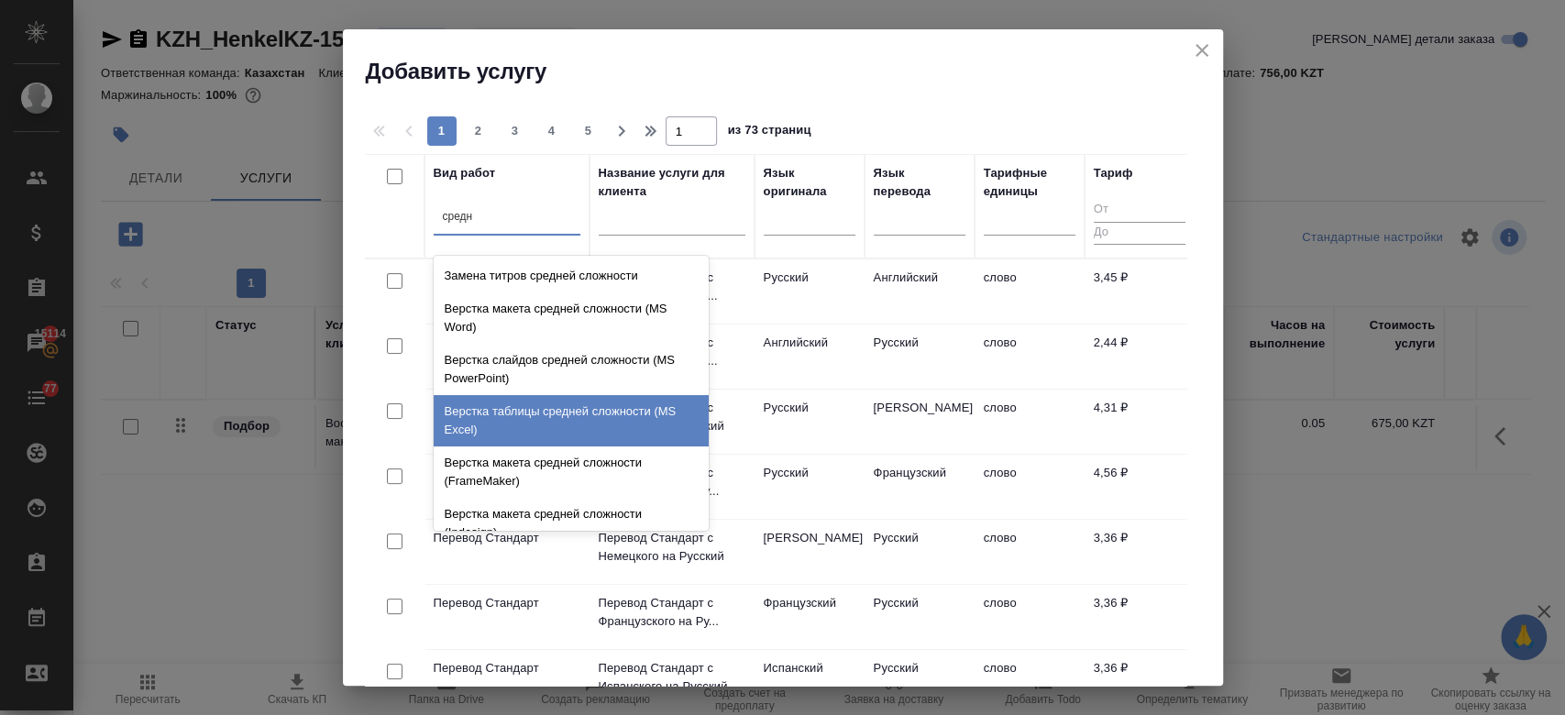
click at [558, 416] on div "Верстка таблицы средней сложности (MS Excel)" at bounding box center [571, 420] width 275 height 51
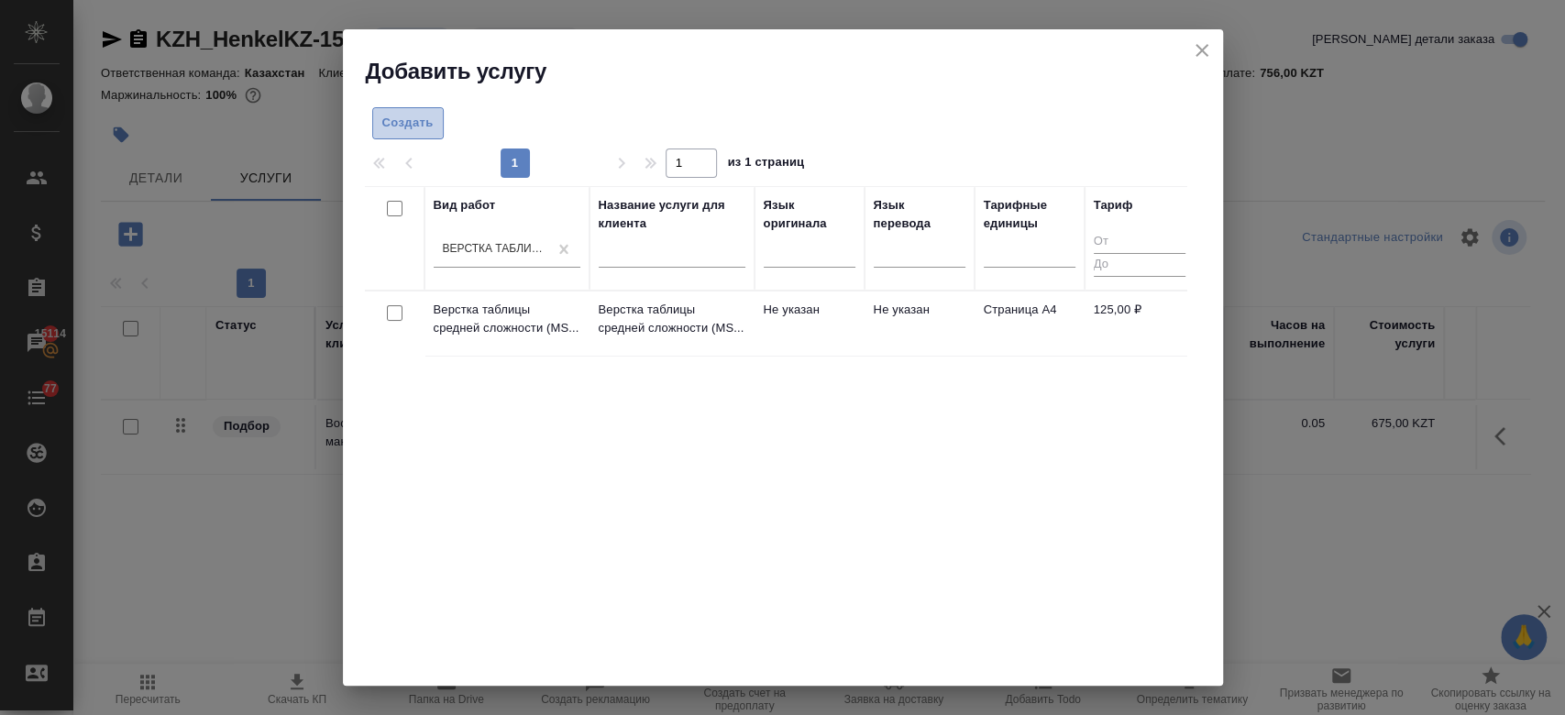
click at [378, 126] on button "Создать" at bounding box center [407, 123] width 71 height 32
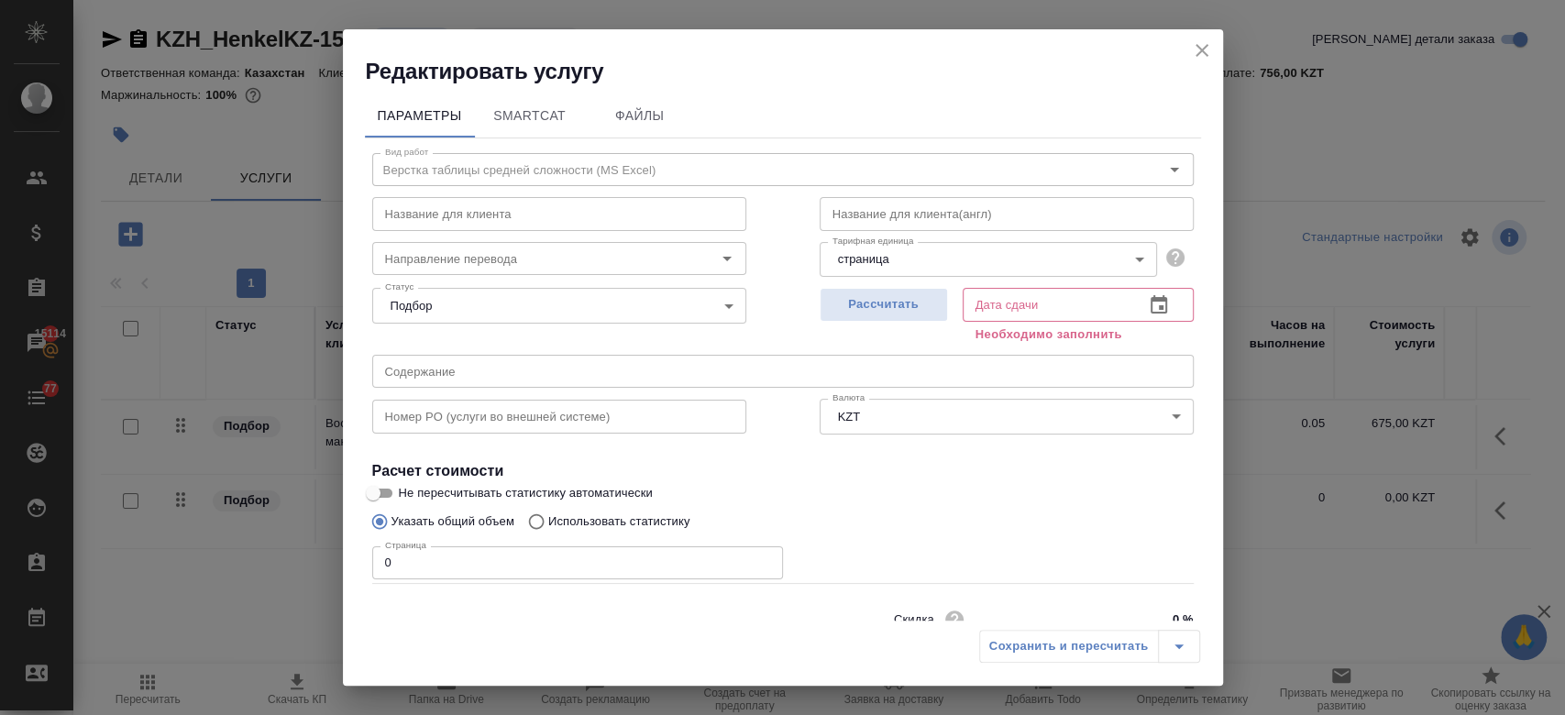
scroll to position [79, 0]
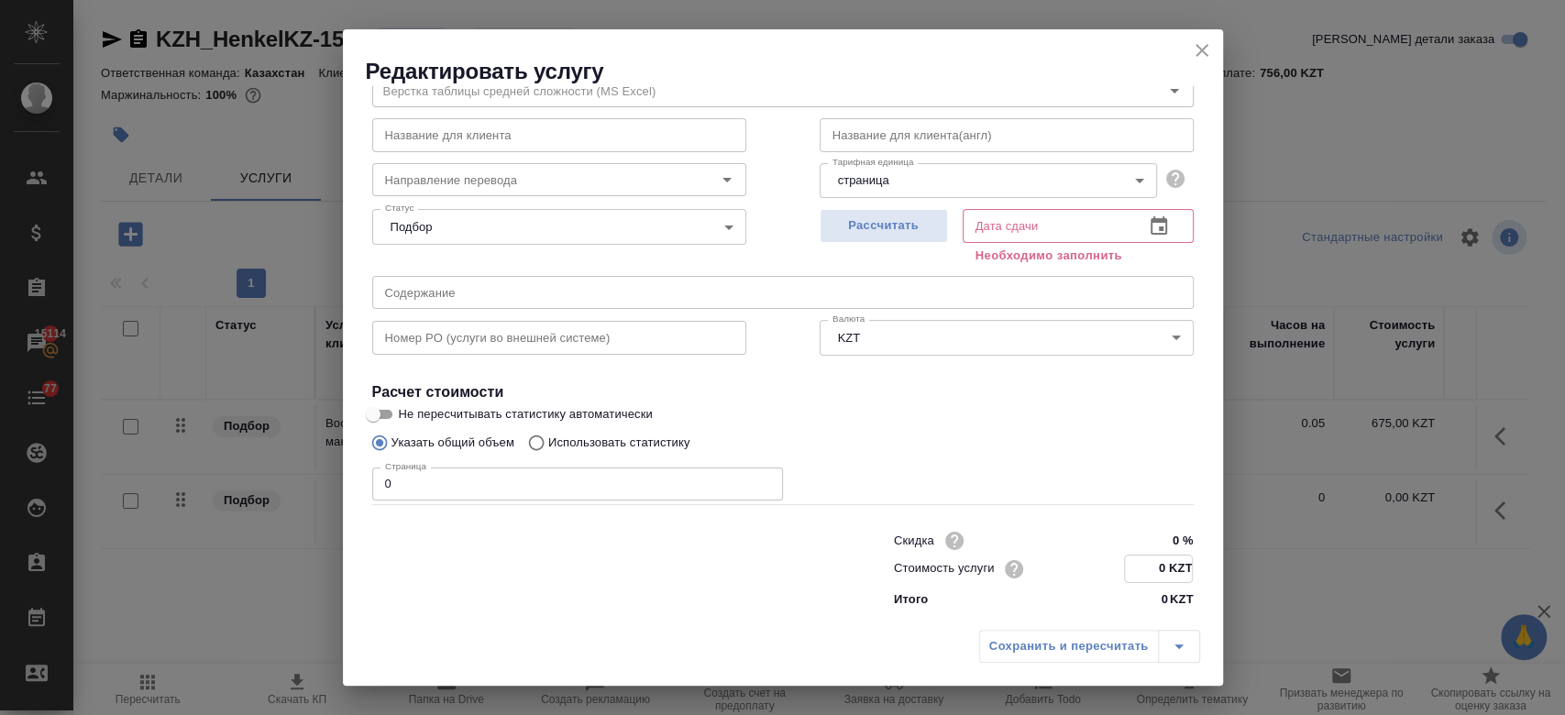
click at [1144, 563] on input "0 KZT" at bounding box center [1158, 568] width 67 height 27
type input "750 KZT"
click at [609, 495] on input "0" at bounding box center [577, 483] width 411 height 33
type input "6"
click at [972, 478] on div "Страница 6 Страница" at bounding box center [782, 482] width 821 height 44
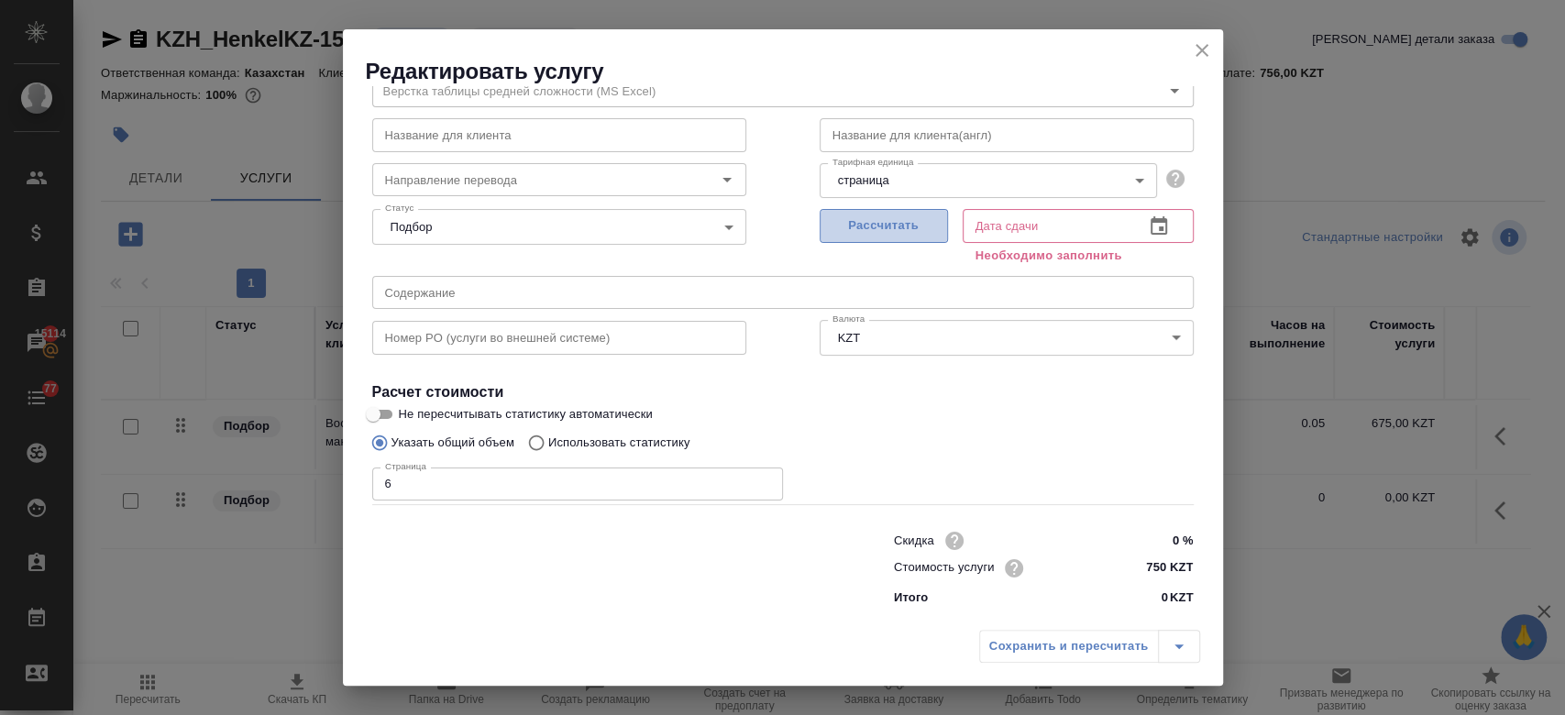
click at [854, 212] on button "Рассчитать" at bounding box center [883, 226] width 128 height 34
type input "26.08.2025 12:52"
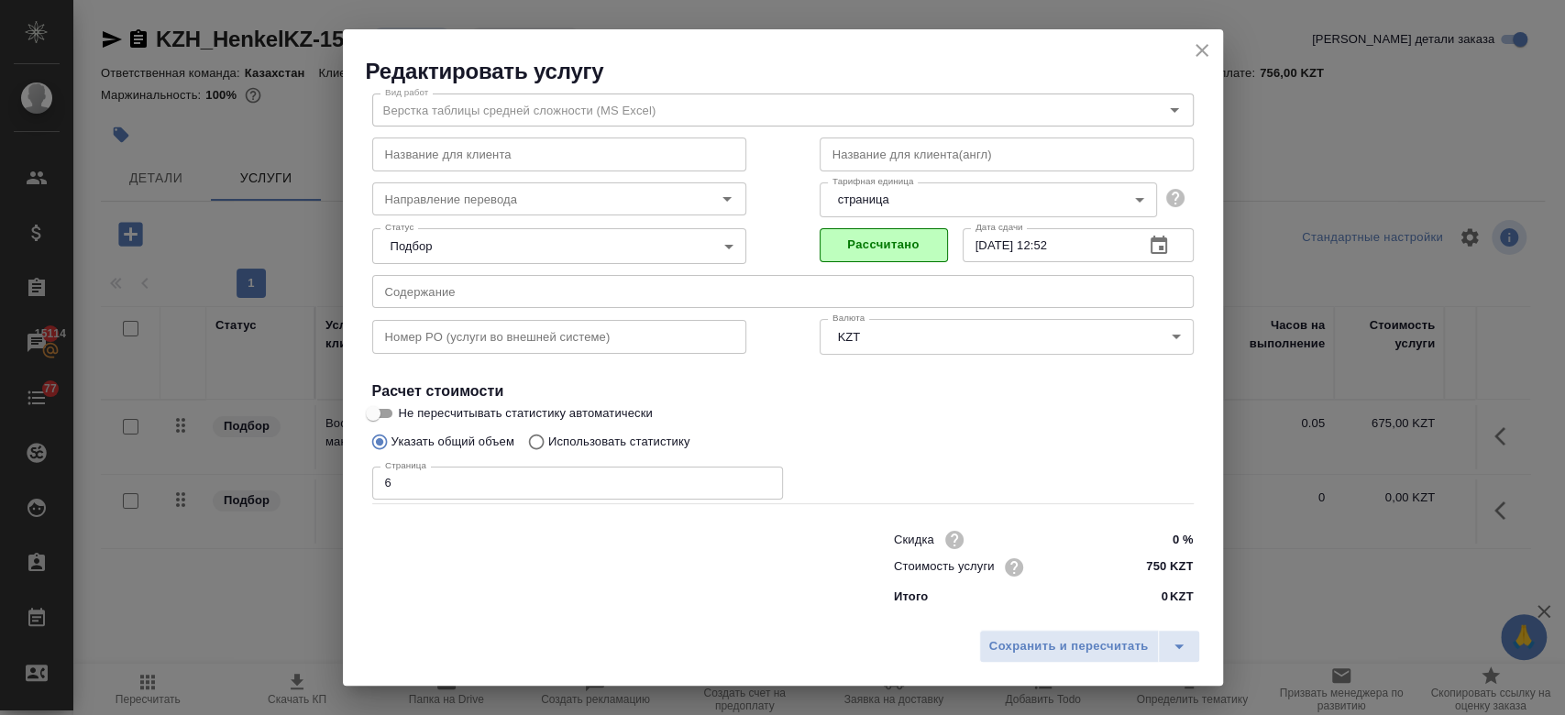
scroll to position [59, 0]
click at [1017, 649] on span "Сохранить и пересчитать" at bounding box center [1068, 646] width 159 height 21
click at [1003, 645] on span "Сохранить и пересчитать" at bounding box center [1068, 646] width 159 height 21
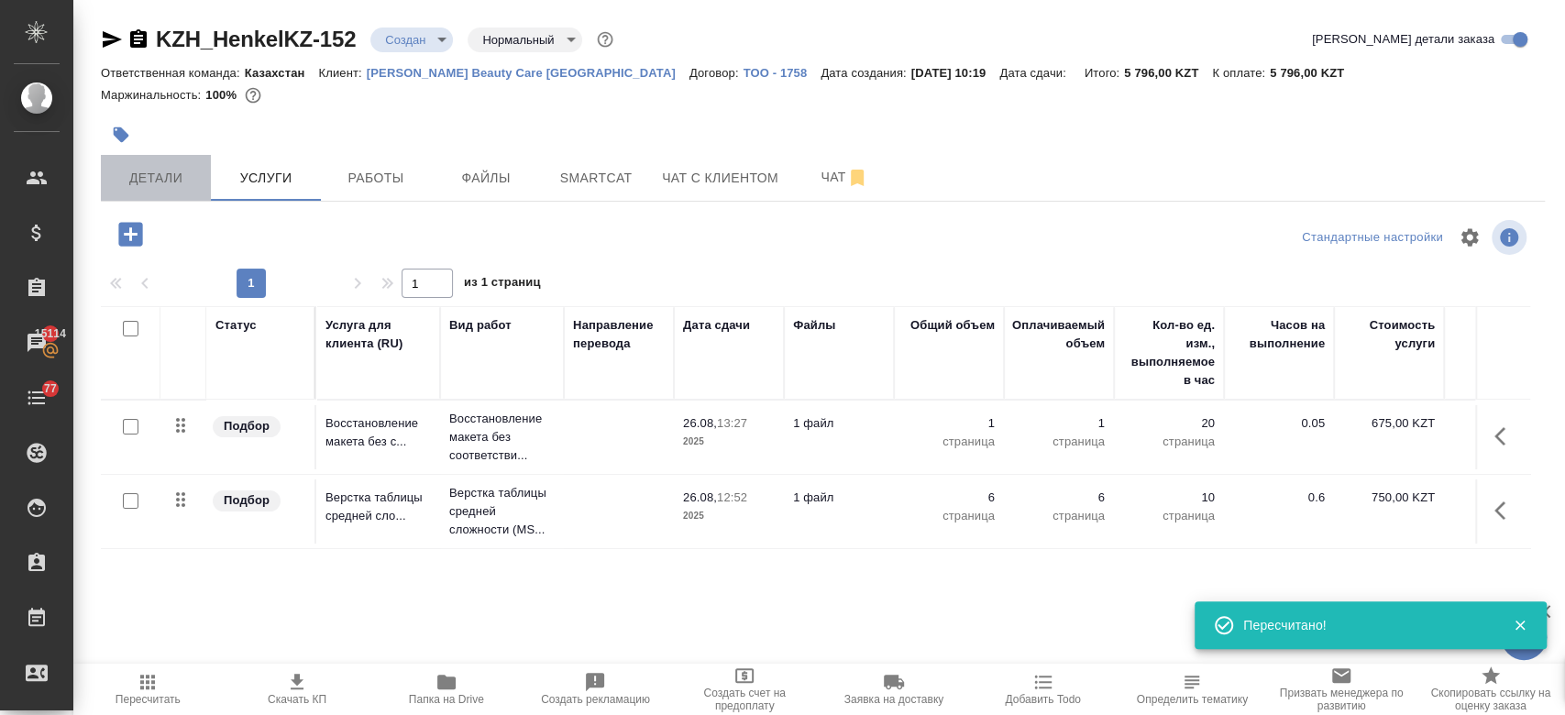
click at [183, 168] on span "Детали" at bounding box center [156, 178] width 88 height 23
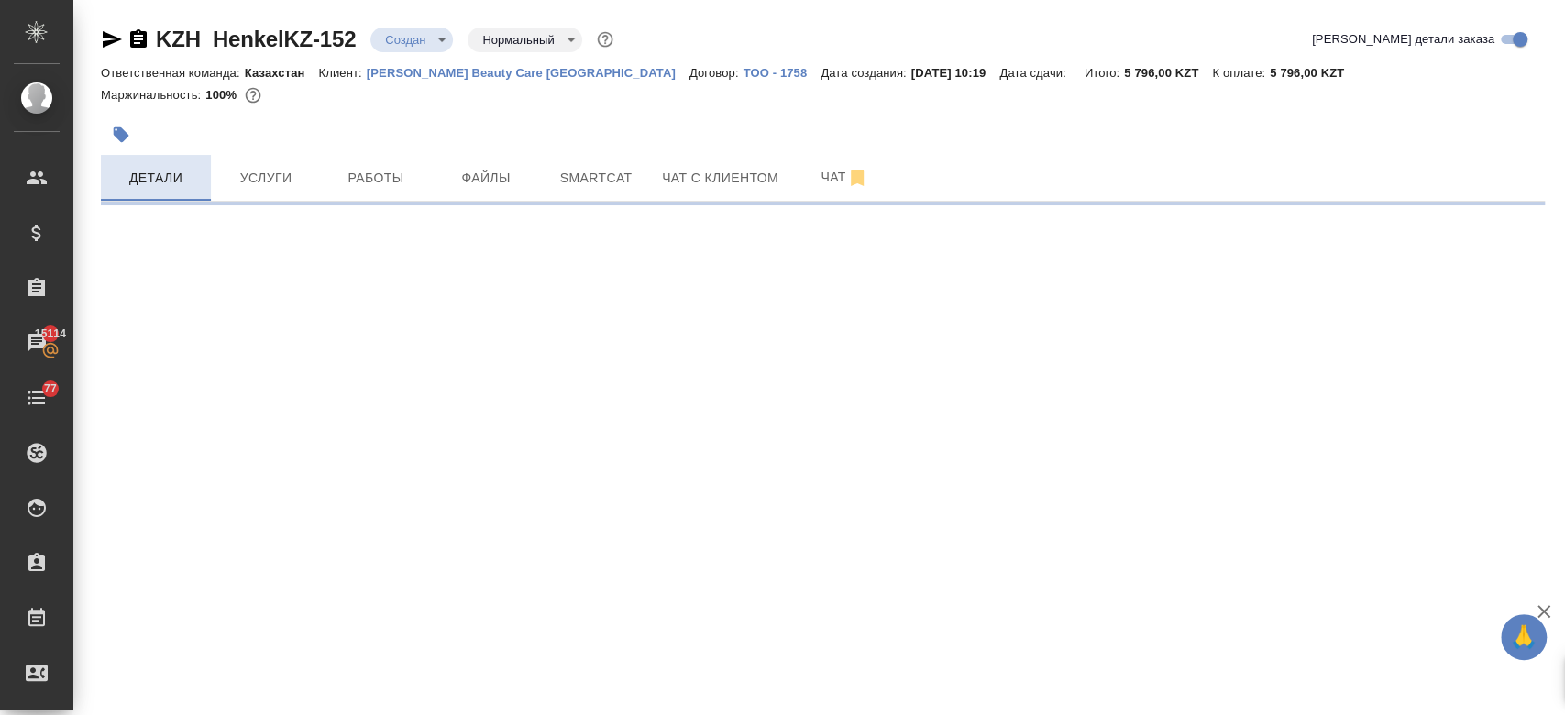
select select "RU"
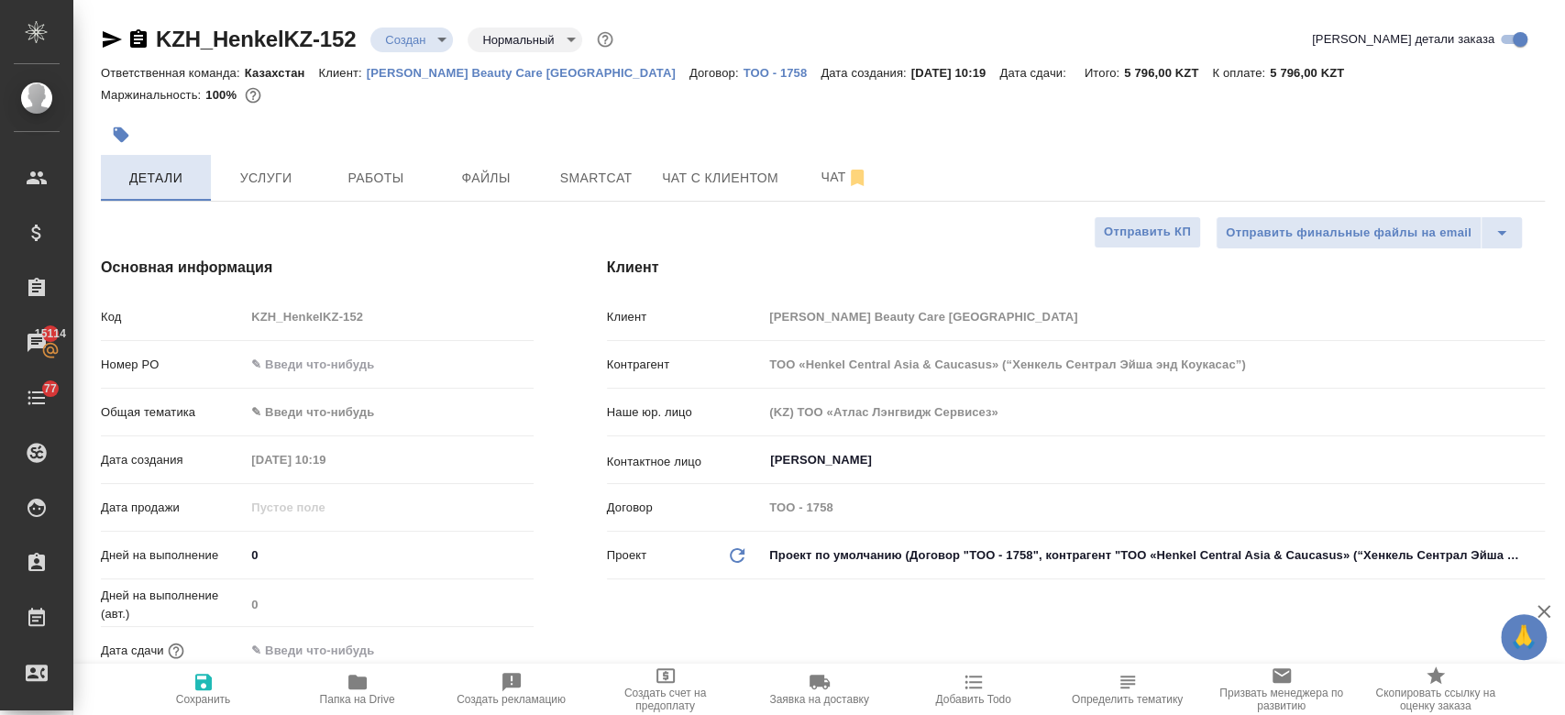
type textarea "x"
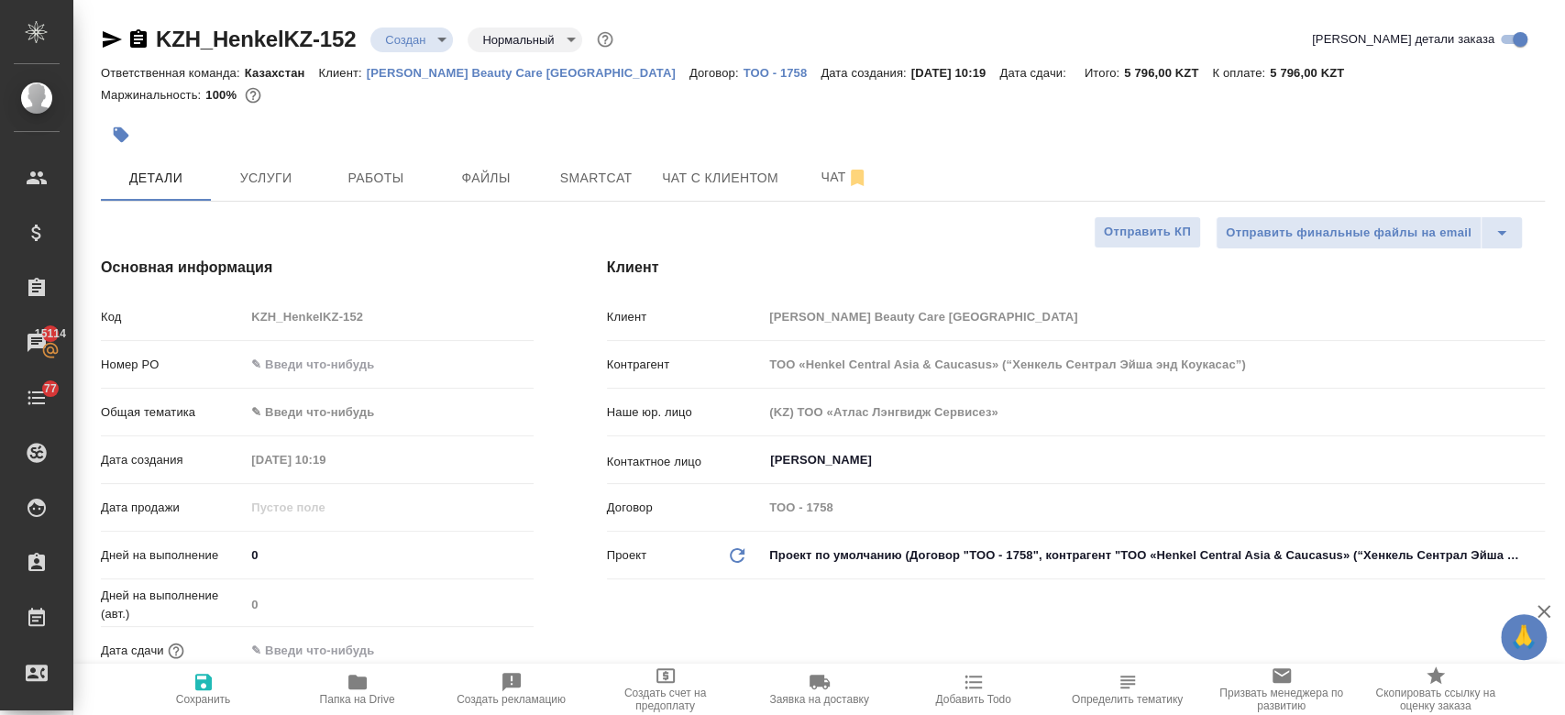
type textarea "x"
click at [268, 180] on span "Услуги" at bounding box center [266, 178] width 88 height 23
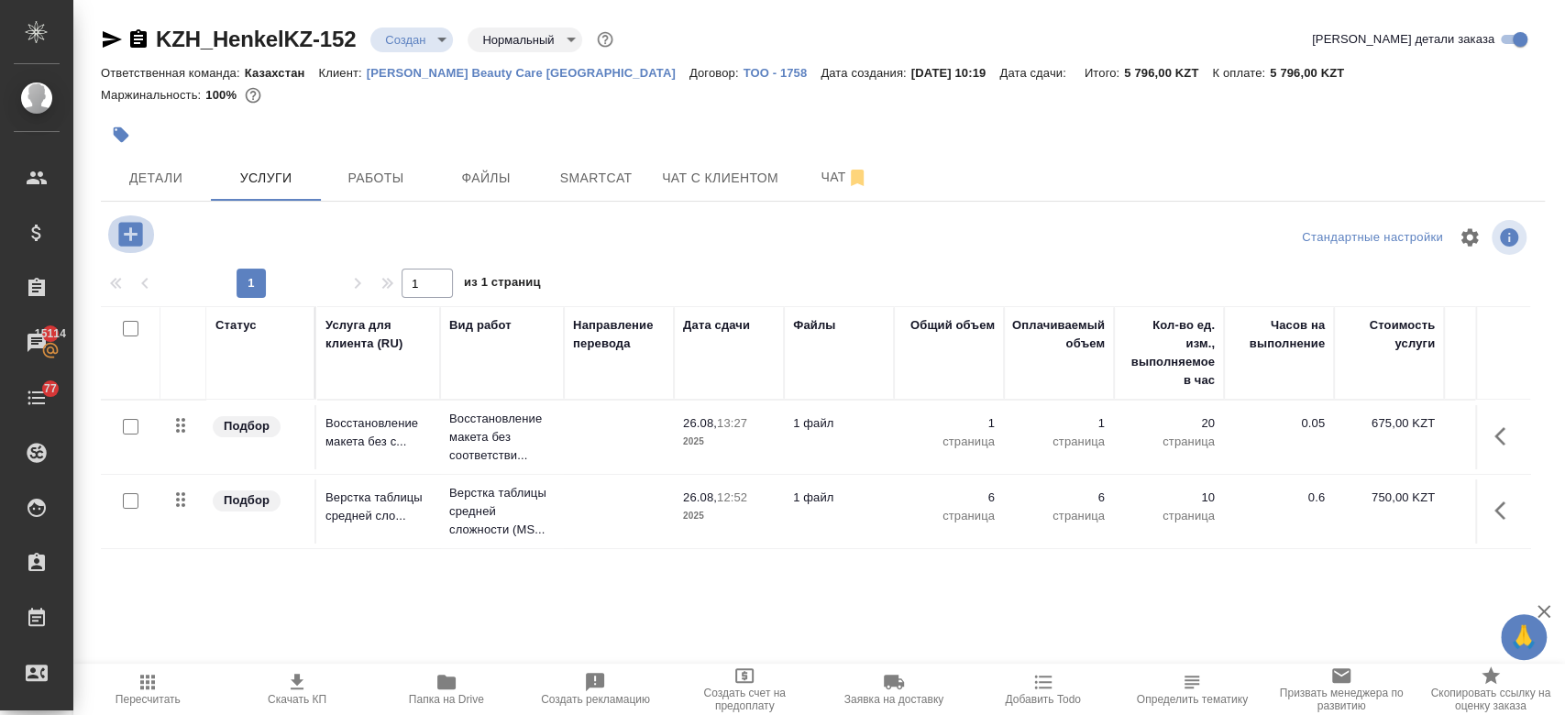
click at [129, 237] on icon "button" at bounding box center [131, 234] width 32 height 32
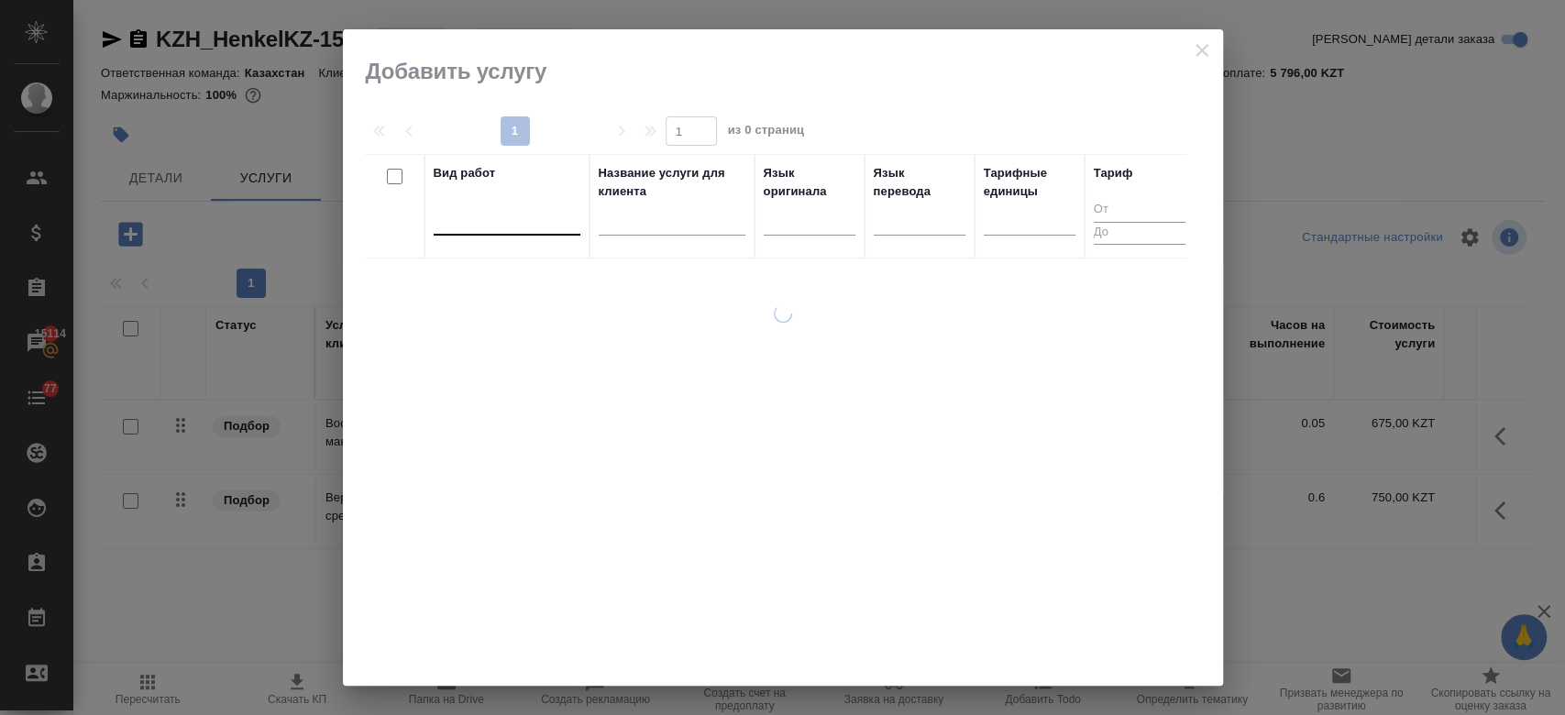
click at [489, 224] on div at bounding box center [507, 216] width 147 height 27
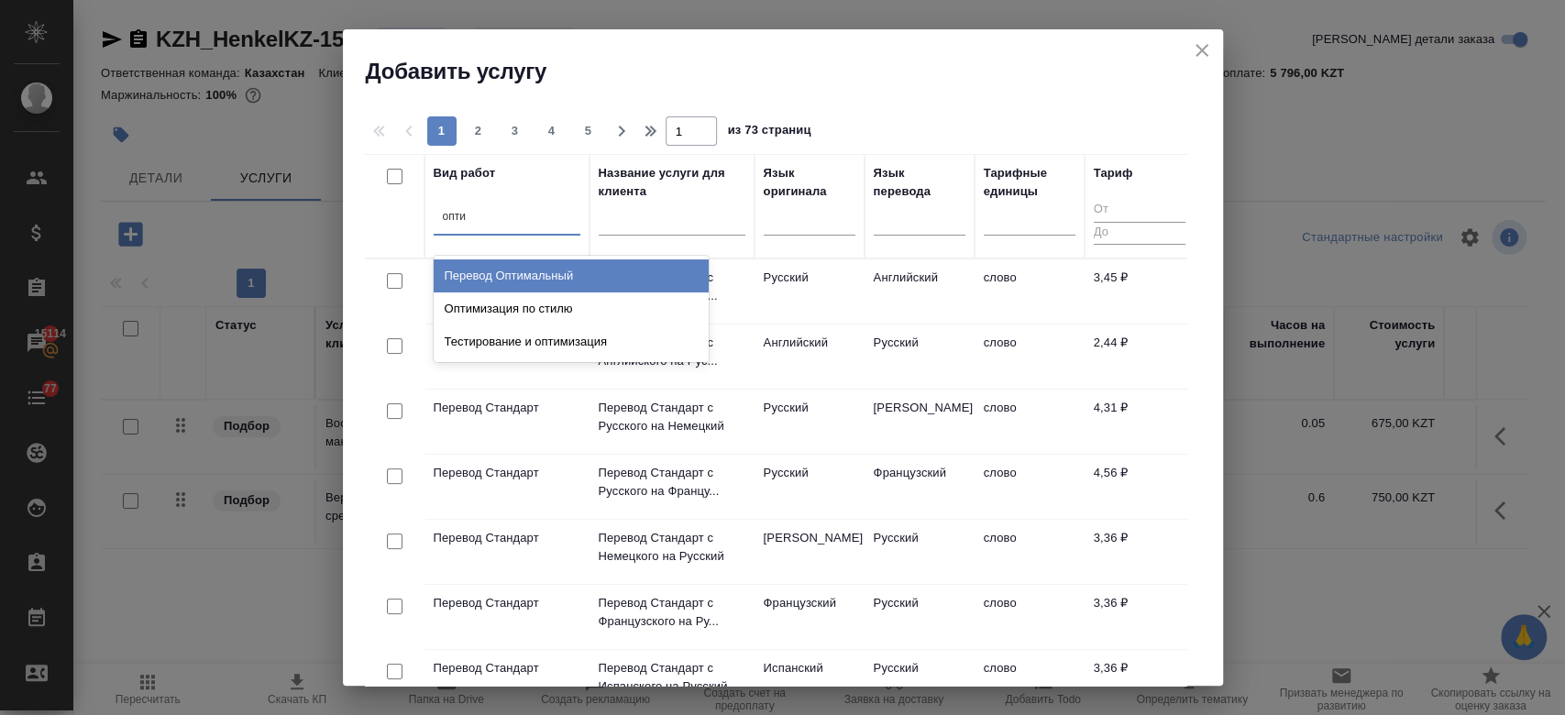
type input "оптим"
click at [499, 259] on div "Перевод Оптимальный" at bounding box center [571, 275] width 275 height 33
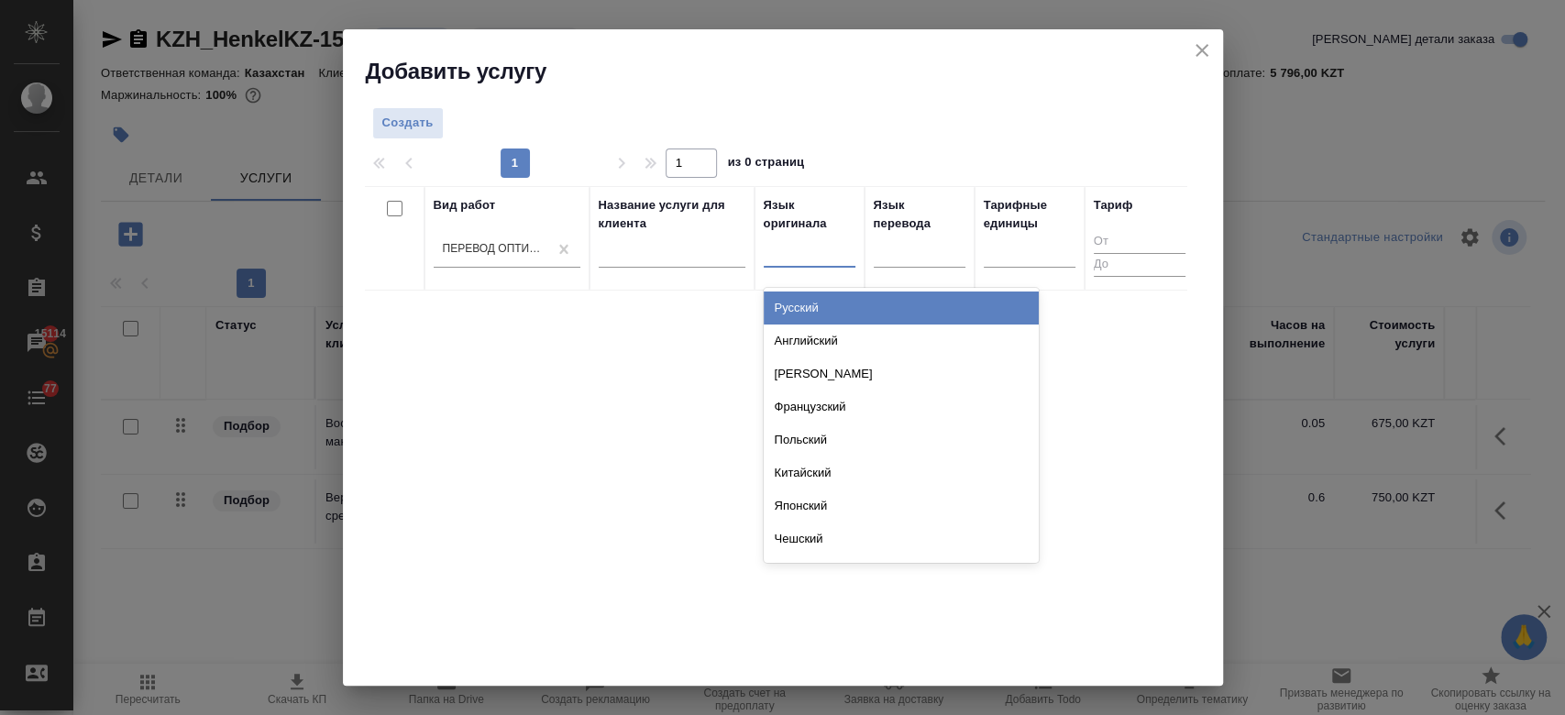
click at [773, 246] on input "text" at bounding box center [774, 248] width 2 height 13
type input "рус"
click at [787, 298] on div "Русский" at bounding box center [900, 307] width 275 height 33
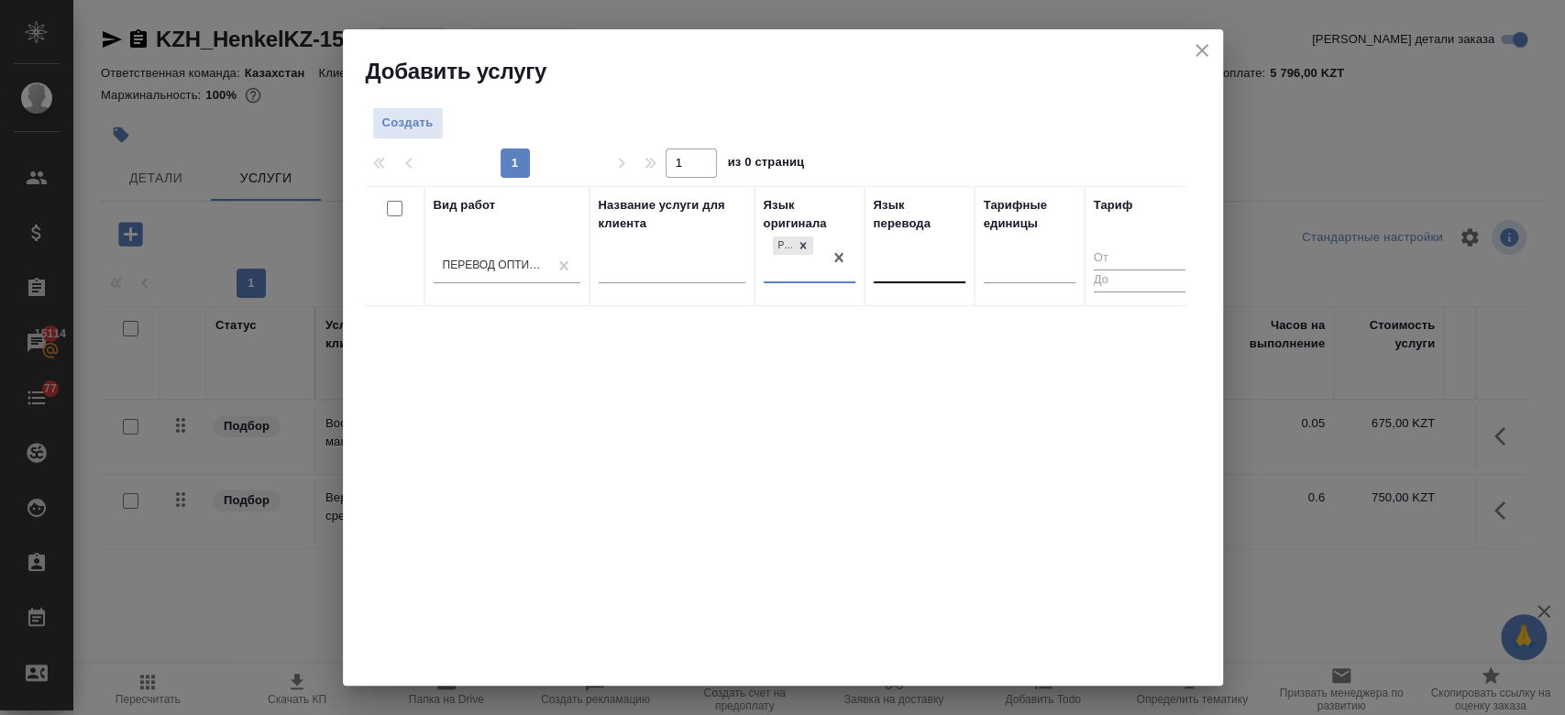
click at [908, 257] on div at bounding box center [919, 265] width 92 height 27
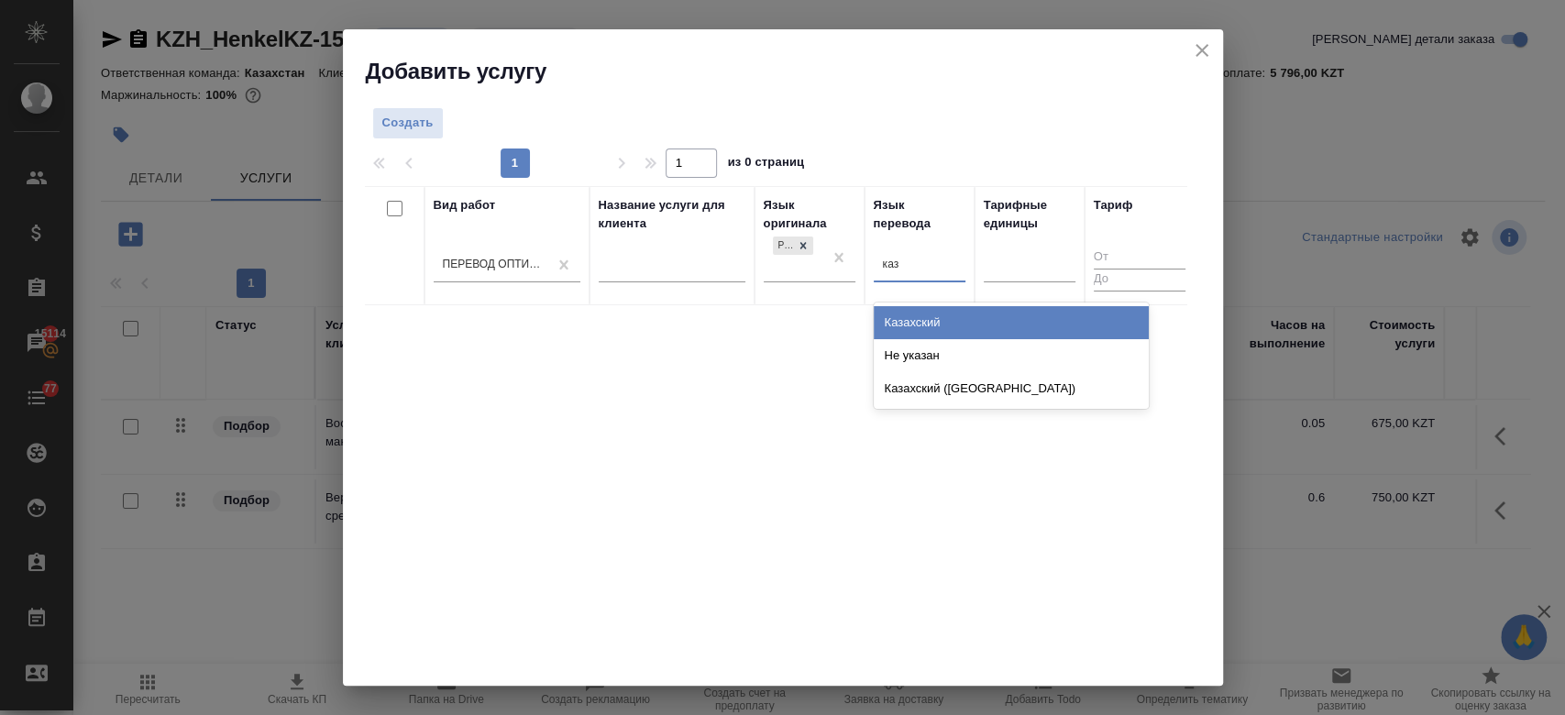
type input "каза"
click at [906, 320] on div "Казахский" at bounding box center [1010, 322] width 275 height 33
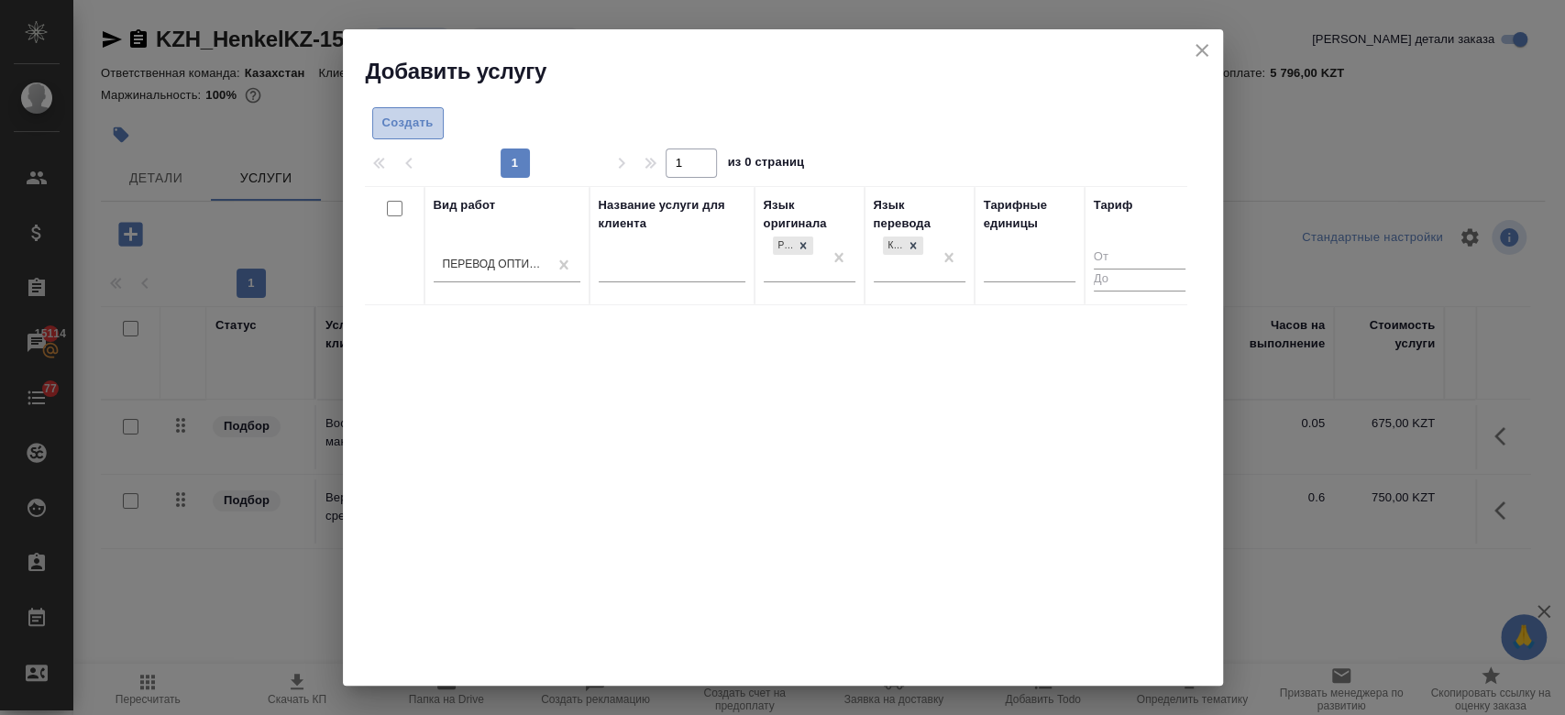
click at [389, 126] on span "Создать" at bounding box center [407, 123] width 51 height 21
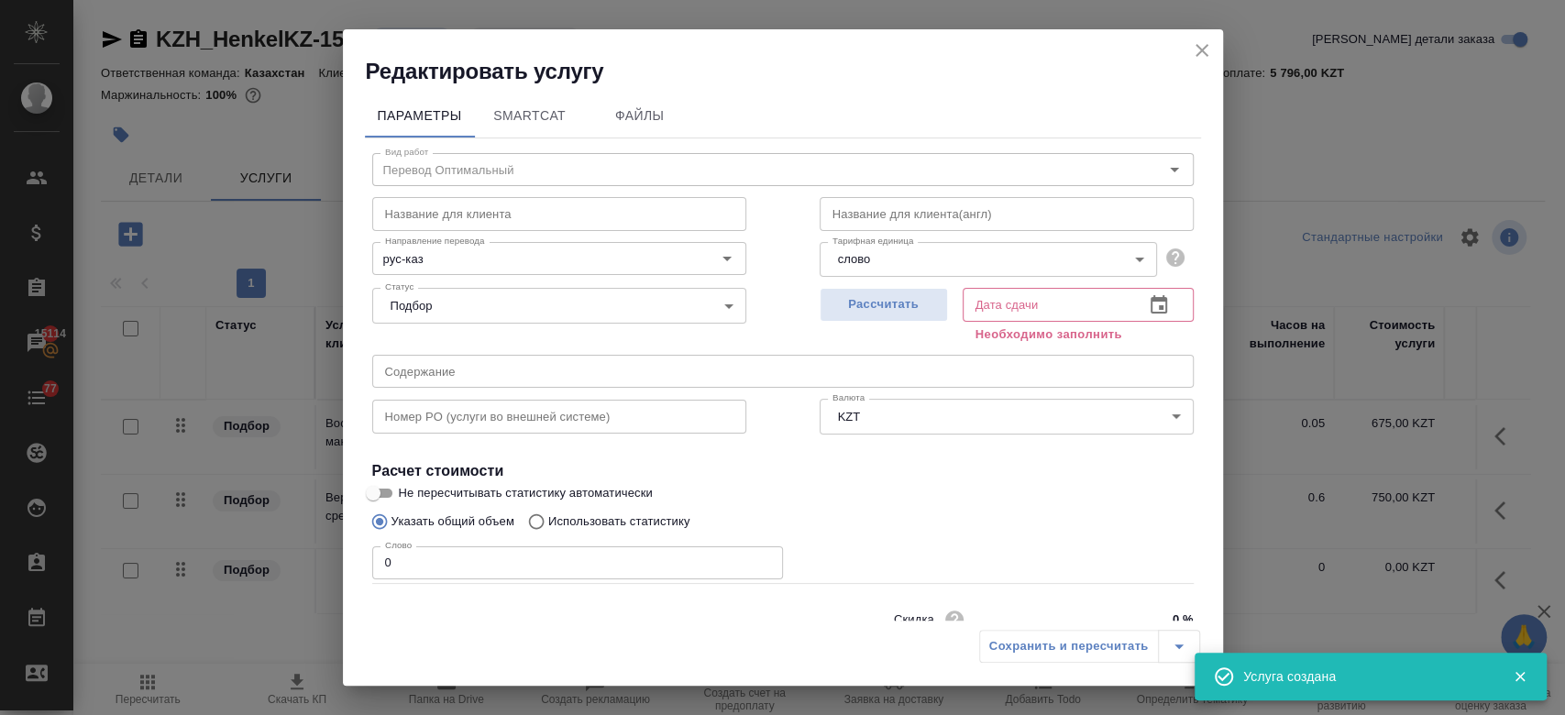
scroll to position [79, 0]
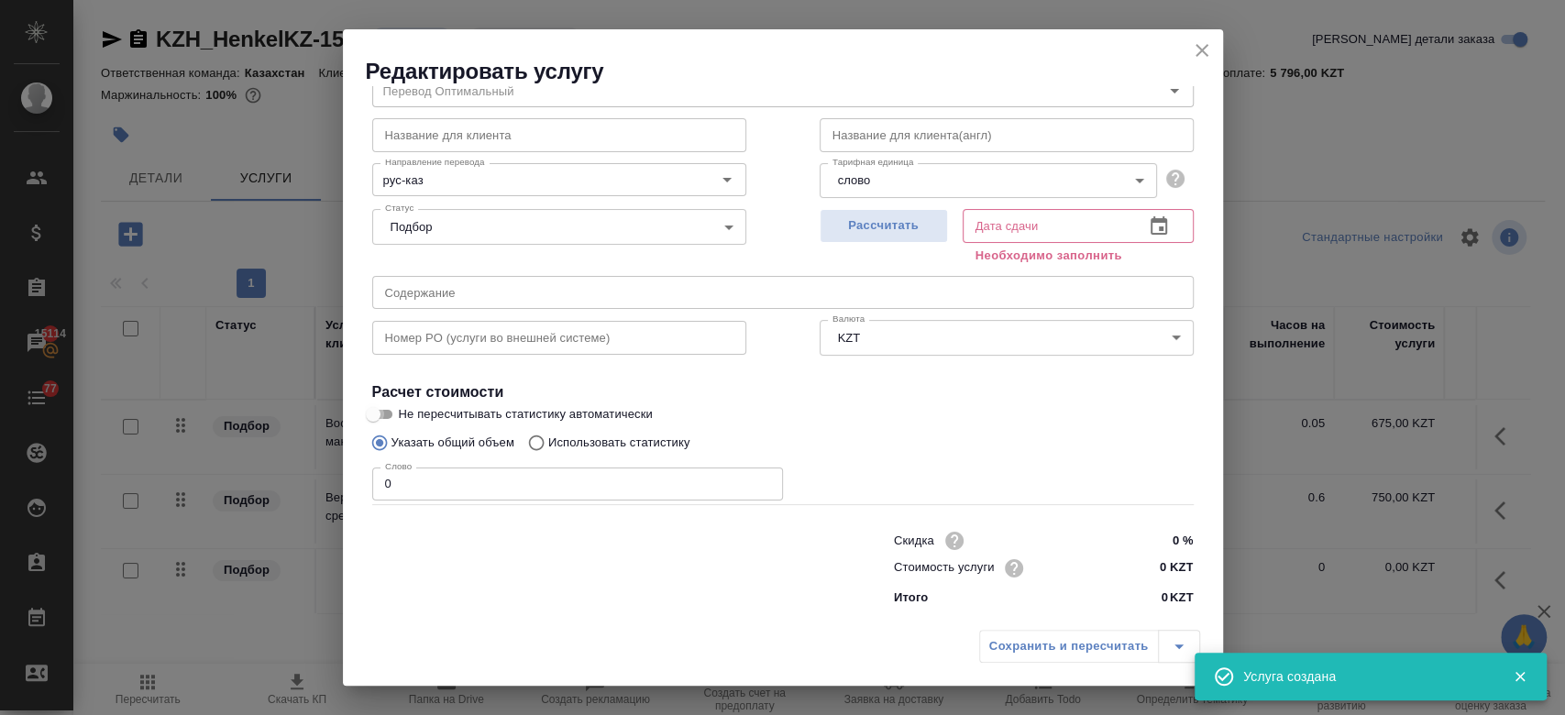
click at [390, 410] on input "Не пересчитывать статистику автоматически" at bounding box center [373, 414] width 66 height 22
checkbox input "true"
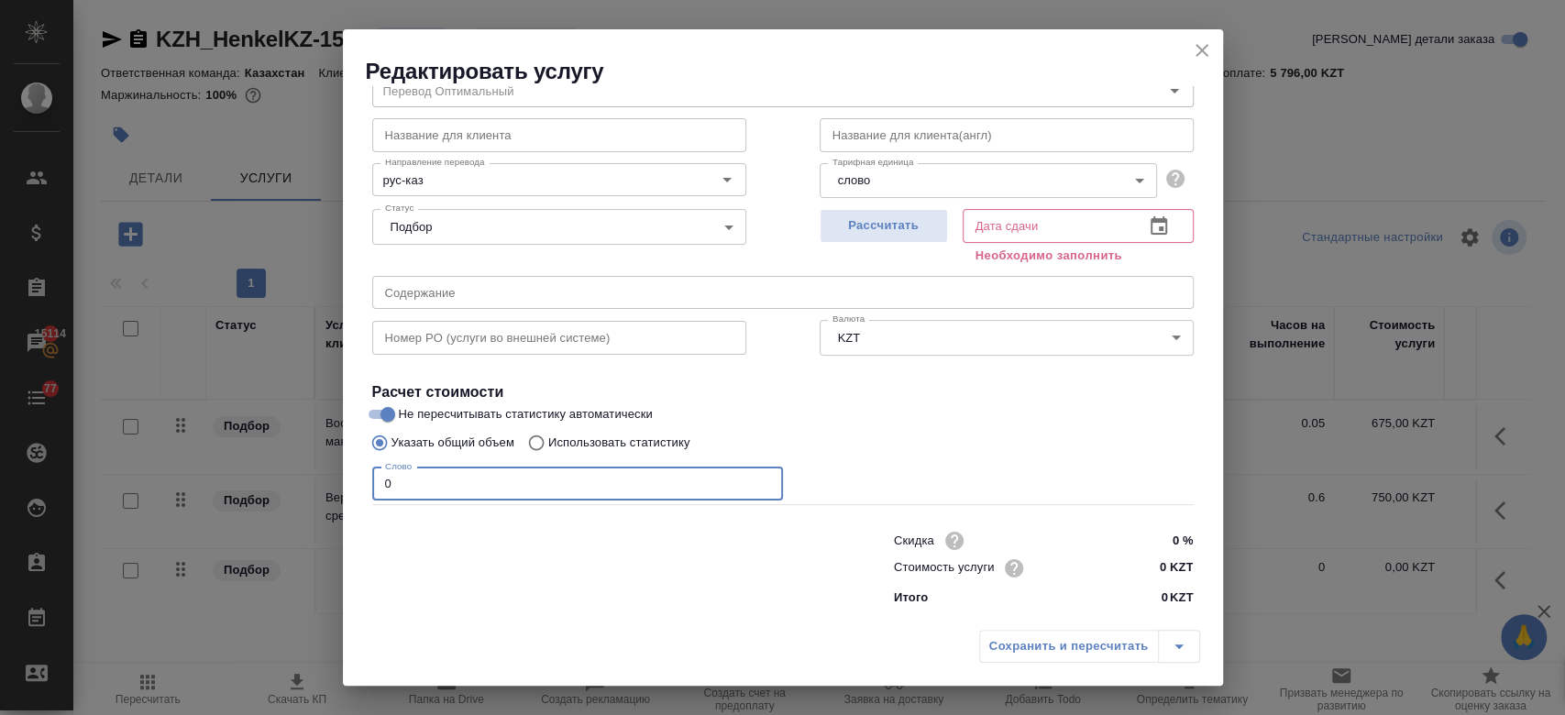
click at [422, 472] on input "0" at bounding box center [577, 483] width 411 height 33
type input "250"
click at [1159, 569] on input "0 KZT" at bounding box center [1158, 568] width 69 height 27
type input "14 KZT"
click at [1031, 409] on label "Не пересчитывать статистику автоматически" at bounding box center [771, 414] width 818 height 22
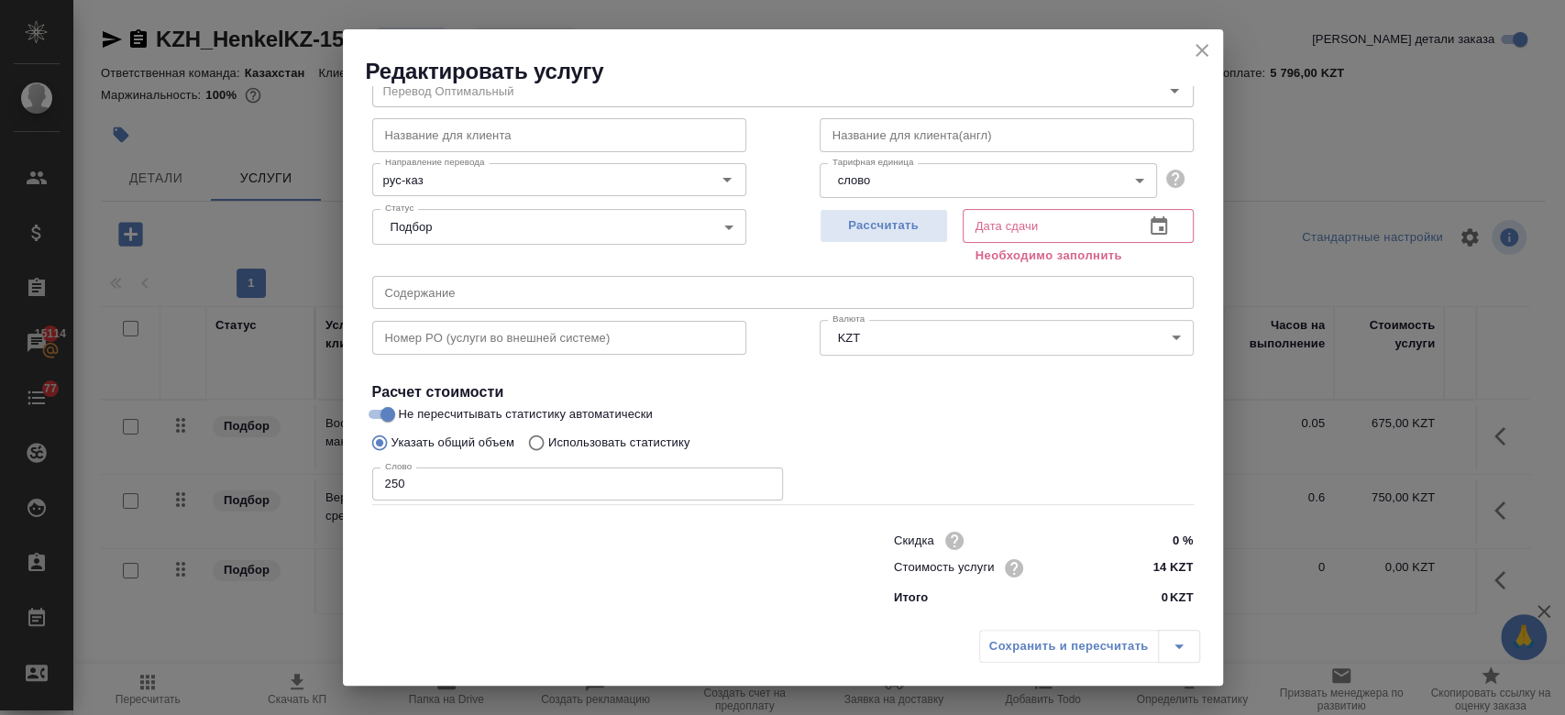
click at [421, 409] on input "Не пересчитывать статистику автоматически" at bounding box center [388, 414] width 66 height 22
checkbox input "false"
click at [862, 235] on span "Рассчитать" at bounding box center [883, 225] width 108 height 21
type input "26.08.2025 13:17"
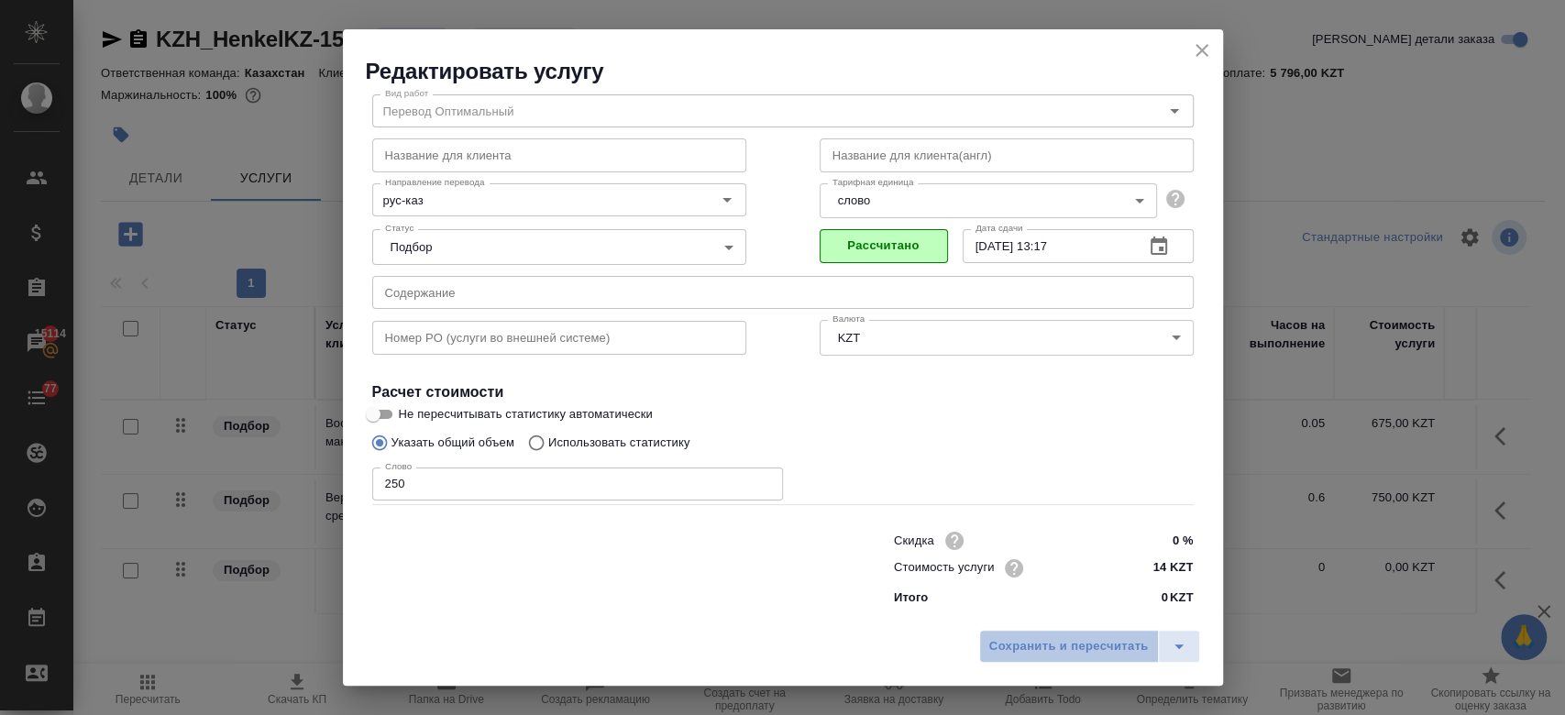
click at [1055, 639] on span "Сохранить и пересчитать" at bounding box center [1068, 646] width 159 height 21
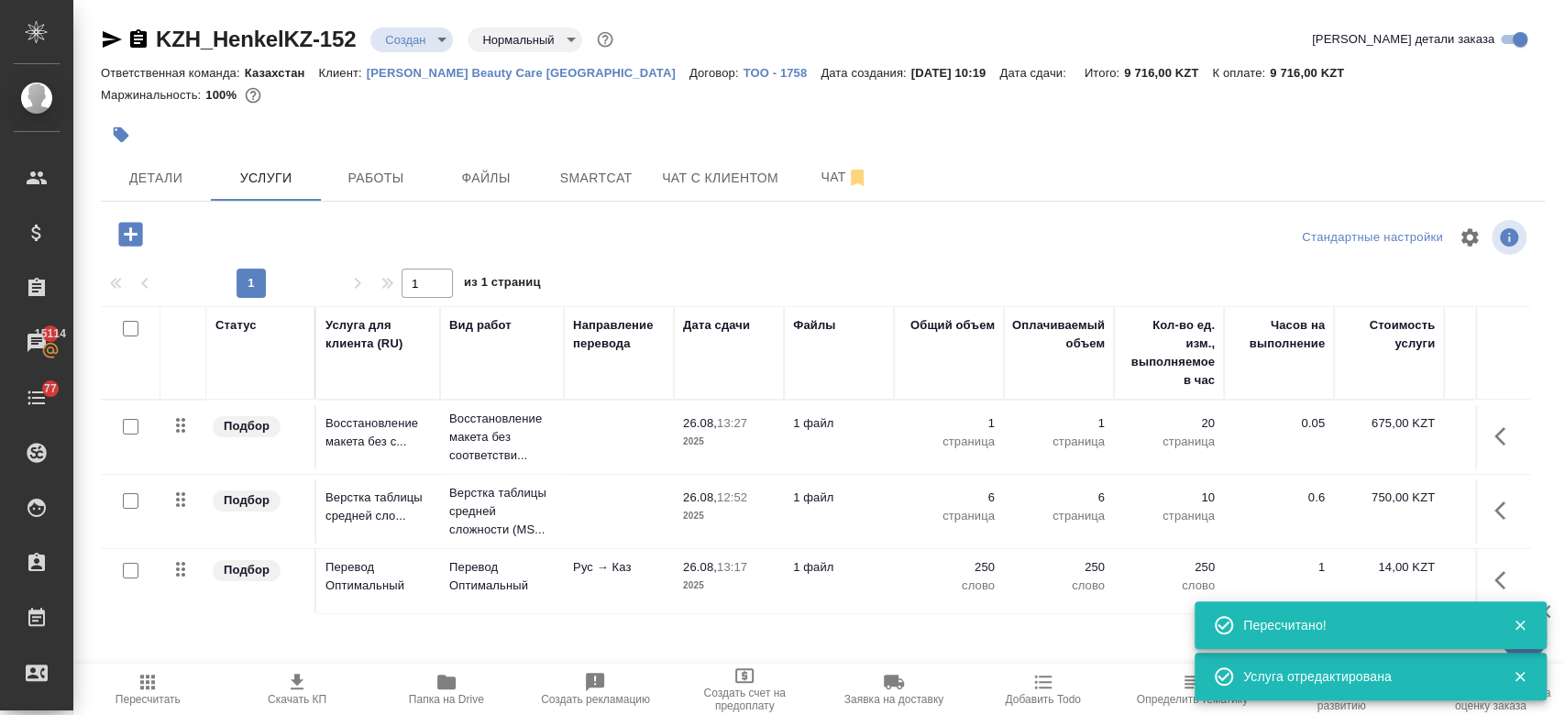
click at [130, 571] on input "checkbox" at bounding box center [131, 571] width 16 height 16
checkbox input "true"
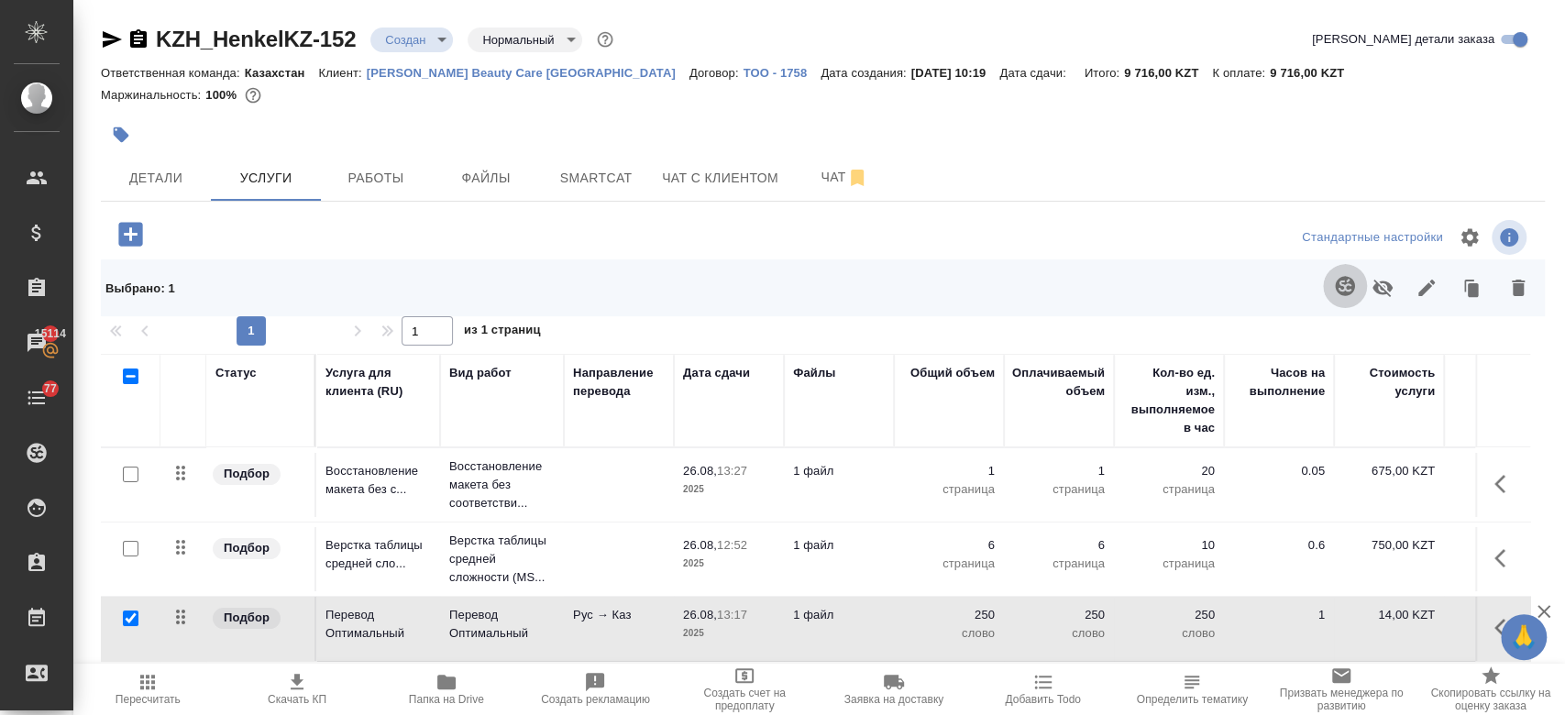
click at [1335, 288] on icon "button" at bounding box center [1344, 285] width 19 height 19
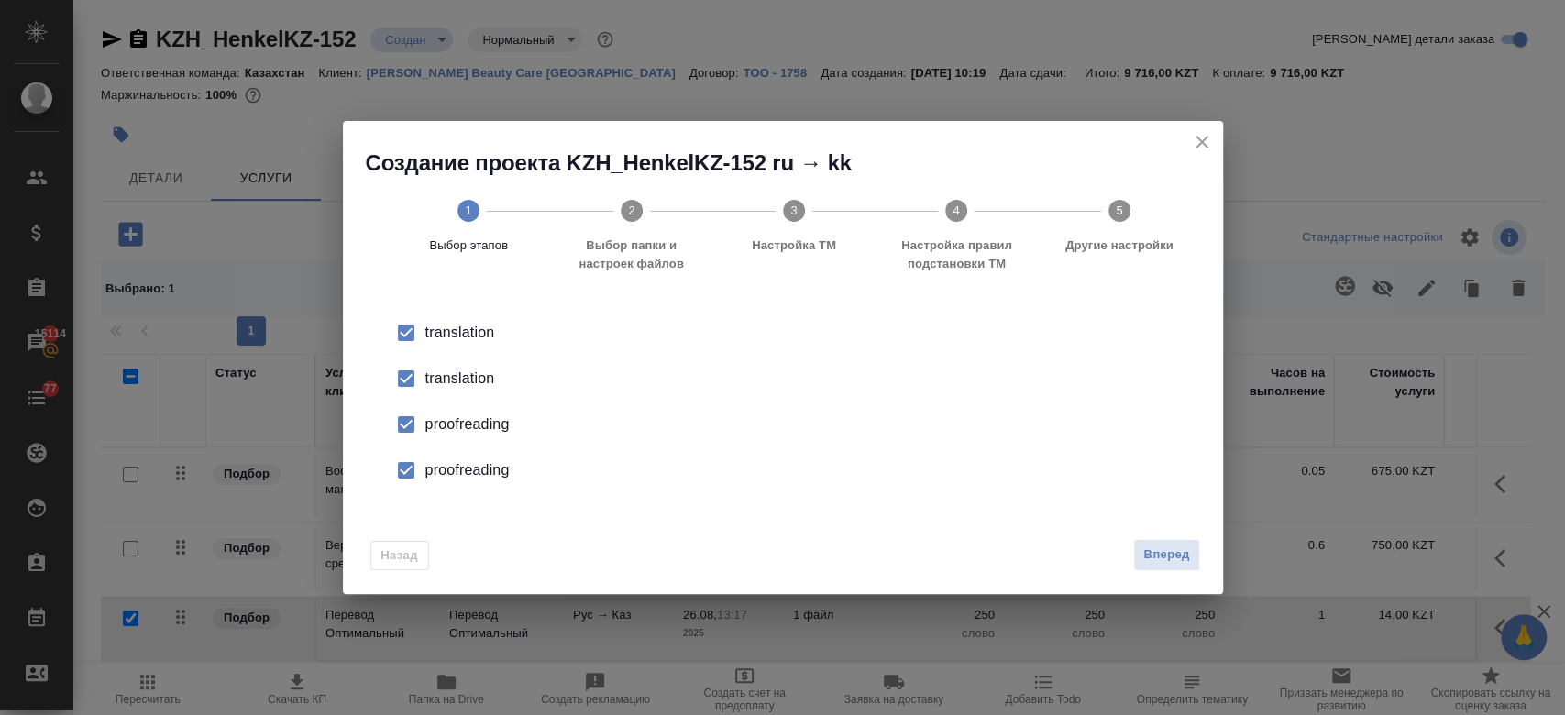
click at [486, 379] on div "translation" at bounding box center [801, 379] width 753 height 22
click at [489, 428] on div "proofreading" at bounding box center [801, 424] width 753 height 22
click at [496, 474] on div "proofreading" at bounding box center [801, 470] width 753 height 22
click at [1185, 549] on span "Вперед" at bounding box center [1166, 554] width 46 height 21
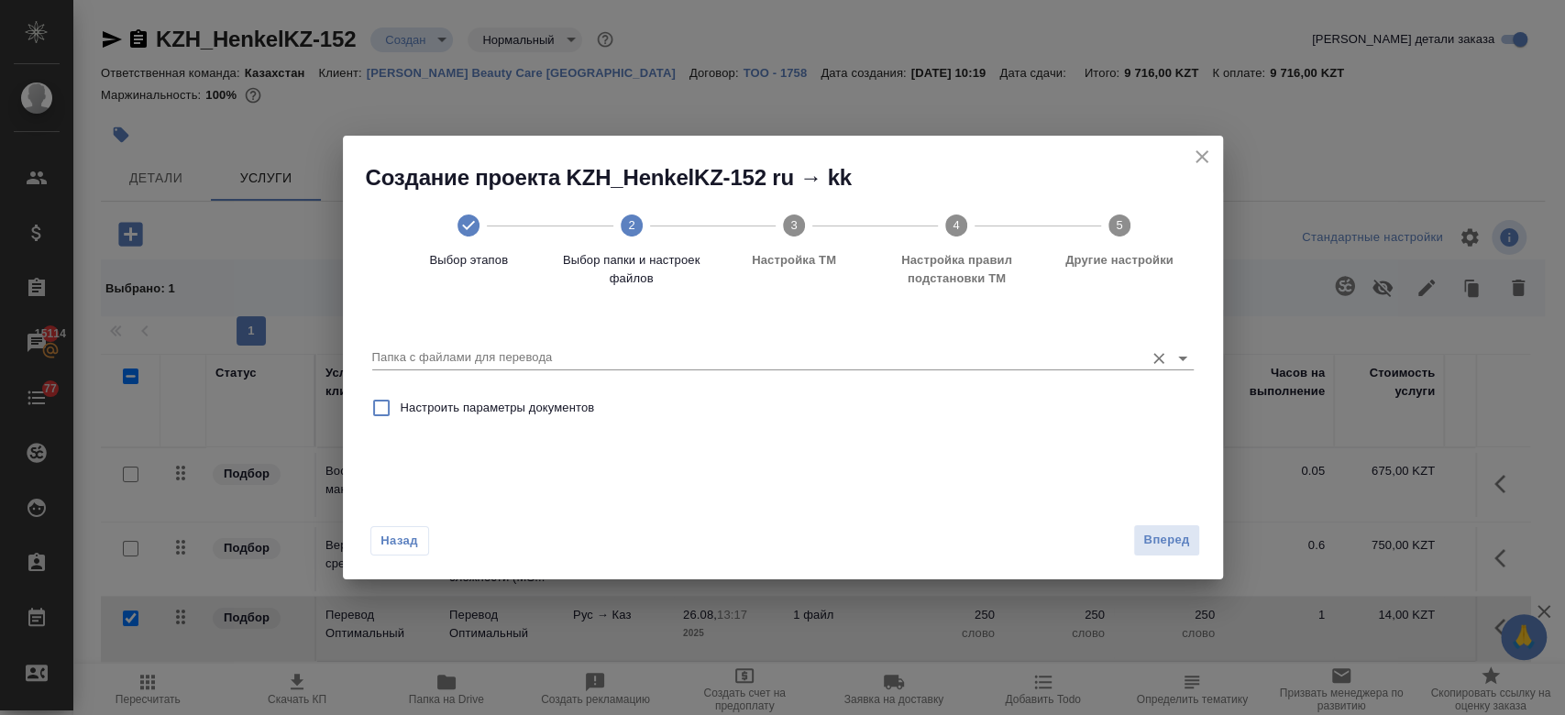
click at [839, 358] on input "Папка с файлами для перевода" at bounding box center [753, 357] width 763 height 22
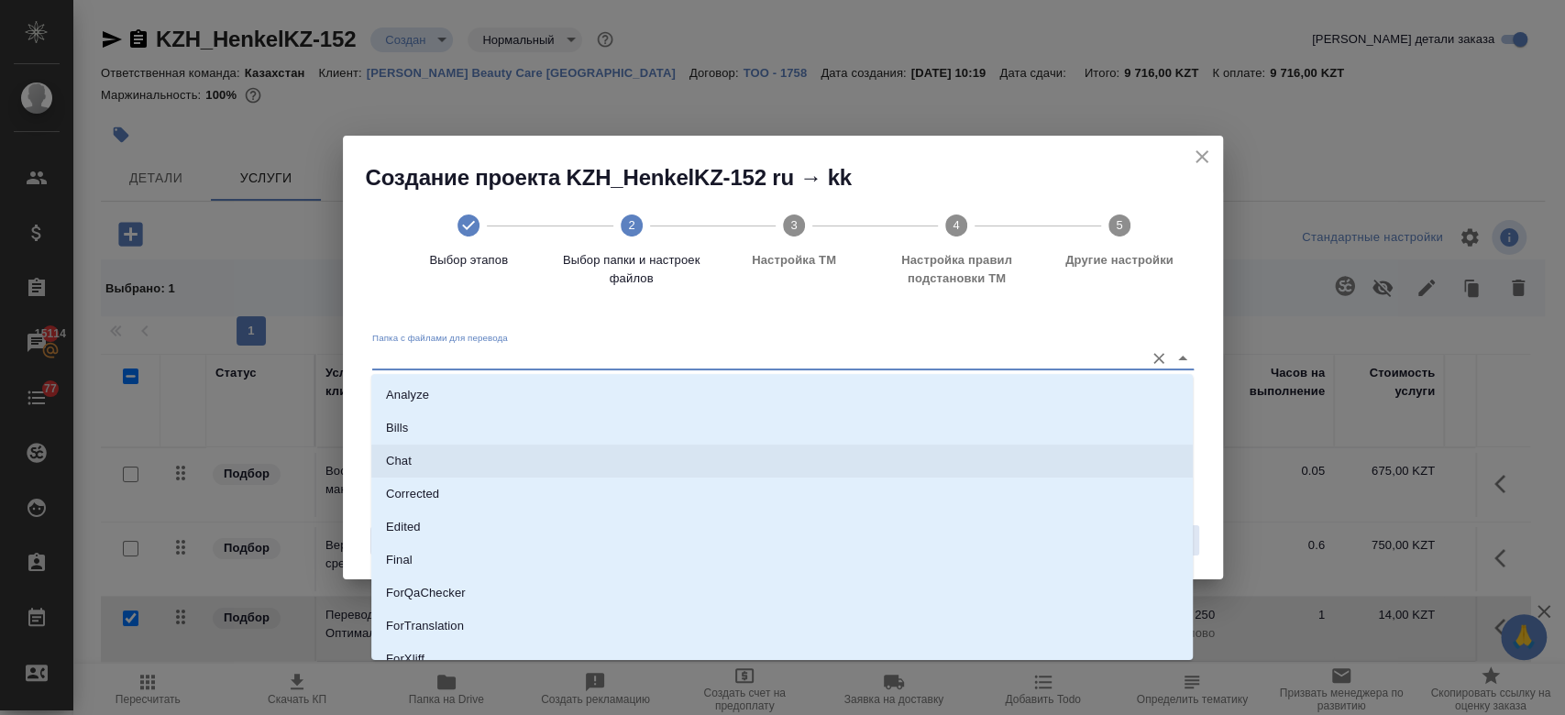
scroll to position [148, 0]
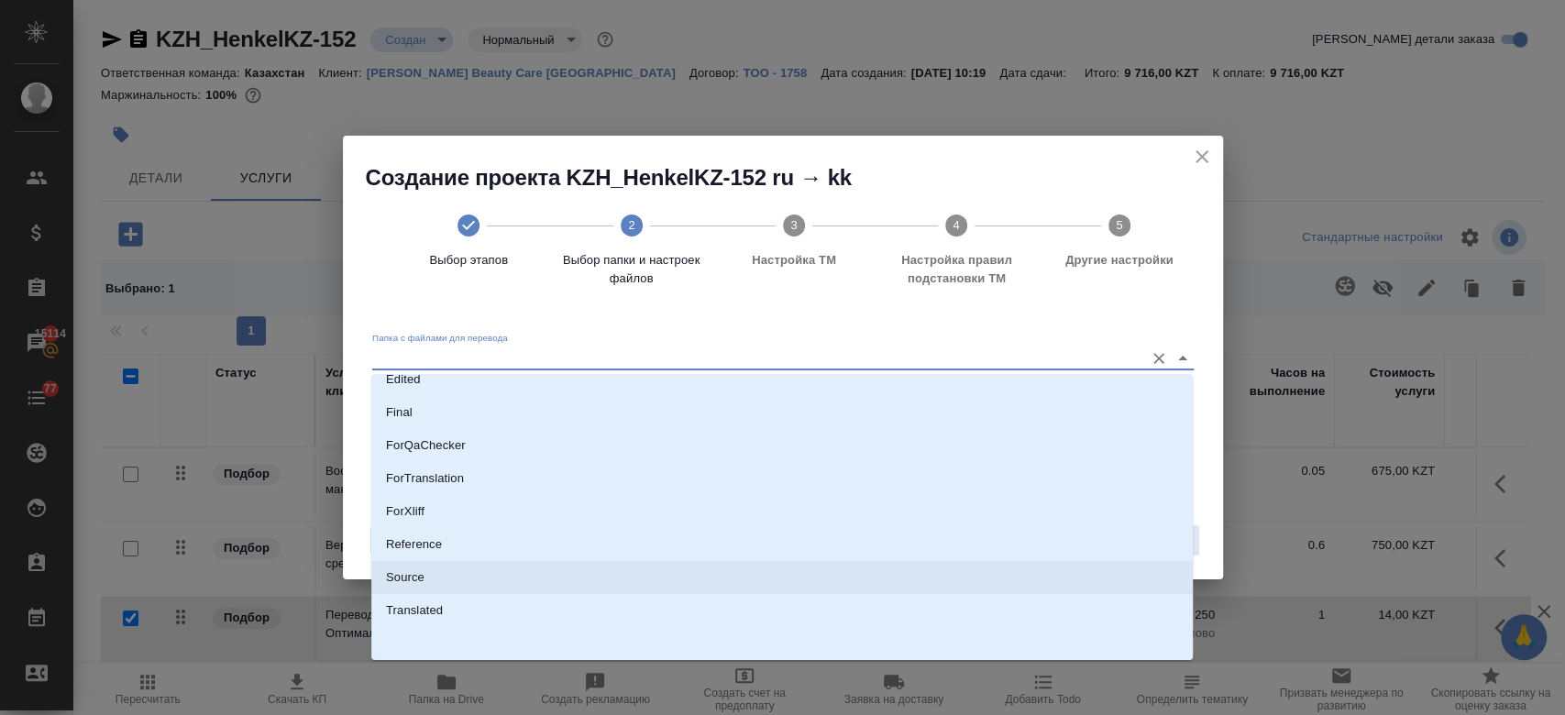
click at [623, 578] on li "Source" at bounding box center [781, 577] width 821 height 33
type input "Source"
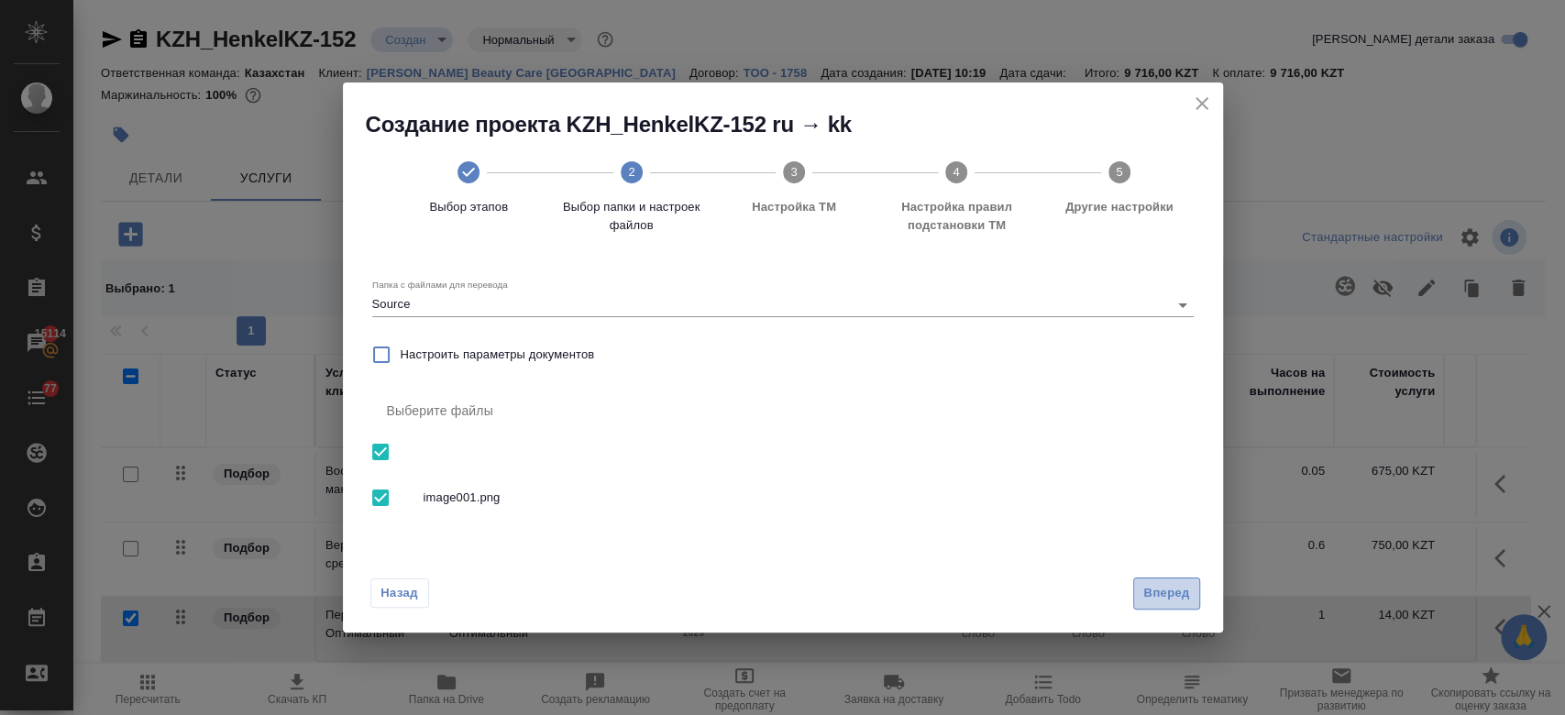
click at [1148, 584] on span "Вперед" at bounding box center [1166, 593] width 46 height 21
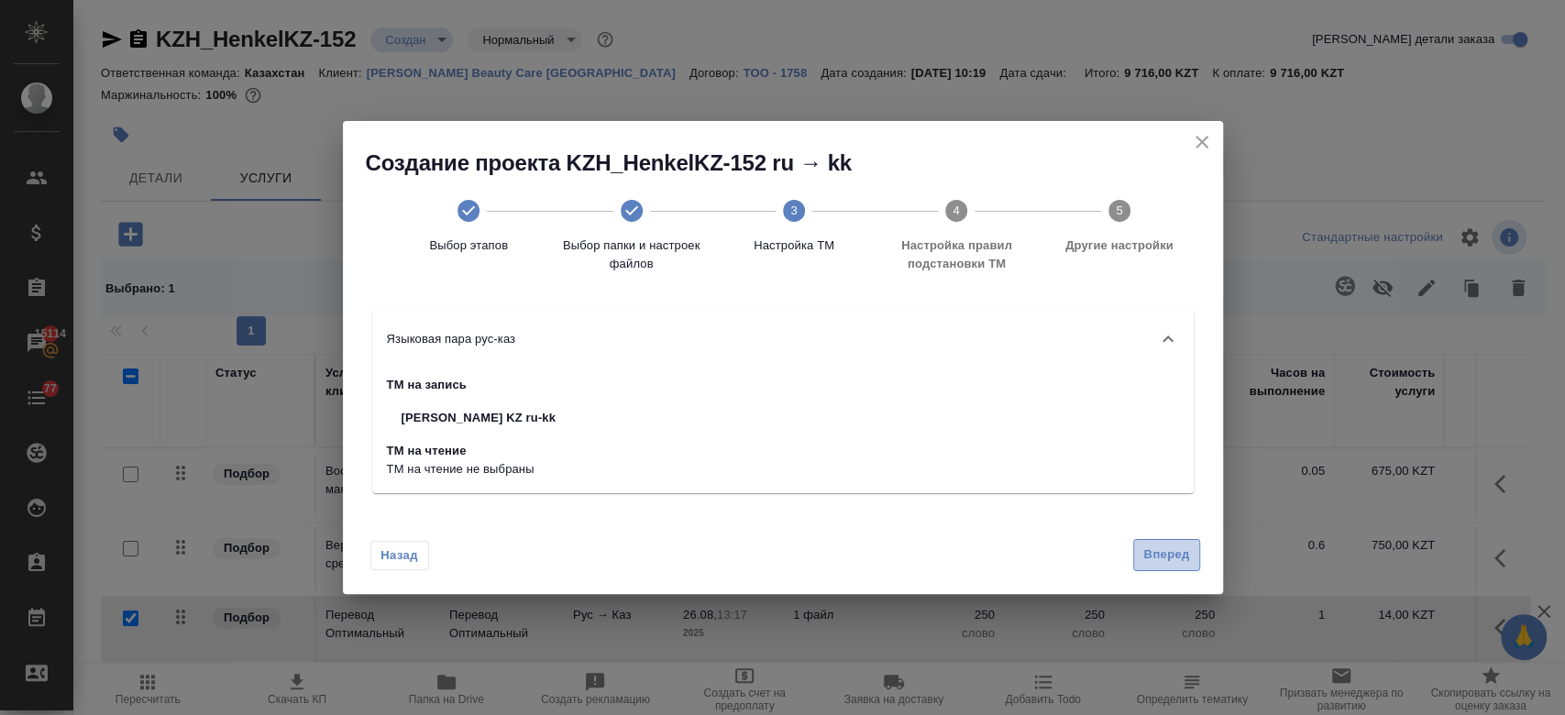
click at [1163, 562] on span "Вперед" at bounding box center [1166, 554] width 46 height 21
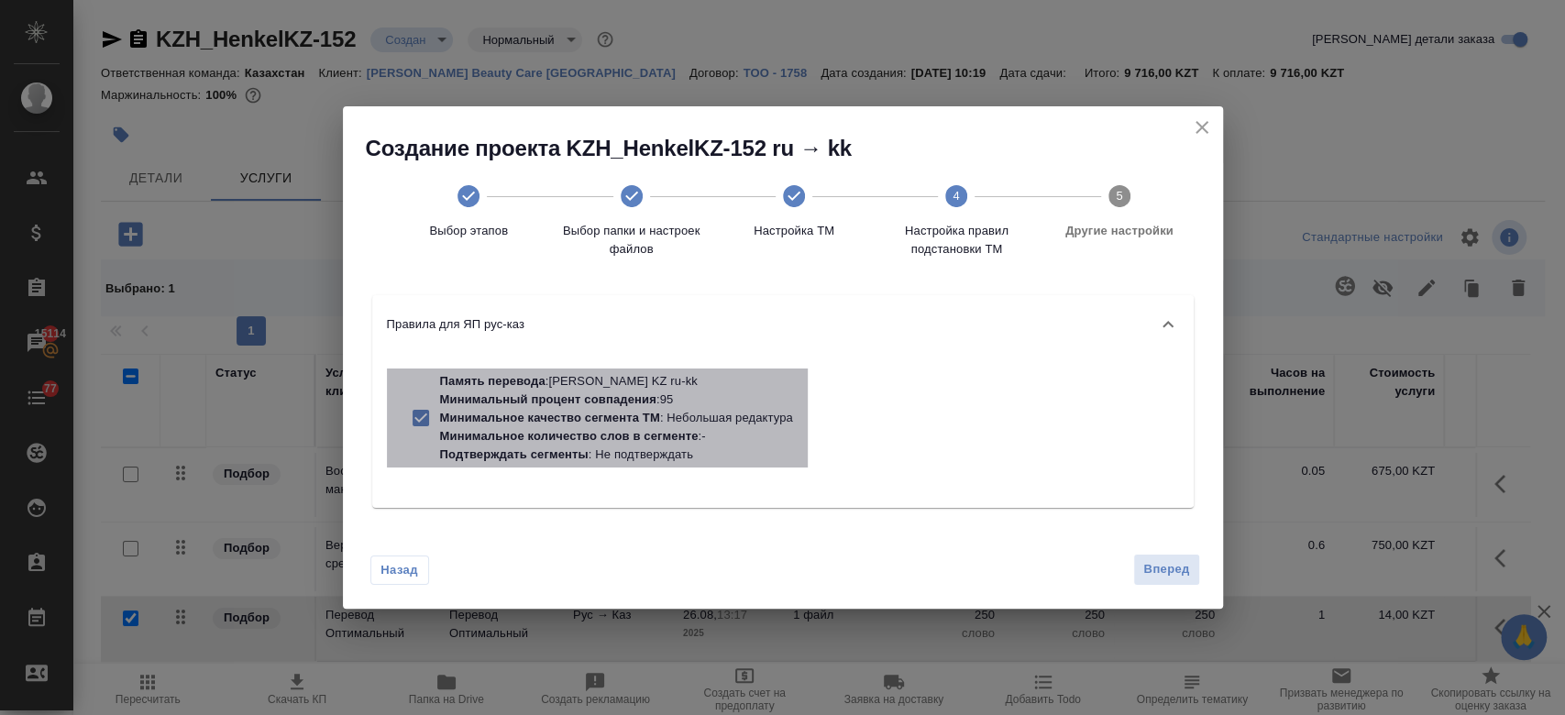
click at [727, 436] on p "Минимальное количество слов в сегменте : -" at bounding box center [616, 436] width 353 height 18
checkbox input "false"
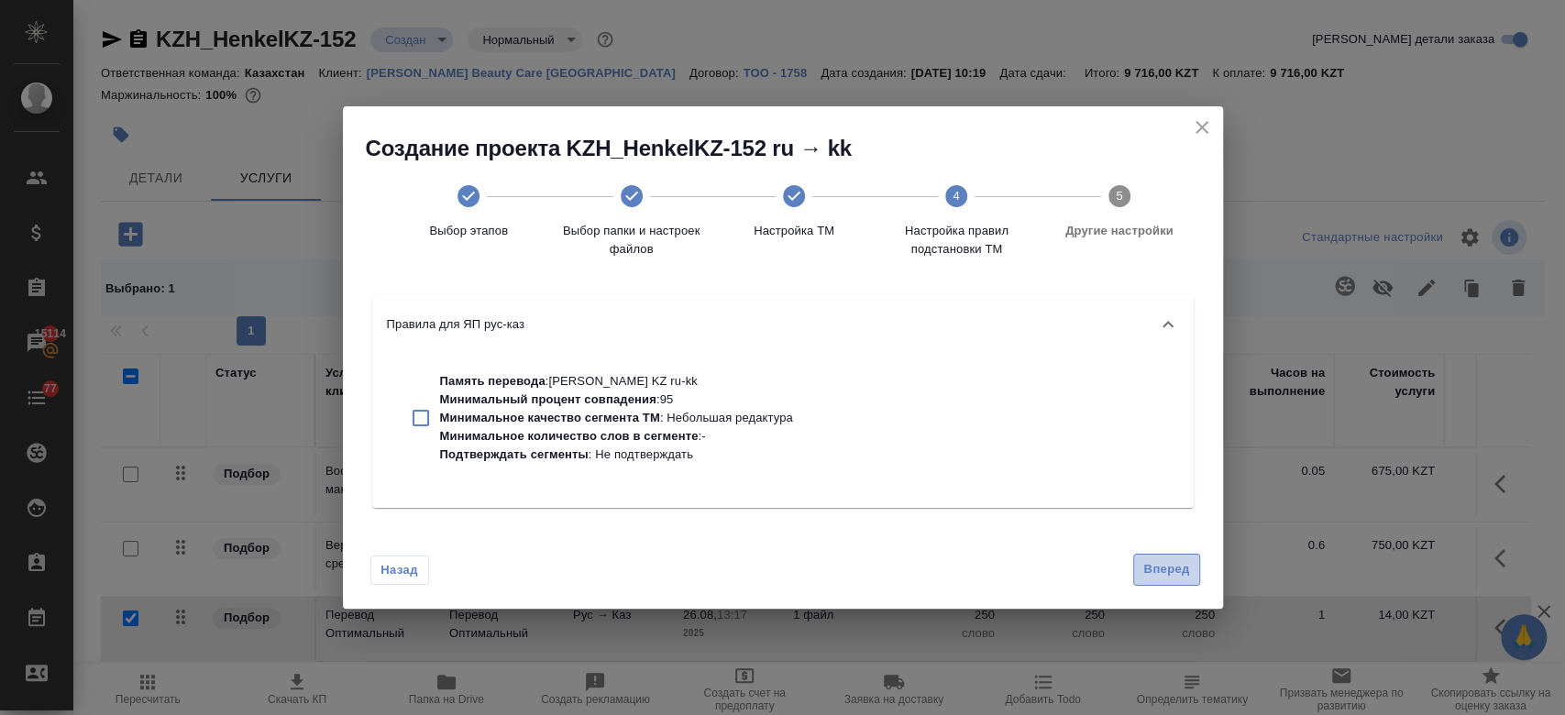
click at [1175, 571] on span "Вперед" at bounding box center [1166, 569] width 46 height 21
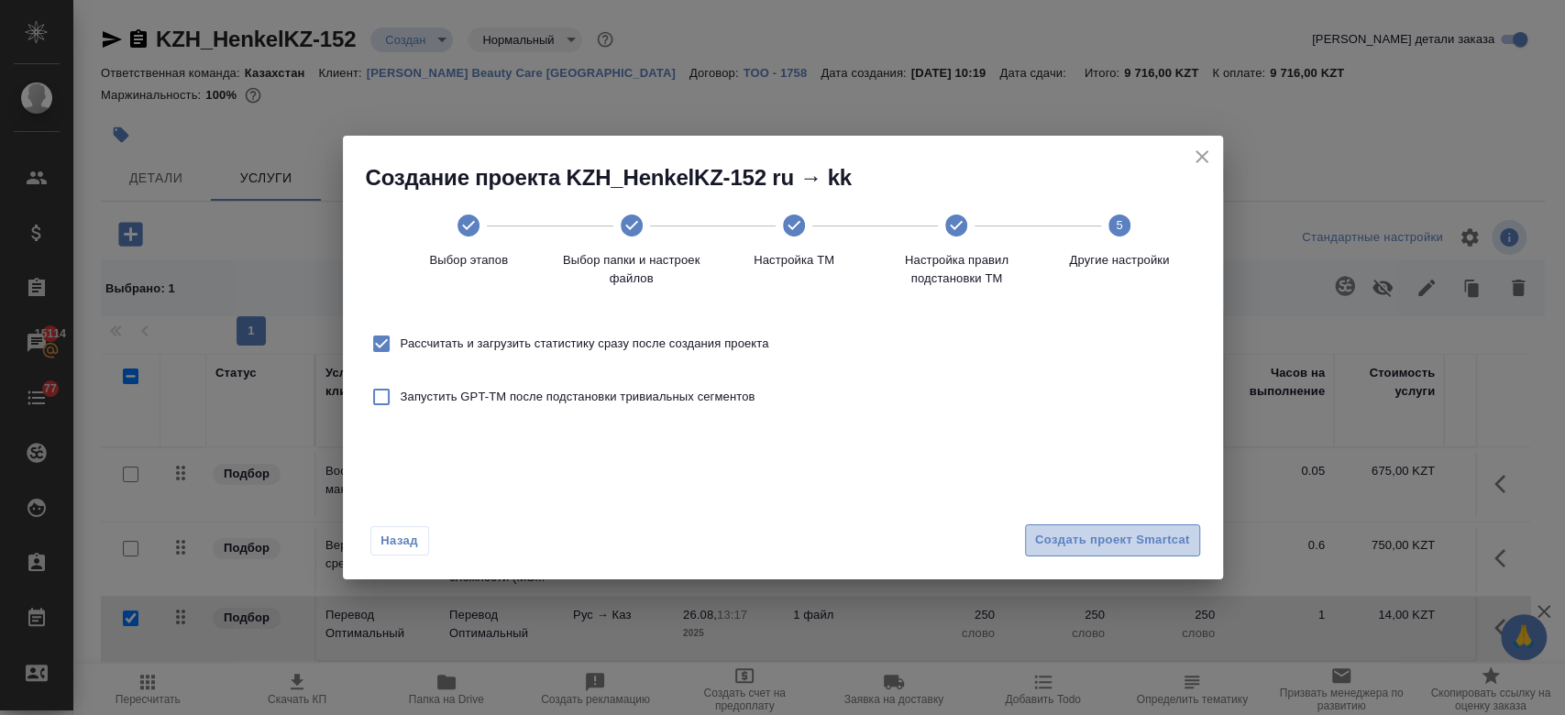
click at [1097, 548] on span "Создать проект Smartcat" at bounding box center [1112, 540] width 155 height 21
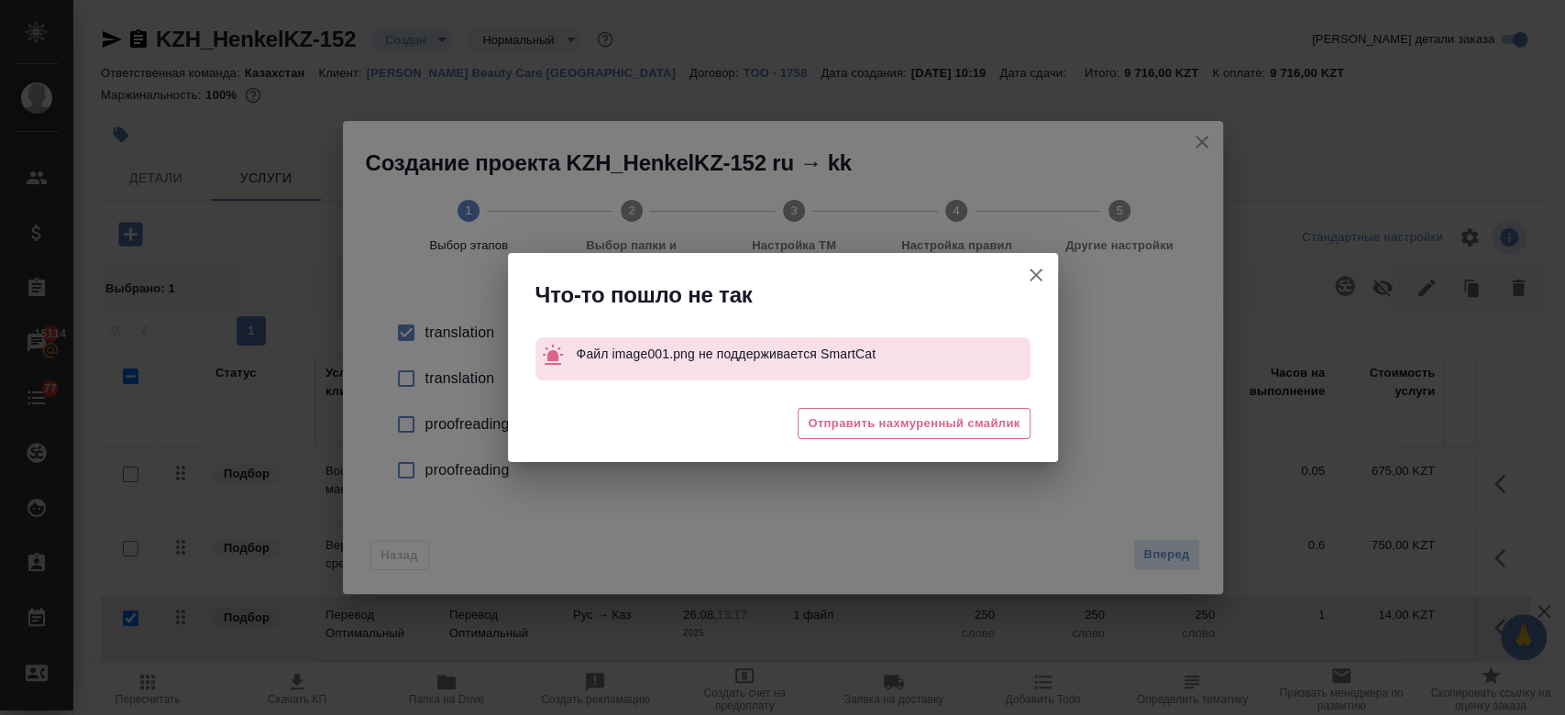
click at [1046, 275] on button "Кратко детали заказа" at bounding box center [1036, 275] width 44 height 44
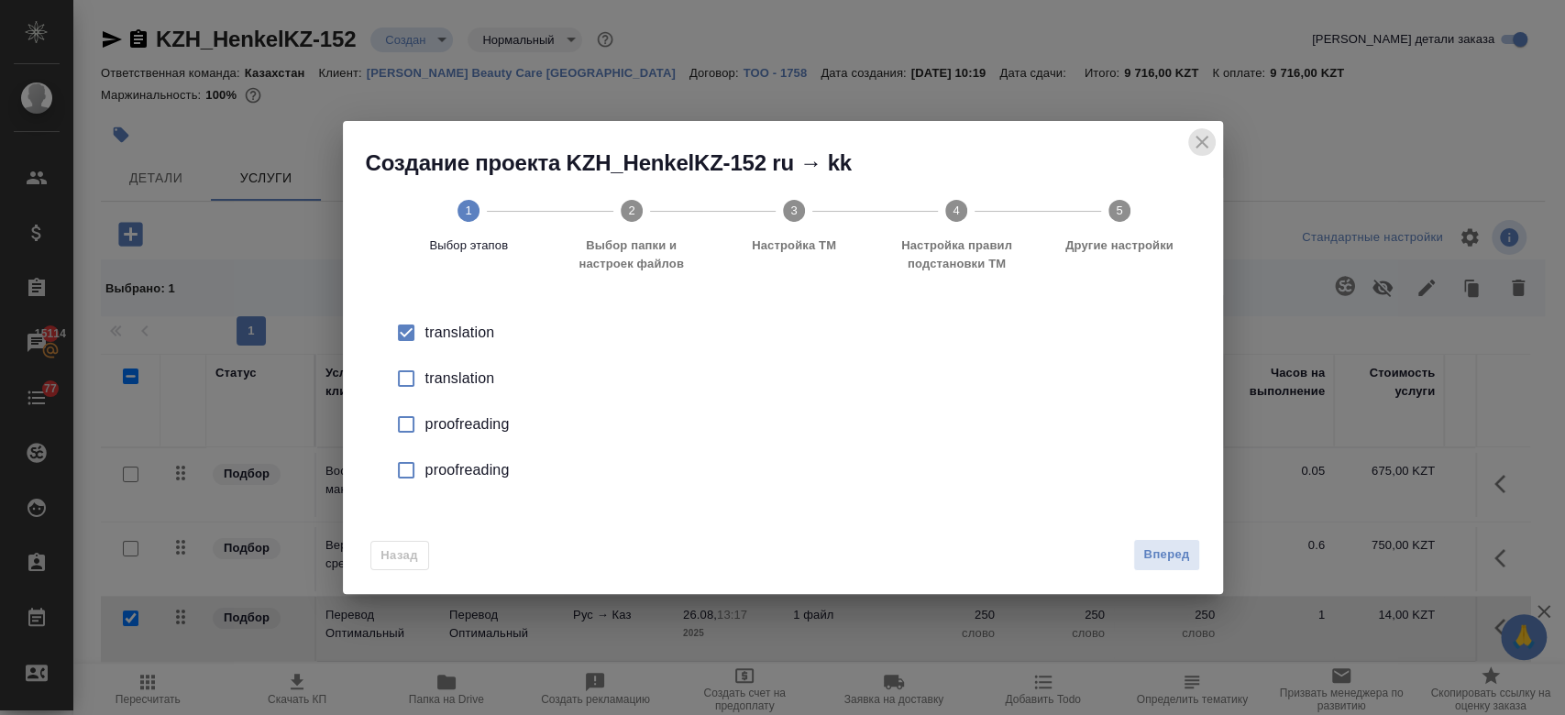
click at [1203, 138] on icon "close" at bounding box center [1201, 142] width 13 height 13
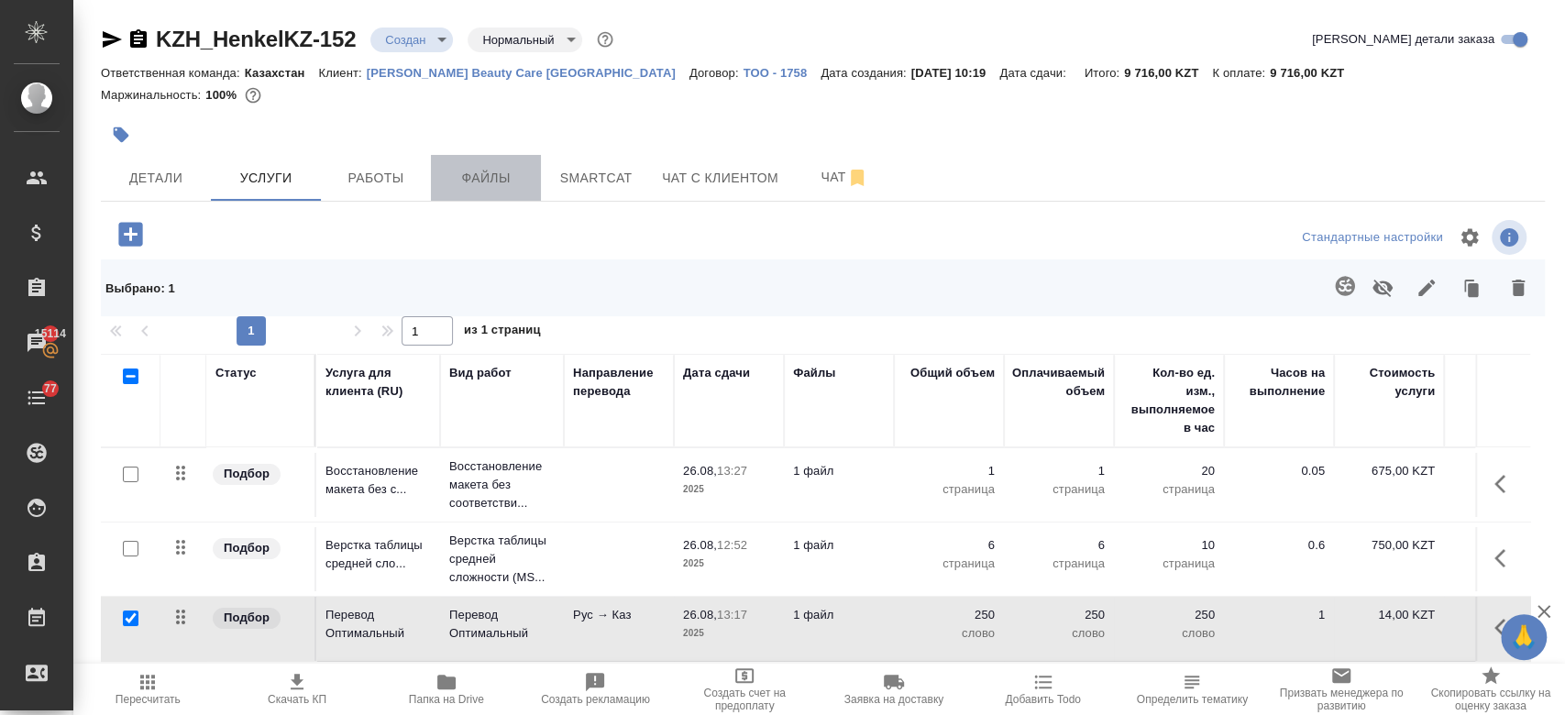
click at [495, 174] on span "Файлы" at bounding box center [486, 178] width 88 height 23
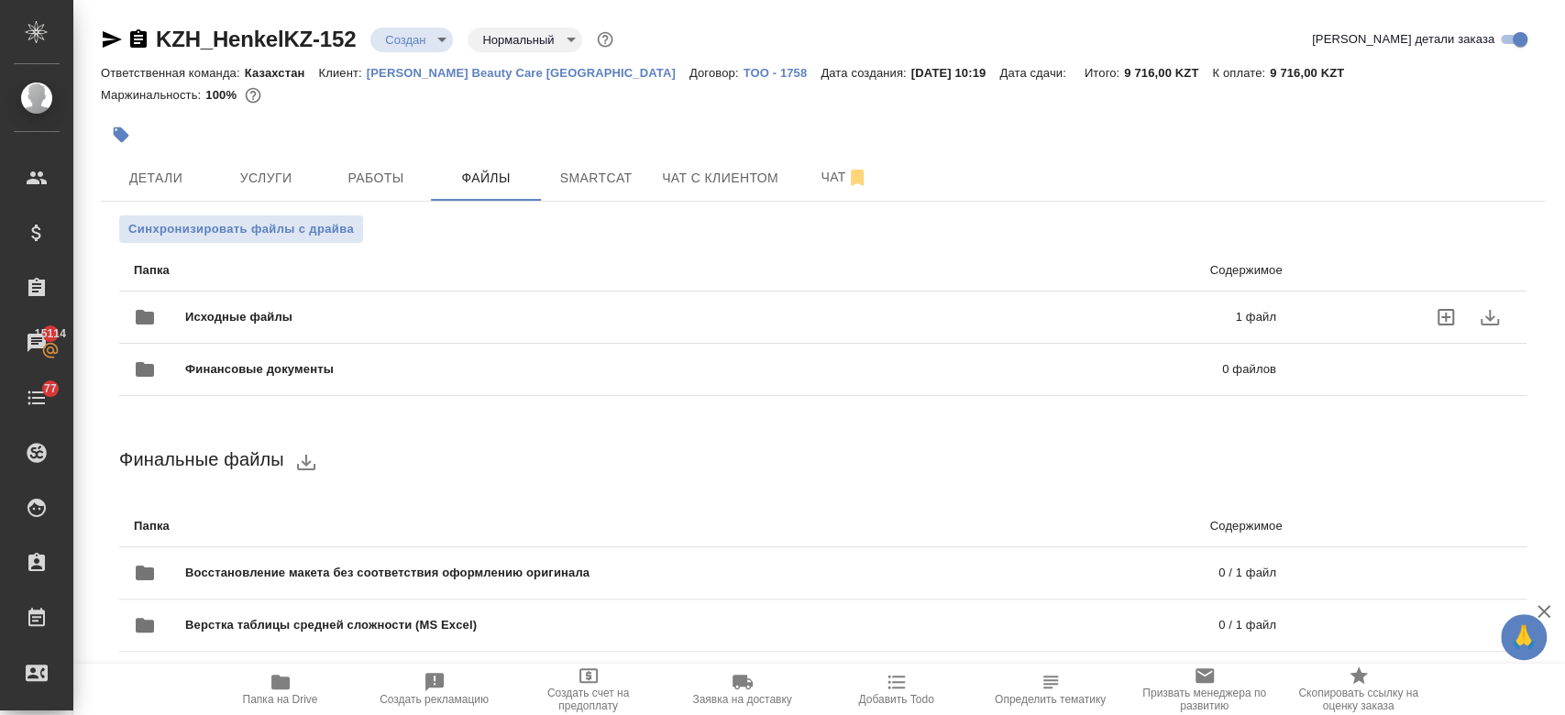
click at [361, 310] on span "Исходные файлы" at bounding box center [474, 317] width 578 height 18
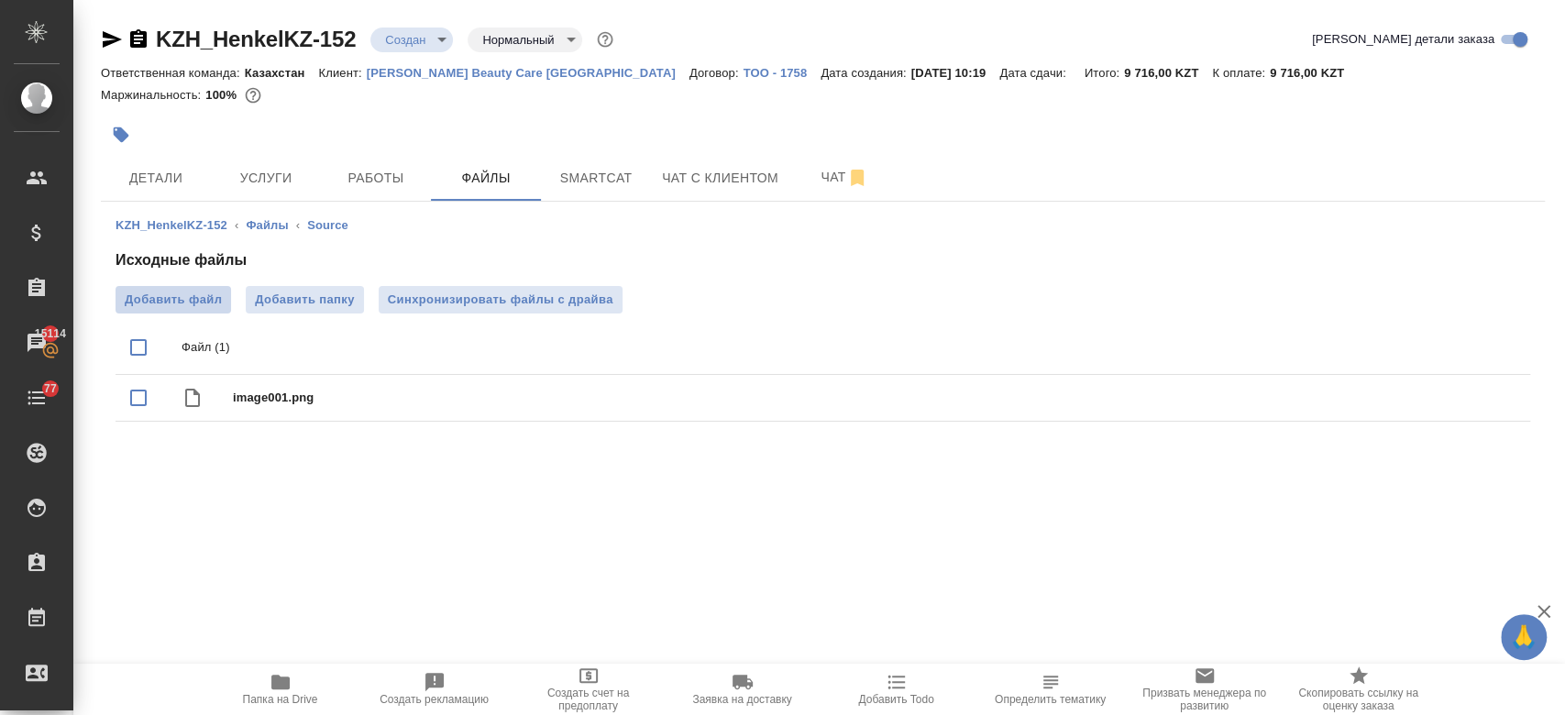
click at [172, 302] on span "Добавить файл" at bounding box center [173, 300] width 97 height 18
click at [0, 0] on input "Добавить файл" at bounding box center [0, 0] width 0 height 0
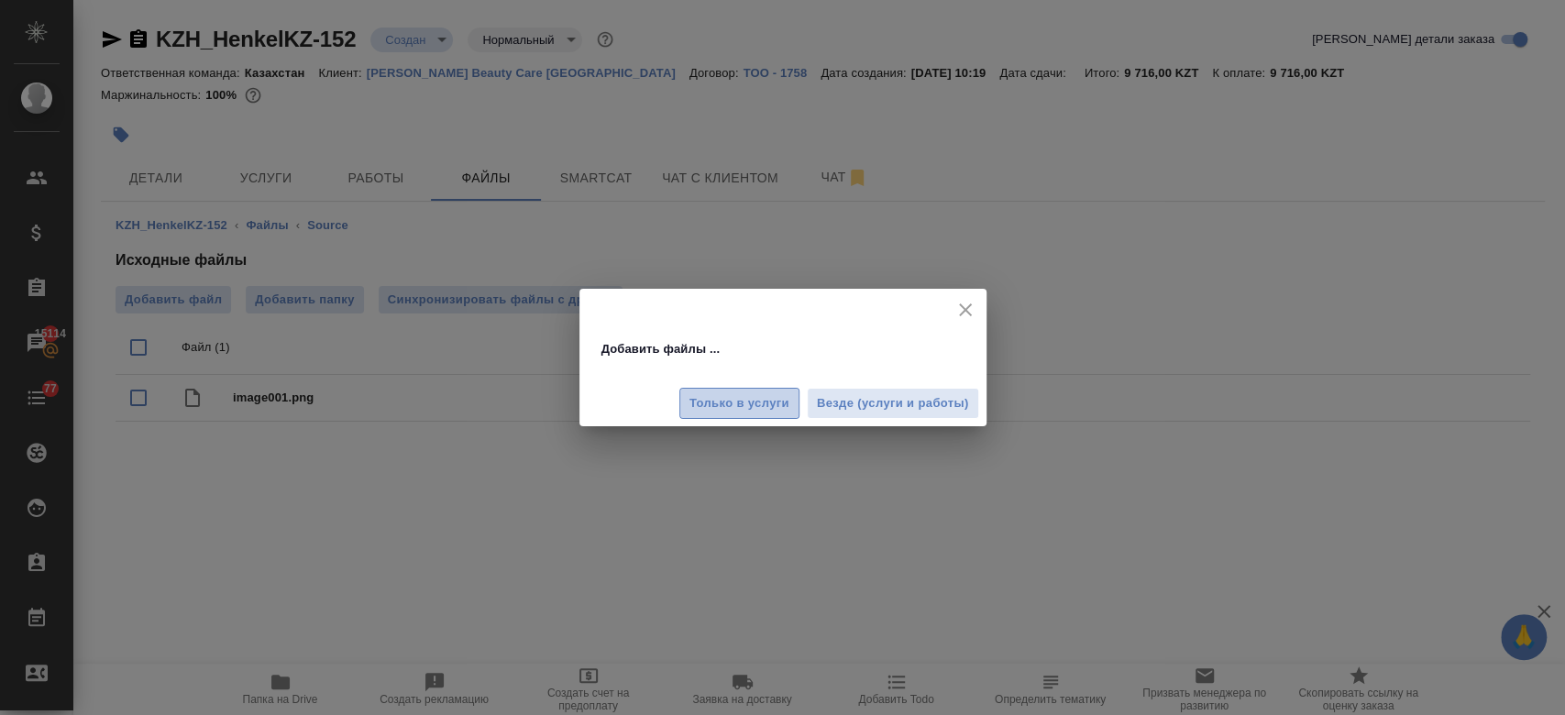
click at [741, 403] on span "Только в услуги" at bounding box center [739, 403] width 100 height 21
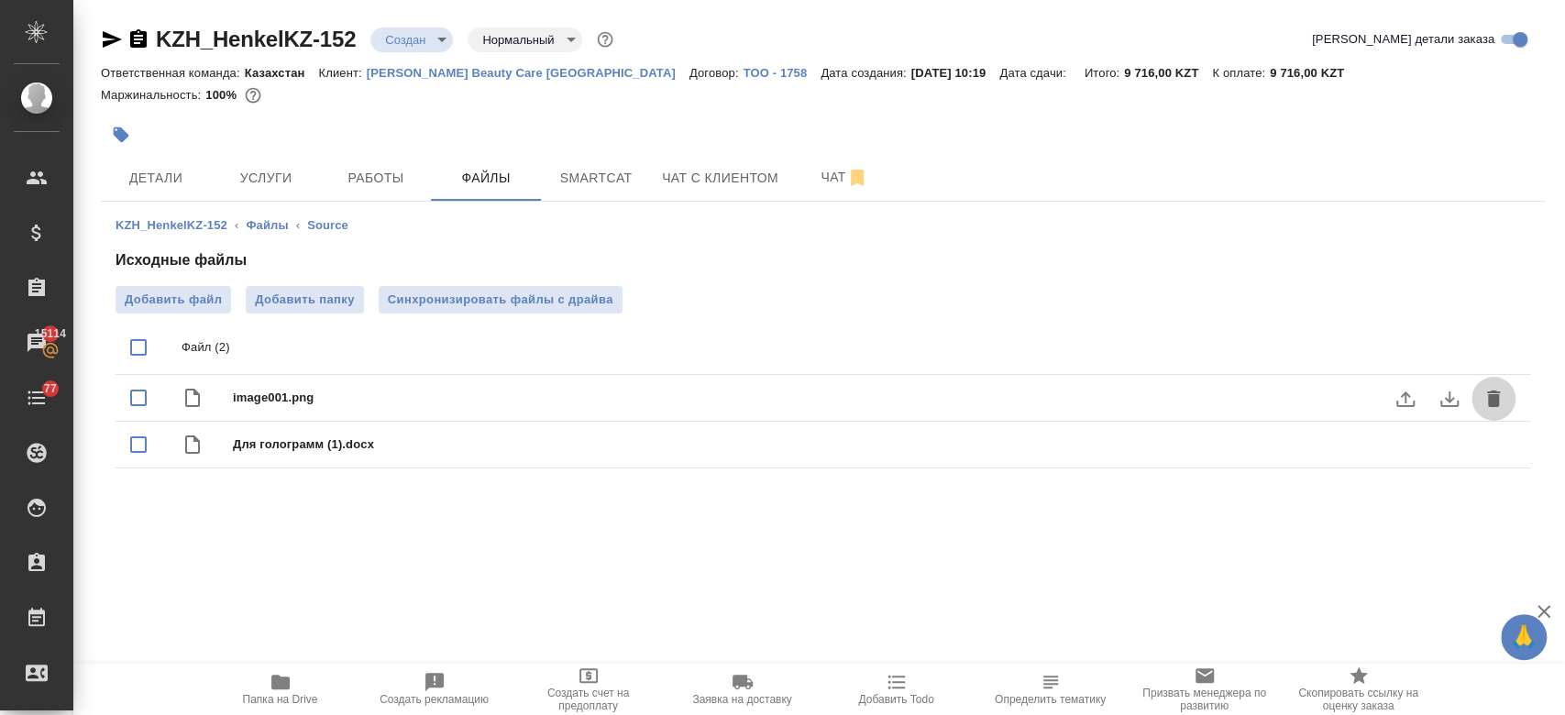
click at [1482, 389] on icon "delete" at bounding box center [1493, 399] width 22 height 22
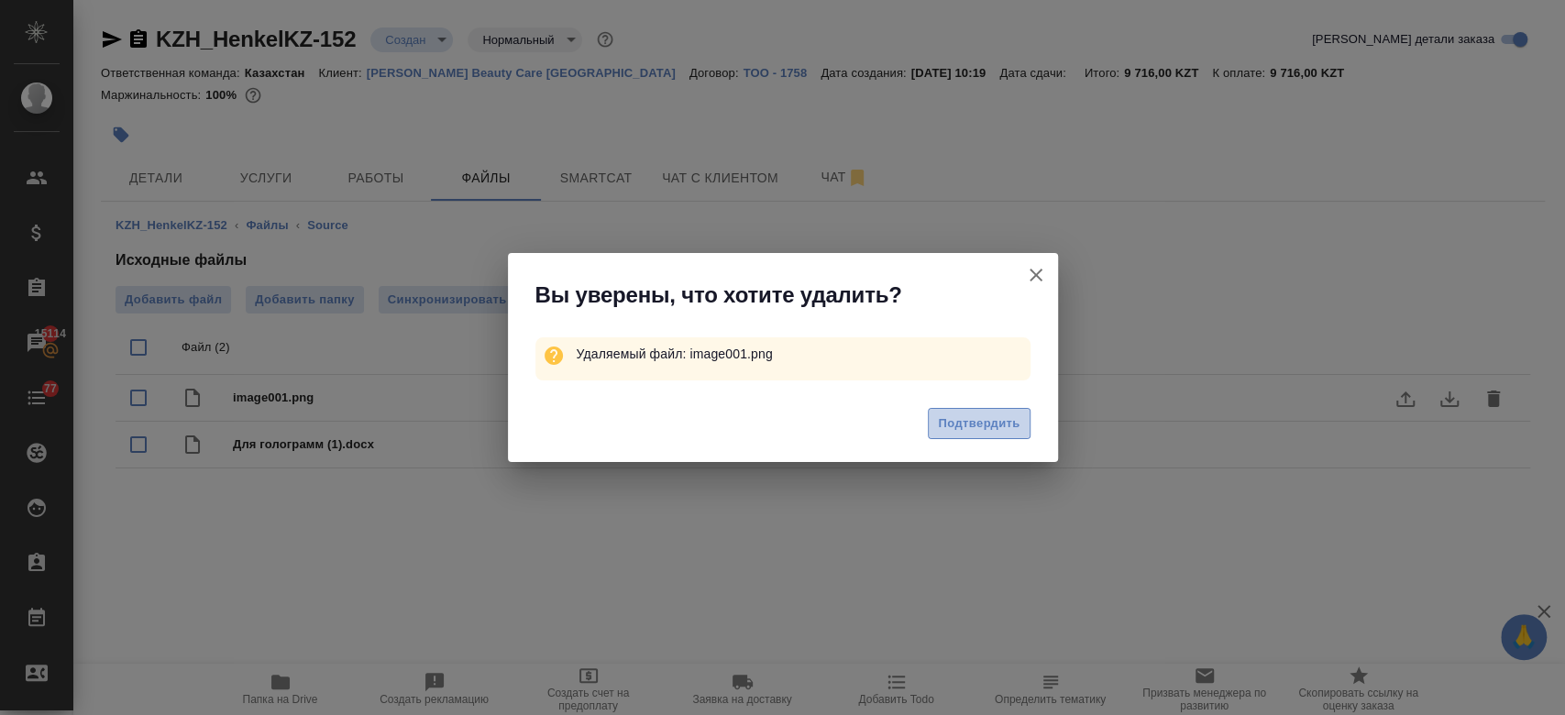
click at [968, 437] on button "Подтвердить" at bounding box center [979, 424] width 102 height 32
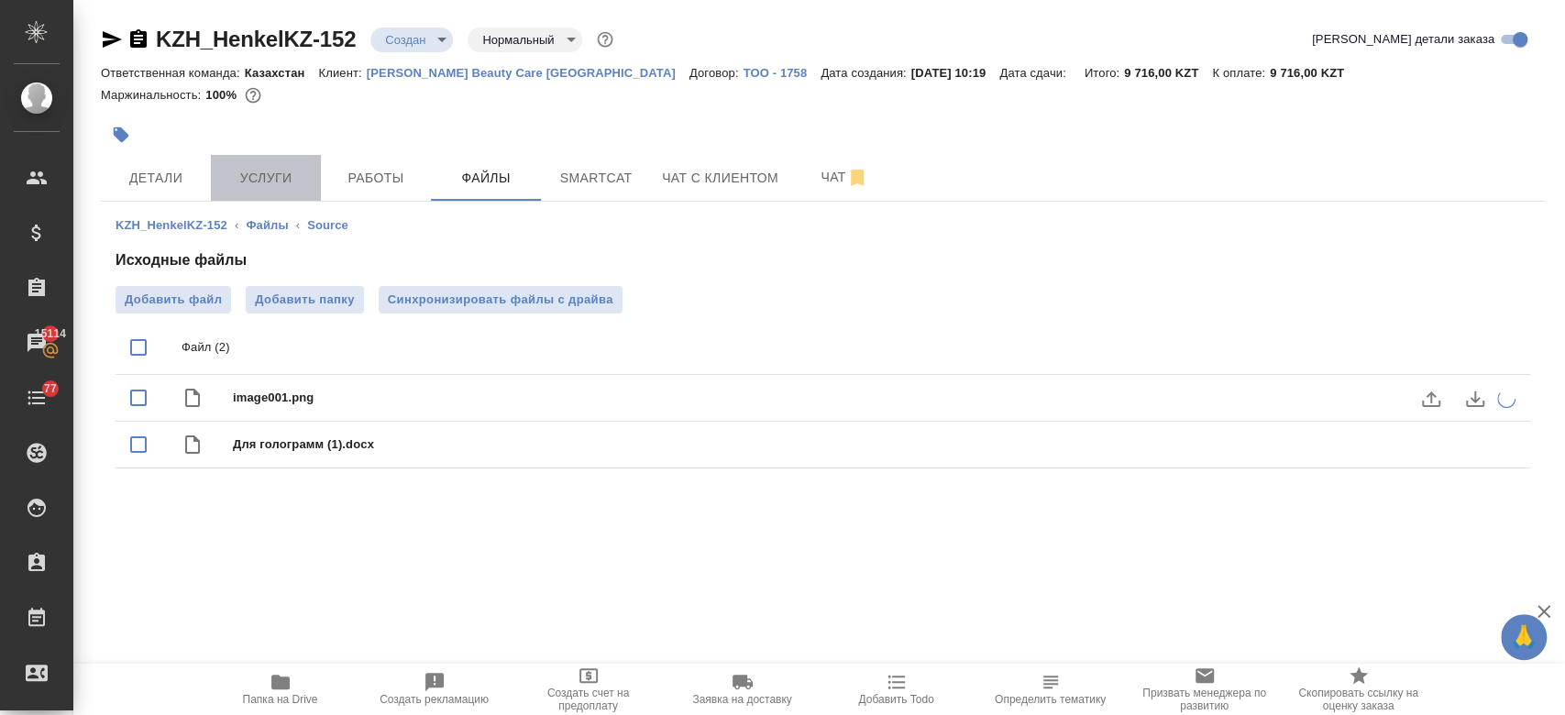
click at [247, 181] on span "Услуги" at bounding box center [266, 178] width 88 height 23
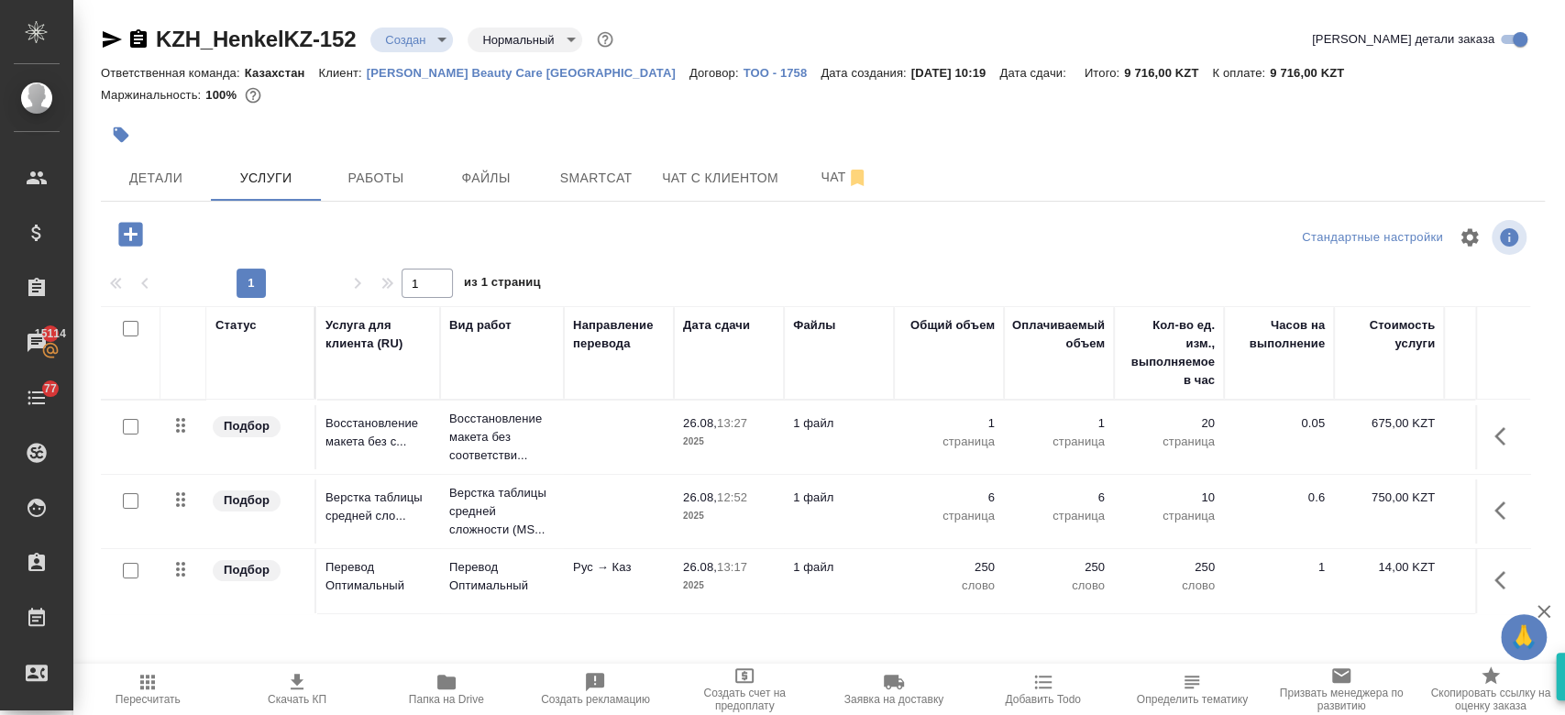
click at [123, 576] on input "checkbox" at bounding box center [131, 571] width 16 height 16
checkbox input "true"
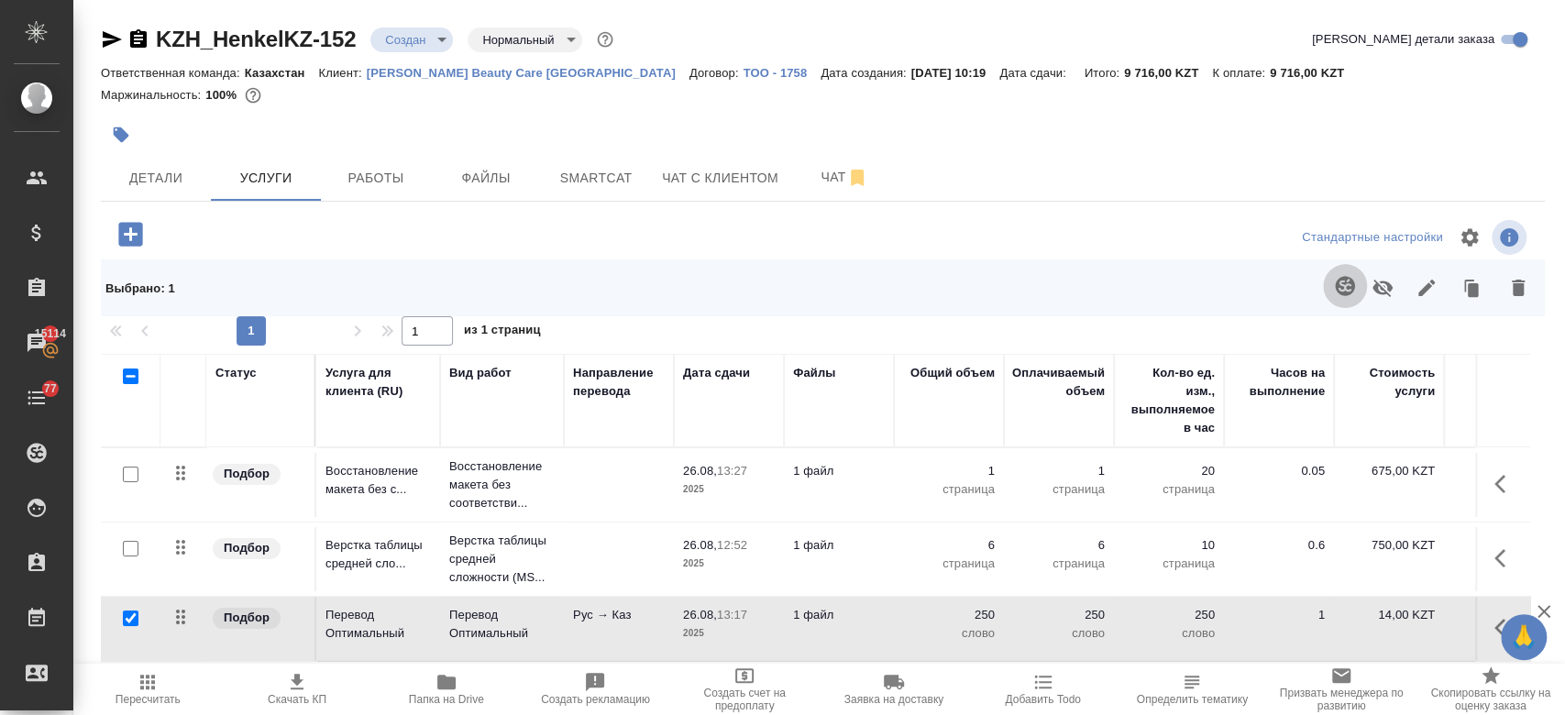
click at [1334, 285] on icon "button" at bounding box center [1345, 286] width 22 height 22
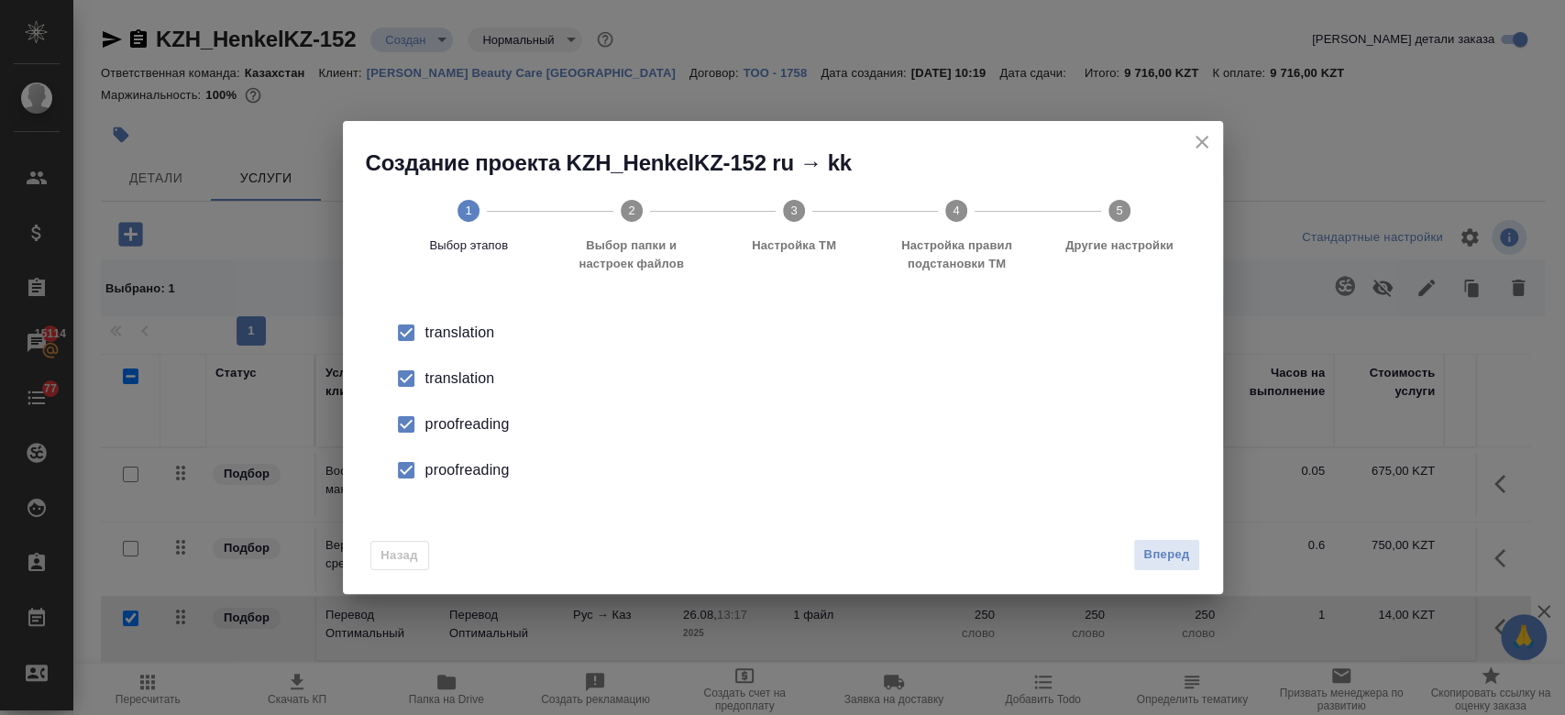
click at [465, 379] on div "translation" at bounding box center [801, 379] width 753 height 22
click at [476, 423] on div "proofreading" at bounding box center [801, 424] width 753 height 22
click at [490, 473] on div "proofreading" at bounding box center [801, 470] width 753 height 22
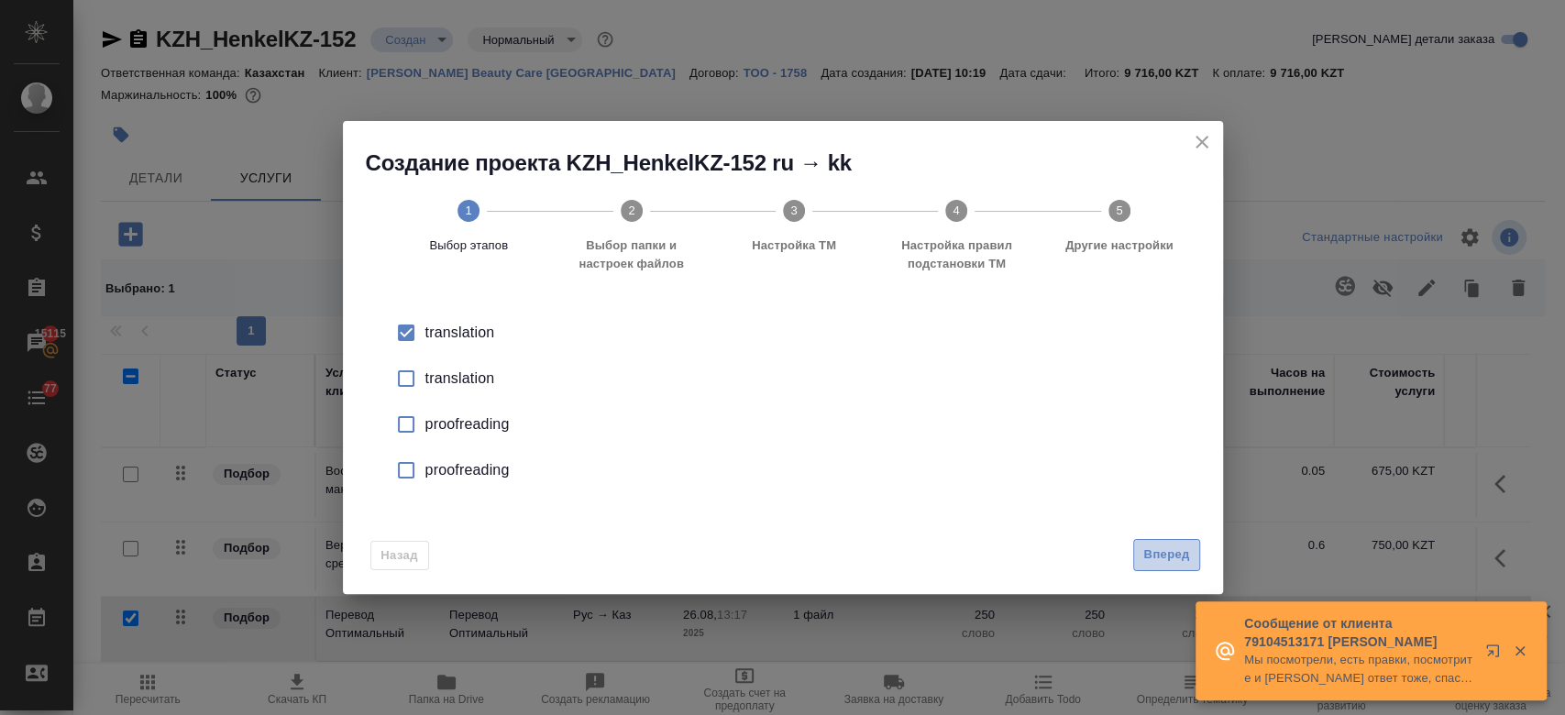
click at [1173, 555] on span "Вперед" at bounding box center [1166, 554] width 46 height 21
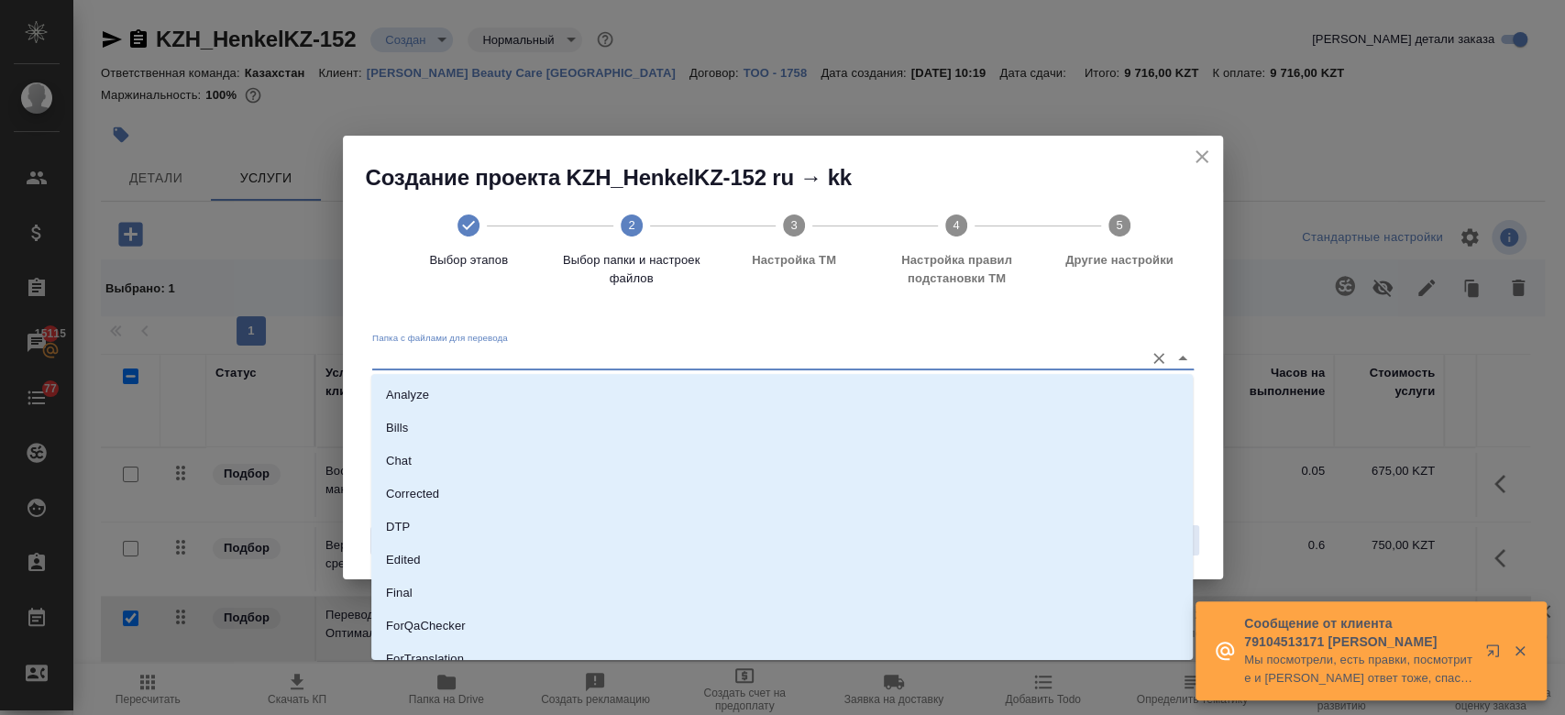
click at [654, 355] on input "Папка с файлами для перевода" at bounding box center [753, 357] width 763 height 22
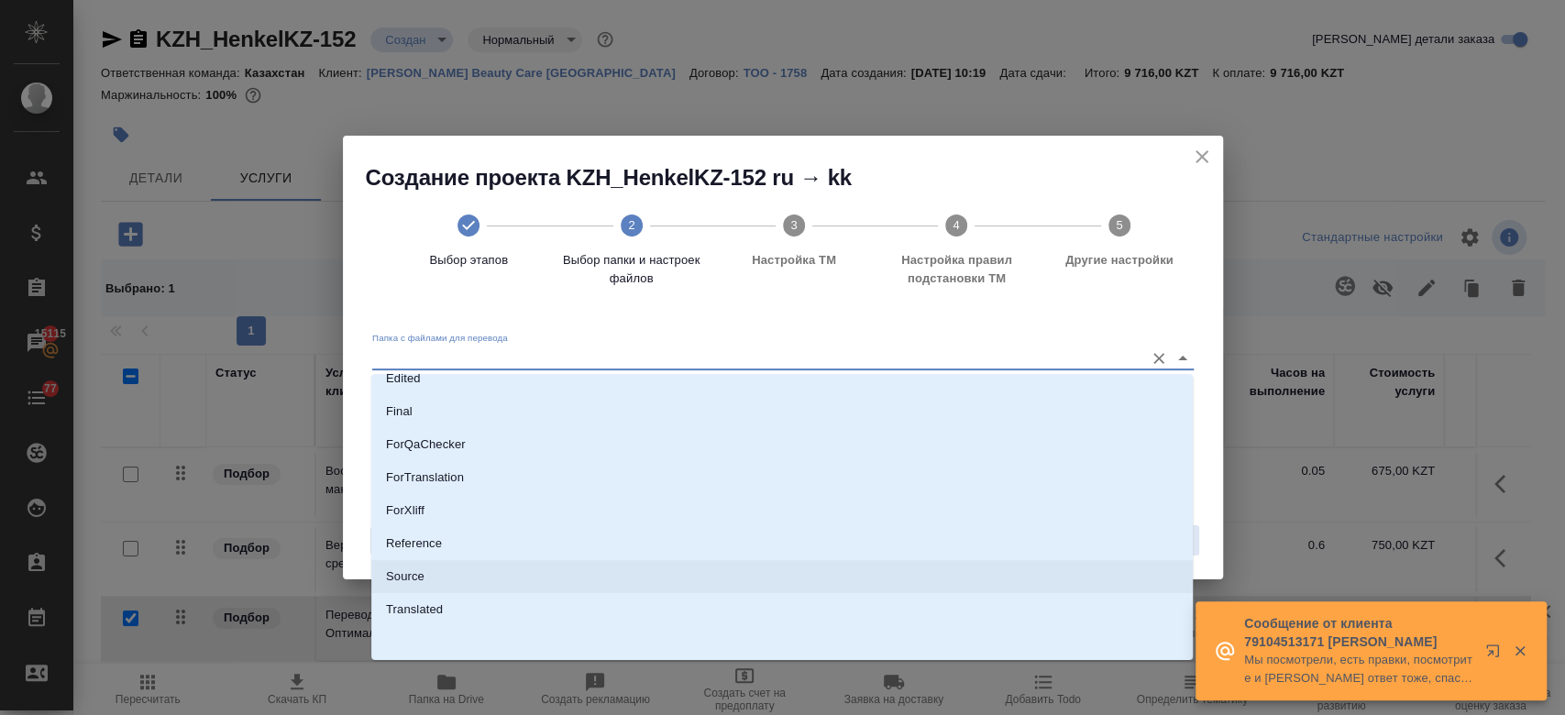
click at [561, 580] on li "Source" at bounding box center [781, 576] width 821 height 33
type input "Source"
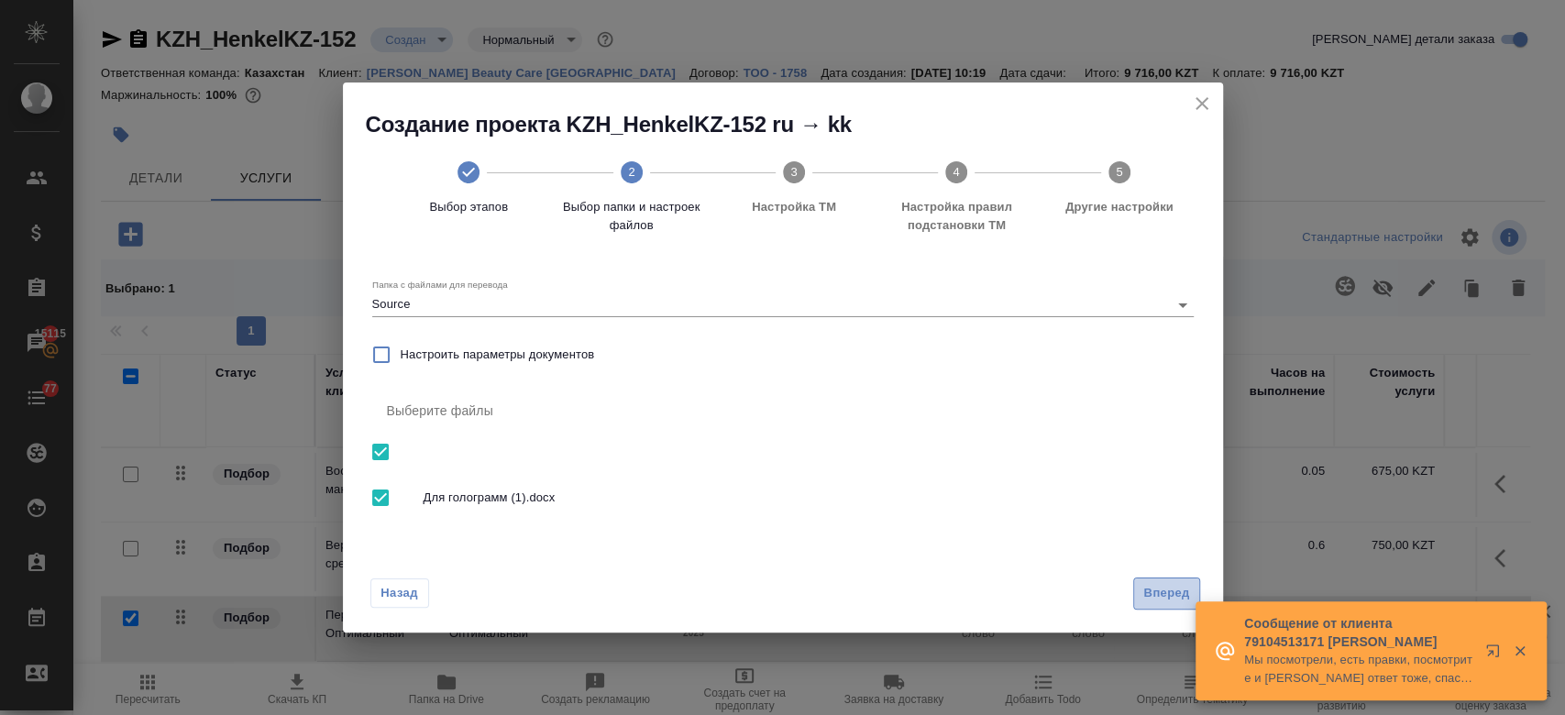
click at [1170, 585] on span "Вперед" at bounding box center [1166, 593] width 46 height 21
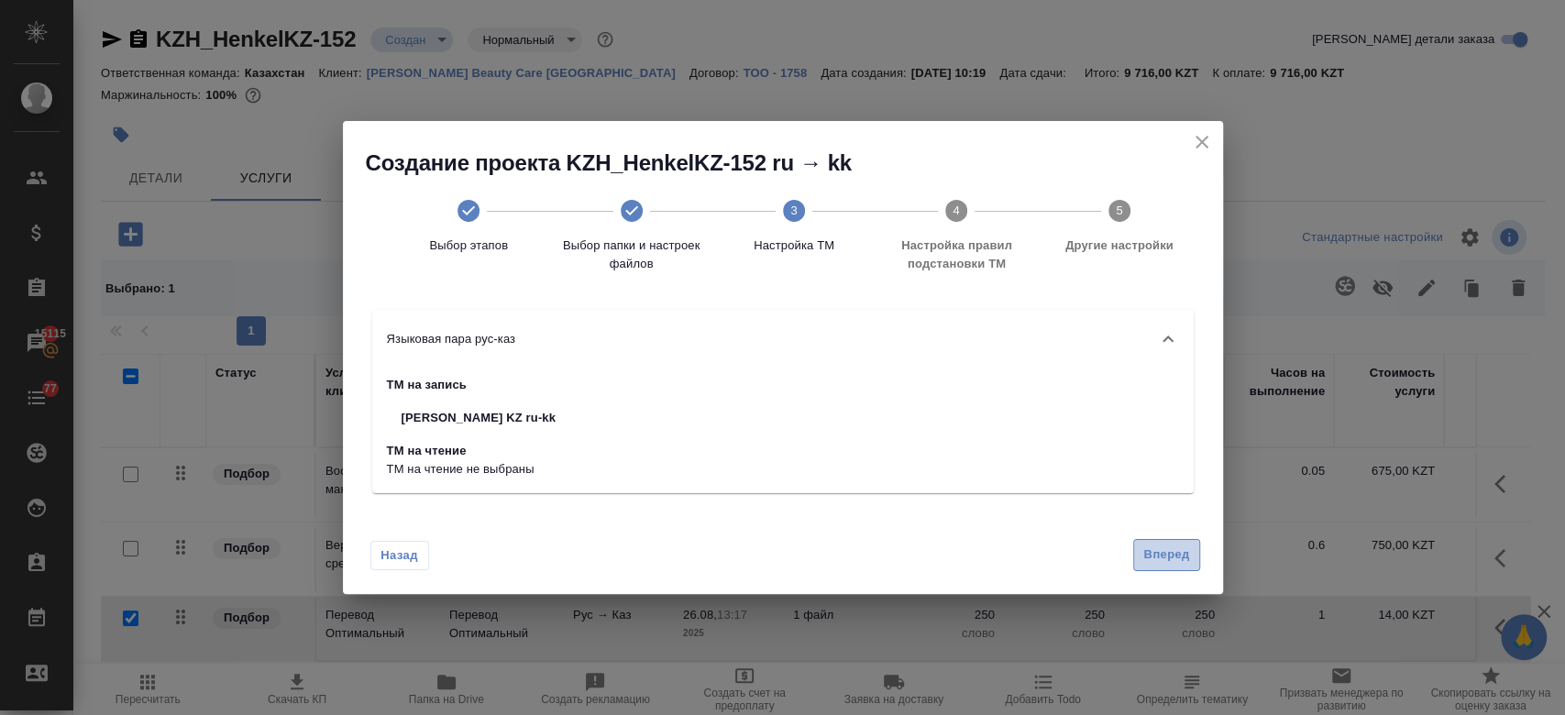
click at [1166, 544] on span "Вперед" at bounding box center [1166, 554] width 46 height 21
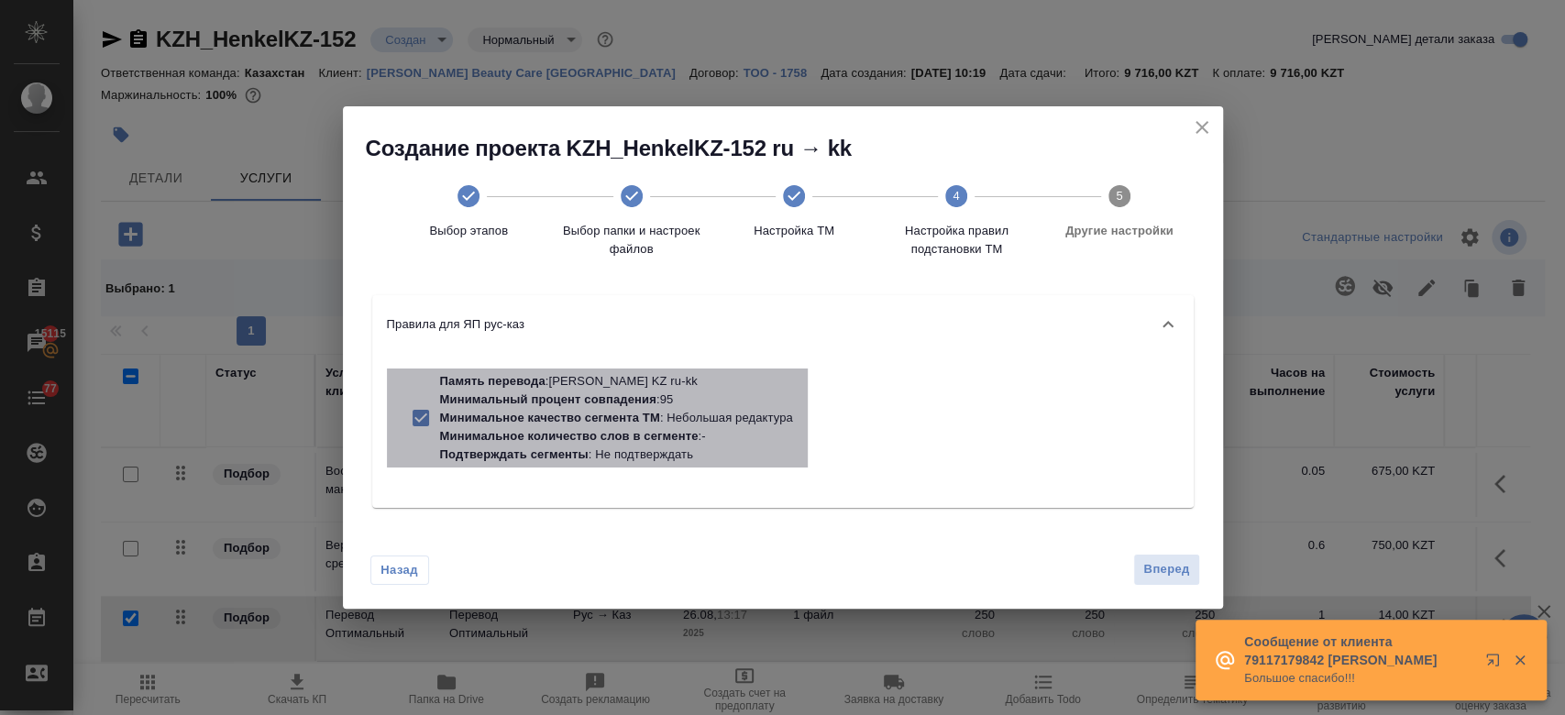
click at [654, 413] on p "Минимальное качество сегмента ТМ" at bounding box center [550, 418] width 220 height 14
checkbox input "false"
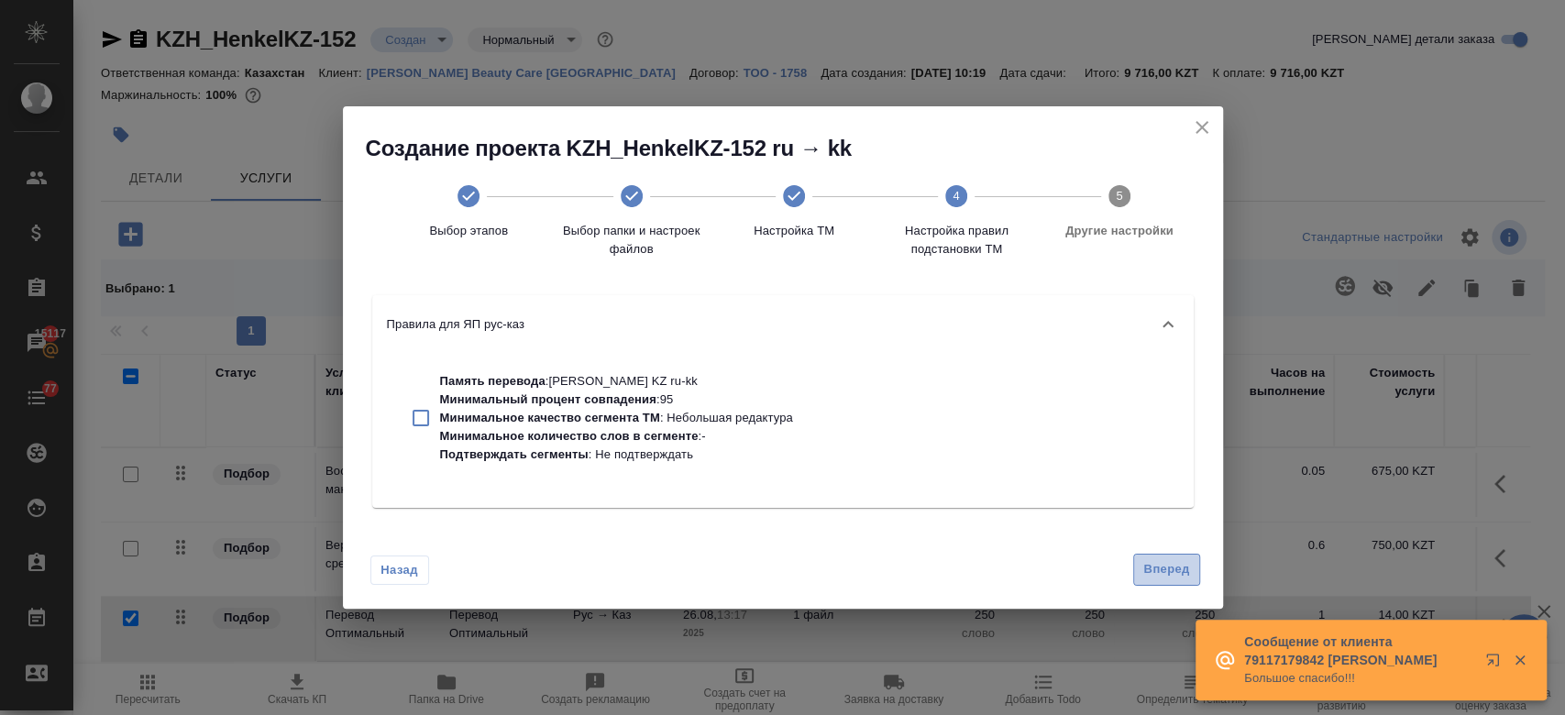
click at [1149, 571] on span "Вперед" at bounding box center [1166, 569] width 46 height 21
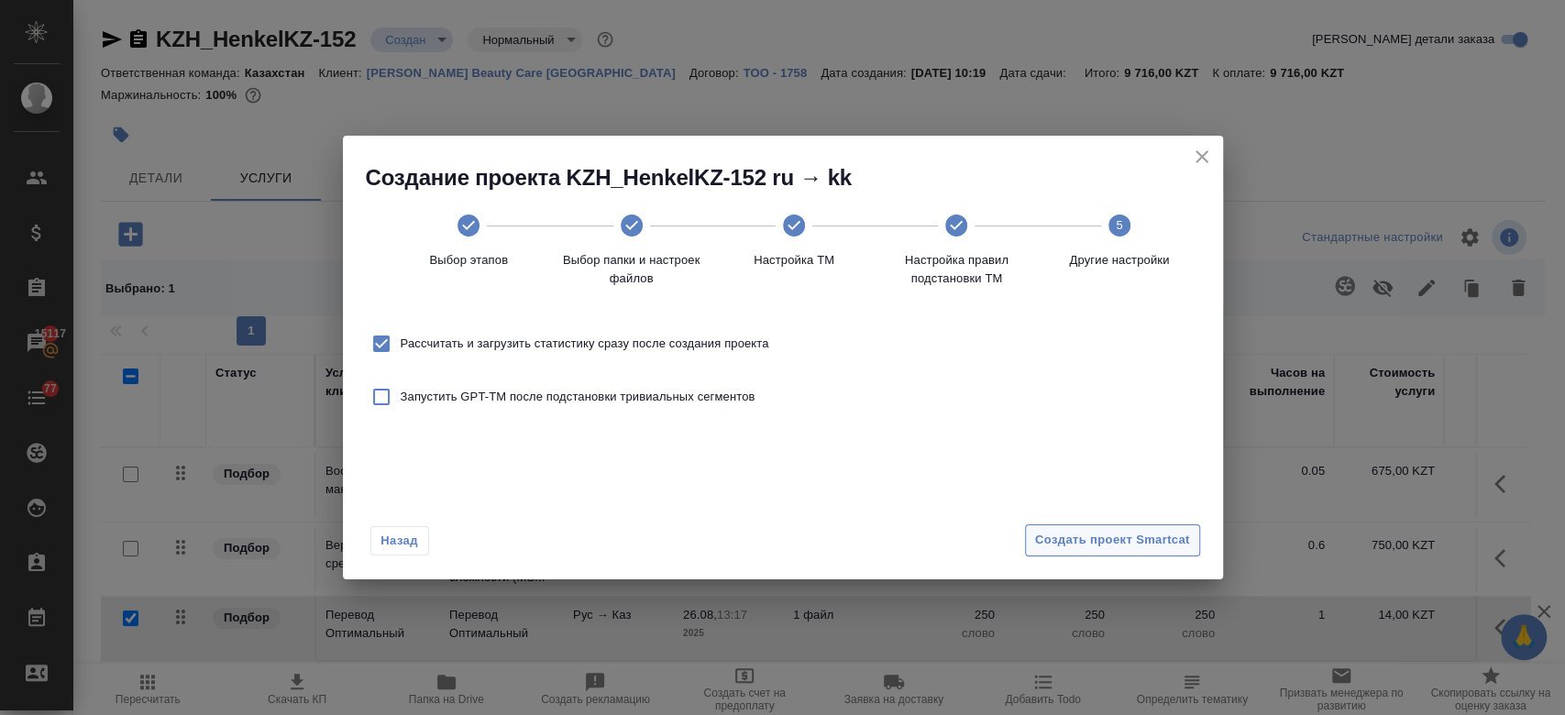
click at [1091, 534] on span "Создать проект Smartcat" at bounding box center [1112, 540] width 155 height 21
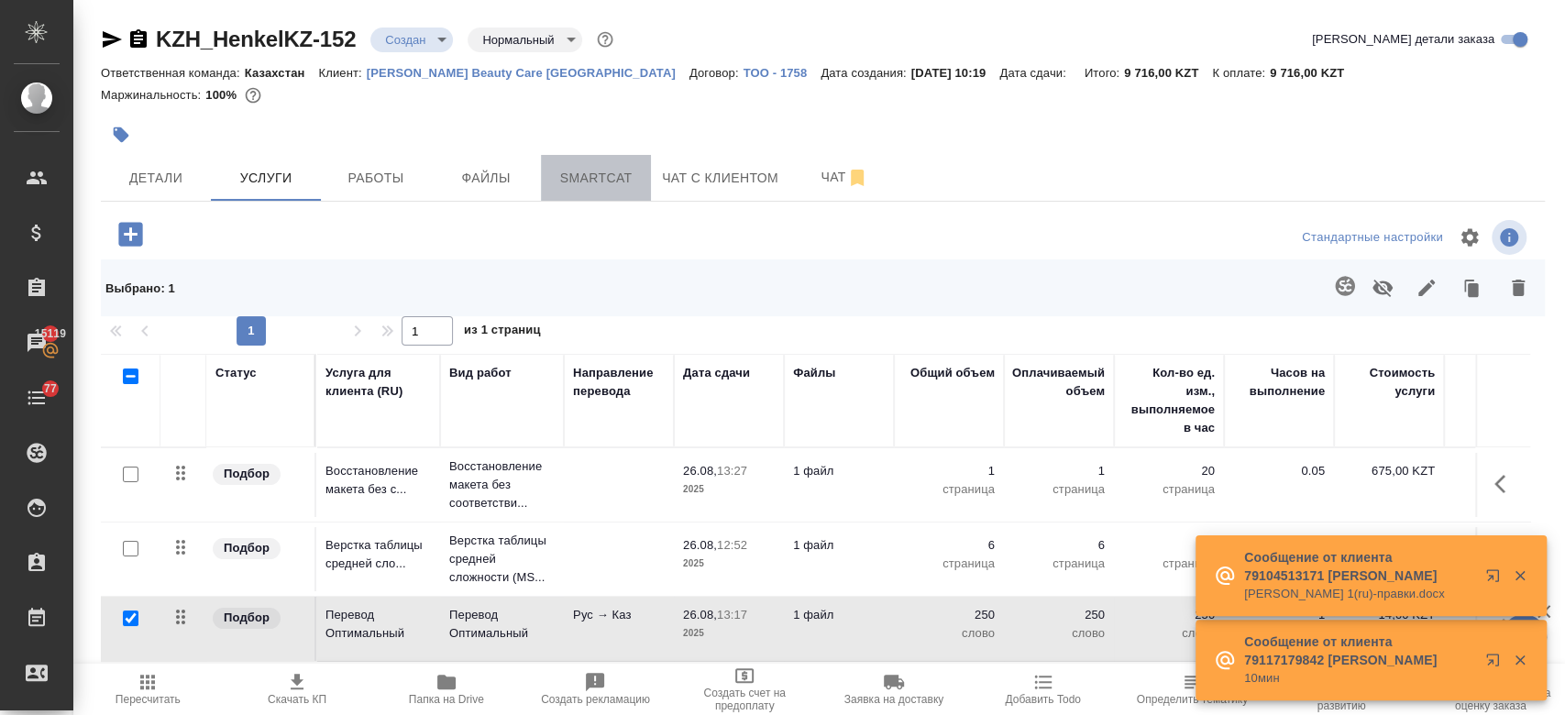
click at [583, 187] on span "Smartcat" at bounding box center [596, 178] width 88 height 23
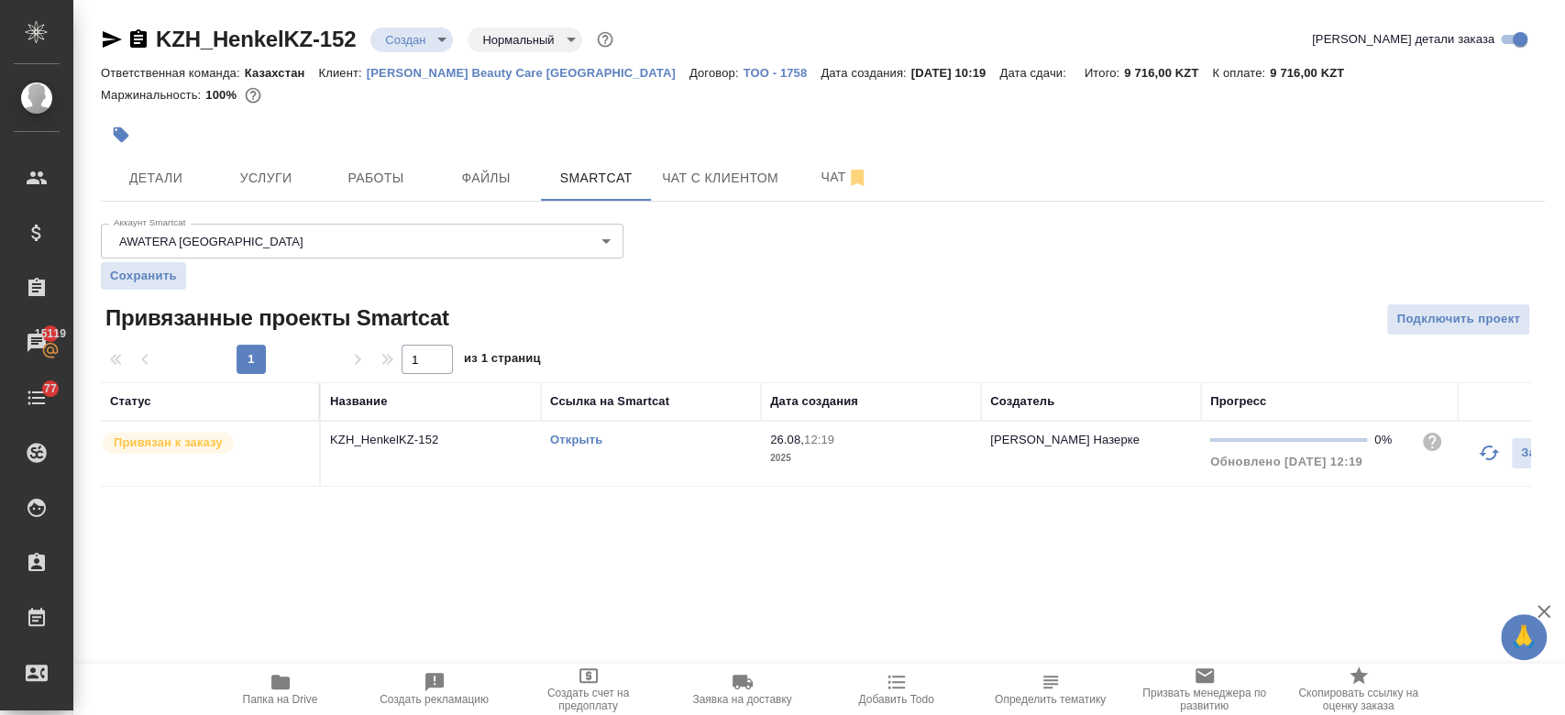
click at [586, 444] on link "Открыть" at bounding box center [576, 440] width 52 height 14
click at [486, 187] on span "Файлы" at bounding box center [486, 178] width 88 height 23
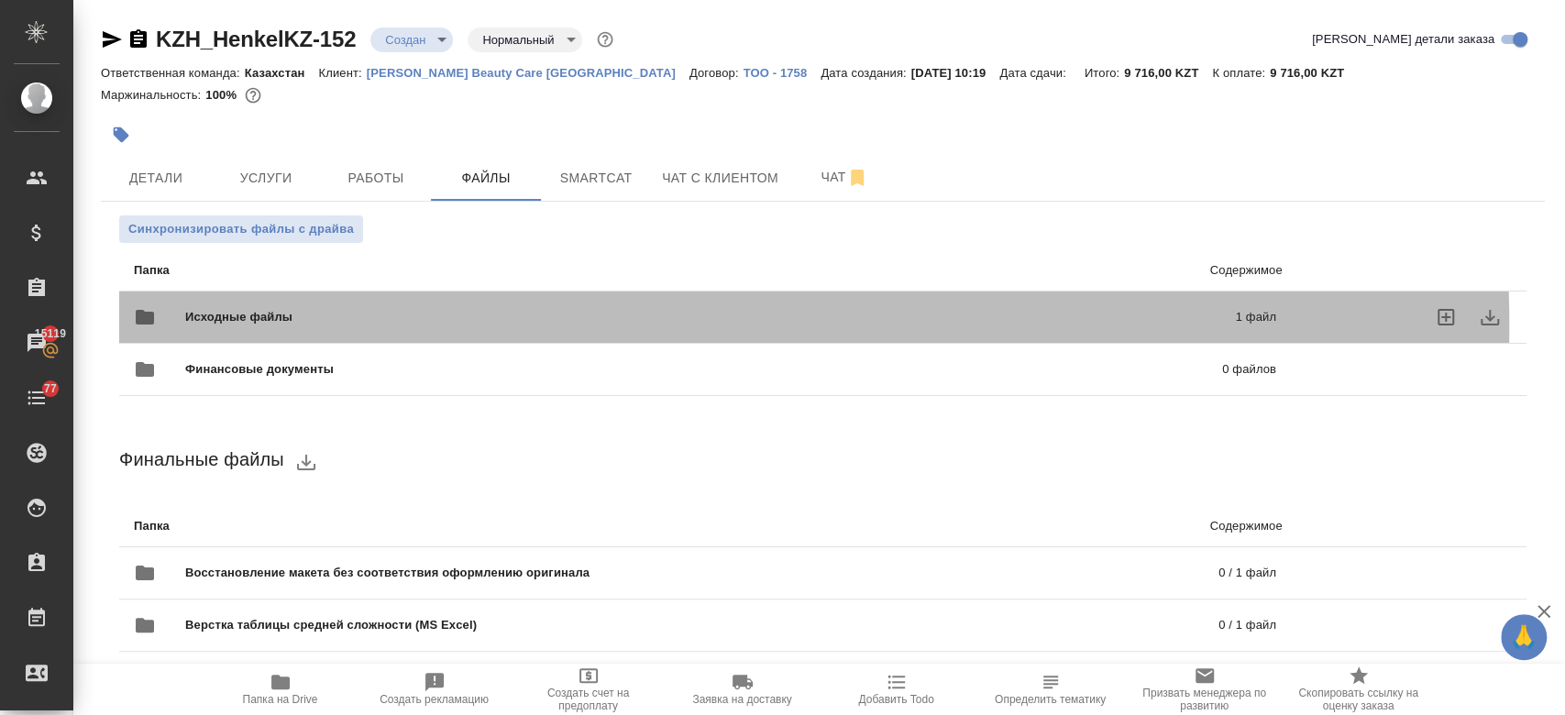
click at [357, 327] on div "Исходные файлы 1 файл" at bounding box center [705, 317] width 1142 height 44
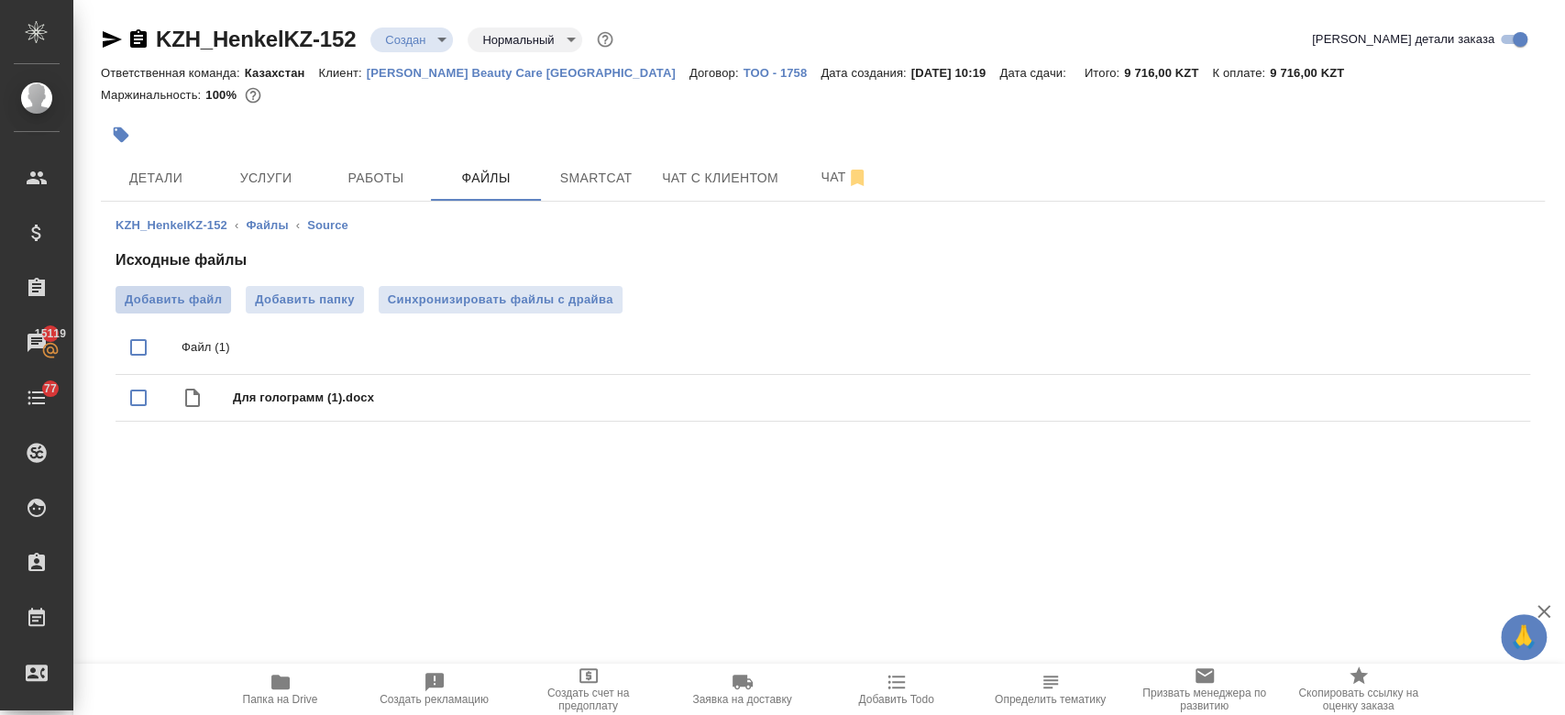
click at [193, 310] on label "Добавить файл" at bounding box center [172, 299] width 115 height 27
click at [0, 0] on input "Добавить файл" at bounding box center [0, 0] width 0 height 0
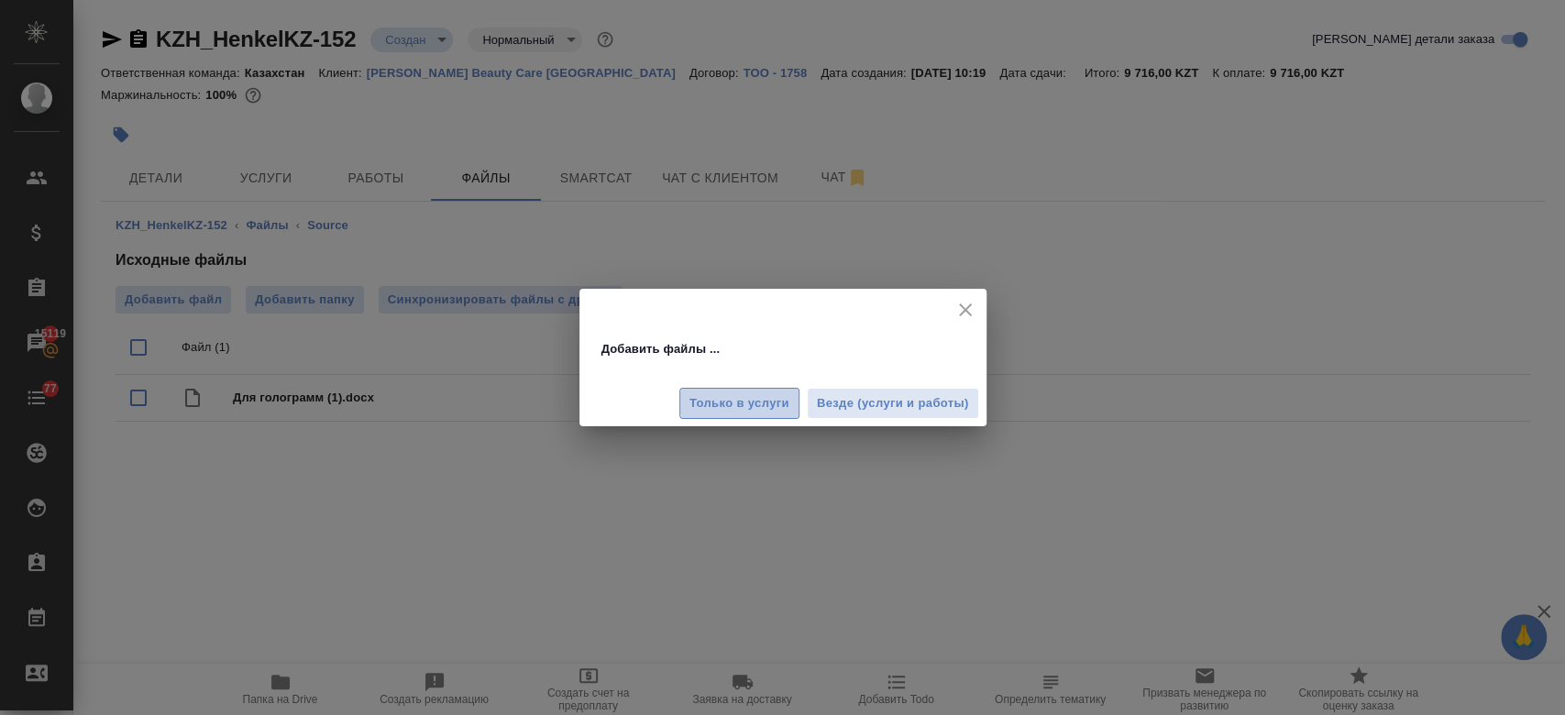
click at [743, 407] on span "Только в услуги" at bounding box center [739, 403] width 100 height 21
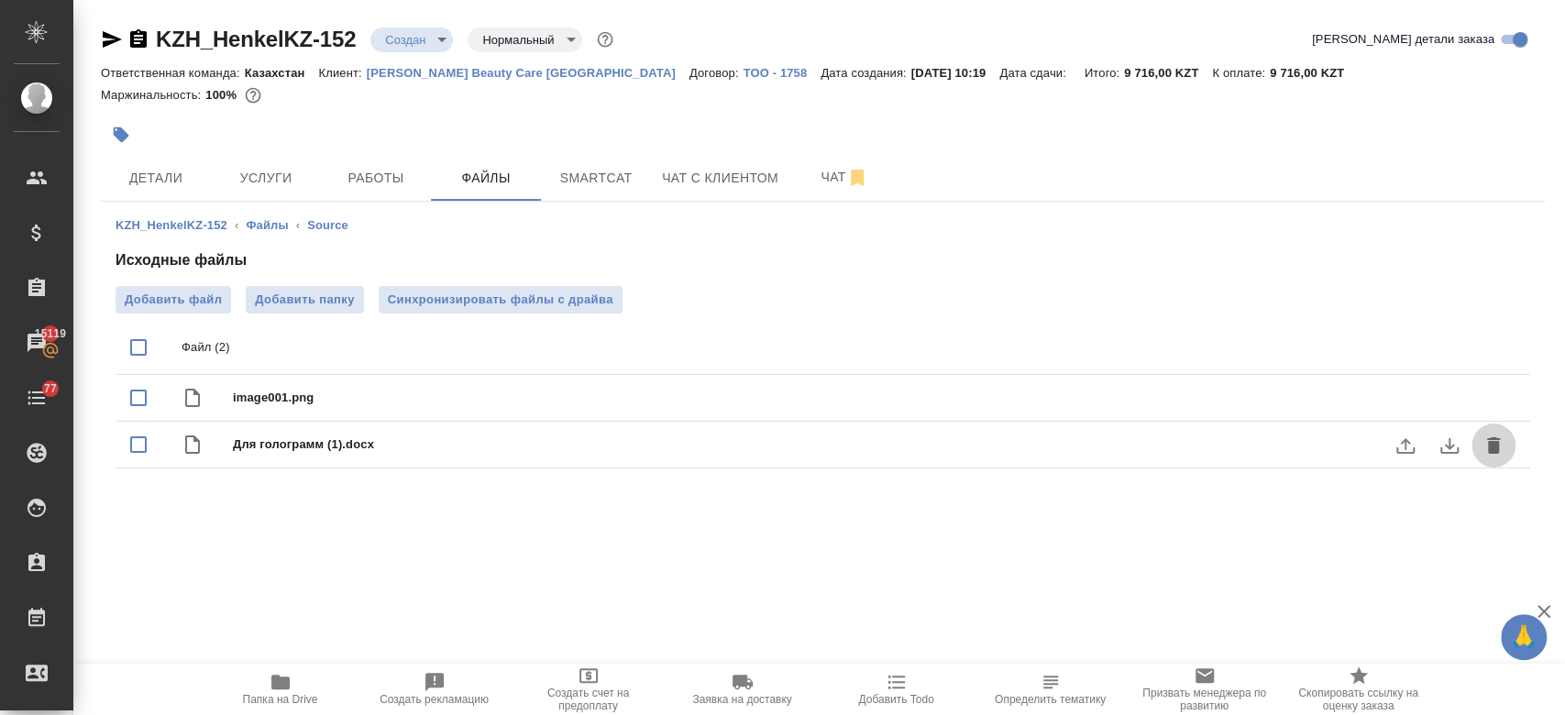
click at [1487, 451] on icon "delete" at bounding box center [1493, 445] width 13 height 16
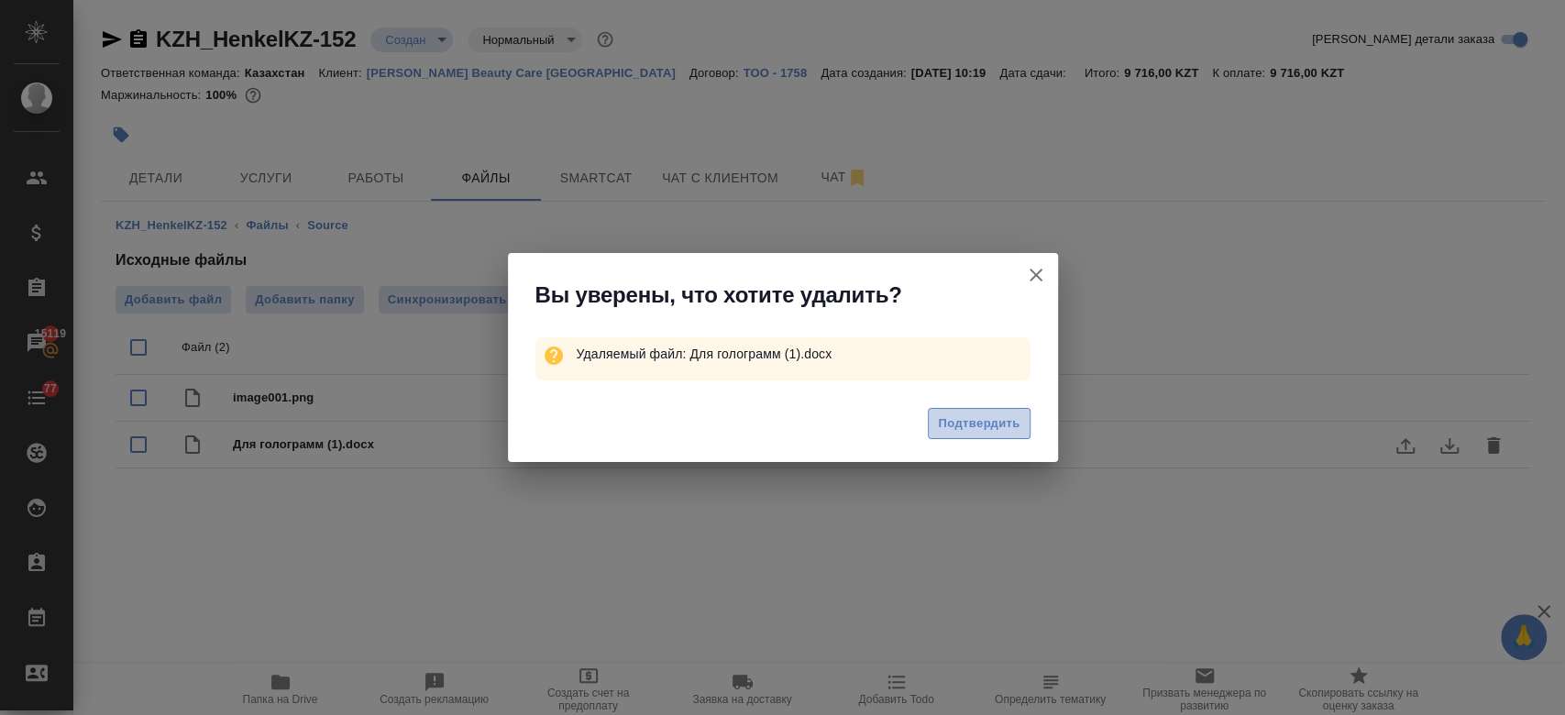
click at [1005, 423] on span "Подтвердить" at bounding box center [979, 423] width 82 height 21
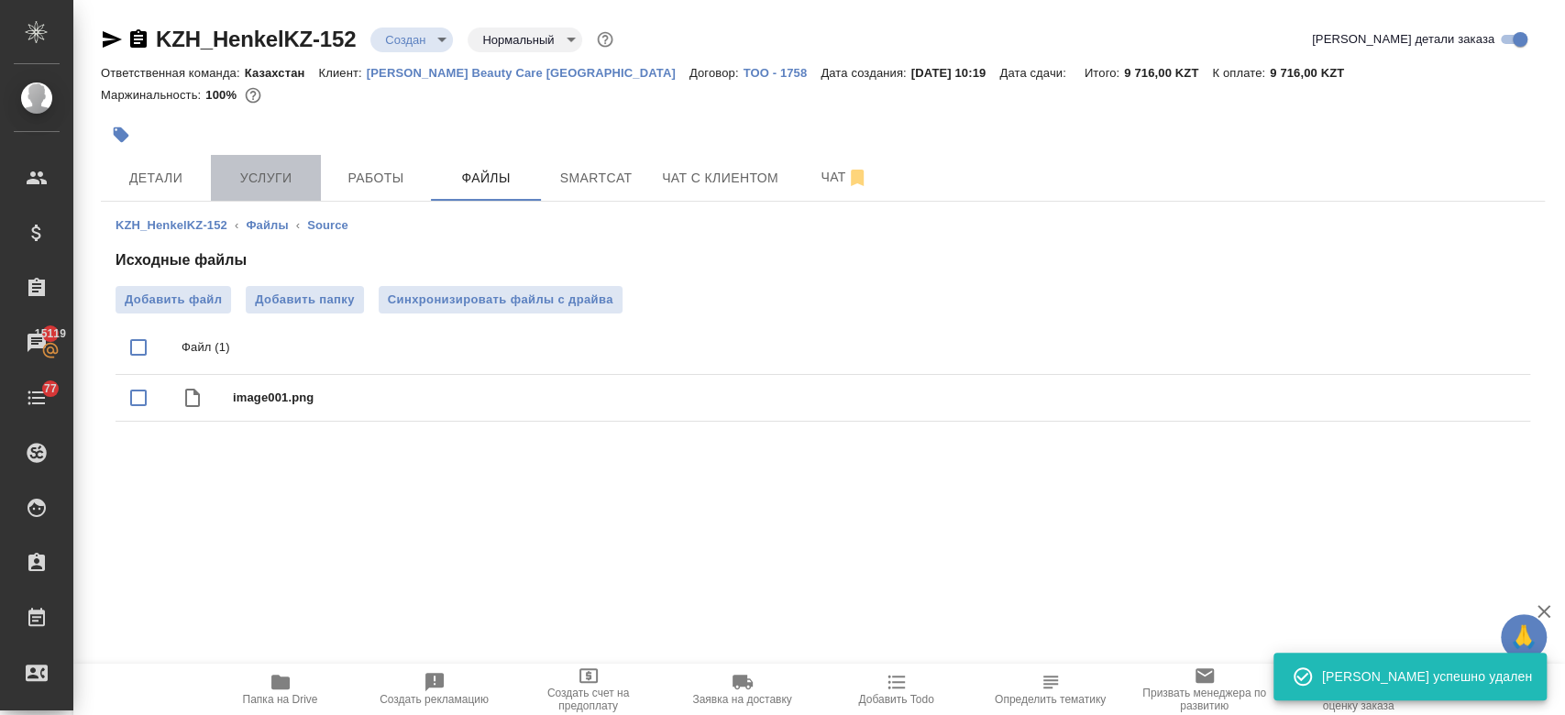
click at [257, 173] on span "Услуги" at bounding box center [266, 178] width 88 height 23
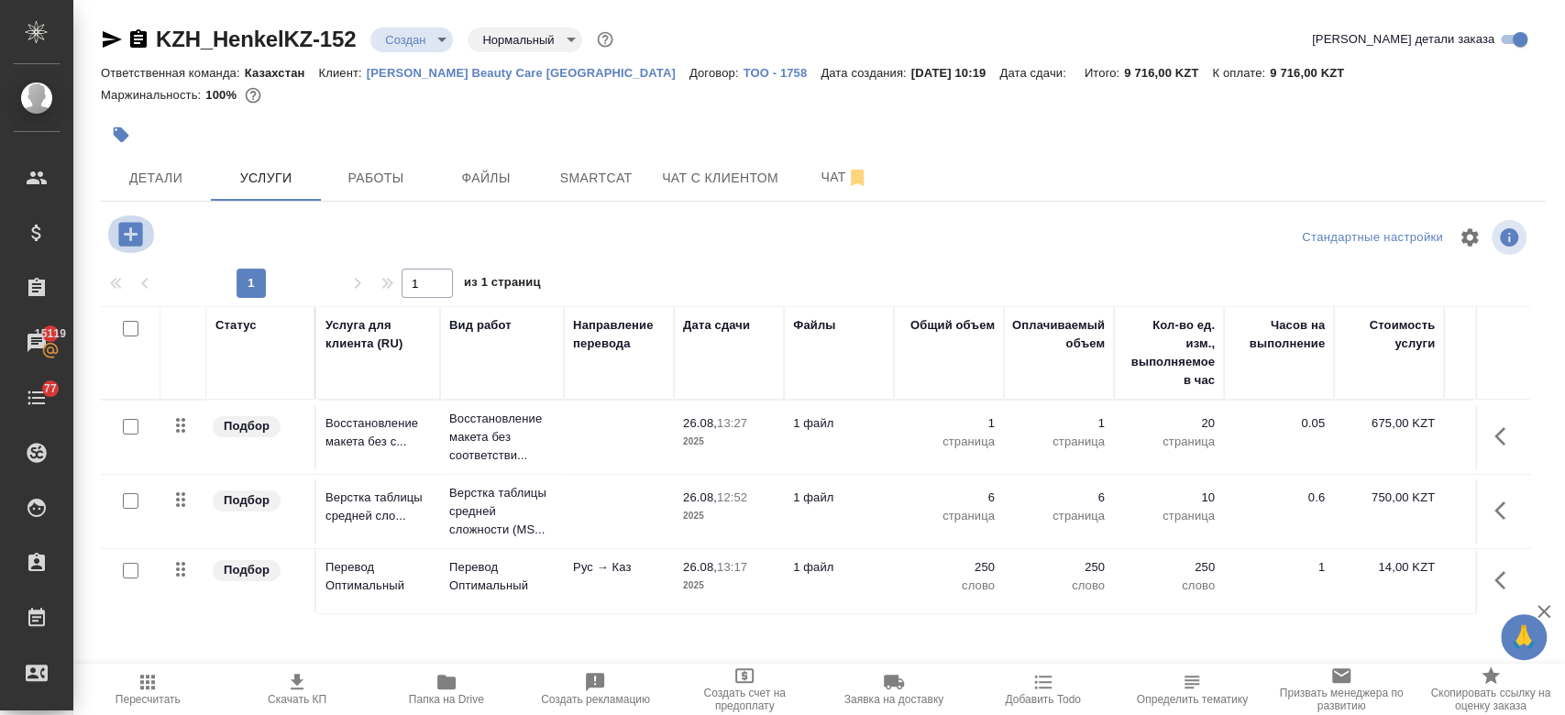
click at [120, 229] on icon "button" at bounding box center [130, 234] width 24 height 24
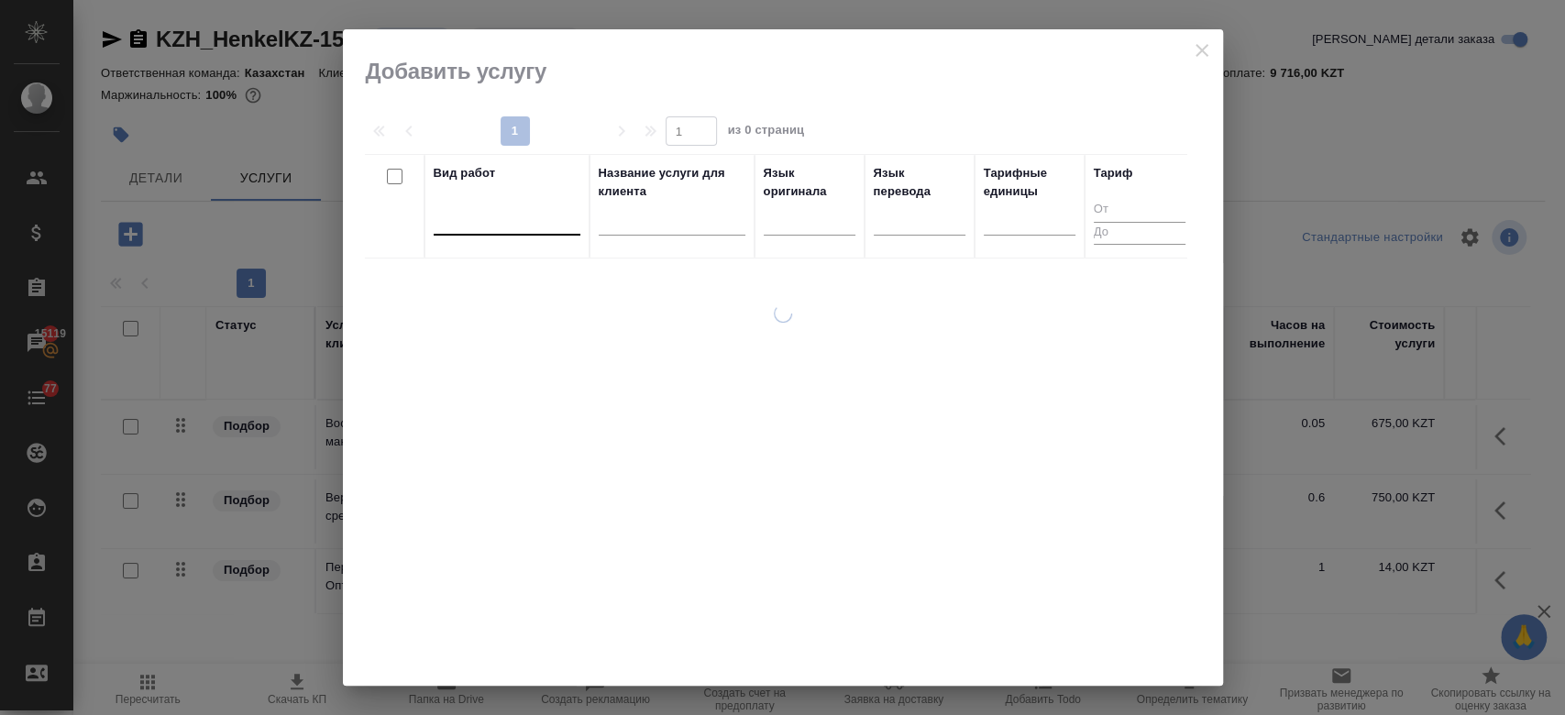
click at [535, 217] on div at bounding box center [507, 216] width 147 height 27
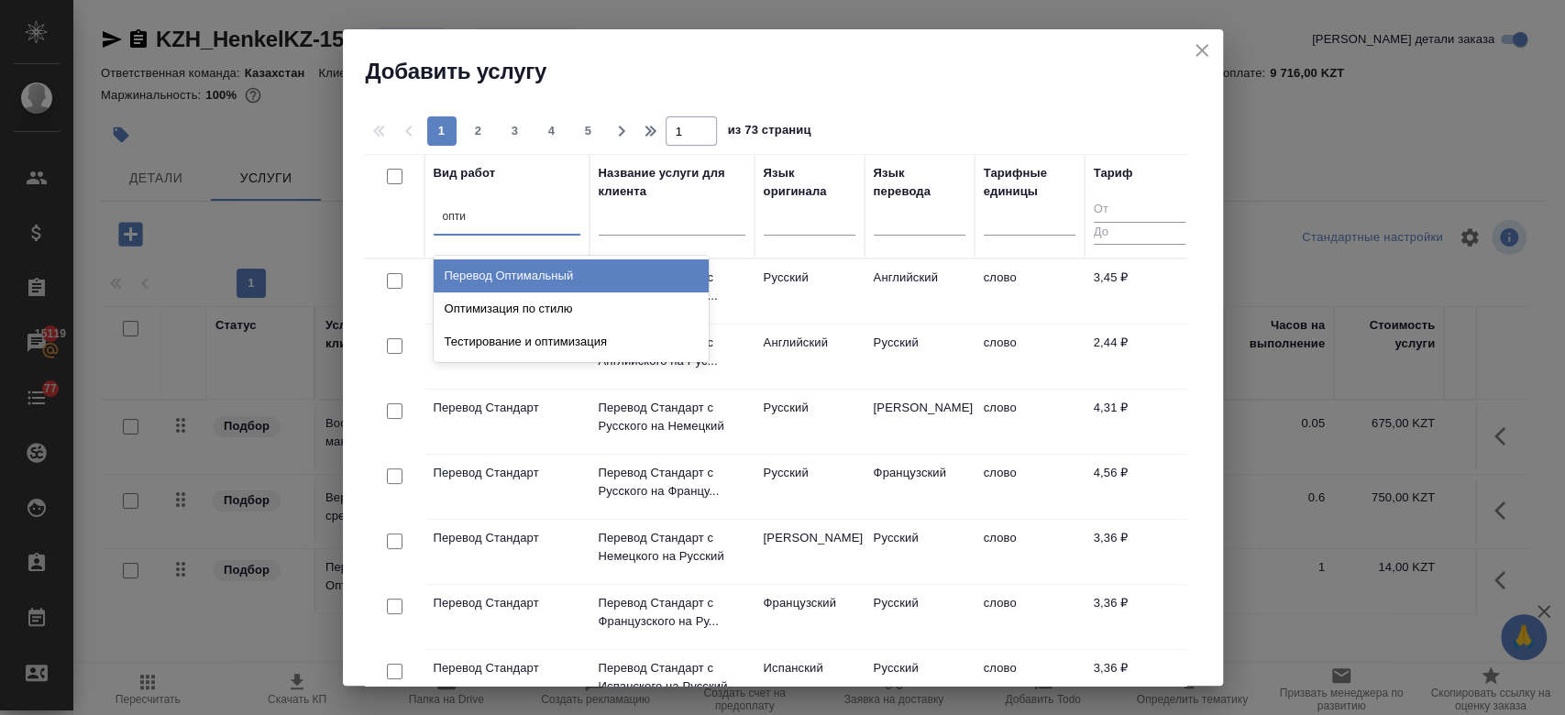
type input "оптим"
click at [539, 274] on div "Перевод Оптимальный" at bounding box center [571, 275] width 275 height 33
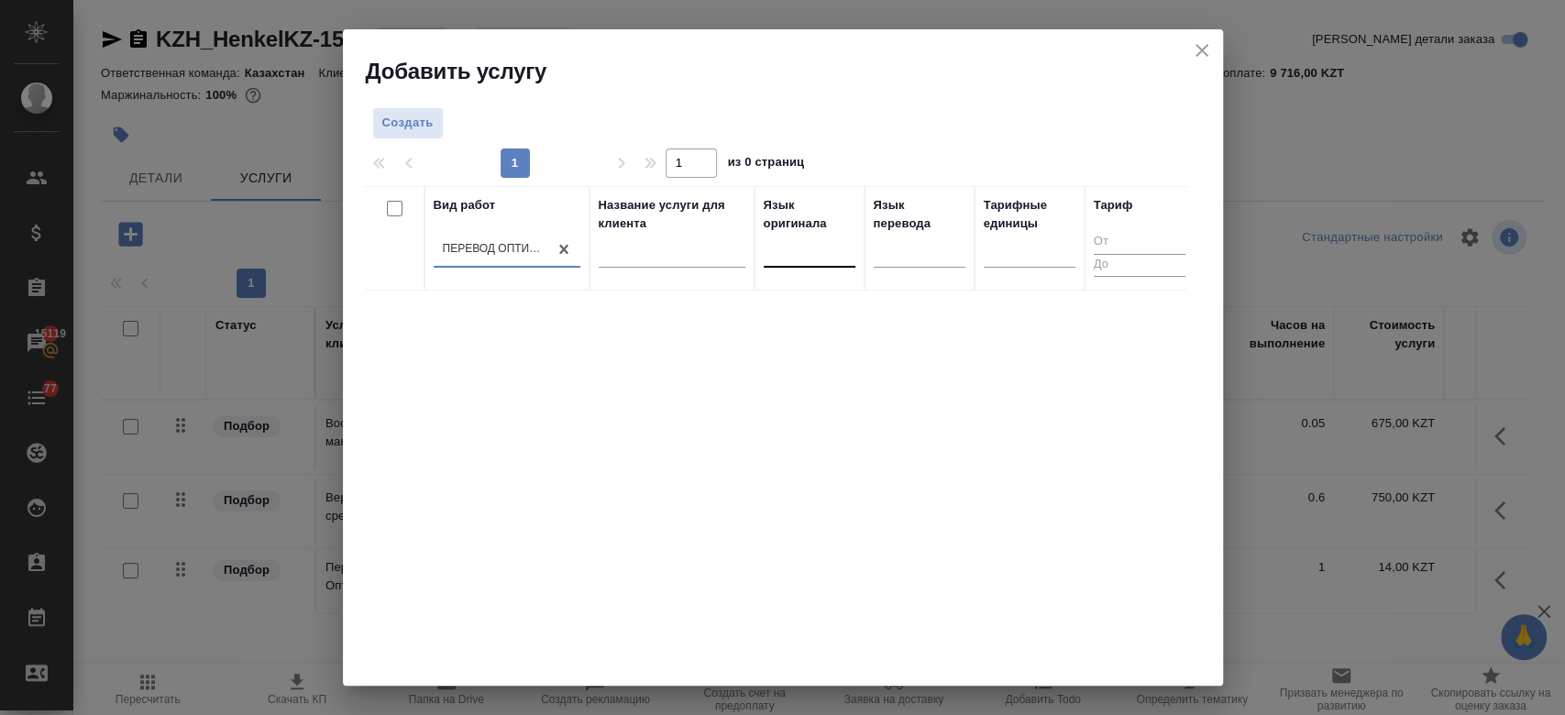
click at [813, 255] on div at bounding box center [809, 249] width 92 height 27
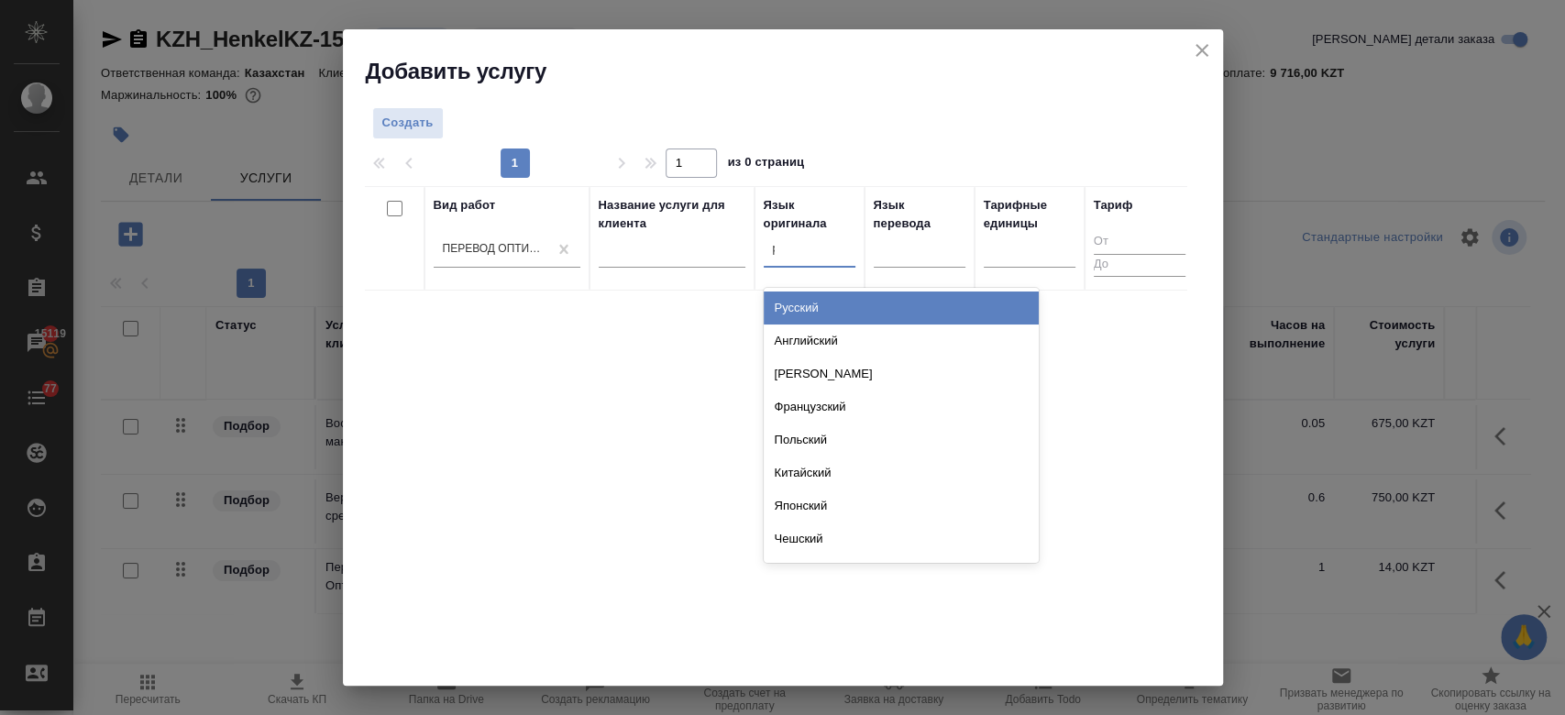
type input "рус"
click at [802, 311] on div "Русский" at bounding box center [900, 307] width 275 height 33
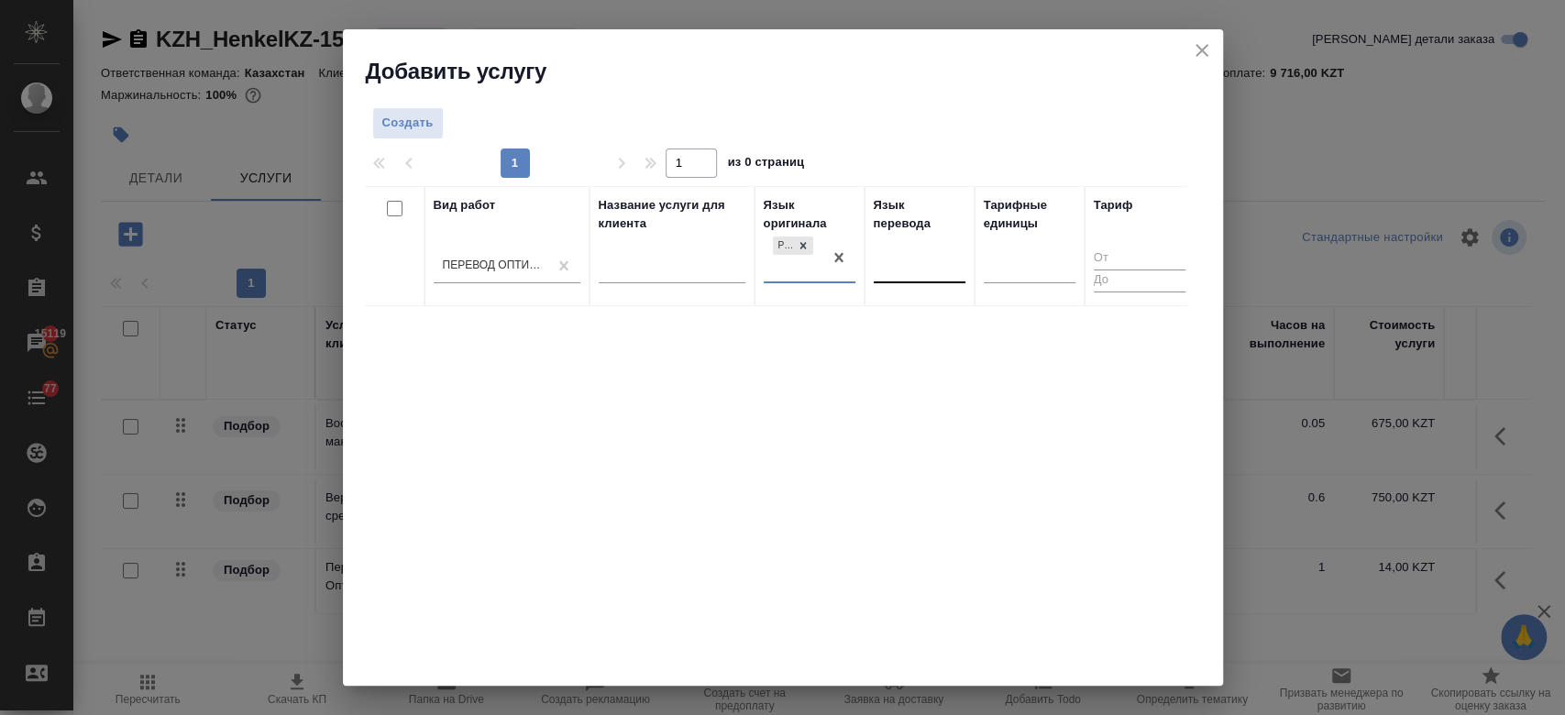
click at [906, 263] on div at bounding box center [919, 265] width 92 height 27
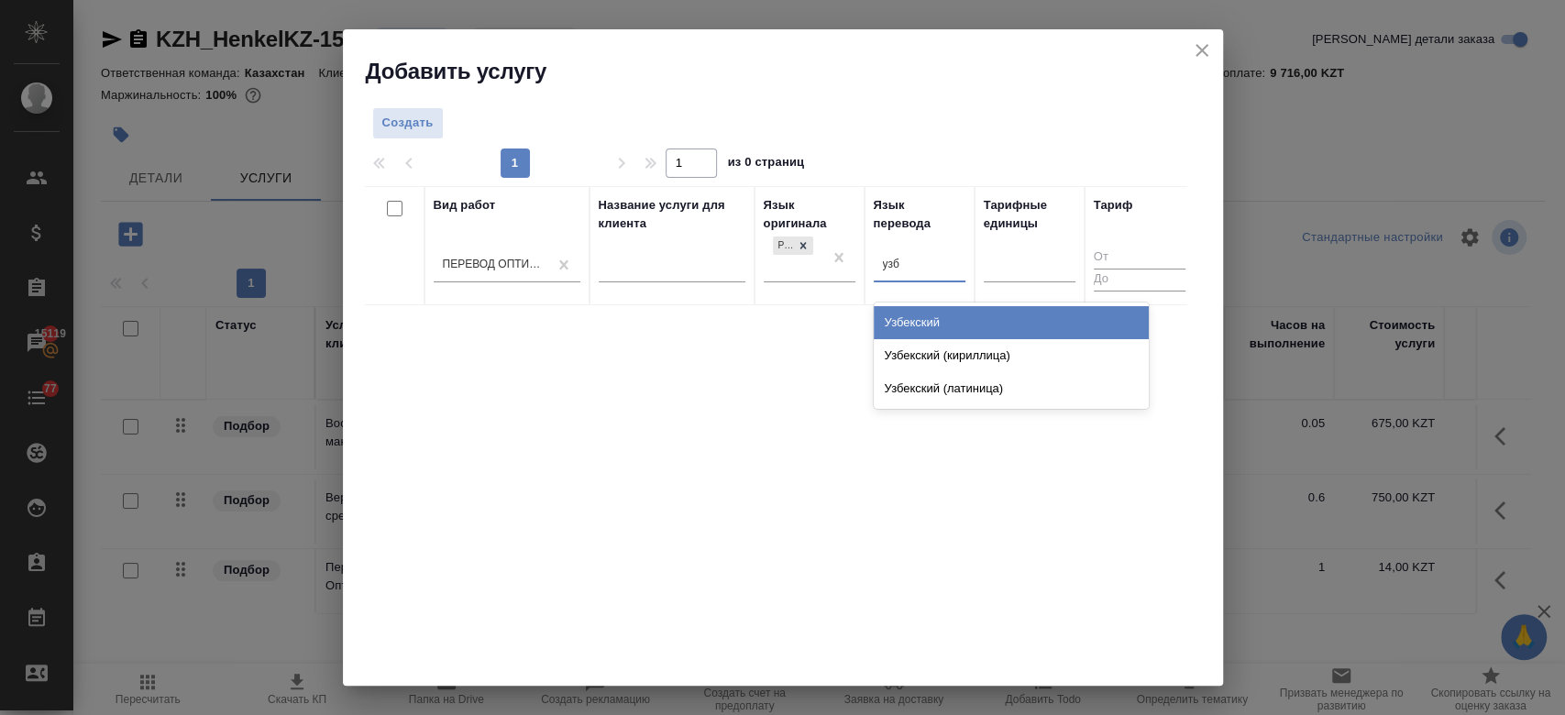
type input "узбе"
click at [912, 321] on div "Узбекский" at bounding box center [1010, 322] width 275 height 33
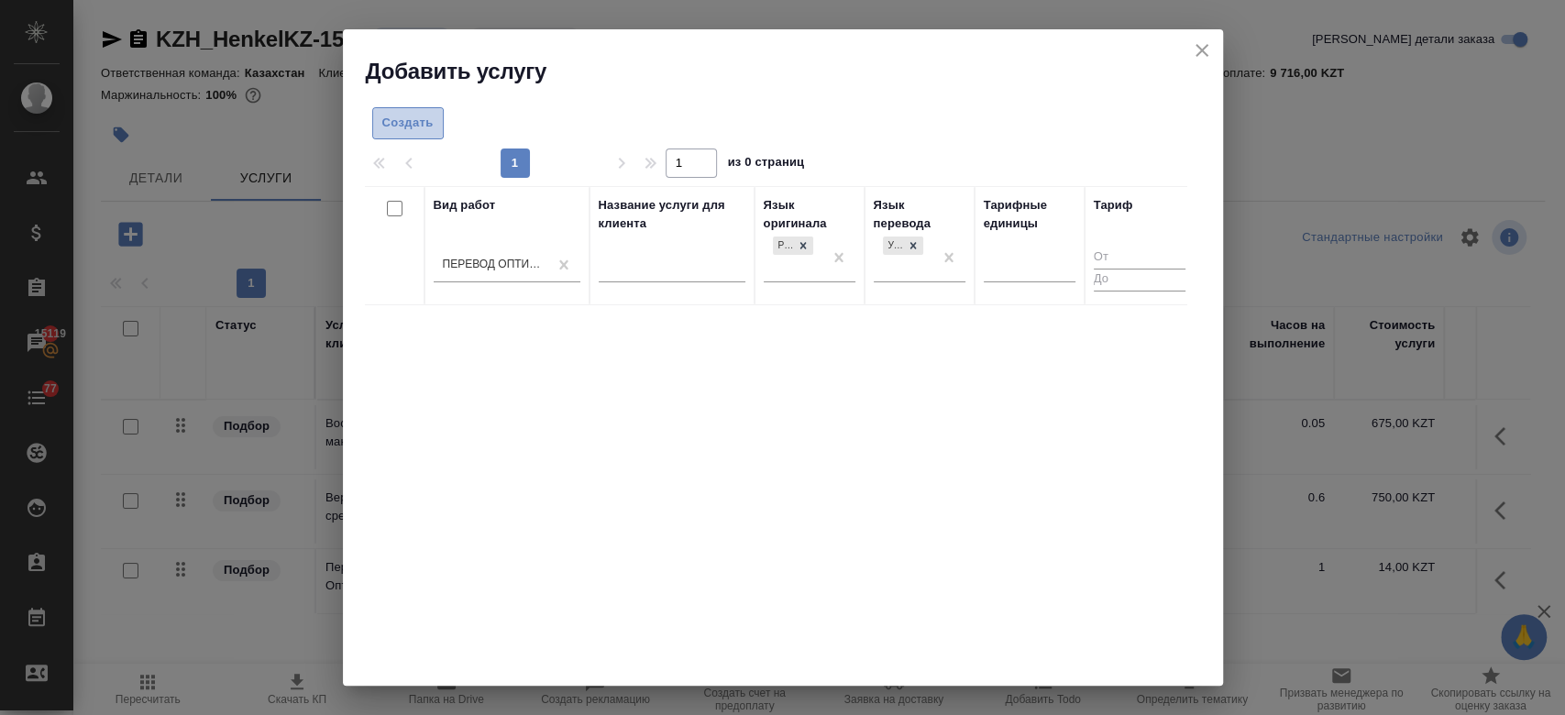
click at [395, 124] on span "Создать" at bounding box center [407, 123] width 51 height 21
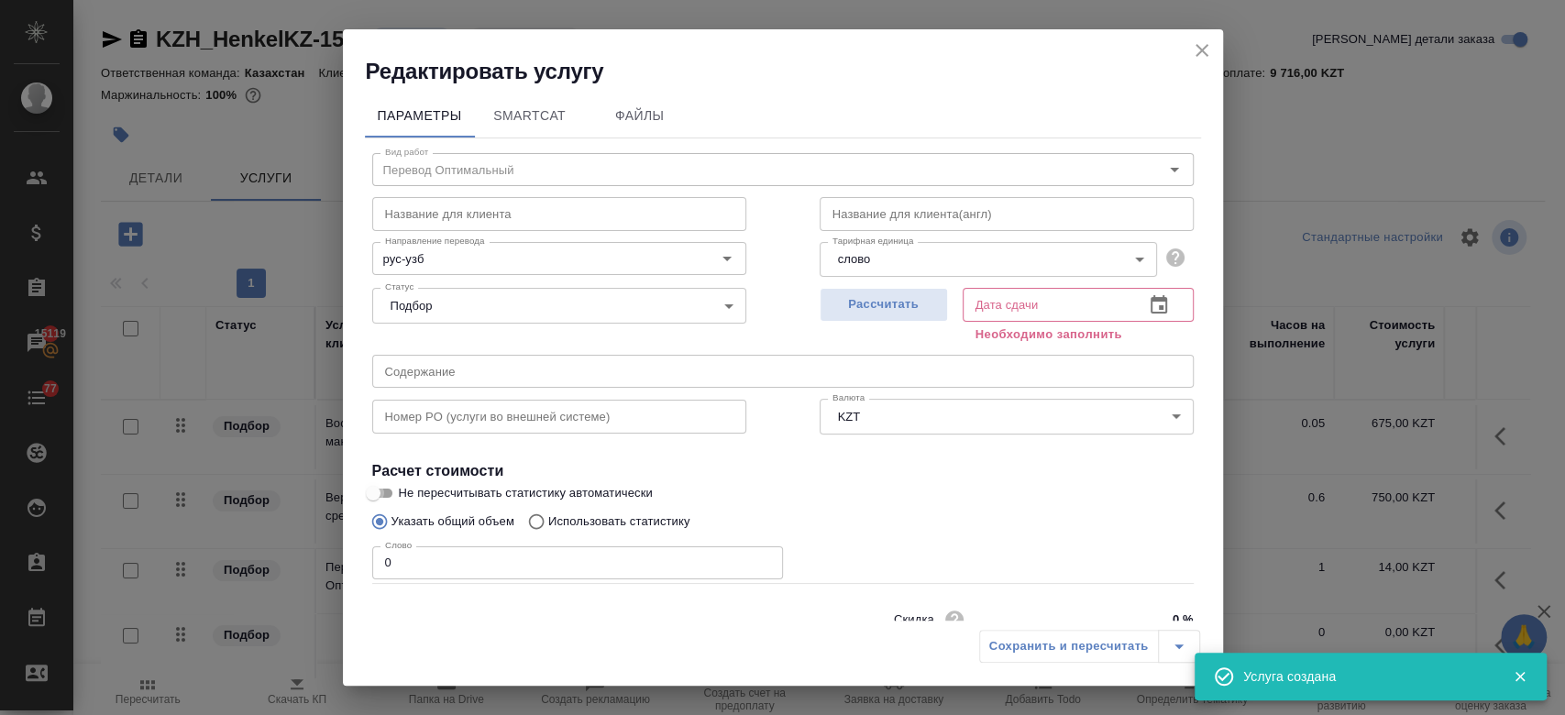
click at [395, 487] on input "Не пересчитывать статистику автоматически" at bounding box center [373, 493] width 66 height 22
checkbox input "true"
click at [424, 540] on div "Слово 0 Слово" at bounding box center [577, 561] width 411 height 44
click at [433, 570] on input "0" at bounding box center [577, 562] width 411 height 33
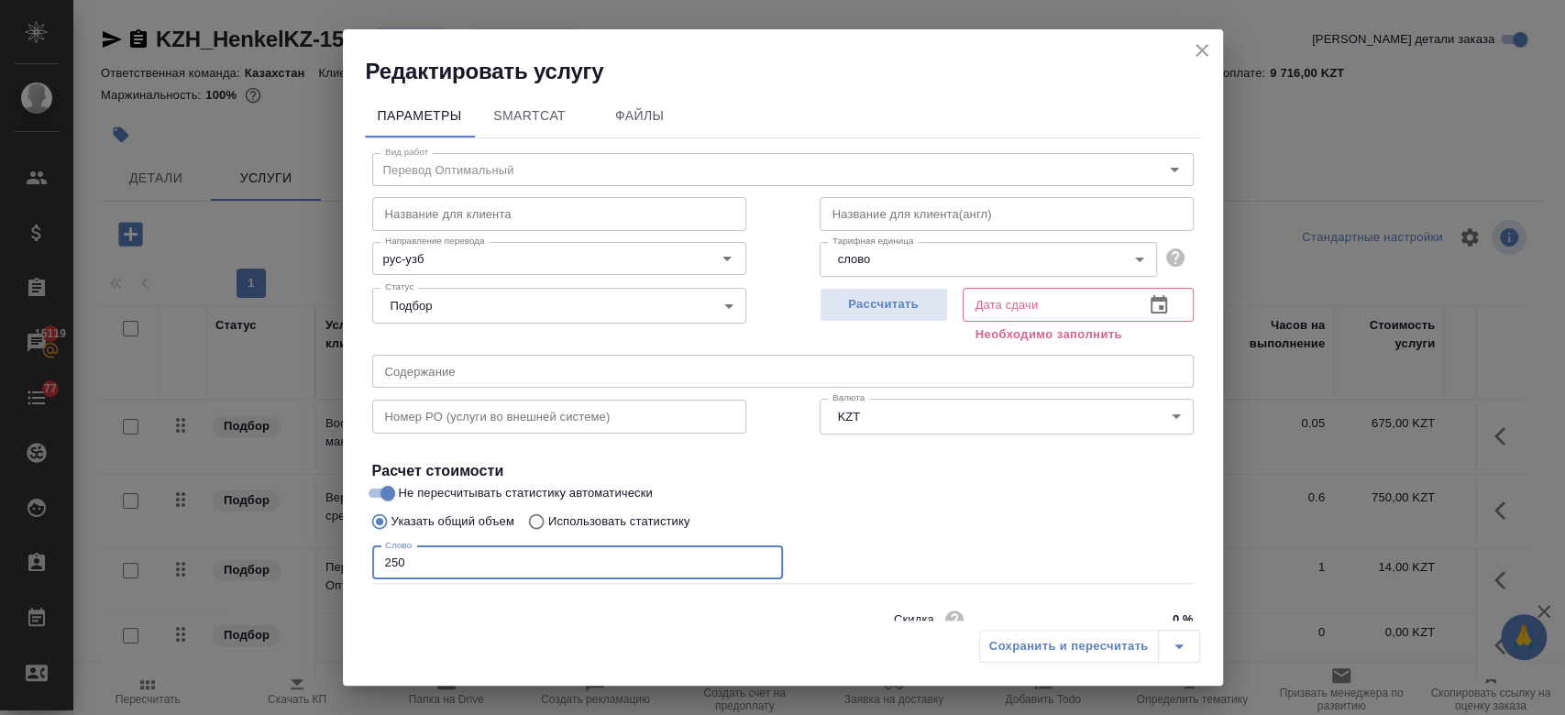
scroll to position [79, 0]
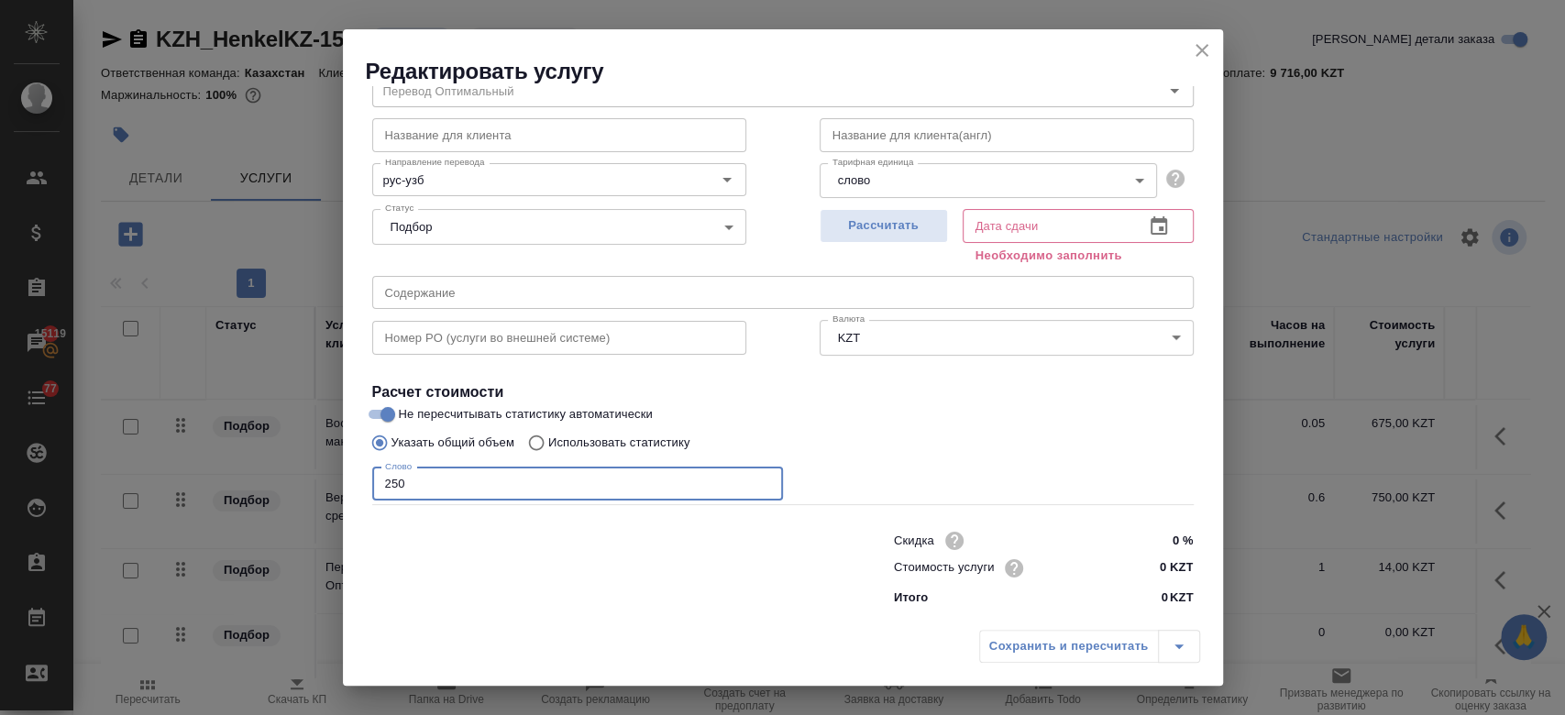
type input "250"
click at [1160, 569] on input "0 KZT" at bounding box center [1158, 568] width 67 height 27
type input "13.2 KZT"
click at [1060, 450] on div "Указать общий объем Использовать статистику" at bounding box center [782, 442] width 821 height 35
click at [882, 224] on span "Рассчитать" at bounding box center [883, 225] width 108 height 21
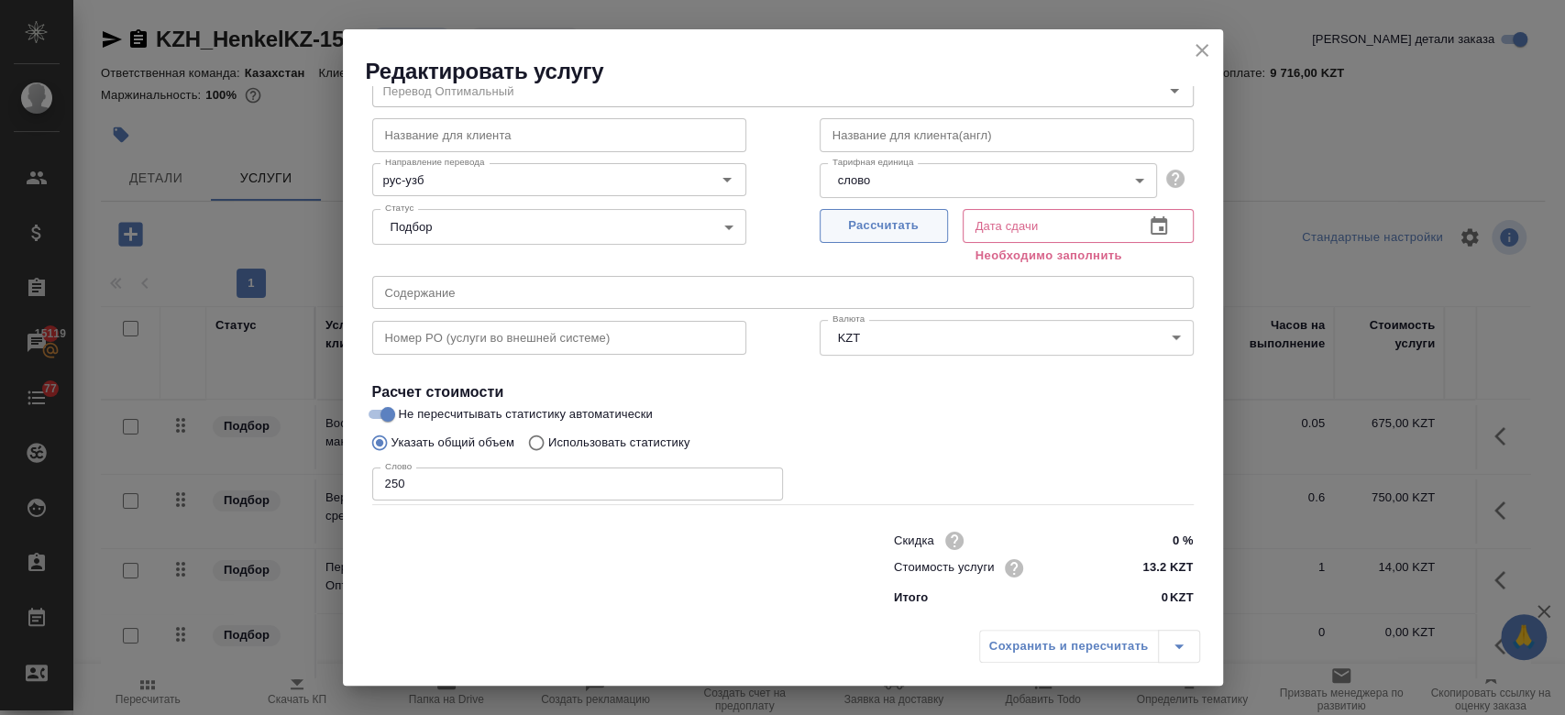
type input "26.08.2025 13:20"
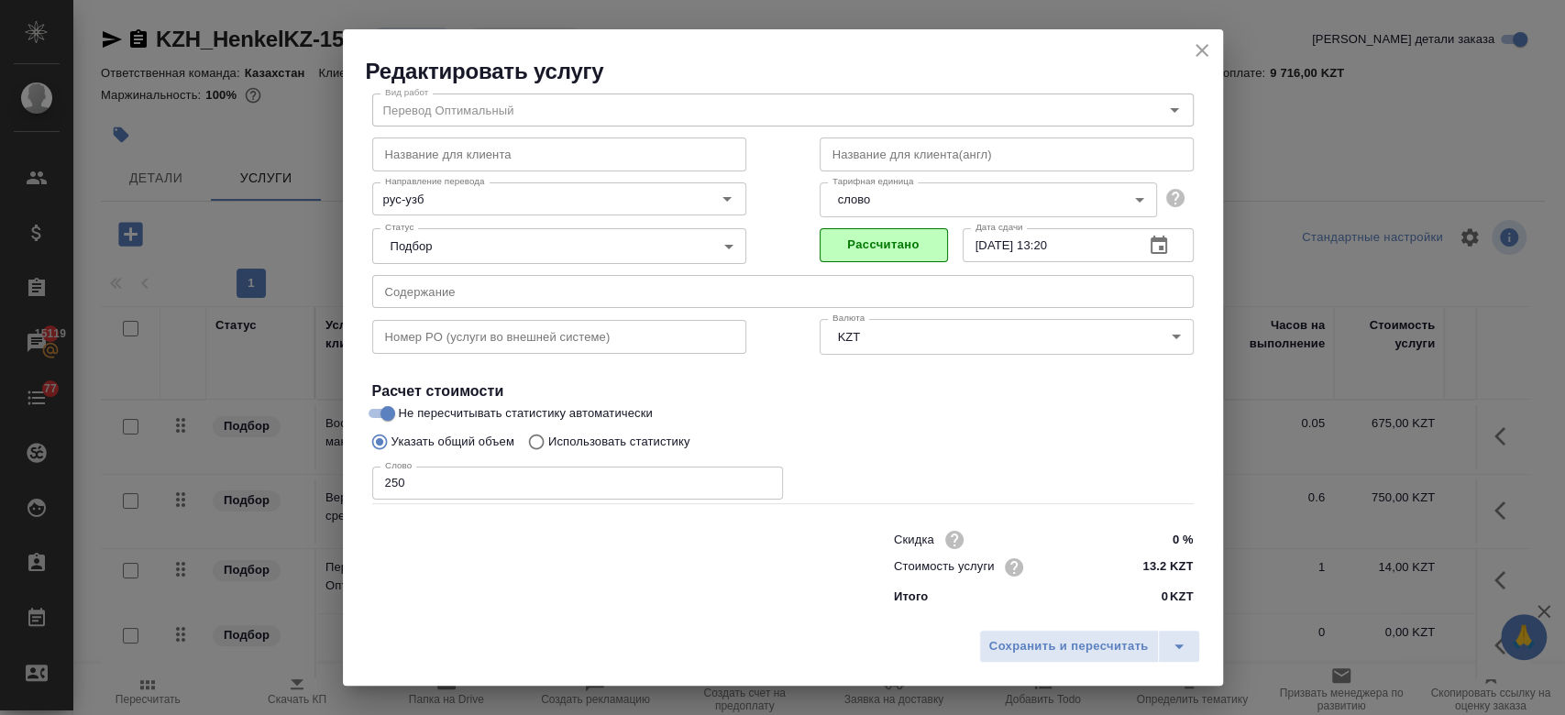
scroll to position [59, 0]
click at [1045, 663] on button "Сохранить и пересчитать" at bounding box center [1069, 646] width 180 height 33
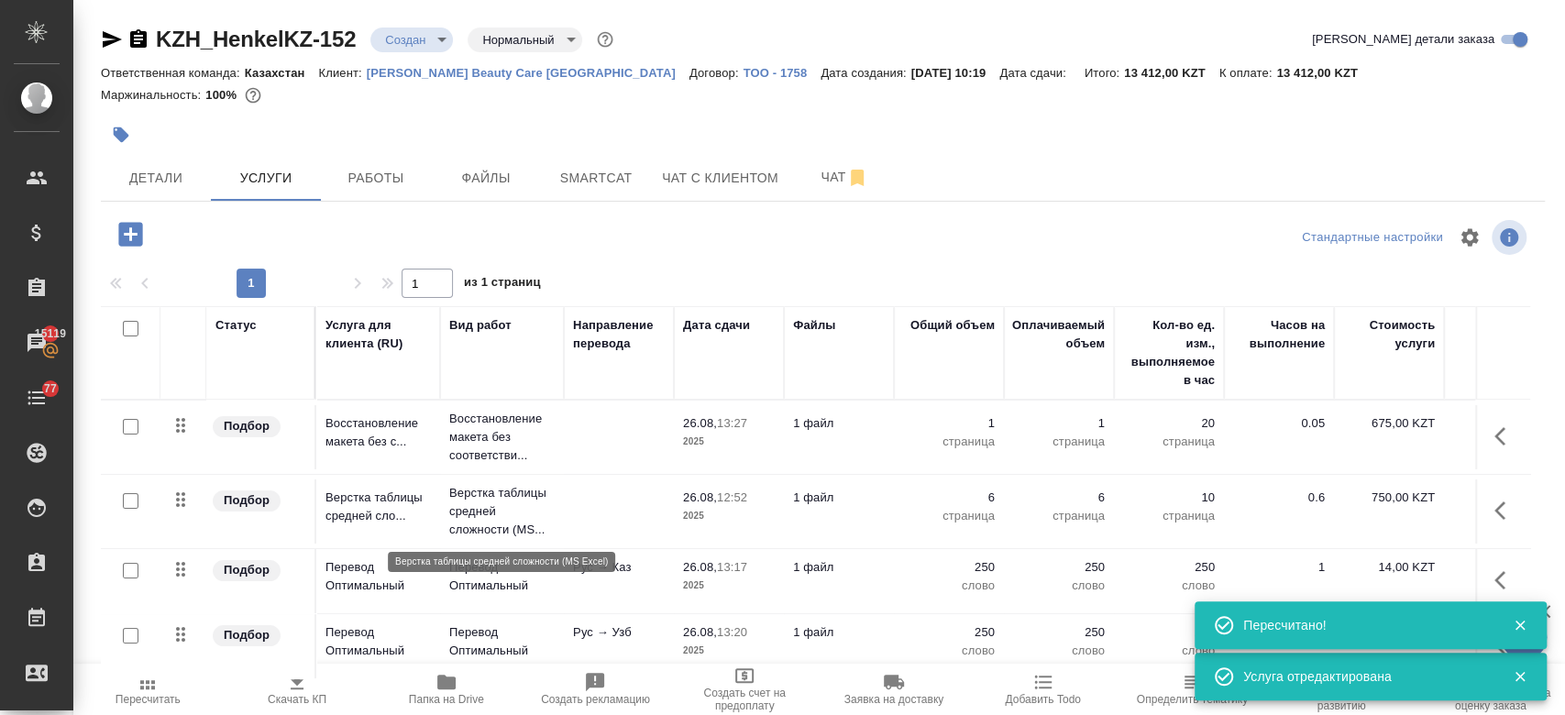
scroll to position [31, 0]
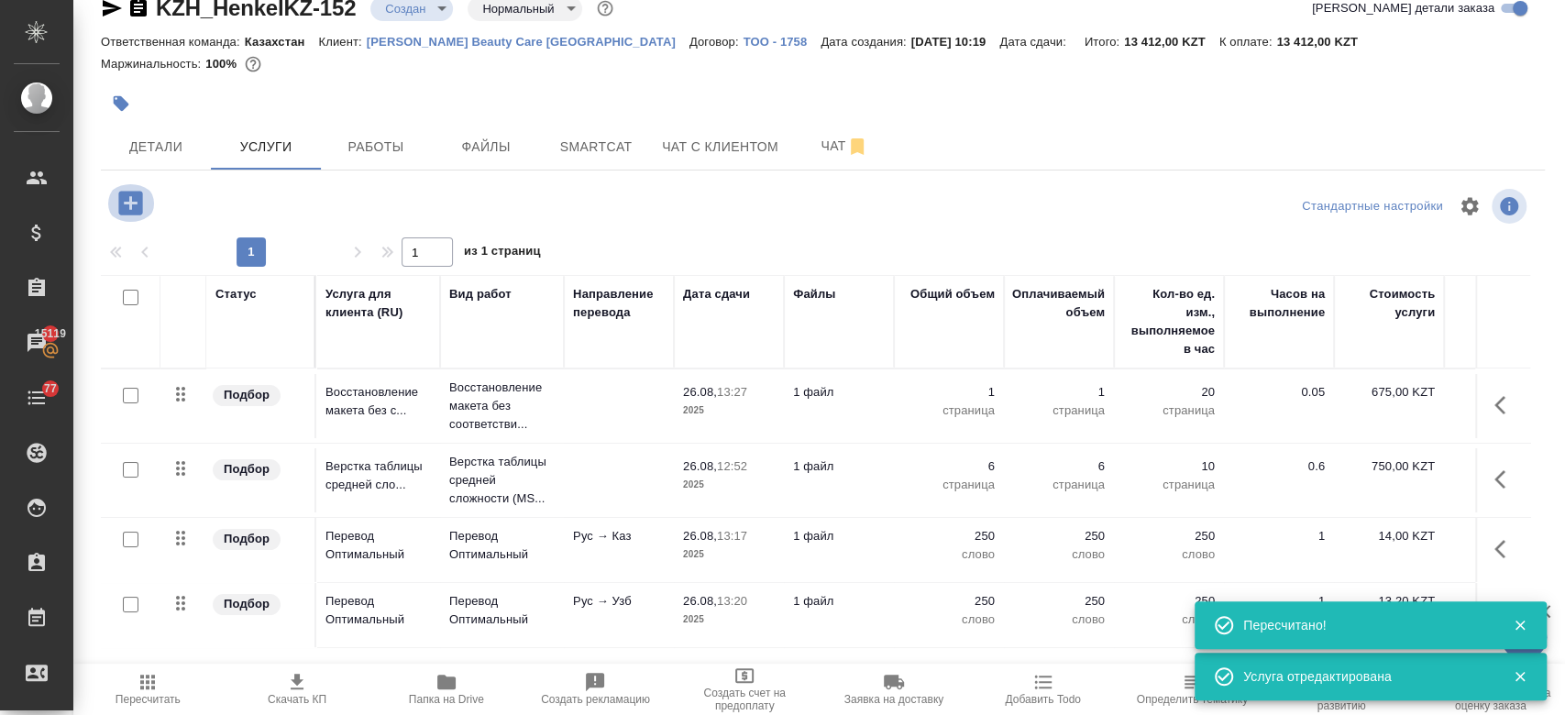
click at [141, 205] on icon "button" at bounding box center [130, 203] width 24 height 24
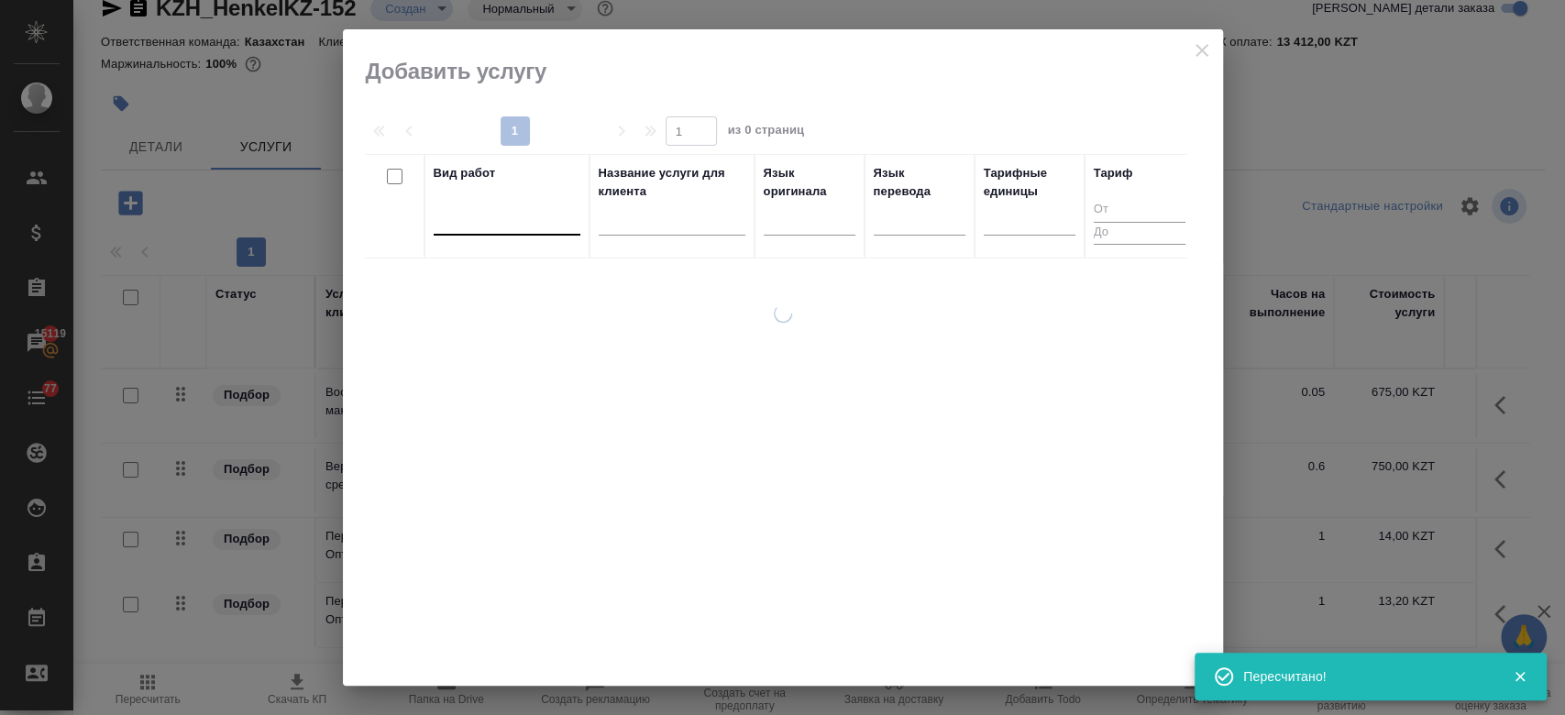
click at [489, 224] on div at bounding box center [507, 216] width 147 height 27
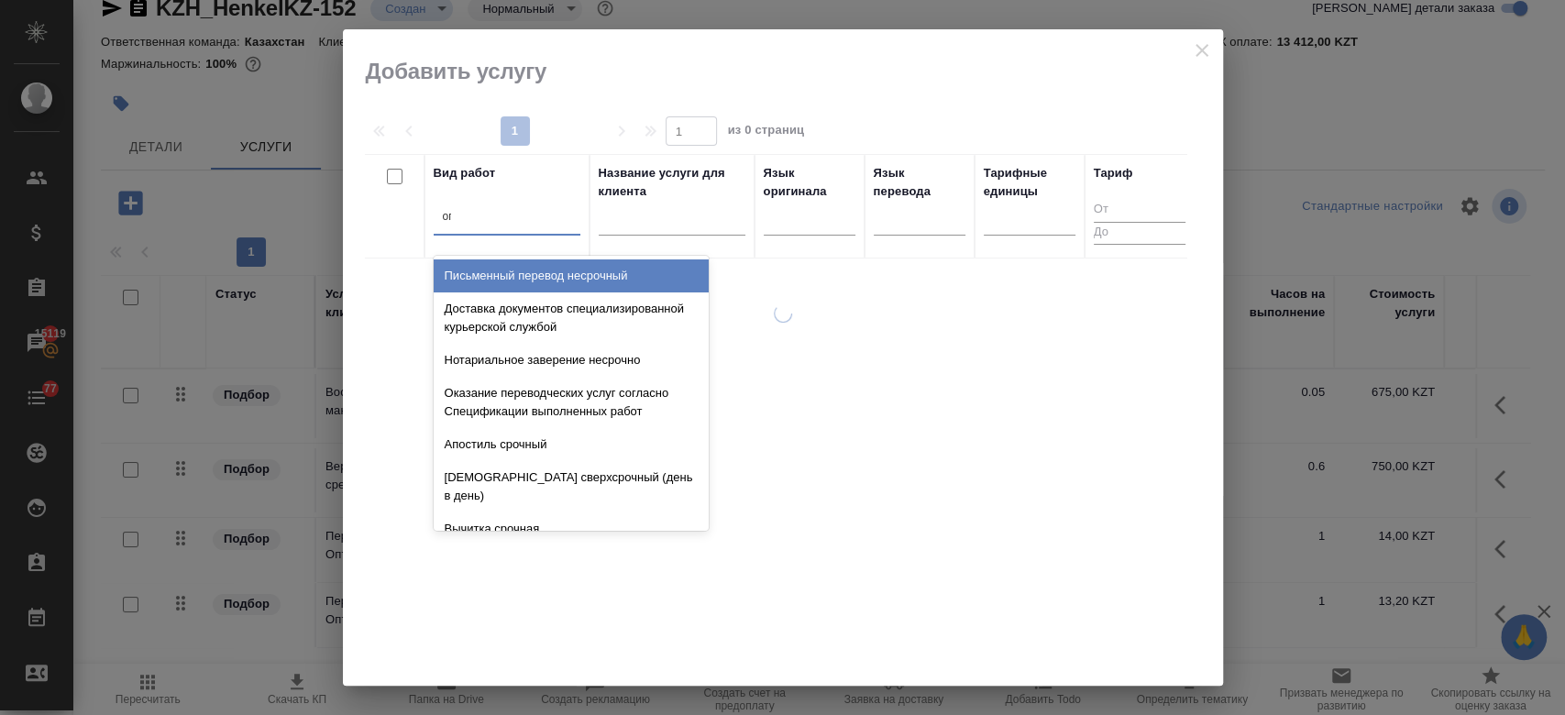
type input "оптим"
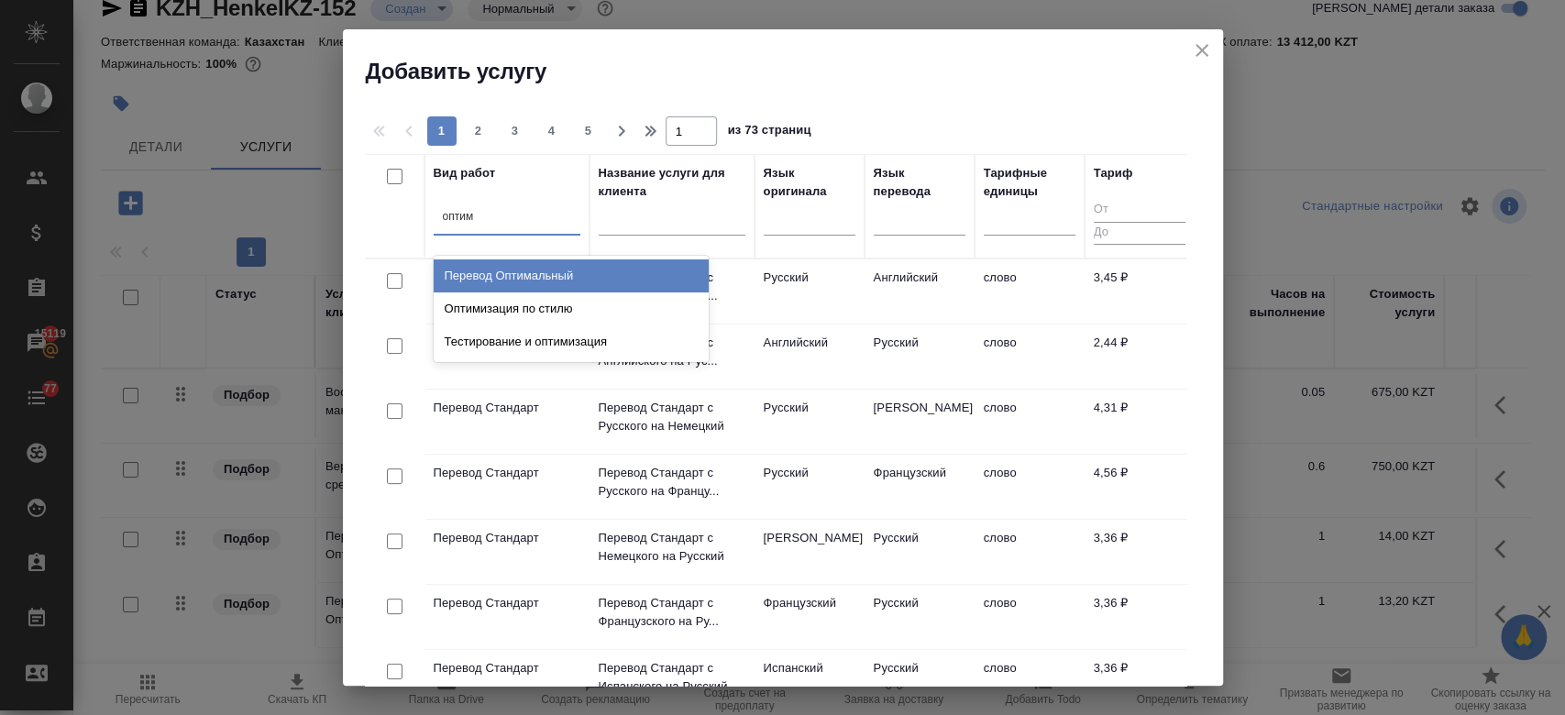
click at [512, 269] on div "Перевод Оптимальный" at bounding box center [571, 275] width 275 height 33
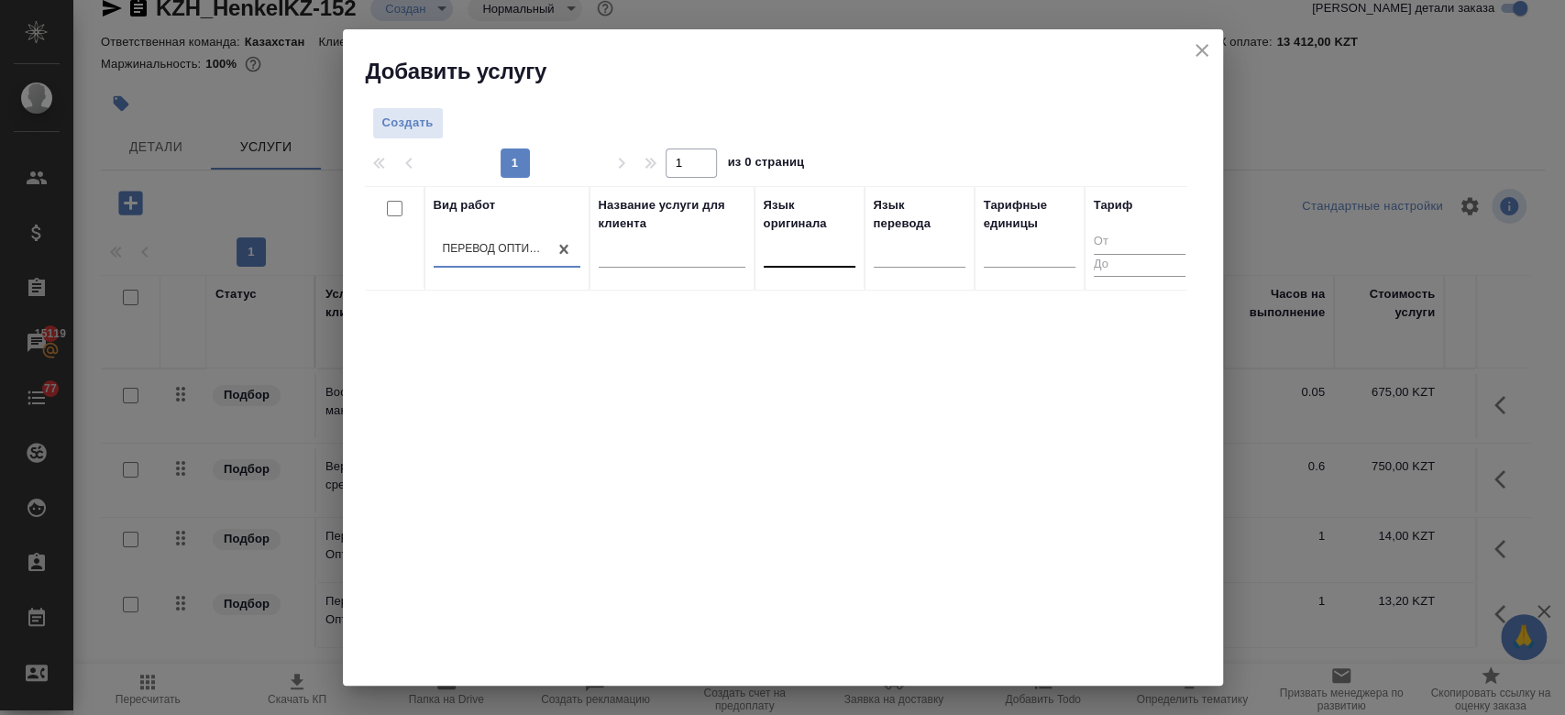
click at [812, 246] on div at bounding box center [809, 249] width 92 height 27
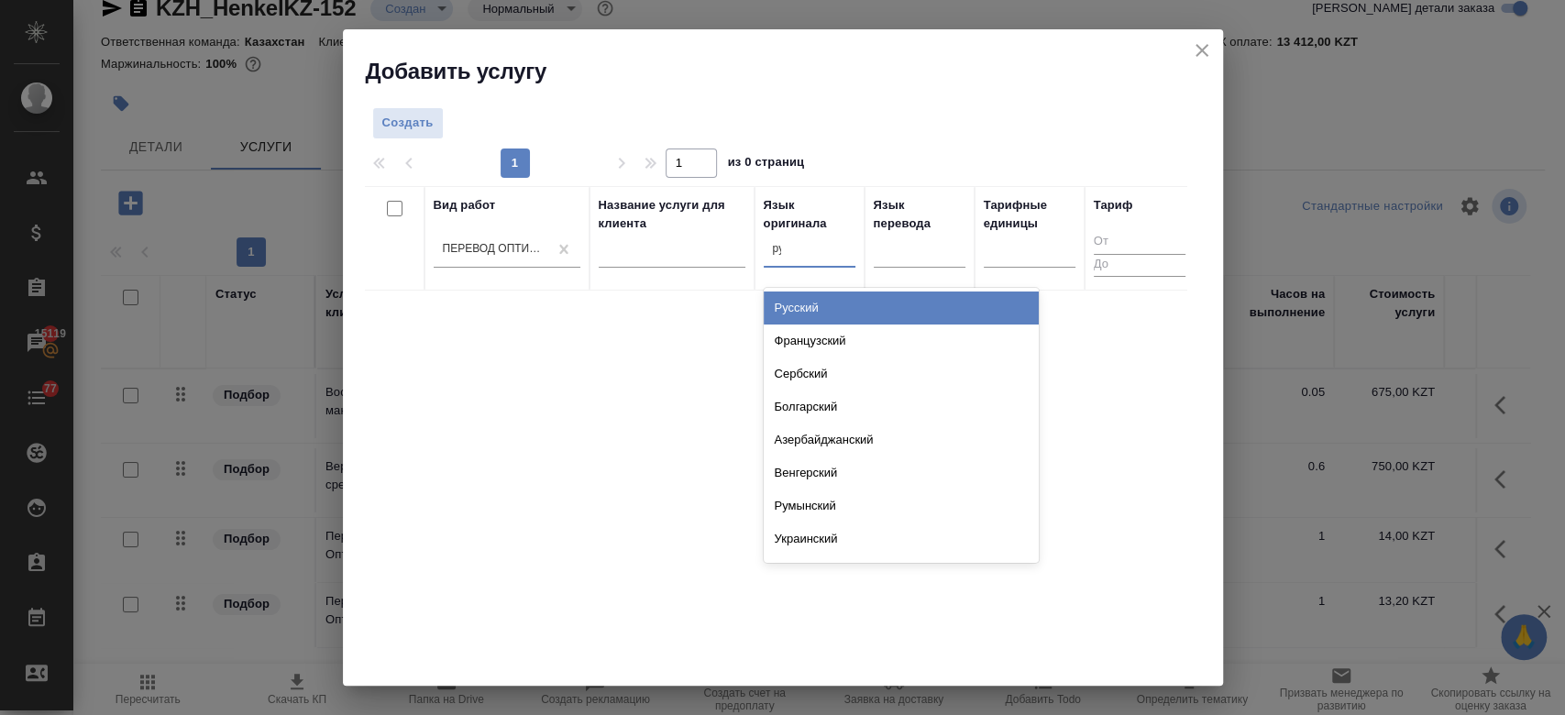
type input "рус"
click at [803, 304] on div "Русский" at bounding box center [900, 307] width 275 height 33
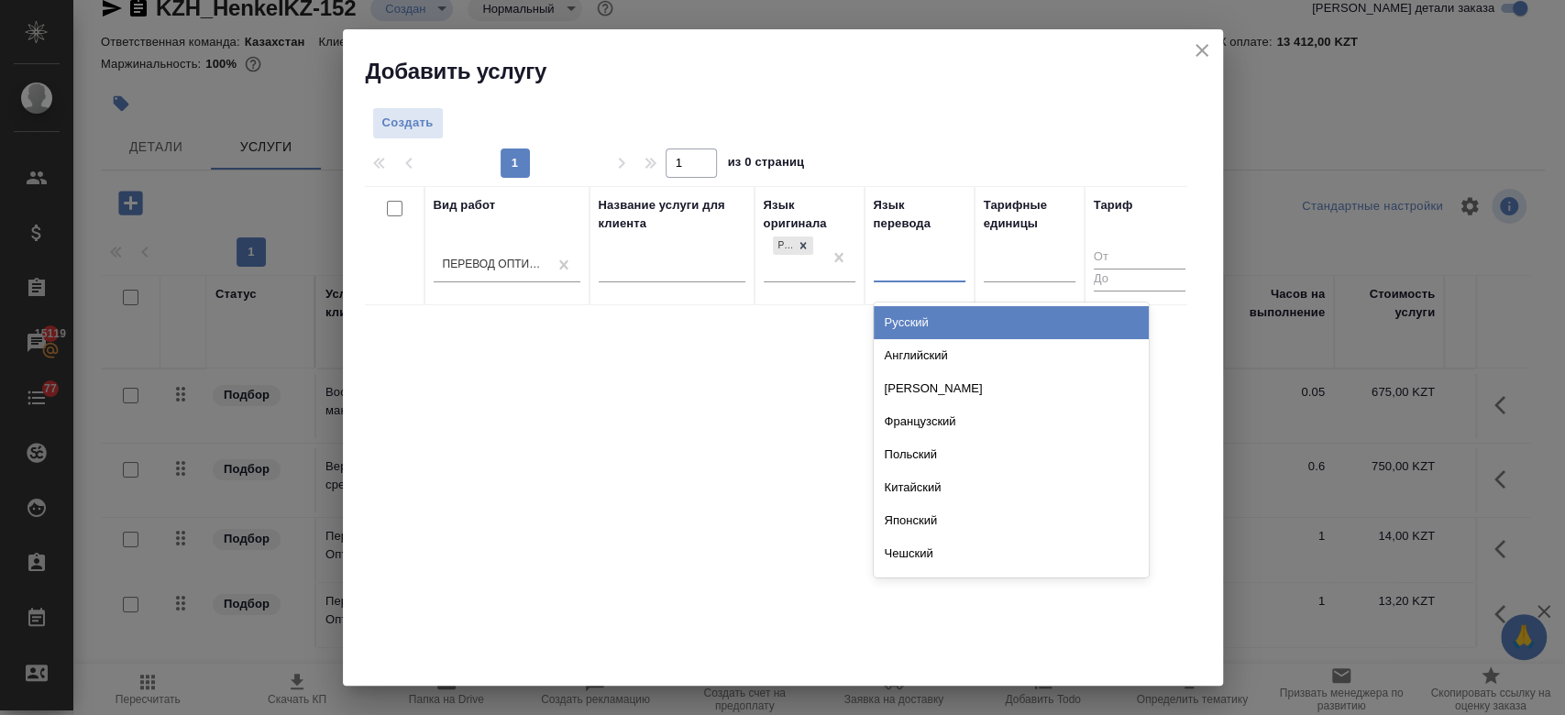
click at [899, 261] on div at bounding box center [919, 264] width 92 height 27
type input "кирг"
click at [909, 331] on div "Киргизский" at bounding box center [1010, 322] width 275 height 33
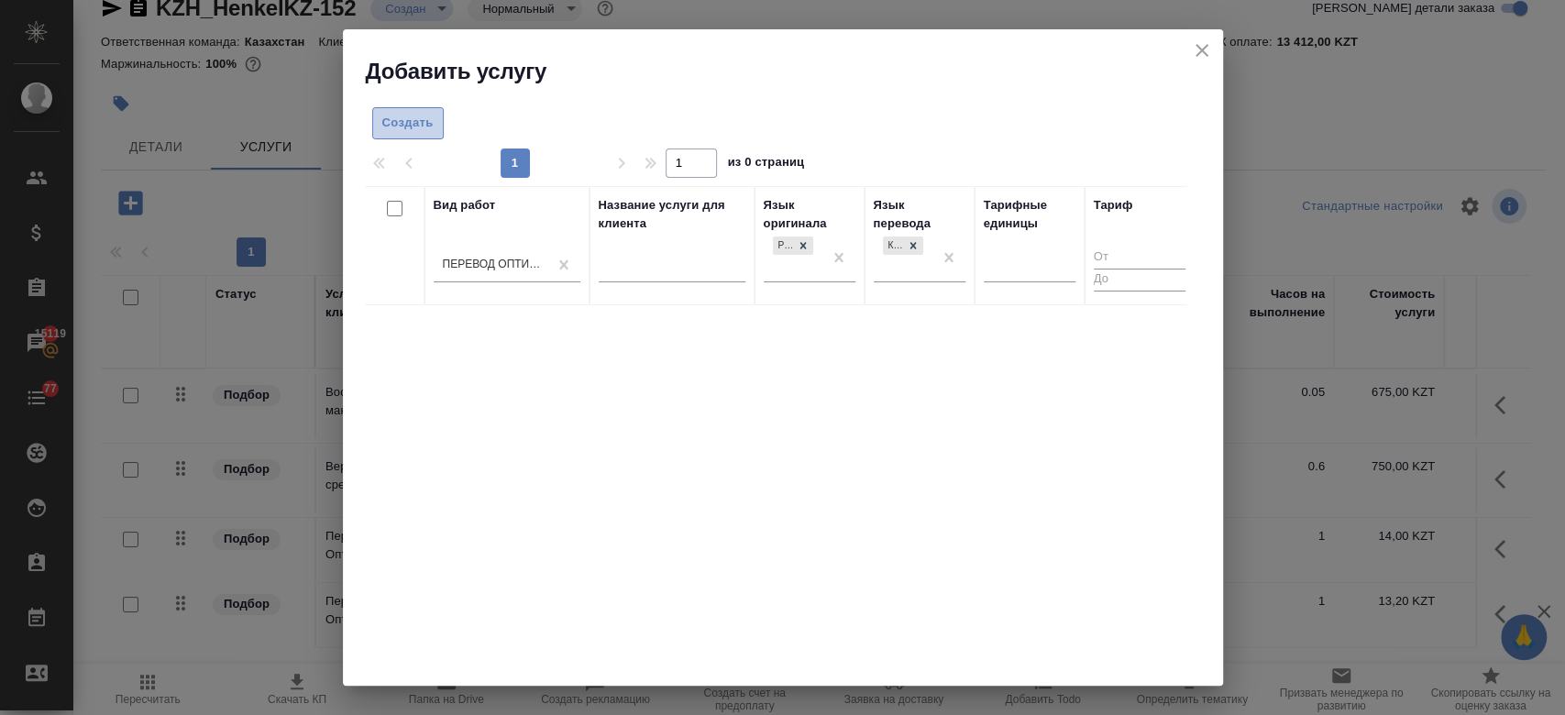
click at [408, 118] on span "Создать" at bounding box center [407, 123] width 51 height 21
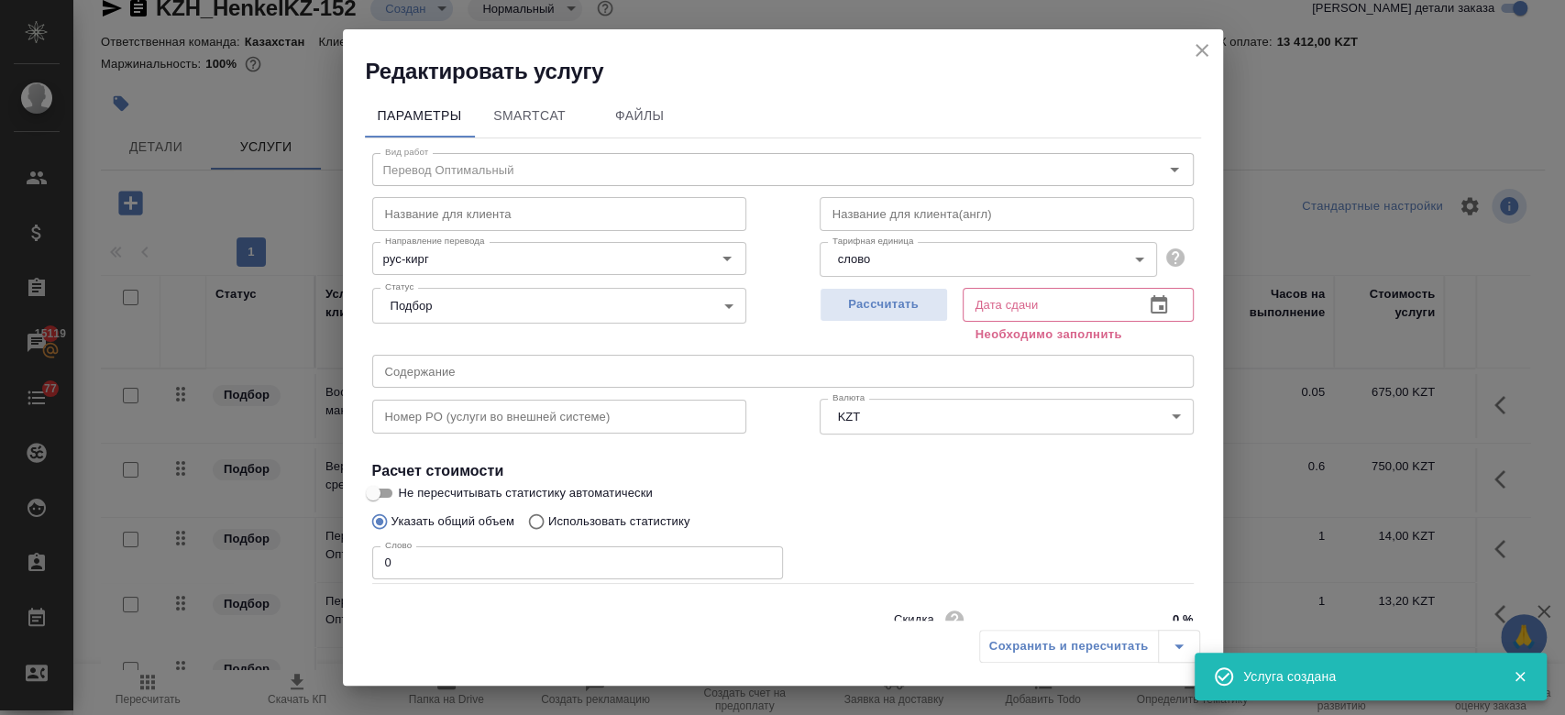
click at [382, 478] on h4 "Расчет стоимости" at bounding box center [782, 471] width 821 height 22
click at [382, 489] on input "Не пересчитывать статистику автоматически" at bounding box center [373, 493] width 66 height 22
checkbox input "true"
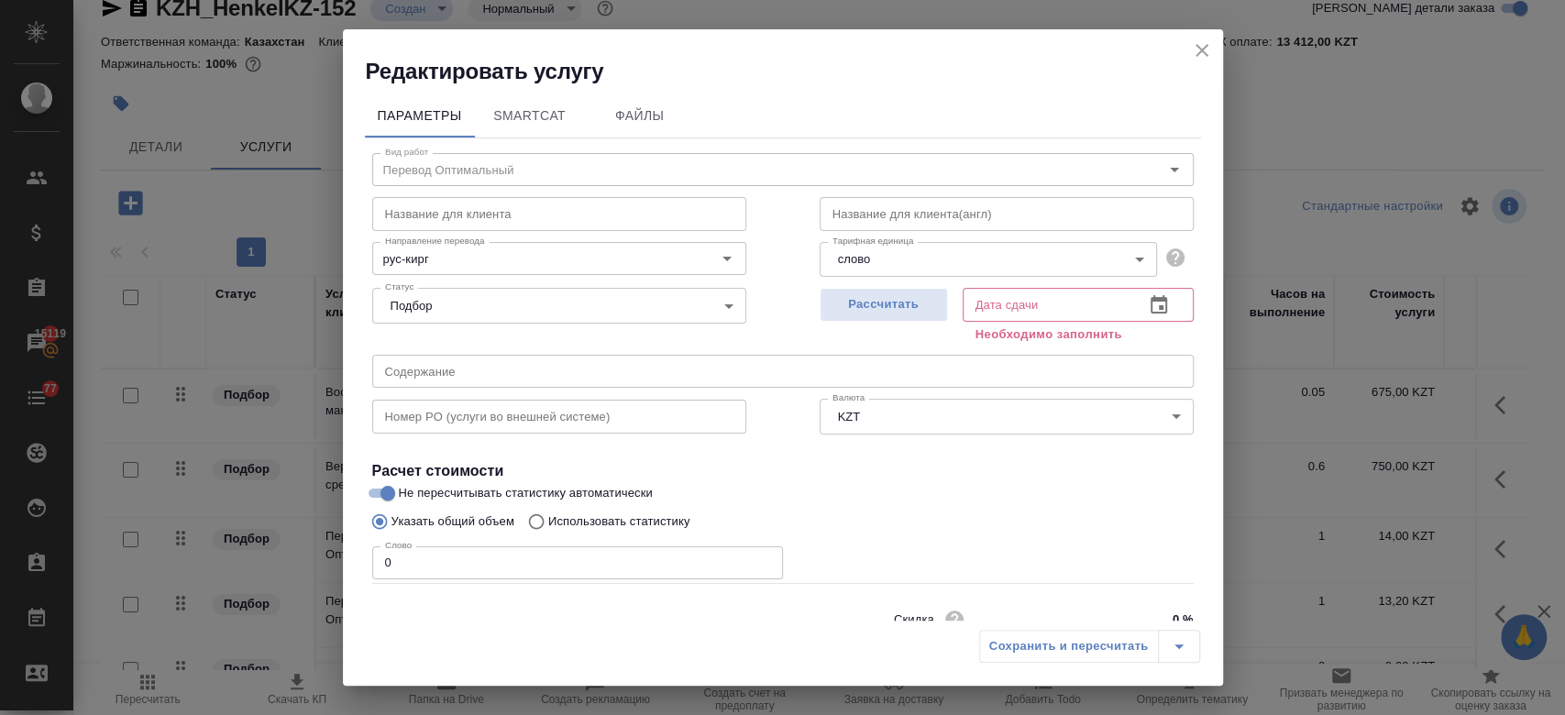
scroll to position [79, 0]
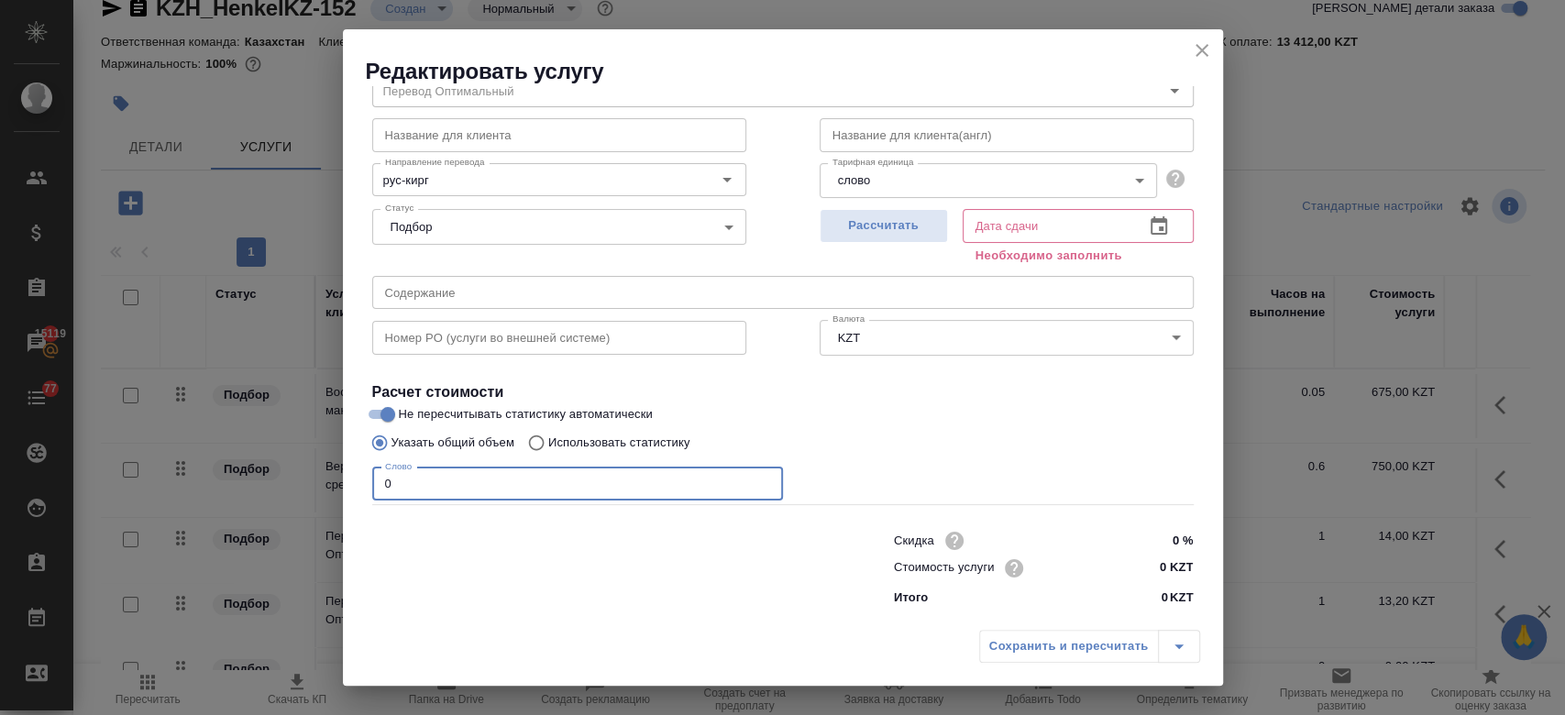
click at [421, 484] on input "0" at bounding box center [577, 483] width 411 height 33
type input "250"
click at [1154, 559] on input "0 KZT" at bounding box center [1158, 568] width 67 height 27
type input "13.2 KZT"
click at [865, 207] on div "Рассчитать" at bounding box center [883, 235] width 128 height 66
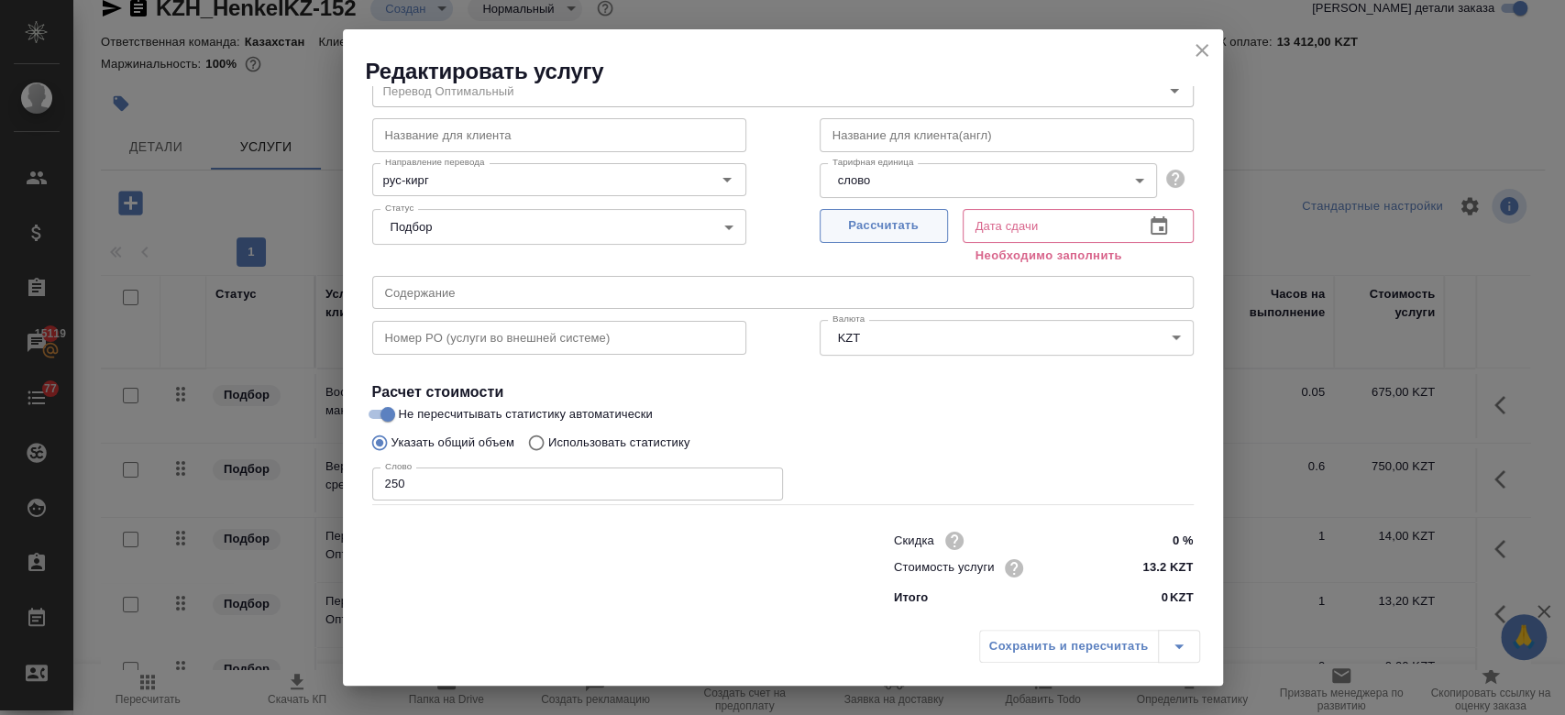
click at [864, 231] on span "Рассчитать" at bounding box center [883, 225] width 108 height 21
type input "26.08.2025 13:21"
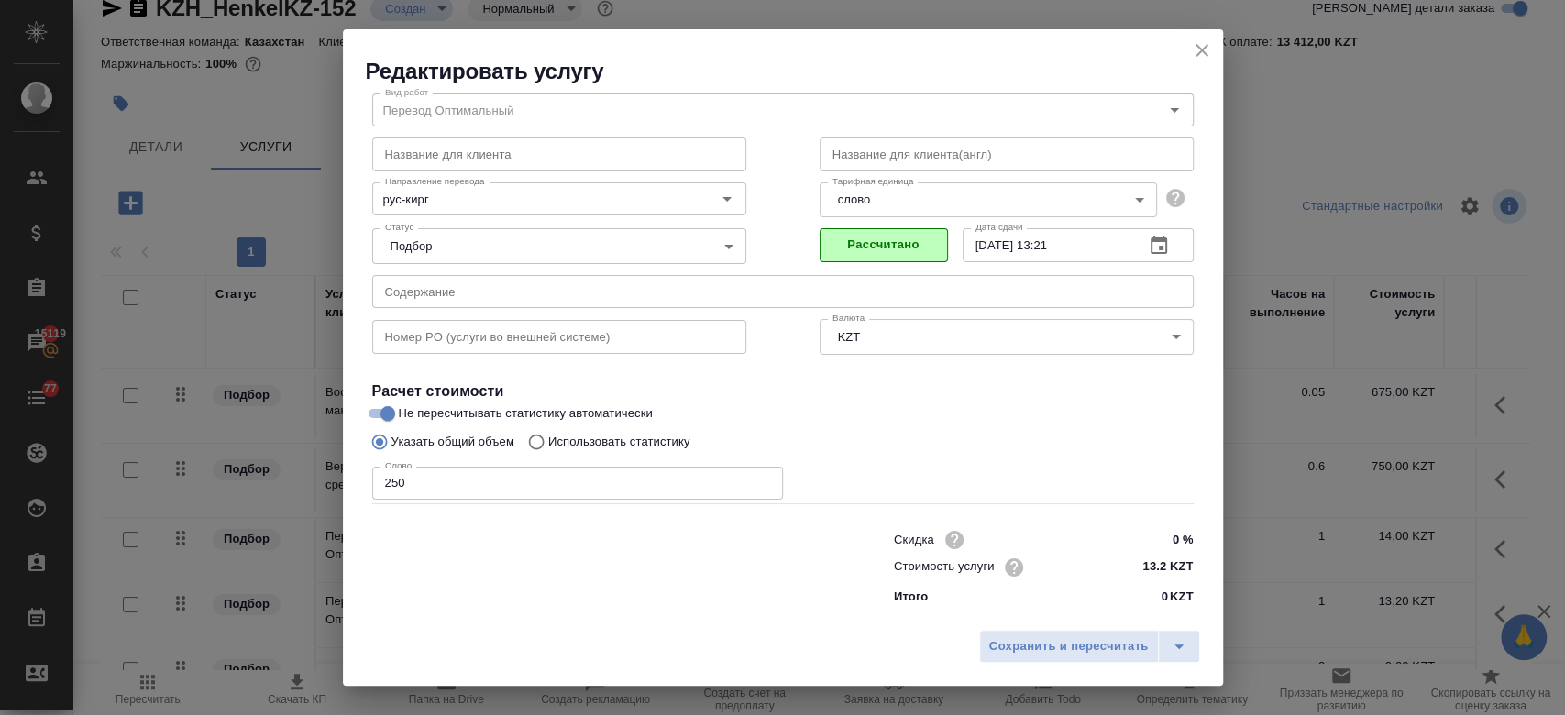
scroll to position [59, 0]
click at [1063, 652] on span "Сохранить и пересчитать" at bounding box center [1068, 646] width 159 height 21
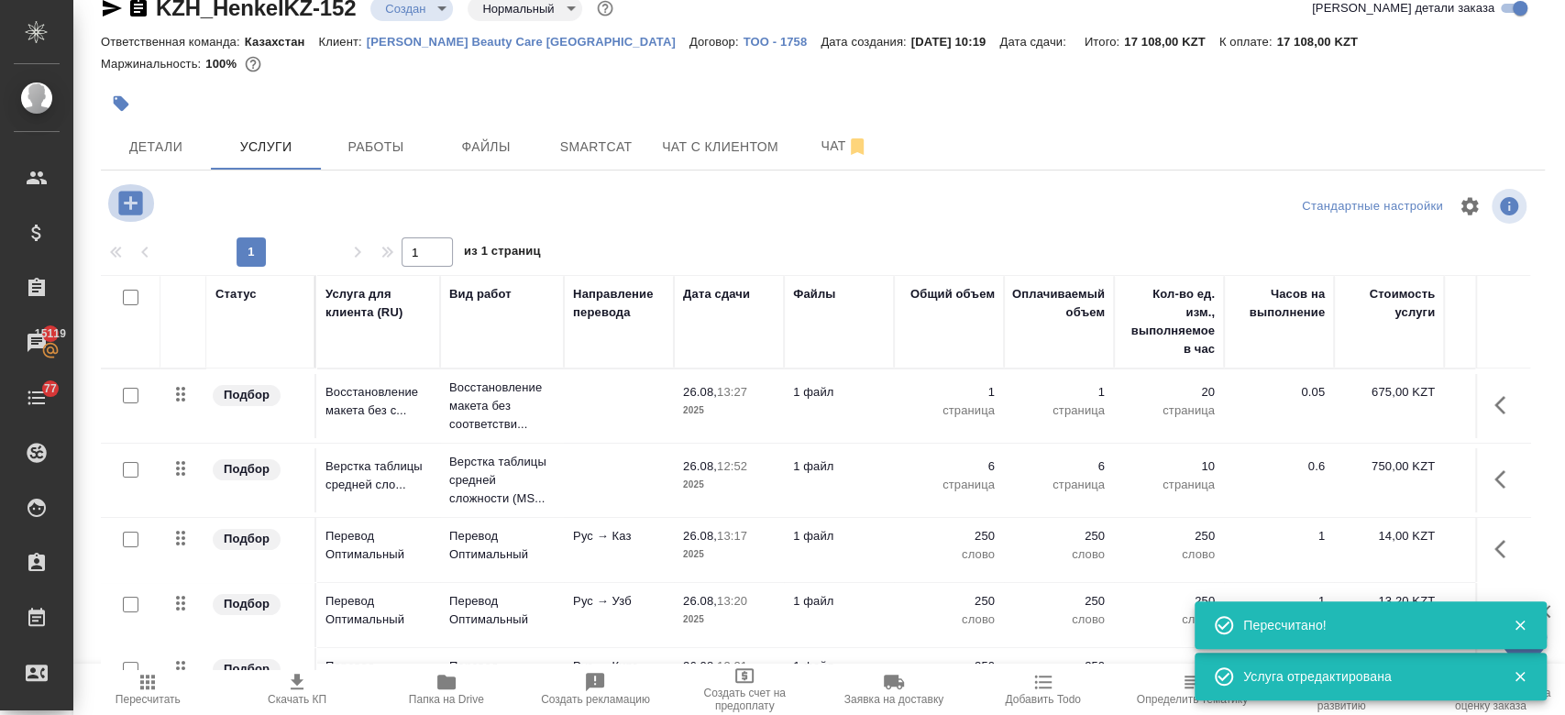
click at [138, 203] on icon "button" at bounding box center [130, 203] width 24 height 24
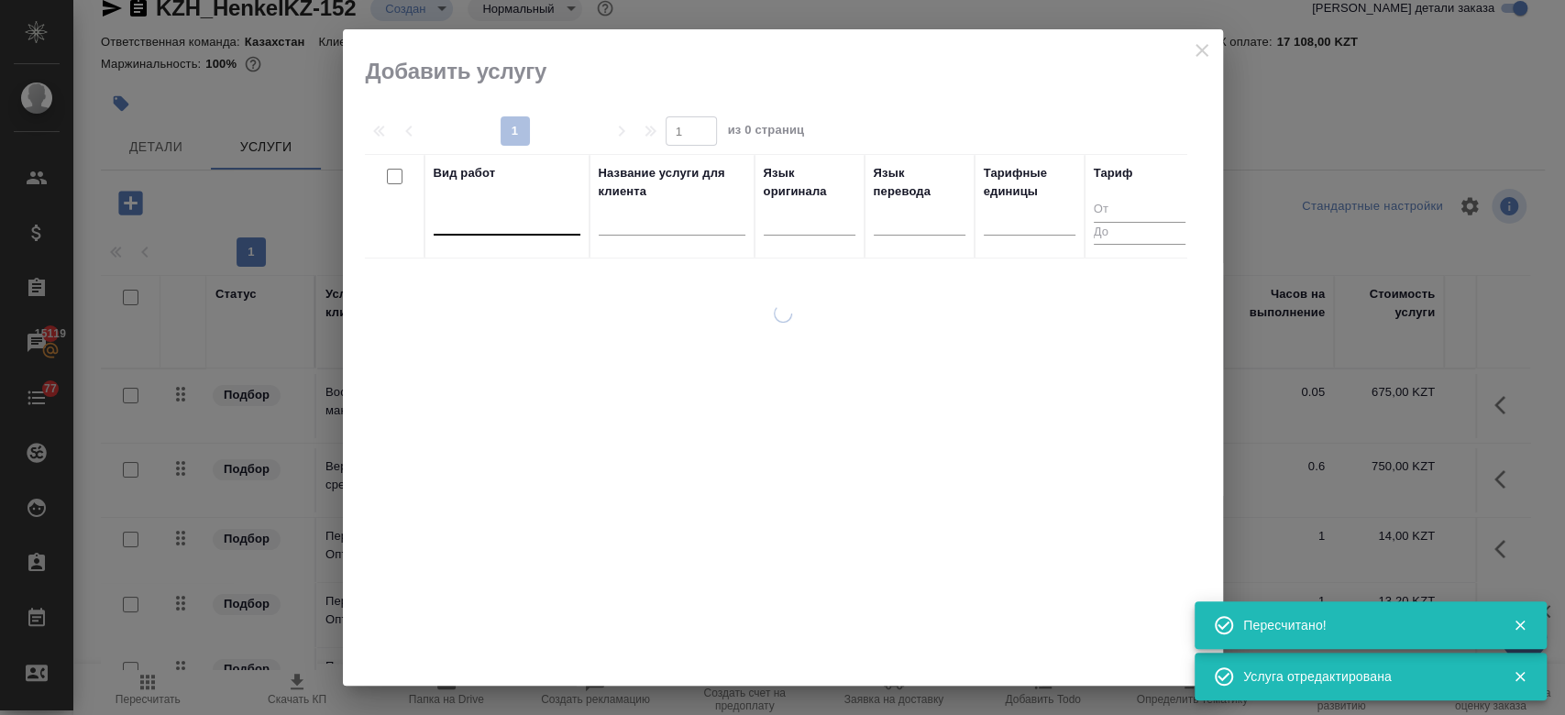
click at [472, 225] on div at bounding box center [507, 216] width 147 height 27
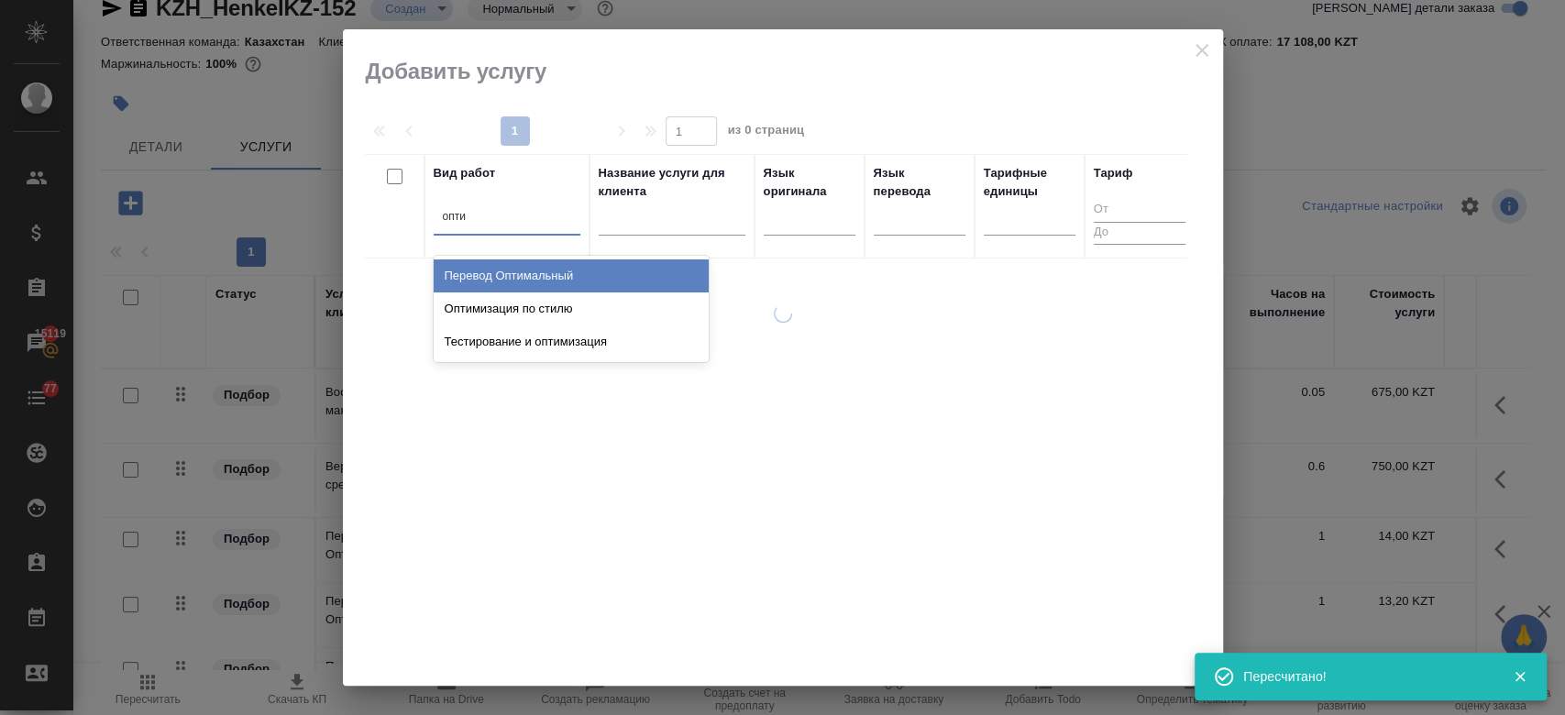
type input "оптим"
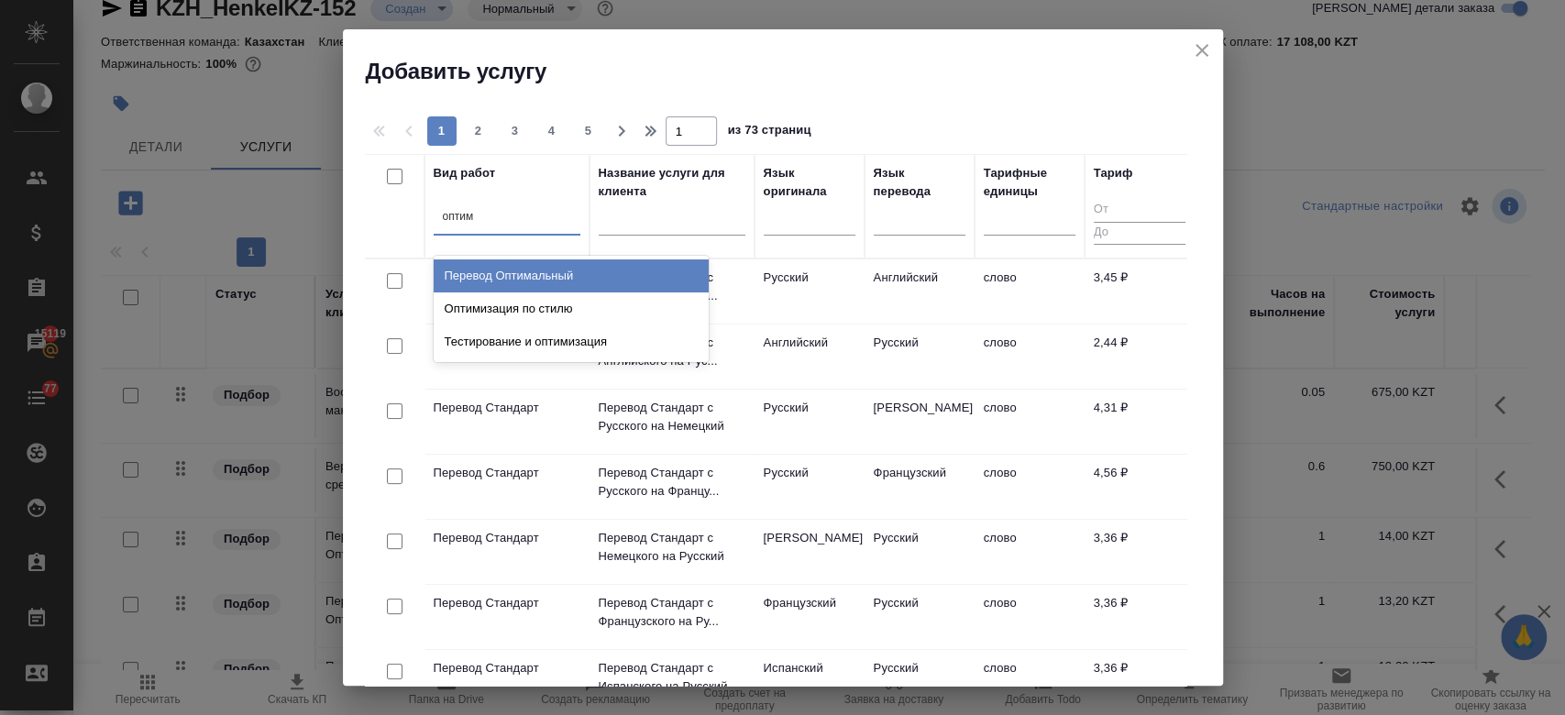
click at [507, 273] on div "Перевод Оптимальный" at bounding box center [571, 275] width 275 height 33
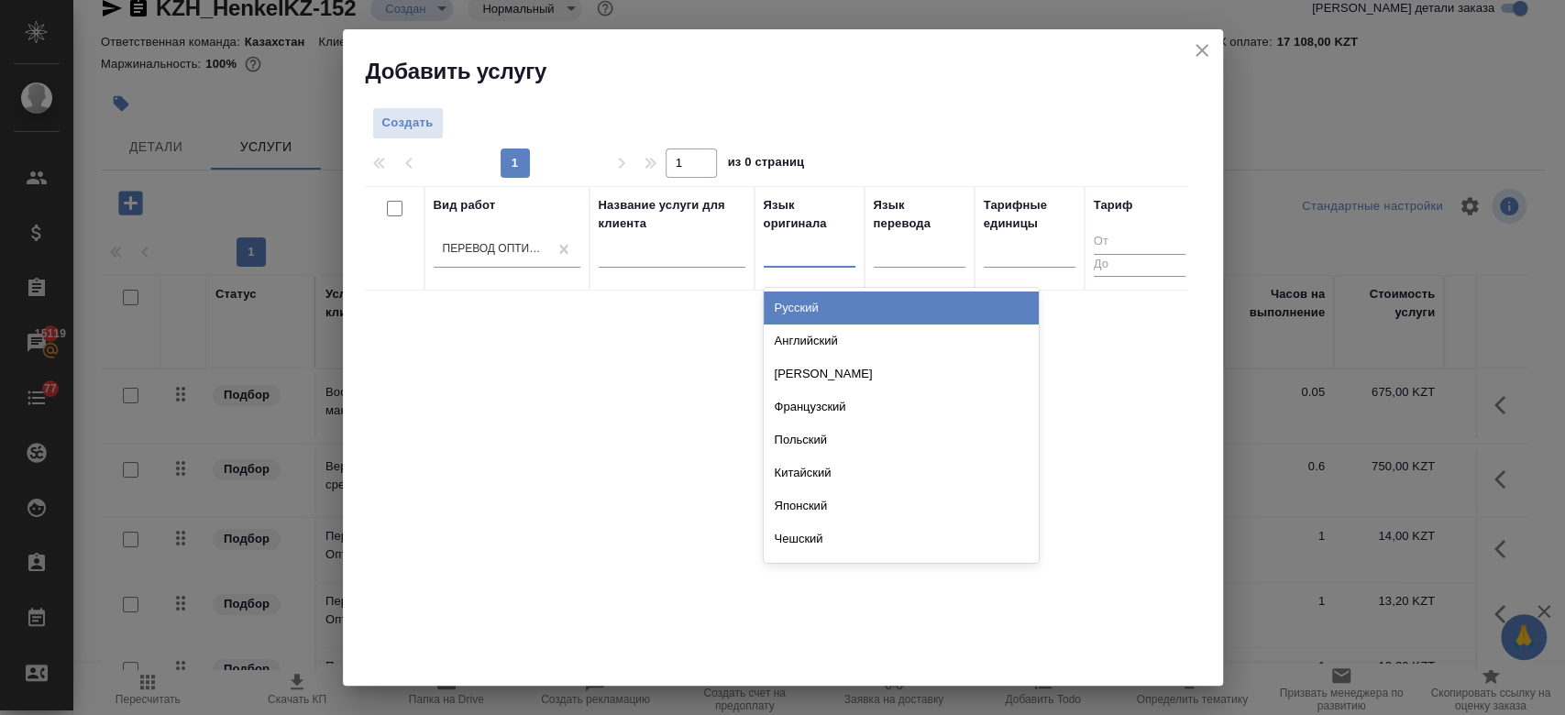
click at [785, 258] on div at bounding box center [809, 249] width 92 height 27
type input "рус"
click at [796, 300] on div "Русский" at bounding box center [900, 307] width 275 height 33
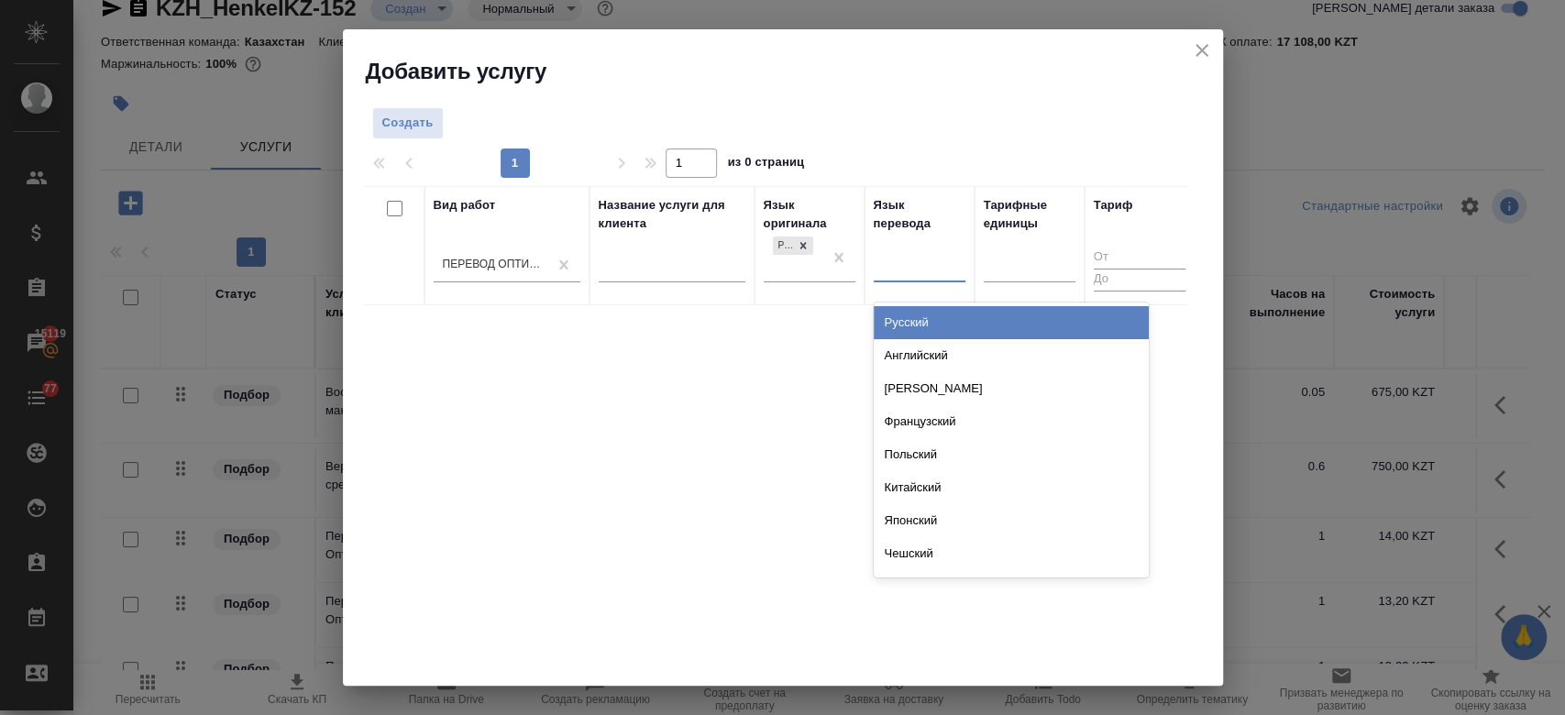
click at [909, 264] on div at bounding box center [919, 264] width 92 height 27
type input "тад"
click at [897, 334] on div "Таджикский" at bounding box center [1010, 322] width 275 height 33
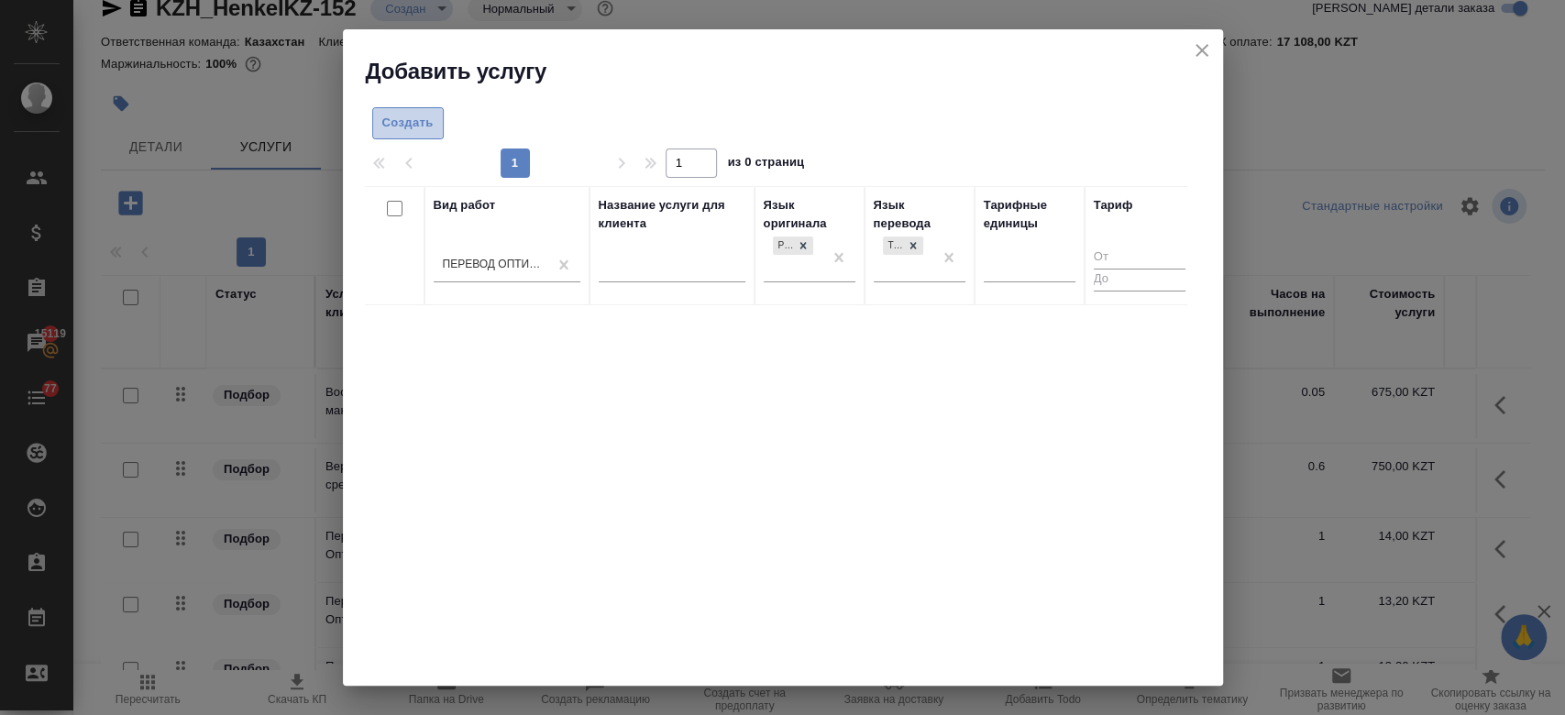
click at [418, 110] on button "Создать" at bounding box center [407, 123] width 71 height 32
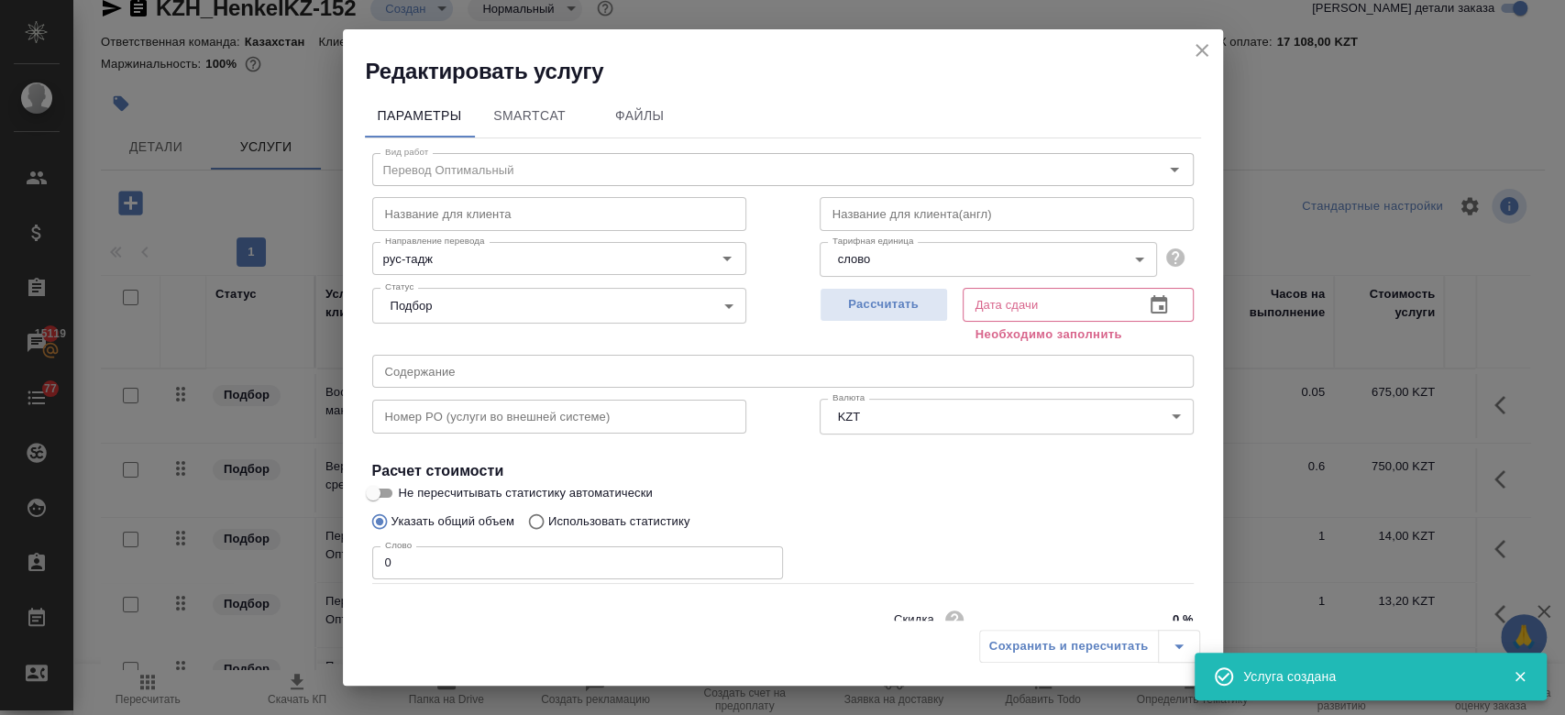
scroll to position [79, 0]
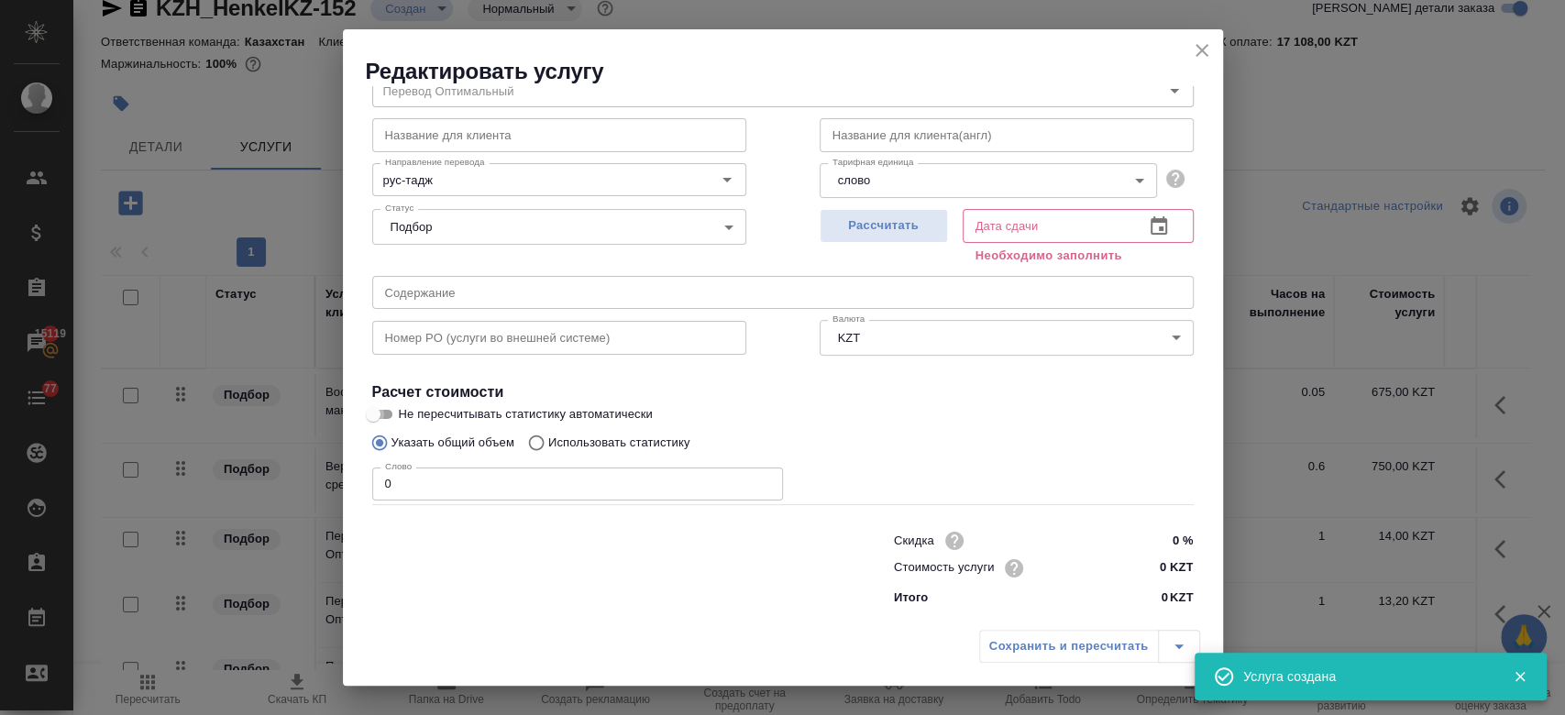
click at [392, 405] on input "Не пересчитывать статистику автоматически" at bounding box center [373, 414] width 66 height 22
checkbox input "true"
click at [411, 476] on input "0" at bounding box center [577, 483] width 411 height 33
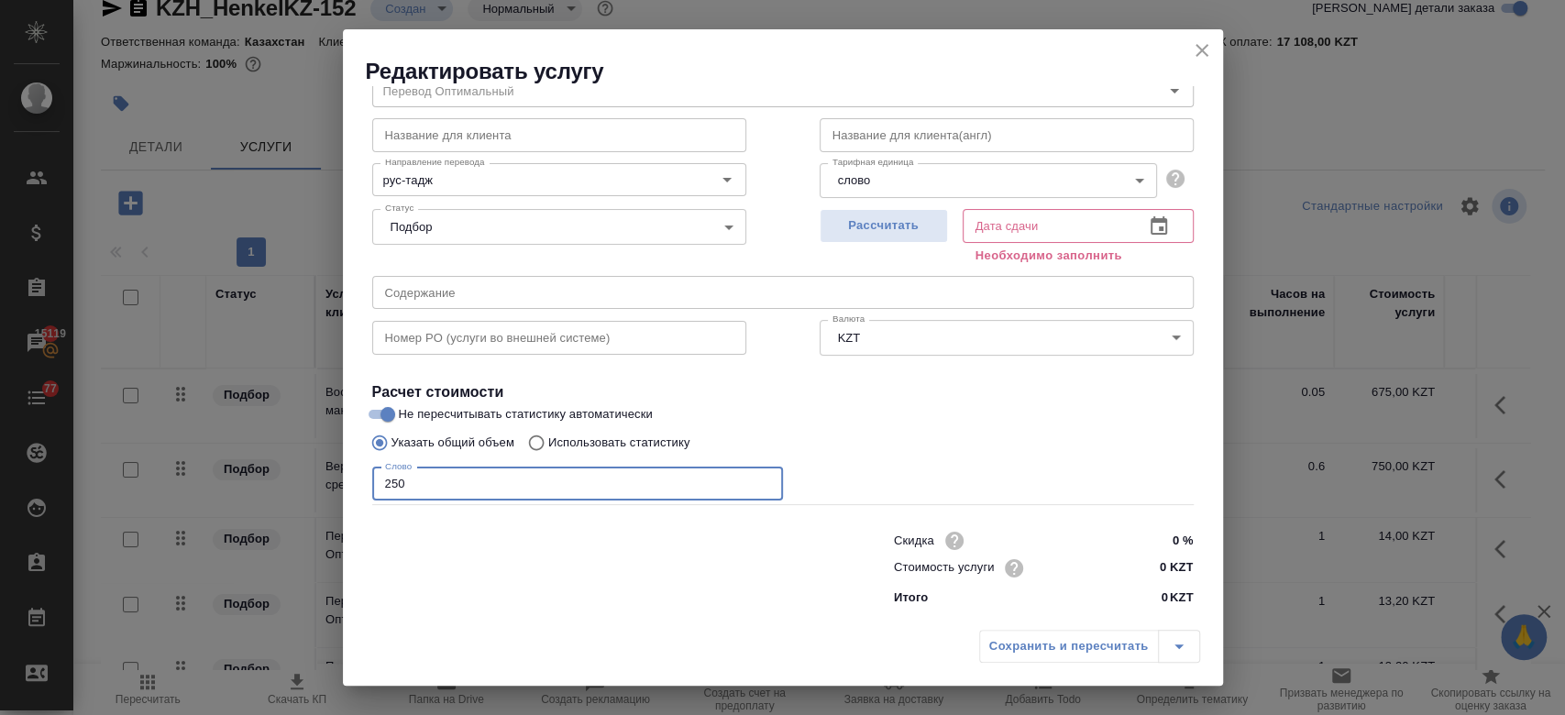
type input "250"
click at [1157, 557] on input "0 KZT" at bounding box center [1158, 568] width 67 height 27
type input "13.2 KZT"
click at [873, 216] on span "Рассчитать" at bounding box center [883, 225] width 108 height 21
type input "26.08.2025 13:22"
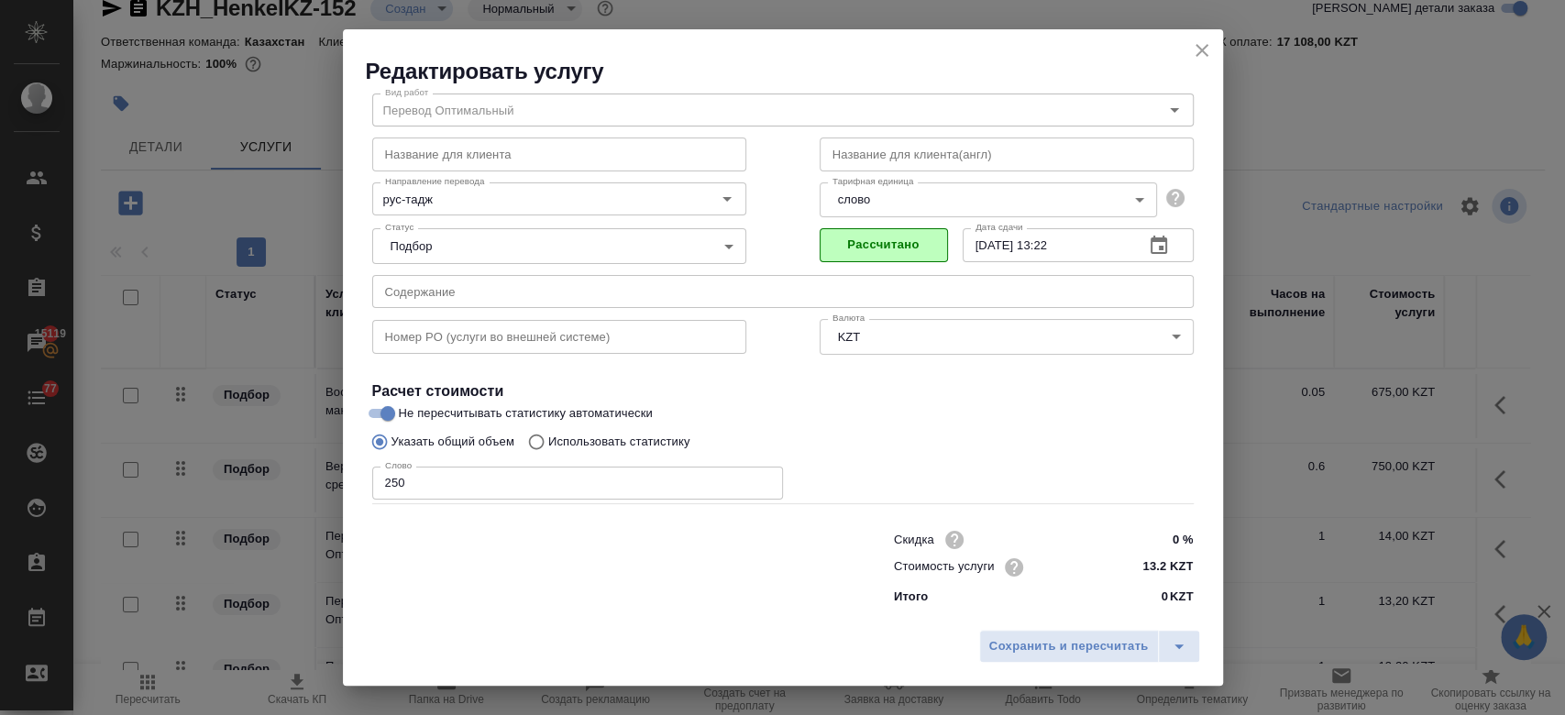
scroll to position [59, 0]
click at [1044, 660] on button "Сохранить и пересчитать" at bounding box center [1069, 646] width 180 height 33
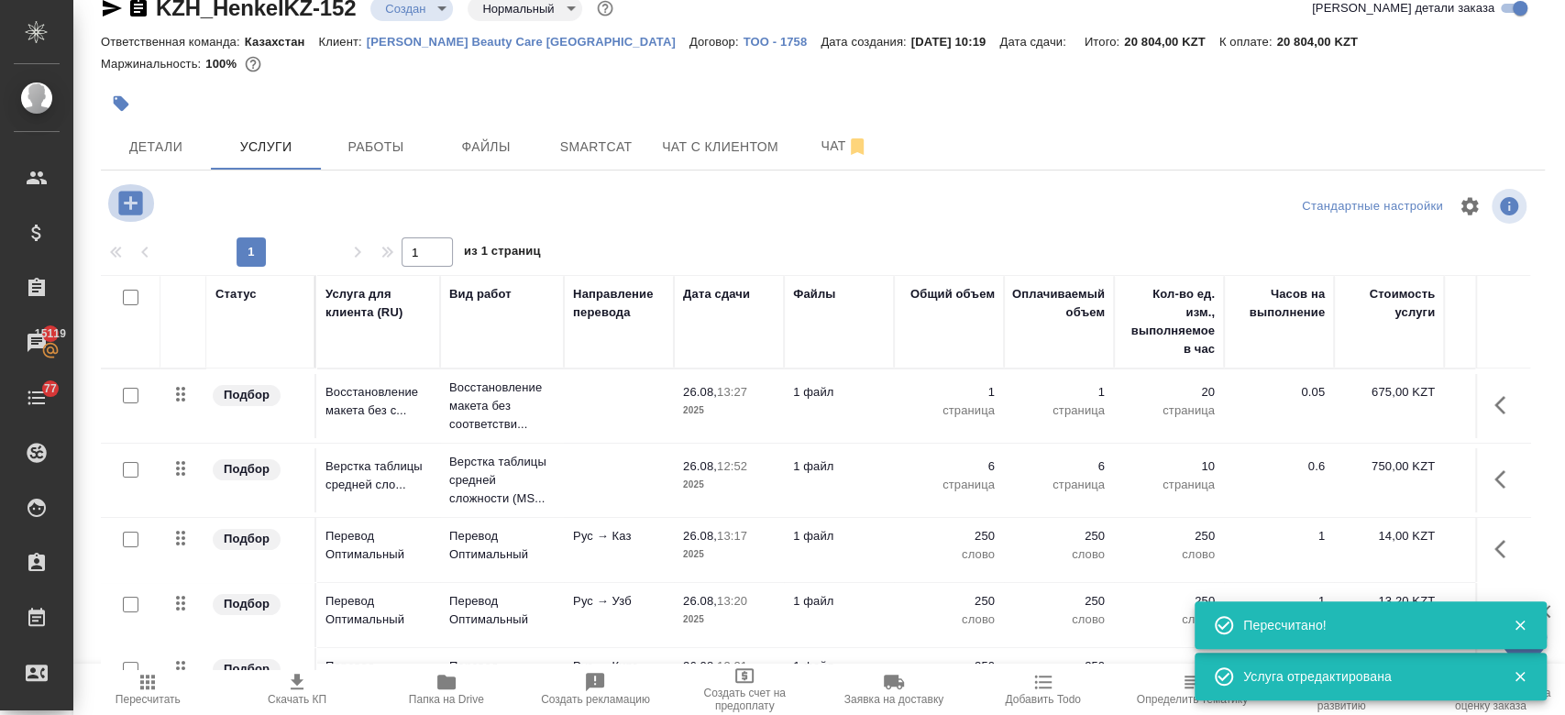
click at [134, 199] on icon "button" at bounding box center [130, 203] width 24 height 24
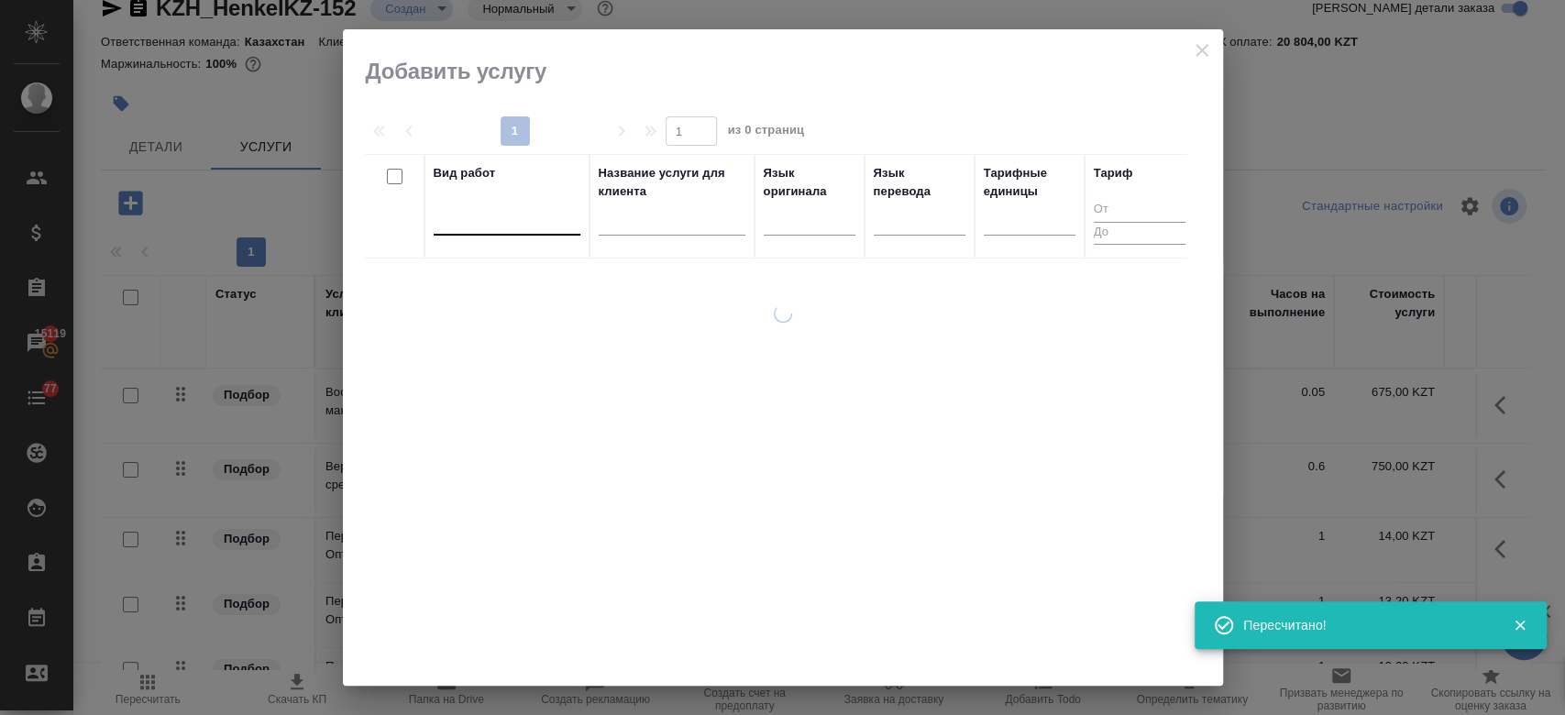
click at [556, 221] on div at bounding box center [507, 216] width 147 height 27
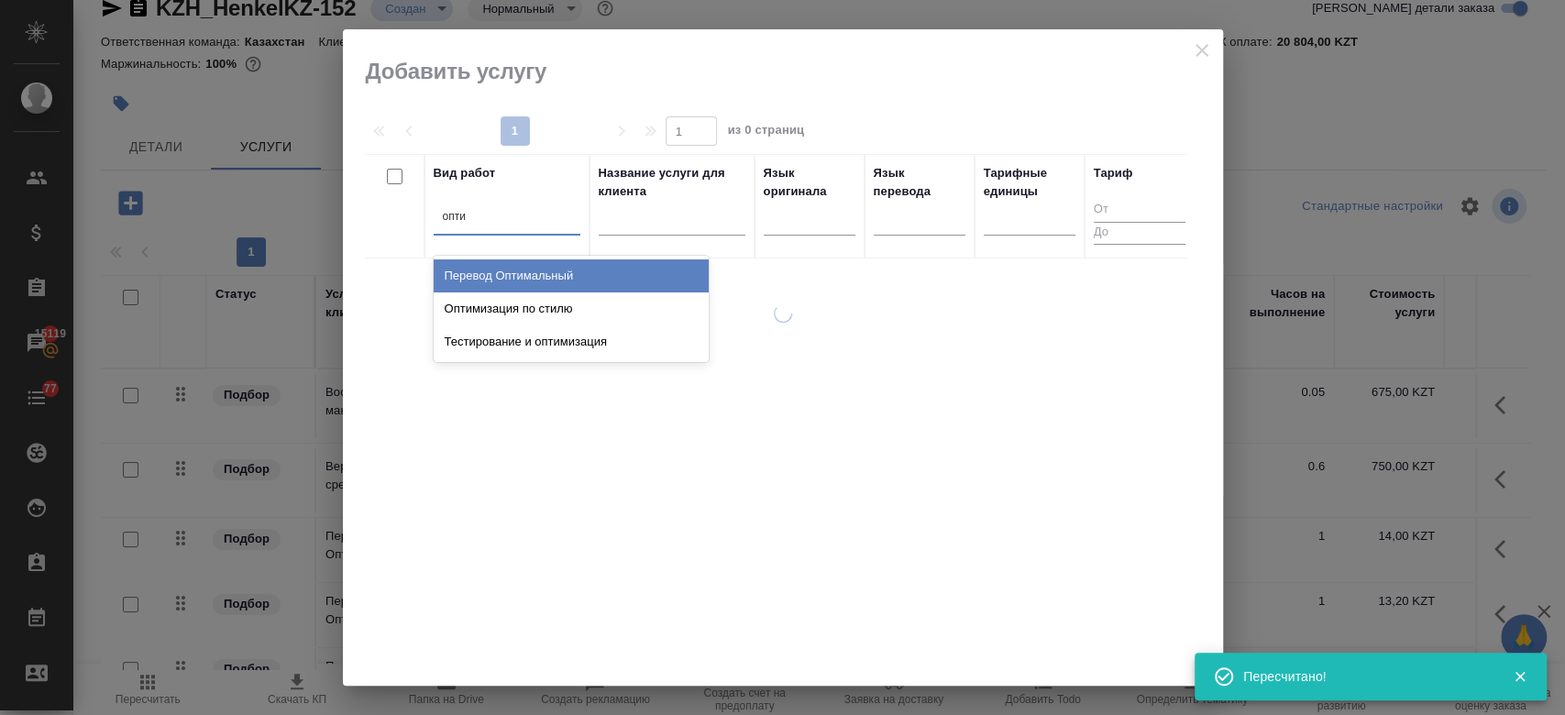
type input "оптим"
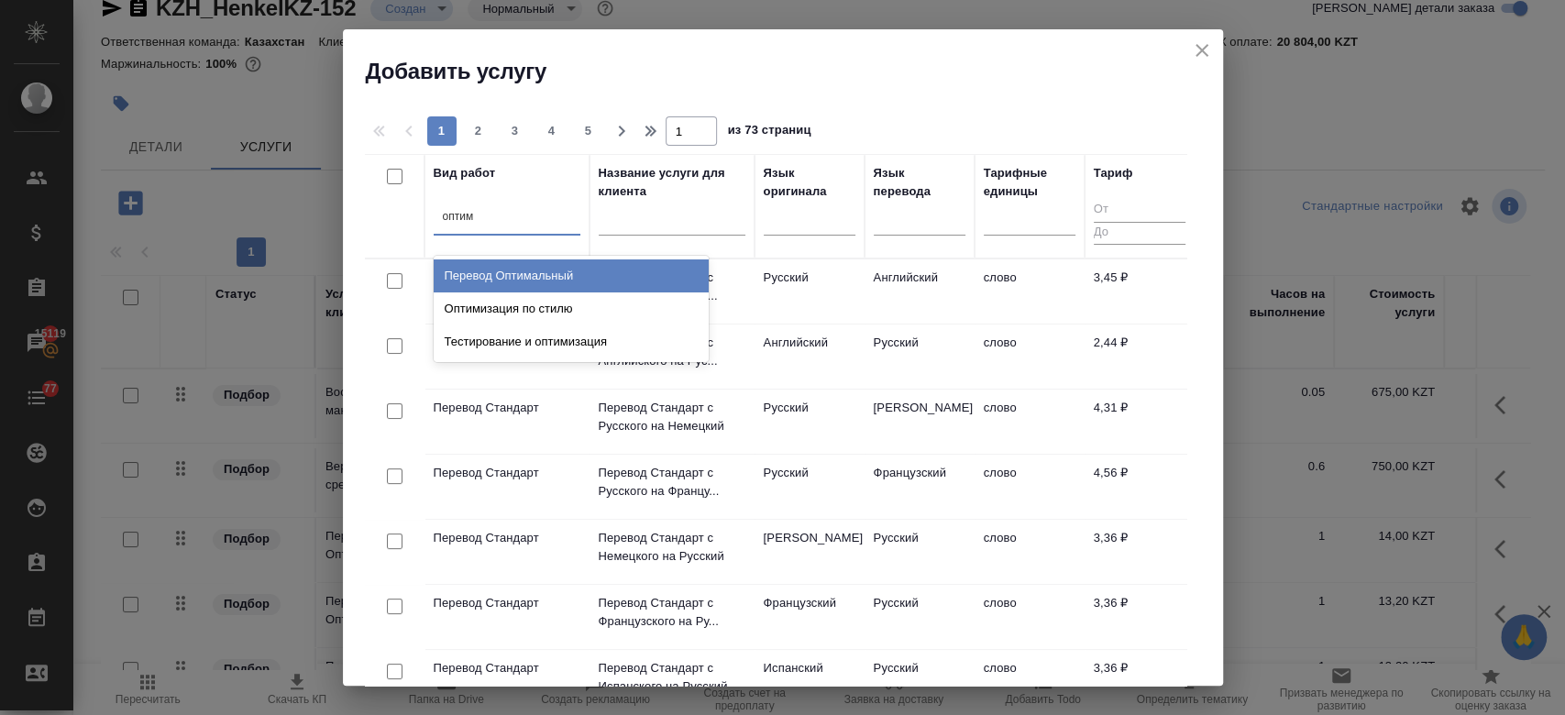
click at [546, 275] on div "Перевод Оптимальный" at bounding box center [571, 275] width 275 height 33
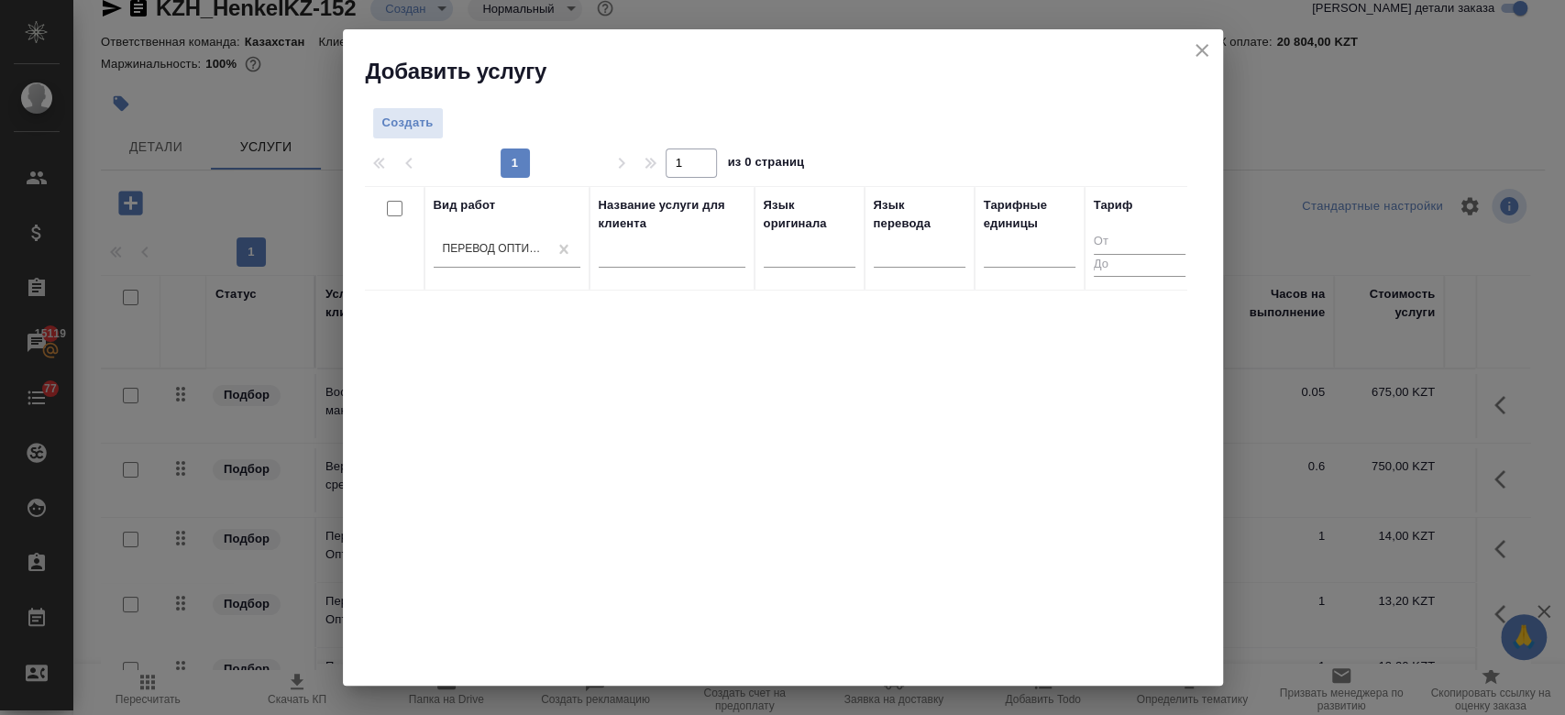
click at [546, 275] on div "Перевод Оптимальный" at bounding box center [507, 257] width 147 height 48
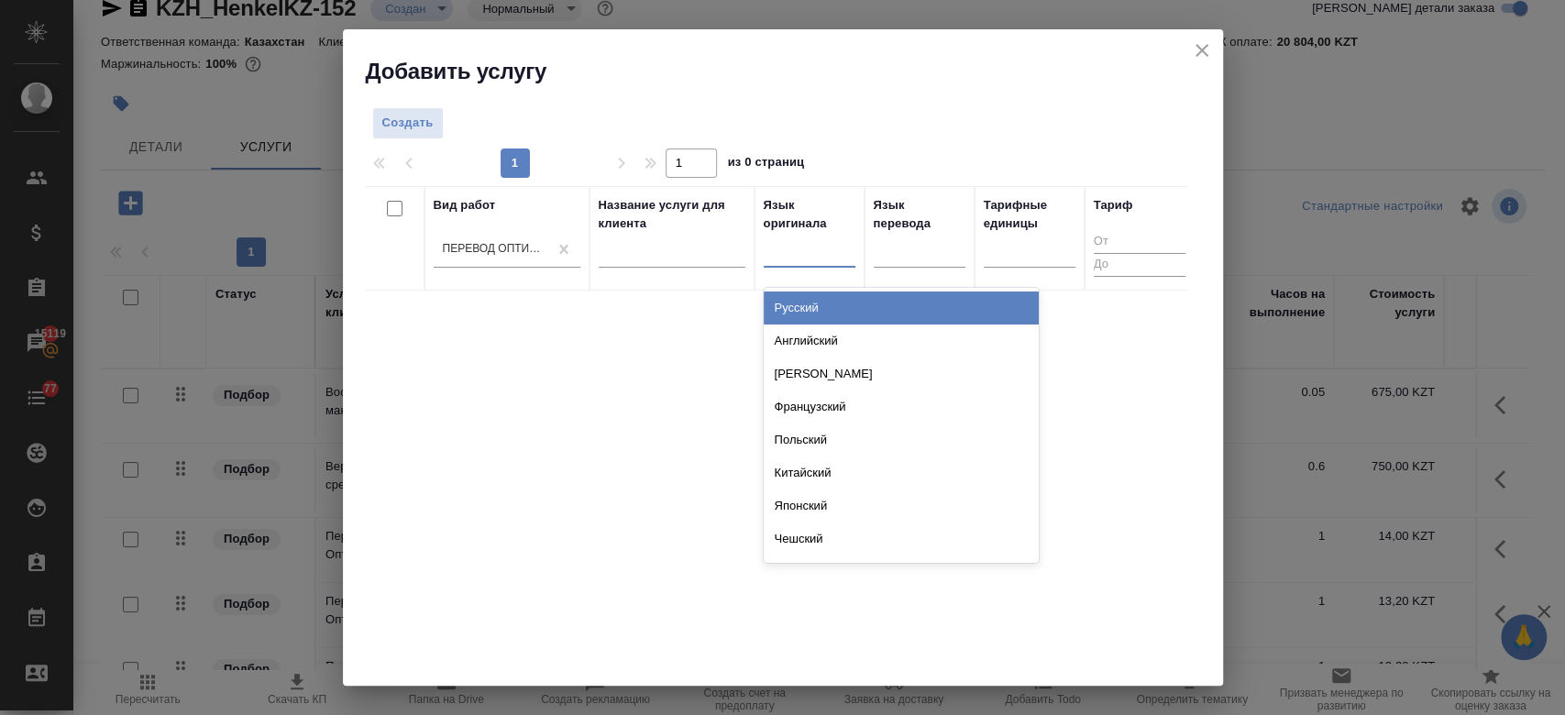
click at [795, 255] on div at bounding box center [809, 249] width 92 height 27
type input "рус"
click at [843, 297] on div "Русский" at bounding box center [900, 307] width 275 height 33
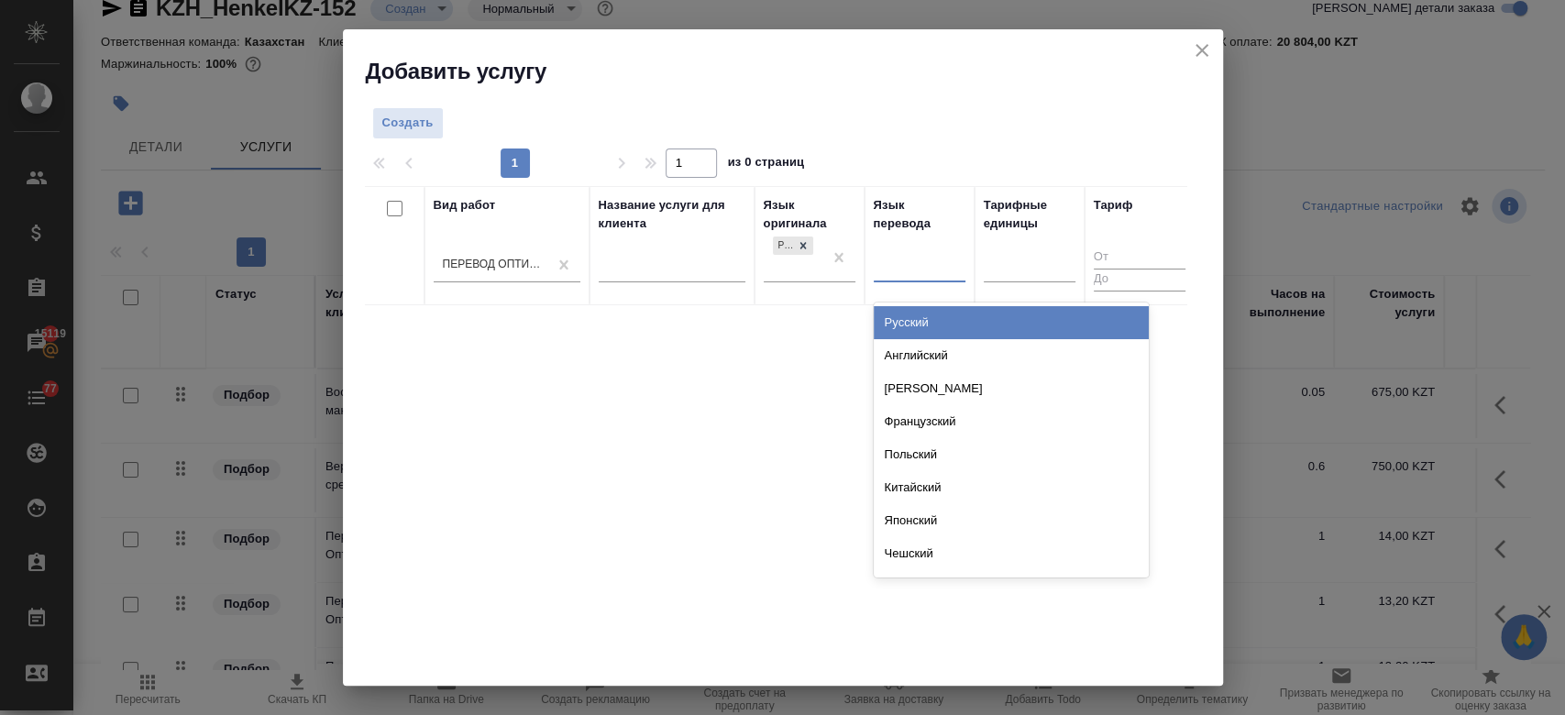
click at [913, 268] on div at bounding box center [919, 264] width 92 height 27
type input "турк"
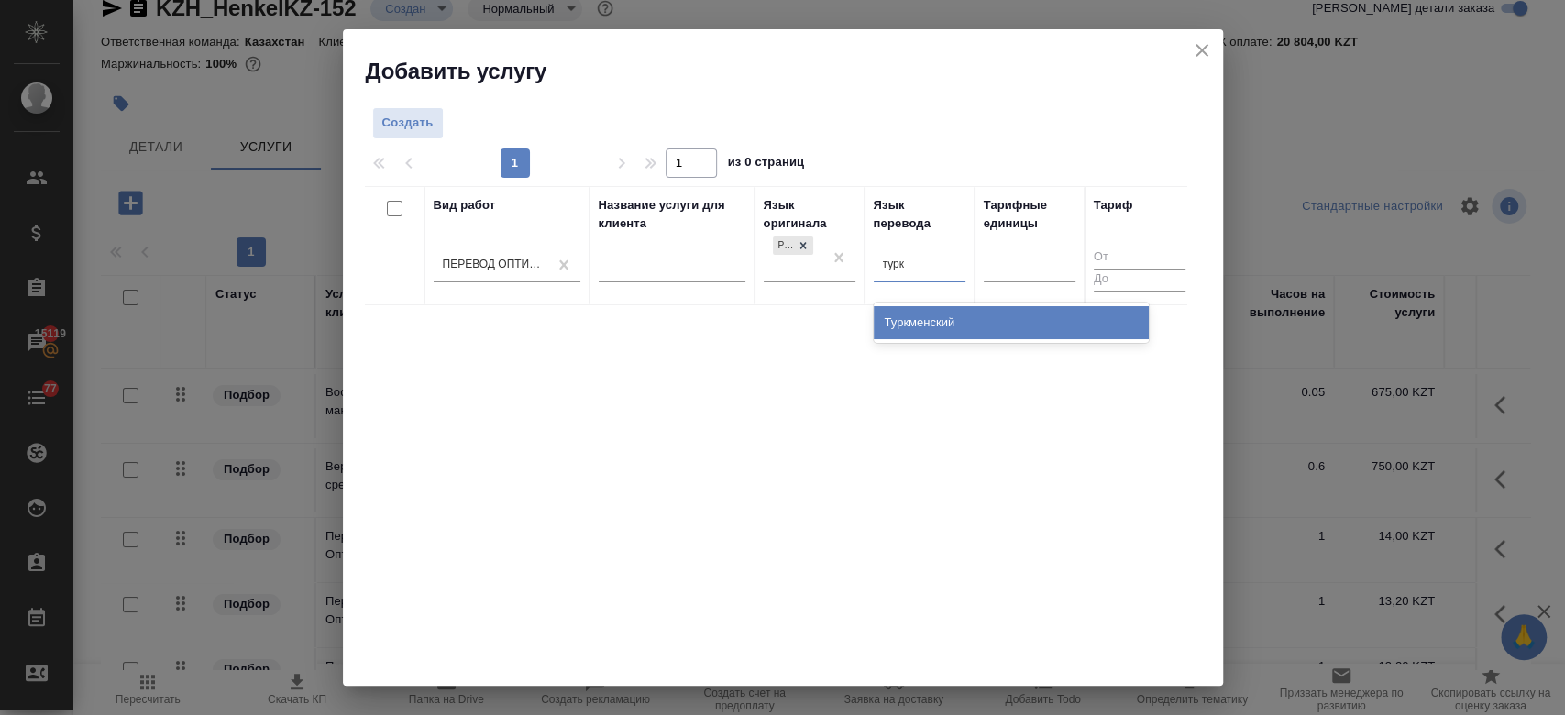
click at [927, 319] on div "Туркменский" at bounding box center [1010, 322] width 275 height 33
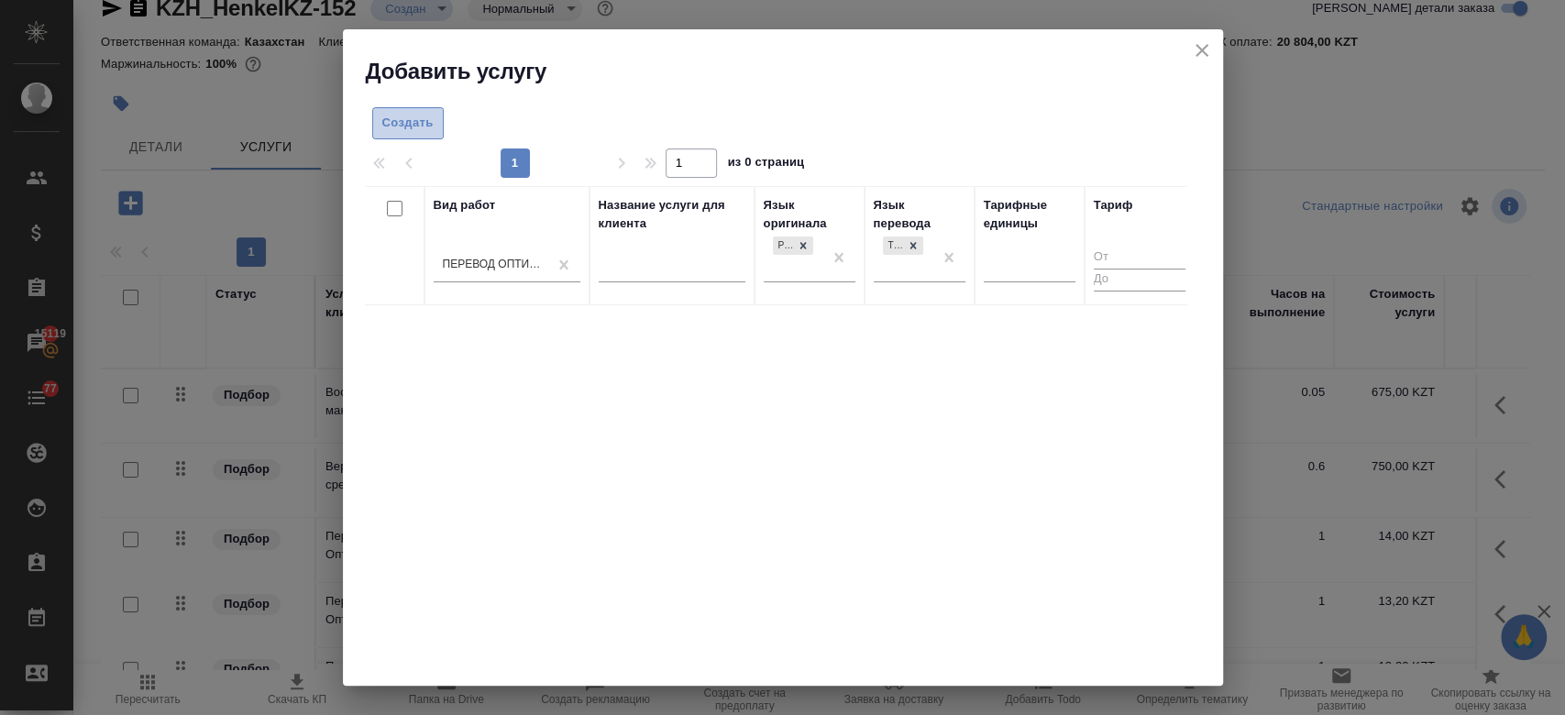
click at [403, 125] on span "Создать" at bounding box center [407, 123] width 51 height 21
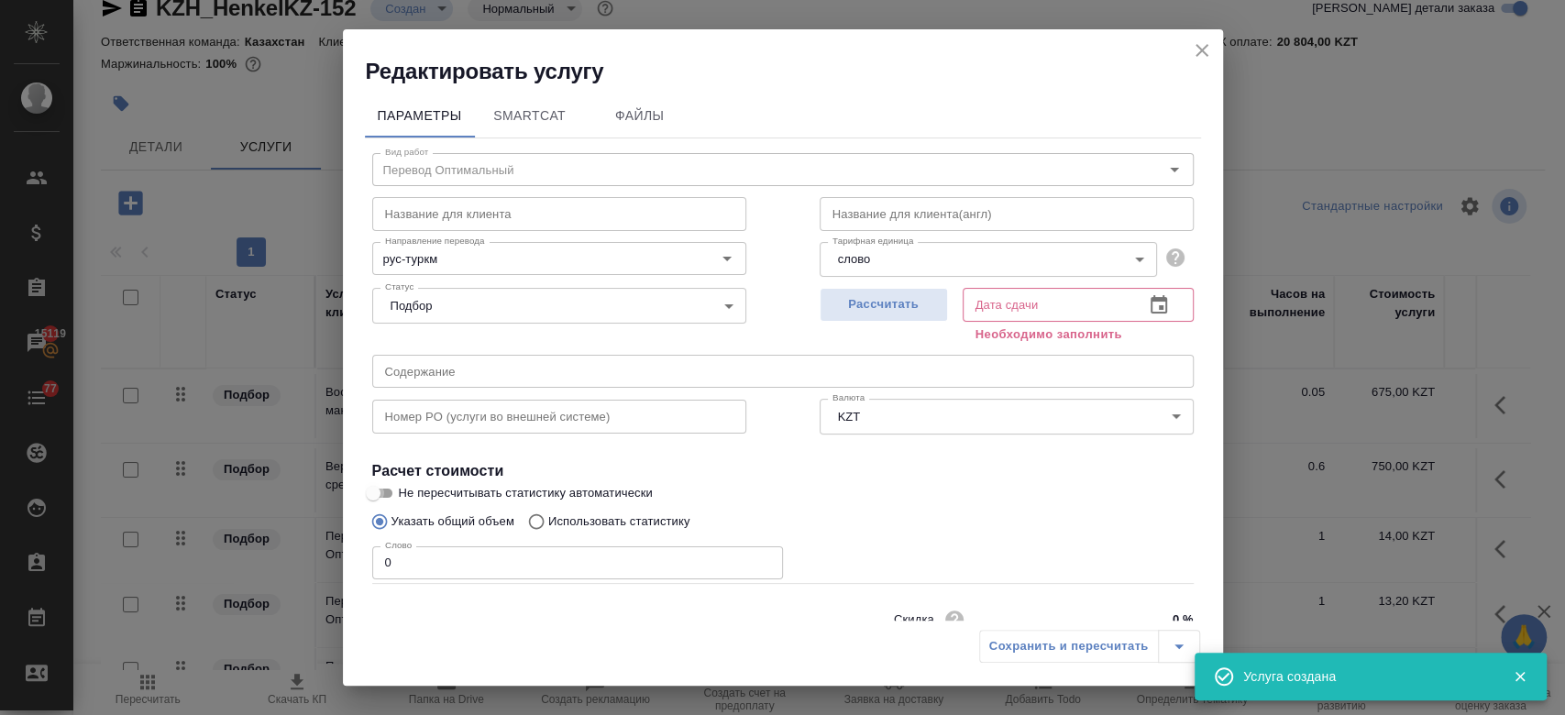
click at [378, 499] on input "Не пересчитывать статистику автоматически" at bounding box center [373, 493] width 66 height 22
checkbox input "true"
click at [435, 567] on input "0" at bounding box center [577, 562] width 411 height 33
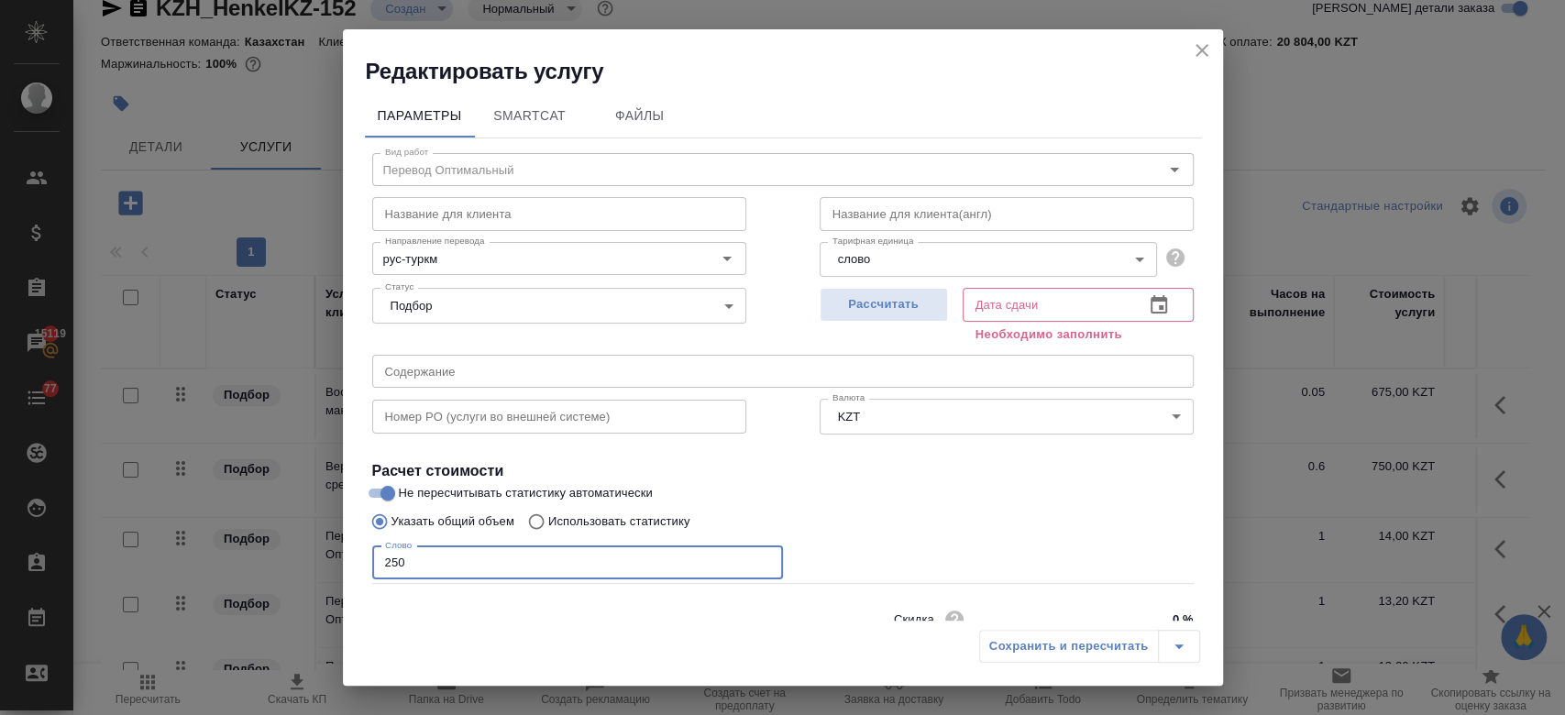
type input "250"
click at [813, 546] on div "Слово 250 Слово" at bounding box center [782, 561] width 821 height 44
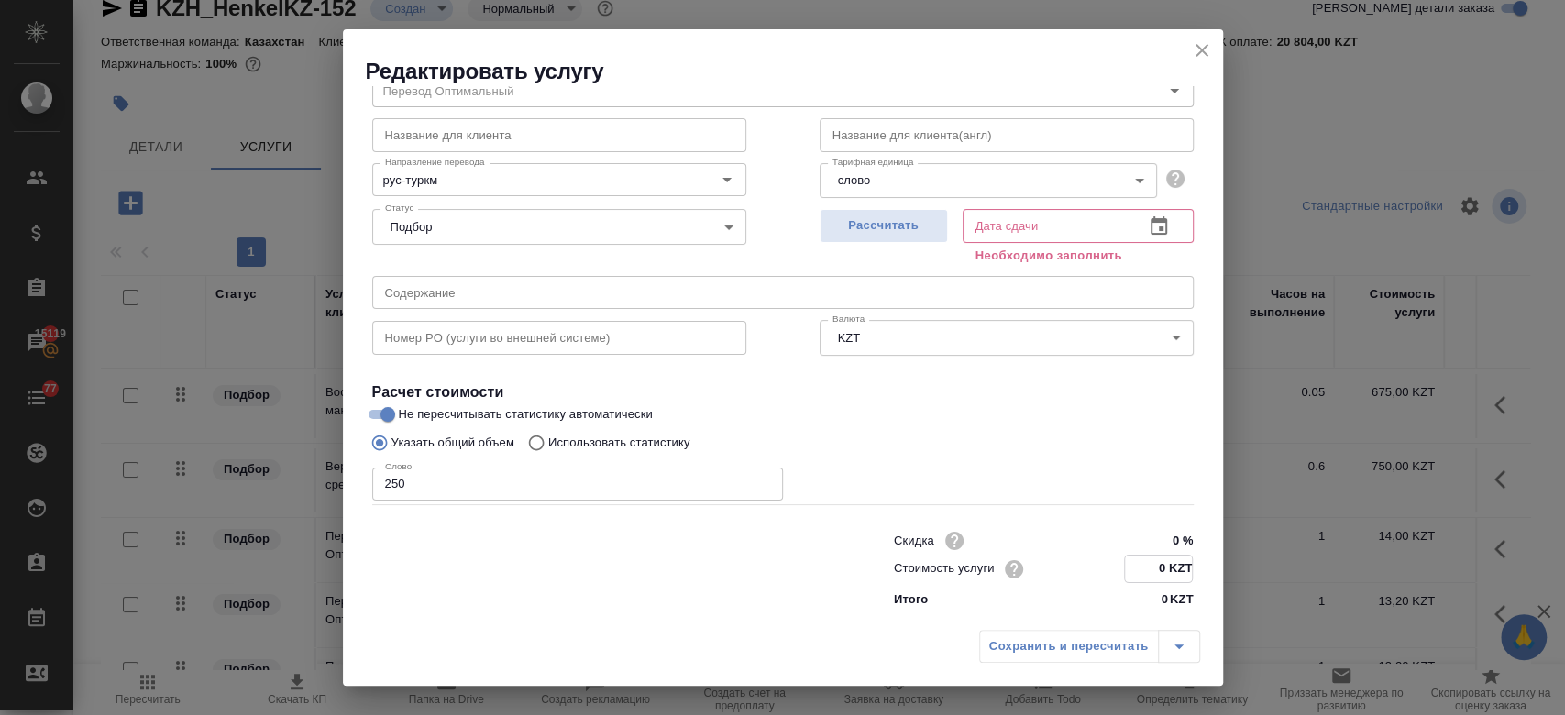
click at [1152, 573] on input "0 KZT" at bounding box center [1158, 568] width 67 height 27
type input "13.2 KZT"
click at [1060, 451] on div "Указать общий объем Использовать статистику" at bounding box center [782, 442] width 821 height 35
click at [895, 229] on span "Рассчитать" at bounding box center [883, 225] width 108 height 21
type input "26.08.2025 13:22"
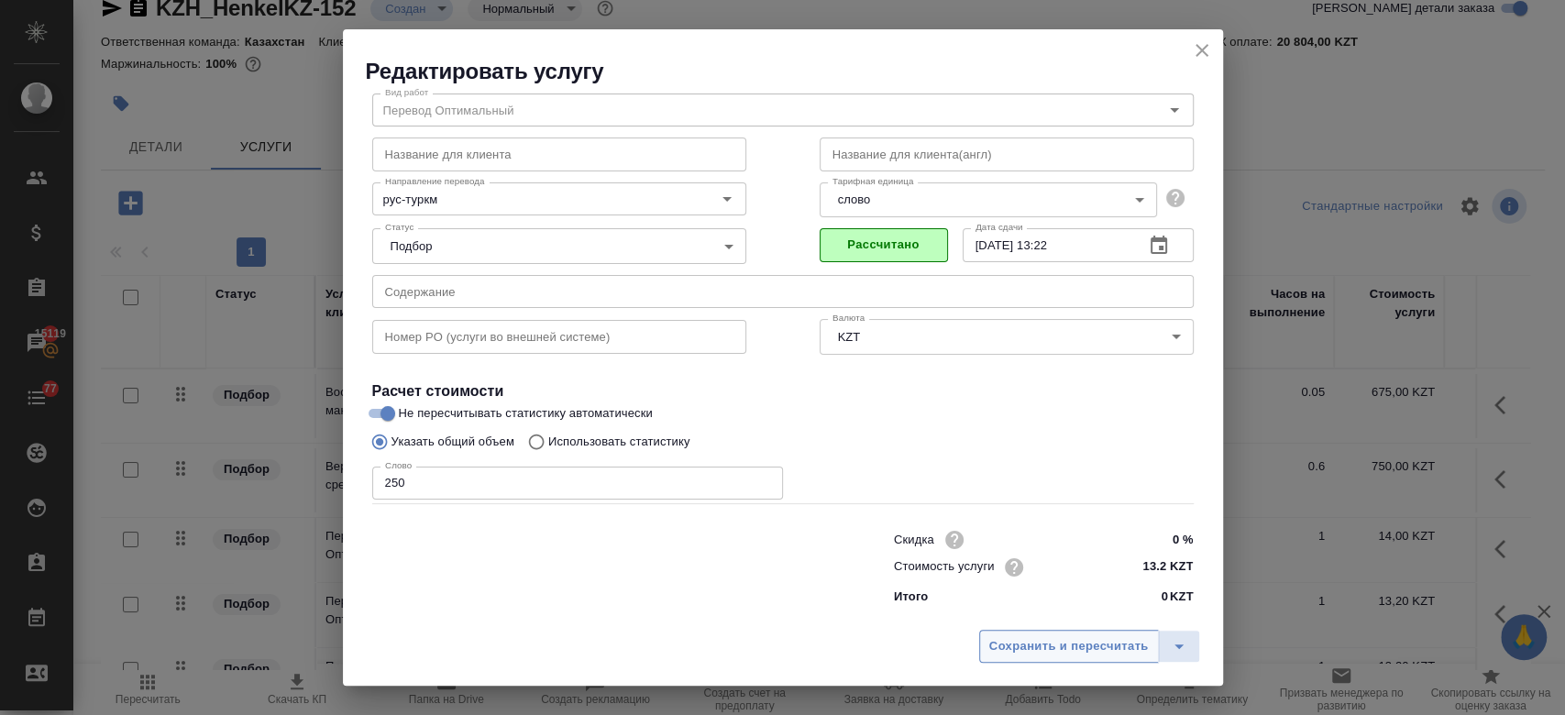
scroll to position [59, 0]
click at [1075, 653] on span "Сохранить и пересчитать" at bounding box center [1068, 646] width 159 height 21
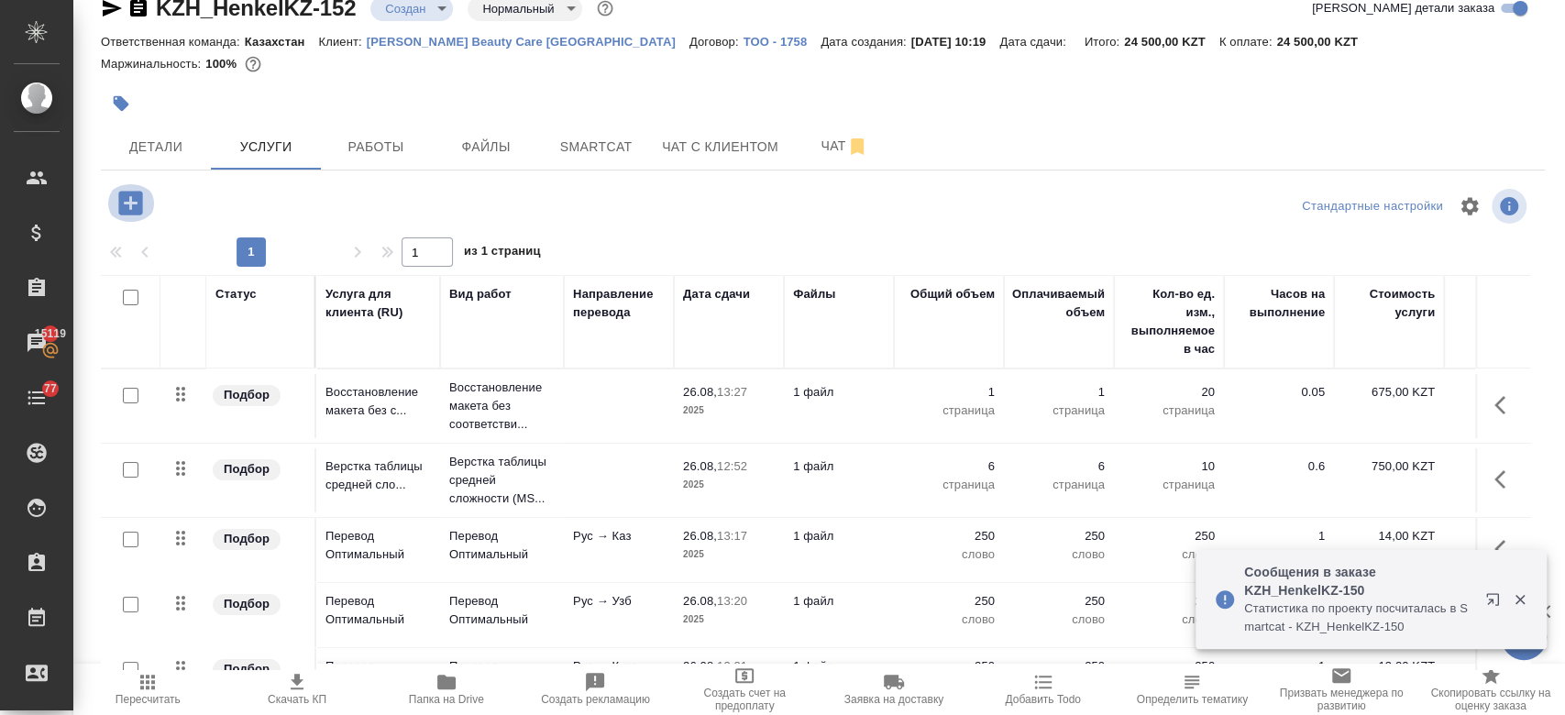
click at [121, 205] on icon "button" at bounding box center [130, 203] width 24 height 24
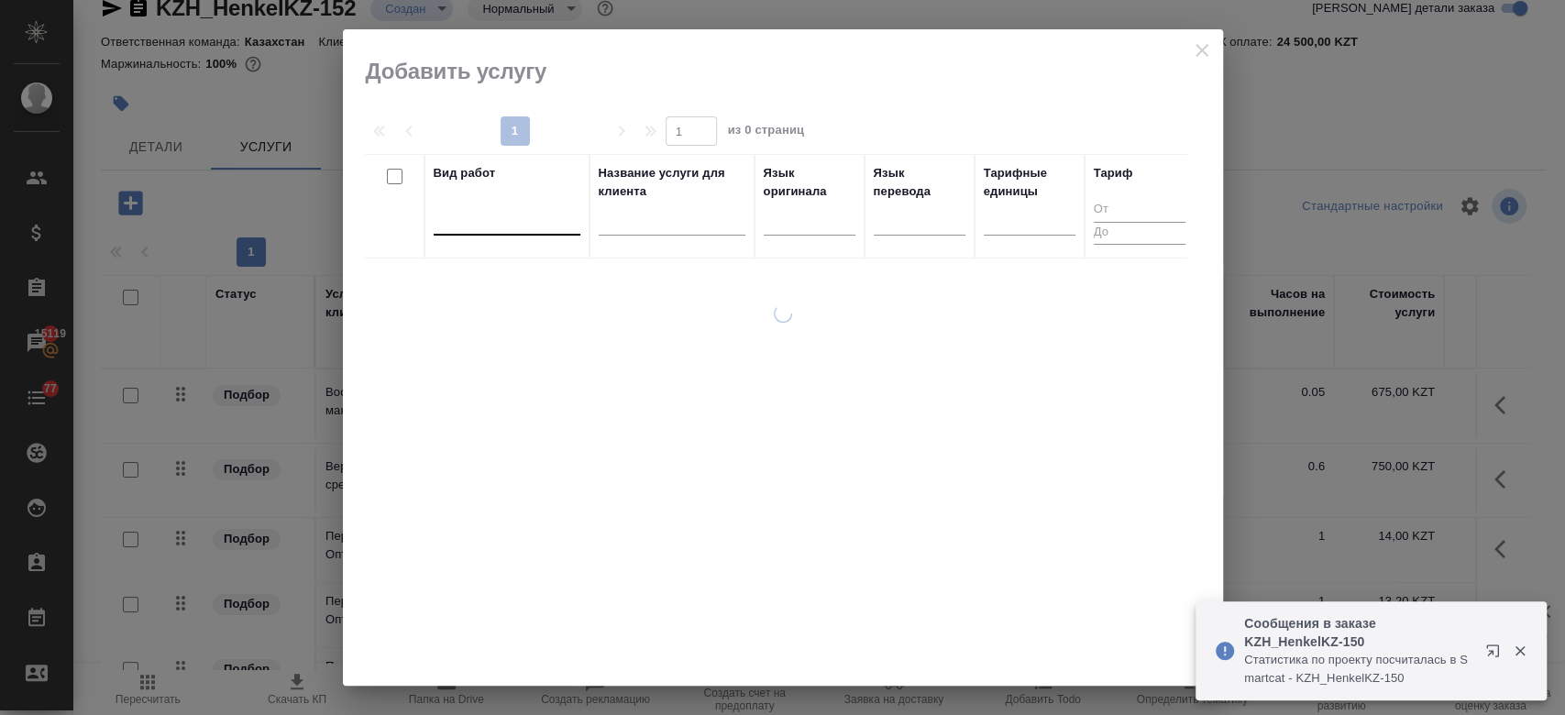
click at [487, 226] on div at bounding box center [507, 216] width 147 height 27
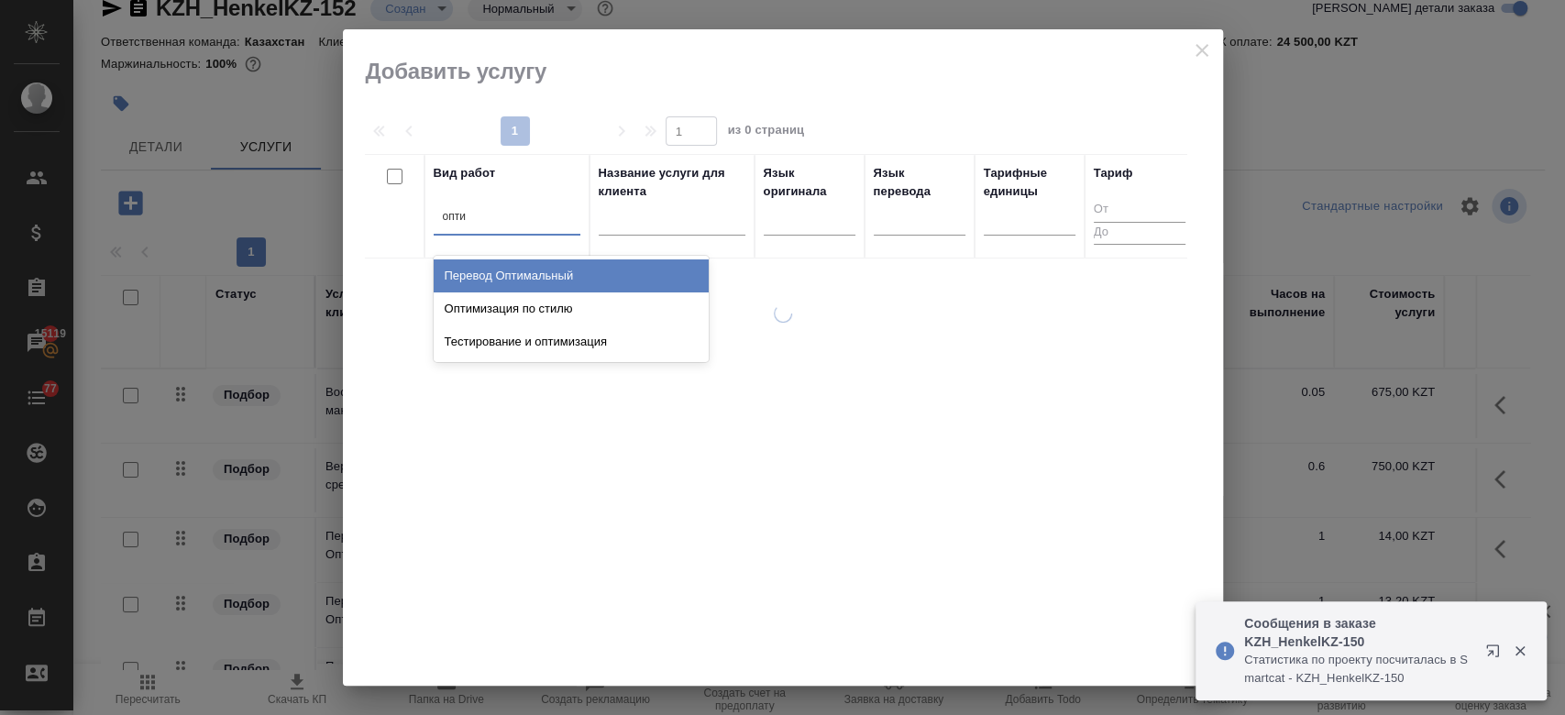
type input "оптим"
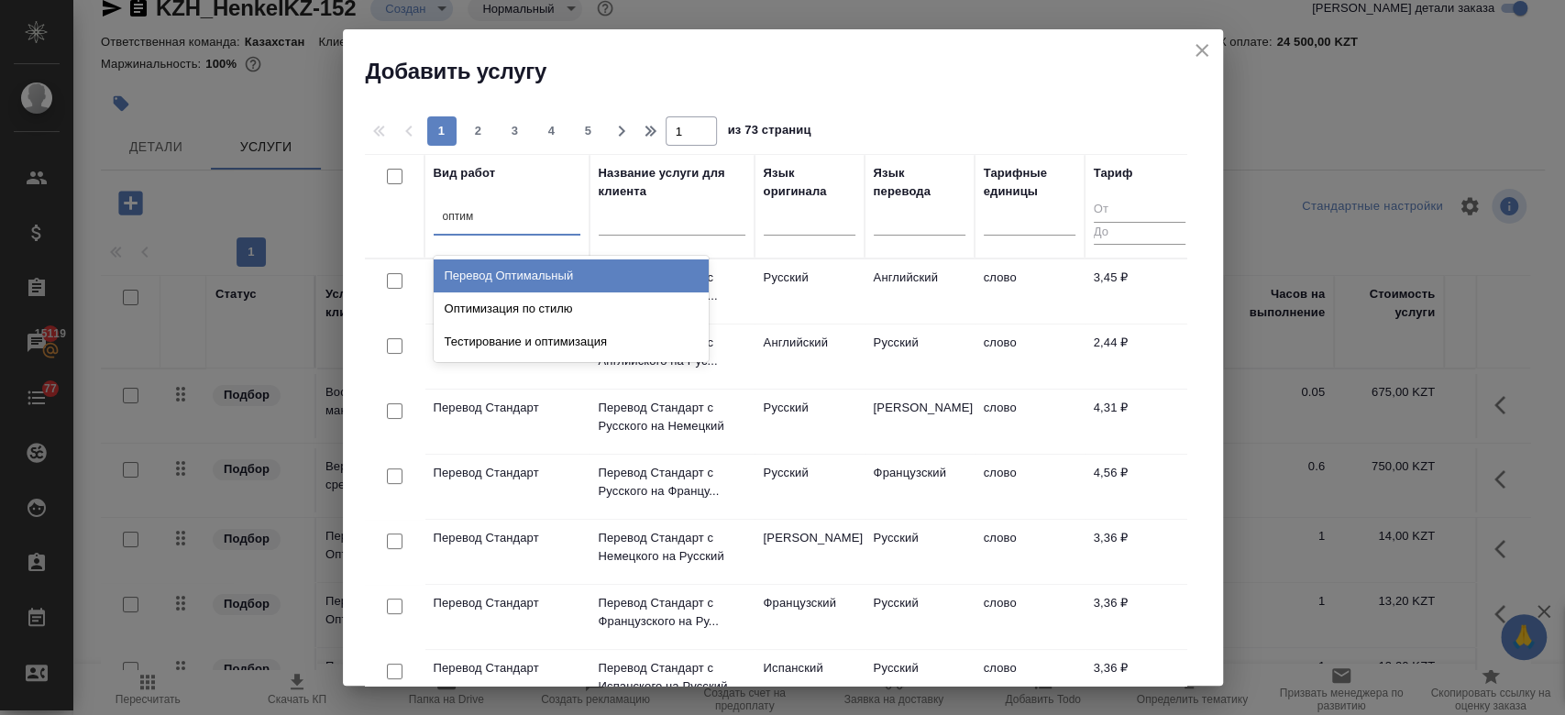
click at [527, 286] on div "Перевод Оптимальный" at bounding box center [571, 275] width 275 height 33
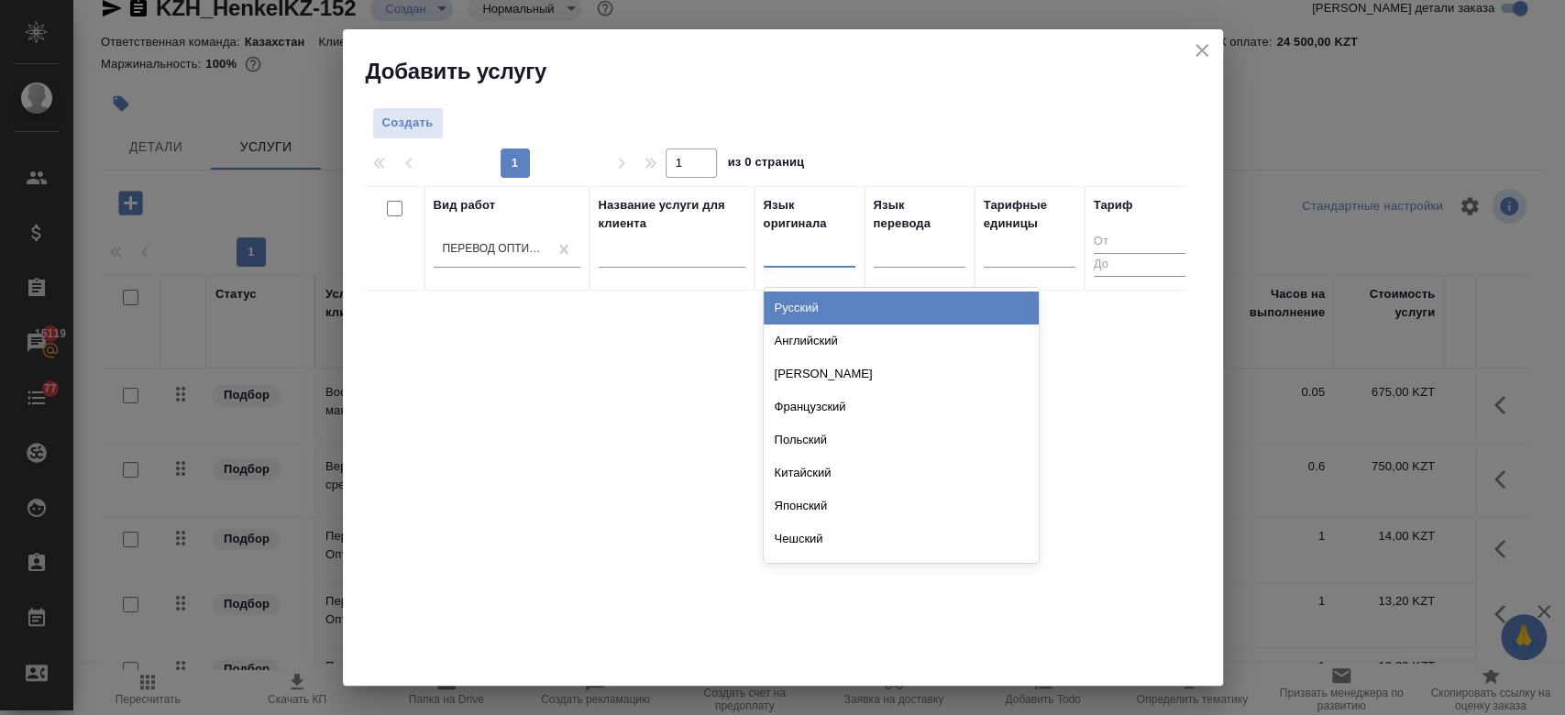
click at [807, 250] on div at bounding box center [809, 249] width 92 height 27
type input "рус"
click at [828, 318] on div "Русский" at bounding box center [900, 307] width 275 height 33
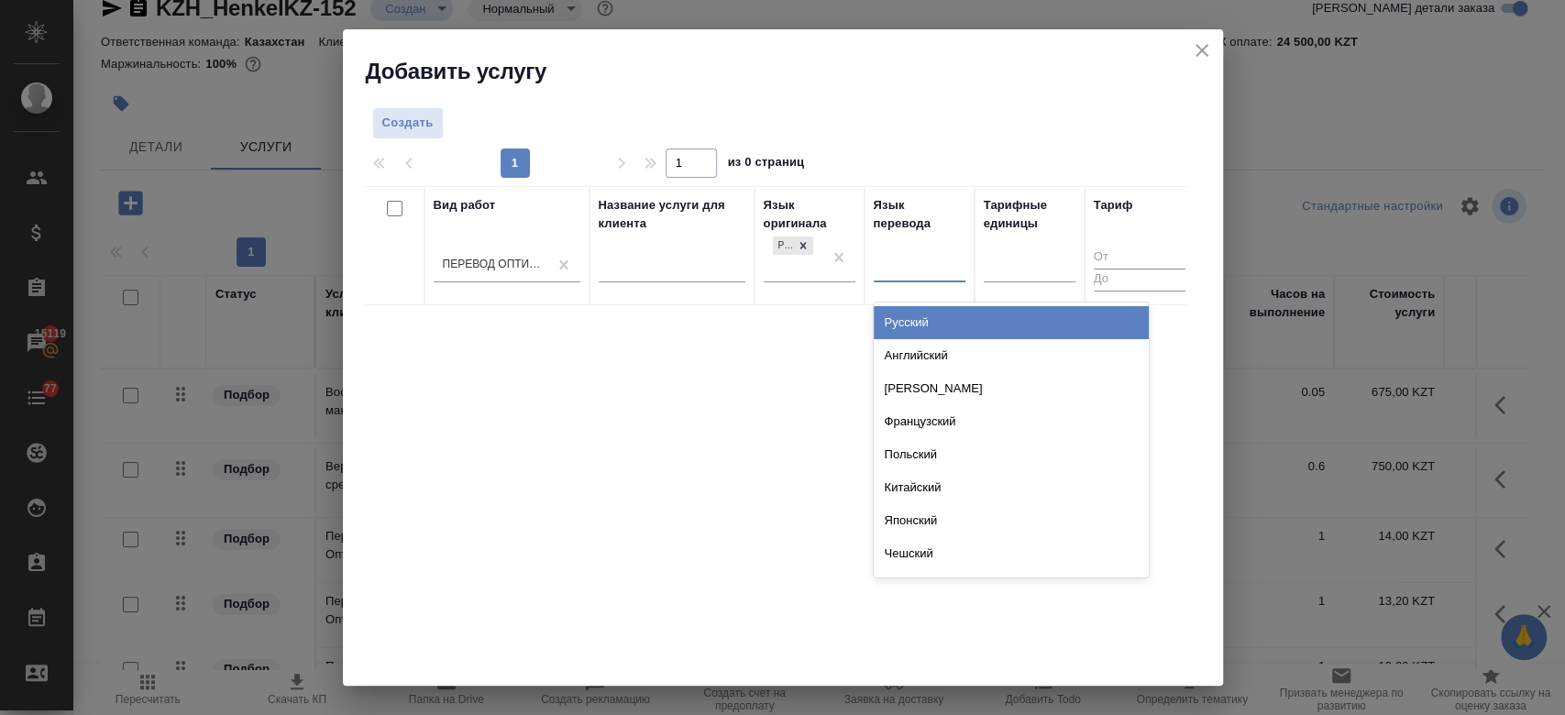
click at [887, 278] on div at bounding box center [919, 264] width 92 height 35
type input "монг"
click at [983, 320] on div "Монгольский" at bounding box center [1010, 322] width 275 height 33
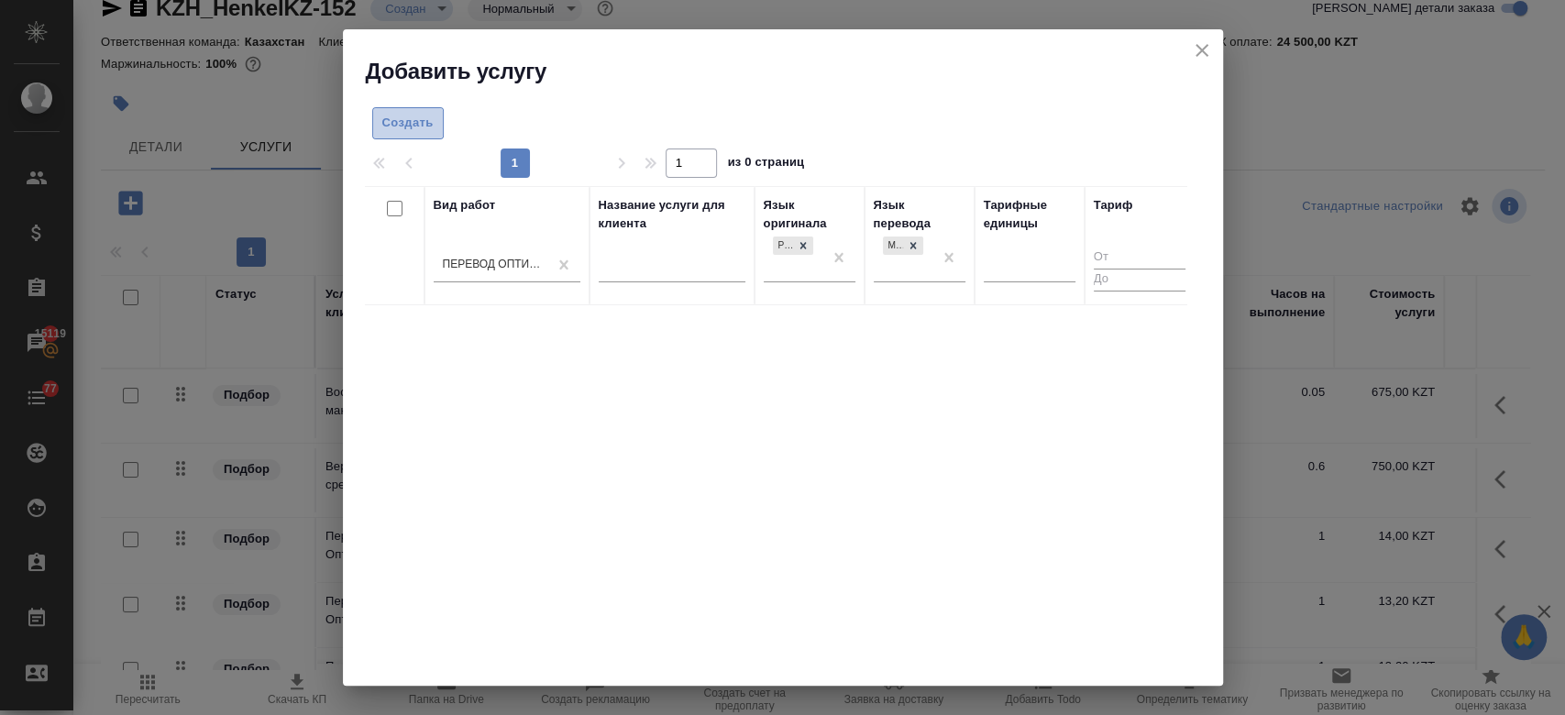
click at [407, 118] on span "Создать" at bounding box center [407, 123] width 51 height 21
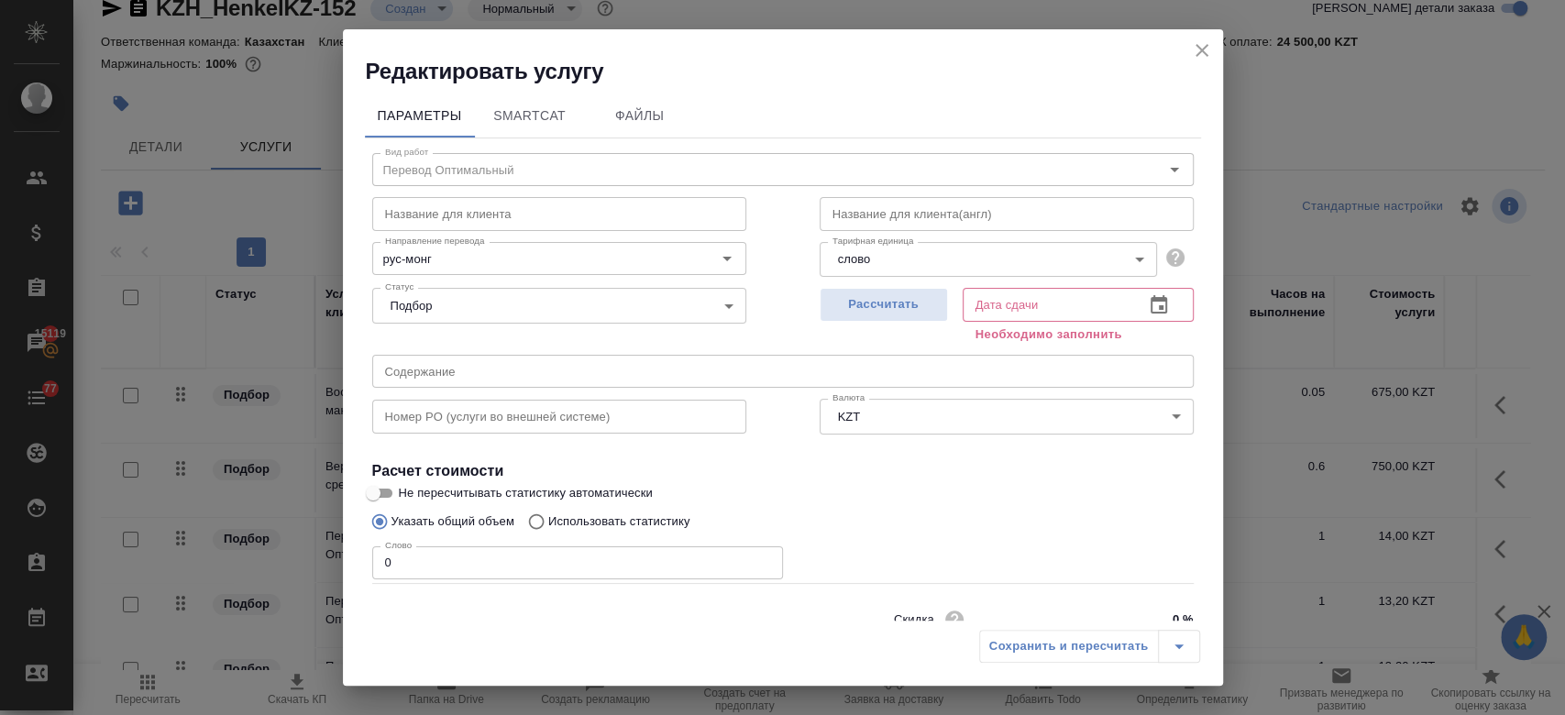
scroll to position [79, 0]
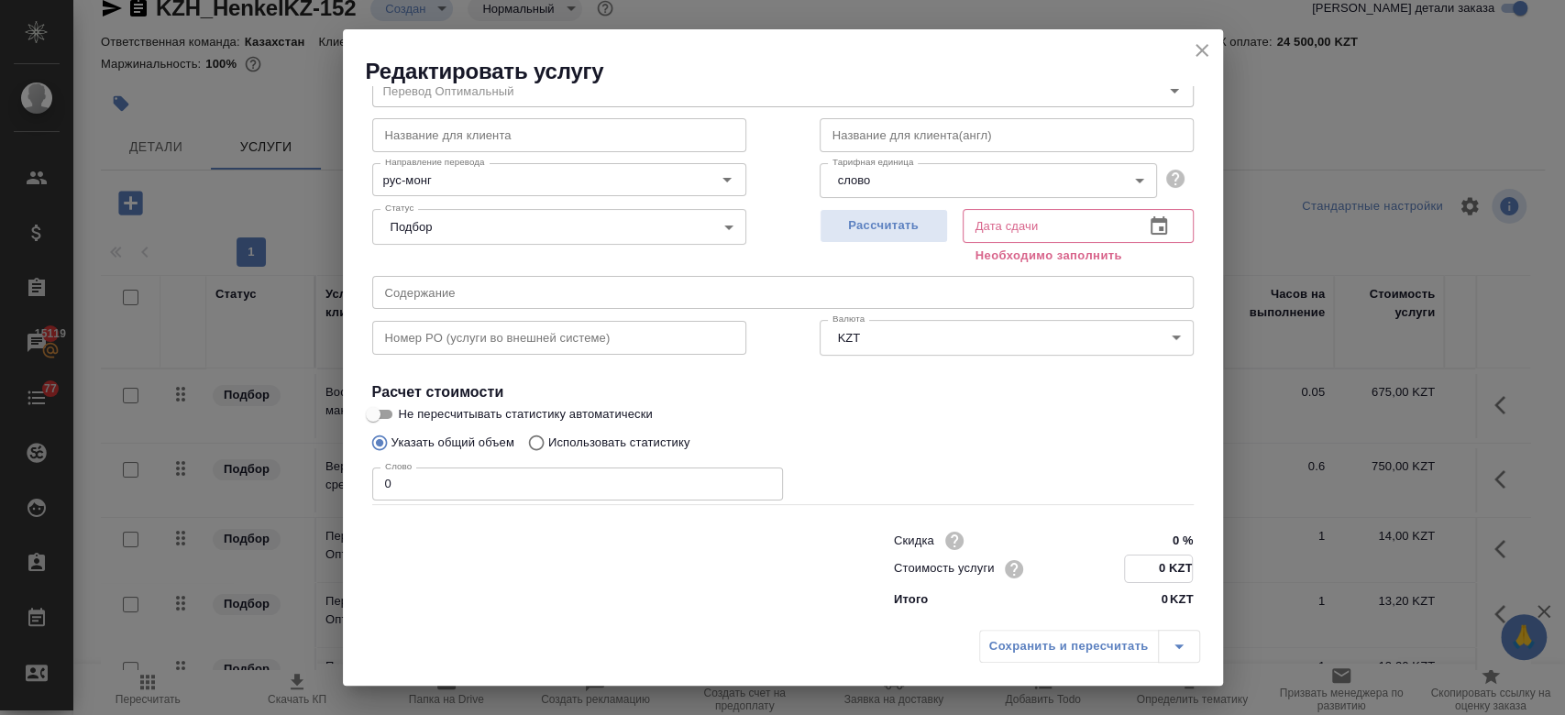
click at [1148, 571] on input "0 KZT" at bounding box center [1158, 568] width 67 height 27
type input "42 KZT"
click at [864, 425] on div "Указать общий объем Использовать статистику" at bounding box center [782, 442] width 821 height 35
click at [381, 403] on input "Не пересчитывать статистику автоматически" at bounding box center [373, 414] width 66 height 22
checkbox input "true"
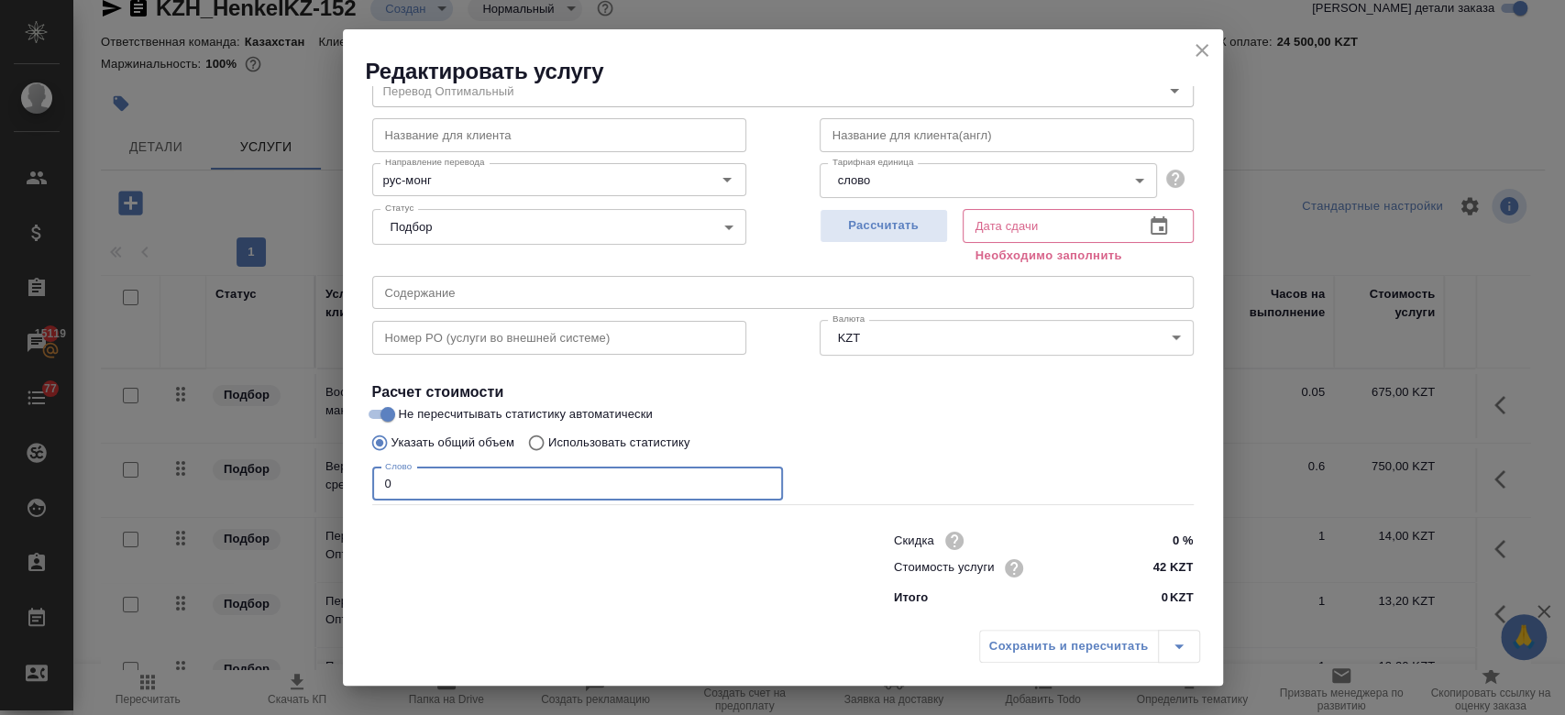
click at [422, 476] on input "0" at bounding box center [577, 483] width 411 height 33
type input "250"
click at [997, 387] on h4 "Расчет стоимости" at bounding box center [782, 392] width 821 height 22
click at [861, 212] on button "Рассчитать" at bounding box center [883, 226] width 128 height 34
type input "26.08.2025 13:23"
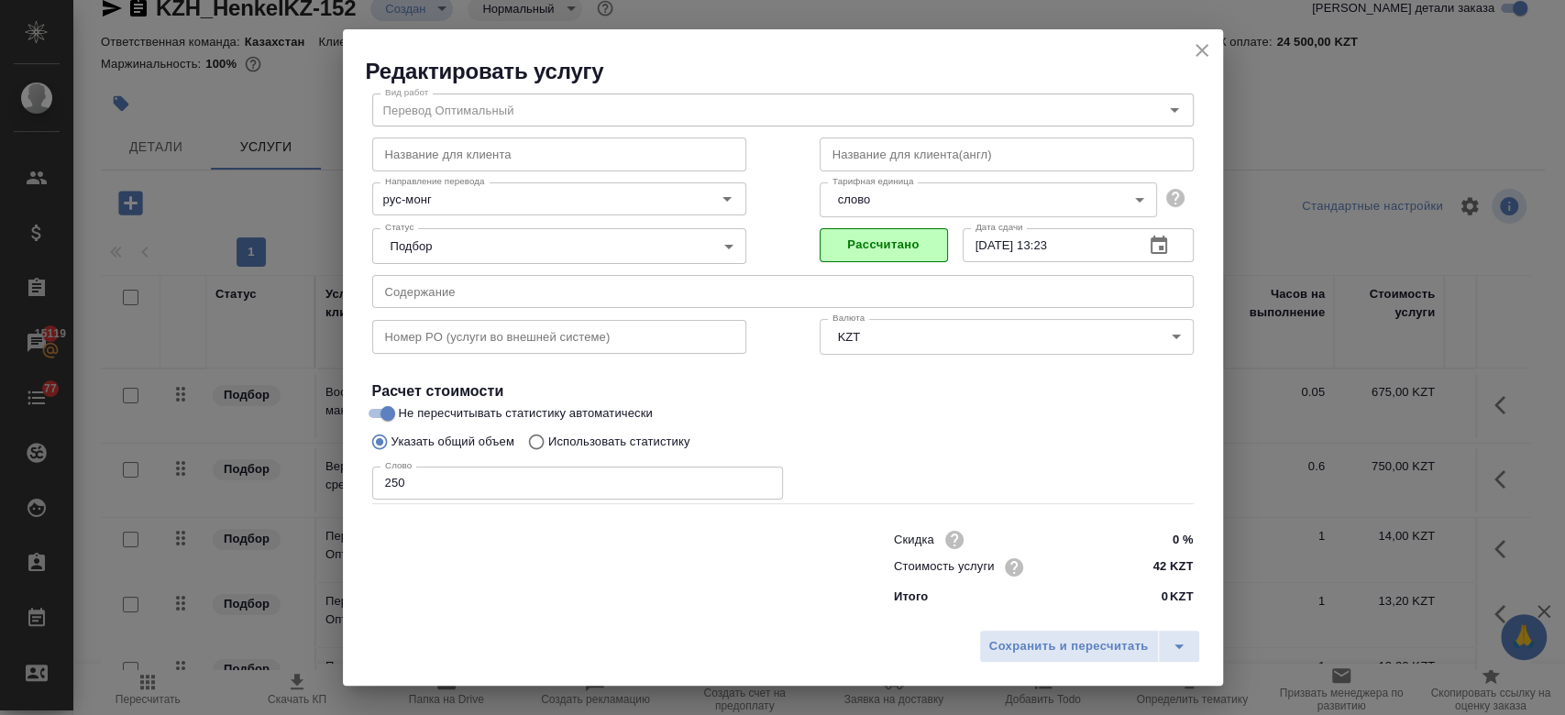
scroll to position [59, 0]
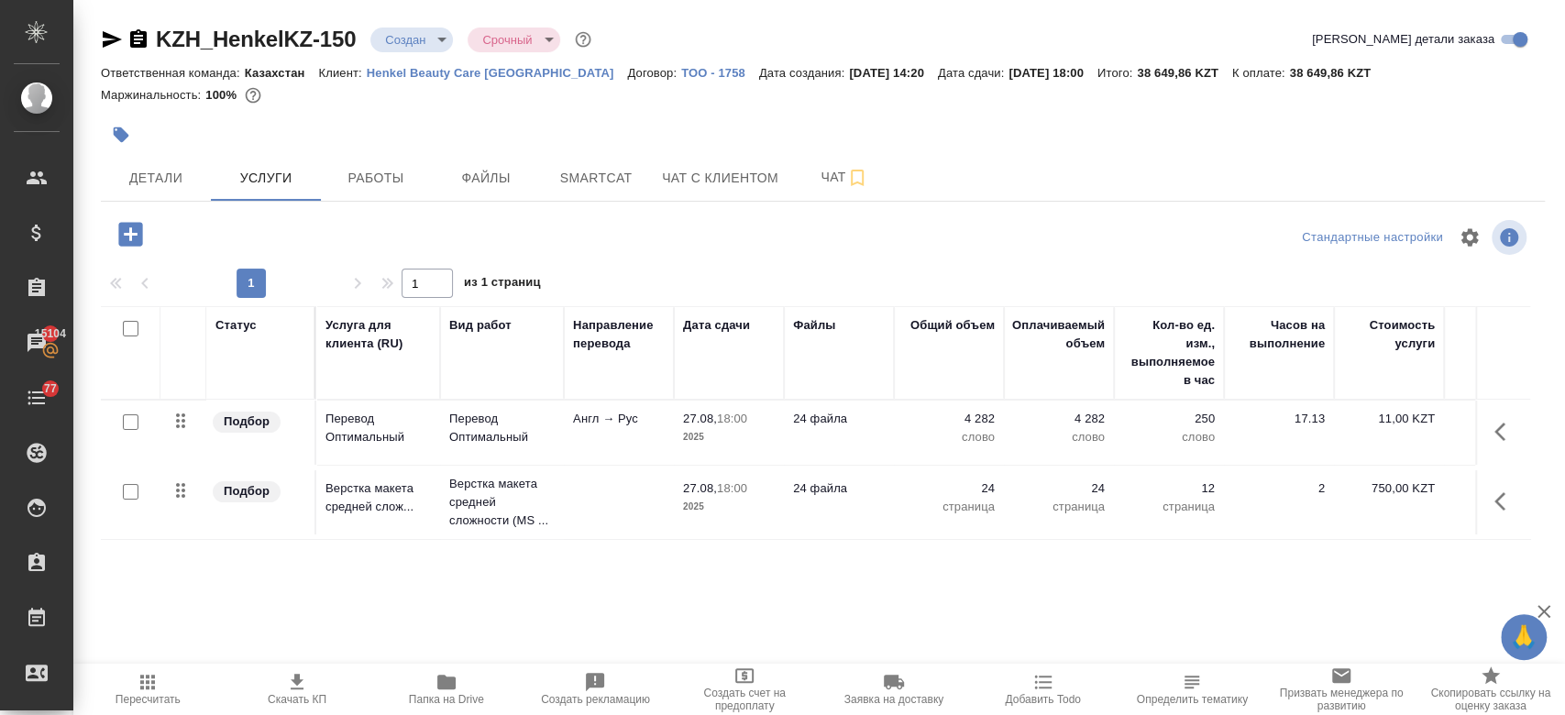
click at [152, 174] on span "Детали" at bounding box center [156, 178] width 88 height 23
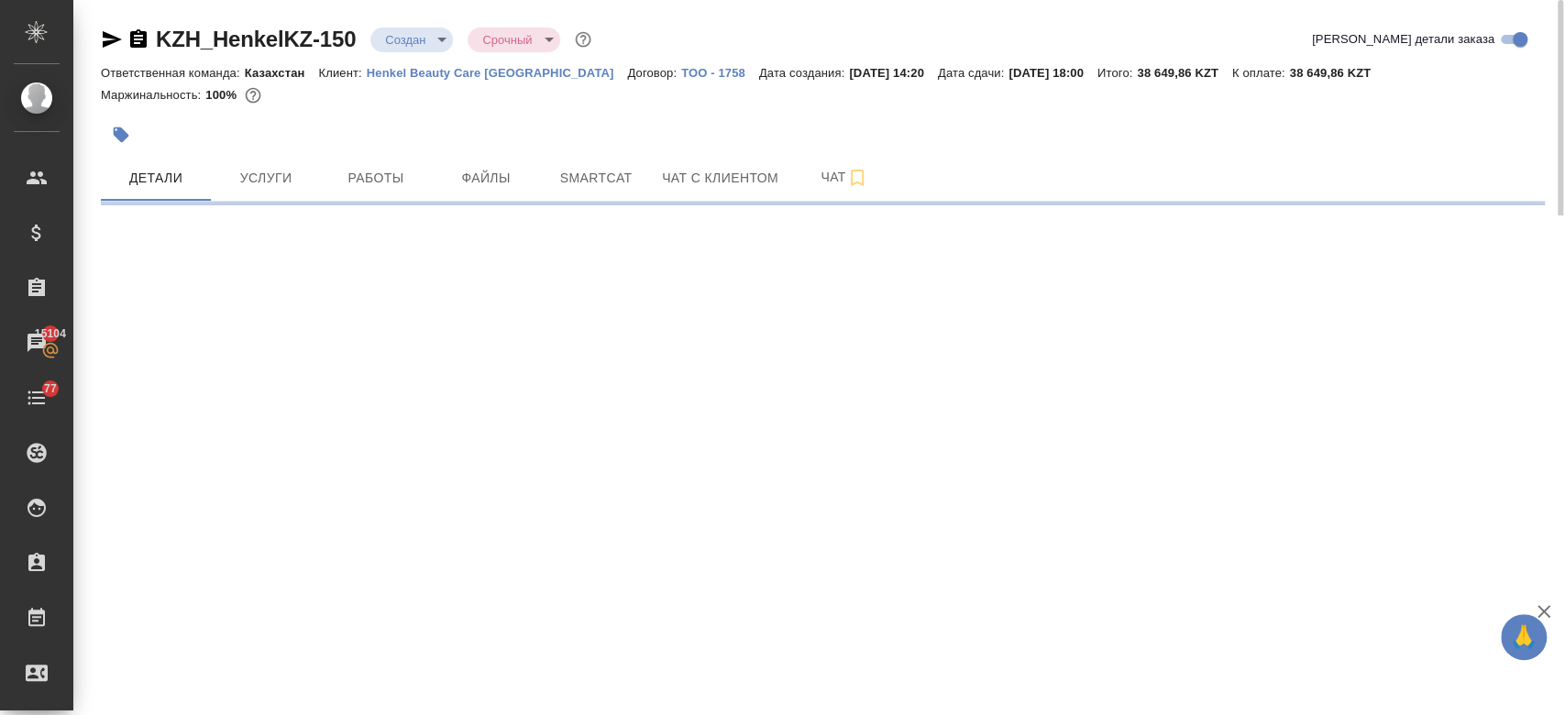
select select "RU"
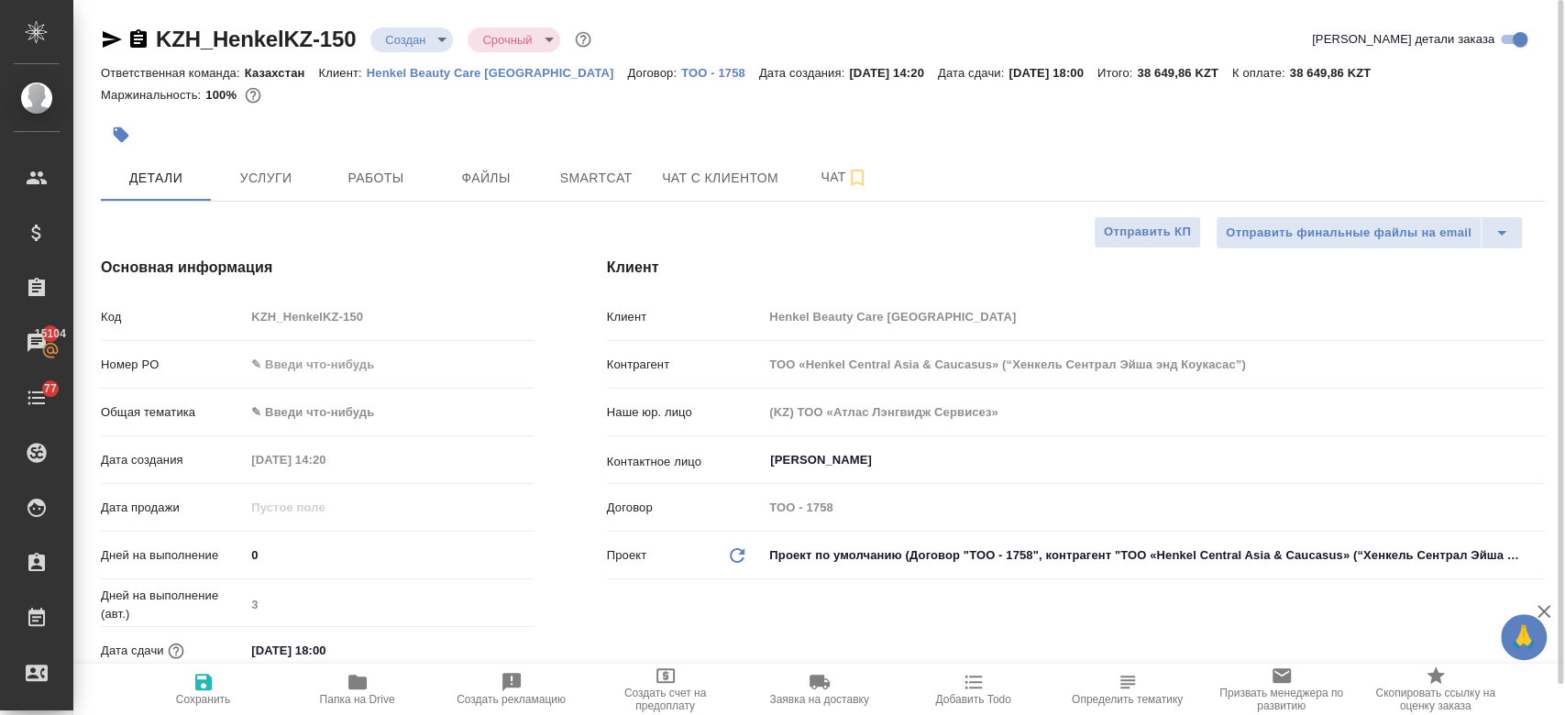
type textarea "x"
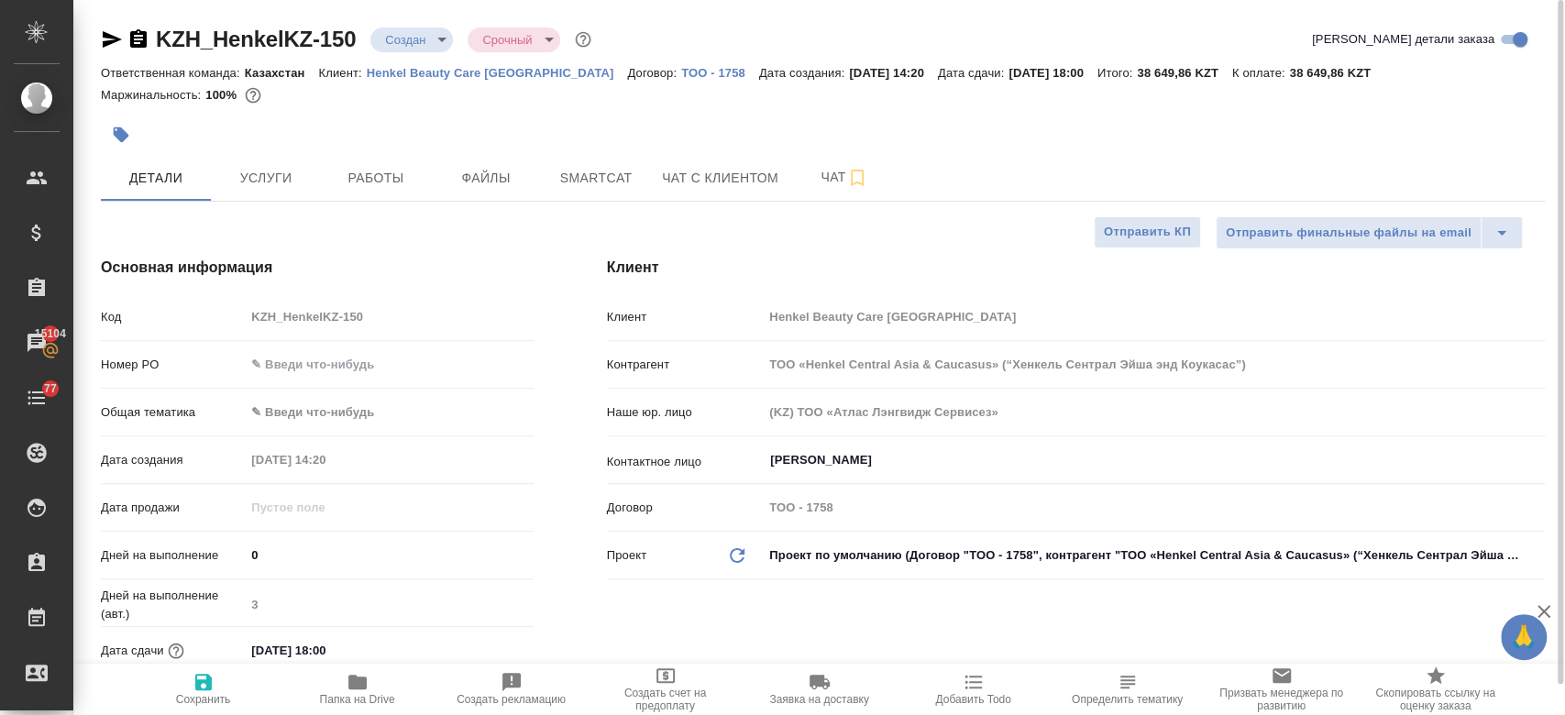
type textarea "x"
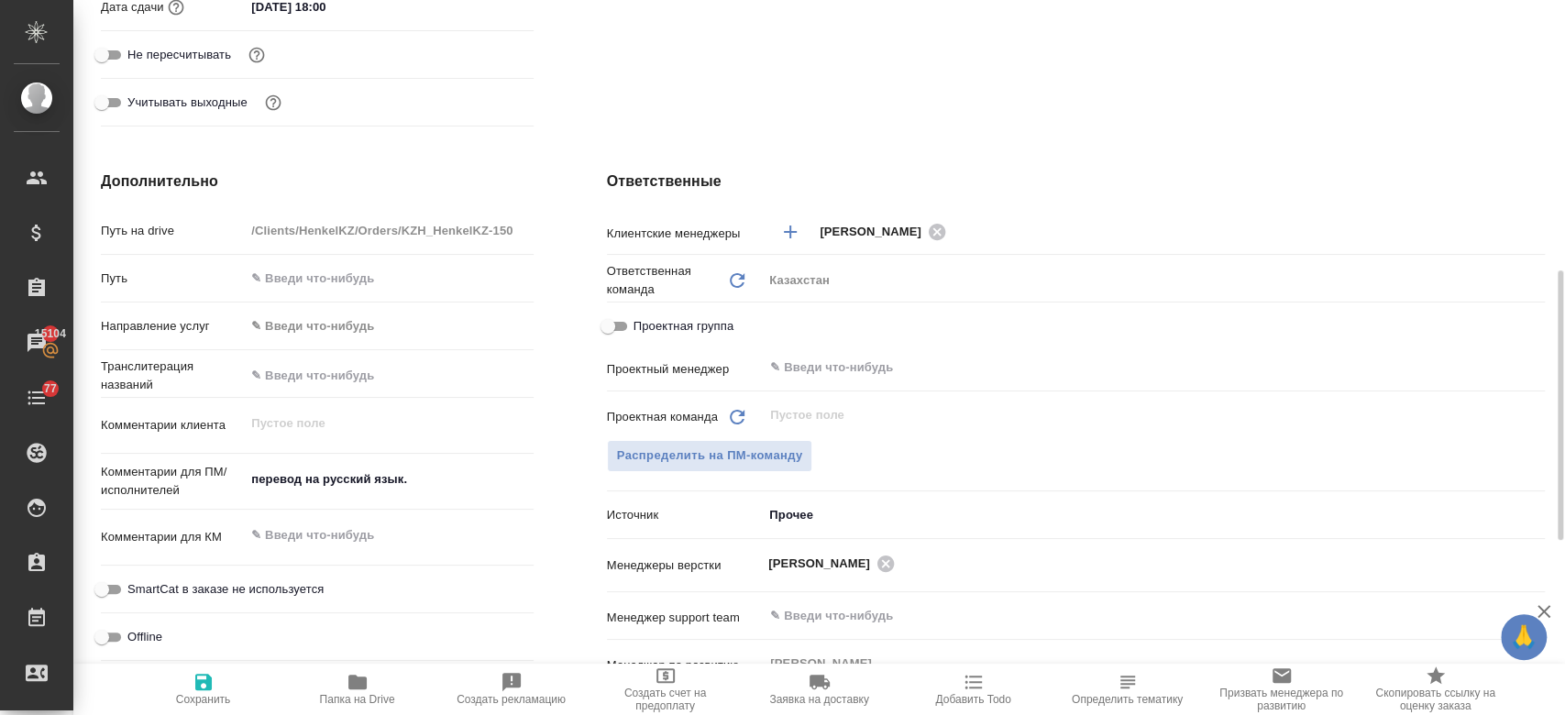
scroll to position [667, 0]
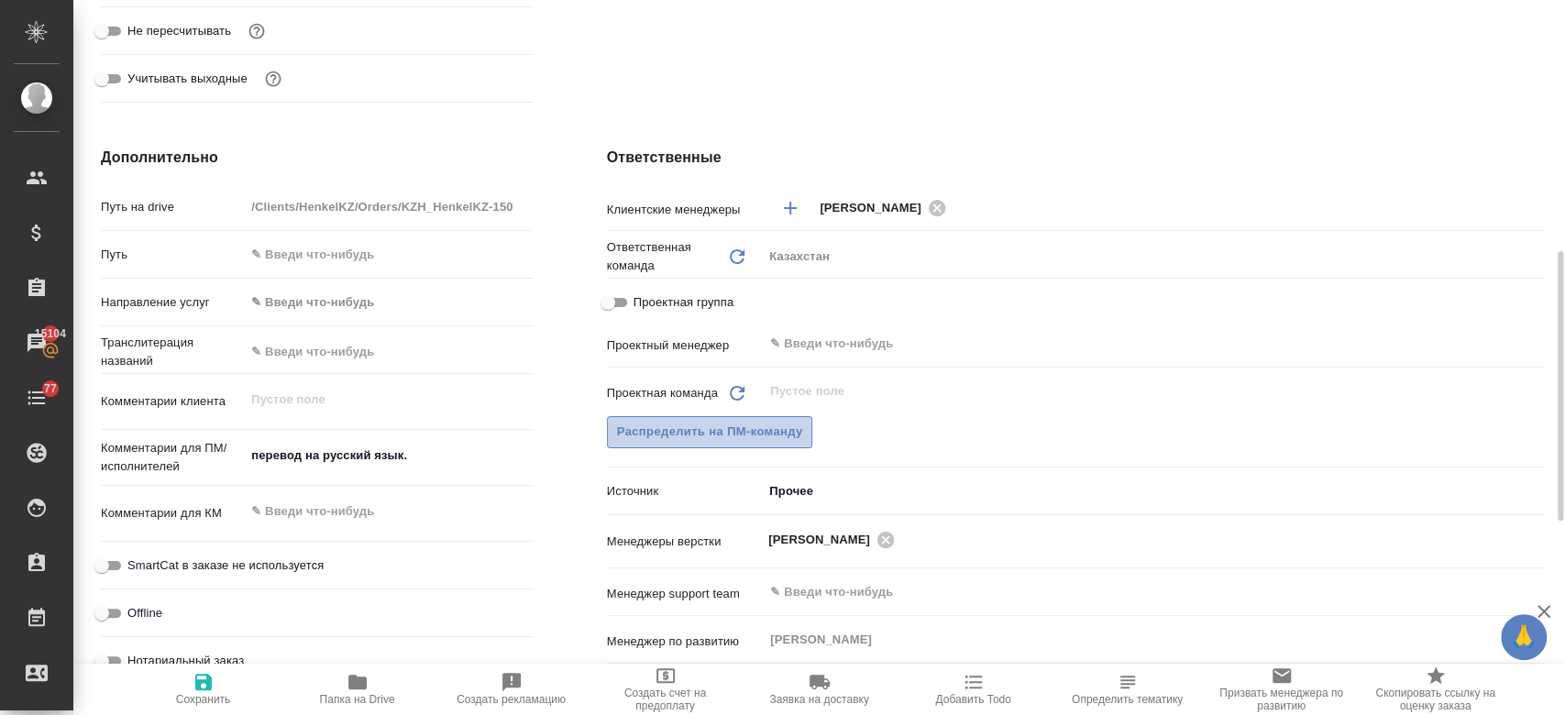
click at [728, 428] on span "Распределить на ПМ-команду" at bounding box center [710, 432] width 186 height 21
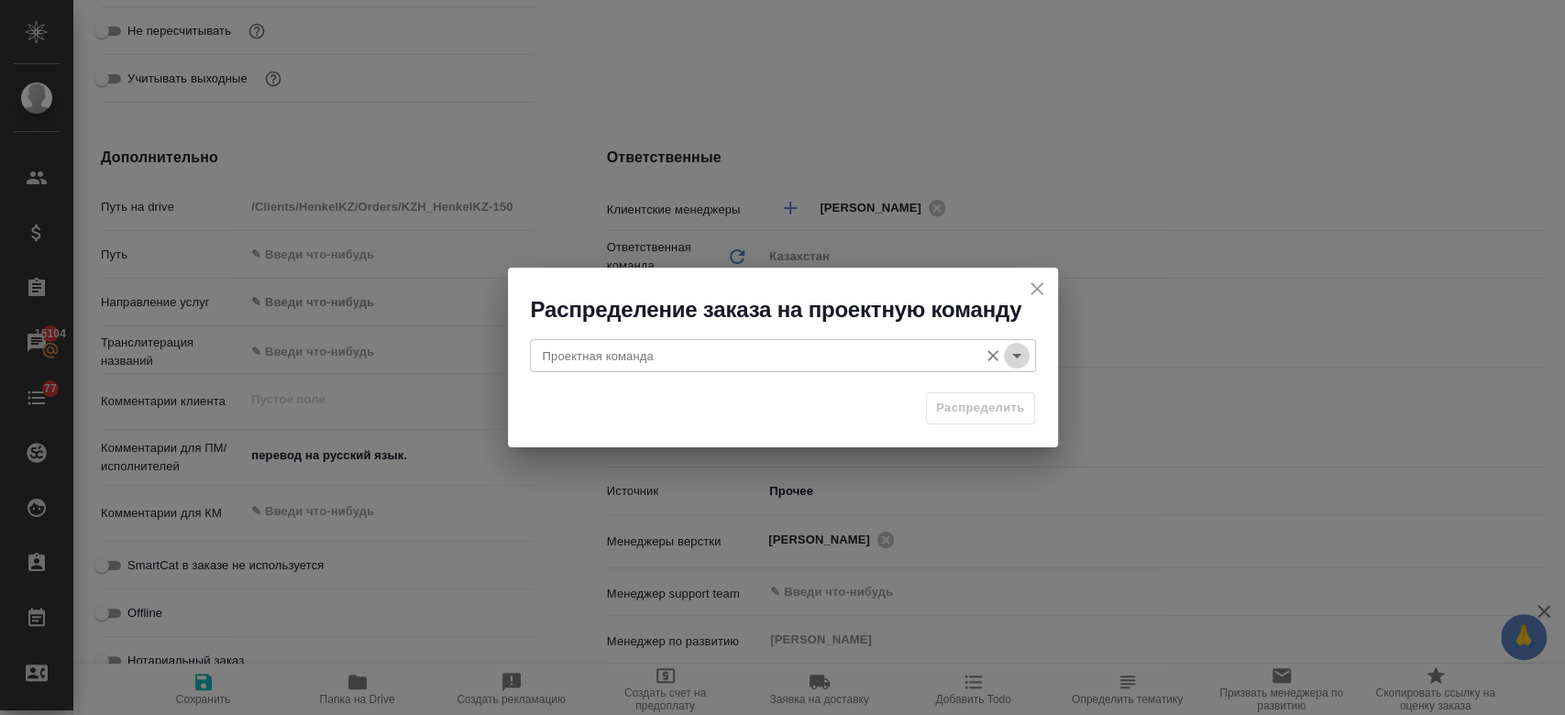
click at [1013, 359] on icon "Open" at bounding box center [1016, 356] width 22 height 22
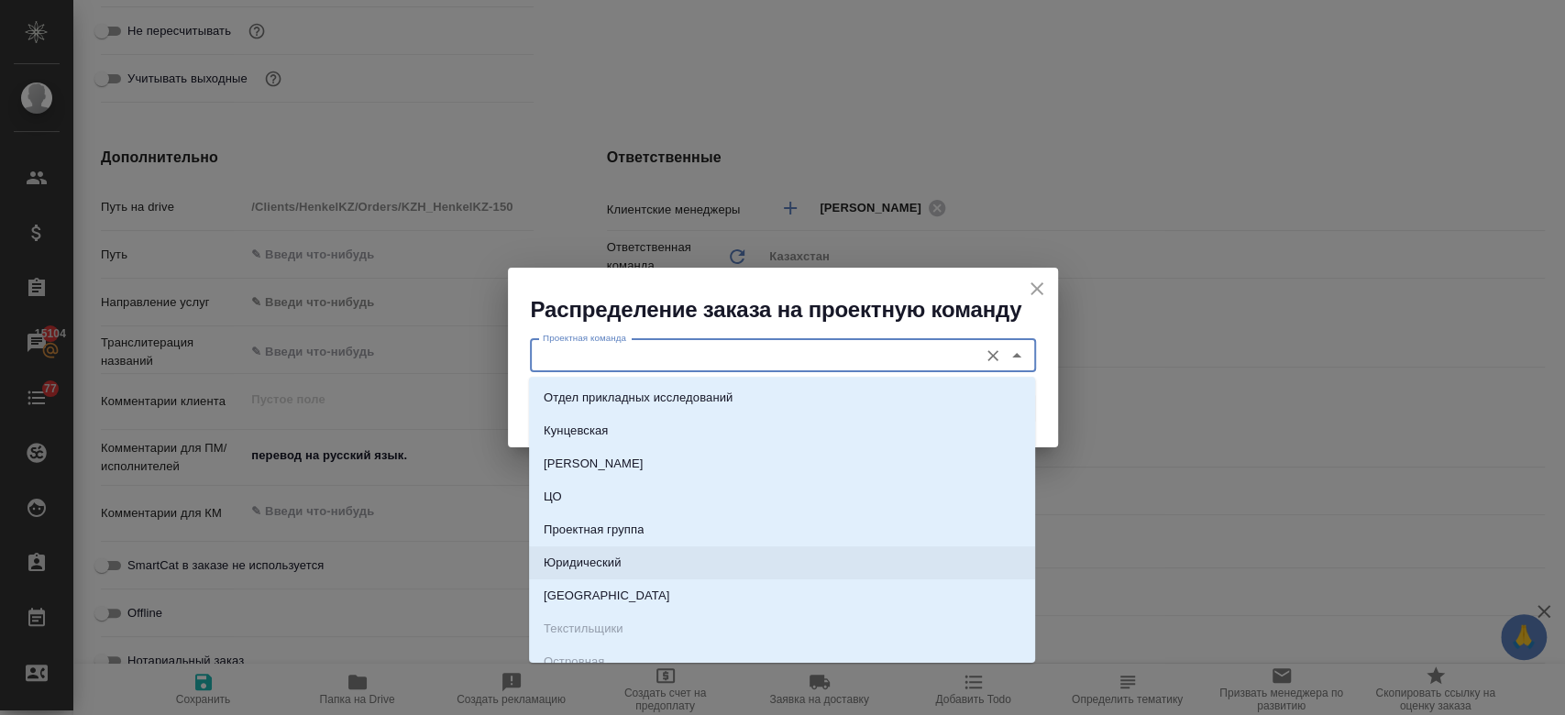
click at [772, 558] on li "Юридический" at bounding box center [782, 562] width 506 height 33
type input "Юридический"
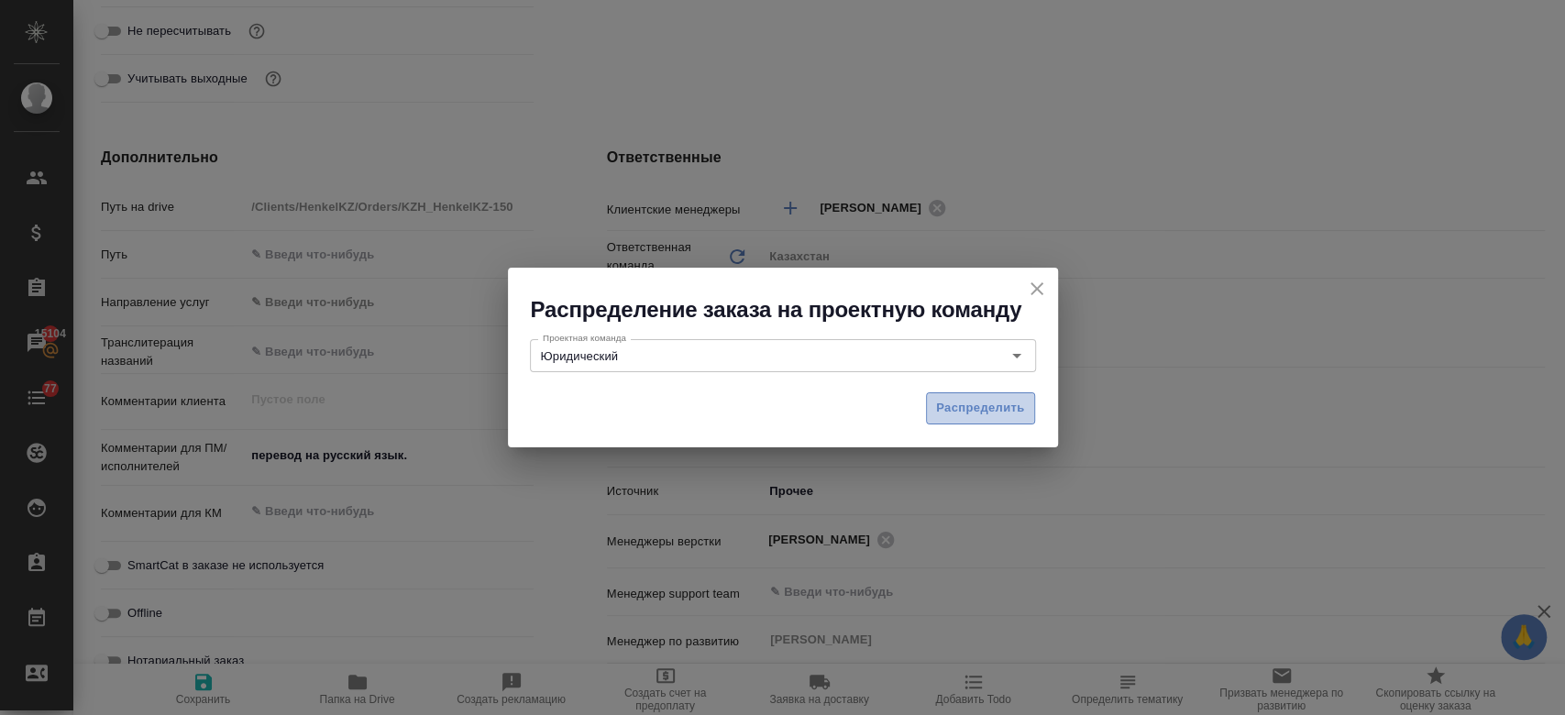
click at [936, 407] on span "Распределить" at bounding box center [980, 408] width 89 height 21
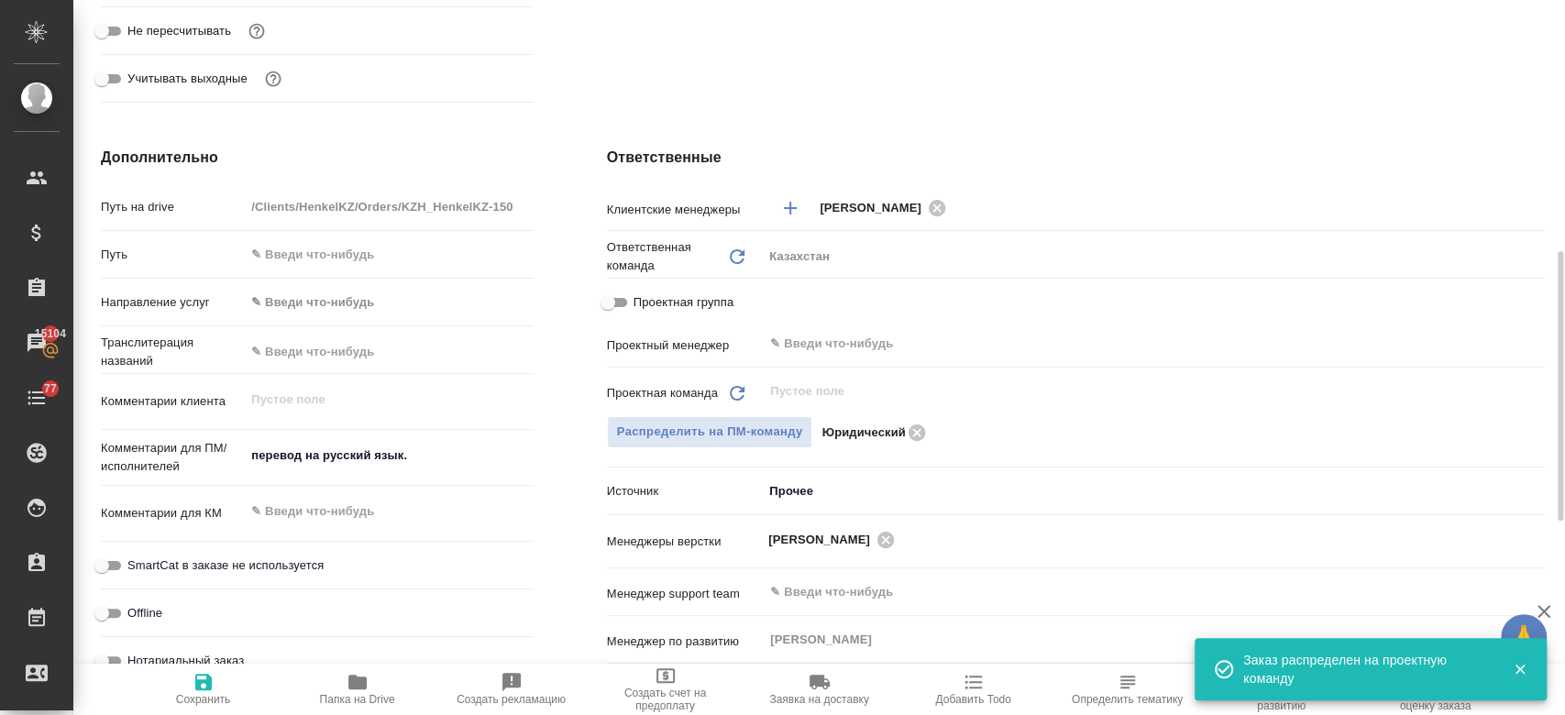
type textarea "x"
click at [192, 697] on span "Сохранить" at bounding box center [203, 699] width 55 height 13
type textarea "x"
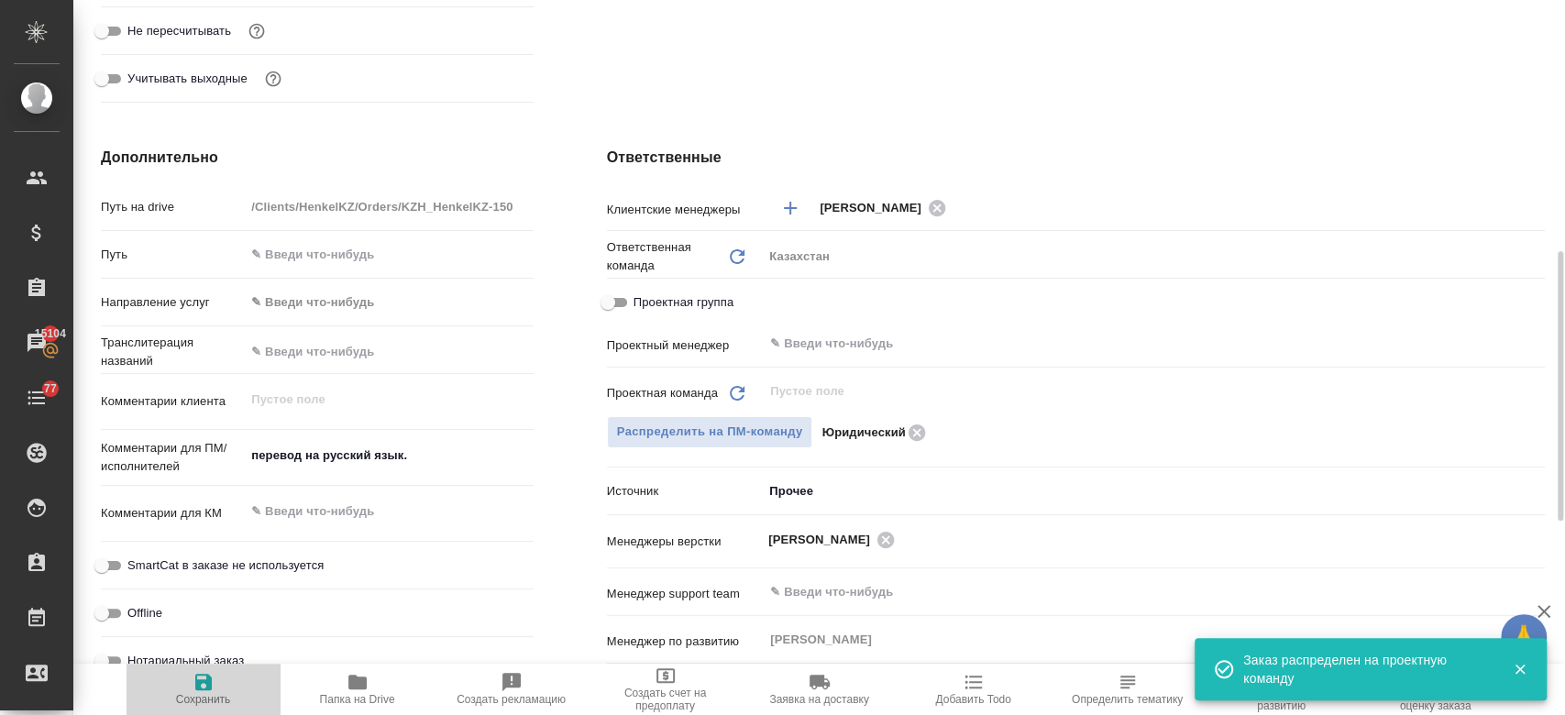
type textarea "x"
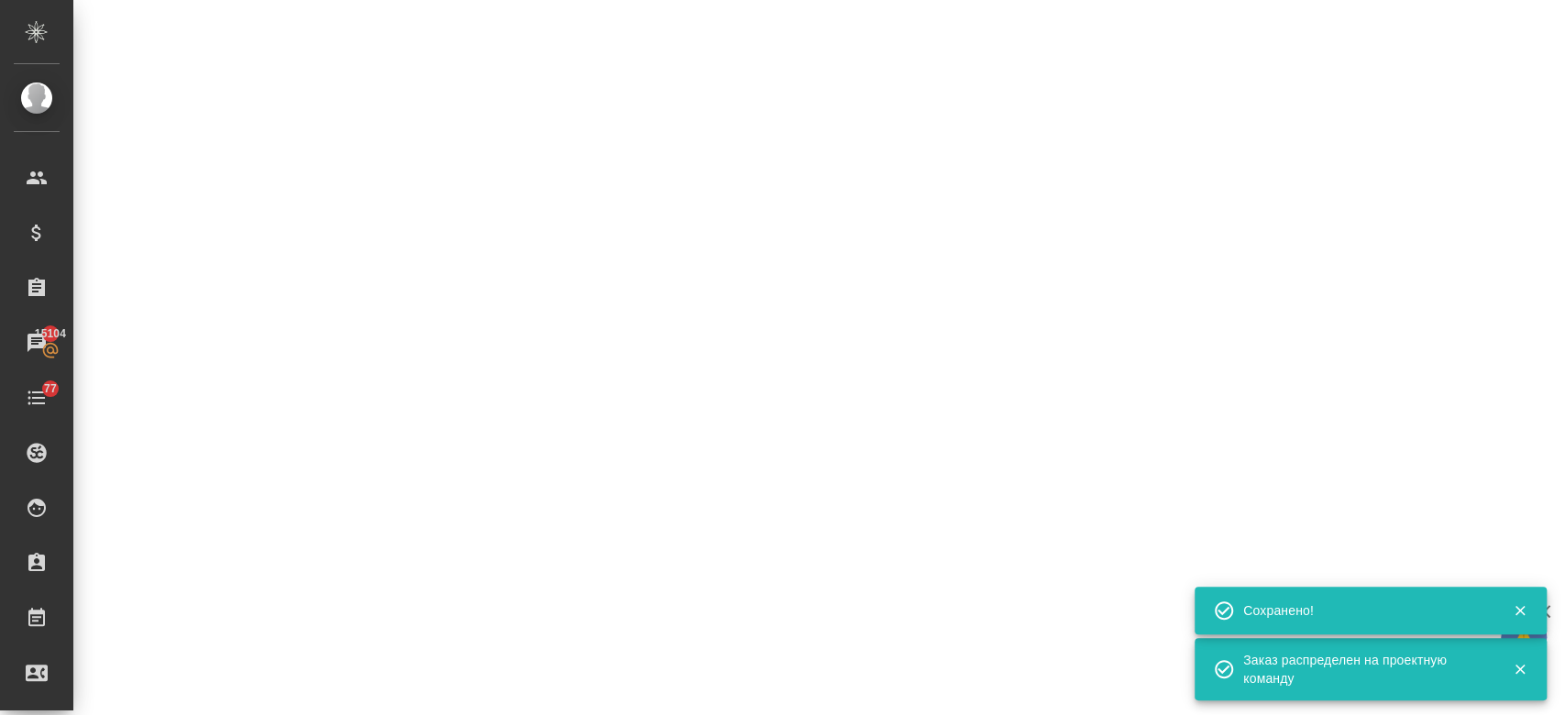
select select "RU"
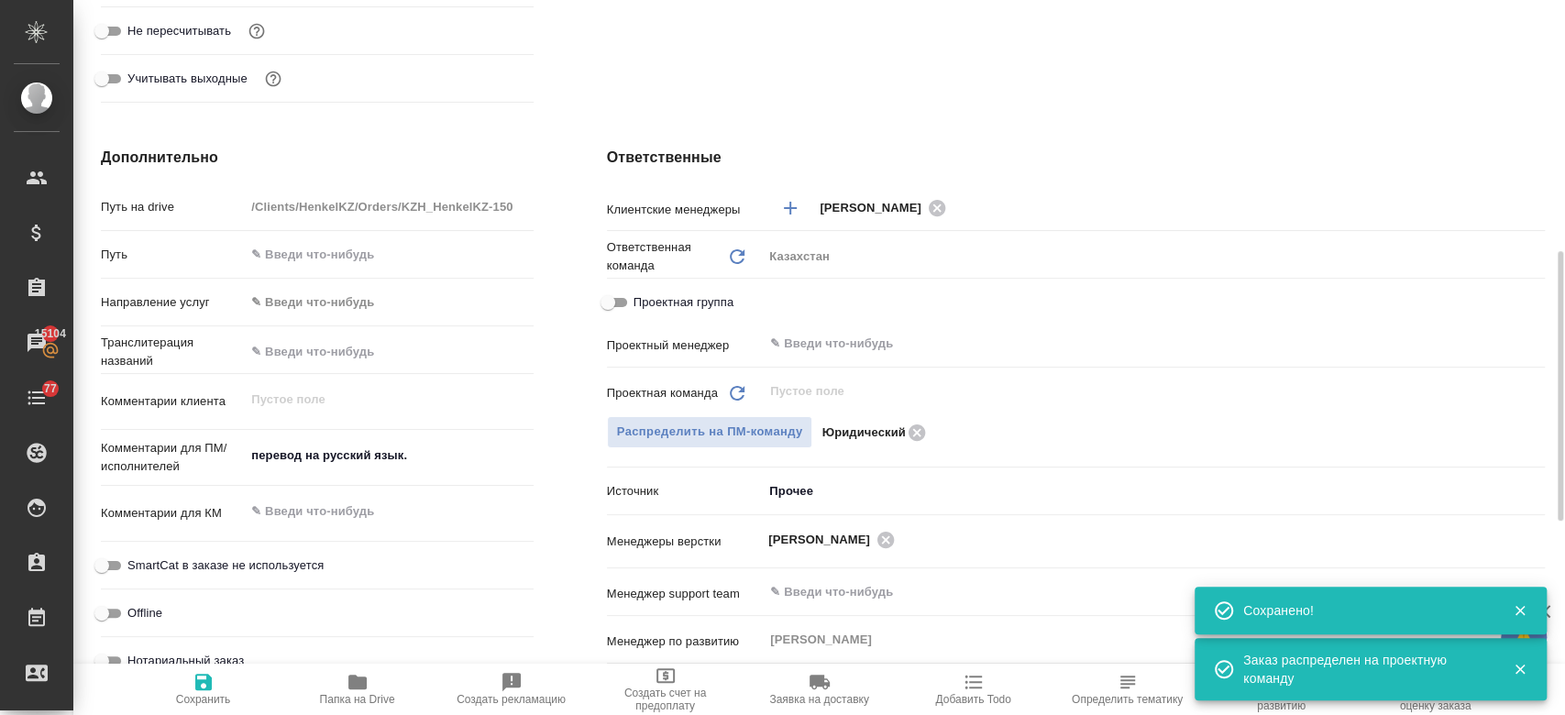
type textarea "x"
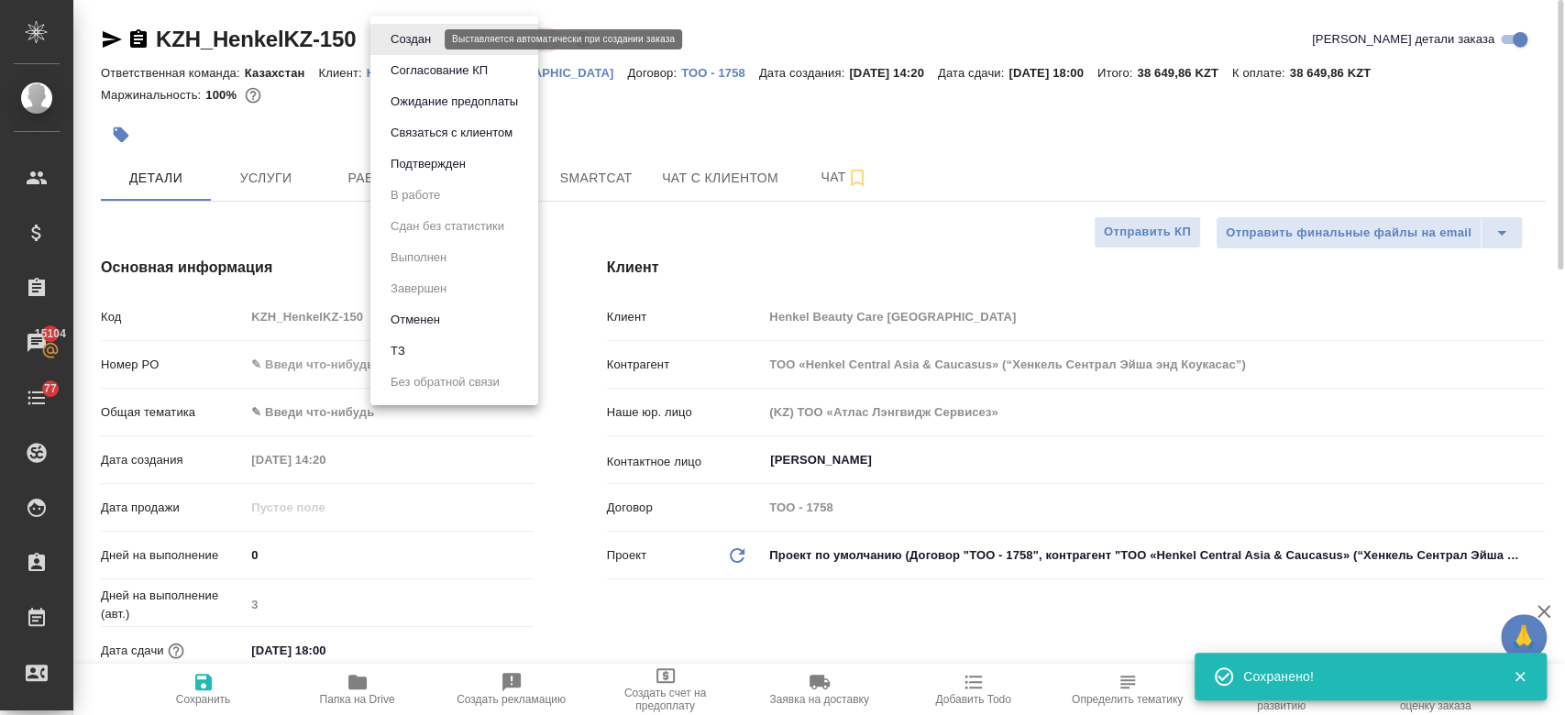
click at [412, 48] on body "🙏 .cls-1 fill:#fff; AWATERA Kosherbayeva Nazerke Клиенты Спецификации Заказы 15…" at bounding box center [782, 357] width 1565 height 715
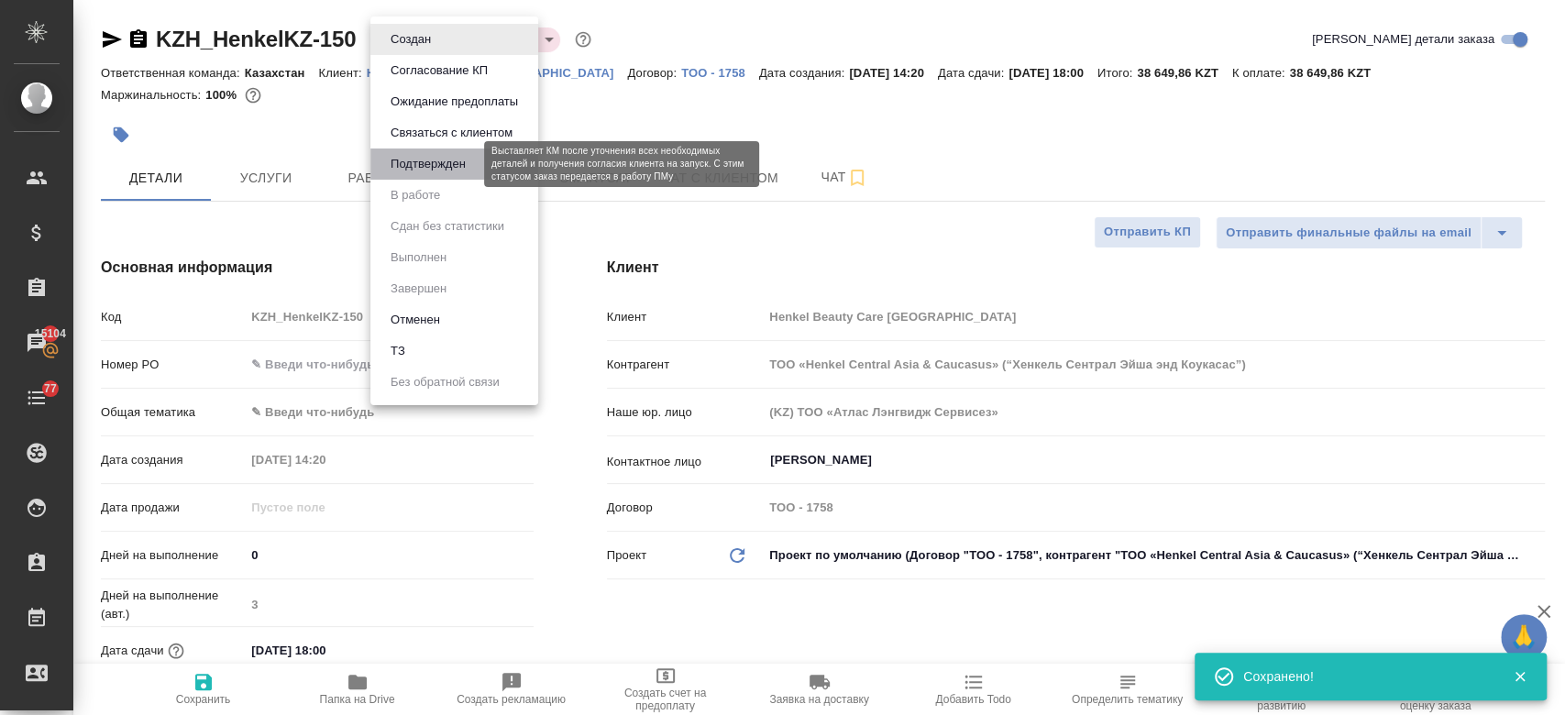
click at [431, 173] on button "Подтвержден" at bounding box center [428, 164] width 86 height 20
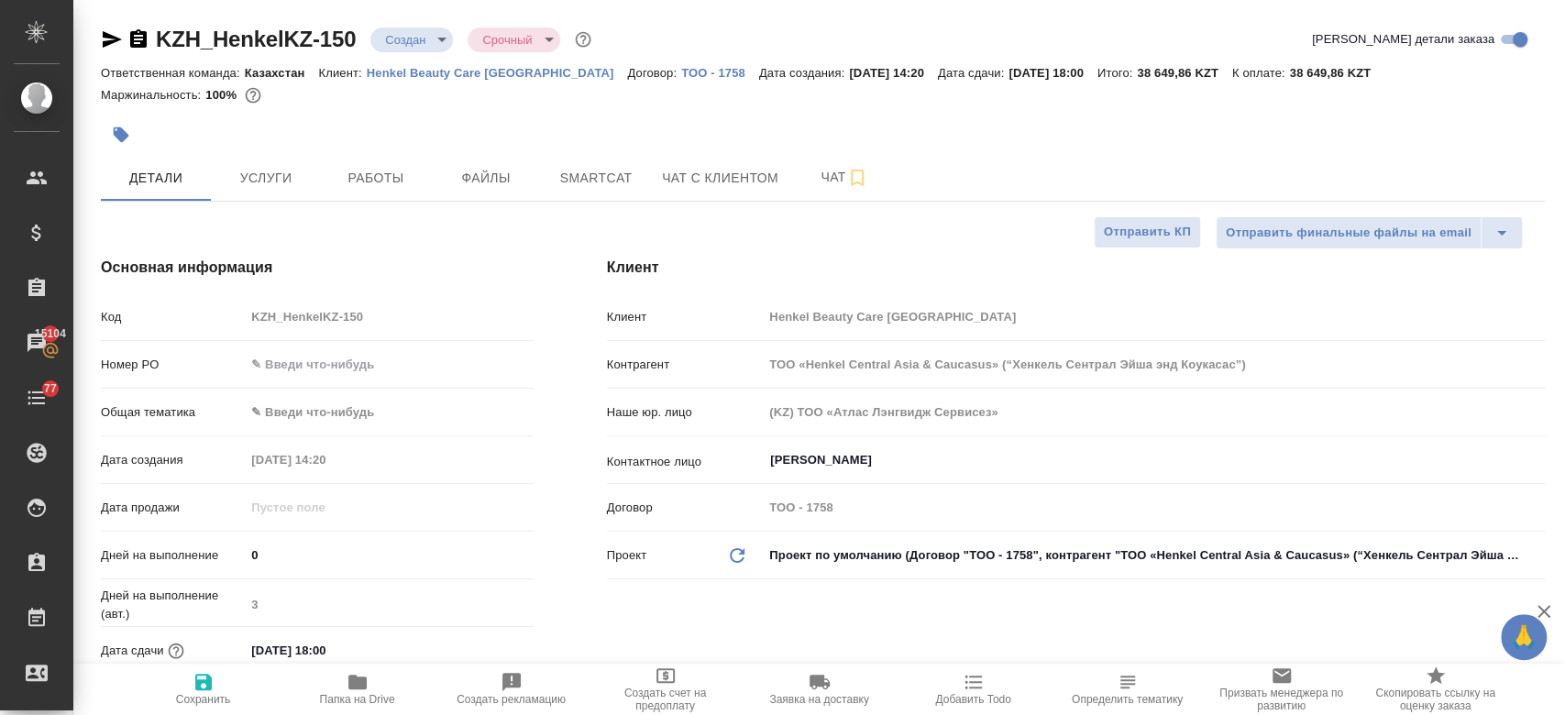
type textarea "x"
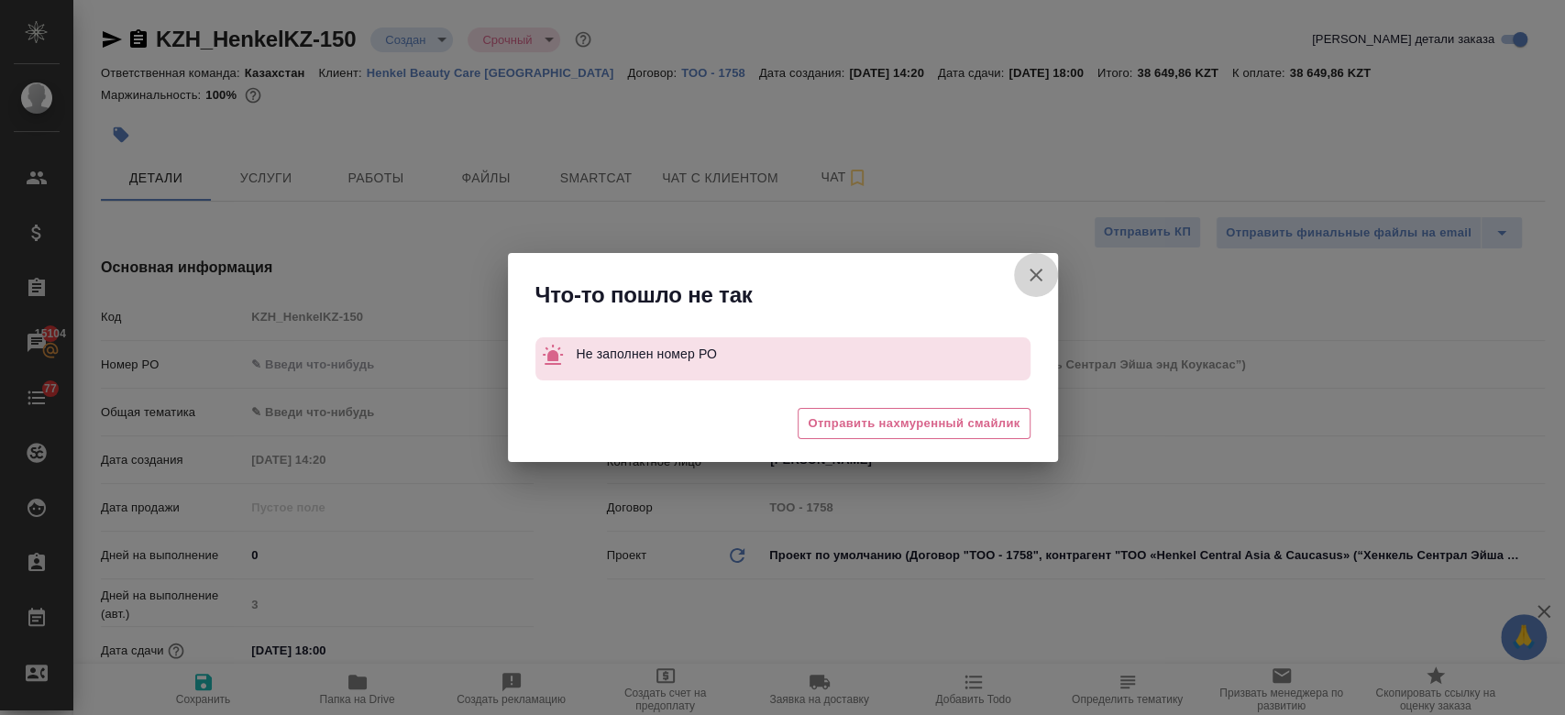
click at [1022, 266] on button "Клиент не указал номер" at bounding box center [1036, 275] width 44 height 44
type textarea "x"
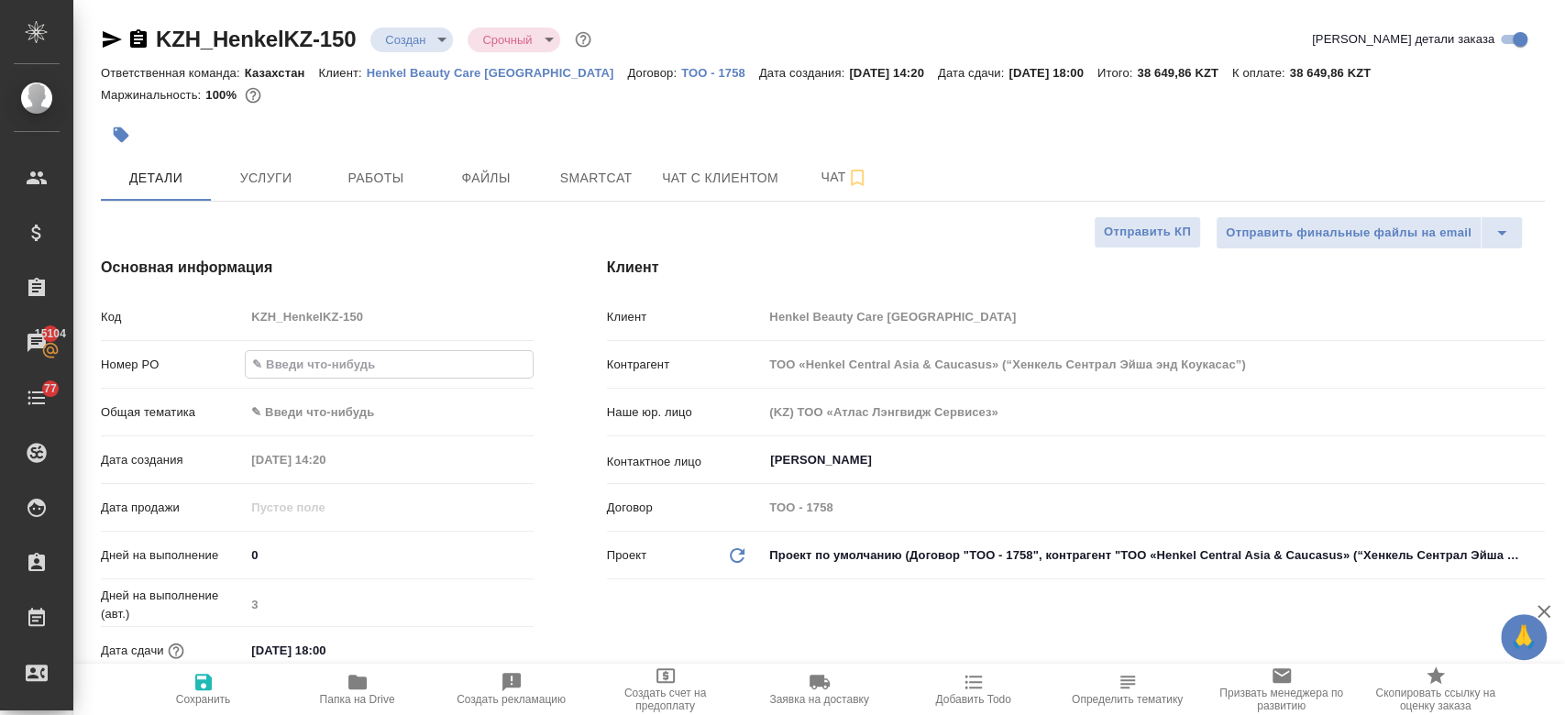
click at [312, 372] on input "text" at bounding box center [389, 364] width 286 height 27
type input "-"
type textarea "x"
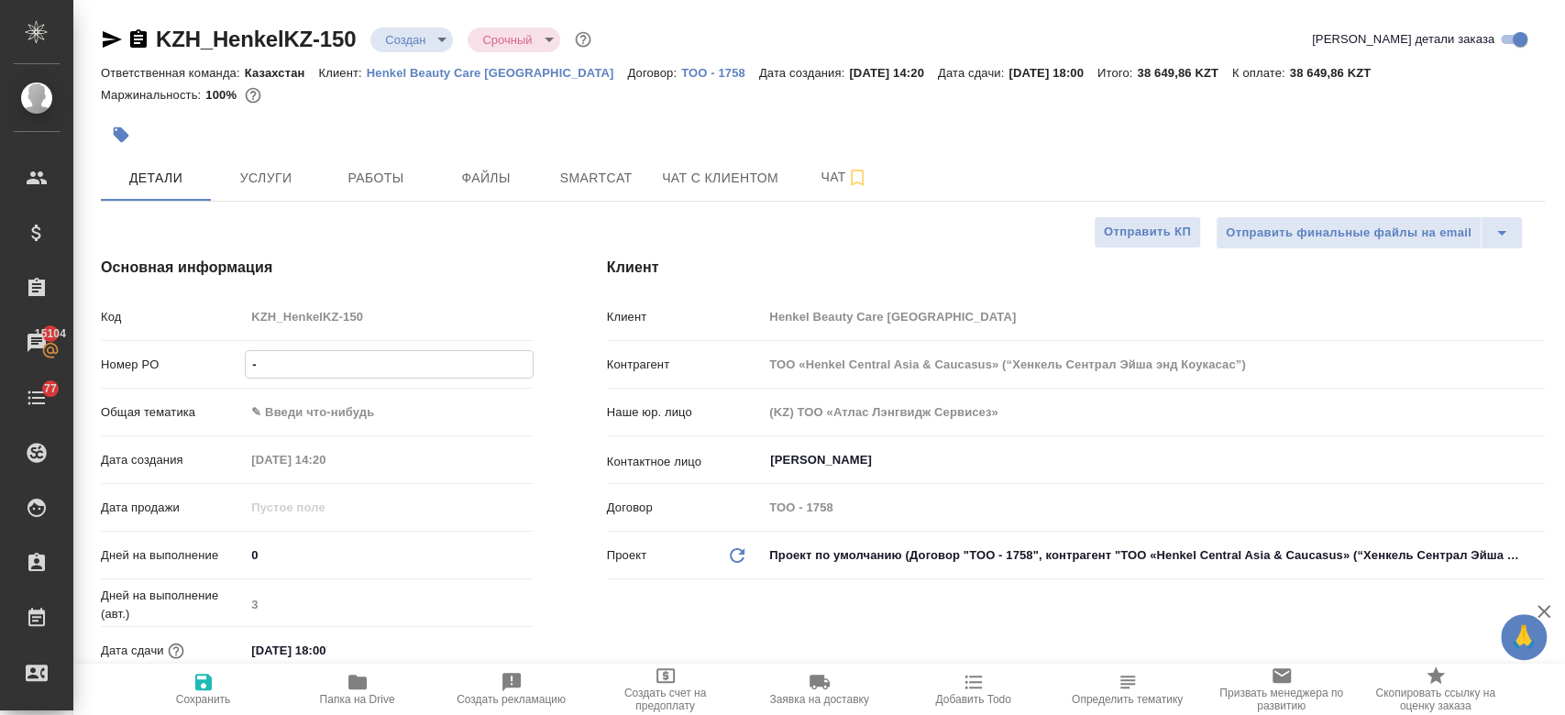
type input "-"
click at [204, 695] on span "Сохранить" at bounding box center [203, 699] width 55 height 13
type textarea "x"
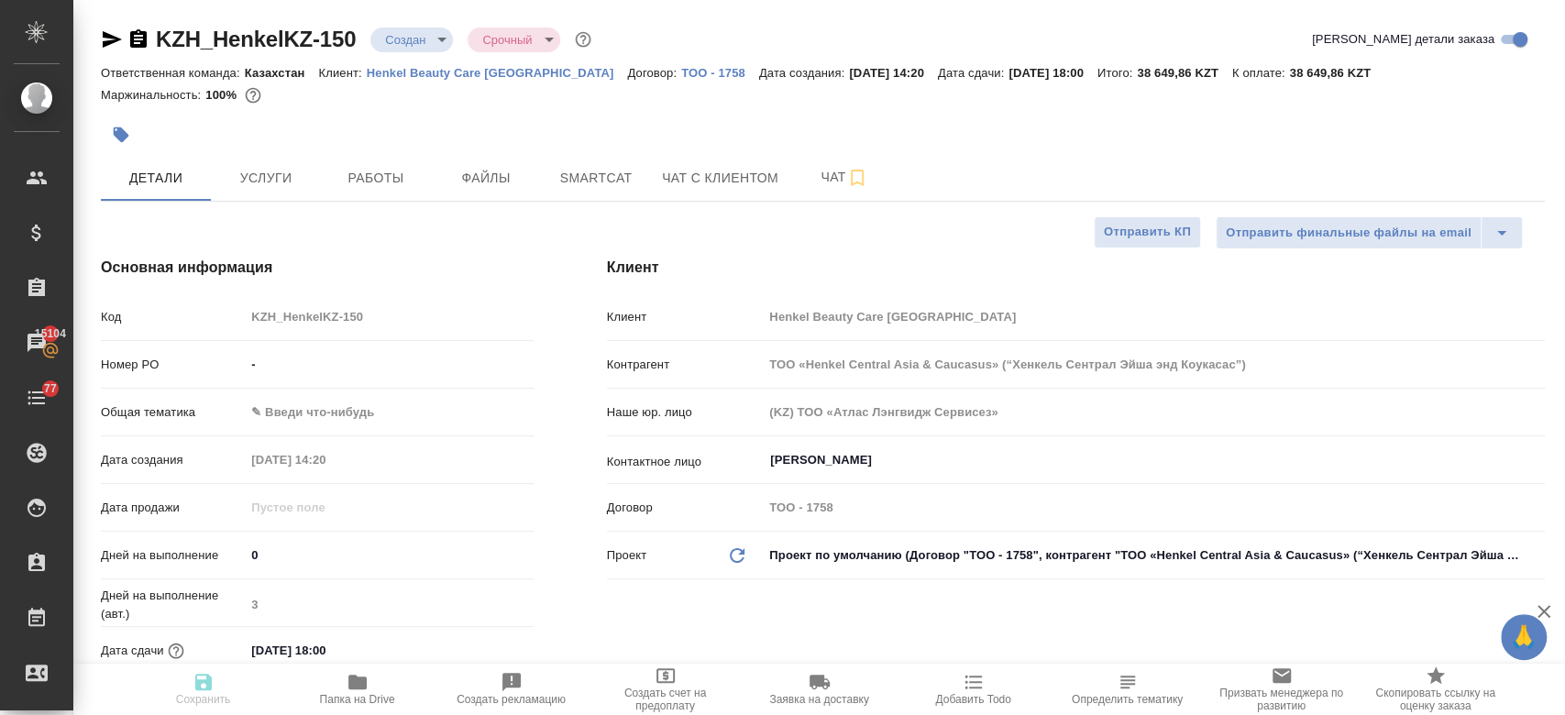
type textarea "x"
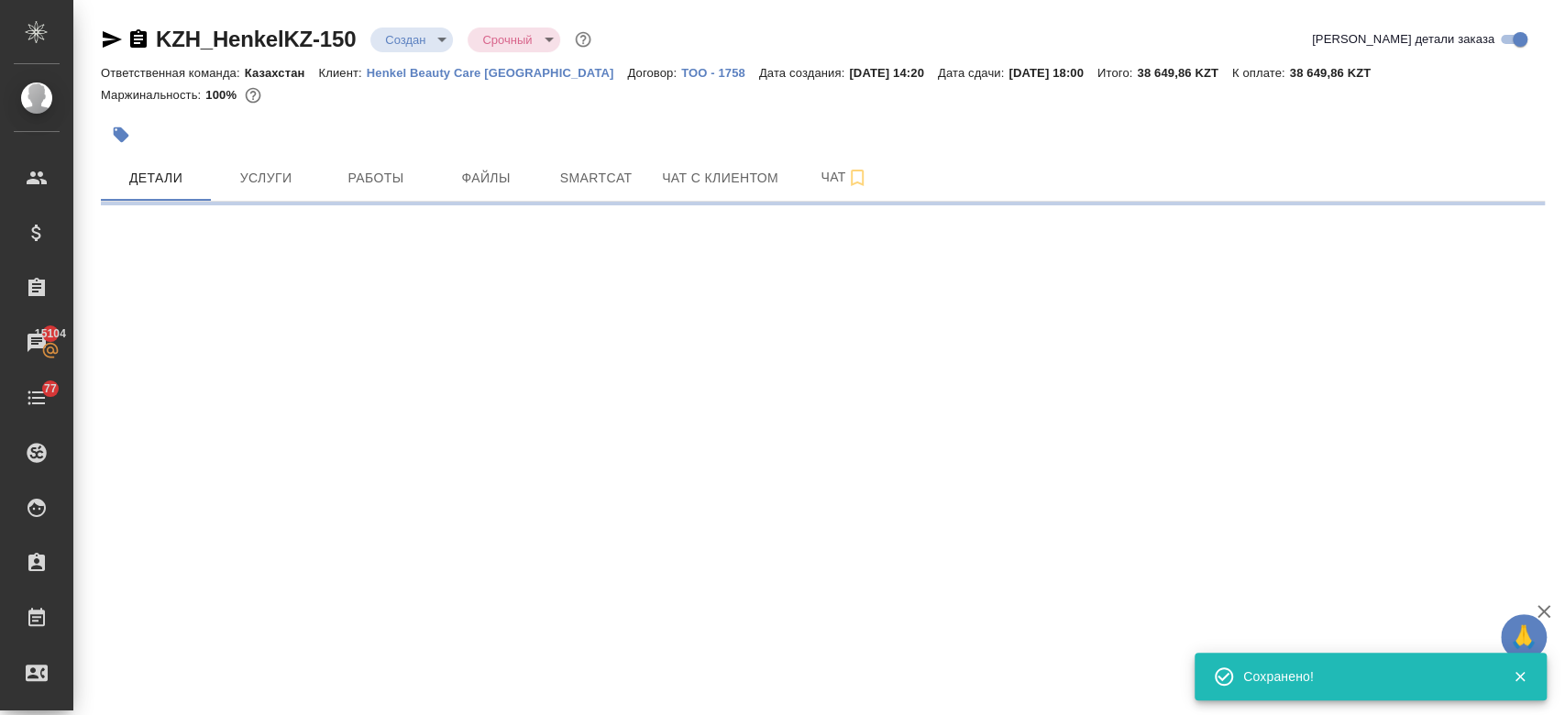
select select "RU"
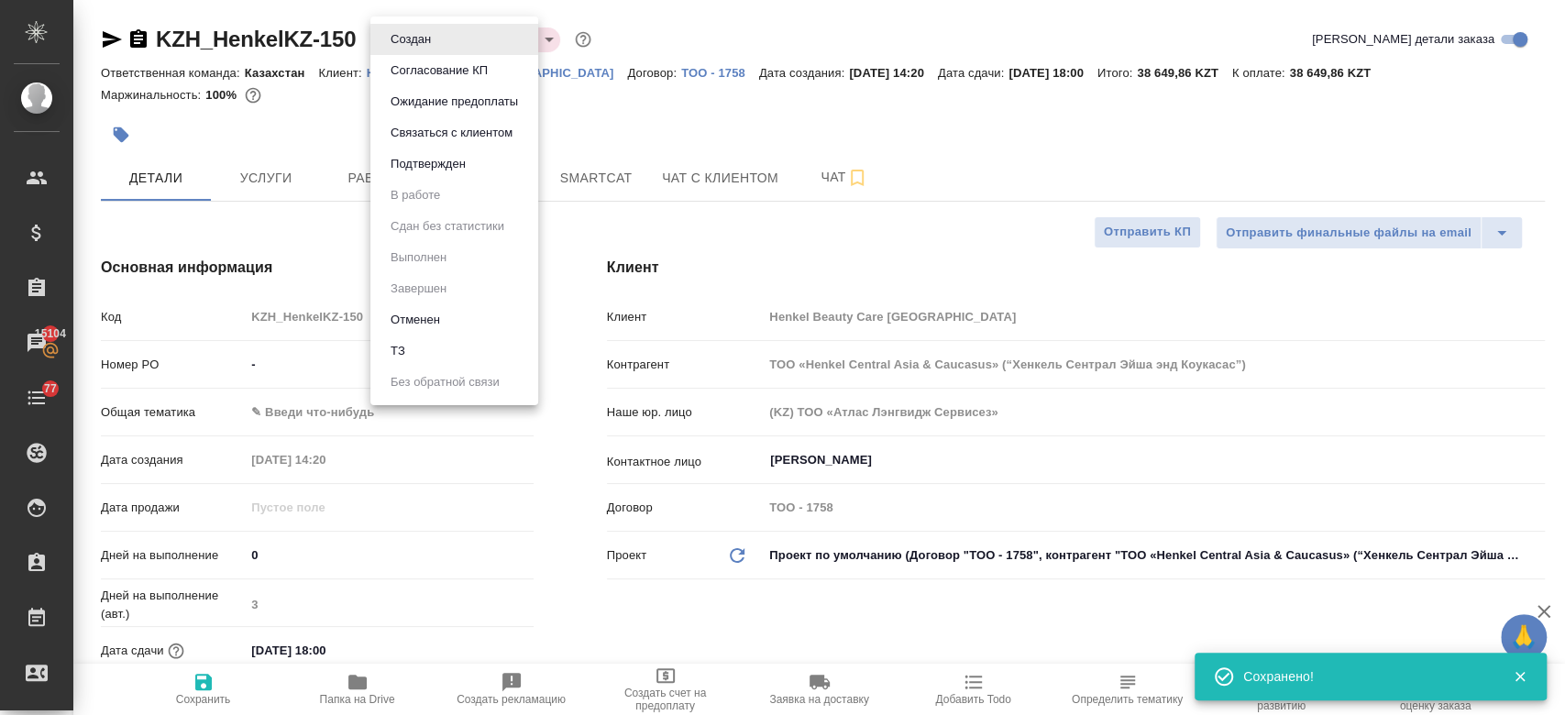
click at [422, 36] on body "🙏 .cls-1 fill:#fff; AWATERA Kosherbayeva Nazerke Клиенты Спецификации Заказы 15…" at bounding box center [782, 357] width 1565 height 715
type textarea "x"
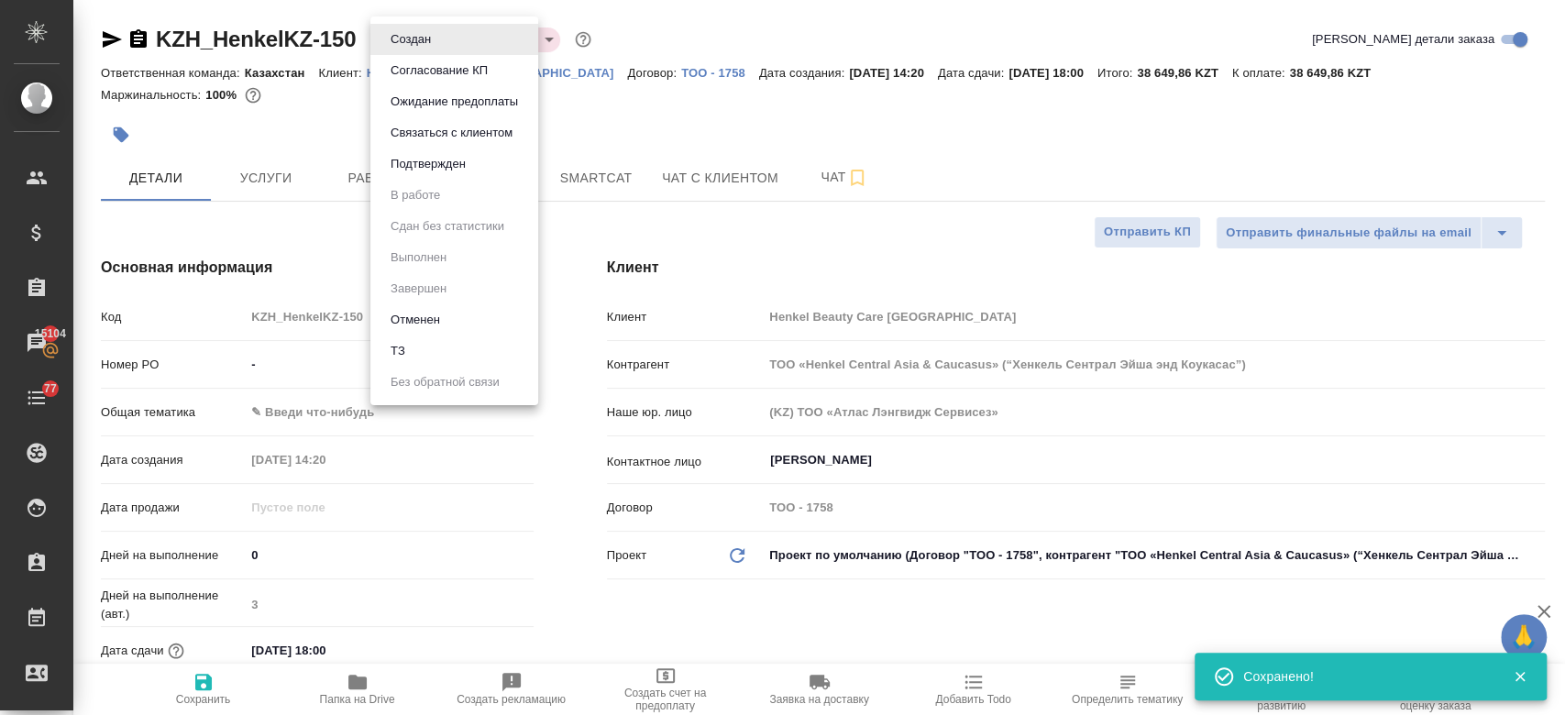
type textarea "x"
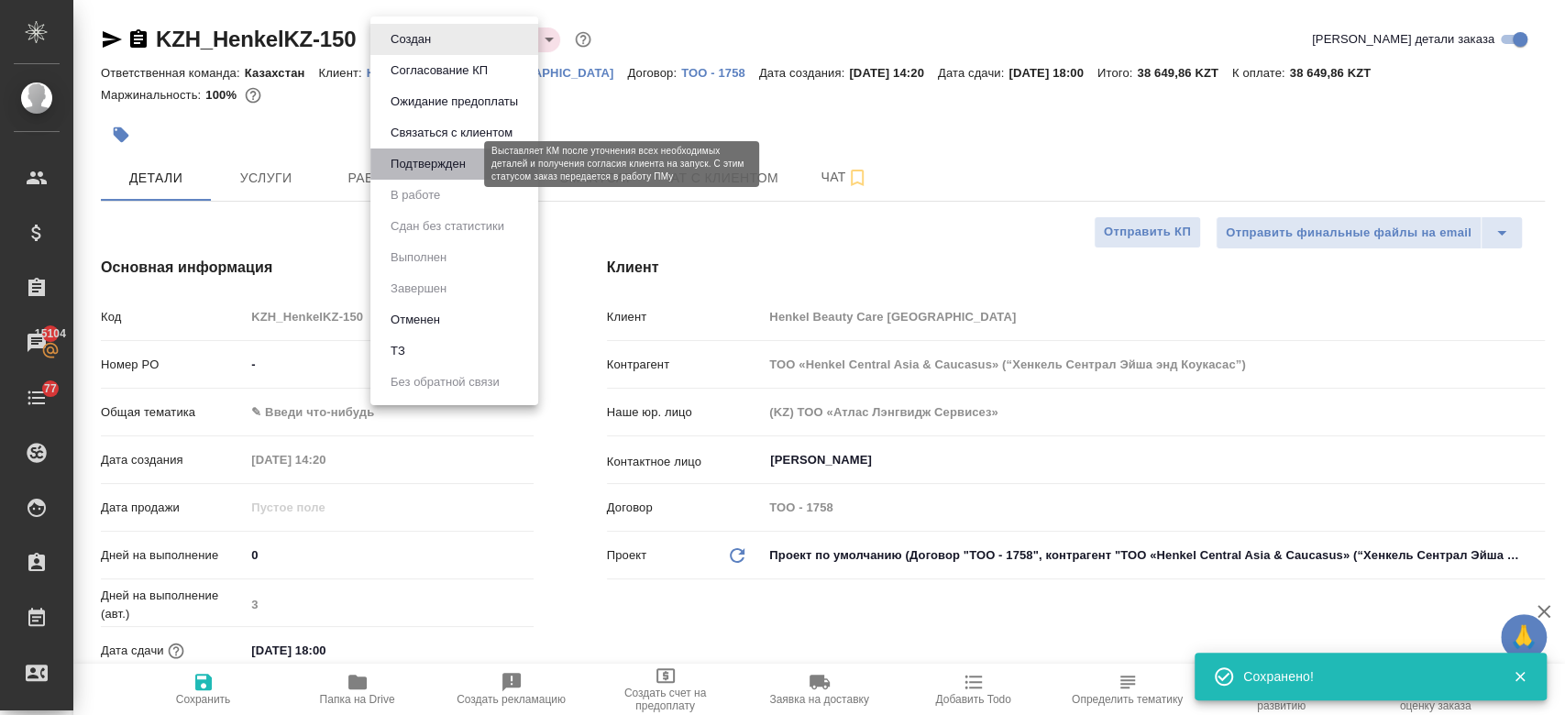
click at [415, 159] on button "Подтвержден" at bounding box center [428, 164] width 86 height 20
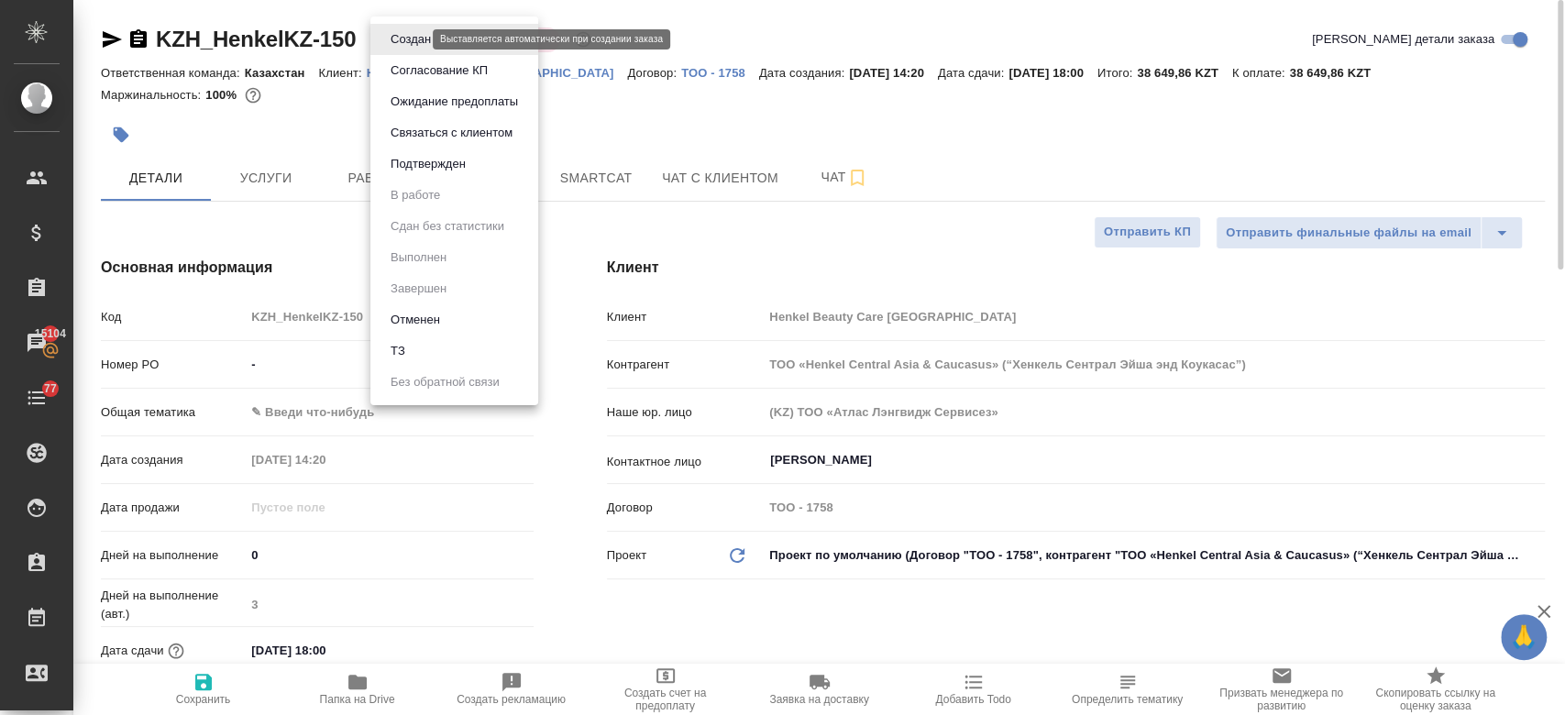
click at [418, 37] on body "🙏 .cls-1 fill:#fff; AWATERA Kosherbayeva Nazerke Клиенты Спецификации Заказы 15…" at bounding box center [782, 357] width 1565 height 715
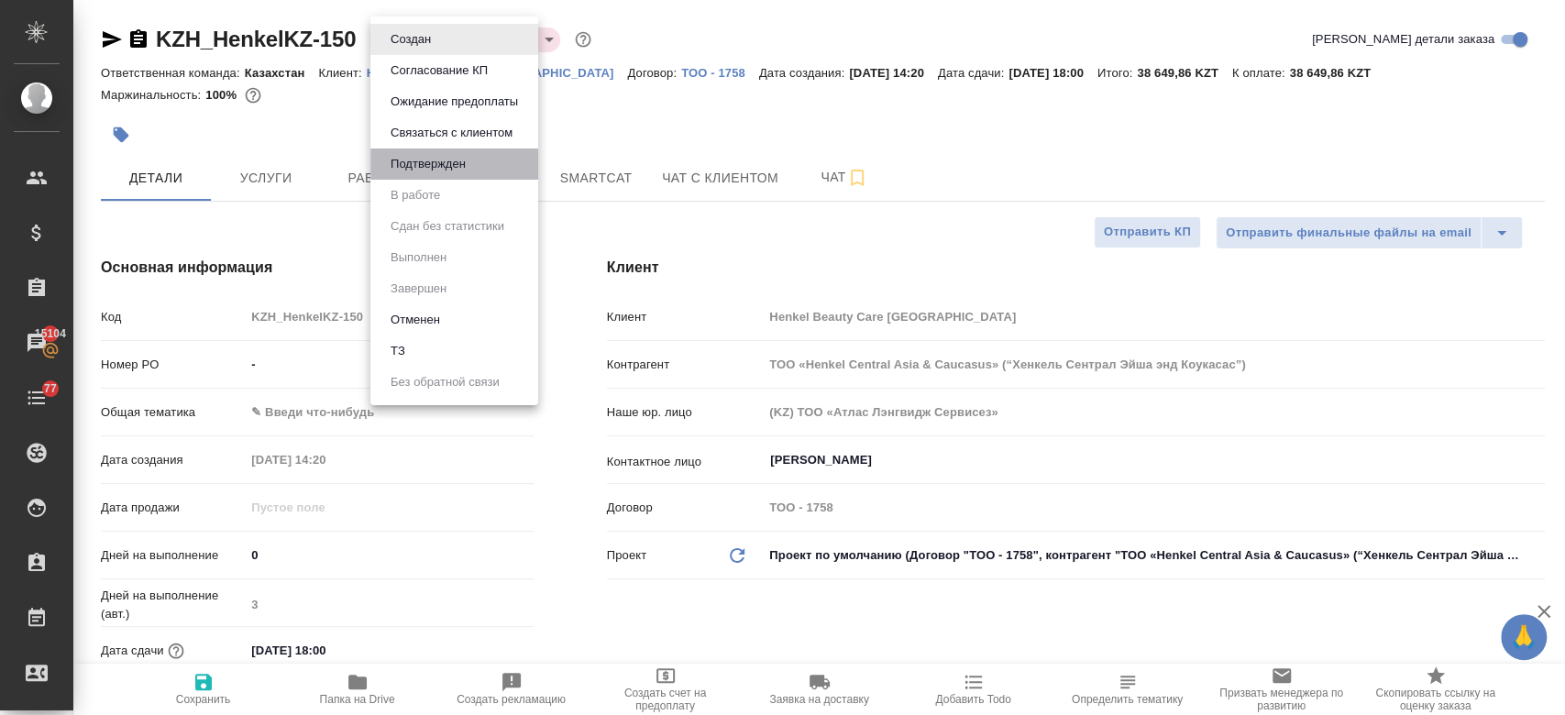
click at [426, 178] on li "Подтвержден" at bounding box center [454, 163] width 168 height 31
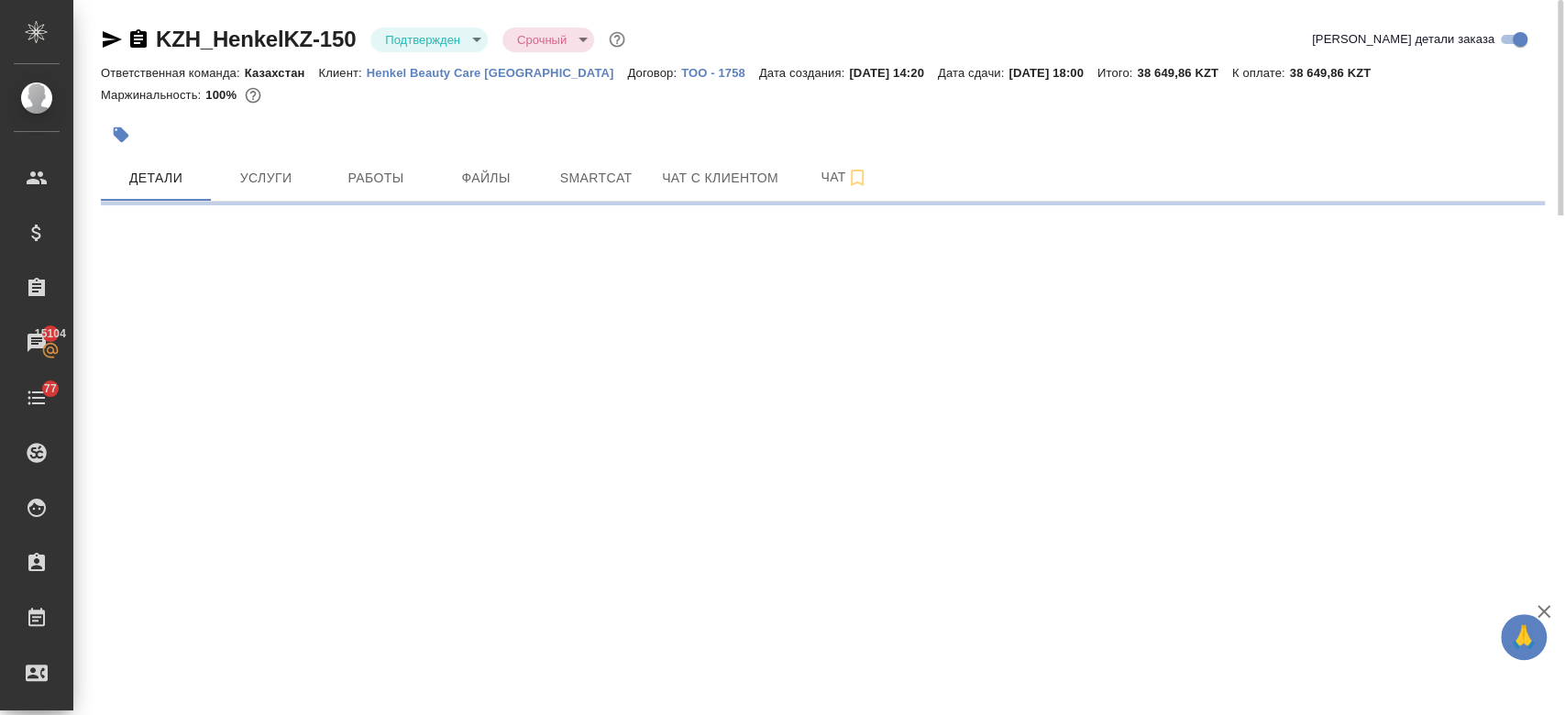
select select "RU"
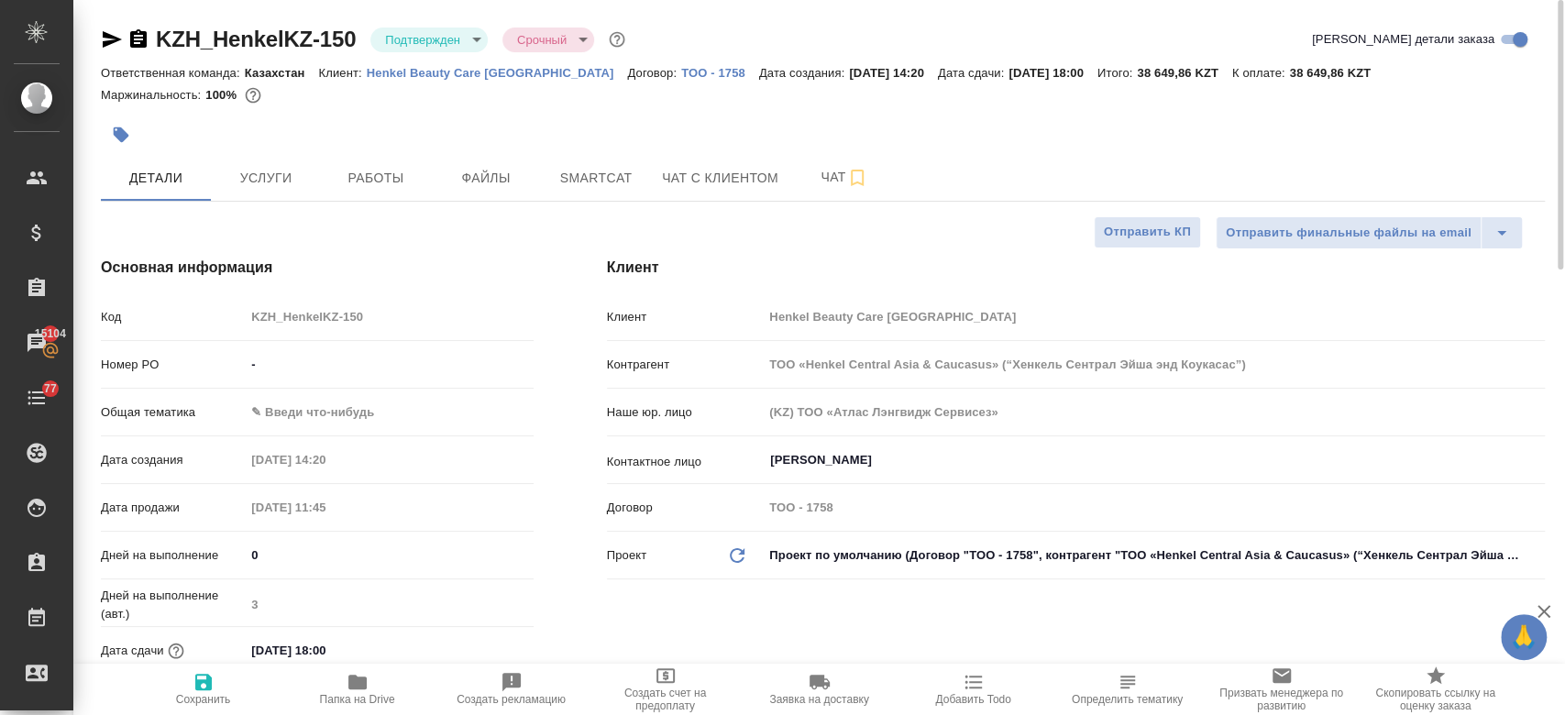
type textarea "x"
click at [108, 37] on icon "button" at bounding box center [112, 39] width 19 height 16
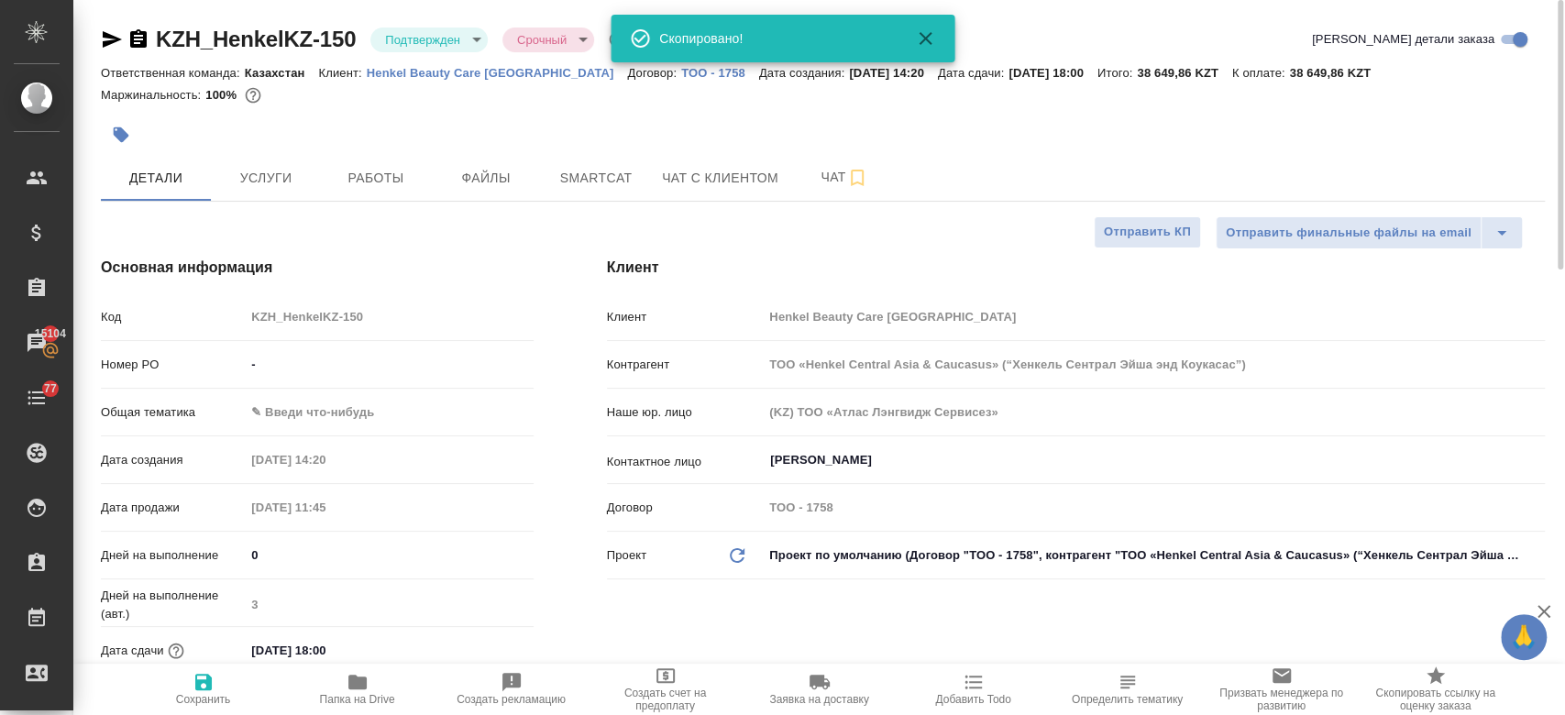
type textarea "x"
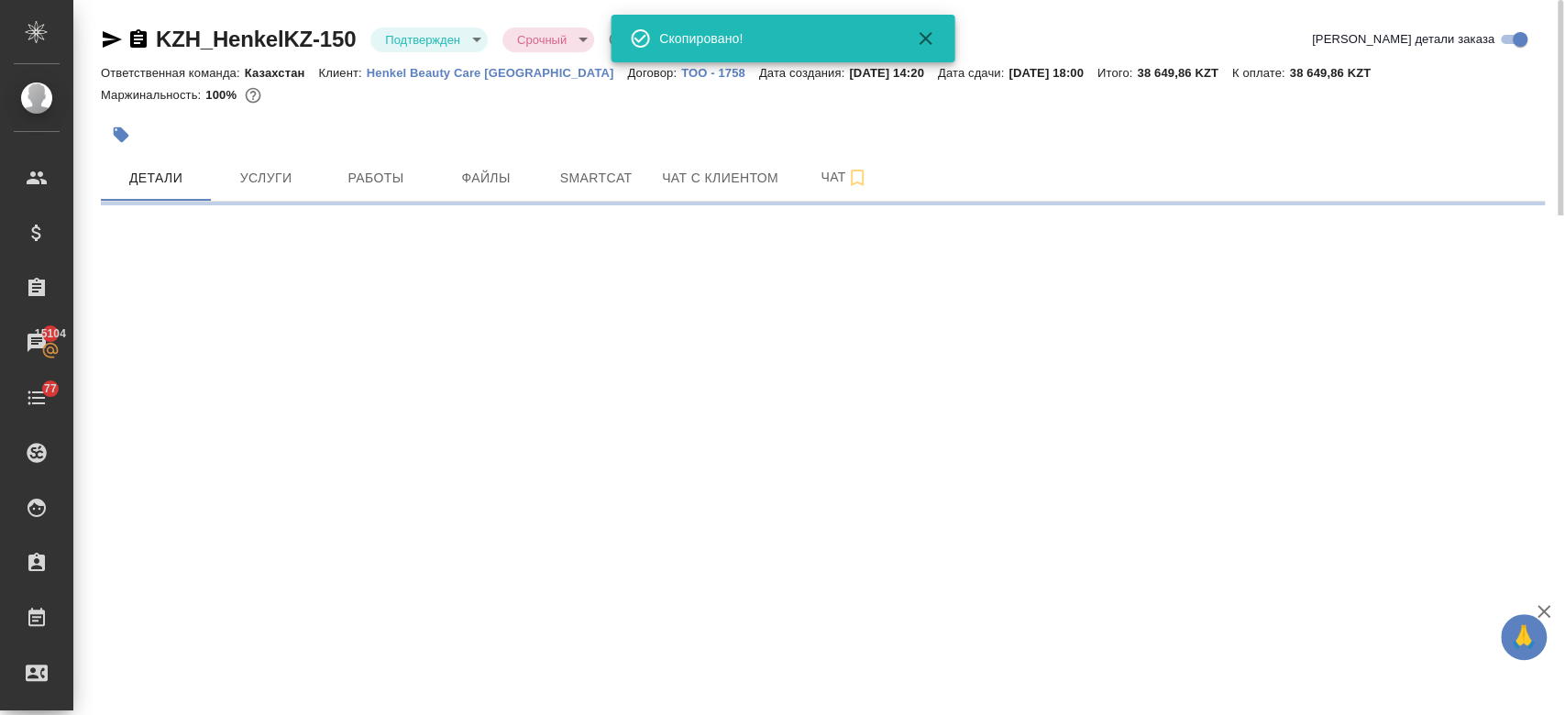
select select "RU"
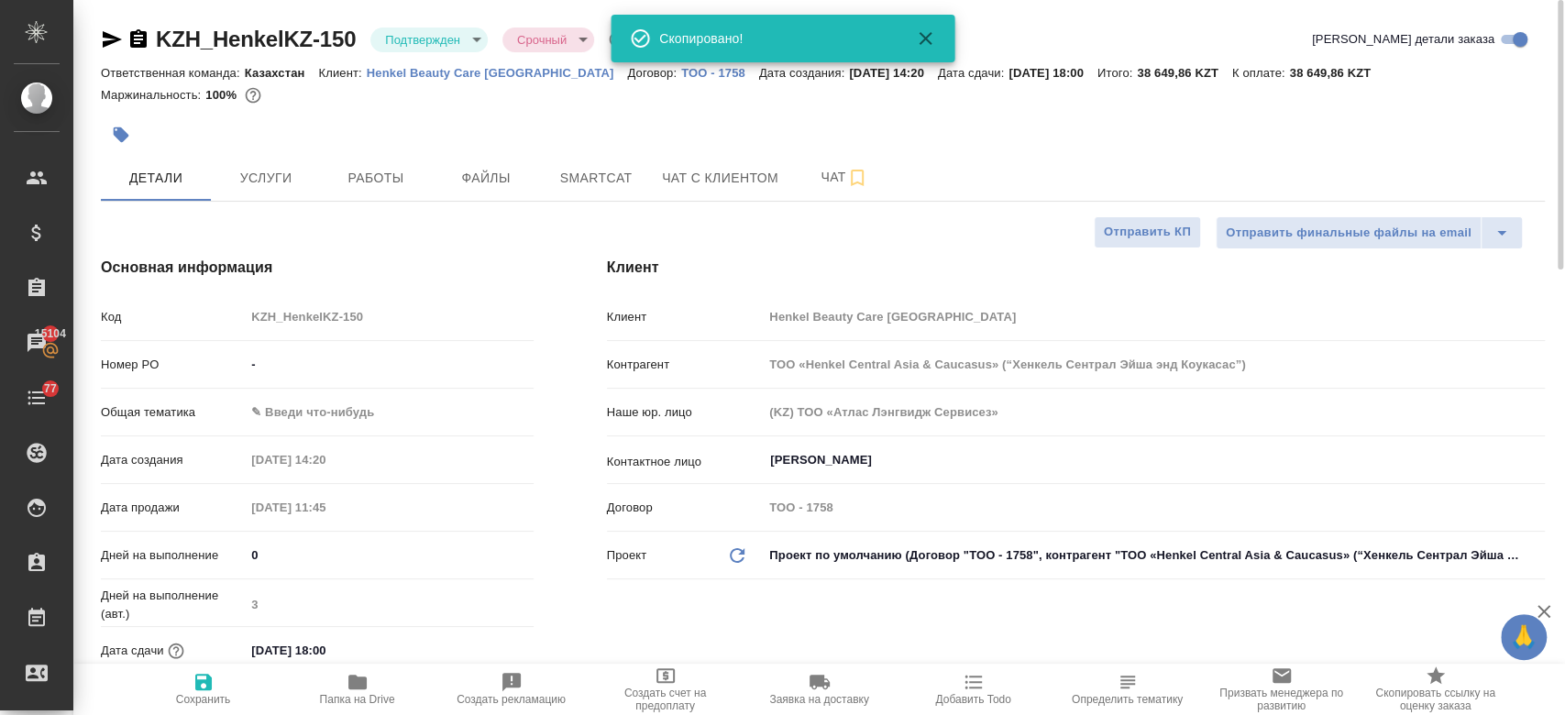
type textarea "x"
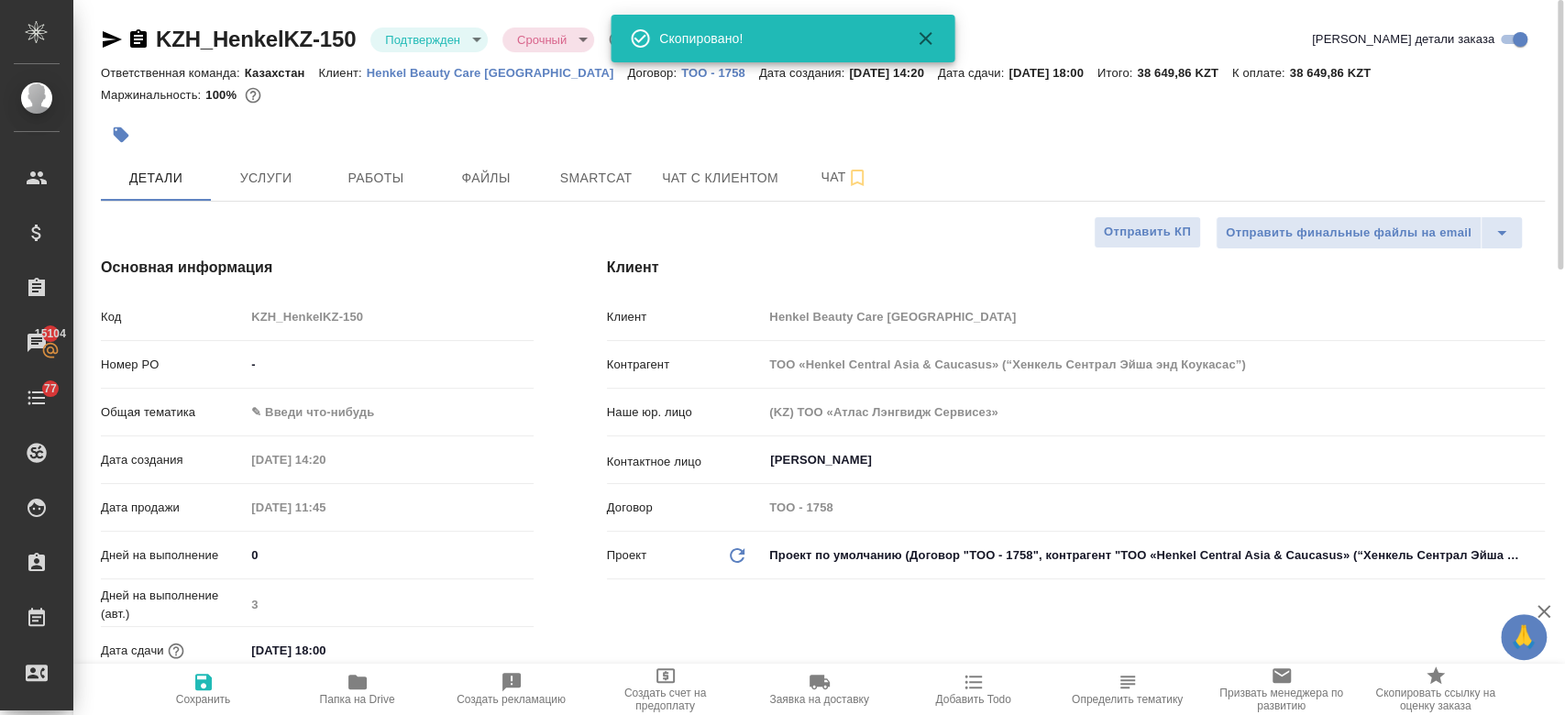
type textarea "x"
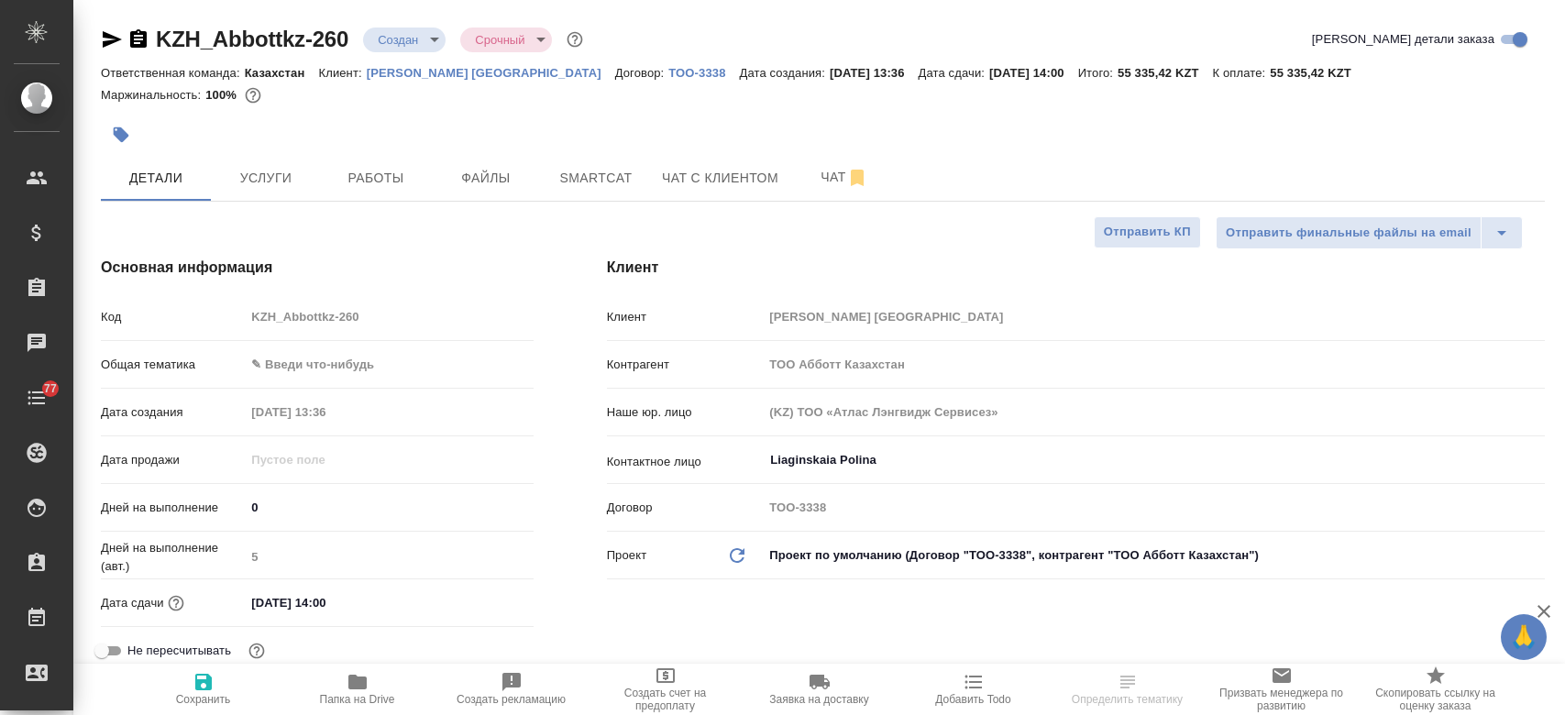
select select "RU"
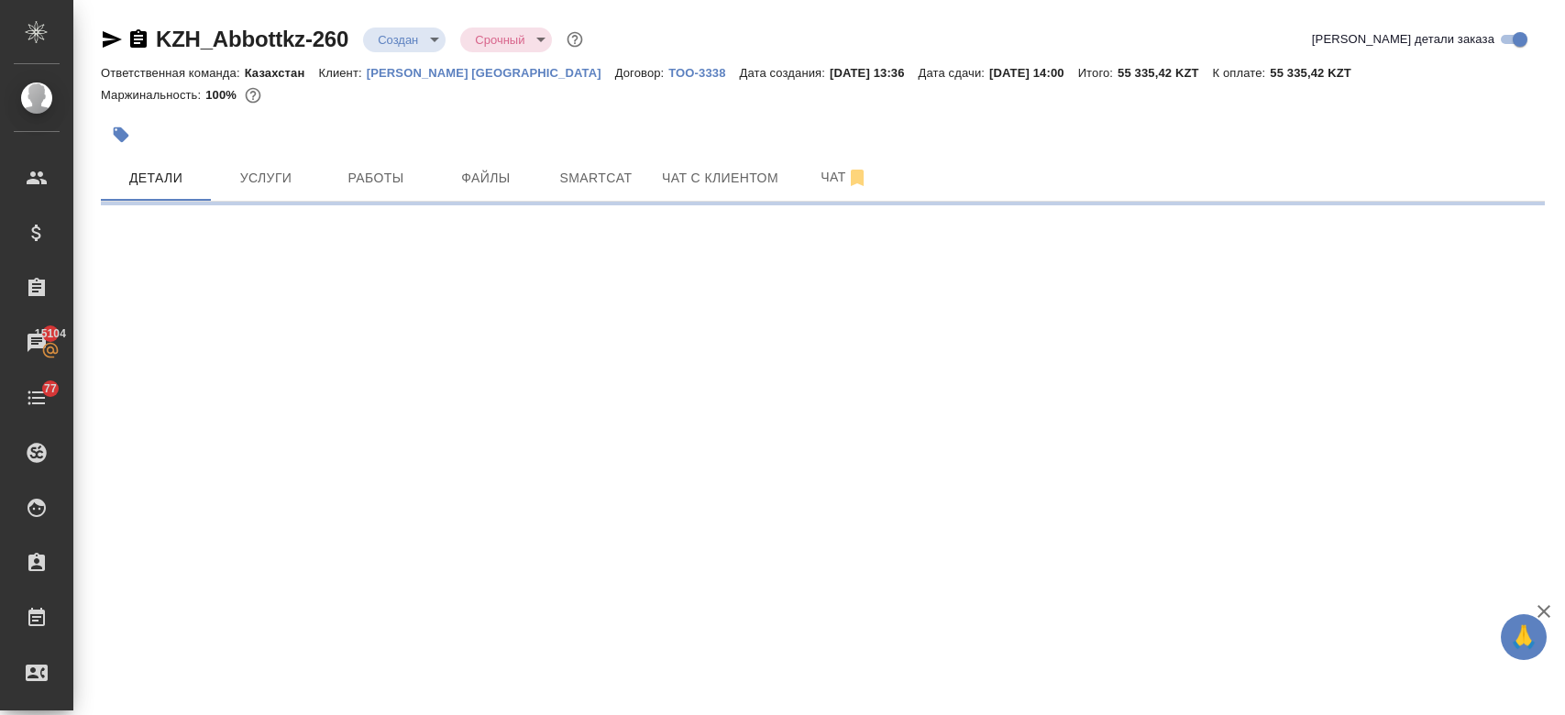
select select "RU"
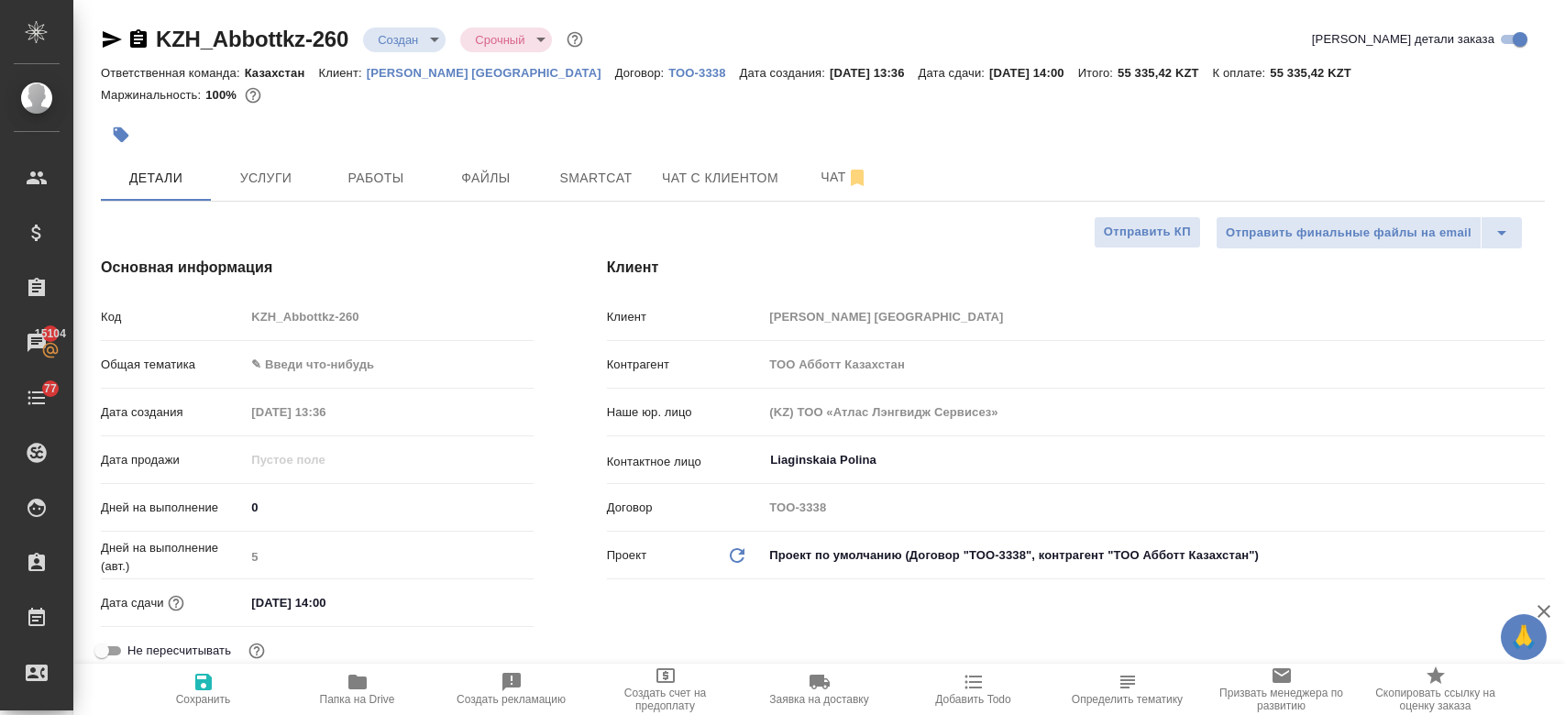
type textarea "x"
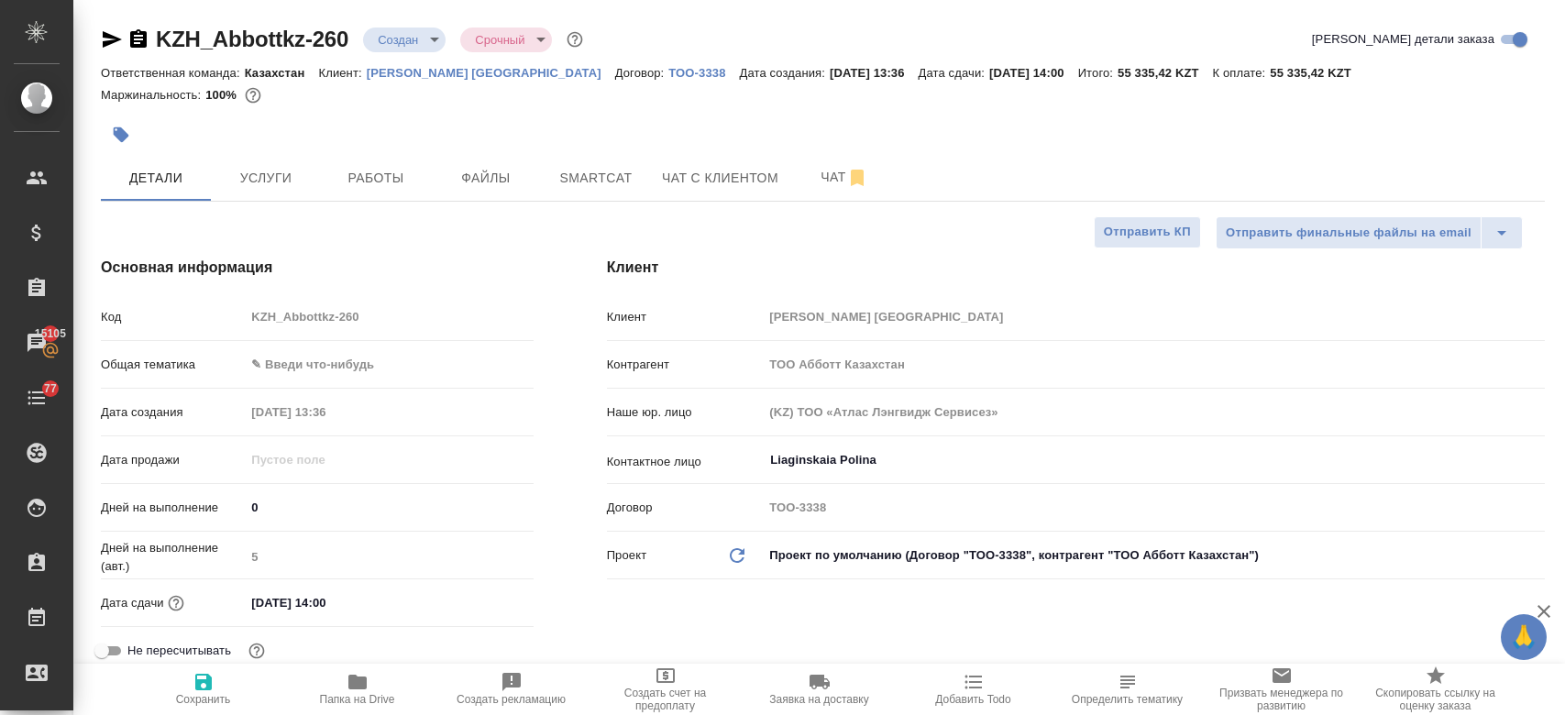
type textarea "x"
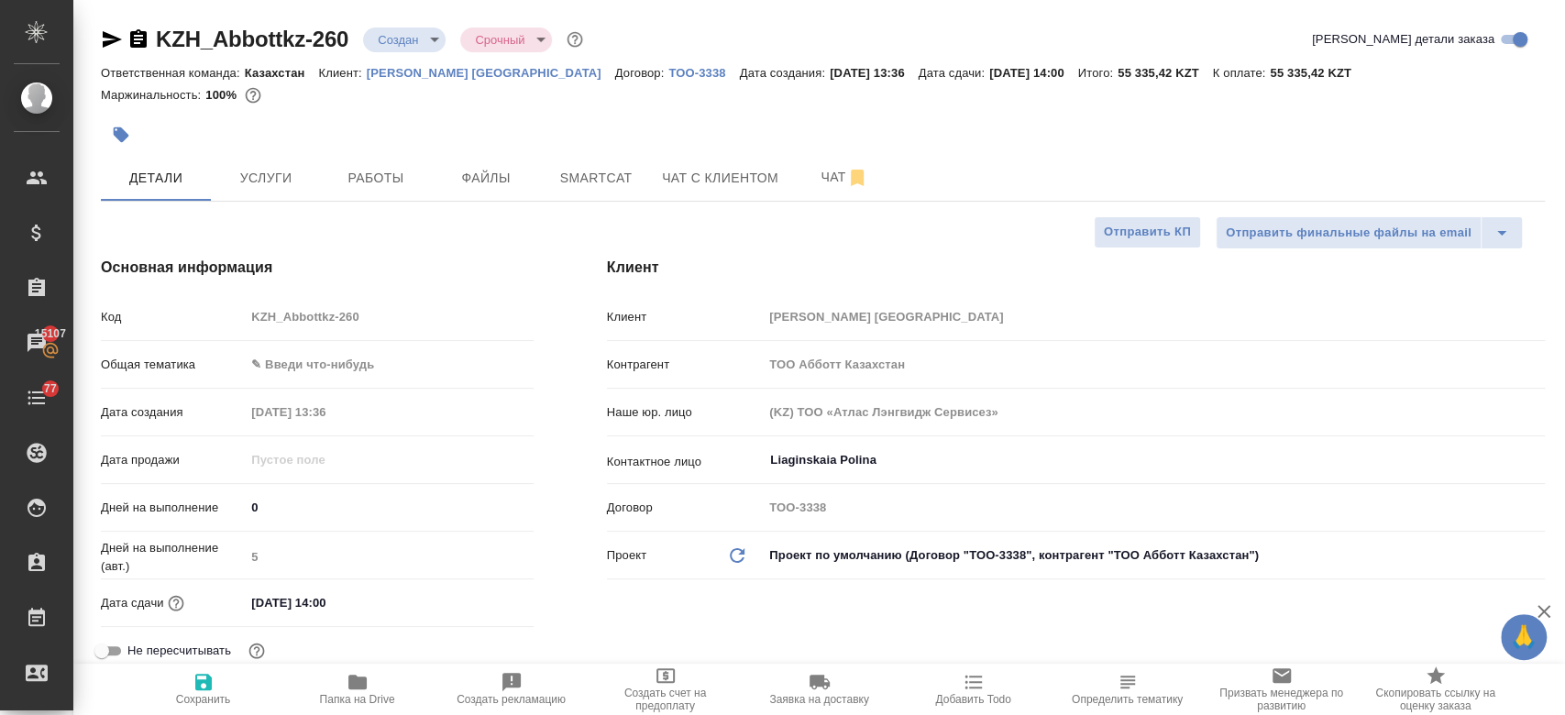
type textarea "x"
click at [716, 127] on div at bounding box center [582, 135] width 962 height 40
type textarea "x"
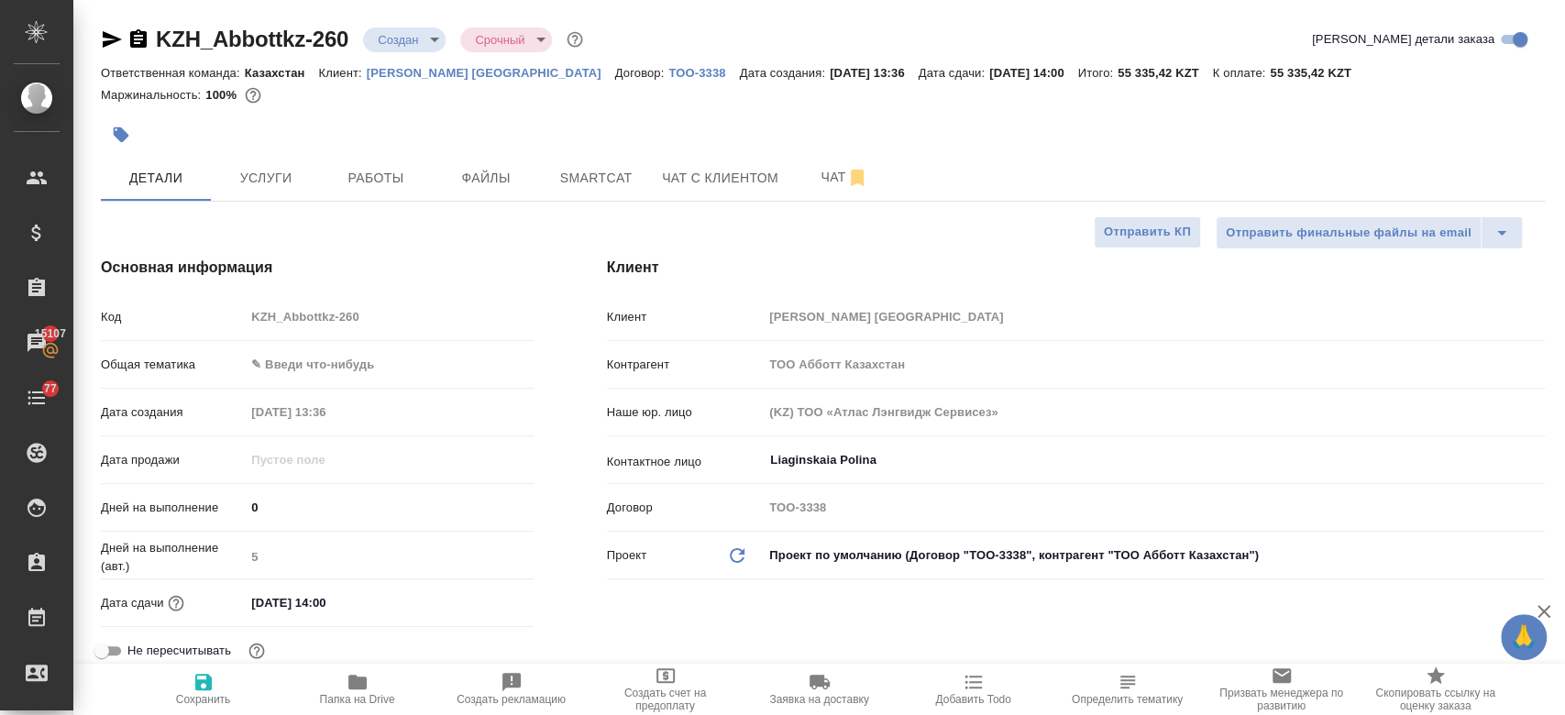
type textarea "x"
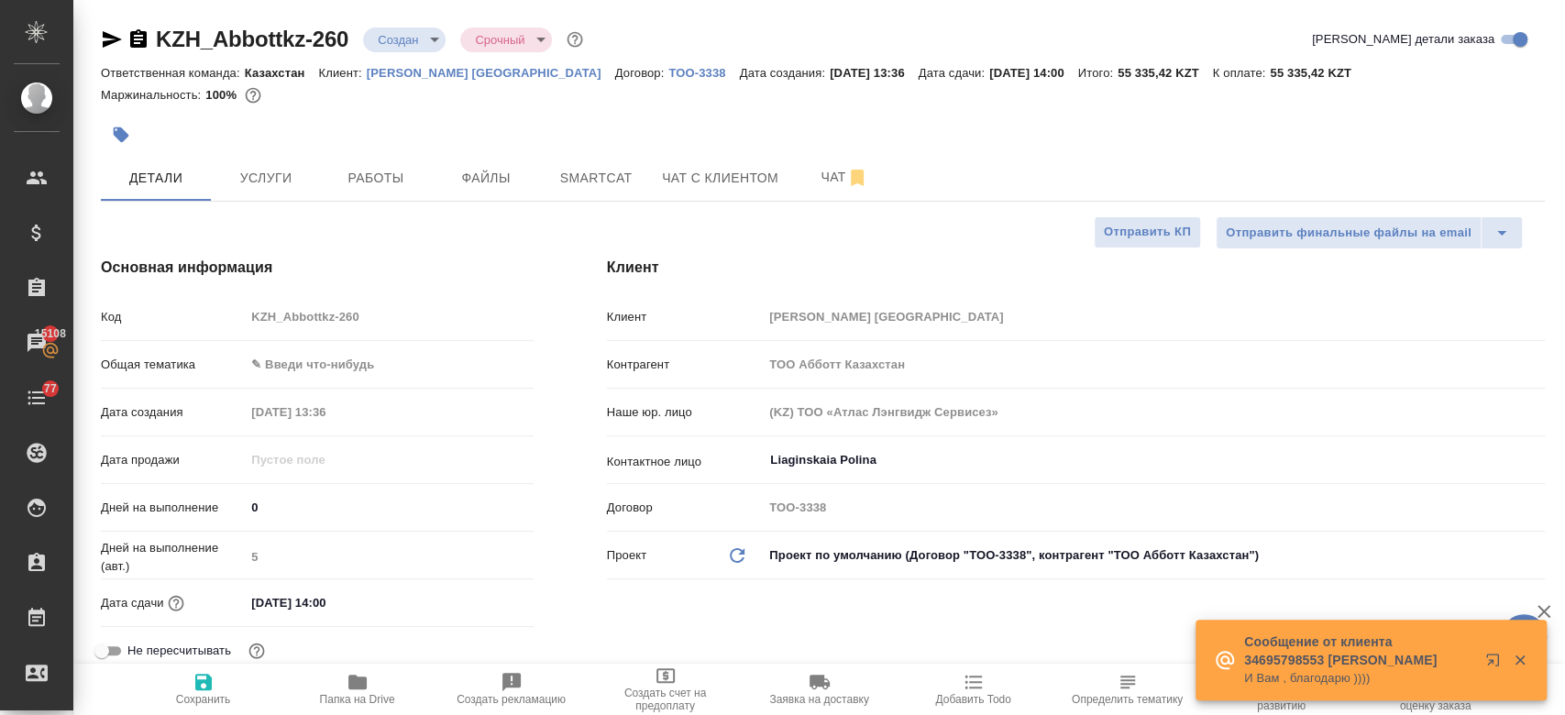
click at [611, 126] on div at bounding box center [582, 135] width 962 height 40
type textarea "x"
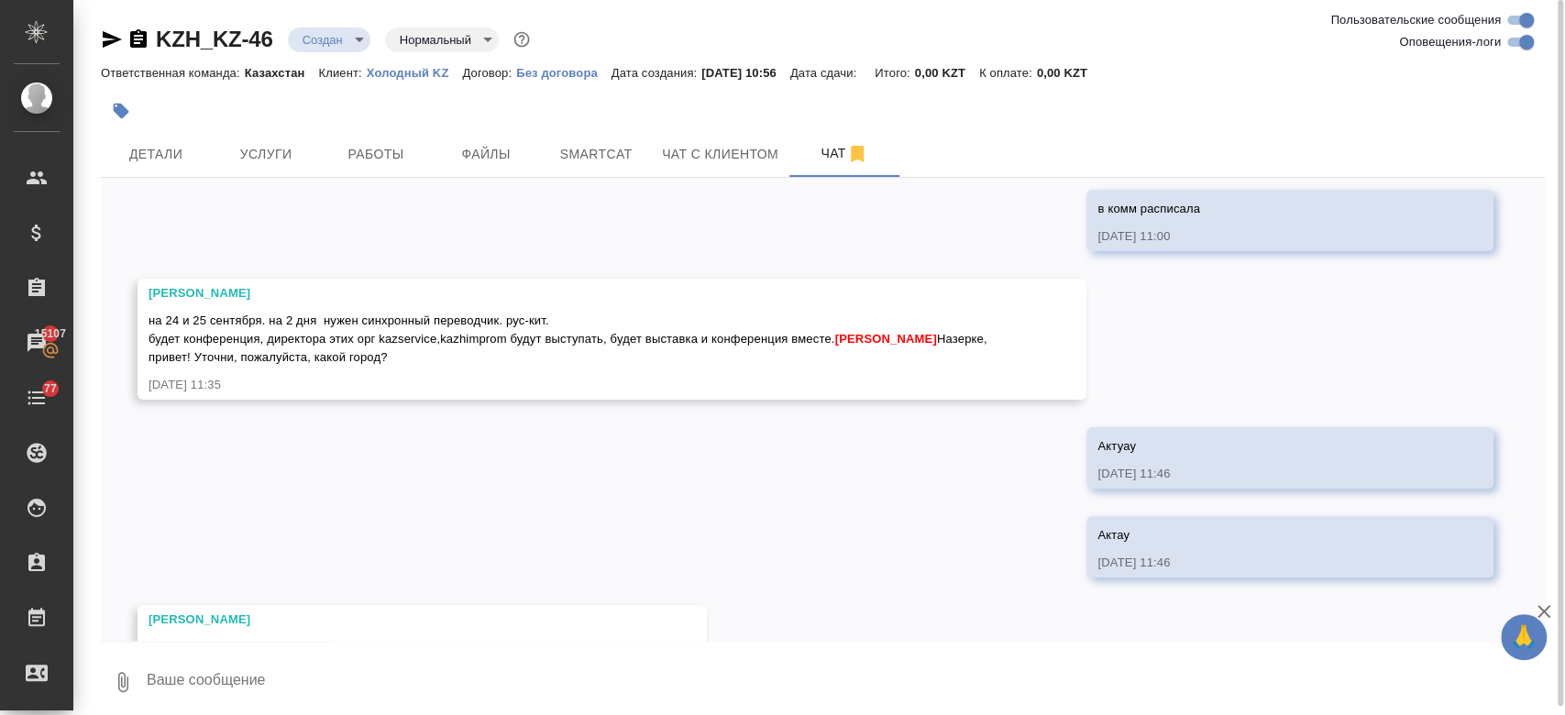
scroll to position [446, 0]
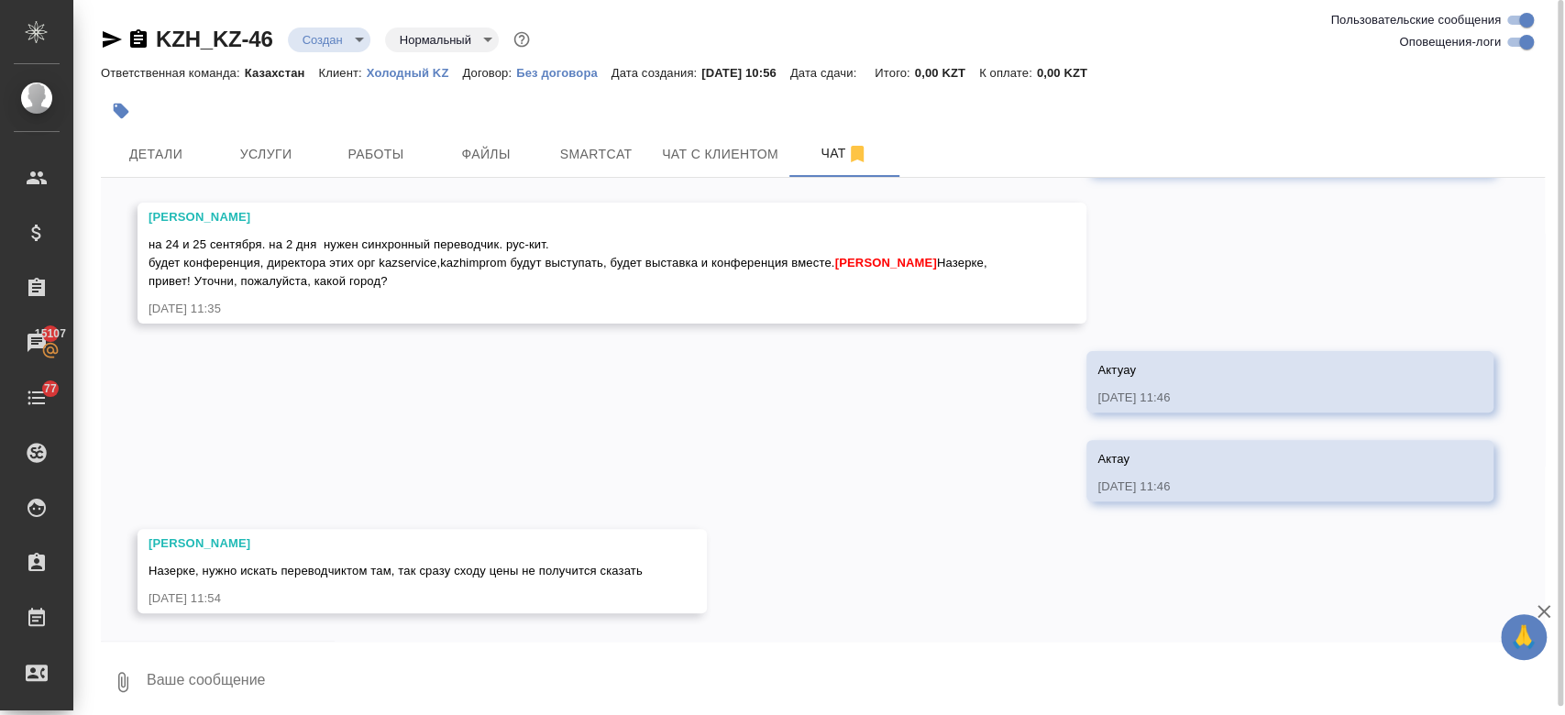
click at [484, 664] on textarea at bounding box center [845, 682] width 1400 height 62
type textarea "хорошо, ждем тогда"
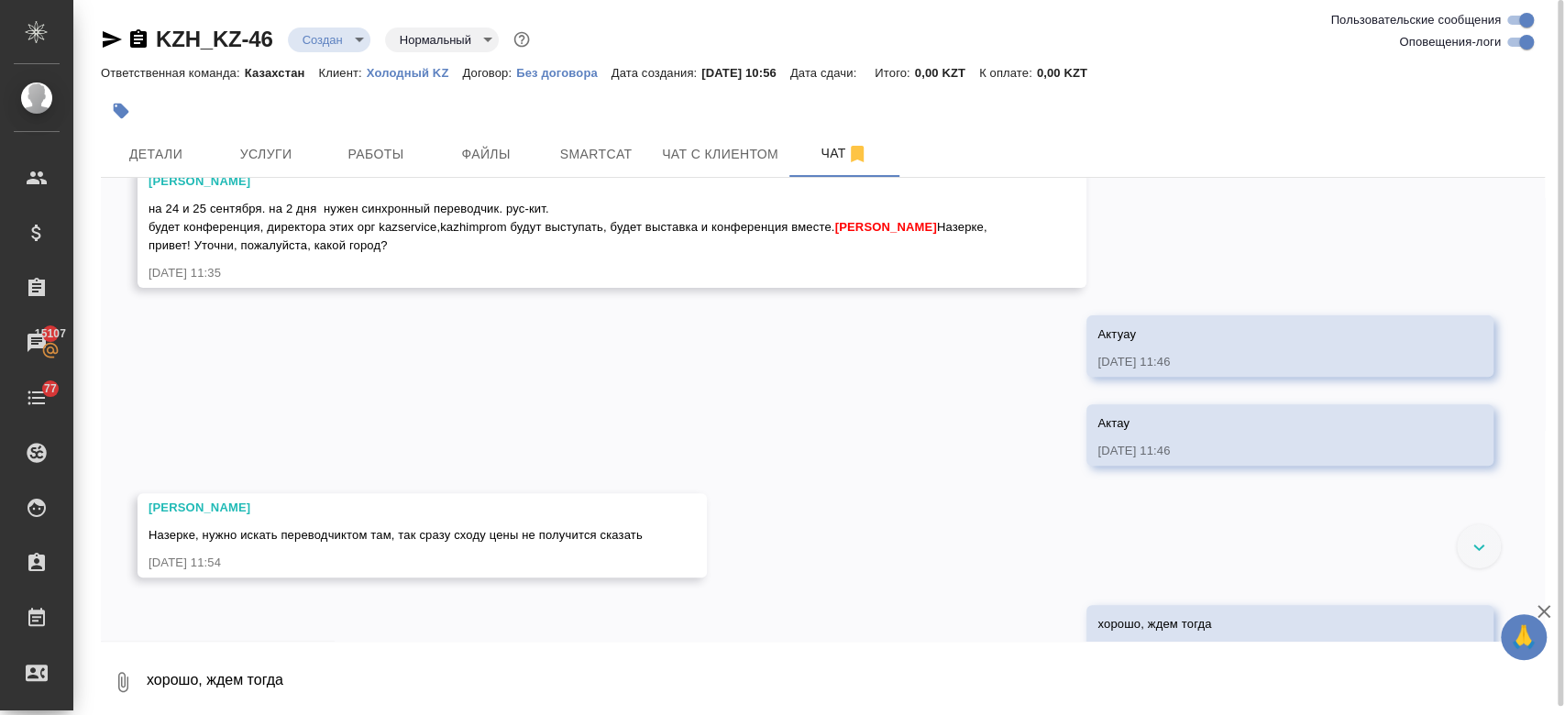
scroll to position [535, 0]
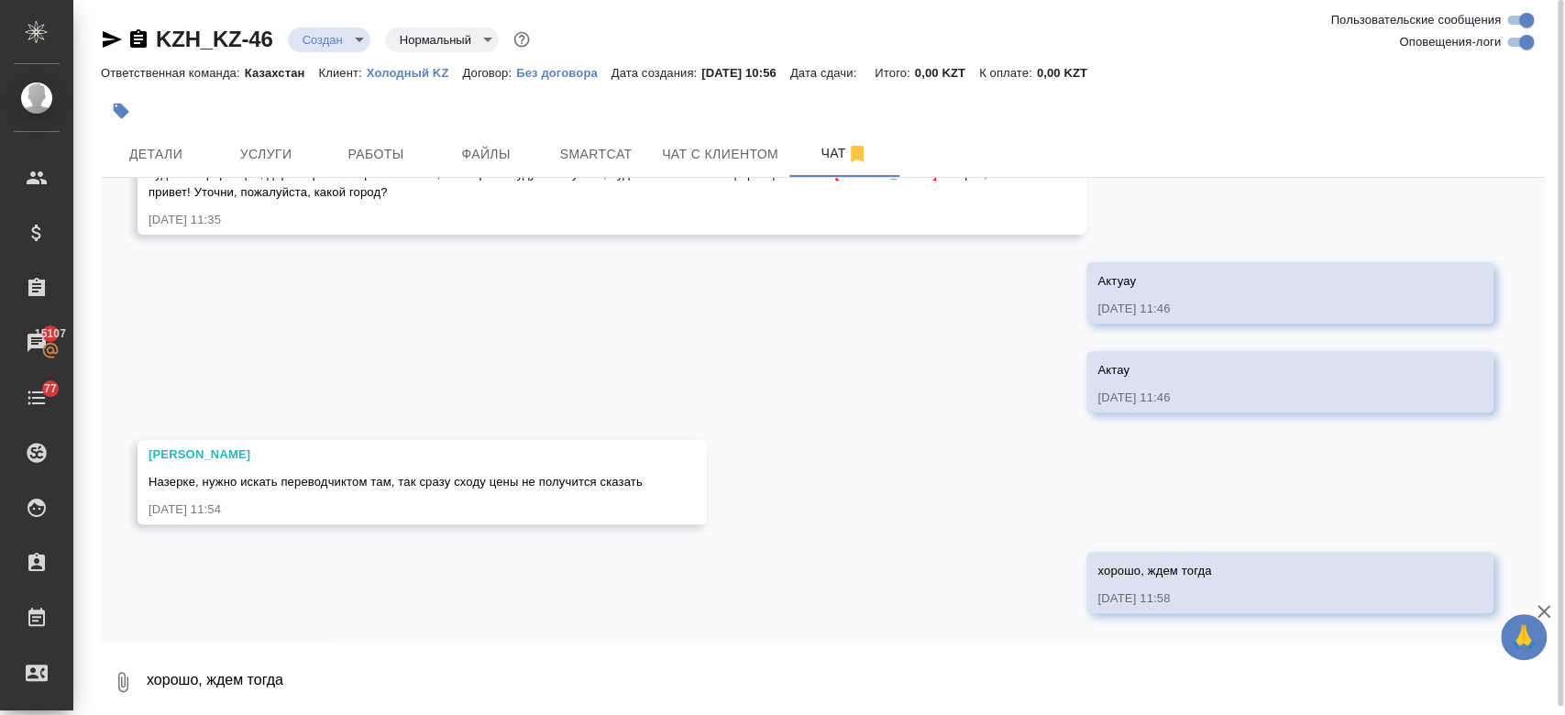
click at [928, 80] on div "Ответственная команда: Казахстан Клиент: Холодный KZ Договор: Без договора Дата…" at bounding box center [823, 72] width 1444 height 22
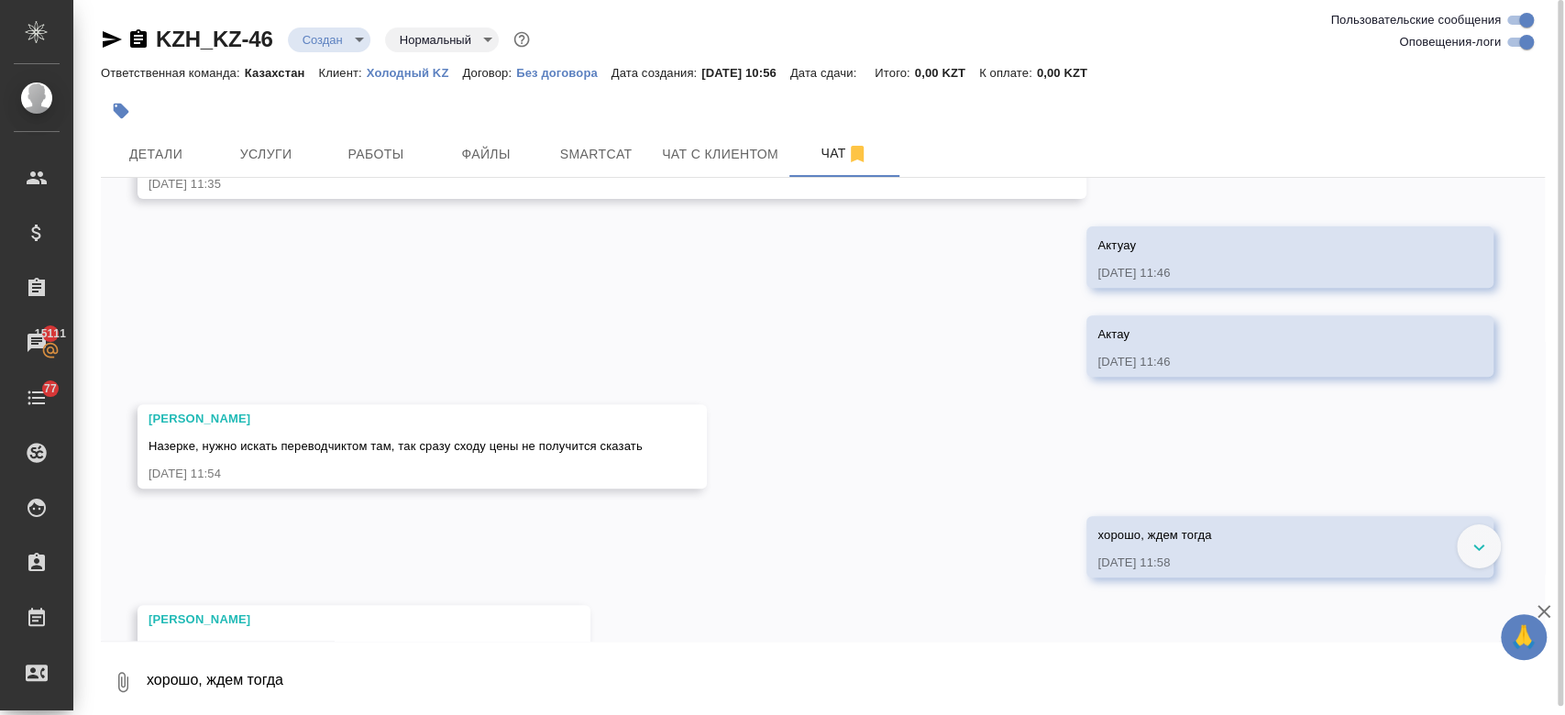
scroll to position [647, 0]
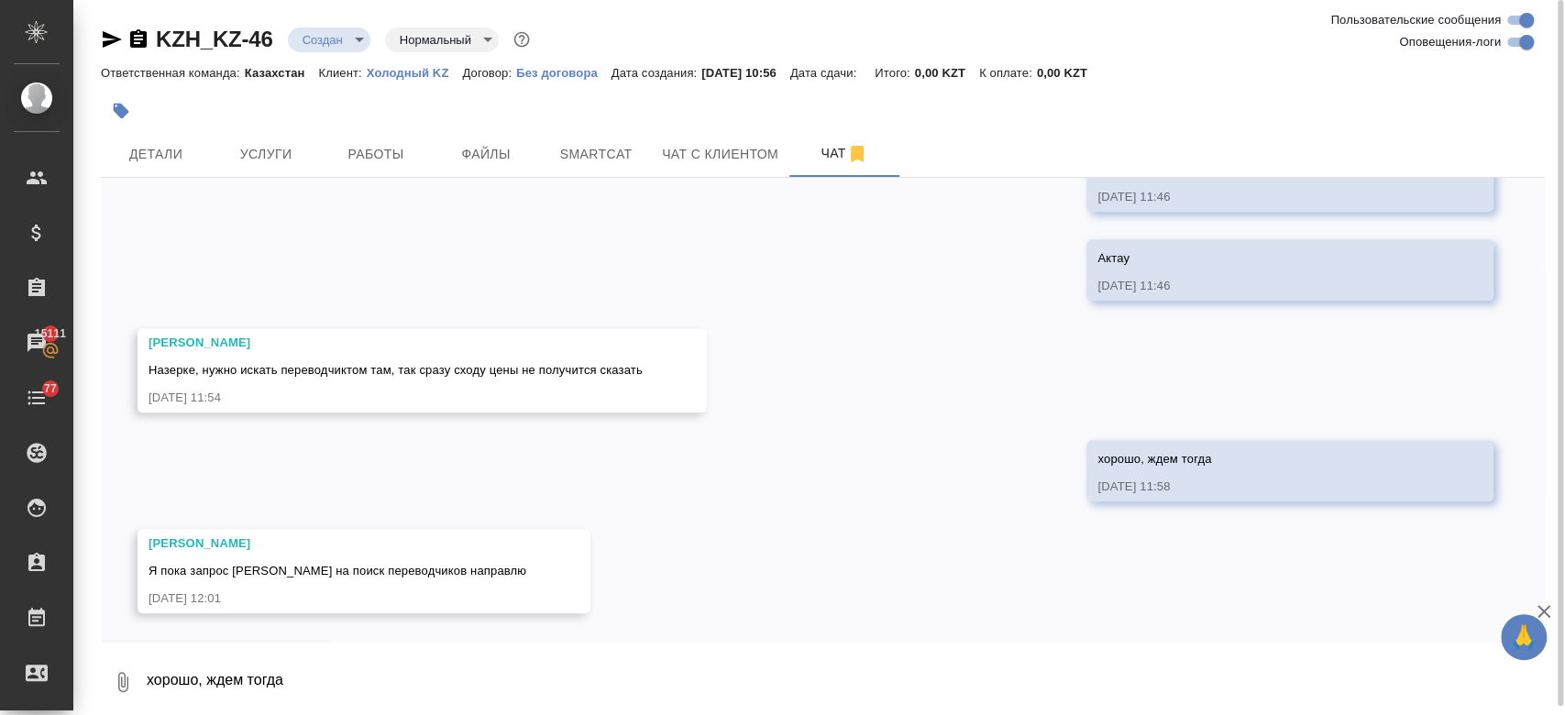
click at [297, 685] on textarea "хорошо, ждем тогда" at bounding box center [845, 682] width 1400 height 62
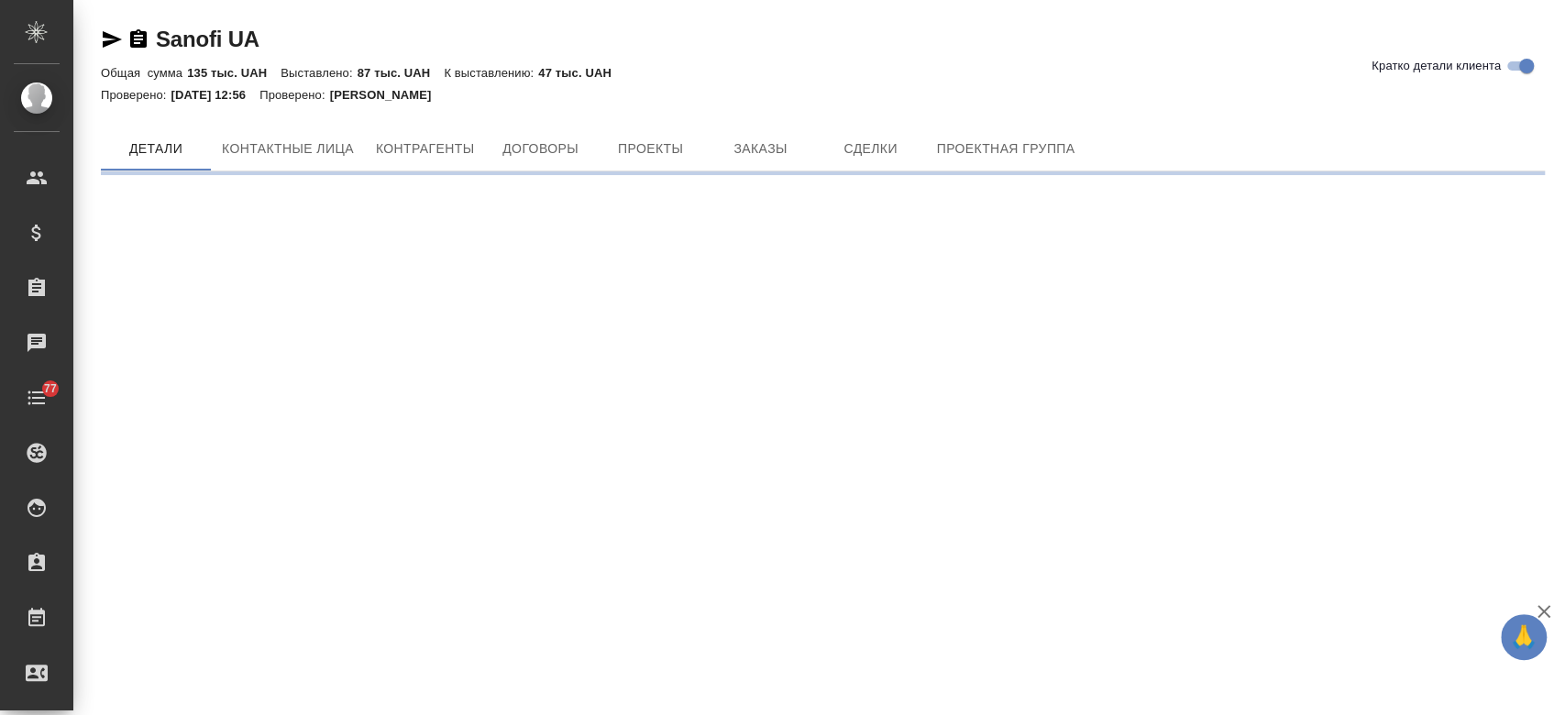
click at [735, 119] on div "Sanofi UA Кратко детали клиента Общая сумма 135 тыс. UAH Выставлено: 87 тыс. UA…" at bounding box center [823, 92] width 1464 height 185
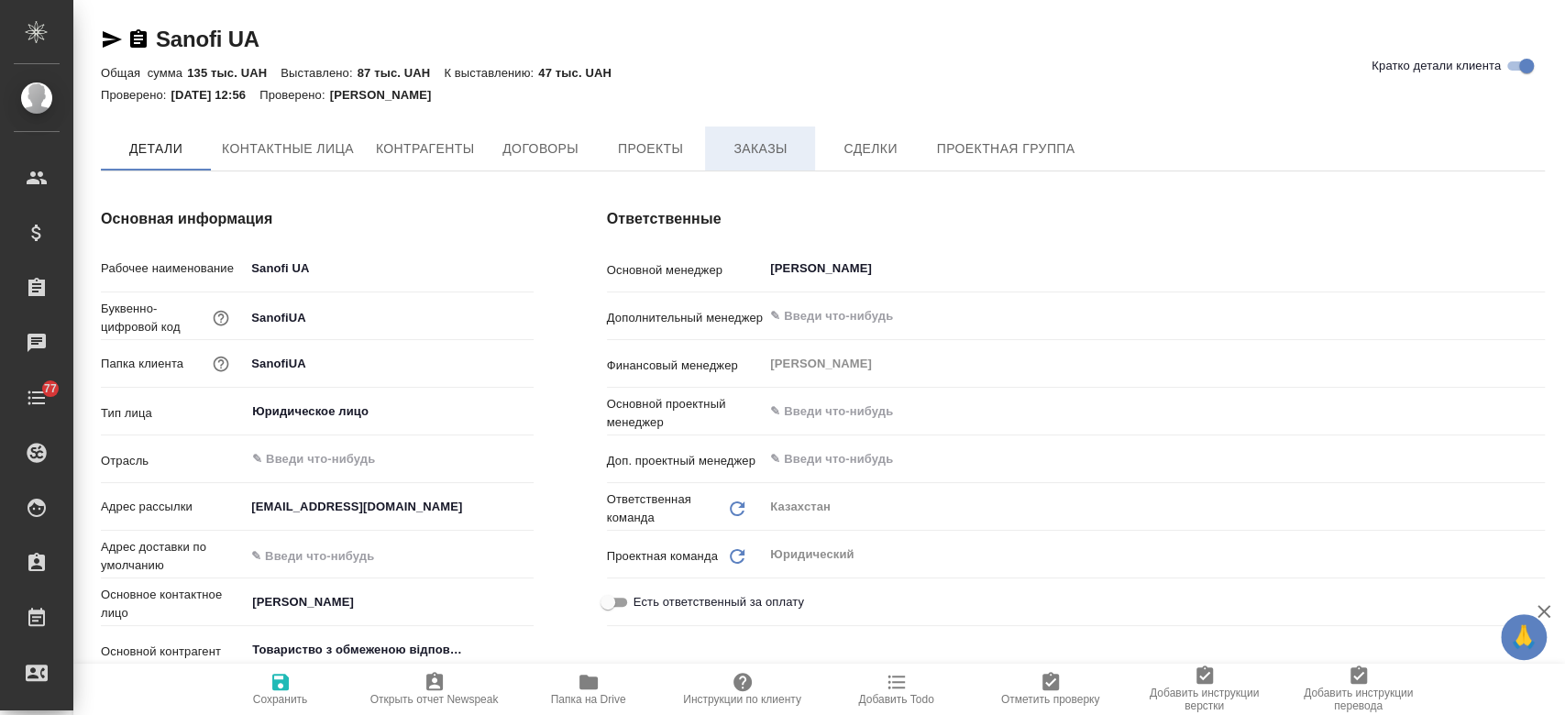
type textarea "x"
click at [740, 149] on span "Заказы" at bounding box center [760, 149] width 88 height 23
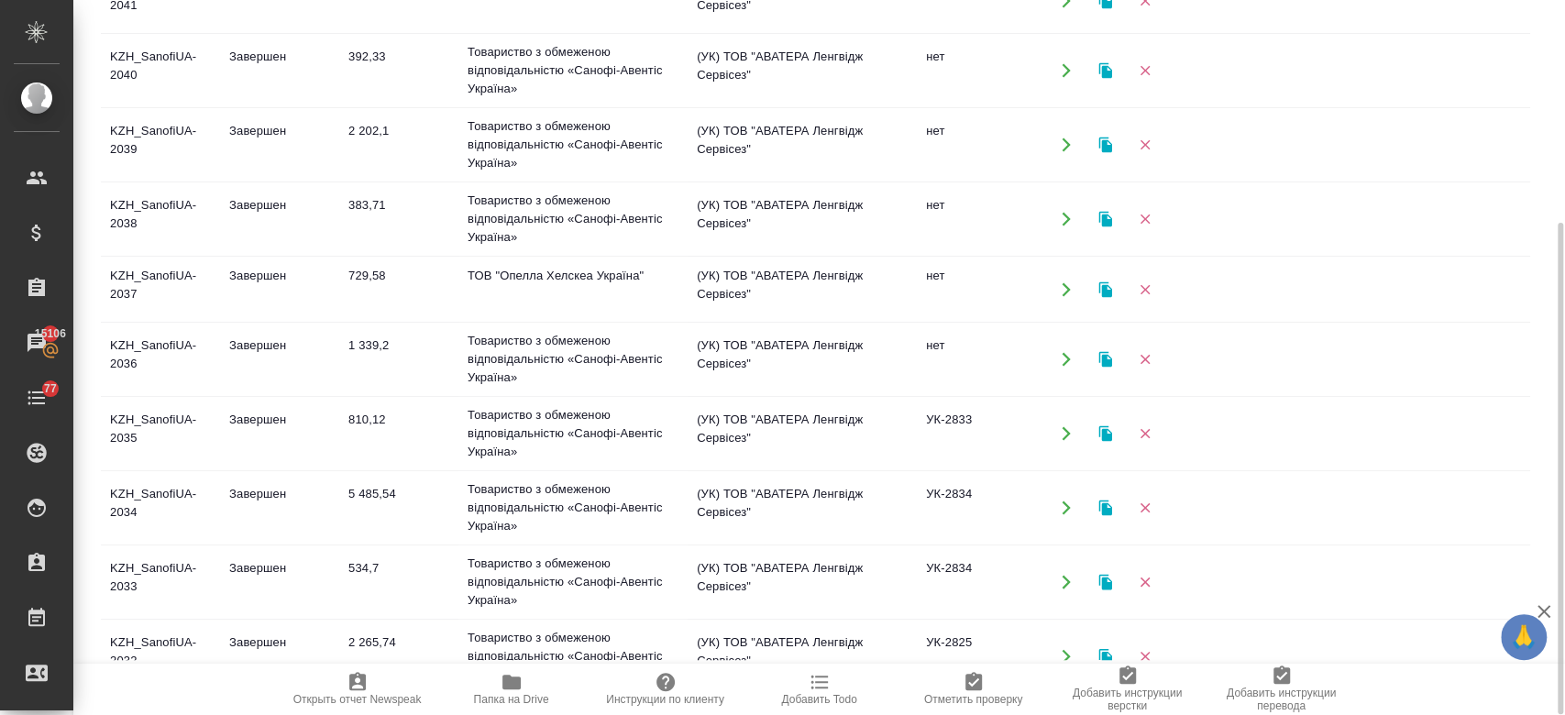
scroll to position [456, 0]
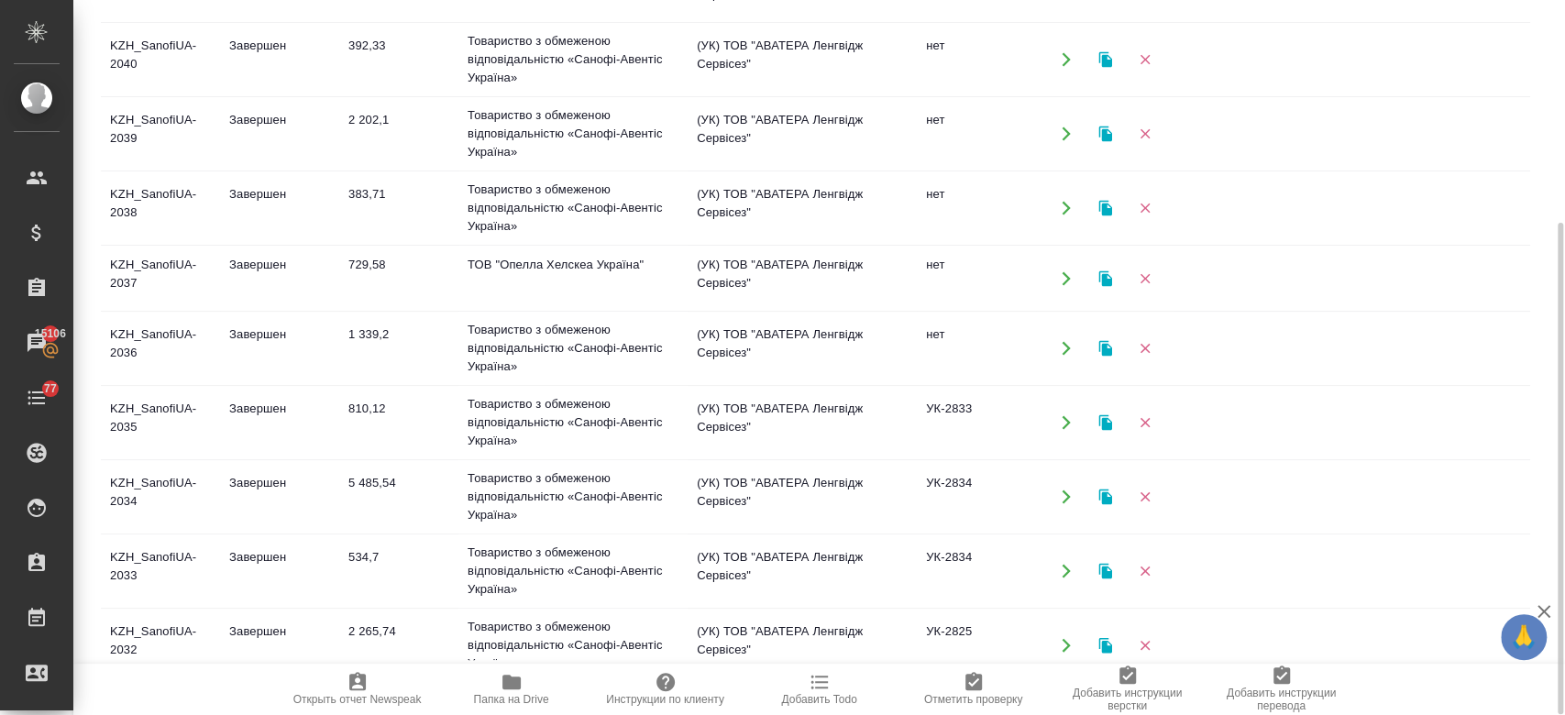
click at [207, 634] on td "KZH_SanofiUA-2032" at bounding box center [160, 645] width 119 height 64
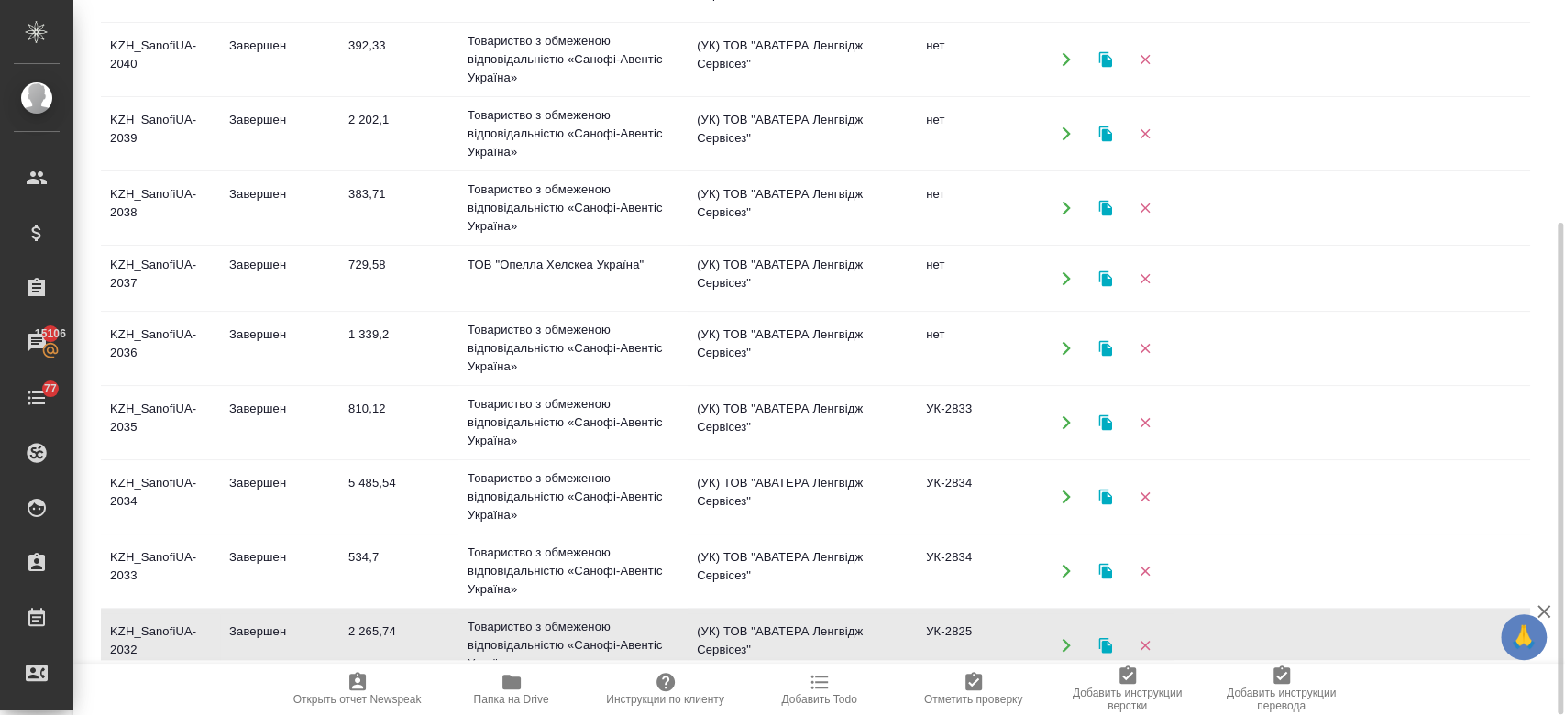
click at [207, 634] on td "KZH_SanofiUA-2032" at bounding box center [160, 645] width 119 height 64
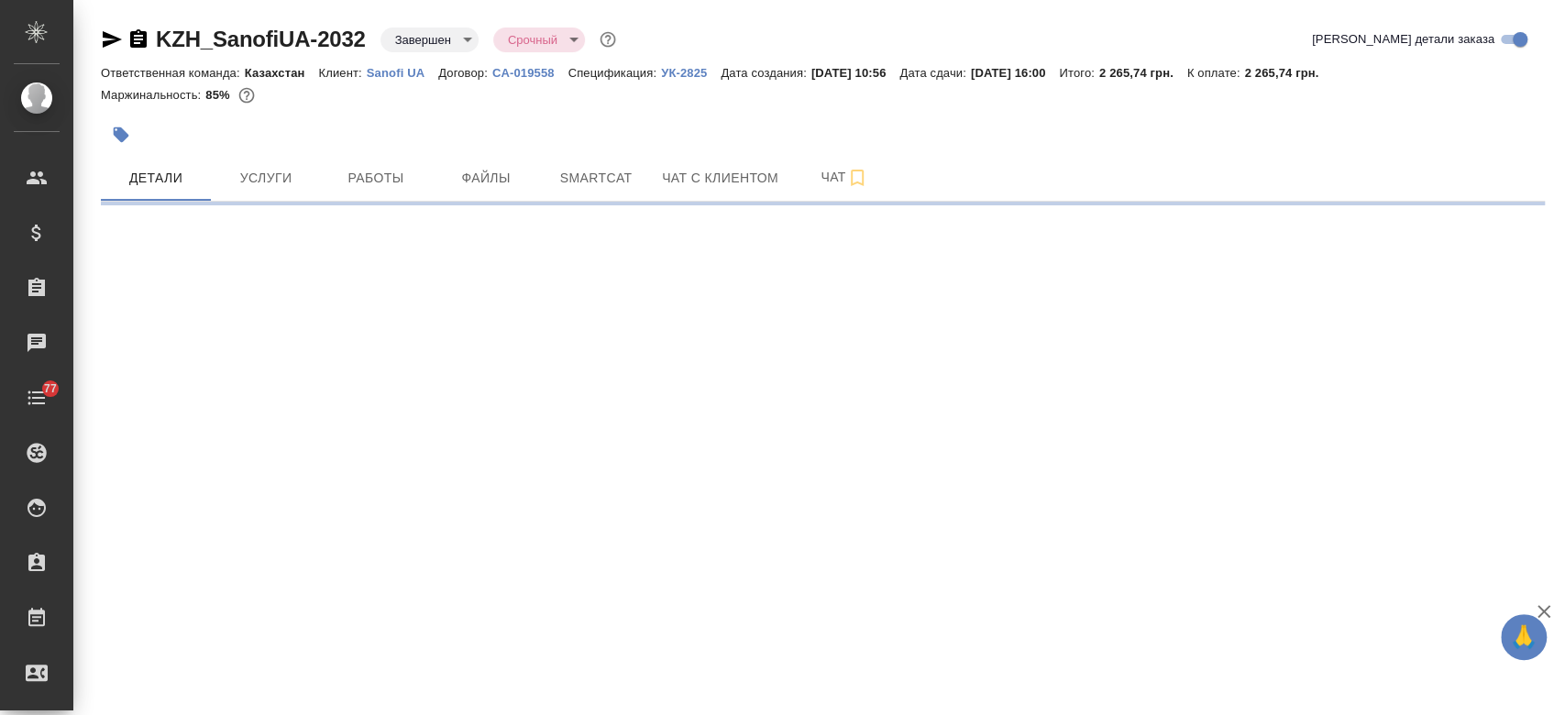
select select "RU"
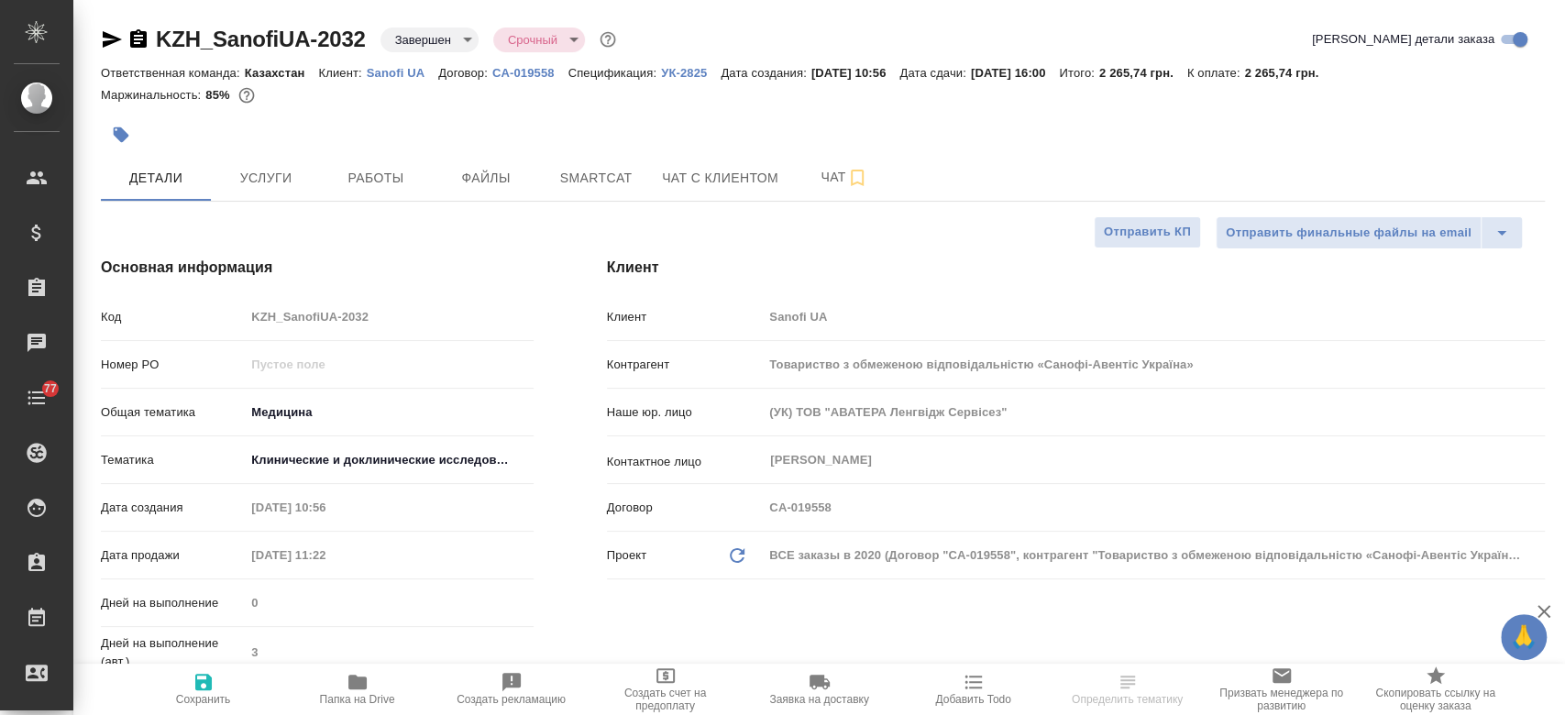
type textarea "x"
click at [308, 498] on div "Код KZH_SanofiUA-2032 Номер PO Общая тематика Медицина med Тематика Клинические…" at bounding box center [317, 563] width 433 height 524
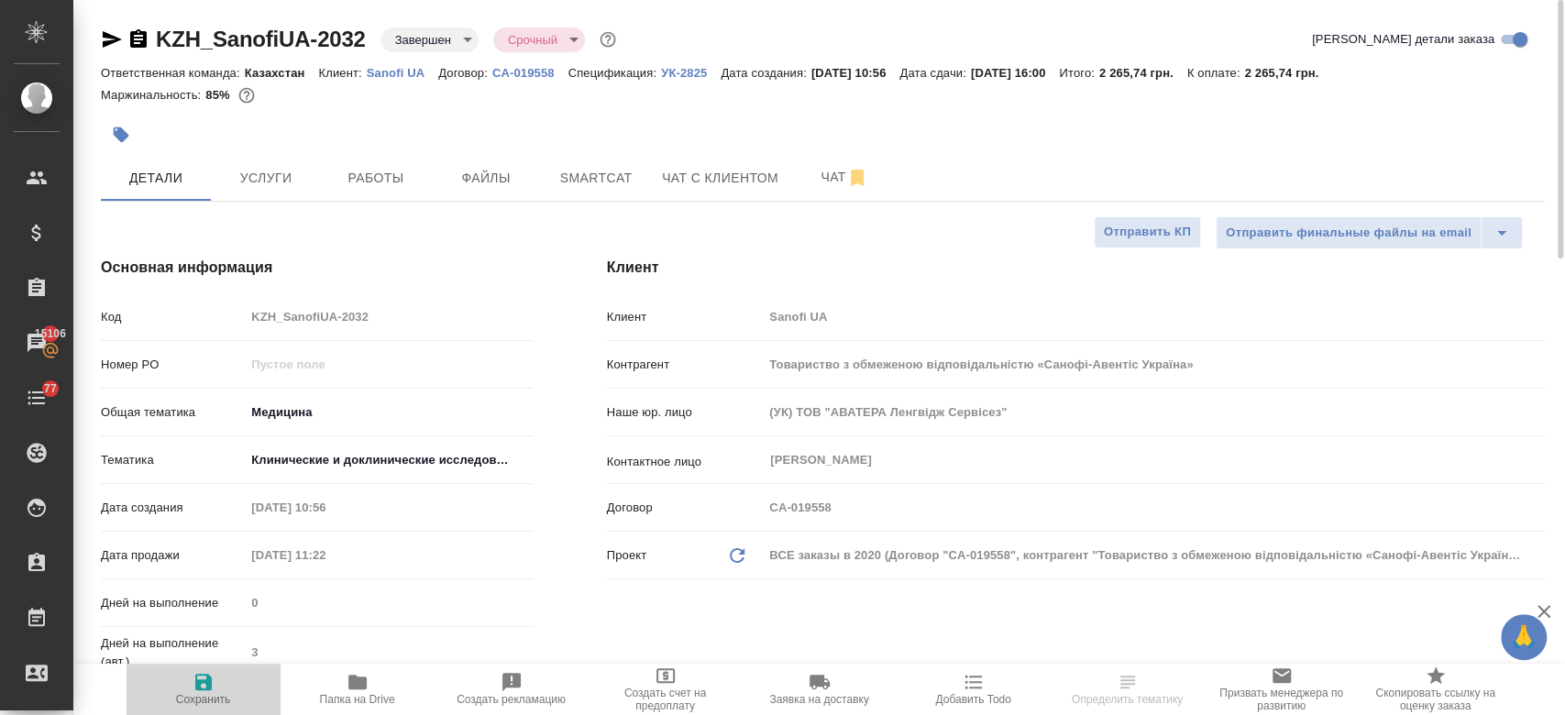
click at [211, 681] on icon "button" at bounding box center [203, 682] width 16 height 16
type textarea "x"
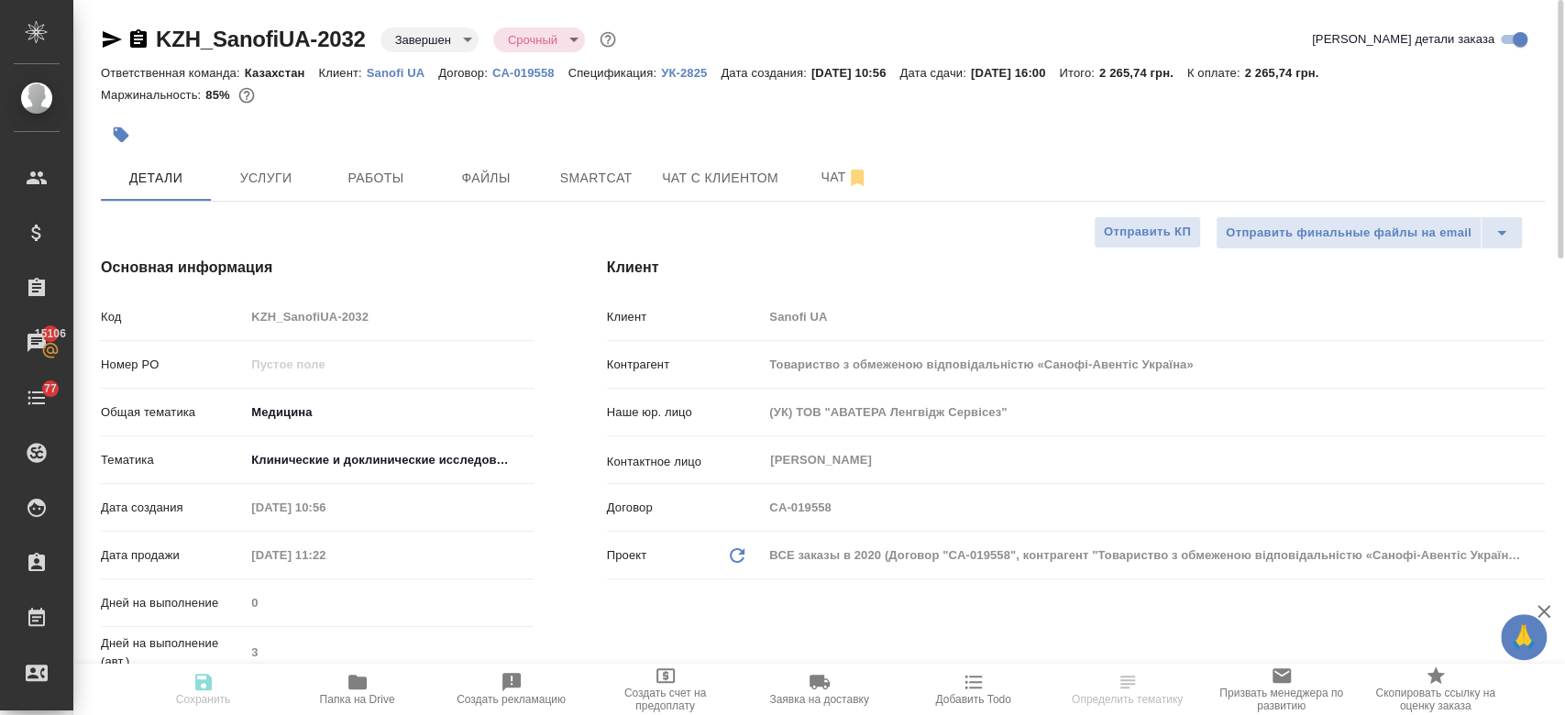
type textarea "x"
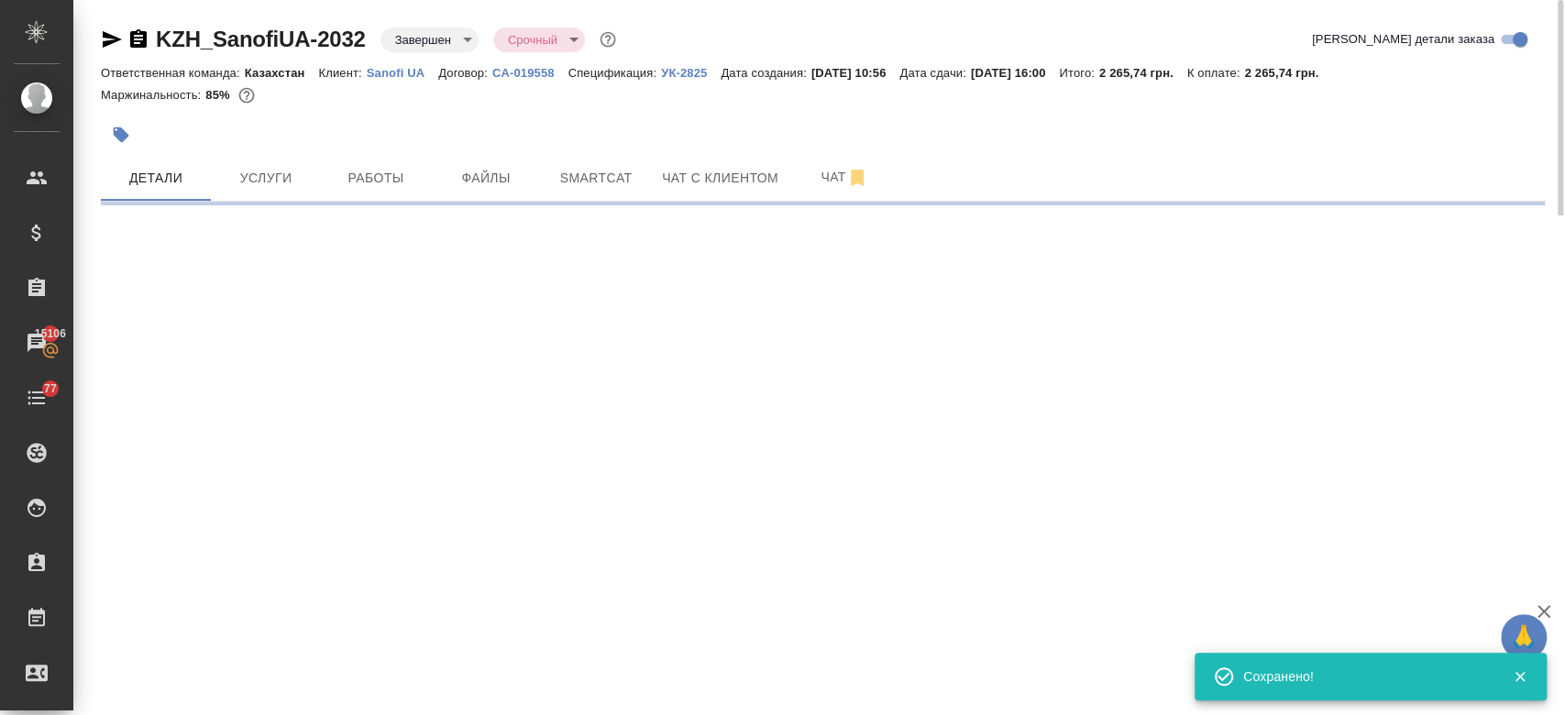
select select "RU"
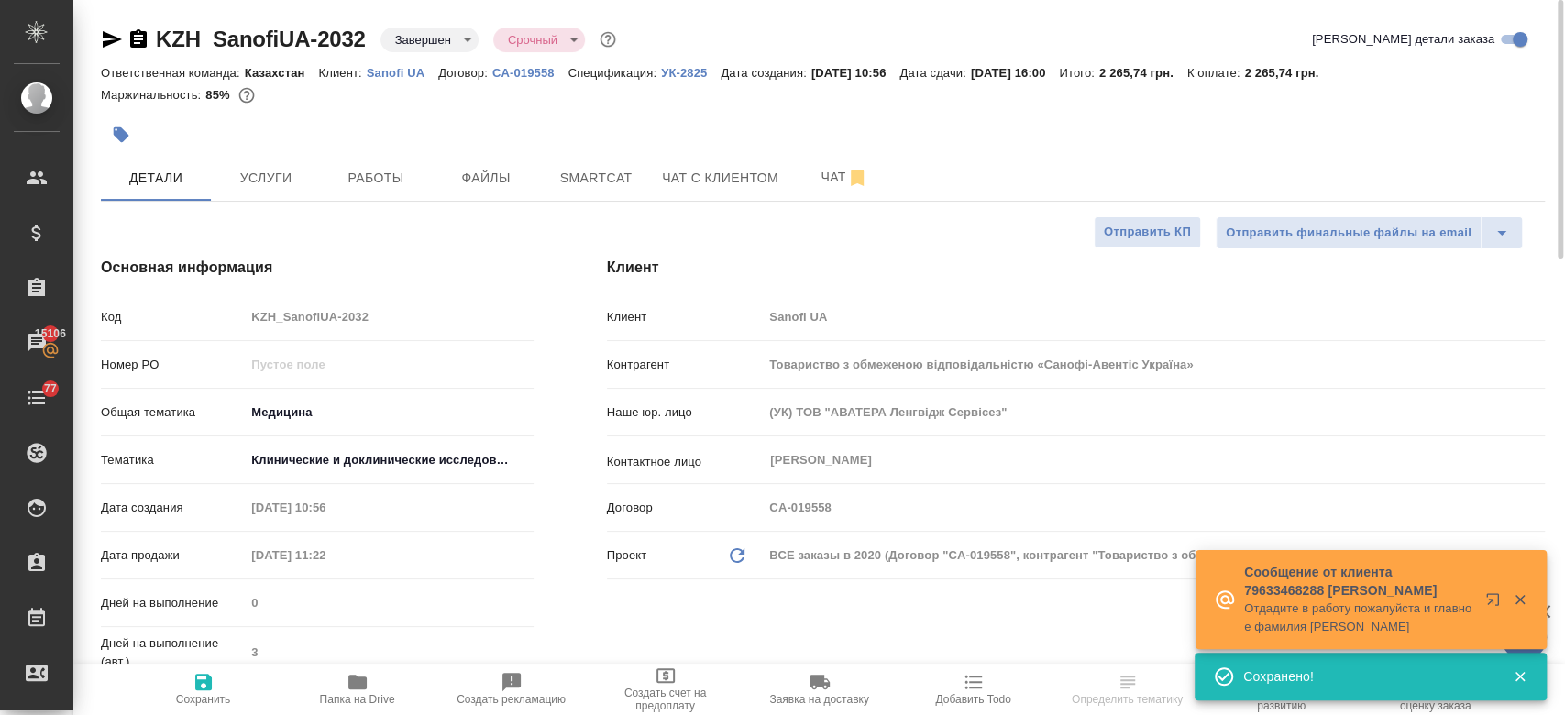
click at [283, 354] on div ".cls-1 fill:#fff; AWATERA Kosherbayeva Nazerke Клиенты Спецификации Заказы 1510…" at bounding box center [782, 357] width 1565 height 715
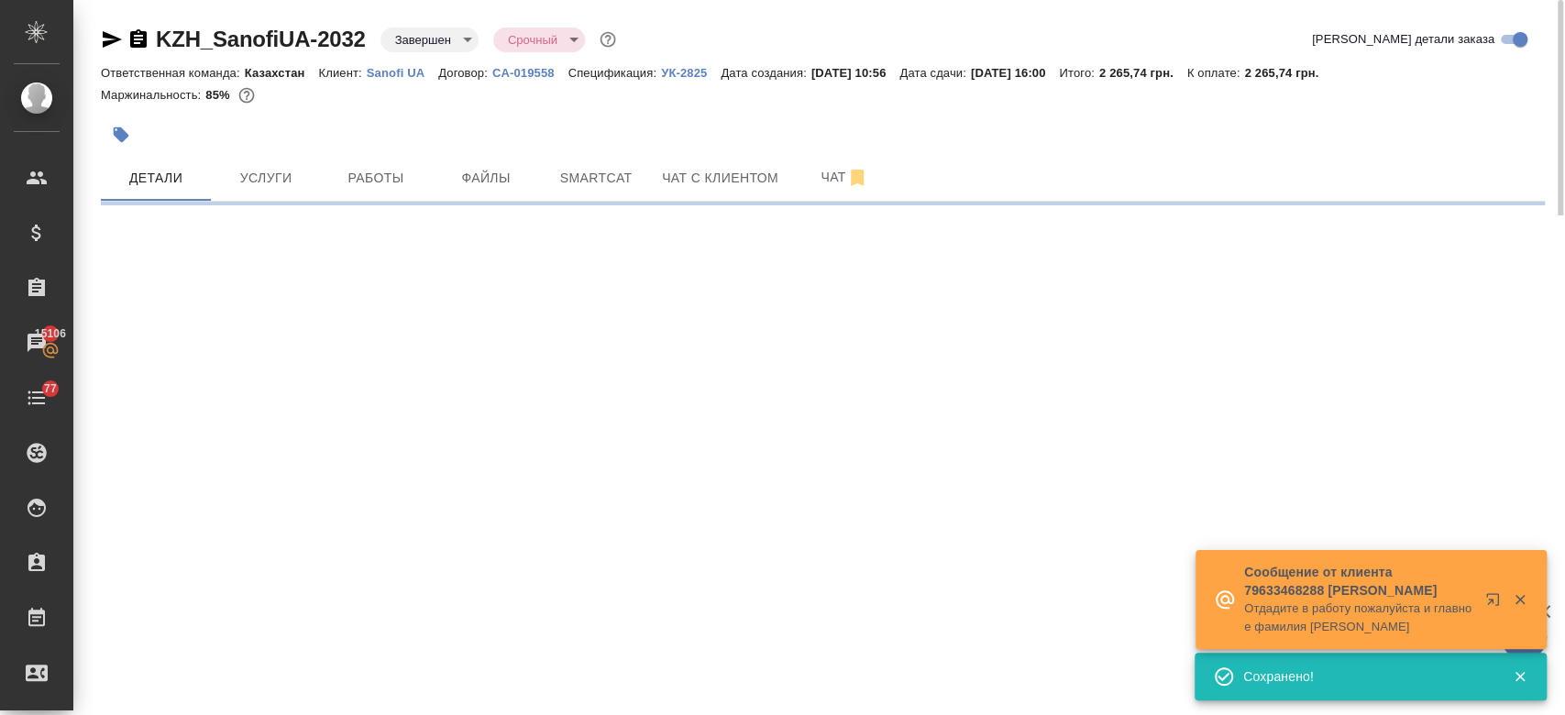
click at [283, 354] on div ".cls-1 fill:#fff; AWATERA Kosherbayeva Nazerke Клиенты Спецификации Заказы 1510…" at bounding box center [782, 357] width 1565 height 715
select select "RU"
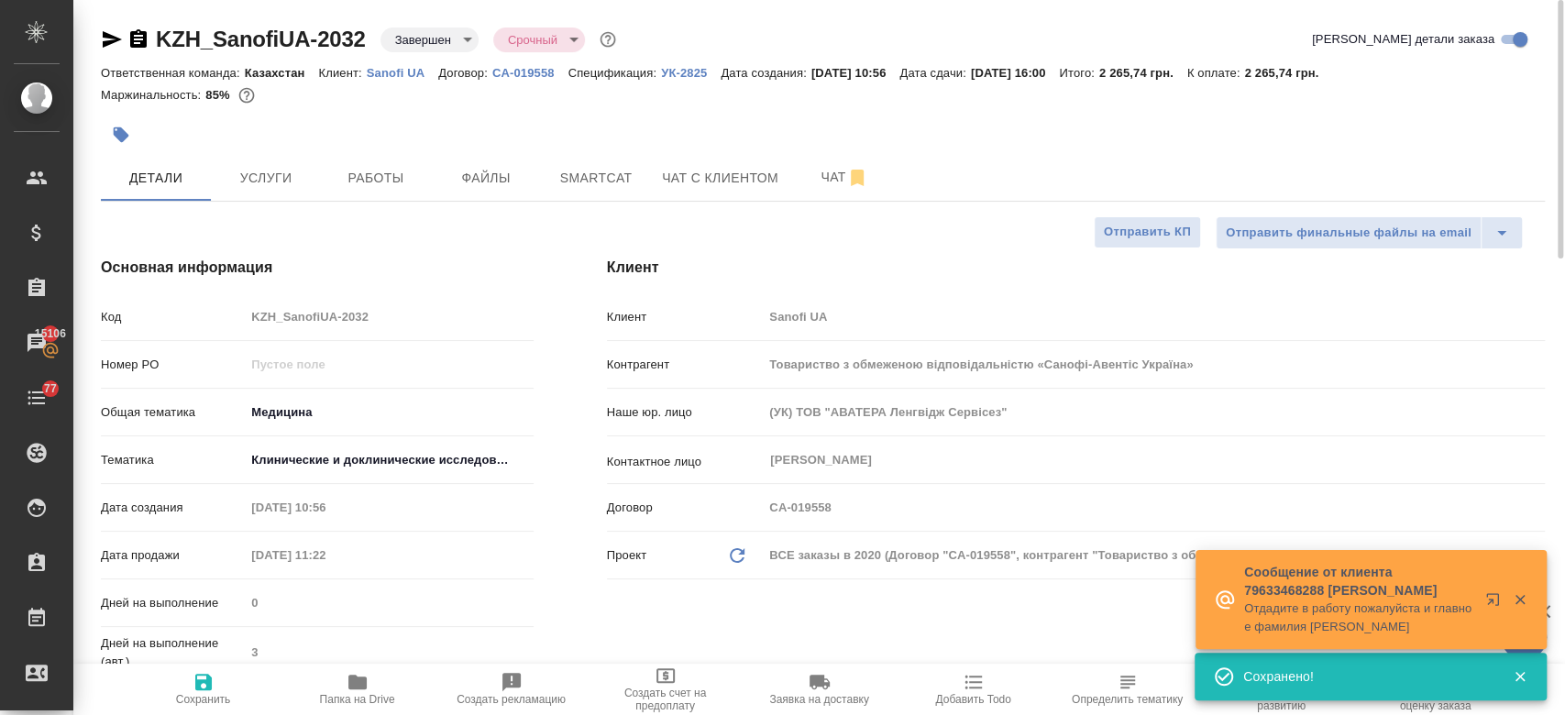
type textarea "x"
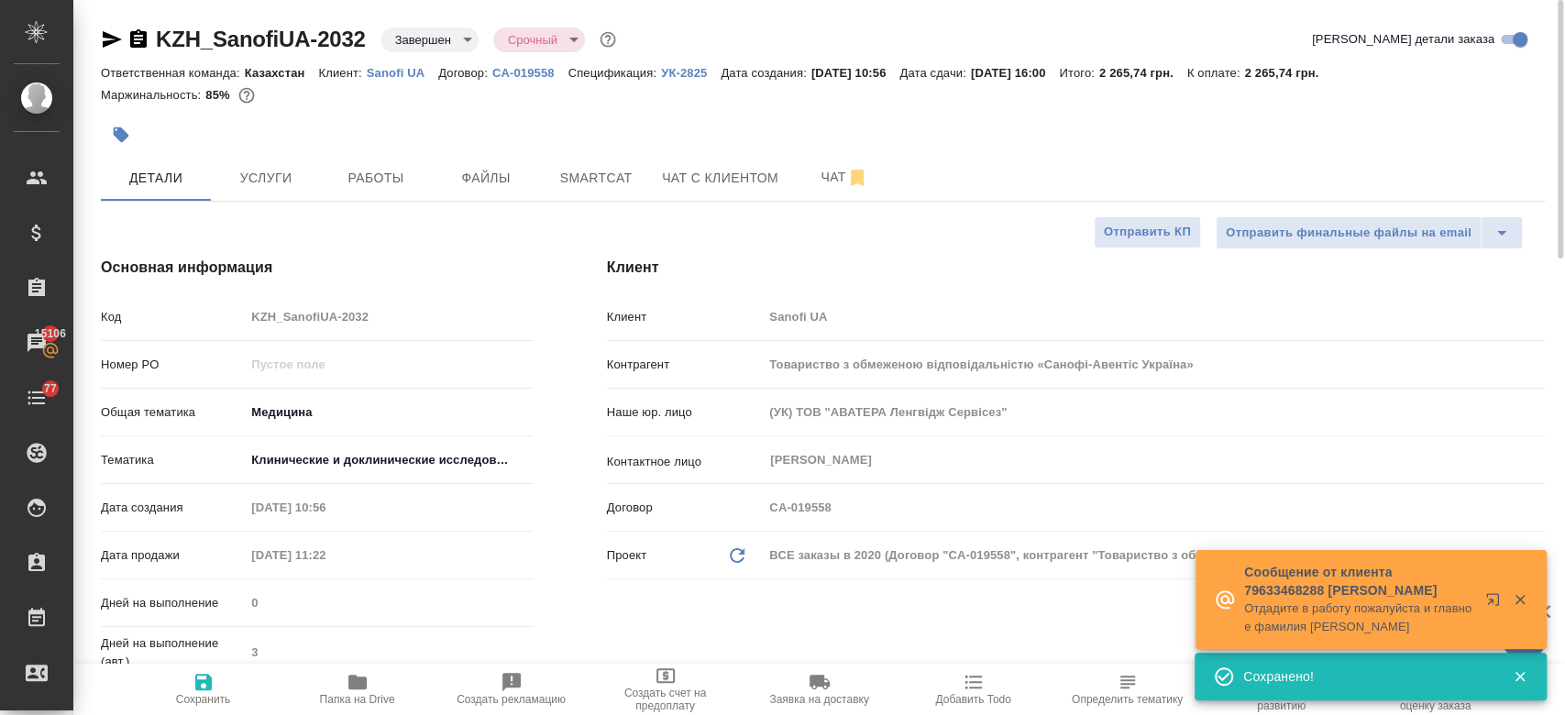
type textarea "x"
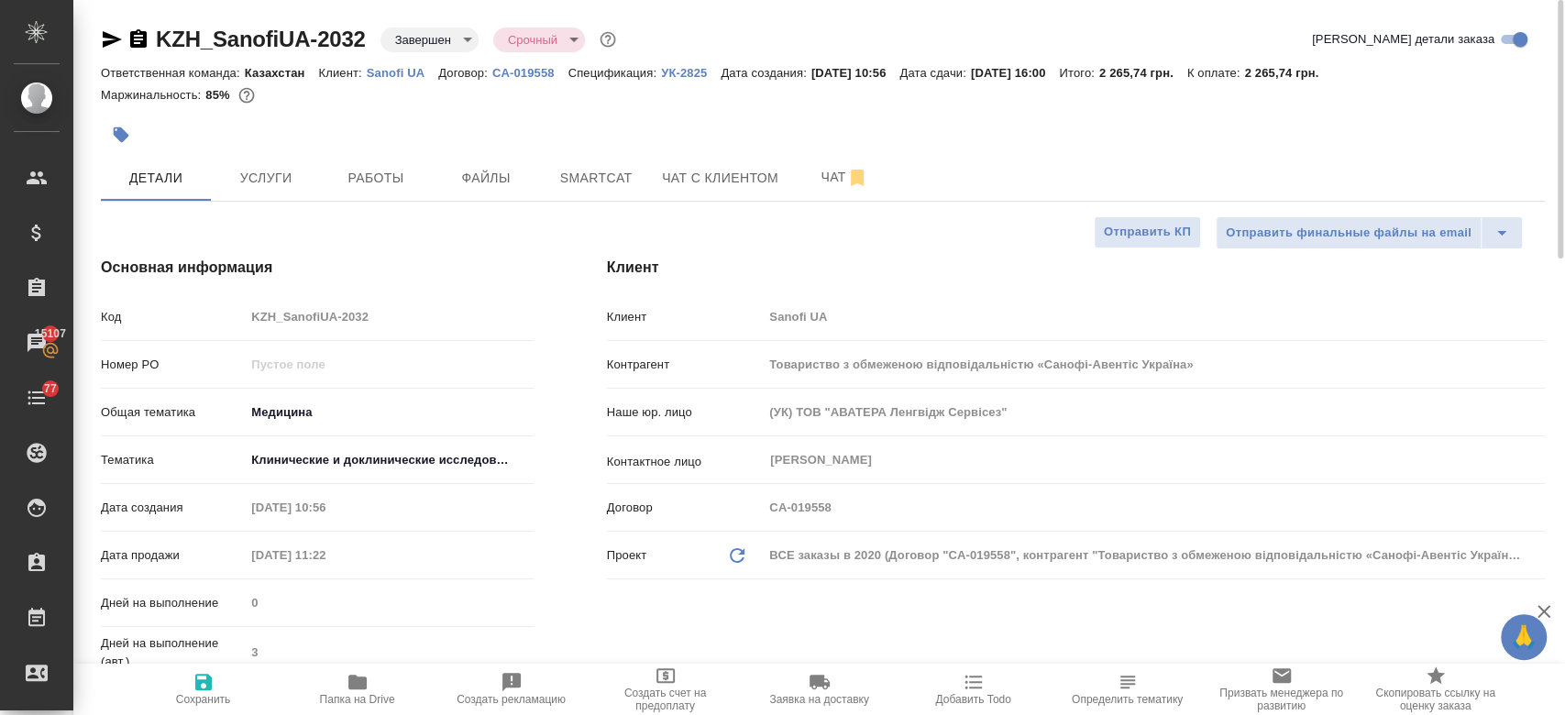
click at [107, 25] on div "KZH_SanofiUA-2032 Завершен closed Срочный urgent" at bounding box center [360, 39] width 519 height 29
click at [107, 33] on icon "button" at bounding box center [112, 39] width 19 height 16
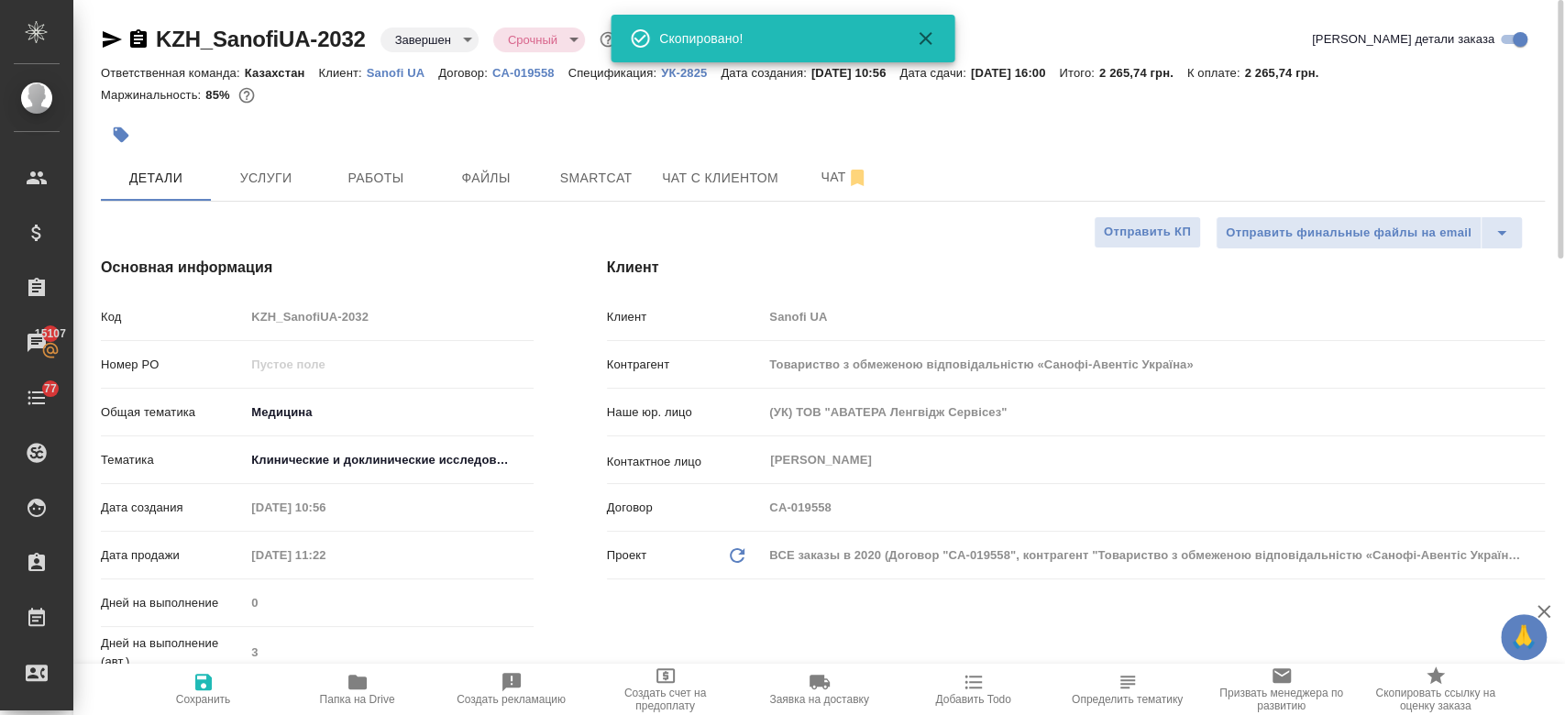
type textarea "x"
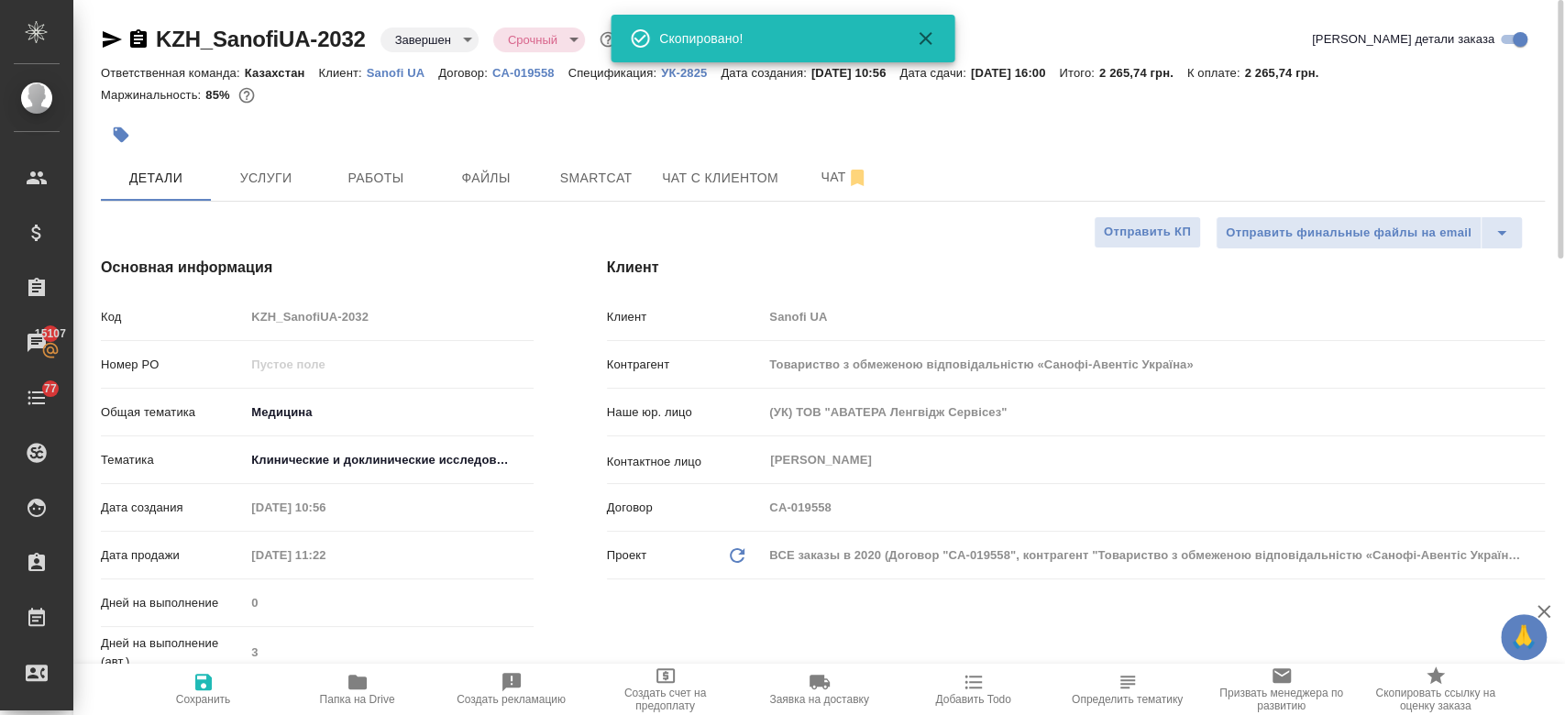
type textarea "x"
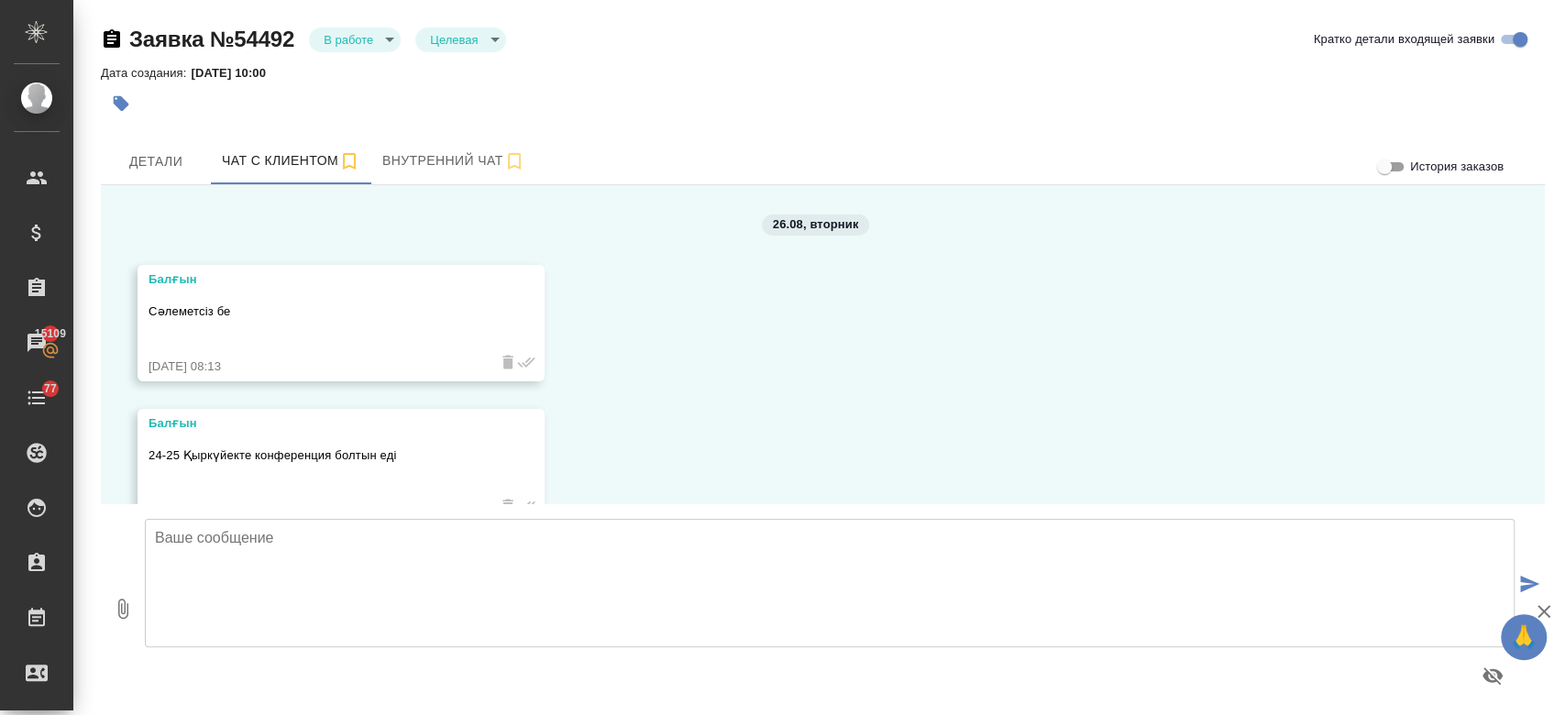
scroll to position [2531, 0]
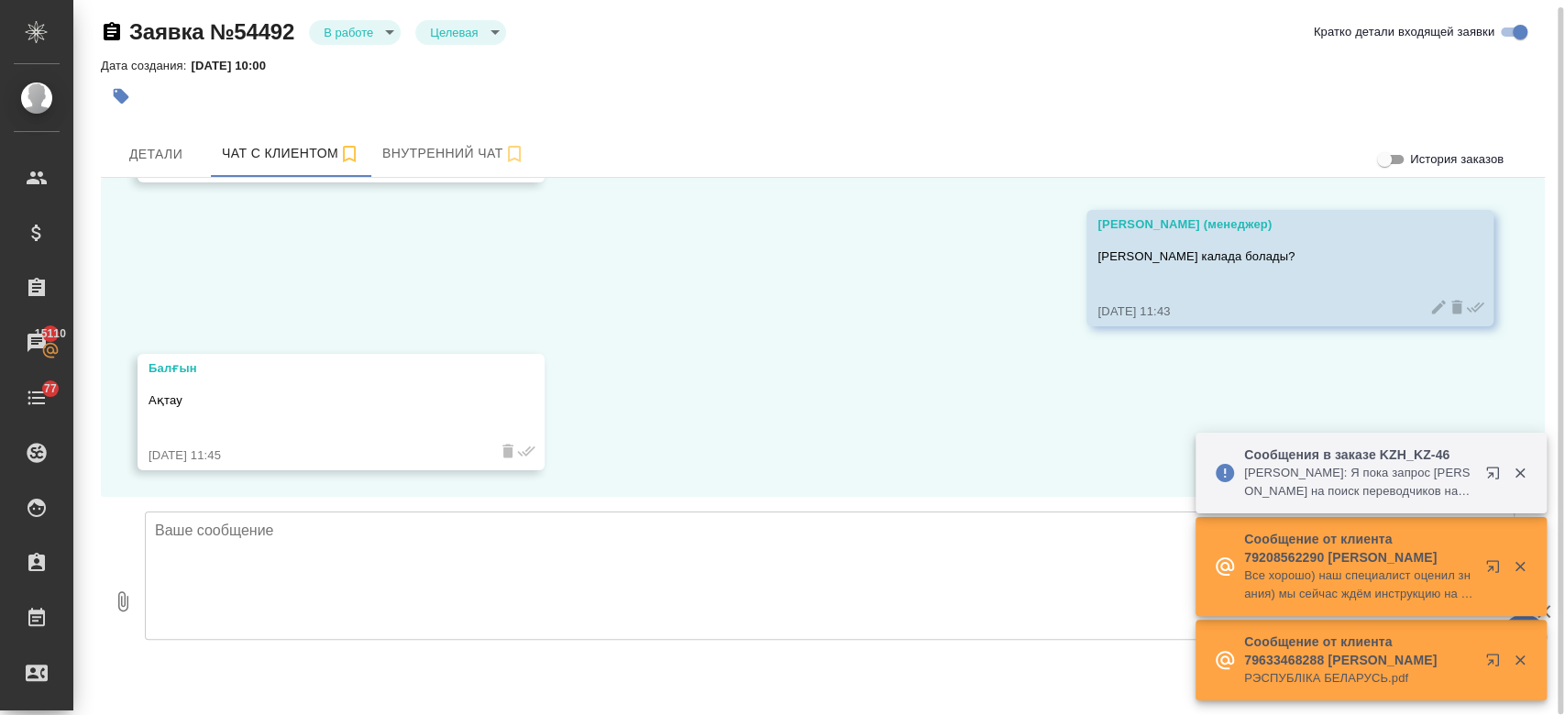
click at [330, 180] on div "Балғын Рахмет [DATE] 11:00" at bounding box center [340, 124] width 407 height 116
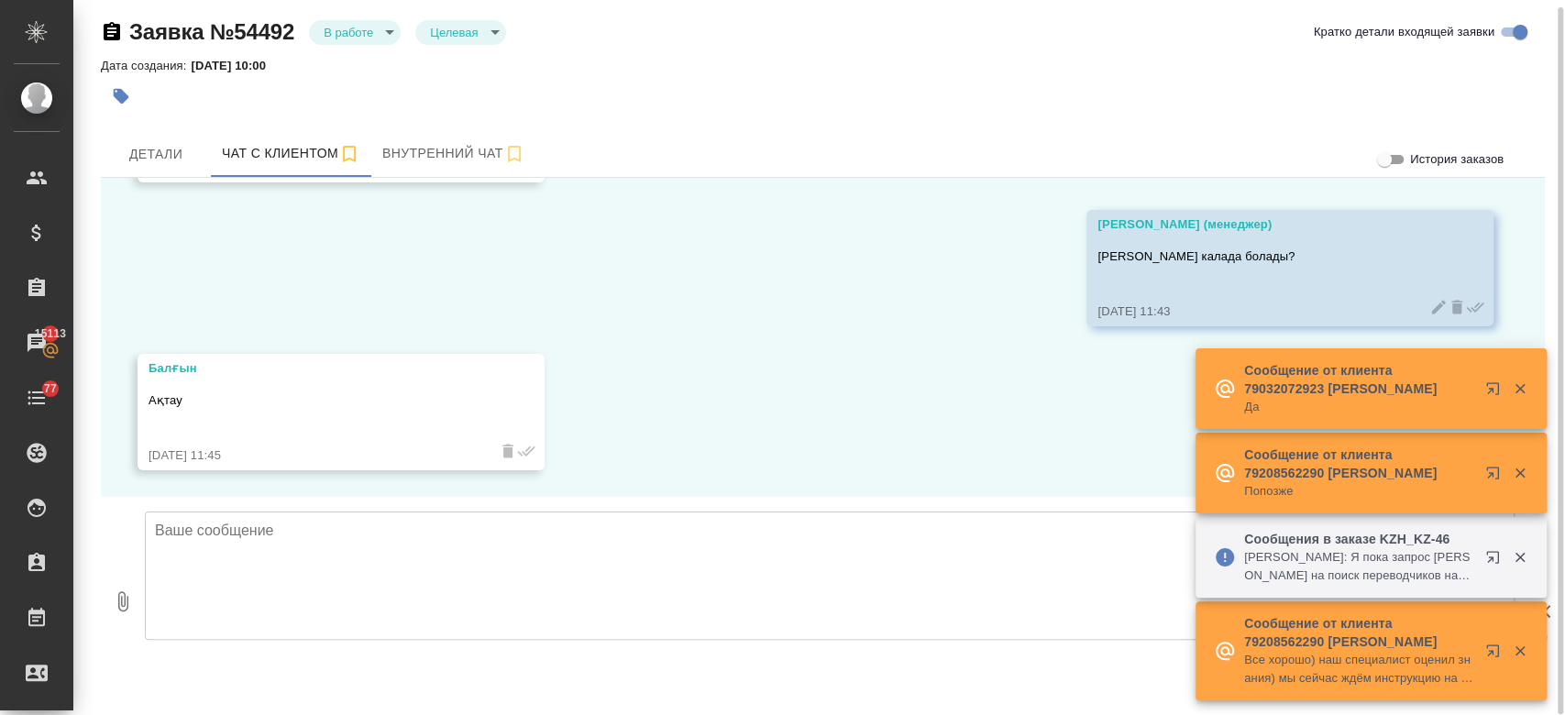
click at [426, 83] on div at bounding box center [582, 96] width 962 height 40
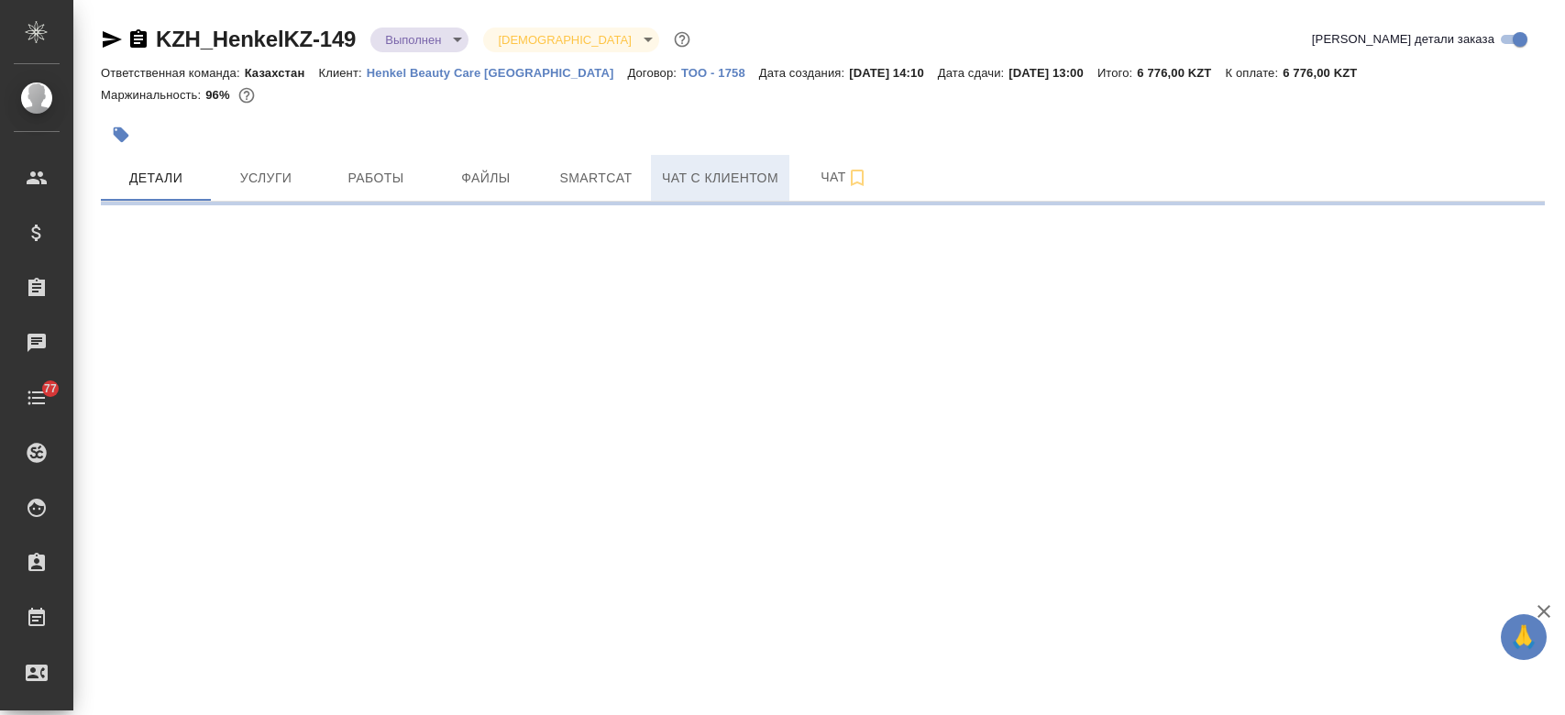
select select "RU"
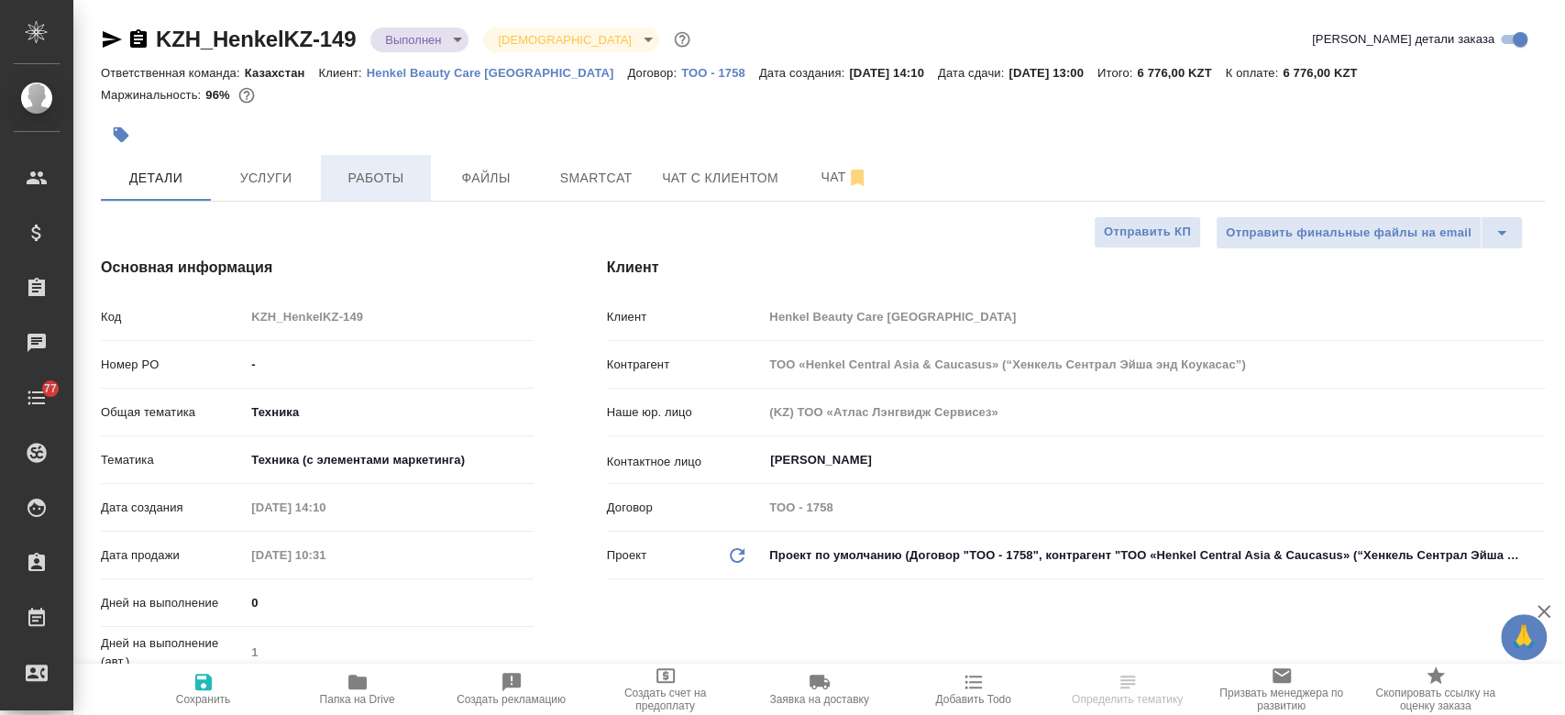
type textarea "x"
type input "[PERSON_NAME]"
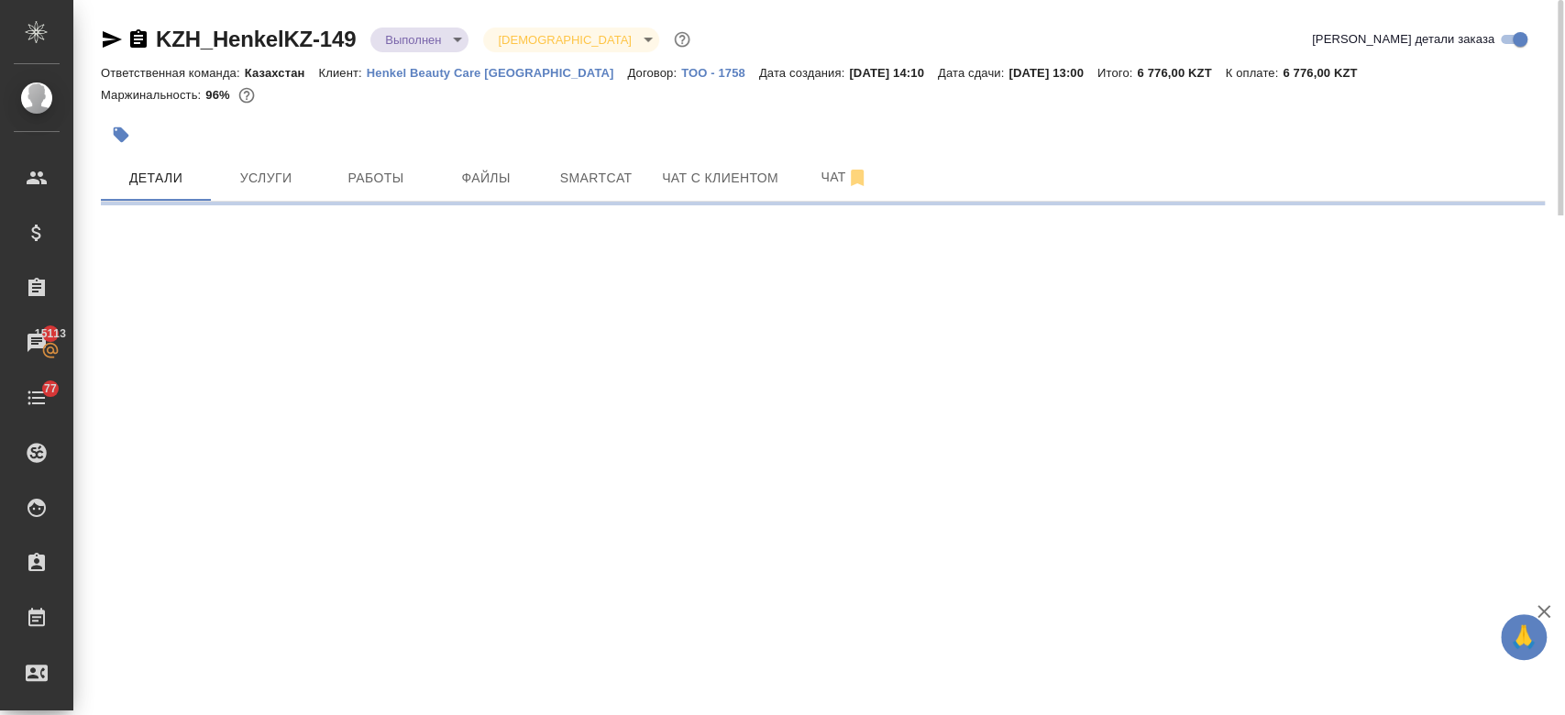
click at [491, 133] on div at bounding box center [582, 135] width 962 height 40
select select "RU"
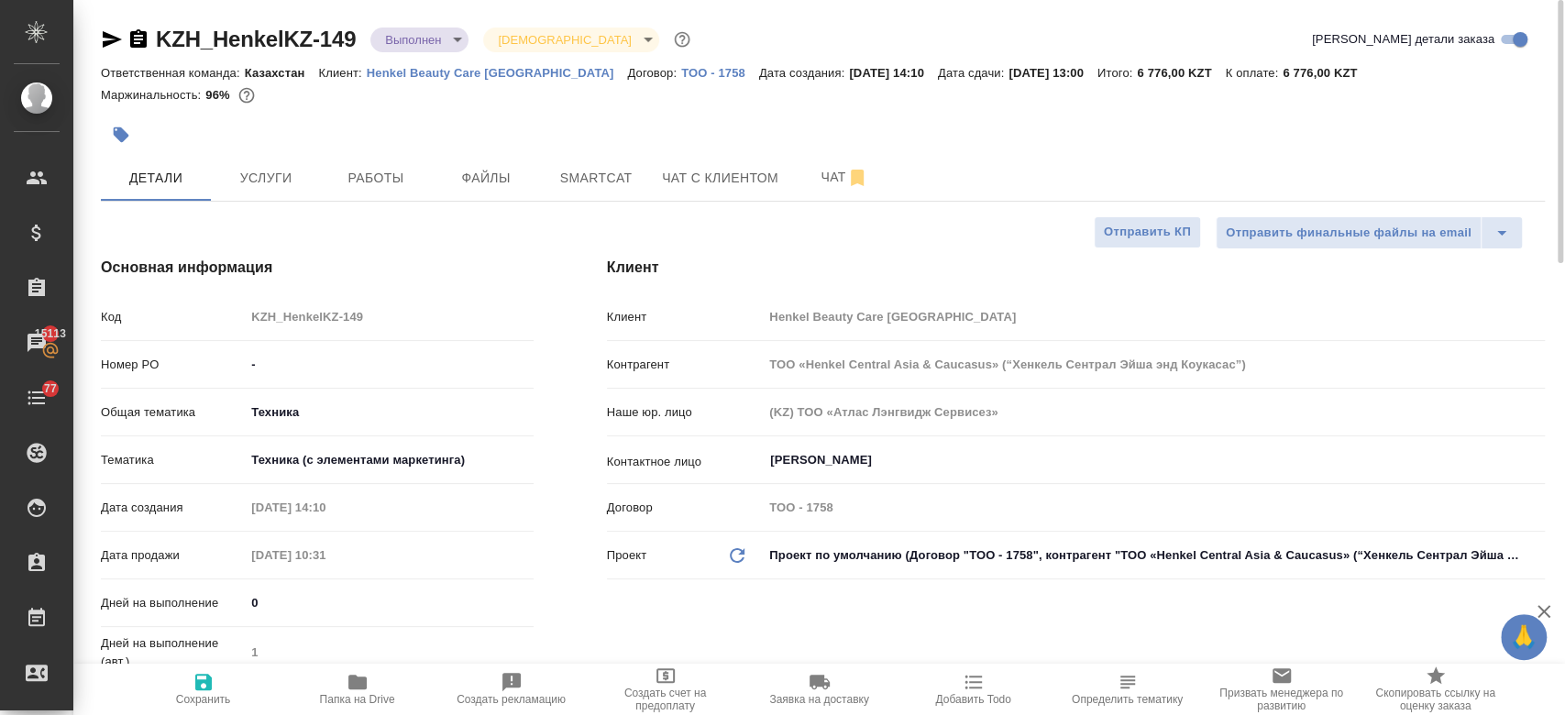
type textarea "x"
click at [357, 686] on icon "button" at bounding box center [357, 682] width 18 height 15
type textarea "x"
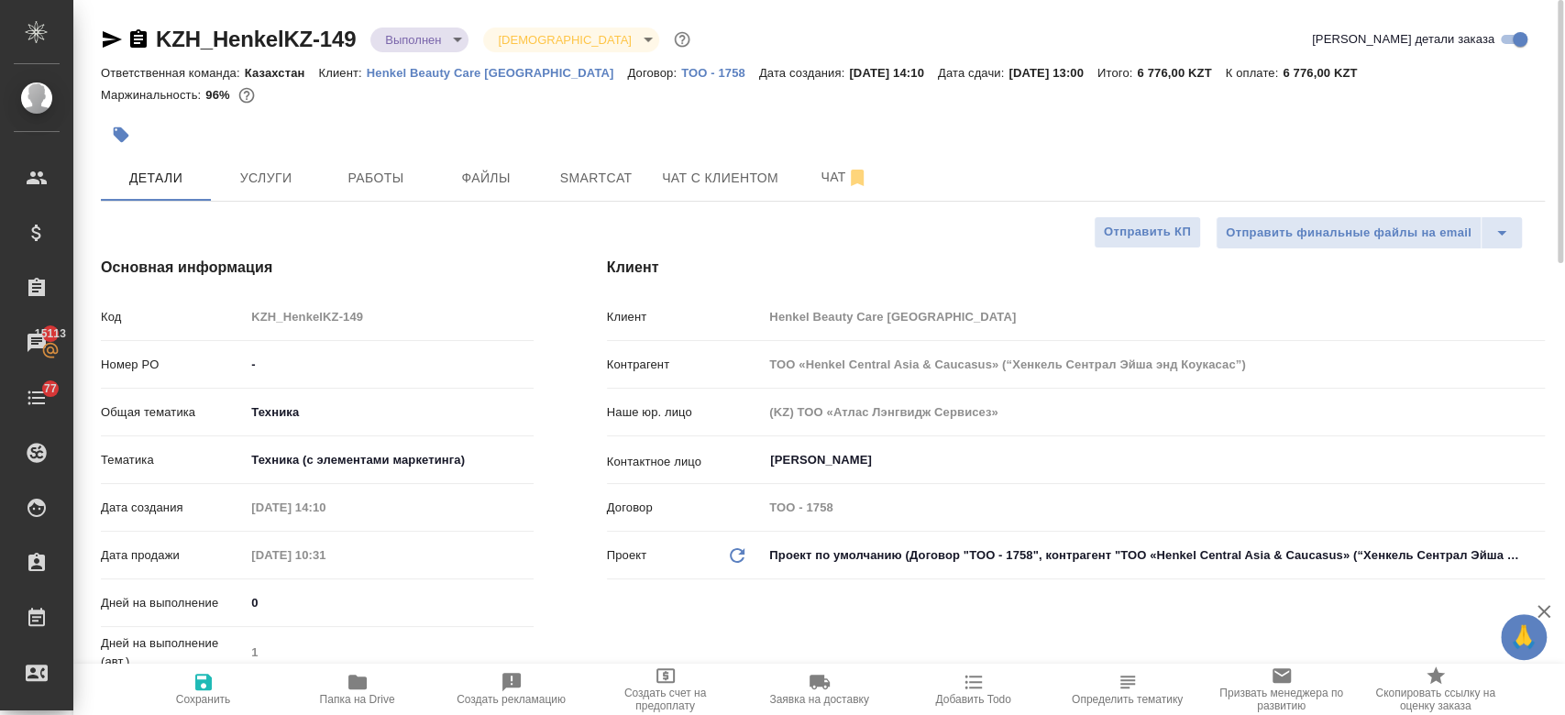
type textarea "x"
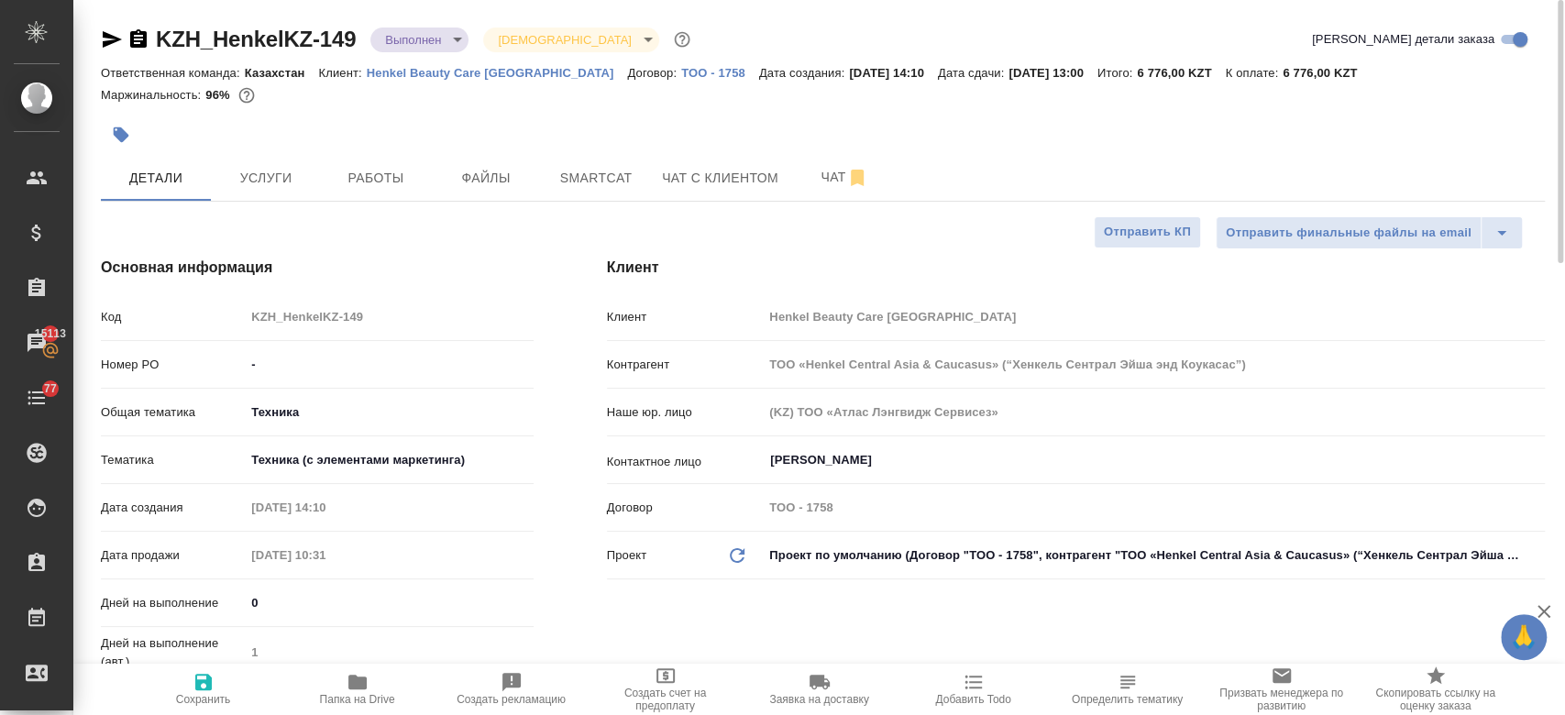
click at [389, 111] on div at bounding box center [823, 113] width 1444 height 4
type textarea "x"
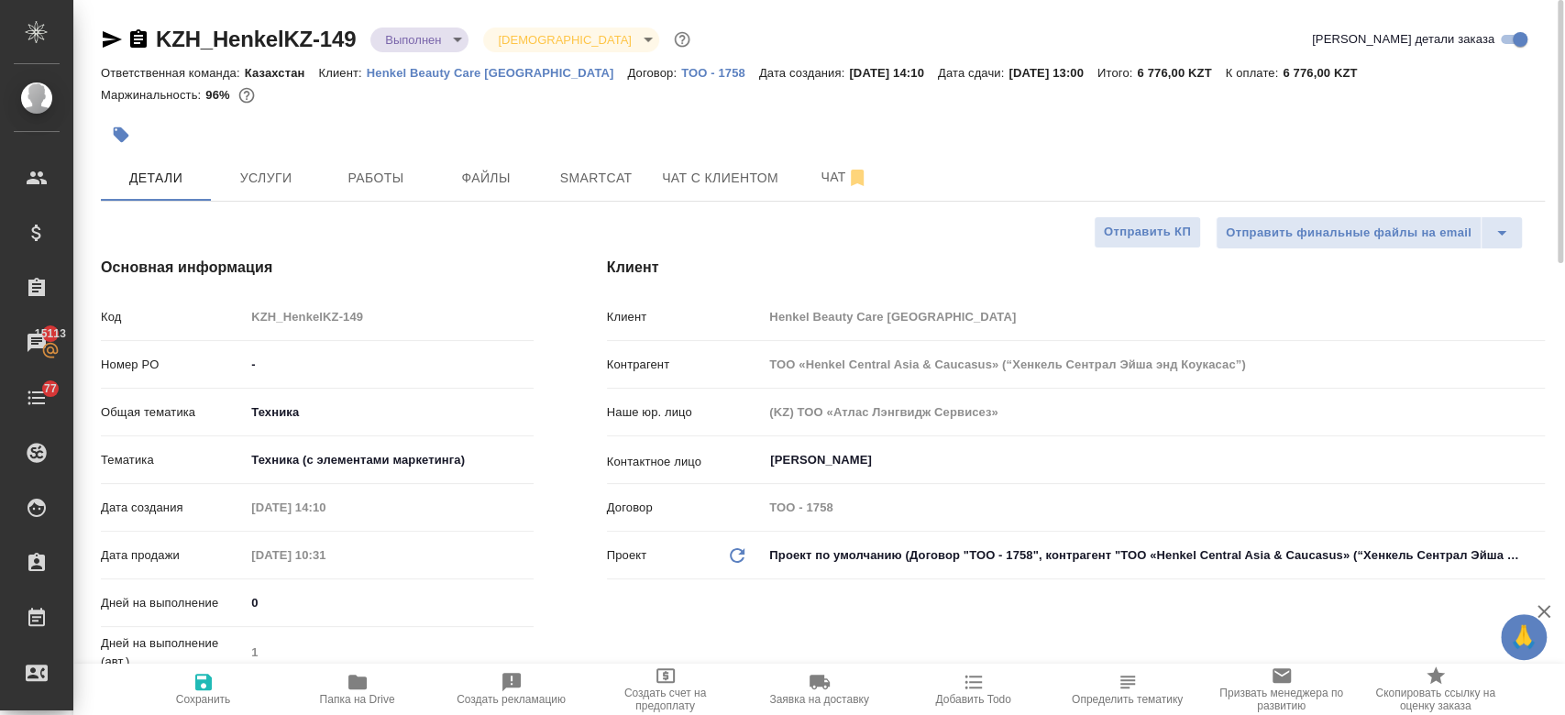
type textarea "x"
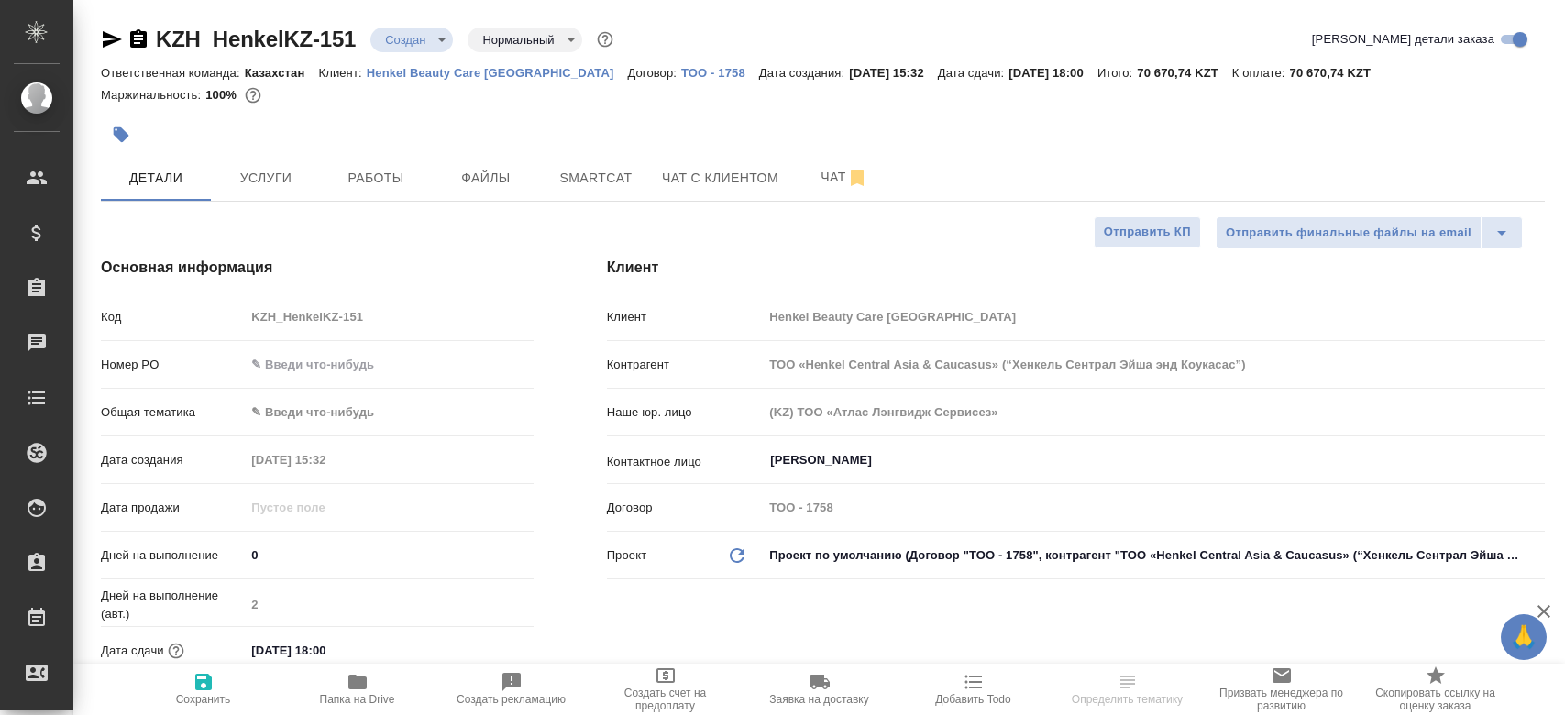
select select "RU"
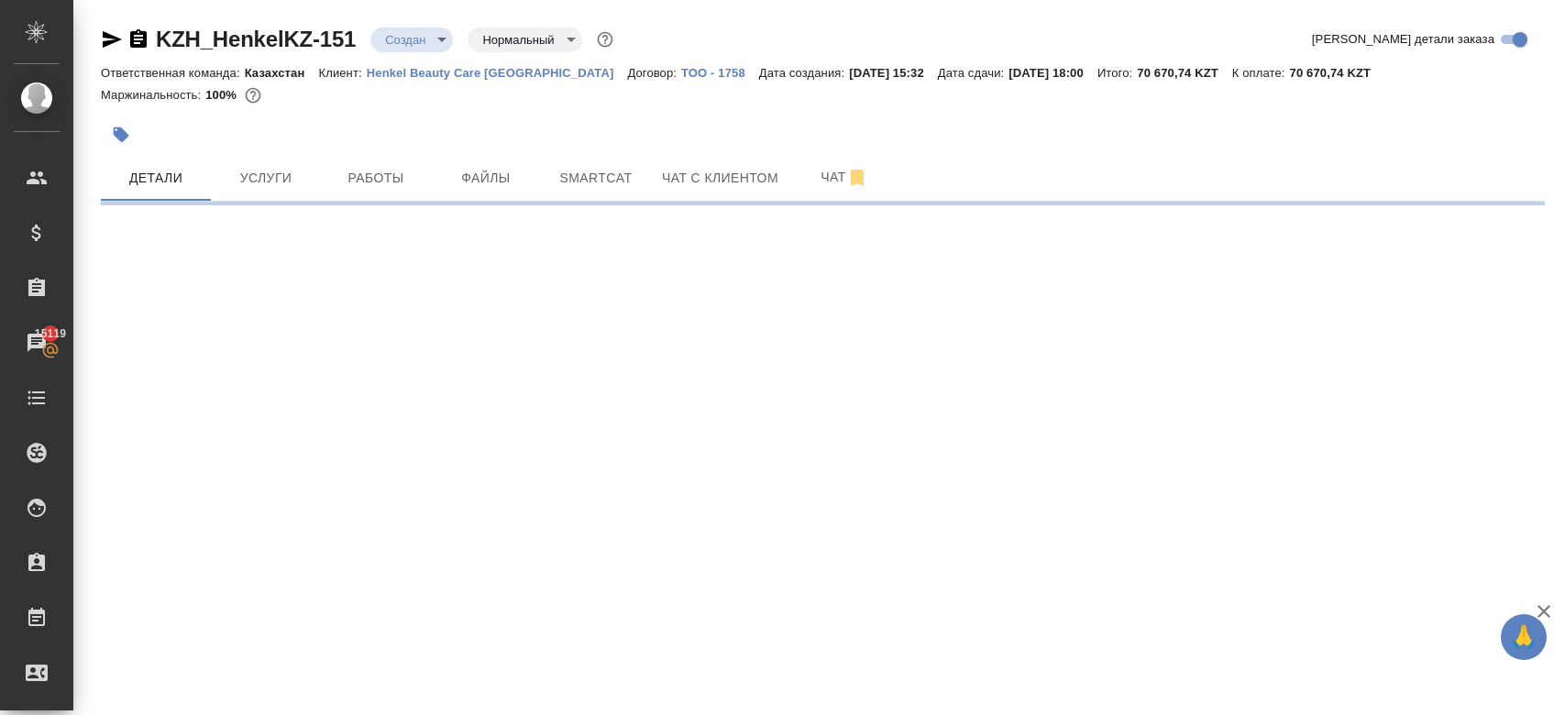
select select "RU"
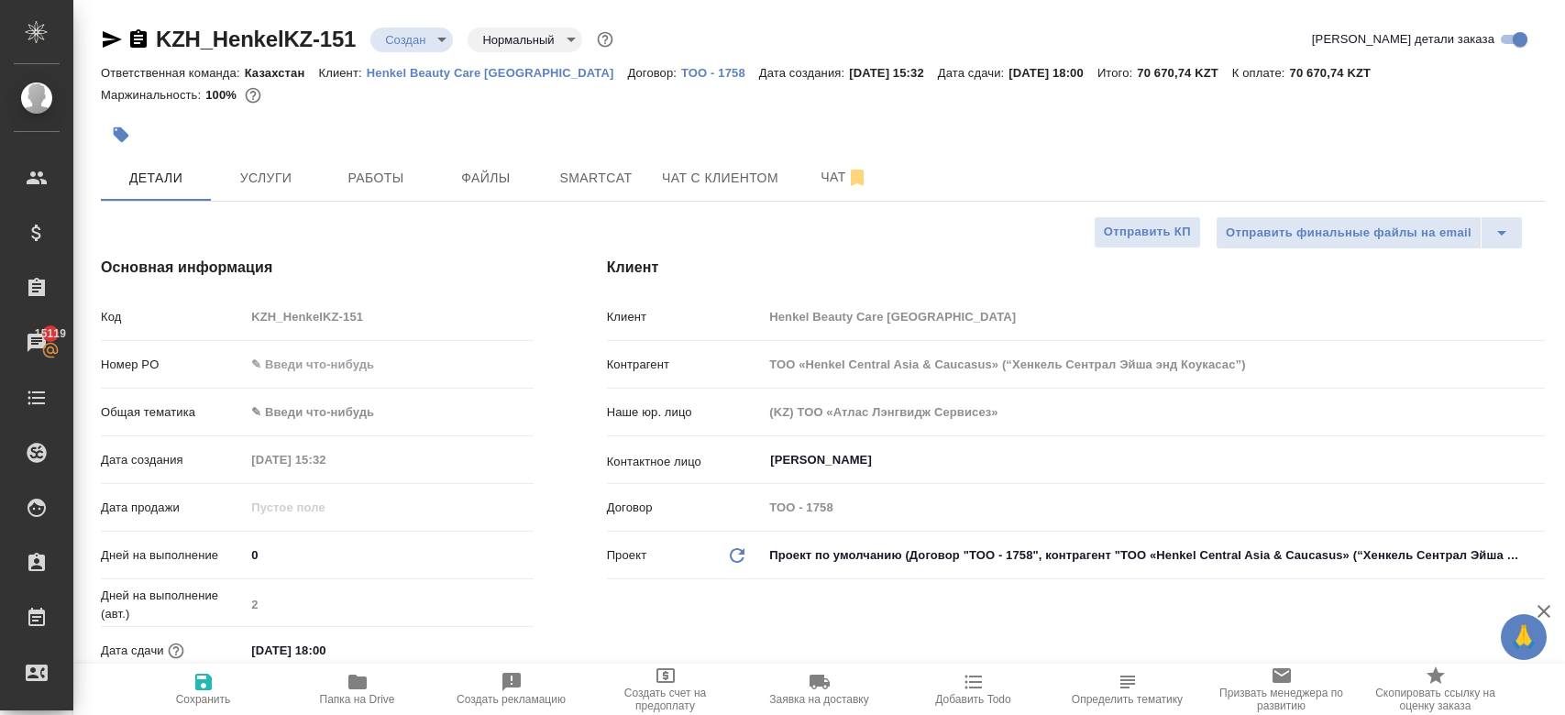
type textarea "x"
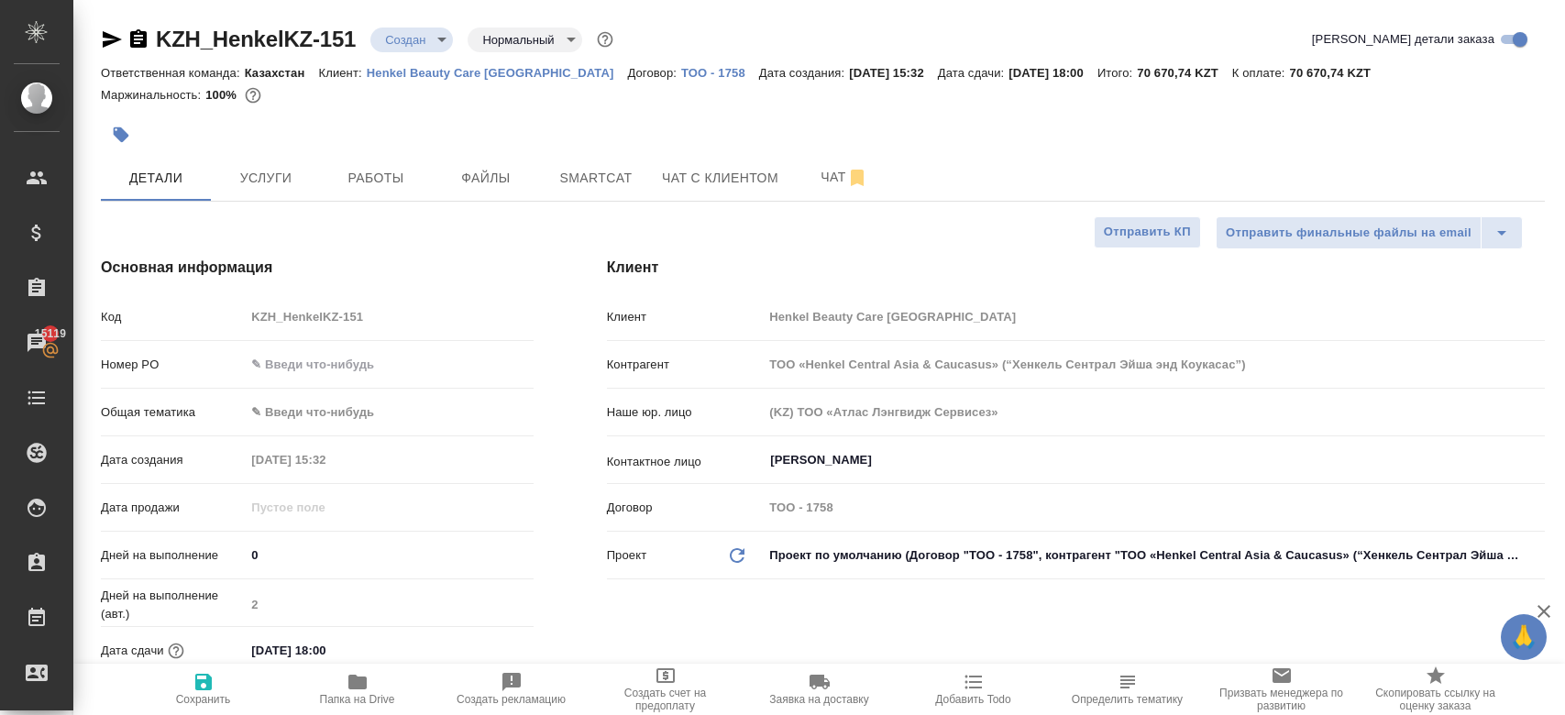
type textarea "x"
click at [487, 67] on p "Henkel Beauty Care [GEOGRAPHIC_DATA]" at bounding box center [497, 73] width 261 height 14
type textarea "x"
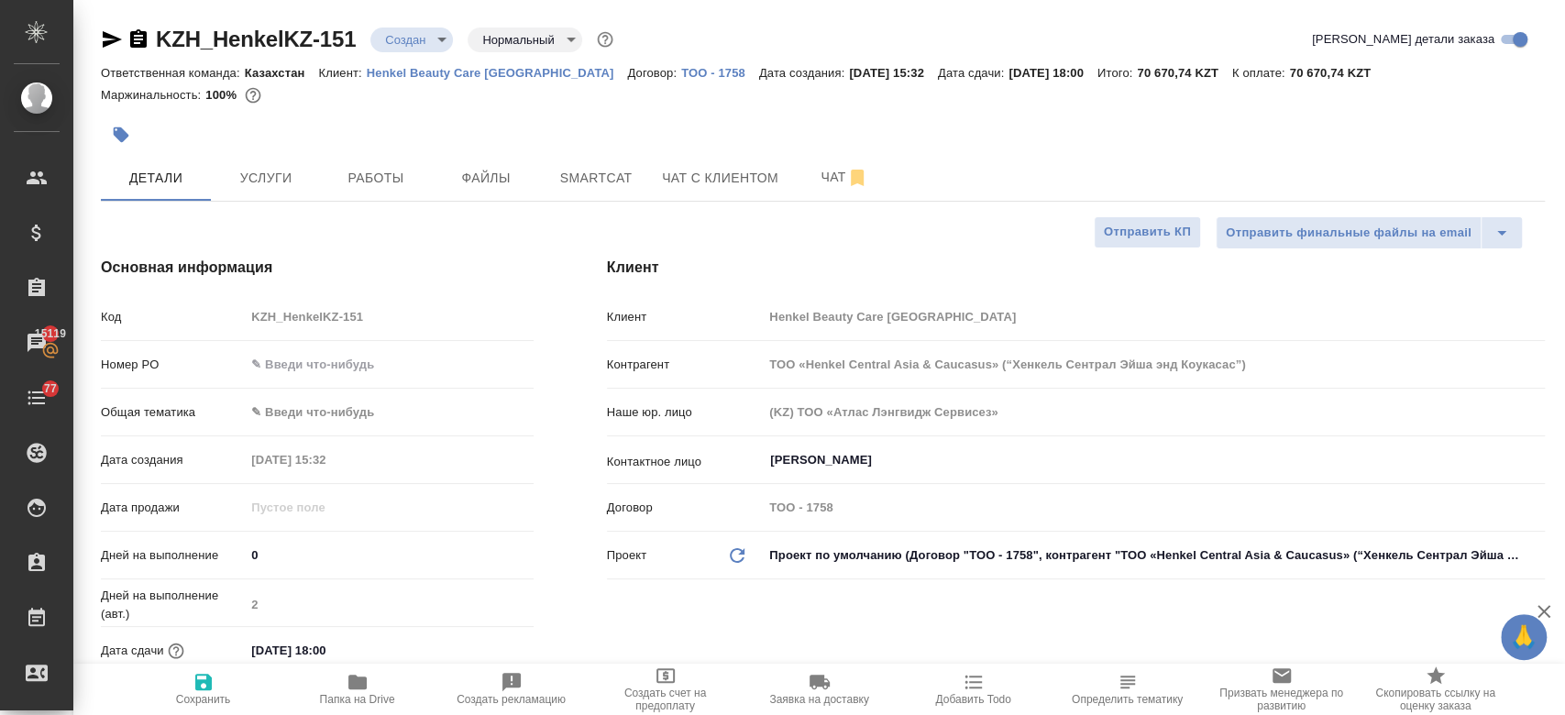
type textarea "x"
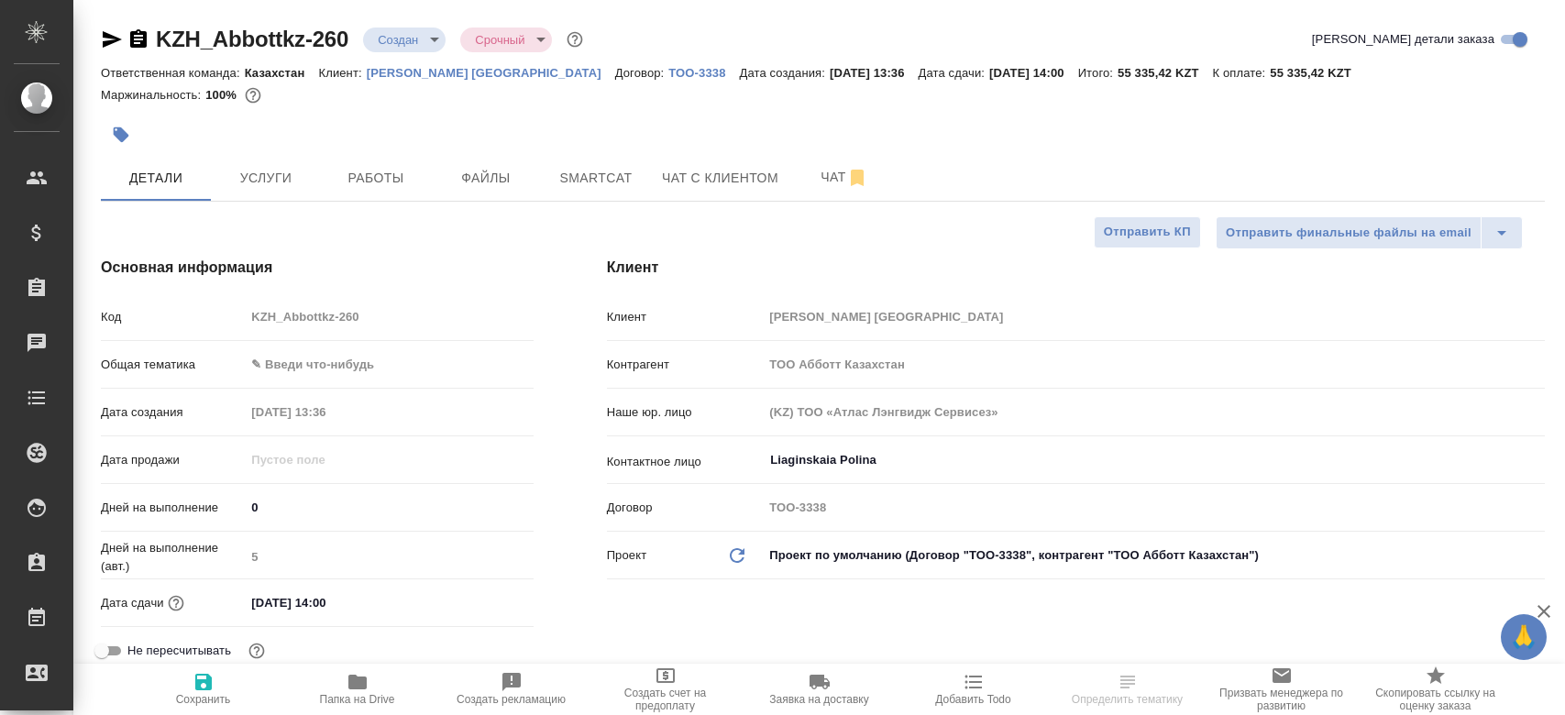
select select "RU"
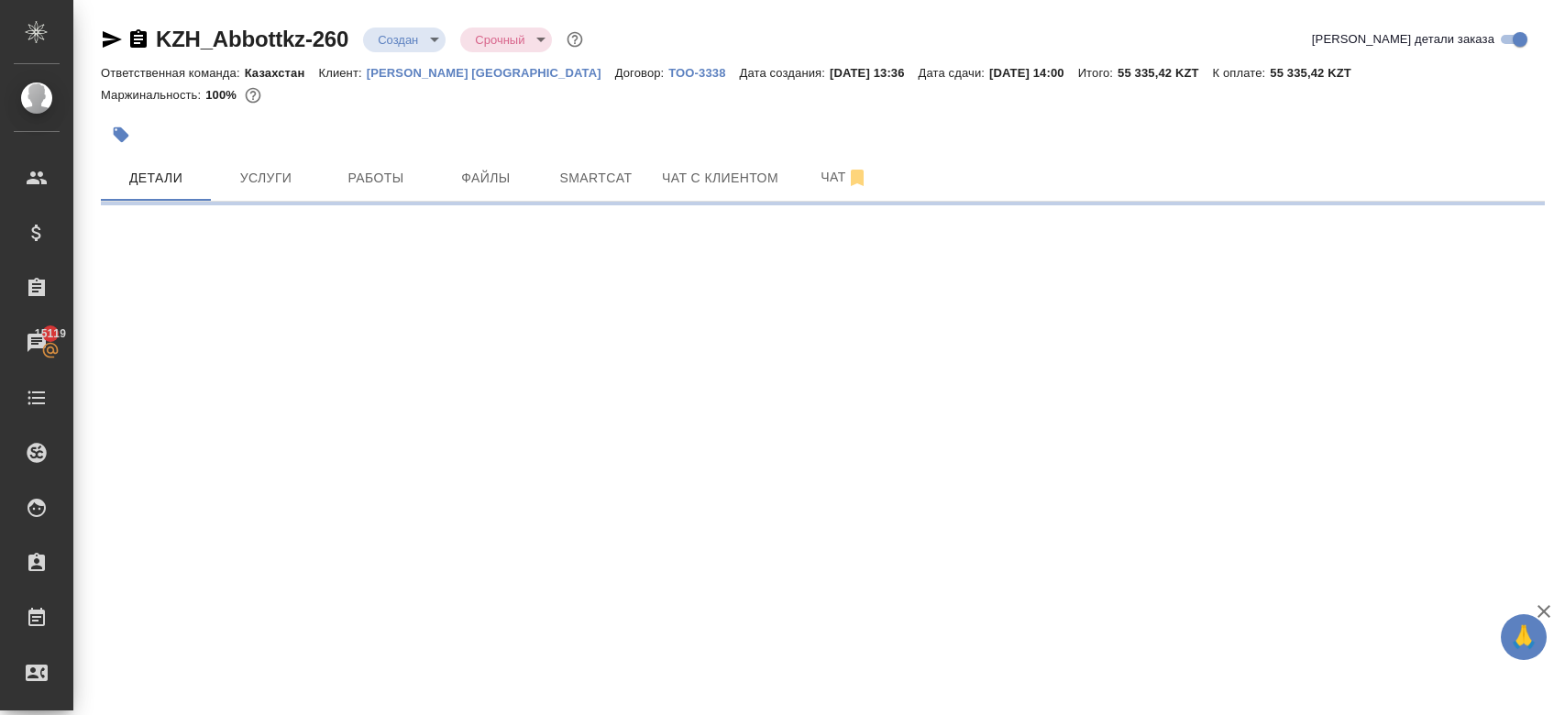
select select "RU"
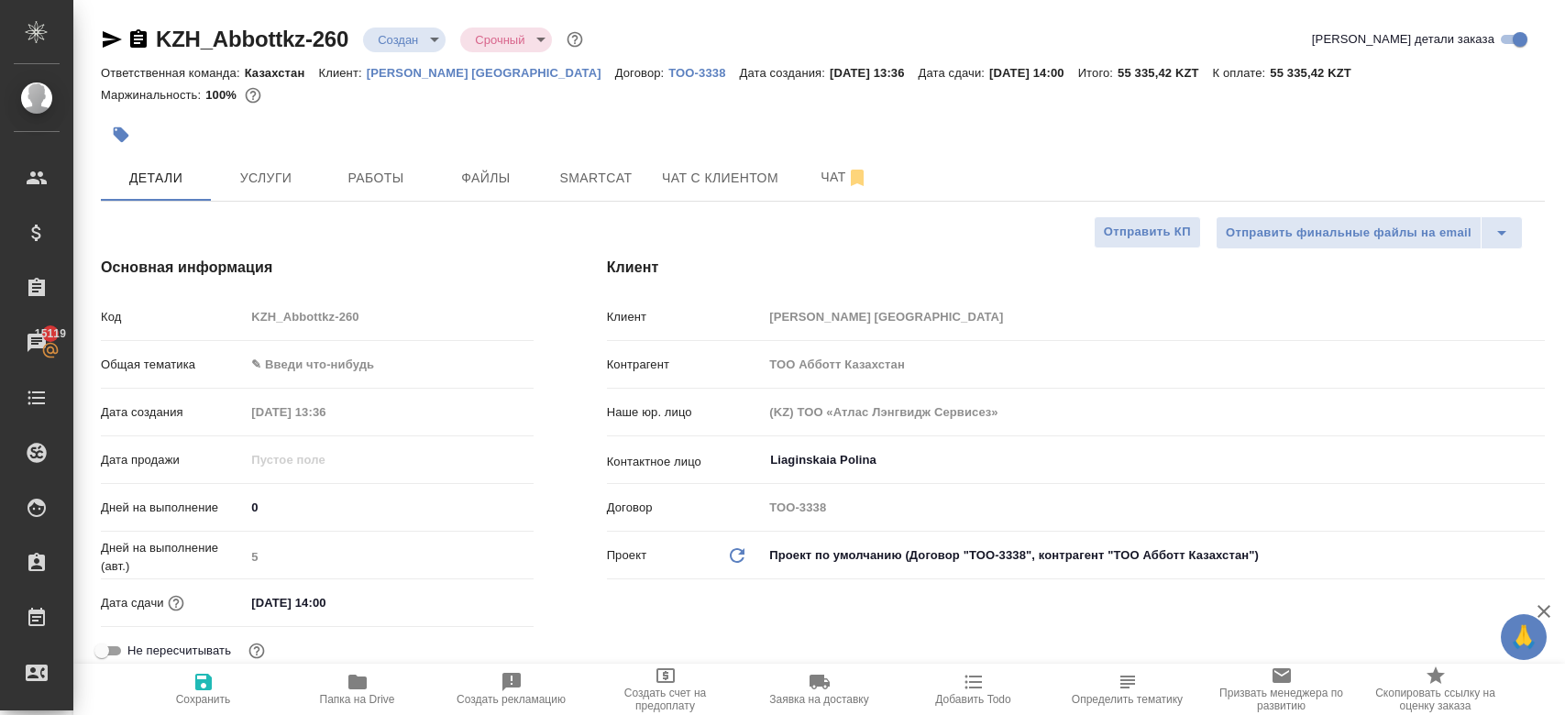
type textarea "x"
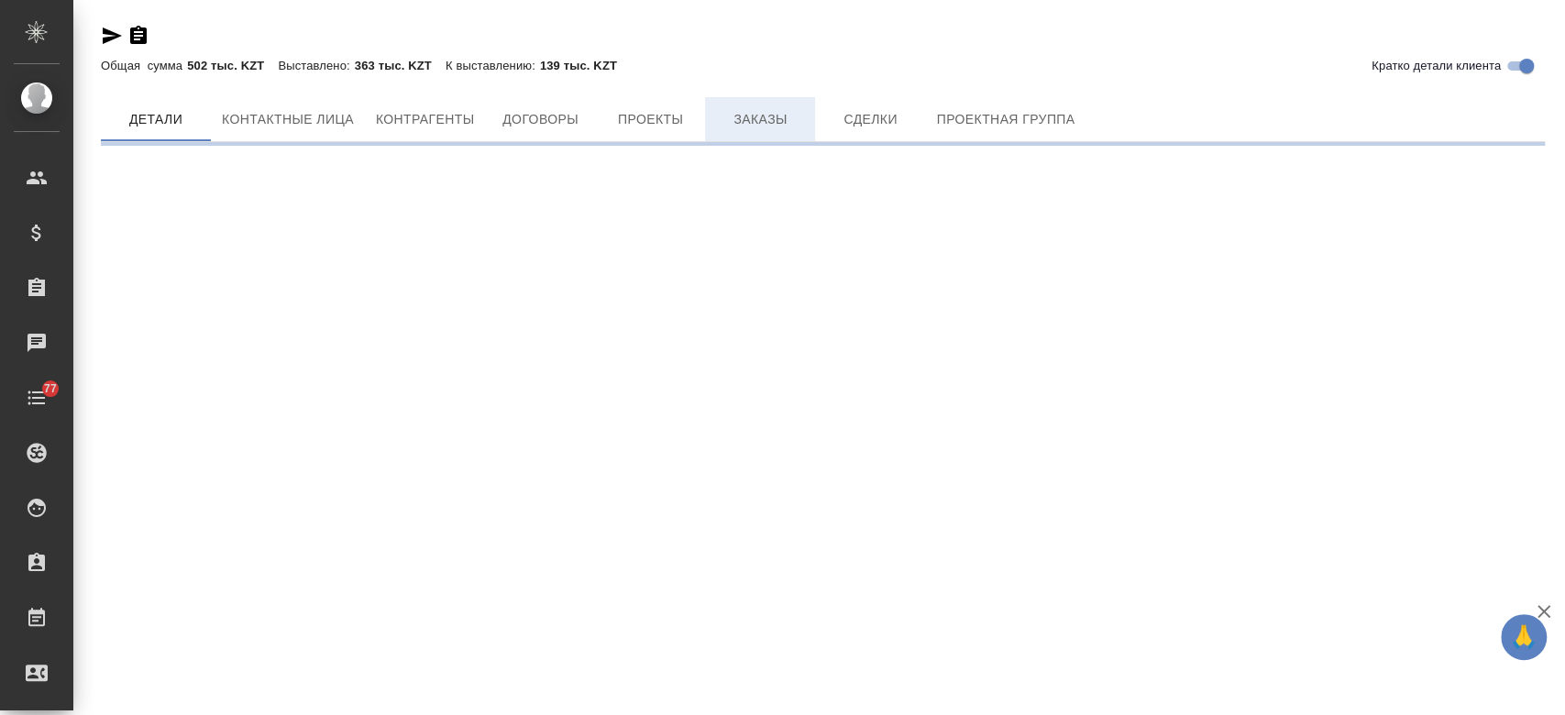
click at [763, 124] on span "Заказы" at bounding box center [760, 119] width 88 height 23
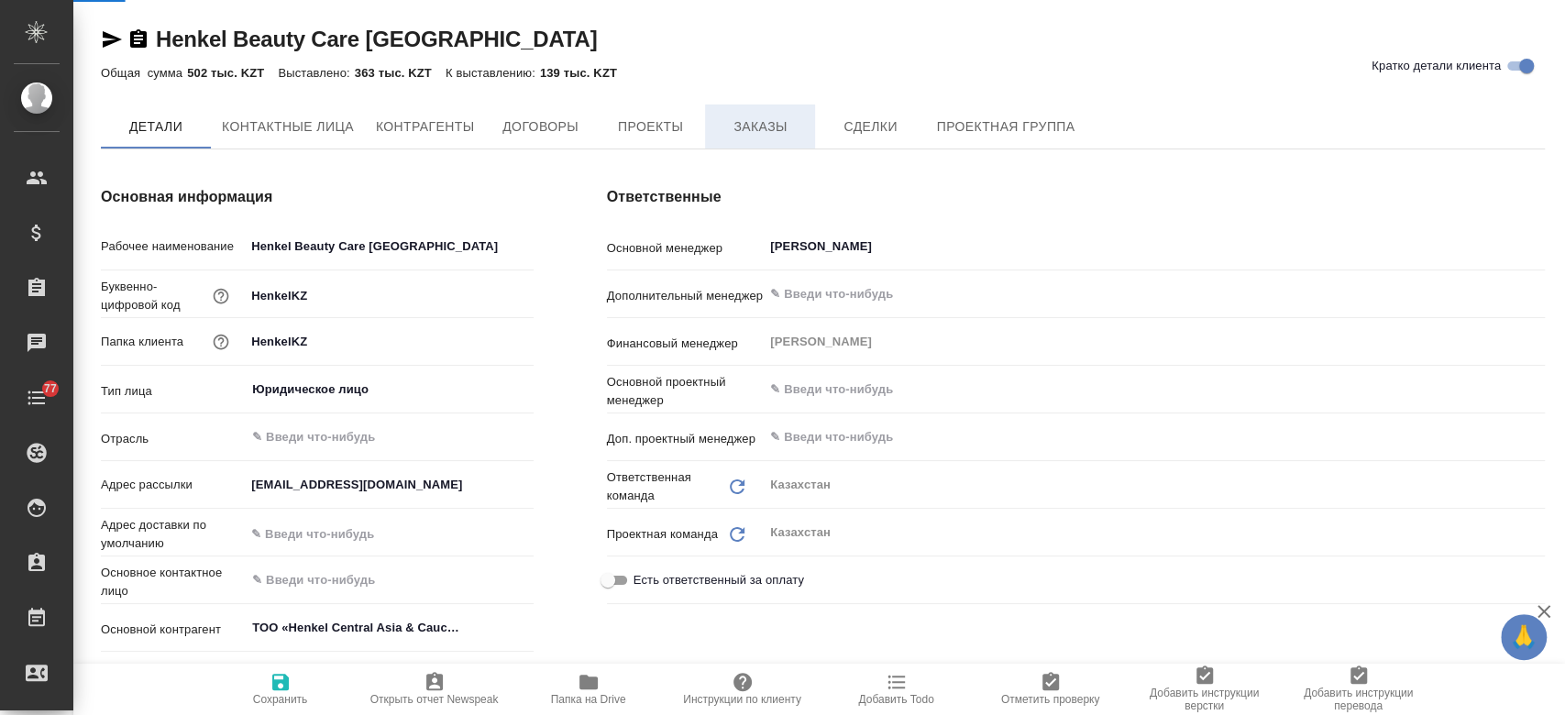
type textarea "x"
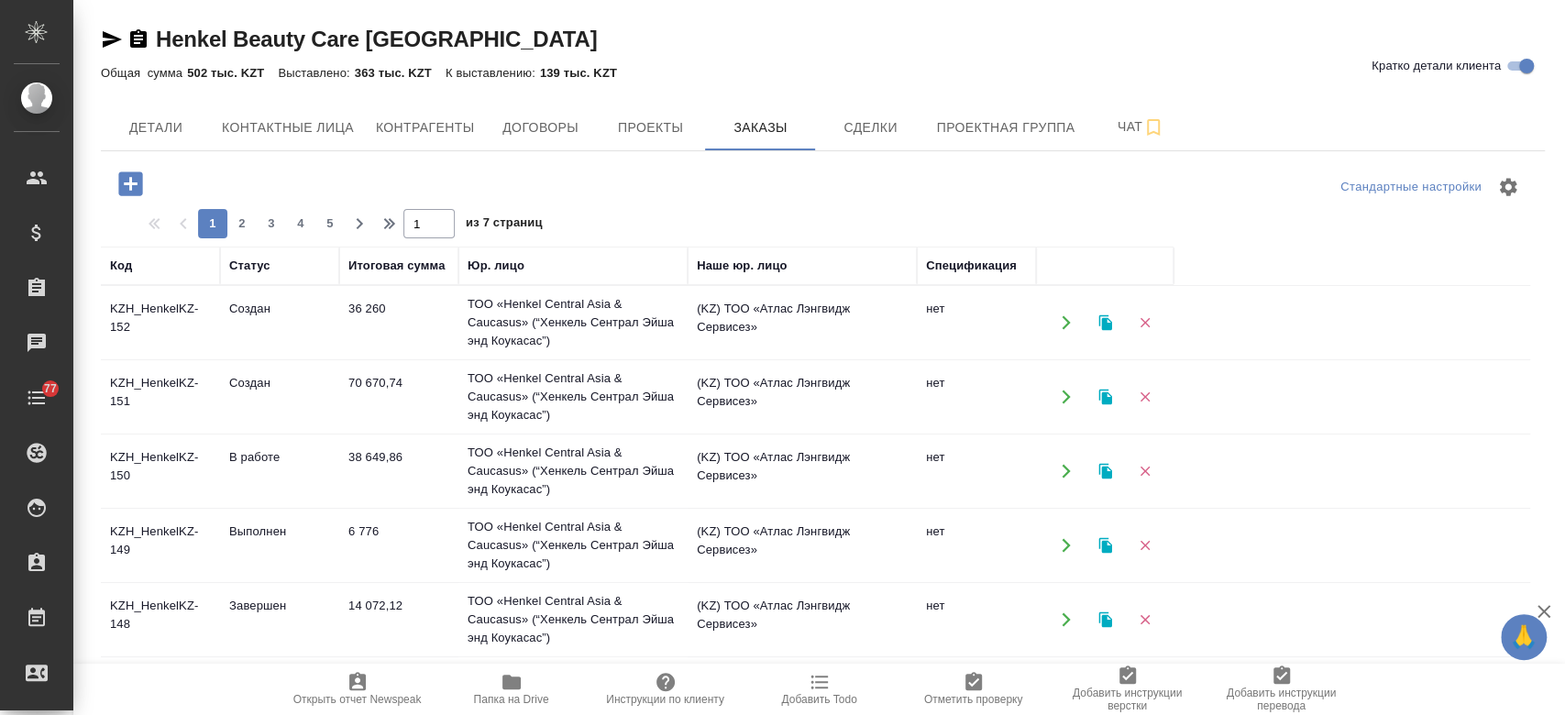
click at [170, 330] on td "KZH_HenkelKZ-152" at bounding box center [160, 323] width 119 height 64
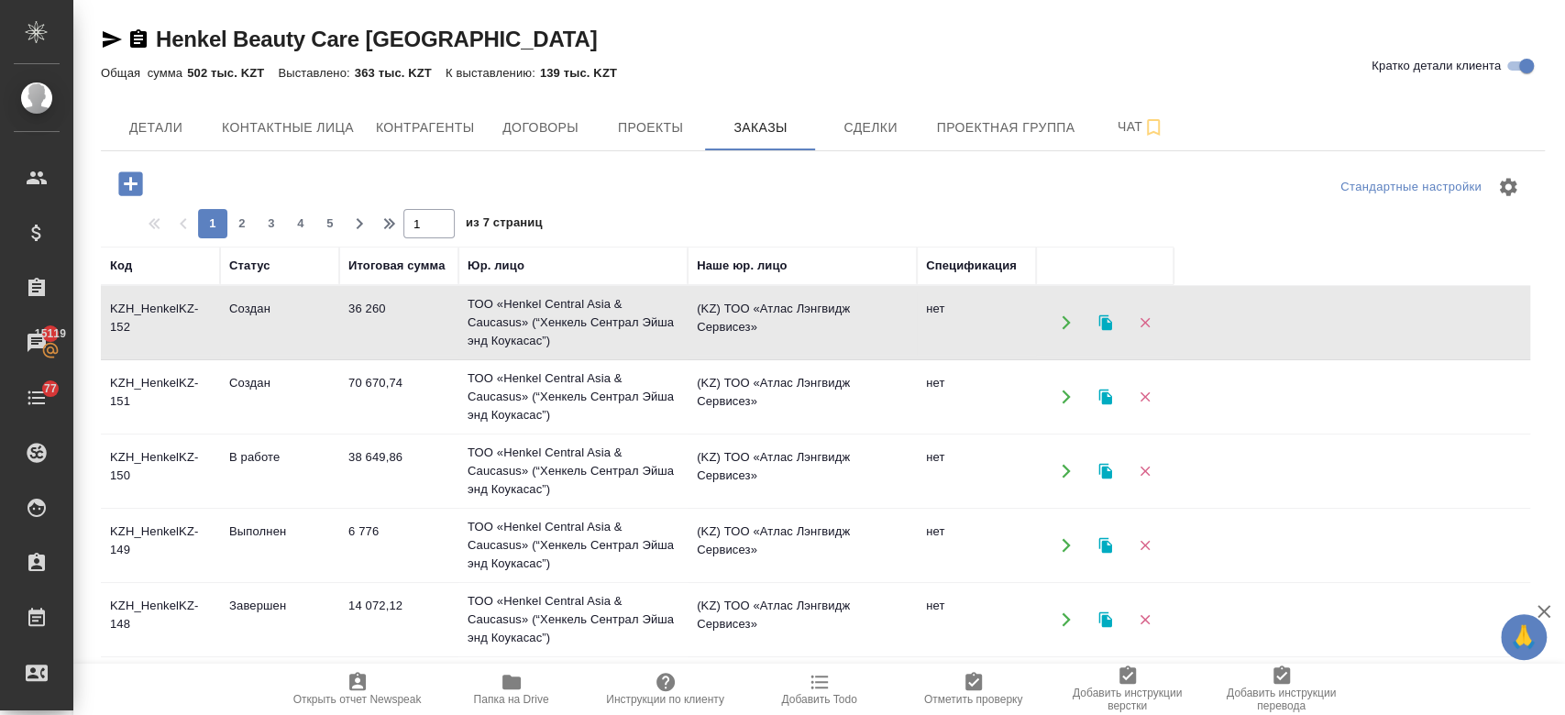
click at [170, 330] on td "KZH_HenkelKZ-152" at bounding box center [160, 323] width 119 height 64
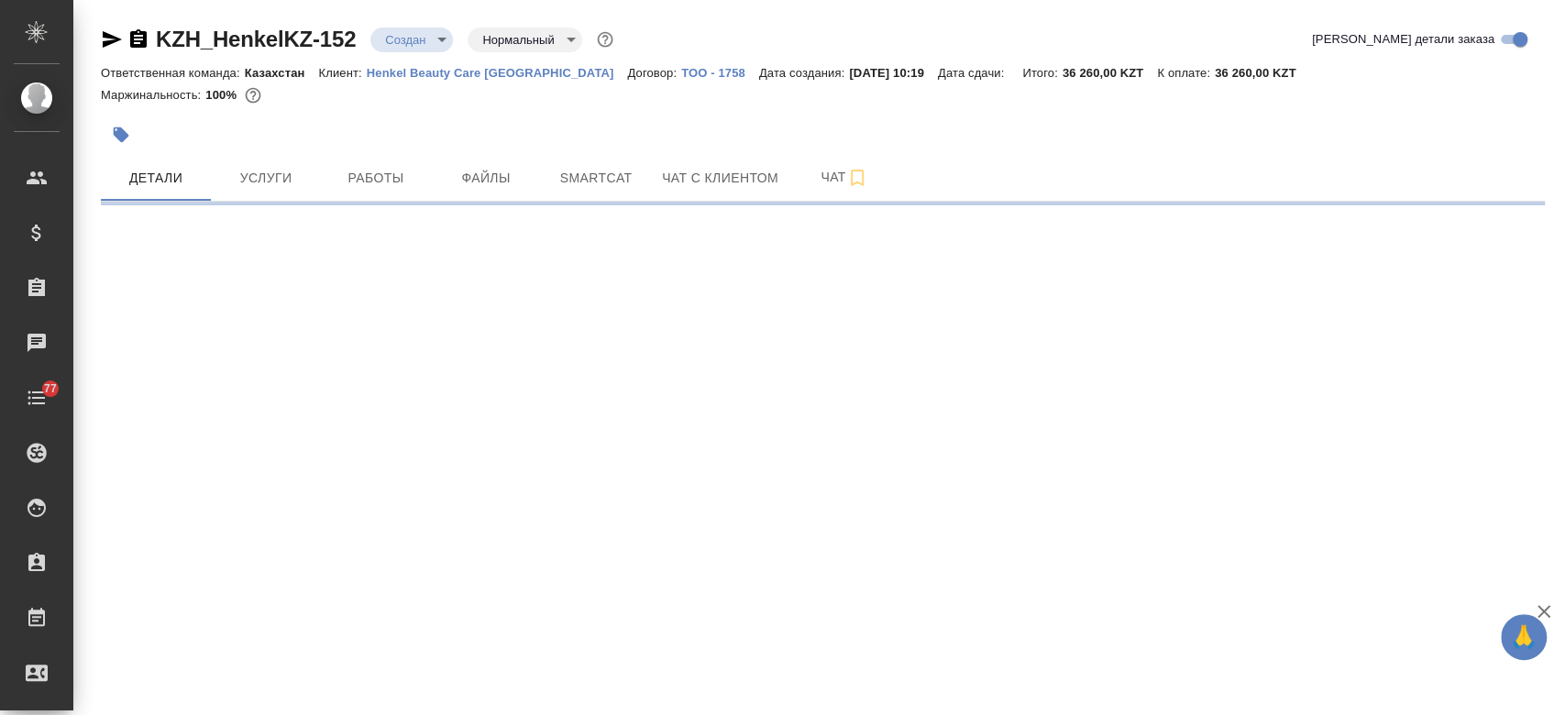
select select "RU"
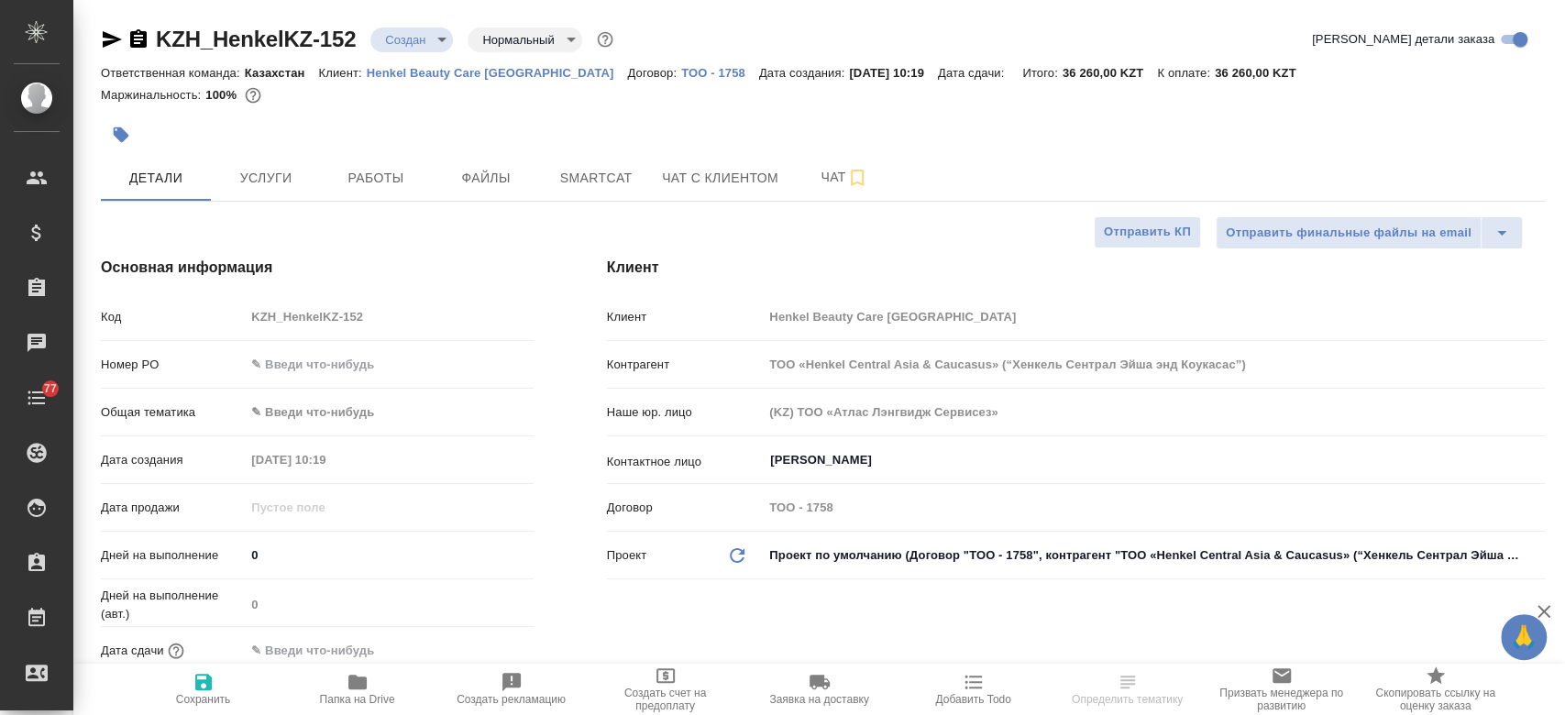
type textarea "x"
click at [369, 686] on span "Папка на Drive" at bounding box center [357, 688] width 132 height 35
select select "RU"
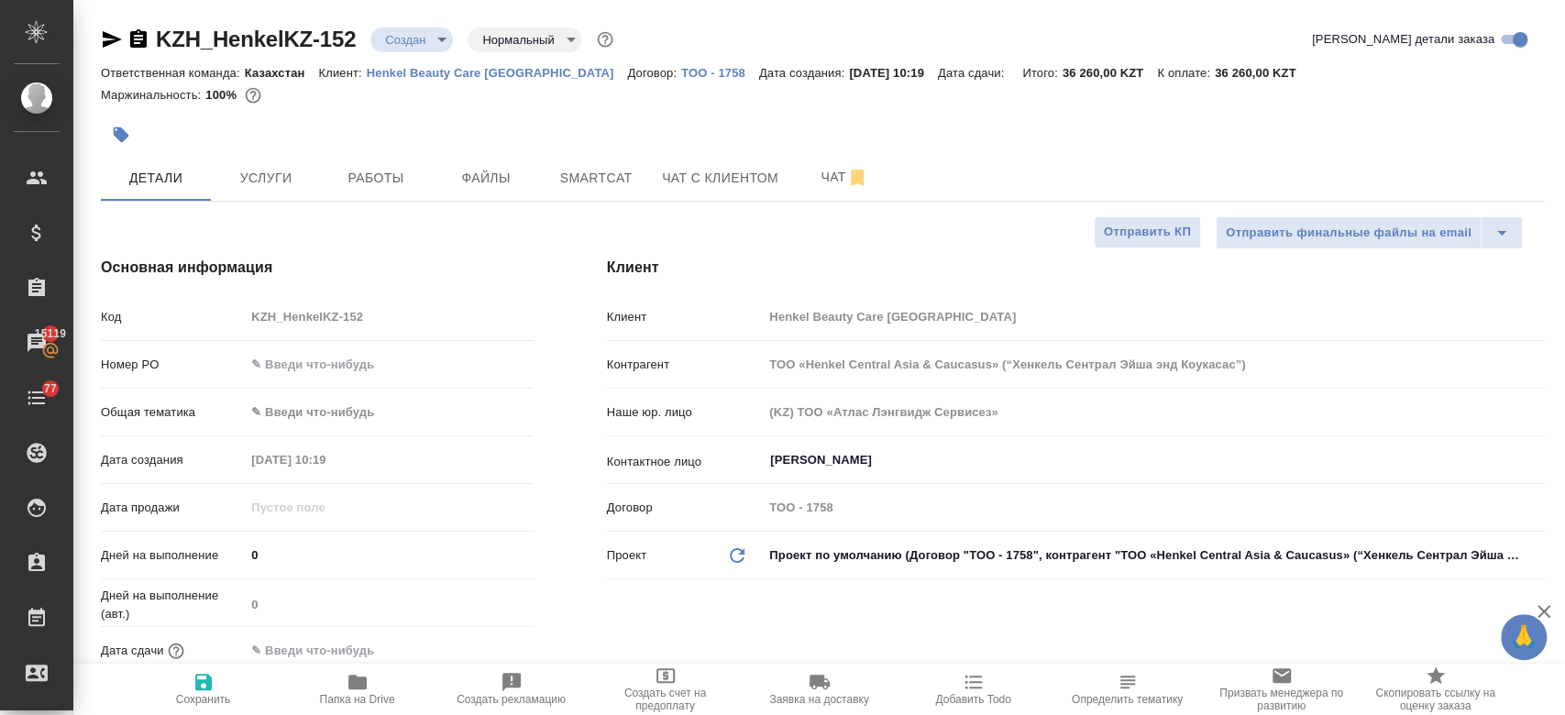
type textarea "x"
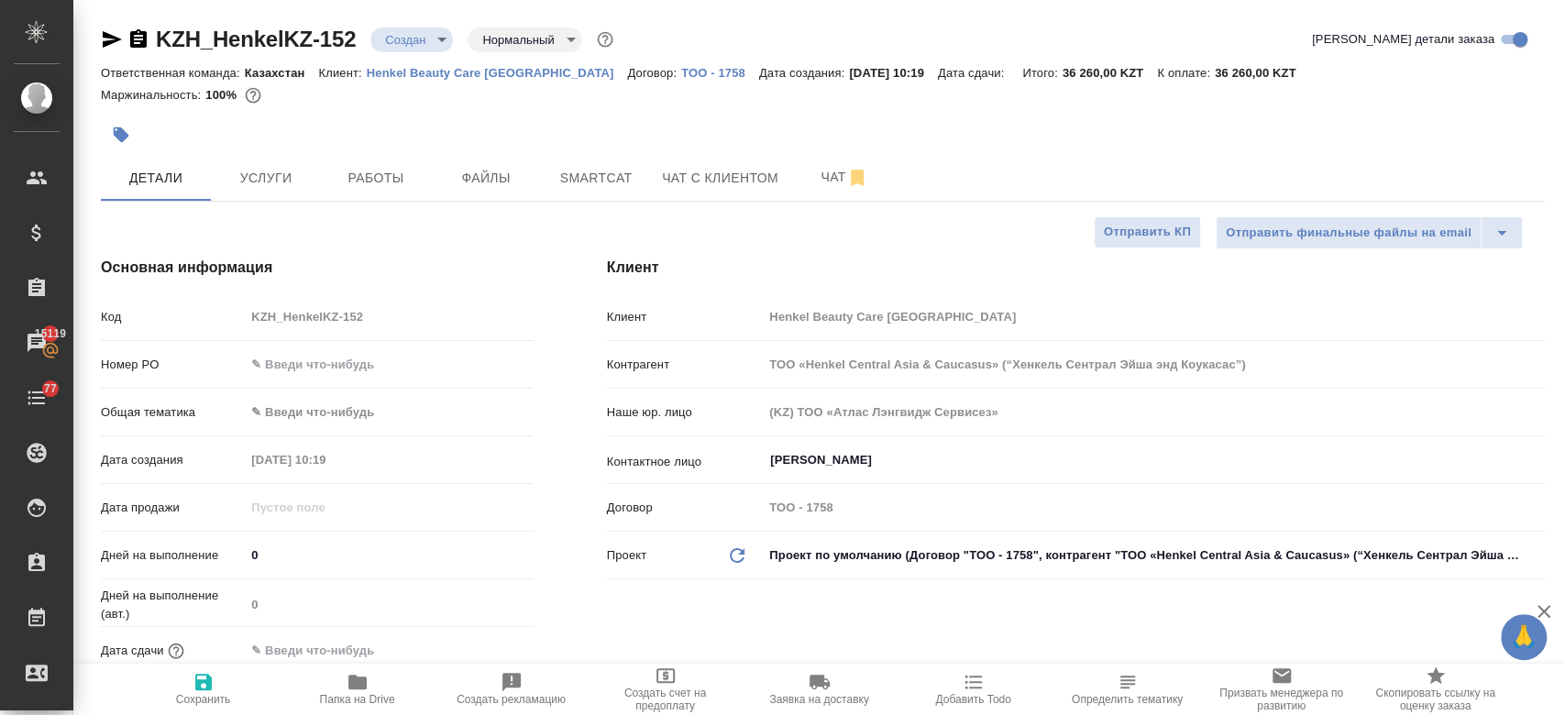
type textarea "x"
click at [246, 187] on span "Услуги" at bounding box center [266, 178] width 88 height 23
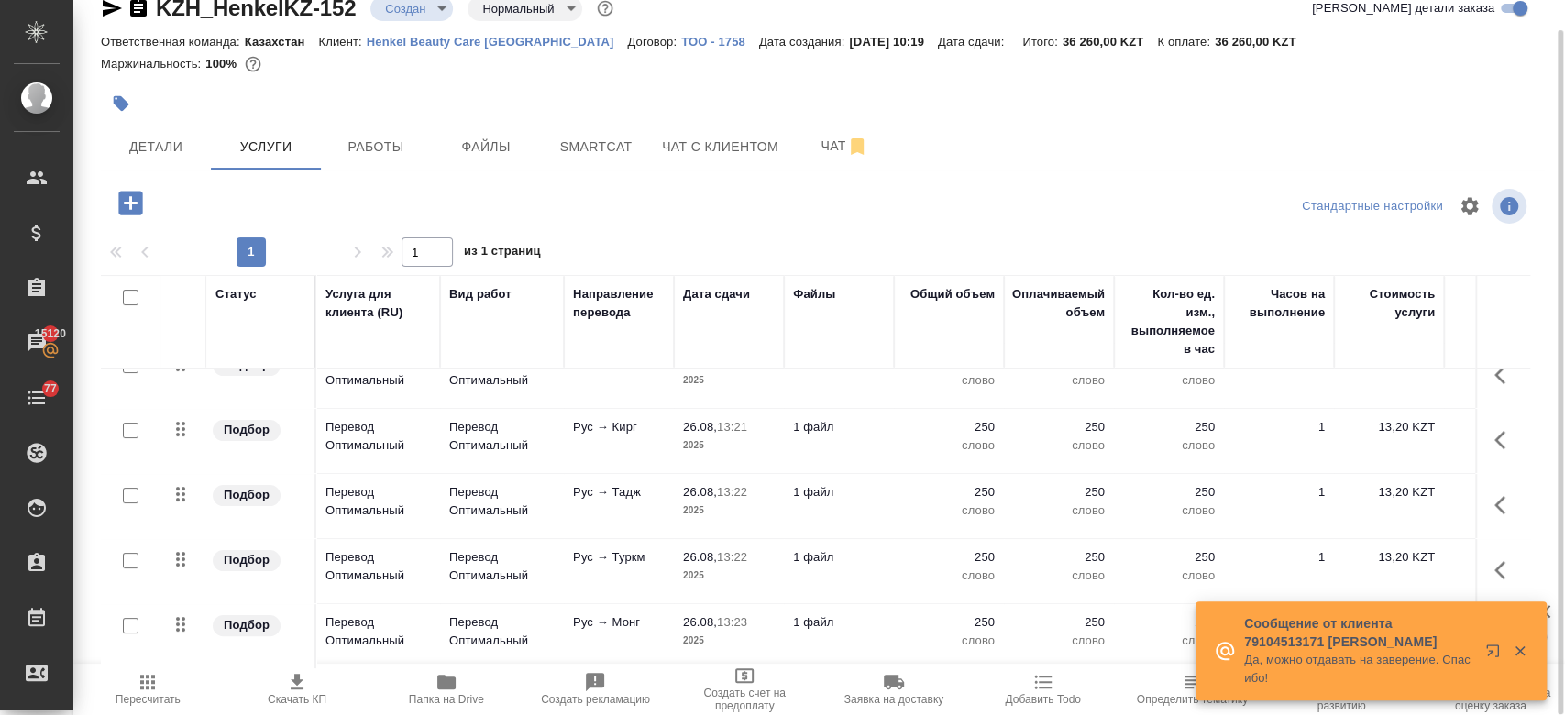
scroll to position [257, 317]
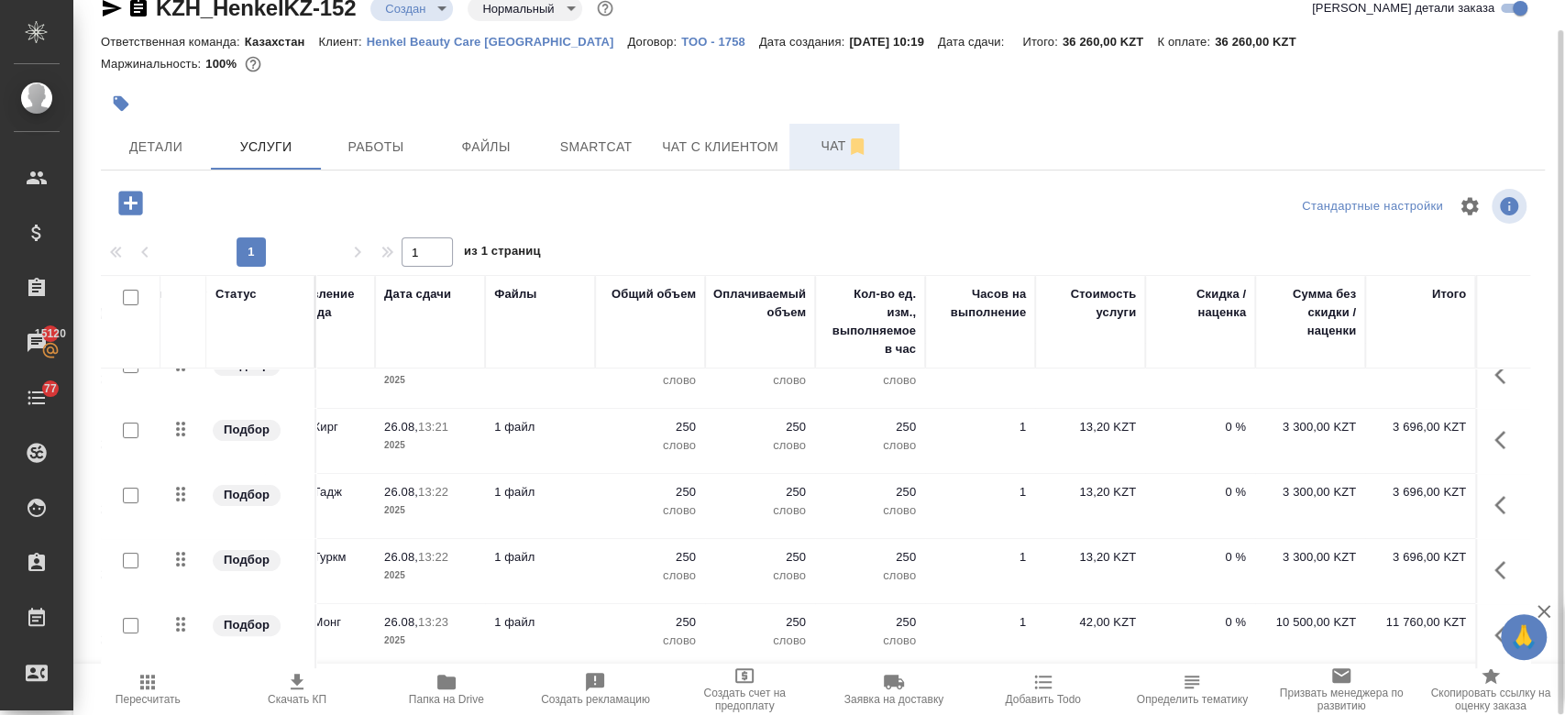
click at [812, 164] on button "Чат" at bounding box center [844, 147] width 110 height 46
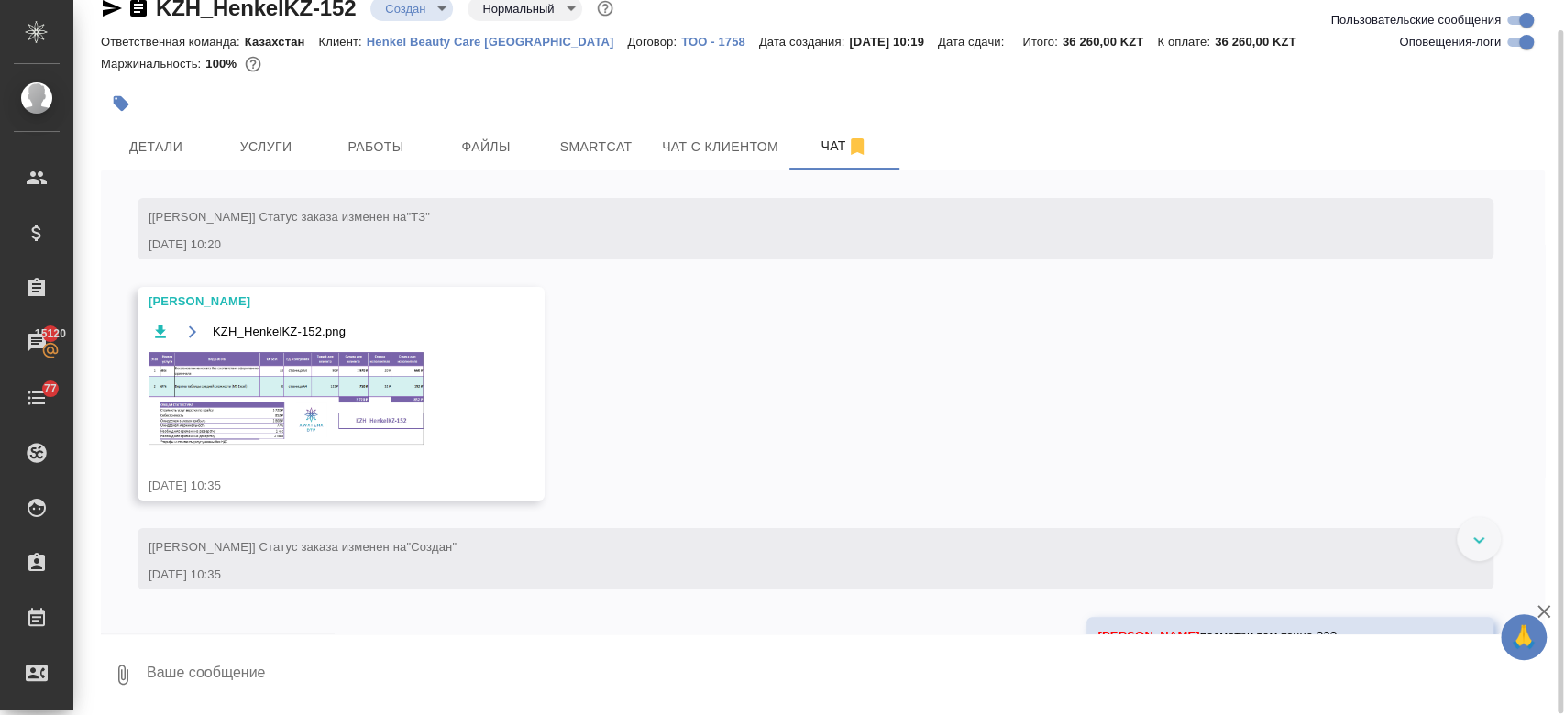
scroll to position [158, 0]
click at [334, 364] on img at bounding box center [285, 400] width 275 height 93
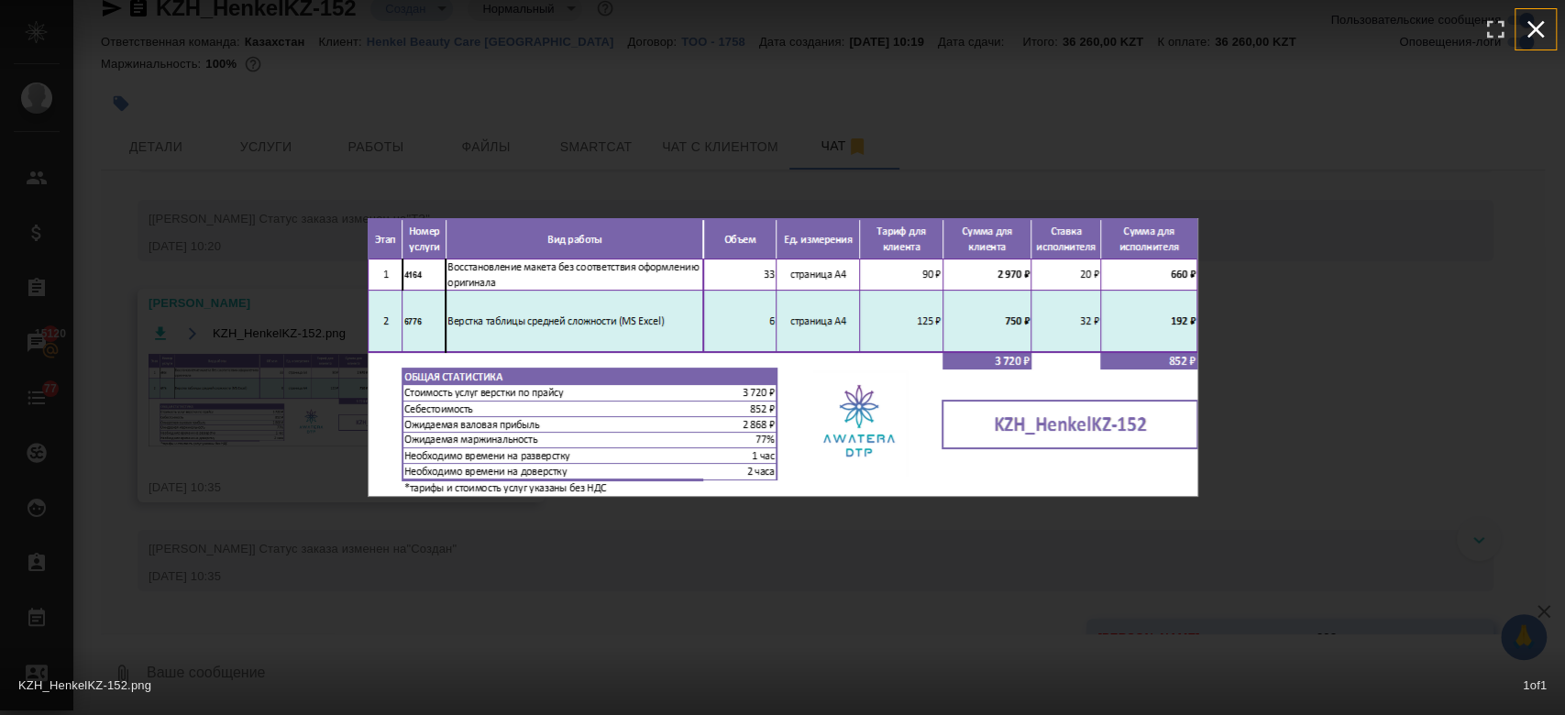
click at [1535, 29] on icon "button" at bounding box center [1535, 29] width 17 height 17
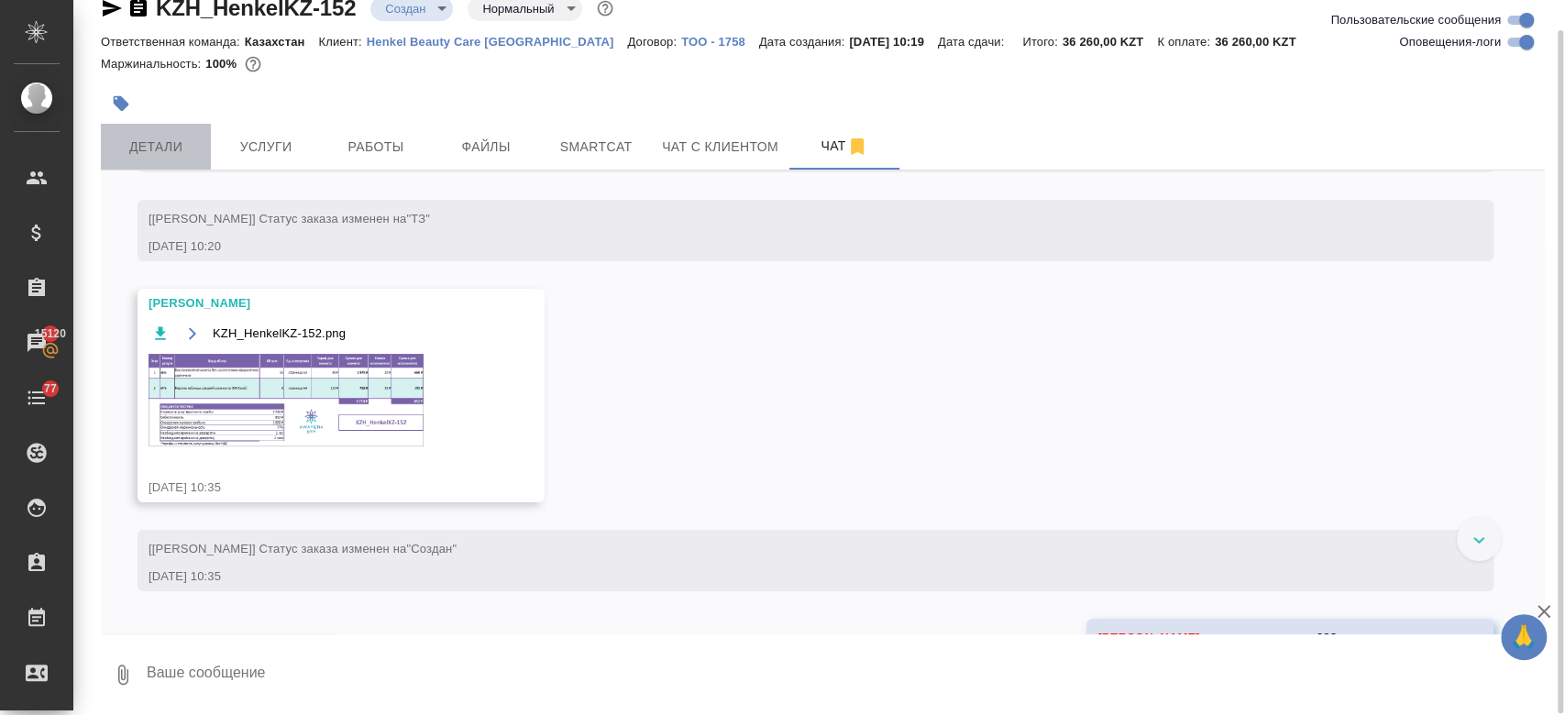
click at [148, 164] on button "Детали" at bounding box center [156, 147] width 110 height 46
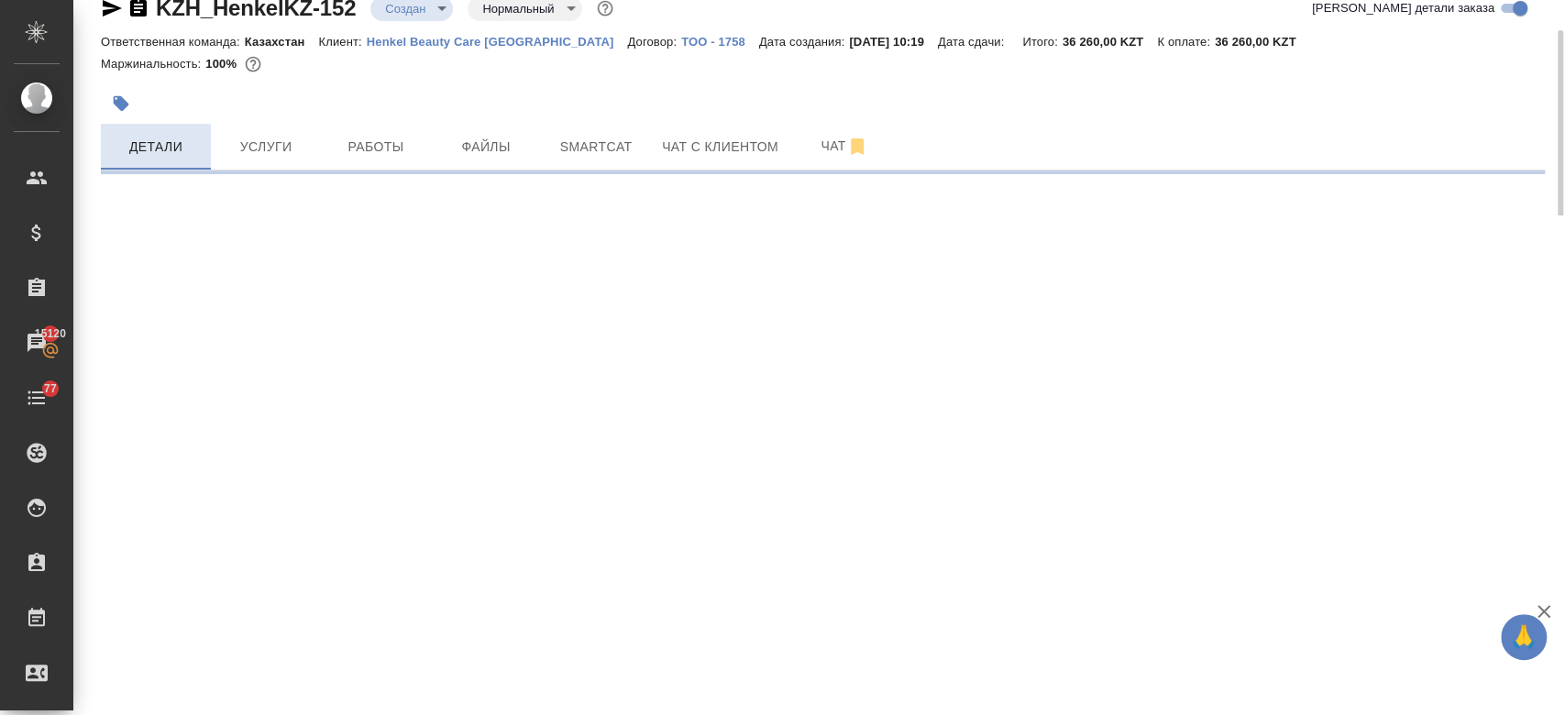
select select "RU"
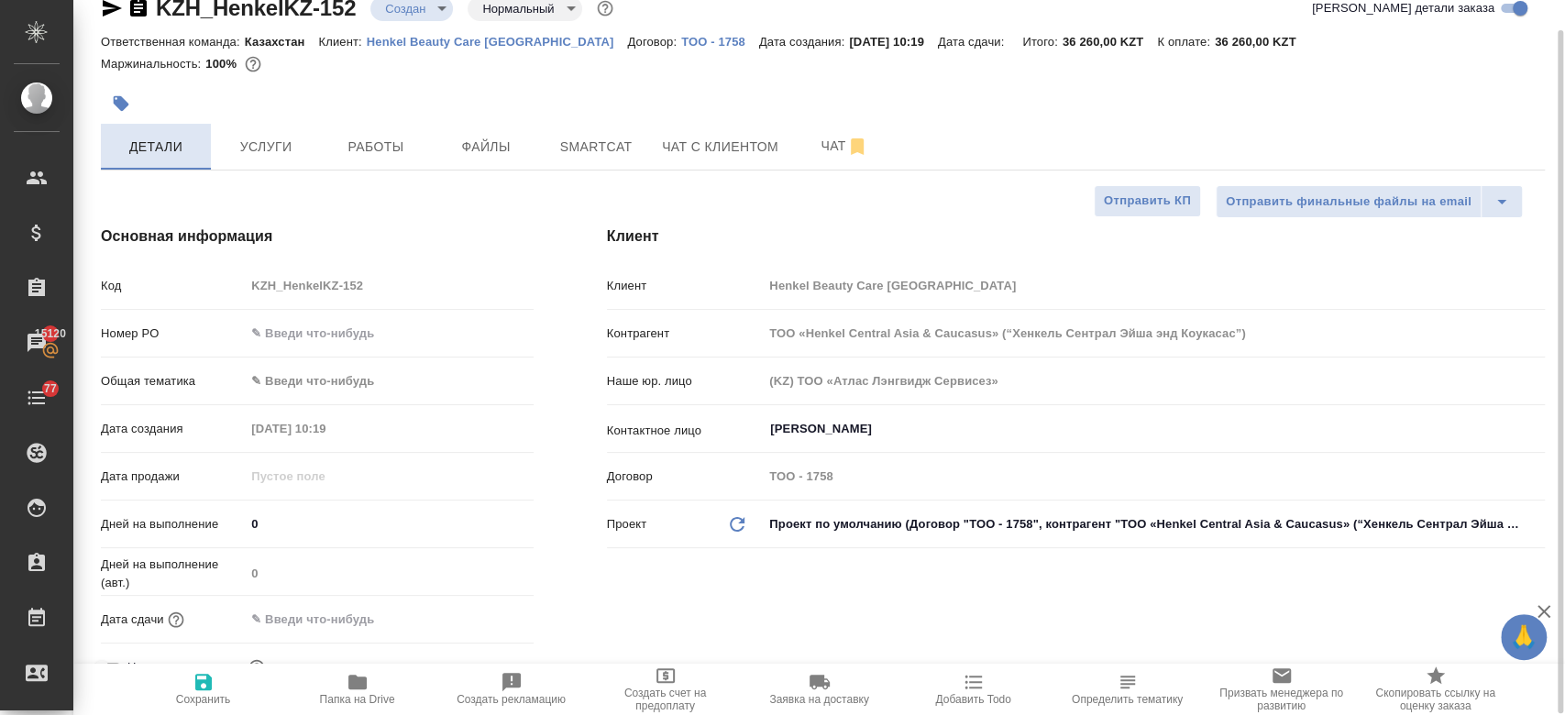
type textarea "x"
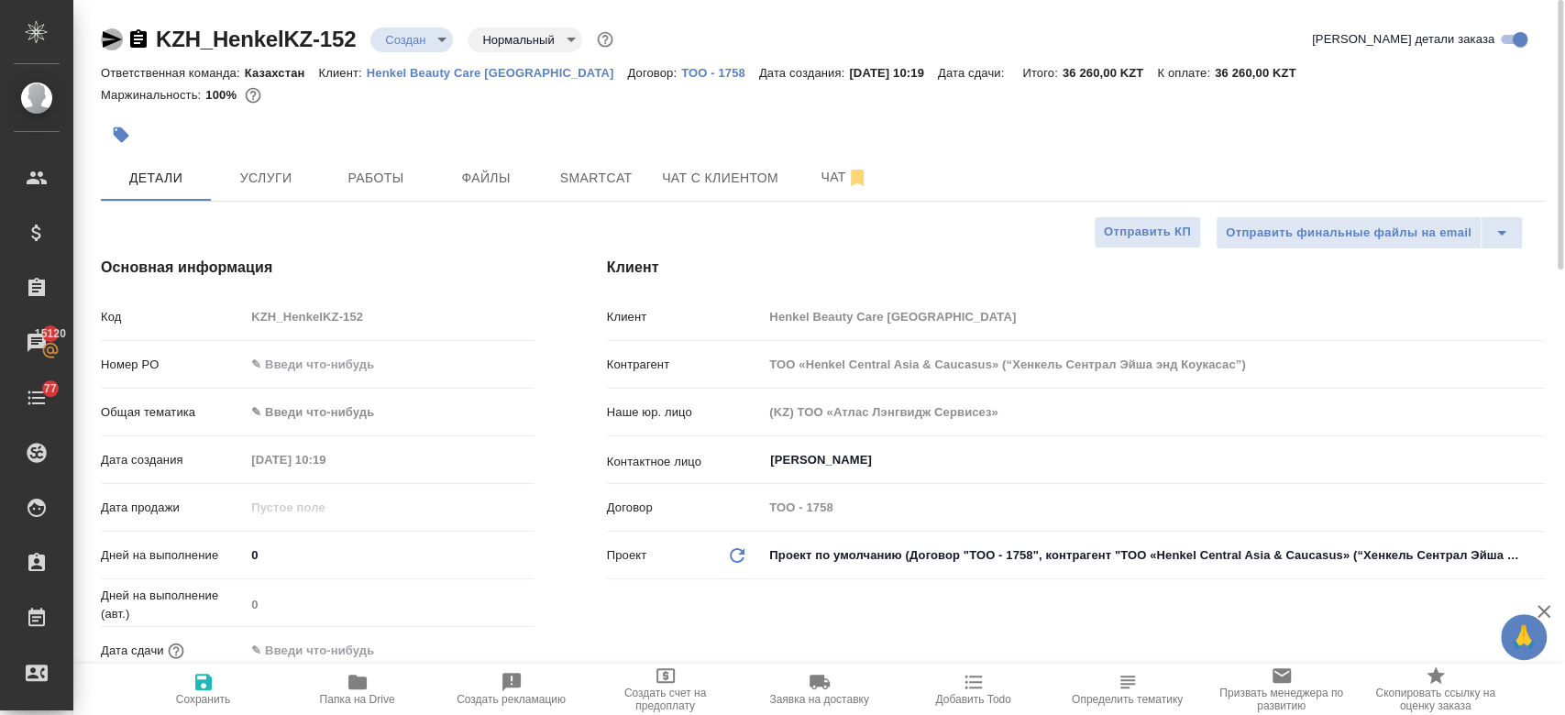
click at [104, 43] on icon "button" at bounding box center [112, 39] width 19 height 16
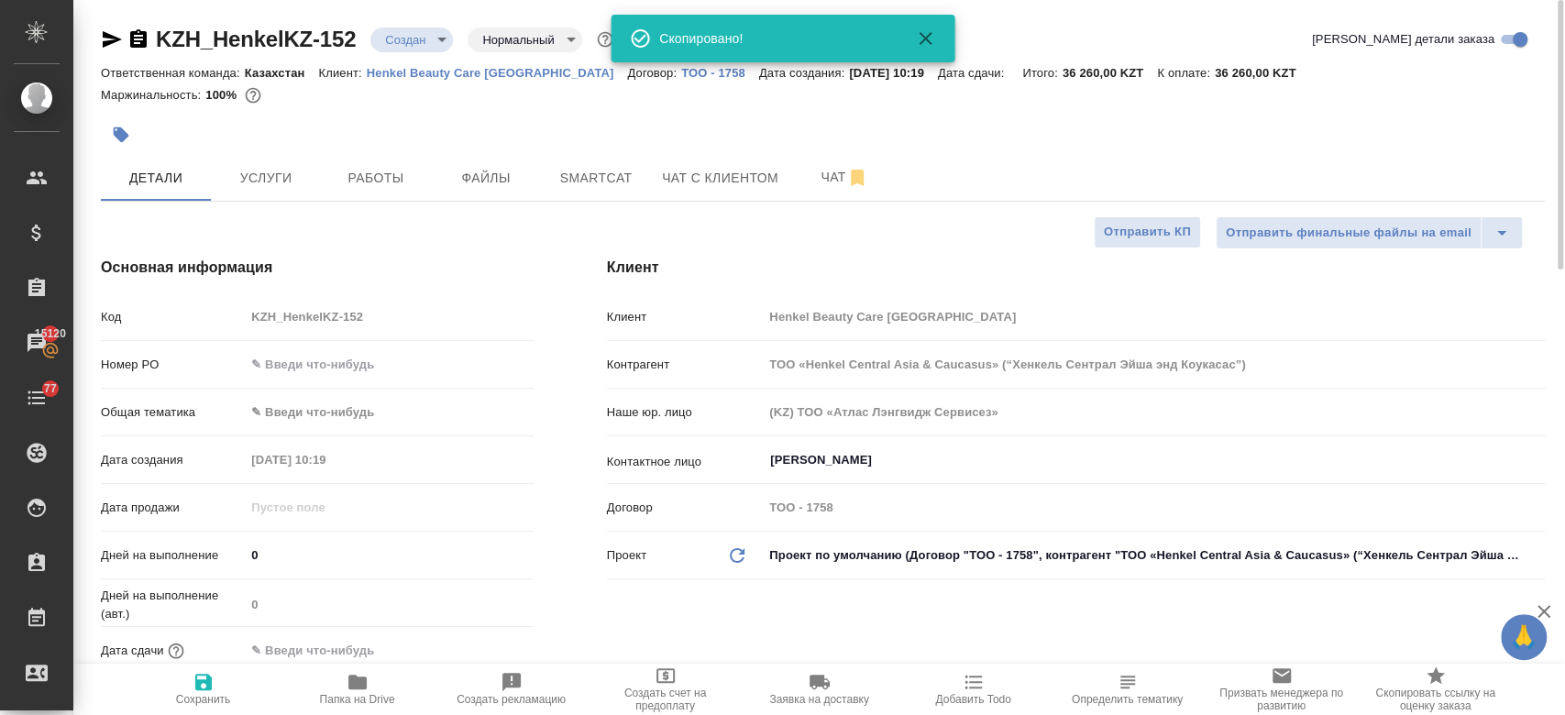
type textarea "x"
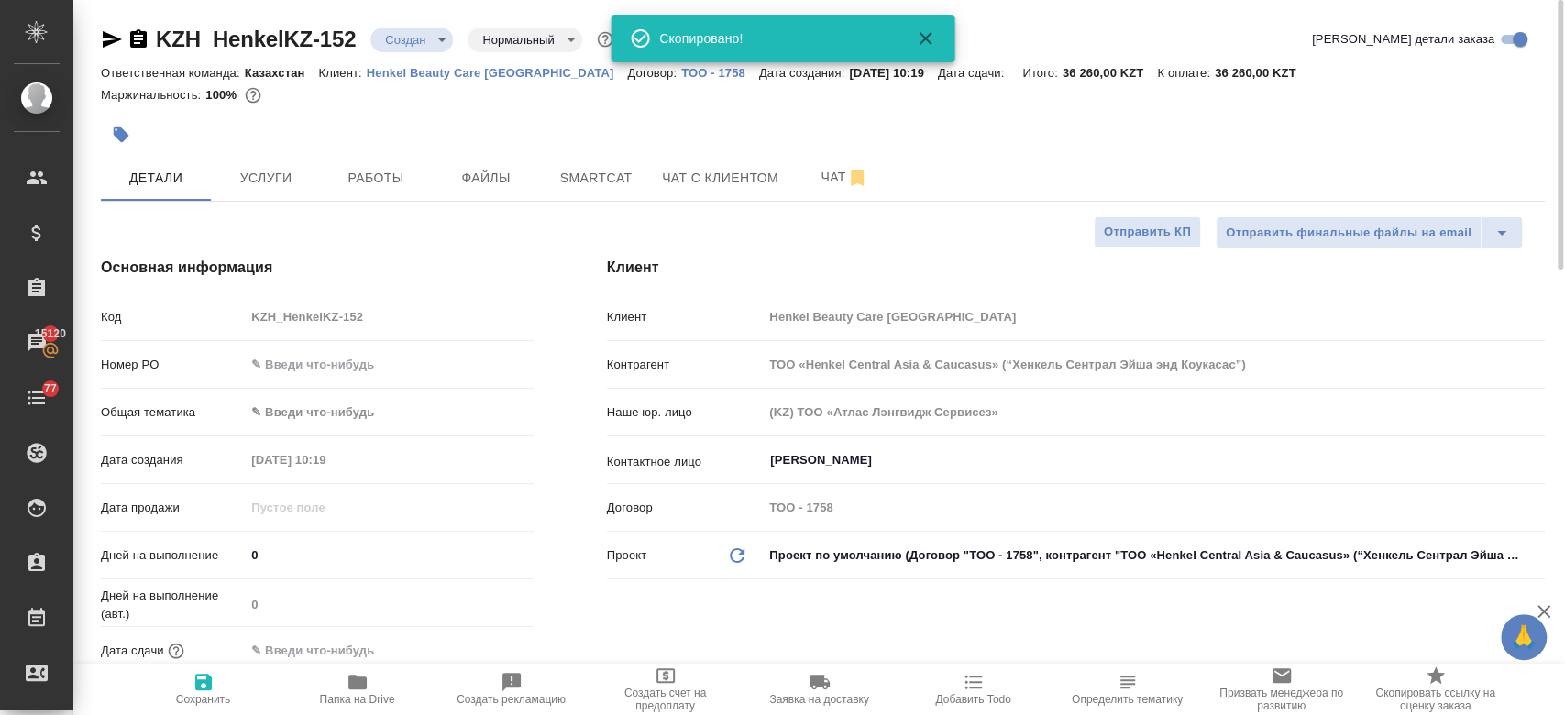
type textarea "x"
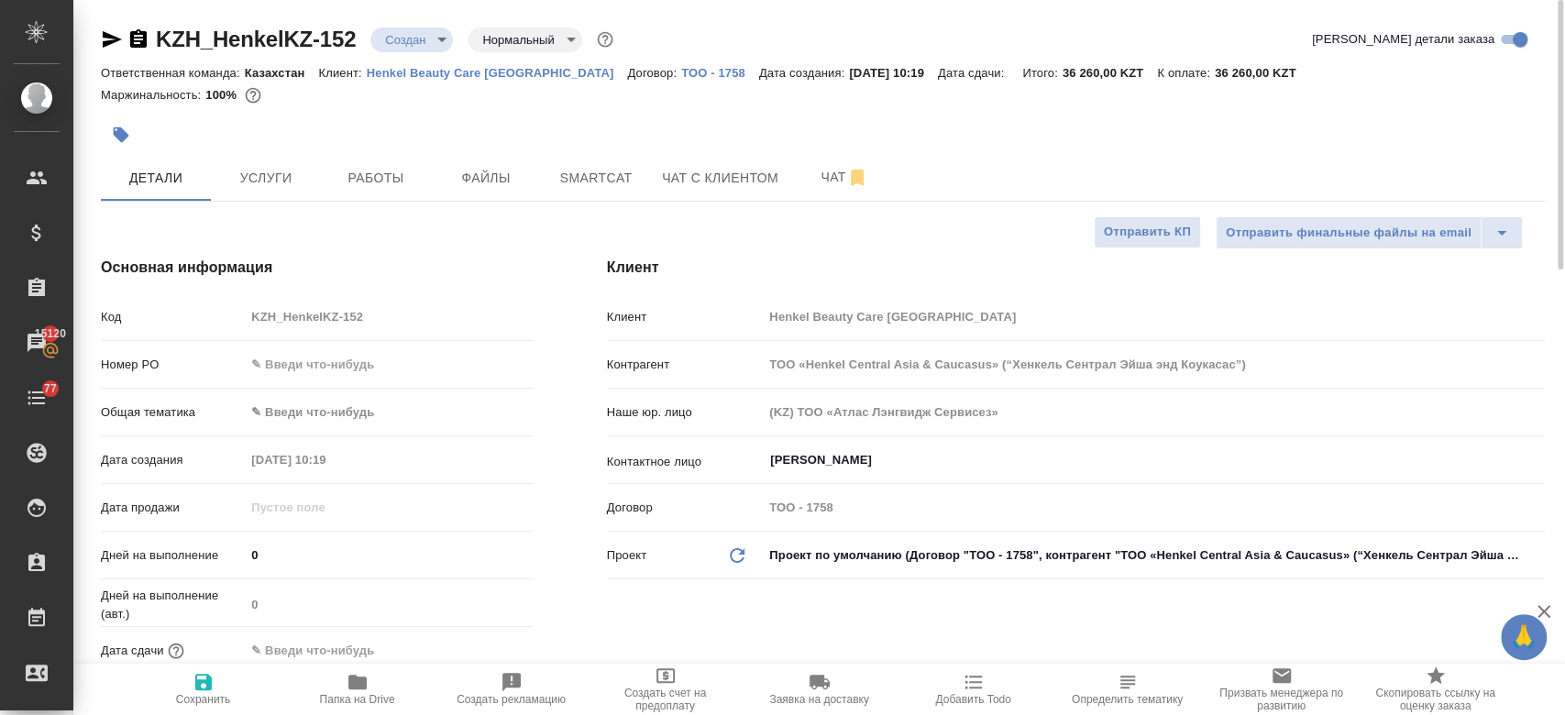
click at [366, 115] on div at bounding box center [582, 135] width 962 height 40
type textarea "x"
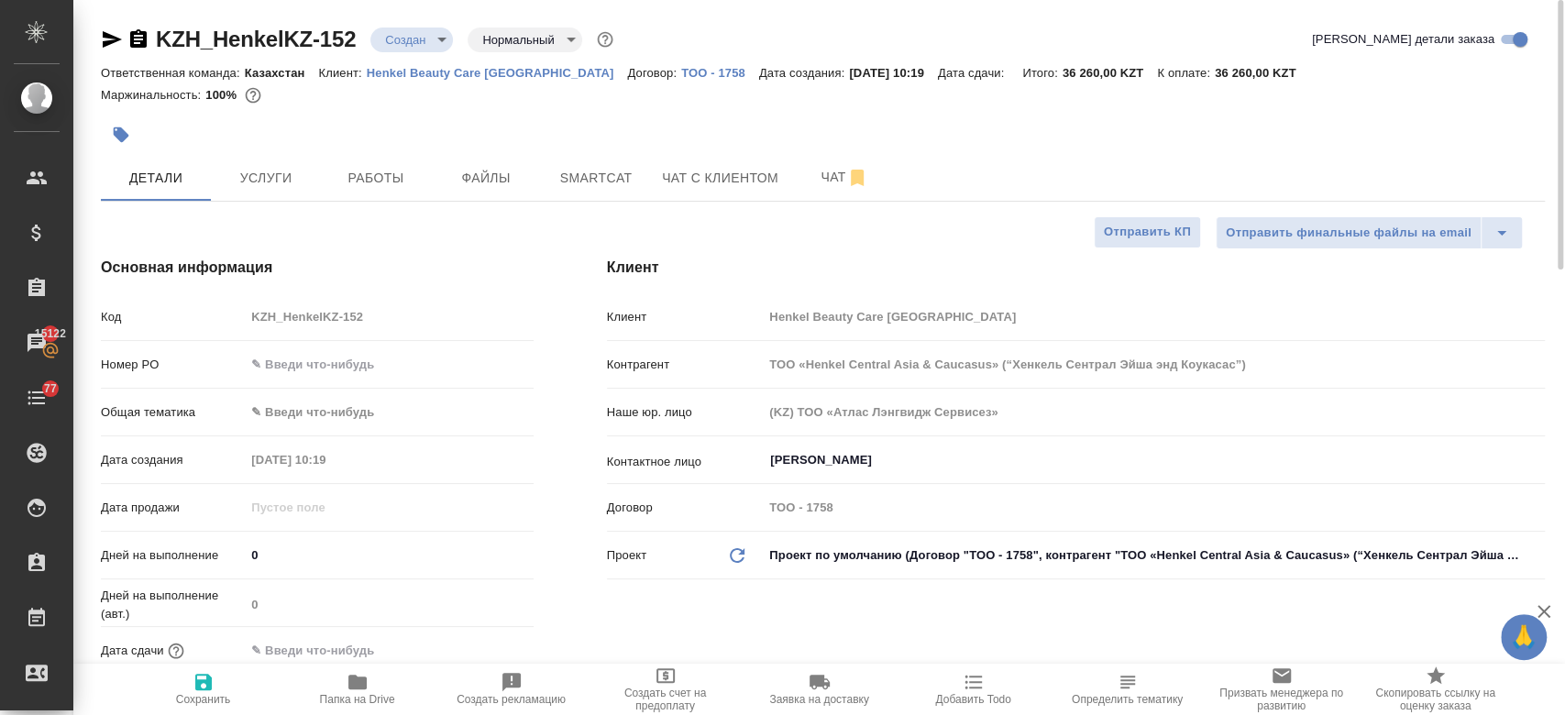
type textarea "x"
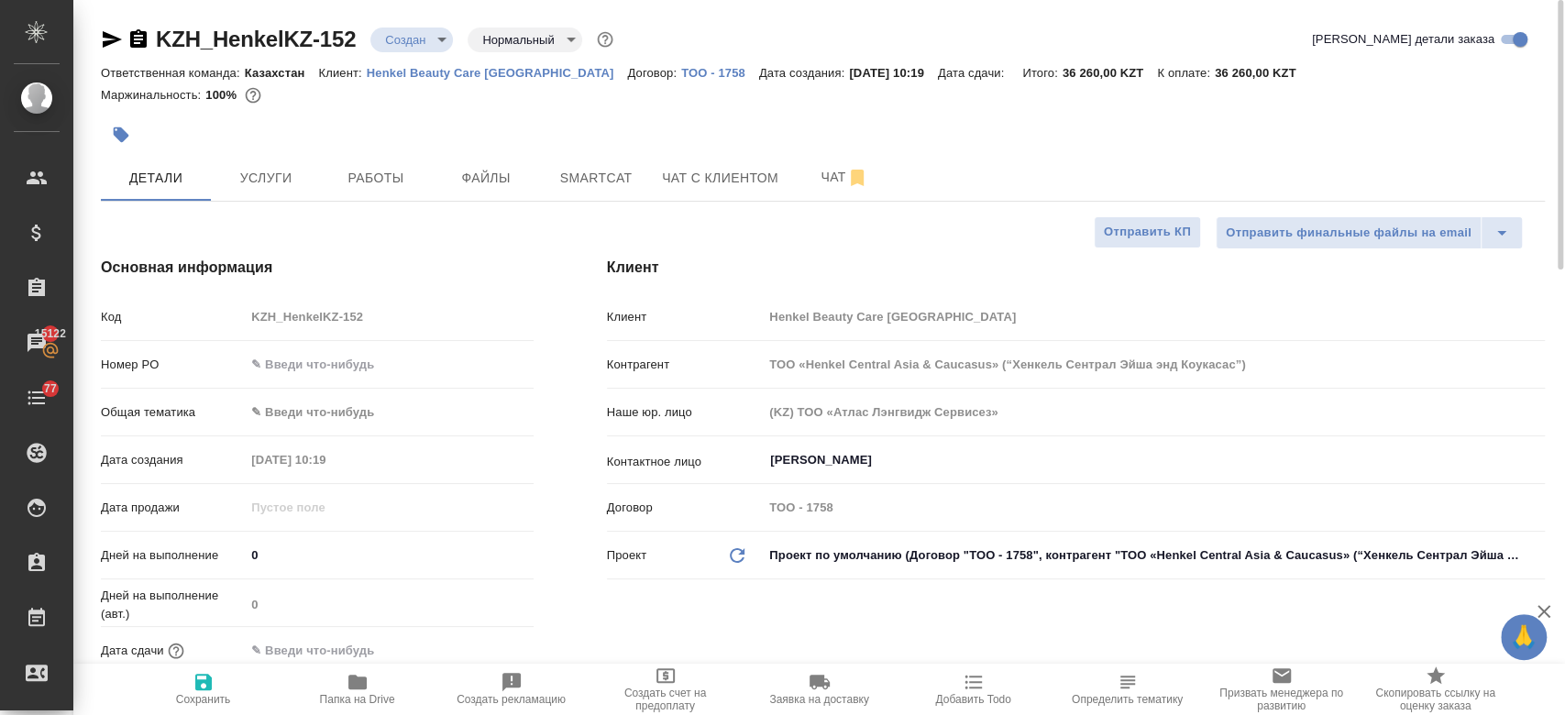
type textarea "x"
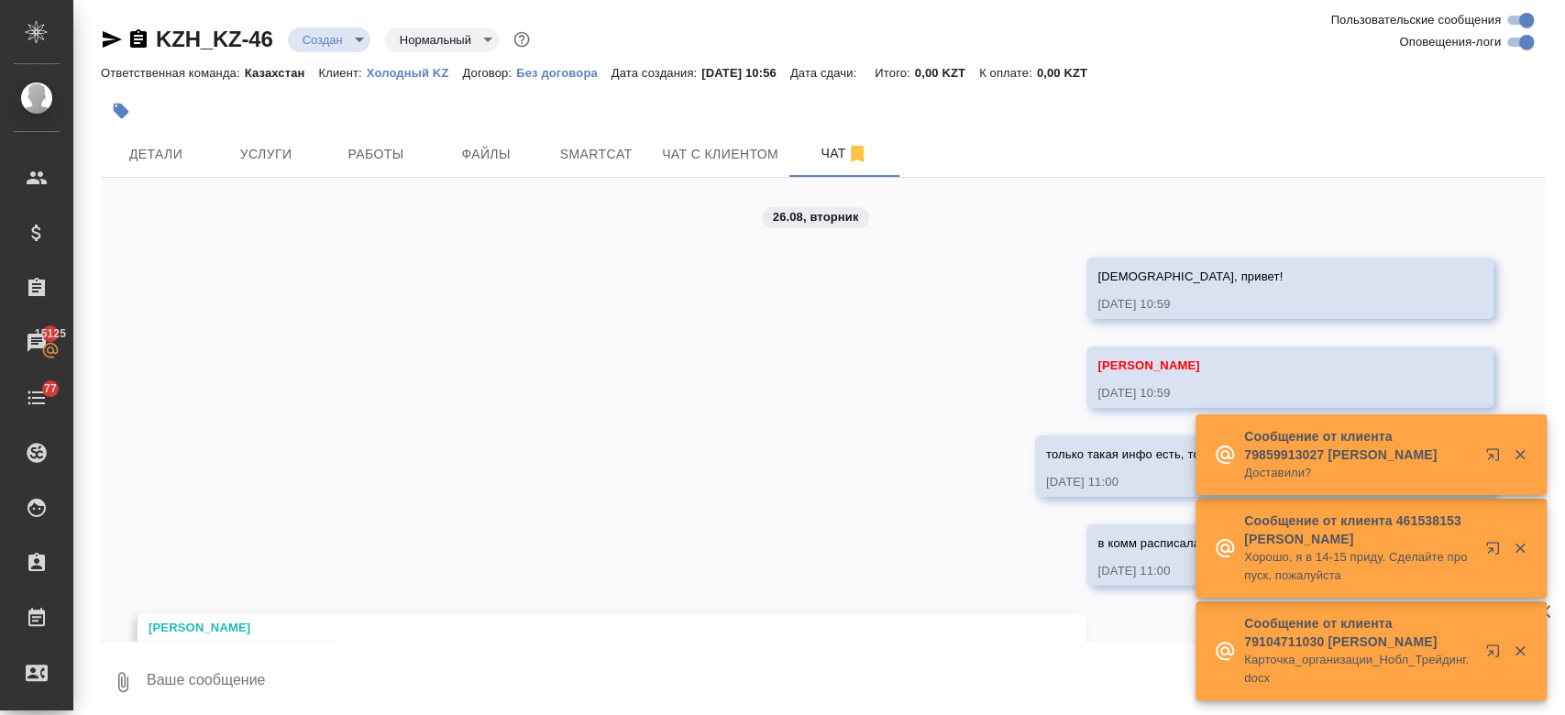
scroll to position [647, 0]
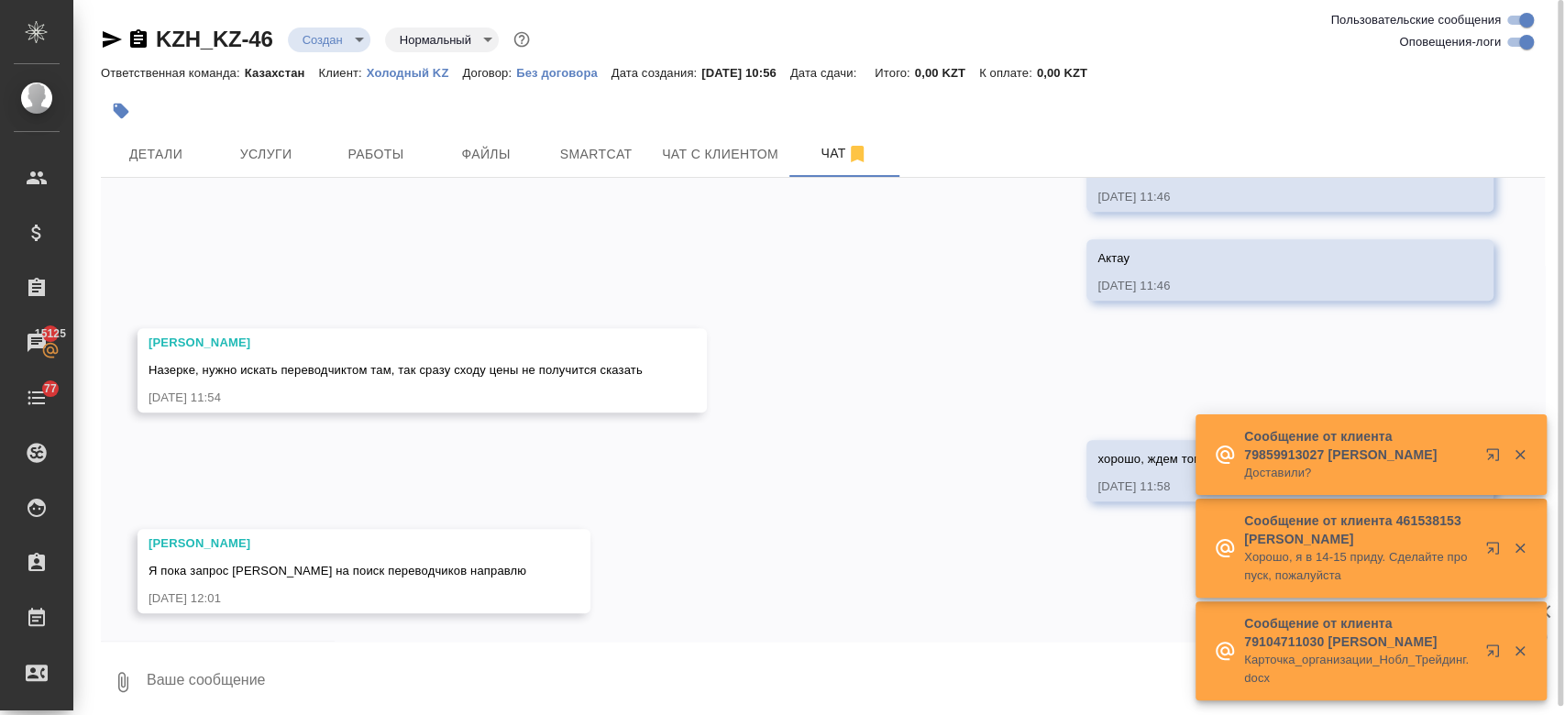
click at [565, 94] on div at bounding box center [582, 111] width 962 height 40
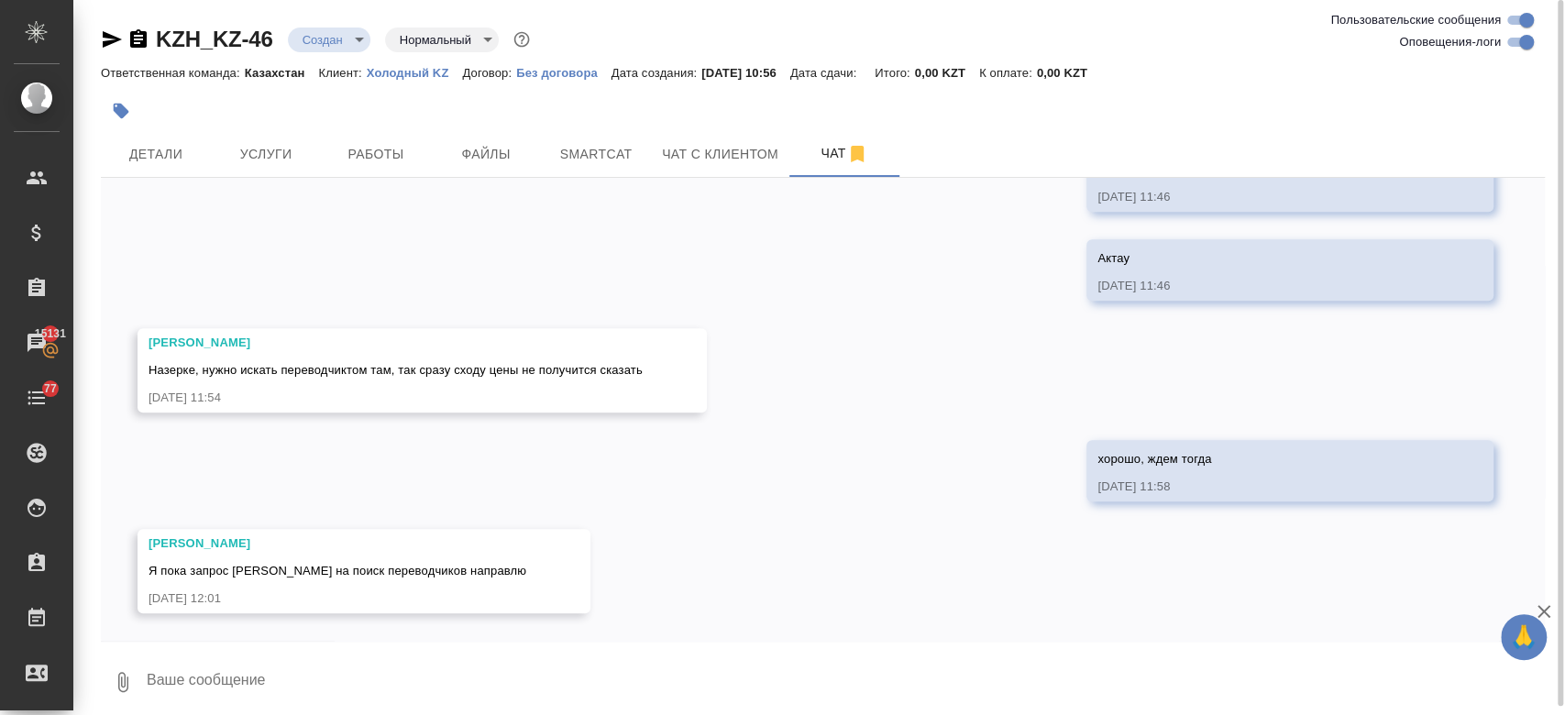
click at [1049, 61] on div "Ответственная команда: Казахстан Клиент: Холодный KZ Договор: Без договора Дата…" at bounding box center [823, 72] width 1444 height 22
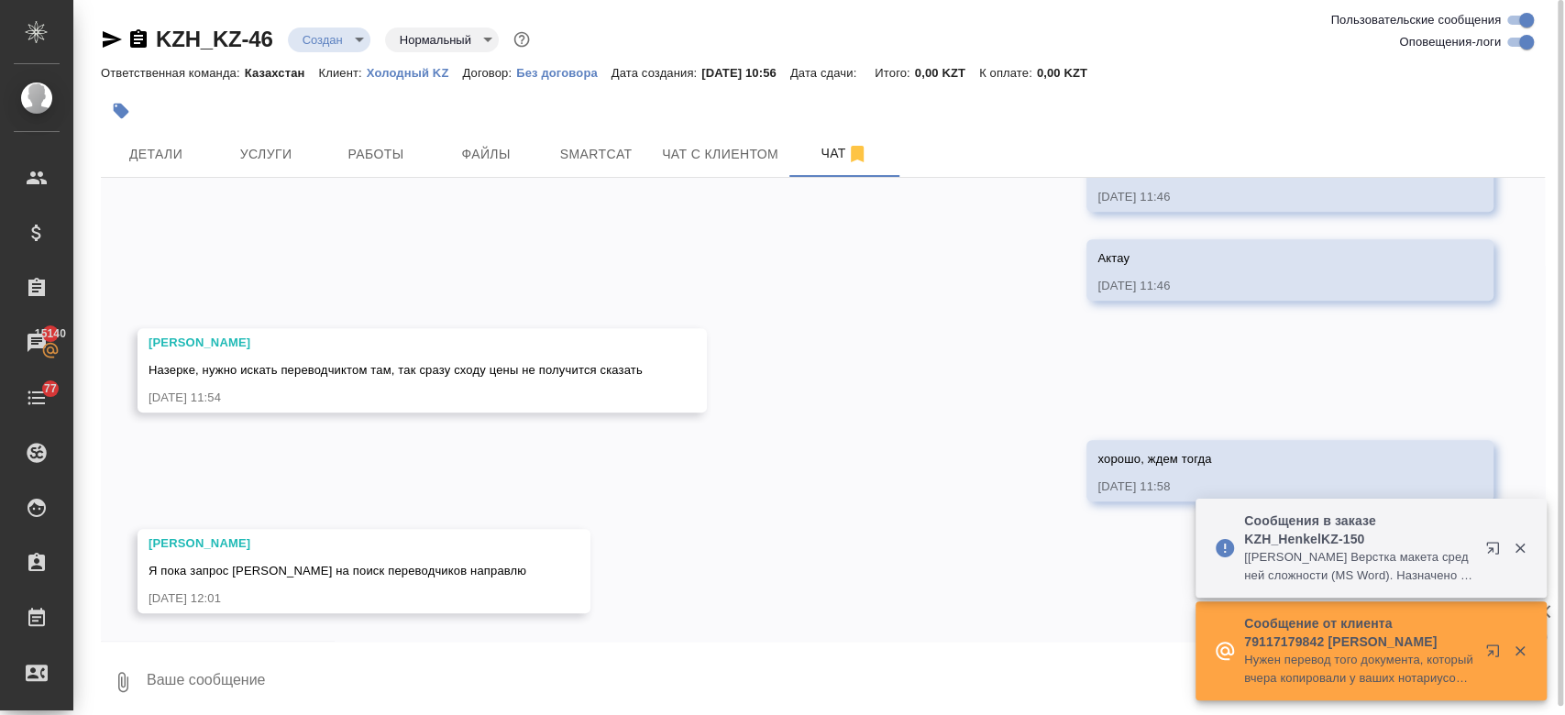
click at [975, 187] on div "26.08, [DATE] [PERSON_NAME], привет! [DATE] 10:59 [PERSON_NAME] [DATE] 10:59 то…" at bounding box center [823, 409] width 1444 height 463
click at [644, 92] on div at bounding box center [582, 111] width 962 height 40
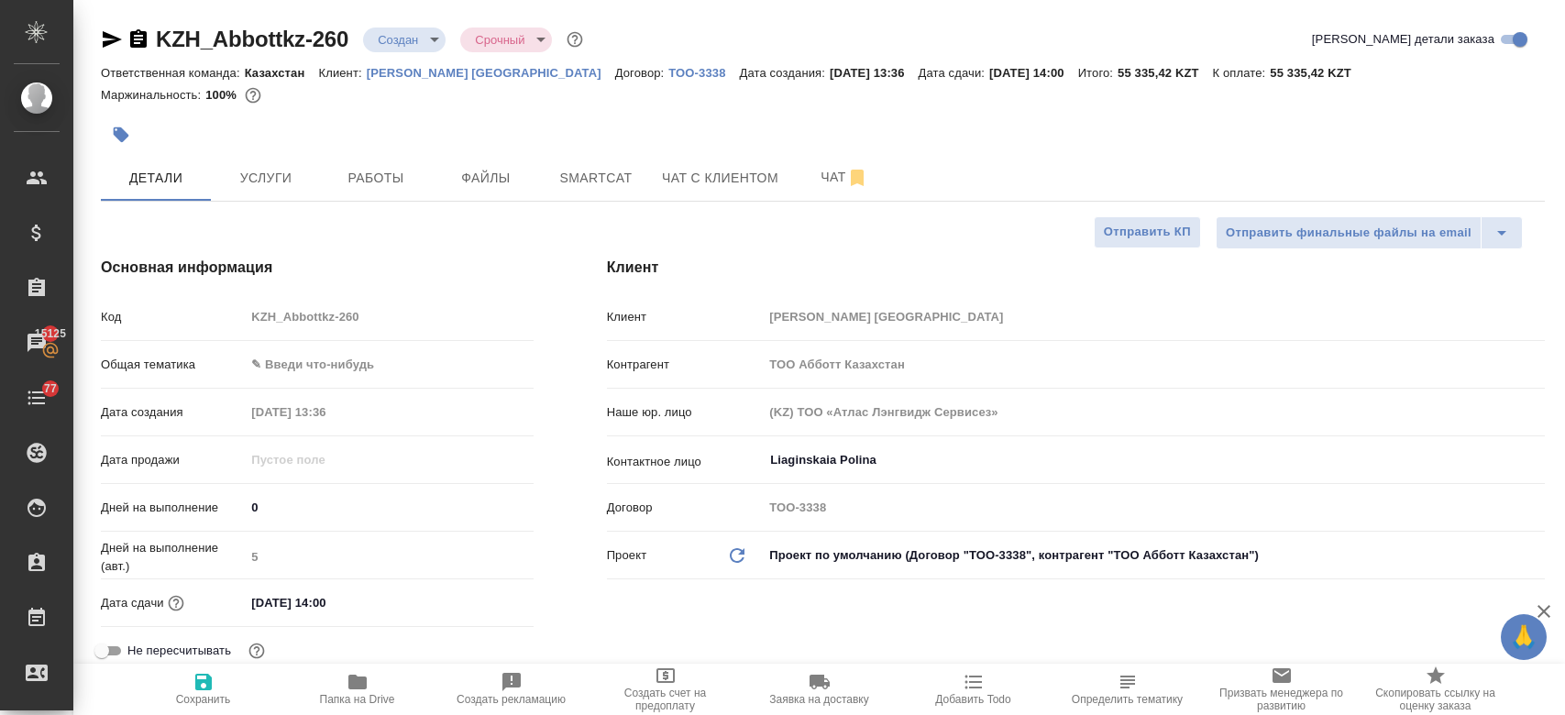
select select "RU"
click at [692, 105] on div "Маржинальность: 100%" at bounding box center [823, 95] width 1444 height 24
click at [466, 115] on div at bounding box center [582, 135] width 962 height 40
click at [808, 123] on div at bounding box center [582, 135] width 962 height 40
click at [731, 95] on div "Маржинальность: 100%" at bounding box center [823, 95] width 1444 height 24
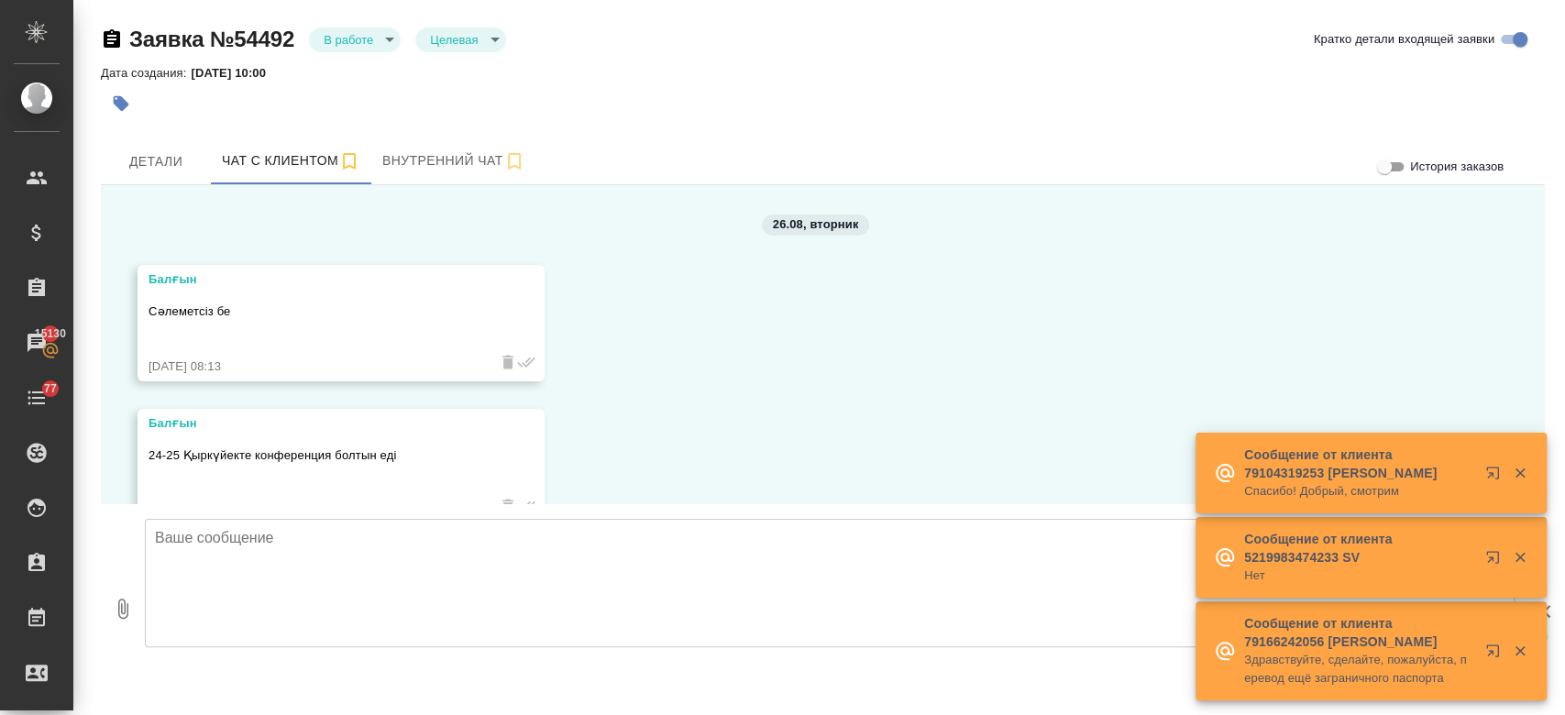
scroll to position [2531, 0]
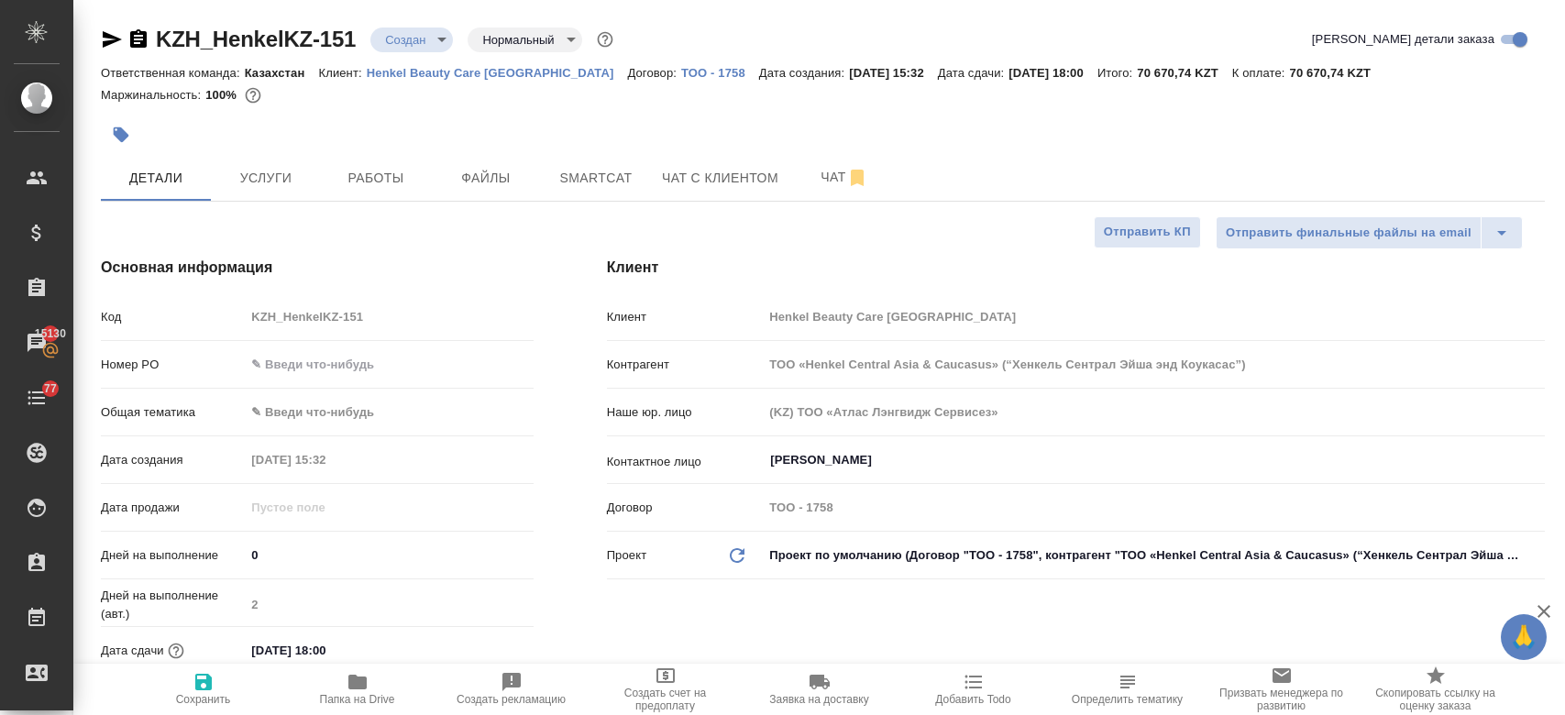
select select "RU"
click at [706, 124] on div at bounding box center [582, 135] width 962 height 40
click at [521, 121] on div at bounding box center [582, 135] width 962 height 40
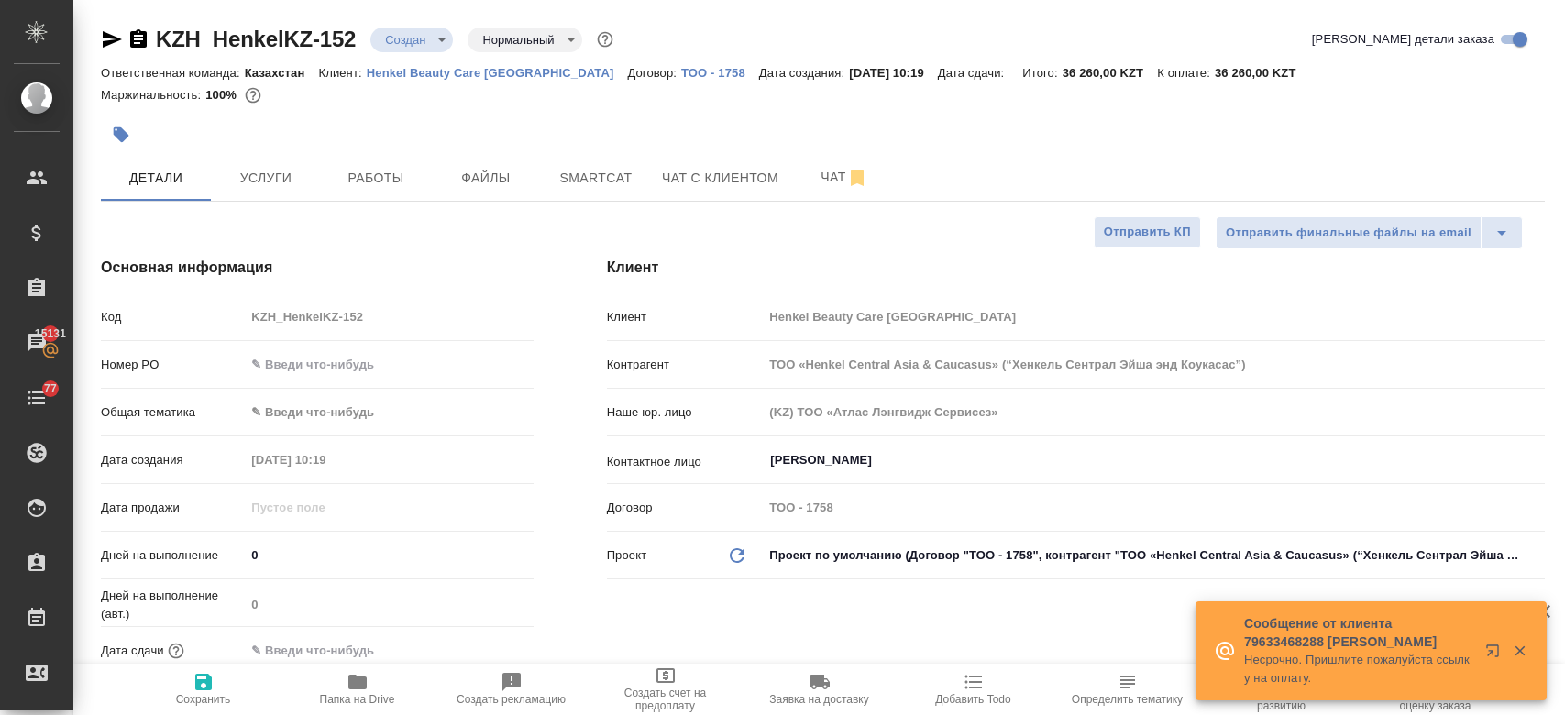
select select "RU"
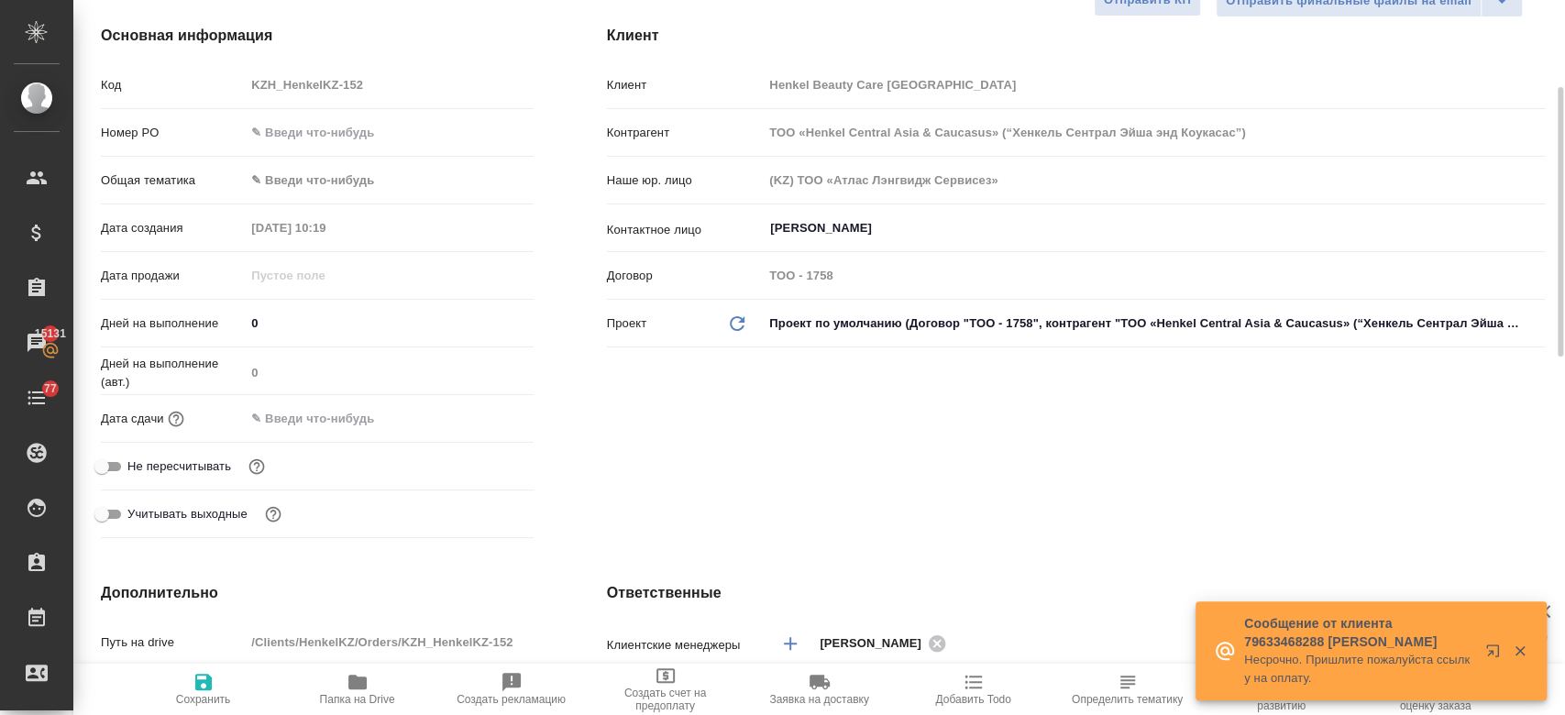
scroll to position [236, 0]
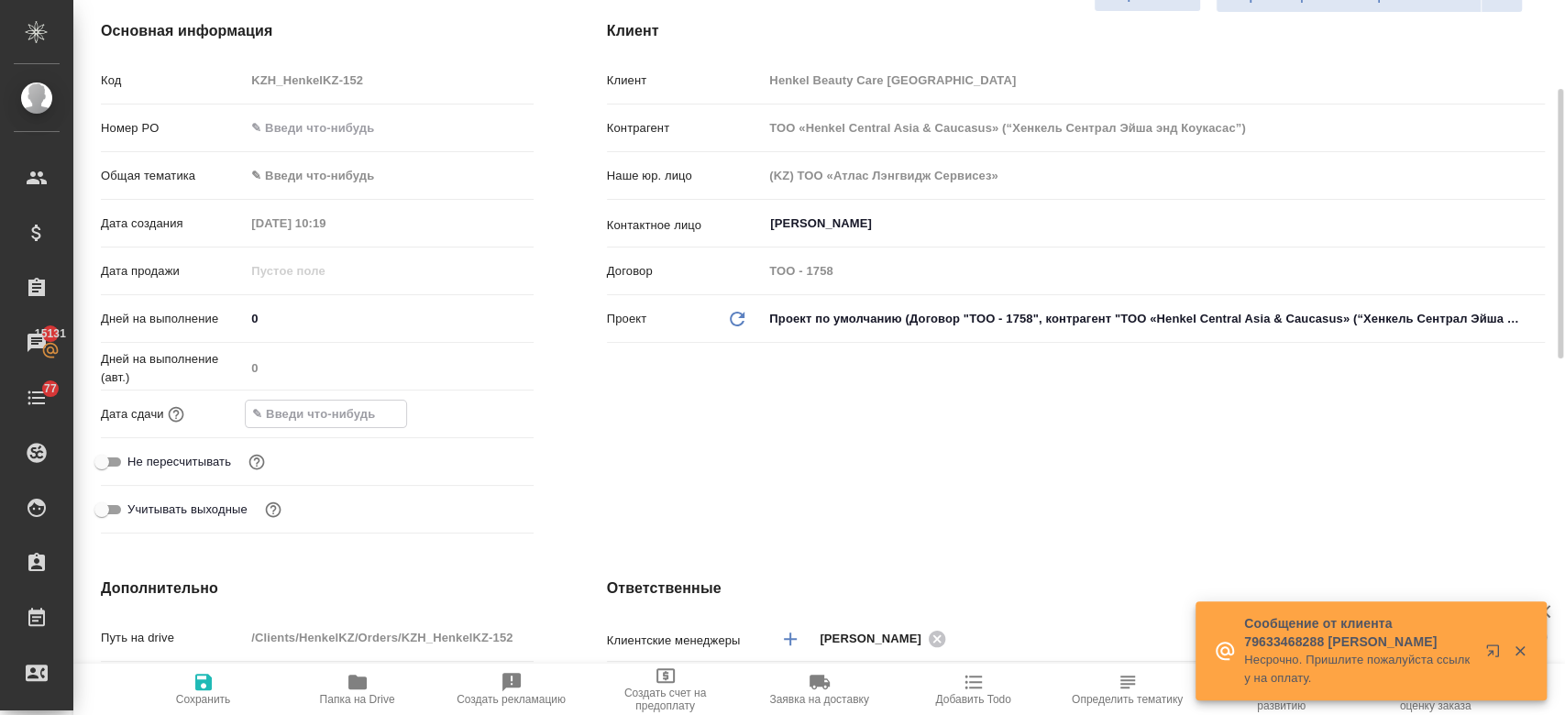
click at [323, 413] on input "text" at bounding box center [326, 414] width 160 height 27
click at [475, 411] on icon "button" at bounding box center [480, 413] width 22 height 22
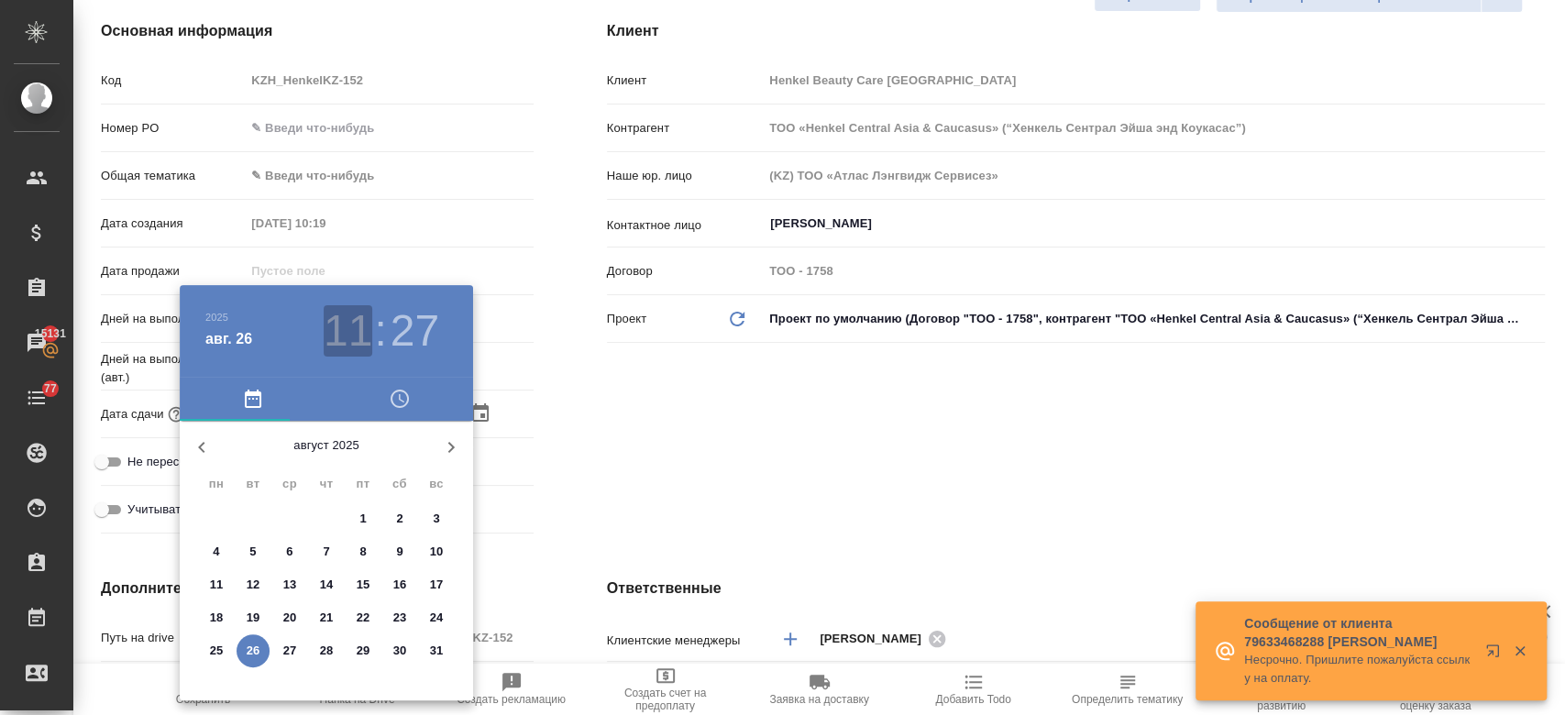
click at [352, 341] on h3 "11" at bounding box center [348, 330] width 49 height 51
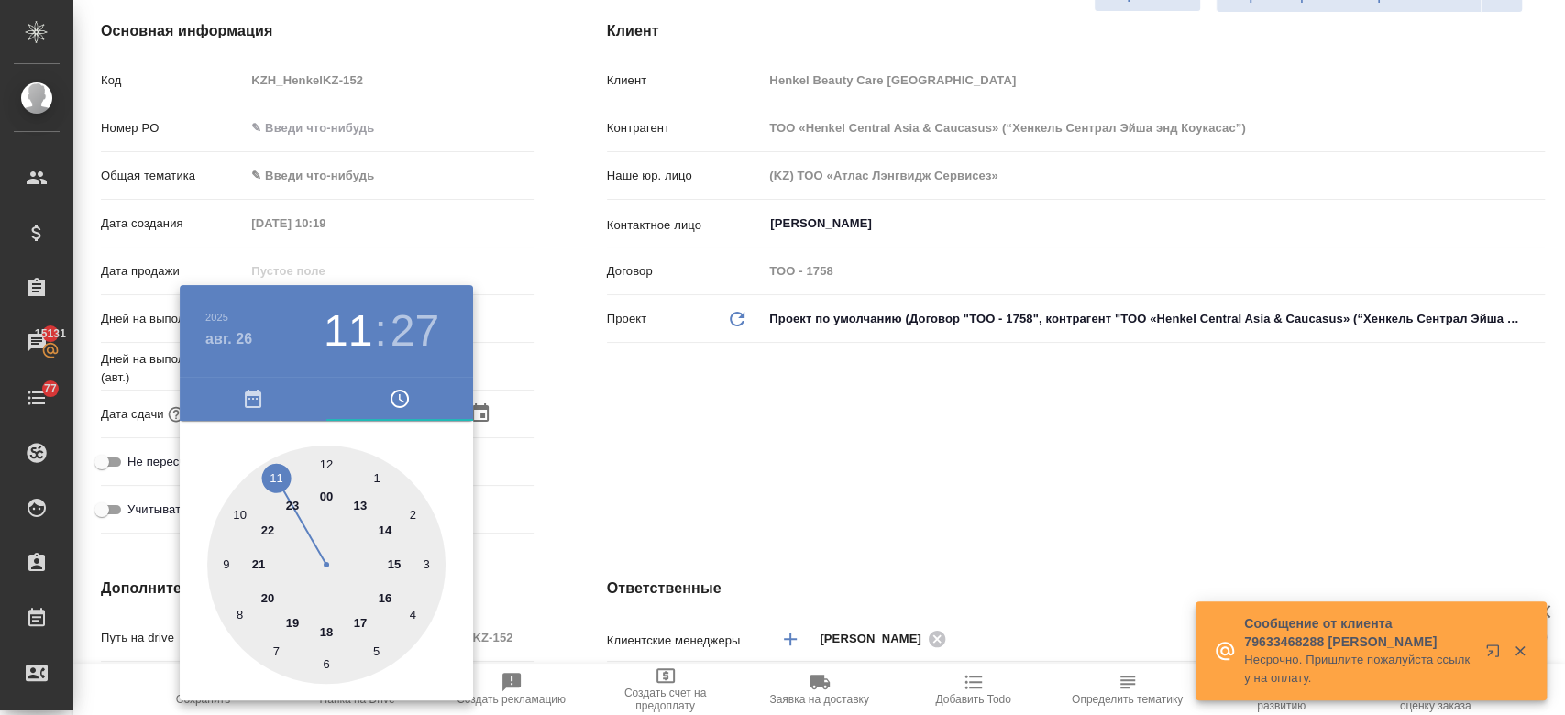
click at [592, 393] on div at bounding box center [782, 357] width 1565 height 715
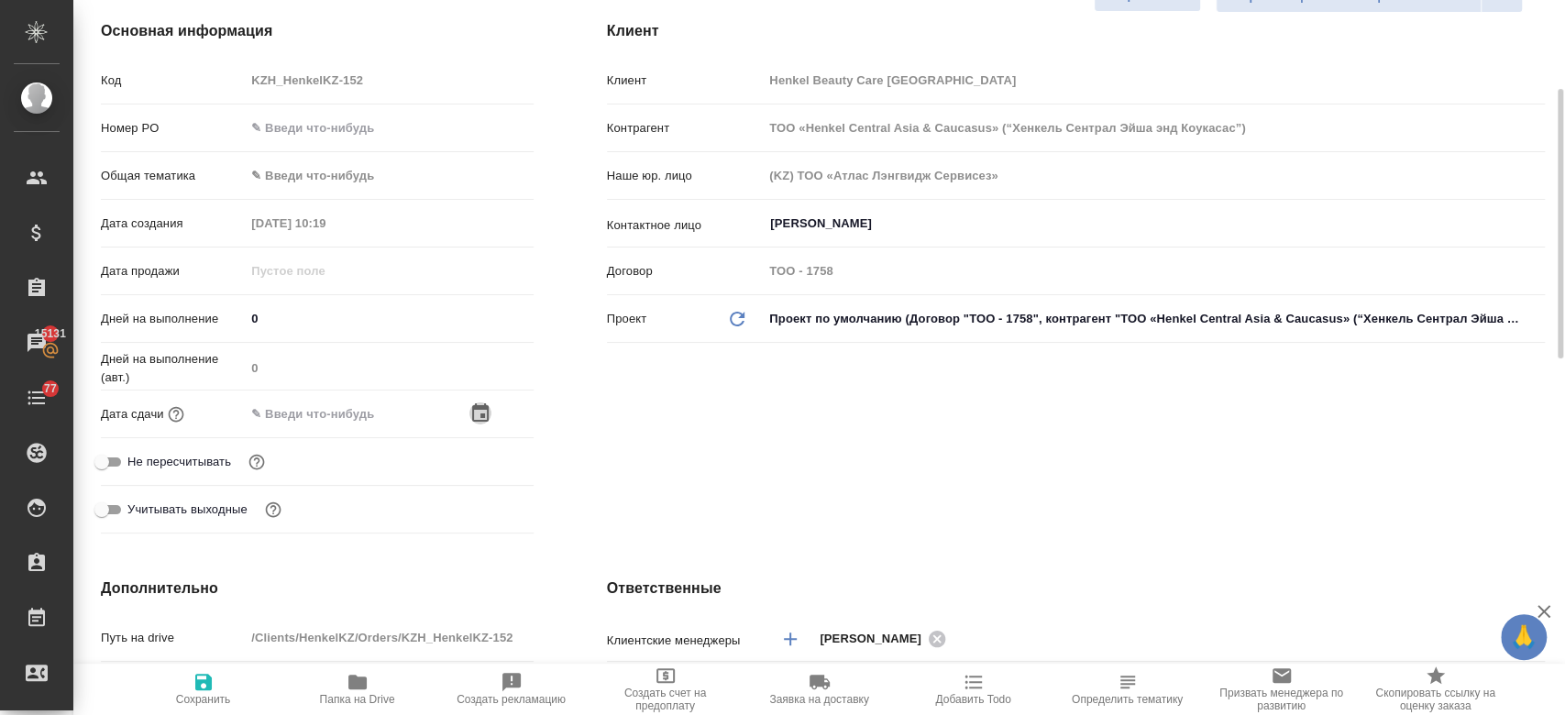
click at [481, 406] on icon "button" at bounding box center [480, 412] width 16 height 18
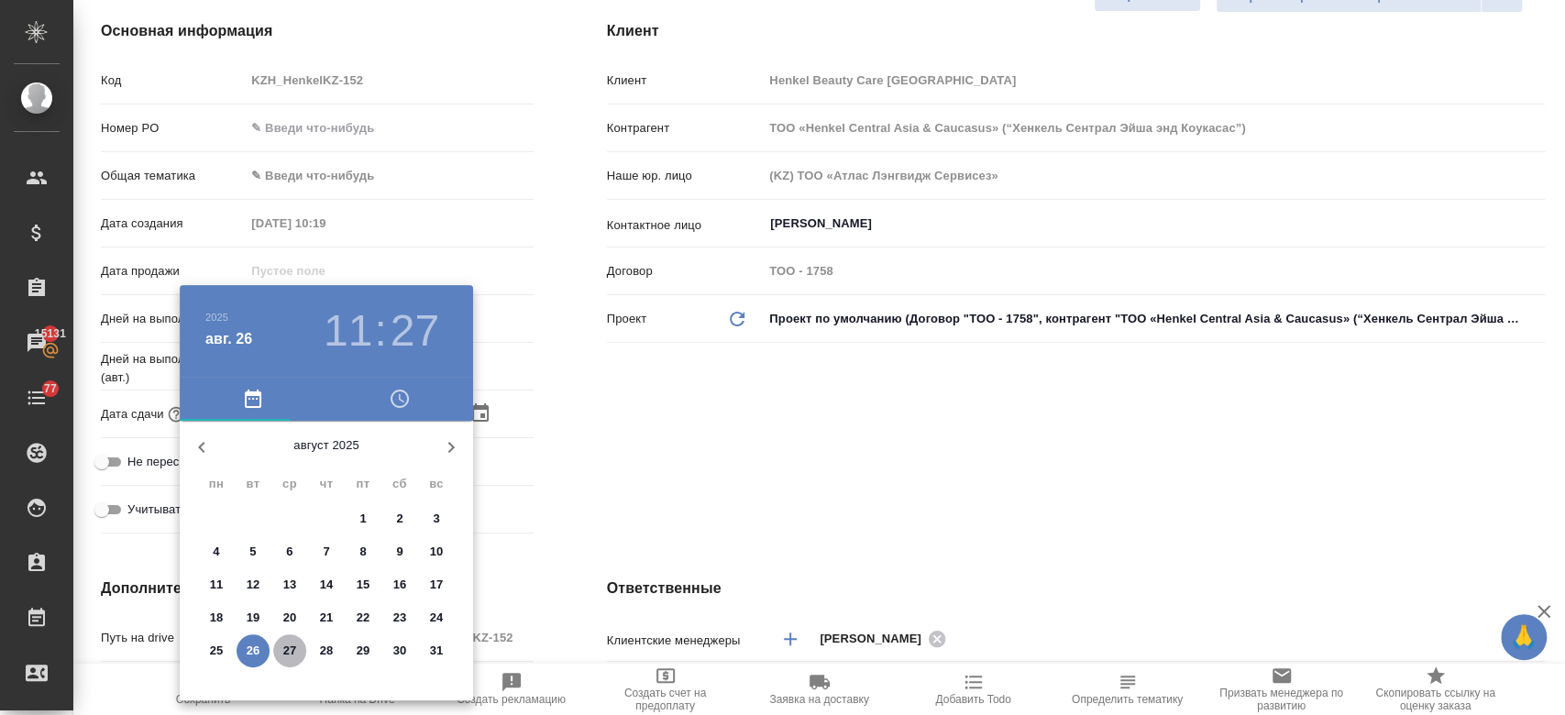
click at [291, 650] on p "27" at bounding box center [290, 651] width 14 height 18
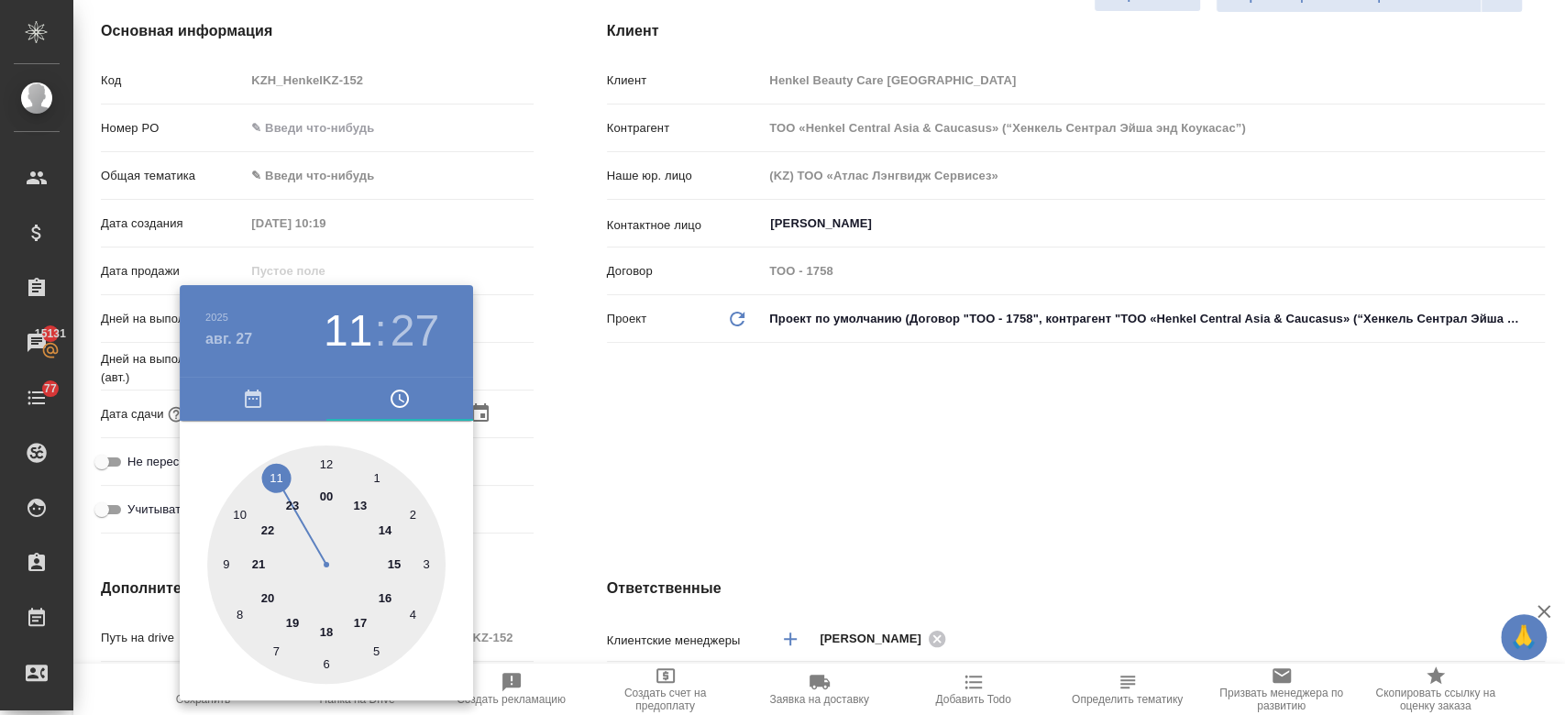
click at [387, 526] on div at bounding box center [326, 564] width 238 height 238
click at [323, 460] on div at bounding box center [326, 564] width 238 height 238
type input "27.08.2025 14:00"
click at [599, 440] on div at bounding box center [782, 357] width 1565 height 715
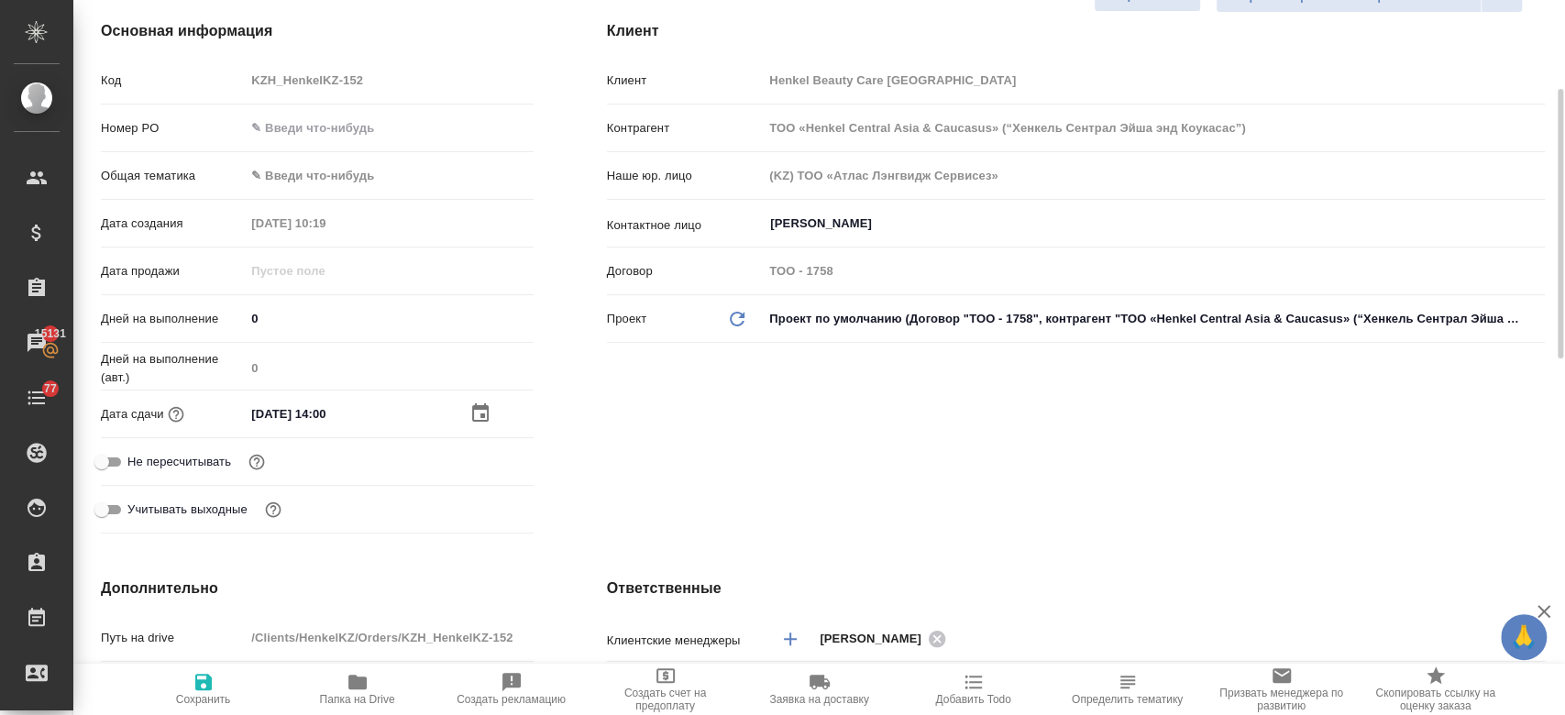
click at [205, 701] on span "Сохранить" at bounding box center [203, 699] width 55 height 13
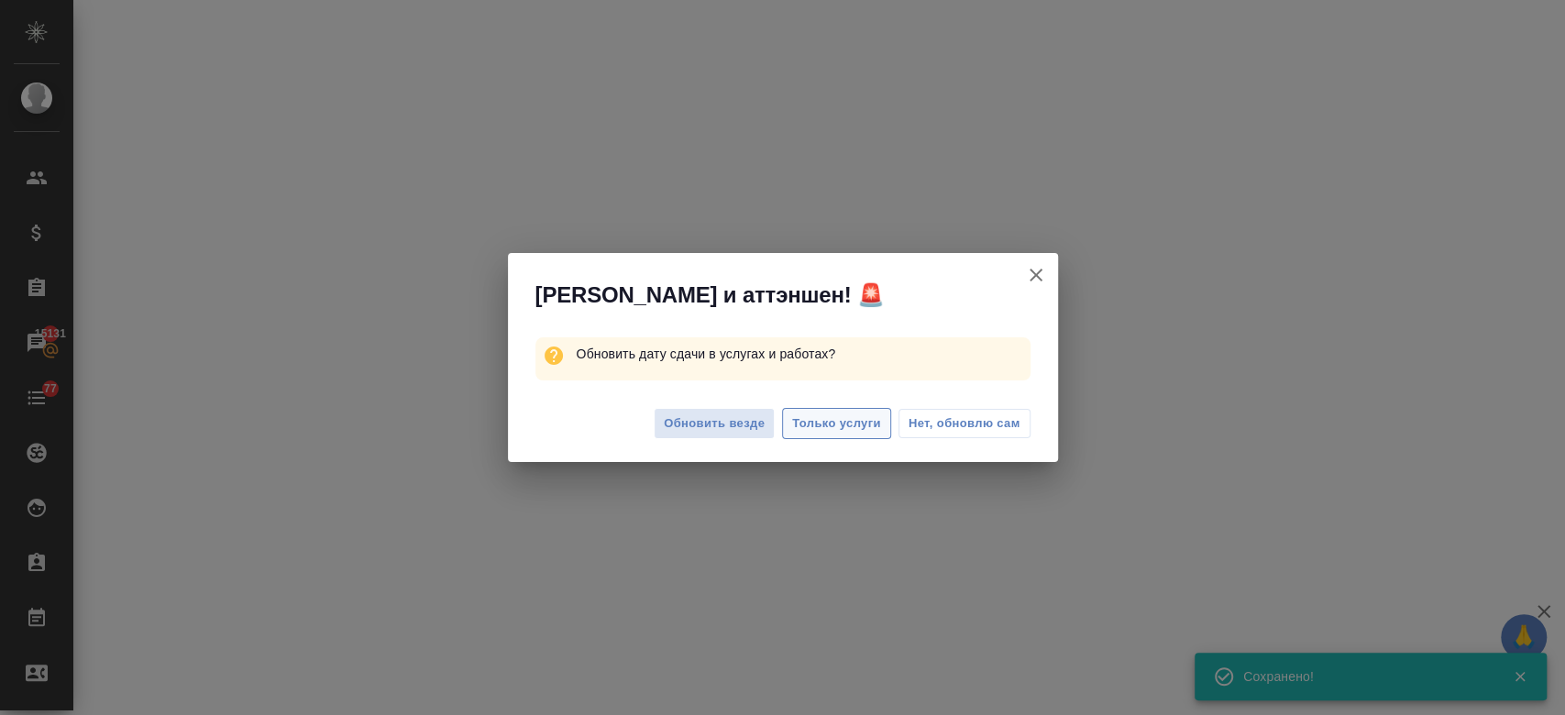
click at [818, 422] on span "Только услуги" at bounding box center [836, 423] width 89 height 21
select select "RU"
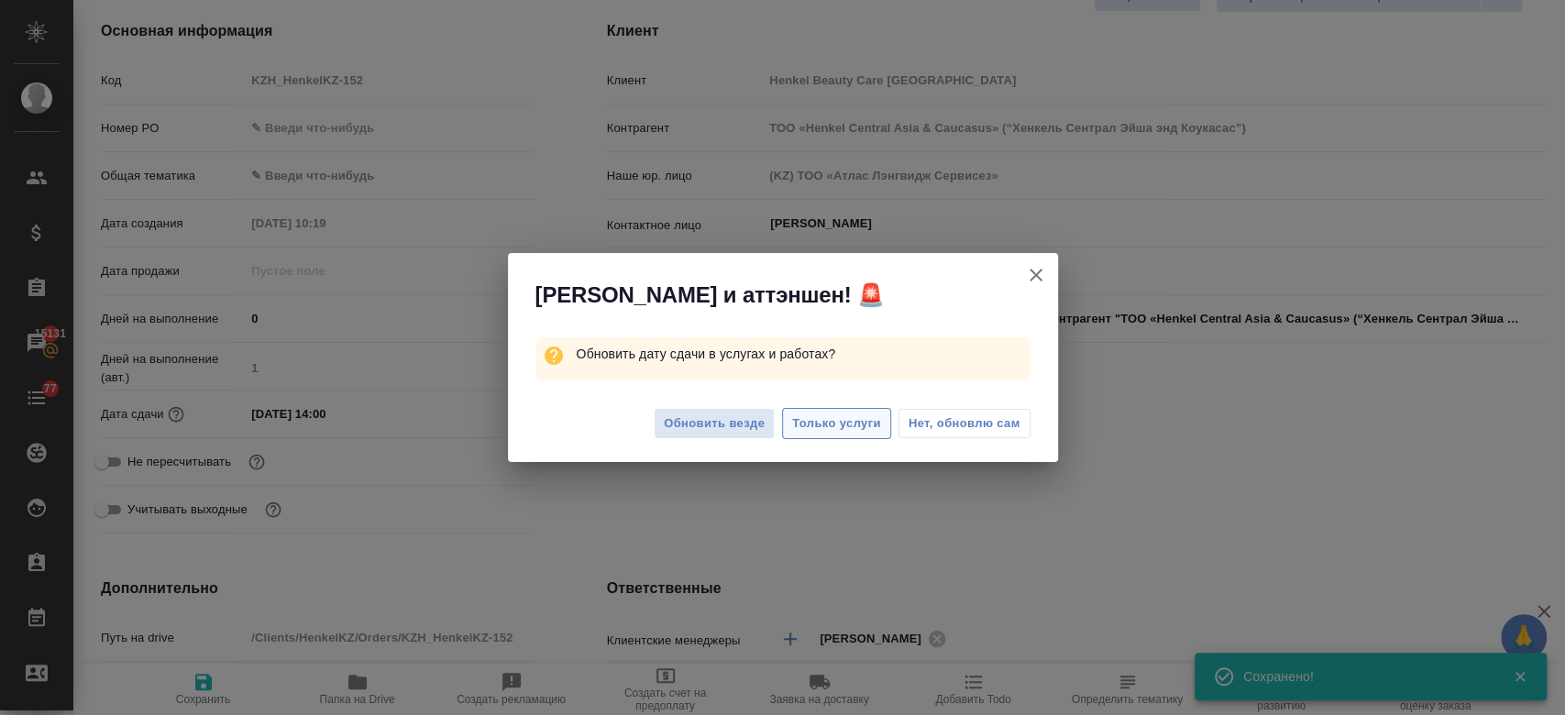
type textarea "x"
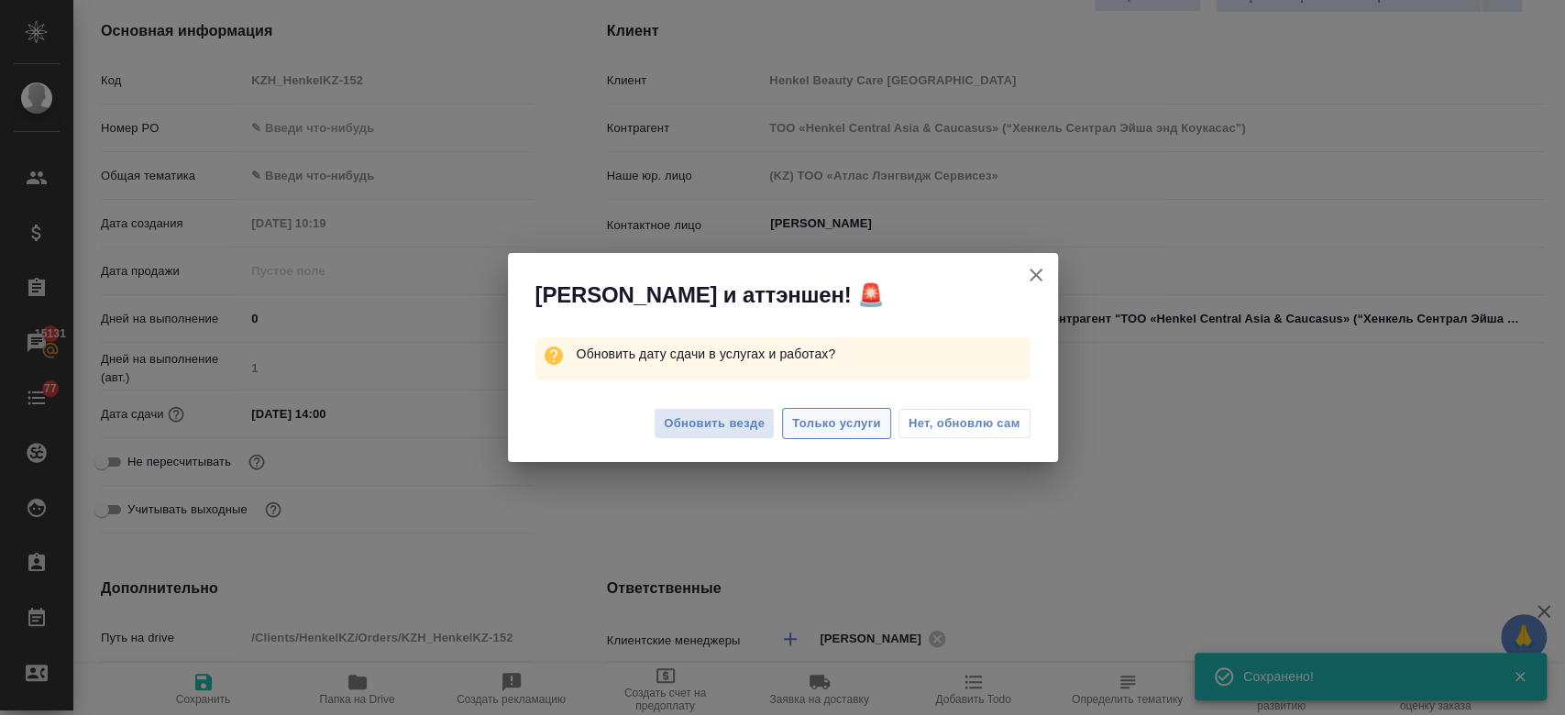
type textarea "x"
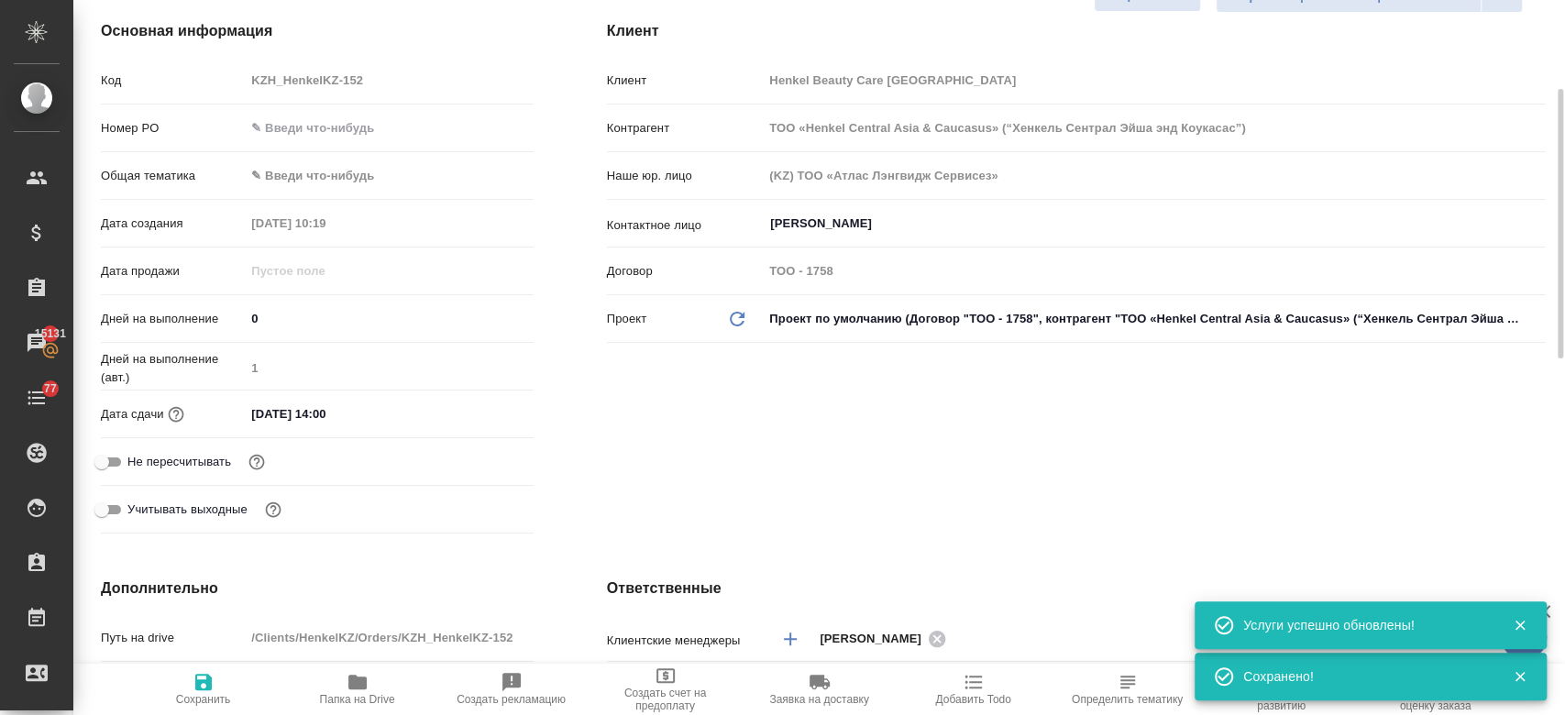
type input "Журавлев Денис"
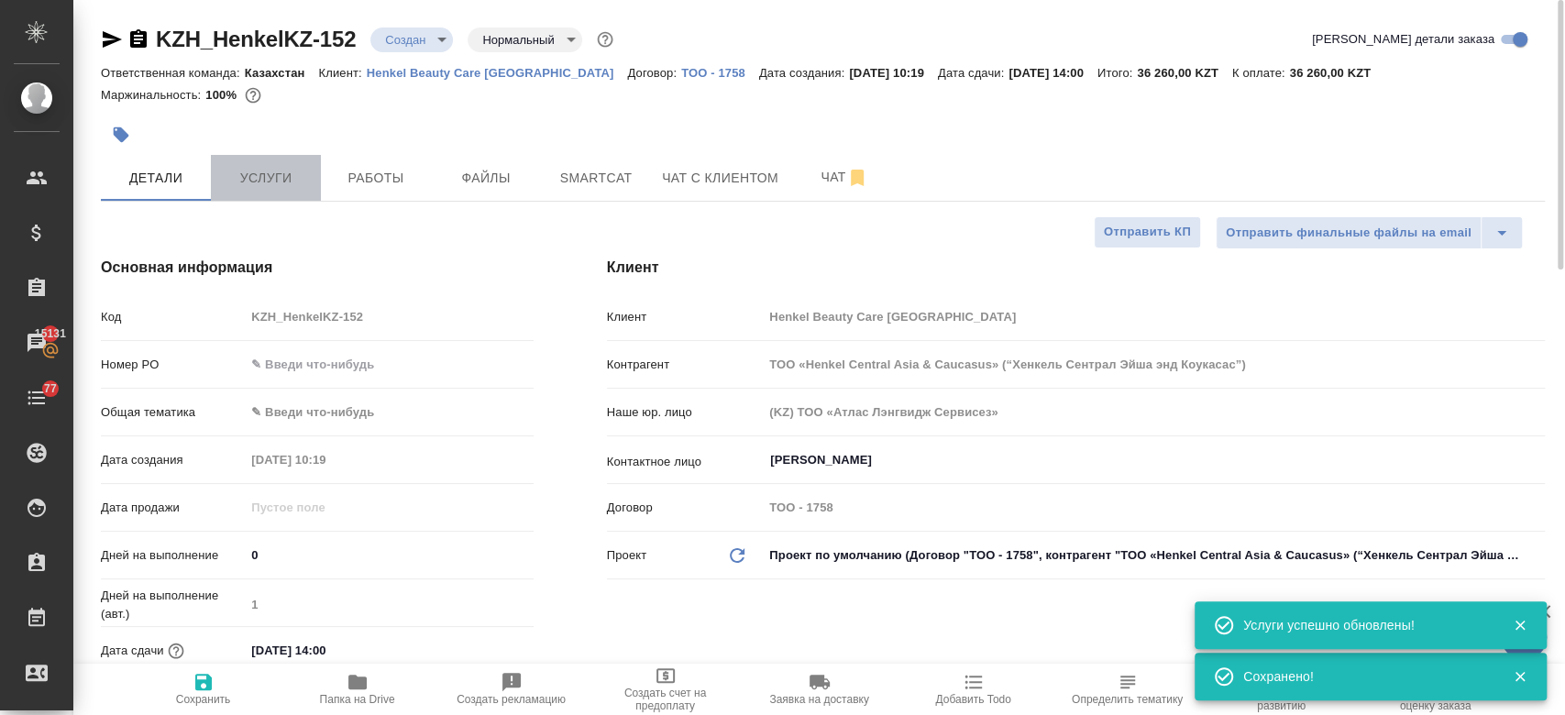
click at [248, 184] on span "Услуги" at bounding box center [266, 178] width 88 height 23
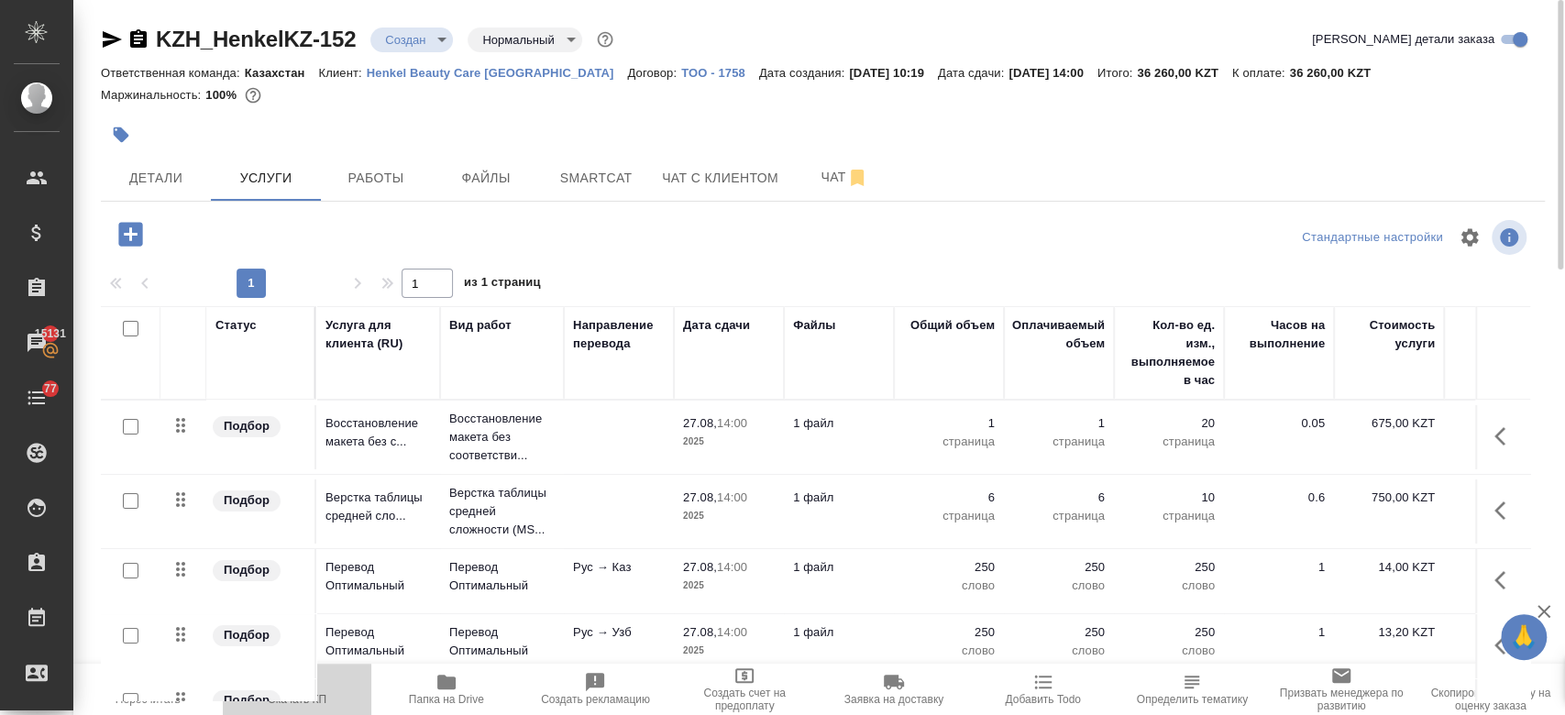
click at [305, 689] on icon "button" at bounding box center [297, 682] width 22 height 22
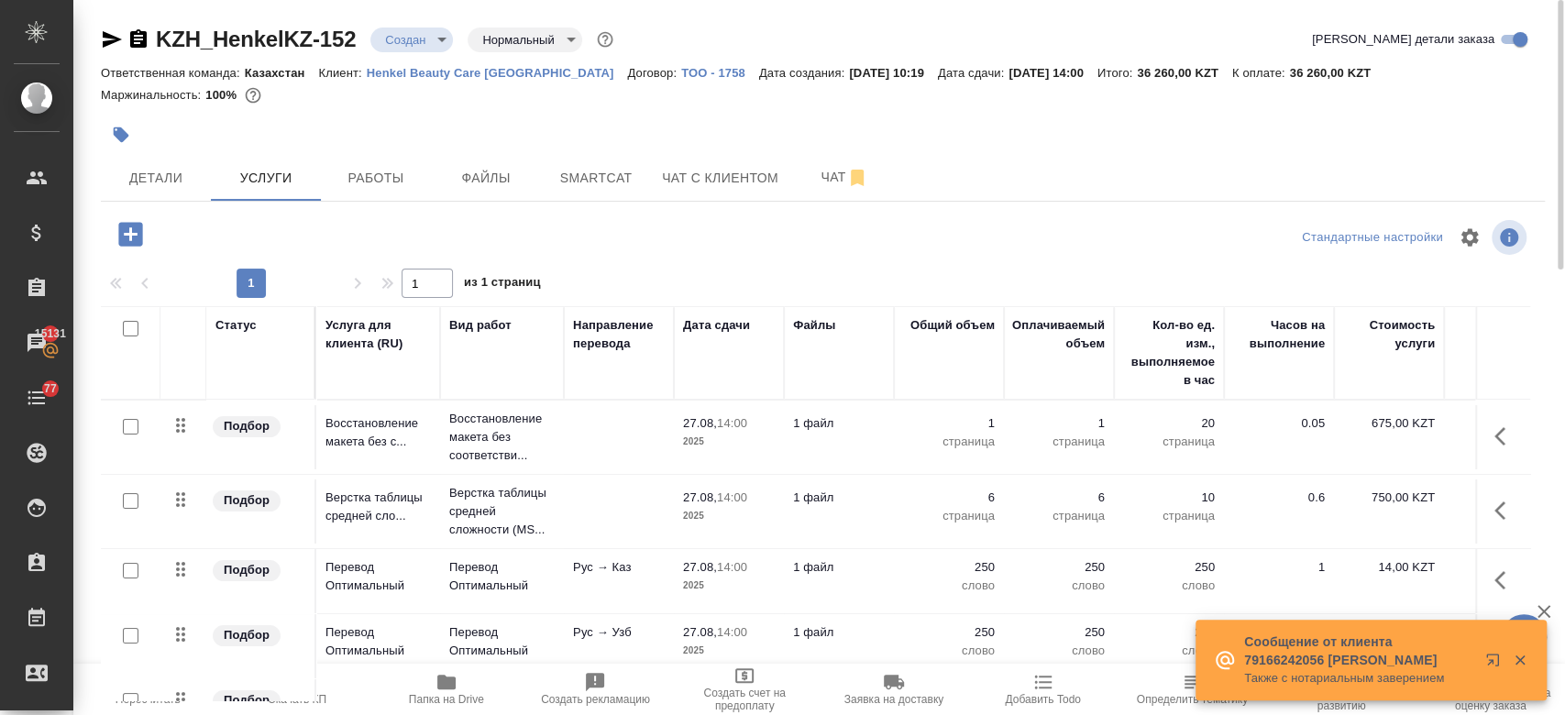
click at [474, 118] on div at bounding box center [582, 135] width 962 height 40
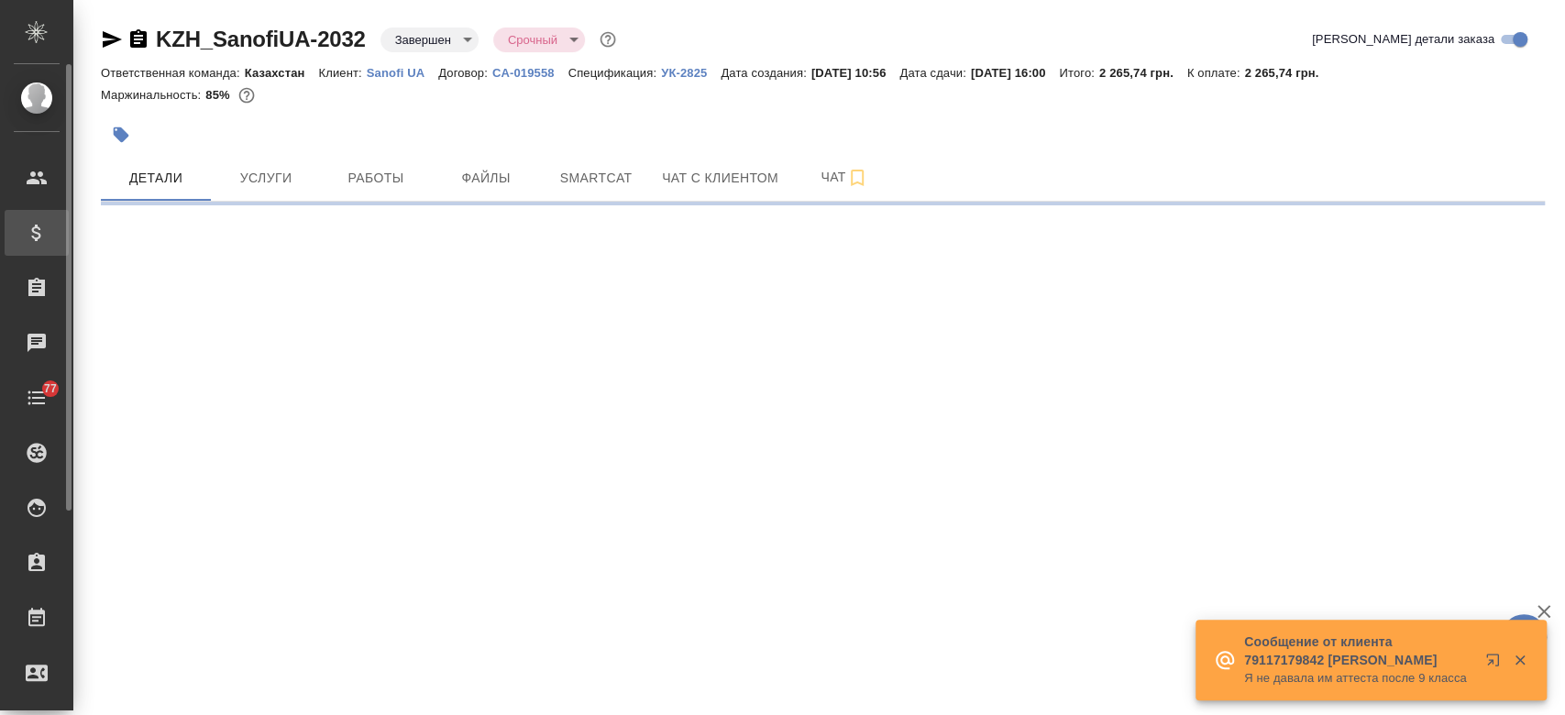
select select "RU"
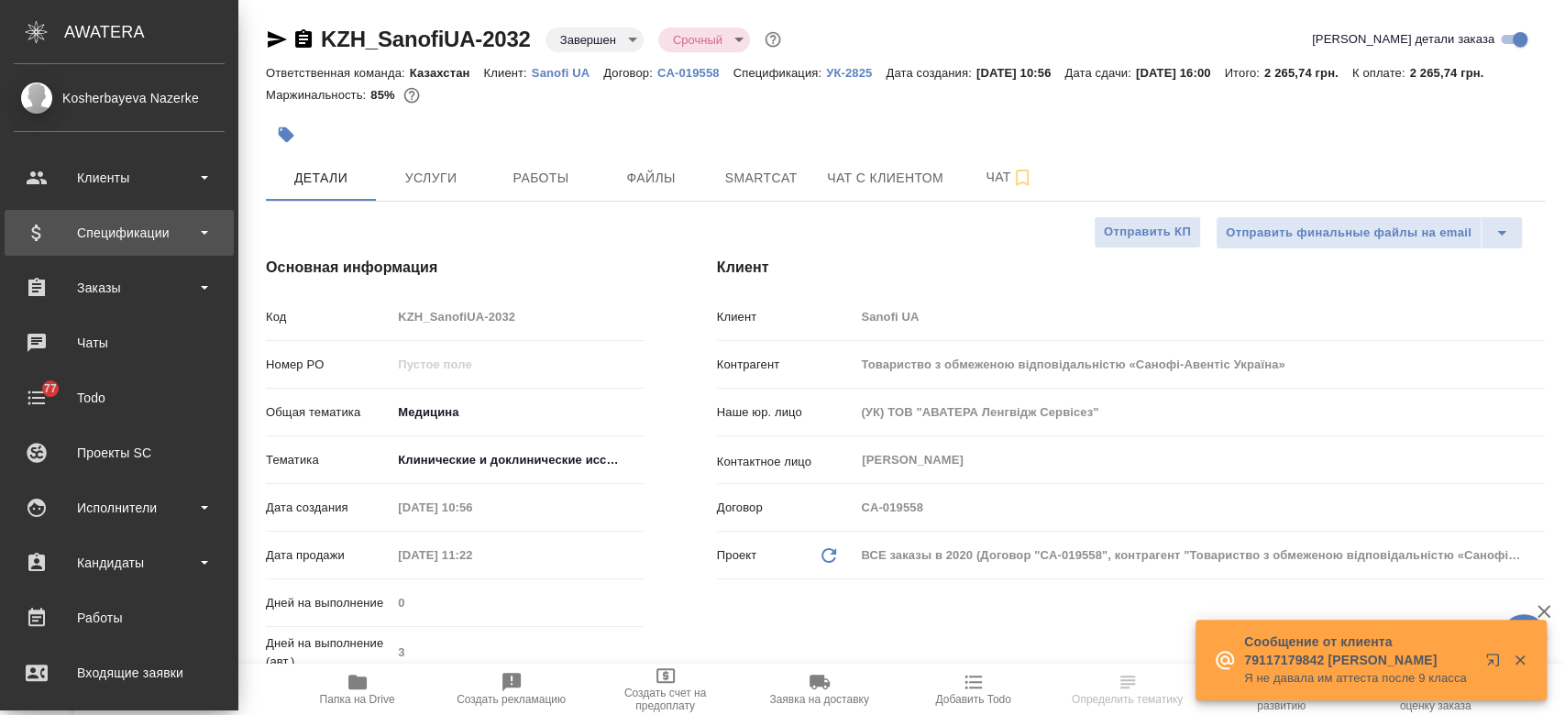
type textarea "x"
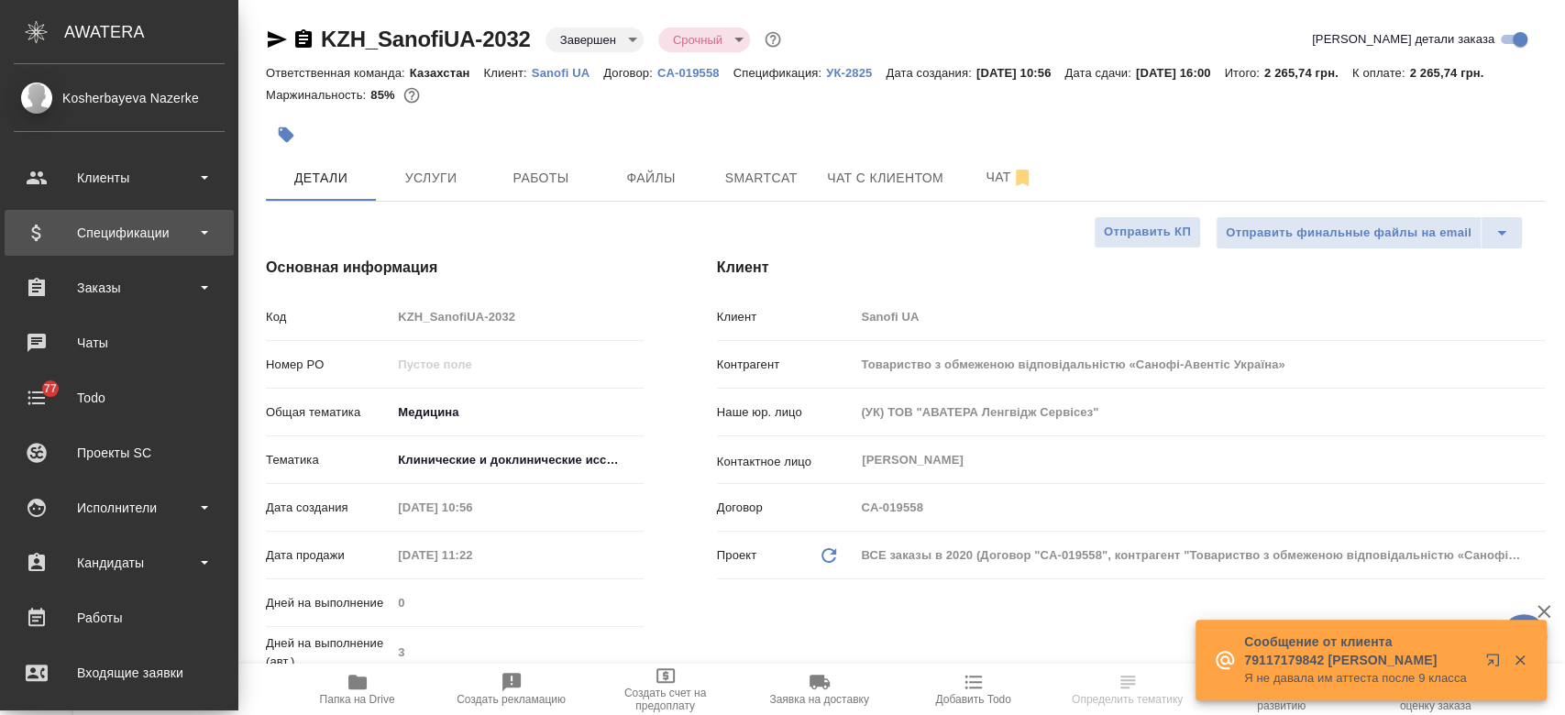
type textarea "x"
click at [90, 239] on div "Спецификации" at bounding box center [119, 232] width 211 height 27
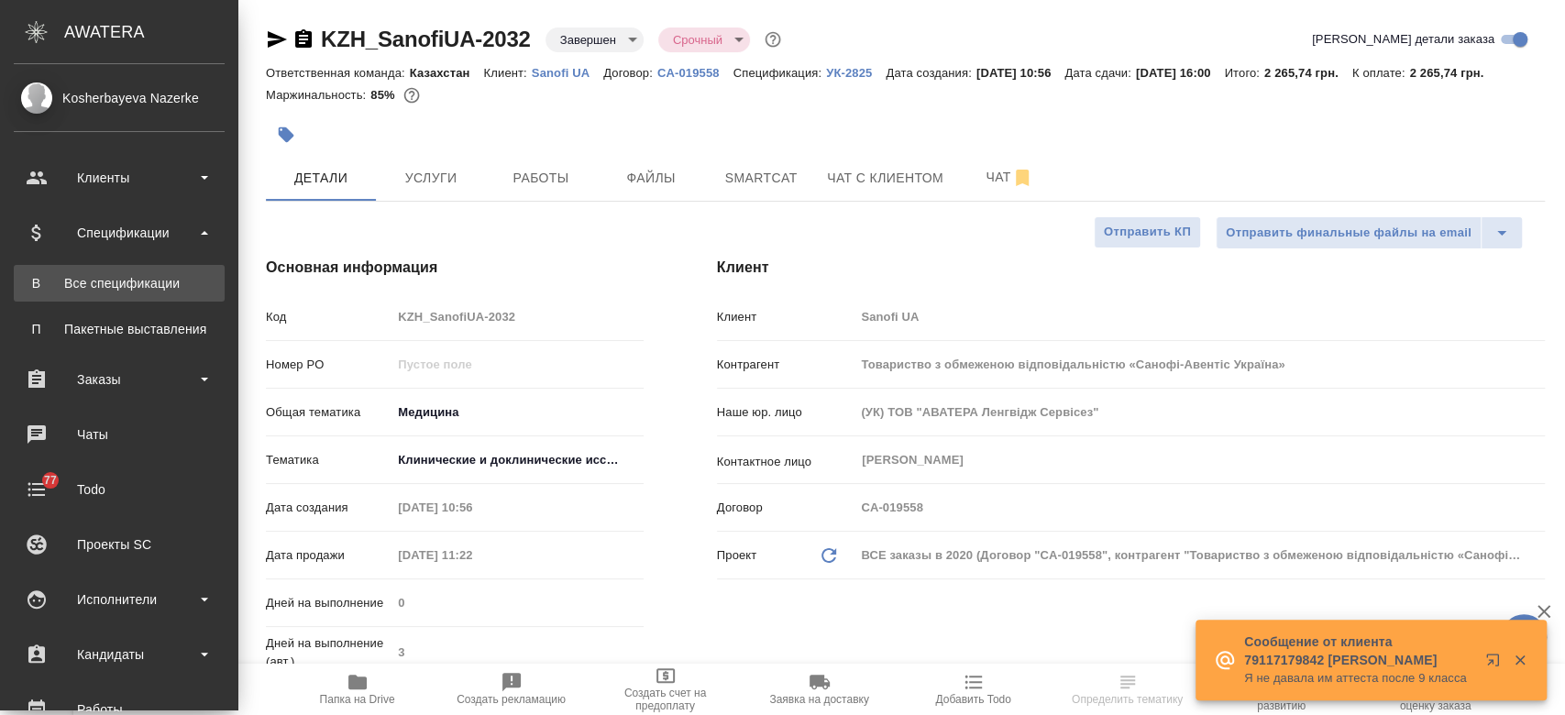
click at [114, 290] on div "Все спецификации" at bounding box center [119, 283] width 192 height 18
type textarea "x"
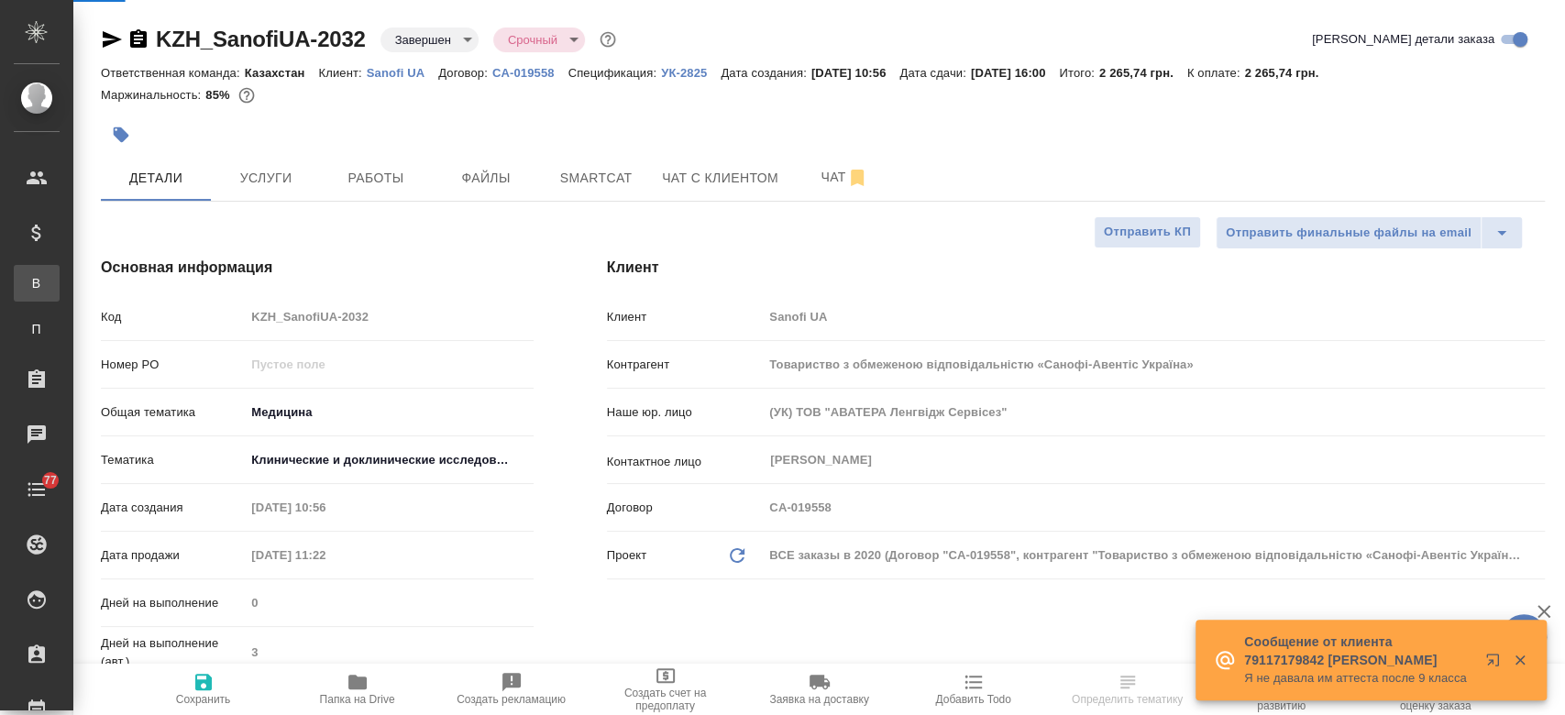
type textarea "x"
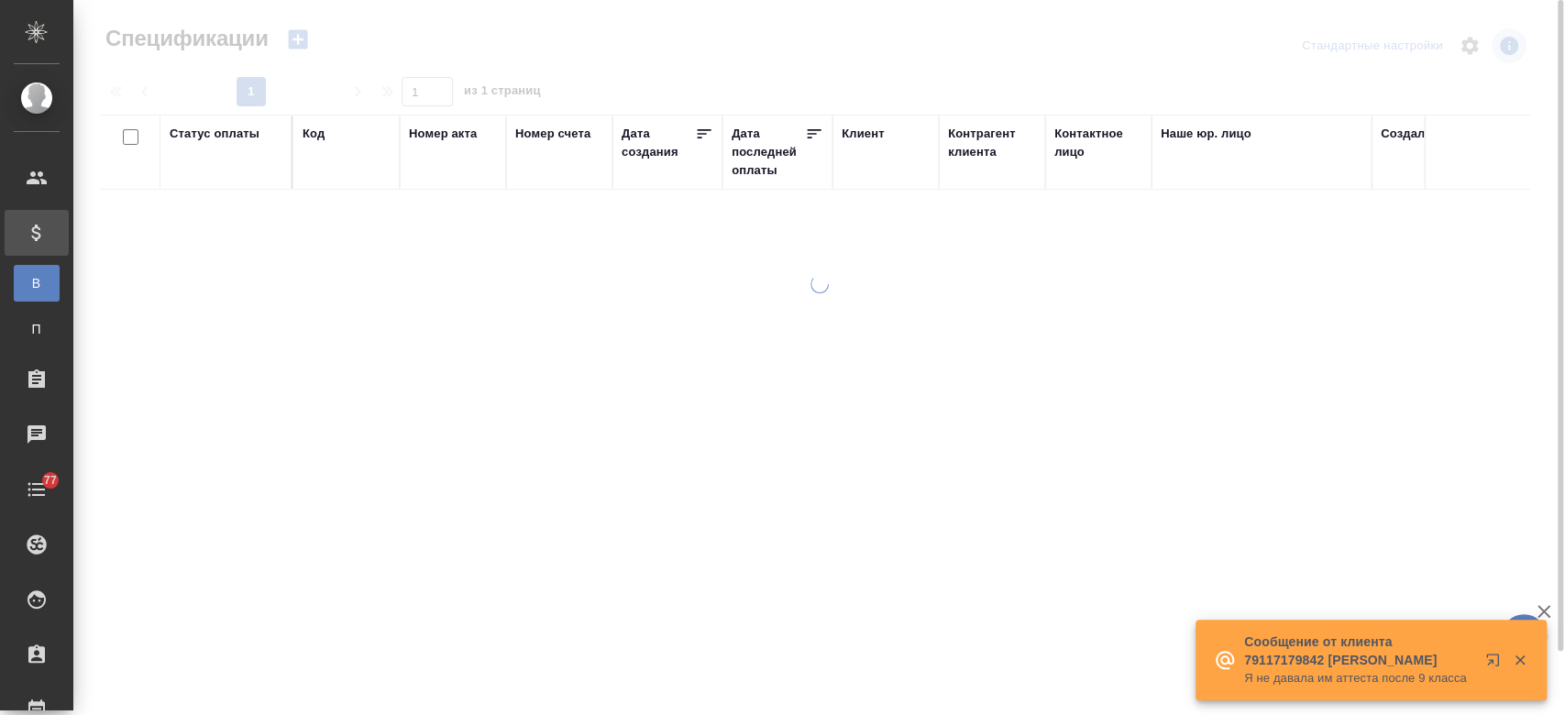
click at [301, 37] on icon "button" at bounding box center [297, 39] width 19 height 19
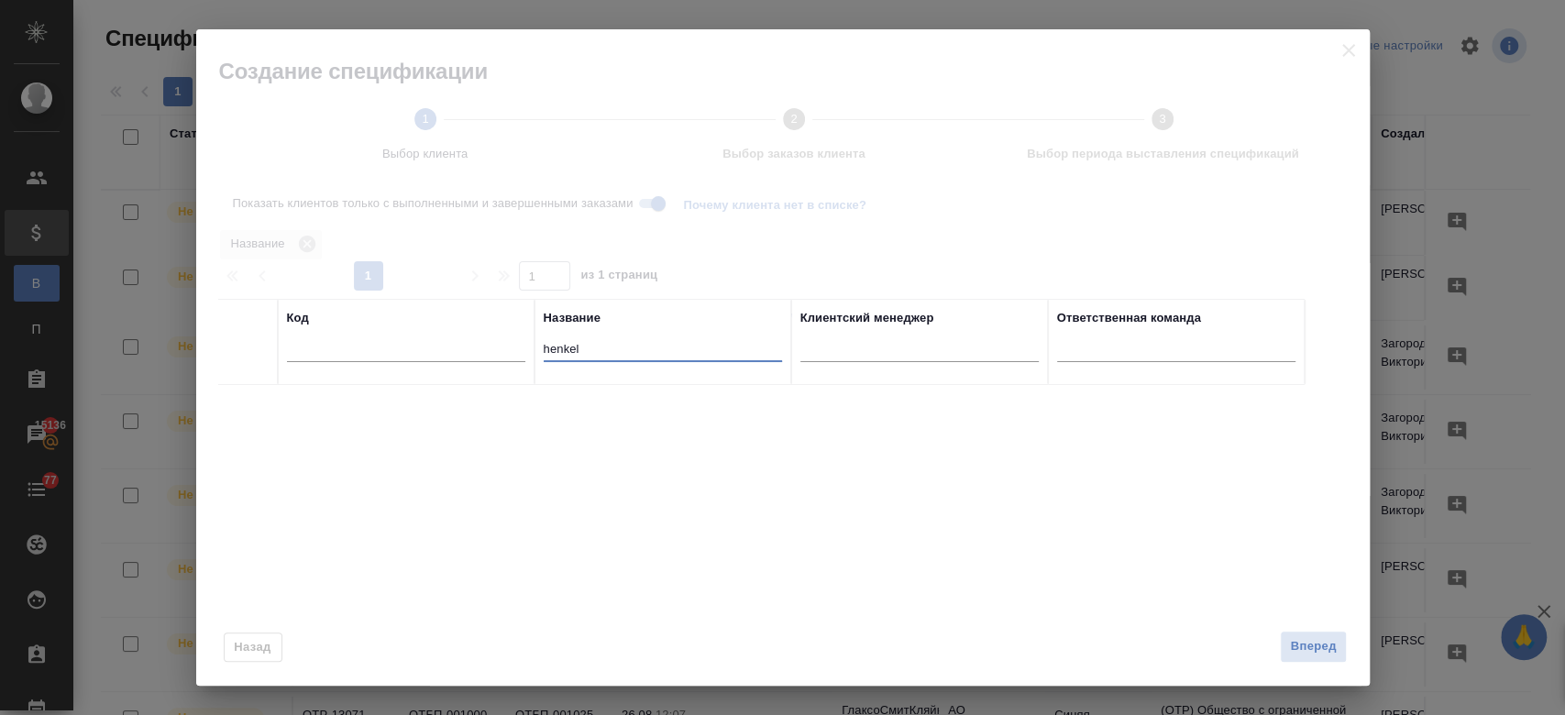
click at [616, 339] on input "henkel" at bounding box center [663, 350] width 238 height 23
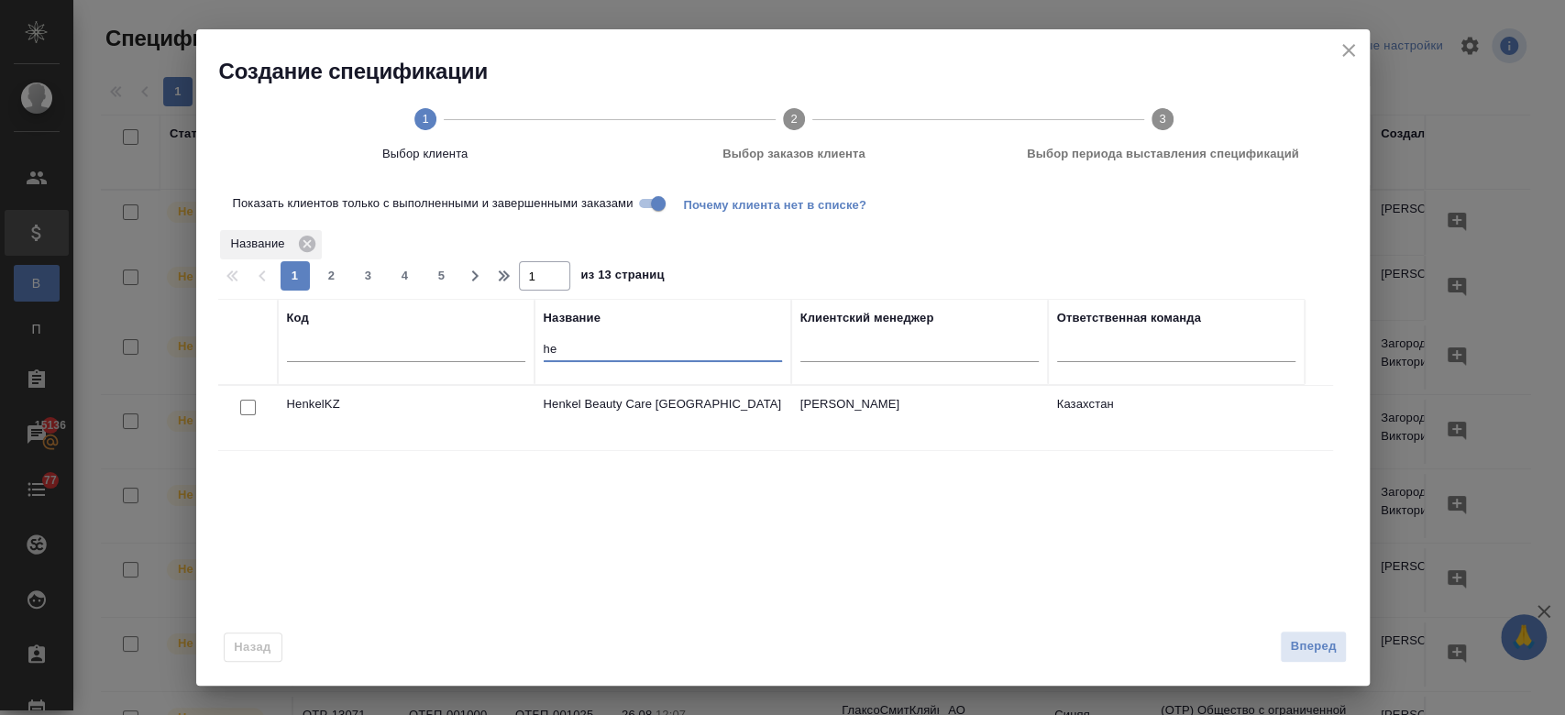
type input "h"
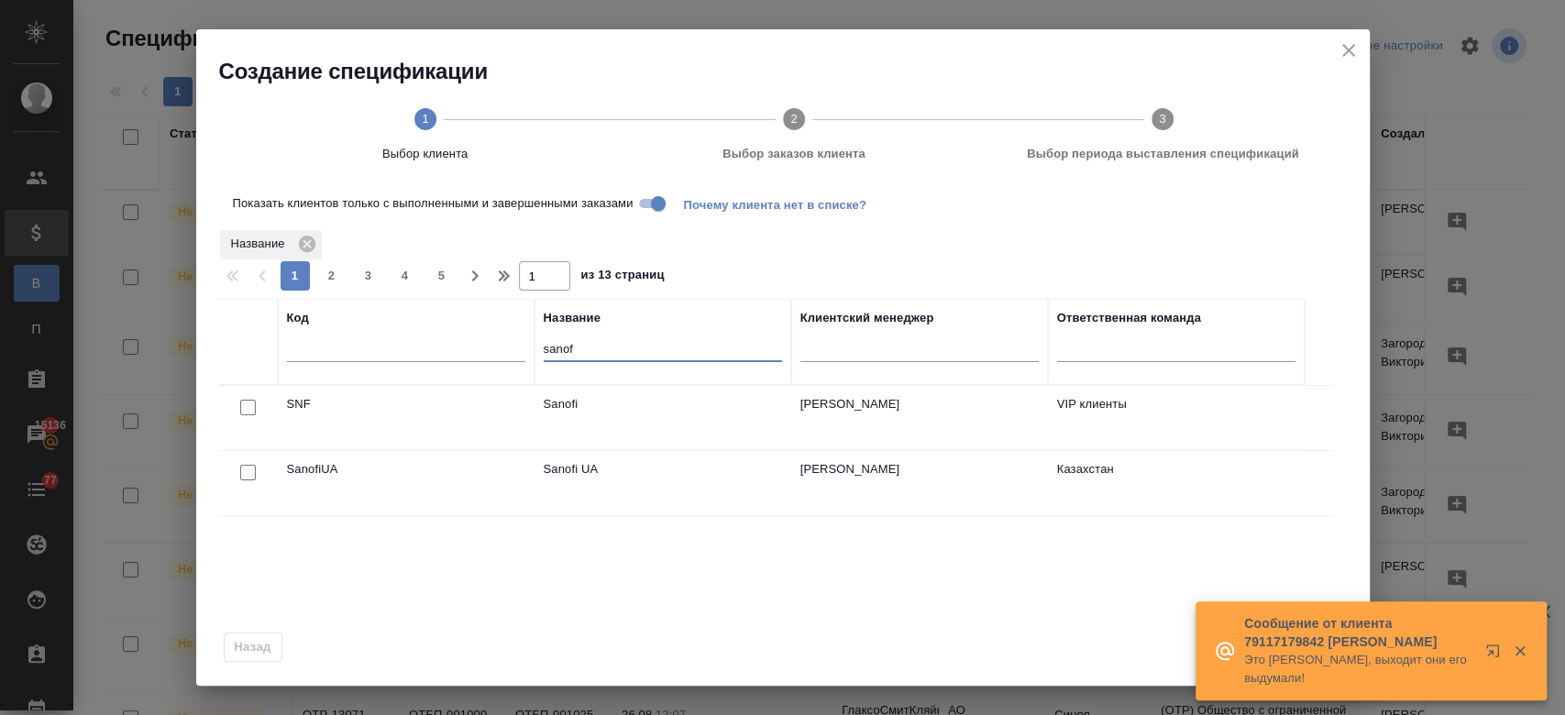
type input "sanof"
click at [247, 475] on input "checkbox" at bounding box center [248, 473] width 16 height 16
checkbox input "true"
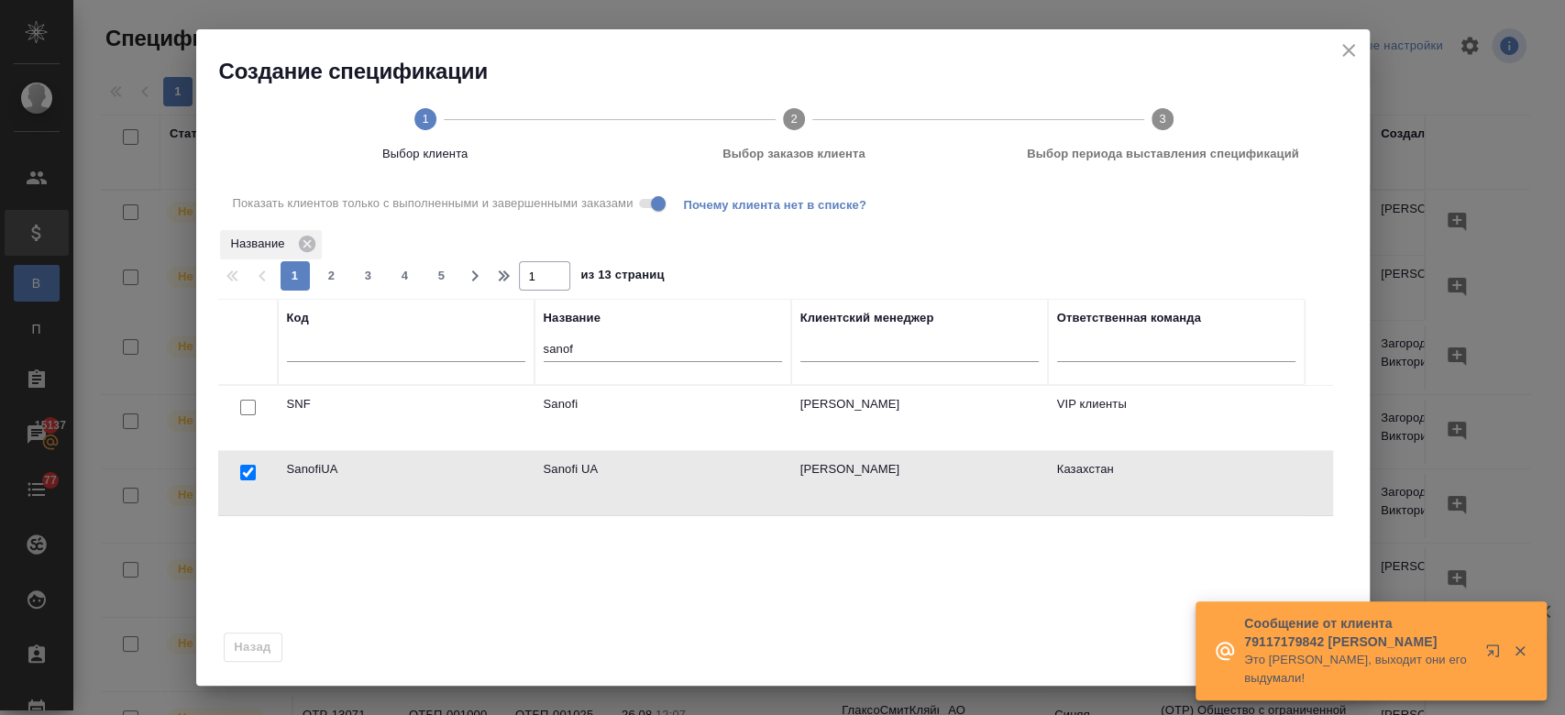
scroll to position [209, 0]
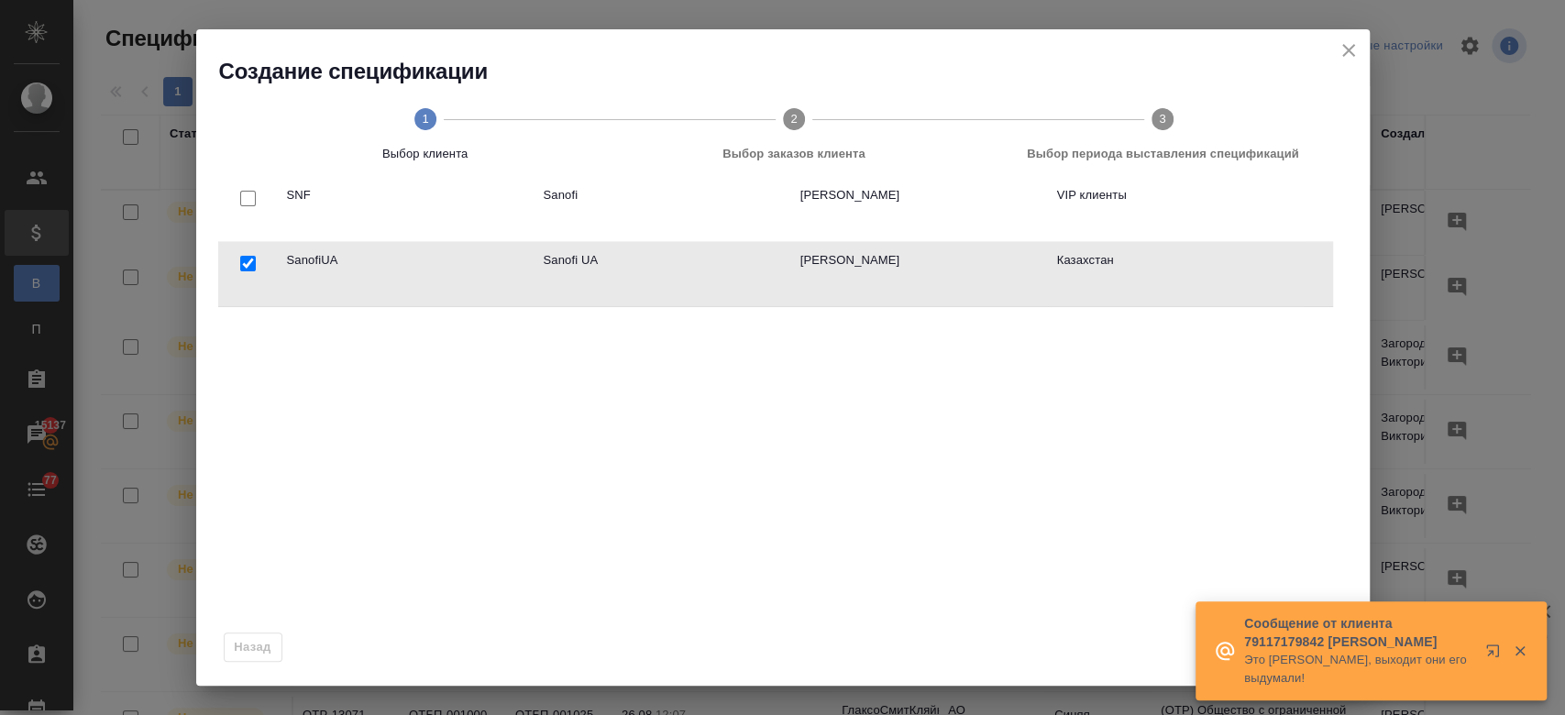
click at [1518, 643] on icon "button" at bounding box center [1519, 651] width 16 height 16
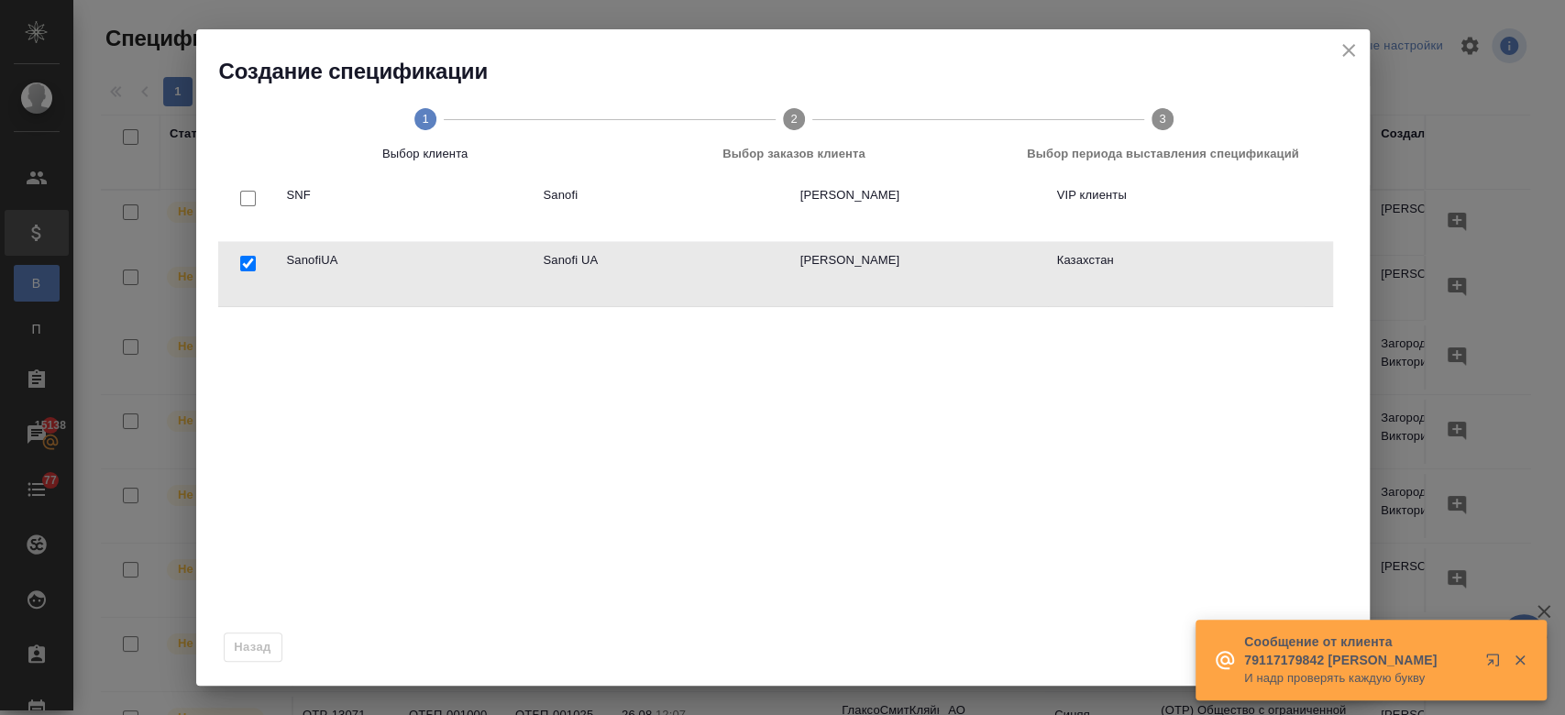
click at [1517, 655] on icon "button" at bounding box center [1519, 660] width 16 height 16
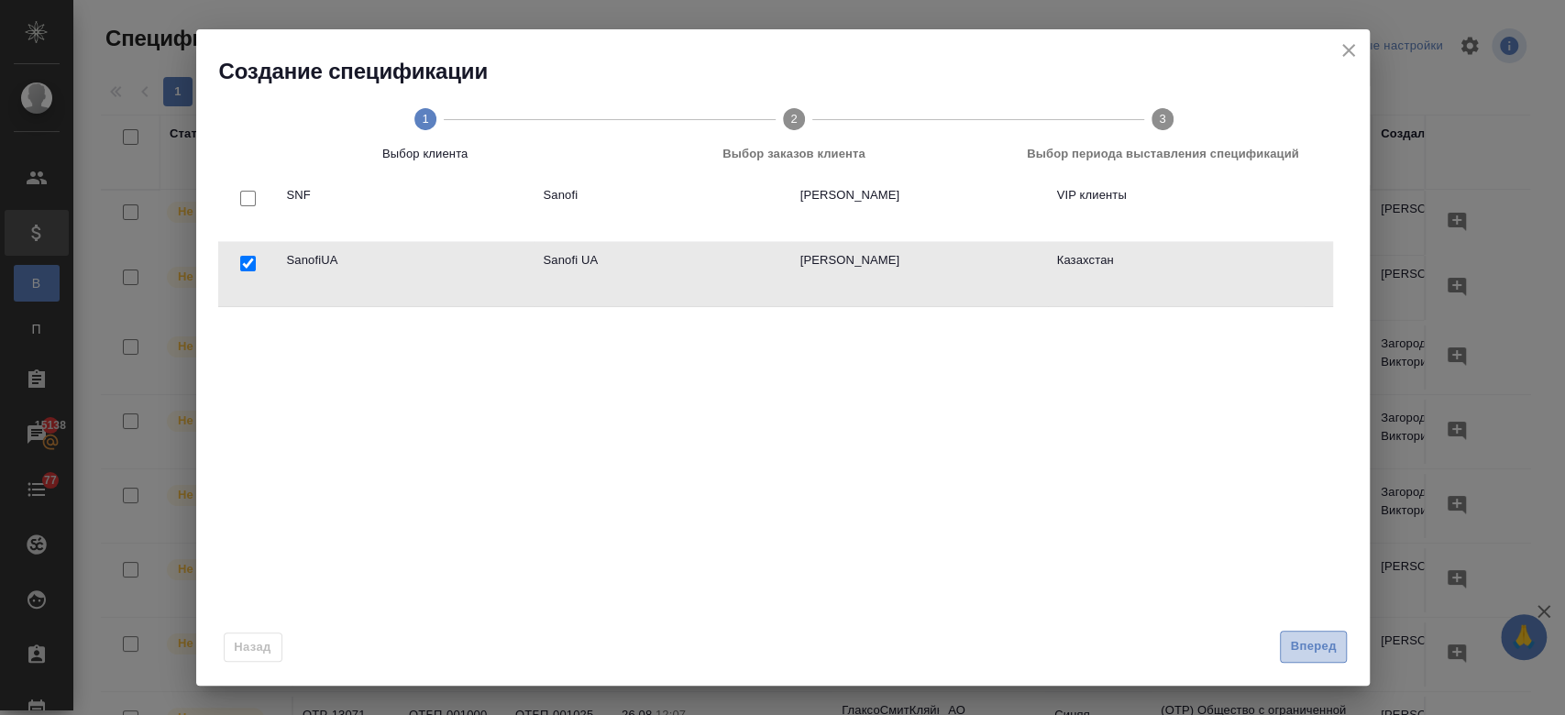
click at [1311, 643] on span "Вперед" at bounding box center [1313, 646] width 46 height 21
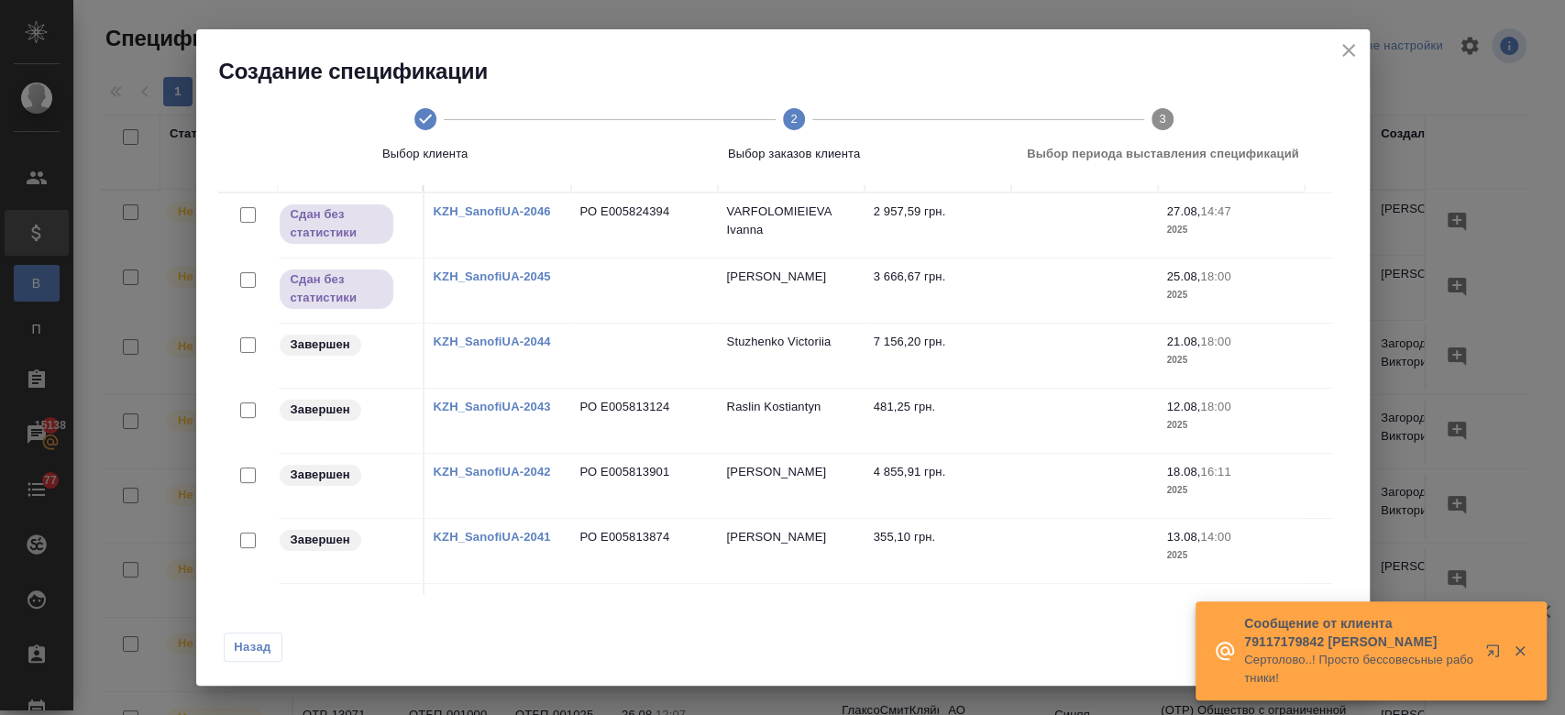
scroll to position [0, 0]
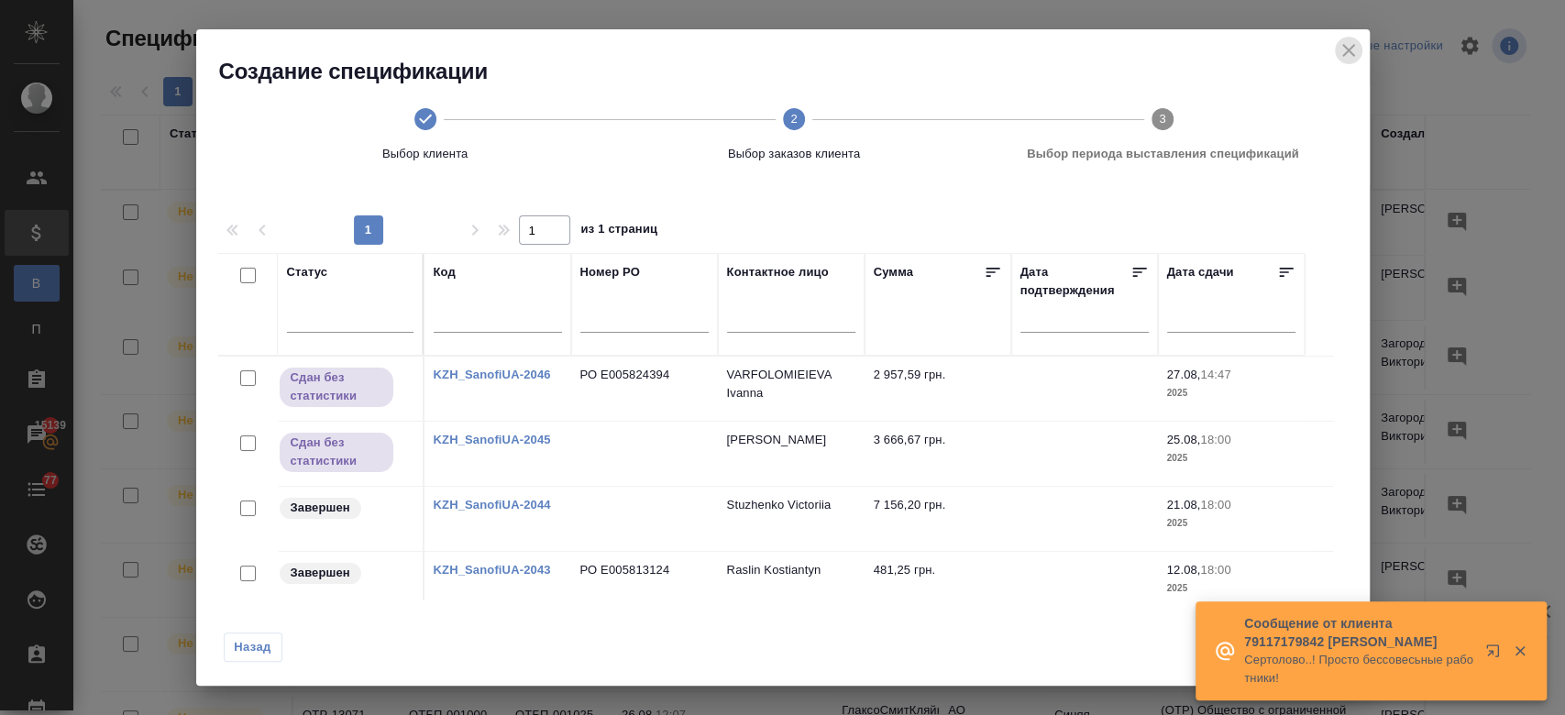
click at [1348, 51] on icon "close" at bounding box center [1348, 50] width 13 height 13
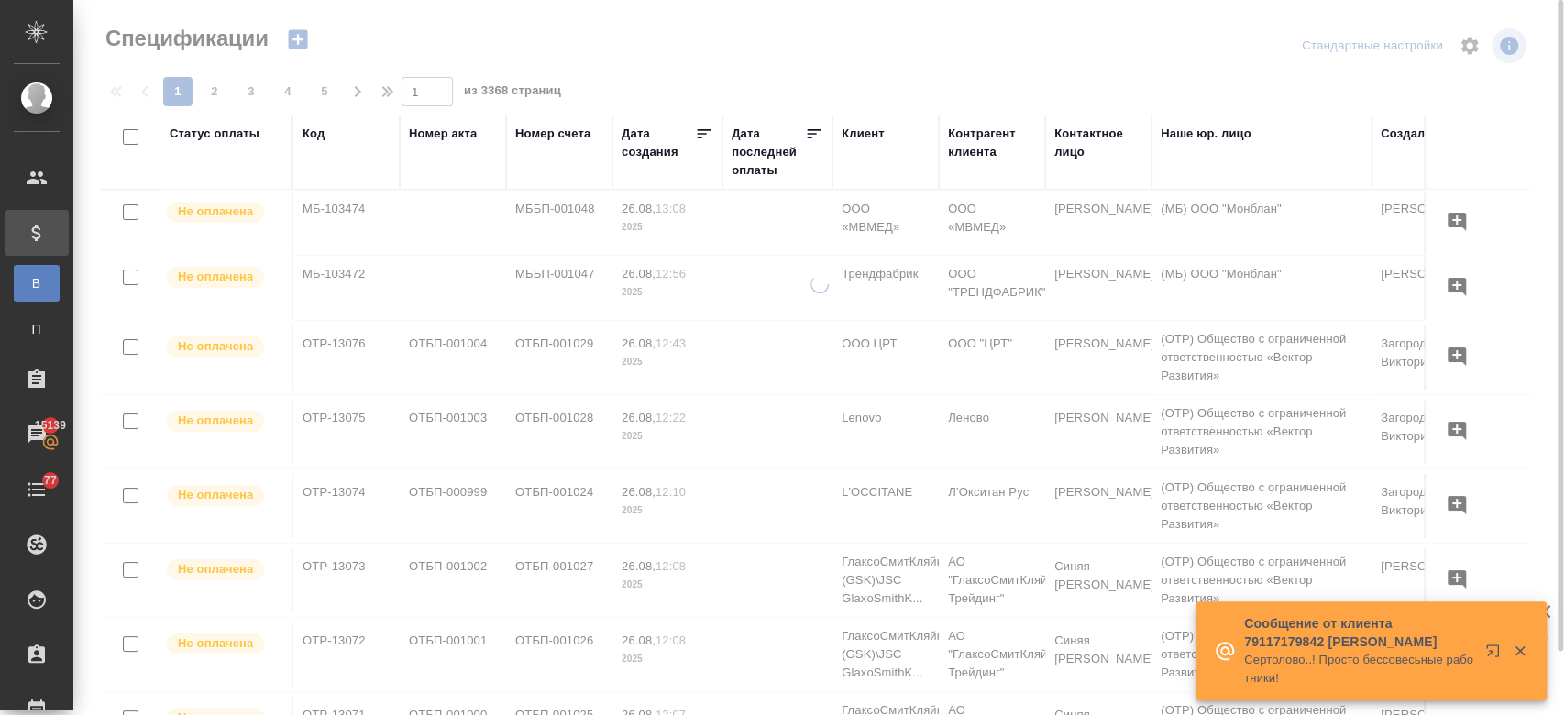
click at [301, 29] on icon "button" at bounding box center [298, 40] width 26 height 26
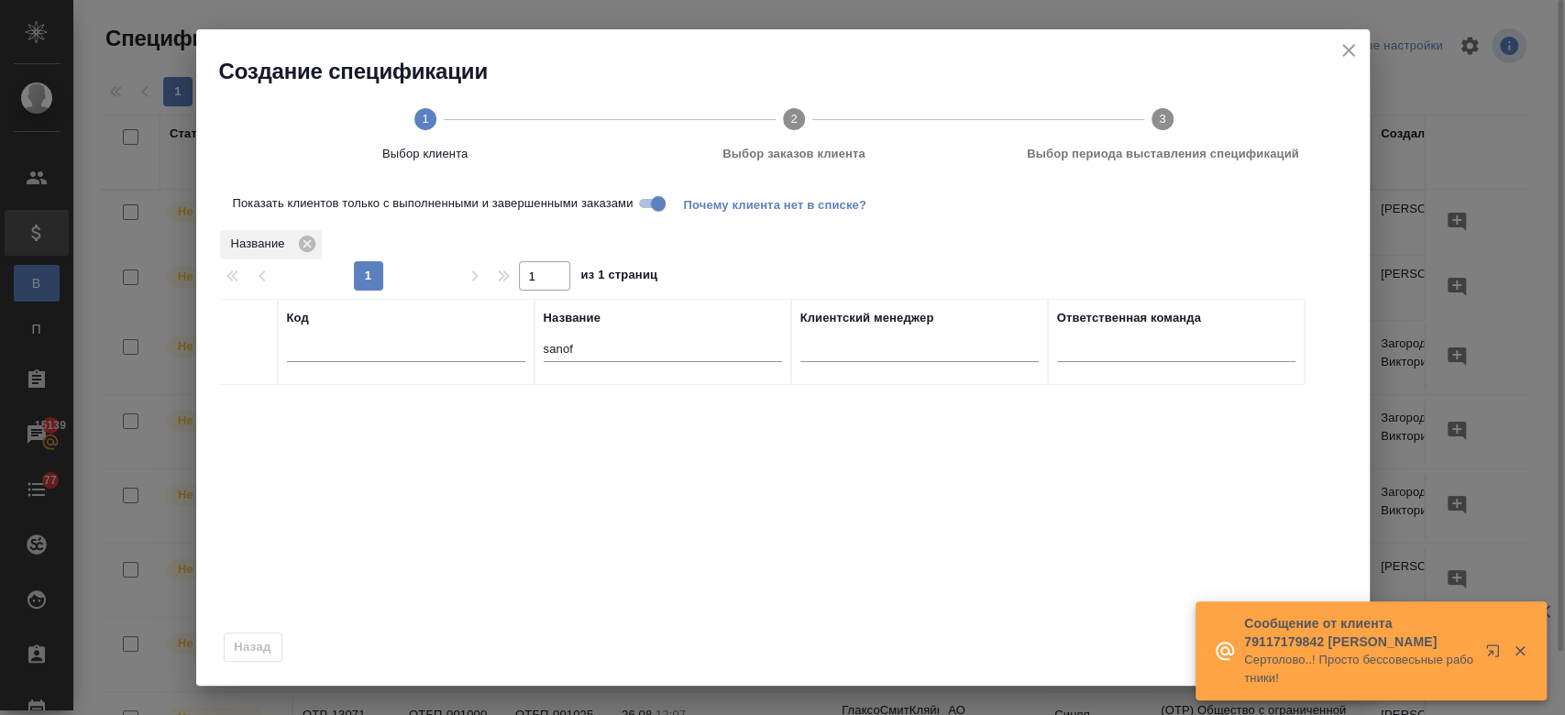
click at [296, 33] on div "Создание спецификации 1 Выбор клиента 2 Выбор заказов клиента 3 Выбор периода в…" at bounding box center [782, 107] width 1173 height 156
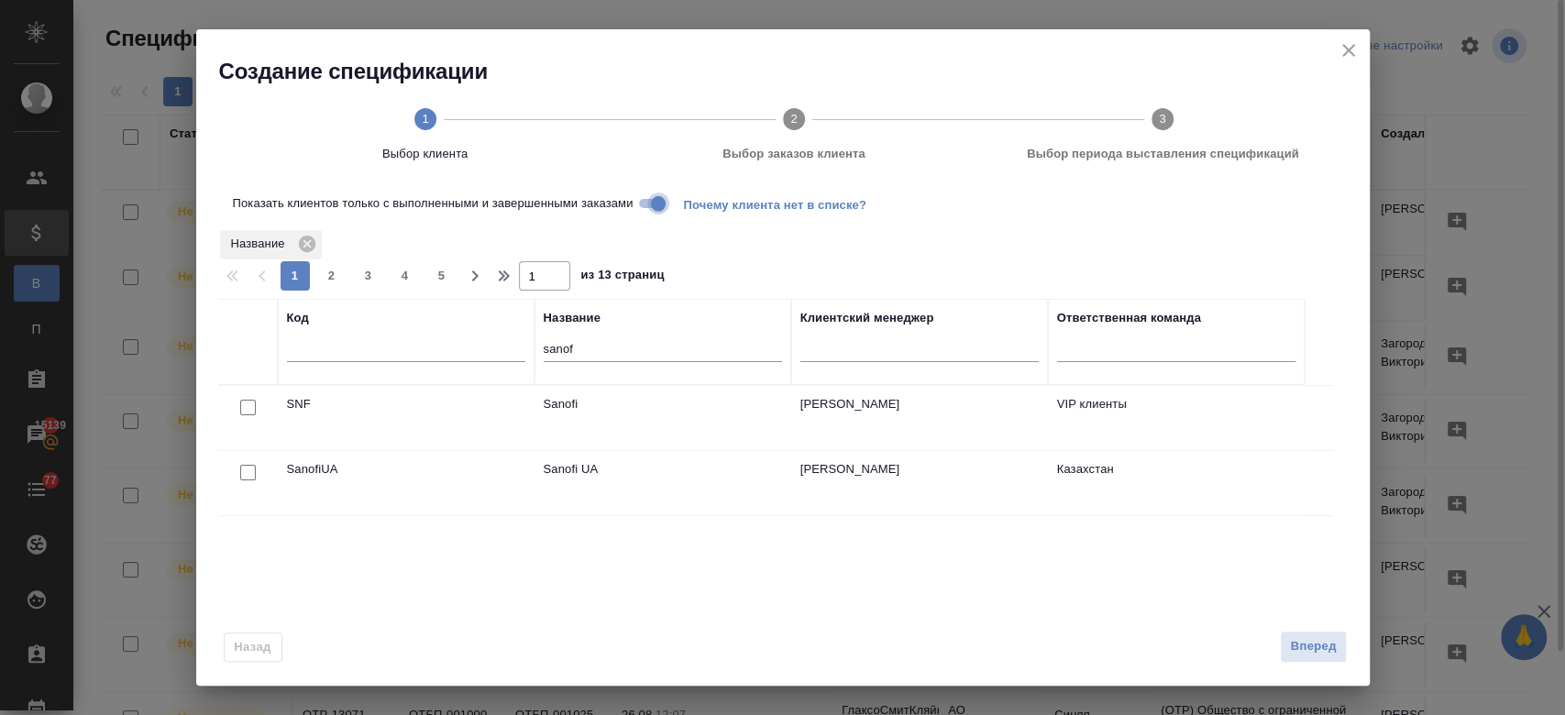
click at [647, 201] on input "Показать клиентов только с выполненными и завершенными заказами" at bounding box center [658, 203] width 66 height 22
click at [246, 412] on input "checkbox" at bounding box center [248, 408] width 16 height 16
checkbox input "true"
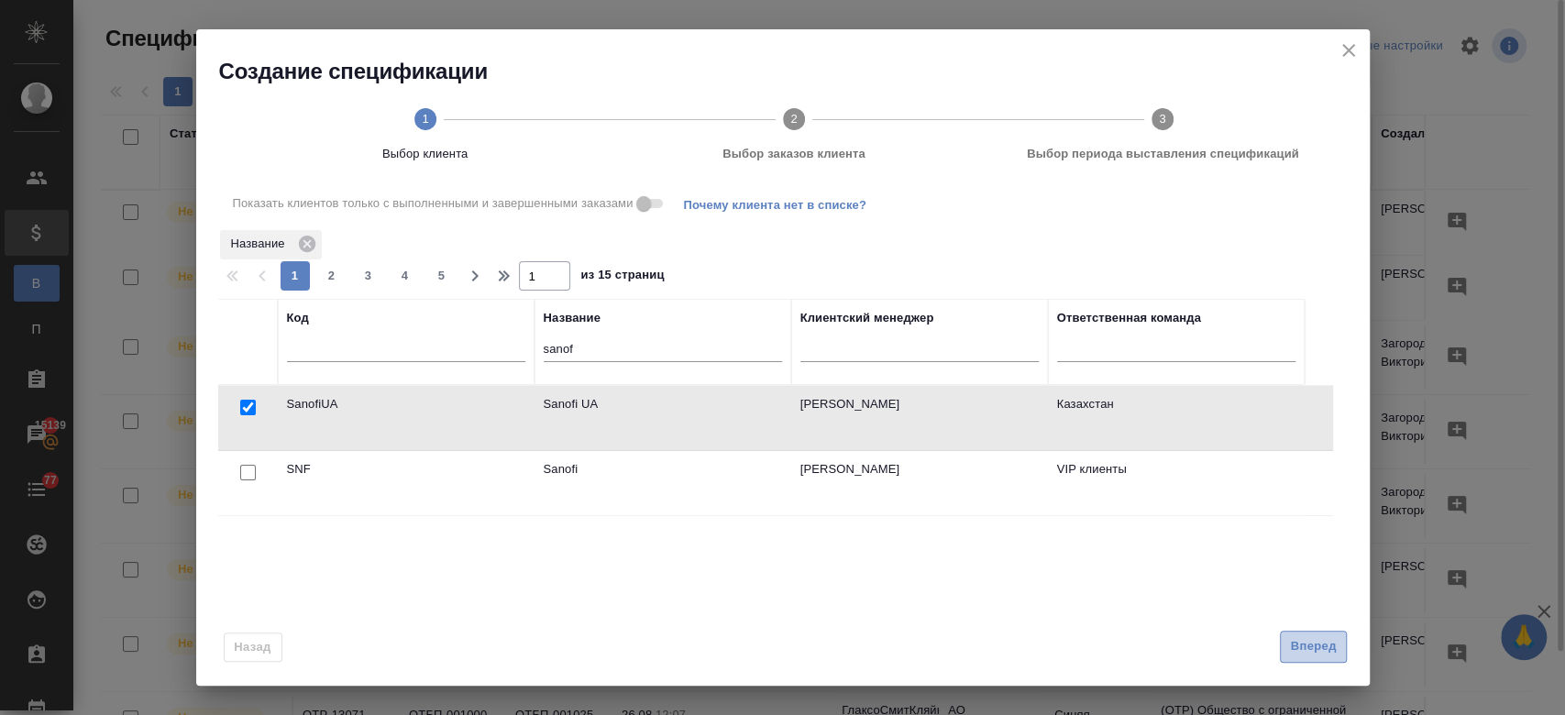
click at [1304, 645] on span "Вперед" at bounding box center [1313, 646] width 46 height 21
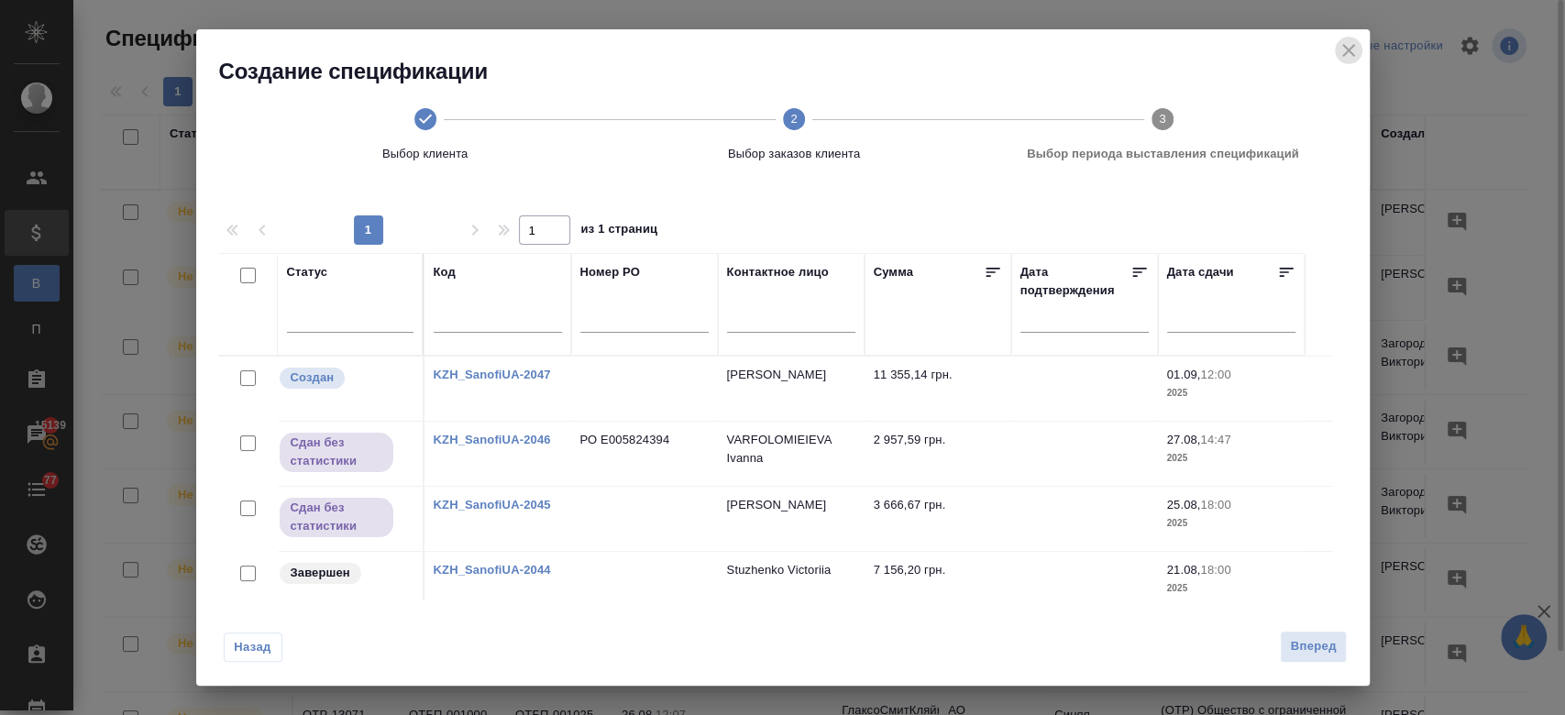
click at [1357, 40] on icon "close" at bounding box center [1348, 50] width 22 height 22
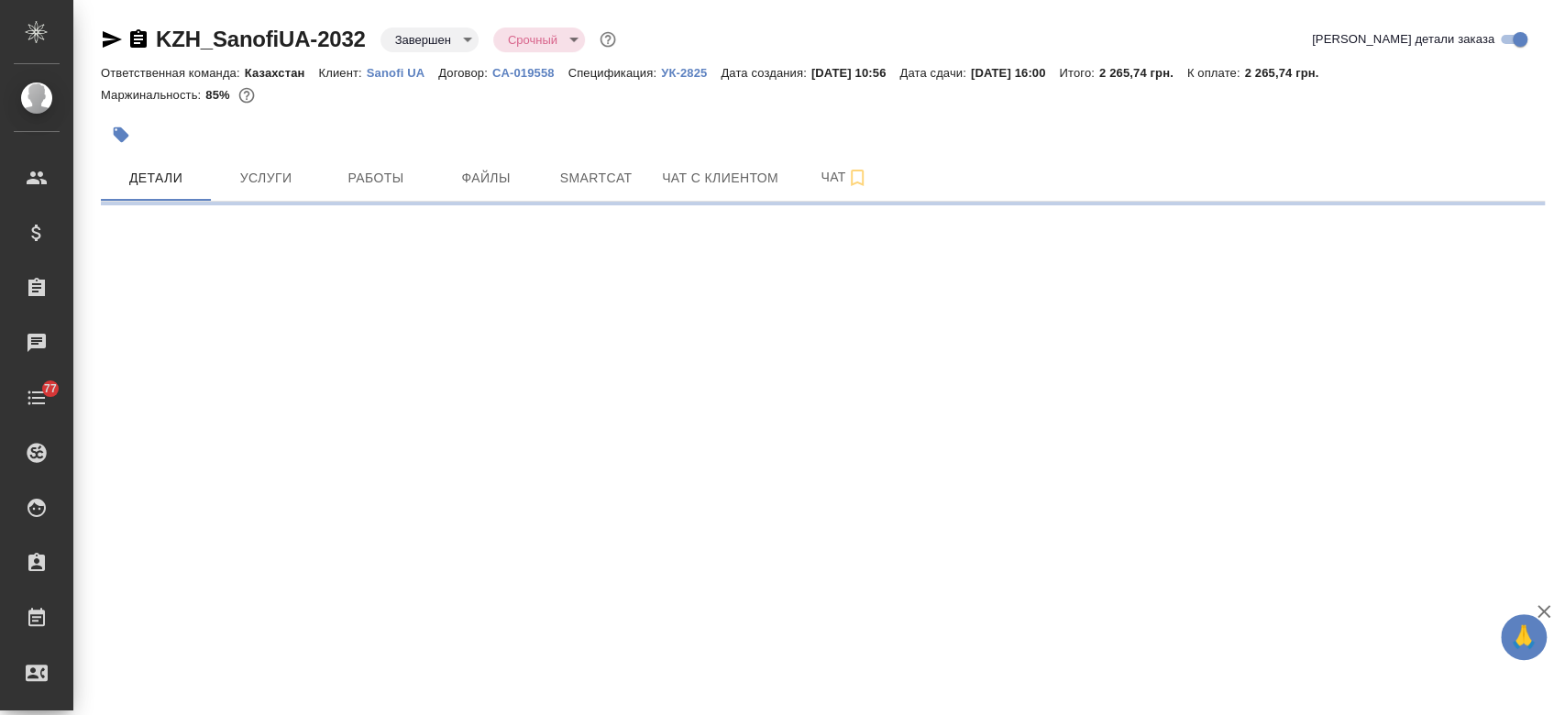
select select "RU"
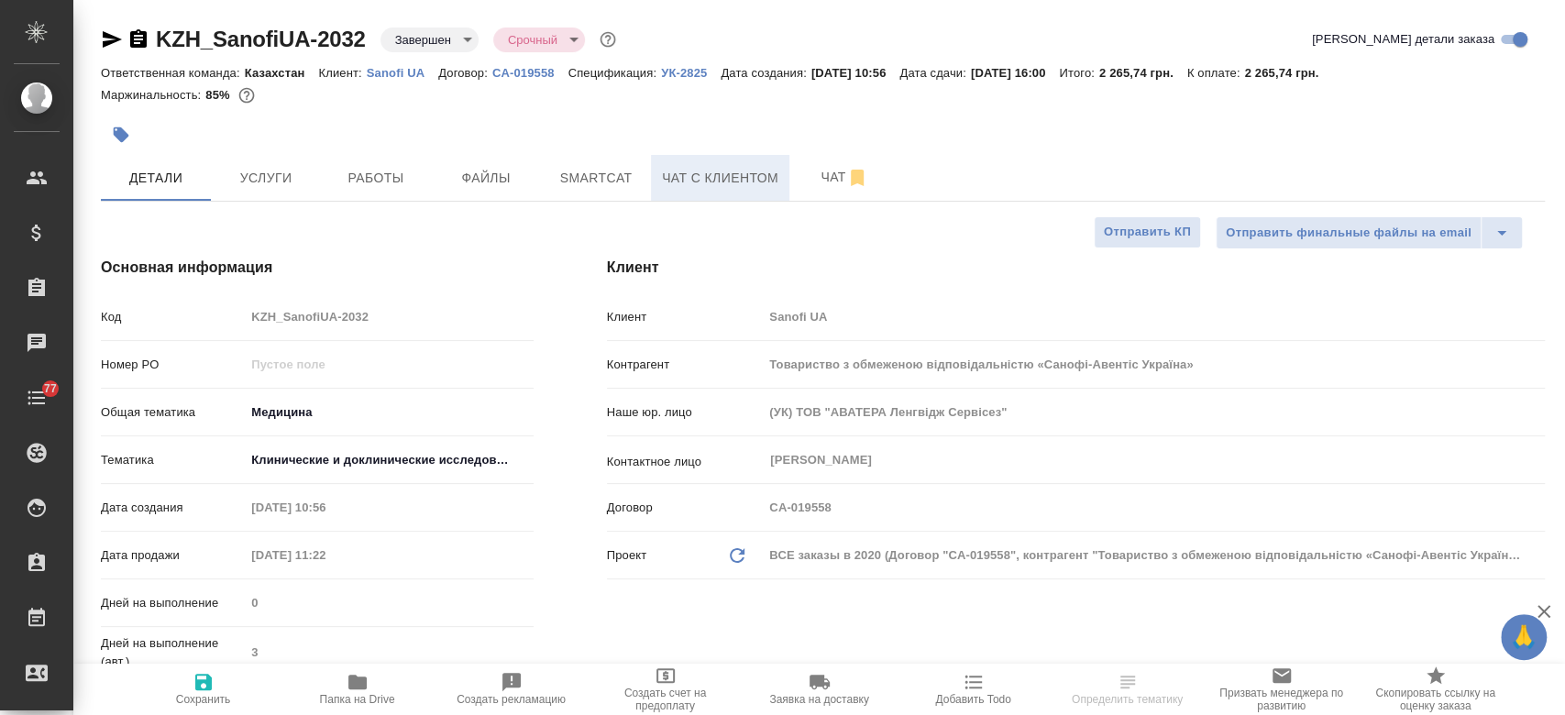
type textarea "x"
